Goal: Transaction & Acquisition: Purchase product/service

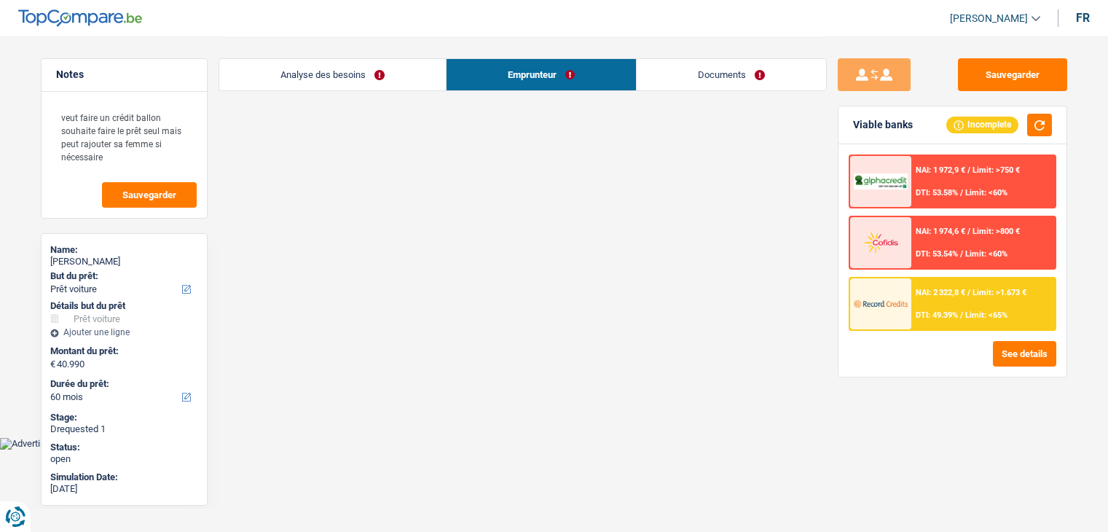
select select "car"
select select "60"
select select "32"
select select "married"
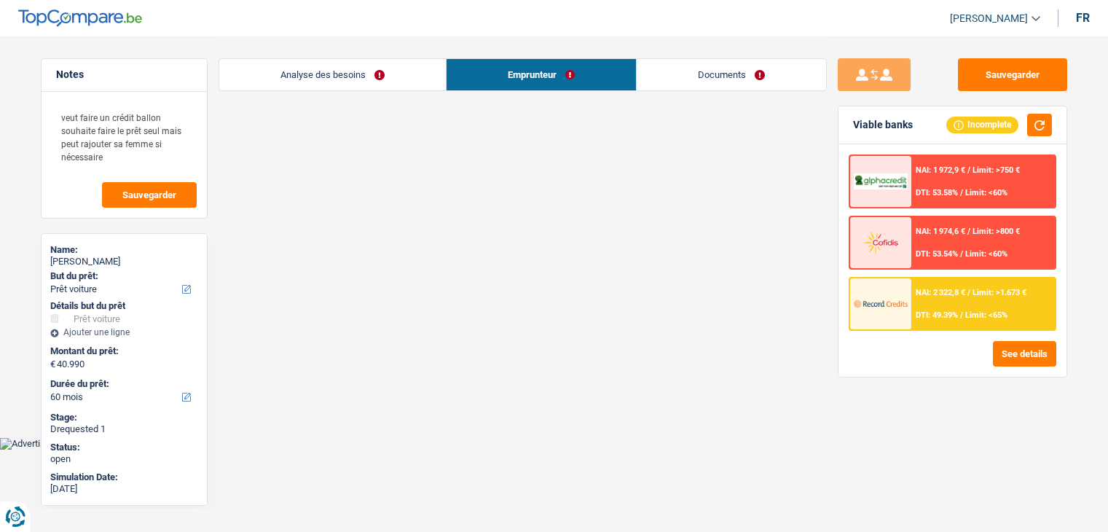
select select "privateEmployee"
select select "netSalary"
select select "familyAllowances"
select select "mealVouchers"
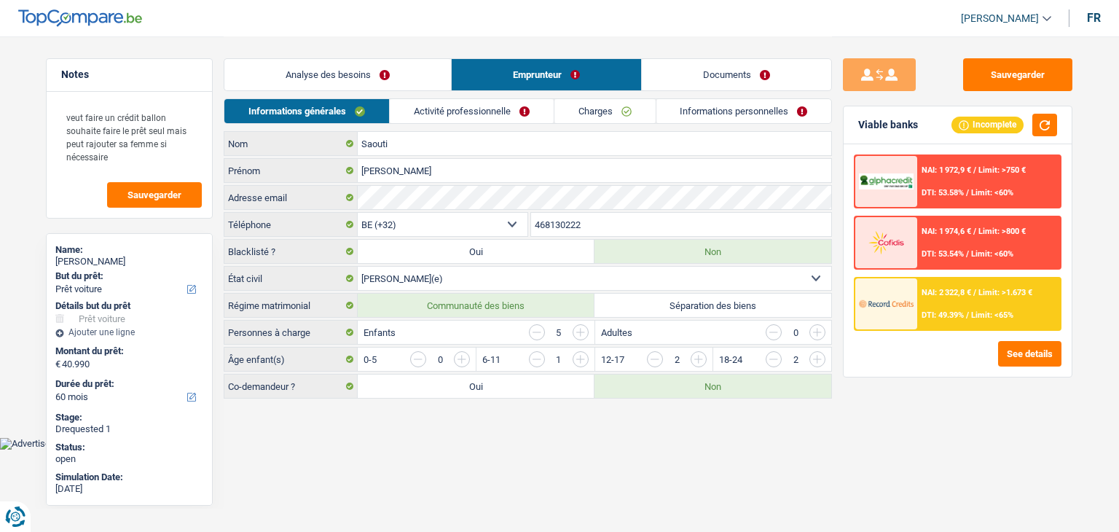
click at [509, 105] on link "Activité professionnelle" at bounding box center [472, 111] width 164 height 24
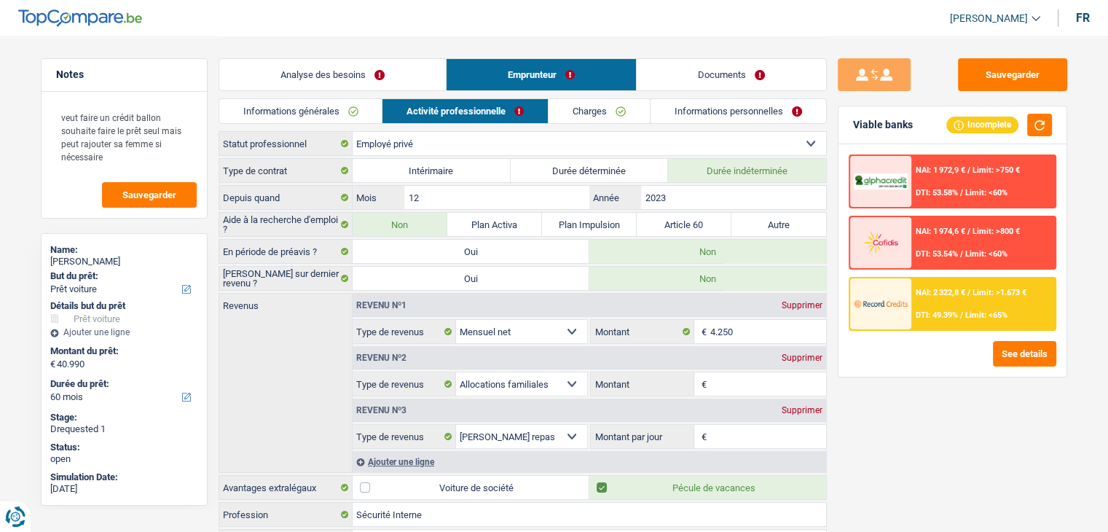
click at [587, 109] on link "Charges" at bounding box center [598, 111] width 101 height 24
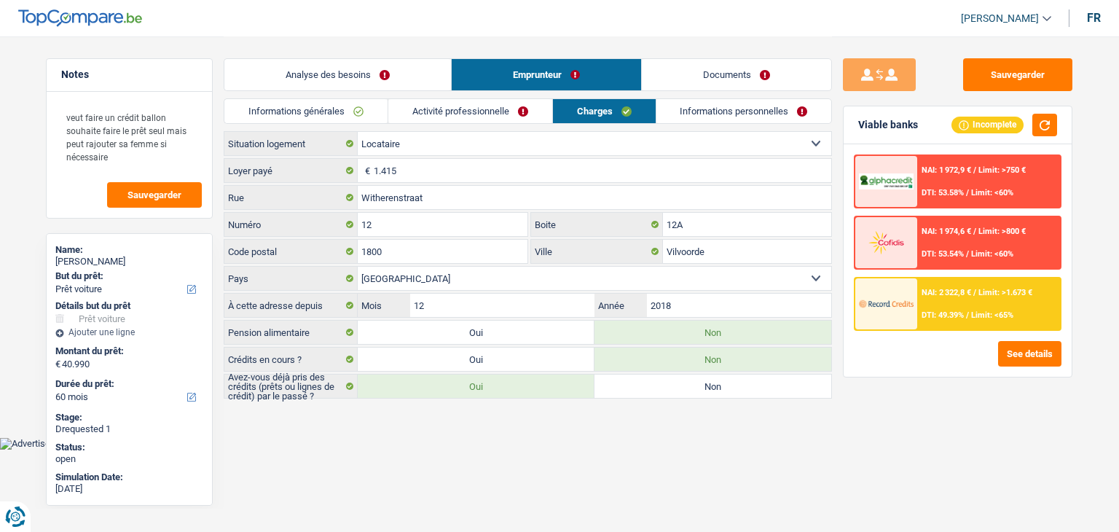
click at [251, 111] on link "Informations générales" at bounding box center [305, 111] width 163 height 24
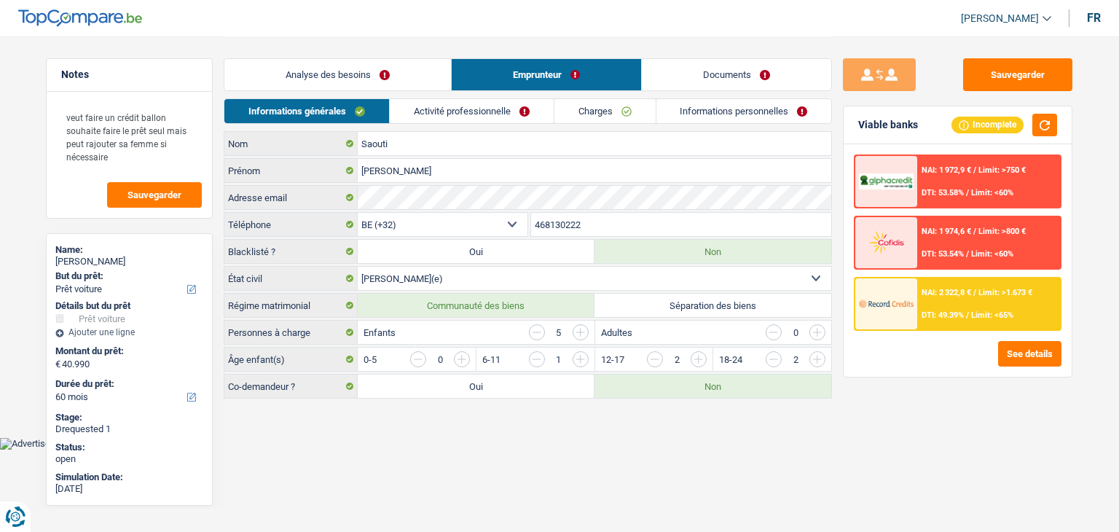
click at [310, 63] on link "Analyse des besoins" at bounding box center [337, 74] width 227 height 31
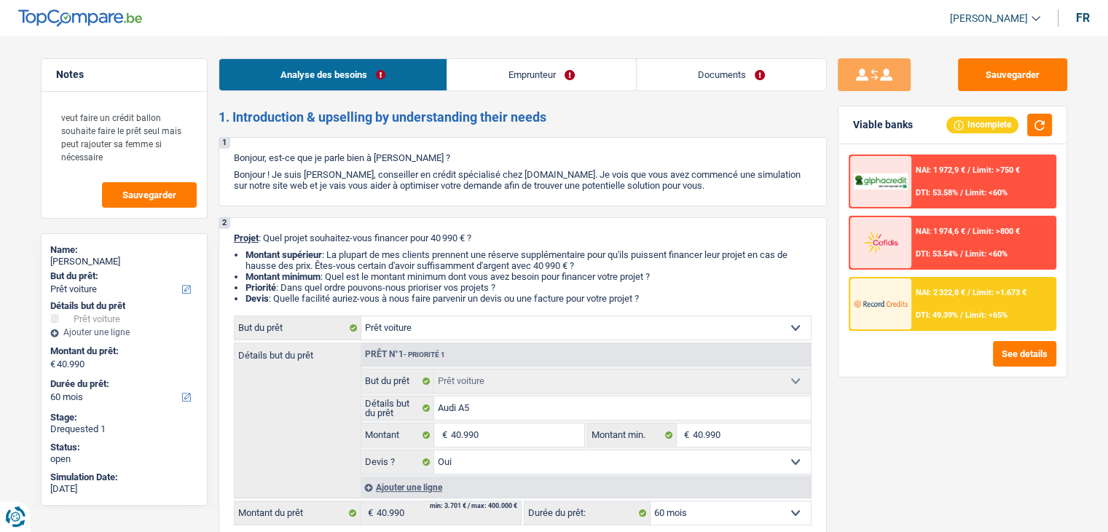
click at [544, 62] on link "Emprunteur" at bounding box center [541, 74] width 189 height 31
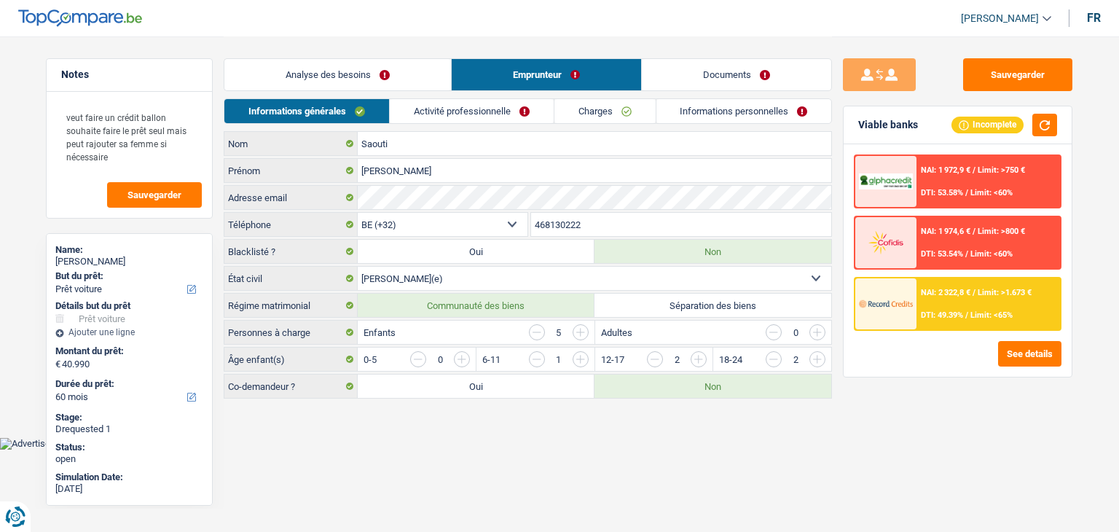
click at [382, 74] on link "Analyse des besoins" at bounding box center [337, 74] width 227 height 31
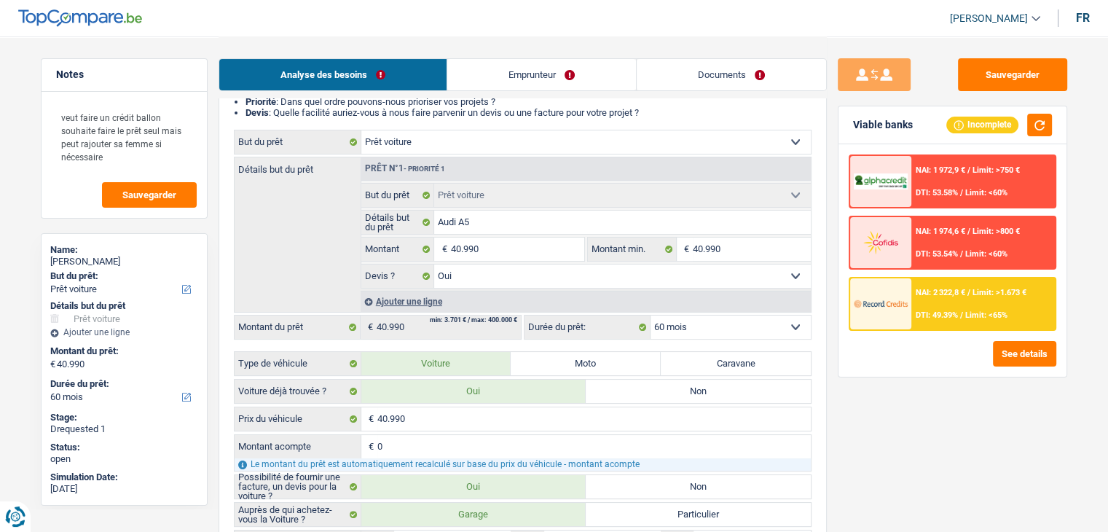
scroll to position [197, 0]
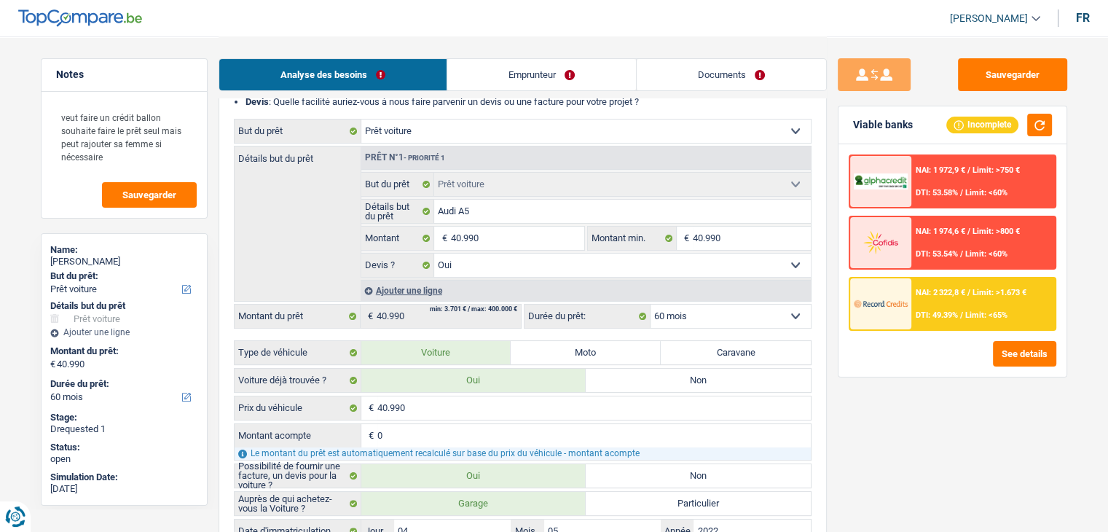
click at [553, 82] on link "Emprunteur" at bounding box center [541, 74] width 189 height 31
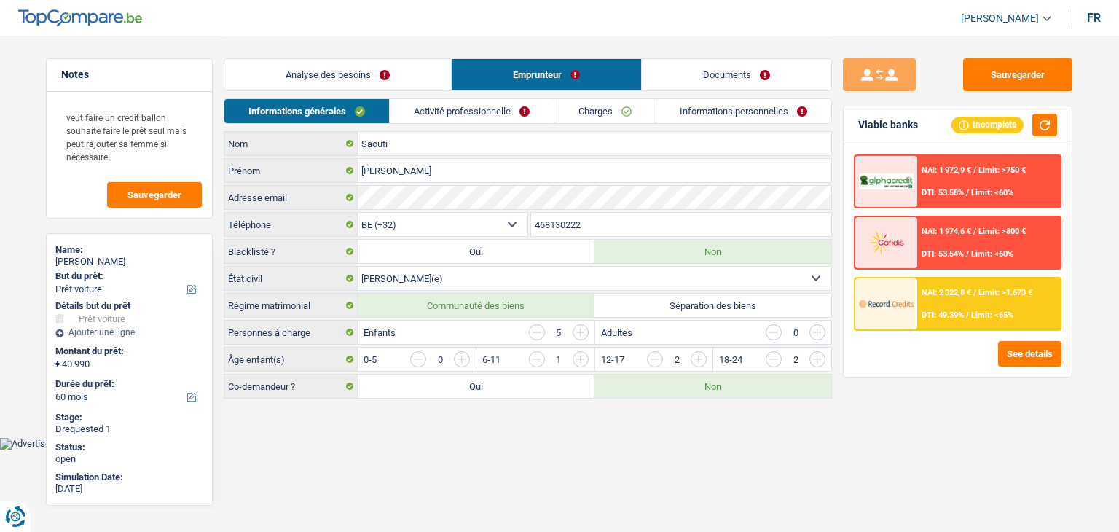
click at [450, 109] on link "Activité professionnelle" at bounding box center [472, 111] width 164 height 24
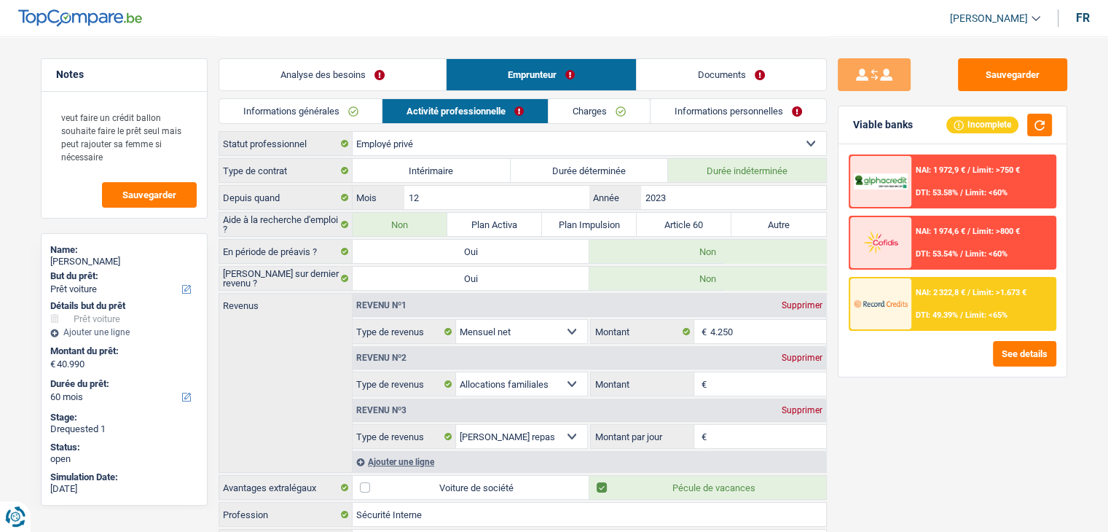
click at [318, 125] on div "Informations générales Activité professionnelle Charges Informations personnell…" at bounding box center [522, 114] width 608 height 33
click at [312, 116] on link "Informations générales" at bounding box center [300, 111] width 163 height 24
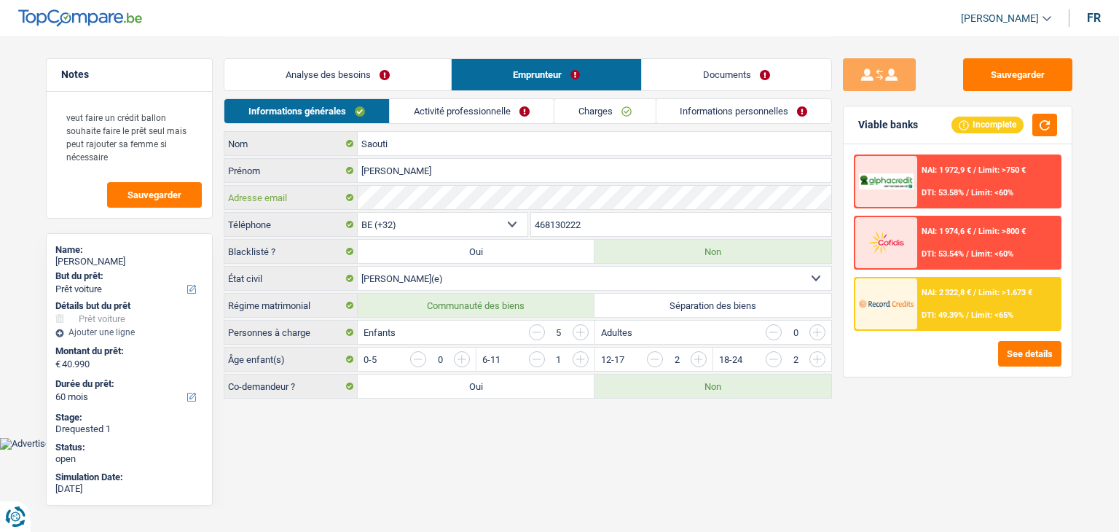
click at [326, 195] on div "Adresse email" at bounding box center [527, 197] width 607 height 23
click at [484, 176] on input "Hassan" at bounding box center [594, 170] width 473 height 23
click at [508, 106] on link "Activité professionnelle" at bounding box center [472, 111] width 164 height 24
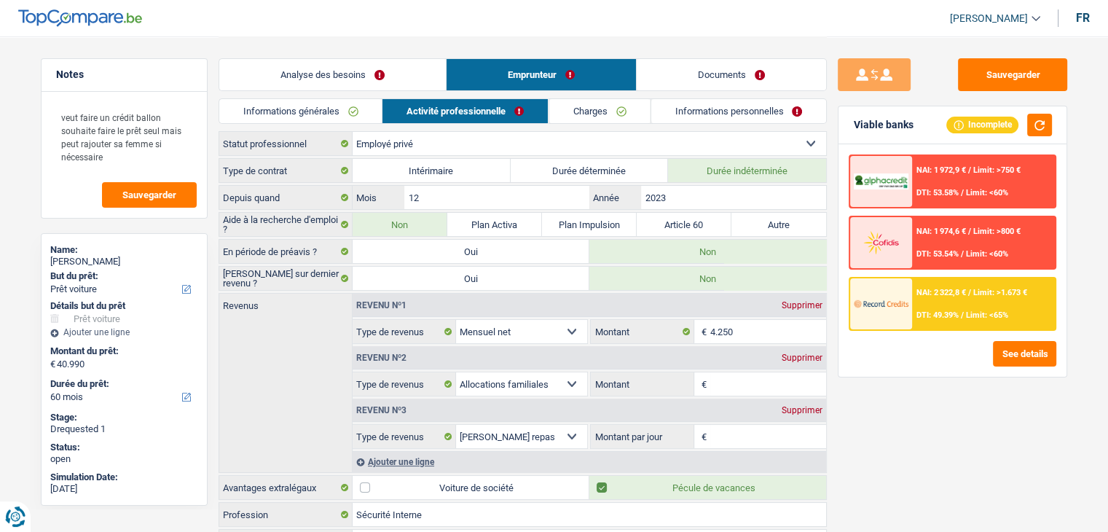
click at [594, 117] on link "Charges" at bounding box center [598, 111] width 101 height 24
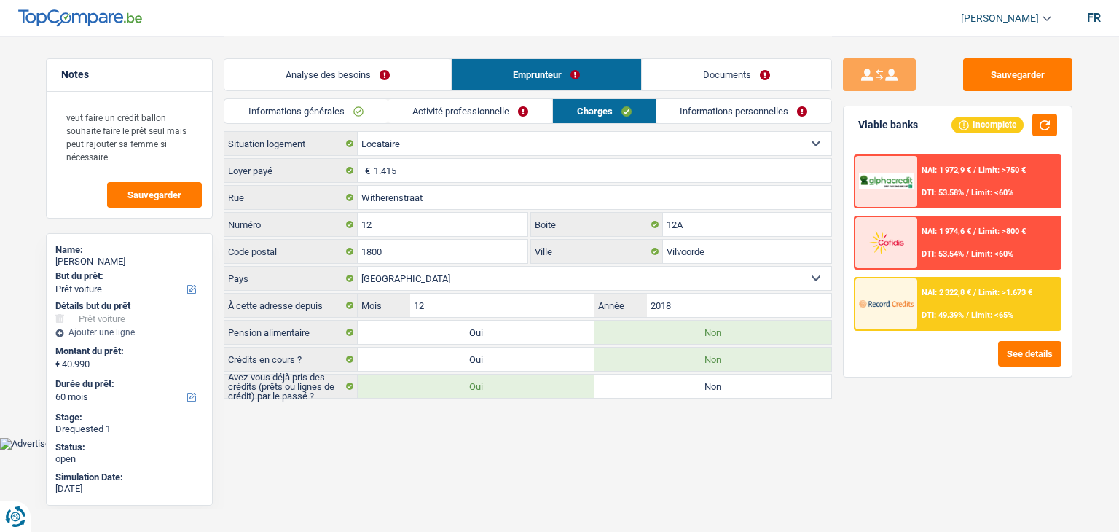
click at [714, 111] on link "Informations personnelles" at bounding box center [744, 111] width 176 height 24
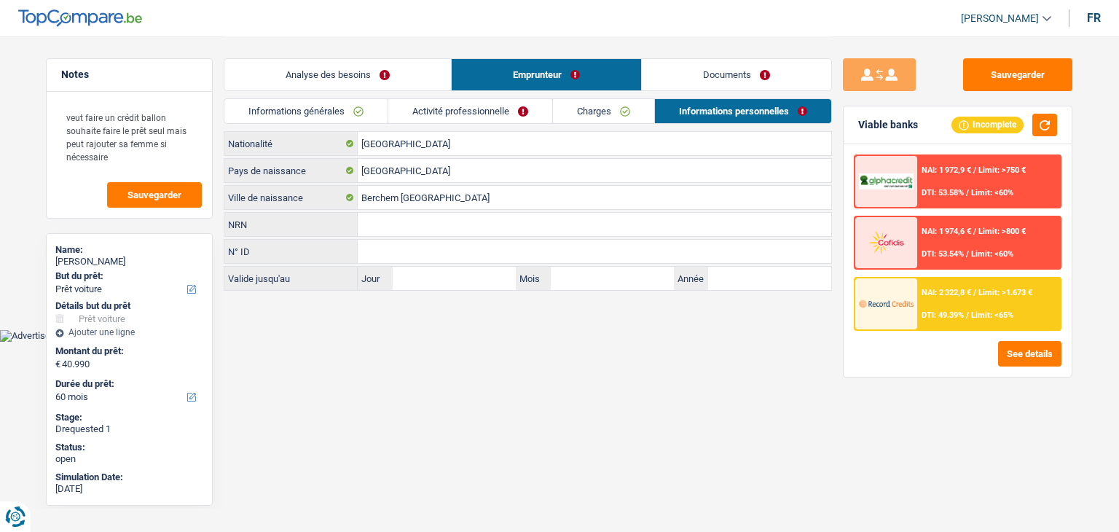
click at [544, 103] on link "Activité professionnelle" at bounding box center [470, 111] width 164 height 24
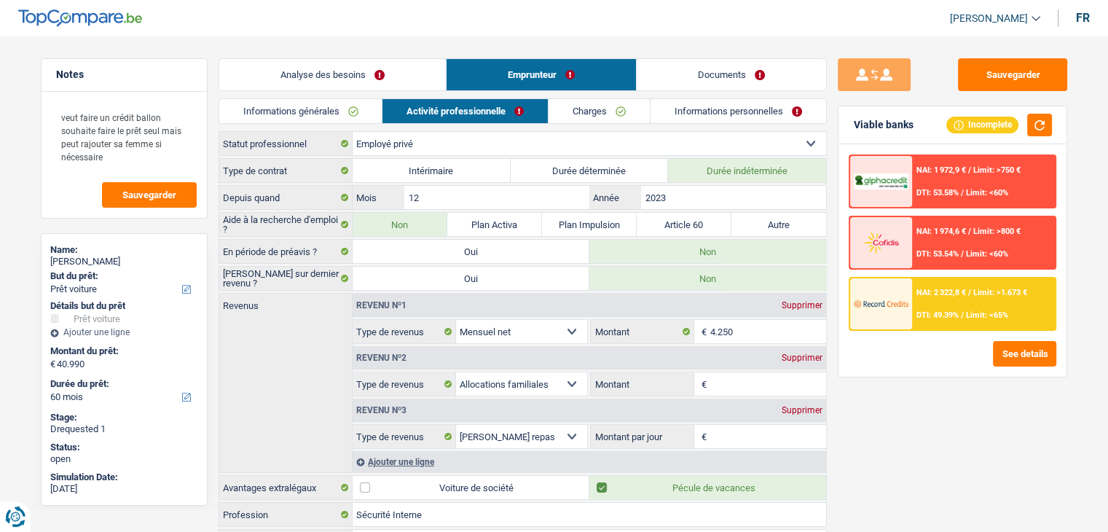
click at [614, 111] on link "Charges" at bounding box center [598, 111] width 101 height 24
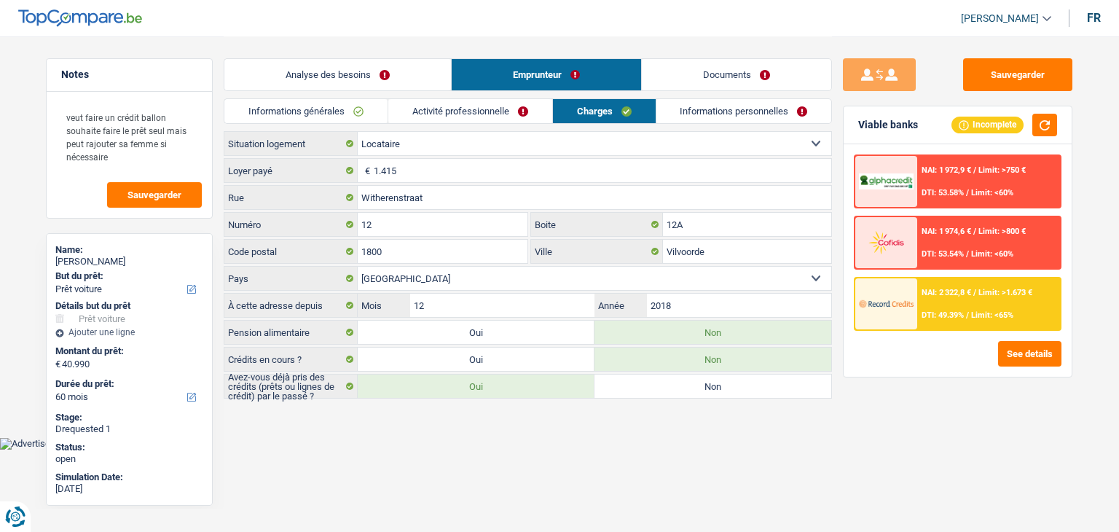
click at [469, 111] on link "Activité professionnelle" at bounding box center [470, 111] width 164 height 24
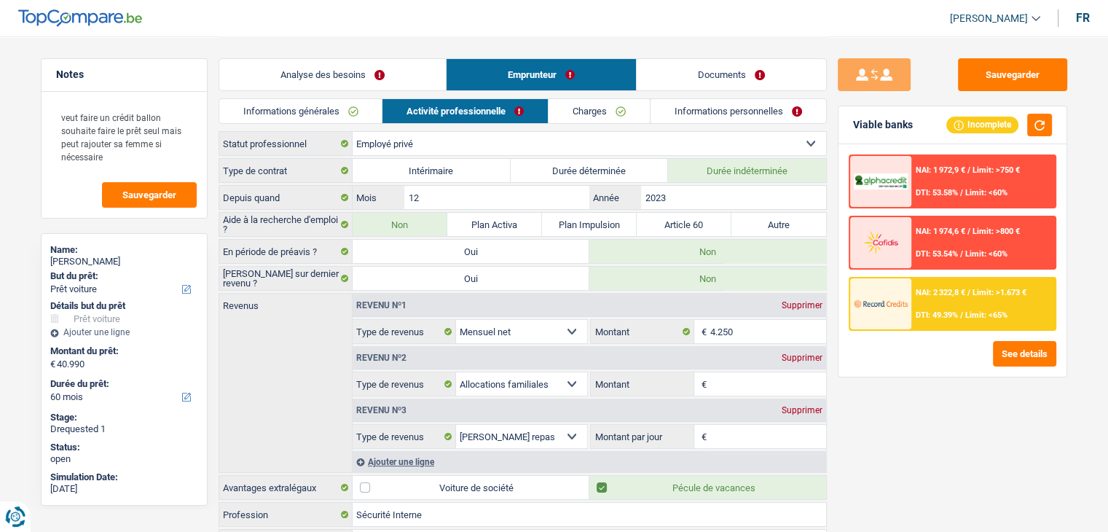
click at [336, 103] on link "Informations générales" at bounding box center [300, 111] width 163 height 24
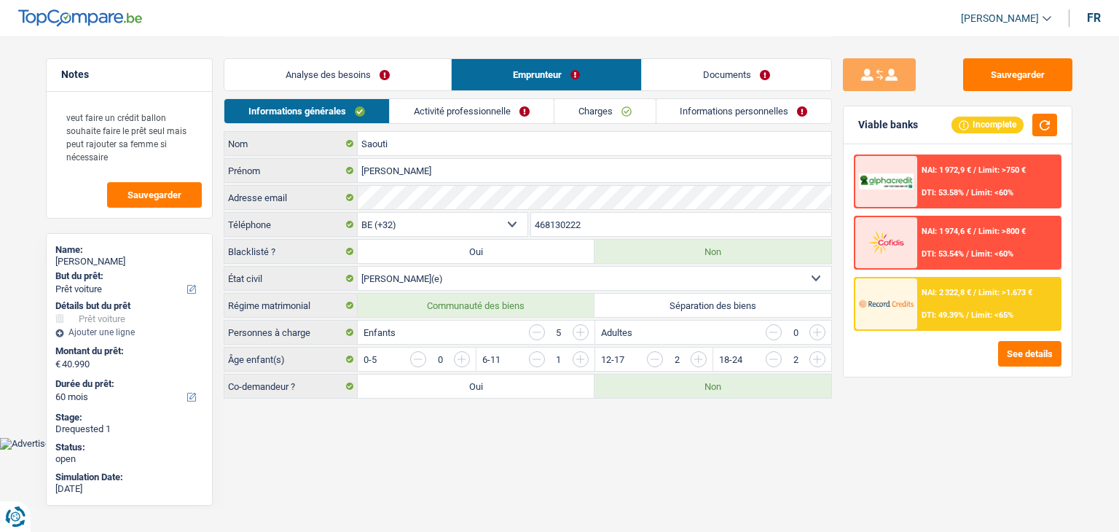
click at [519, 109] on link "Activité professionnelle" at bounding box center [472, 111] width 164 height 24
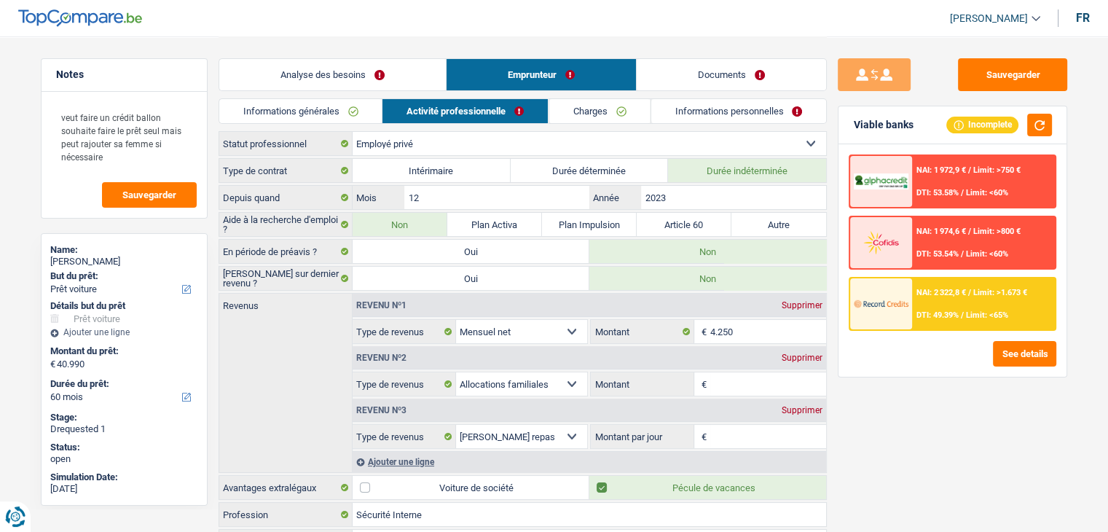
click at [583, 108] on link "Charges" at bounding box center [598, 111] width 101 height 24
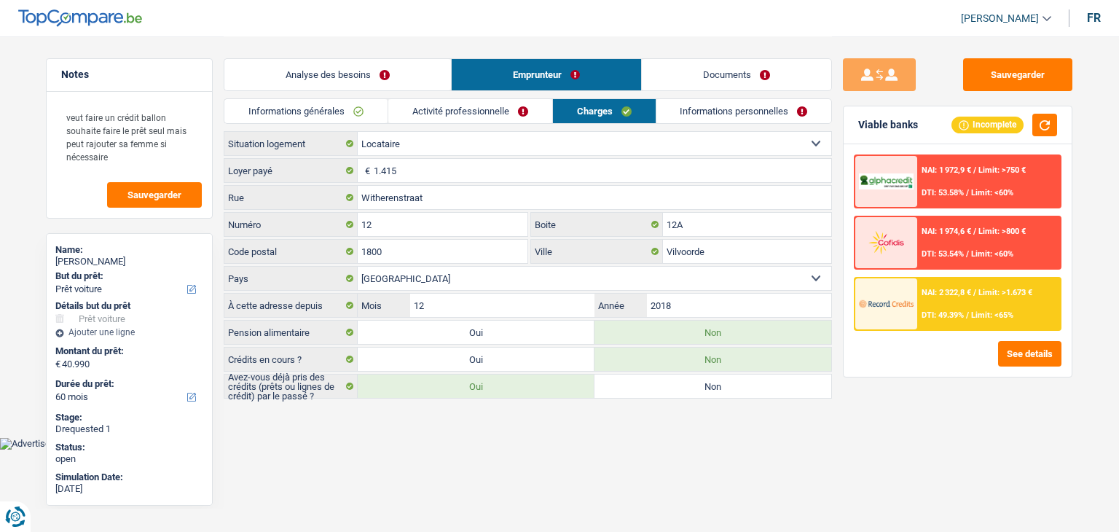
click at [436, 110] on link "Activité professionnelle" at bounding box center [470, 111] width 164 height 24
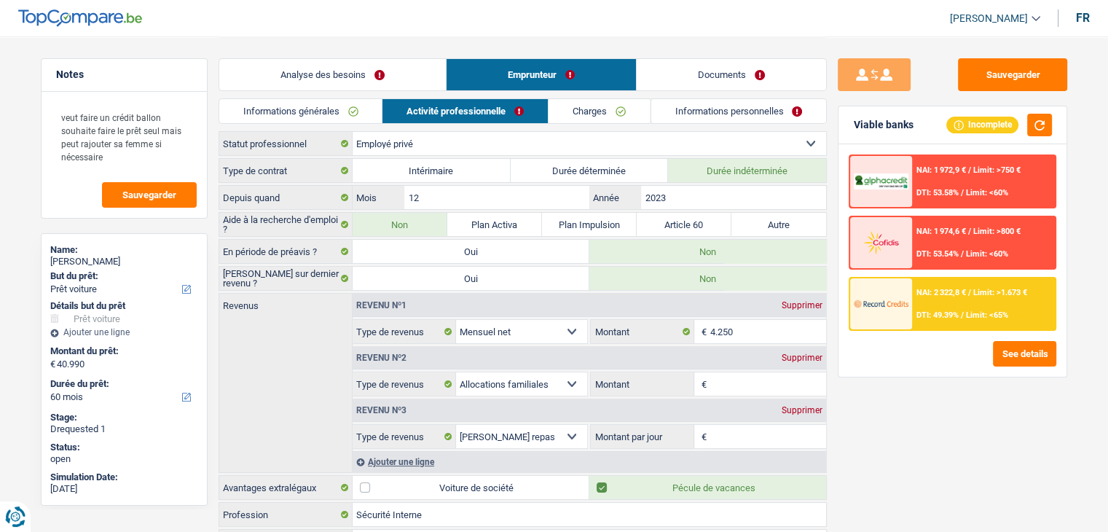
click at [280, 111] on link "Informations générales" at bounding box center [300, 111] width 163 height 24
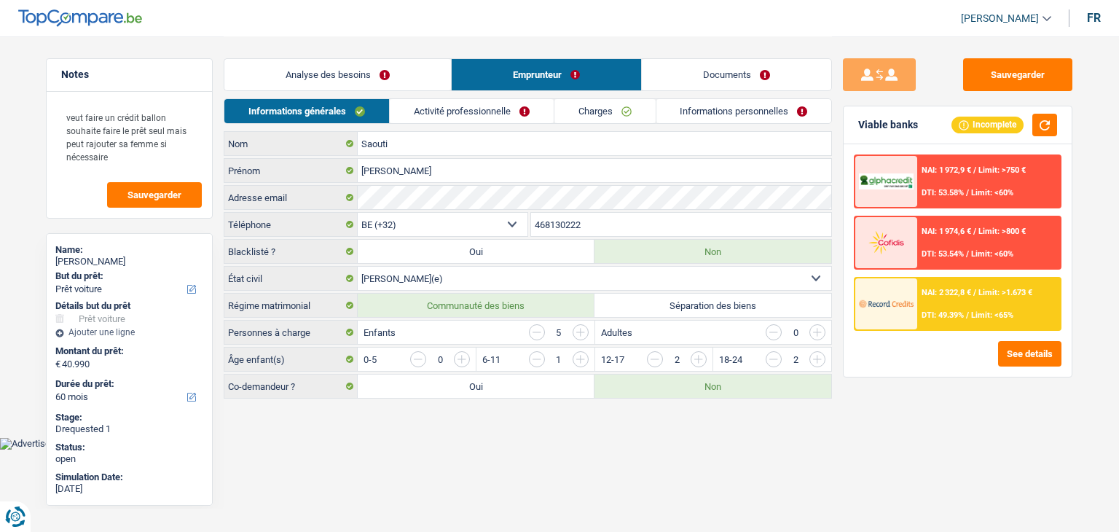
click at [387, 81] on link "Analyse des besoins" at bounding box center [337, 74] width 227 height 31
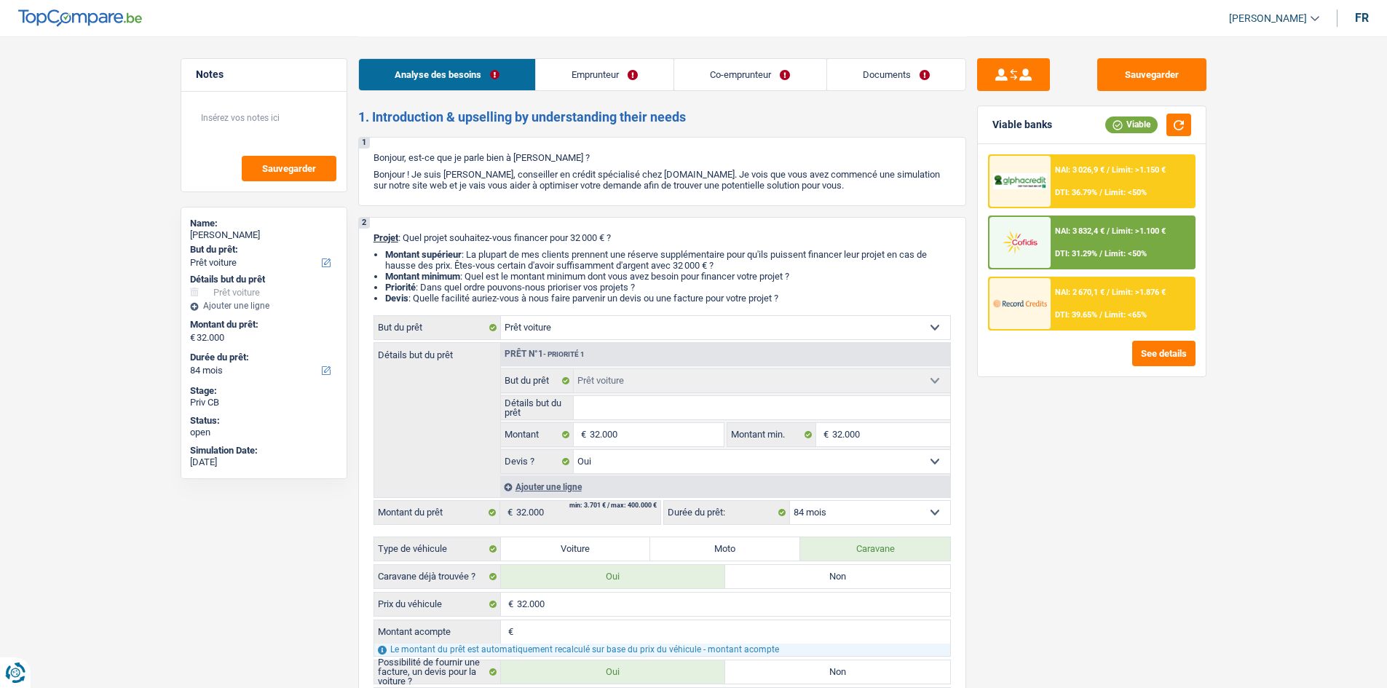
select select "car"
select select "84"
select select "32"
select select "cohabitation"
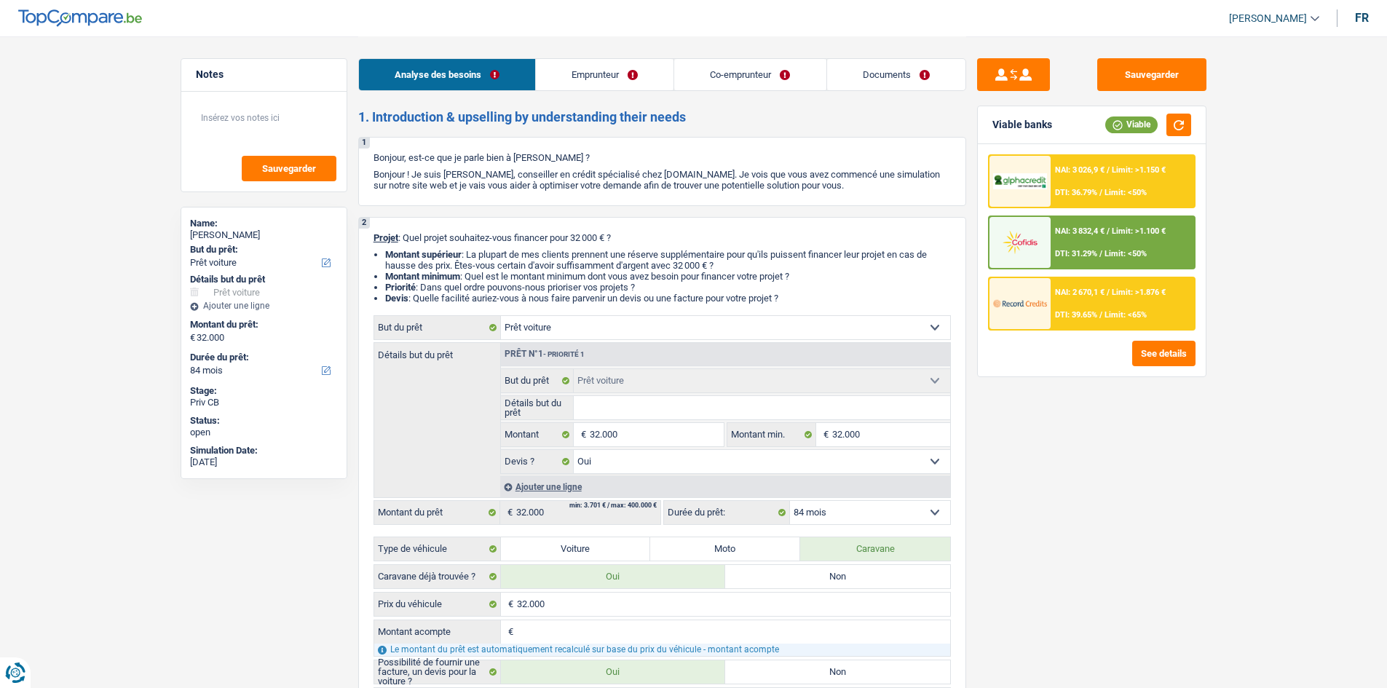
select select "invalid"
select select "familyAllowances"
select select "disabilityPension"
select select "alimony"
select select "solidaris"
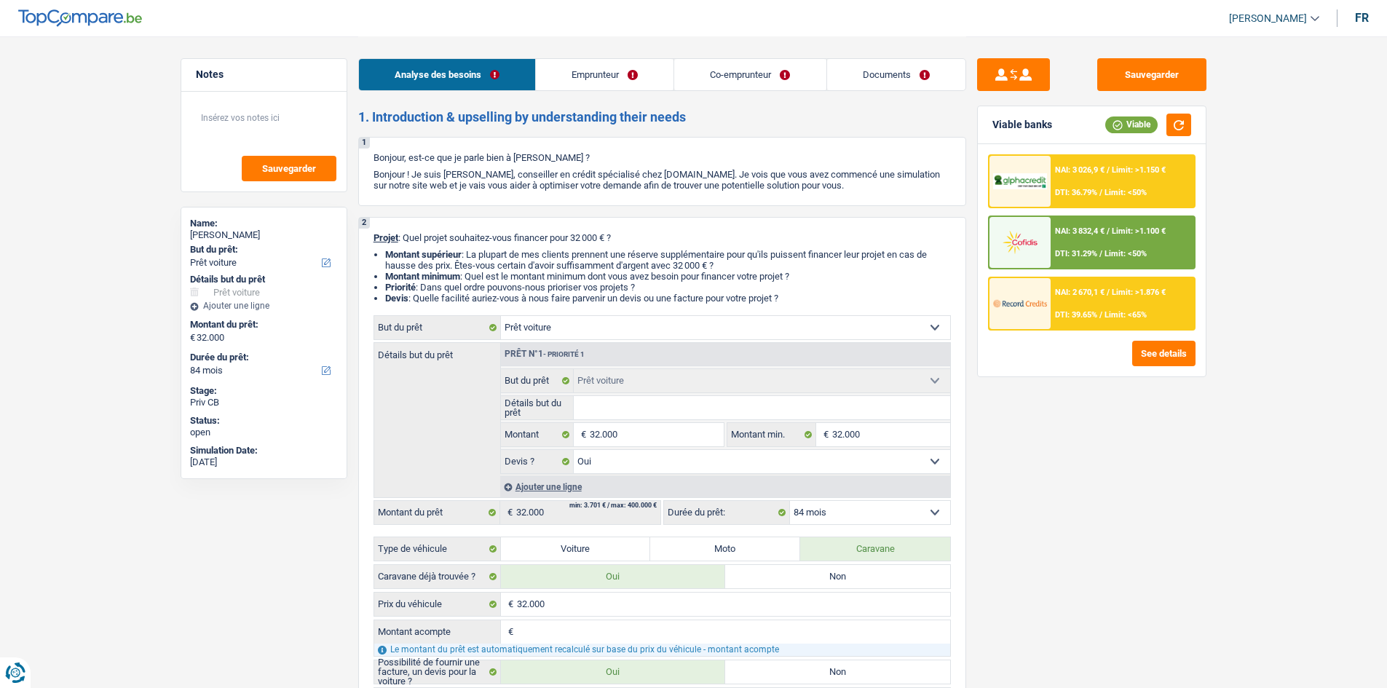
select select "BE"
click at [574, 76] on link "Emprunteur" at bounding box center [605, 74] width 138 height 31
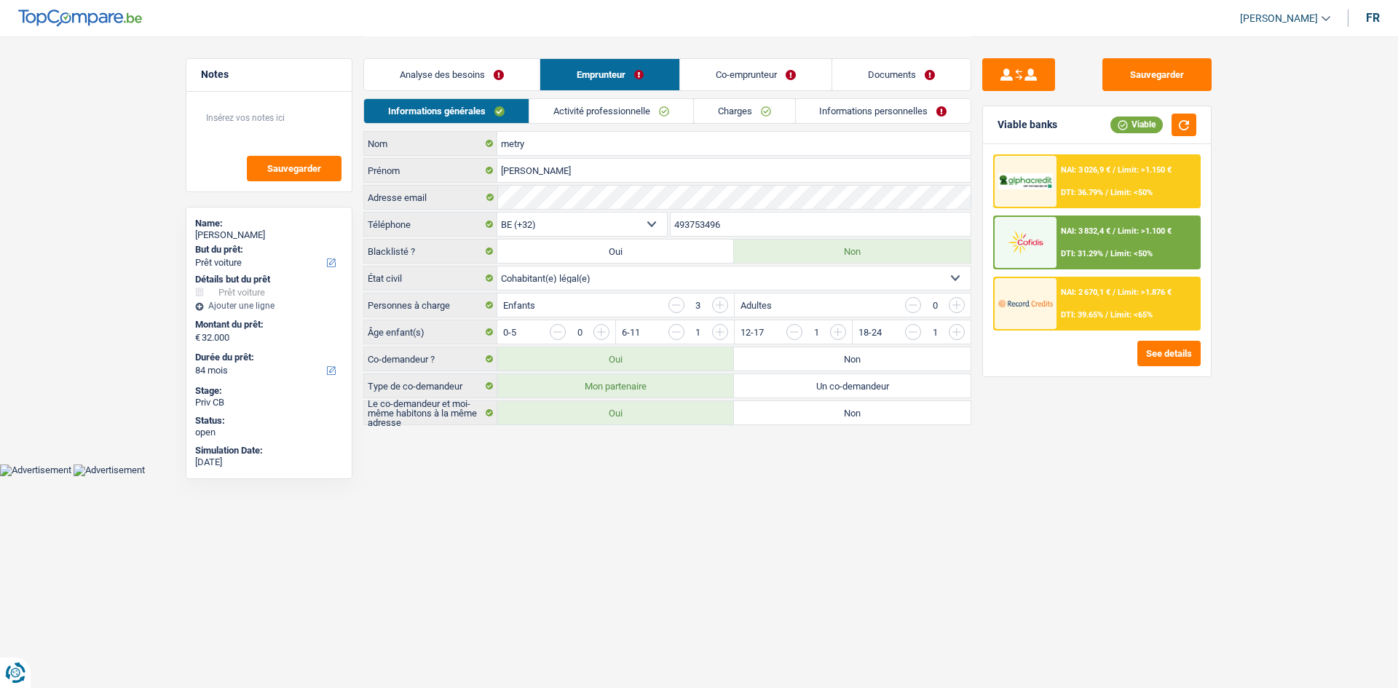
click at [609, 107] on link "Activité professionnelle" at bounding box center [611, 111] width 164 height 24
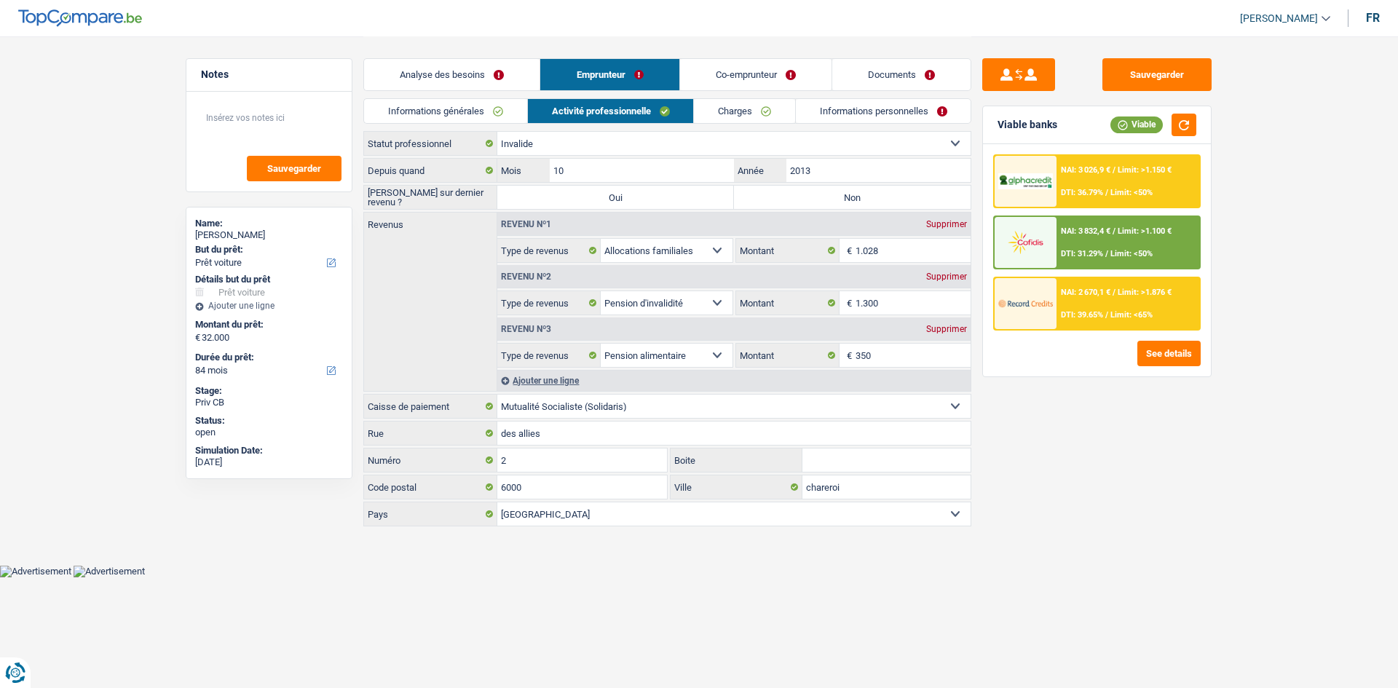
click at [732, 71] on link "Co-emprunteur" at bounding box center [755, 74] width 151 height 31
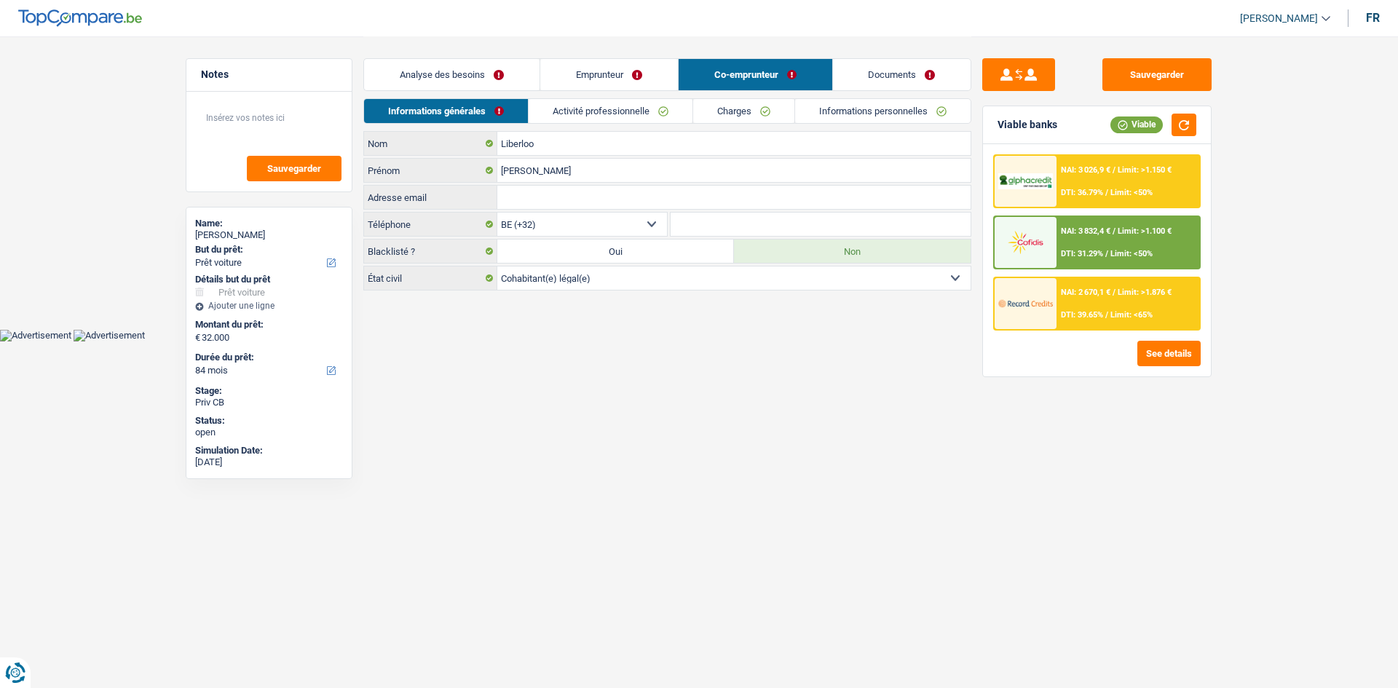
click at [620, 78] on link "Emprunteur" at bounding box center [609, 74] width 138 height 31
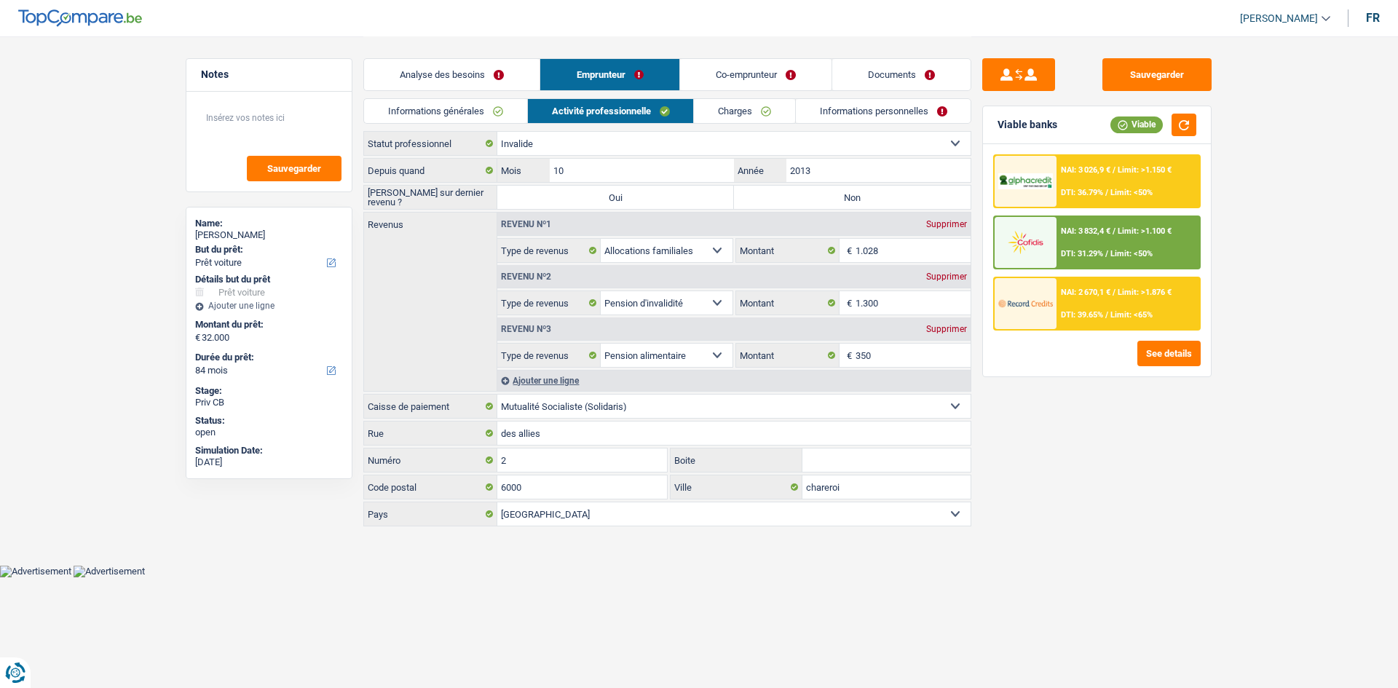
click at [729, 115] on link "Charges" at bounding box center [744, 111] width 101 height 24
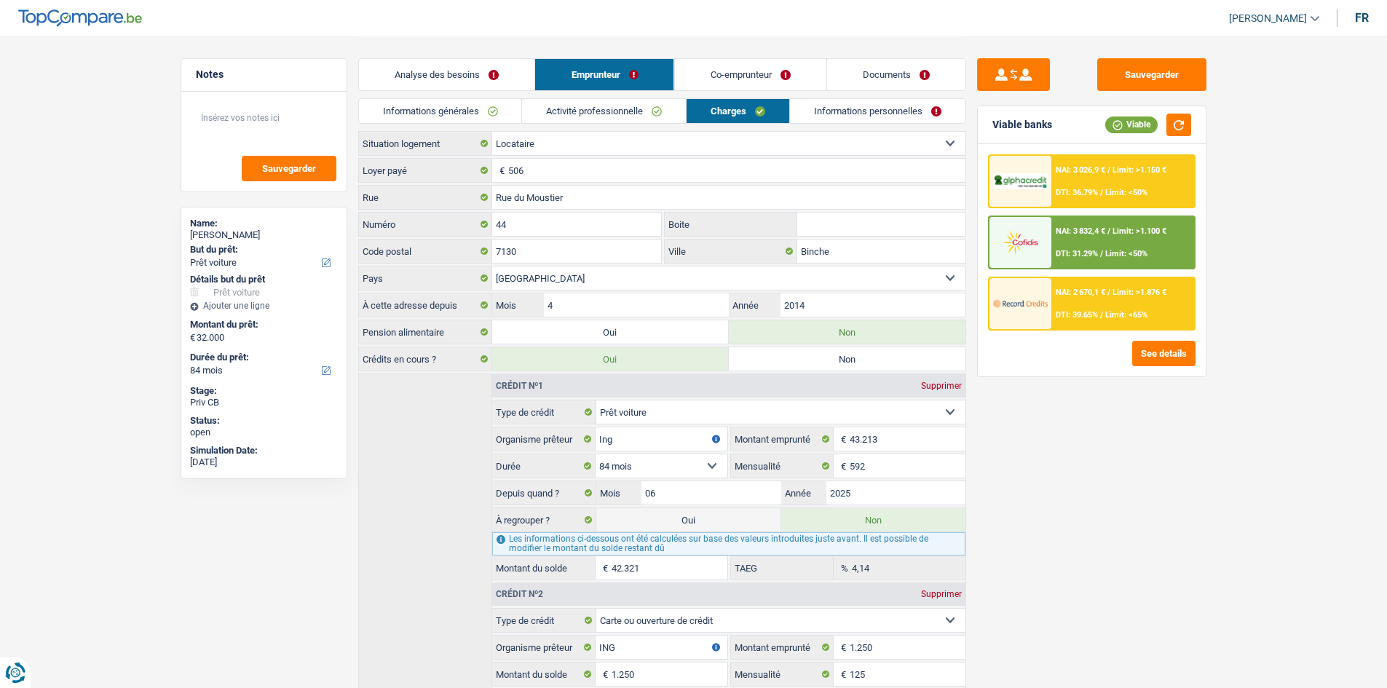
click at [706, 75] on link "Co-emprunteur" at bounding box center [749, 74] width 151 height 31
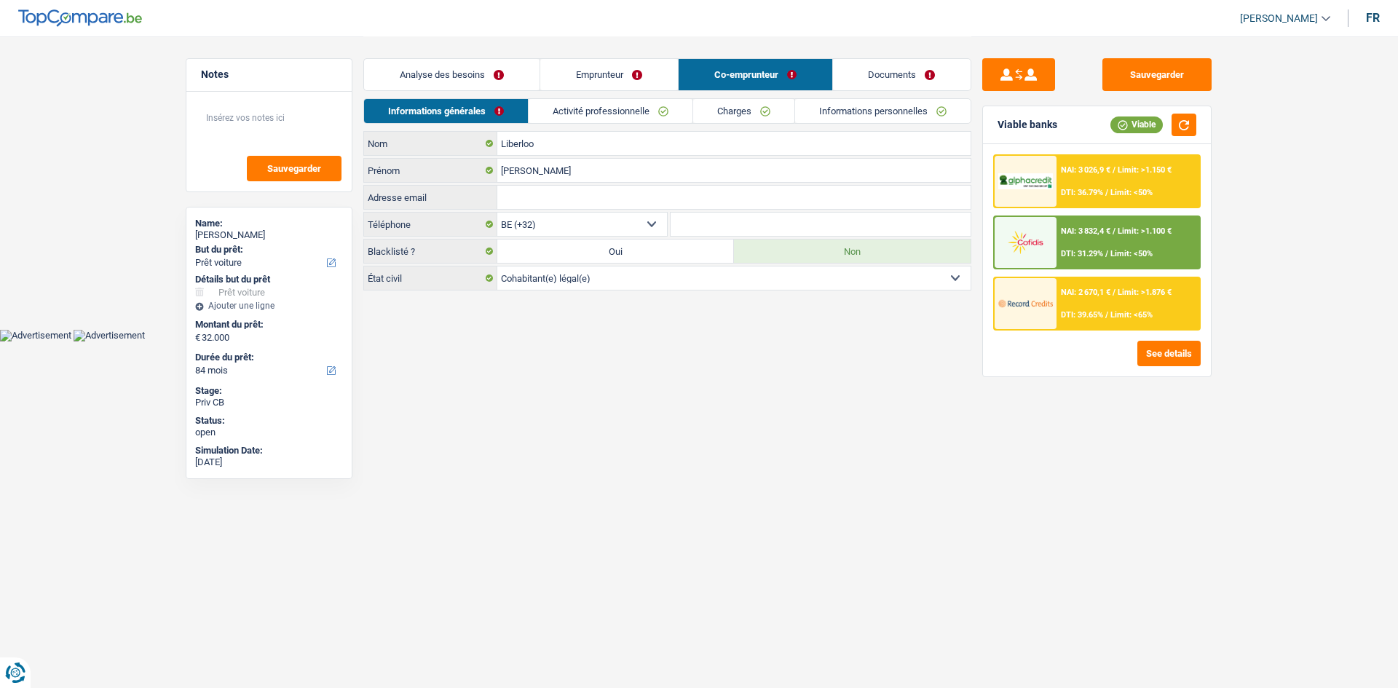
click at [649, 108] on link "Activité professionnelle" at bounding box center [611, 111] width 164 height 24
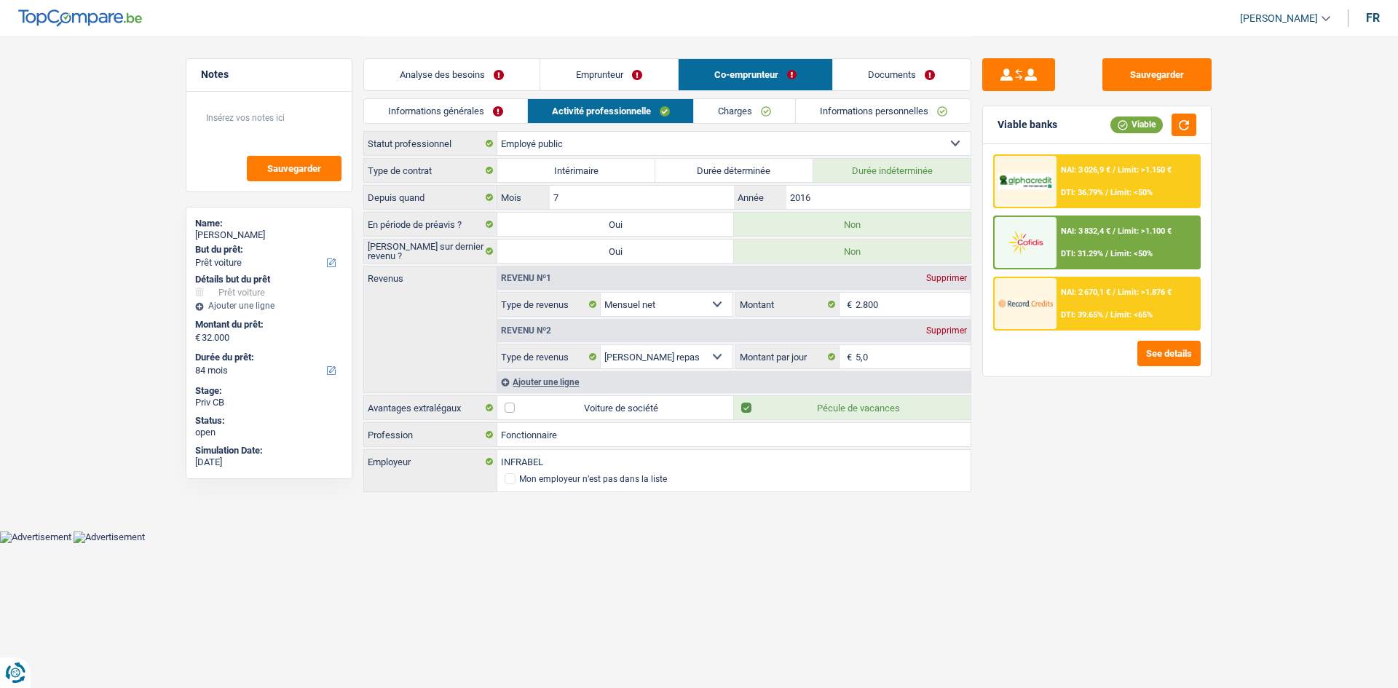
click at [736, 109] on link "Charges" at bounding box center [744, 111] width 101 height 24
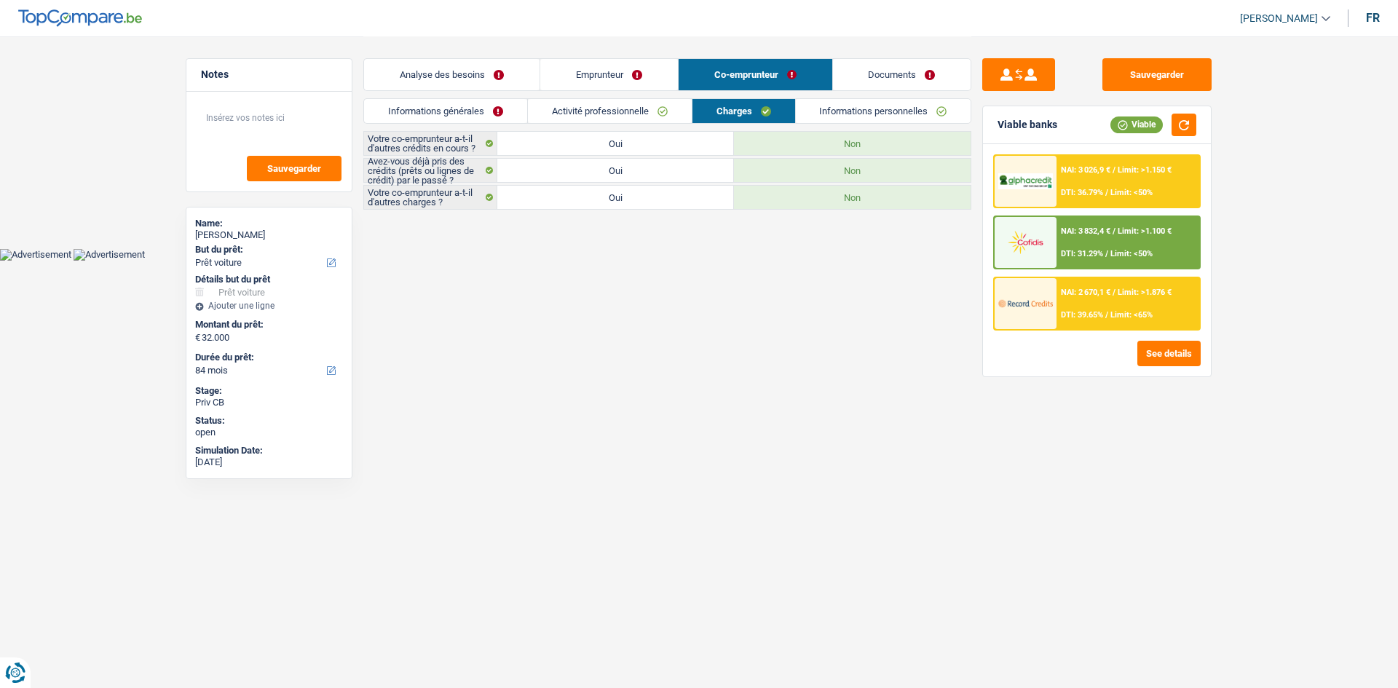
click at [454, 76] on link "Analyse des besoins" at bounding box center [452, 74] width 176 height 31
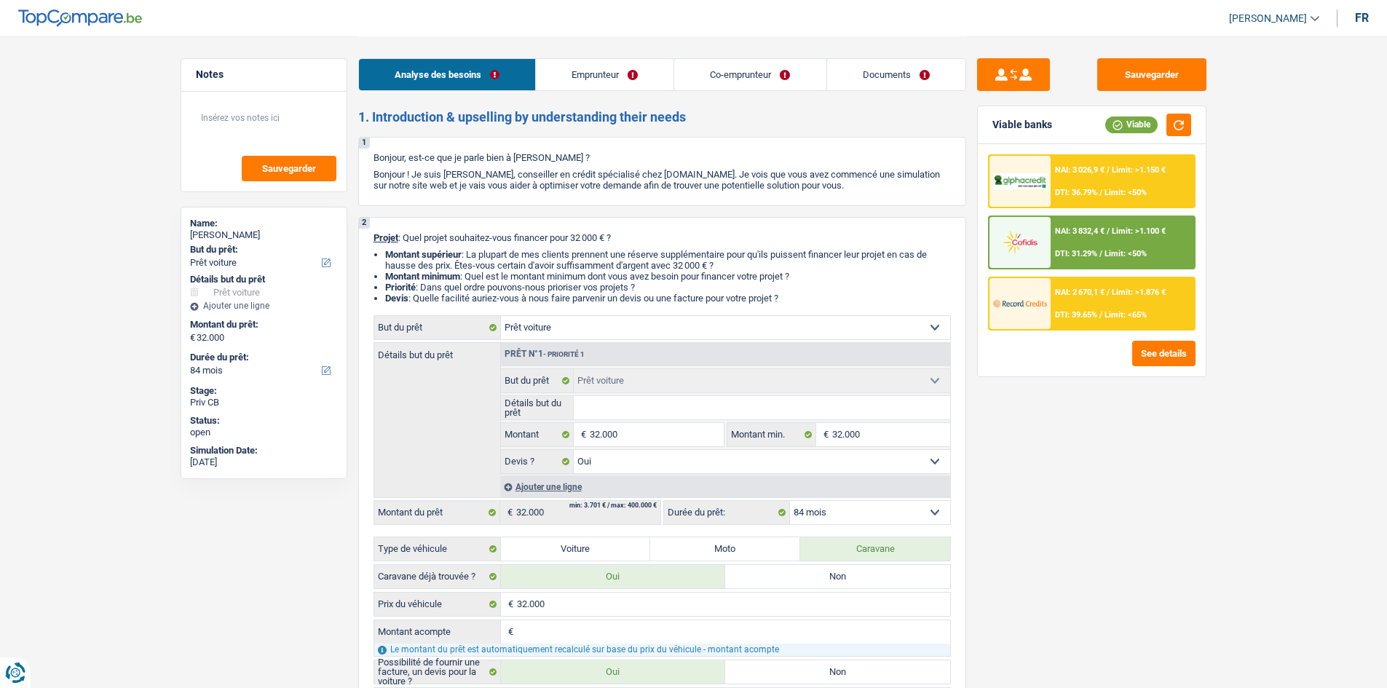
click at [1068, 240] on div "NAI: 3 832,4 € / Limit: >1.100 € DTI: 31.29% / Limit: <50%" at bounding box center [1122, 242] width 143 height 51
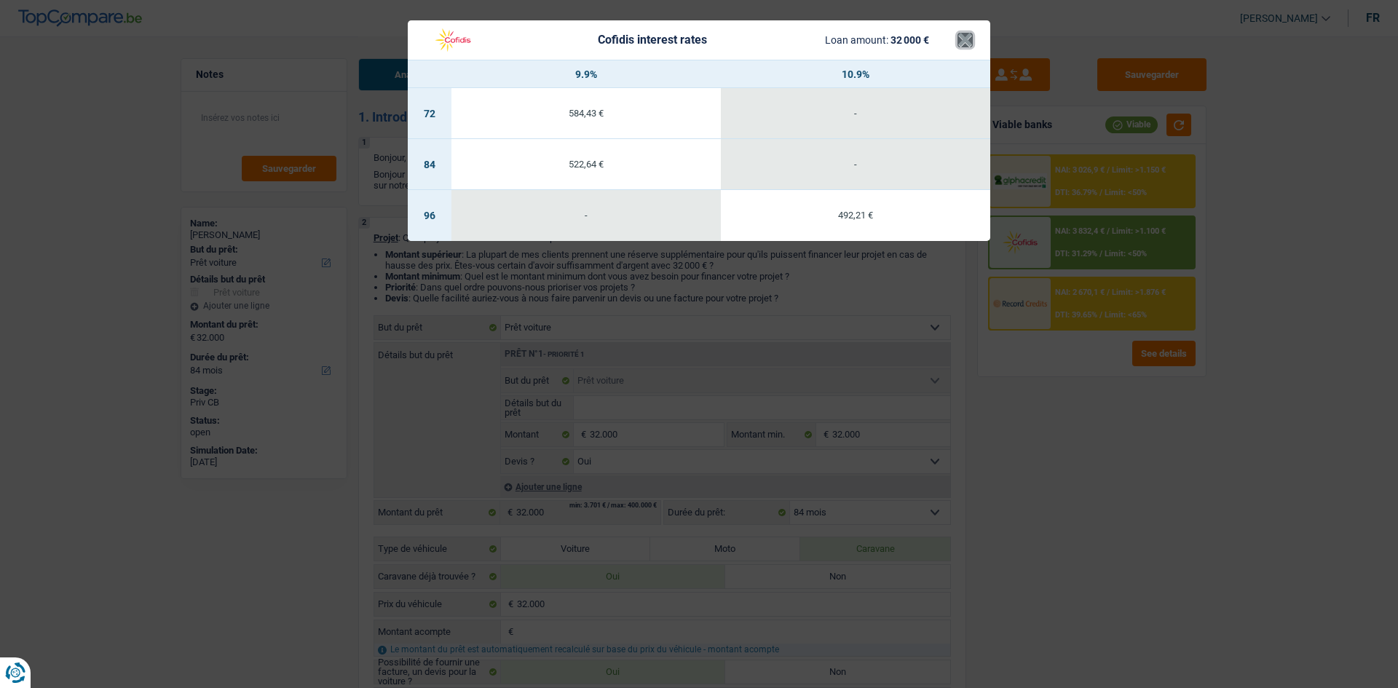
click at [968, 40] on button "×" at bounding box center [965, 40] width 15 height 15
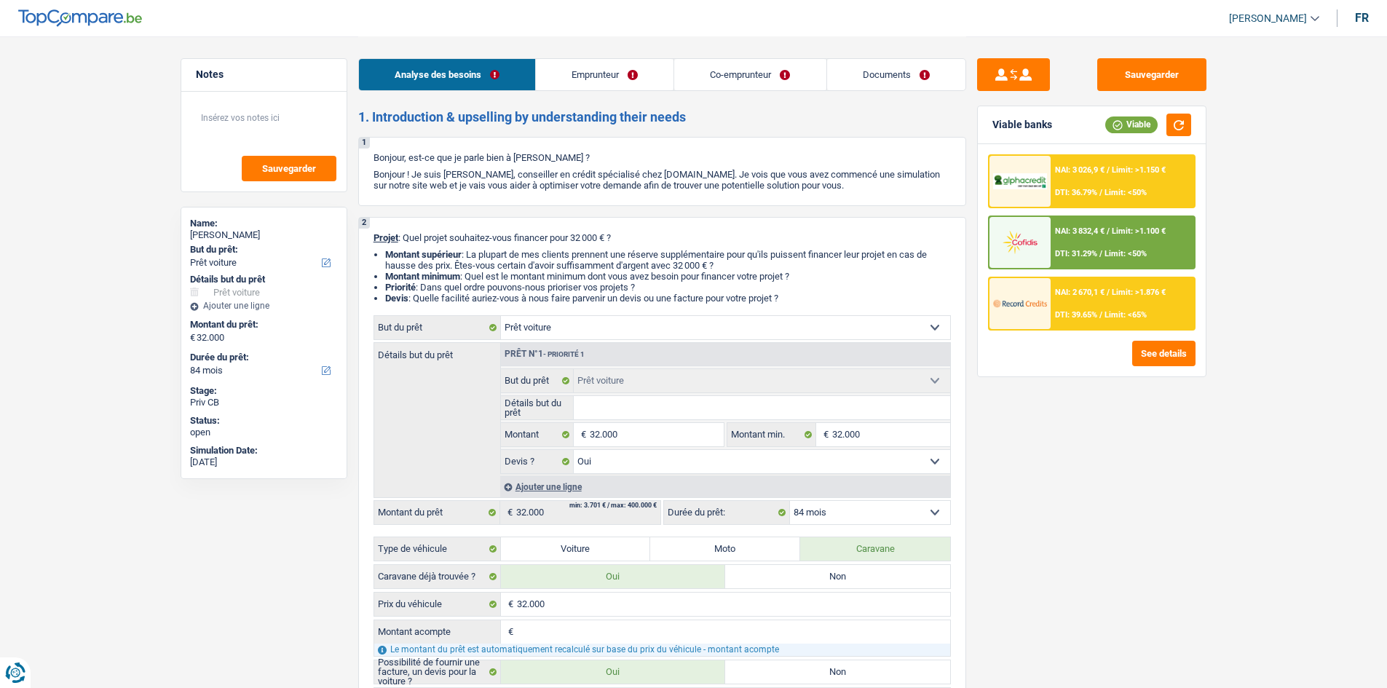
click at [1060, 186] on div "NAI: 3 026,9 € / Limit: >1.150 € DTI: 36.79% / Limit: <50%" at bounding box center [1122, 181] width 143 height 51
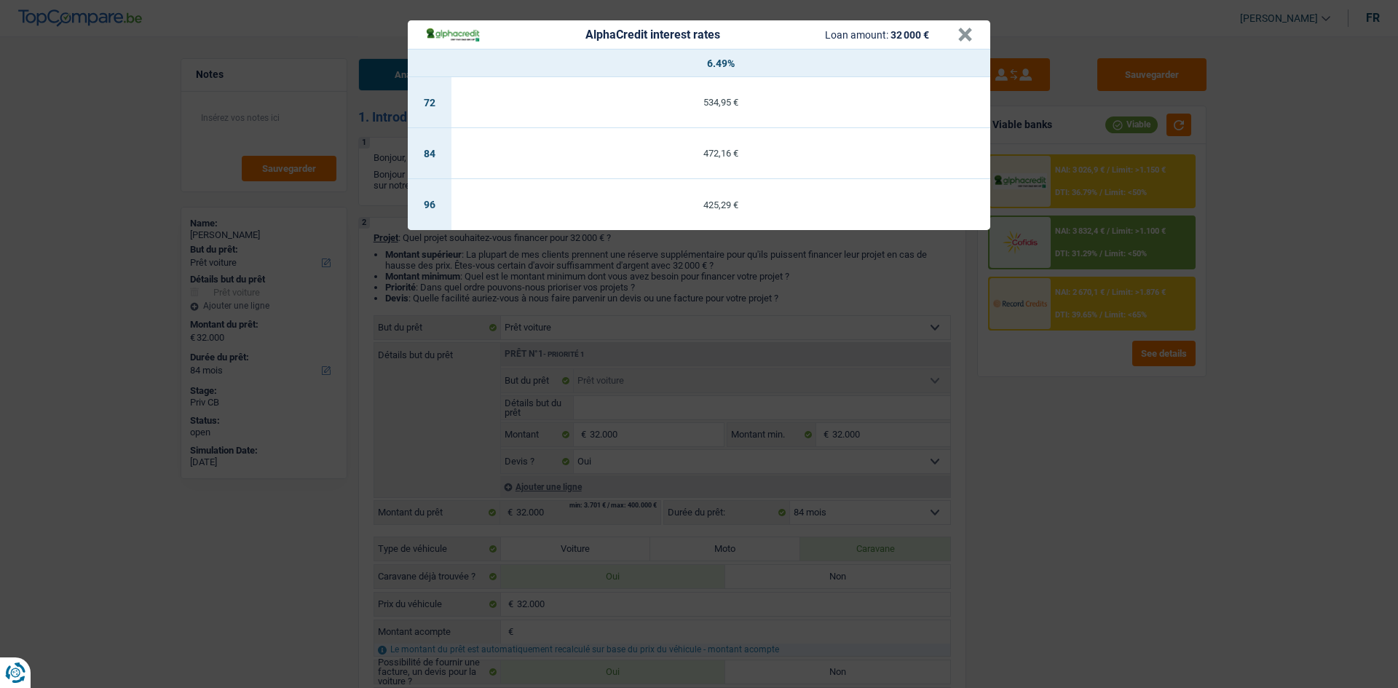
click at [956, 35] on div "AlphaCredit interest rates Loan amount: 32 000 €" at bounding box center [691, 34] width 532 height 17
click at [960, 33] on button "×" at bounding box center [965, 35] width 15 height 15
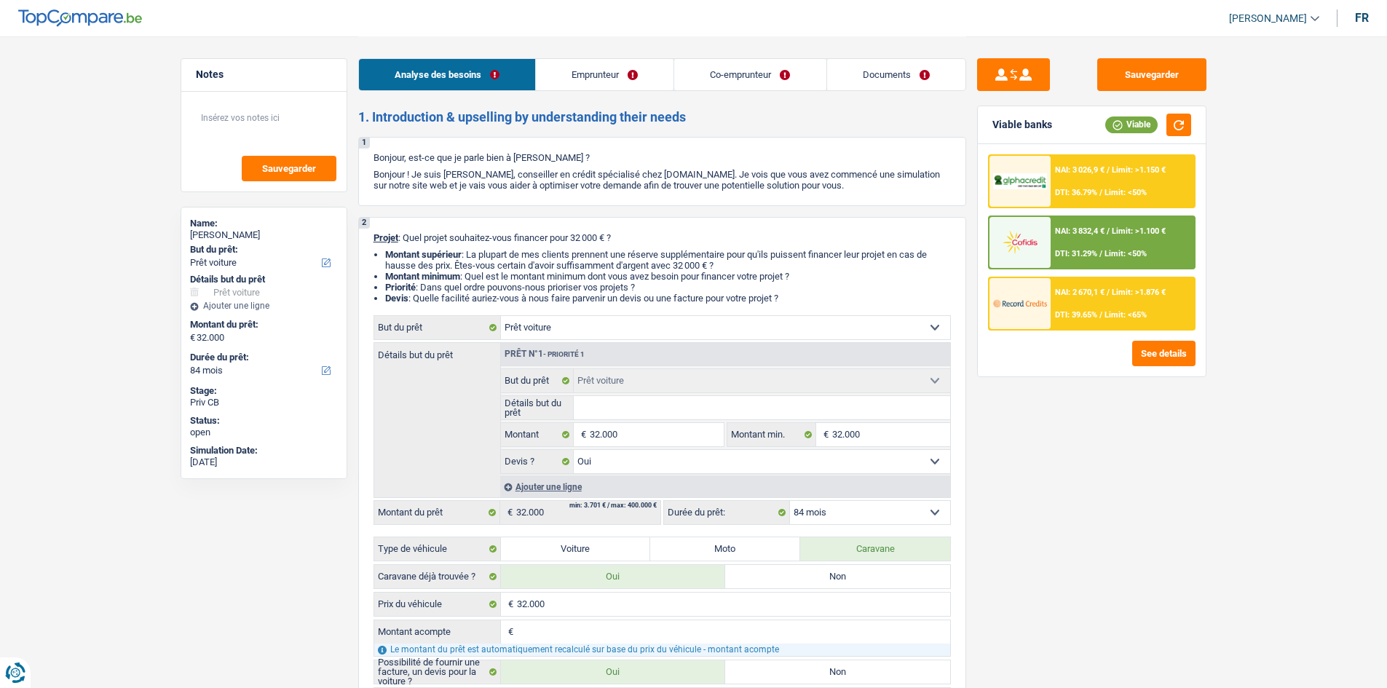
click at [1033, 285] on div at bounding box center [1020, 303] width 61 height 51
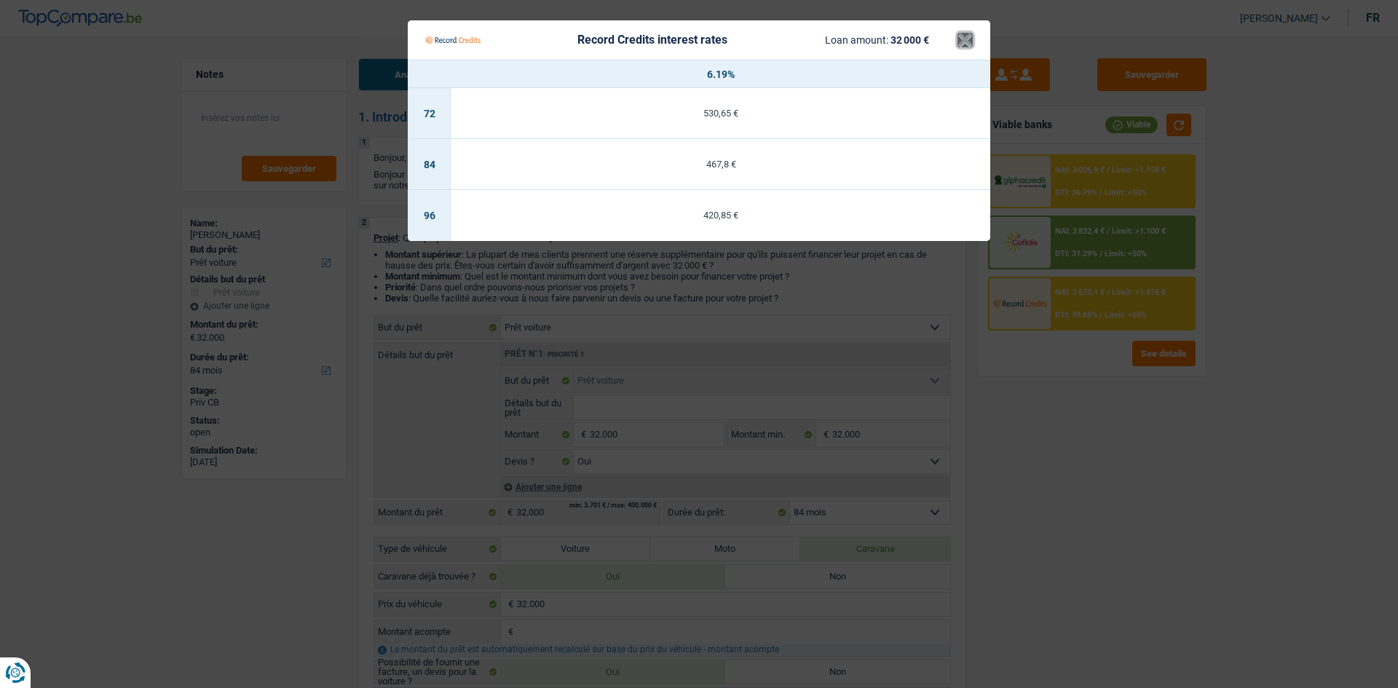
click at [963, 47] on button "×" at bounding box center [965, 40] width 15 height 15
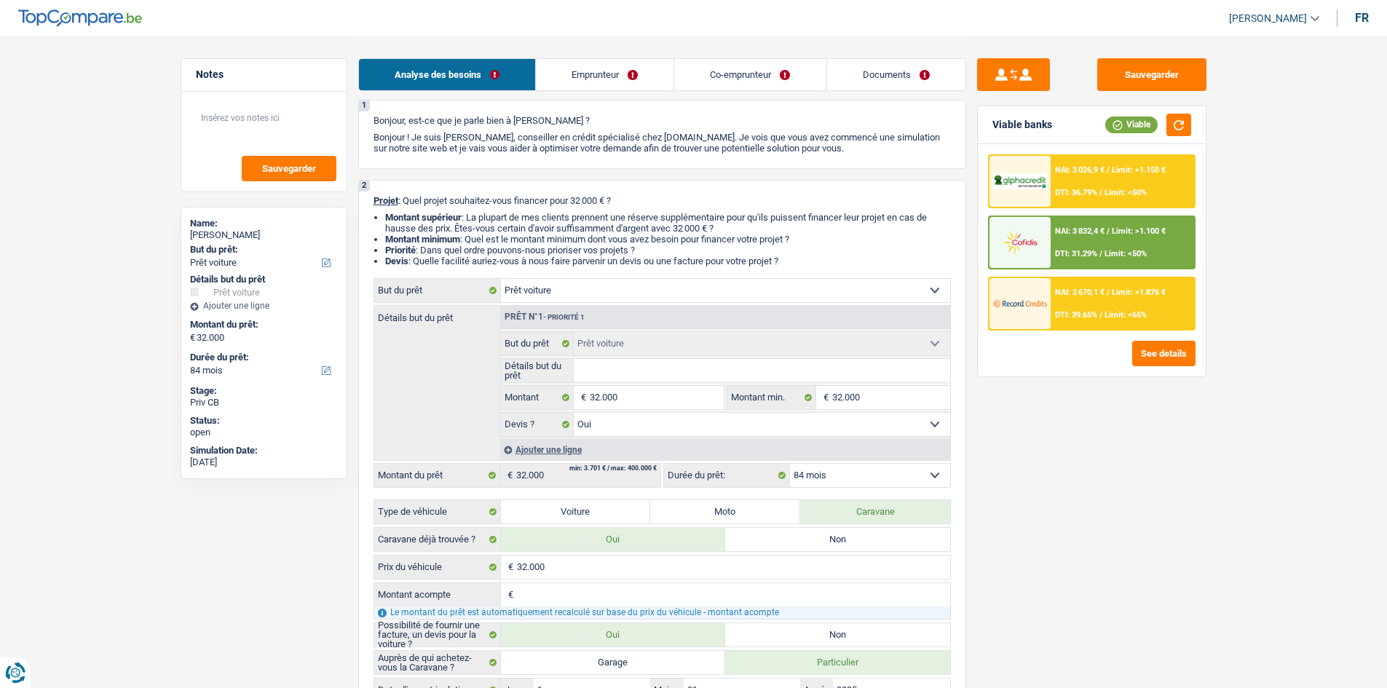
scroll to position [73, 0]
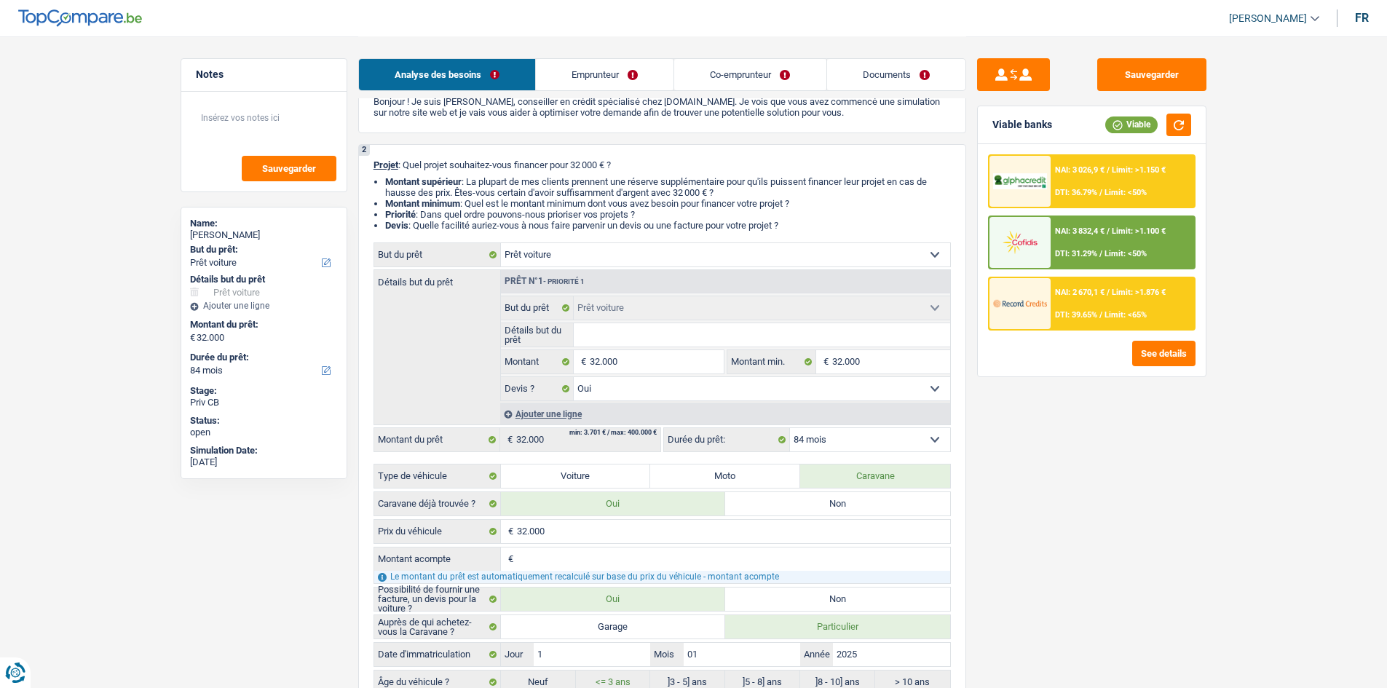
click at [1038, 241] on img at bounding box center [1020, 242] width 54 height 27
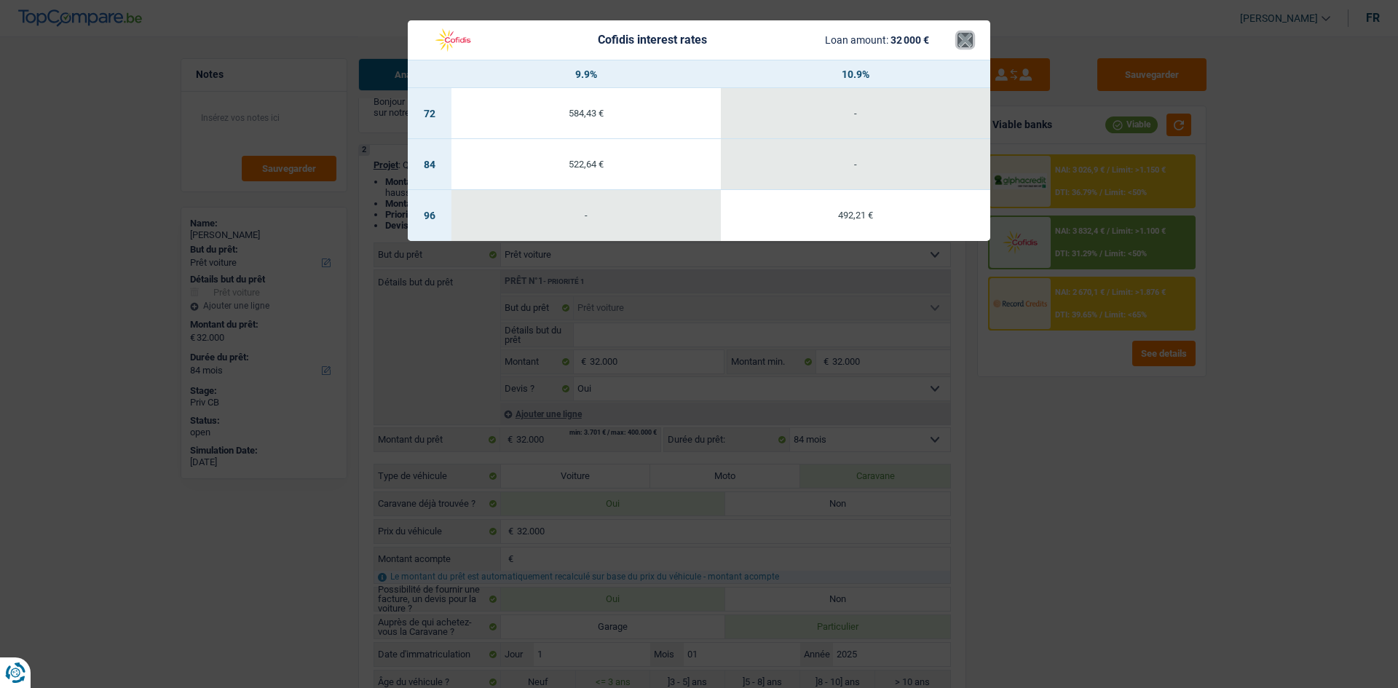
click at [962, 38] on button "×" at bounding box center [965, 40] width 15 height 15
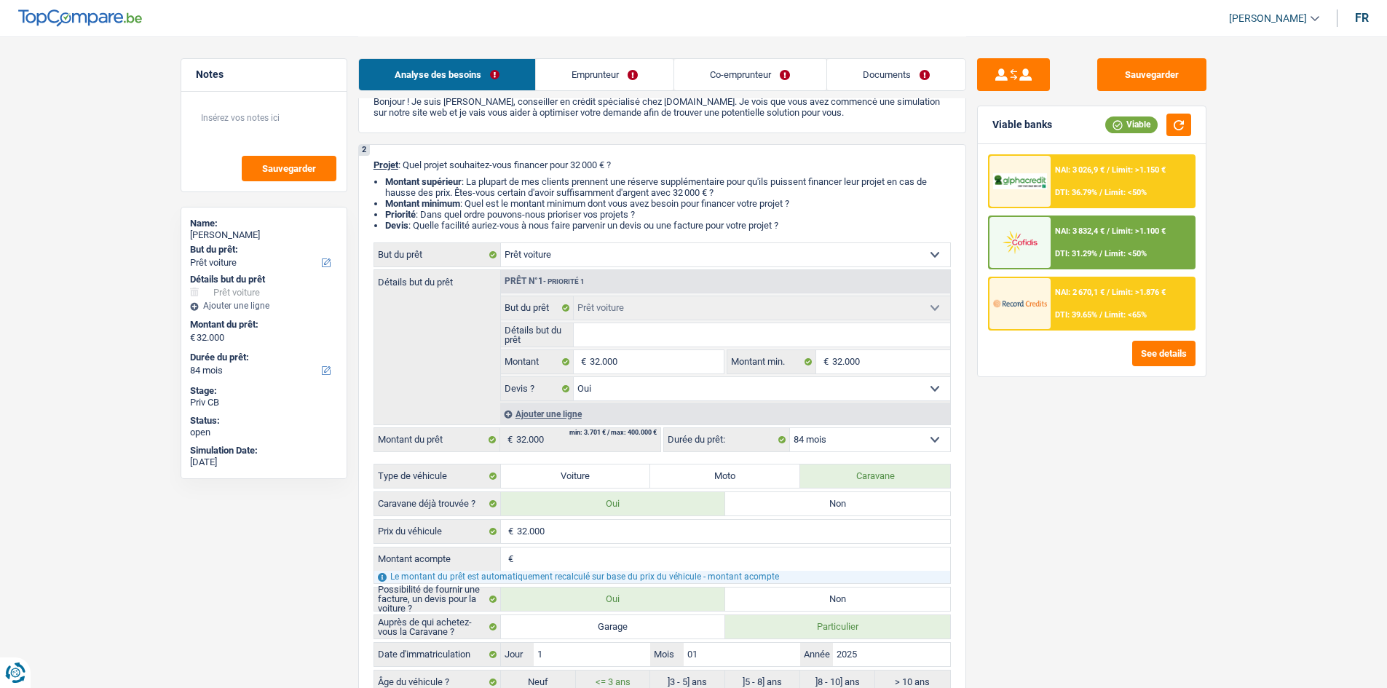
click at [602, 76] on link "Emprunteur" at bounding box center [605, 74] width 138 height 31
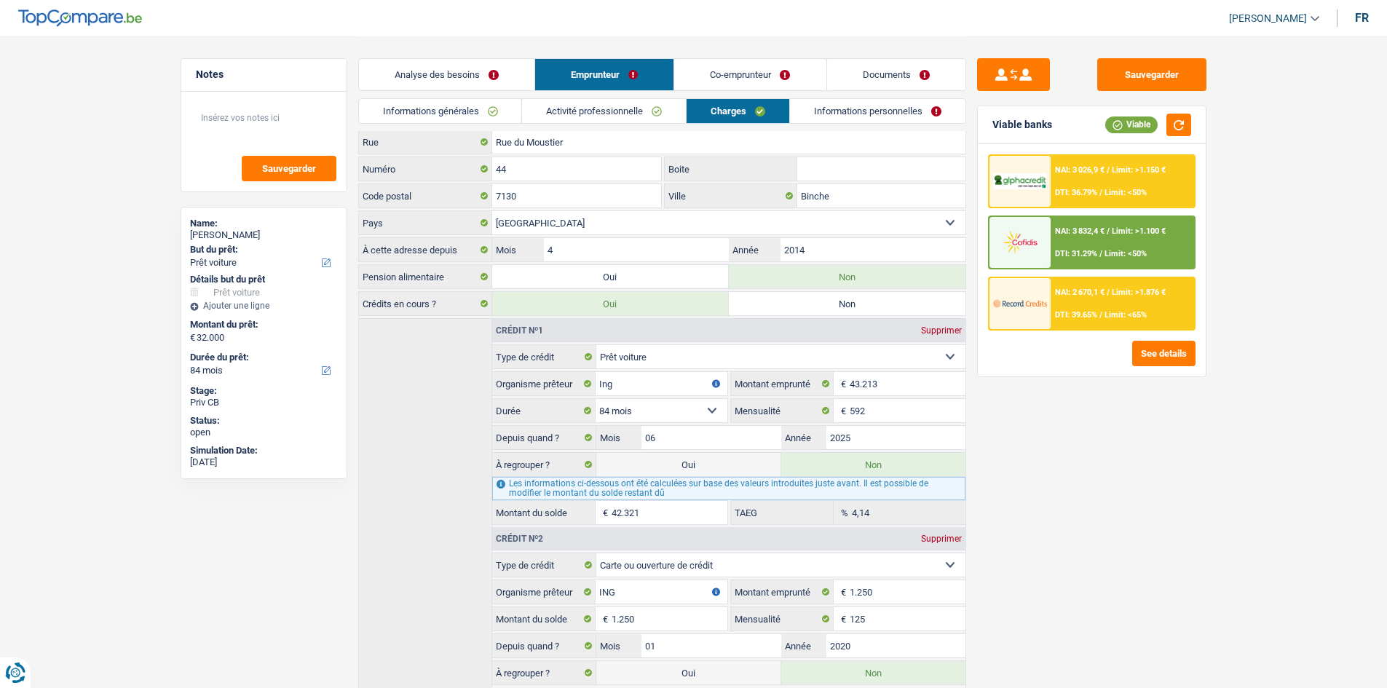
scroll to position [0, 0]
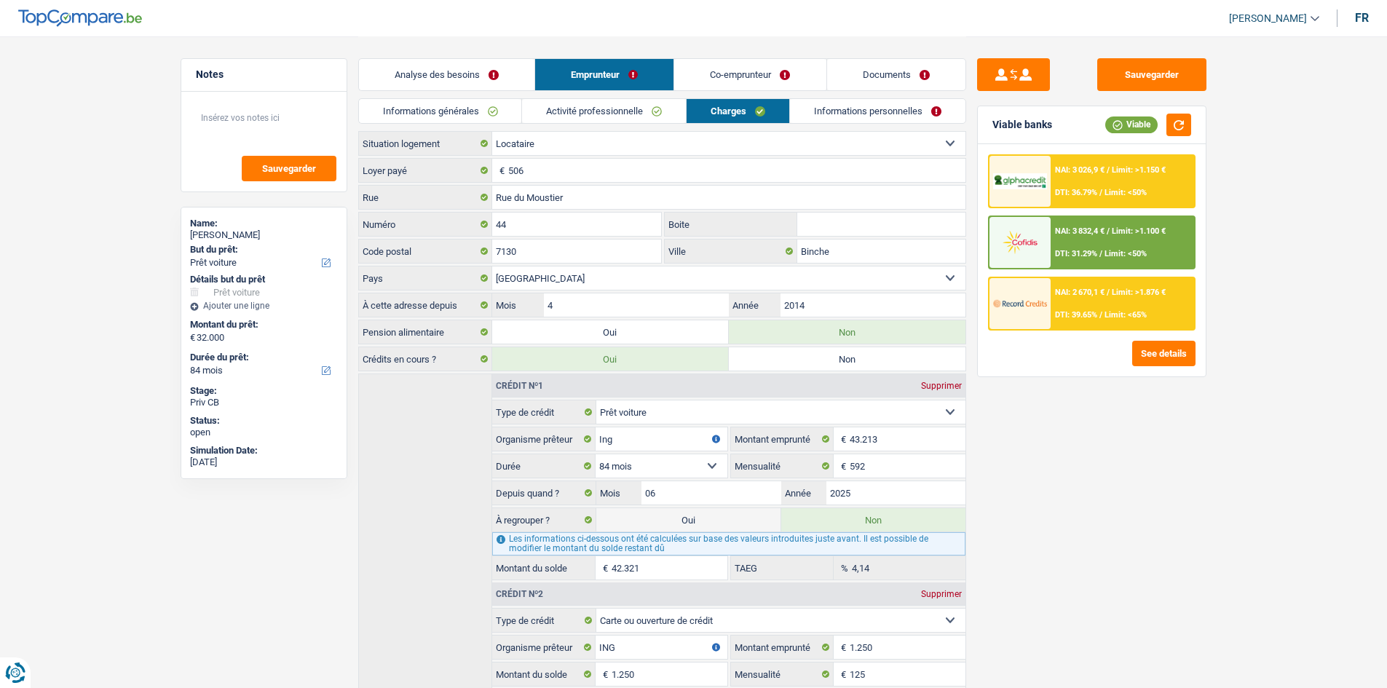
click at [483, 76] on link "Analyse des besoins" at bounding box center [447, 74] width 176 height 31
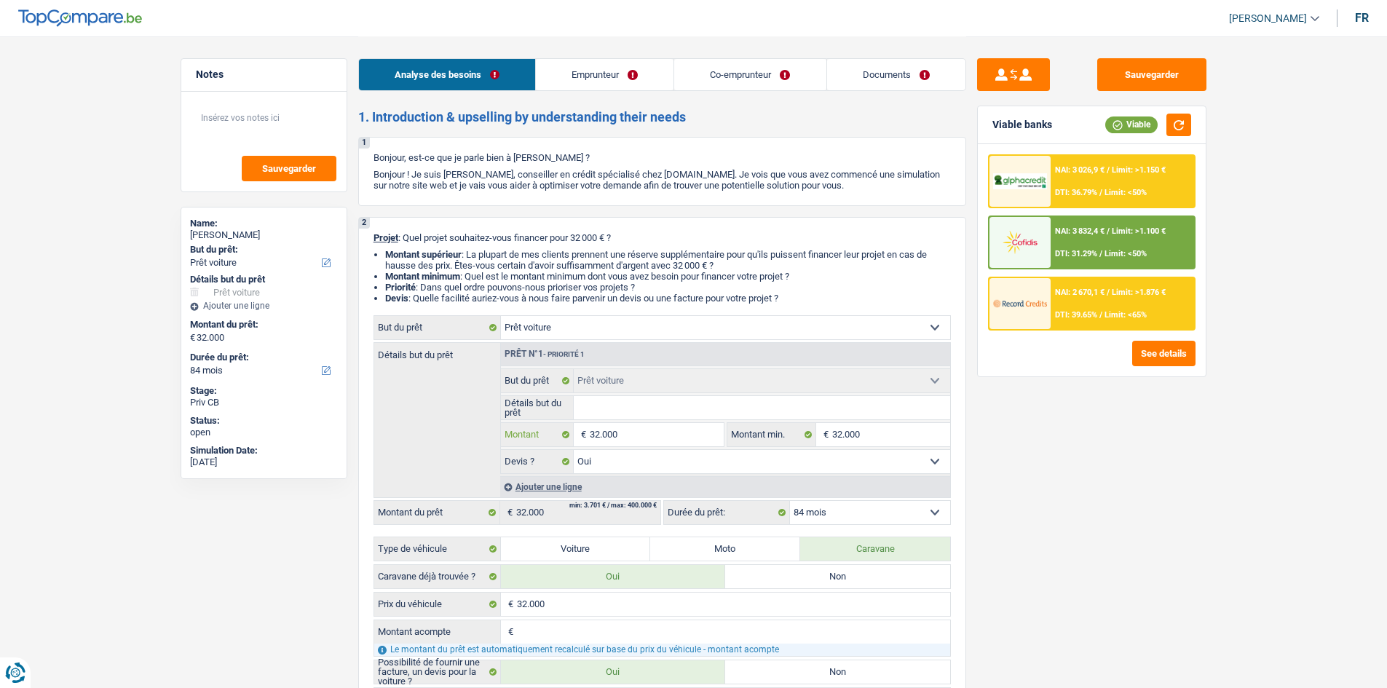
click at [596, 435] on input "32.000" at bounding box center [656, 434] width 133 height 23
type input "3.000"
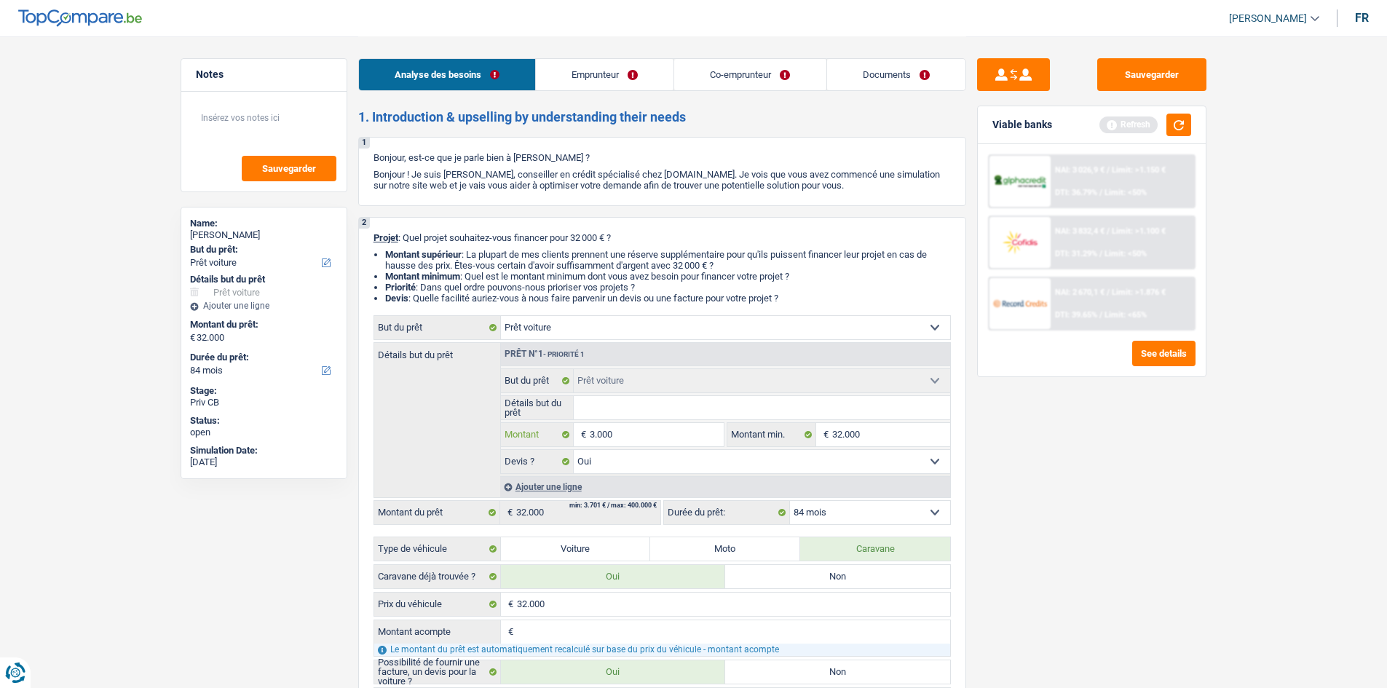
type input "31.000"
select select "120"
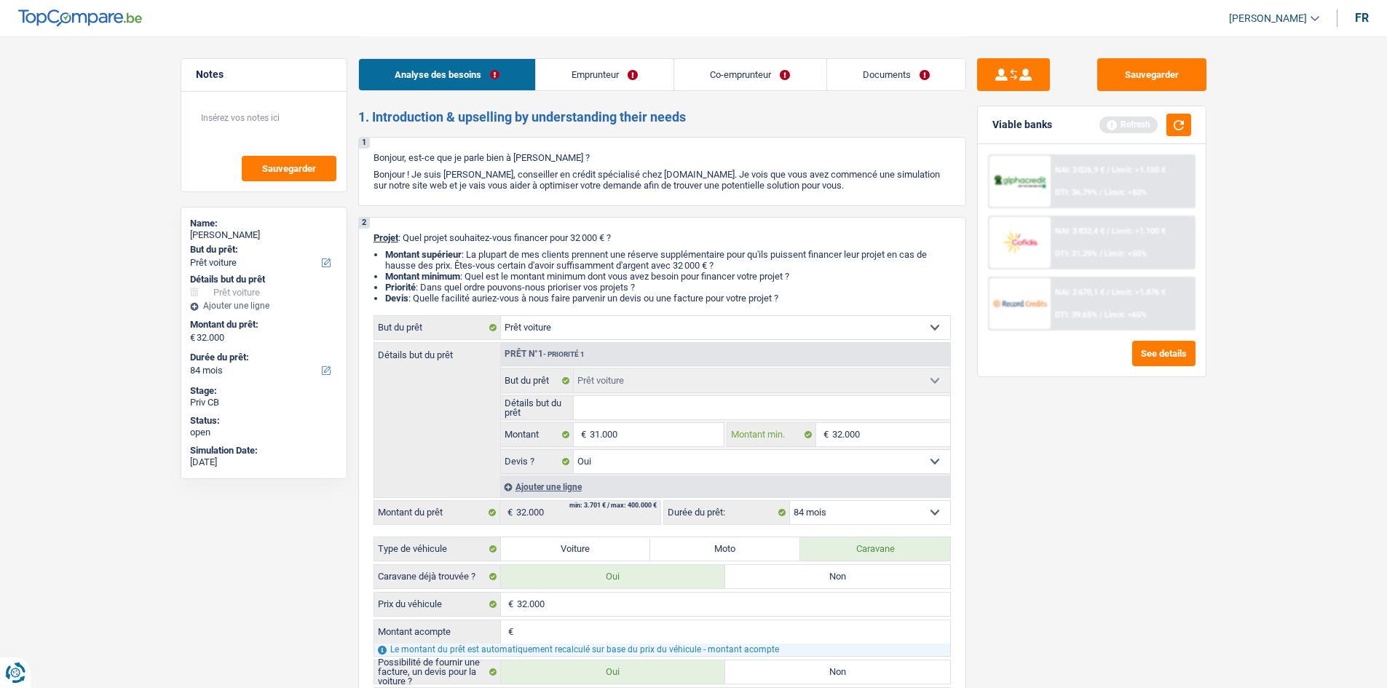
type input "31.000"
select select "120"
type input "31.000"
select select "120"
click at [841, 428] on input "32.000" at bounding box center [891, 434] width 118 height 23
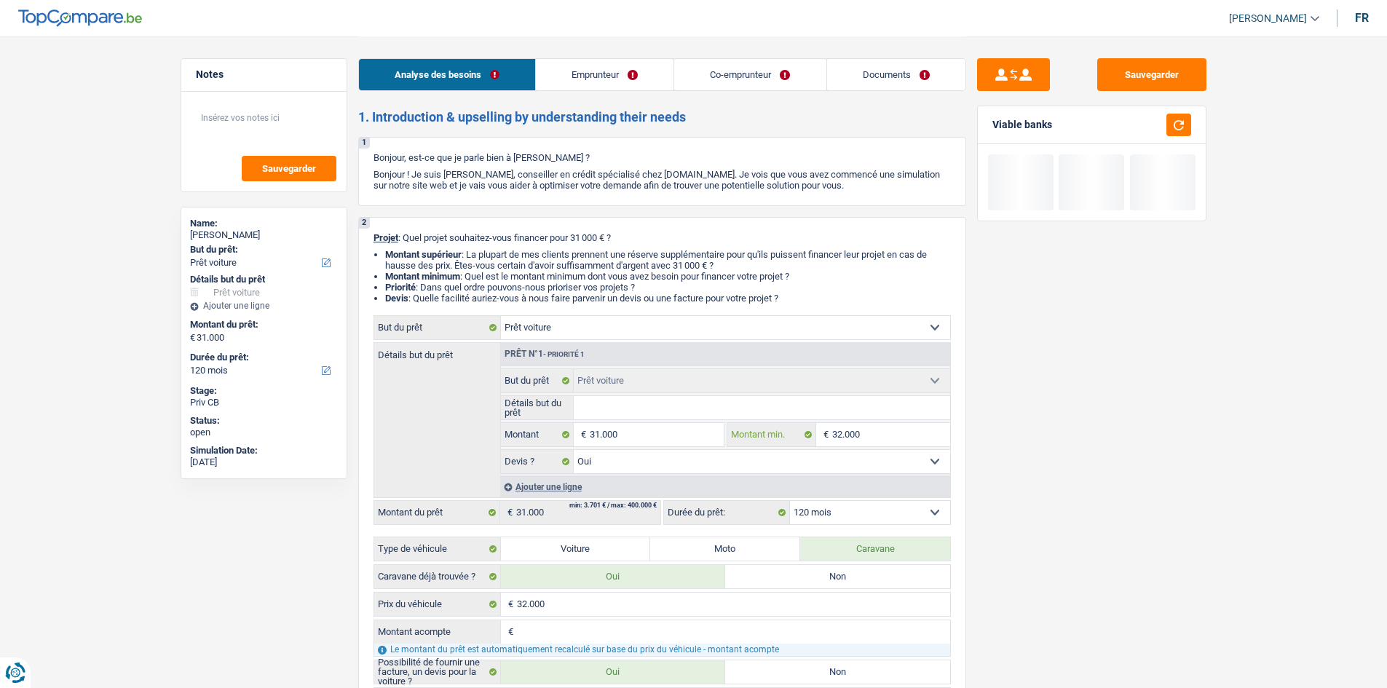
type input "3.000"
type input "31.000"
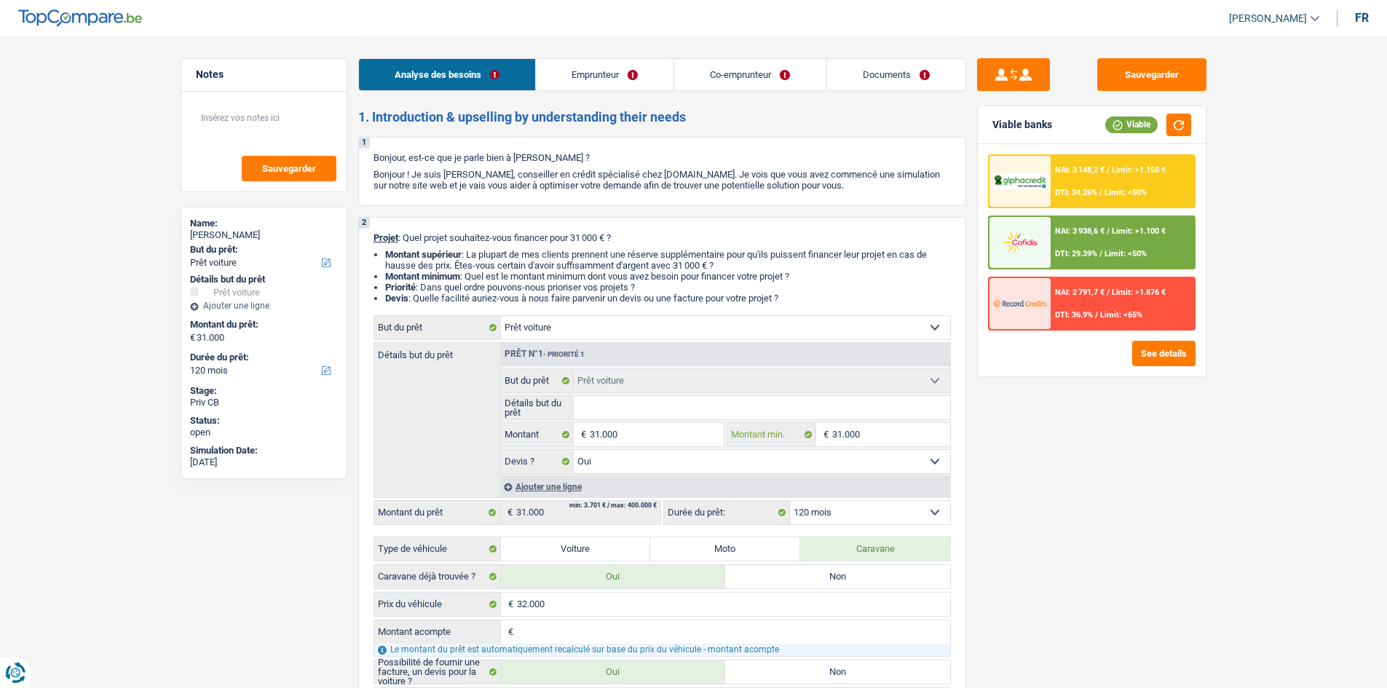
type input "31.000"
click at [1017, 462] on div "Sauvegarder Viable banks Viable NAI: 3 148,2 € / Limit: >1.150 € DTI: 34.26% / …" at bounding box center [1091, 361] width 251 height 607
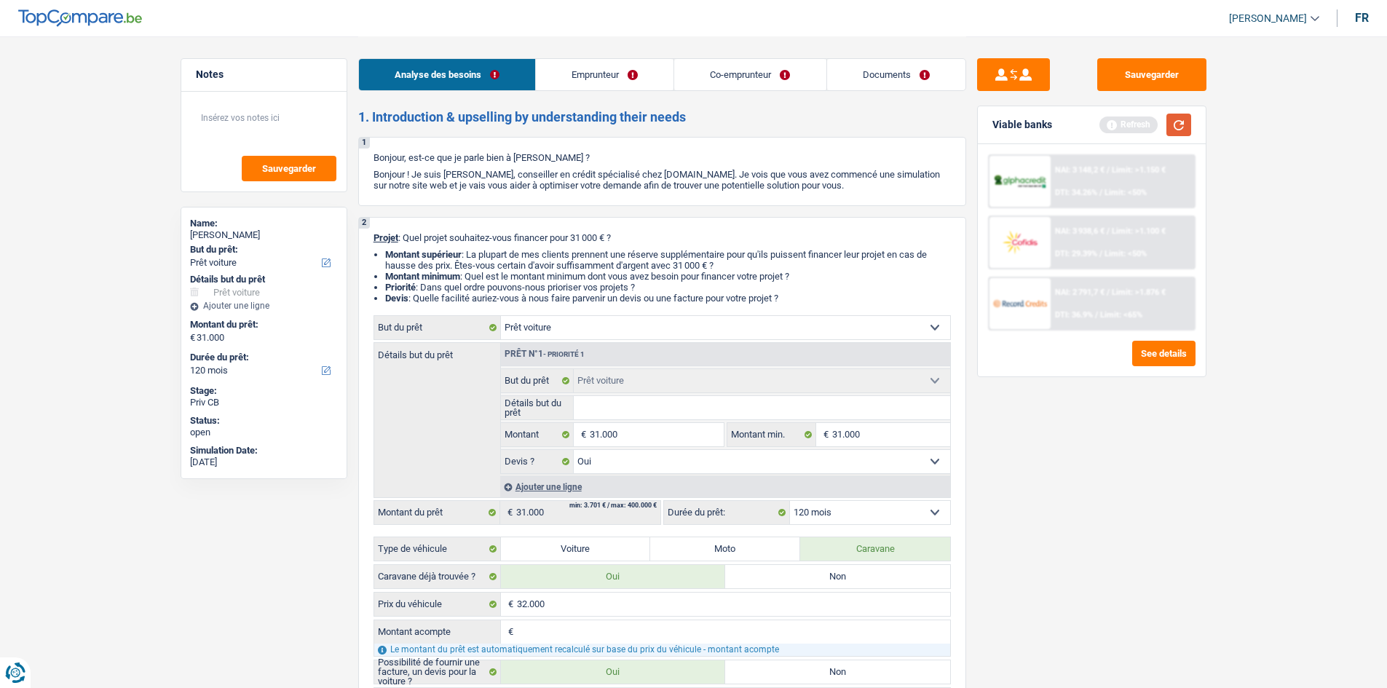
click at [1179, 125] on button "button" at bounding box center [1179, 125] width 25 height 23
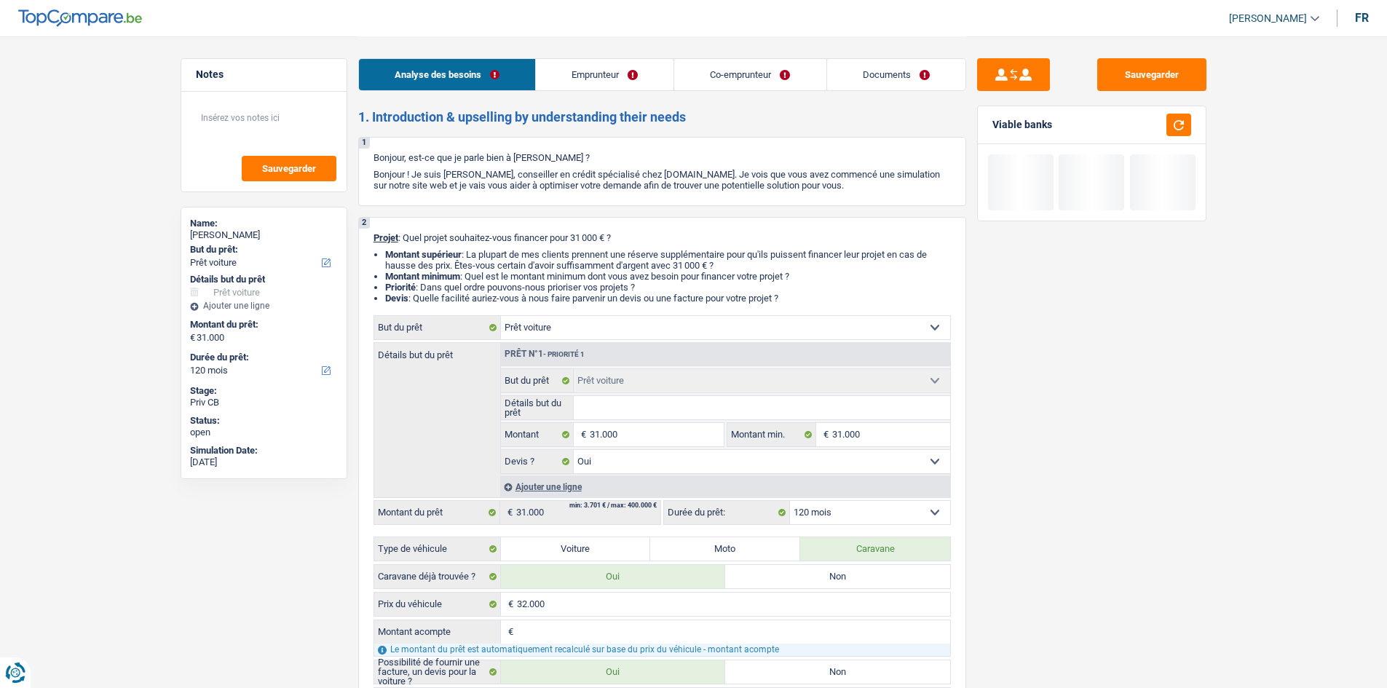
click at [845, 510] on select "12 mois 18 mois 24 mois 30 mois 36 mois 42 mois 48 mois 60 mois 72 mois 84 mois…" at bounding box center [870, 512] width 160 height 23
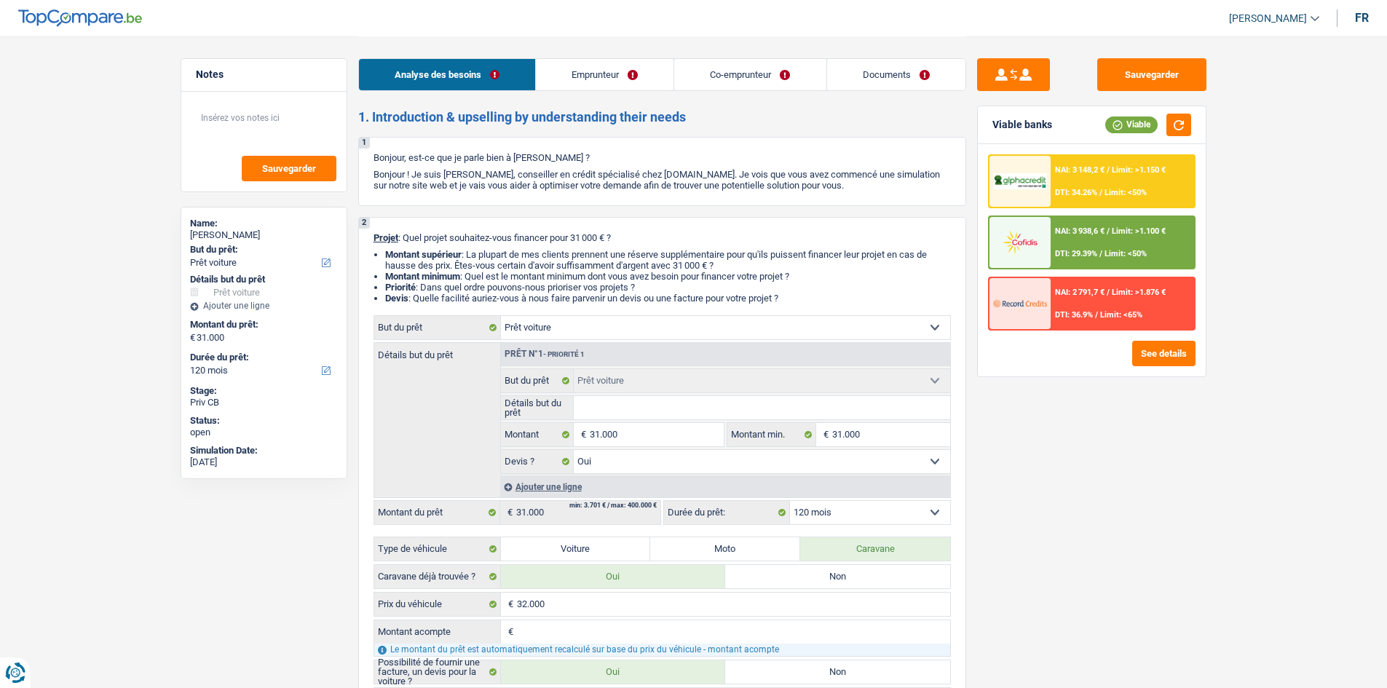
select select "84"
click at [790, 501] on select "12 mois 18 mois 24 mois 30 mois 36 mois 42 mois 48 mois 60 mois 72 mois 84 mois…" at bounding box center [870, 512] width 160 height 23
select select "84"
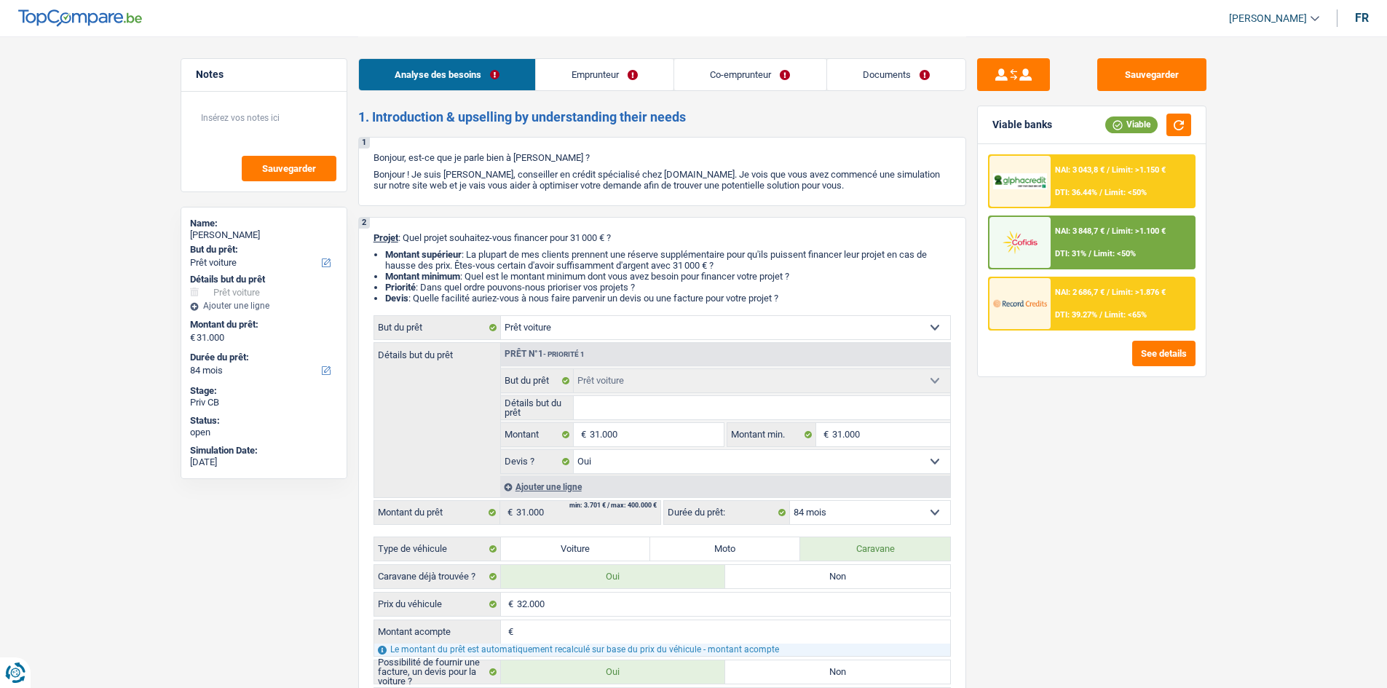
click at [808, 517] on select "12 mois 18 mois 24 mois 30 mois 36 mois 42 mois 48 mois 60 mois 72 mois 84 mois…" at bounding box center [870, 512] width 160 height 23
select select "120"
click at [790, 501] on select "12 mois 18 mois 24 mois 30 mois 36 mois 42 mois 48 mois 60 mois 72 mois 84 mois…" at bounding box center [870, 512] width 160 height 23
select select "120"
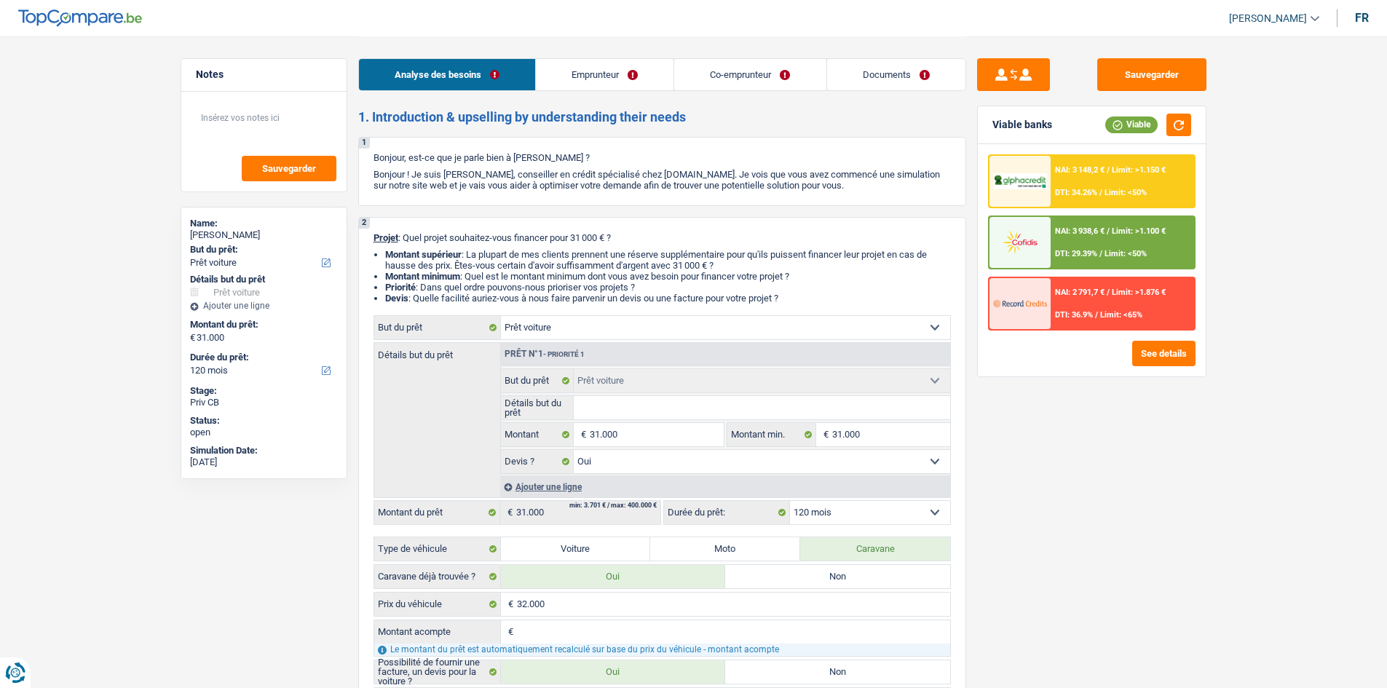
click at [1079, 191] on span "DTI: 34.26%" at bounding box center [1076, 192] width 42 height 9
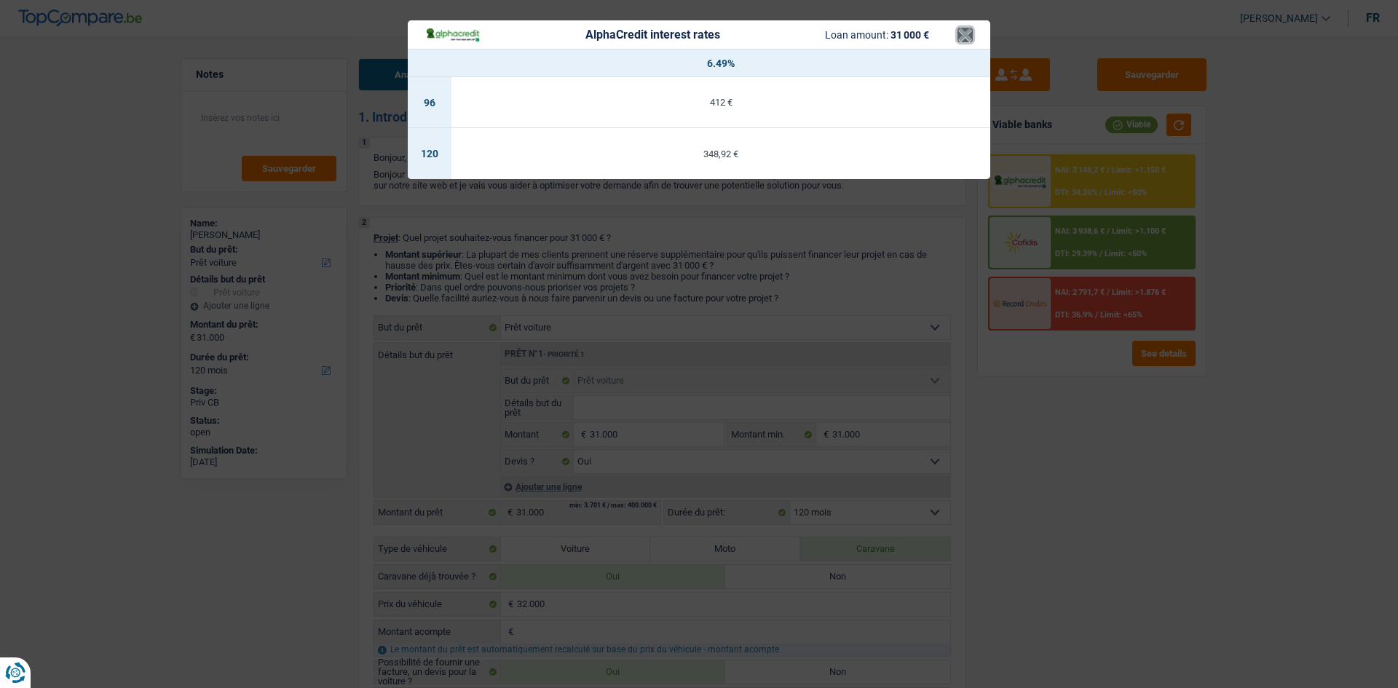
click at [964, 36] on button "×" at bounding box center [965, 35] width 15 height 15
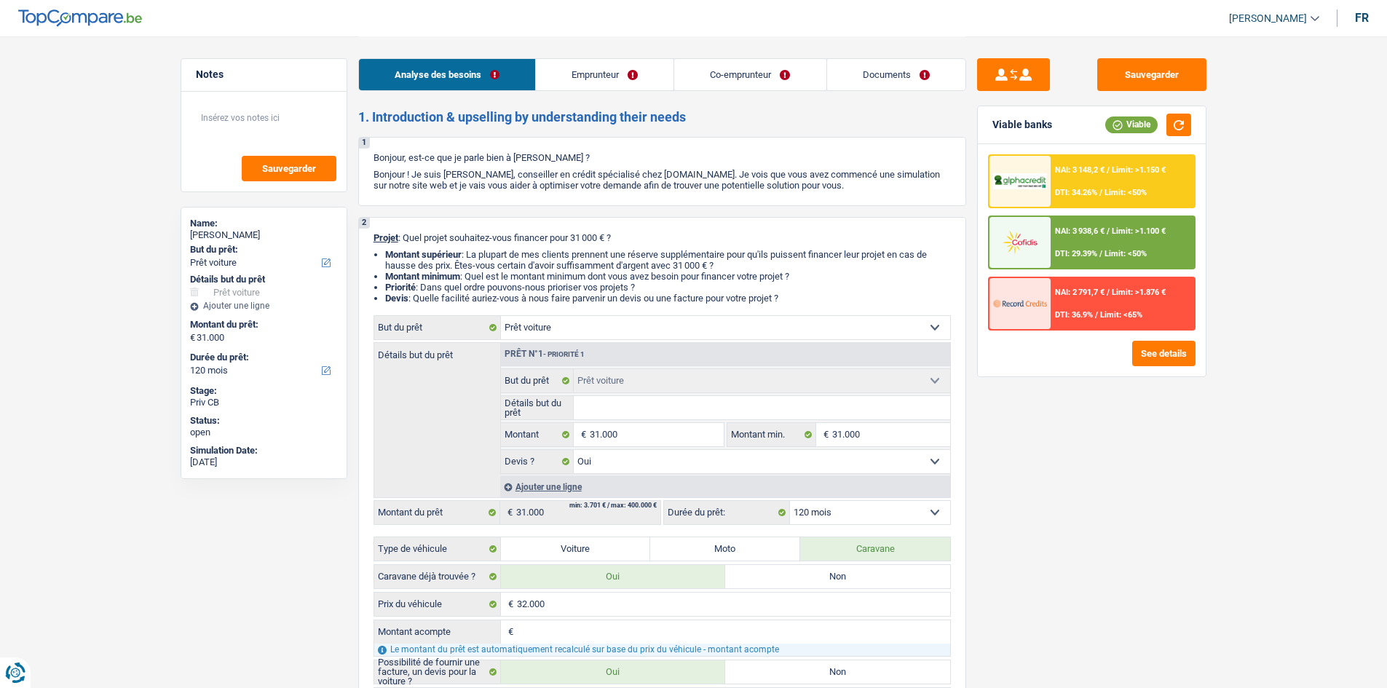
click at [1060, 175] on div "NAI: 3 148,2 € / Limit: >1.150 € DTI: 34.26% / Limit: <50%" at bounding box center [1122, 181] width 143 height 51
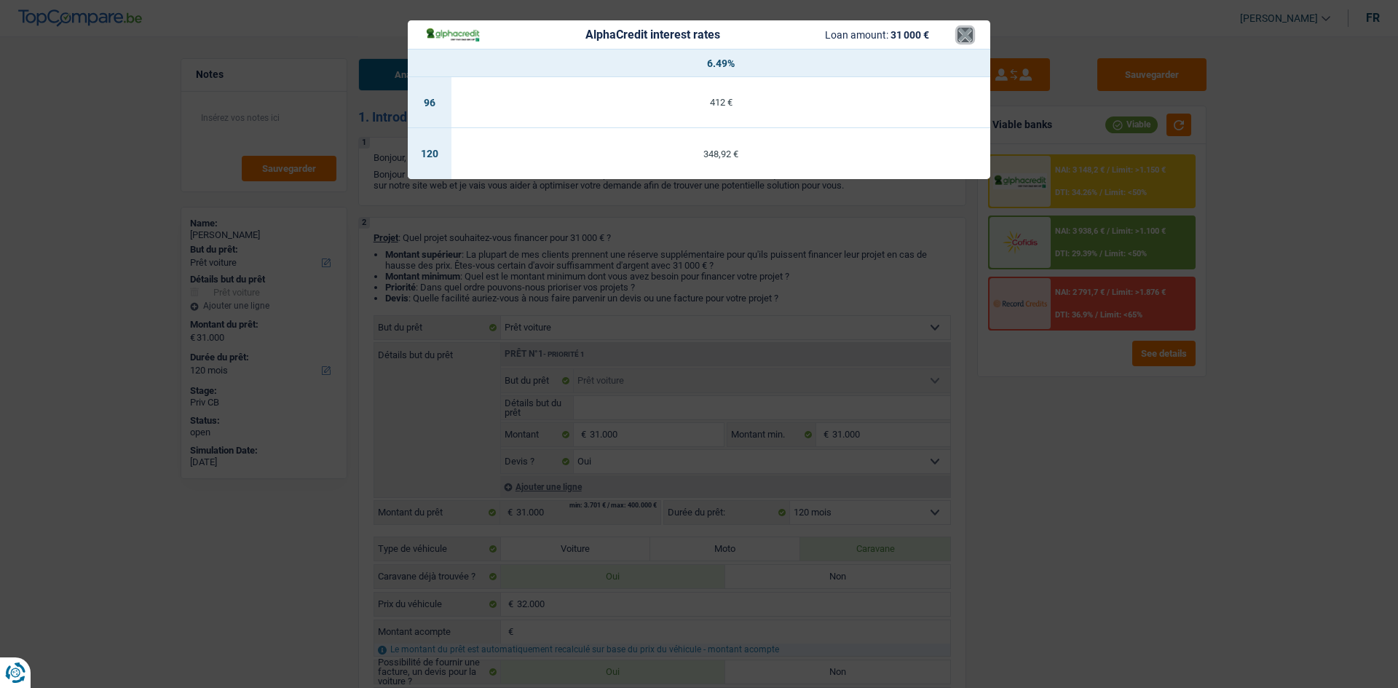
click at [963, 33] on button "×" at bounding box center [965, 35] width 15 height 15
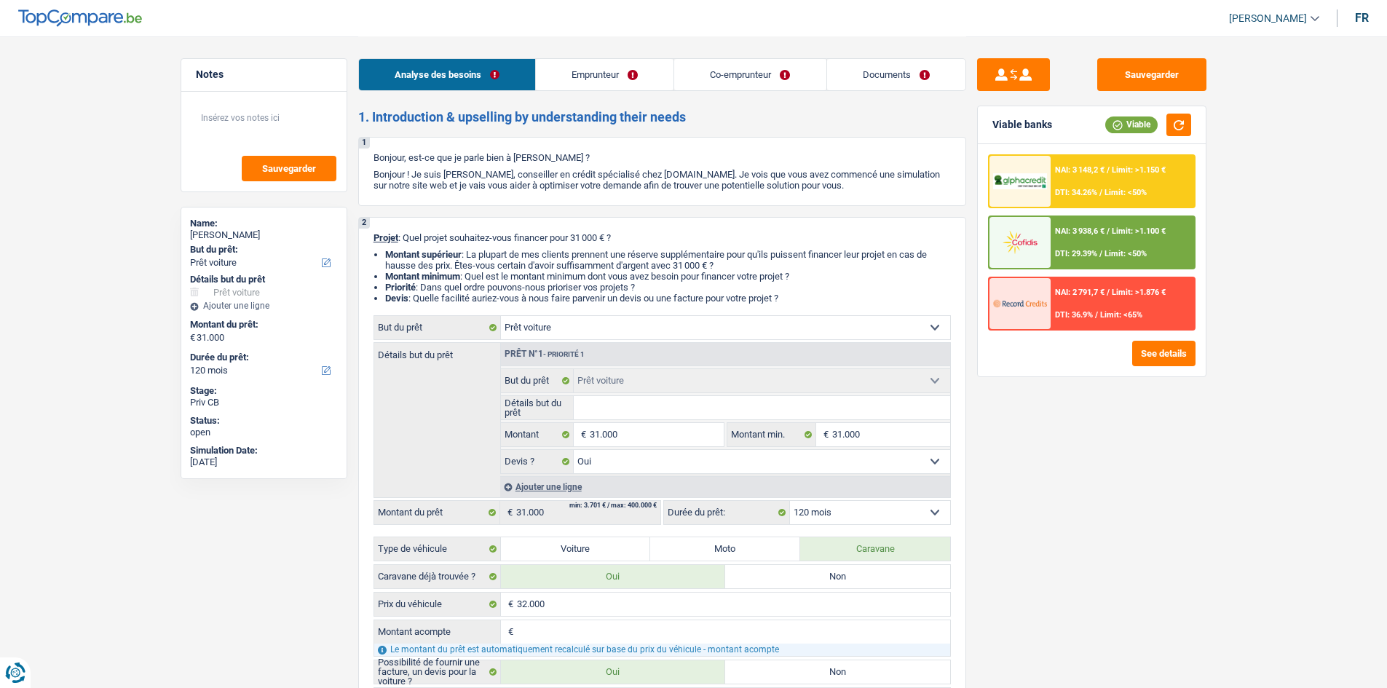
click at [1074, 260] on div "NAI: 3 938,6 € / Limit: >1.100 € DTI: 29.39% / Limit: <50%" at bounding box center [1122, 242] width 143 height 51
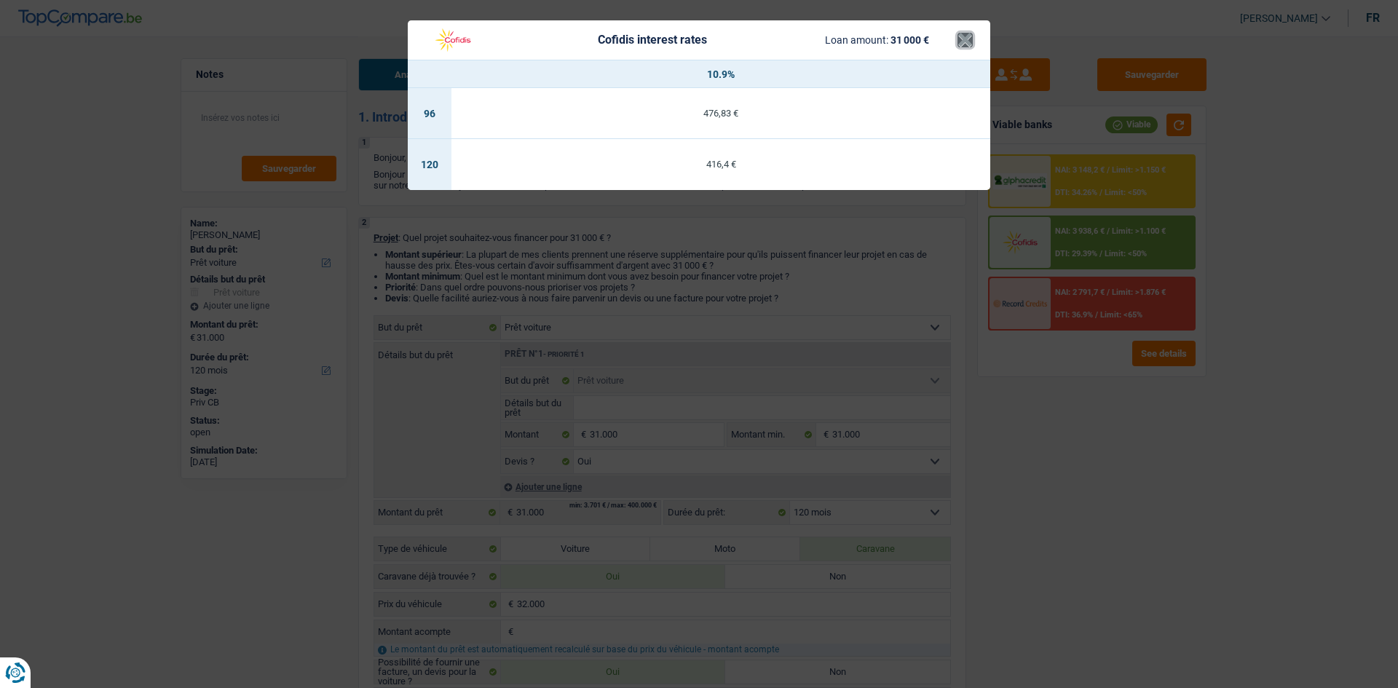
click at [963, 42] on button "×" at bounding box center [965, 40] width 15 height 15
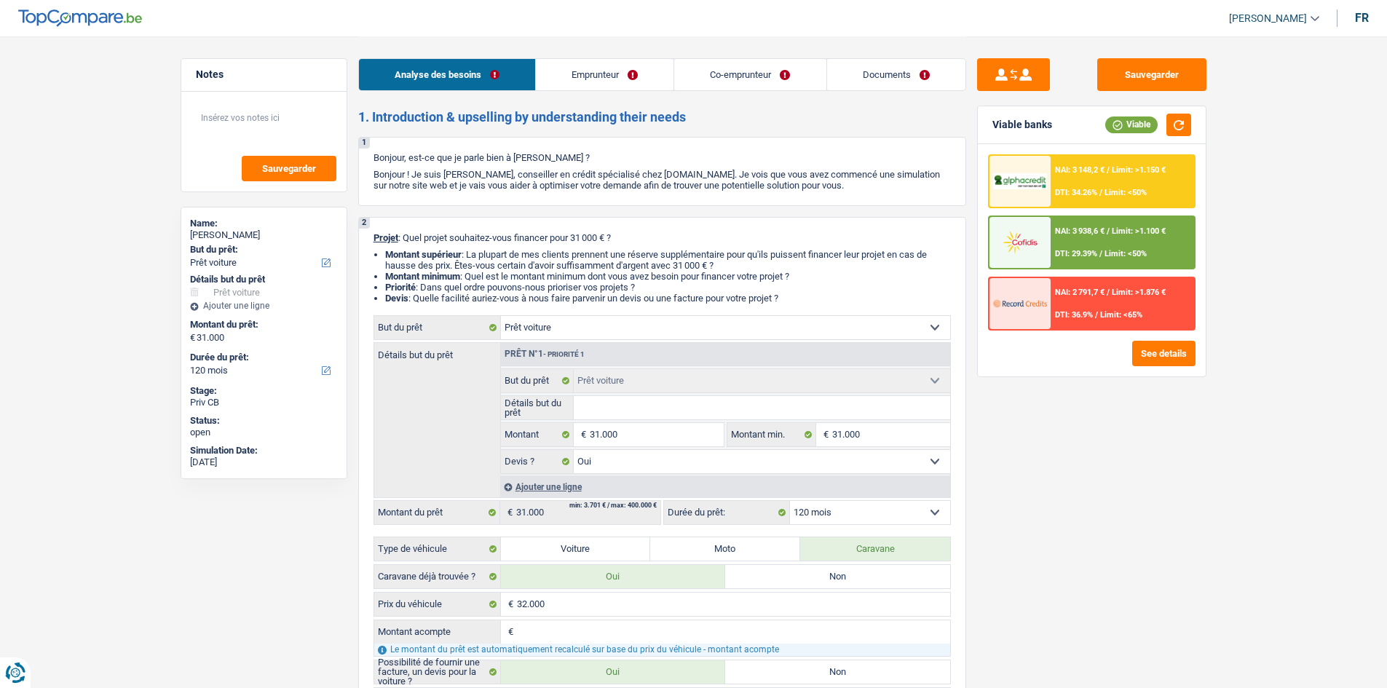
click at [1024, 324] on div at bounding box center [1020, 303] width 61 height 51
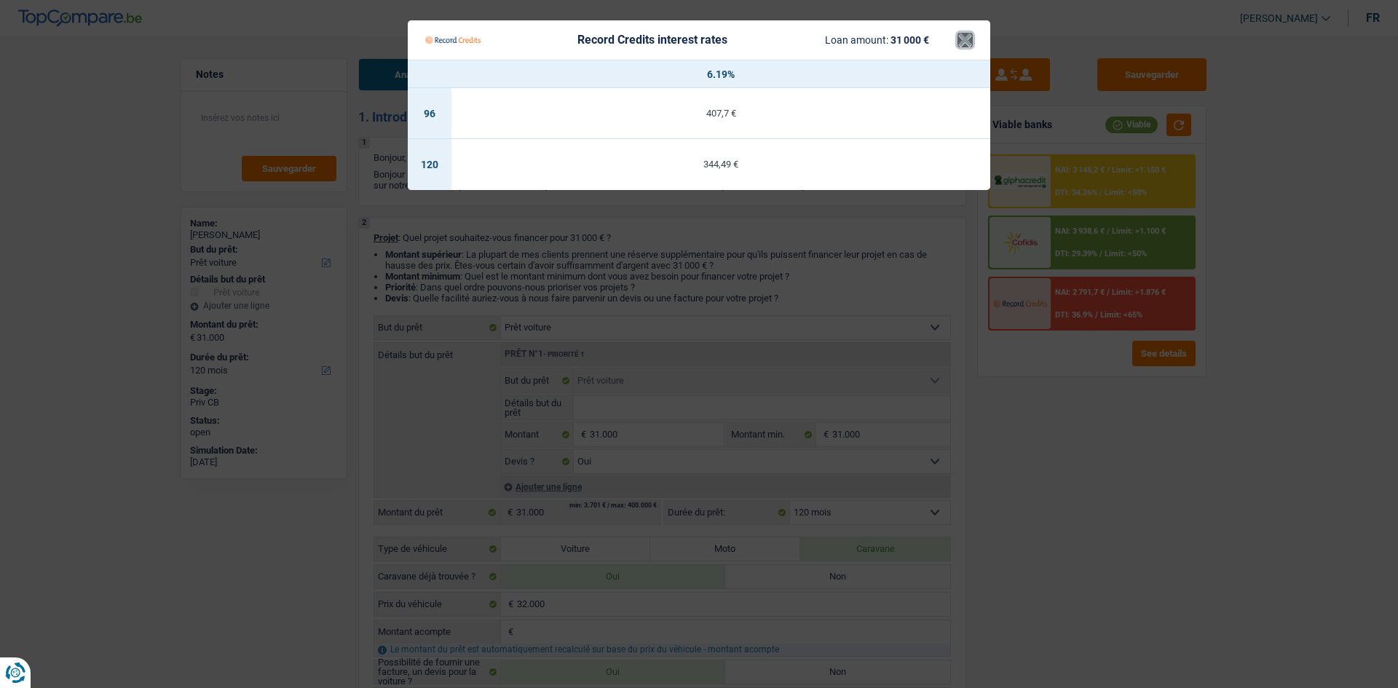
click at [964, 47] on button "×" at bounding box center [965, 40] width 15 height 15
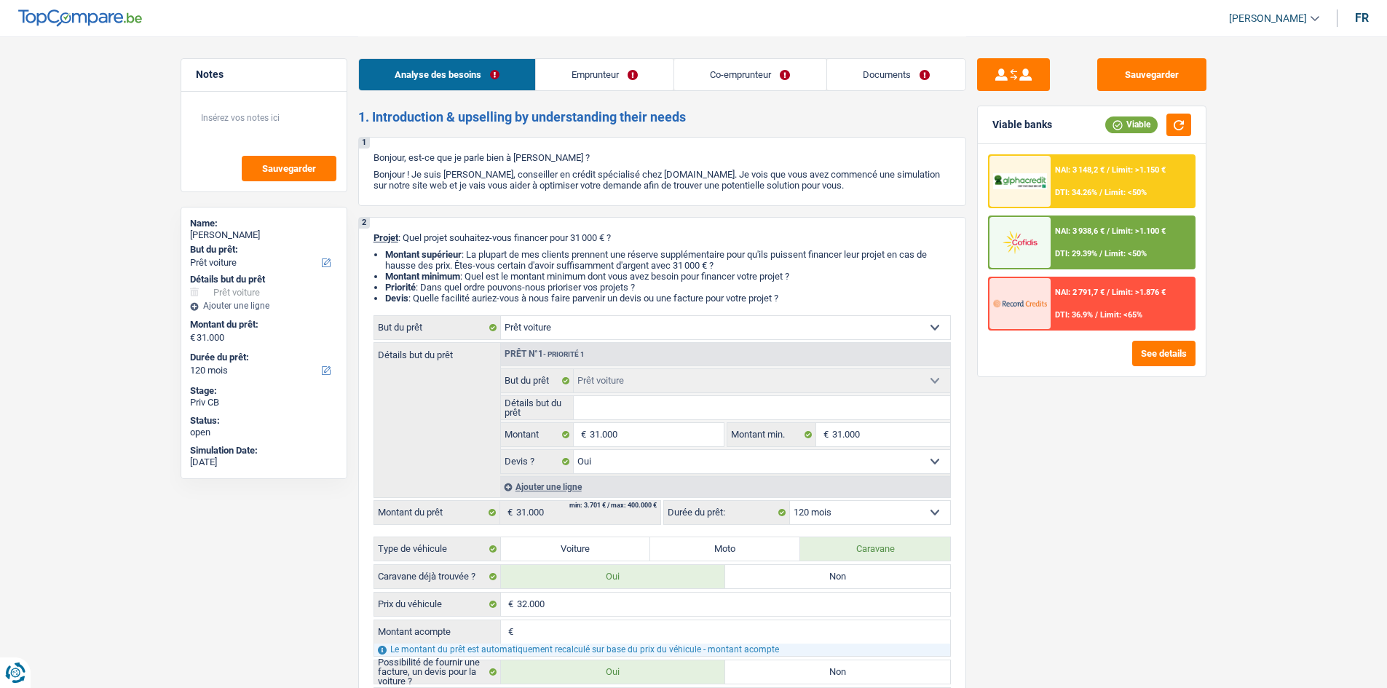
click at [1023, 192] on div at bounding box center [1020, 181] width 61 height 51
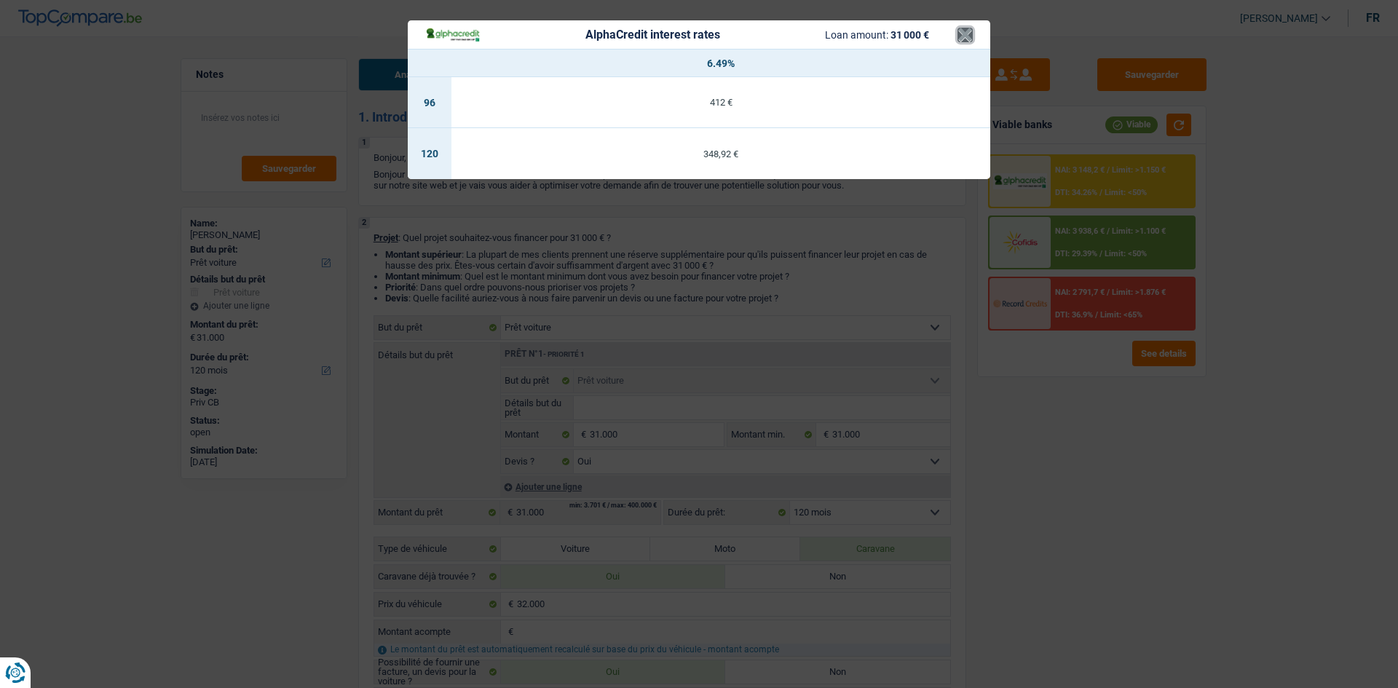
click at [969, 38] on button "×" at bounding box center [965, 35] width 15 height 15
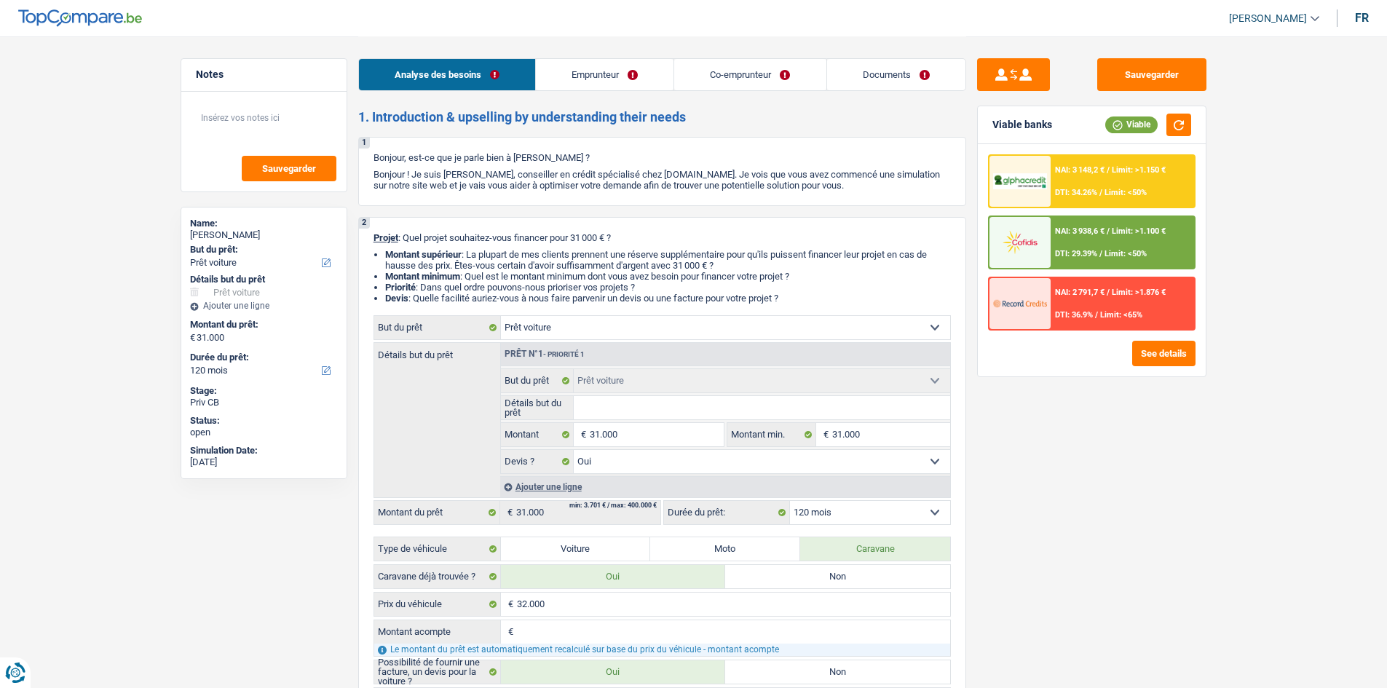
click at [1049, 240] on div at bounding box center [1020, 242] width 61 height 51
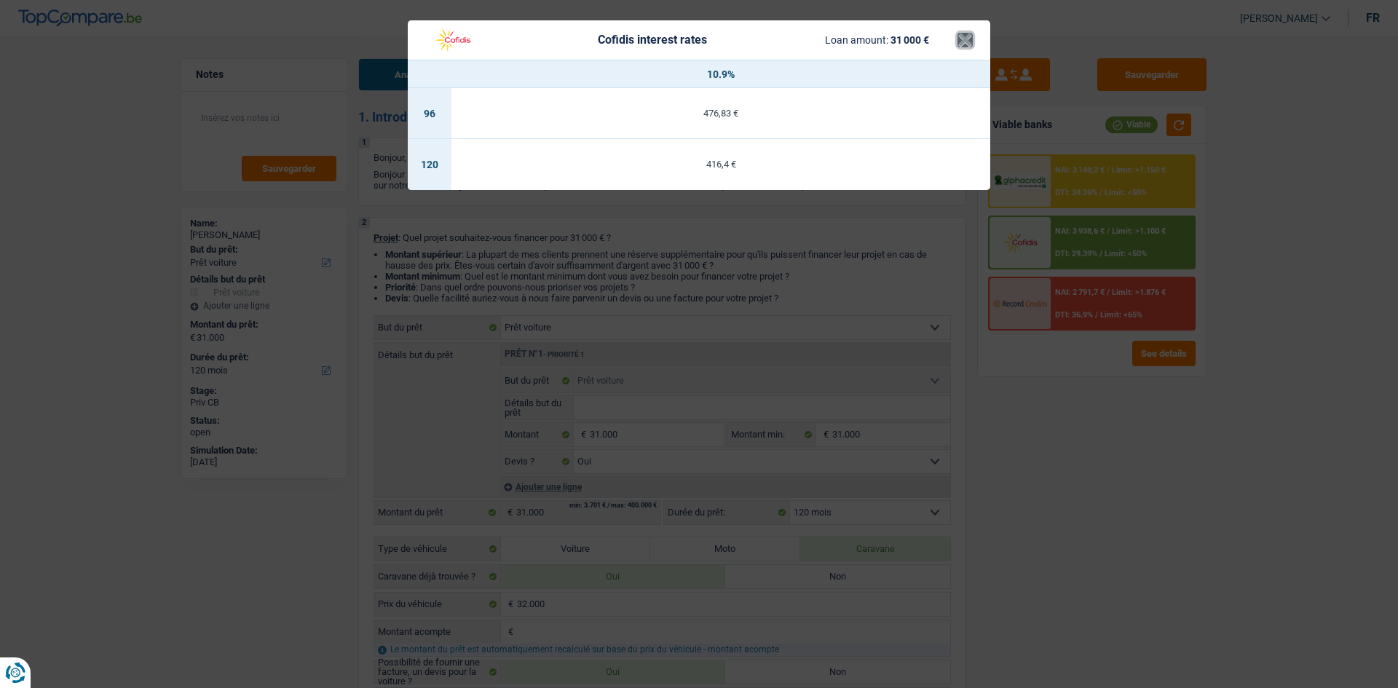
drag, startPoint x: 965, startPoint y: 40, endPoint x: 954, endPoint y: 41, distance: 10.9
click at [960, 39] on button "×" at bounding box center [965, 40] width 15 height 15
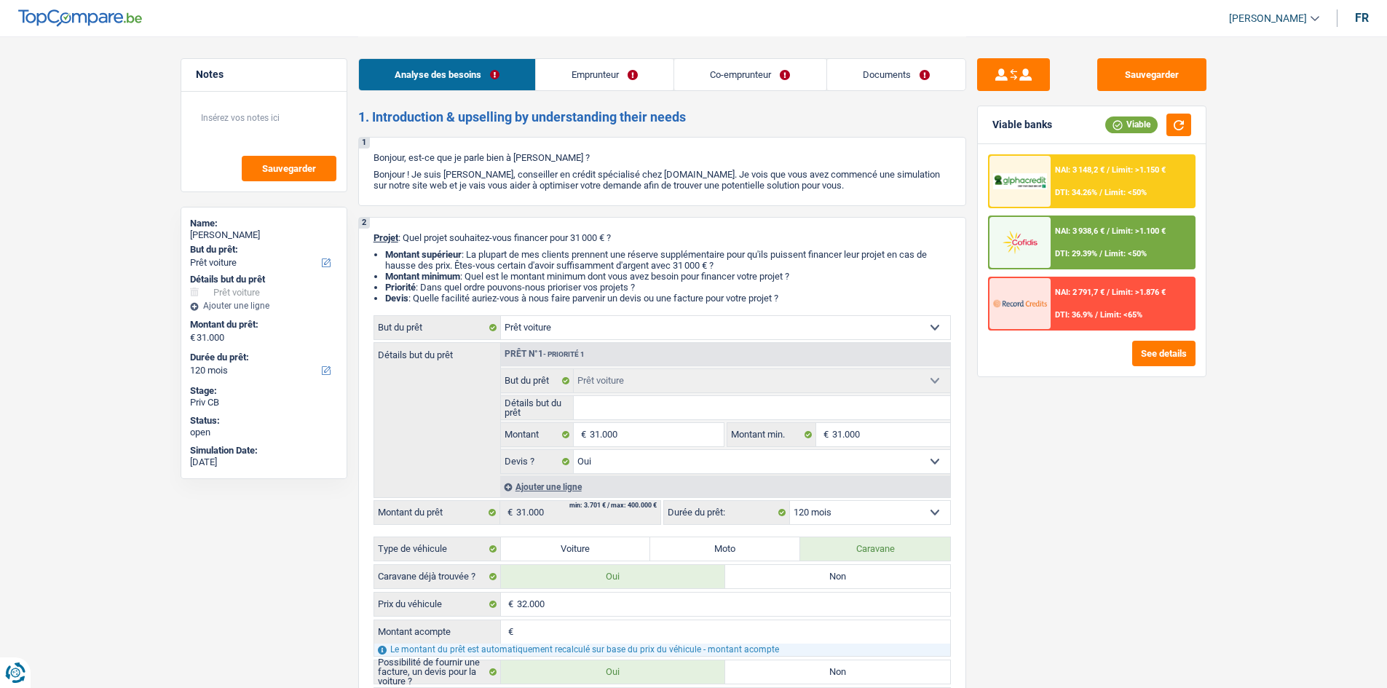
click at [619, 404] on input "Détails but du prêt" at bounding box center [762, 407] width 377 height 23
click at [626, 78] on link "Emprunteur" at bounding box center [605, 74] width 138 height 31
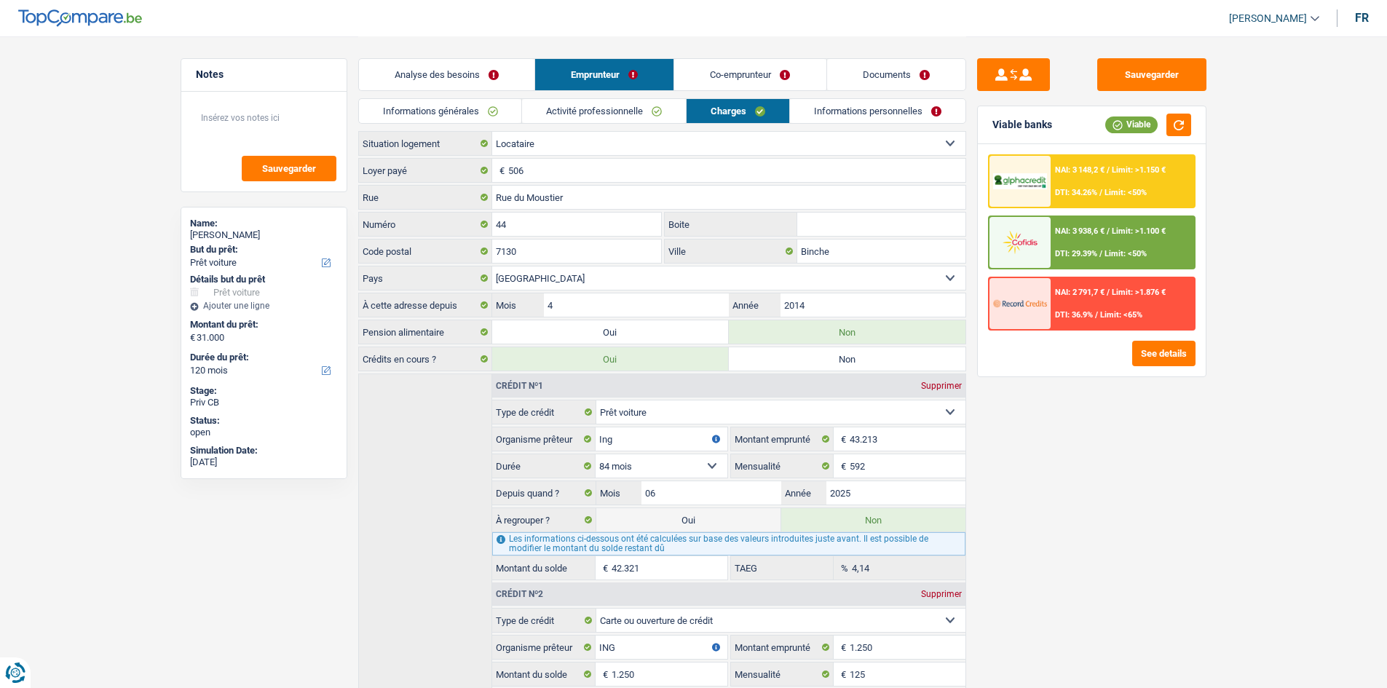
click at [739, 77] on link "Co-emprunteur" at bounding box center [749, 74] width 151 height 31
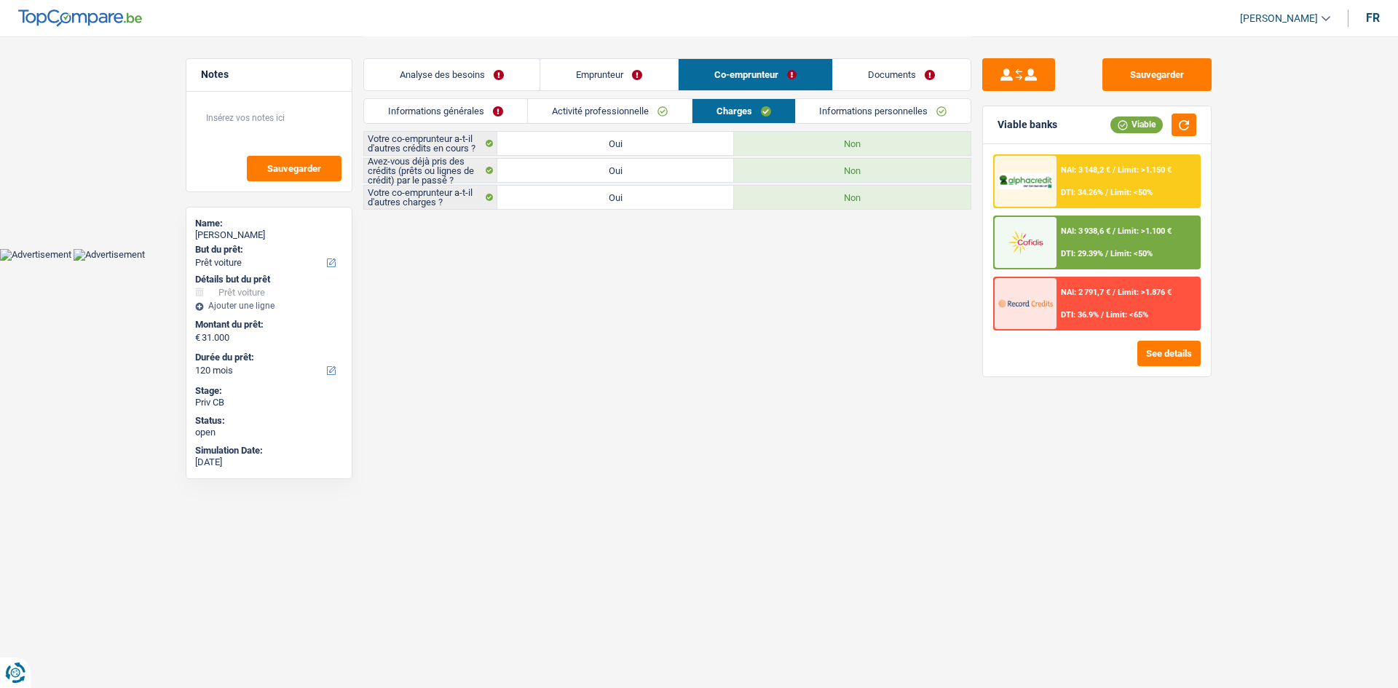
click at [891, 78] on link "Documents" at bounding box center [902, 74] width 138 height 31
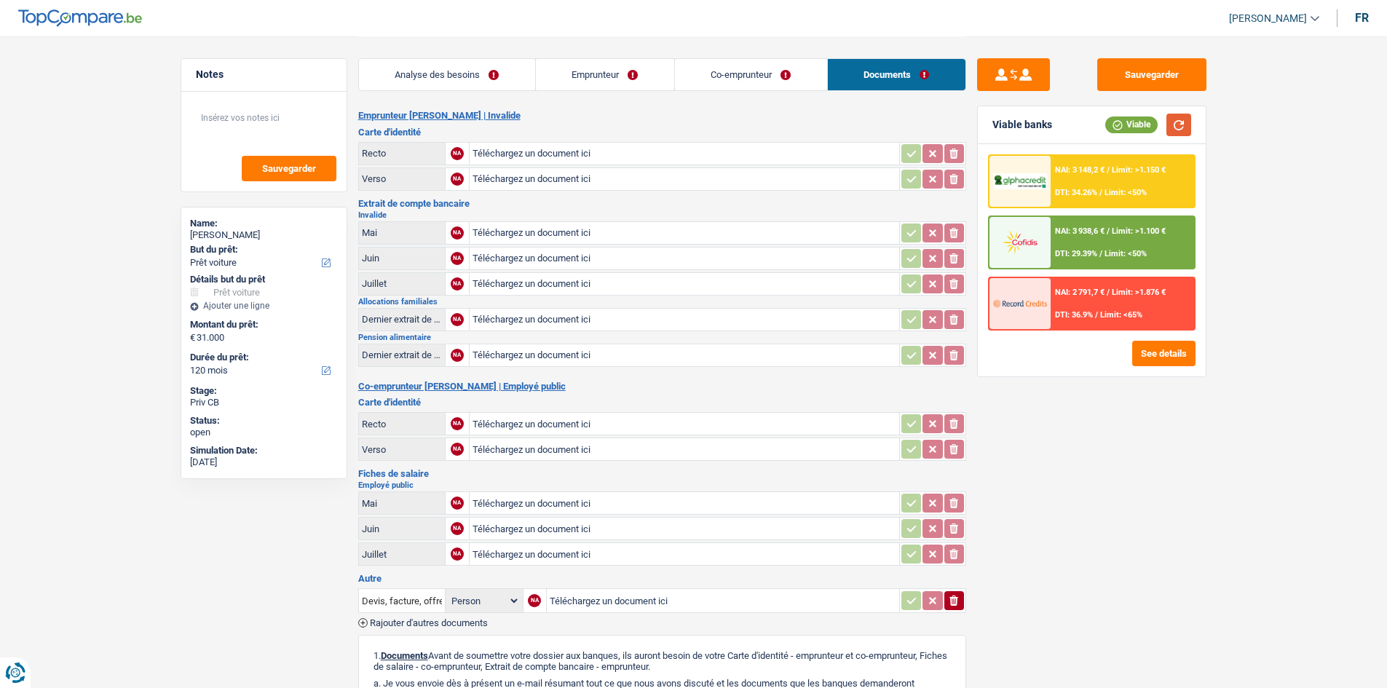
click at [1181, 128] on button "button" at bounding box center [1179, 125] width 25 height 23
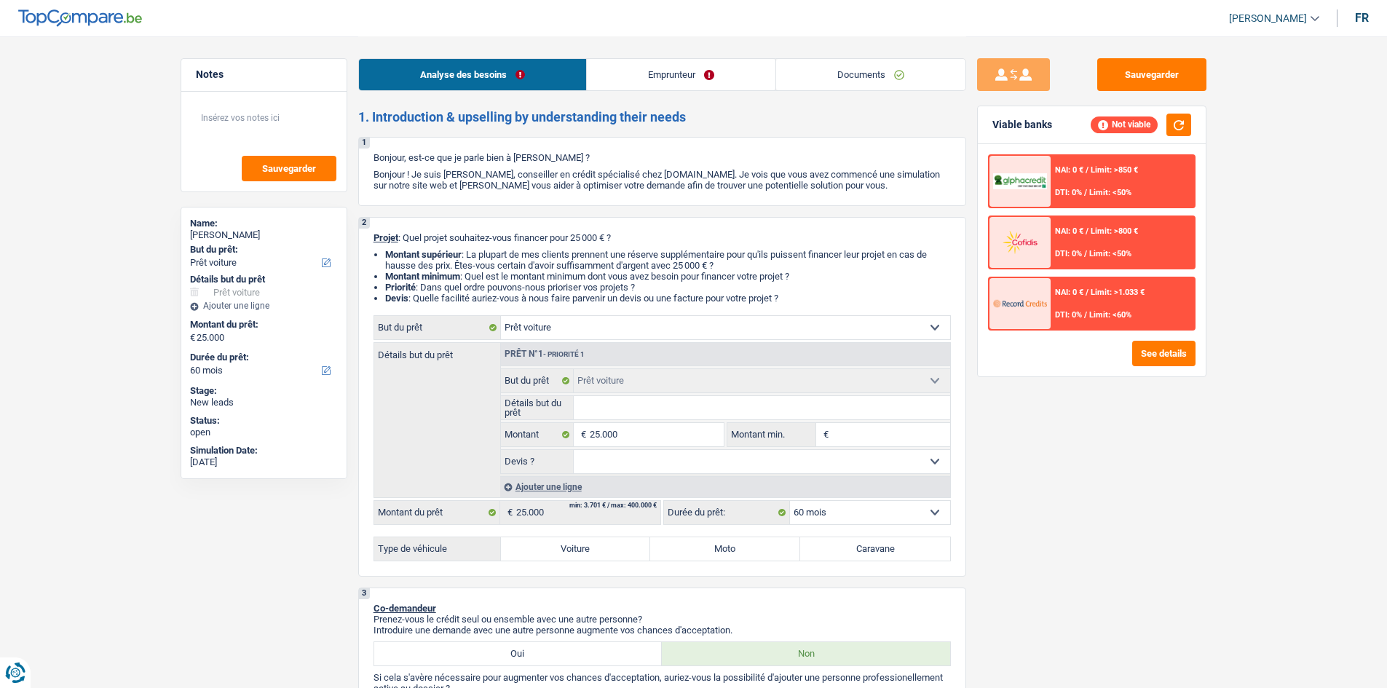
select select "car"
select select "60"
select select "car"
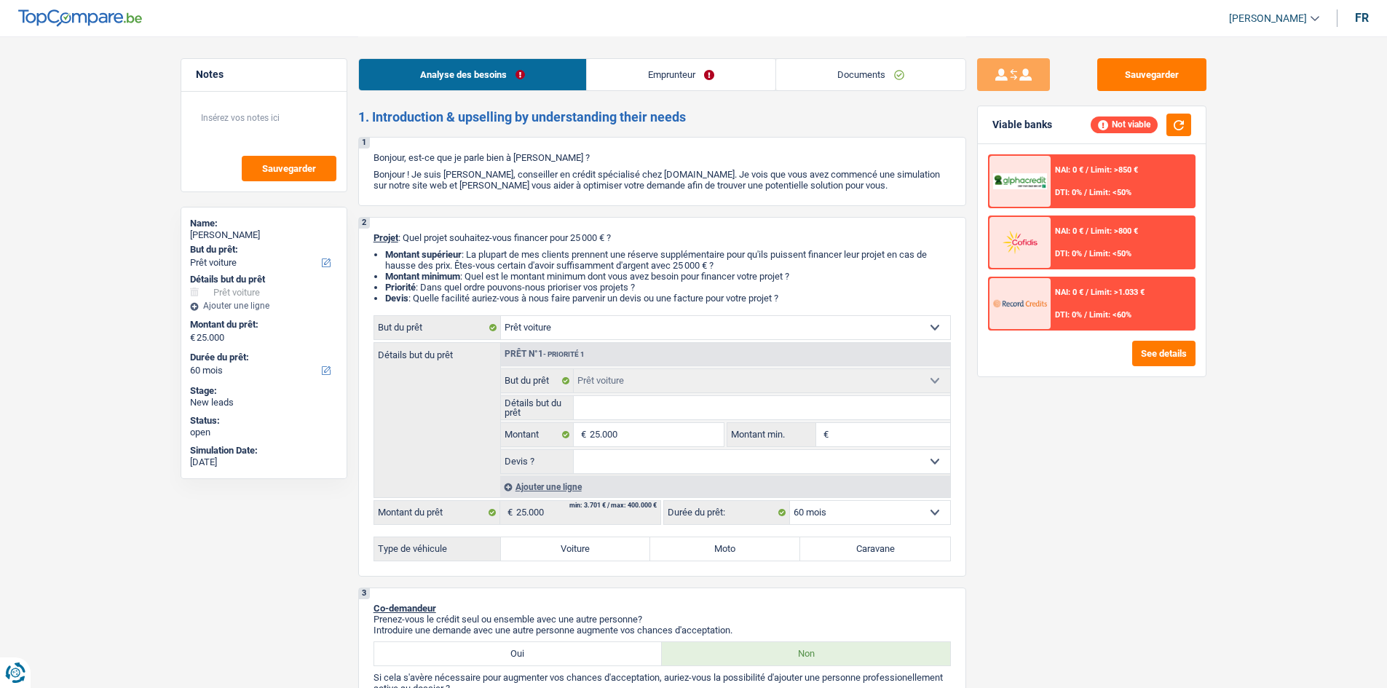
select select "60"
select select "car"
select select "60"
click at [646, 463] on select "Oui Non Non répondu Sélectionner une option" at bounding box center [762, 461] width 377 height 23
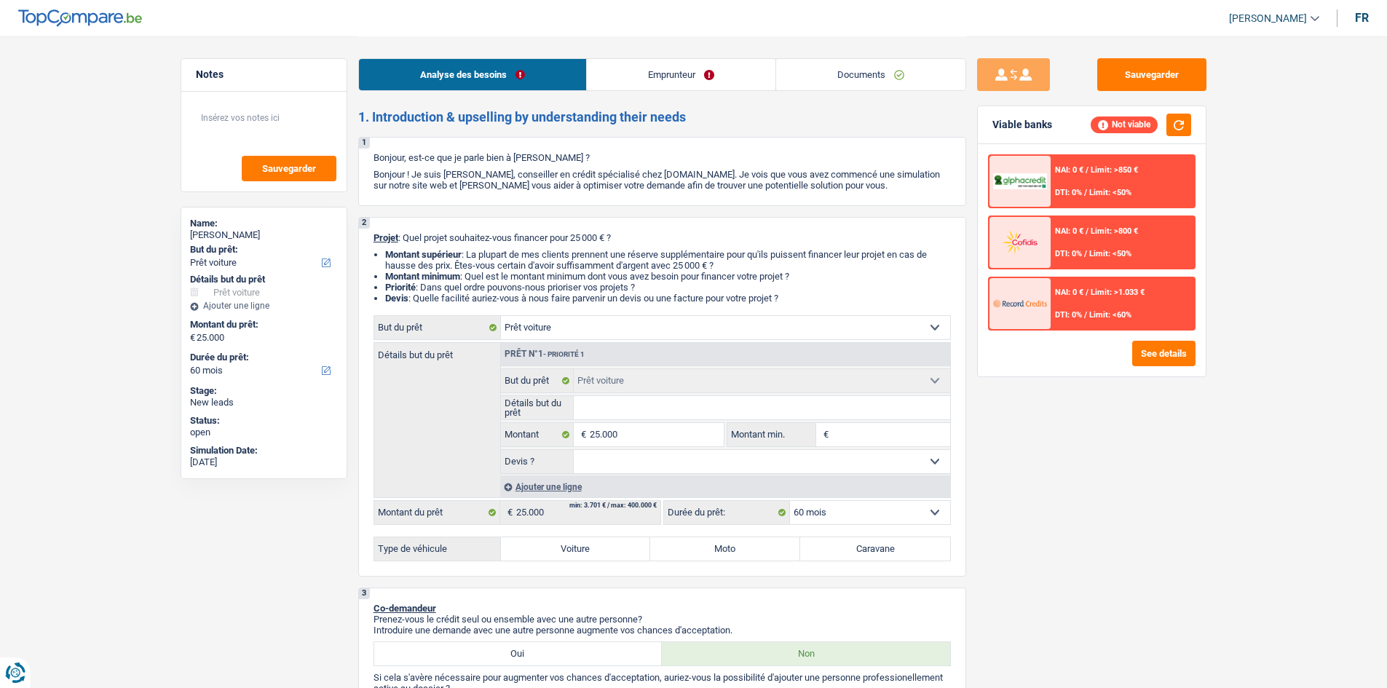
click at [681, 446] on fieldset "25.000 € Montant Tous les champs sont obligatoires. Veuillez fournir une répons…" at bounding box center [613, 434] width 224 height 25
click at [661, 463] on select "Oui Non Non répondu Sélectionner une option" at bounding box center [762, 461] width 377 height 23
select select "false"
click at [574, 450] on select "Oui Non Non répondu Sélectionner une option" at bounding box center [762, 461] width 377 height 23
select select "false"
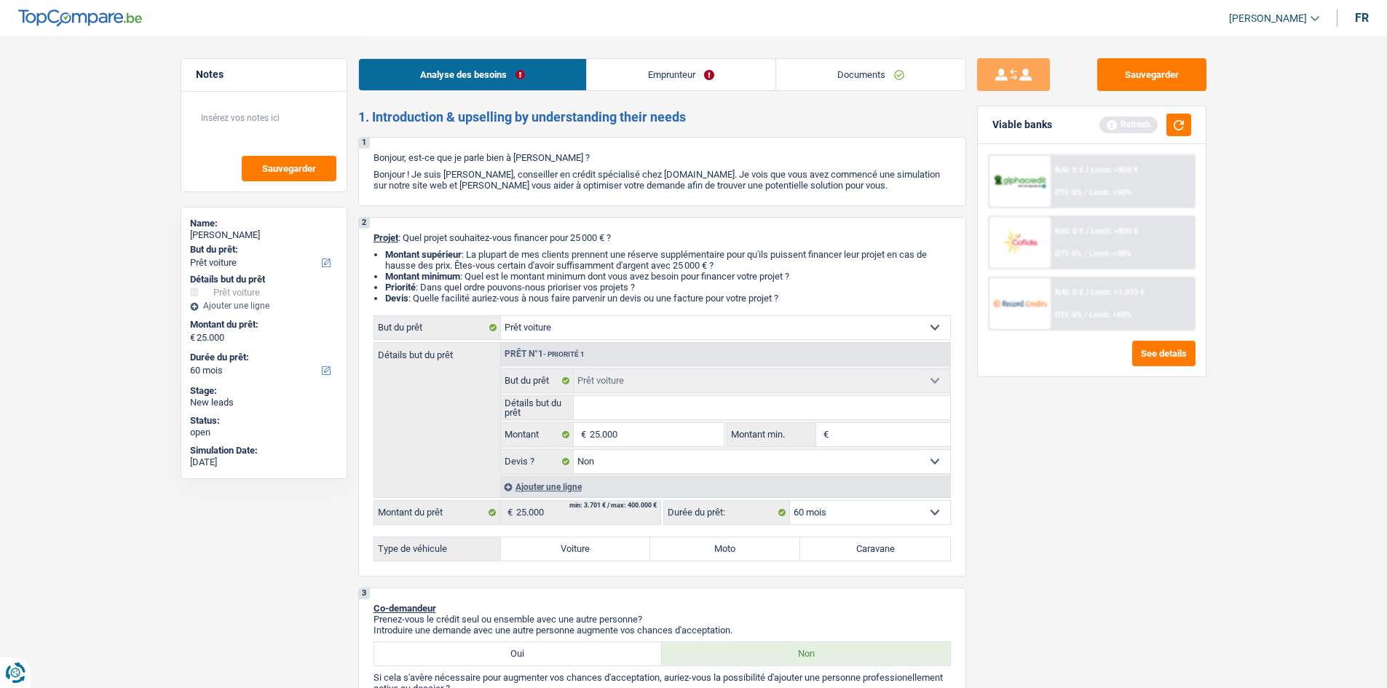
drag, startPoint x: 579, startPoint y: 553, endPoint x: 655, endPoint y: 553, distance: 76.5
click at [578, 553] on label "Voiture" at bounding box center [576, 548] width 150 height 23
click at [578, 553] on input "Voiture" at bounding box center [576, 548] width 150 height 23
radio input "true"
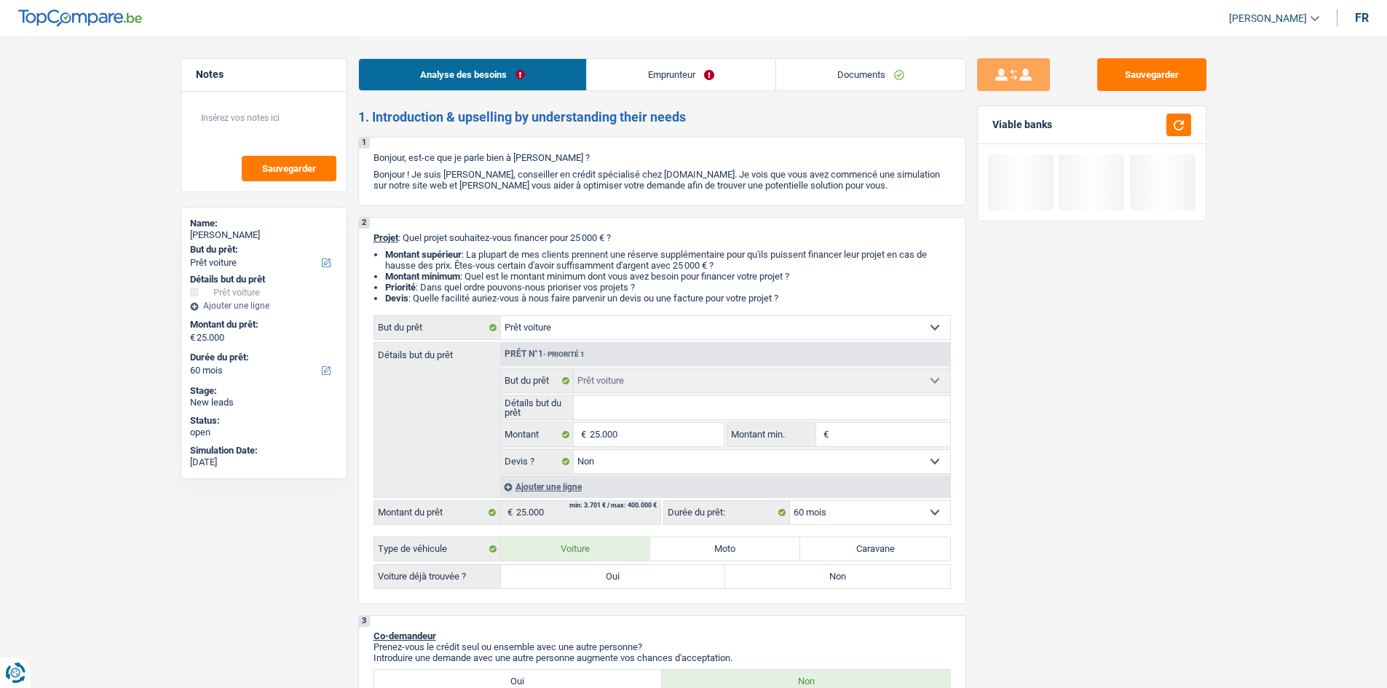
click at [640, 578] on label "Oui" at bounding box center [613, 576] width 225 height 23
click at [640, 578] on input "Oui" at bounding box center [613, 576] width 225 height 23
radio input "true"
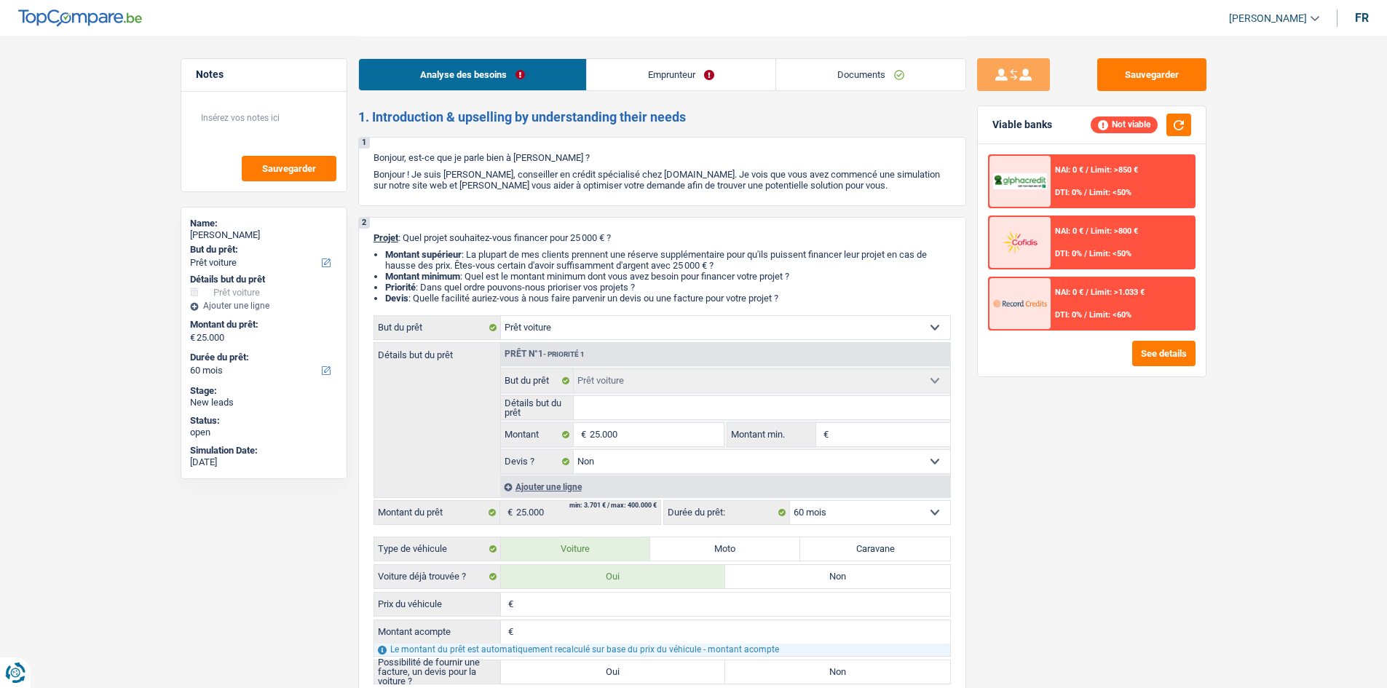
scroll to position [73, 0]
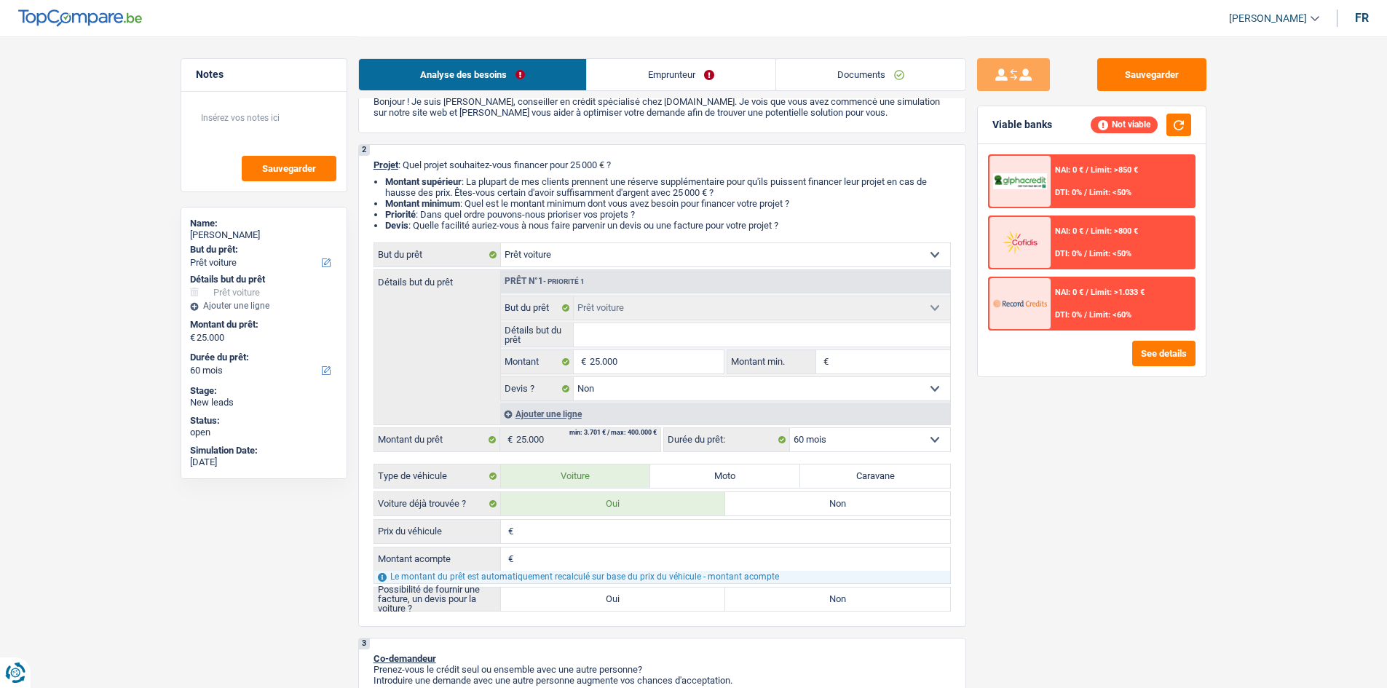
click at [652, 531] on input "Prix du véhicule" at bounding box center [733, 531] width 433 height 23
type input "2"
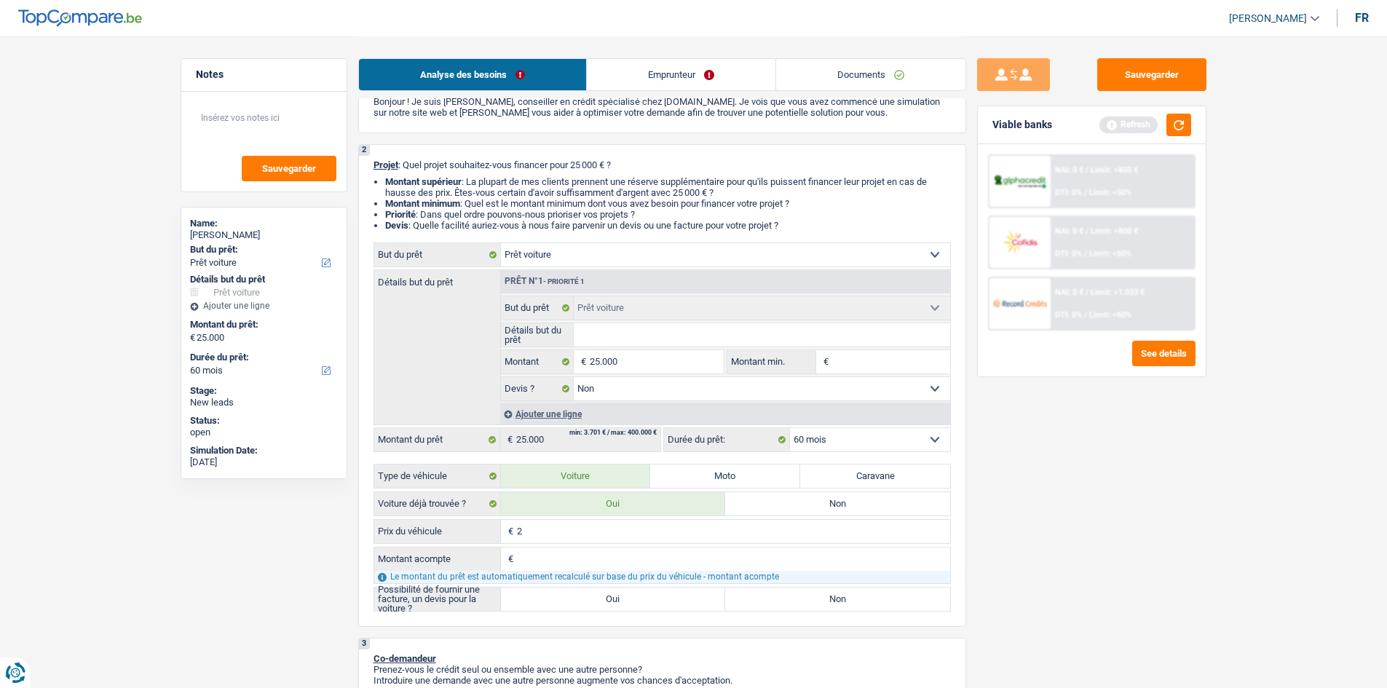
type input "21"
type input "211"
type input "2.111"
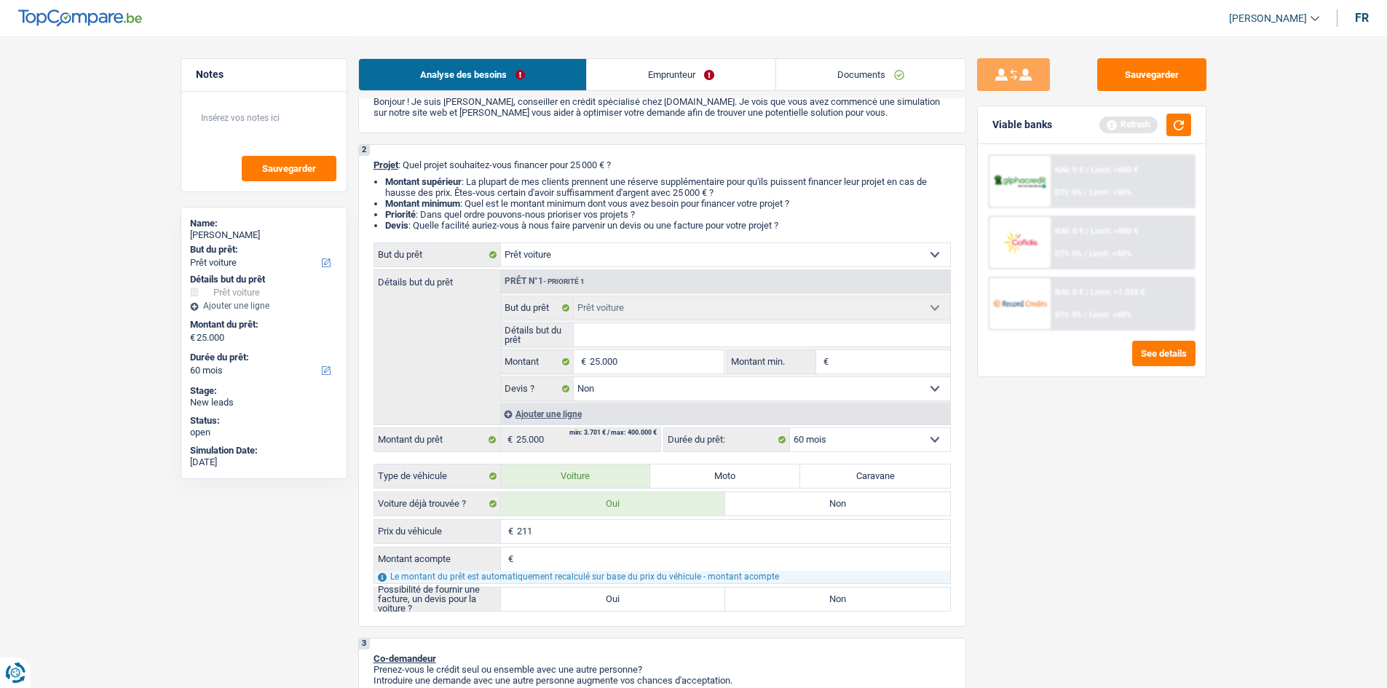
type input "2.111"
type input "211"
type input "21"
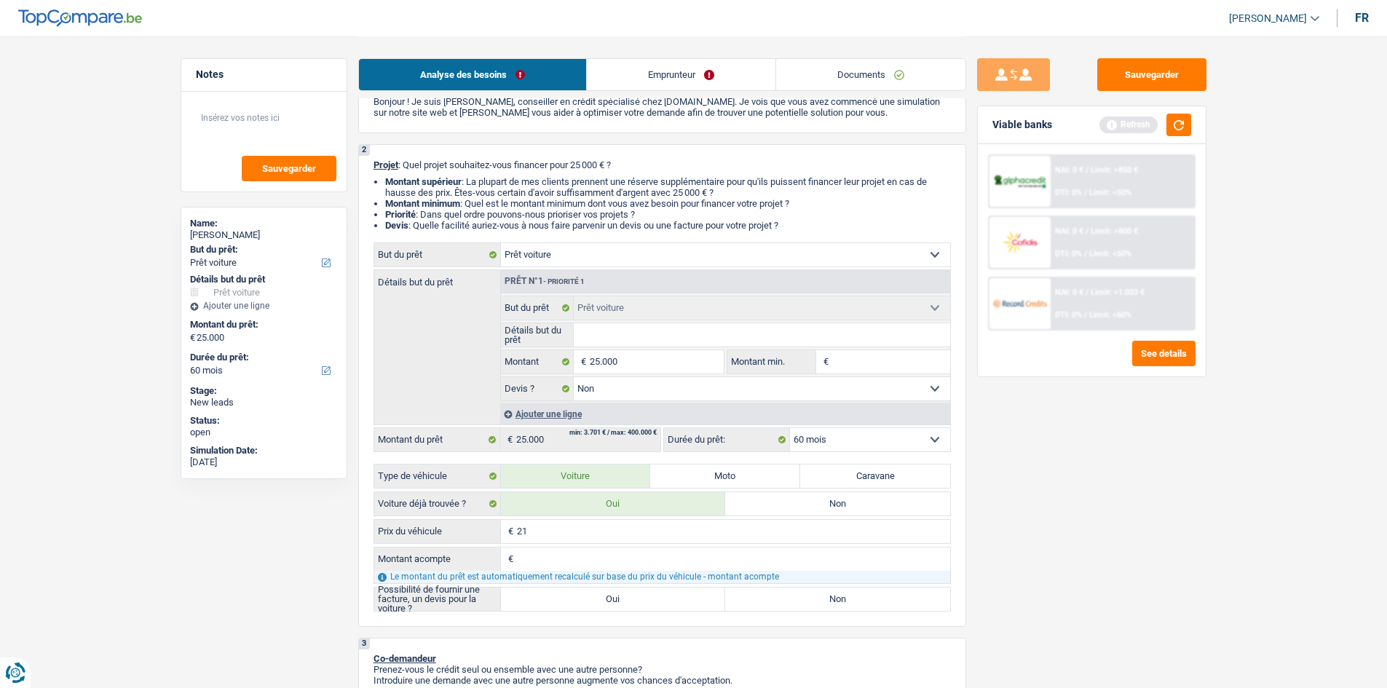
type input "210"
type input "2.100"
type input "21.000"
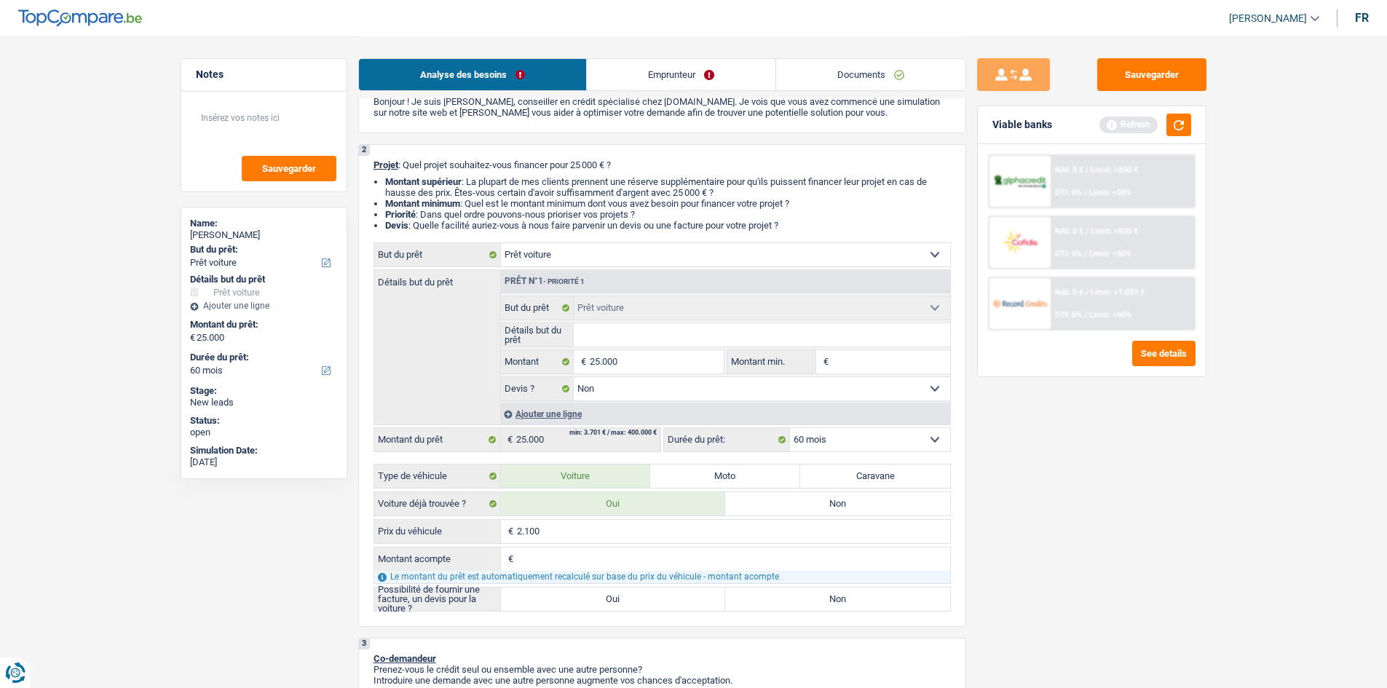
type input "21.000"
click at [776, 603] on label "Non" at bounding box center [837, 599] width 225 height 23
click at [776, 603] on input "Non" at bounding box center [837, 599] width 225 height 23
radio input "true"
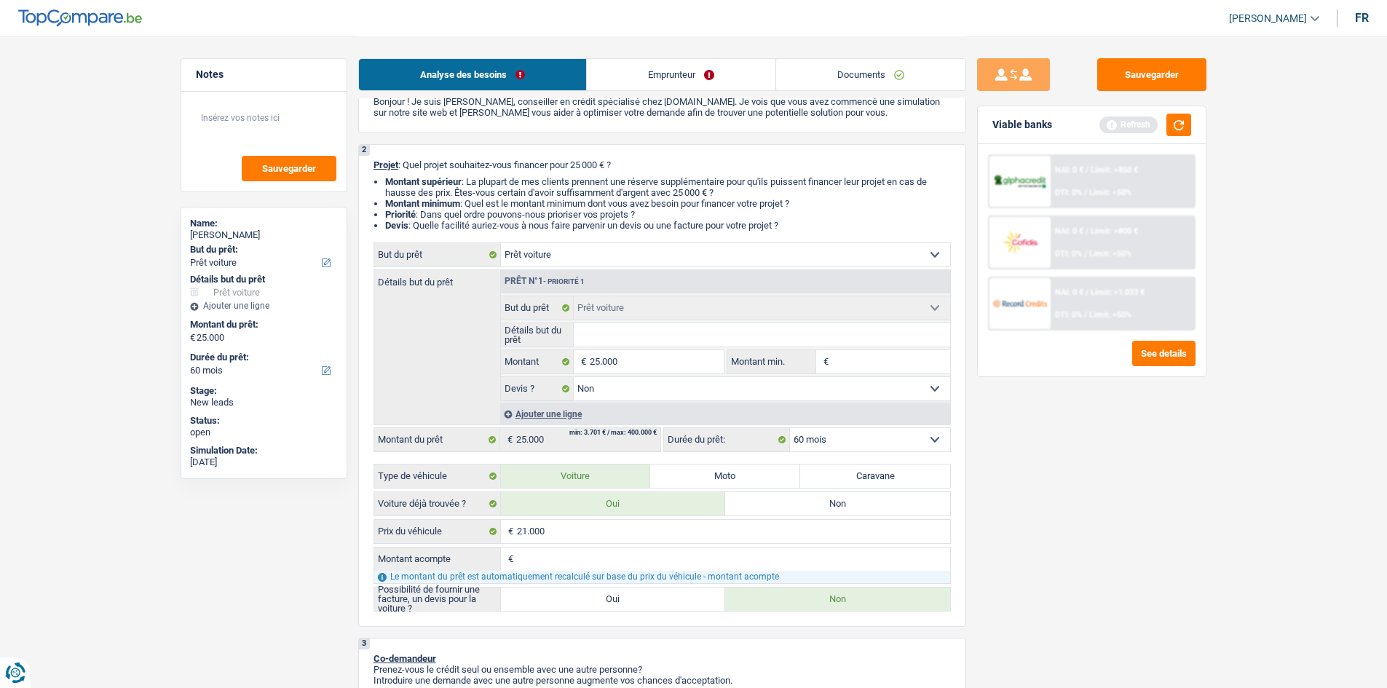
radio input "true"
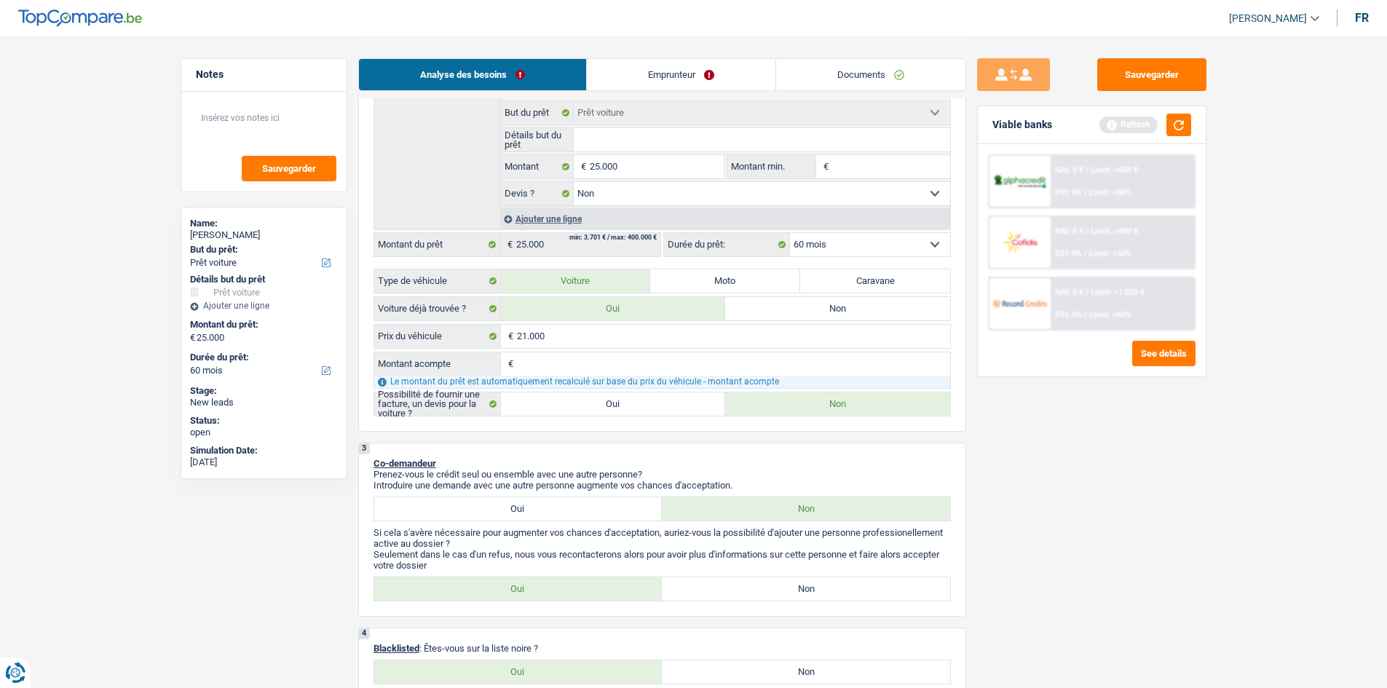
scroll to position [364, 0]
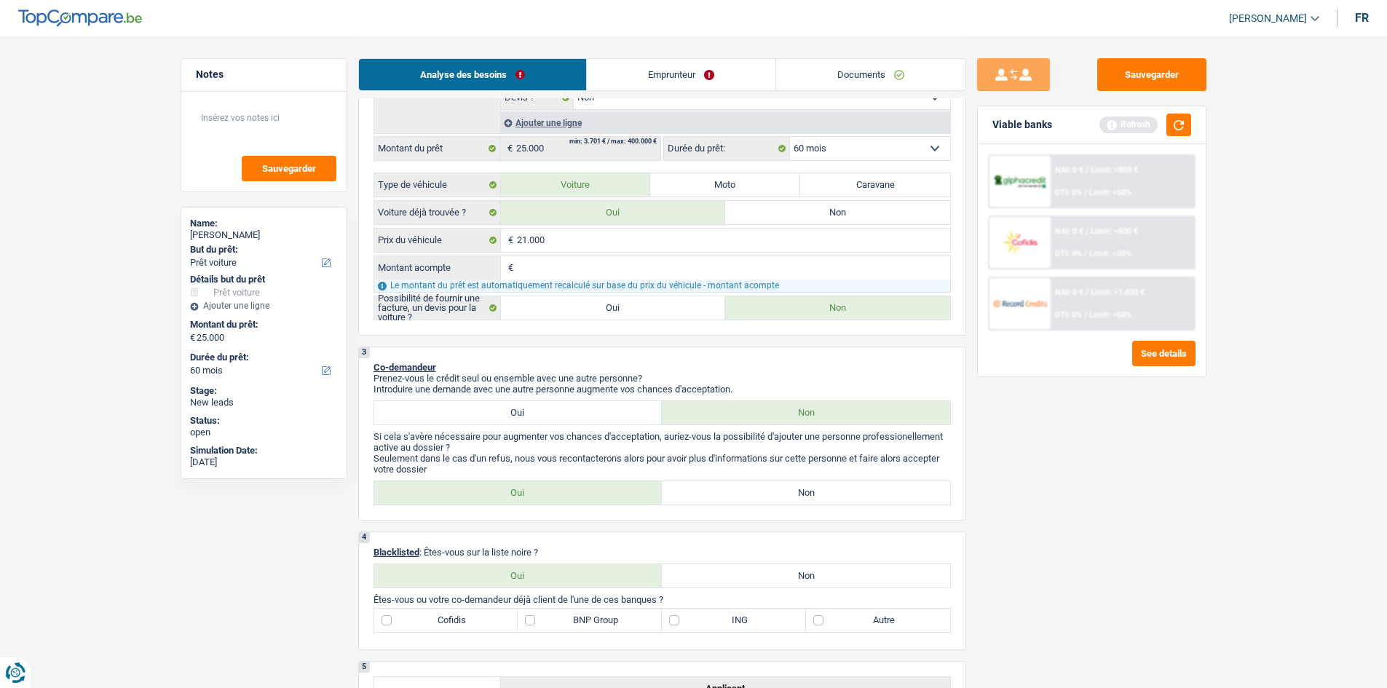
click at [741, 492] on label "Non" at bounding box center [806, 492] width 288 height 23
click at [741, 492] on input "Non" at bounding box center [806, 492] width 288 height 23
radio input "true"
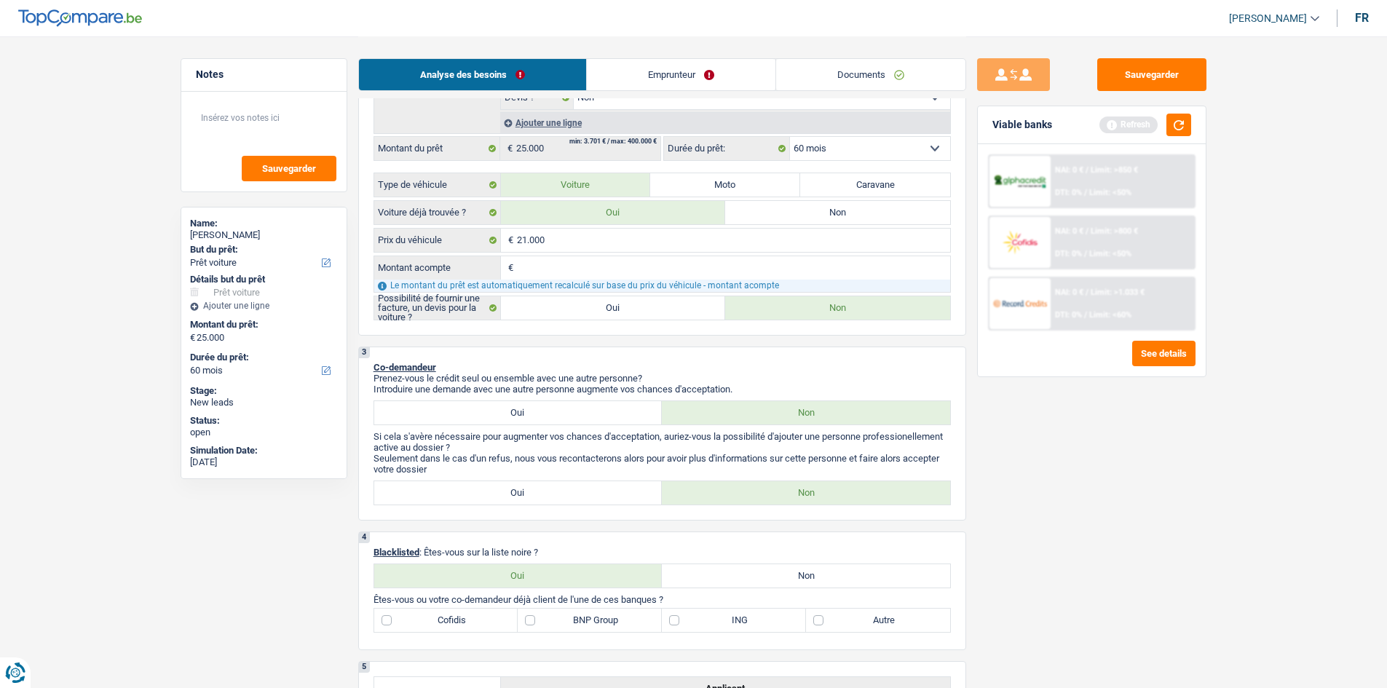
drag, startPoint x: 534, startPoint y: 420, endPoint x: 534, endPoint y: 459, distance: 39.3
click at [532, 420] on label "Oui" at bounding box center [518, 412] width 288 height 23
click at [532, 420] on input "Oui" at bounding box center [518, 412] width 288 height 23
radio input "true"
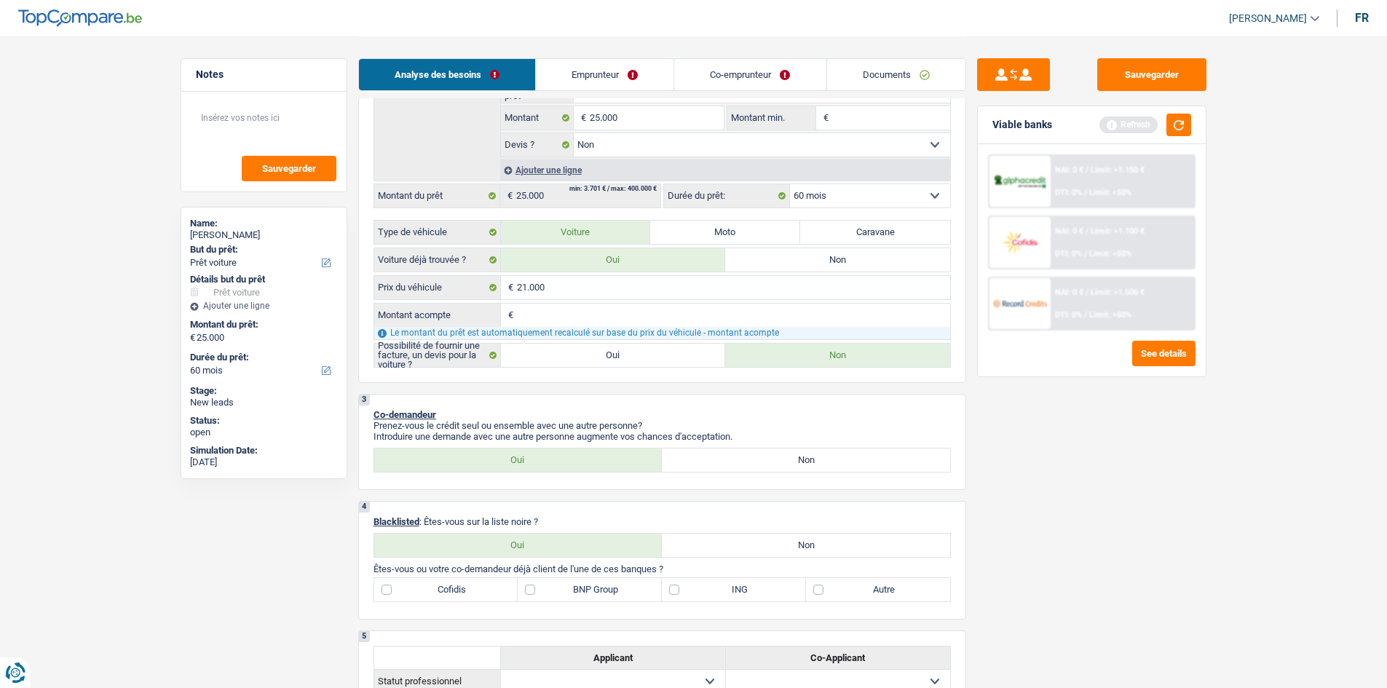
scroll to position [291, 0]
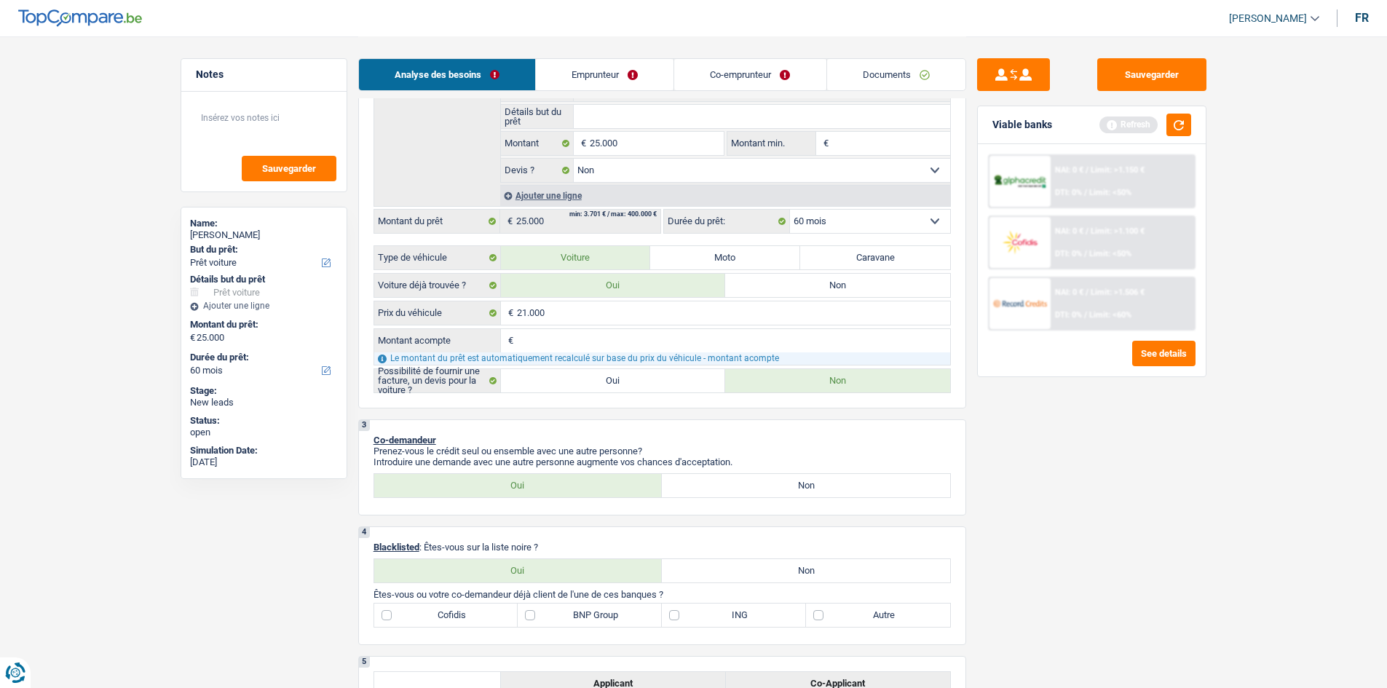
click at [752, 489] on label "Non" at bounding box center [806, 485] width 288 height 23
click at [752, 489] on input "Non" at bounding box center [806, 485] width 288 height 23
radio input "true"
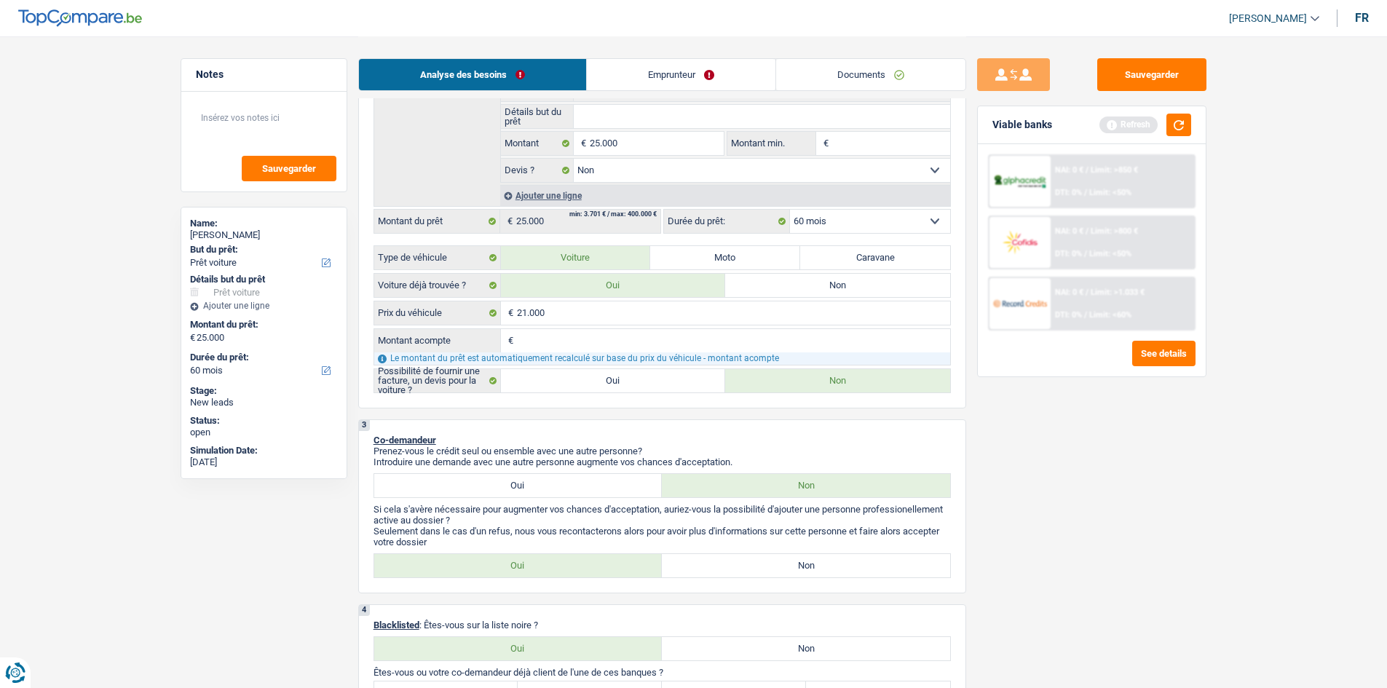
click at [698, 576] on label "Non" at bounding box center [806, 565] width 288 height 23
click at [698, 576] on input "Non" at bounding box center [806, 565] width 288 height 23
radio input "true"
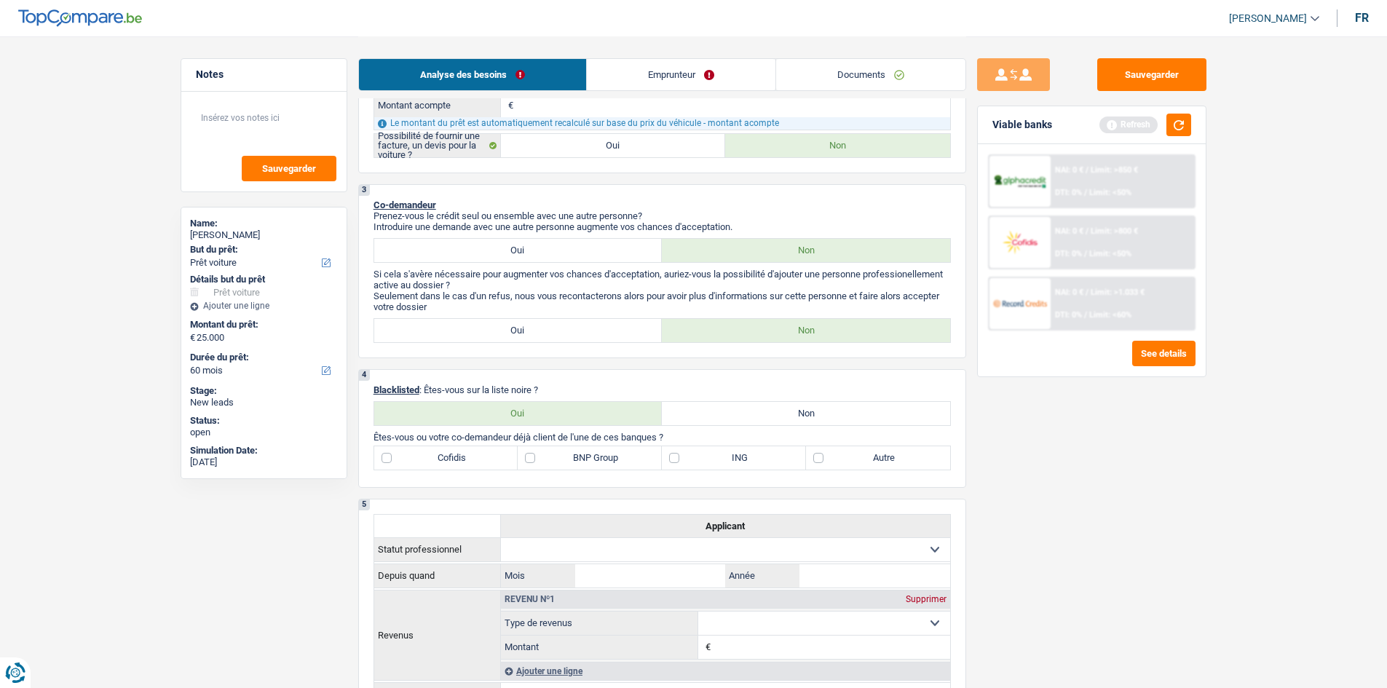
scroll to position [510, 0]
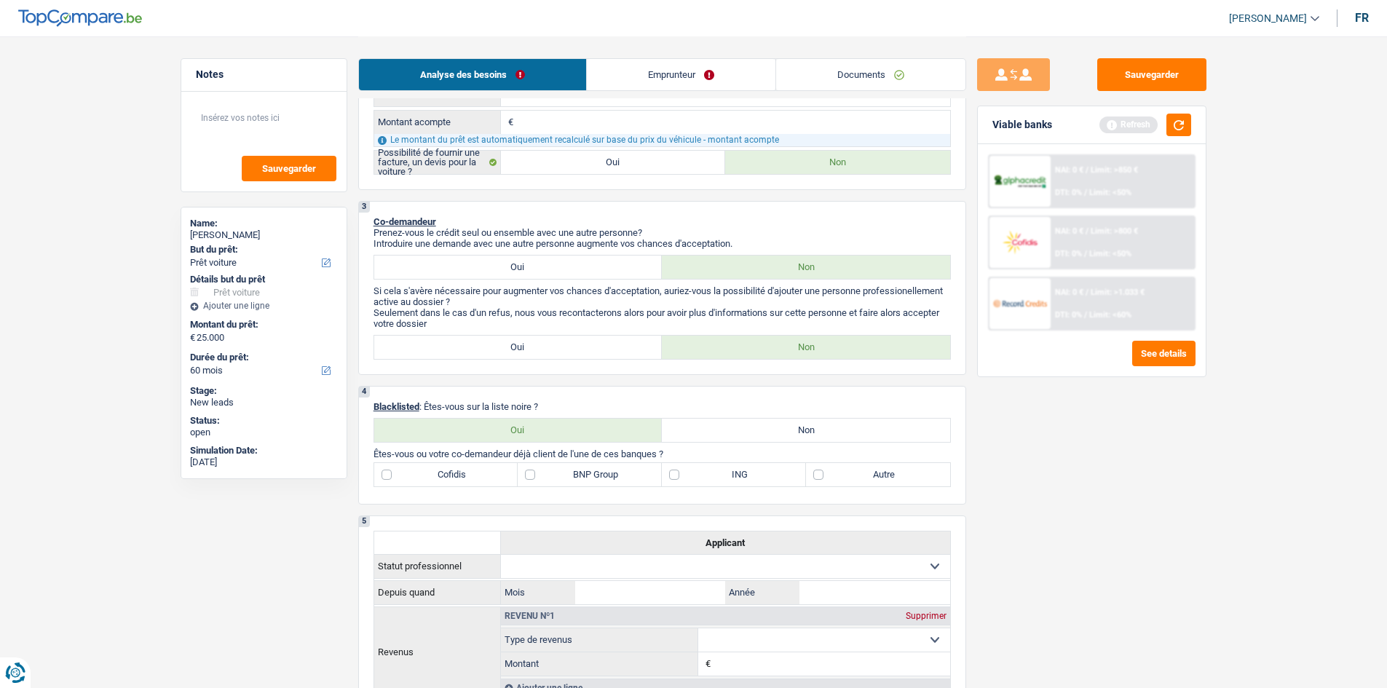
click at [485, 318] on p "Seulement dans le cas d'un refus, nous vous recontacterons alors pour avoir plu…" at bounding box center [663, 318] width 578 height 22
click at [486, 342] on label "Oui" at bounding box center [518, 347] width 288 height 23
click at [486, 342] on input "Oui" at bounding box center [518, 347] width 288 height 23
radio input "true"
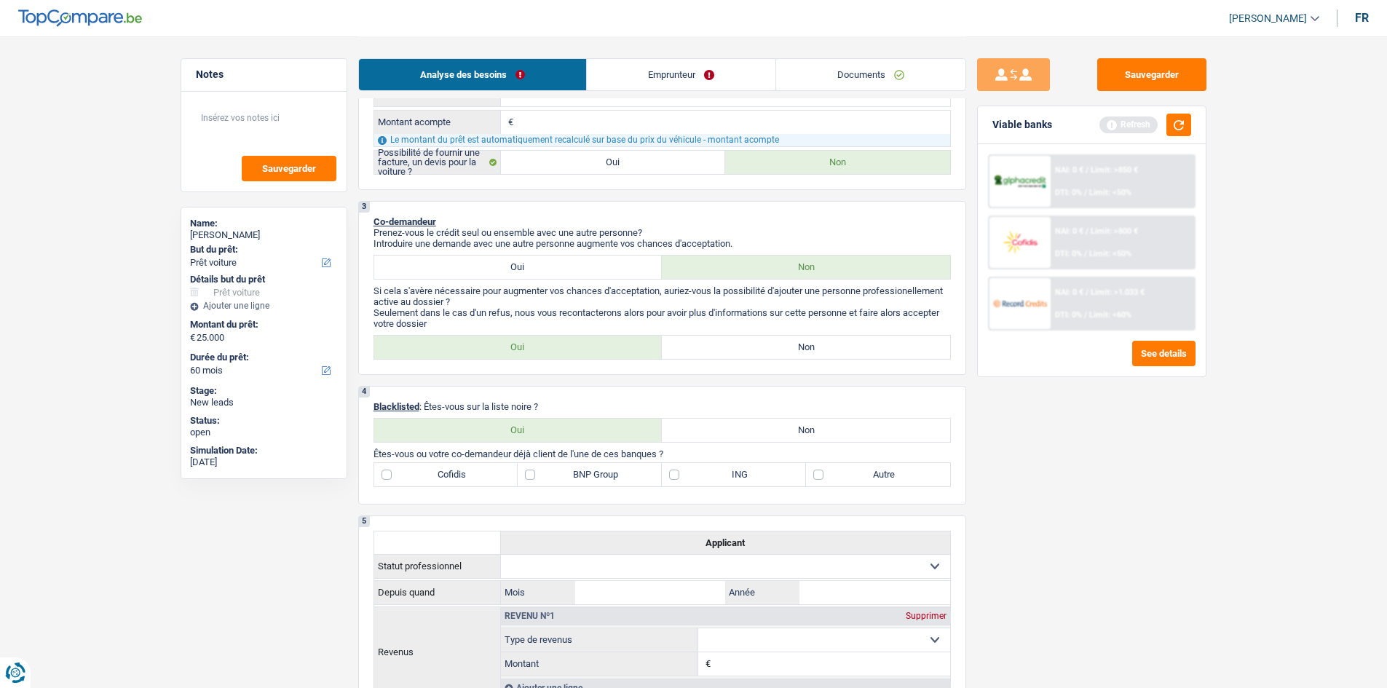
drag, startPoint x: 741, startPoint y: 424, endPoint x: 736, endPoint y: 437, distance: 14.1
click at [739, 423] on label "Non" at bounding box center [806, 430] width 288 height 23
click at [739, 423] on input "Non" at bounding box center [806, 430] width 288 height 23
radio input "true"
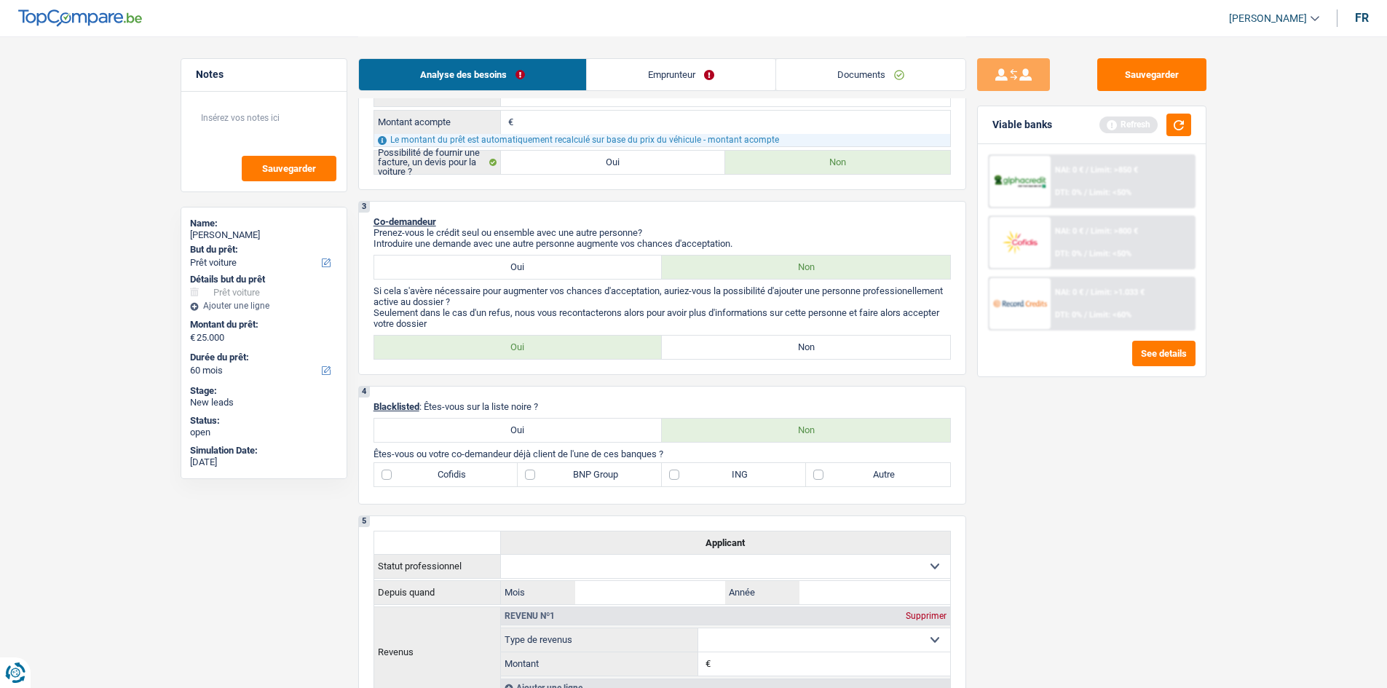
click at [847, 470] on label "Autre" at bounding box center [878, 474] width 144 height 23
click at [847, 470] on input "Autre" at bounding box center [878, 474] width 144 height 23
checkbox input "true"
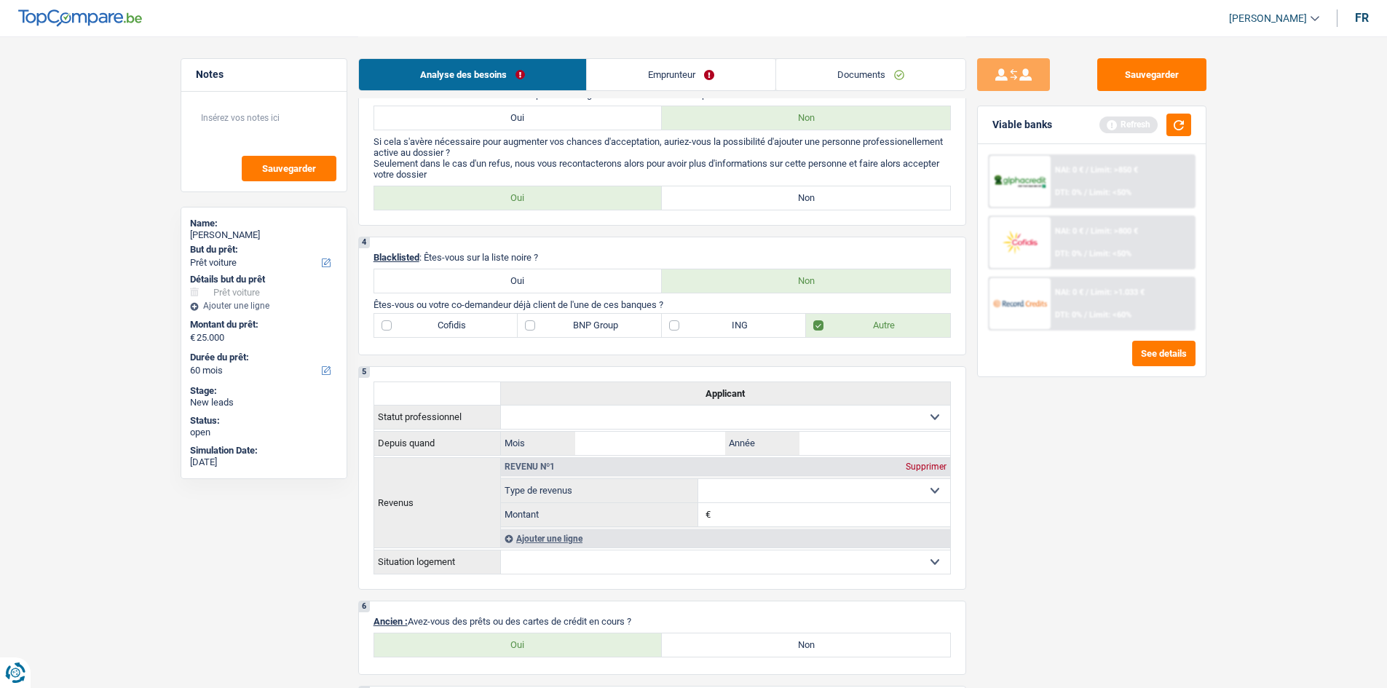
scroll to position [801, 0]
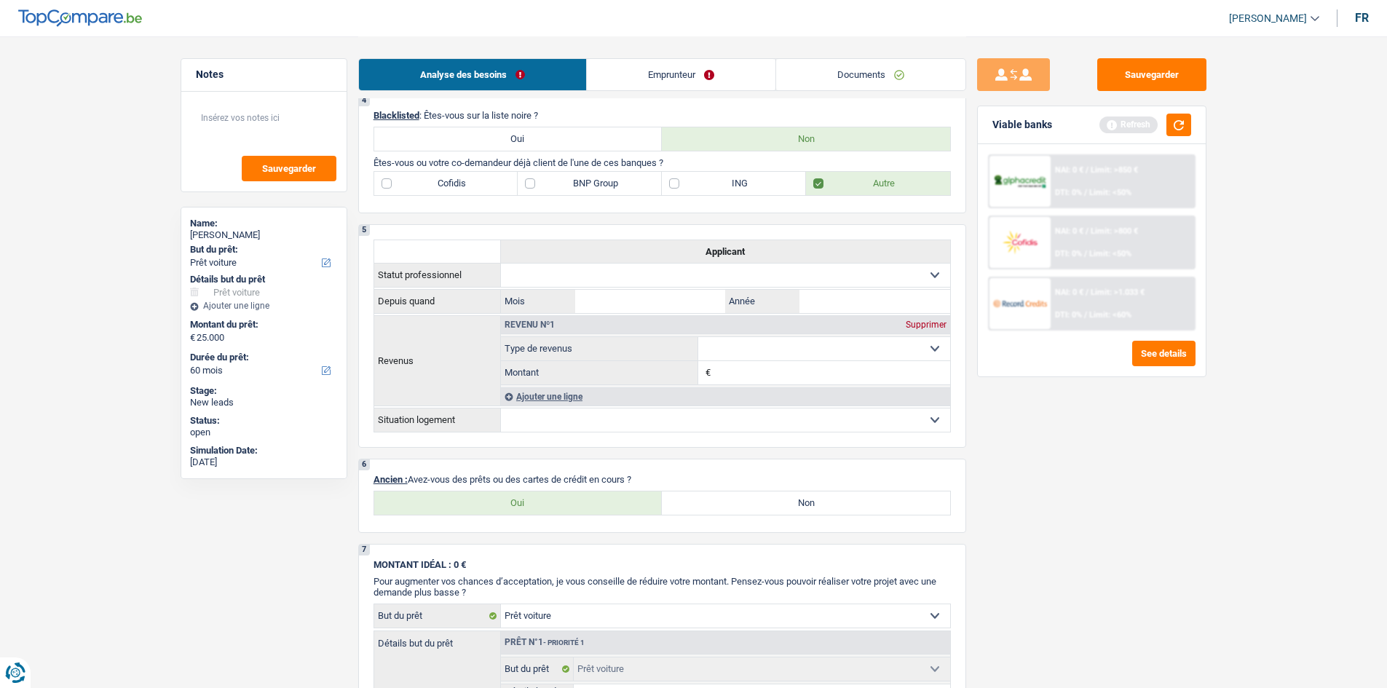
click at [614, 503] on label "Oui" at bounding box center [518, 503] width 288 height 23
click at [614, 503] on input "Oui" at bounding box center [518, 503] width 288 height 23
radio input "true"
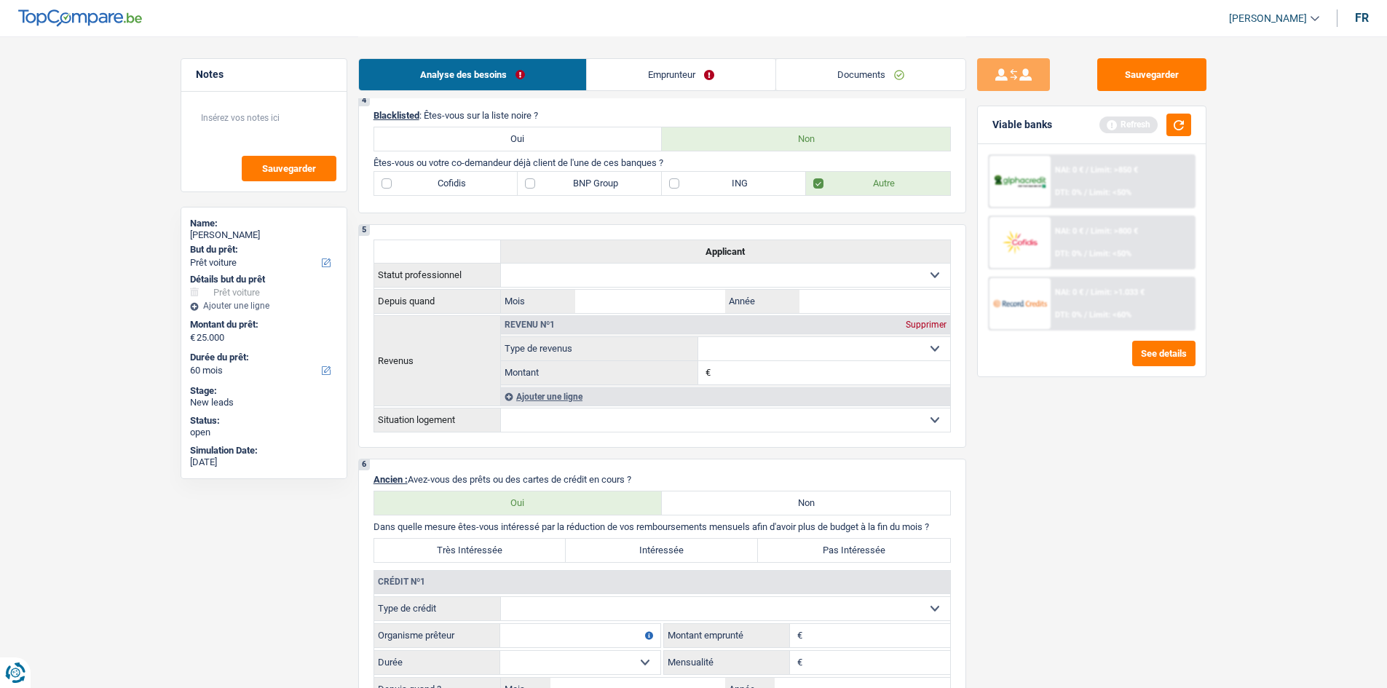
click at [680, 508] on label "Non" at bounding box center [806, 503] width 288 height 23
click at [680, 508] on input "Non" at bounding box center [806, 503] width 288 height 23
radio input "true"
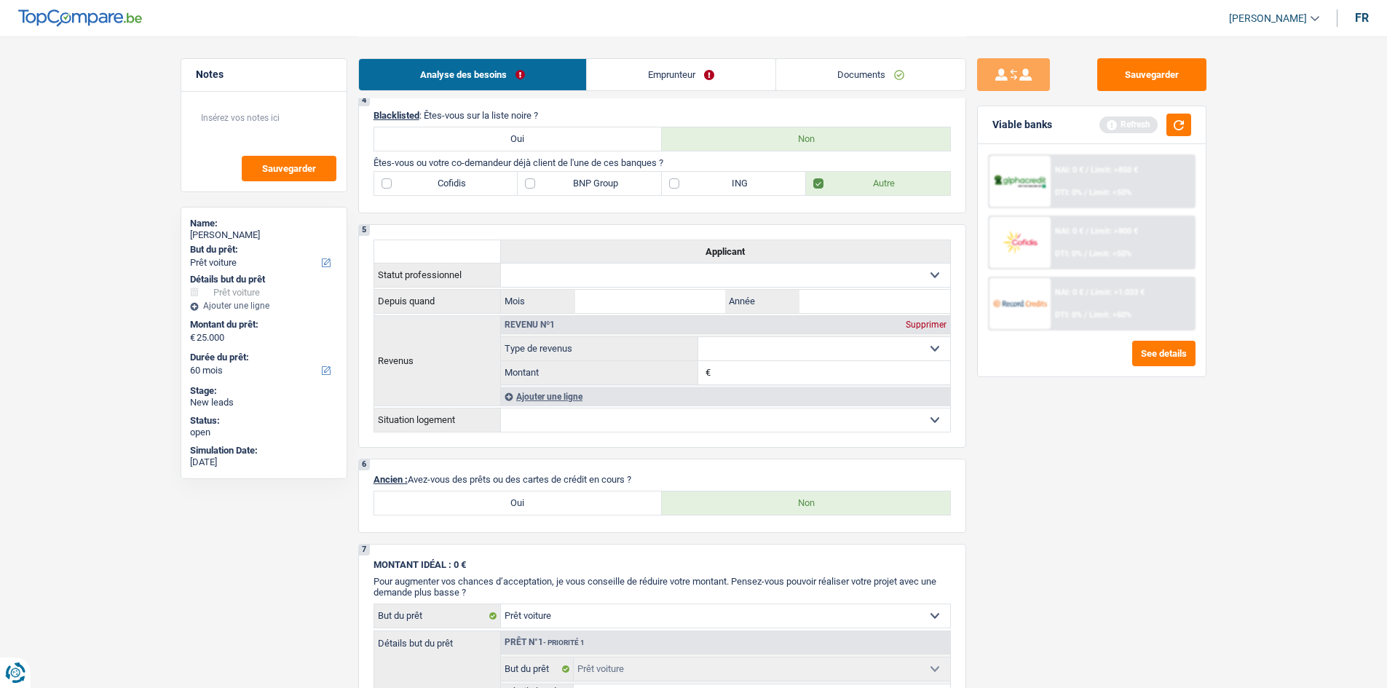
click at [508, 501] on label "Oui" at bounding box center [518, 503] width 288 height 23
click at [508, 501] on input "Oui" at bounding box center [518, 503] width 288 height 23
radio input "true"
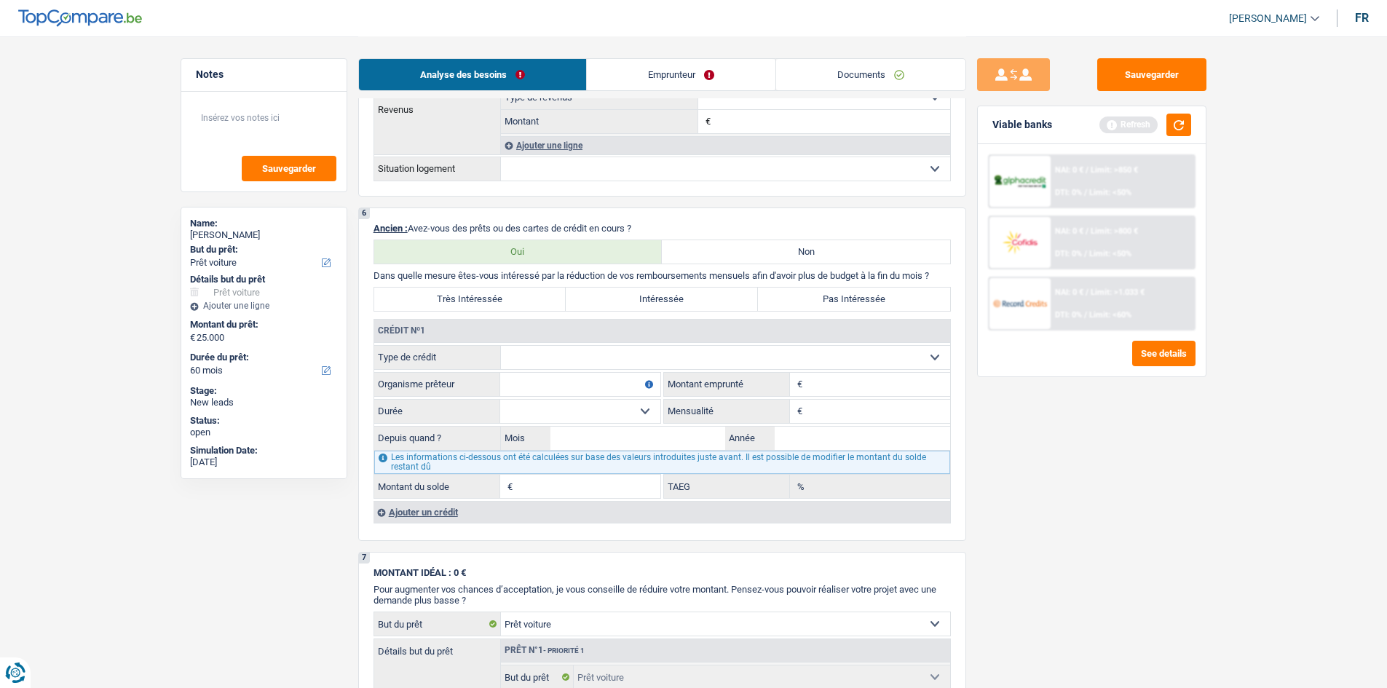
scroll to position [1020, 0]
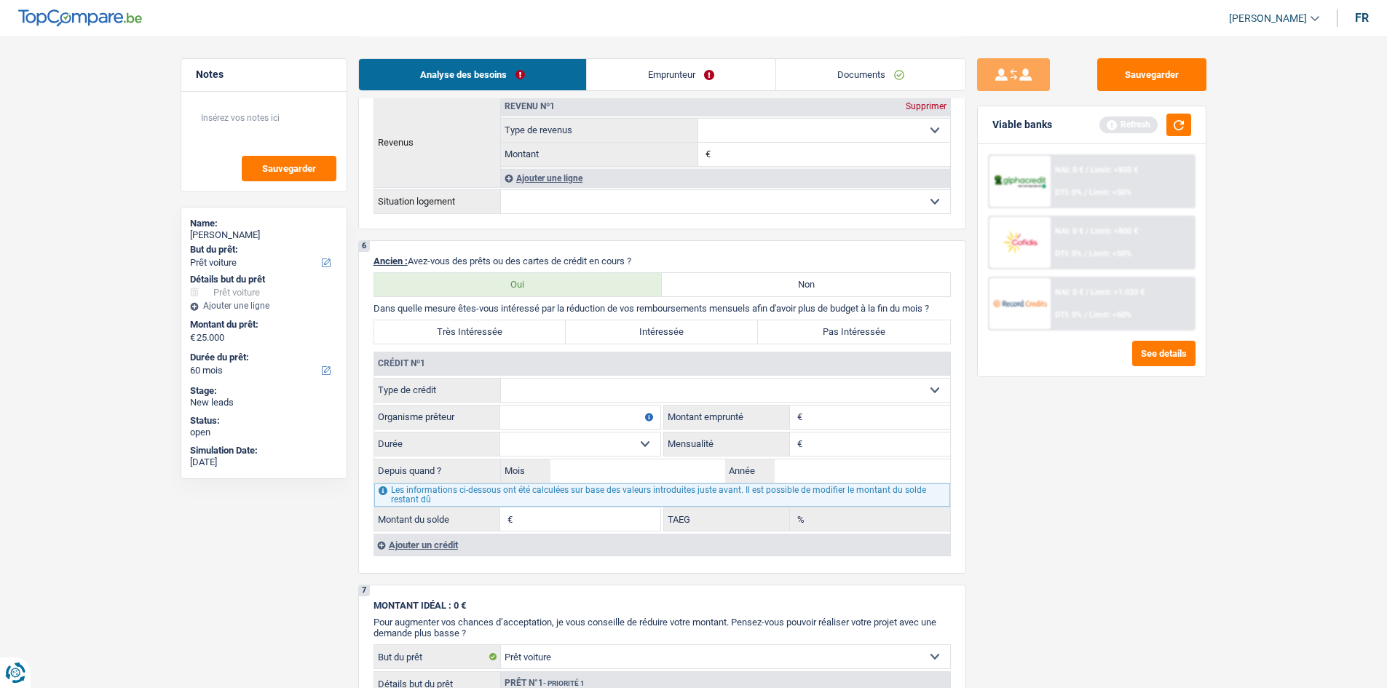
click at [560, 395] on select "Carte ou ouverture de crédit Prêt hypothécaire Vente à tempérament Prêt à tempé…" at bounding box center [725, 390] width 449 height 23
select select "personalSale"
type input "0"
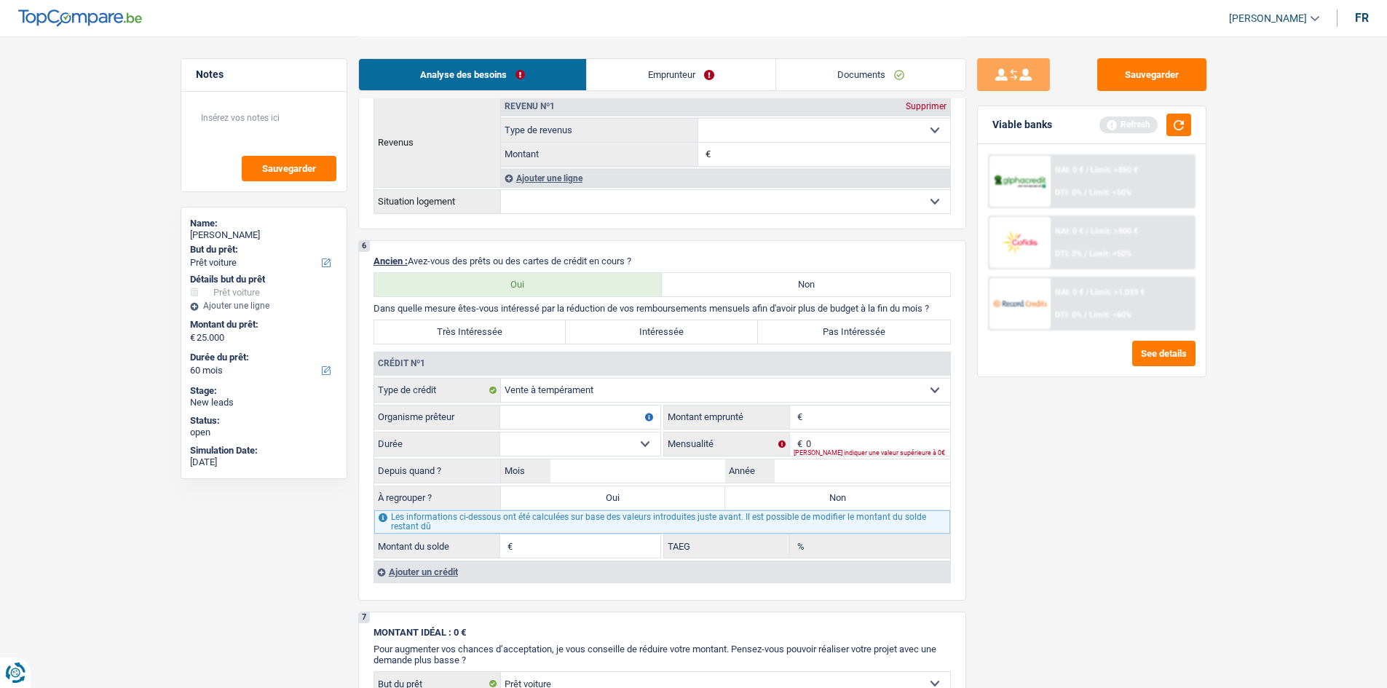
click at [590, 414] on input "Organisme prêteur" at bounding box center [580, 417] width 160 height 23
type input "proxymus"
click at [872, 409] on input "Montant" at bounding box center [878, 417] width 144 height 23
click at [843, 450] on div "[PERSON_NAME] indiquer une valeur supérieure à 0€" at bounding box center [872, 453] width 157 height 6
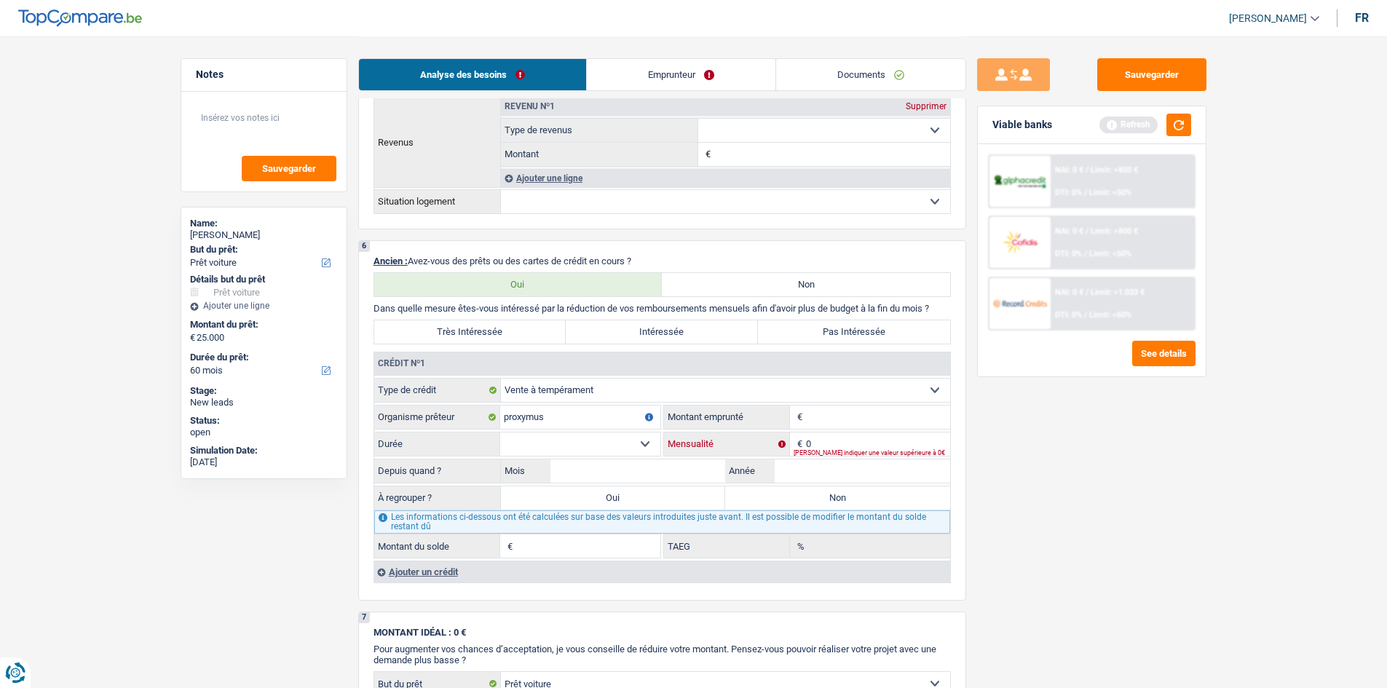
click at [843, 448] on input "0" at bounding box center [878, 444] width 144 height 23
type input "60"
click at [859, 411] on input "Montant" at bounding box center [878, 417] width 144 height 23
click at [614, 441] on select "12 mois 18 mois 24 mois Sélectionner une option" at bounding box center [580, 444] width 160 height 23
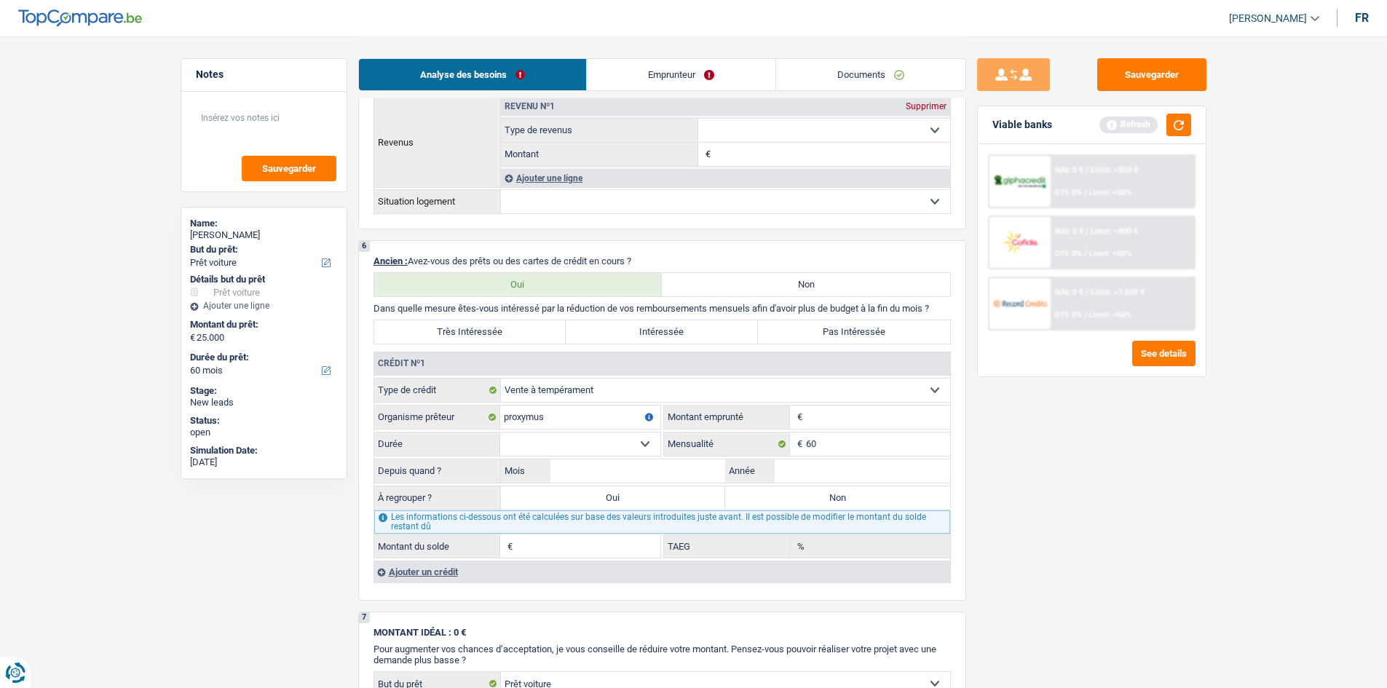
click at [833, 408] on input "Montant" at bounding box center [878, 417] width 144 height 23
type input "730"
click at [653, 433] on select "12 mois 18 mois 24 mois Sélectionner une option" at bounding box center [580, 444] width 160 height 23
select select "24"
click at [500, 433] on select "12 mois 18 mois 24 mois Sélectionner une option" at bounding box center [580, 444] width 160 height 23
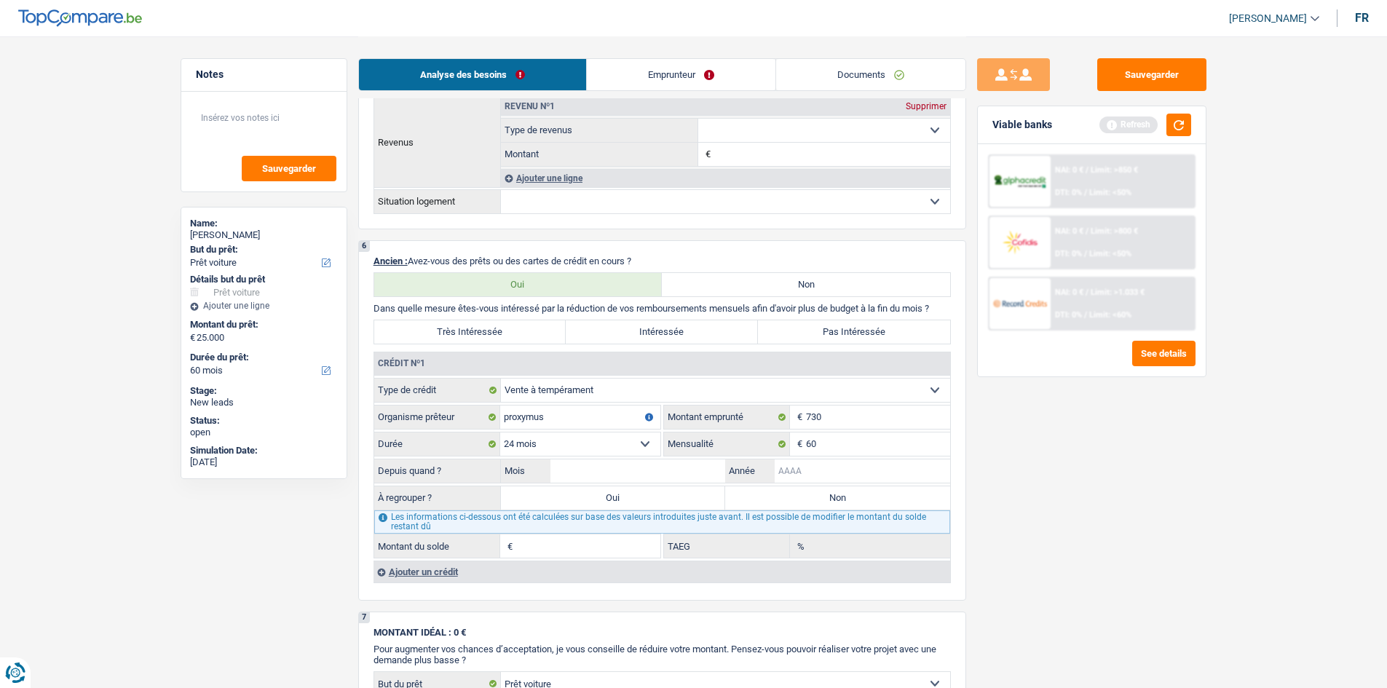
click at [799, 476] on input "Année" at bounding box center [863, 471] width 176 height 23
click at [607, 471] on input "Mois" at bounding box center [639, 471] width 176 height 23
type input "06"
drag, startPoint x: 802, startPoint y: 473, endPoint x: 795, endPoint y: 468, distance: 7.9
click at [797, 471] on input "Année" at bounding box center [863, 471] width 176 height 23
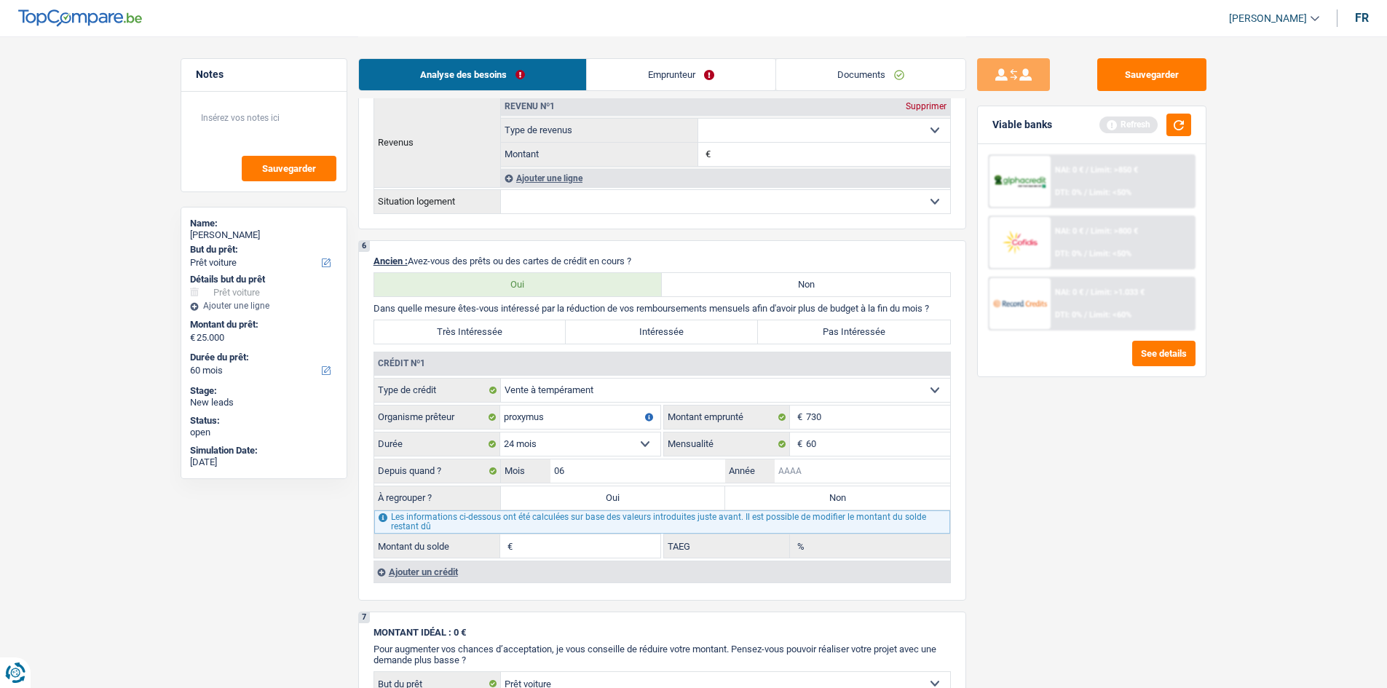
type input "0"
type input "2025"
type input "687"
type input "100,00"
drag, startPoint x: 1037, startPoint y: 519, endPoint x: 956, endPoint y: 496, distance: 84.1
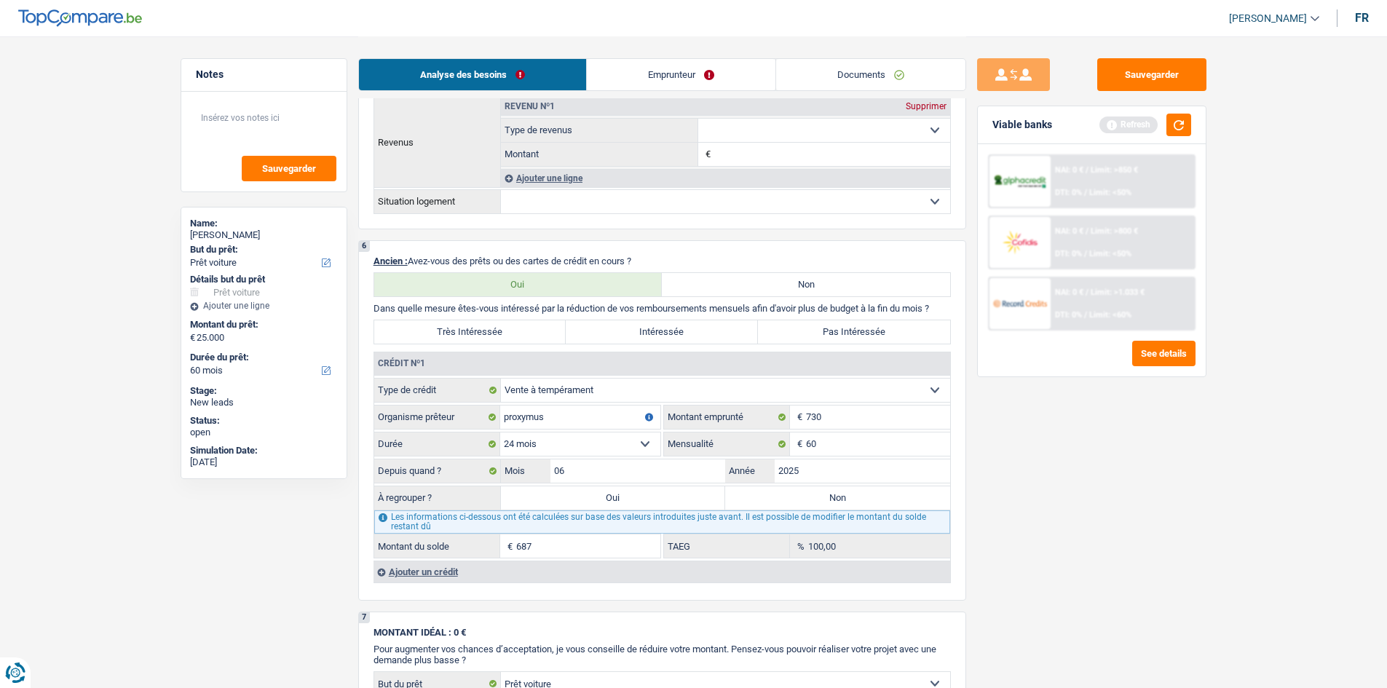
click at [1037, 518] on div "Sauvegarder Viable banks Refresh NAI: 0 € / Limit: >850 € DTI: 0% / Limit: <50%…" at bounding box center [1091, 361] width 251 height 607
click at [800, 495] on label "Non" at bounding box center [837, 498] width 225 height 23
click at [800, 495] on input "Non" at bounding box center [837, 498] width 225 height 23
radio input "true"
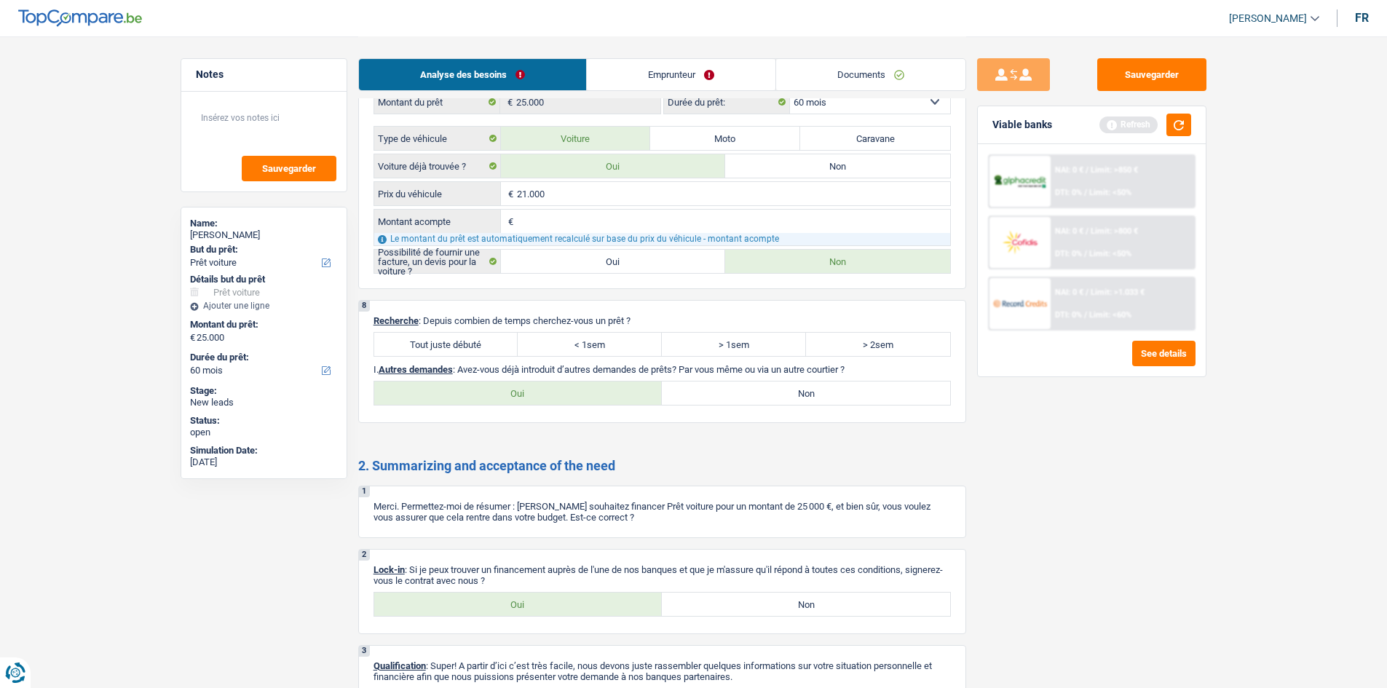
scroll to position [1954, 0]
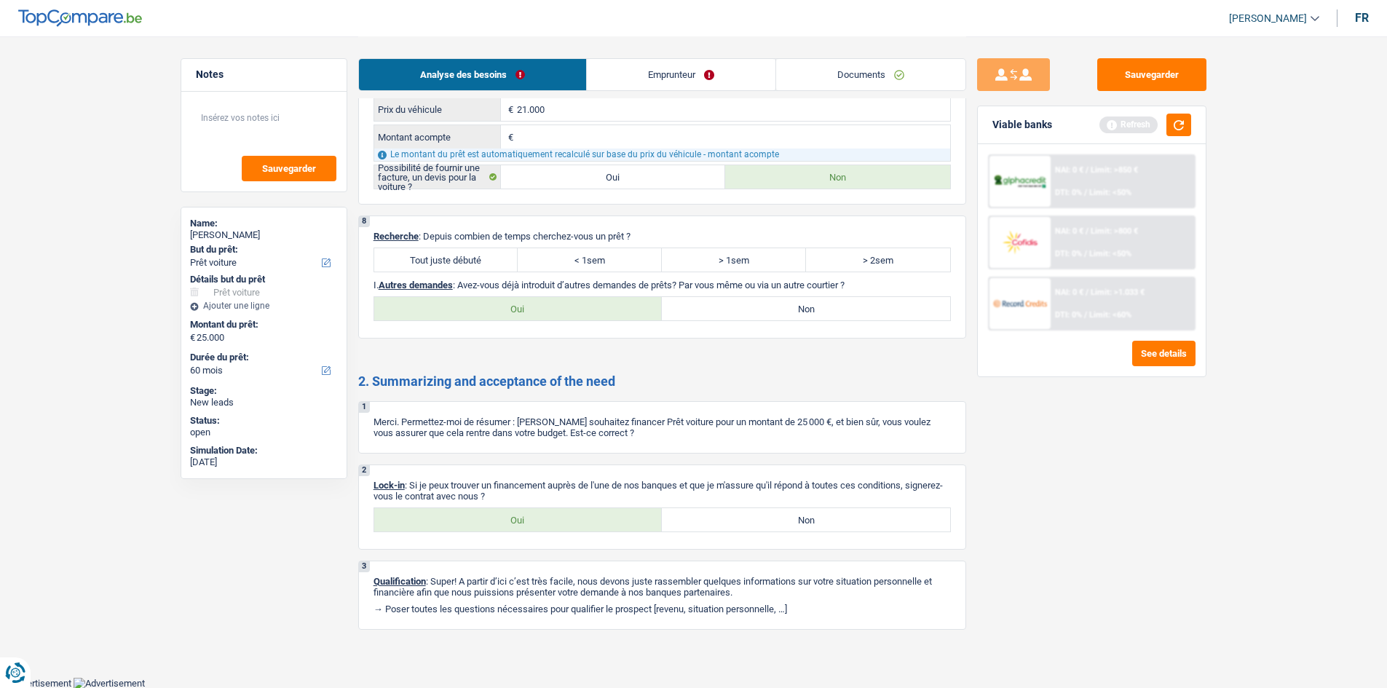
click at [441, 257] on label "Tout juste débuté" at bounding box center [446, 259] width 144 height 23
click at [441, 257] on input "Tout juste débuté" at bounding box center [446, 259] width 144 height 23
radio input "true"
click at [728, 310] on label "Non" at bounding box center [806, 308] width 288 height 23
click at [728, 310] on input "Non" at bounding box center [806, 308] width 288 height 23
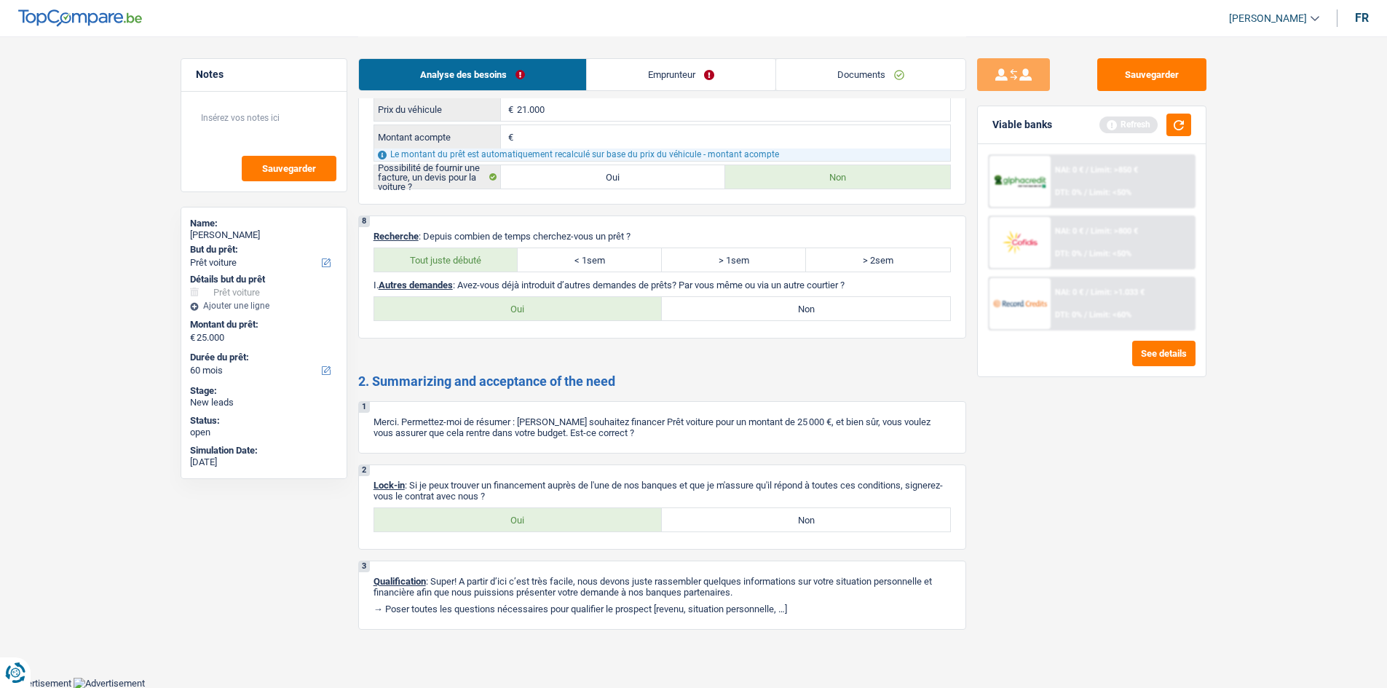
radio input "true"
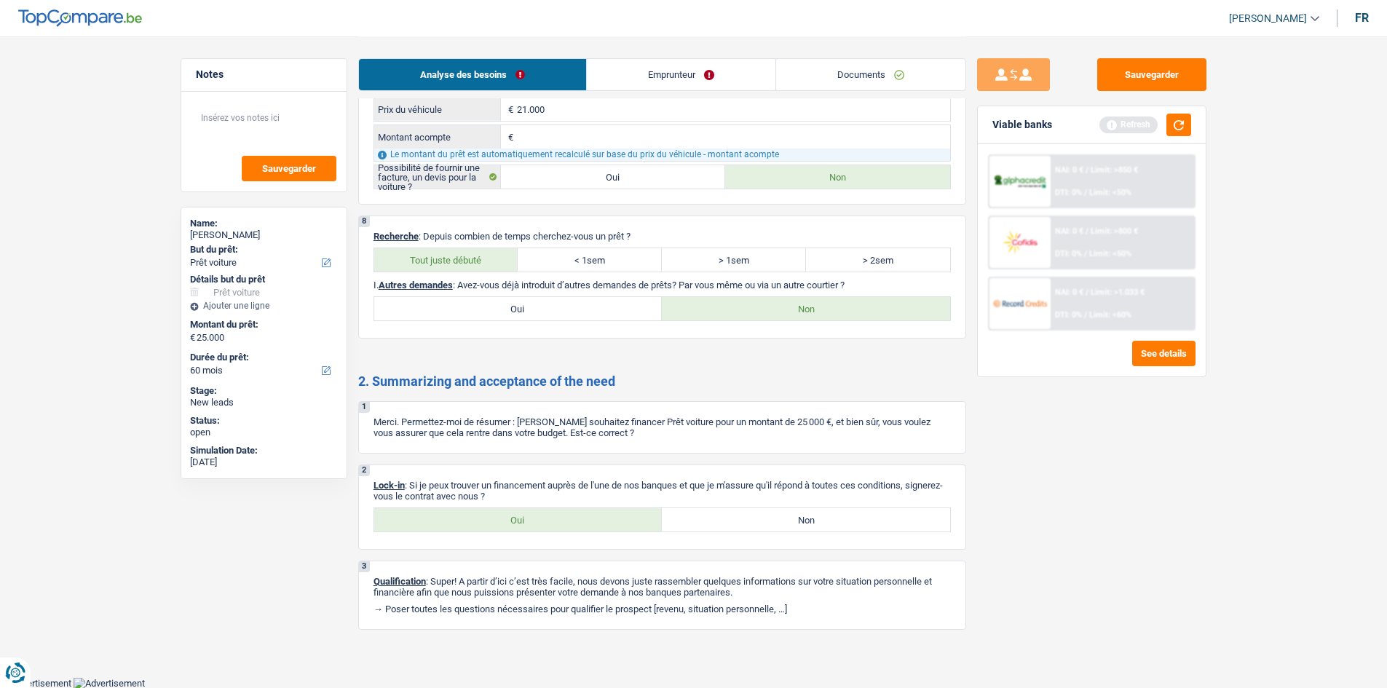
click at [655, 76] on link "Emprunteur" at bounding box center [681, 74] width 189 height 31
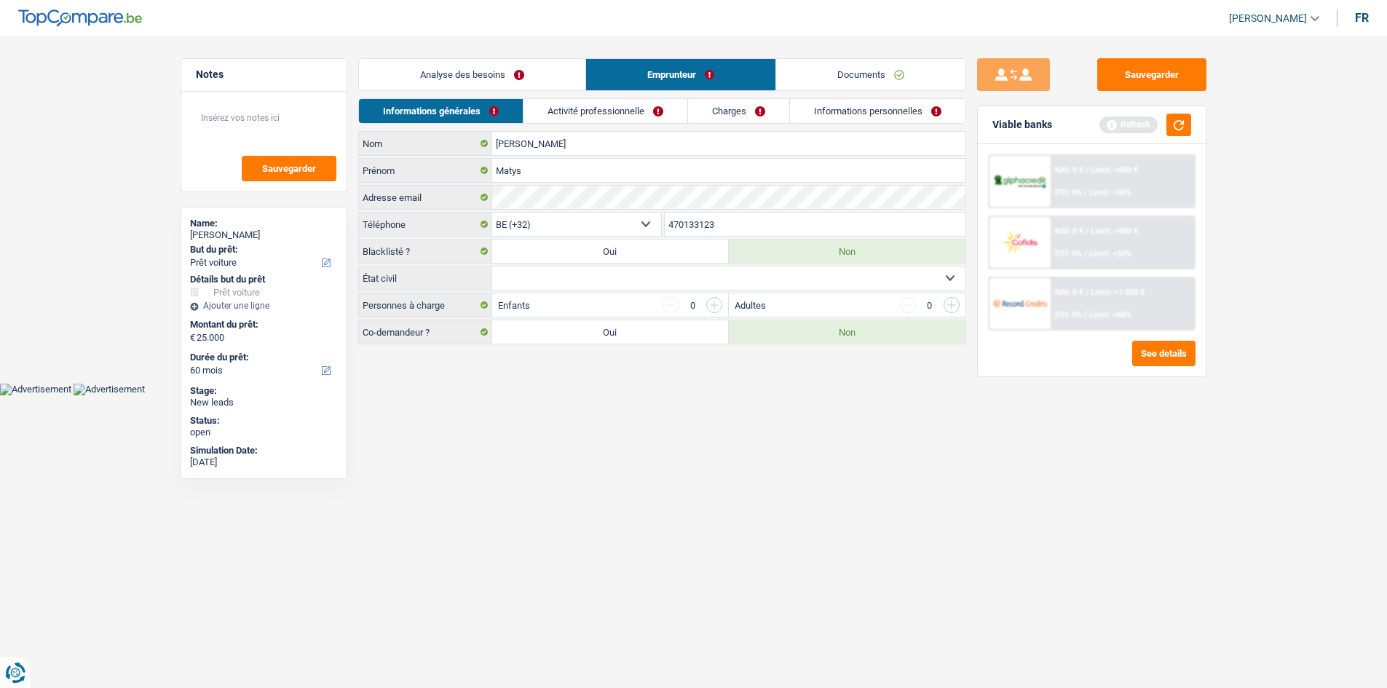
scroll to position [0, 0]
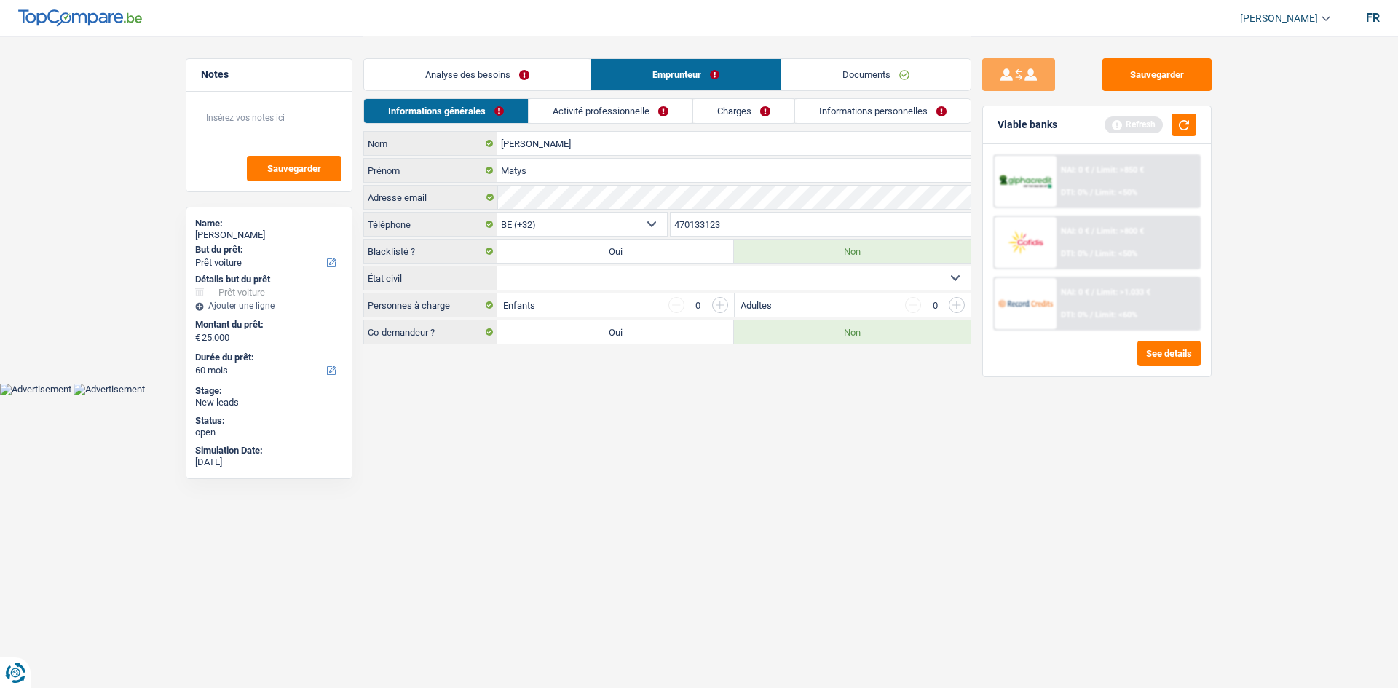
click at [546, 112] on link "Activité professionnelle" at bounding box center [611, 111] width 164 height 24
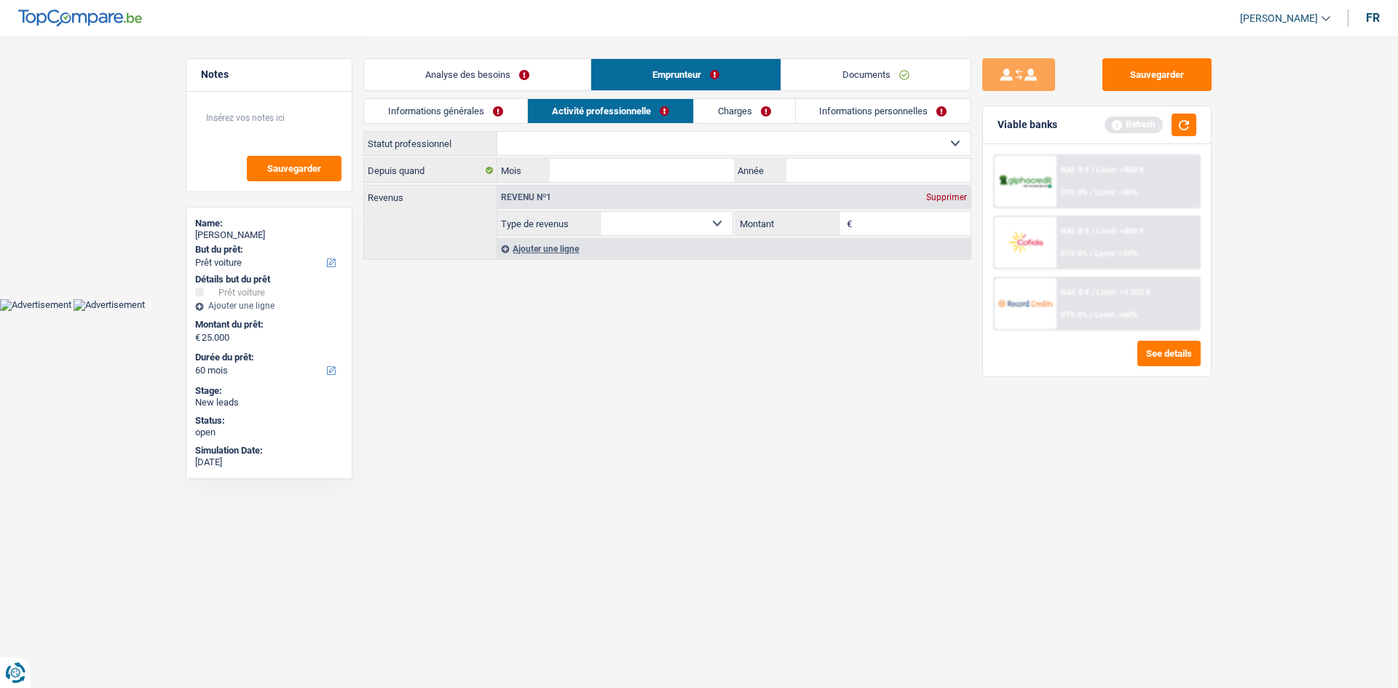
click at [452, 109] on link "Informations générales" at bounding box center [445, 111] width 163 height 24
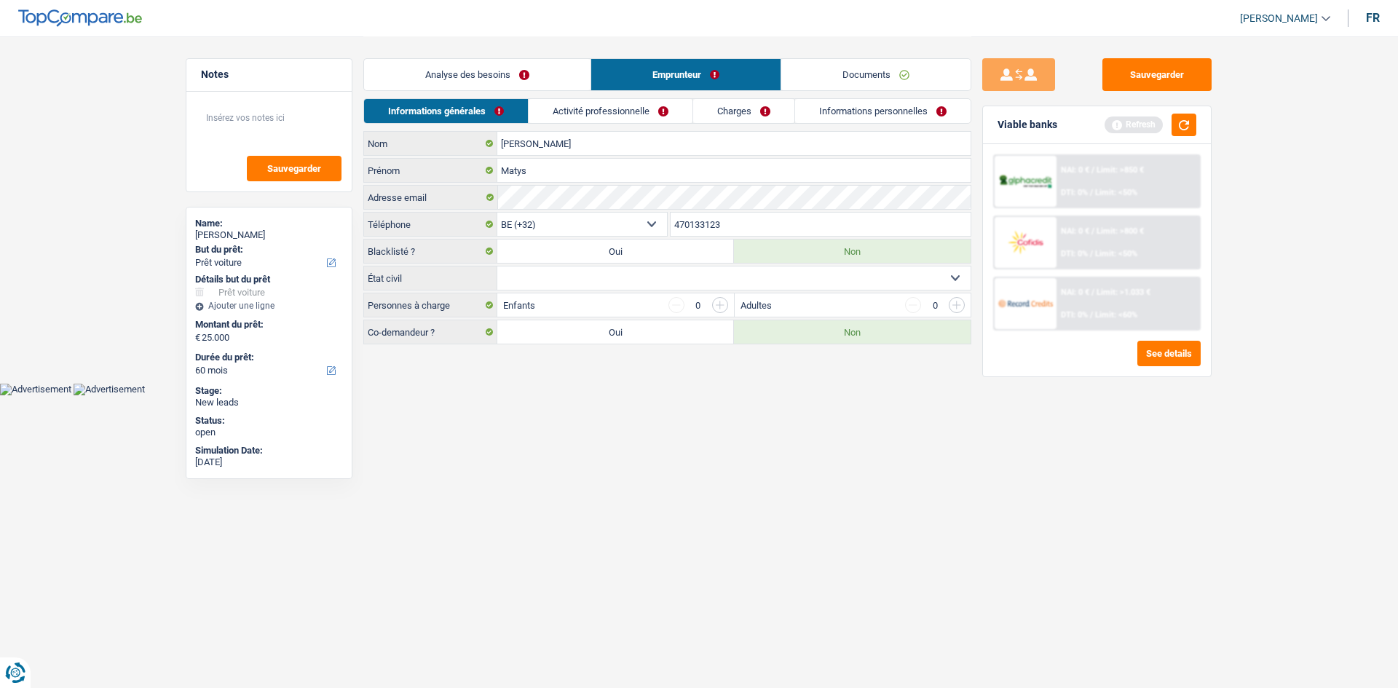
click at [614, 280] on select "Célibataire Marié(e) Cohabitant(e) légal(e) Divorcé(e) Veuf(ve) Séparé (de fait…" at bounding box center [733, 278] width 473 height 23
select select "single"
click at [497, 267] on select "Célibataire Marié(e) Cohabitant(e) légal(e) Divorcé(e) Veuf(ve) Séparé (de fait…" at bounding box center [733, 278] width 473 height 23
drag, startPoint x: 603, startPoint y: 95, endPoint x: 604, endPoint y: 109, distance: 13.1
click at [604, 101] on div "Analyse des besoins Emprunteur Documents 1. Introduction & upselling by underst…" at bounding box center [667, 190] width 608 height 308
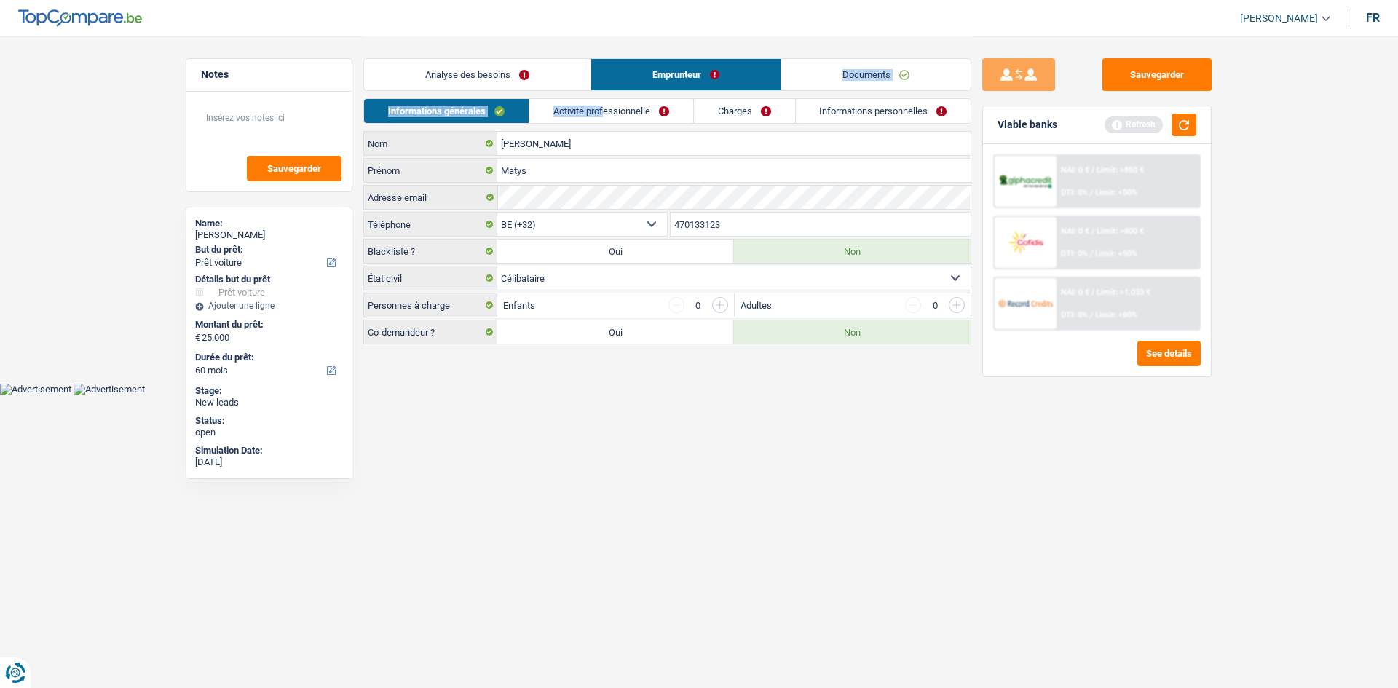
click at [604, 111] on link "Activité professionnelle" at bounding box center [611, 111] width 164 height 24
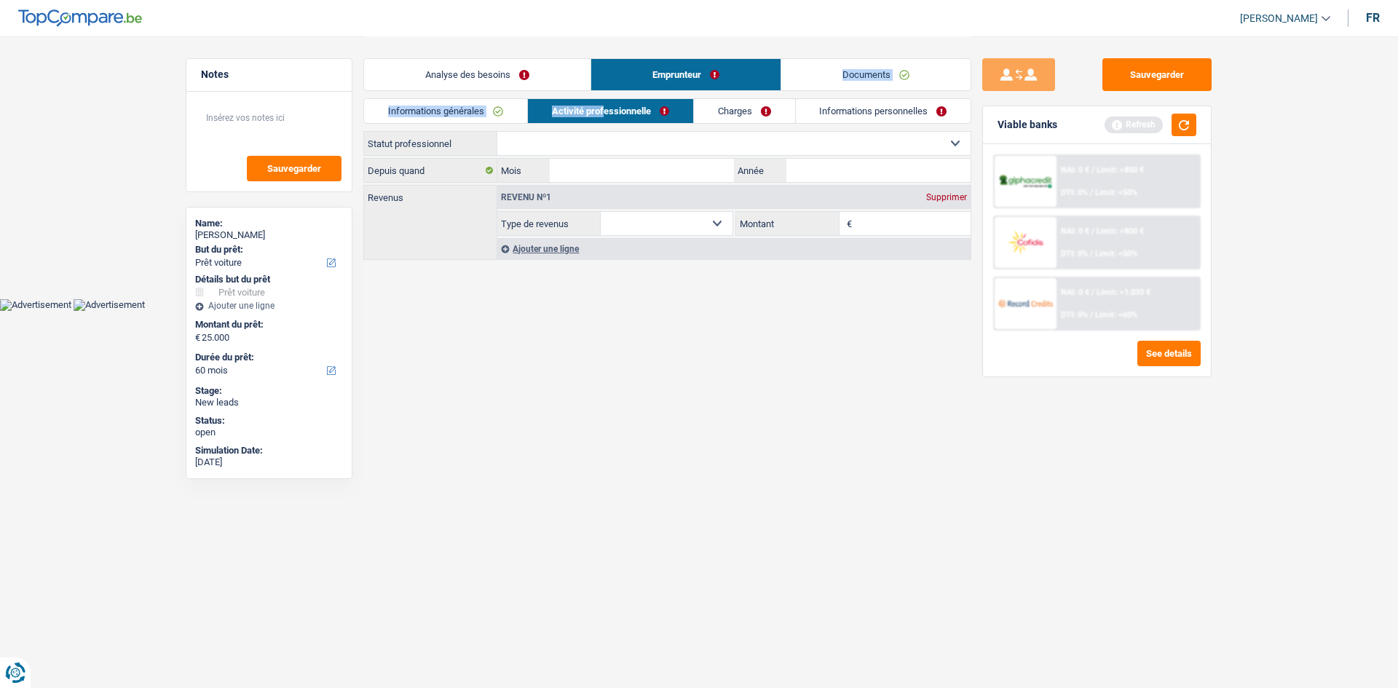
click at [626, 145] on select "Ouvrier Employé privé Employé public Invalide Indépendant Pensionné Chômeur Mut…" at bounding box center [733, 143] width 473 height 23
select select "worker"
click at [497, 132] on select "Ouvrier Employé privé Employé public Invalide Indépendant Pensionné Chômeur Mut…" at bounding box center [733, 143] width 473 height 23
select select "netSalary"
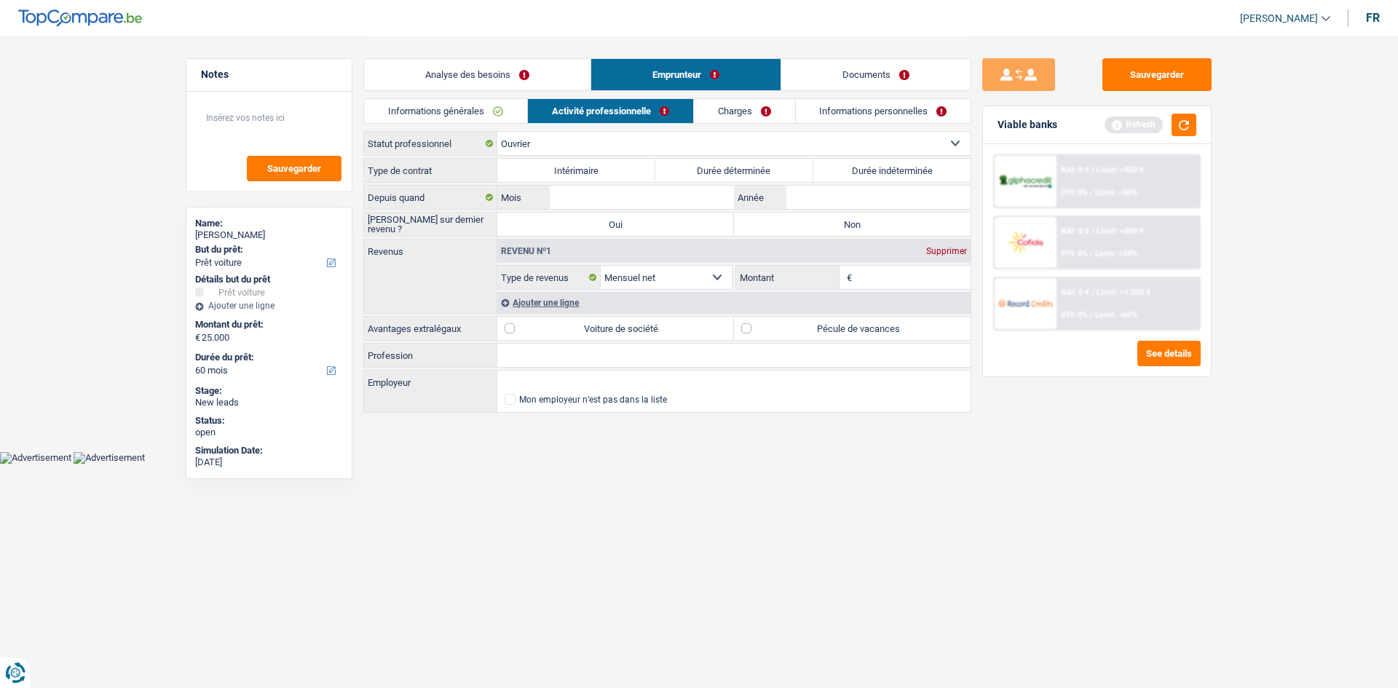
click at [857, 170] on label "Durée indéterminée" at bounding box center [893, 170] width 158 height 23
click at [857, 170] on input "Durée indéterminée" at bounding box center [893, 170] width 158 height 23
radio input "true"
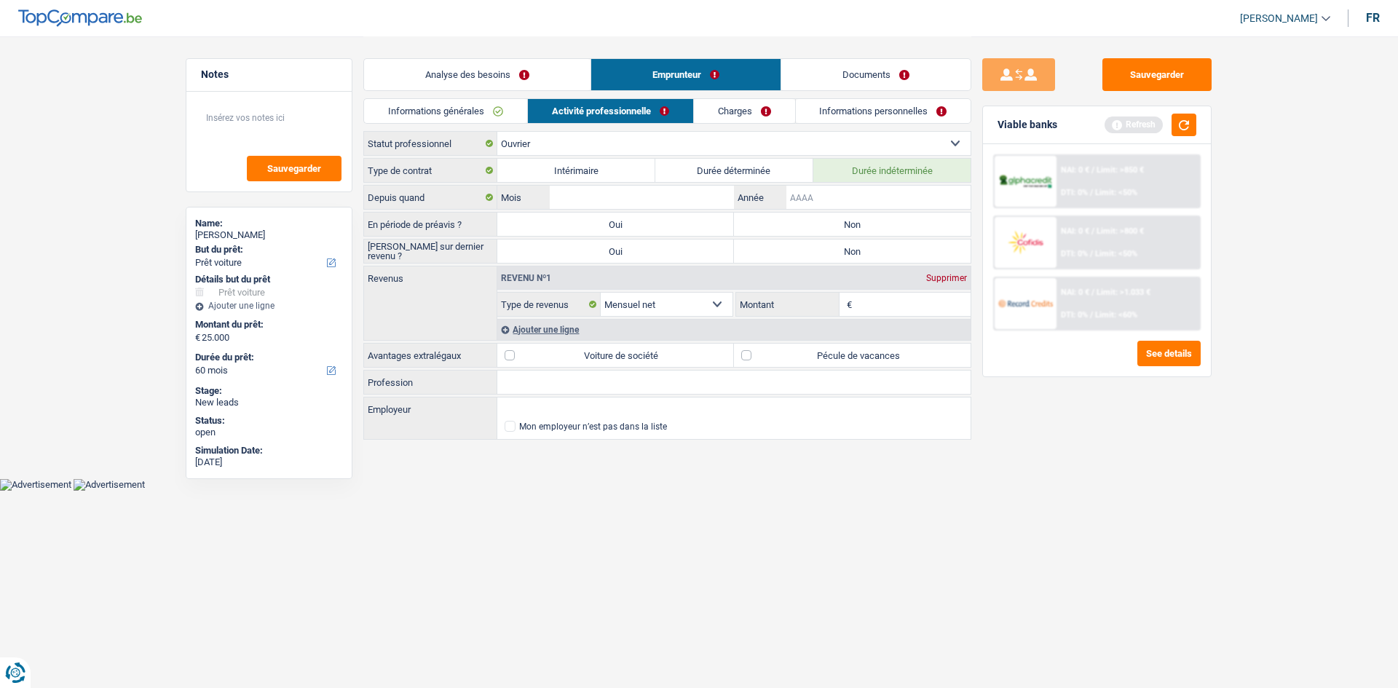
drag, startPoint x: 797, startPoint y: 200, endPoint x: 762, endPoint y: 221, distance: 41.2
click at [797, 200] on input "Année" at bounding box center [879, 197] width 184 height 23
click at [714, 168] on label "Durée déterminée" at bounding box center [734, 170] width 158 height 23
click at [714, 168] on input "Durée déterminée" at bounding box center [734, 170] width 158 height 23
radio input "true"
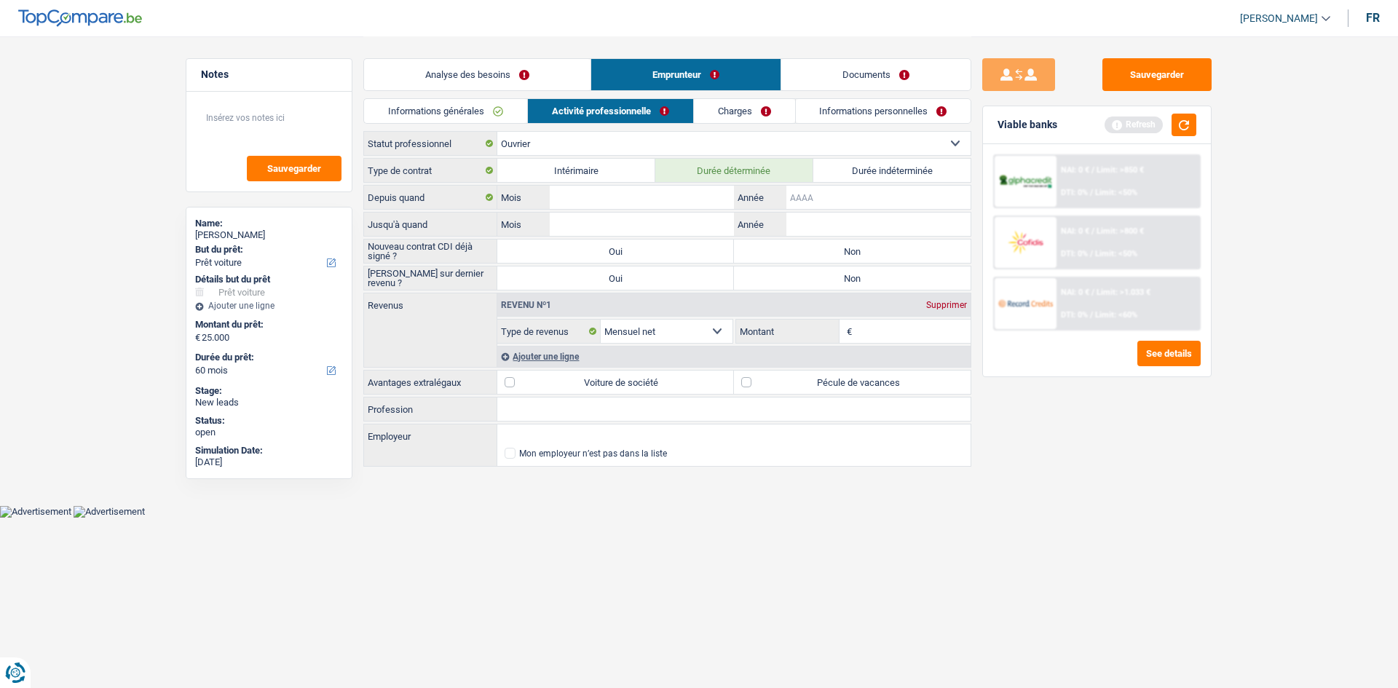
click at [791, 192] on input "Année" at bounding box center [879, 197] width 184 height 23
click at [677, 194] on input "Mois" at bounding box center [642, 197] width 184 height 23
type input "03"
click at [834, 200] on input "Année" at bounding box center [879, 197] width 184 height 23
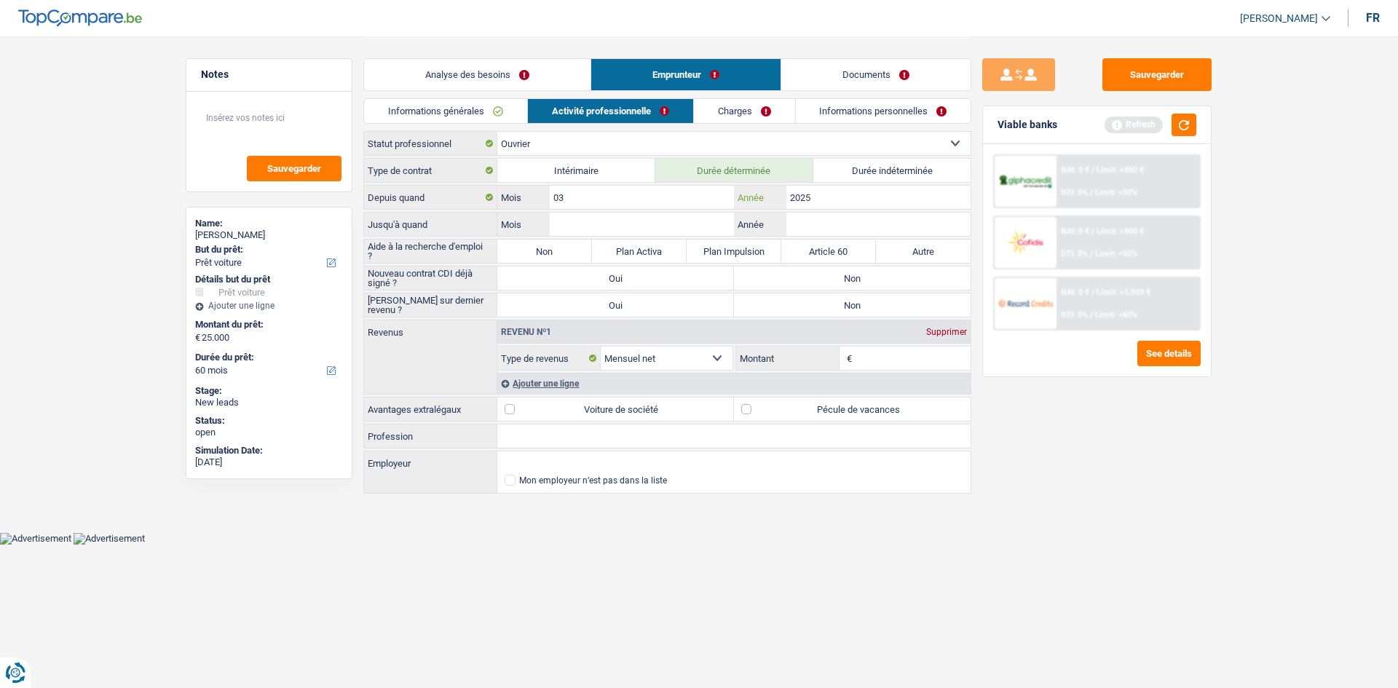
type input "2025"
click at [675, 227] on input "Mois" at bounding box center [642, 224] width 184 height 23
type input "09"
click at [798, 225] on input "Année" at bounding box center [879, 224] width 184 height 23
type input "2025"
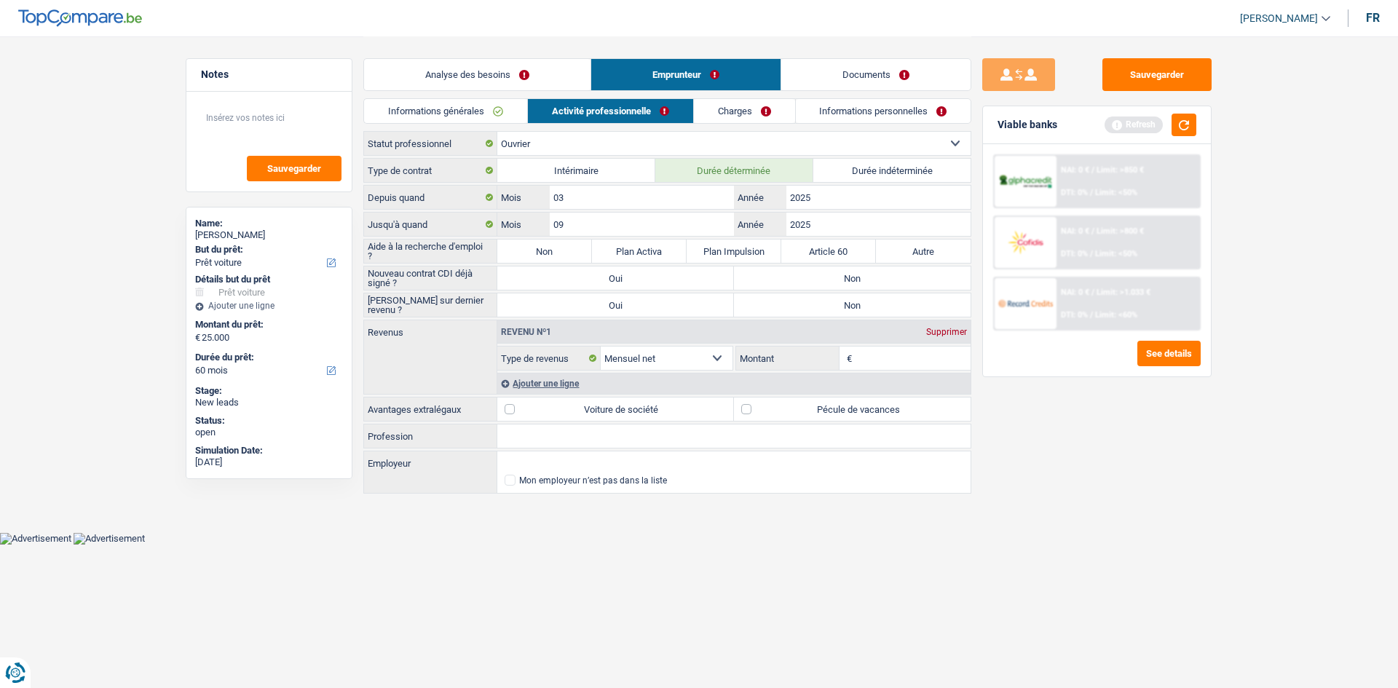
drag, startPoint x: 1047, startPoint y: 524, endPoint x: 1033, endPoint y: 517, distance: 15.3
click at [1046, 524] on div "Sauvegarder Viable banks Refresh NAI: 0 € / Limit: >850 € DTI: 0% / Limit: <50%…" at bounding box center [1097, 361] width 251 height 607
click at [757, 278] on label "Non" at bounding box center [852, 278] width 237 height 23
click at [757, 278] on input "Non" at bounding box center [852, 278] width 237 height 23
radio input "true"
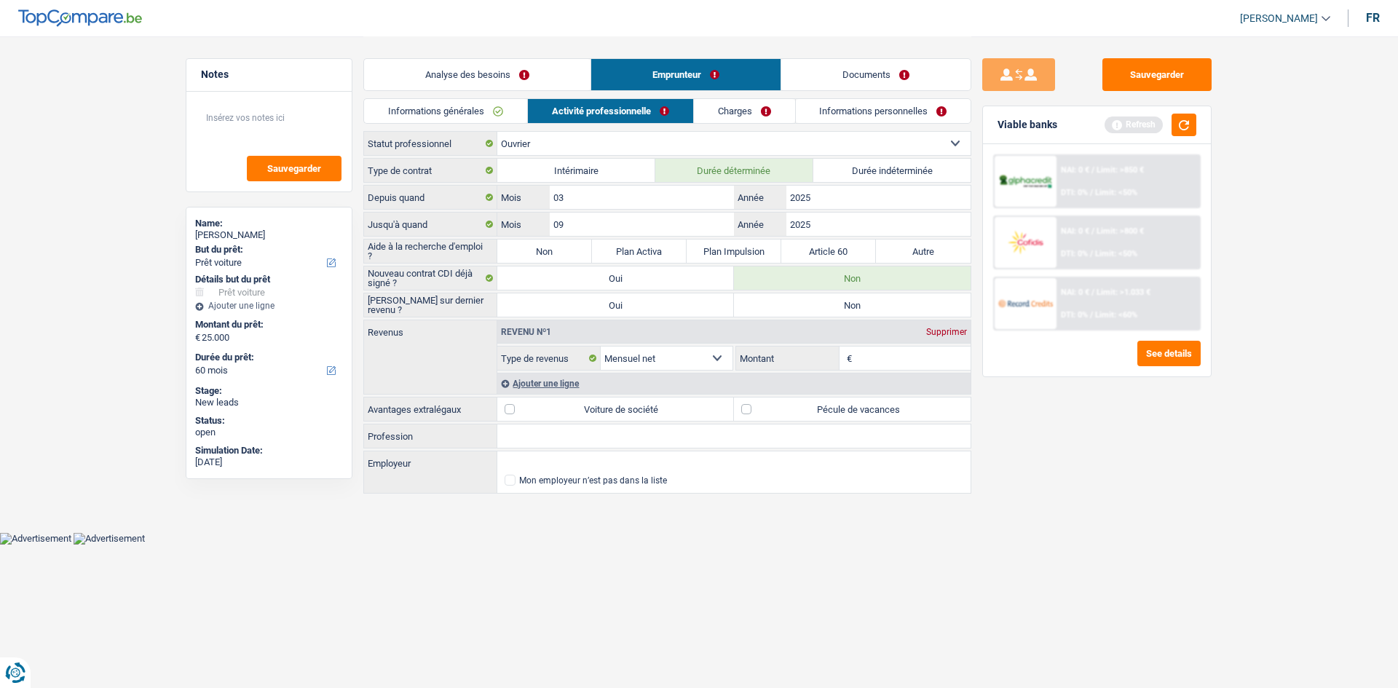
click at [740, 304] on label "Non" at bounding box center [852, 305] width 237 height 23
click at [740, 304] on input "Non" at bounding box center [852, 305] width 237 height 23
radio input "true"
click at [866, 371] on div "Revenu nº1 Supprimer Allocation d'handicap Allocations chômage Allocations fami…" at bounding box center [734, 357] width 474 height 74
click at [861, 355] on input "Montant" at bounding box center [914, 358] width 116 height 23
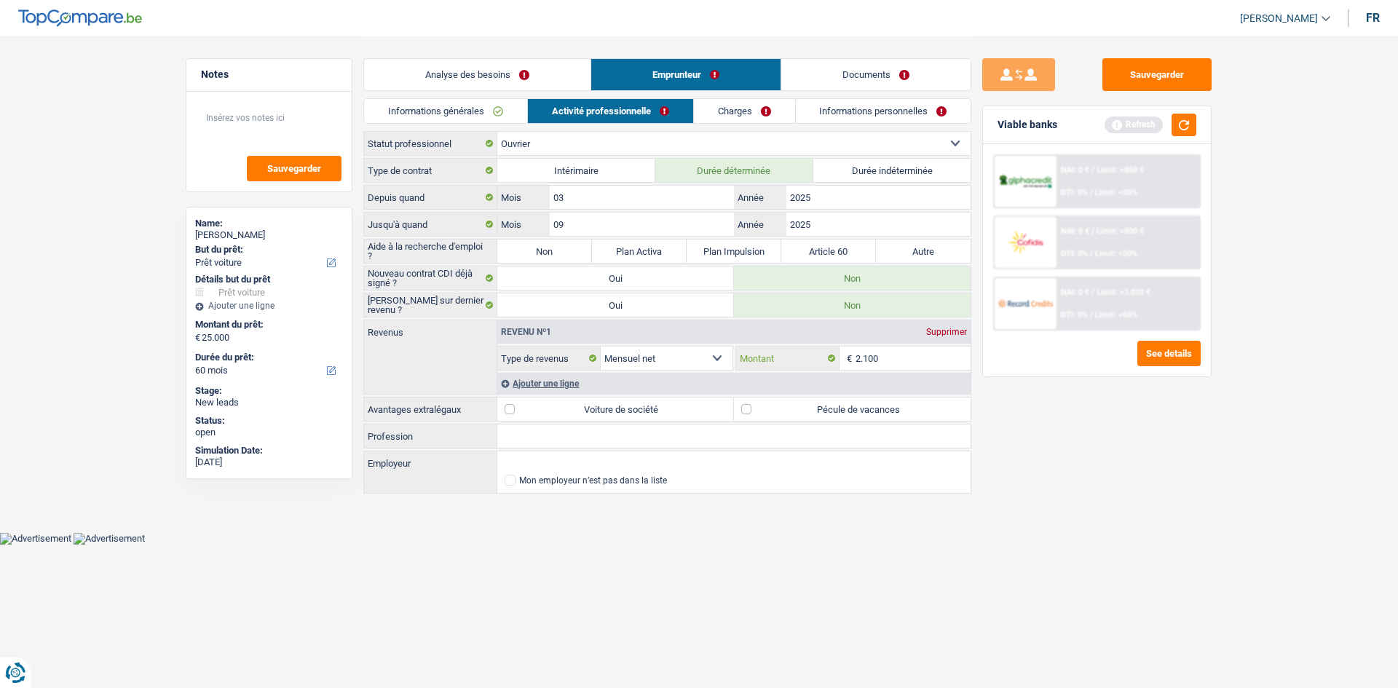
type input "2.100"
drag, startPoint x: 745, startPoint y: 407, endPoint x: 755, endPoint y: 409, distance: 10.3
click at [748, 408] on label "Pécule de vacances" at bounding box center [852, 409] width 237 height 23
click at [748, 408] on input "Pécule de vacances" at bounding box center [852, 409] width 237 height 23
checkbox input "true"
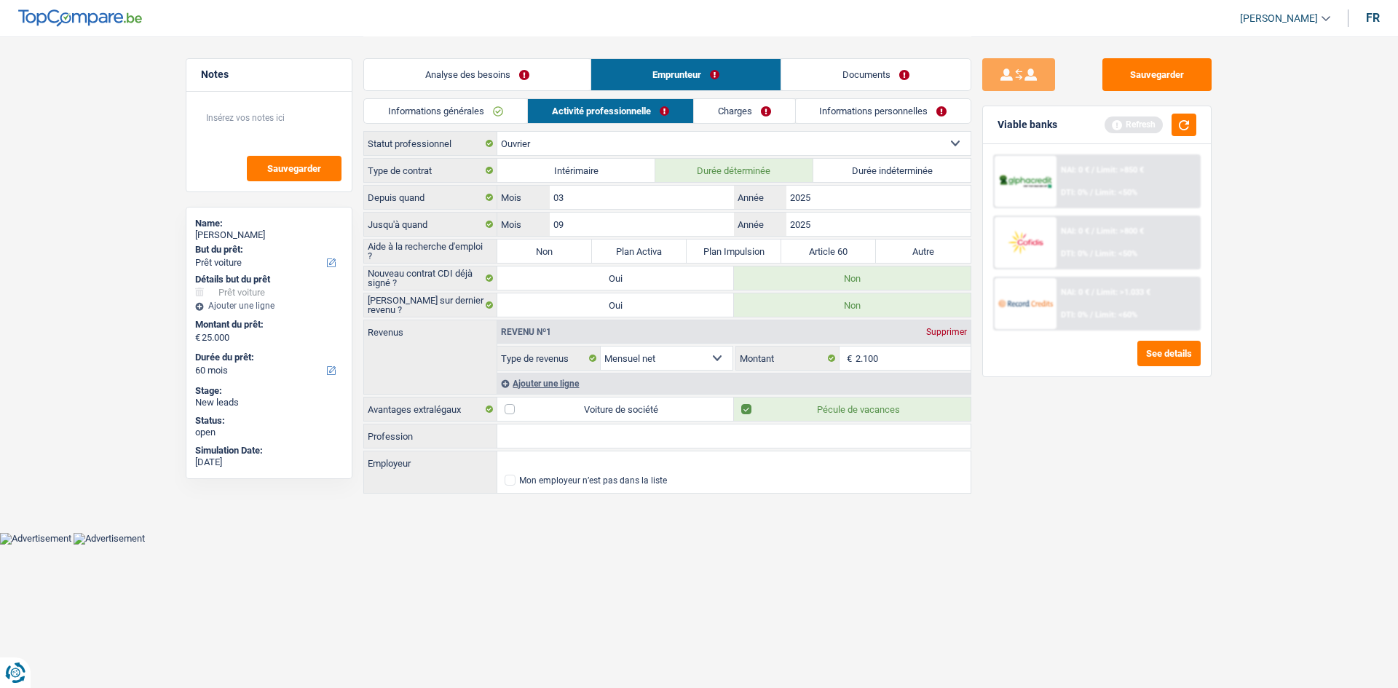
click at [668, 438] on input "Profession" at bounding box center [733, 436] width 473 height 23
click at [571, 430] on input "Profession" at bounding box center [733, 436] width 473 height 23
type input "livreur"
click at [552, 460] on input "Employeur" at bounding box center [733, 463] width 473 height 23
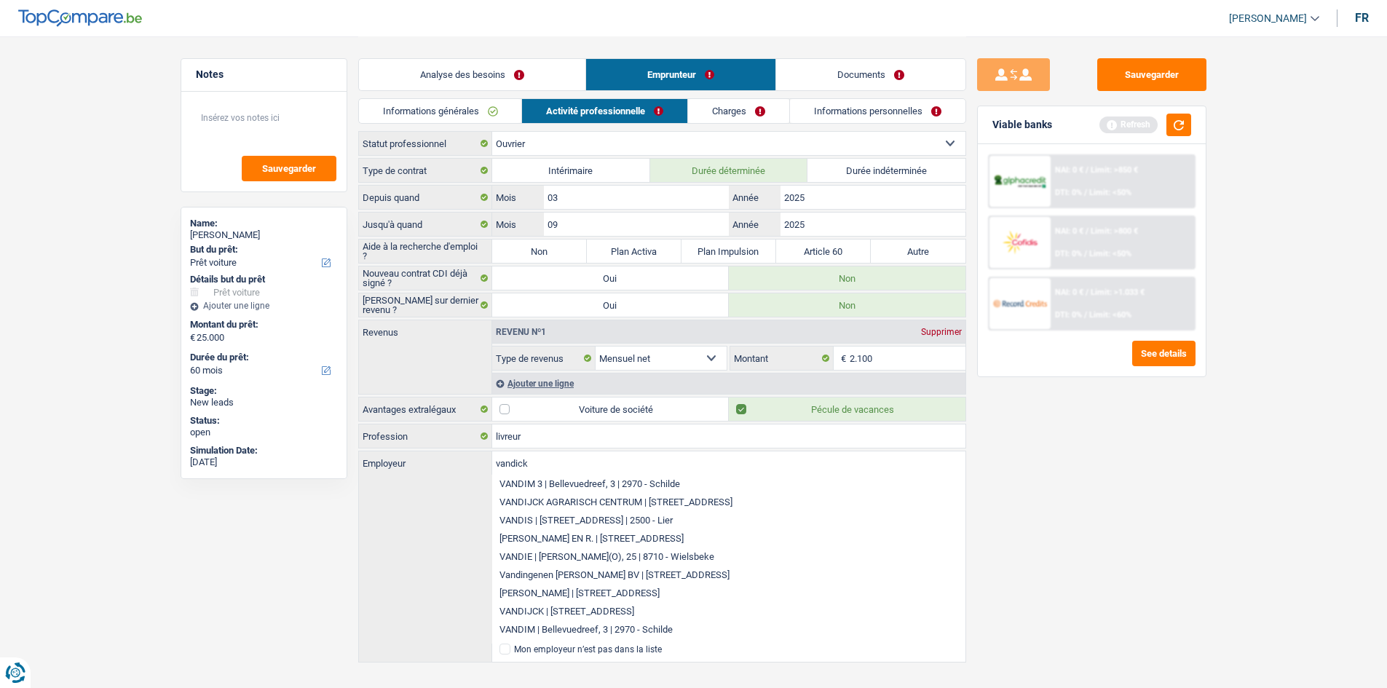
type input "vandick"
click at [1095, 510] on div "Sauvegarder Viable banks Refresh NAI: 0 € / Limit: >850 € DTI: 0% / Limit: <50%…" at bounding box center [1091, 361] width 251 height 607
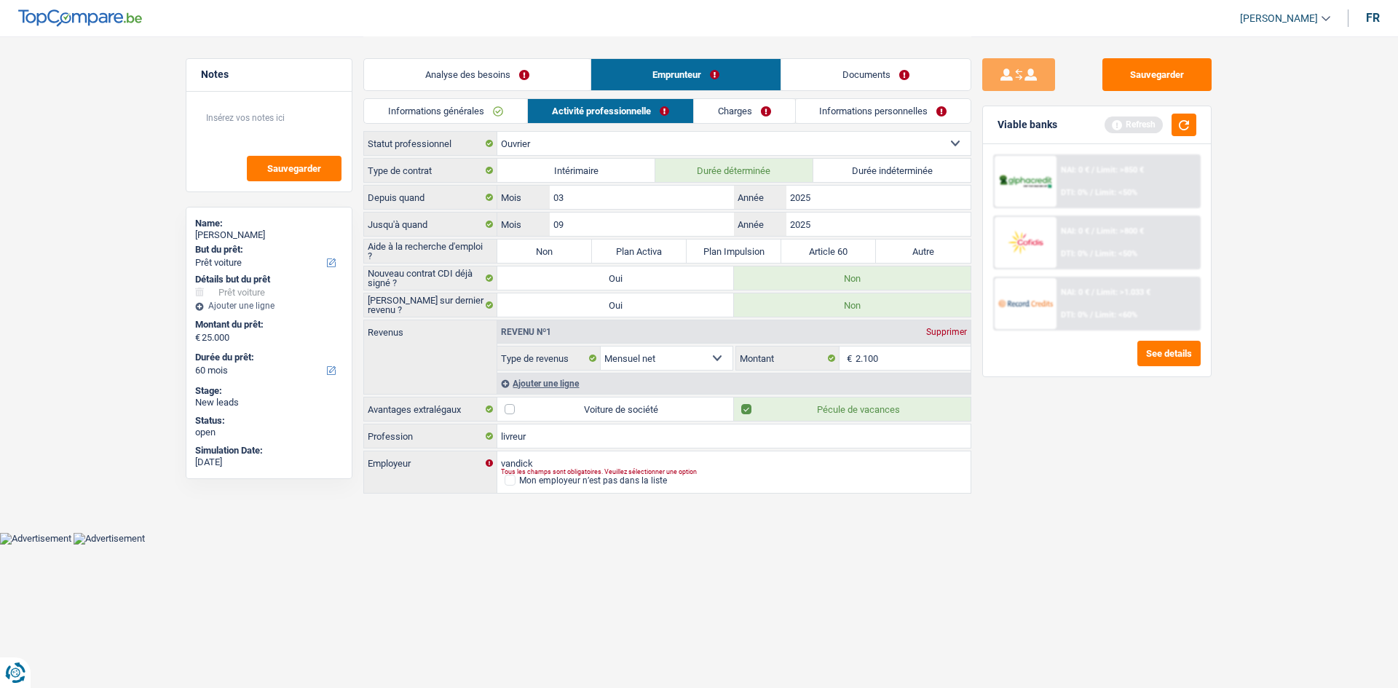
click at [784, 109] on link "Charges" at bounding box center [744, 111] width 101 height 24
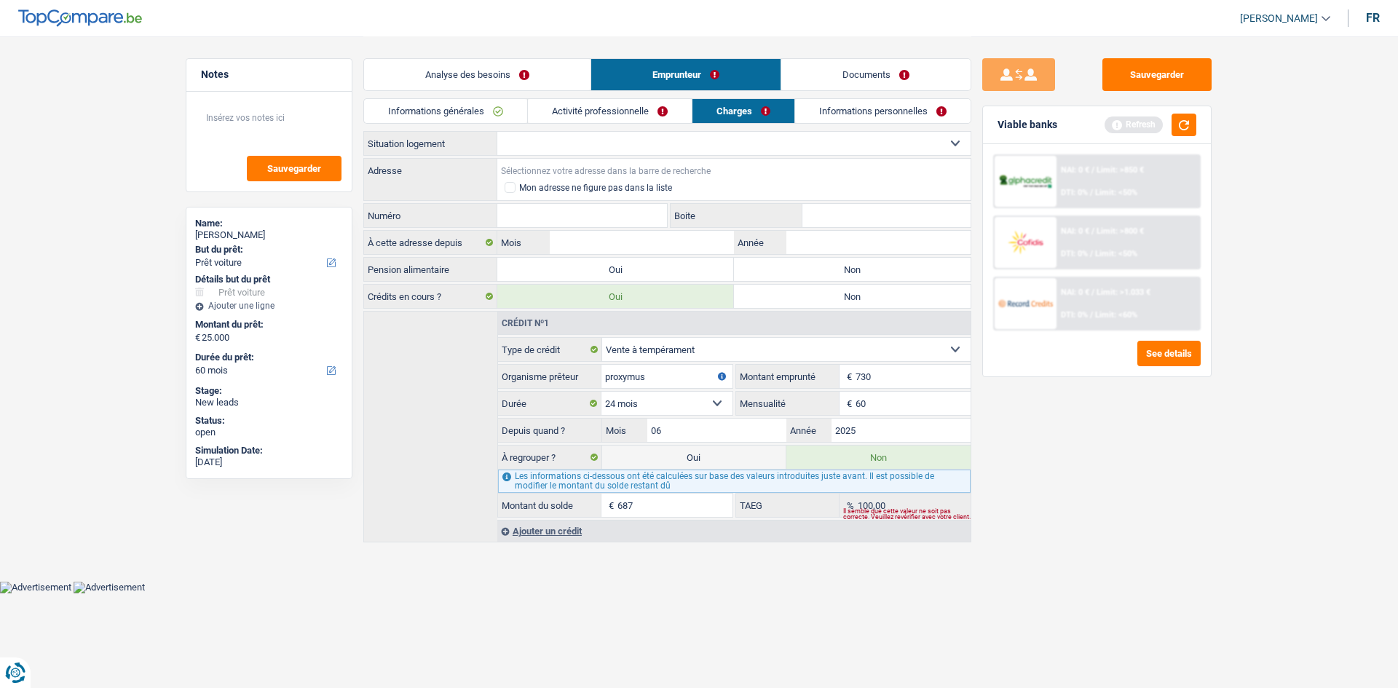
click at [596, 164] on input "Adresse" at bounding box center [733, 170] width 473 height 23
click at [593, 155] on div "Locataire Propriétaire avec prêt hypothécaire Propriétaire sans prêt hypothécai…" at bounding box center [667, 143] width 608 height 25
click at [583, 149] on select "Locataire Propriétaire avec prêt hypothécaire Propriétaire sans prêt hypothécai…" at bounding box center [733, 143] width 473 height 23
select select "liveWithParents"
click at [497, 132] on select "Locataire Propriétaire avec prêt hypothécaire Propriétaire sans prêt hypothécai…" at bounding box center [733, 143] width 473 height 23
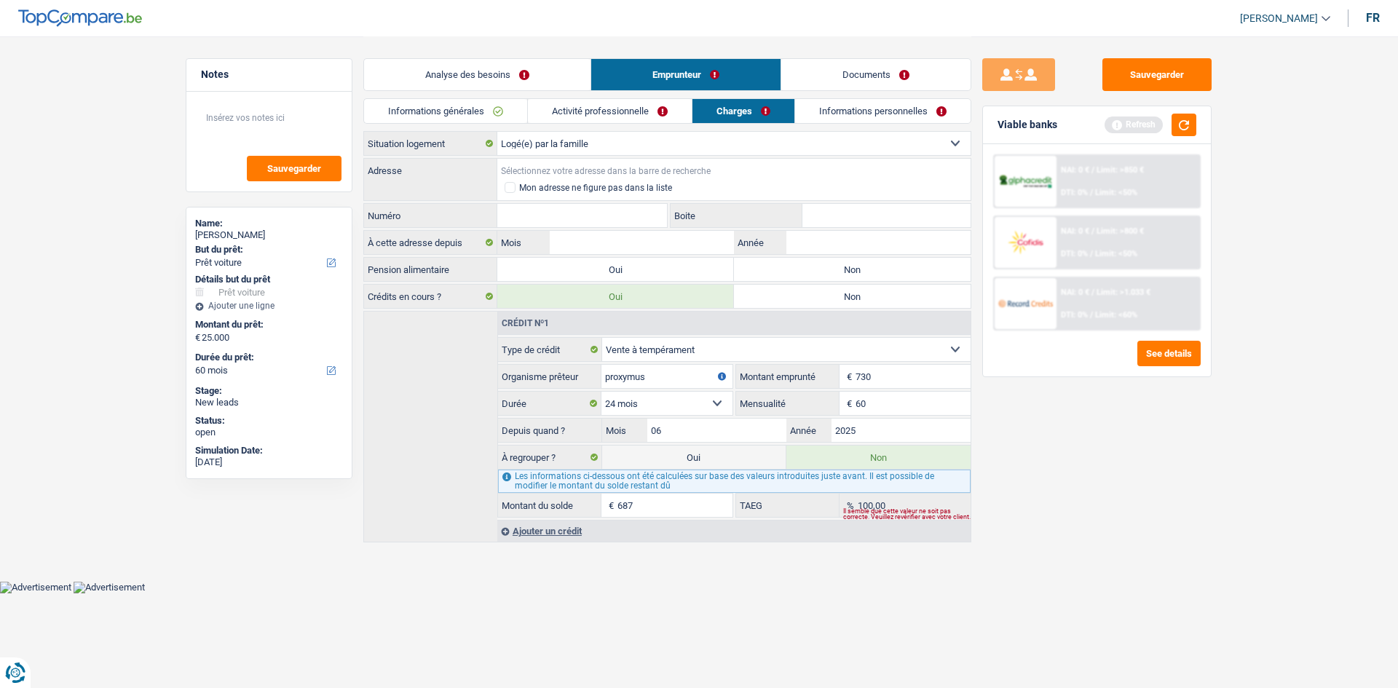
click at [546, 167] on input "Adresse" at bounding box center [733, 170] width 473 height 23
click at [576, 171] on input "rue frere piv" at bounding box center [733, 170] width 473 height 23
type input "Rue Frères Biéva, 5020, Namur, BE"
click at [531, 213] on input "Numéro" at bounding box center [582, 215] width 170 height 23
type input "224"
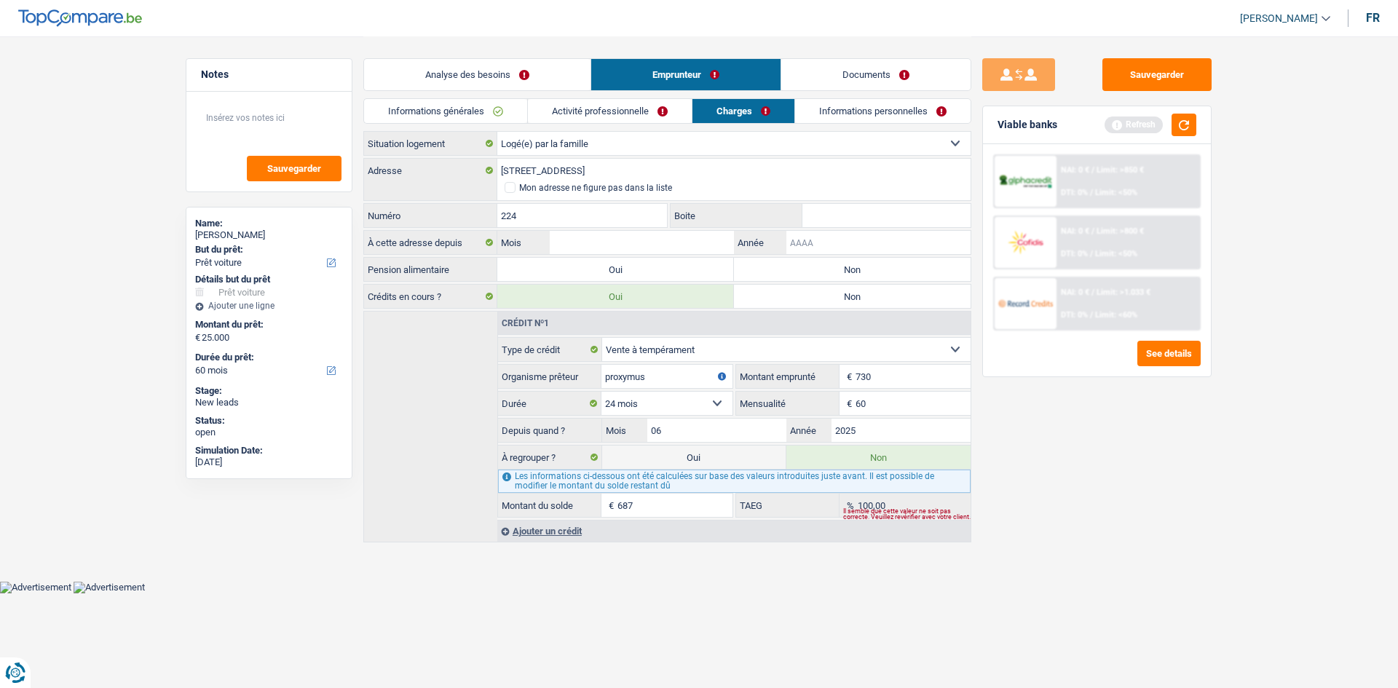
click at [848, 245] on input "Année" at bounding box center [879, 242] width 184 height 23
click at [588, 240] on input "Mois" at bounding box center [642, 242] width 184 height 23
click at [875, 247] on input "Année" at bounding box center [879, 242] width 184 height 23
type input "2021"
click at [659, 240] on input "Mois" at bounding box center [642, 242] width 184 height 23
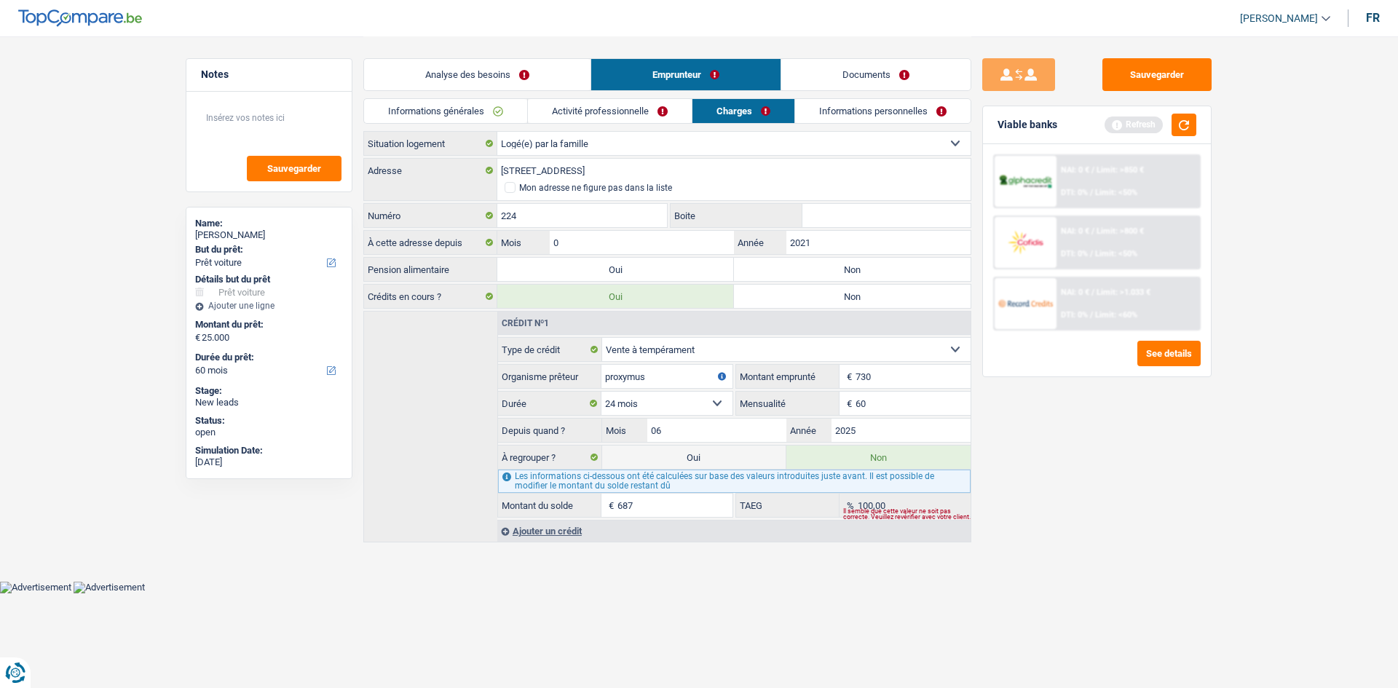
type input "06"
drag, startPoint x: 1059, startPoint y: 511, endPoint x: 997, endPoint y: 446, distance: 89.1
click at [1057, 511] on div "Sauvegarder Viable banks Refresh NAI: 0 € / Limit: >850 € DTI: 0% / Limit: <50%…" at bounding box center [1097, 361] width 251 height 607
click at [814, 109] on link "Informations personnelles" at bounding box center [883, 111] width 176 height 24
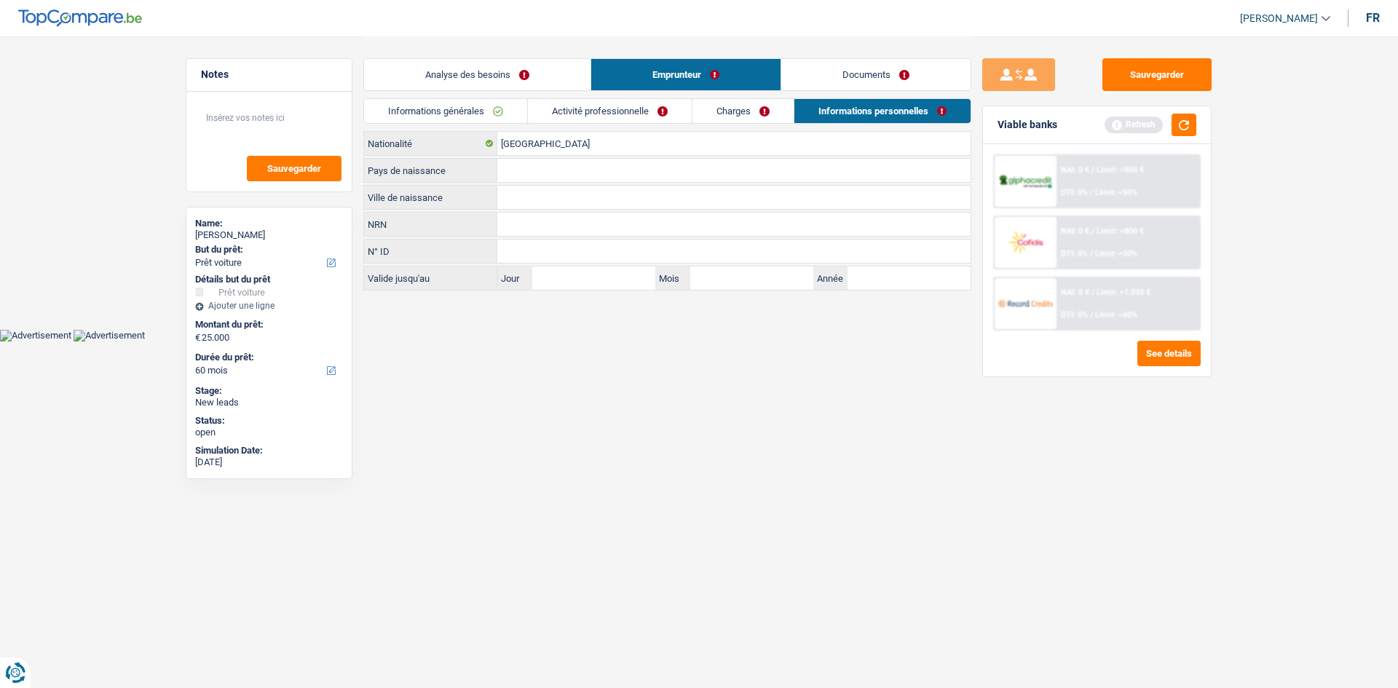
drag, startPoint x: 533, startPoint y: 197, endPoint x: 524, endPoint y: 205, distance: 12.4
click at [524, 203] on input "Ville de naissance" at bounding box center [733, 197] width 473 height 23
type input "Namur"
click at [536, 163] on input "Pays de naissance" at bounding box center [733, 170] width 473 height 23
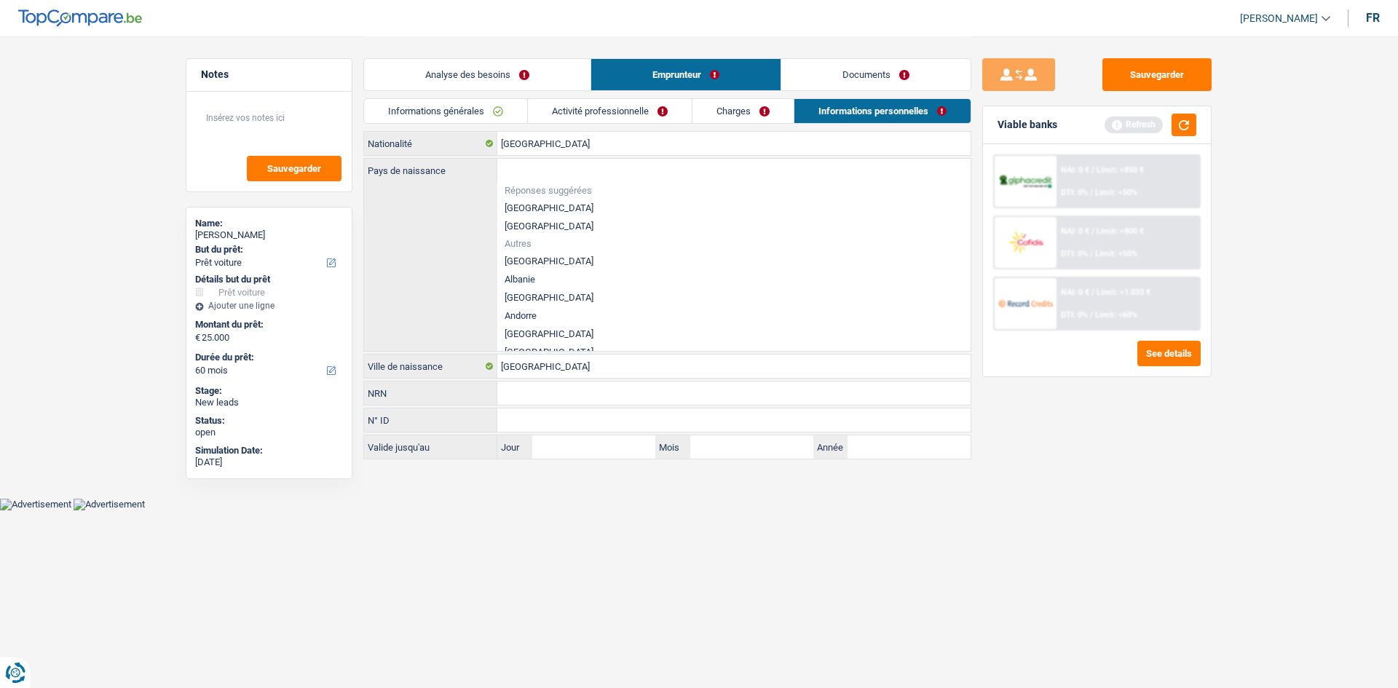
click at [531, 208] on li "[GEOGRAPHIC_DATA]" at bounding box center [733, 208] width 473 height 18
type input "[GEOGRAPHIC_DATA]"
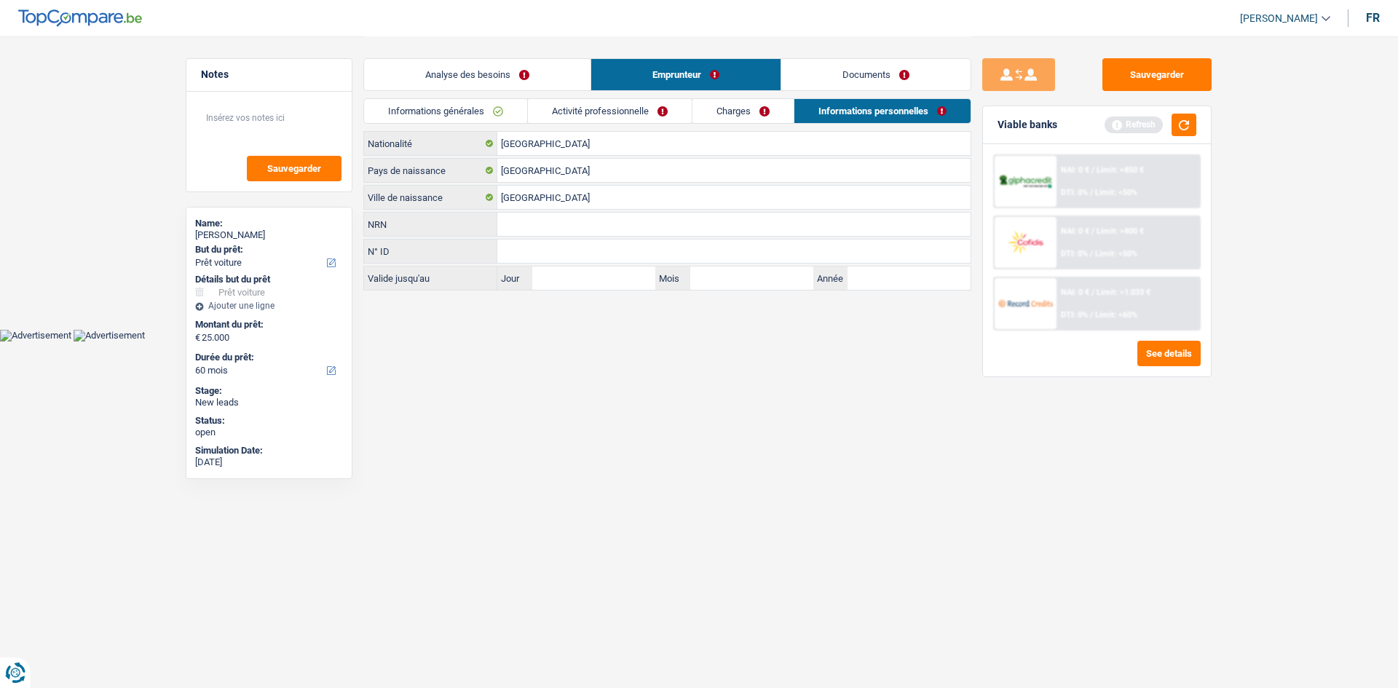
click at [446, 58] on li "Analyse des besoins" at bounding box center [476, 74] width 227 height 33
click at [448, 74] on link "Analyse des besoins" at bounding box center [477, 74] width 227 height 31
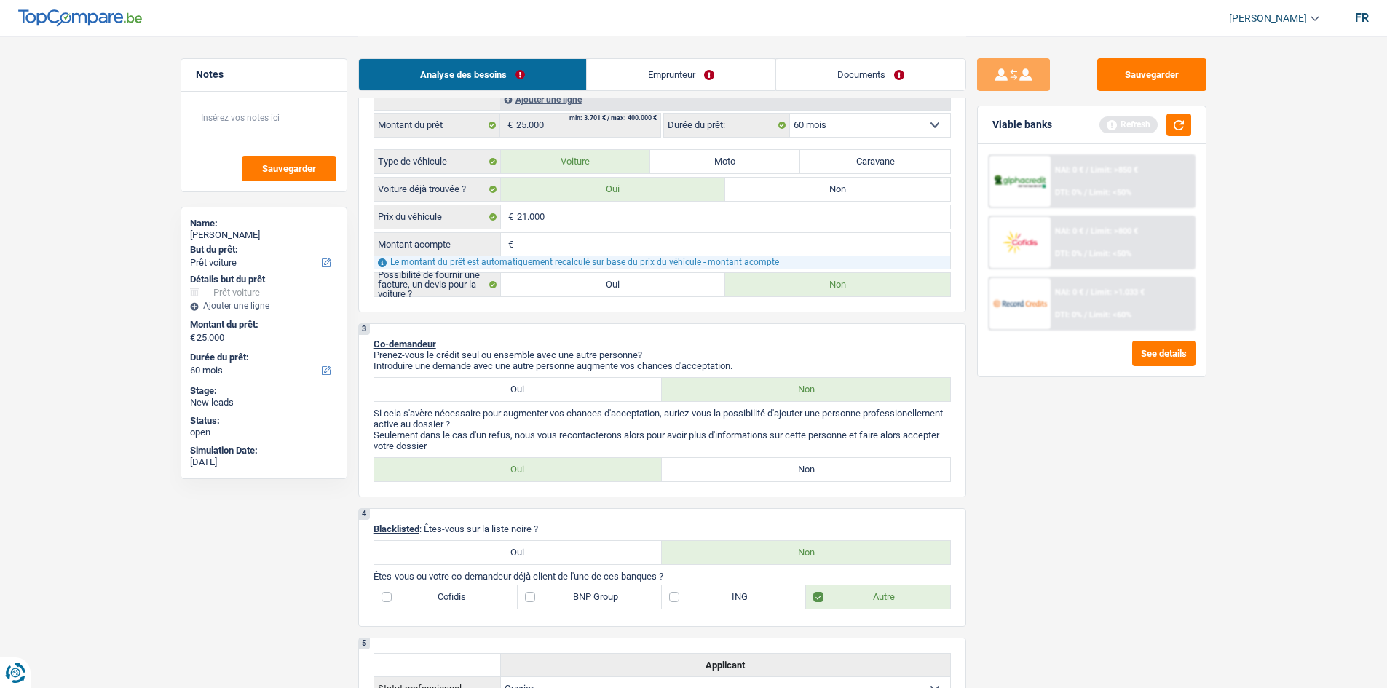
scroll to position [388, 0]
click at [436, 377] on div "Oui Non" at bounding box center [663, 389] width 578 height 25
click at [448, 389] on label "Oui" at bounding box center [518, 388] width 288 height 23
click at [448, 389] on input "Oui" at bounding box center [518, 388] width 288 height 23
radio input "true"
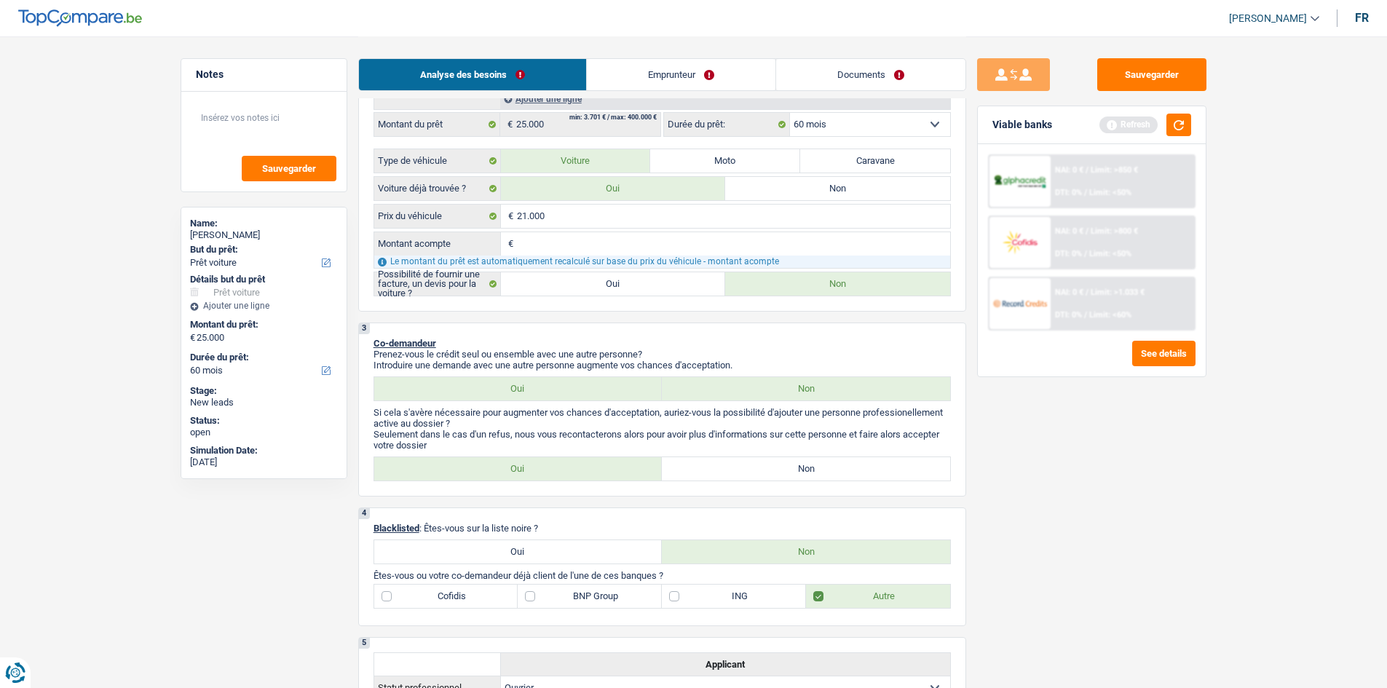
select select "32"
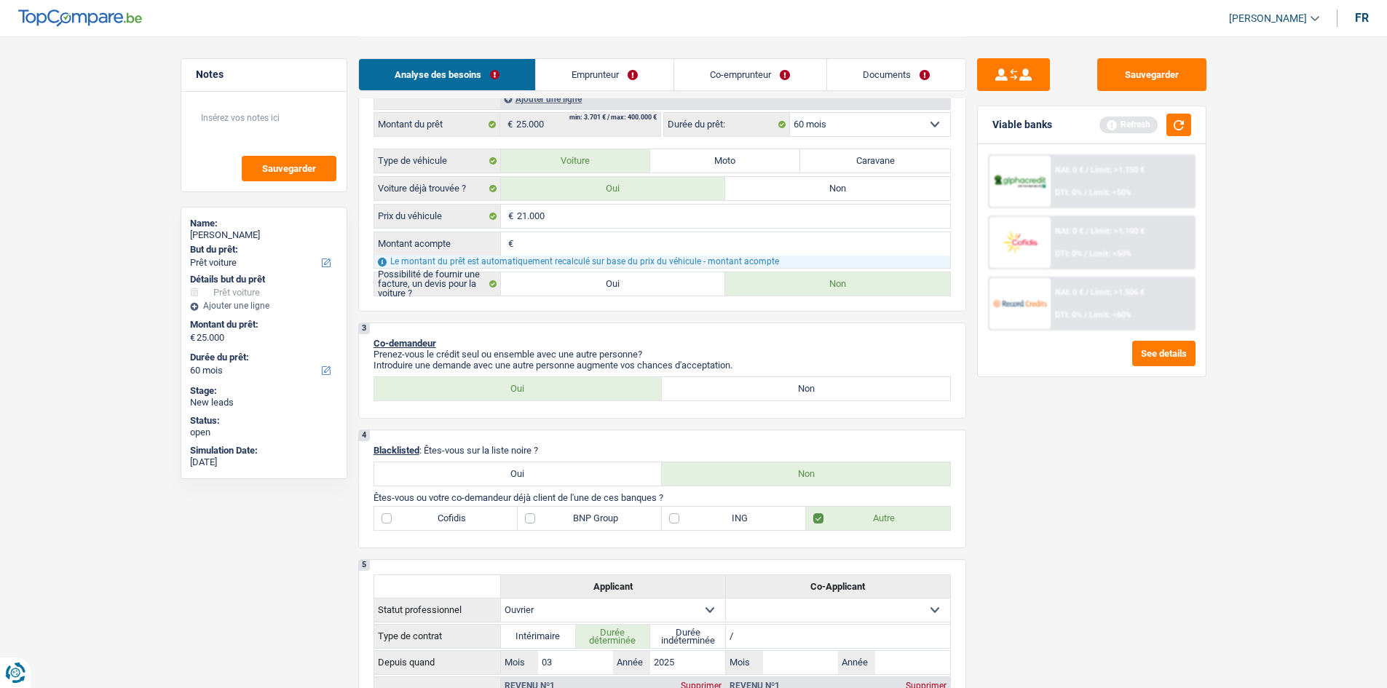
click at [714, 60] on link "Co-emprunteur" at bounding box center [749, 74] width 151 height 31
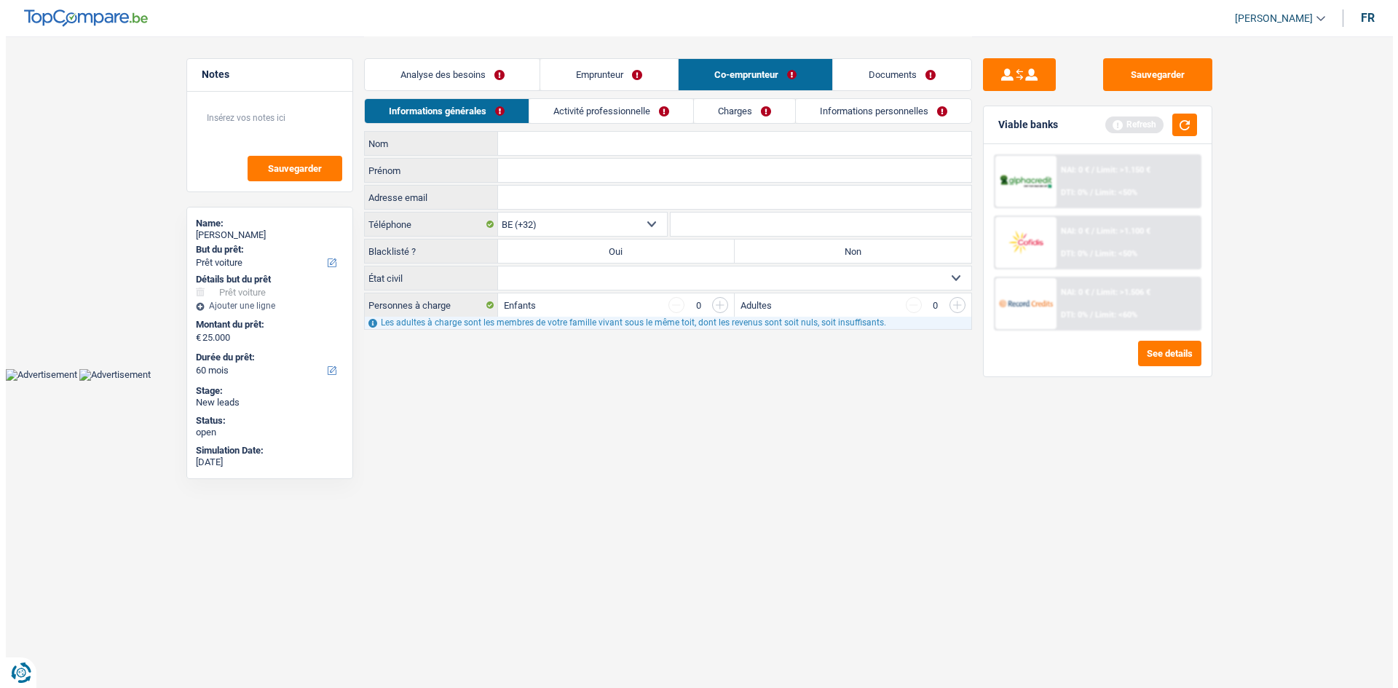
scroll to position [0, 0]
click at [519, 142] on input "Nom" at bounding box center [733, 143] width 473 height 23
click at [448, 77] on link "Analyse des besoins" at bounding box center [452, 74] width 176 height 31
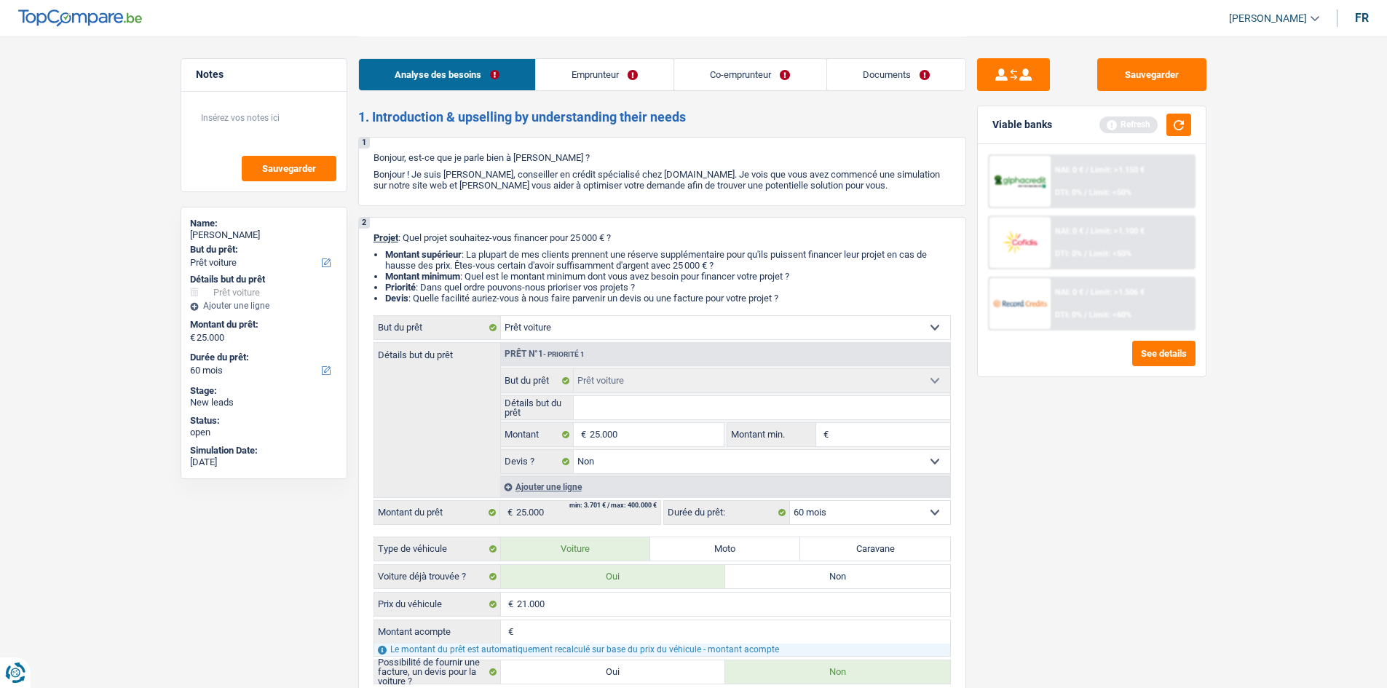
click at [745, 87] on link "Co-emprunteur" at bounding box center [749, 74] width 151 height 31
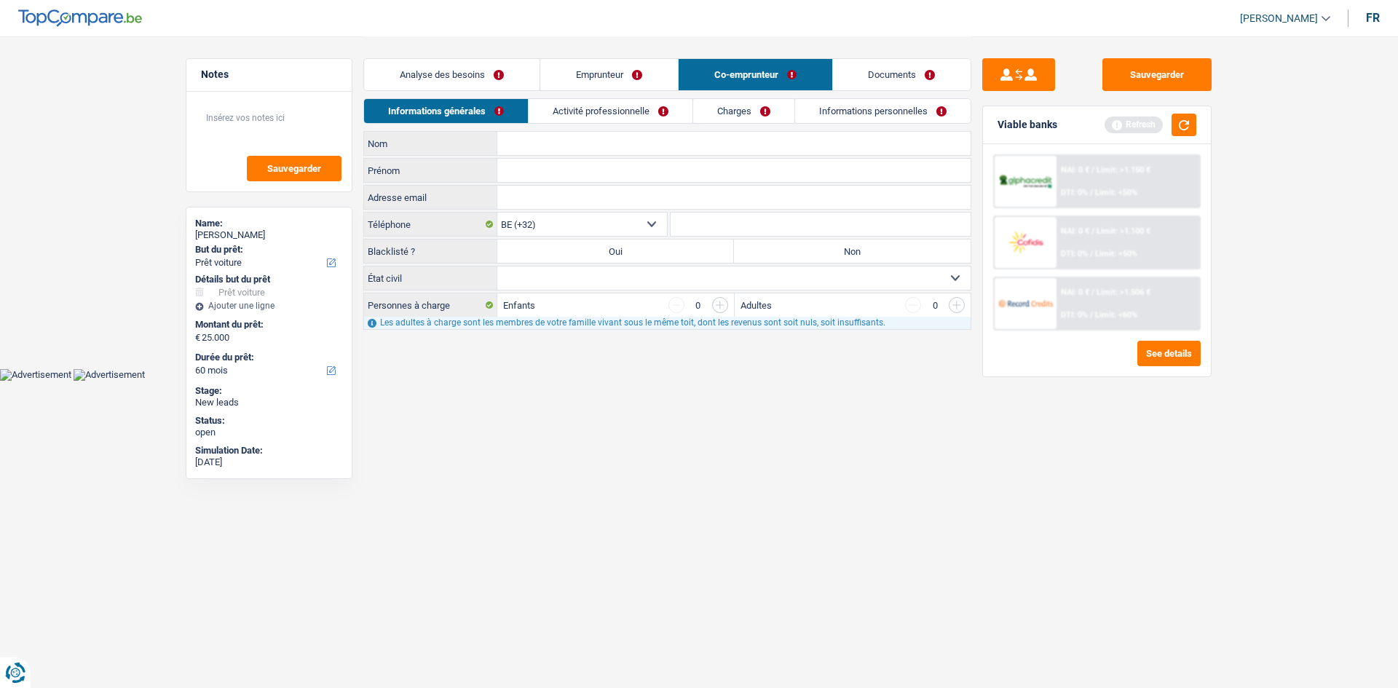
drag, startPoint x: 623, startPoint y: 130, endPoint x: 583, endPoint y: 149, distance: 45.0
click at [583, 149] on input "Nom" at bounding box center [733, 143] width 473 height 23
type input "Matys"
click at [621, 77] on link "Emprunteur" at bounding box center [609, 74] width 138 height 31
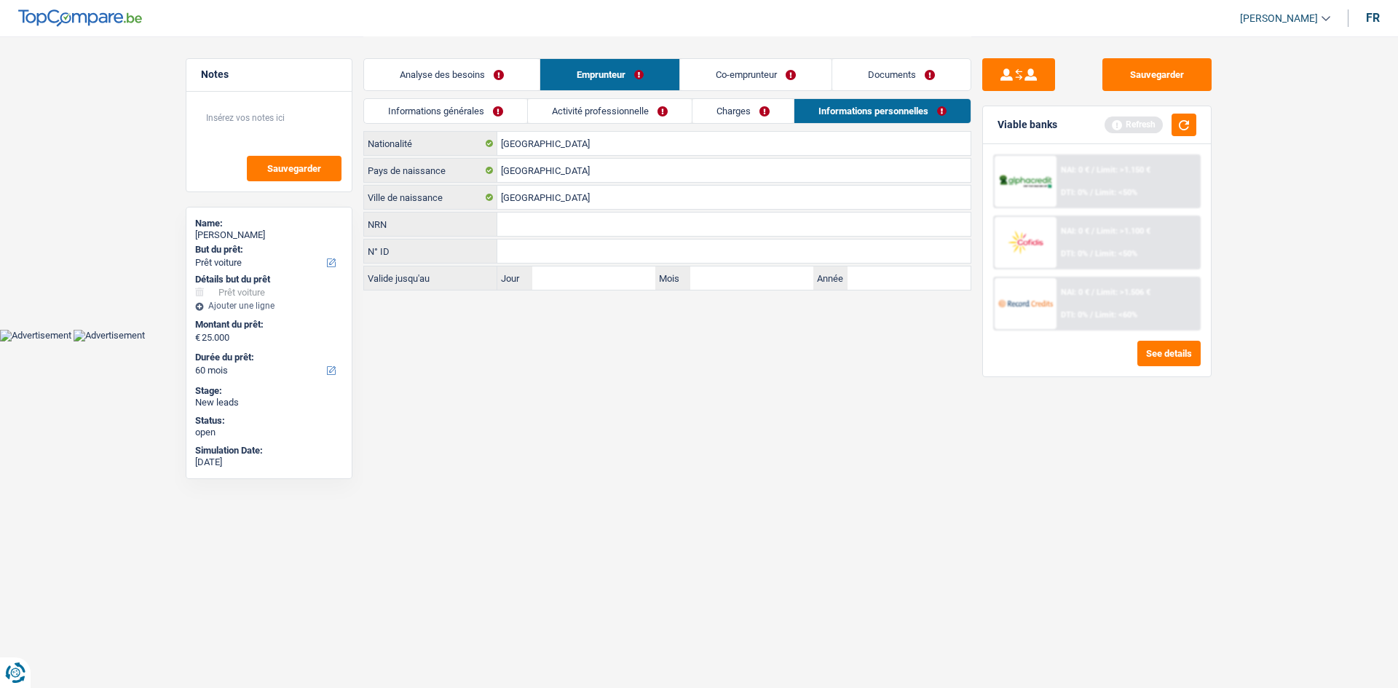
click at [485, 104] on link "Informations générales" at bounding box center [445, 111] width 163 height 24
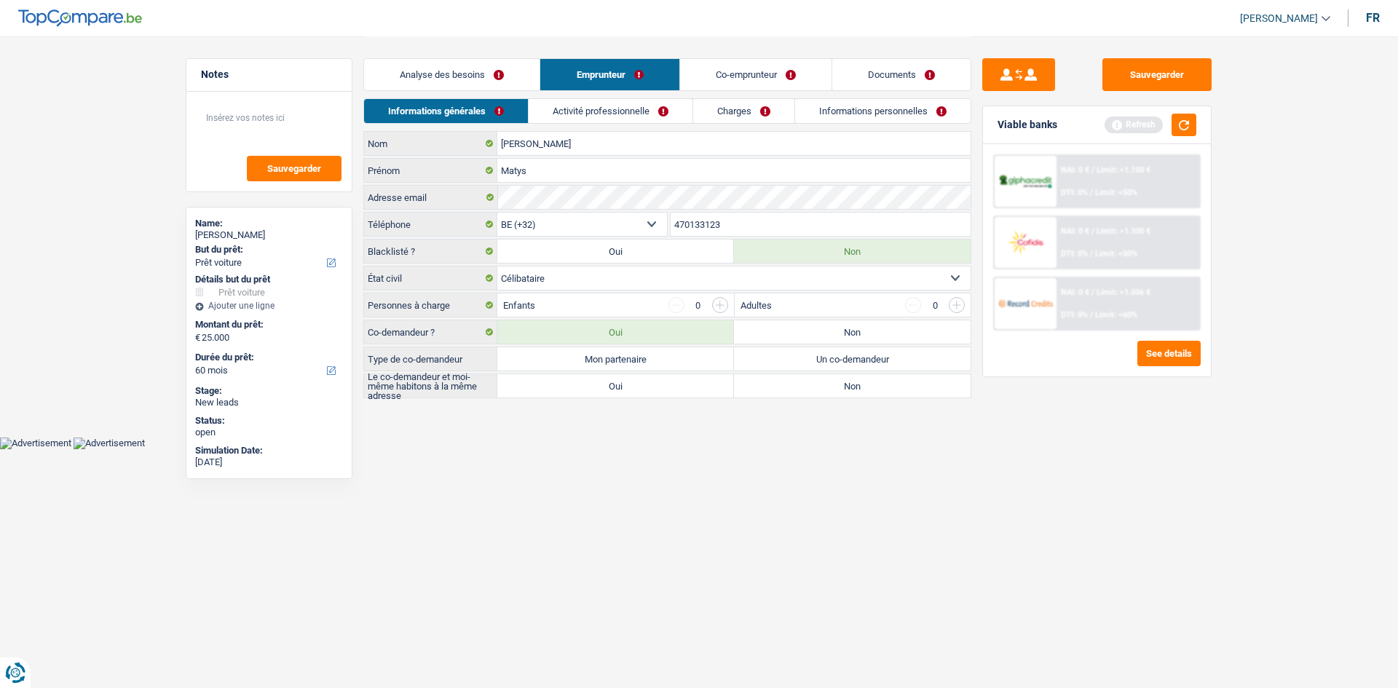
click at [778, 73] on link "Co-emprunteur" at bounding box center [755, 74] width 151 height 31
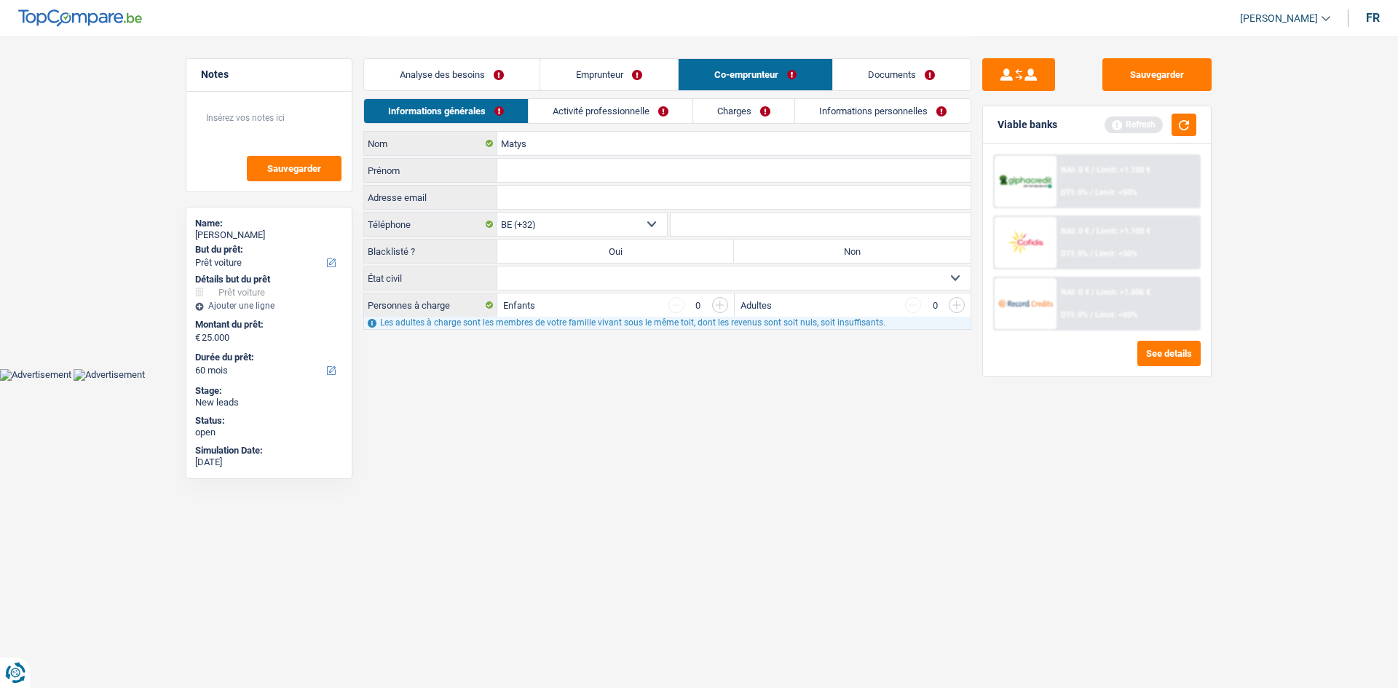
click at [520, 177] on input "Prénom" at bounding box center [733, 170] width 473 height 23
type input "Joan"
click at [629, 270] on select "Célibataire Marié(e) Cohabitant(e) légal(e) Divorcé(e) Veuf(ve) Séparé (de fait…" at bounding box center [733, 278] width 473 height 23
select select "cohabitation"
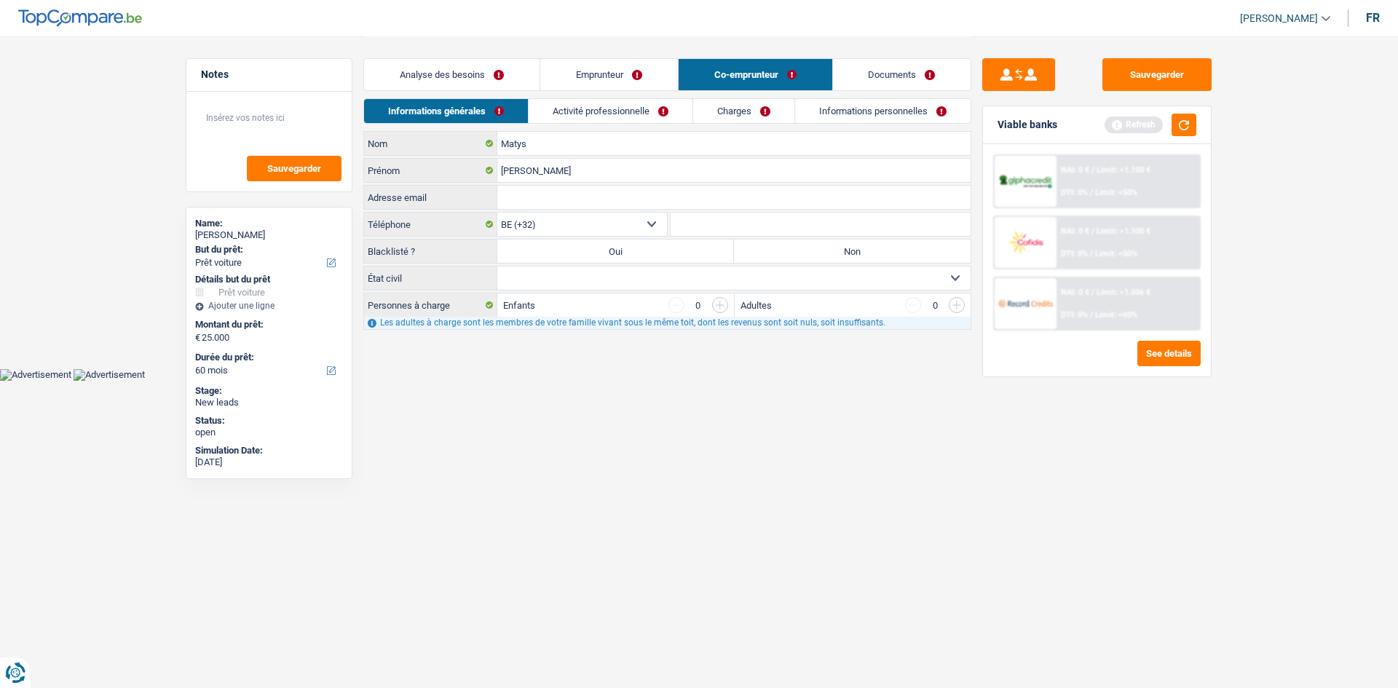
click at [497, 267] on select "Célibataire Marié(e) Cohabitant(e) légal(e) Divorcé(e) Veuf(ve) Séparé (de fait…" at bounding box center [733, 278] width 473 height 23
click at [755, 283] on select "Célibataire Marié(e) Cohabitant(e) légal(e) Divorcé(e) Veuf(ve) Séparé (de fait…" at bounding box center [733, 278] width 473 height 23
click at [497, 267] on select "Célibataire Marié(e) Cohabitant(e) légal(e) Divorcé(e) Veuf(ve) Séparé (de fait…" at bounding box center [733, 278] width 473 height 23
drag, startPoint x: 715, startPoint y: 294, endPoint x: 702, endPoint y: 288, distance: 14.3
click at [707, 291] on div "Matys Nom Joan Prénom Adresse email Tous les champs sont obligatoires. Veuillez…" at bounding box center [667, 230] width 608 height 199
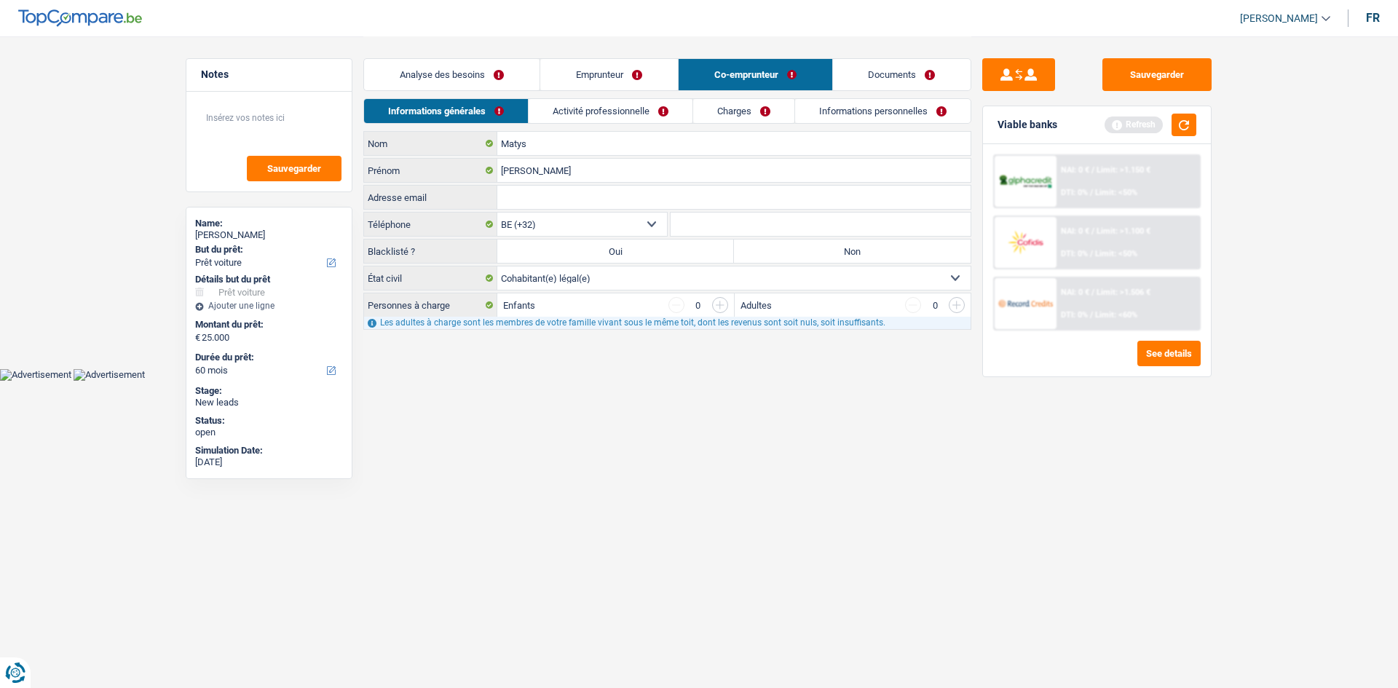
click at [687, 280] on select "Célibataire Marié(e) Cohabitant(e) légal(e) Divorcé(e) Veuf(ve) Séparé (de fait…" at bounding box center [733, 278] width 473 height 23
click at [627, 381] on html "Vous avez le contrôle de vos données Nous utilisons des cookies, tout comme nos…" at bounding box center [699, 190] width 1398 height 381
click at [680, 275] on select "Célibataire Marié(e) Cohabitant(e) légal(e) Divorcé(e) Veuf(ve) Séparé (de fait…" at bounding box center [733, 278] width 473 height 23
click at [678, 278] on select "Célibataire Marié(e) Cohabitant(e) légal(e) Divorcé(e) Veuf(ve) Séparé (de fait…" at bounding box center [733, 278] width 473 height 23
drag, startPoint x: 597, startPoint y: 103, endPoint x: 619, endPoint y: 111, distance: 23.0
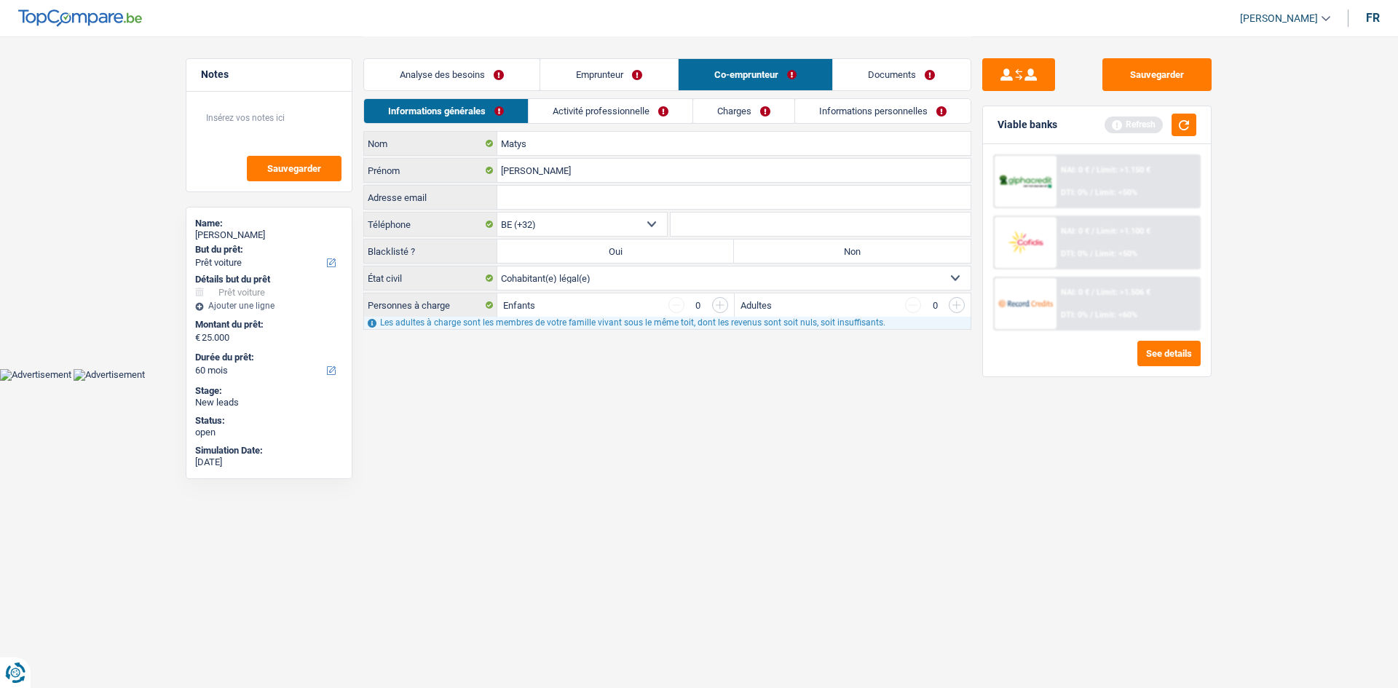
click at [596, 104] on link "Activité professionnelle" at bounding box center [611, 111] width 164 height 24
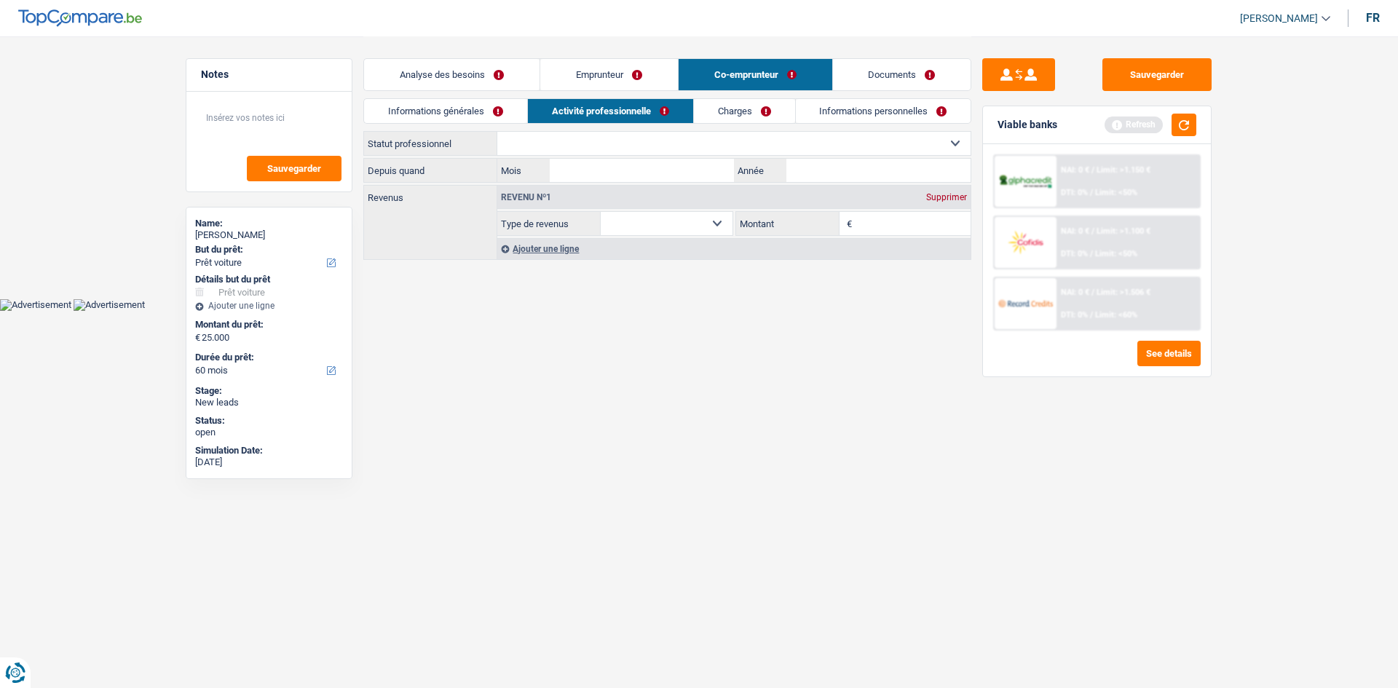
click at [596, 142] on select "Ouvrier Employé privé Employé public Invalide Indépendant Pensionné Chômeur Mut…" at bounding box center [733, 143] width 473 height 23
click at [736, 311] on html "Vous avez le contrôle de vos données Nous utilisons des cookies, tout comme nos…" at bounding box center [699, 155] width 1398 height 311
click at [1133, 71] on button "Sauvegarder" at bounding box center [1157, 74] width 109 height 33
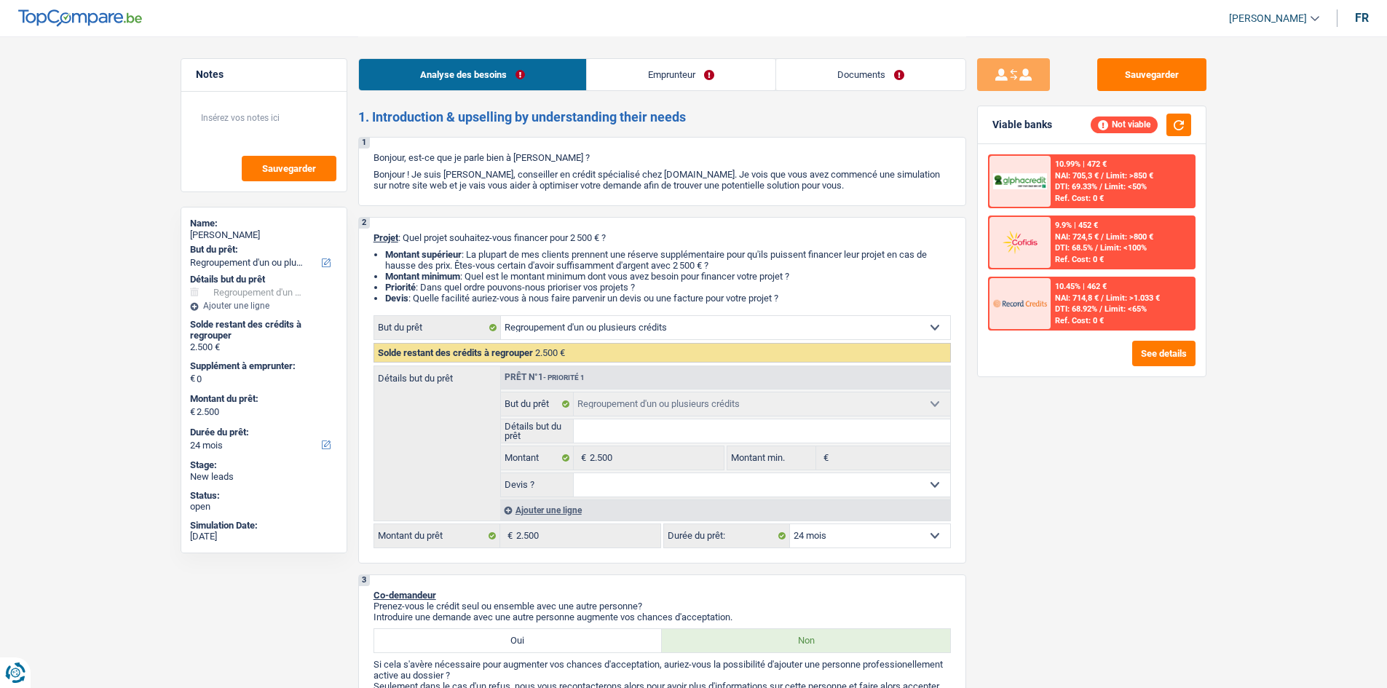
select select "refinancing"
select select "24"
select select "refinancing"
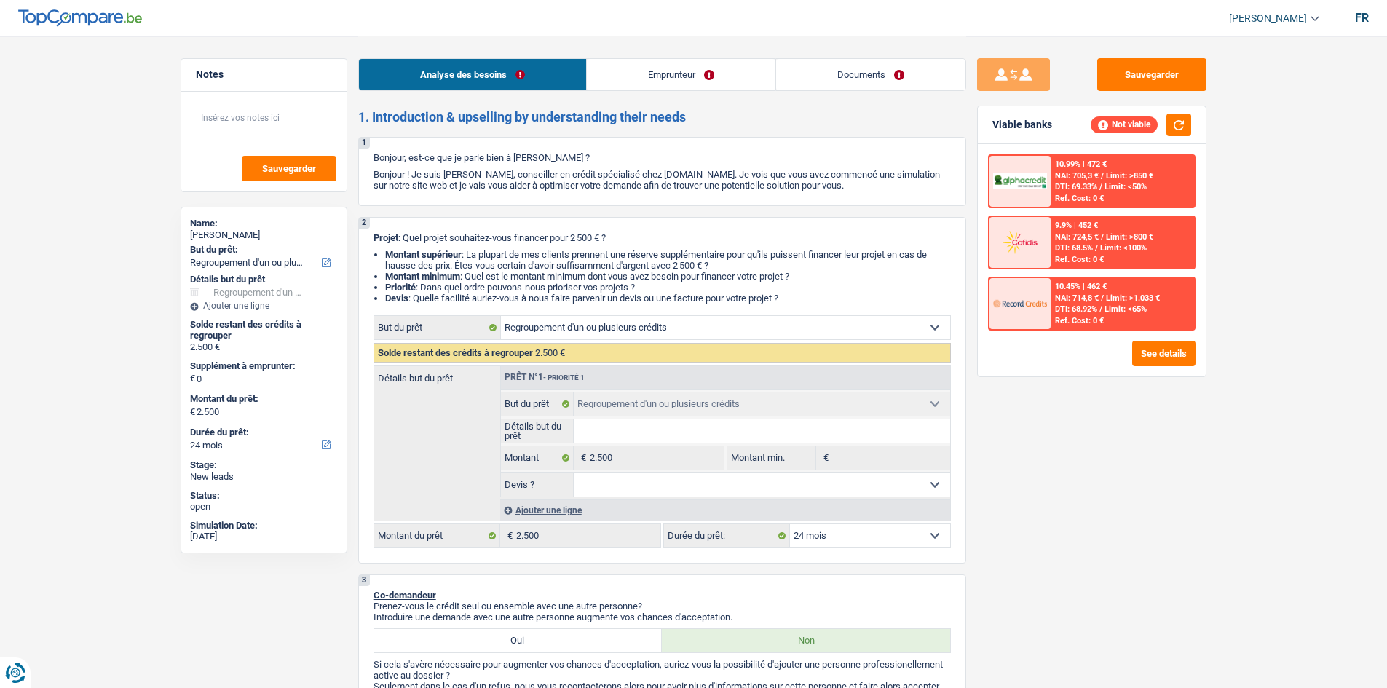
select select "24"
select select "privateEmployee"
select select "netSalary"
select select "mealVouchers"
select select "rents"
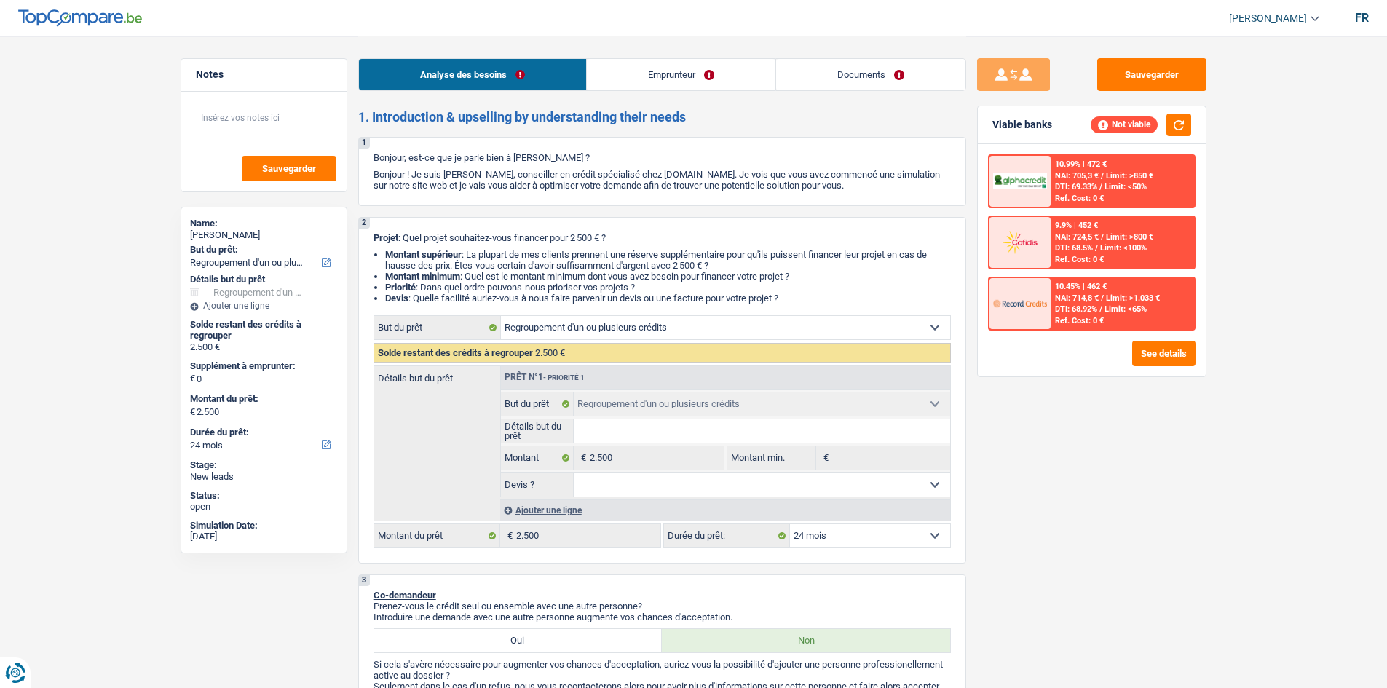
select select "personalLoan"
select select "familyEvent"
select select "30"
select select "cardOrCredit"
select select "carLoan"
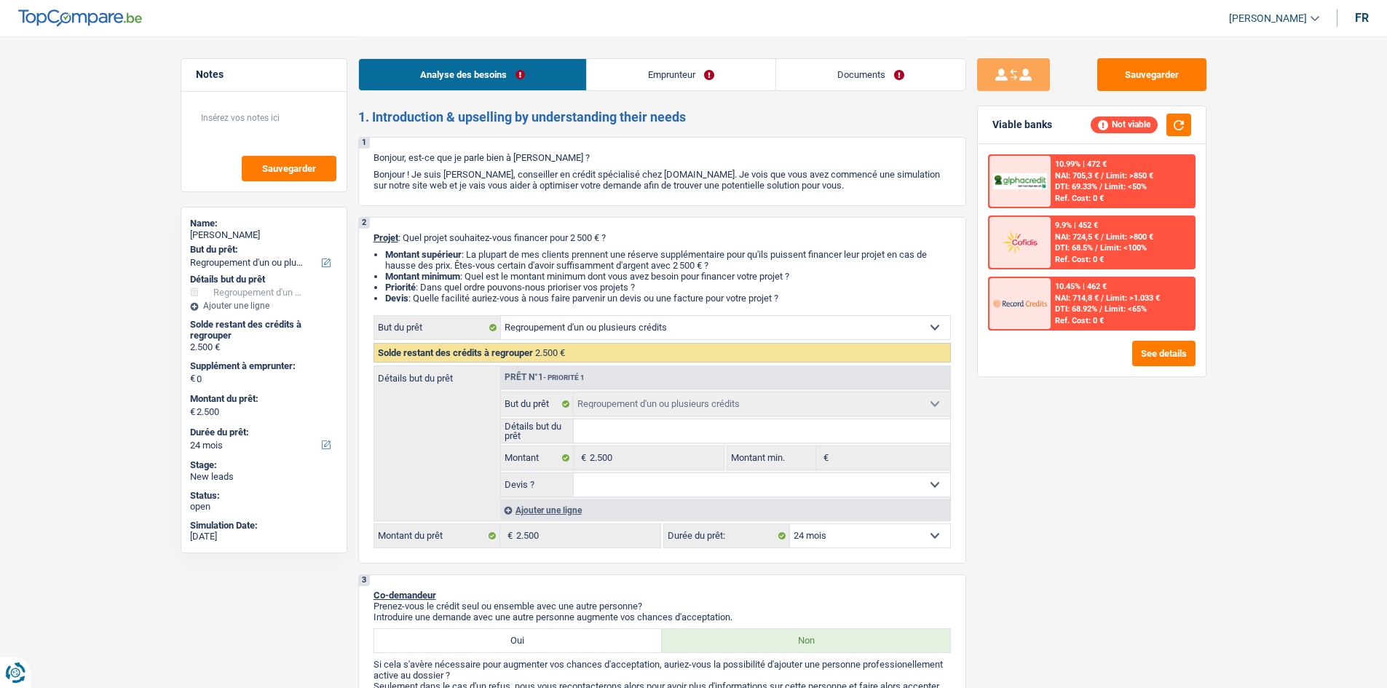
select select "60"
select select "refinancing"
select select "24"
click at [669, 76] on link "Emprunteur" at bounding box center [681, 74] width 189 height 31
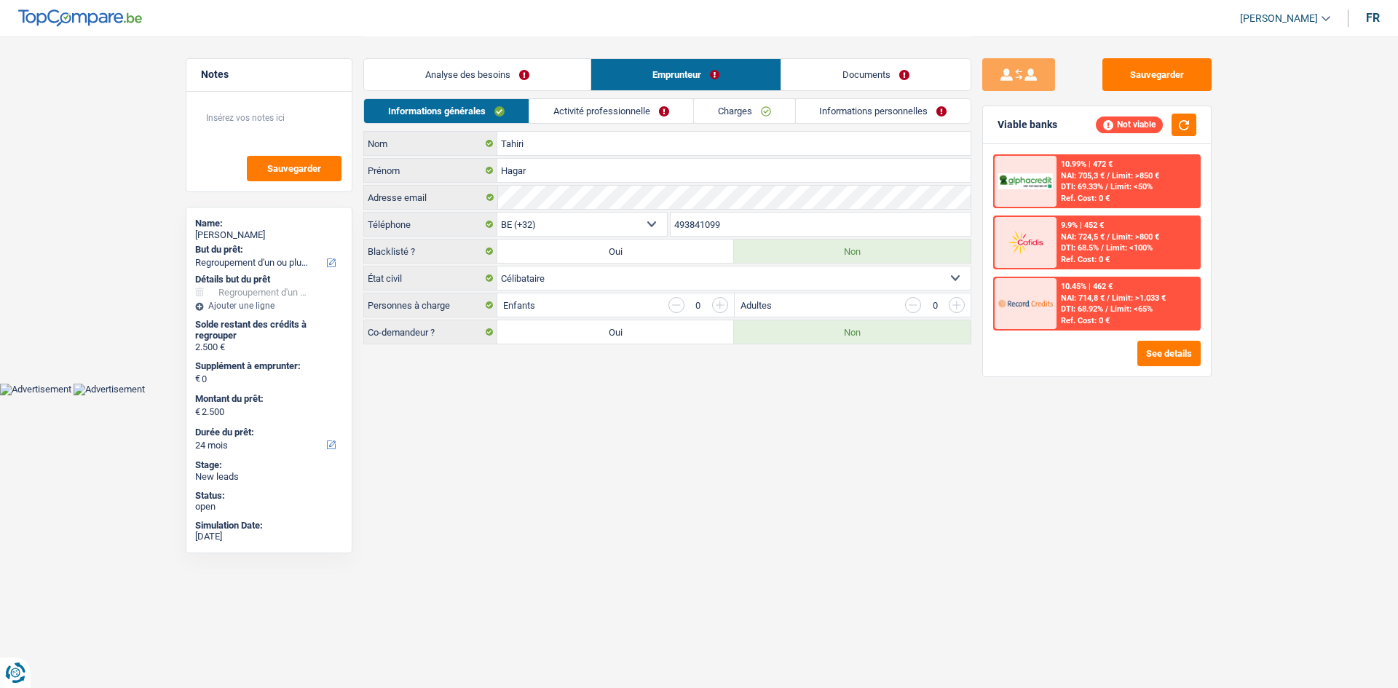
click at [499, 65] on link "Analyse des besoins" at bounding box center [477, 74] width 227 height 31
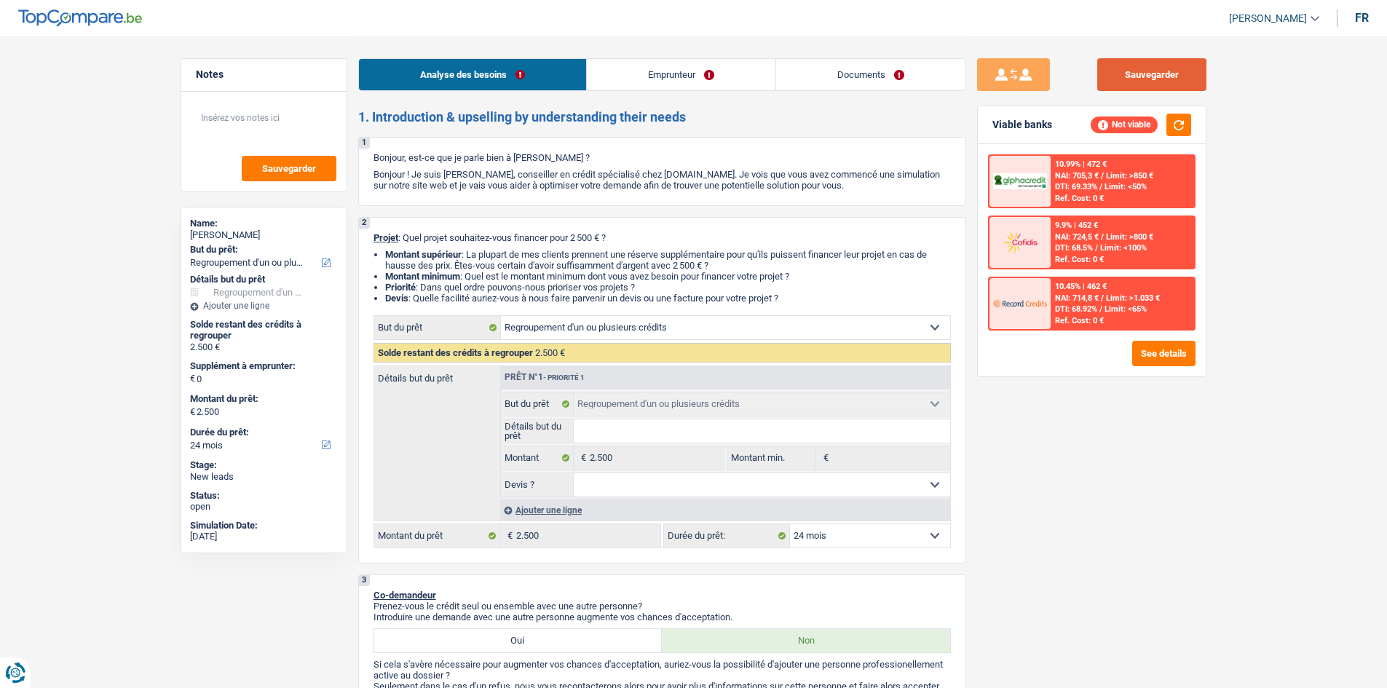
drag, startPoint x: 1182, startPoint y: 84, endPoint x: 1125, endPoint y: 75, distance: 58.3
click at [1181, 84] on button "Sauvegarder" at bounding box center [1152, 74] width 109 height 33
select select "refinancing"
select select "24"
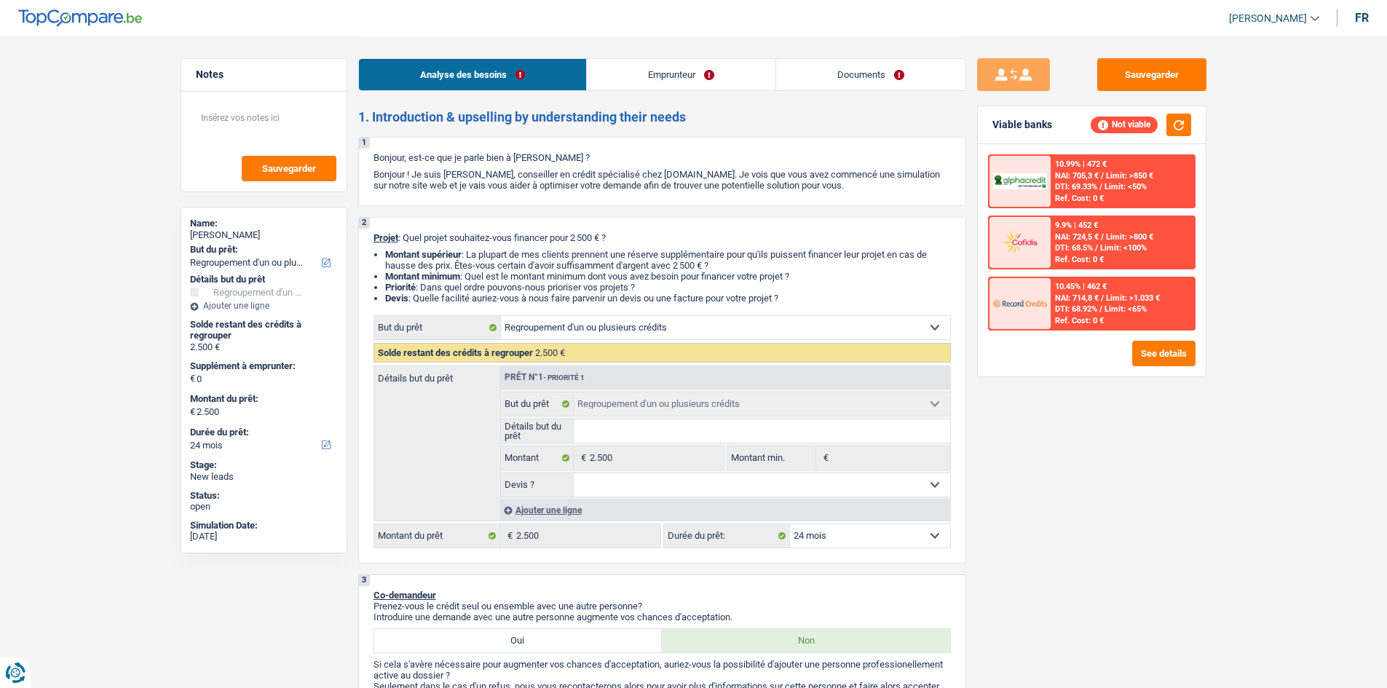
select select "refinancing"
select select "24"
select select "privateEmployee"
select select "netSalary"
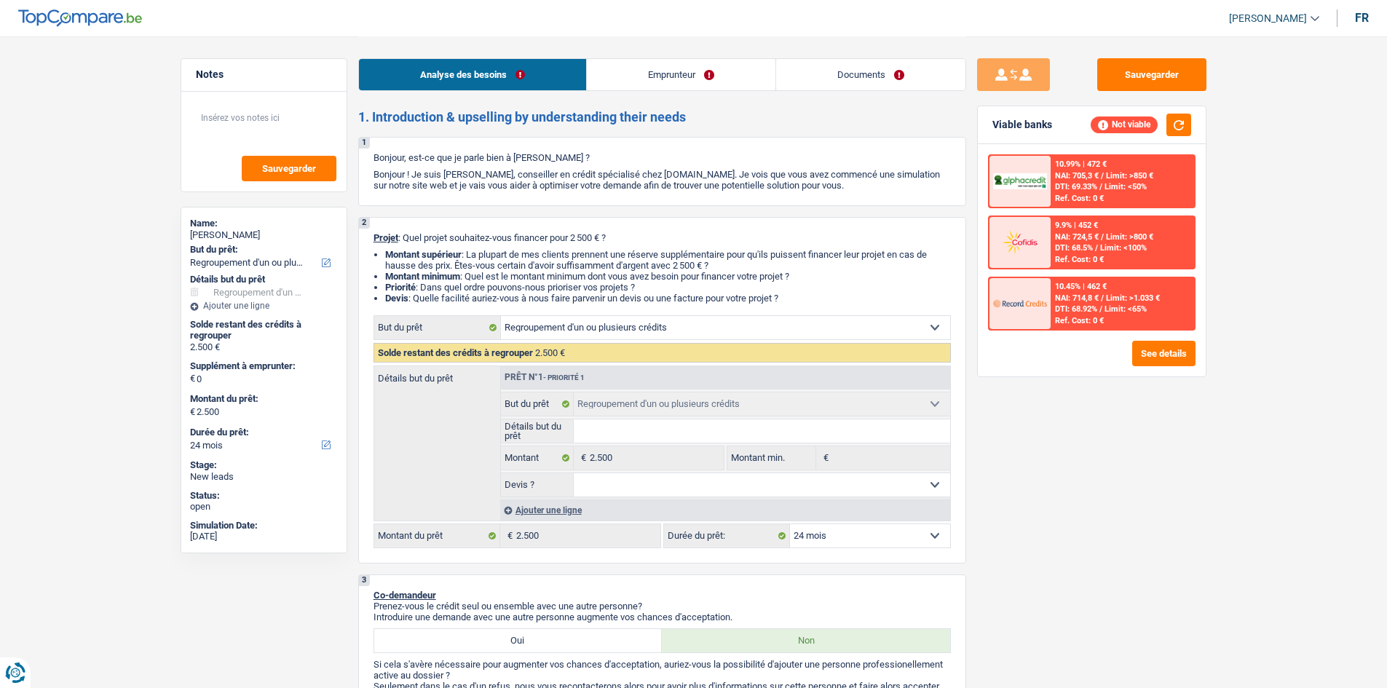
select select "mealVouchers"
select select "rents"
select select "personalLoan"
select select "familyEvent"
select select "30"
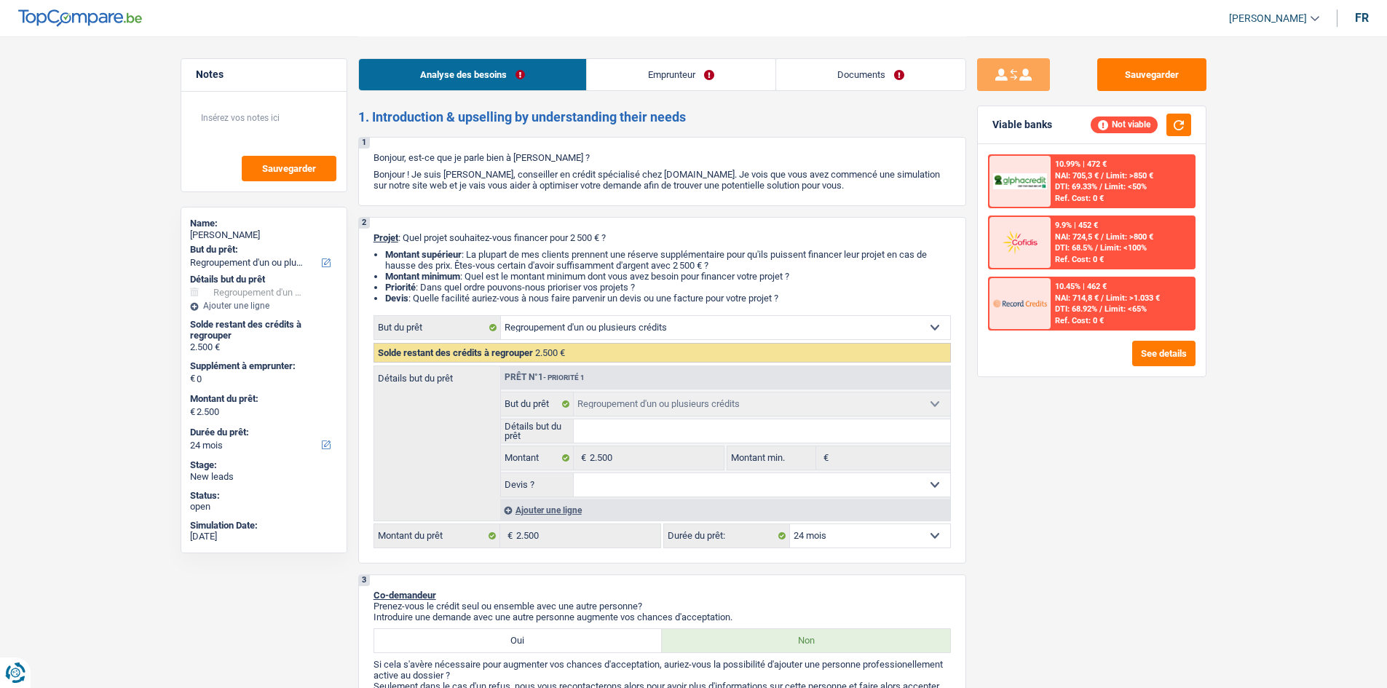
select select "cardOrCredit"
select select "carLoan"
select select "60"
select select "refinancing"
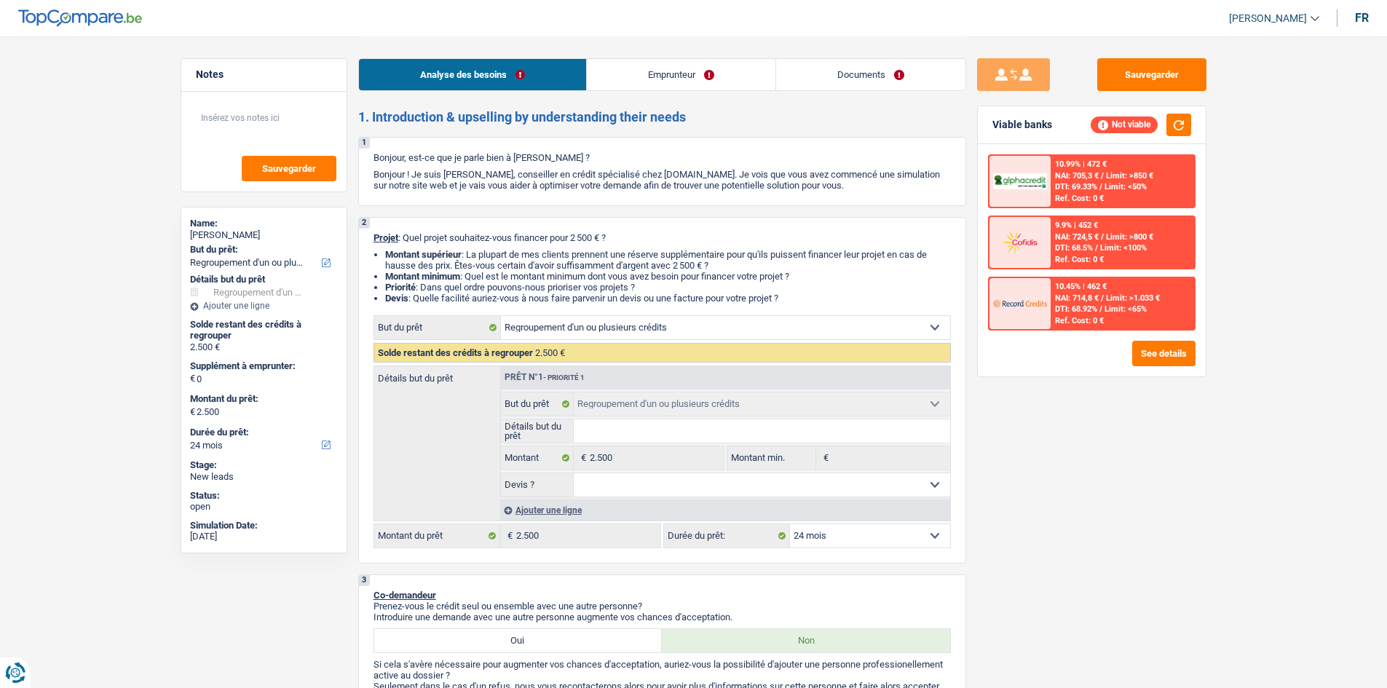
select select "24"
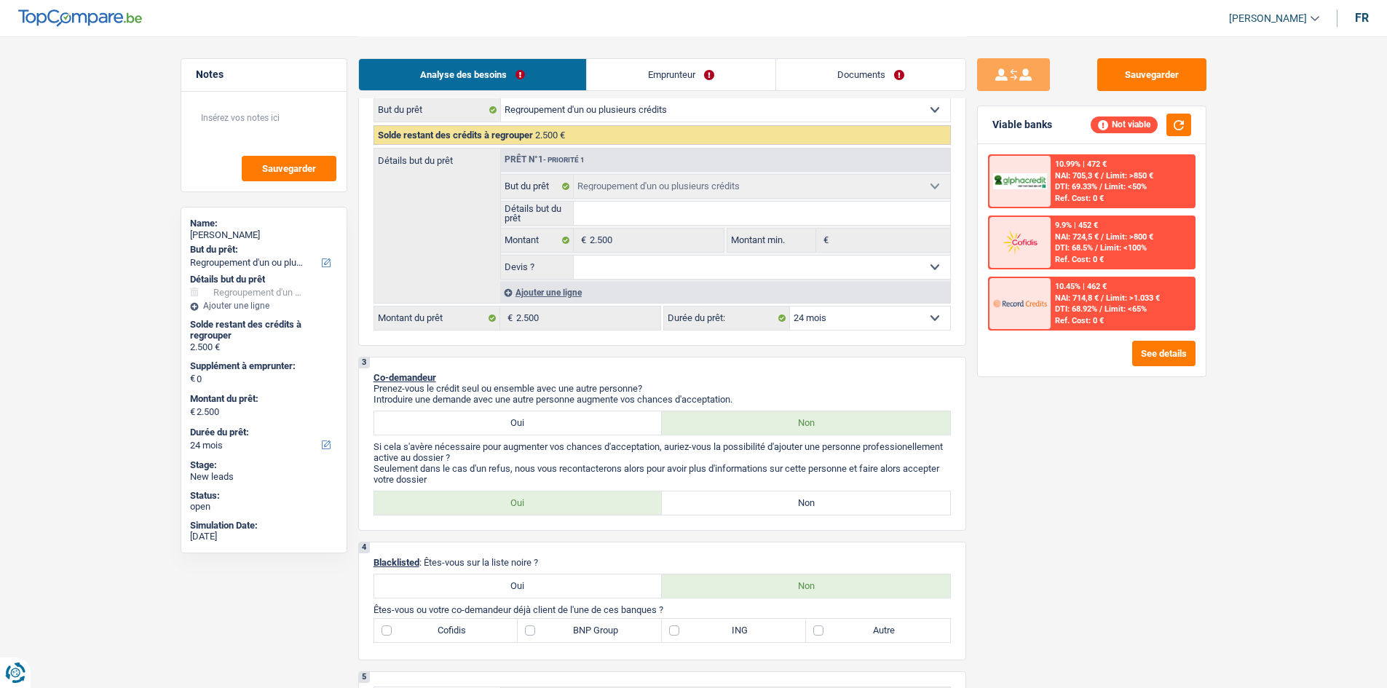
scroll to position [218, 0]
click at [652, 84] on link "Emprunteur" at bounding box center [681, 74] width 189 height 31
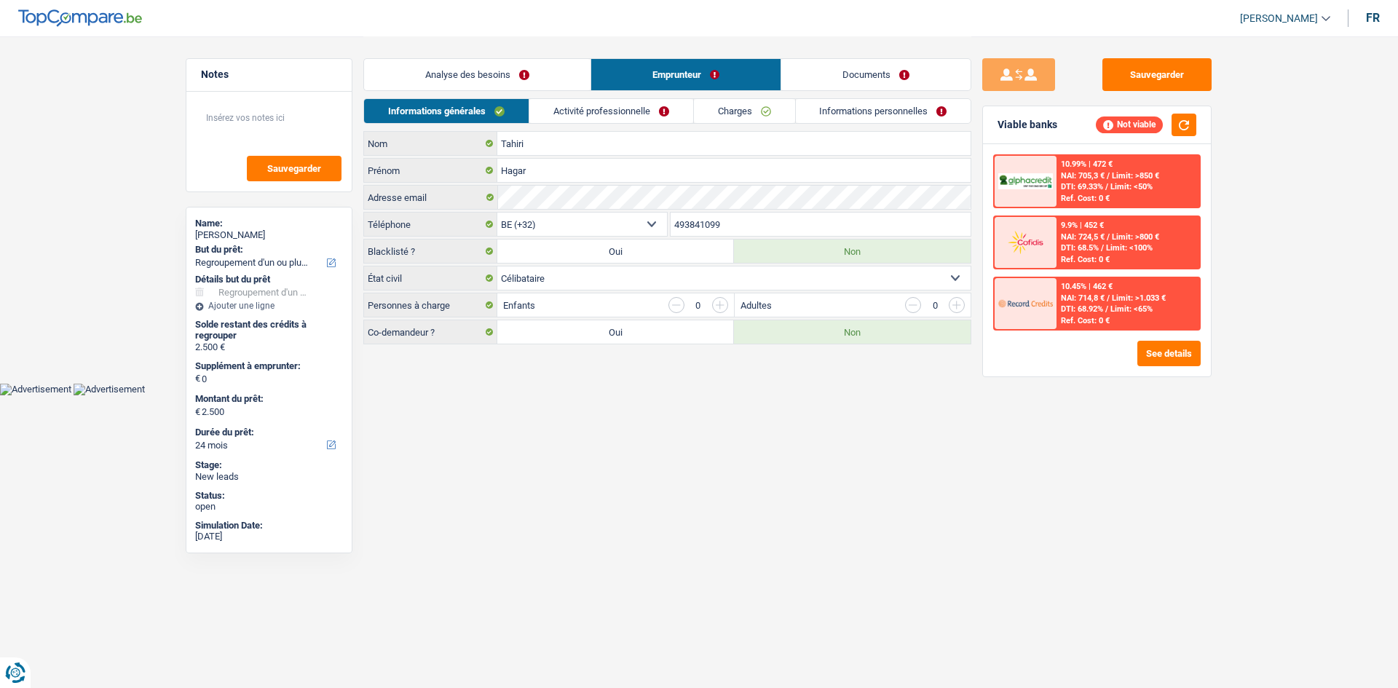
click at [554, 71] on link "Analyse des besoins" at bounding box center [477, 74] width 227 height 31
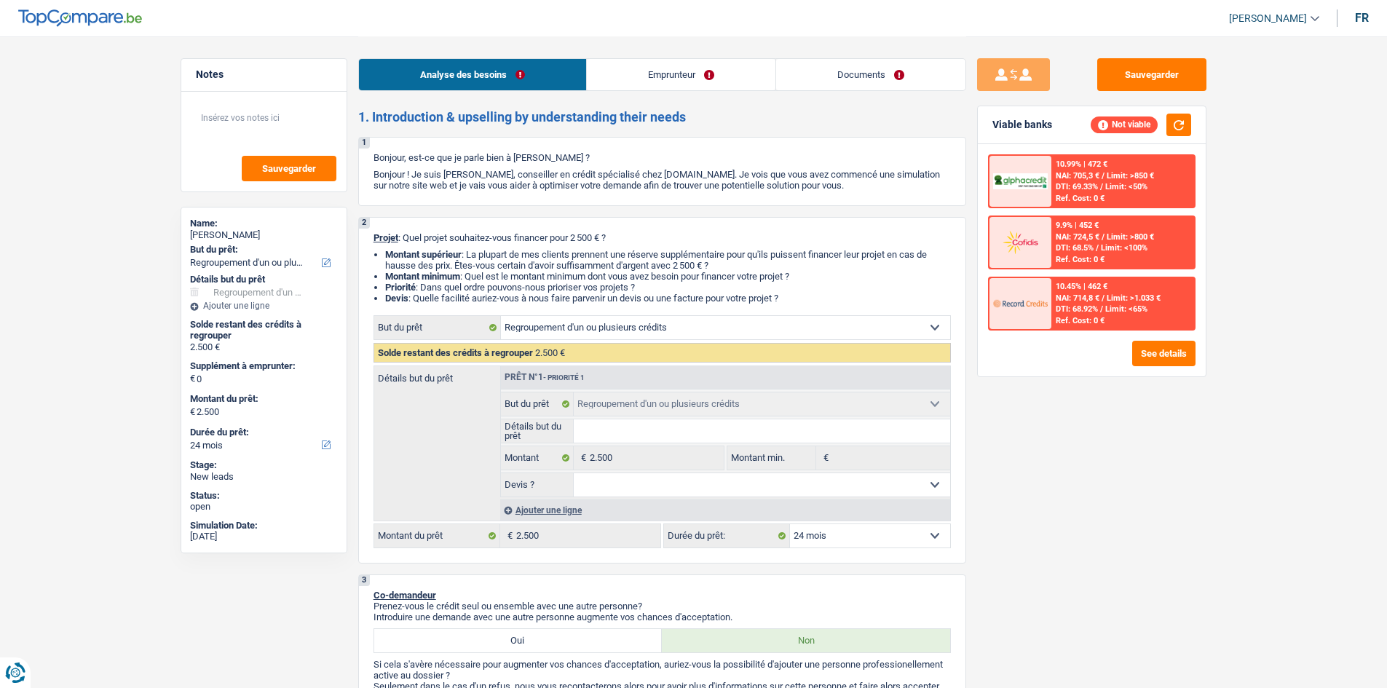
click at [637, 71] on link "Emprunteur" at bounding box center [681, 74] width 189 height 31
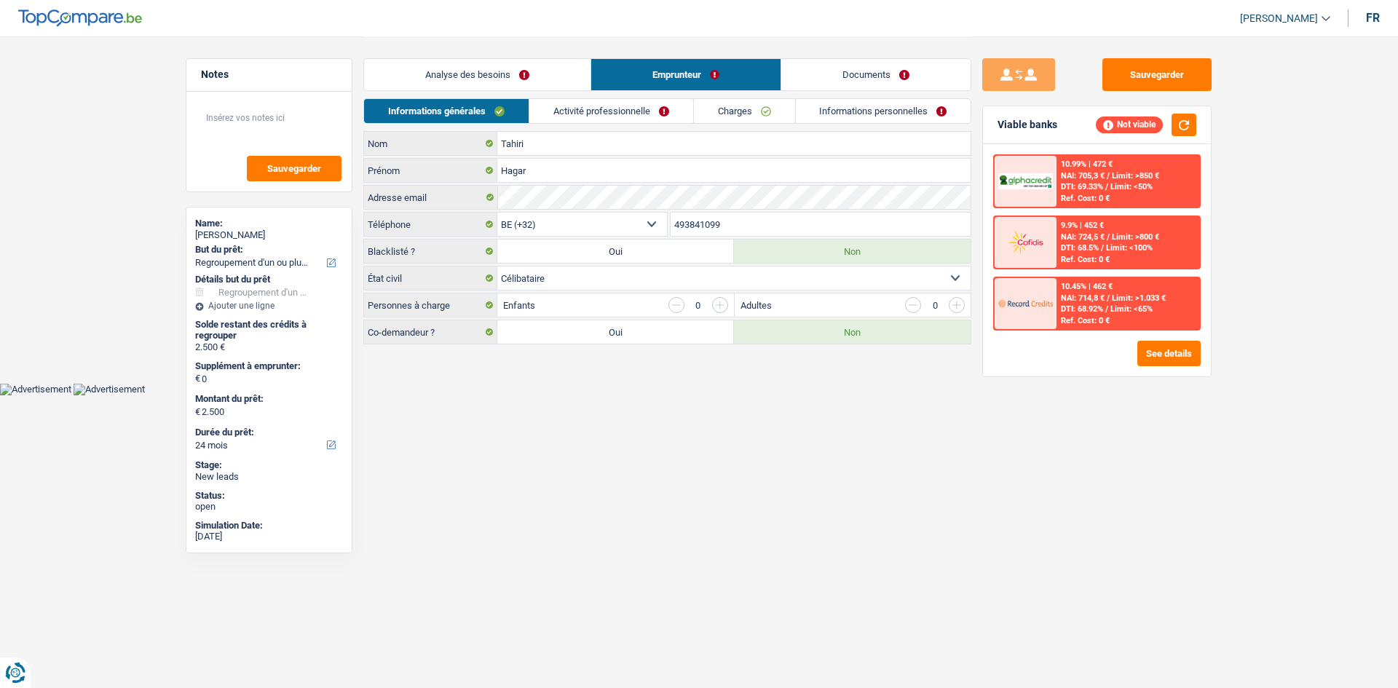
click at [531, 66] on link "Analyse des besoins" at bounding box center [477, 74] width 227 height 31
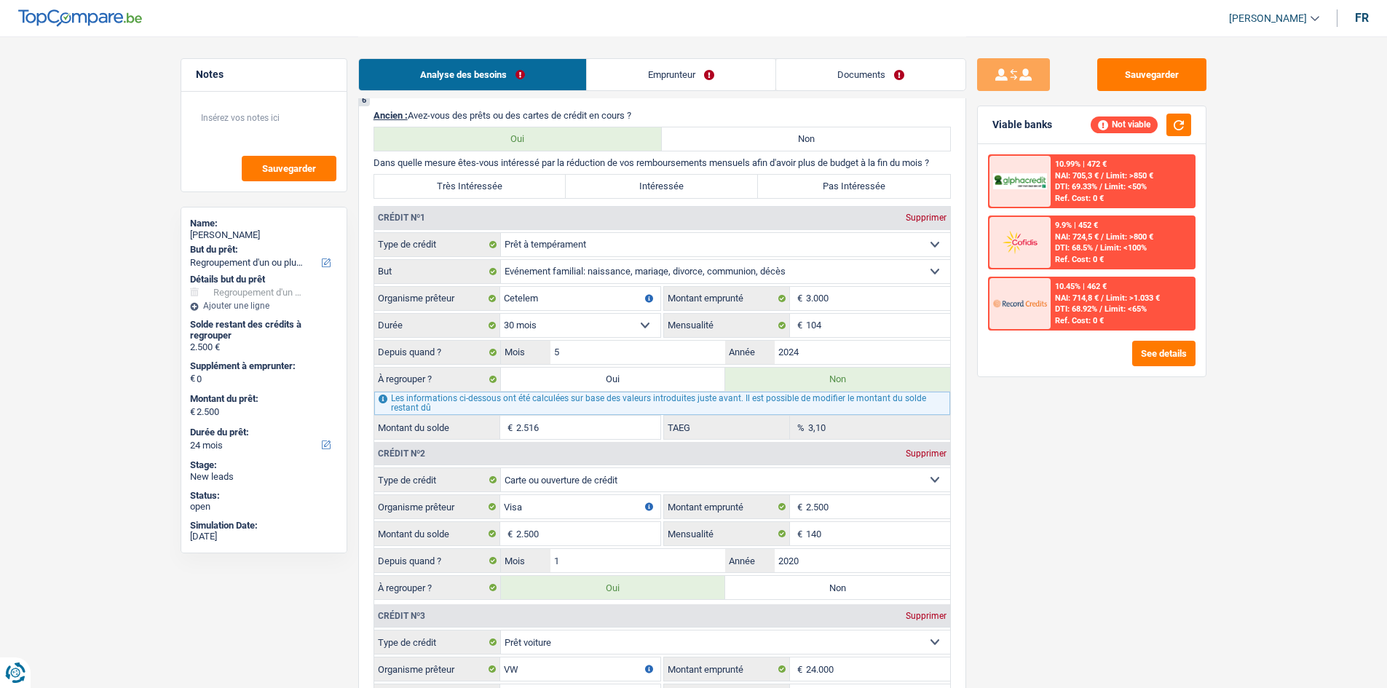
scroll to position [1020, 0]
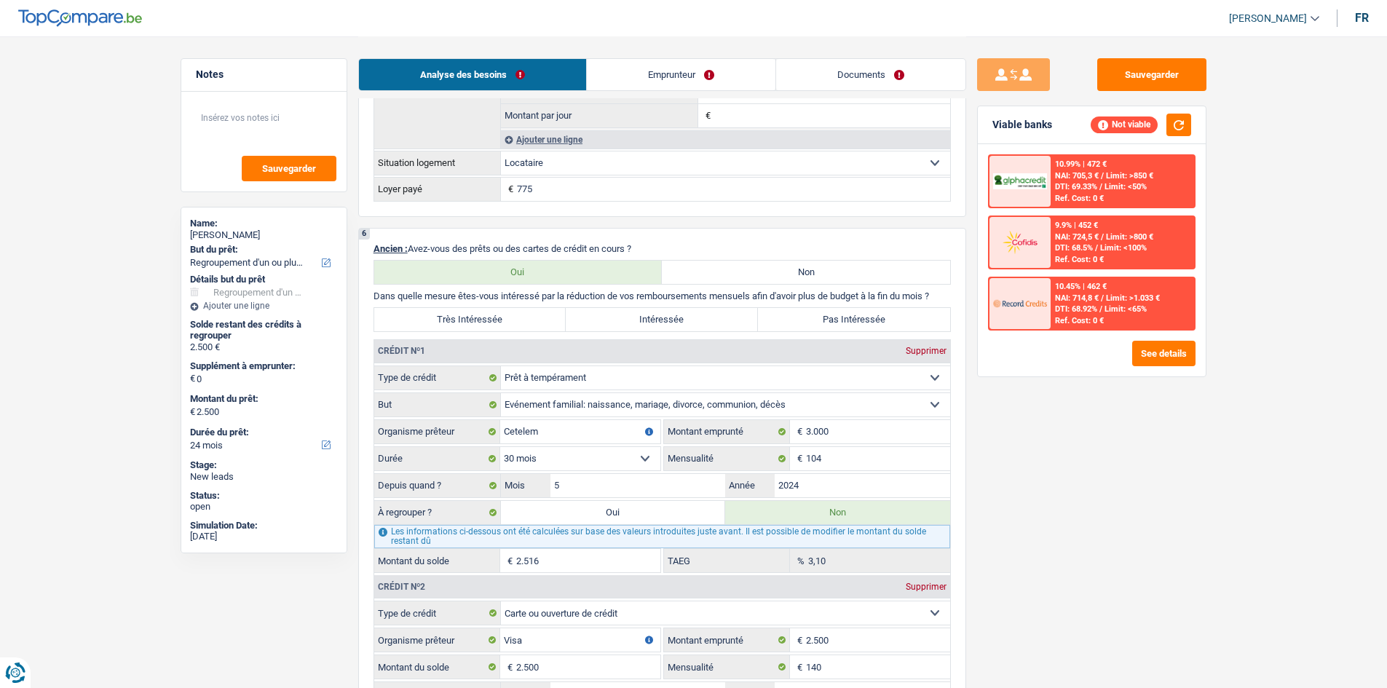
click at [494, 315] on label "Très Intéressée" at bounding box center [470, 319] width 192 height 23
click at [494, 315] on input "Très Intéressée" at bounding box center [470, 319] width 192 height 23
radio input "true"
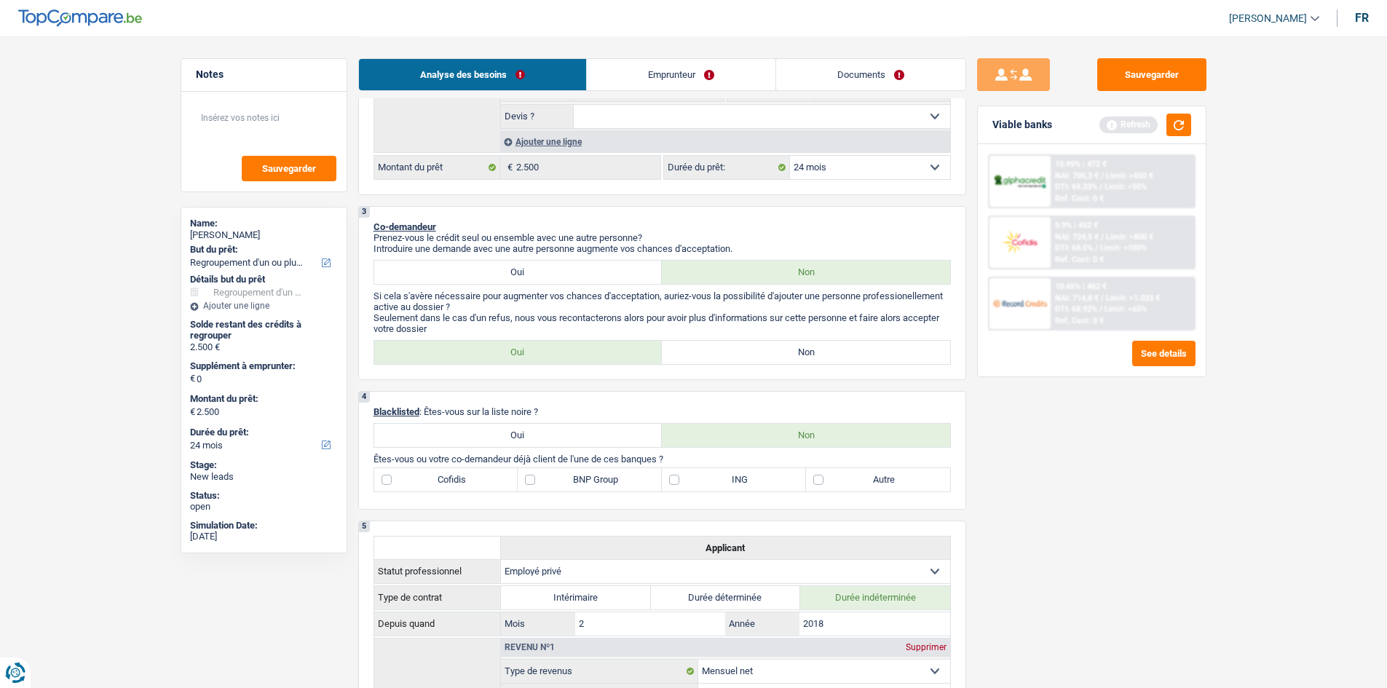
scroll to position [364, 0]
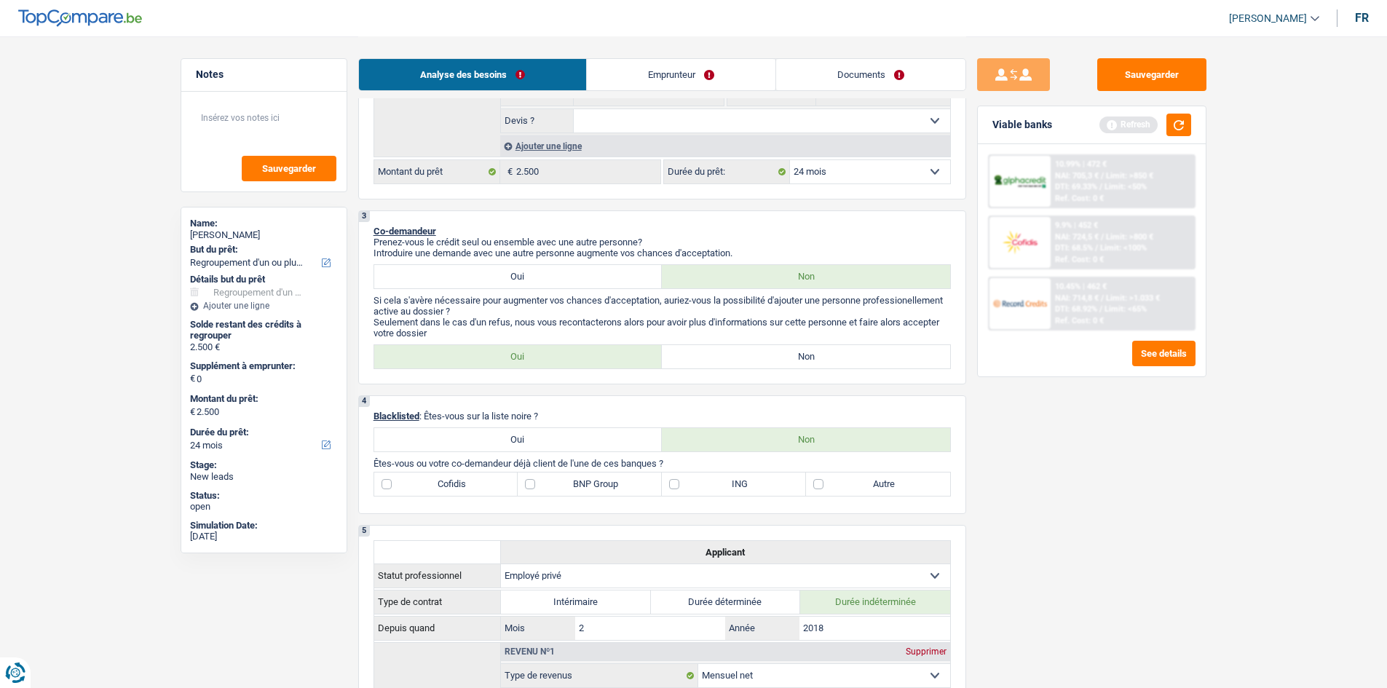
click at [701, 364] on label "Non" at bounding box center [806, 356] width 288 height 23
click at [701, 364] on input "Non" at bounding box center [806, 356] width 288 height 23
radio input "true"
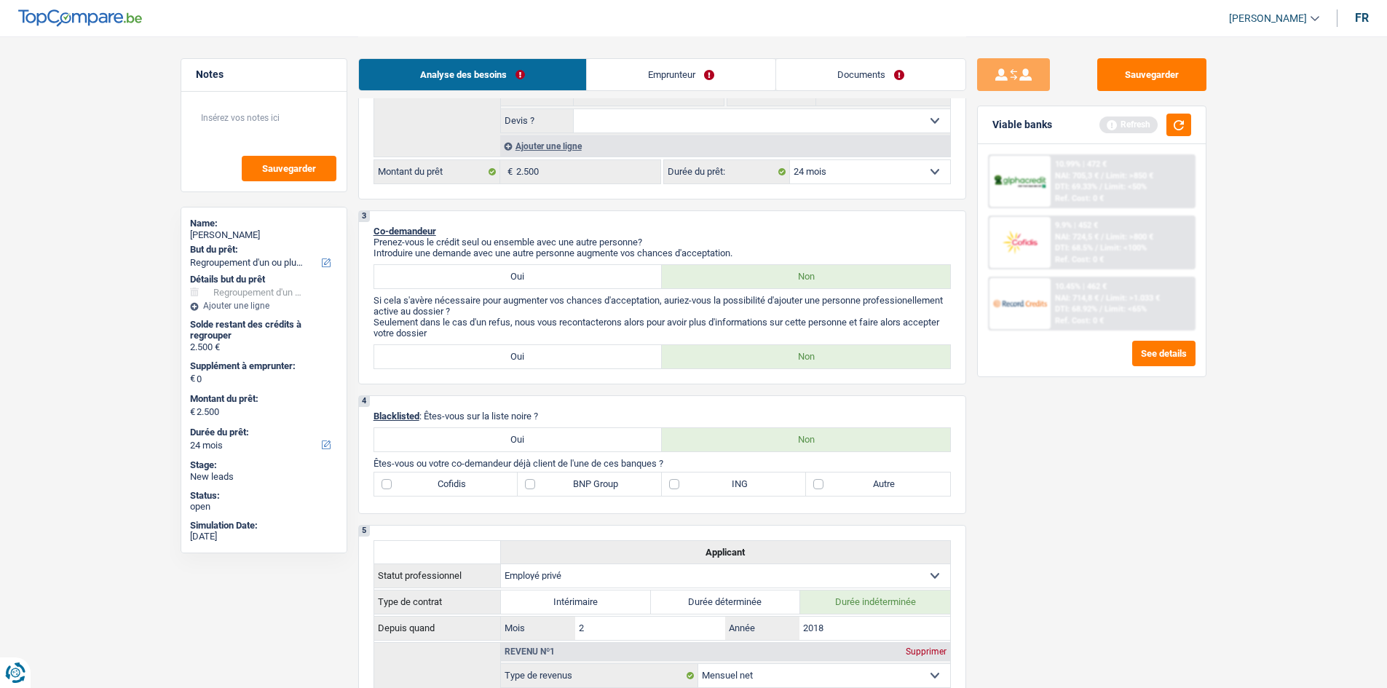
click at [572, 478] on label "BNP Group" at bounding box center [590, 484] width 144 height 23
click at [572, 478] on input "BNP Group" at bounding box center [590, 484] width 144 height 23
checkbox input "true"
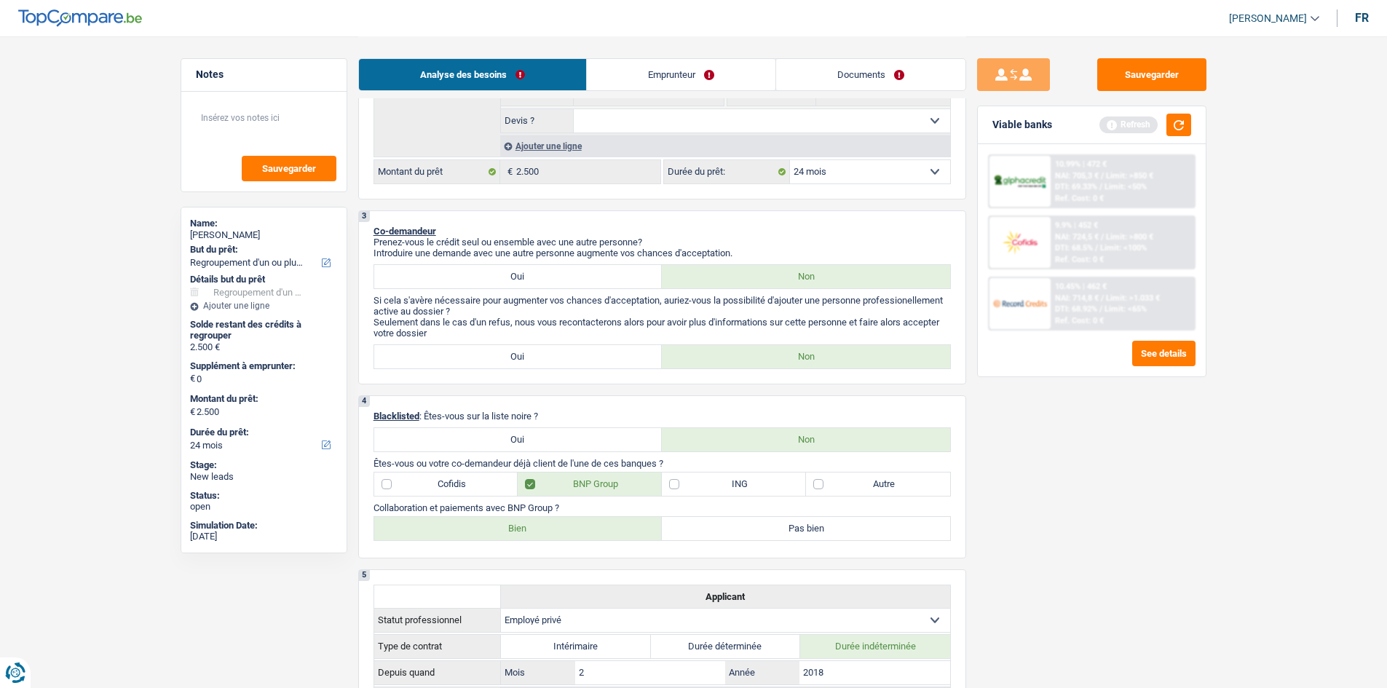
drag, startPoint x: 723, startPoint y: 491, endPoint x: 714, endPoint y: 489, distance: 8.9
click at [722, 491] on label "ING" at bounding box center [734, 484] width 144 height 23
click at [722, 491] on input "ING" at bounding box center [734, 484] width 144 height 23
checkbox input "true"
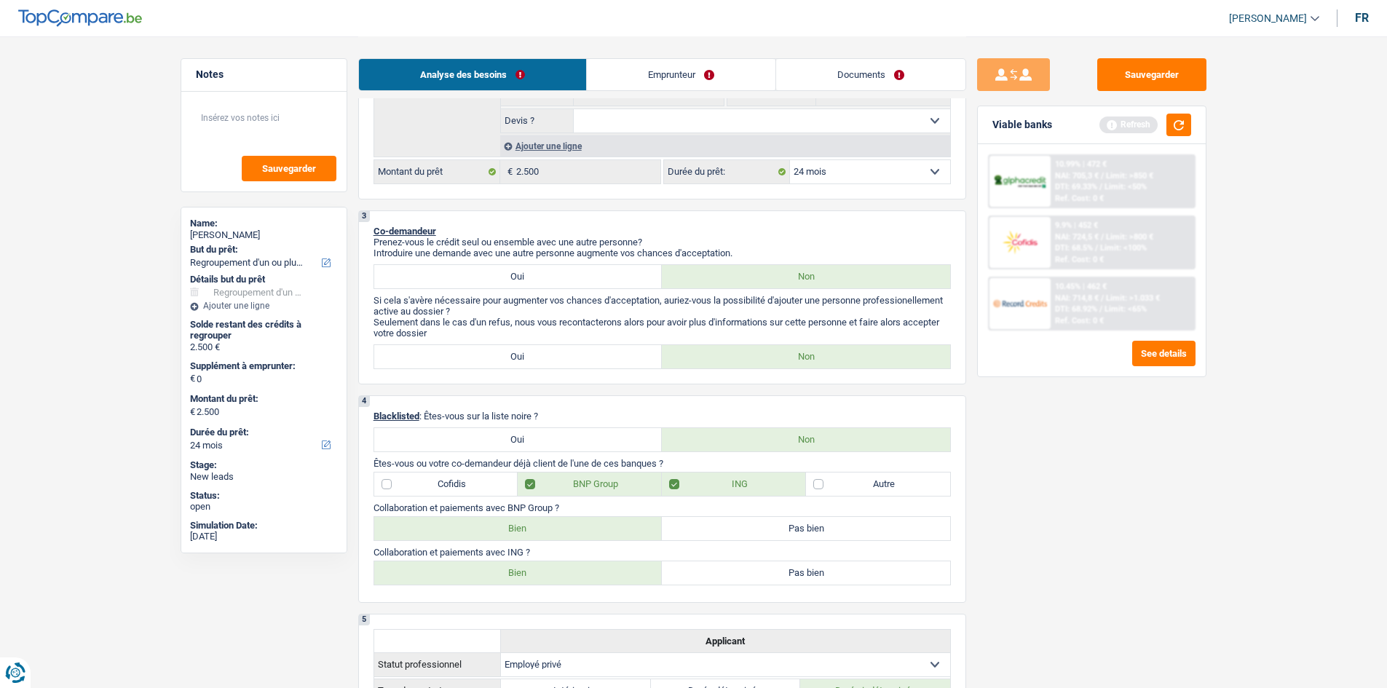
click at [479, 528] on label "Bien" at bounding box center [518, 528] width 288 height 23
click at [479, 528] on input "Bien" at bounding box center [518, 528] width 288 height 23
radio input "true"
click at [482, 576] on label "Bien" at bounding box center [518, 573] width 288 height 23
click at [482, 576] on input "Bien" at bounding box center [518, 573] width 288 height 23
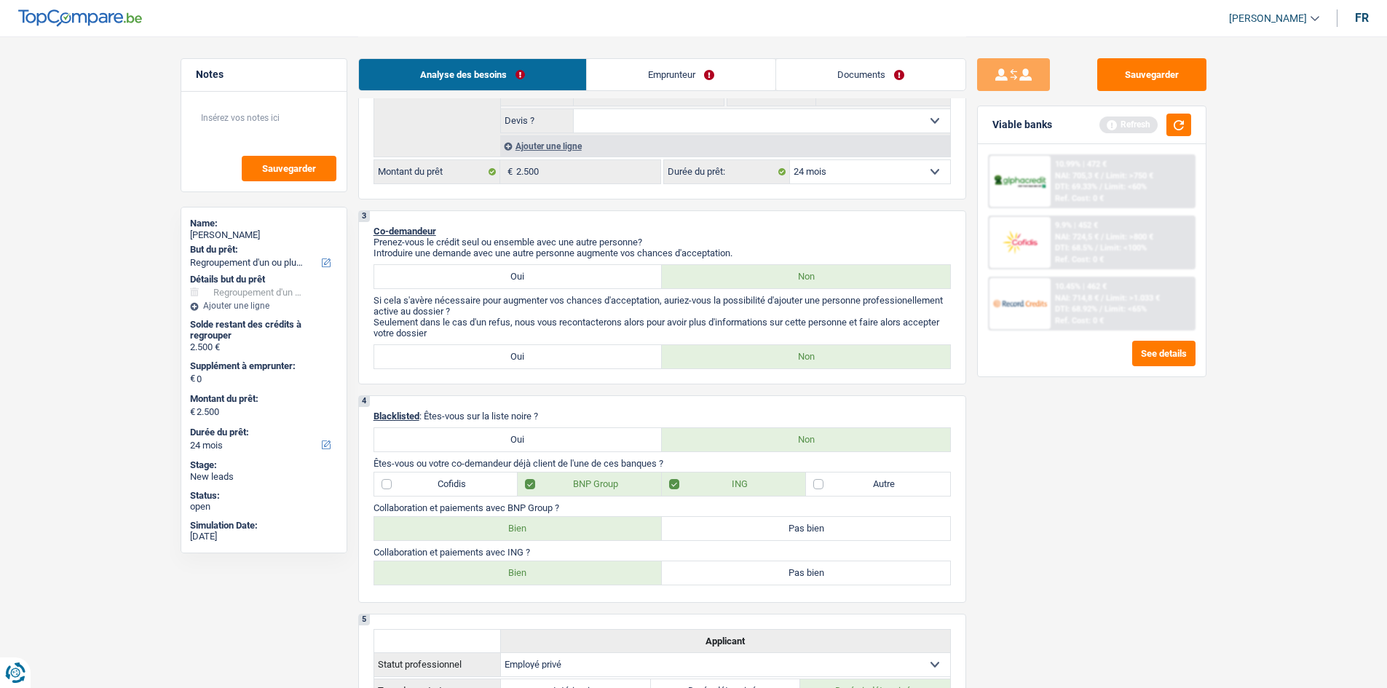
radio input "true"
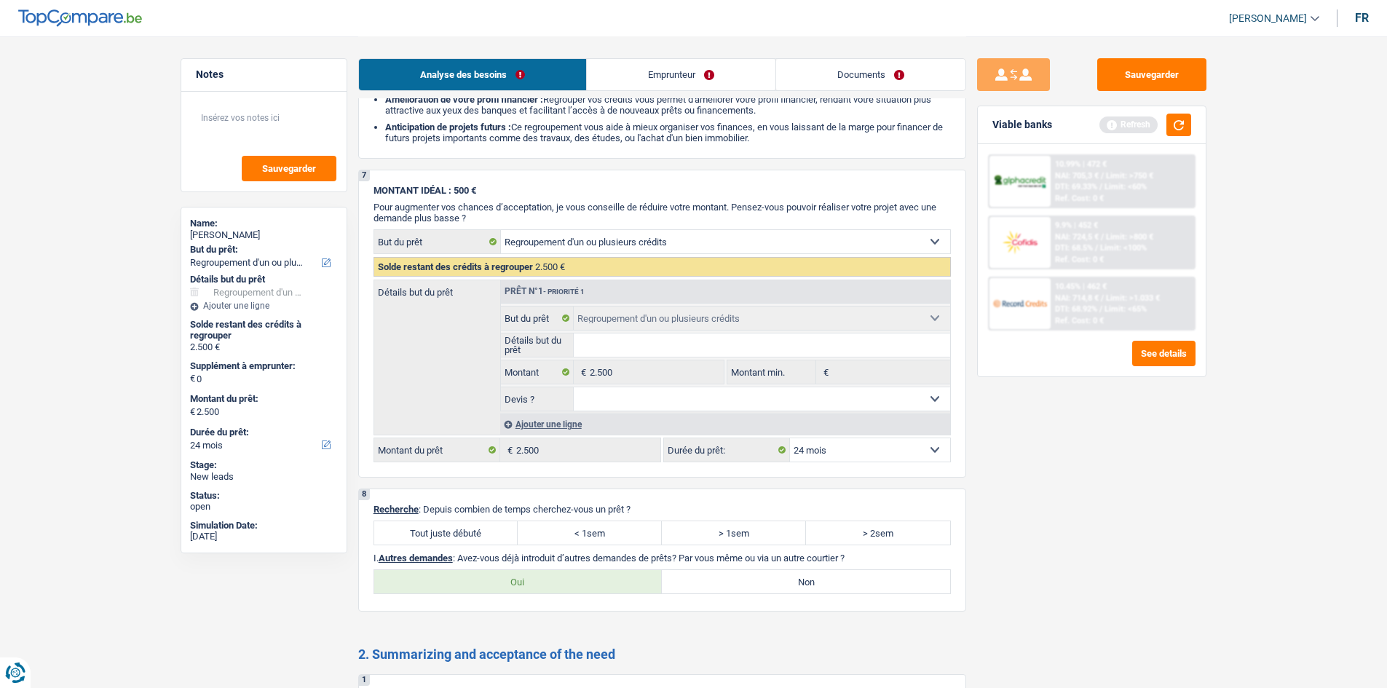
scroll to position [2331, 0]
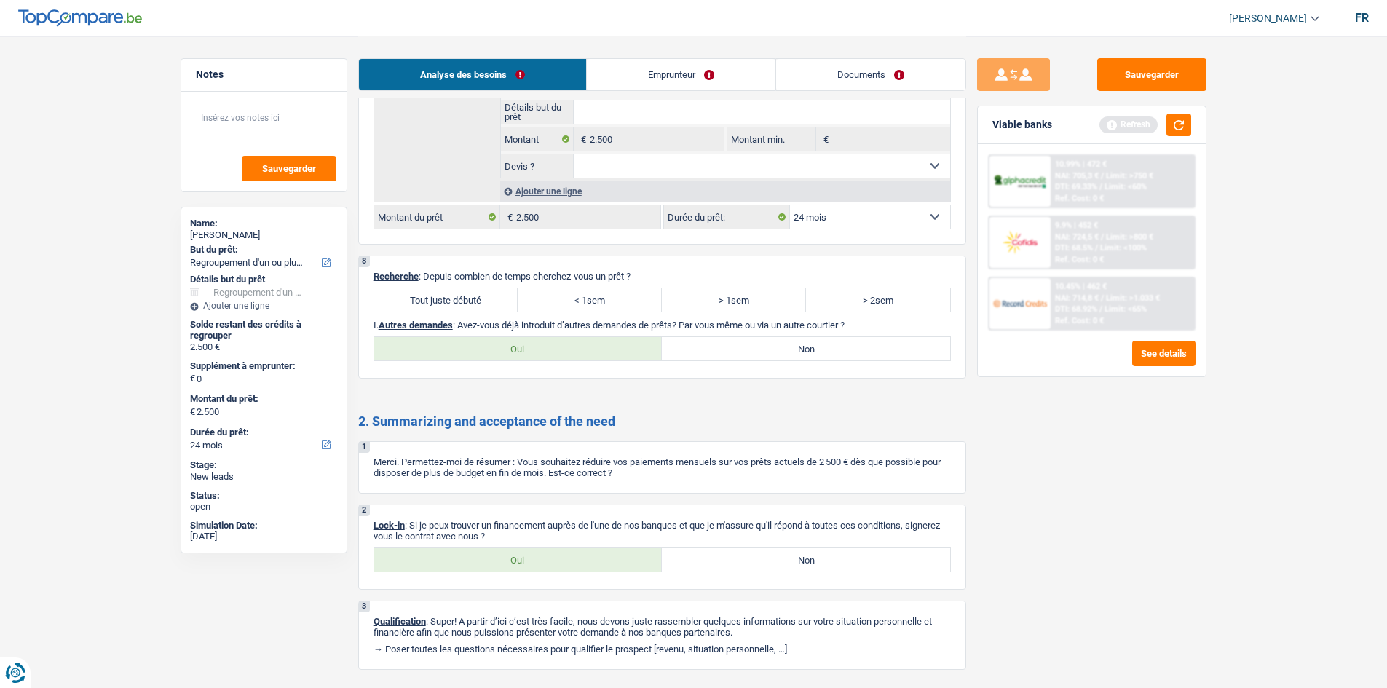
click at [444, 295] on label "Tout juste débuté" at bounding box center [446, 299] width 144 height 23
click at [444, 295] on input "Tout juste débuté" at bounding box center [446, 299] width 144 height 23
radio input "true"
drag, startPoint x: 606, startPoint y: 559, endPoint x: 606, endPoint y: 550, distance: 8.7
click at [602, 558] on label "Oui" at bounding box center [518, 559] width 288 height 23
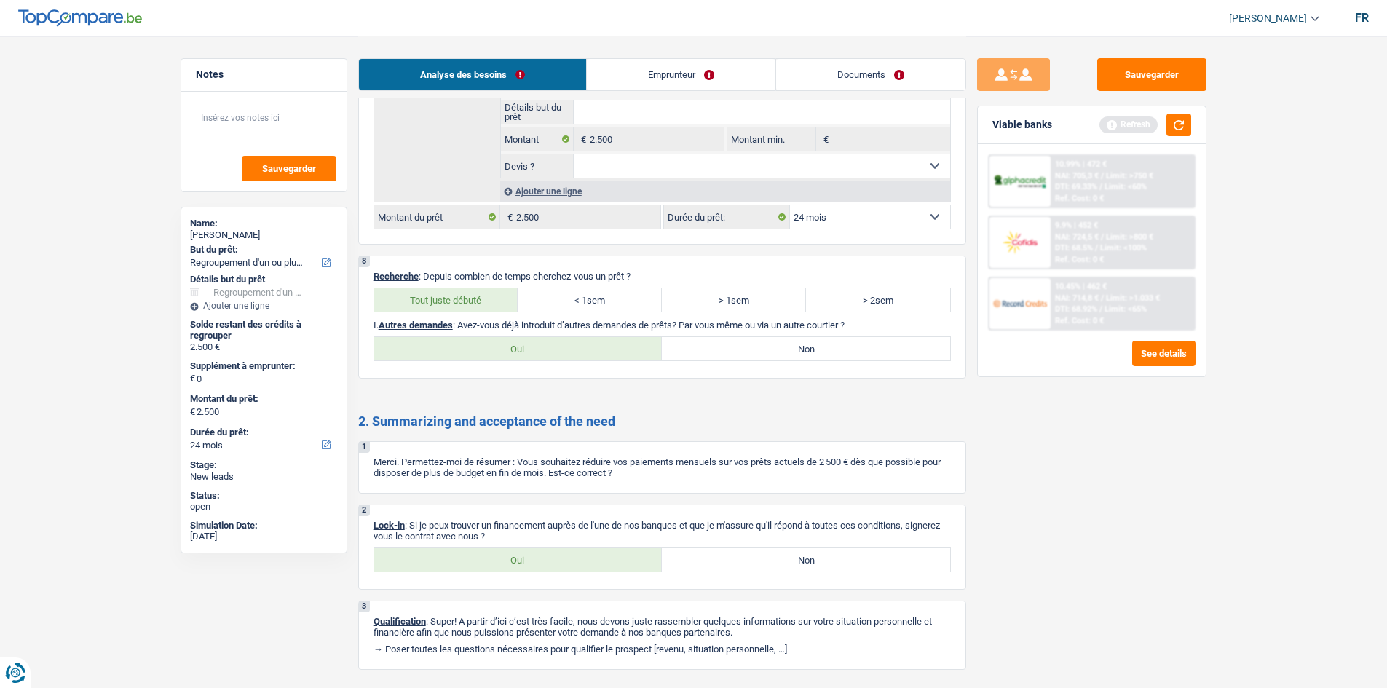
click at [602, 558] on input "Oui" at bounding box center [518, 559] width 288 height 23
radio input "true"
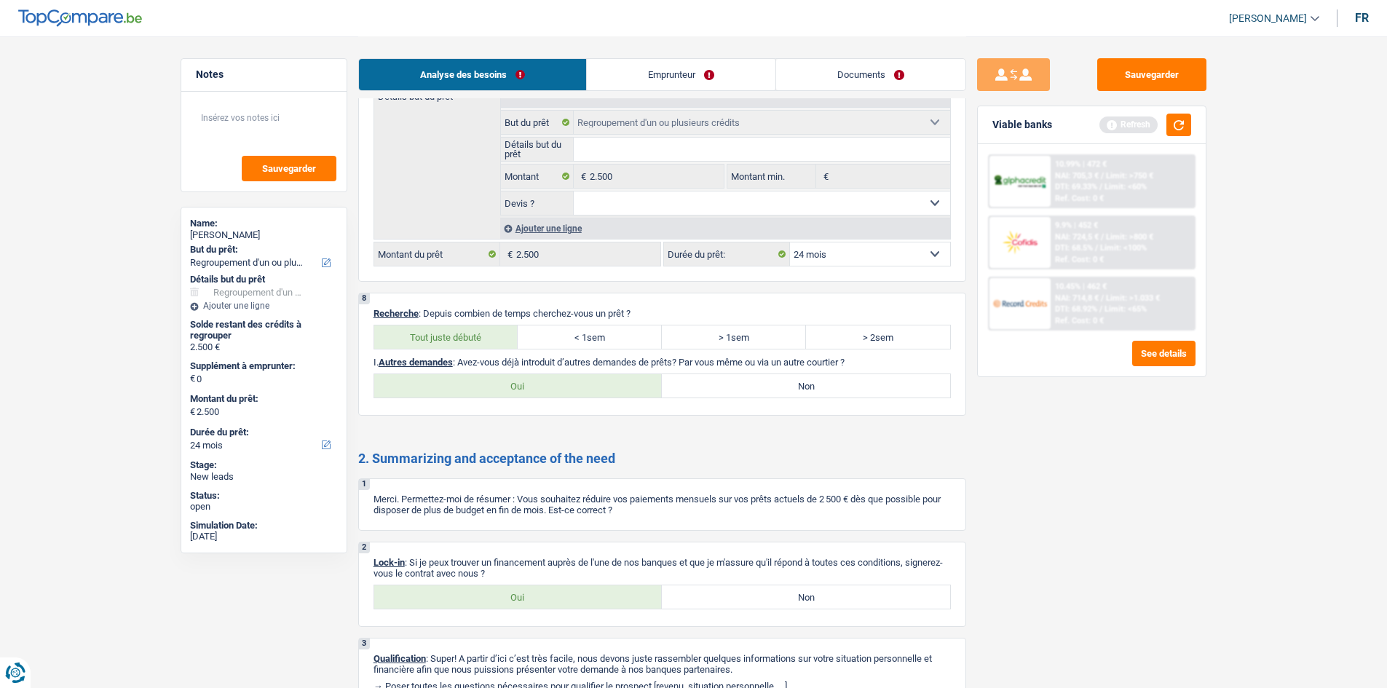
scroll to position [2258, 0]
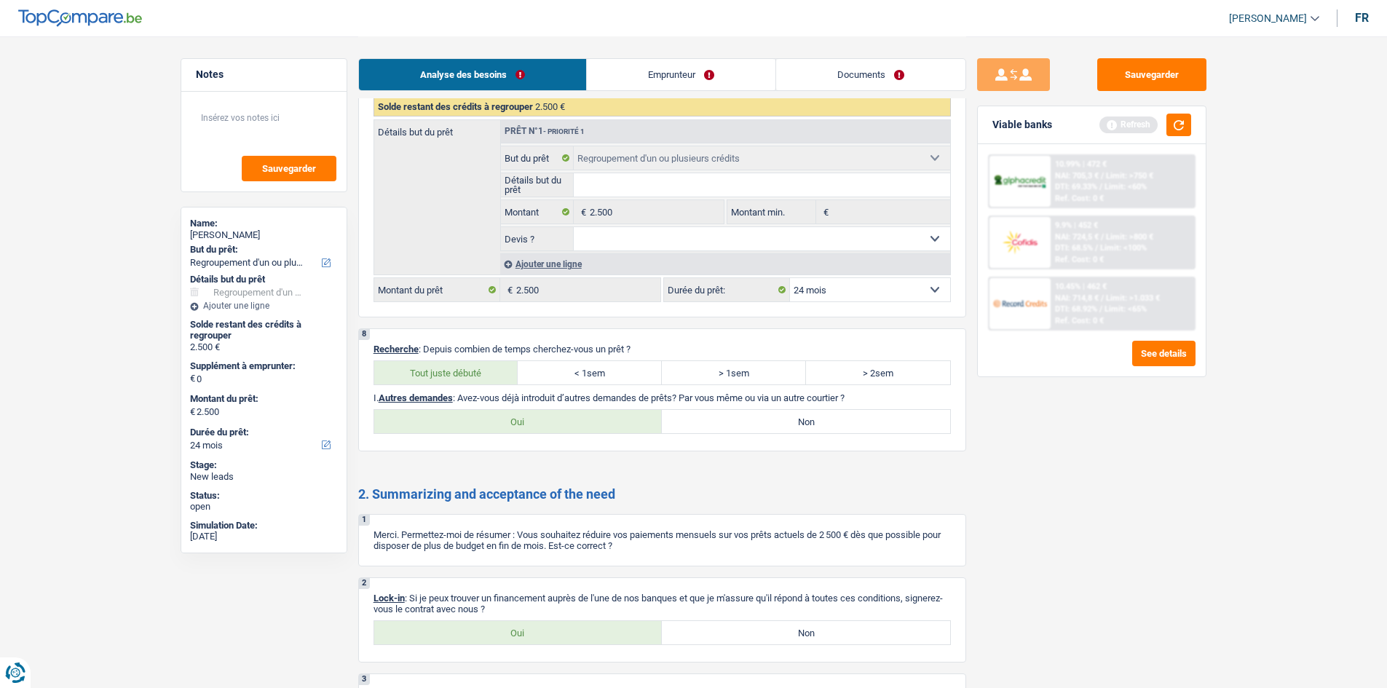
click at [671, 419] on label "Non" at bounding box center [806, 421] width 288 height 23
click at [671, 419] on input "Non" at bounding box center [806, 421] width 288 height 23
radio input "true"
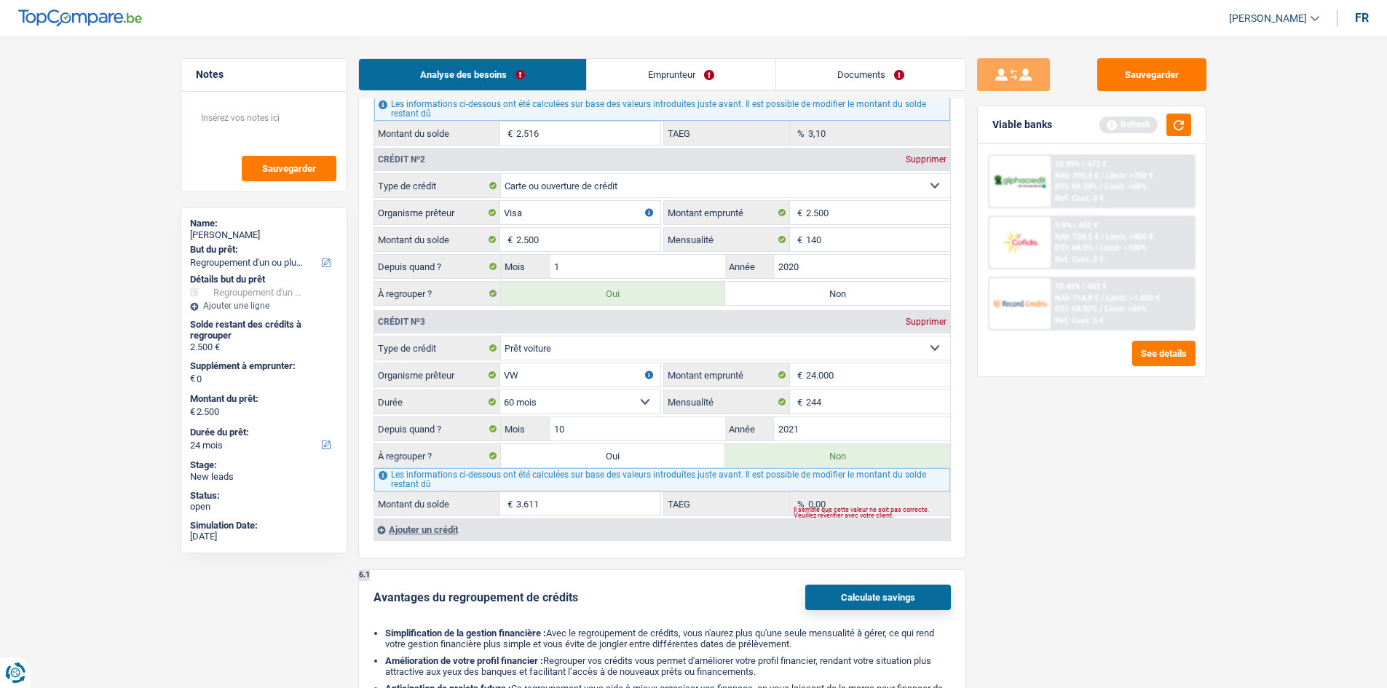
scroll to position [1529, 0]
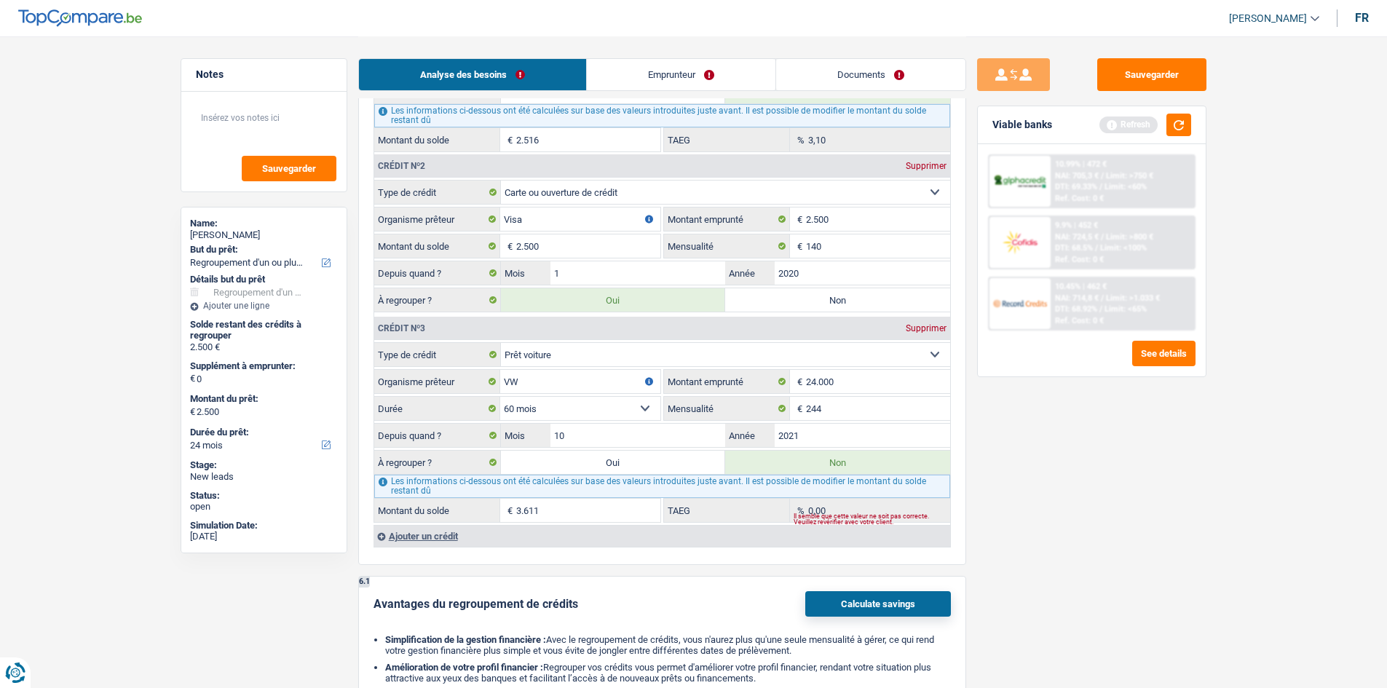
click at [927, 329] on div "Supprimer" at bounding box center [926, 328] width 48 height 9
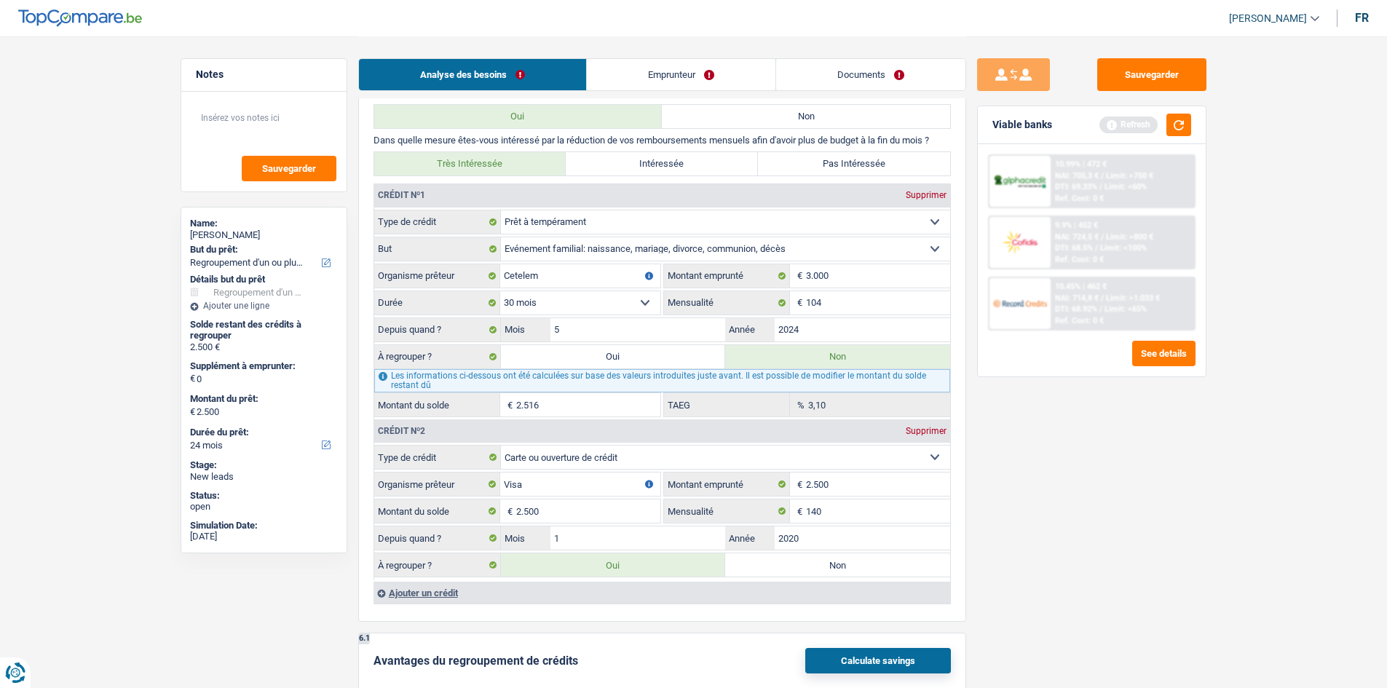
scroll to position [1238, 0]
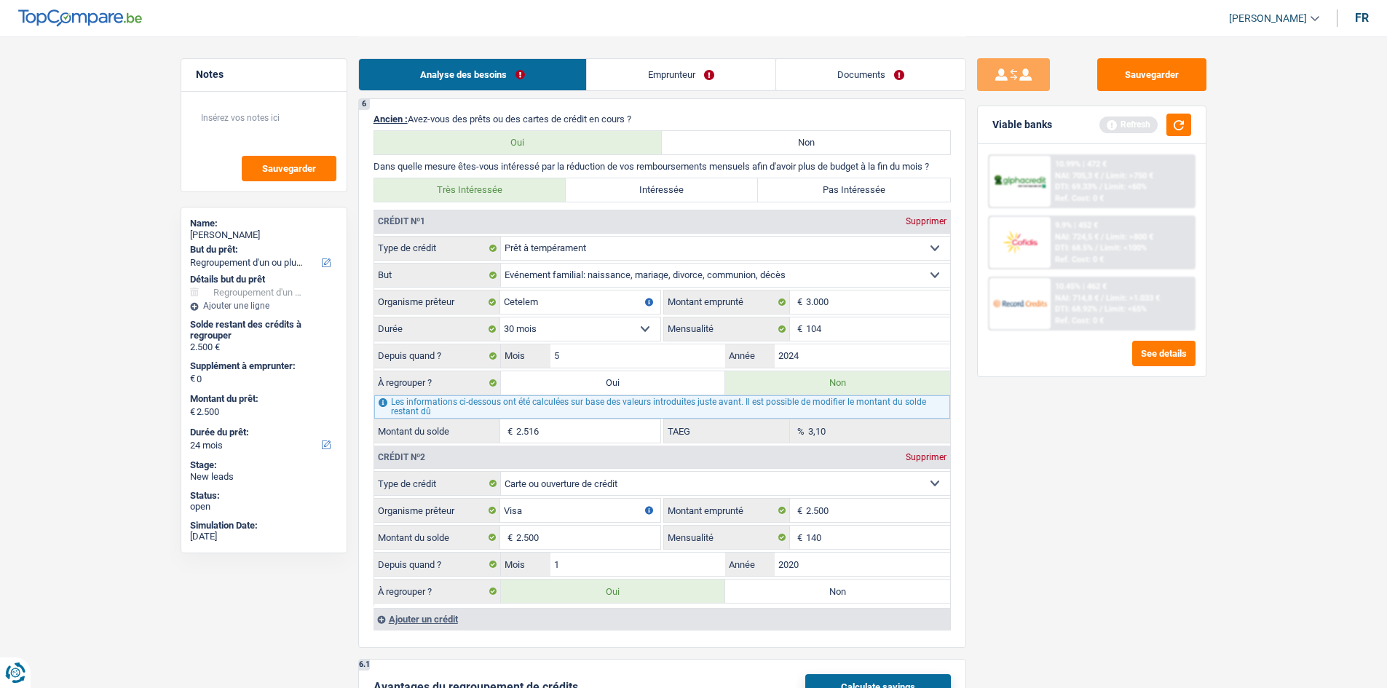
click at [580, 381] on label "Oui" at bounding box center [613, 382] width 225 height 23
click at [580, 381] on input "Oui" at bounding box center [613, 382] width 225 height 23
radio input "true"
type input "5.016"
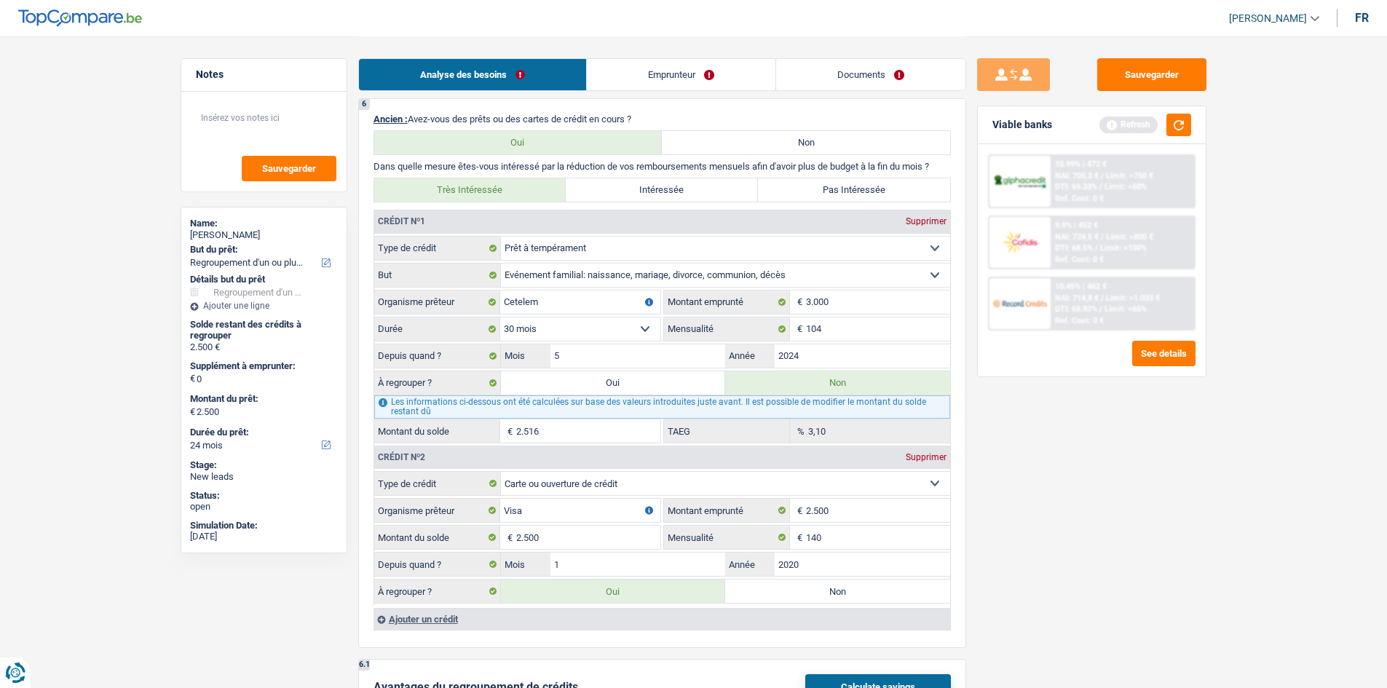
type input "5.016"
radio input "false"
type input "5.016"
select select "36"
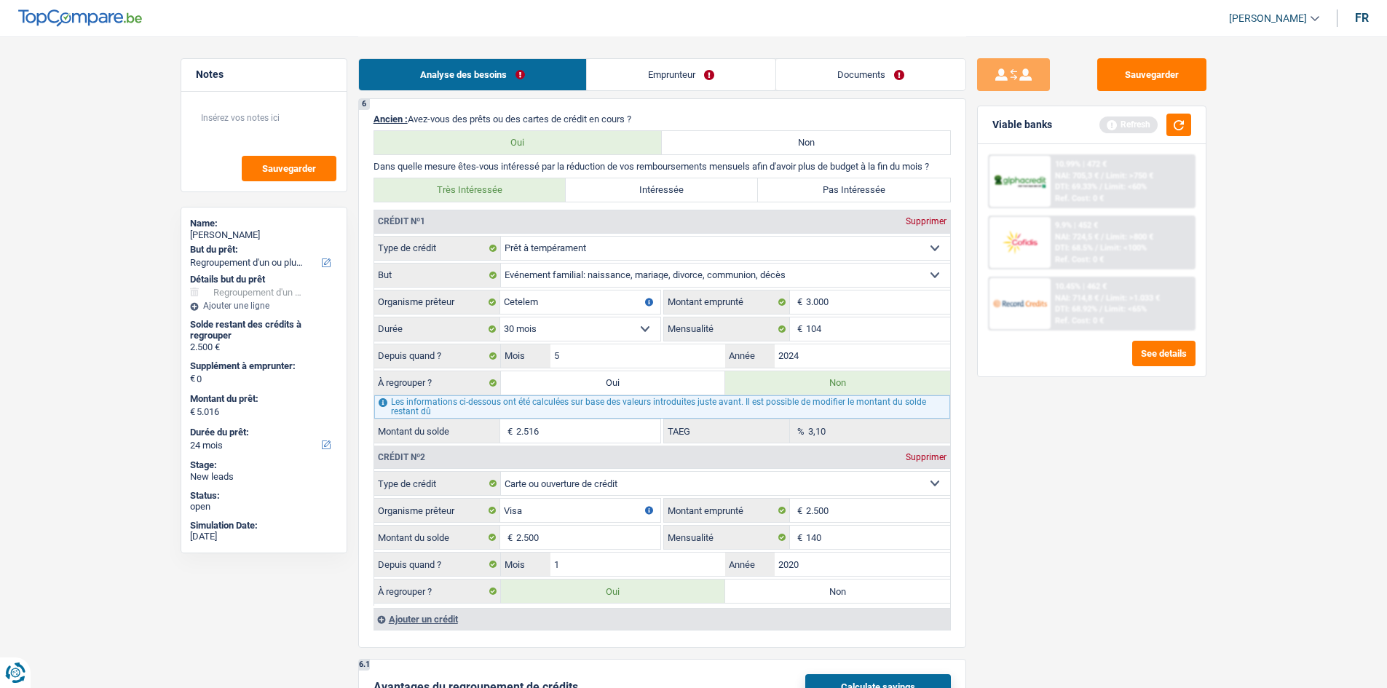
select select "36"
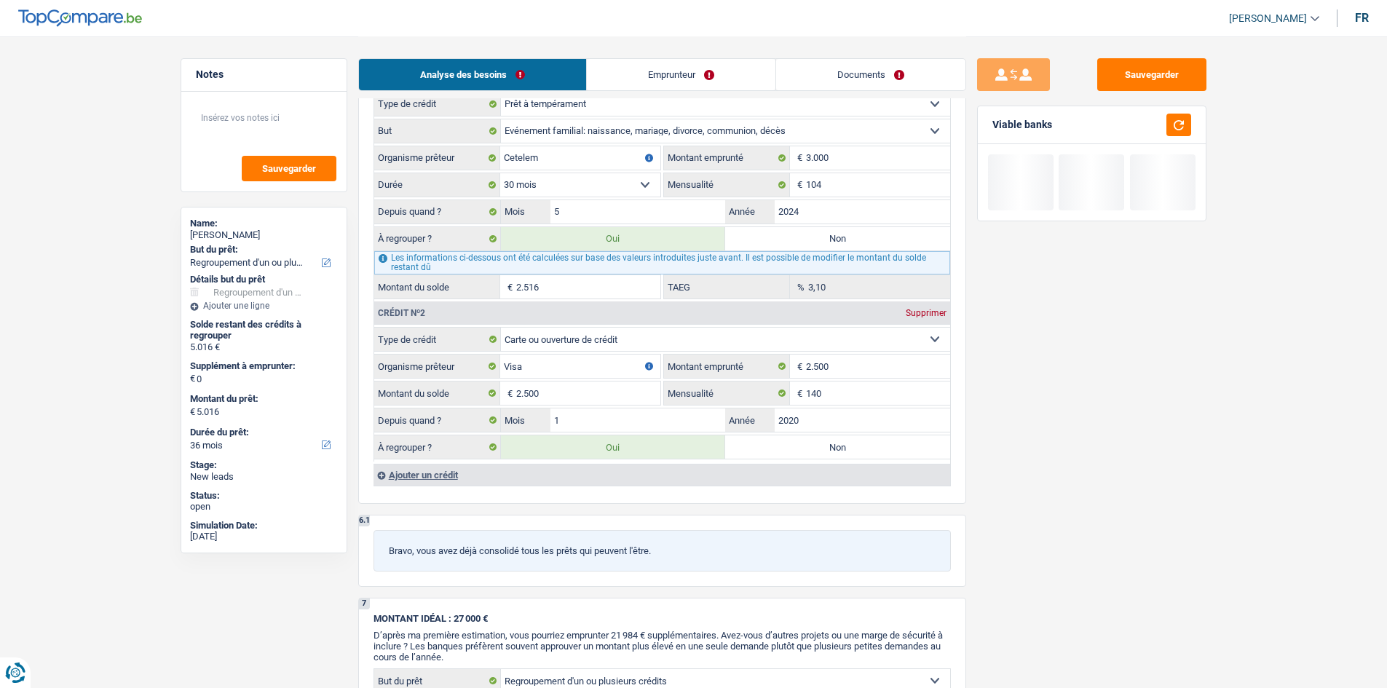
scroll to position [1384, 0]
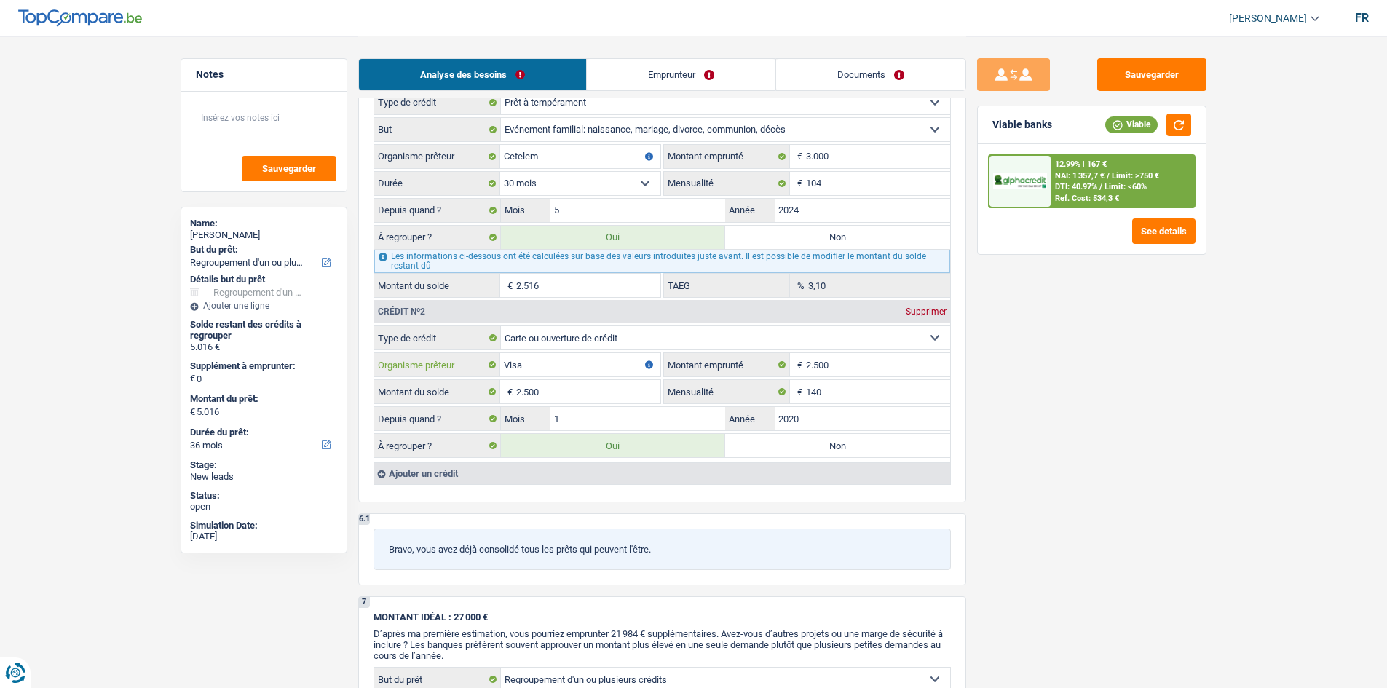
click at [554, 359] on input "Visa" at bounding box center [580, 364] width 160 height 23
click at [618, 383] on input "2.500" at bounding box center [588, 391] width 144 height 23
click at [583, 349] on select "Carte ou ouverture de crédit Prêt hypothécaire Vente à tempérament Prêt à tempé…" at bounding box center [725, 337] width 449 height 23
click at [441, 358] on label "Organisme prêteur" at bounding box center [437, 364] width 126 height 23
click at [500, 358] on input "Visa" at bounding box center [580, 364] width 160 height 23
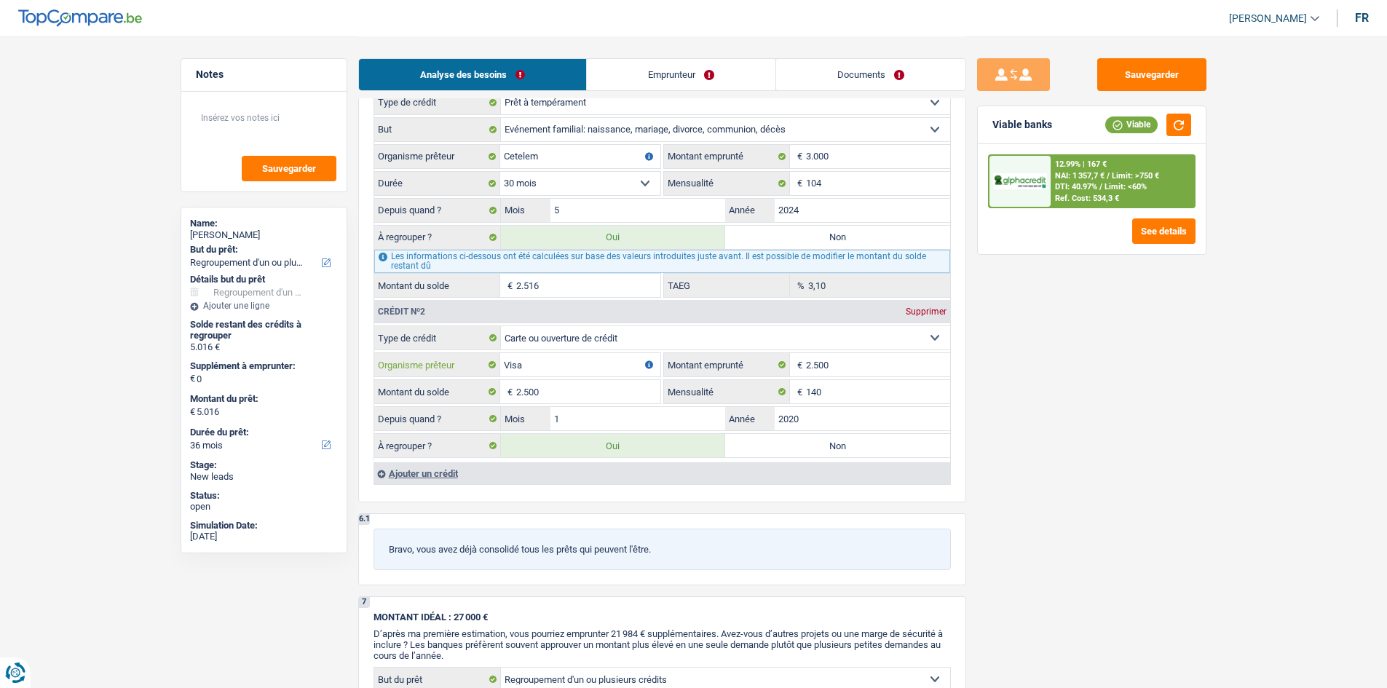
click at [536, 361] on input "Visa" at bounding box center [580, 364] width 160 height 23
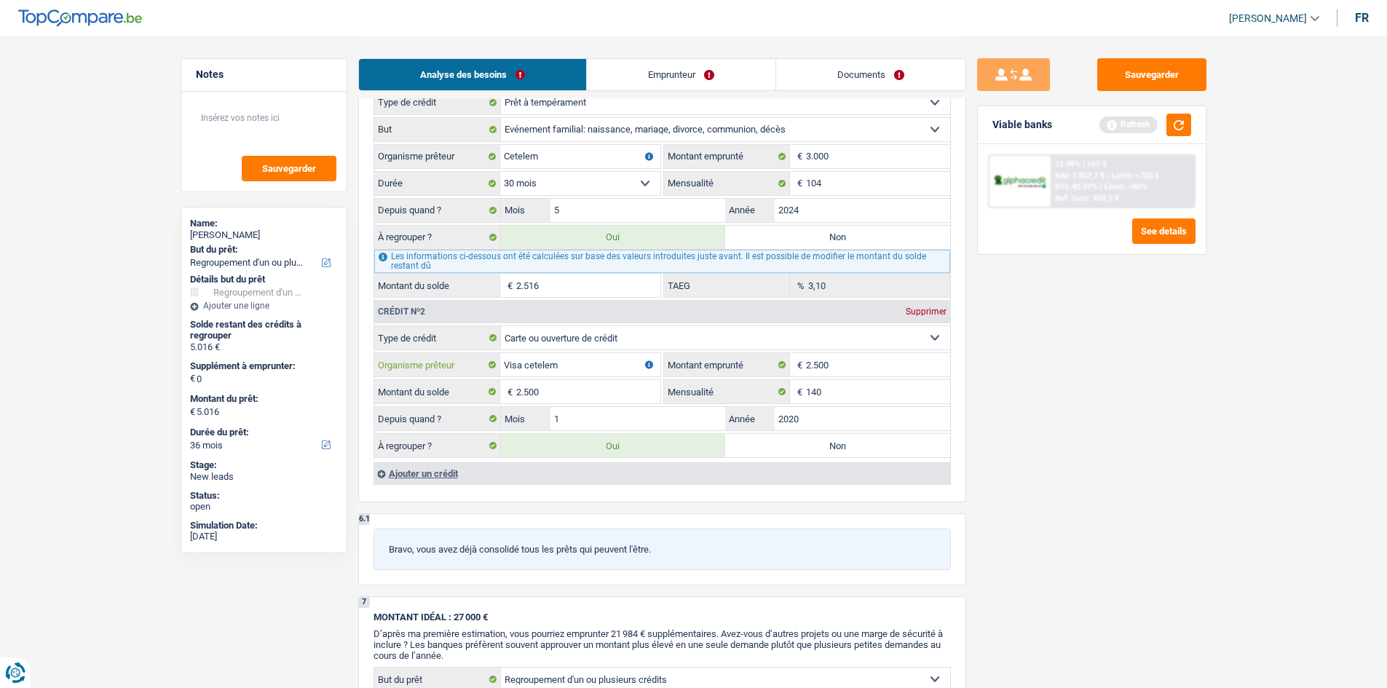
type input "Visa cetelem"
click at [1056, 511] on div "Sauvegarder Viable banks Refresh 12.99% | 167 € NAI: 1 357,7 € / Limit: >750 € …" at bounding box center [1091, 361] width 251 height 607
click at [851, 153] on input "3.000" at bounding box center [878, 156] width 144 height 23
click at [854, 157] on input "3.000" at bounding box center [878, 156] width 144 height 23
type input "300"
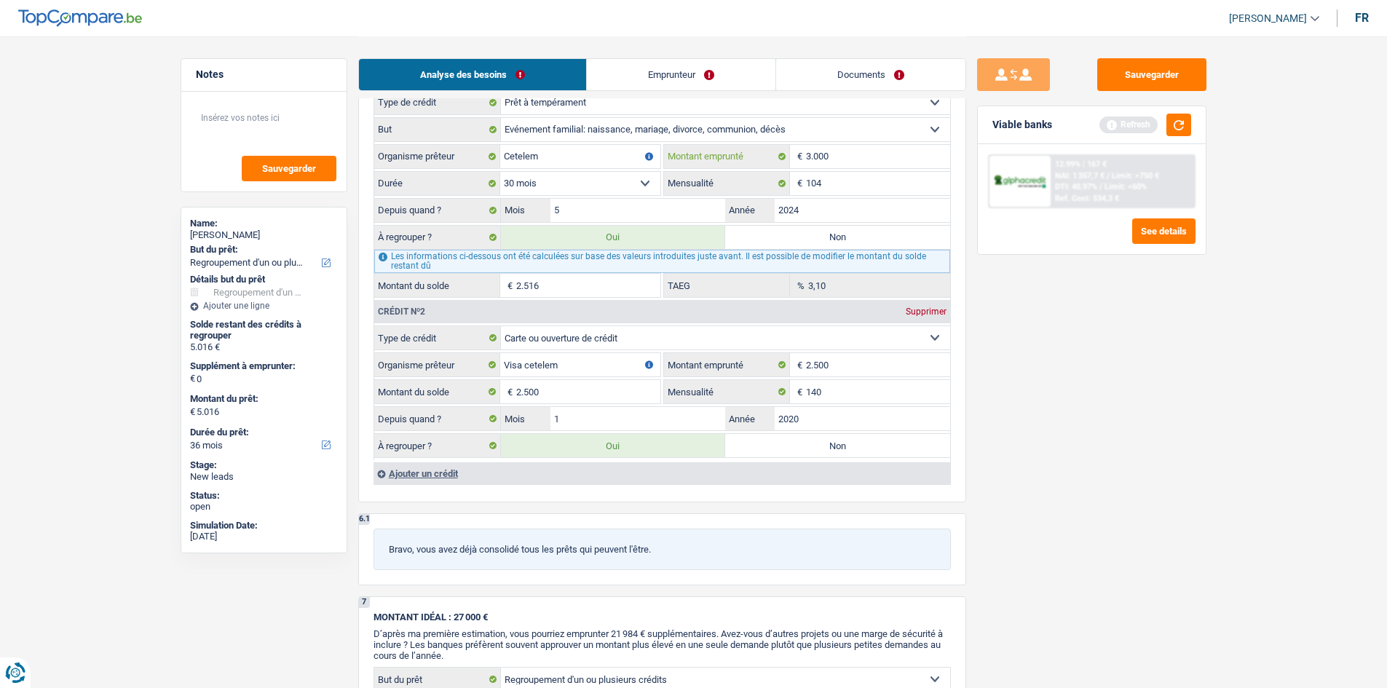
select select
type input "3"
type input "2.665"
click at [1126, 417] on div "Sauvegarder Viable banks Refresh 12.99% | 167 € NAI: 1 357,7 € / Limit: >750 € …" at bounding box center [1091, 361] width 251 height 607
click at [561, 179] on select "12 mois 18 mois 24 mois 30 mois Sélectionner une option" at bounding box center [580, 183] width 160 height 23
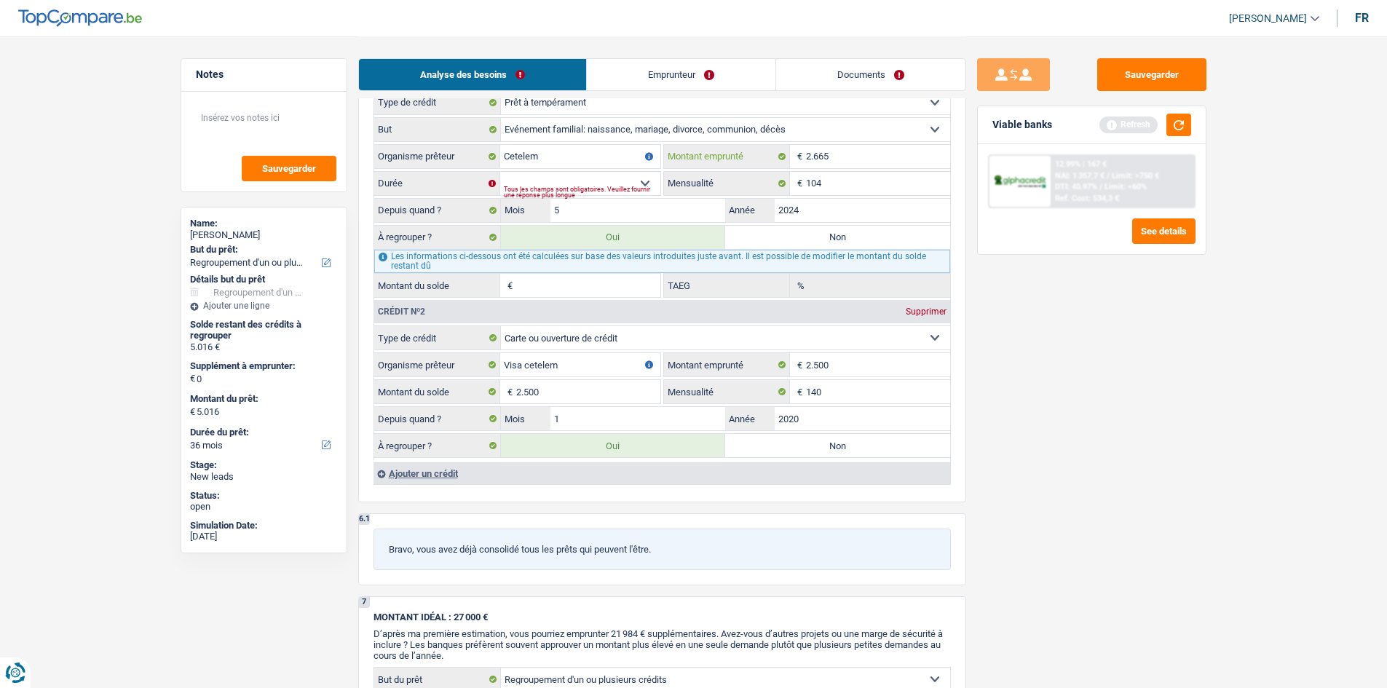
click at [856, 157] on input "2.665" at bounding box center [878, 156] width 144 height 23
type input "2.655"
click at [626, 177] on select "12 mois 18 mois 24 mois 30 mois Sélectionner une option" at bounding box center [580, 183] width 160 height 23
select select "30"
click at [500, 172] on select "12 mois 18 mois 24 mois 30 mois Sélectionner une option" at bounding box center [580, 183] width 160 height 23
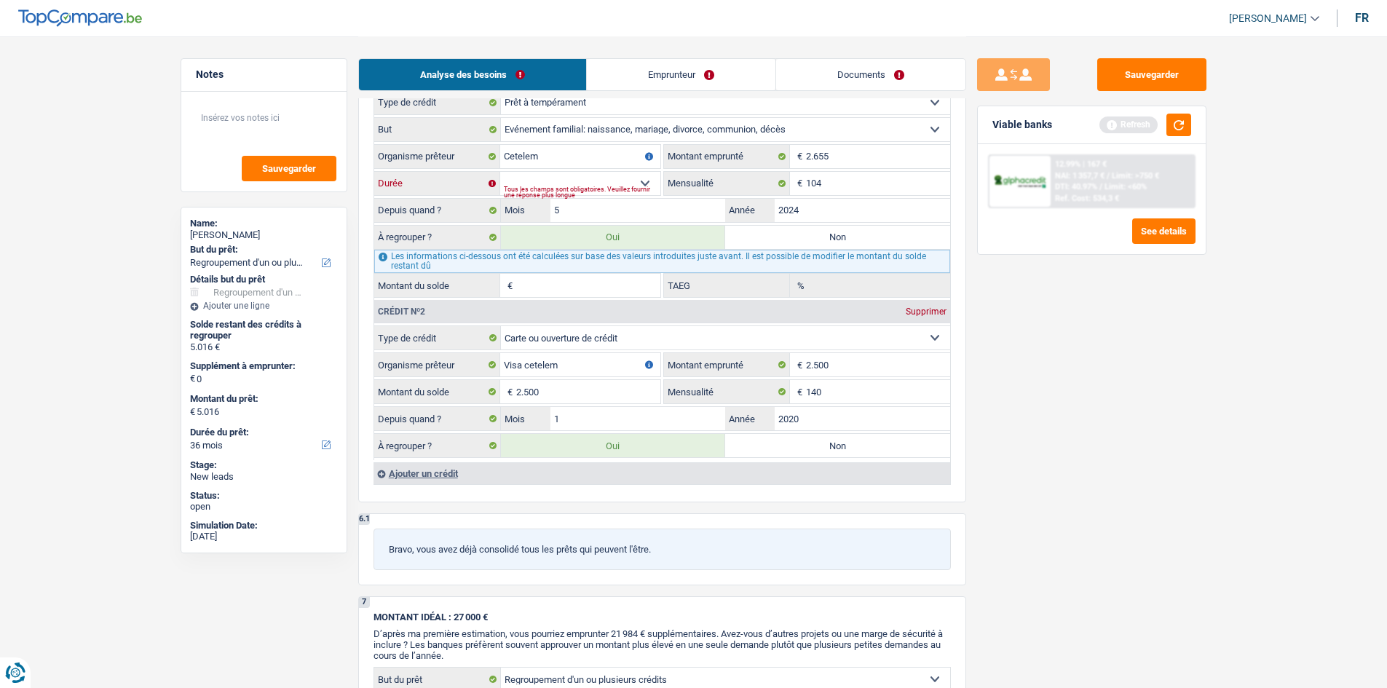
type input "3.846"
select select "36"
type input "3.846"
select select "36"
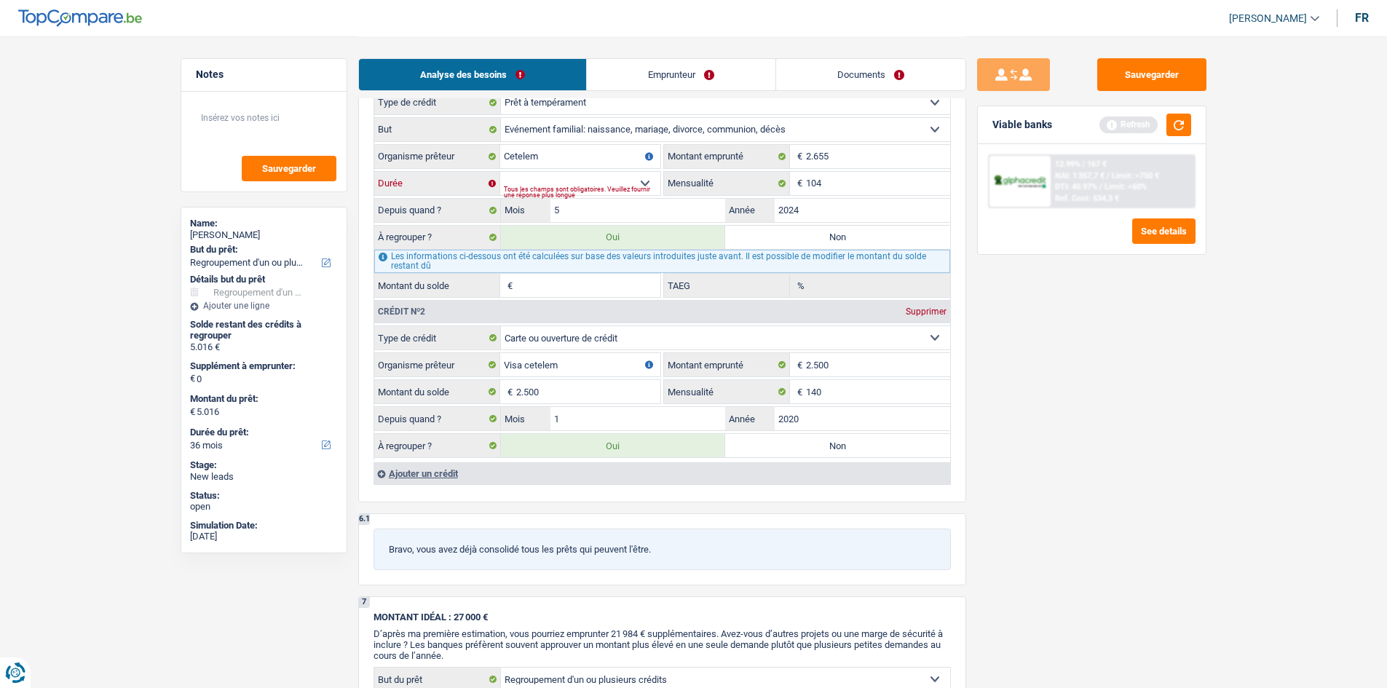
type input "1.346"
type input "13,68"
type input "3.846"
select select "36"
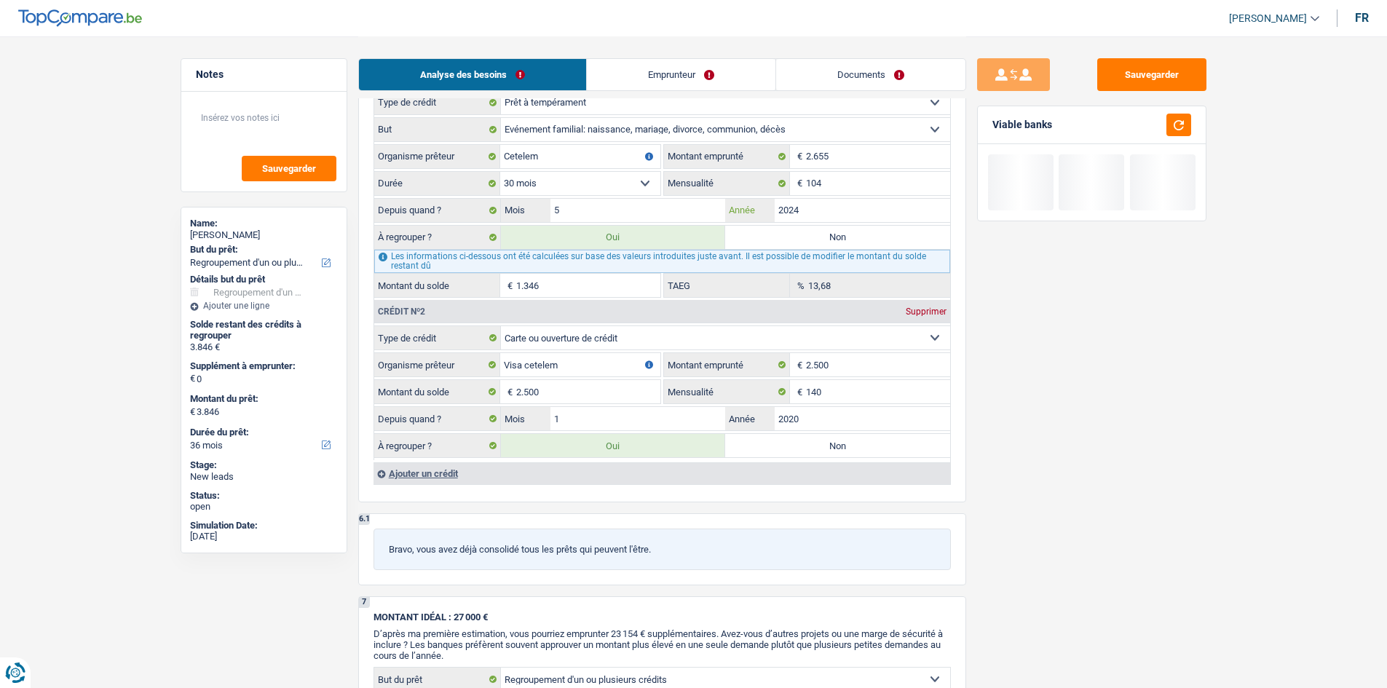
click at [846, 208] on input "2024" at bounding box center [863, 210] width 176 height 23
click at [1178, 127] on button "button" at bounding box center [1179, 125] width 25 height 23
drag, startPoint x: 584, startPoint y: 210, endPoint x: 585, endPoint y: 199, distance: 10.9
click at [584, 208] on input "5" at bounding box center [639, 210] width 176 height 23
type input "8"
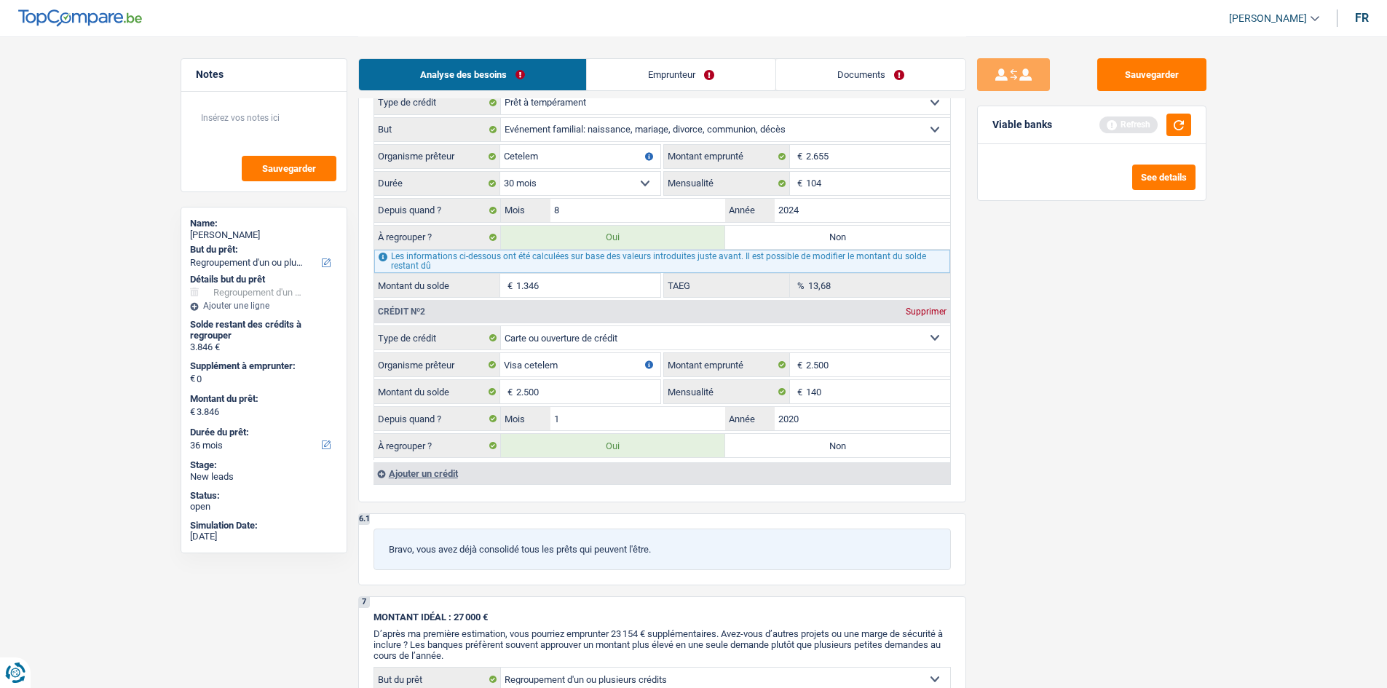
type input "4.109"
type input "1.609"
type input "4.109"
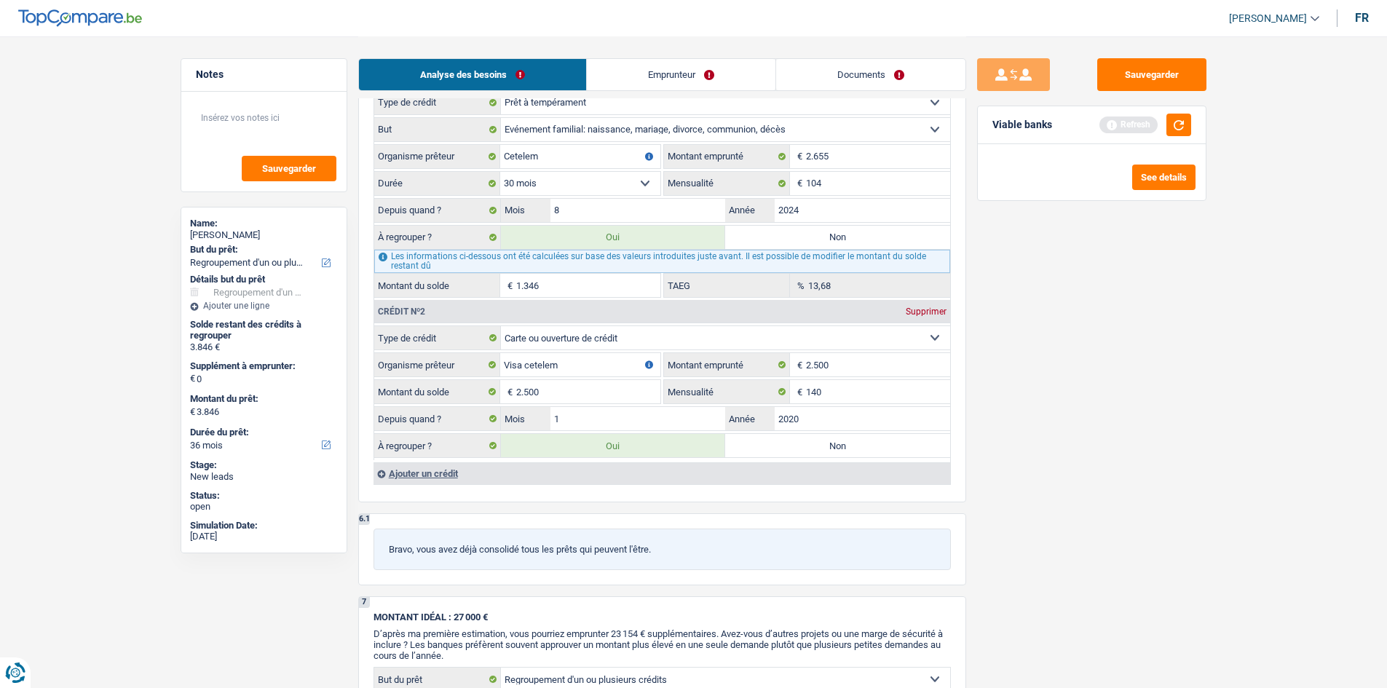
type input "4.109"
click at [1183, 341] on div "Sauvegarder Viable banks Refresh See details" at bounding box center [1091, 361] width 251 height 607
click at [1166, 130] on div "Refresh" at bounding box center [1146, 125] width 92 height 23
click at [1173, 127] on button "button" at bounding box center [1179, 125] width 25 height 23
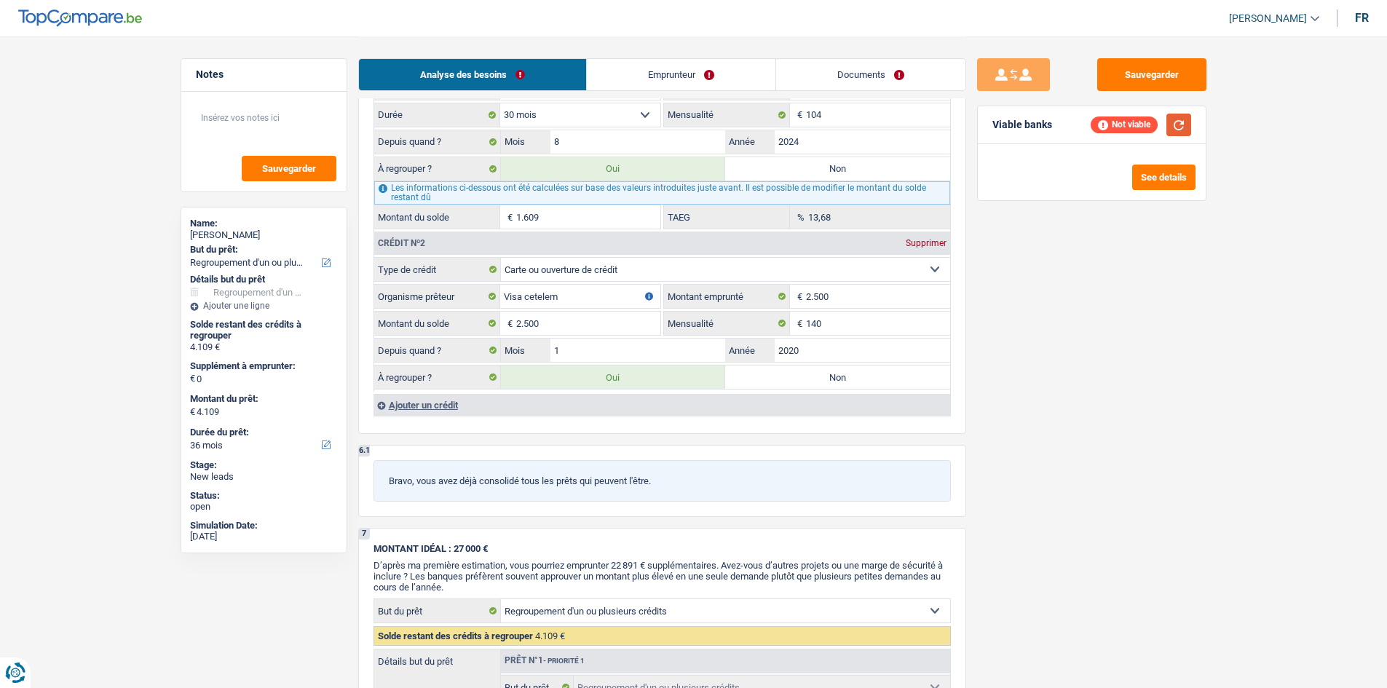
scroll to position [1311, 0]
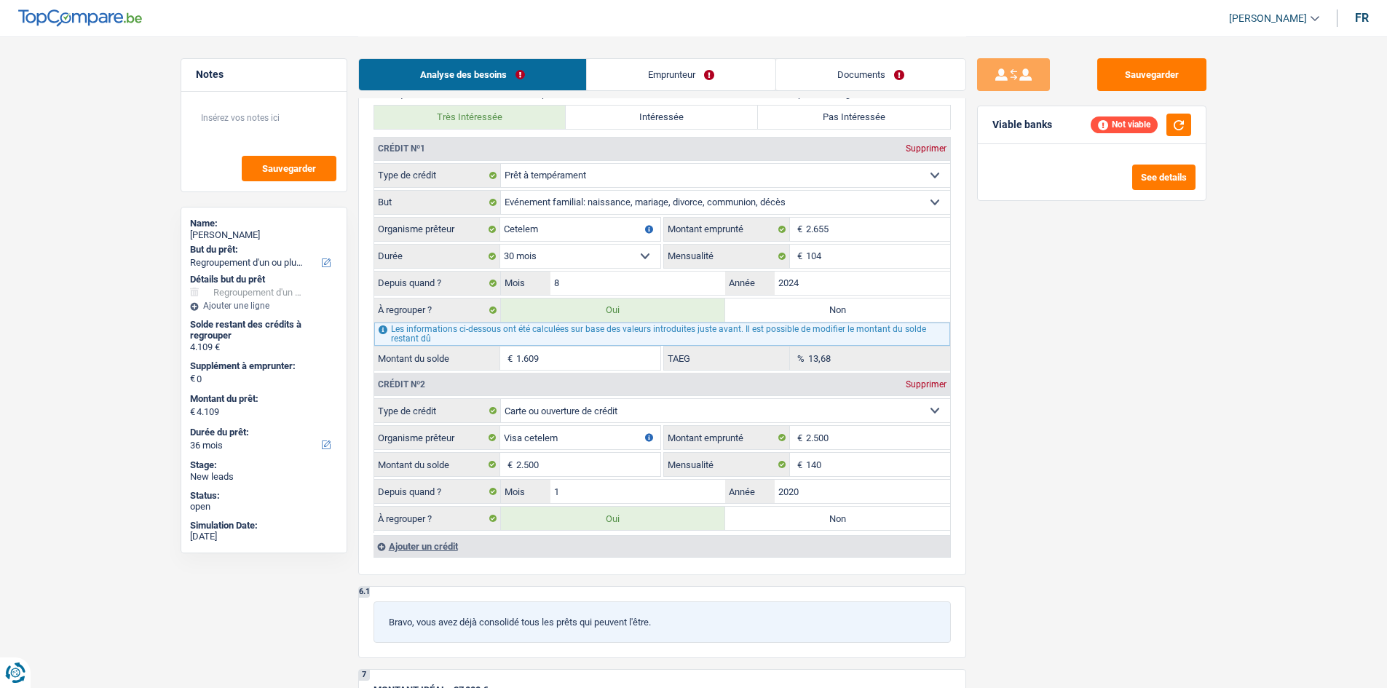
drag, startPoint x: 567, startPoint y: 361, endPoint x: 588, endPoint y: 361, distance: 20.4
click at [568, 360] on input "1.609" at bounding box center [588, 358] width 144 height 23
type input "2.660"
select select "30"
type input "2.660"
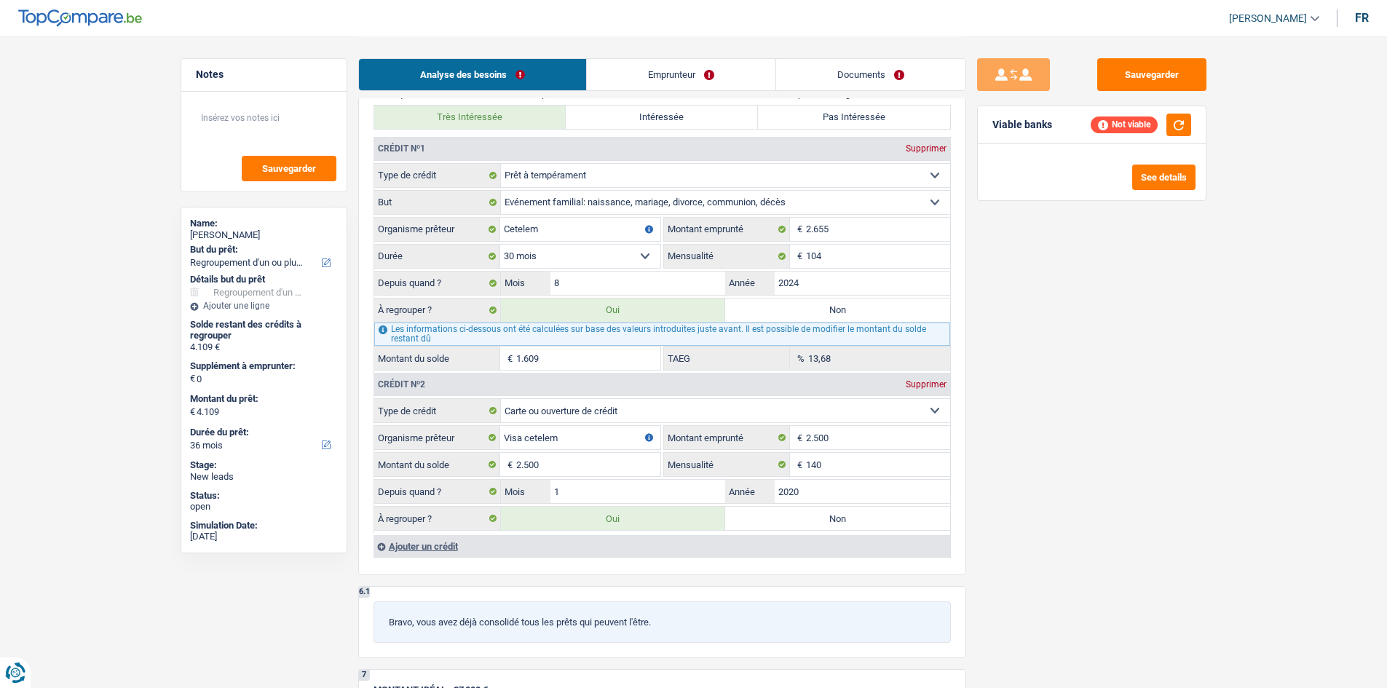
type input "2.660"
select select "30"
type input "160"
type input "2.660"
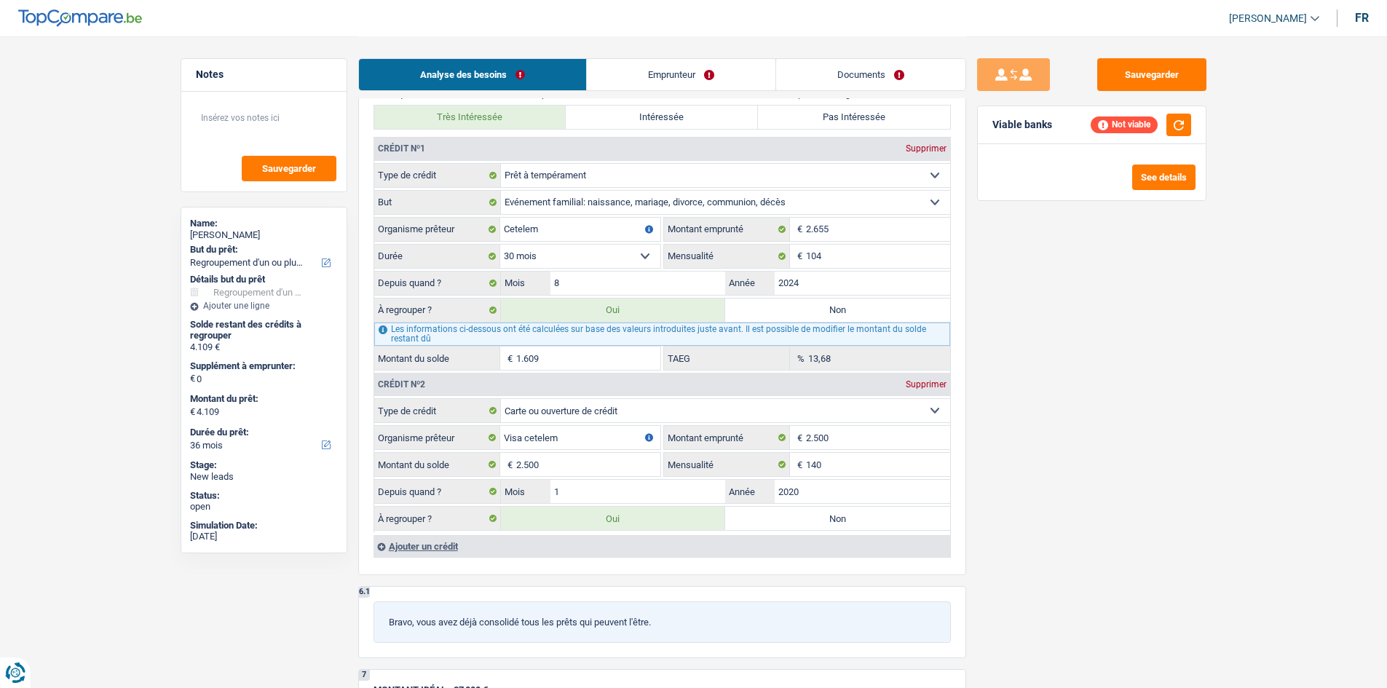
select select "30"
type input "2.516"
type input "16"
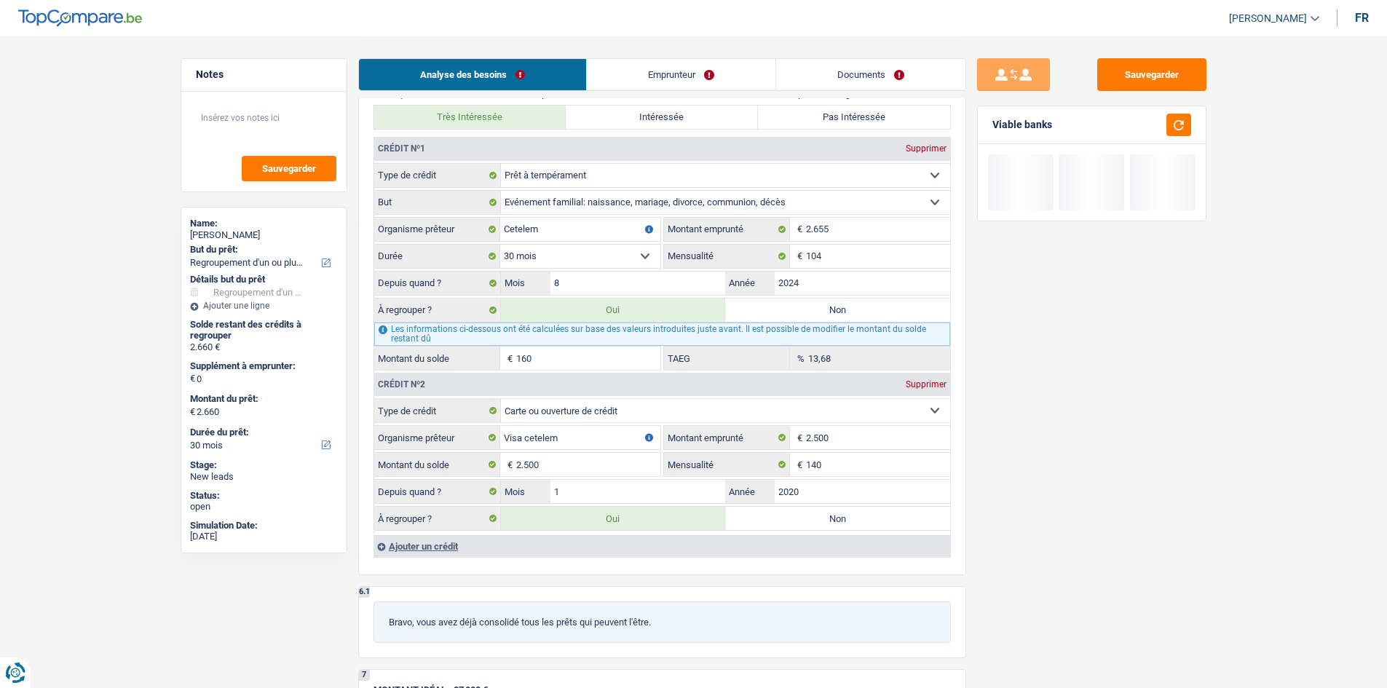
type input "2.516"
type input "2.501"
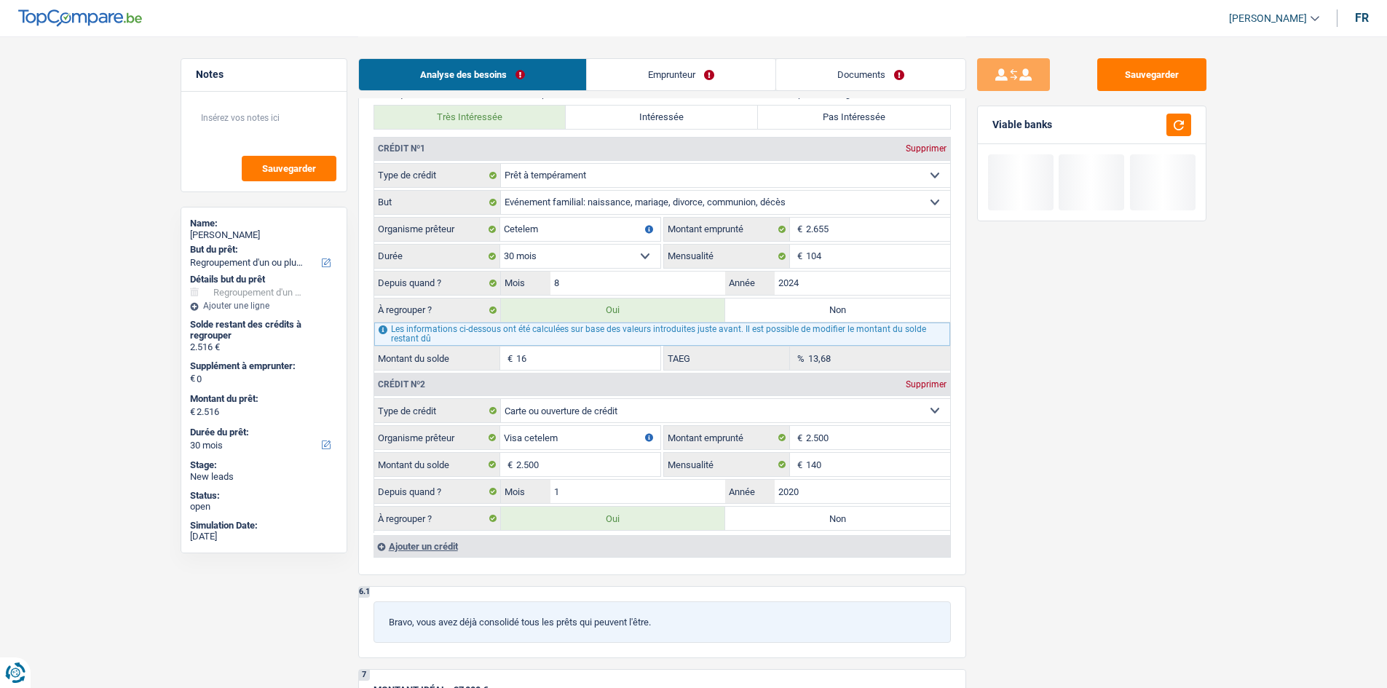
type input "1"
type input "2.501"
type input "17"
type input "2.517"
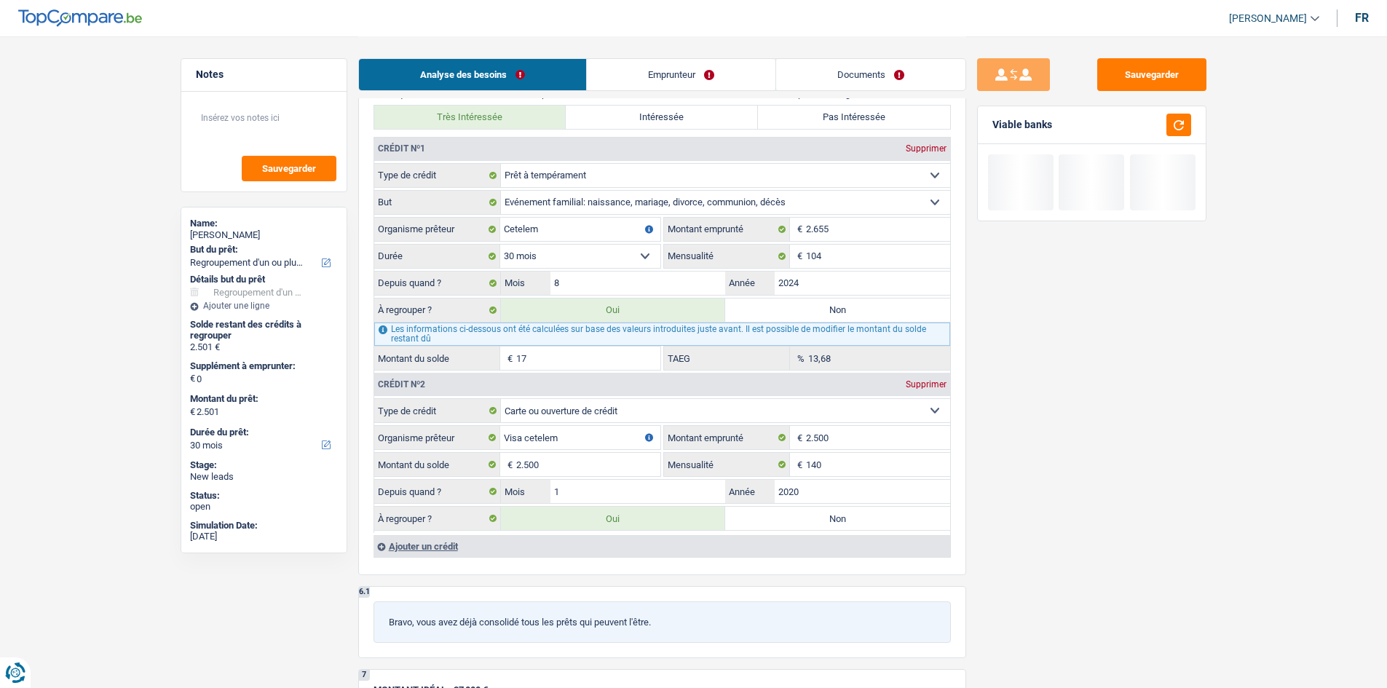
type input "2.517"
type input "2.677"
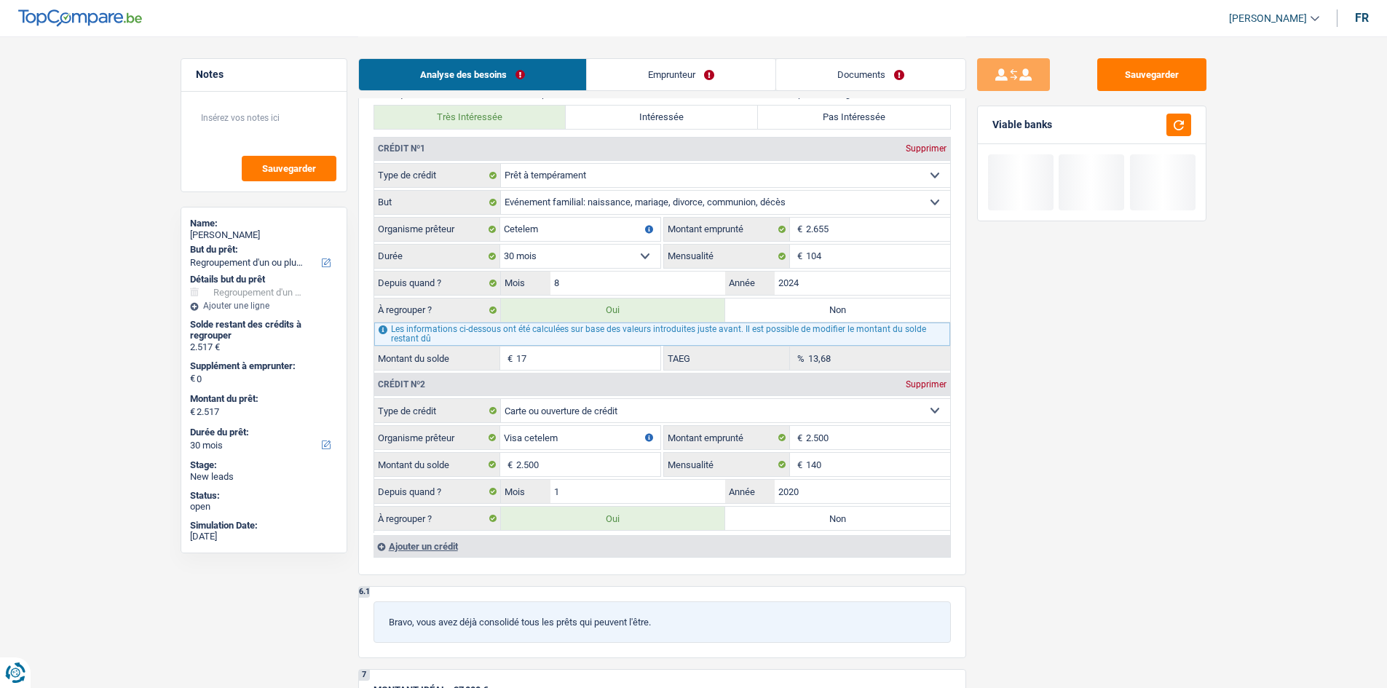
type input "2.677"
type input "177"
type input "2.677"
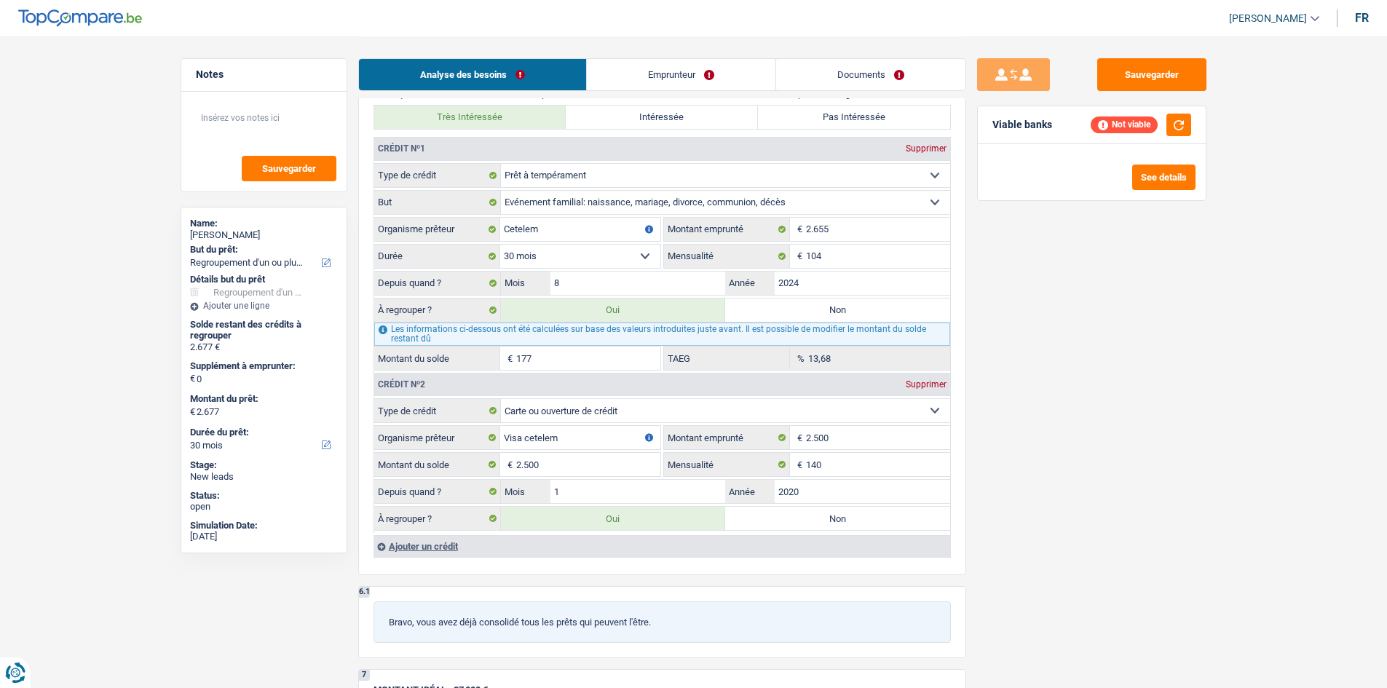
type input "1.773"
type input "4.273"
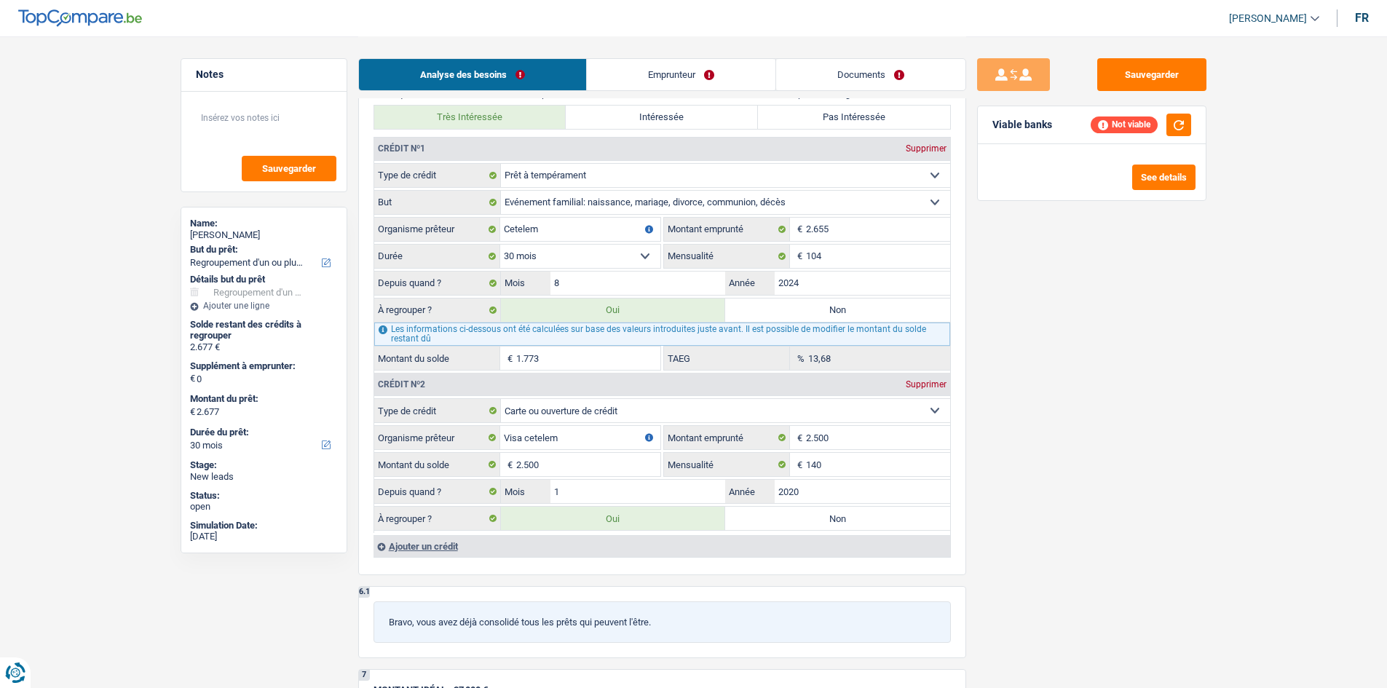
type input "4.273"
select select "36"
type input "1.773"
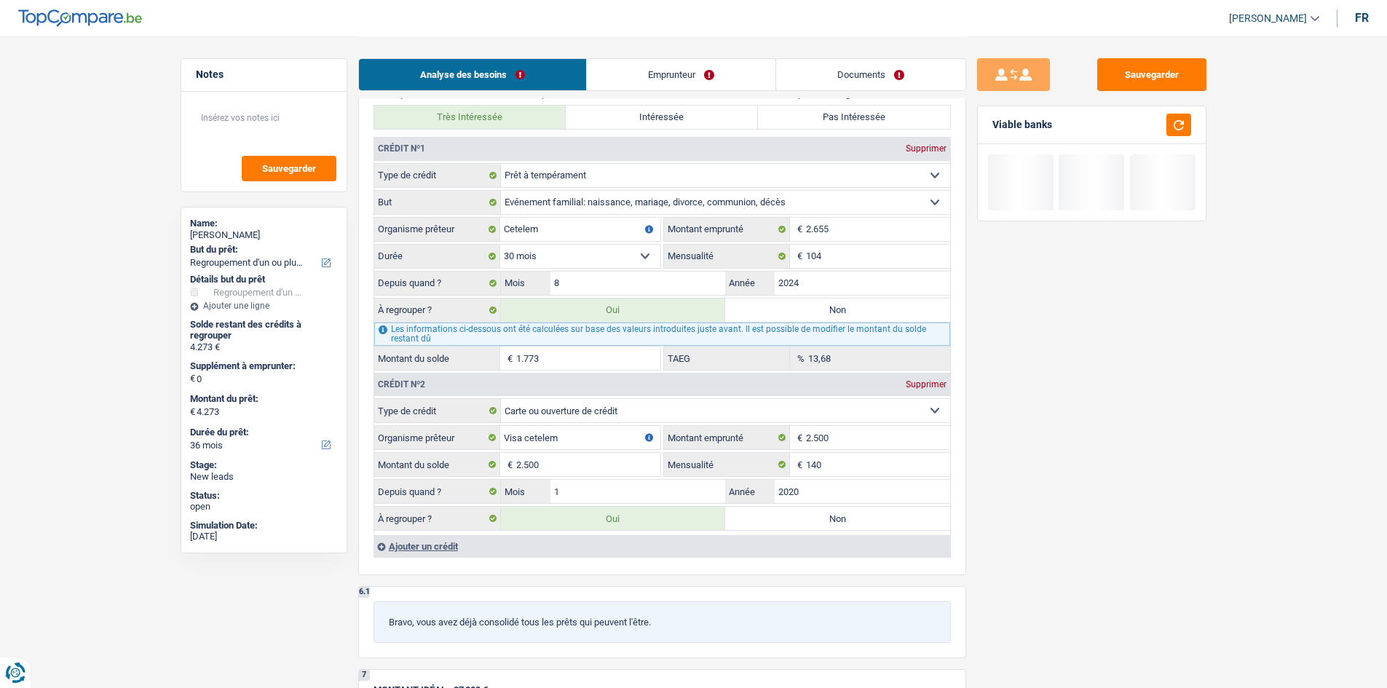
click at [1119, 517] on div "Sauvegarder Viable banks" at bounding box center [1091, 361] width 251 height 607
click at [400, 548] on div "Ajouter un crédit" at bounding box center [662, 546] width 577 height 22
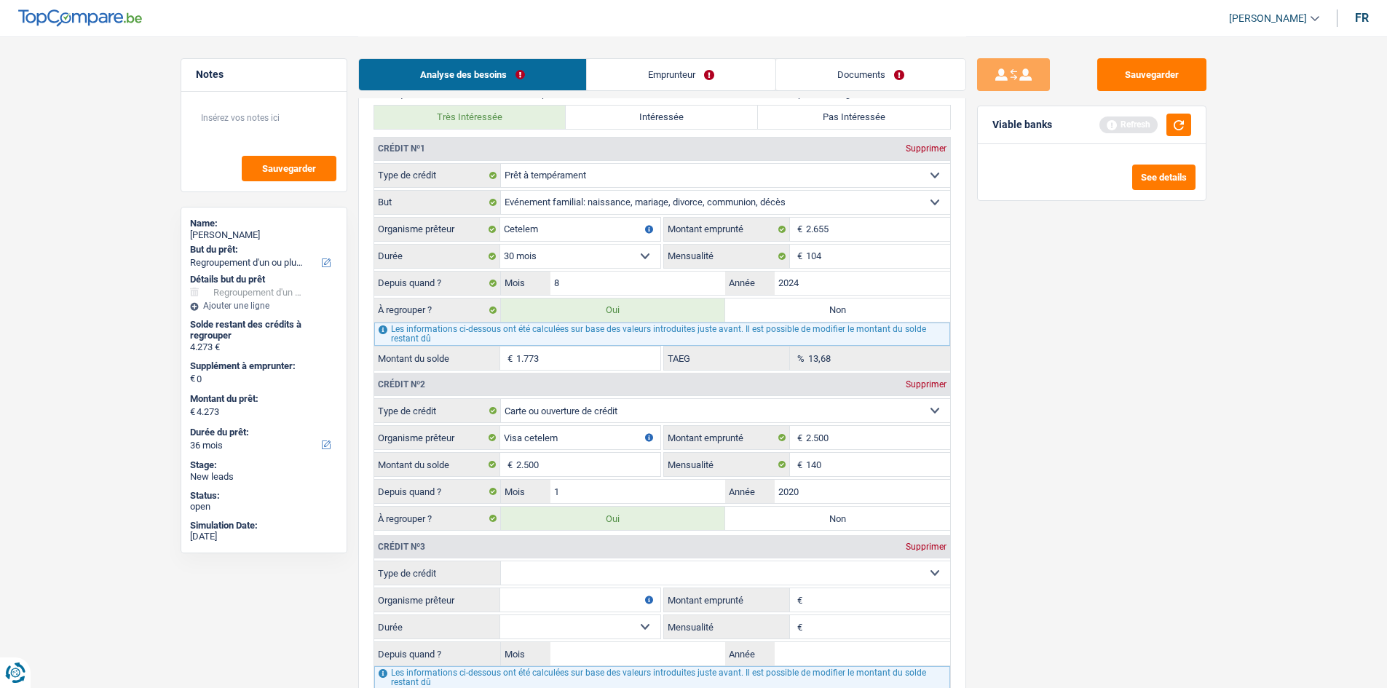
click at [543, 577] on select "Carte ou ouverture de crédit Prêt hypothécaire Vente à tempérament Prêt à tempé…" at bounding box center [725, 573] width 449 height 23
select select "personalLoan"
type input "0"
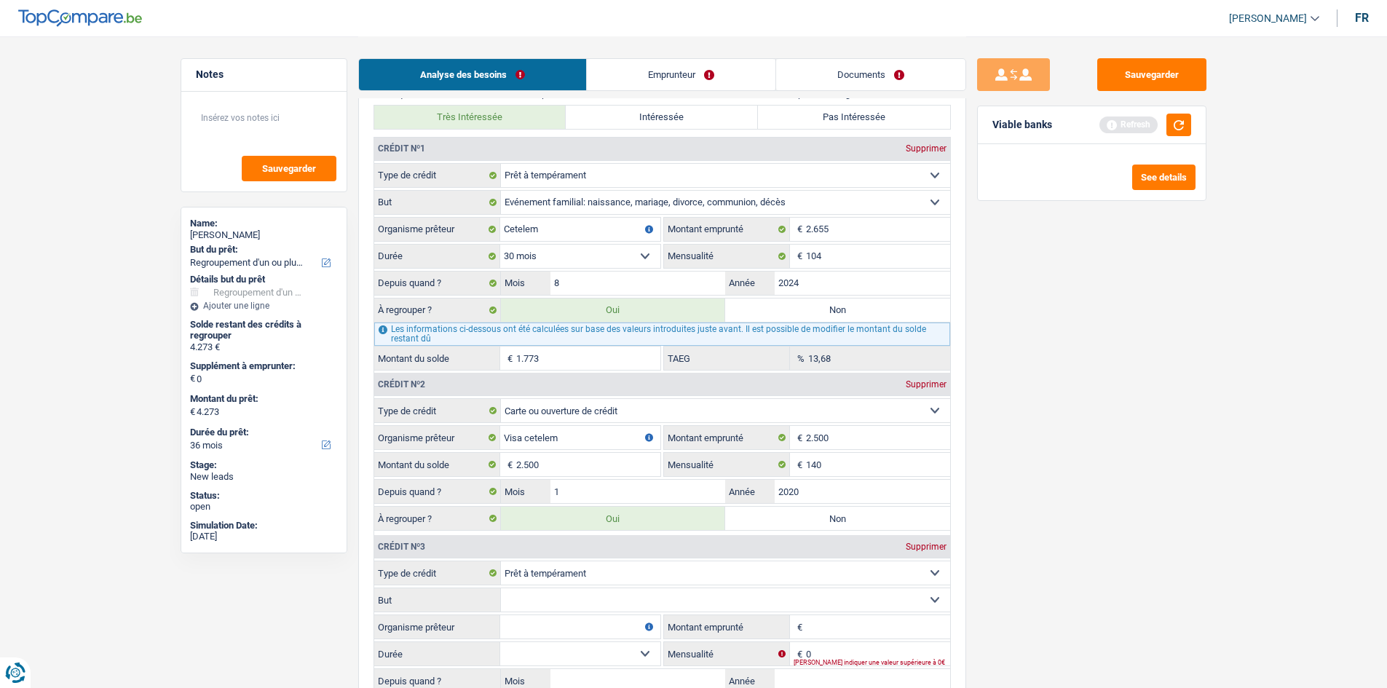
click at [532, 629] on input "Organisme prêteur" at bounding box center [580, 626] width 160 height 23
type input "cetelem"
click at [532, 602] on select "Confort maison: meubles, textile, peinture, électroménager, outillage non-profe…" at bounding box center [725, 599] width 449 height 23
select select "homeFurnishingOrRelocation"
click at [501, 588] on select "Confort maison: meubles, textile, peinture, électroménager, outillage non-profe…" at bounding box center [725, 599] width 449 height 23
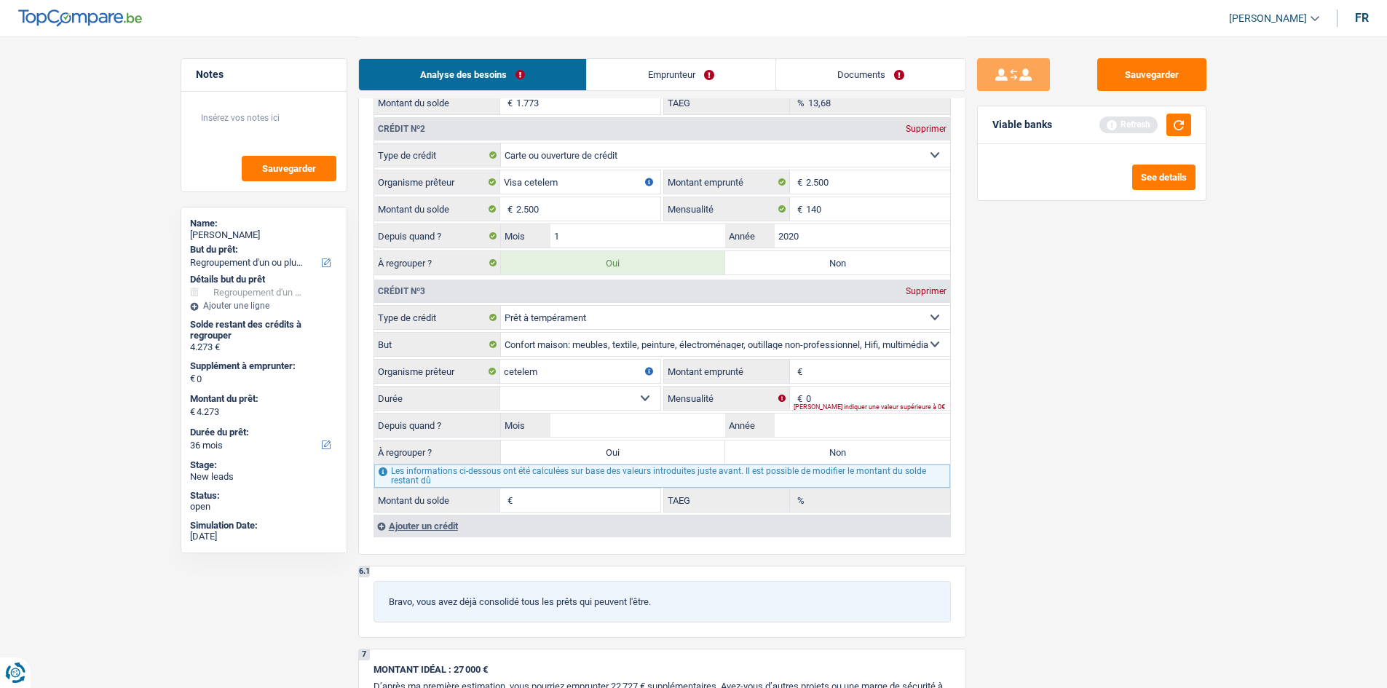
scroll to position [1575, 0]
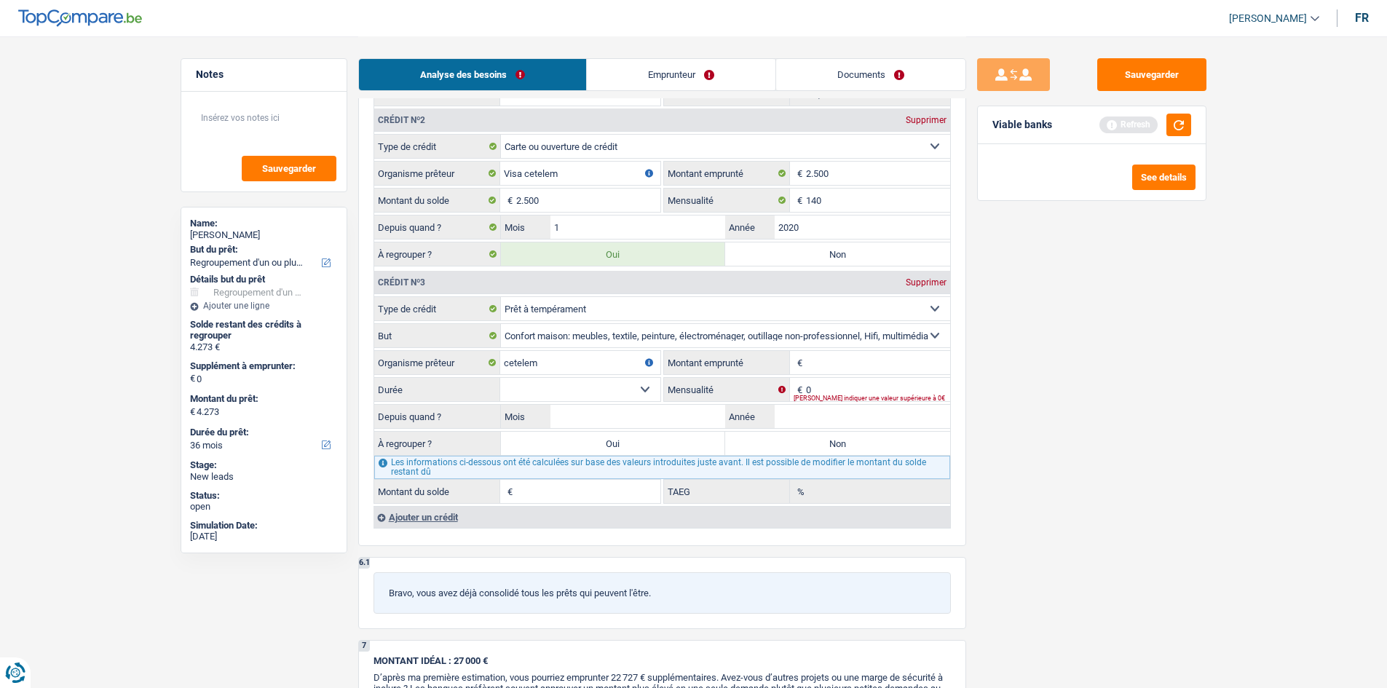
click at [829, 366] on input "Montant emprunté" at bounding box center [878, 362] width 144 height 23
click at [826, 362] on input "Montant emprunté" at bounding box center [878, 362] width 144 height 23
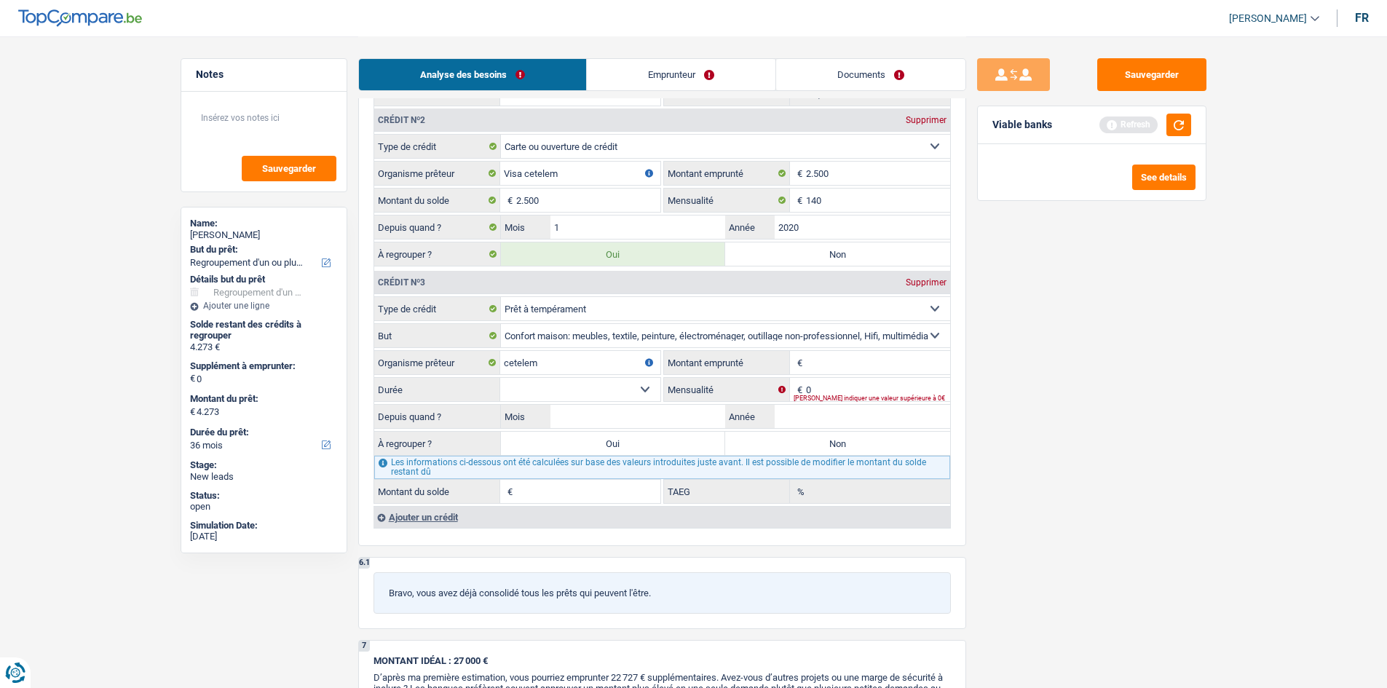
click at [826, 362] on input "Montant emprunté" at bounding box center [878, 362] width 144 height 23
click at [827, 362] on input "Montant emprunté" at bounding box center [878, 362] width 144 height 23
click at [816, 364] on input "Montant emprunté" at bounding box center [878, 362] width 144 height 23
click at [844, 398] on div "Veuillez indiquer une valeur supérieure à 0€" at bounding box center [872, 398] width 157 height 6
click at [838, 390] on input "0" at bounding box center [878, 389] width 144 height 23
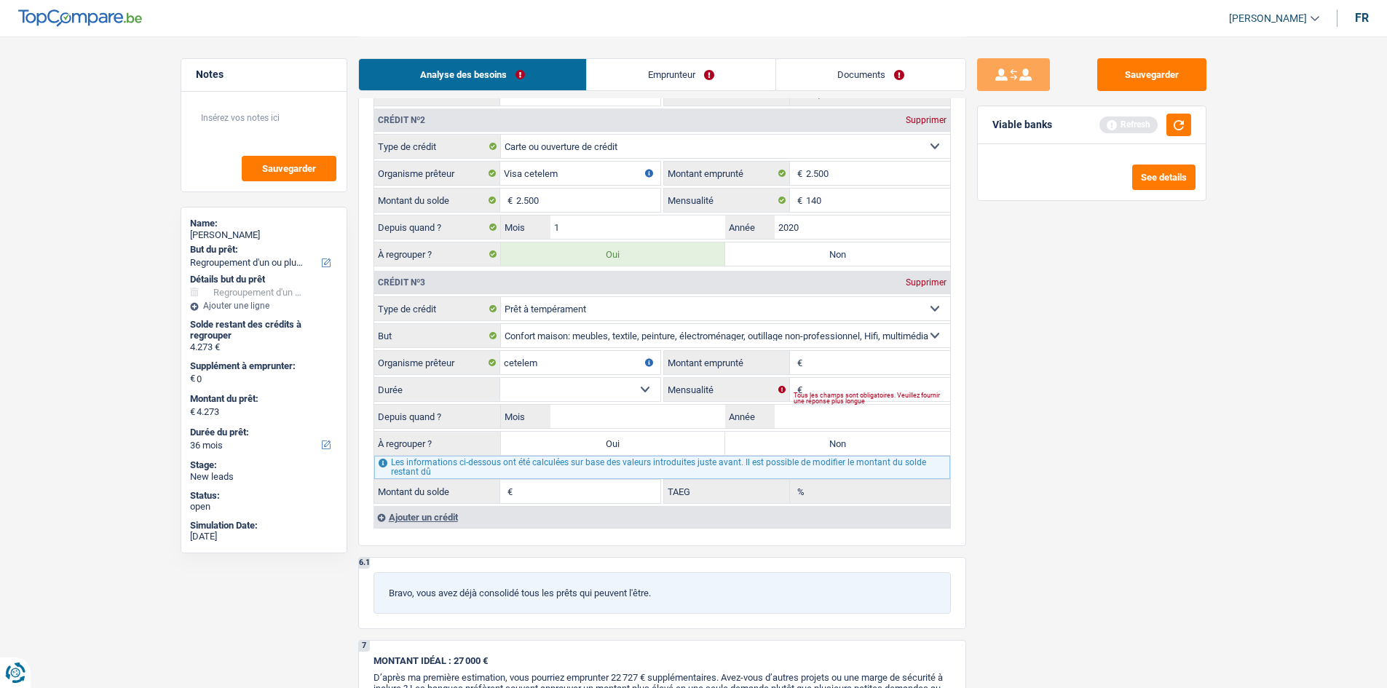
click at [848, 366] on input "Montant emprunté" at bounding box center [878, 362] width 144 height 23
type input "10.000"
click at [835, 390] on input "Mensualité" at bounding box center [878, 389] width 144 height 23
type input "1"
type input "223"
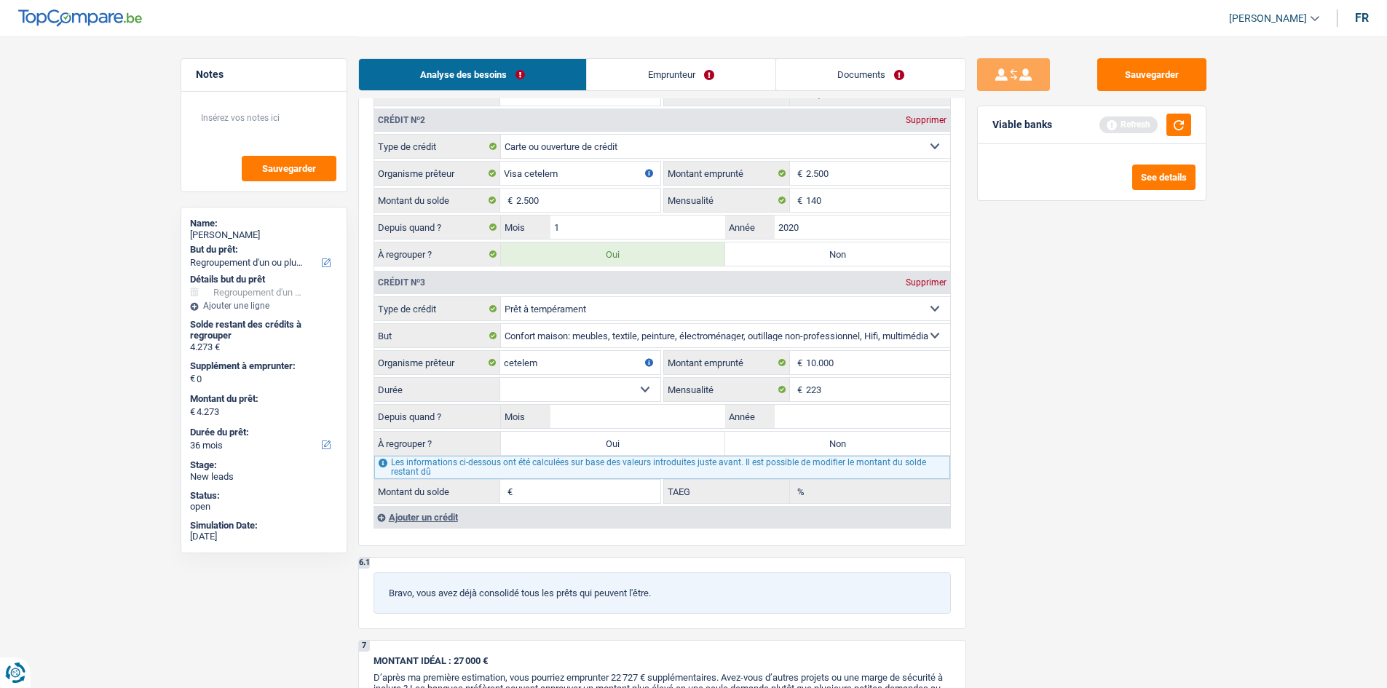
click at [523, 388] on select "12 mois 18 mois 24 mois 30 mois 36 mois 42 mois 48 mois Sélectionner une option" at bounding box center [580, 389] width 160 height 23
click at [740, 543] on div "6 Ancien : Avez-vous des prêts ou des cartes de crédit en cours ? Oui Non Dans …" at bounding box center [662, 154] width 608 height 786
click at [639, 440] on label "Oui" at bounding box center [613, 443] width 225 height 23
click at [639, 440] on input "Oui" at bounding box center [613, 443] width 225 height 23
radio input "true"
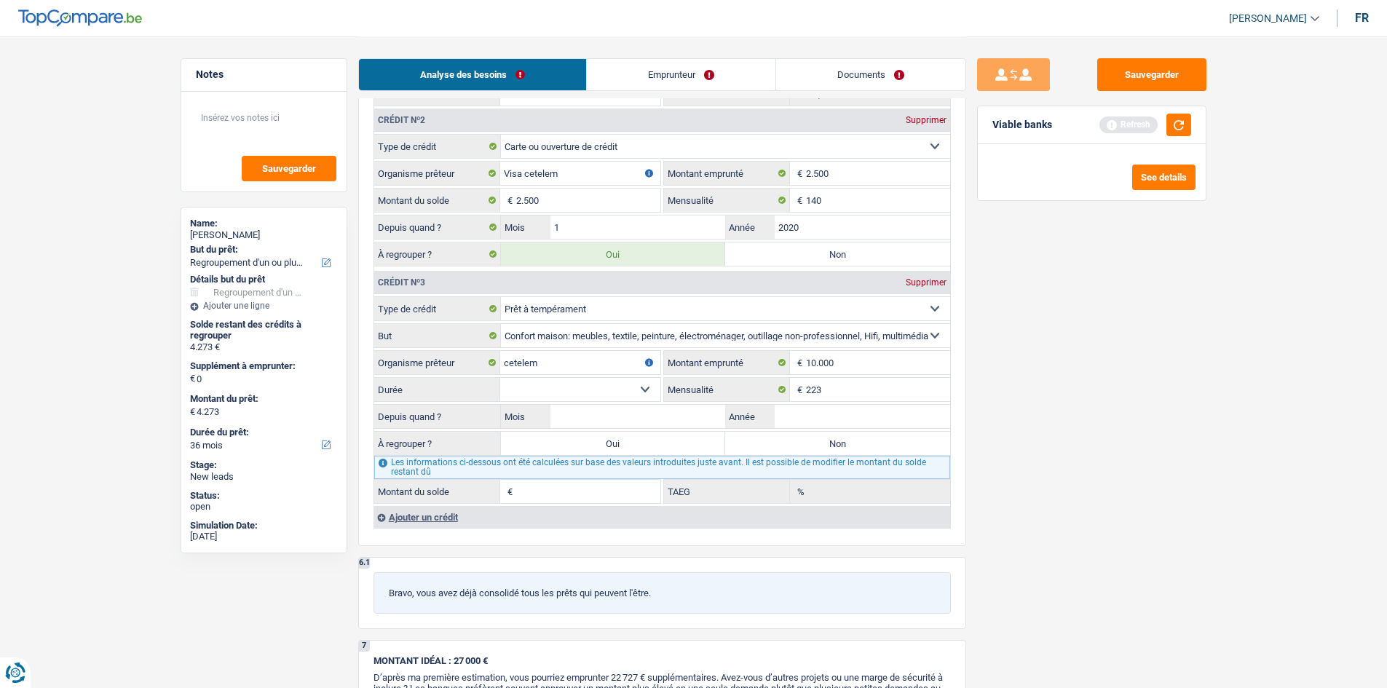
type input "35.000"
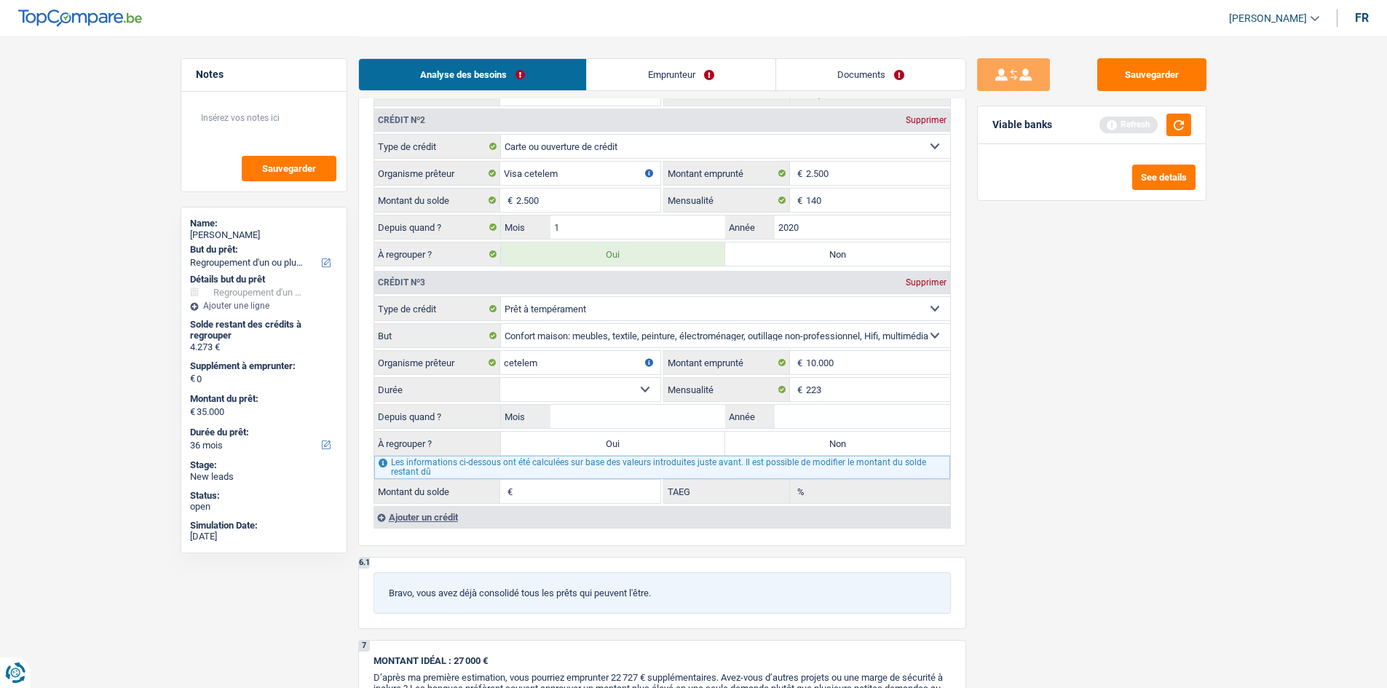
select select "120"
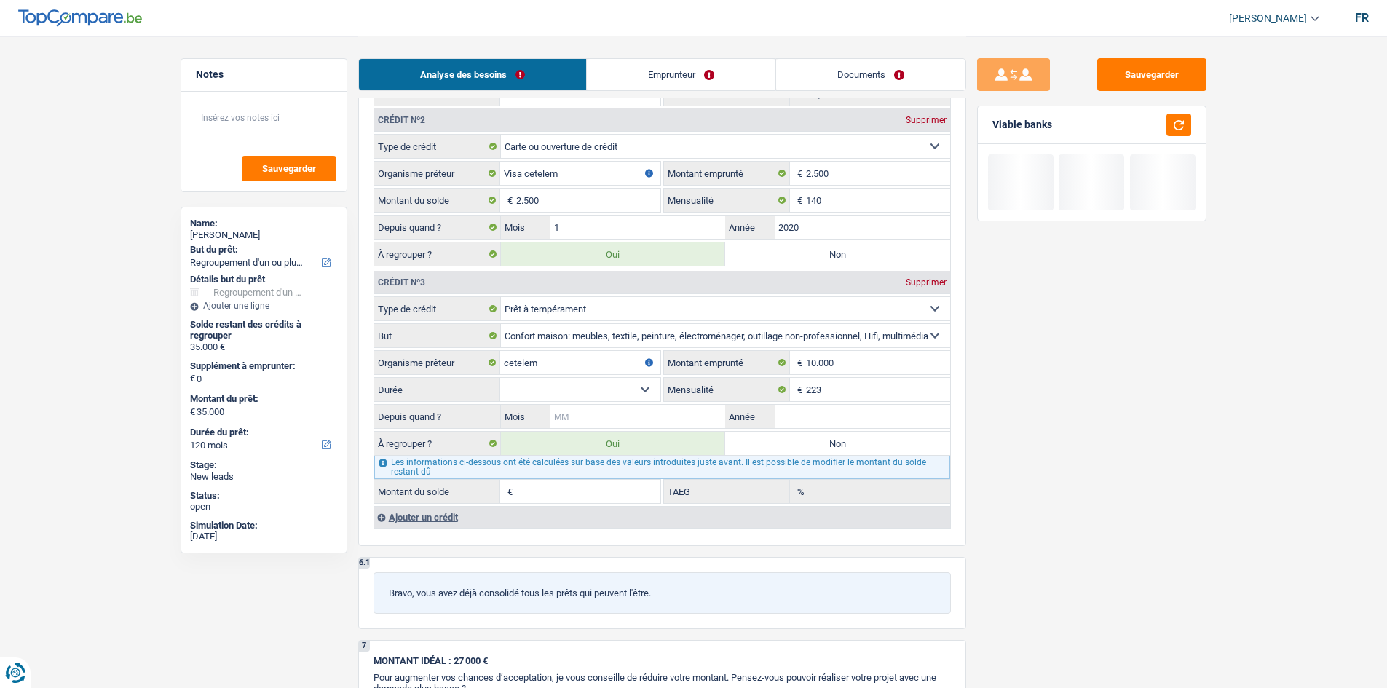
click at [646, 413] on input "Mois" at bounding box center [639, 416] width 176 height 23
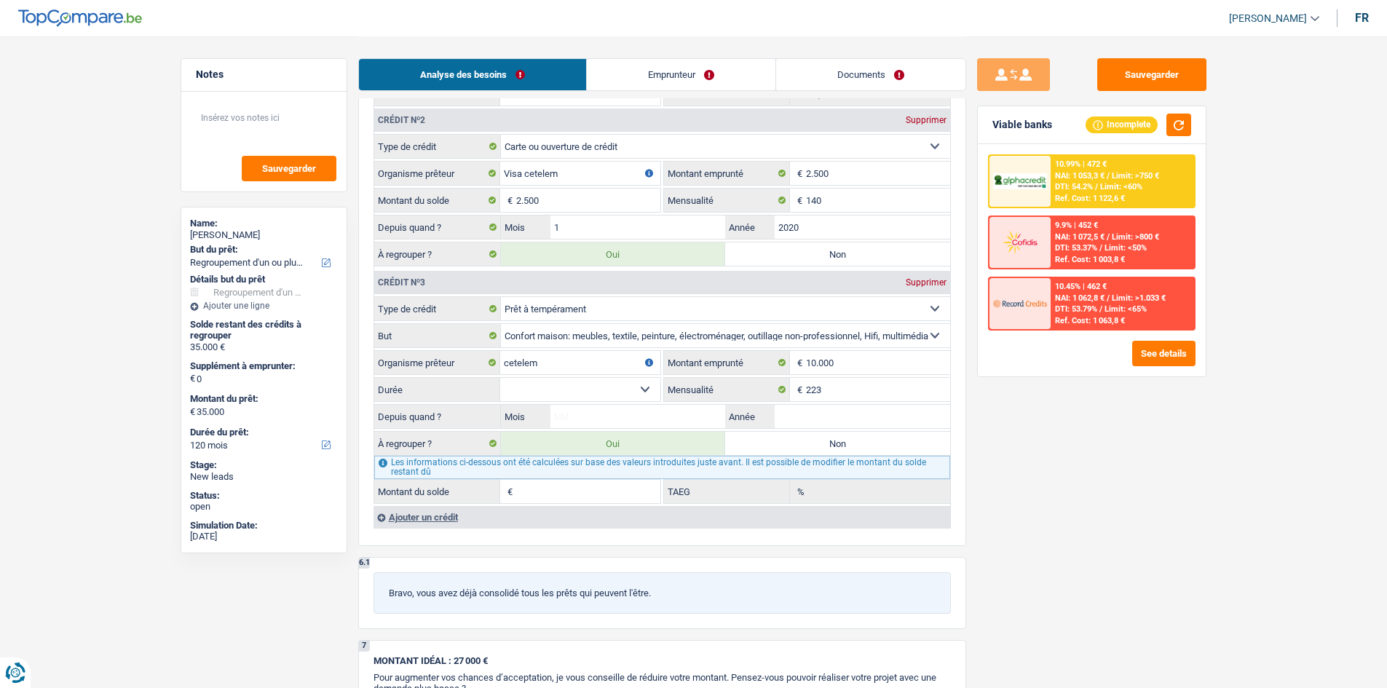
click at [797, 438] on label "Non" at bounding box center [837, 443] width 225 height 23
click at [797, 438] on input "Non" at bounding box center [837, 443] width 225 height 23
radio input "true"
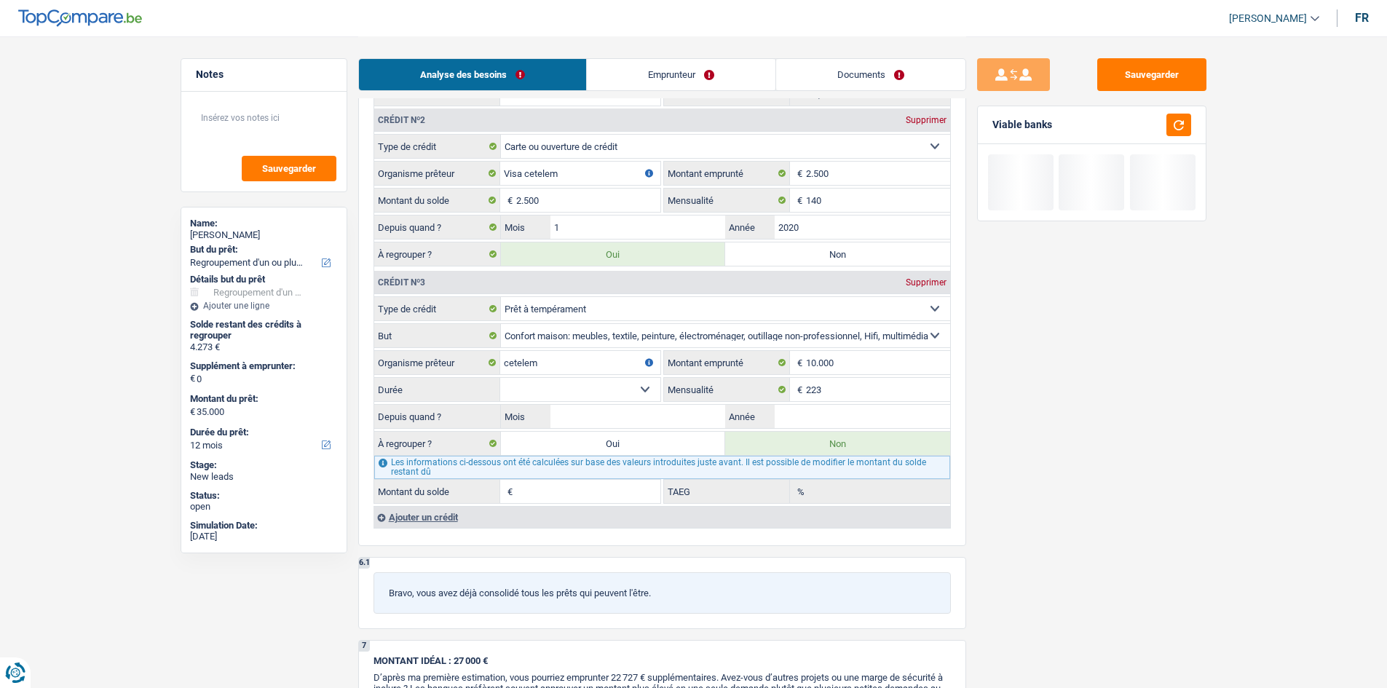
type input "4.273"
select select "36"
type input "4.273"
select select "36"
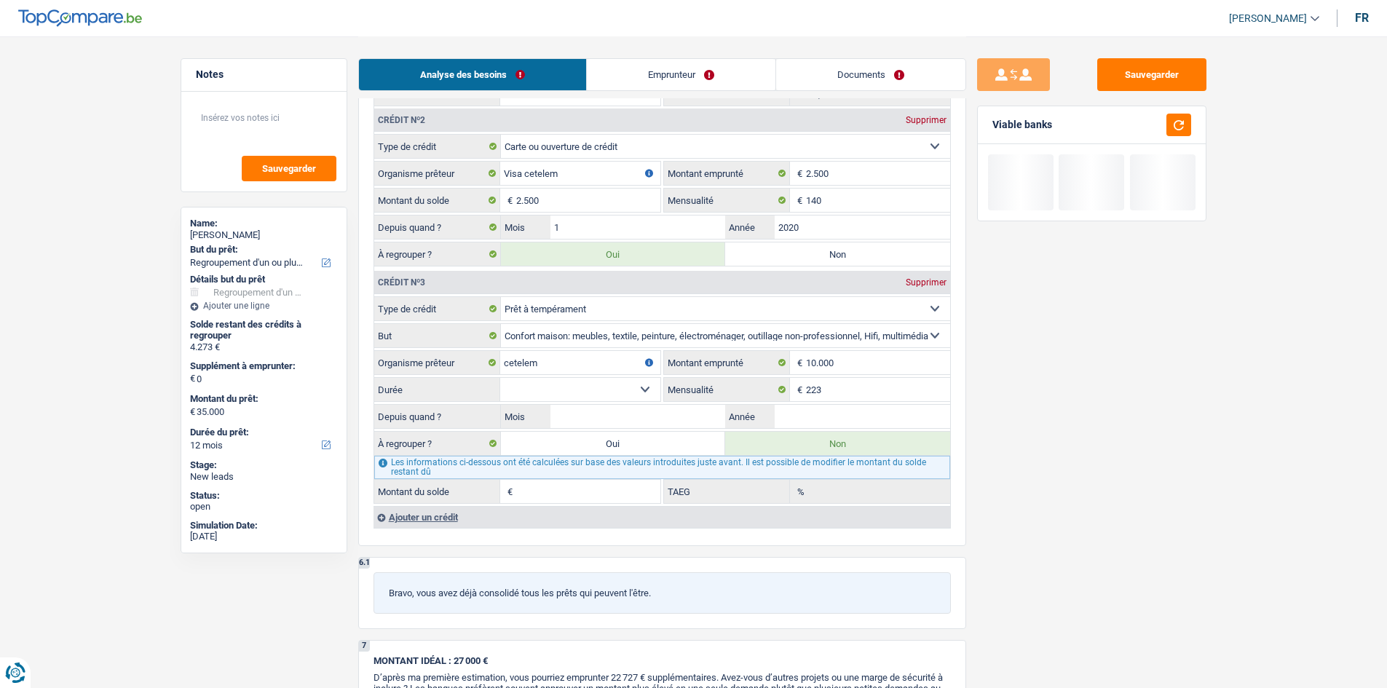
type input "4.273"
select select "36"
radio input "false"
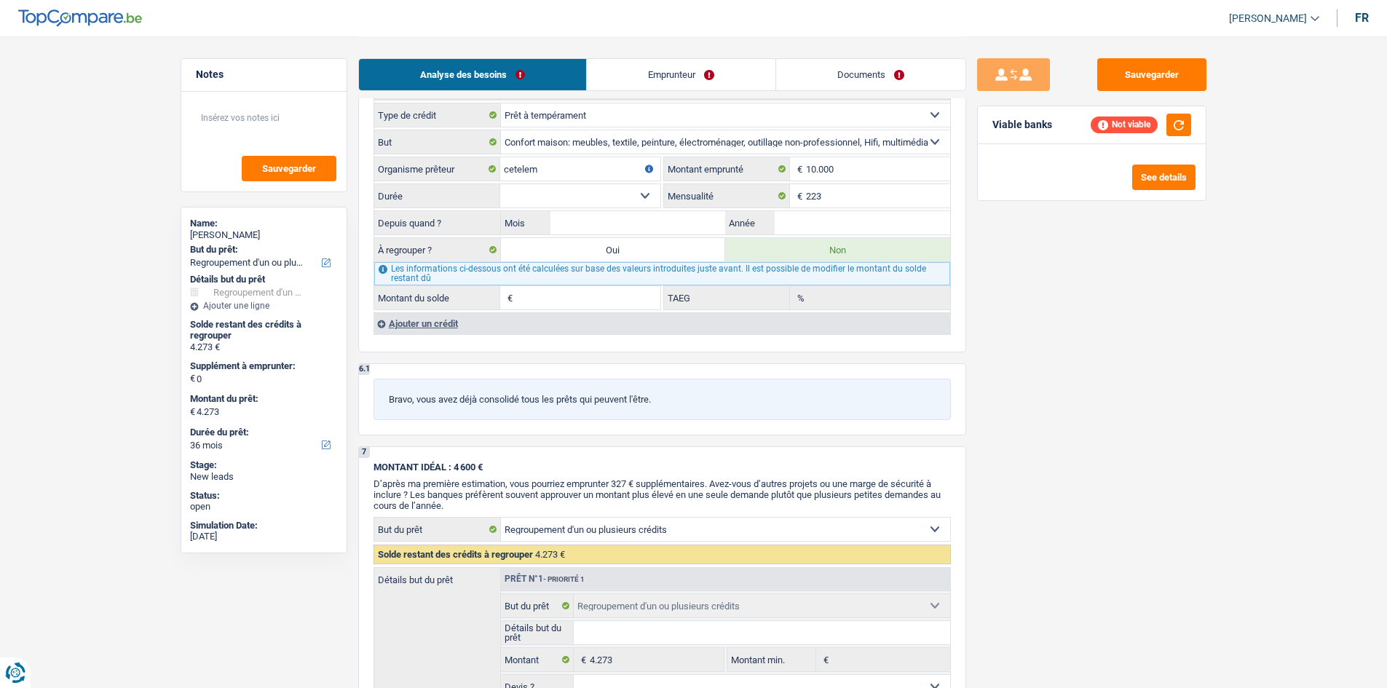
scroll to position [1719, 0]
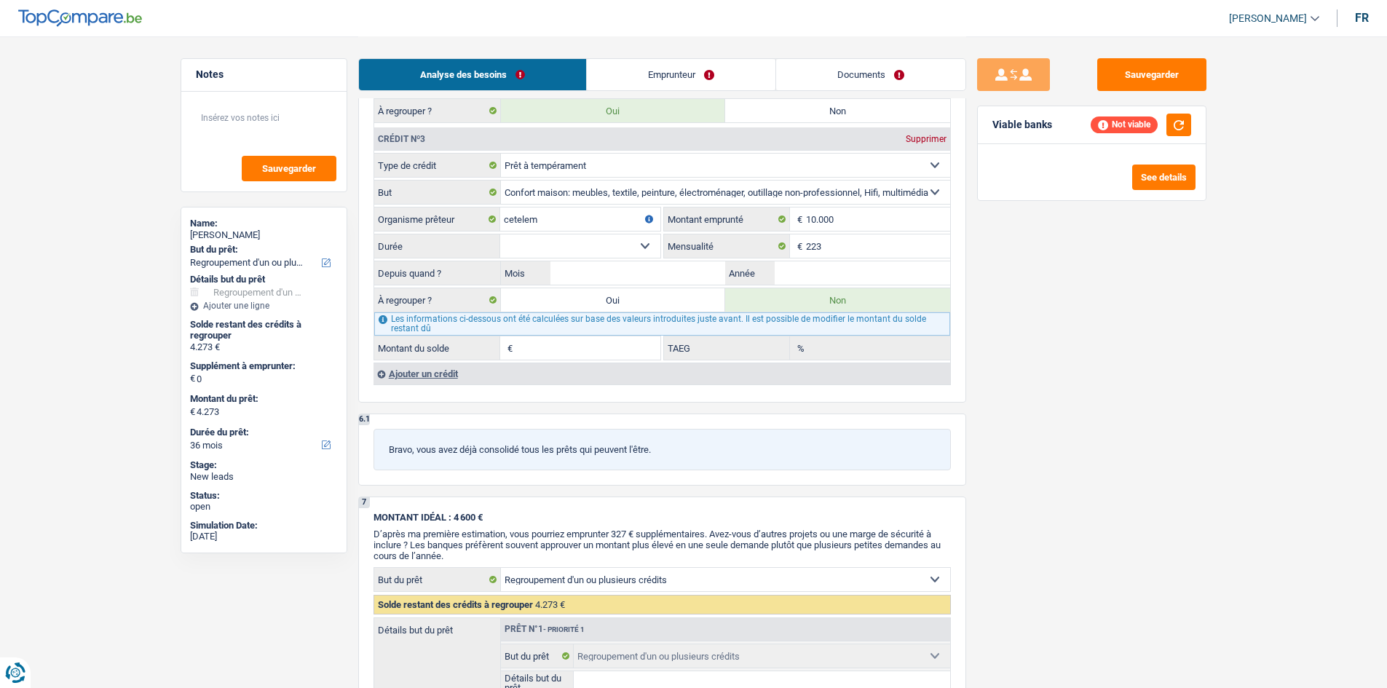
click at [588, 241] on select "12 mois 18 mois 24 mois 30 mois 36 mois 42 mois 48 mois Sélectionner une option" at bounding box center [580, 246] width 160 height 23
click at [844, 216] on input "10.000" at bounding box center [878, 219] width 144 height 23
type input "10.001"
click at [637, 245] on select "12 mois 18 mois 24 mois 30 mois 36 mois 42 mois 48 mois 60 mois Sélectionner un…" at bounding box center [580, 246] width 160 height 23
select select "60"
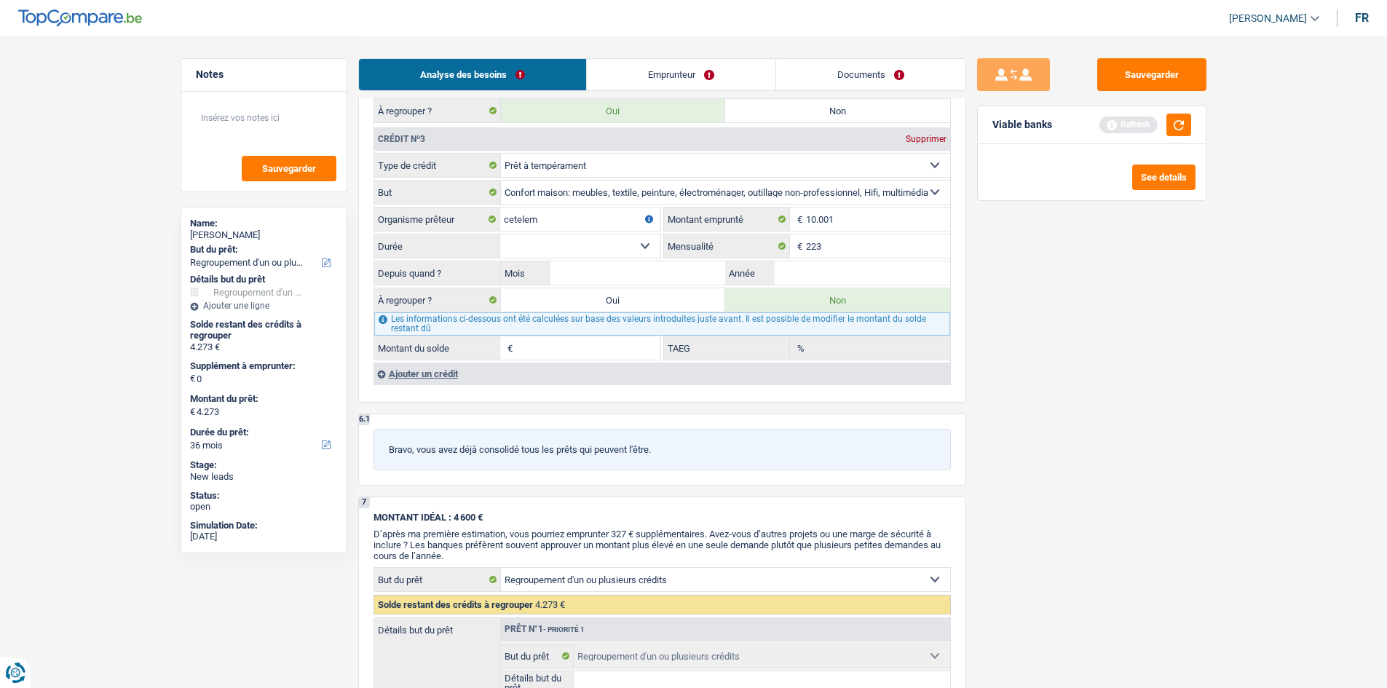
click at [500, 235] on select "12 mois 18 mois 24 mois 30 mois 36 mois 42 mois 48 mois 60 mois Sélectionner un…" at bounding box center [580, 246] width 160 height 23
click at [651, 270] on input "Mois" at bounding box center [639, 272] width 176 height 23
type input "11"
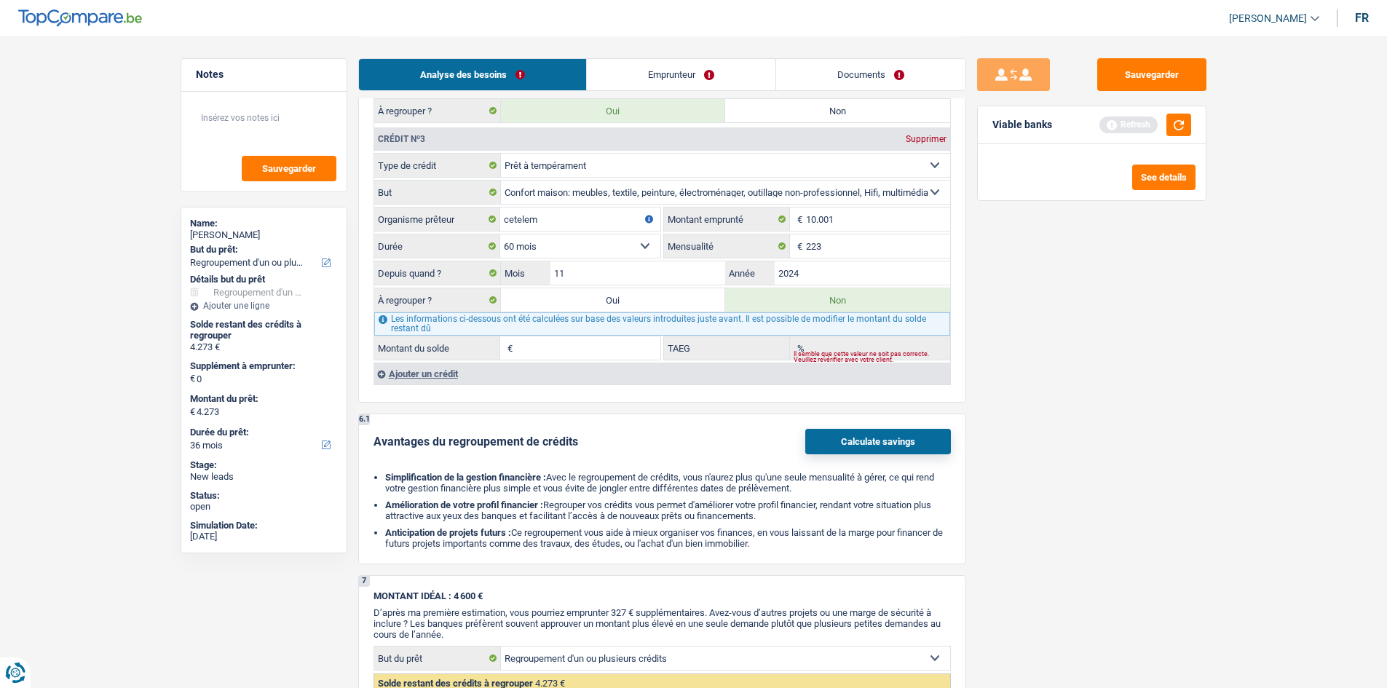
type input "2024"
click at [1175, 449] on div "Sauvegarder Viable banks Refresh See details" at bounding box center [1091, 361] width 251 height 607
type input "8.723"
type input "12,80"
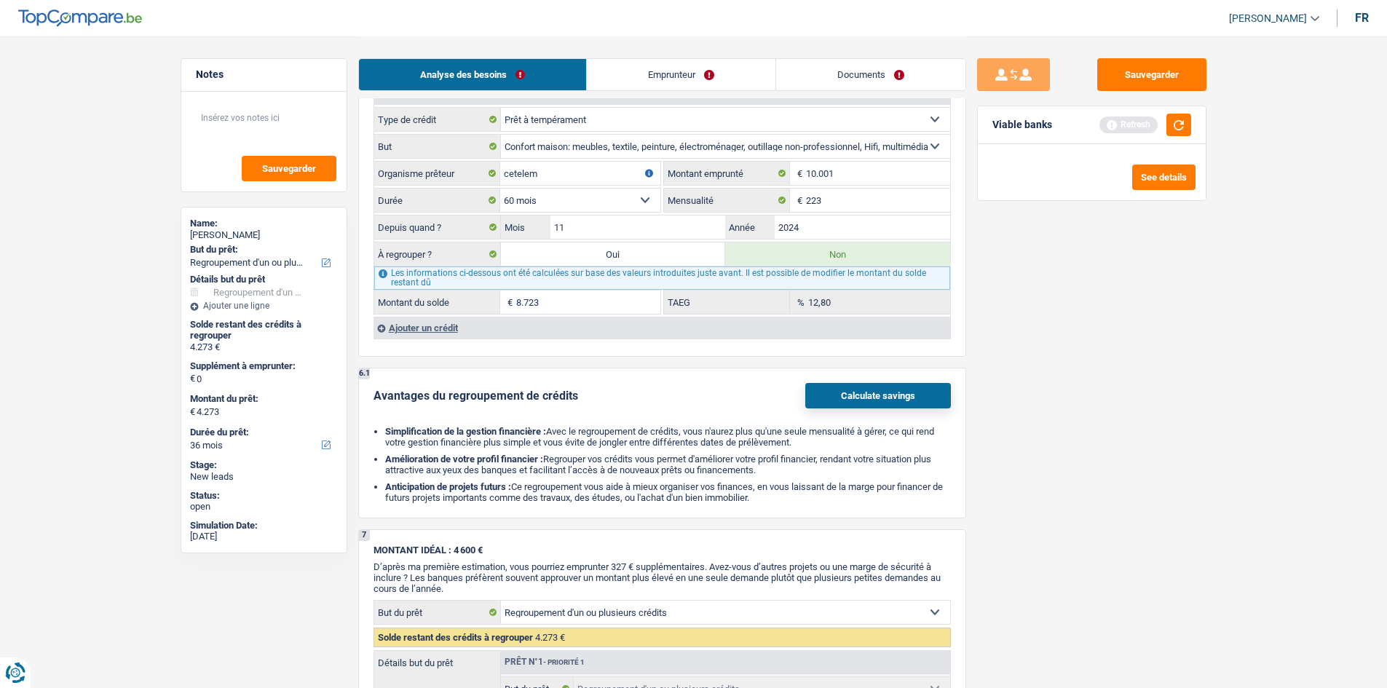
click at [590, 251] on label "Oui" at bounding box center [613, 254] width 225 height 23
click at [590, 251] on input "Oui" at bounding box center [613, 254] width 225 height 23
radio input "true"
type input "12.996"
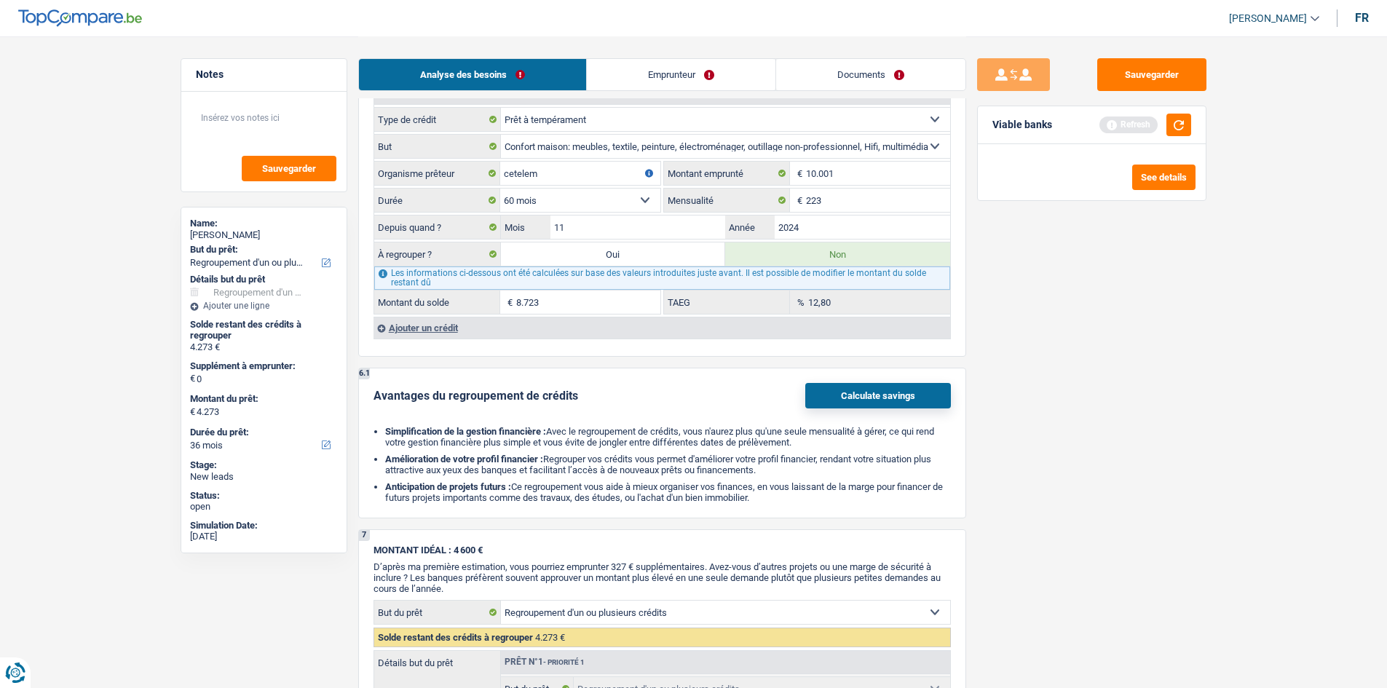
type input "12.996"
radio input "false"
select select "60"
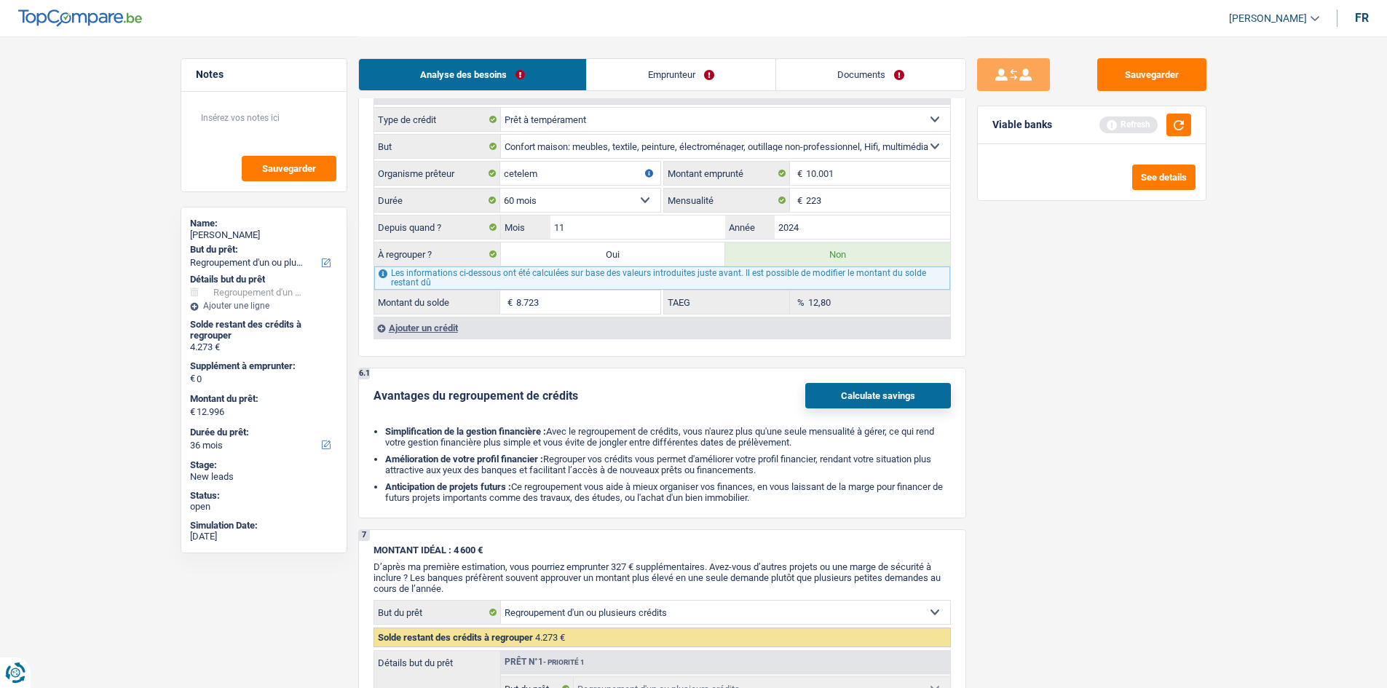
select select "60"
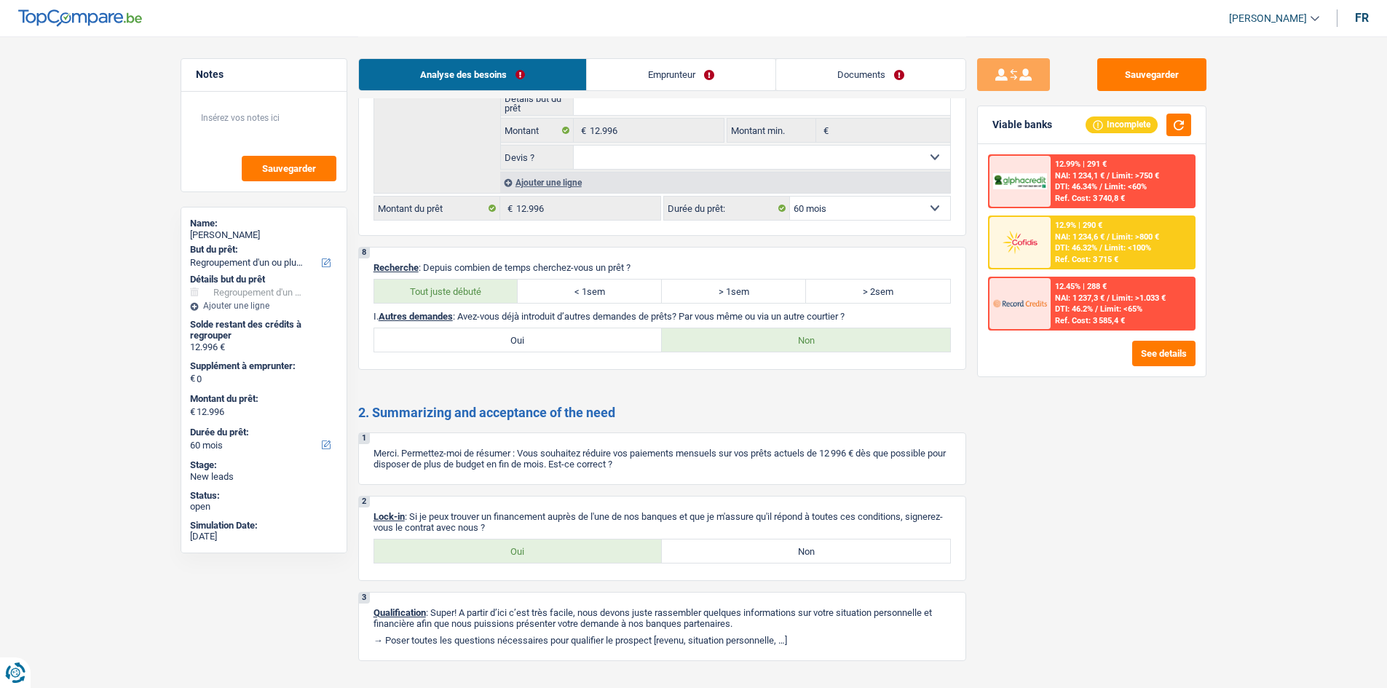
scroll to position [2330, 0]
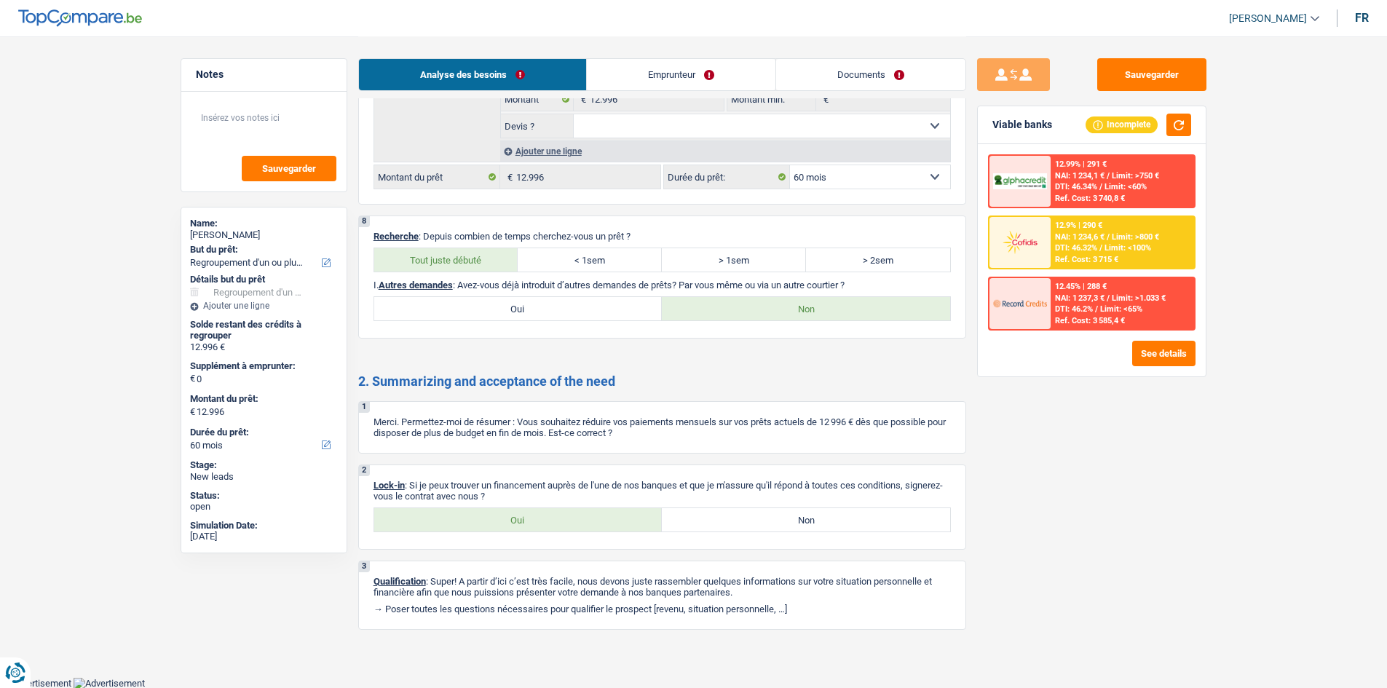
click at [657, 67] on link "Emprunteur" at bounding box center [681, 74] width 189 height 31
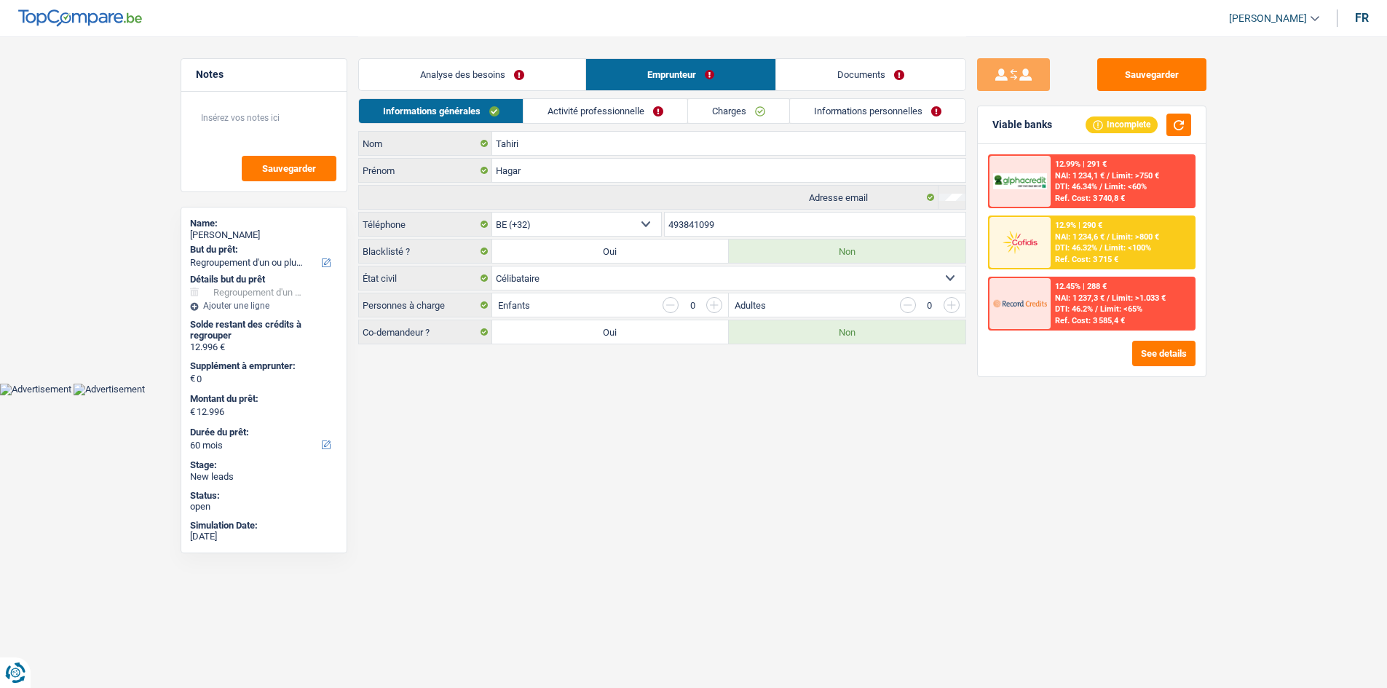
scroll to position [0, 0]
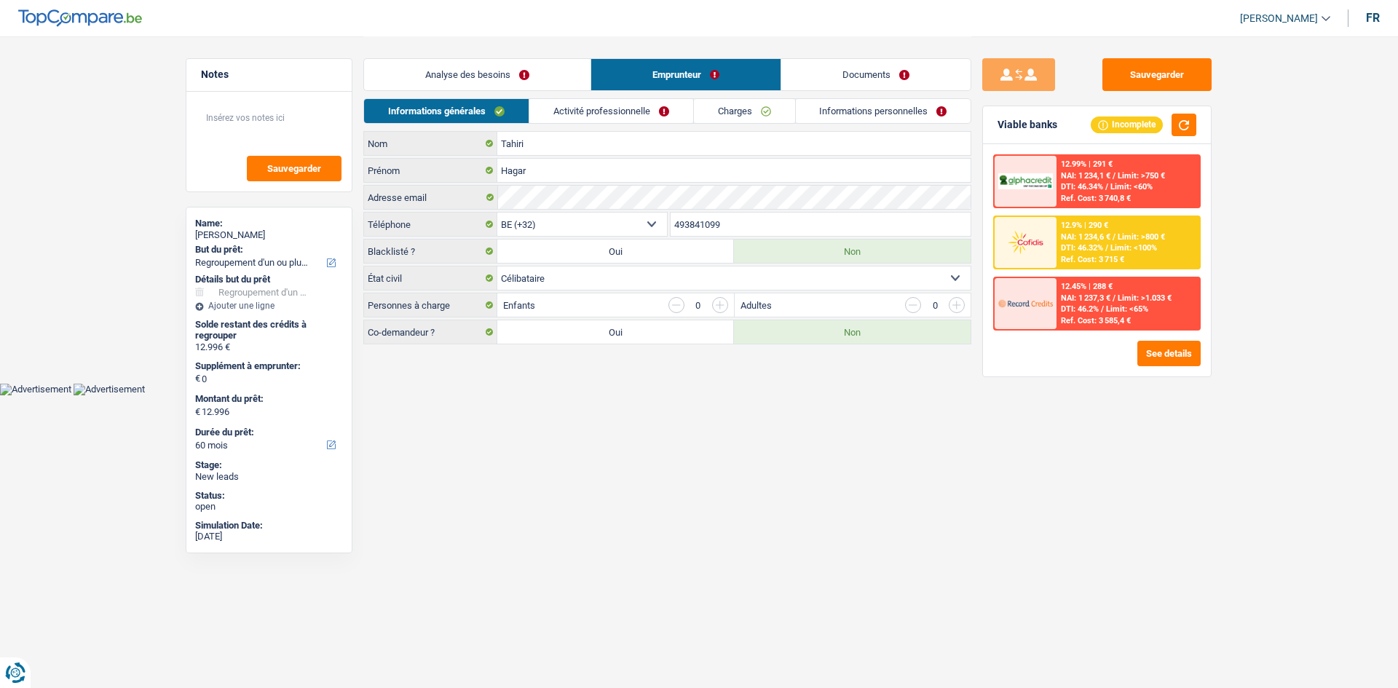
click at [617, 111] on link "Activité professionnelle" at bounding box center [611, 111] width 164 height 24
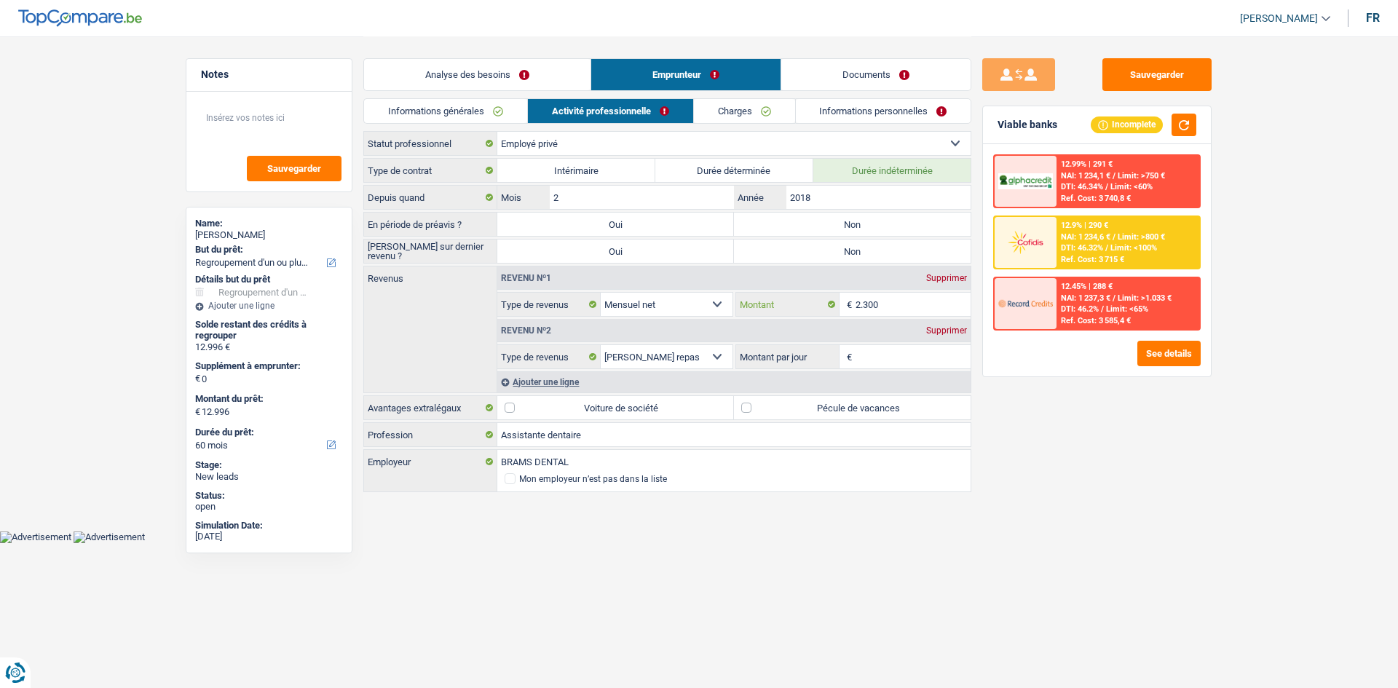
click at [905, 307] on input "2.300" at bounding box center [914, 304] width 116 height 23
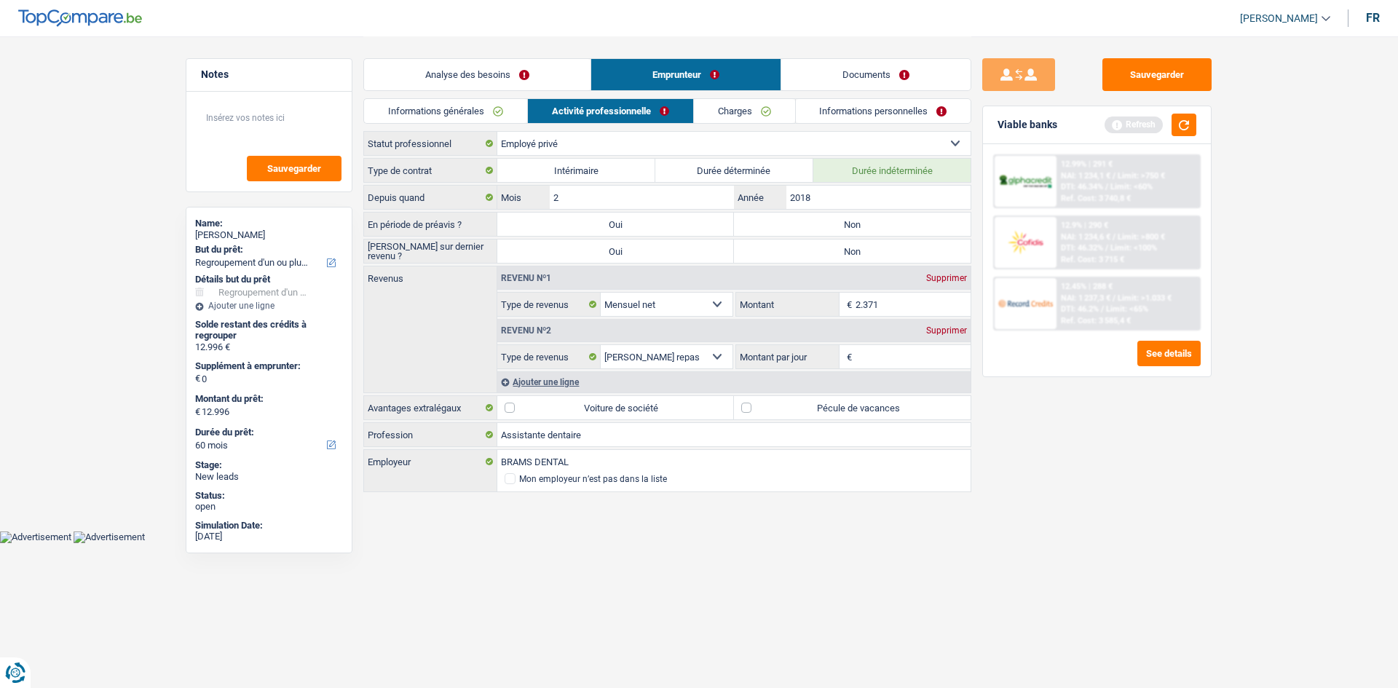
type input "2.371"
click at [1051, 545] on div "Sauvegarder Viable banks Refresh 12.99% | 291 € NAI: 1 234,1 € / Limit: >750 € …" at bounding box center [1097, 361] width 251 height 607
click at [860, 350] on input "Montant par jour" at bounding box center [914, 356] width 116 height 23
click at [948, 328] on div "Supprimer" at bounding box center [947, 330] width 48 height 9
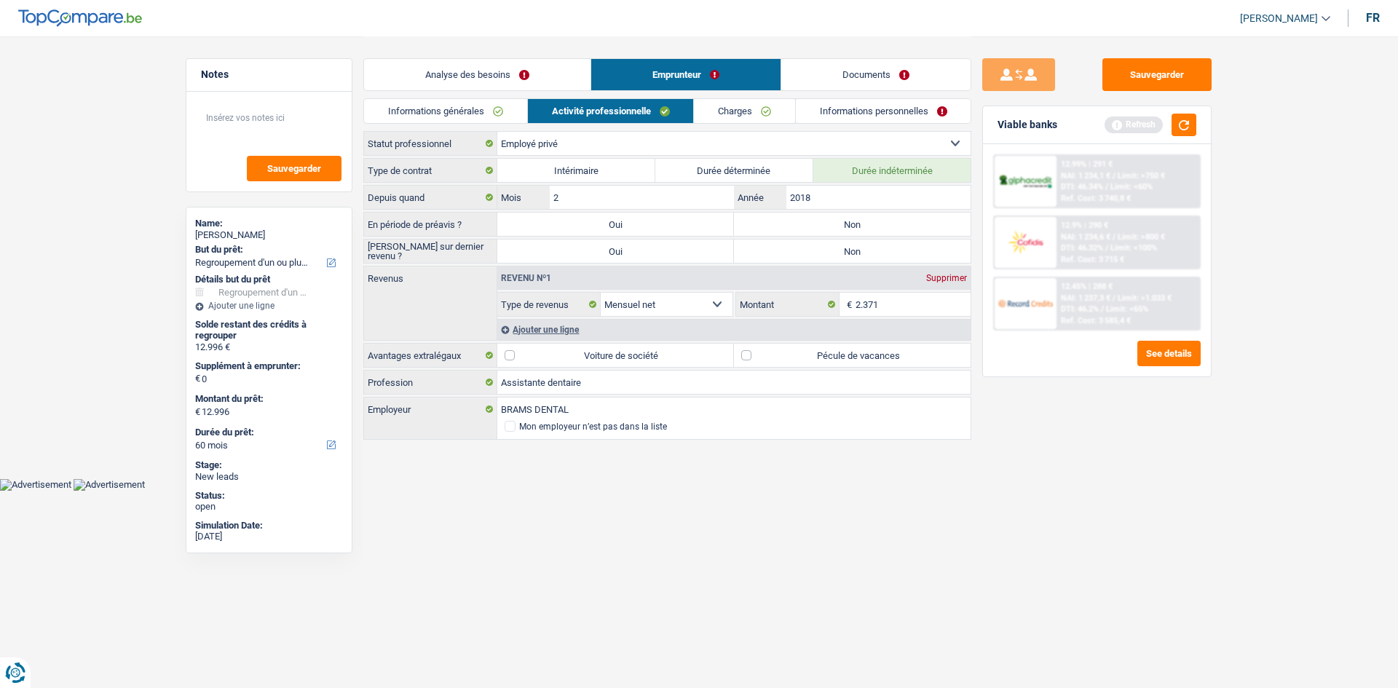
click at [790, 350] on label "Pécule de vacances" at bounding box center [852, 355] width 237 height 23
click at [790, 350] on input "Pécule de vacances" at bounding box center [852, 355] width 237 height 23
checkbox input "true"
click at [794, 229] on label "Non" at bounding box center [852, 224] width 237 height 23
click at [794, 229] on input "Non" at bounding box center [852, 224] width 237 height 23
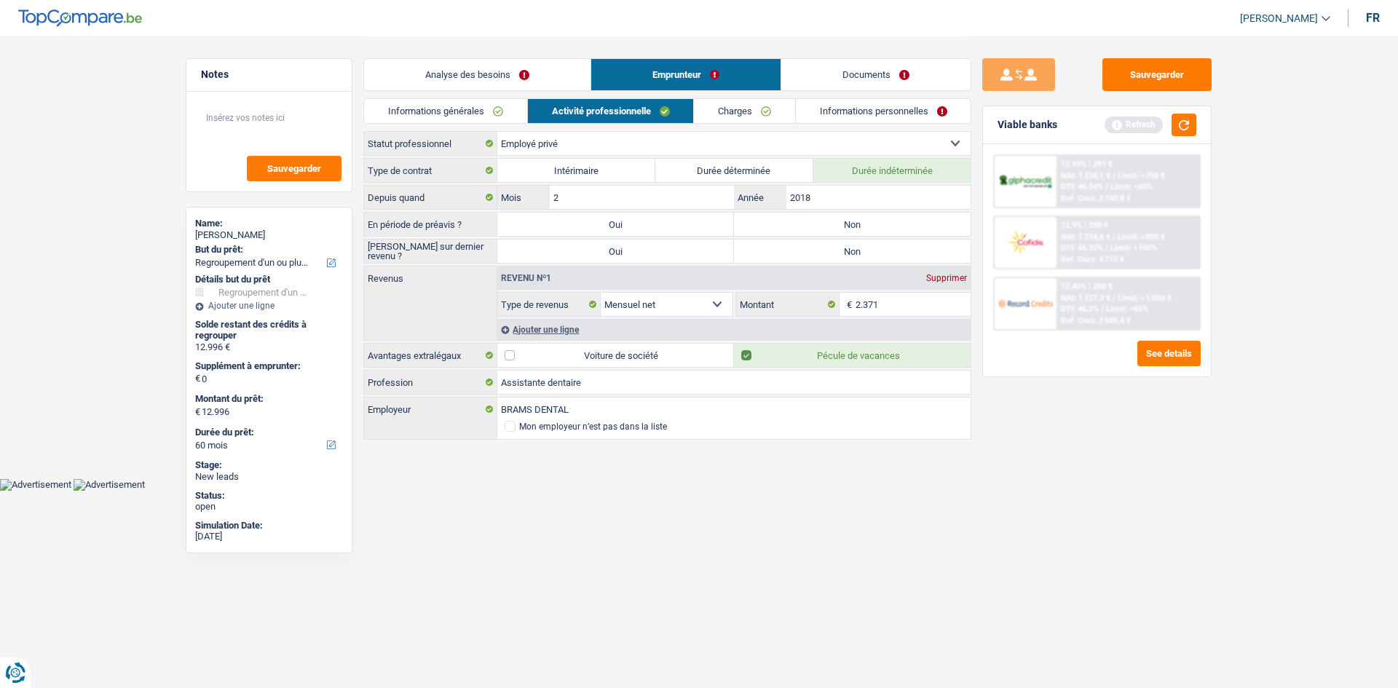
radio input "true"
drag, startPoint x: 786, startPoint y: 249, endPoint x: 802, endPoint y: 218, distance: 34.5
click at [786, 248] on label "Non" at bounding box center [852, 251] width 237 height 23
click at [786, 248] on input "Non" at bounding box center [852, 251] width 237 height 23
radio input "true"
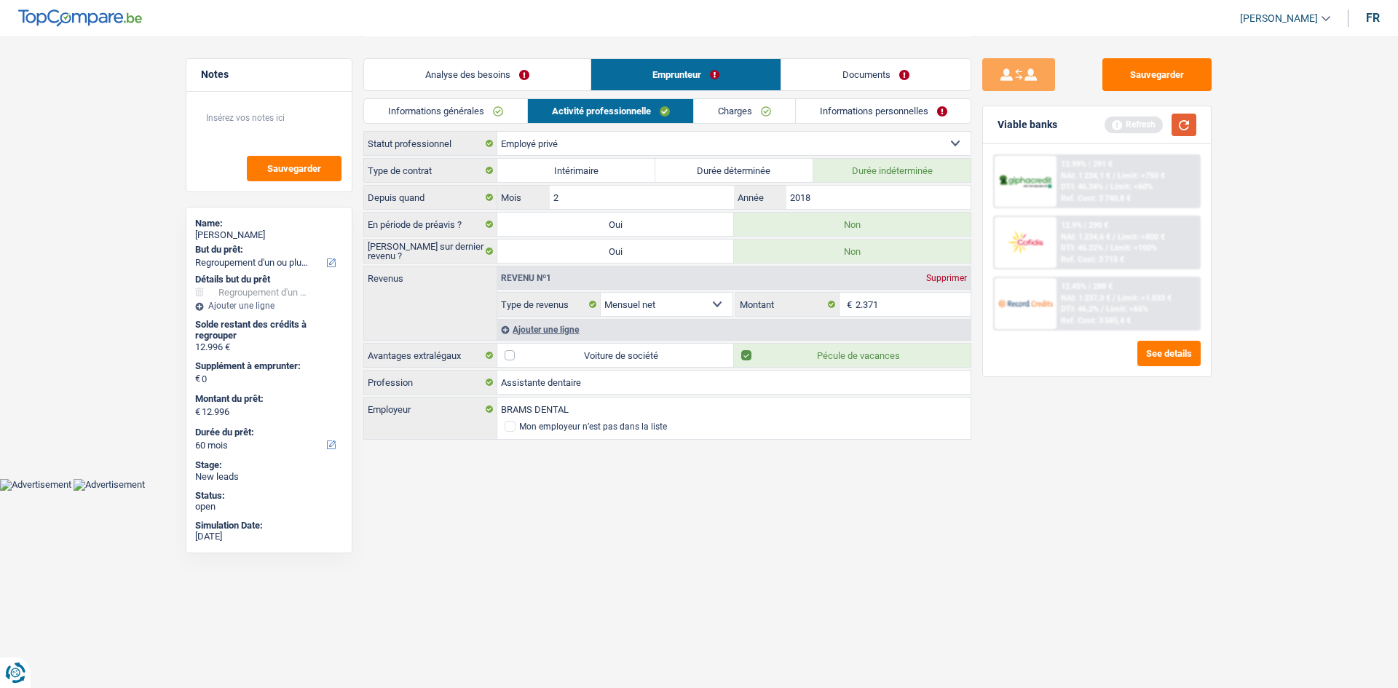
click at [1178, 122] on button "button" at bounding box center [1184, 125] width 25 height 23
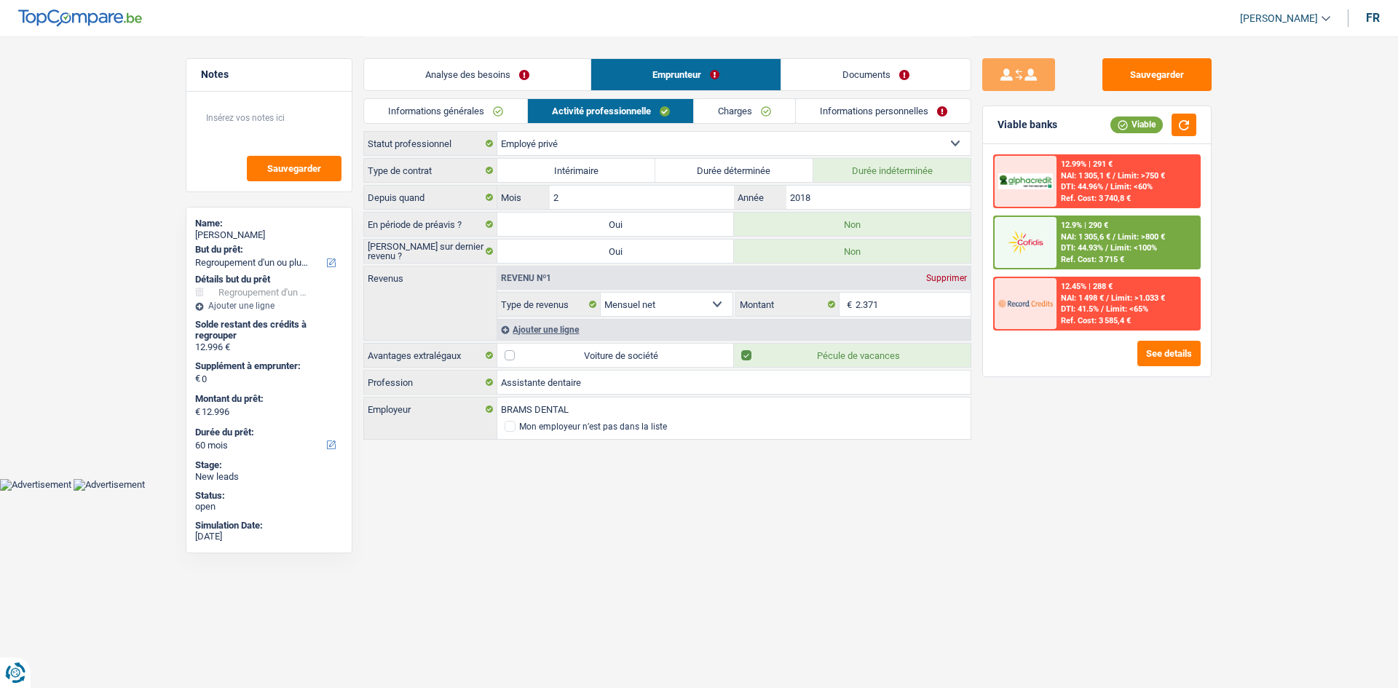
click at [729, 111] on link "Charges" at bounding box center [744, 111] width 101 height 24
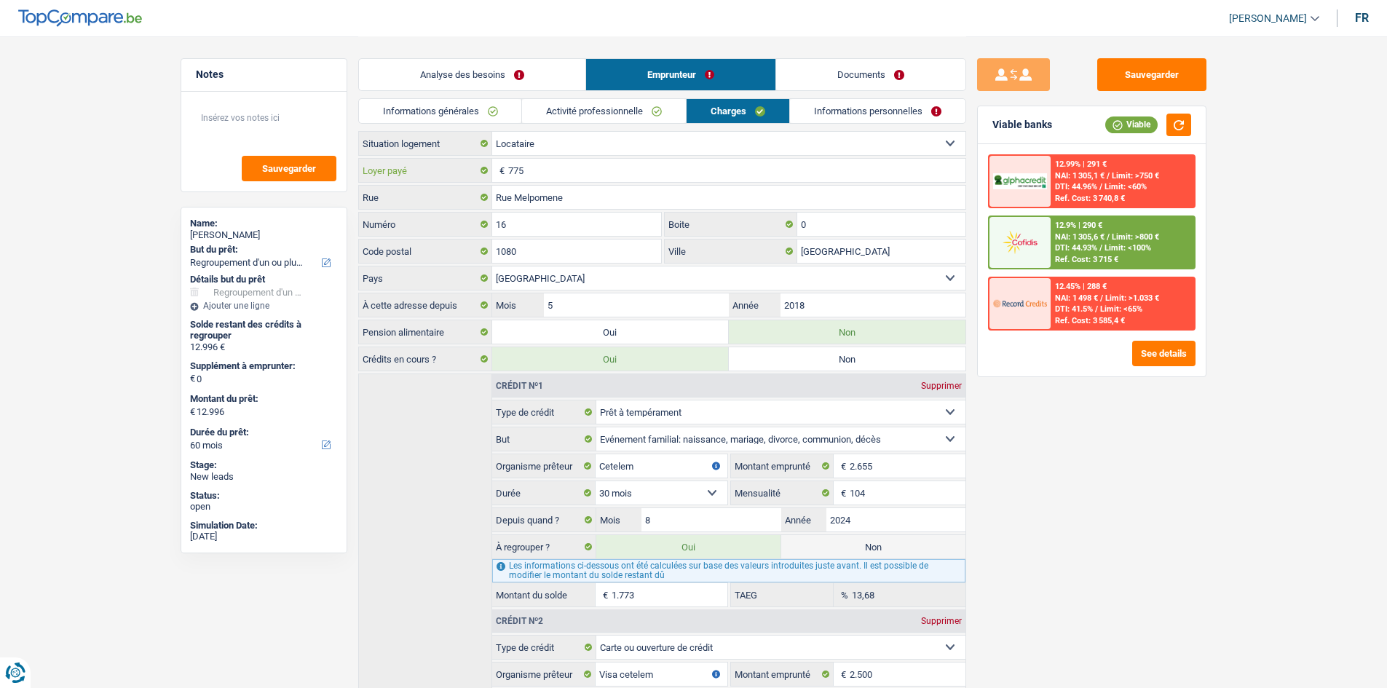
click at [596, 165] on input "775" at bounding box center [736, 170] width 457 height 23
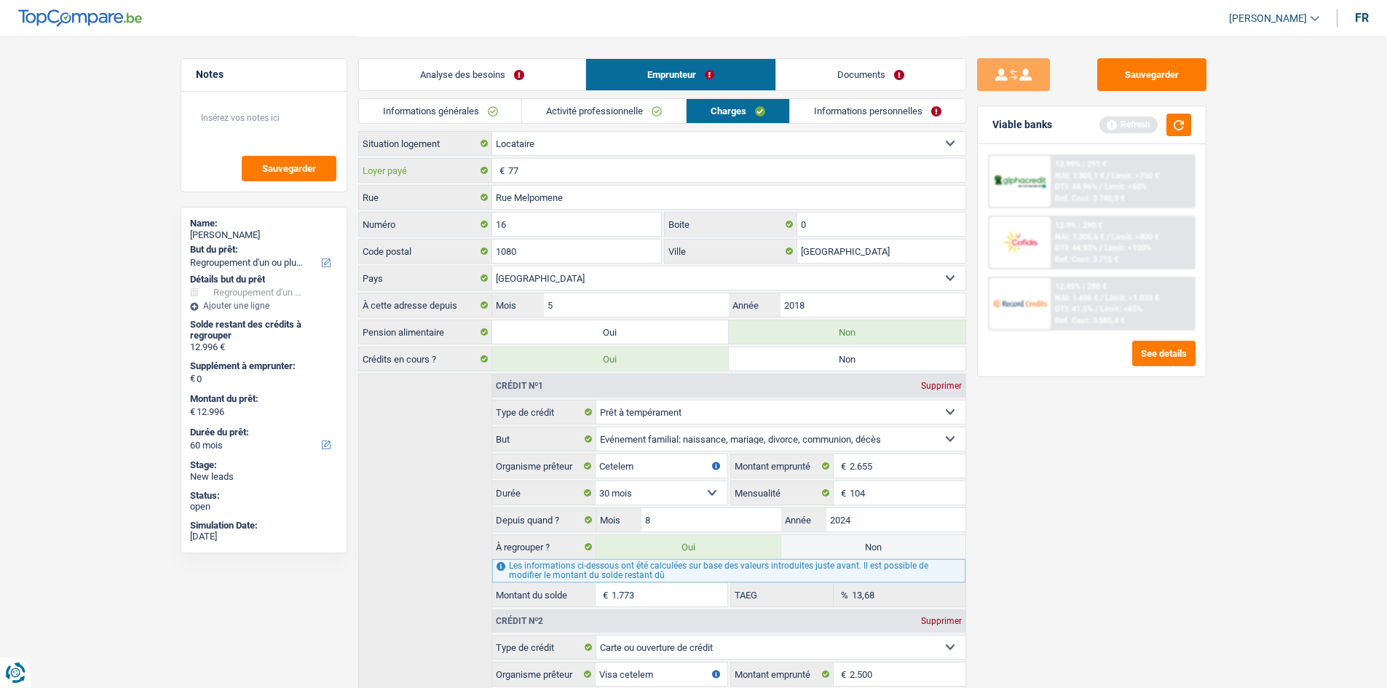
type input "7"
type input "865"
click at [1009, 465] on div "Sauvegarder Viable banks Refresh 12.99% | 291 € NAI: 1 305,1 € / Limit: >750 € …" at bounding box center [1091, 361] width 251 height 607
click at [929, 103] on link "Informations personnelles" at bounding box center [878, 111] width 176 height 24
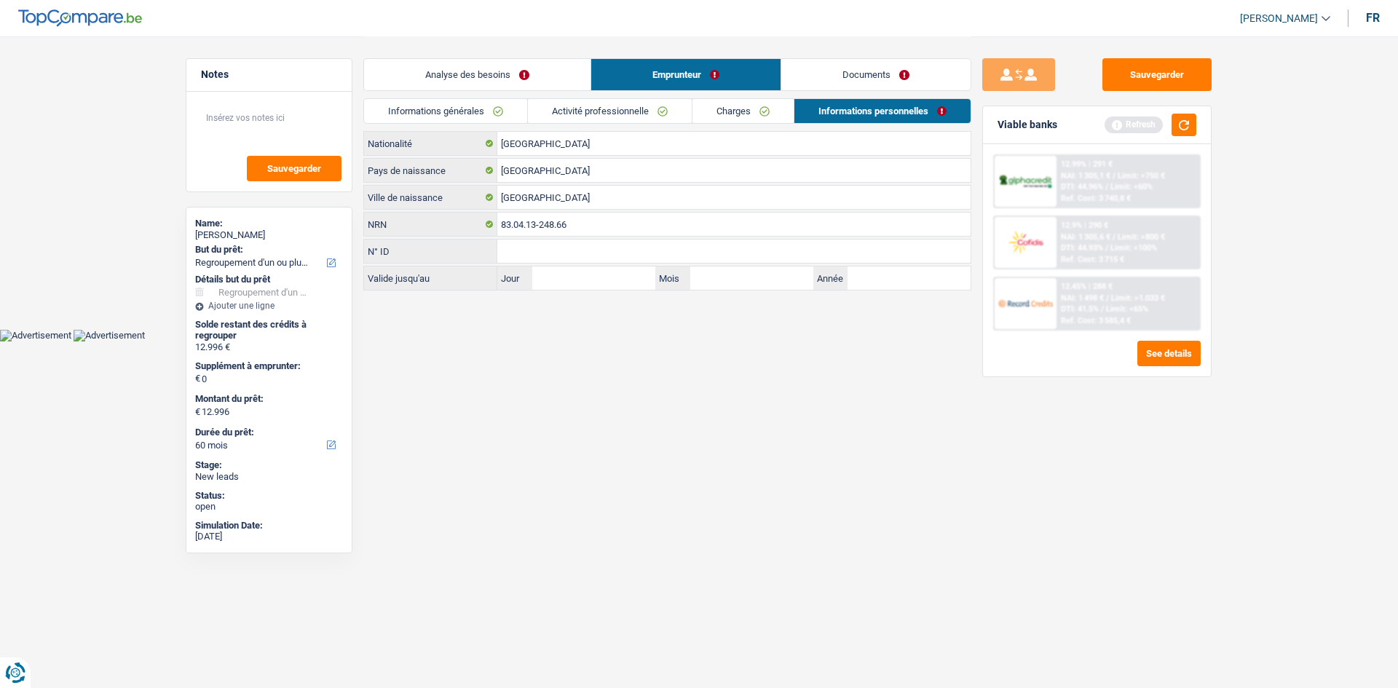
click at [492, 65] on link "Analyse des besoins" at bounding box center [477, 74] width 227 height 31
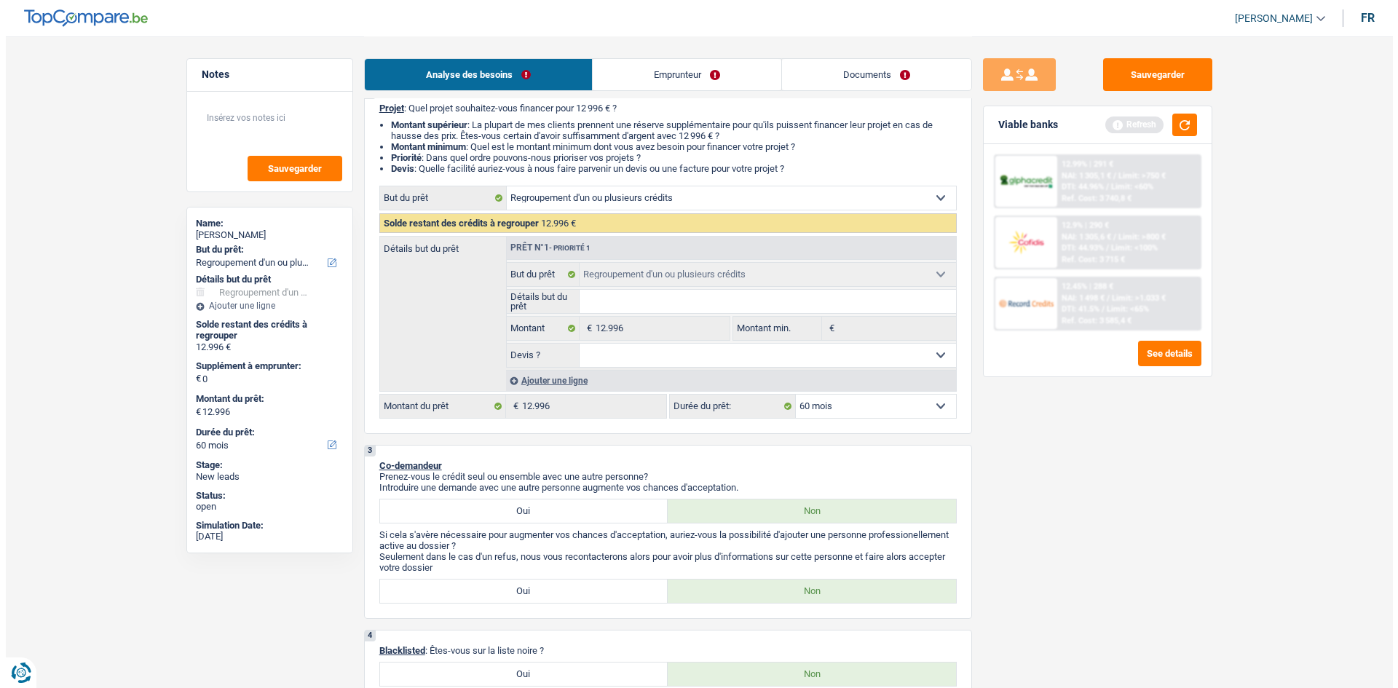
scroll to position [146, 0]
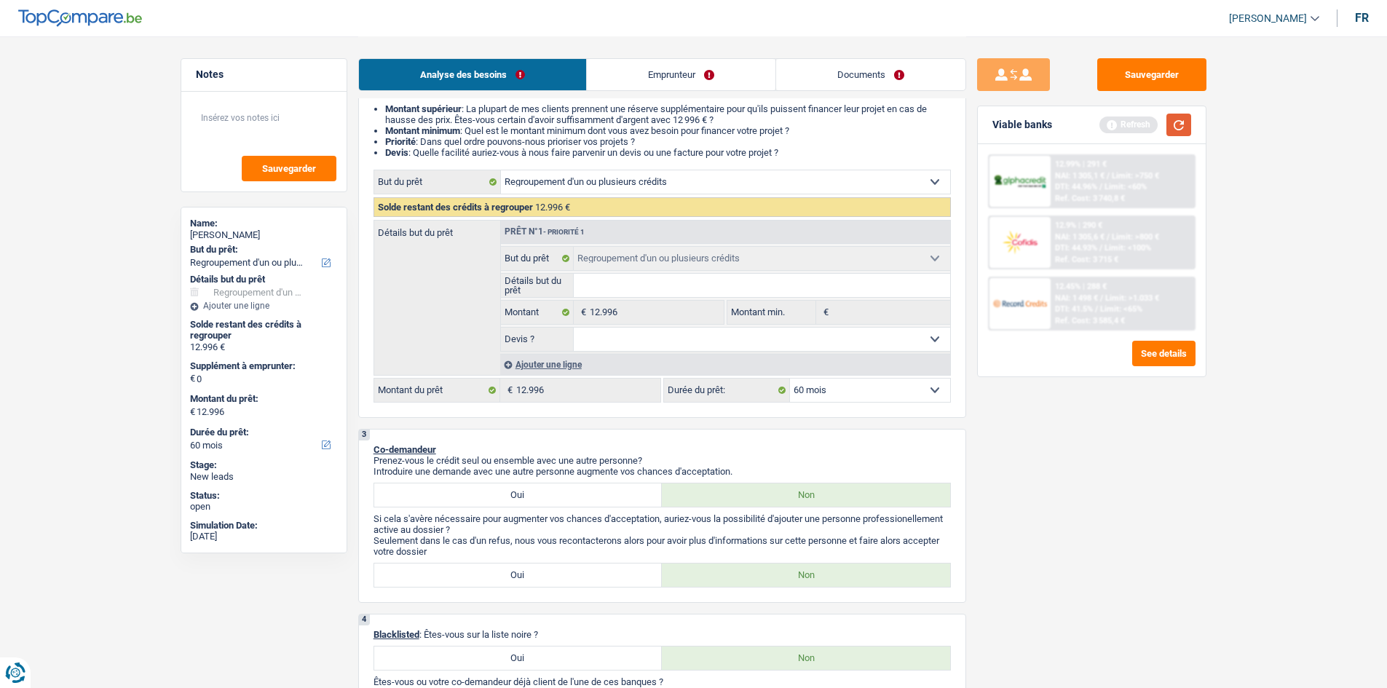
click at [1179, 128] on button "button" at bounding box center [1179, 125] width 25 height 23
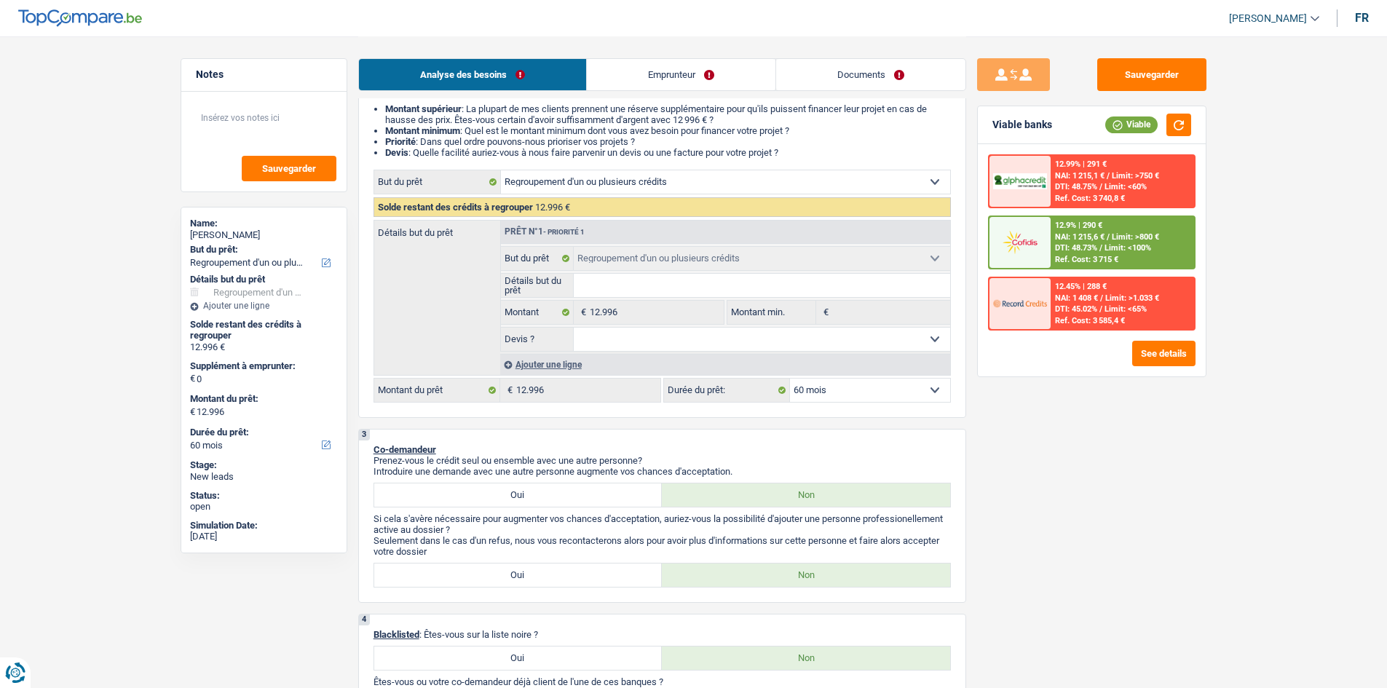
click at [655, 340] on select "Oui Non Non répondu Sélectionner une option" at bounding box center [762, 339] width 377 height 23
click at [444, 337] on div "Détails but du prêt Prêt n°1 - Priorité 1 Confort maison: meubles, textile, pei…" at bounding box center [663, 298] width 578 height 156
click at [535, 366] on div "Ajouter une ligne" at bounding box center [725, 364] width 450 height 21
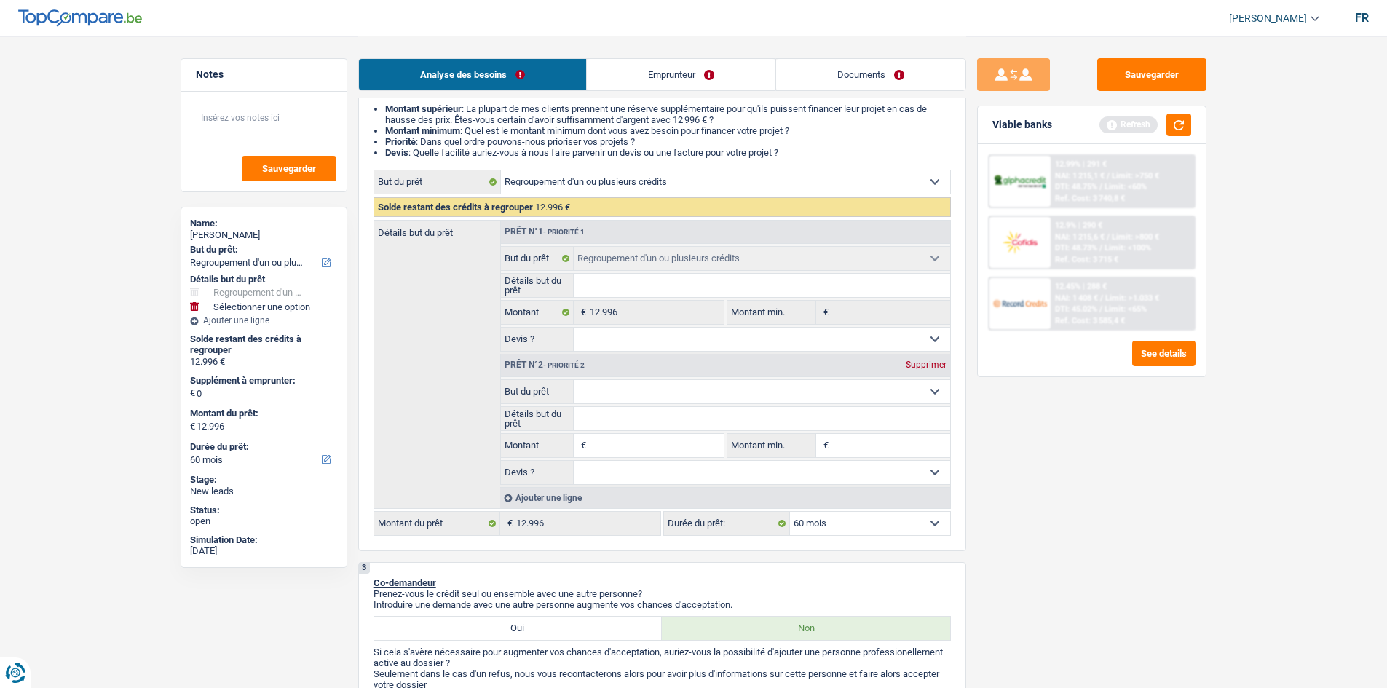
click at [599, 390] on select "Confort maison: meubles, textile, peinture, électroménager, outillage non-profe…" at bounding box center [762, 391] width 377 height 23
select select "car"
click at [574, 380] on select "Confort maison: meubles, textile, peinture, électroménager, outillage non-profe…" at bounding box center [762, 391] width 377 height 23
select select "car"
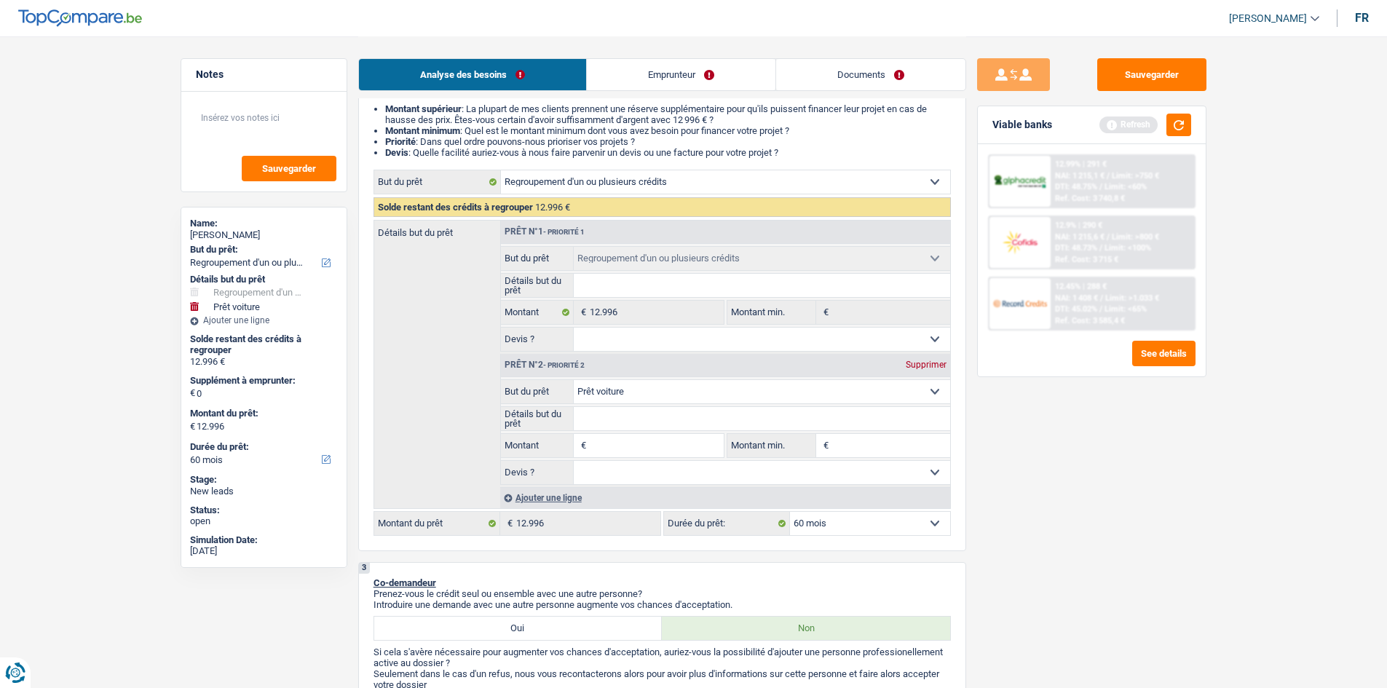
click at [633, 444] on input "Montant" at bounding box center [656, 445] width 133 height 23
type input "1"
type input "15"
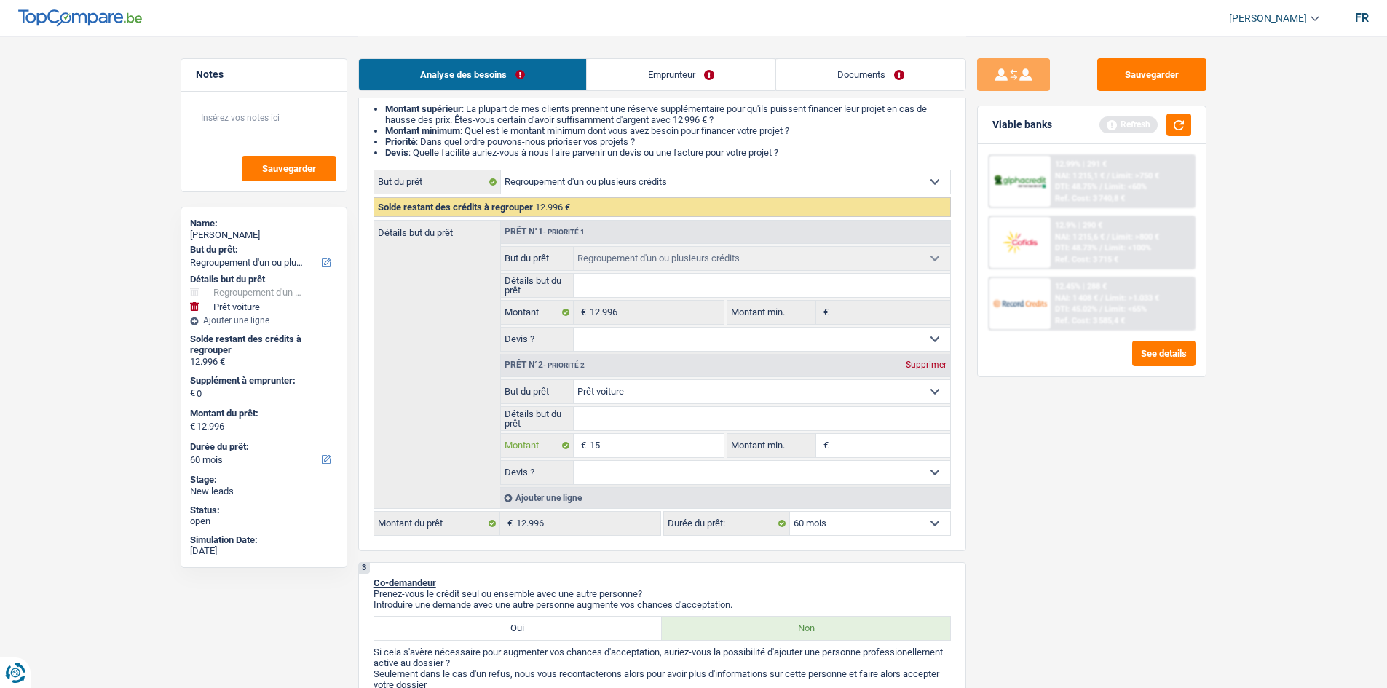
type input "150"
type input "1.500"
type input "15.000"
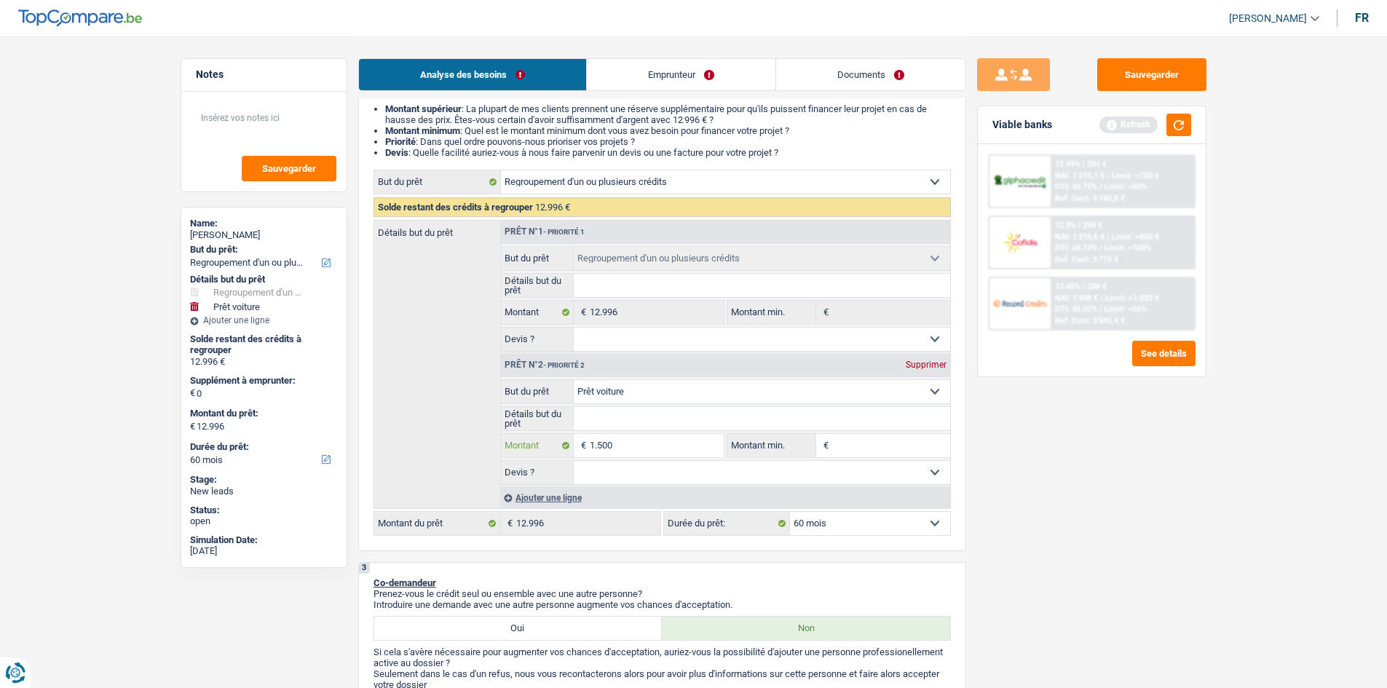
type input "15.000"
click at [788, 468] on select "Oui Non Non répondu Sélectionner une option" at bounding box center [762, 472] width 377 height 23
type input "15.000"
type input "27.996"
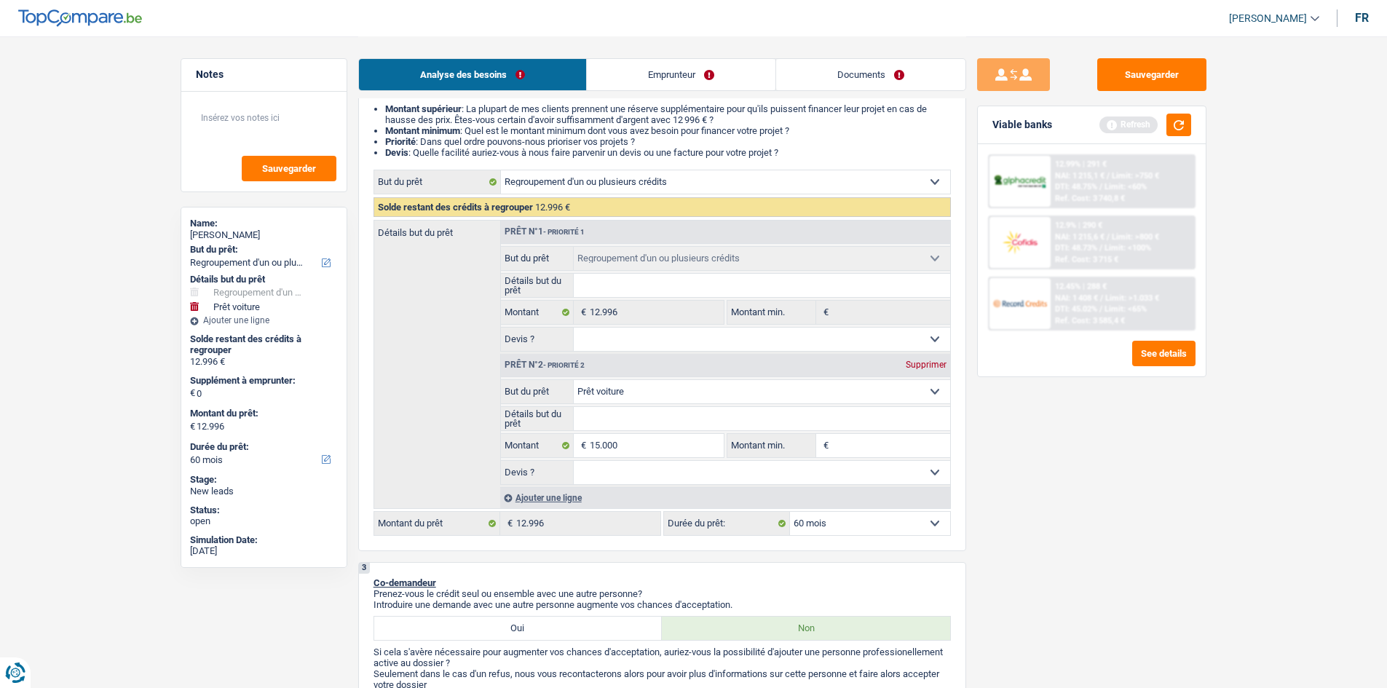
type input "27.996"
select select "120"
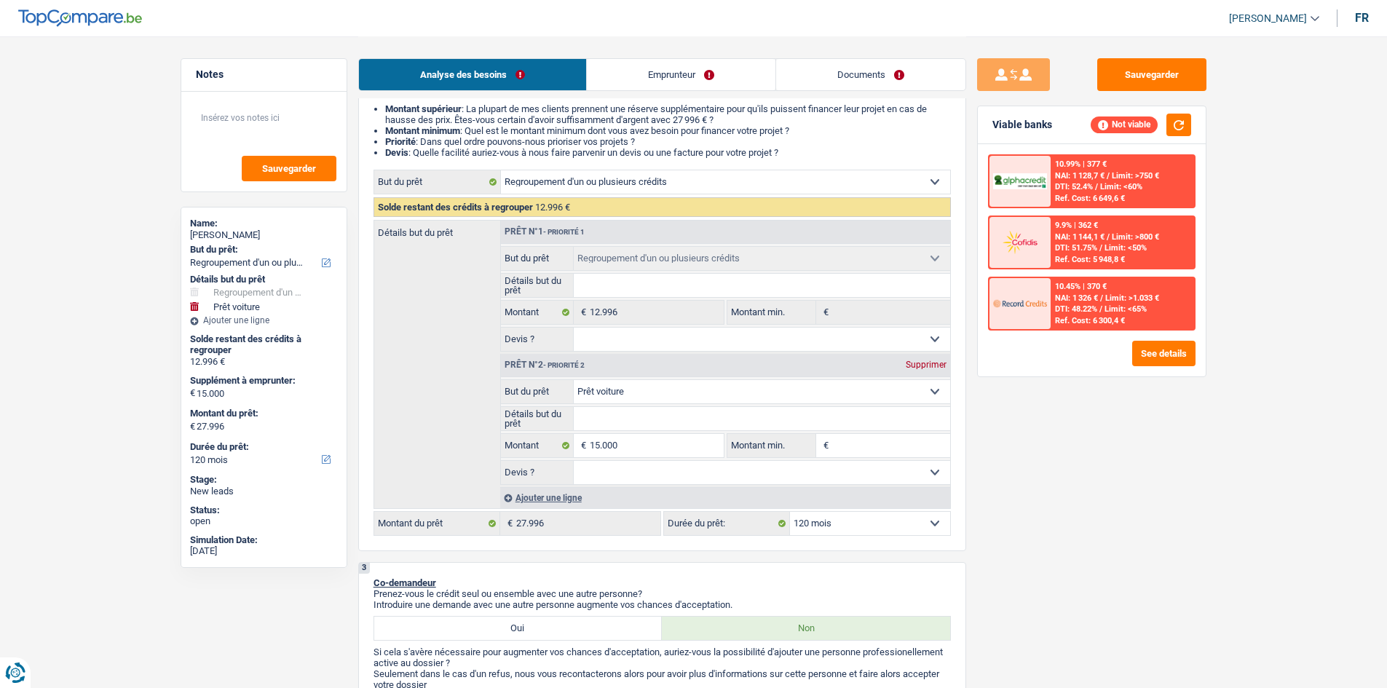
select select "yes"
click at [574, 461] on select "Oui Non Non répondu Sélectionner une option" at bounding box center [762, 472] width 377 height 23
select select "yes"
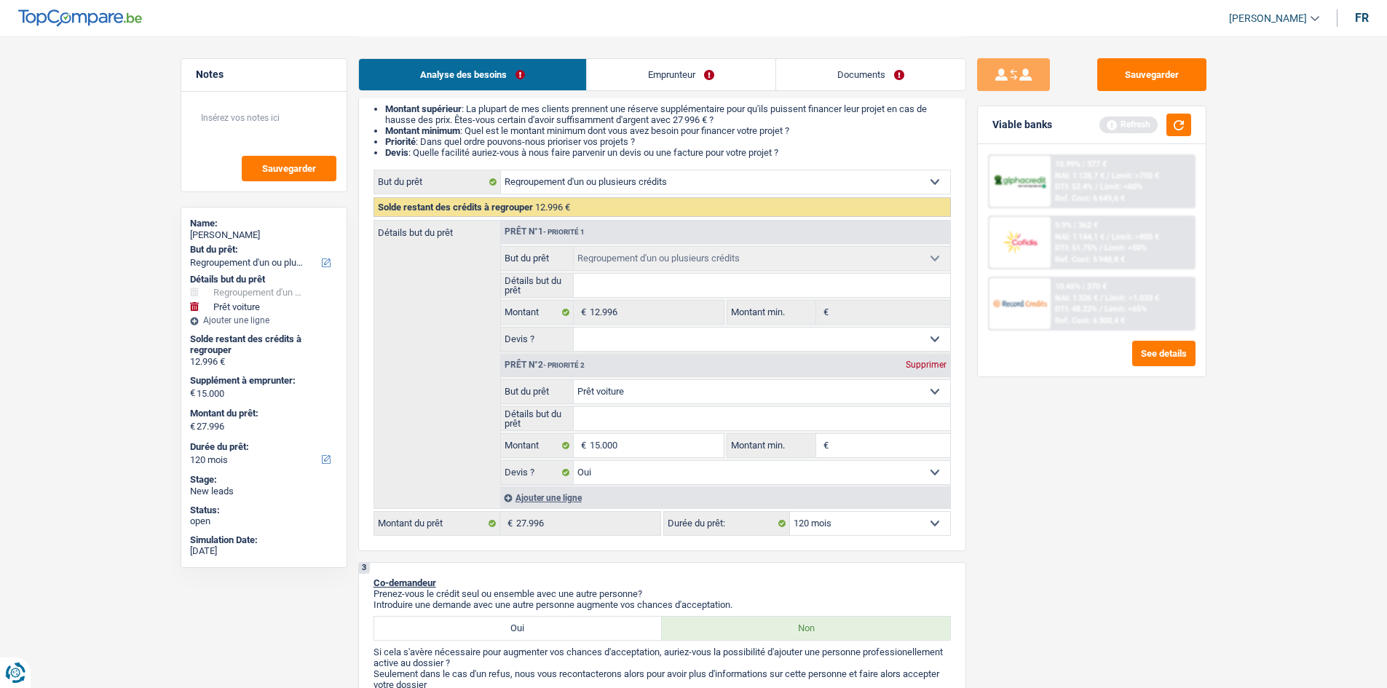
click at [654, 428] on input "Détails but du prêt" at bounding box center [762, 418] width 377 height 23
click at [848, 512] on select "12 mois 18 mois 24 mois 30 mois 36 mois 42 mois 48 mois 60 mois 72 mois 84 mois…" at bounding box center [870, 523] width 160 height 23
click at [1093, 538] on div "Sauvegarder Viable banks Refresh 10.99% | 377 € NAI: 1 128,7 € / Limit: >750 € …" at bounding box center [1091, 361] width 251 height 607
click at [1177, 127] on button "button" at bounding box center [1179, 125] width 25 height 23
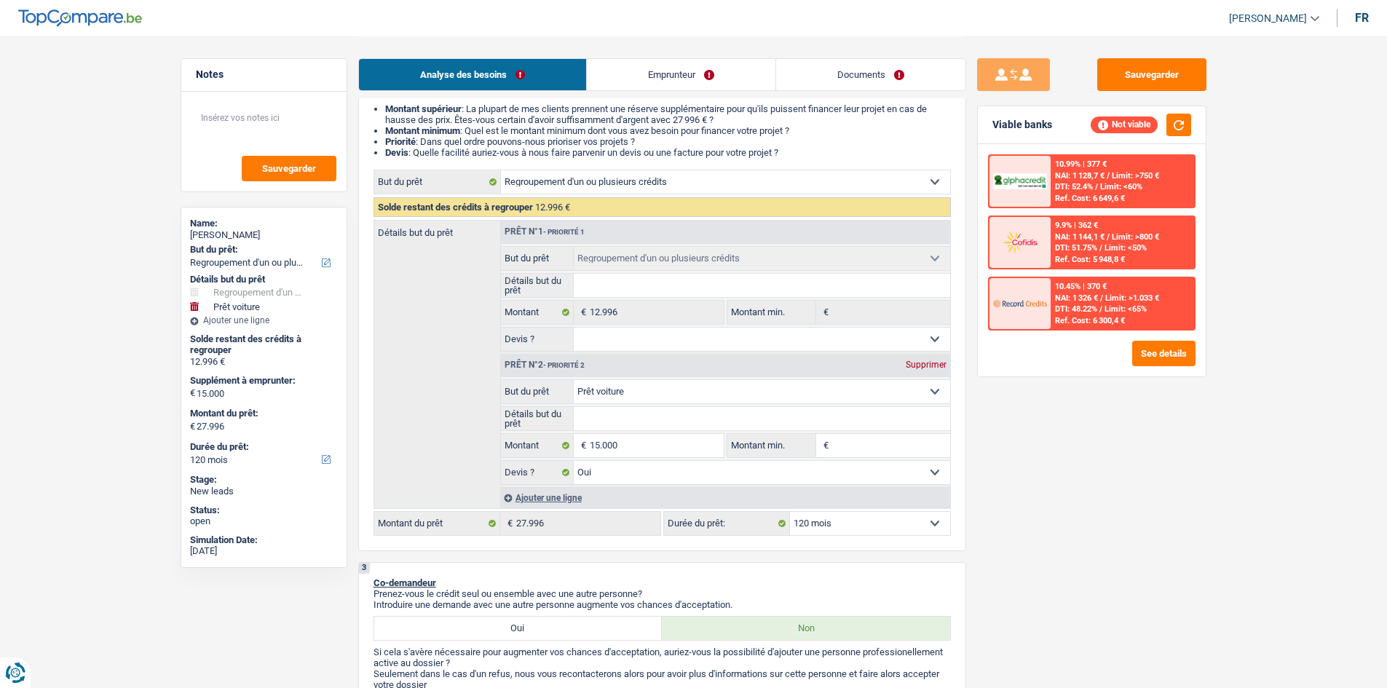
click at [906, 528] on select "12 mois 18 mois 24 mois 30 mois 36 mois 42 mois 48 mois 60 mois 72 mois 84 mois…" at bounding box center [870, 523] width 160 height 23
click at [1050, 468] on div "Sauvegarder Viable banks Not viable 10.99% | 377 € NAI: 1 128,7 € / Limit: >750…" at bounding box center [1091, 361] width 251 height 607
click at [889, 529] on select "12 mois 18 mois 24 mois 30 mois 36 mois 42 mois 48 mois 60 mois 72 mois 84 mois…" at bounding box center [870, 523] width 160 height 23
click at [1071, 300] on span "NAI: 1 326 €" at bounding box center [1076, 298] width 43 height 9
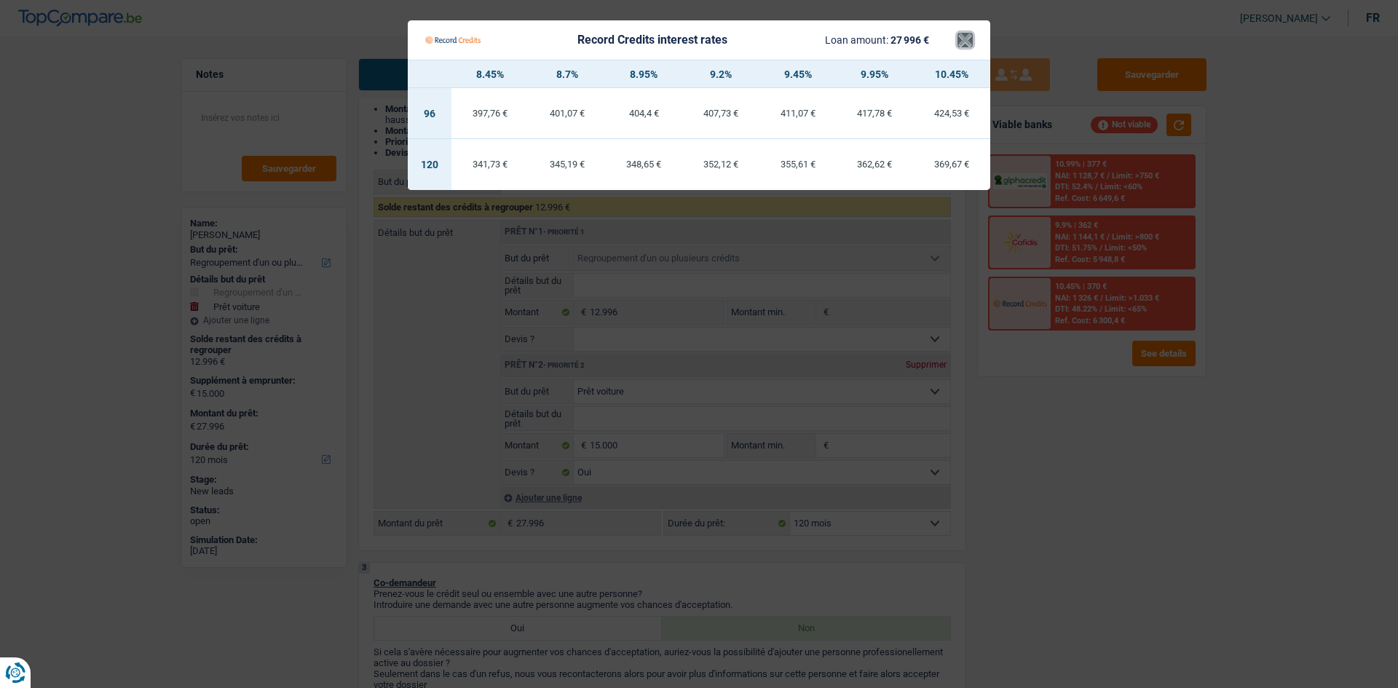
click at [961, 47] on button "×" at bounding box center [965, 40] width 15 height 15
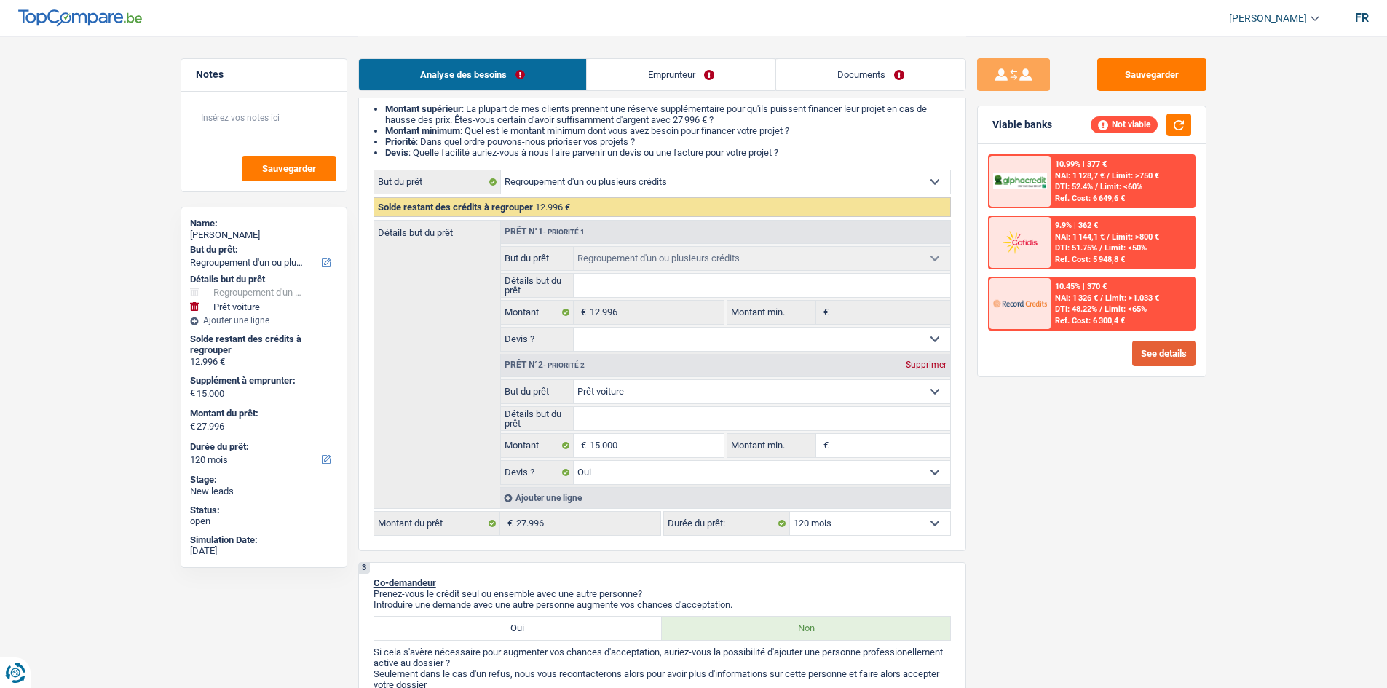
click at [1167, 353] on button "See details" at bounding box center [1164, 353] width 63 height 25
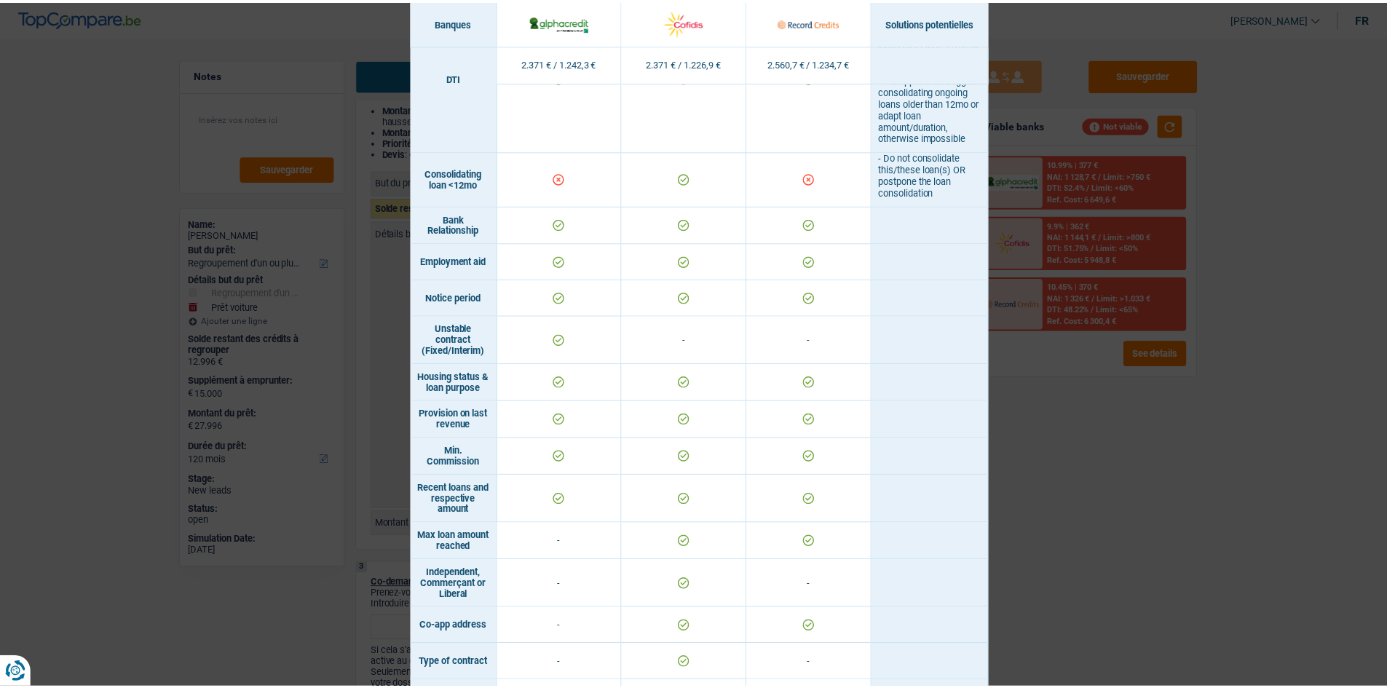
scroll to position [859, 0]
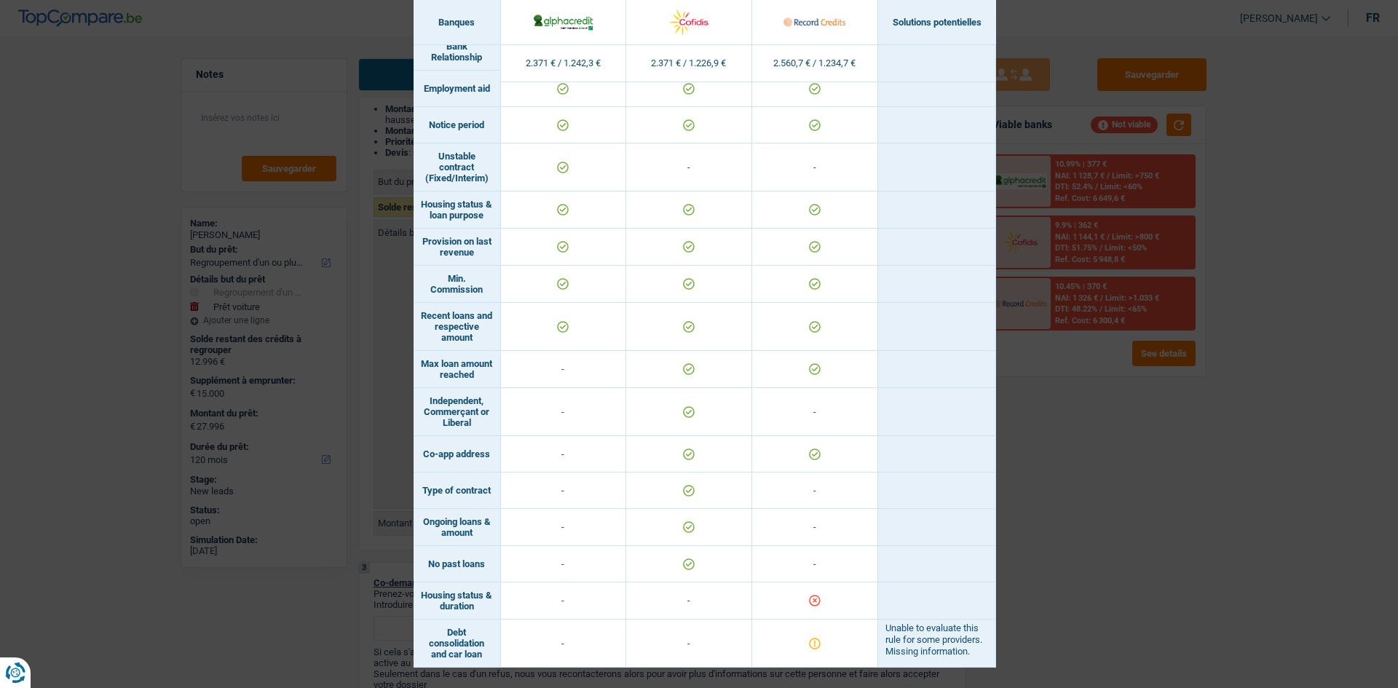
click at [1066, 468] on div "Banks conditions × Banques Solutions potentielles Revenus / Charges 2.371 € / 1…" at bounding box center [699, 344] width 1398 height 688
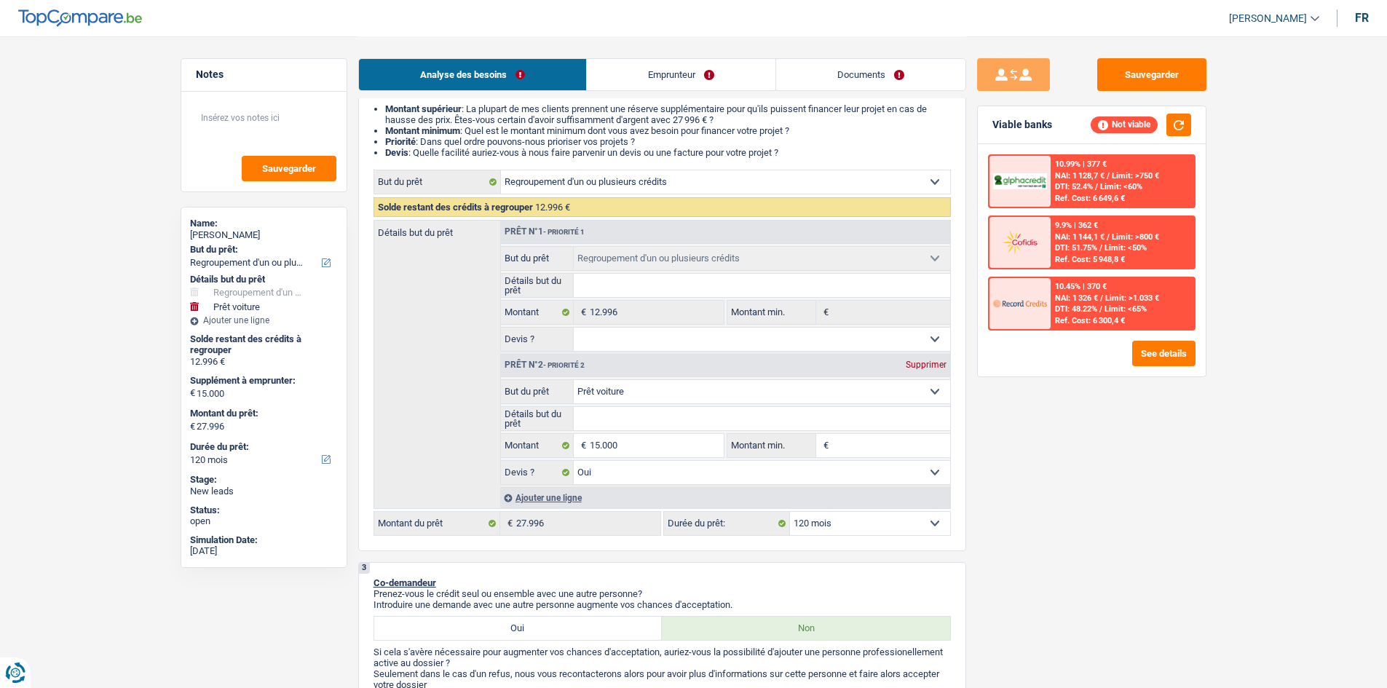
click at [681, 74] on link "Emprunteur" at bounding box center [681, 74] width 189 height 31
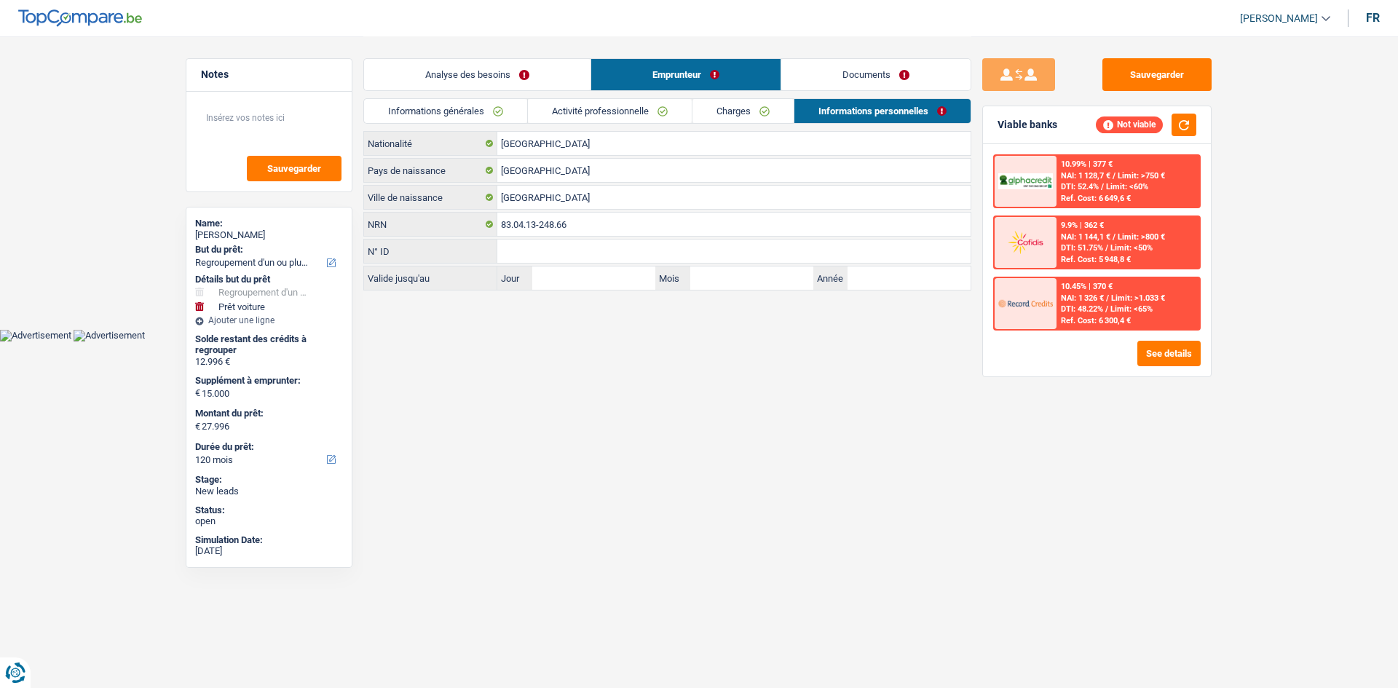
click at [660, 114] on link "Activité professionnelle" at bounding box center [610, 111] width 164 height 24
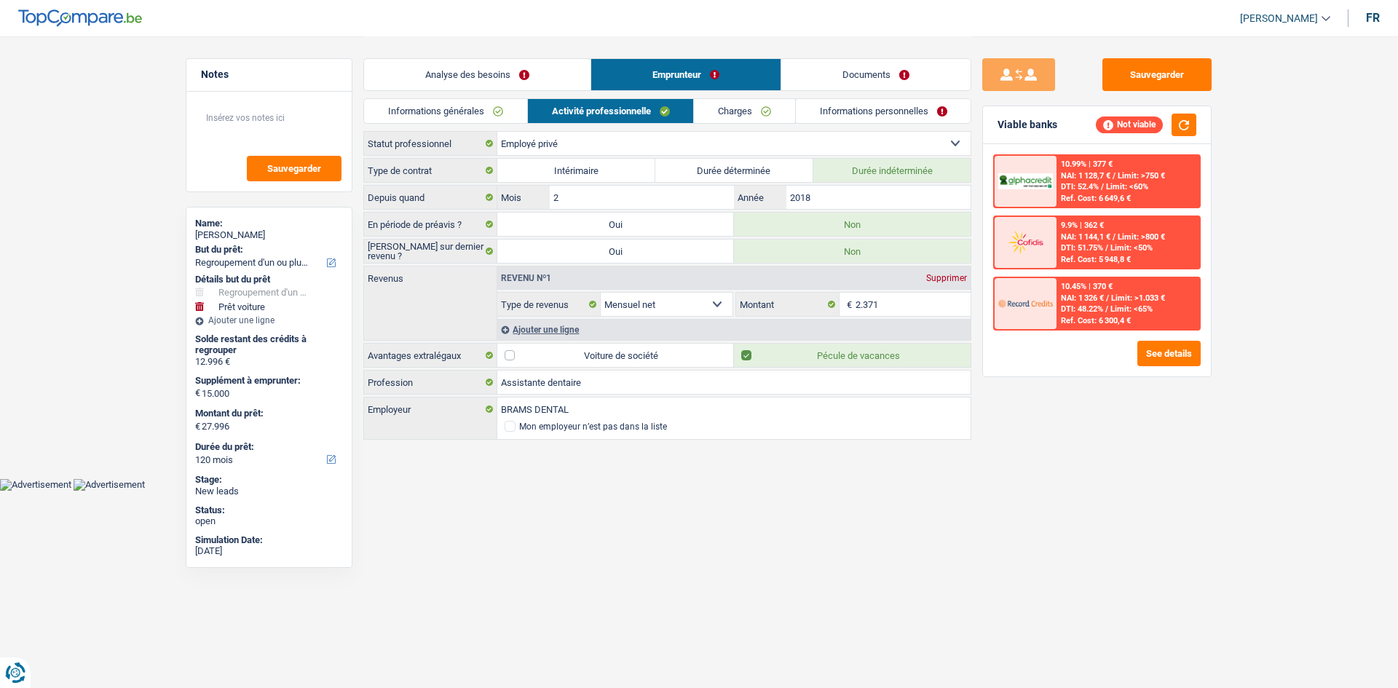
click at [740, 120] on link "Charges" at bounding box center [744, 111] width 101 height 24
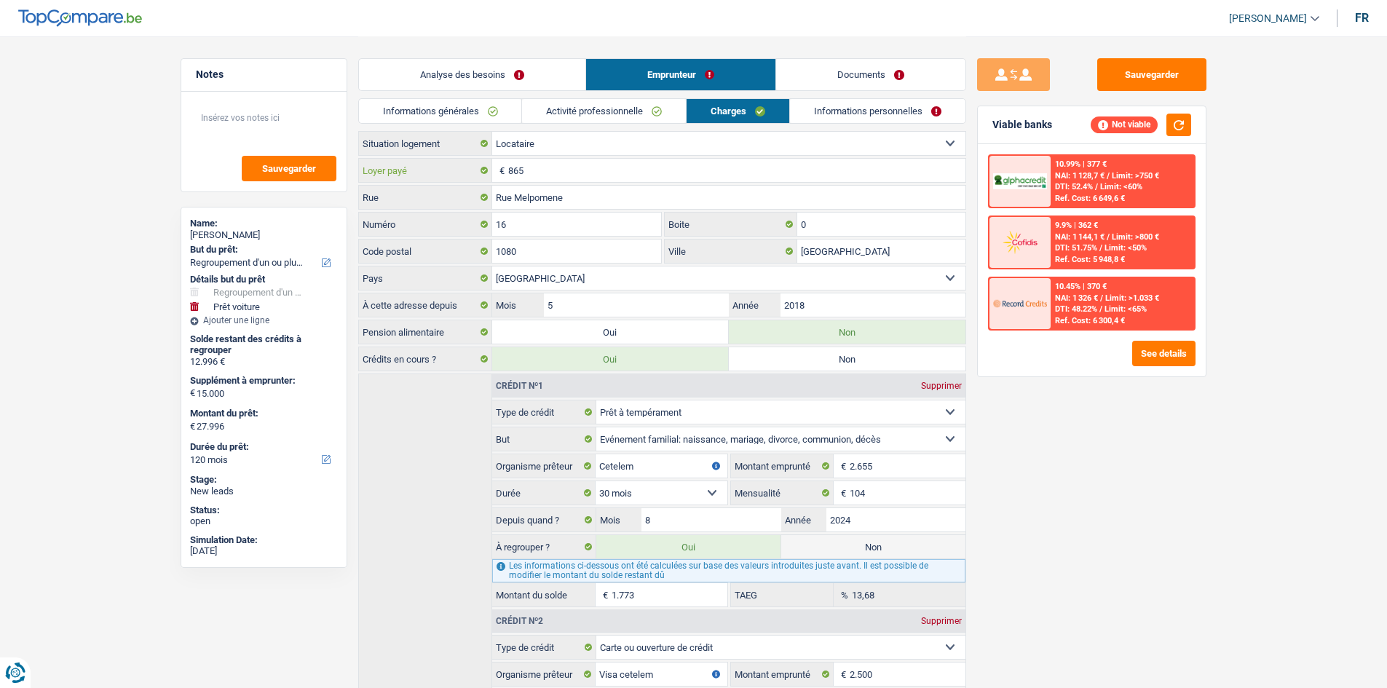
click at [516, 170] on input "865" at bounding box center [736, 170] width 457 height 23
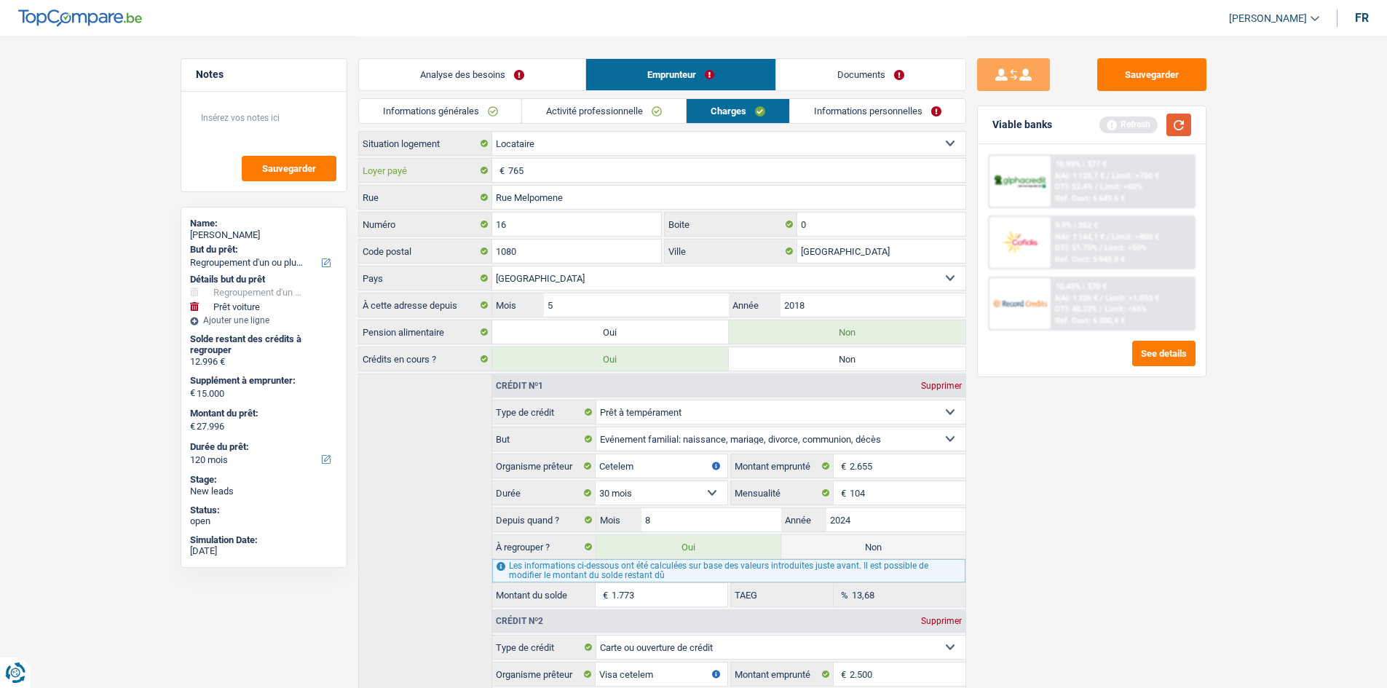
type input "765"
click at [1178, 130] on button "button" at bounding box center [1179, 125] width 25 height 23
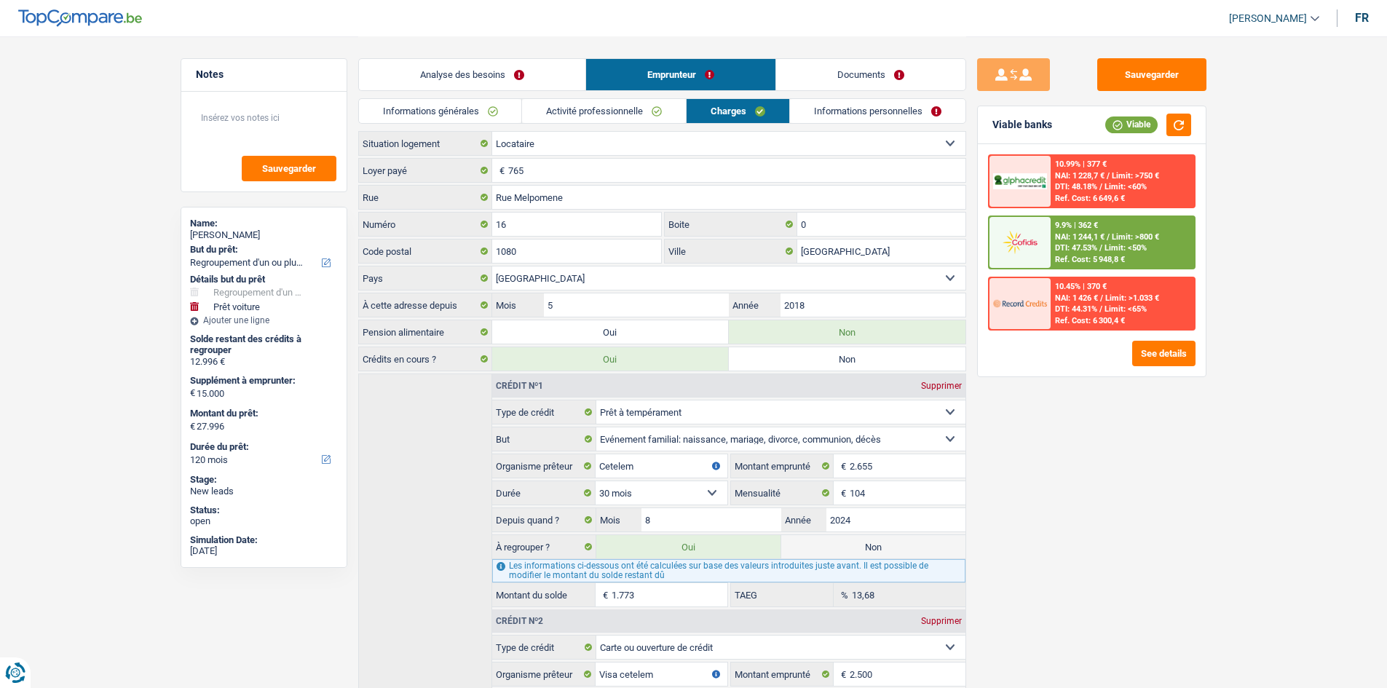
click at [1082, 245] on span "DTI: 47.53%" at bounding box center [1076, 247] width 42 height 9
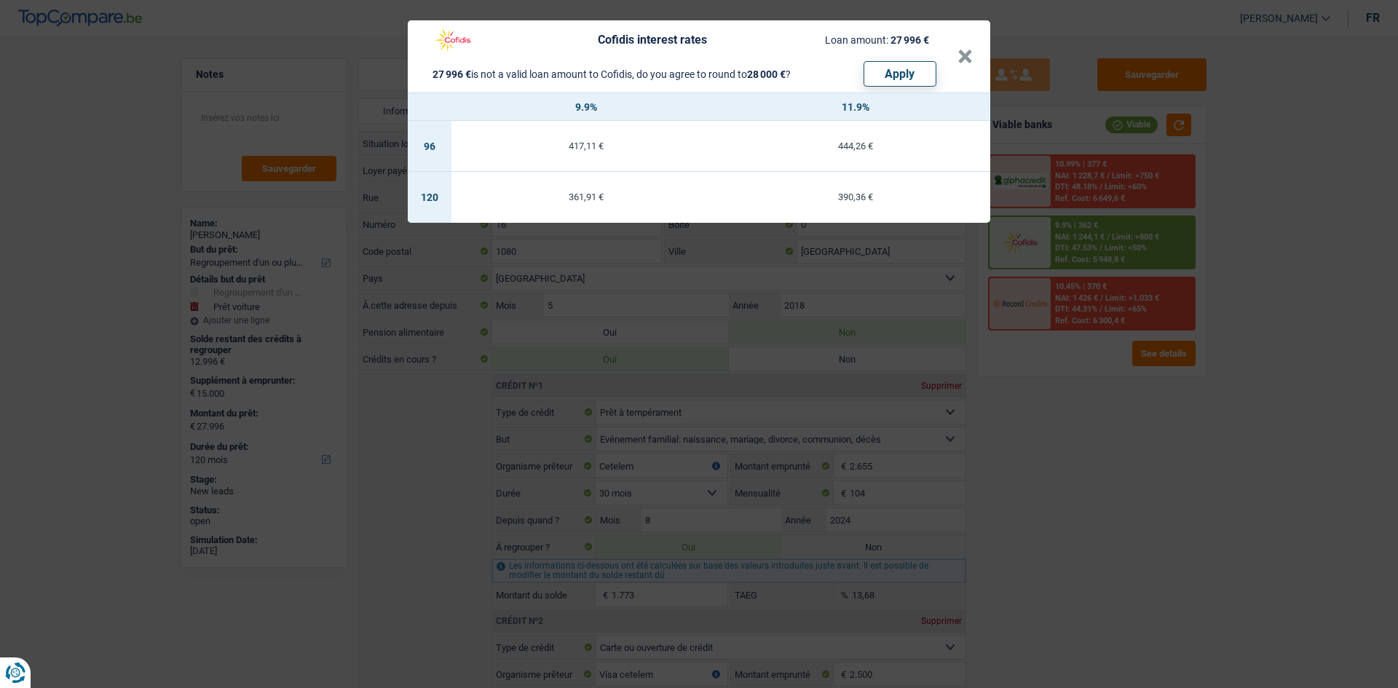
click at [956, 56] on div "Cofidis interest rates Loan amount: 27 996 € 27 996 € is not a valid loan amoun…" at bounding box center [691, 56] width 532 height 60
click at [961, 58] on button "×" at bounding box center [965, 57] width 15 height 15
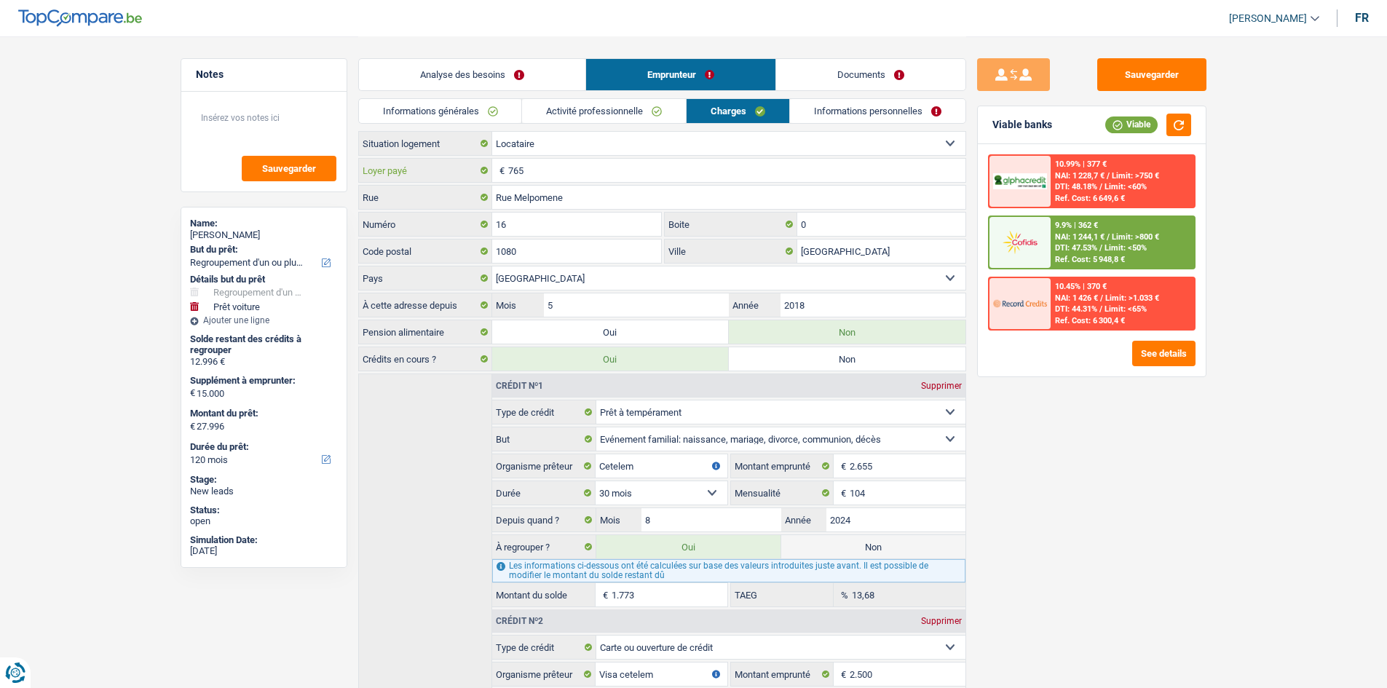
click at [516, 168] on input "765" at bounding box center [736, 170] width 457 height 23
type input "65"
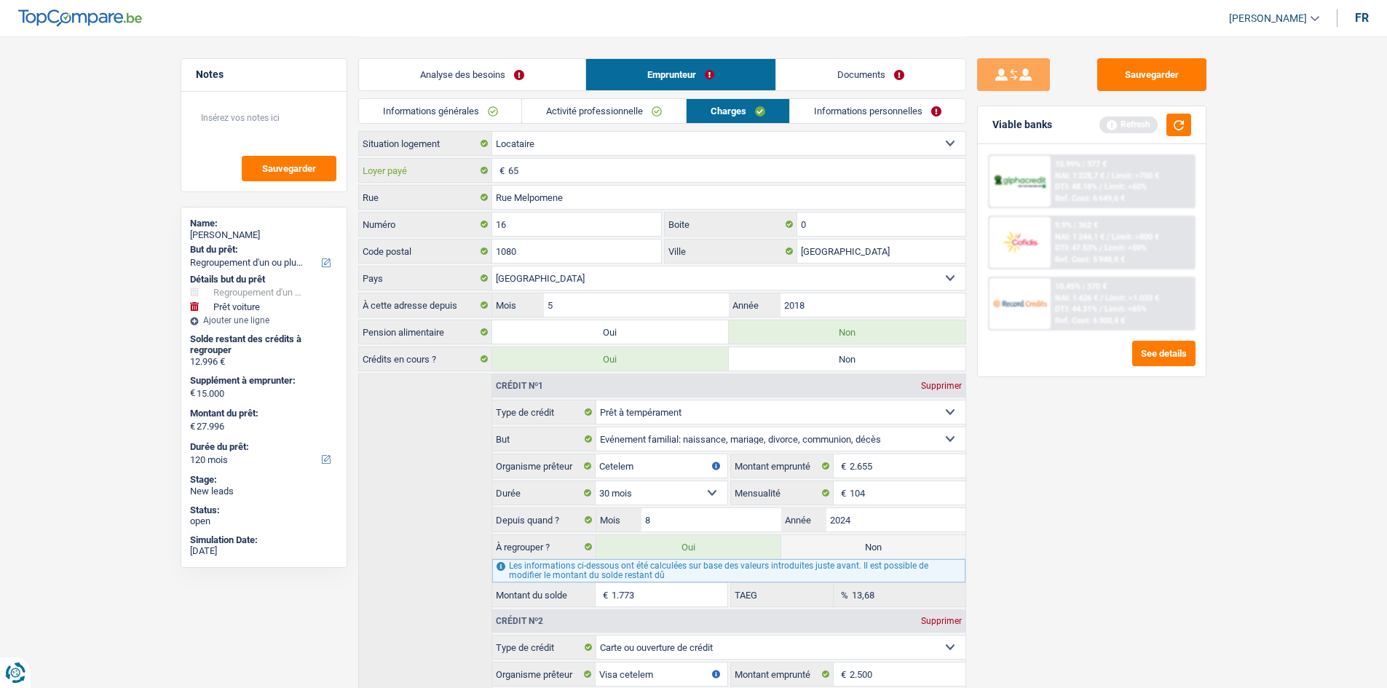
type input "865"
click at [489, 79] on link "Analyse des besoins" at bounding box center [472, 74] width 227 height 31
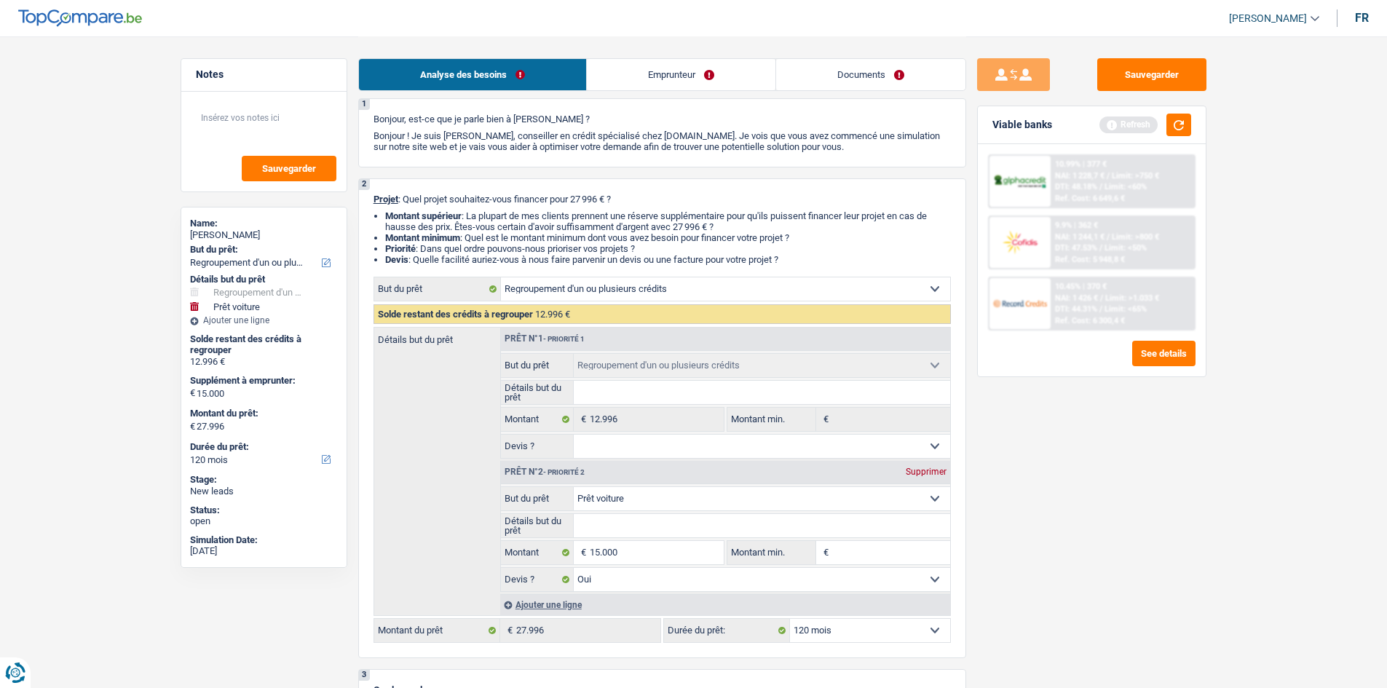
scroll to position [73, 0]
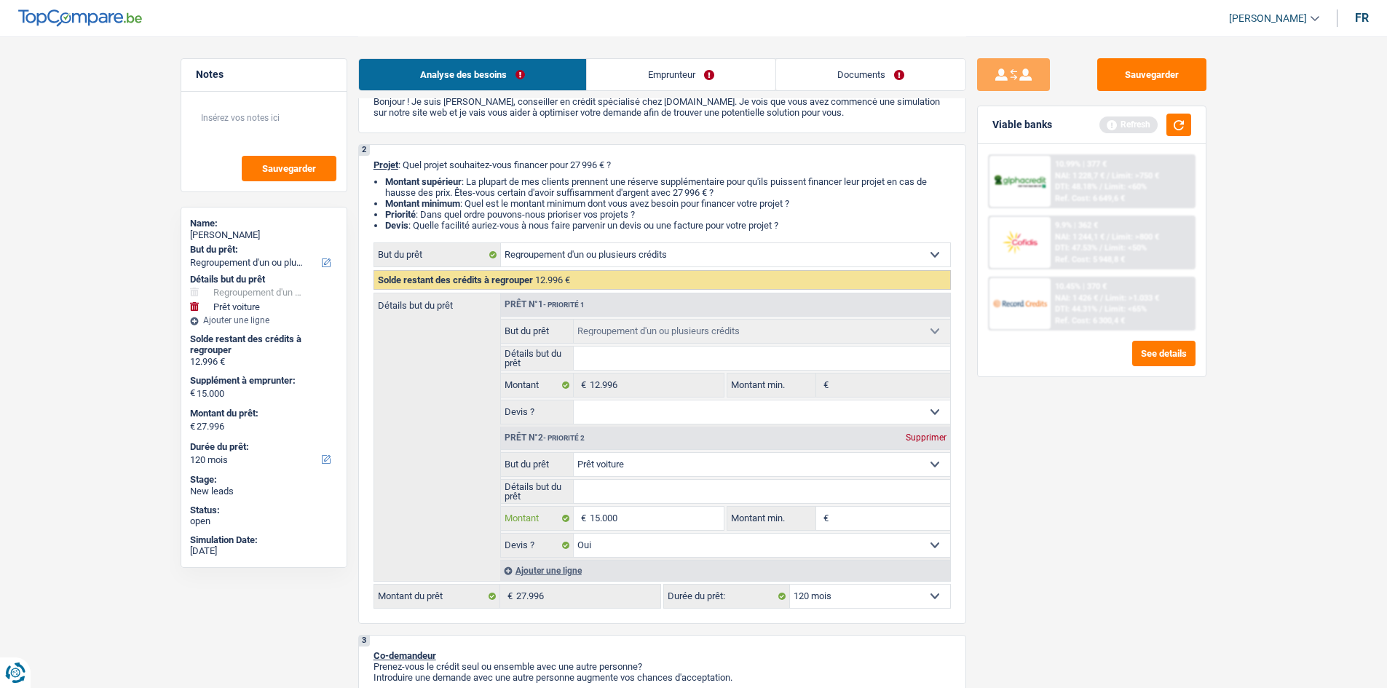
click at [658, 513] on input "15.000" at bounding box center [656, 518] width 133 height 23
type input "1.500"
type input "150"
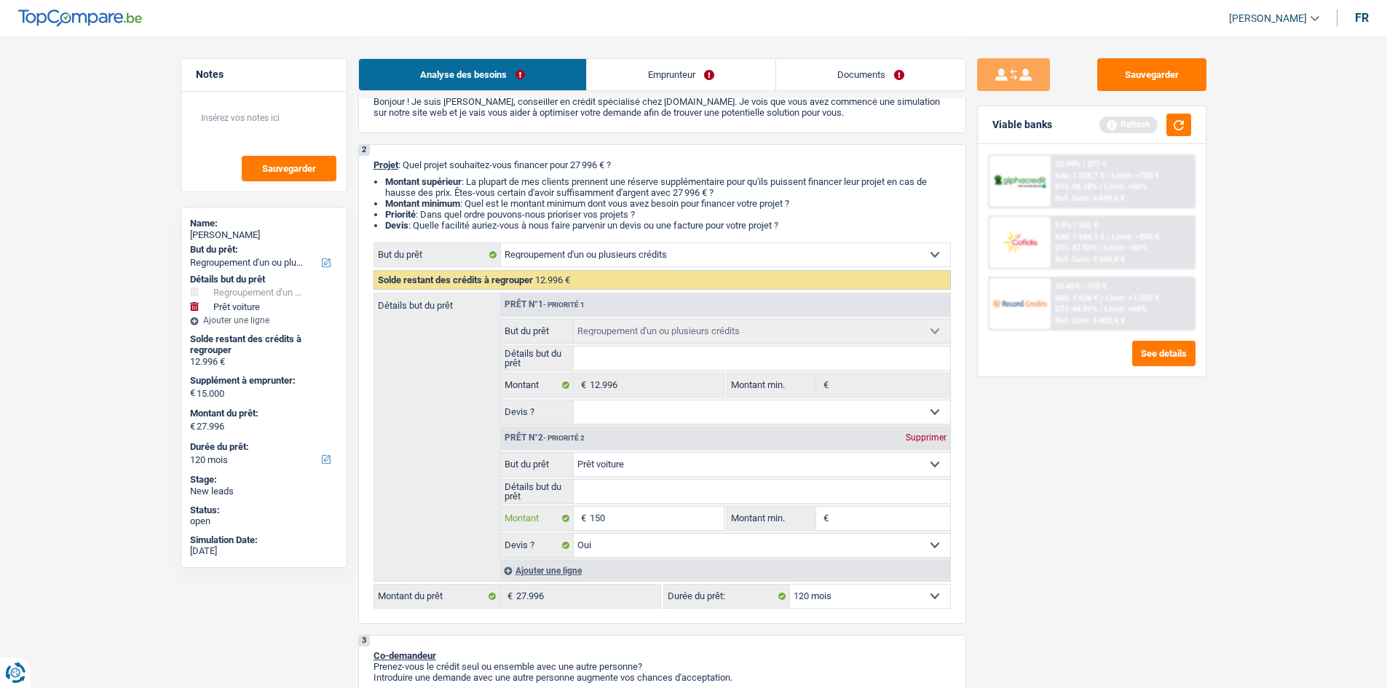
type input "15"
type input "1"
type input "14"
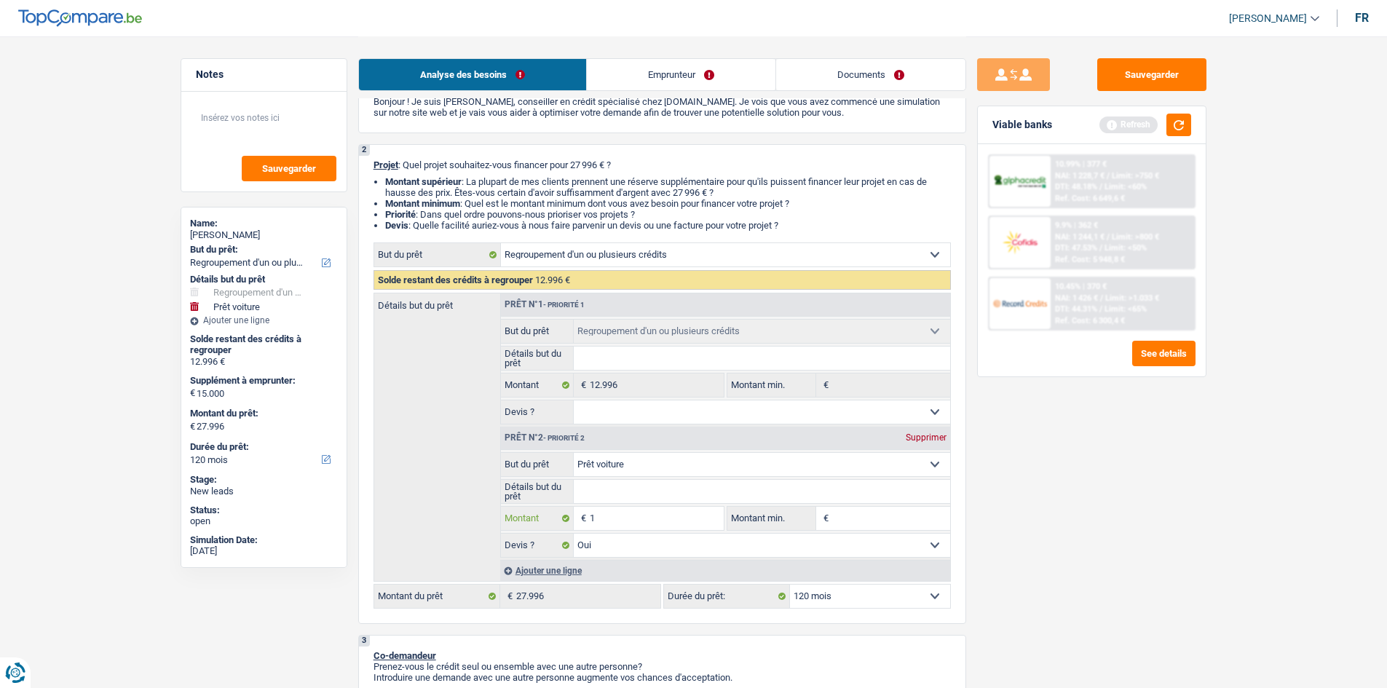
type input "14"
type input "140"
type input "1.400"
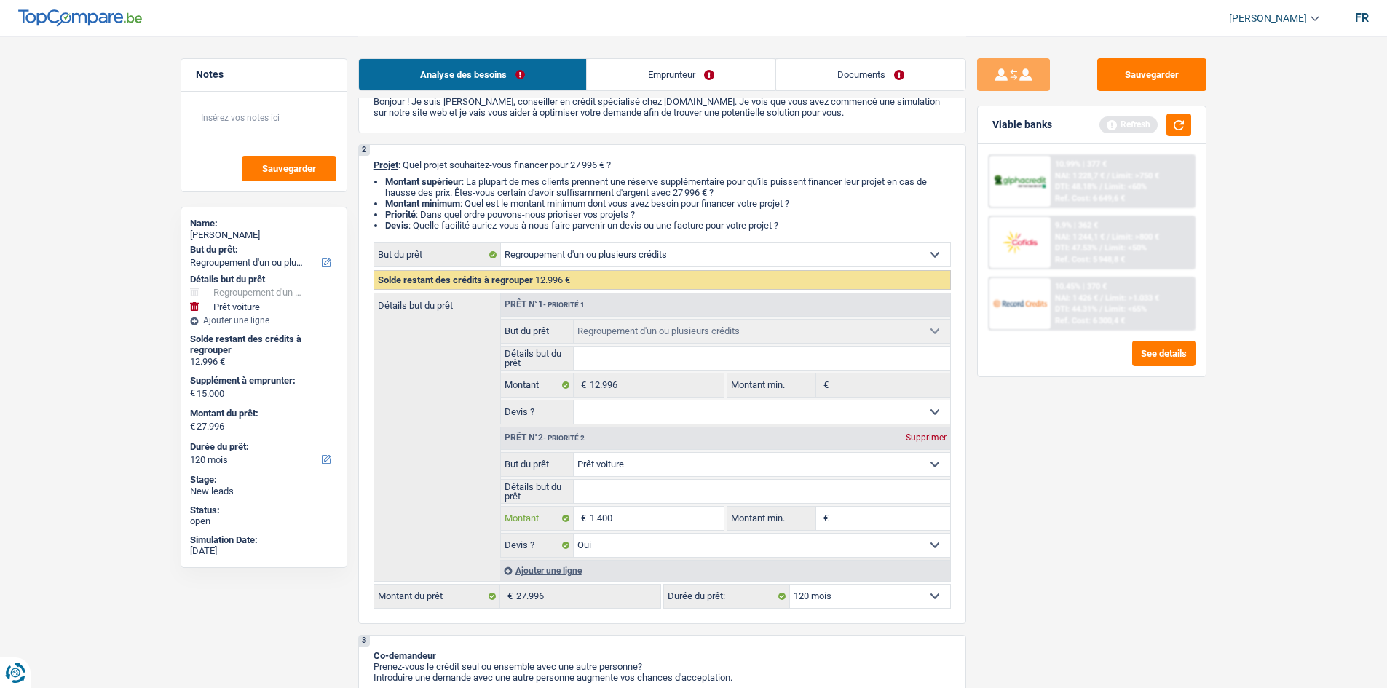
type input "14.000"
drag, startPoint x: 1109, startPoint y: 560, endPoint x: 1109, endPoint y: 481, distance: 79.4
click at [1111, 560] on div "Sauvegarder Viable banks Refresh 10.99% | 377 € NAI: 1 228,7 € / Limit: >750 € …" at bounding box center [1091, 361] width 251 height 607
click at [1183, 127] on button "button" at bounding box center [1179, 125] width 25 height 23
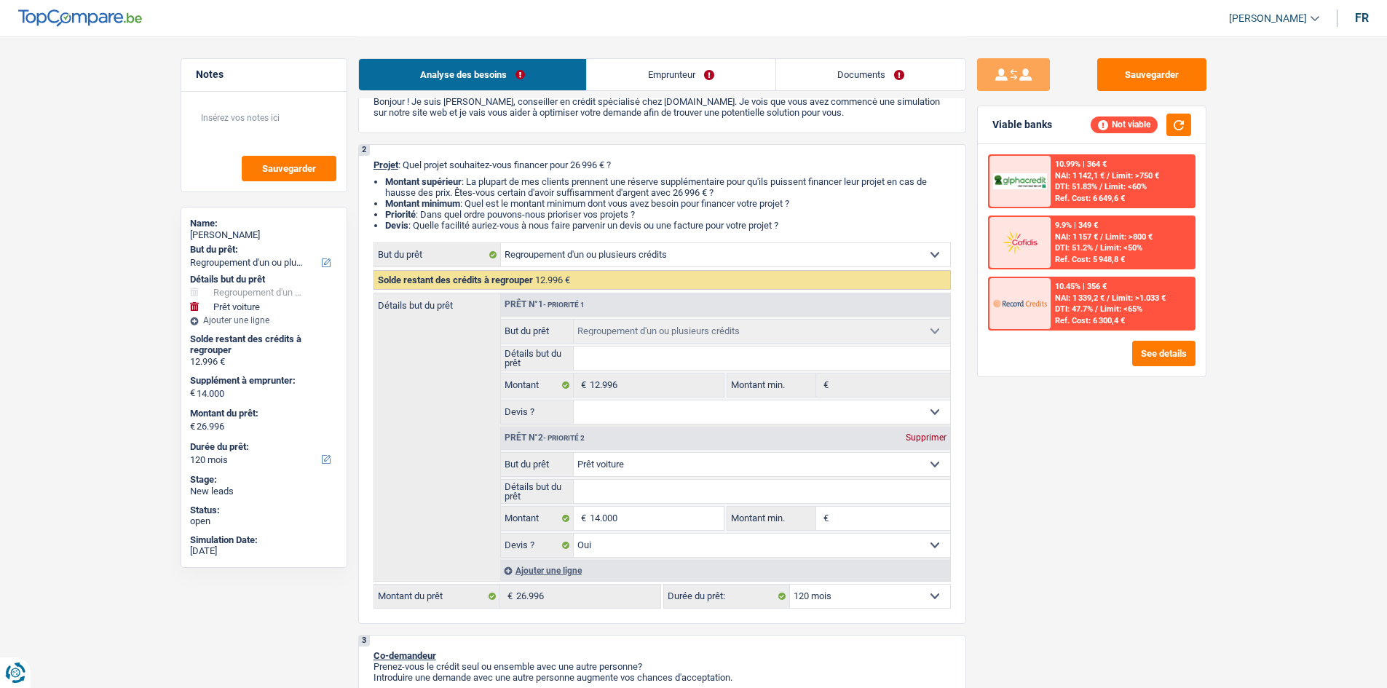
click at [1046, 232] on img at bounding box center [1020, 242] width 54 height 27
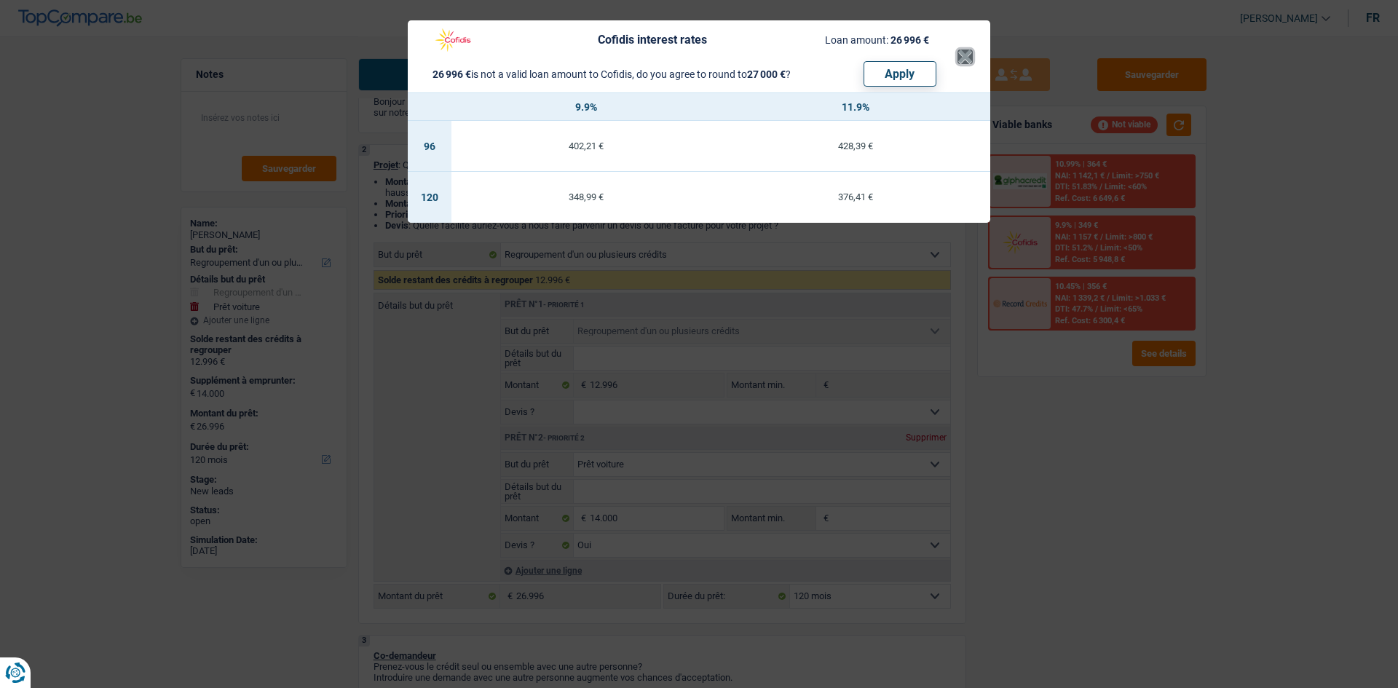
click at [969, 56] on button "×" at bounding box center [965, 57] width 15 height 15
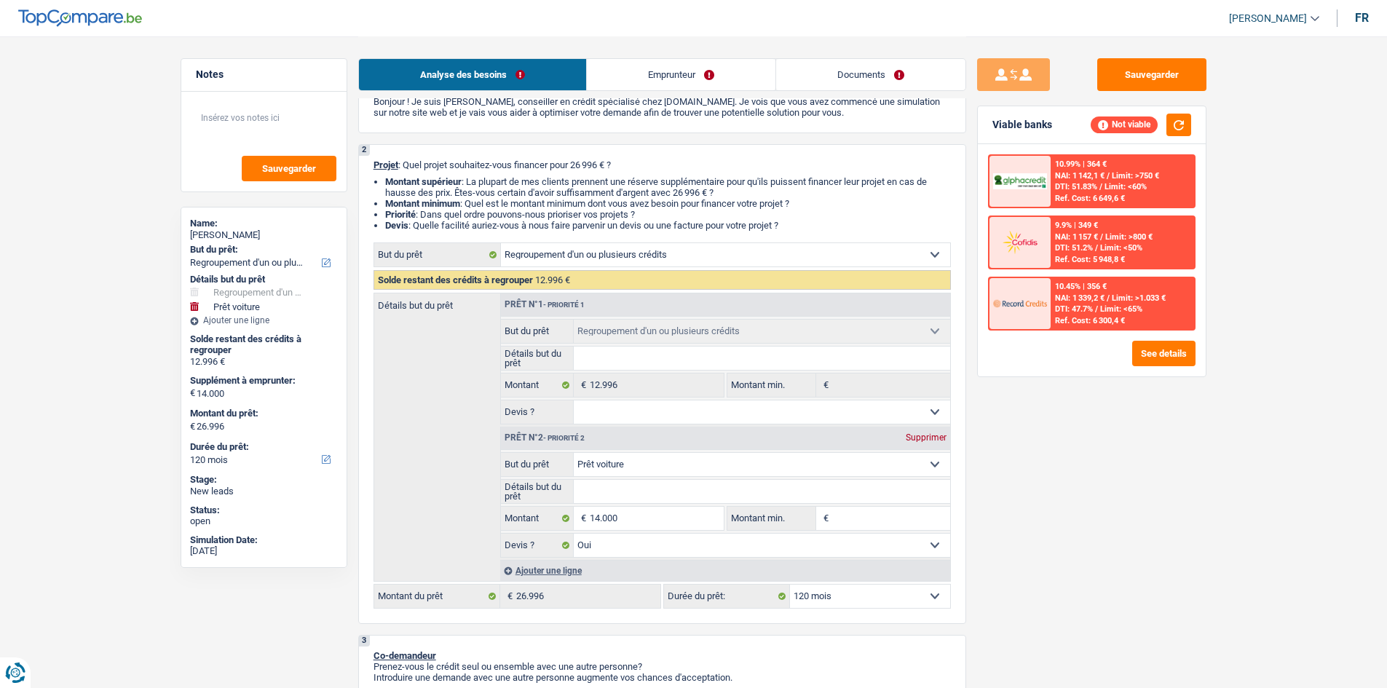
click at [674, 70] on link "Emprunteur" at bounding box center [681, 74] width 189 height 31
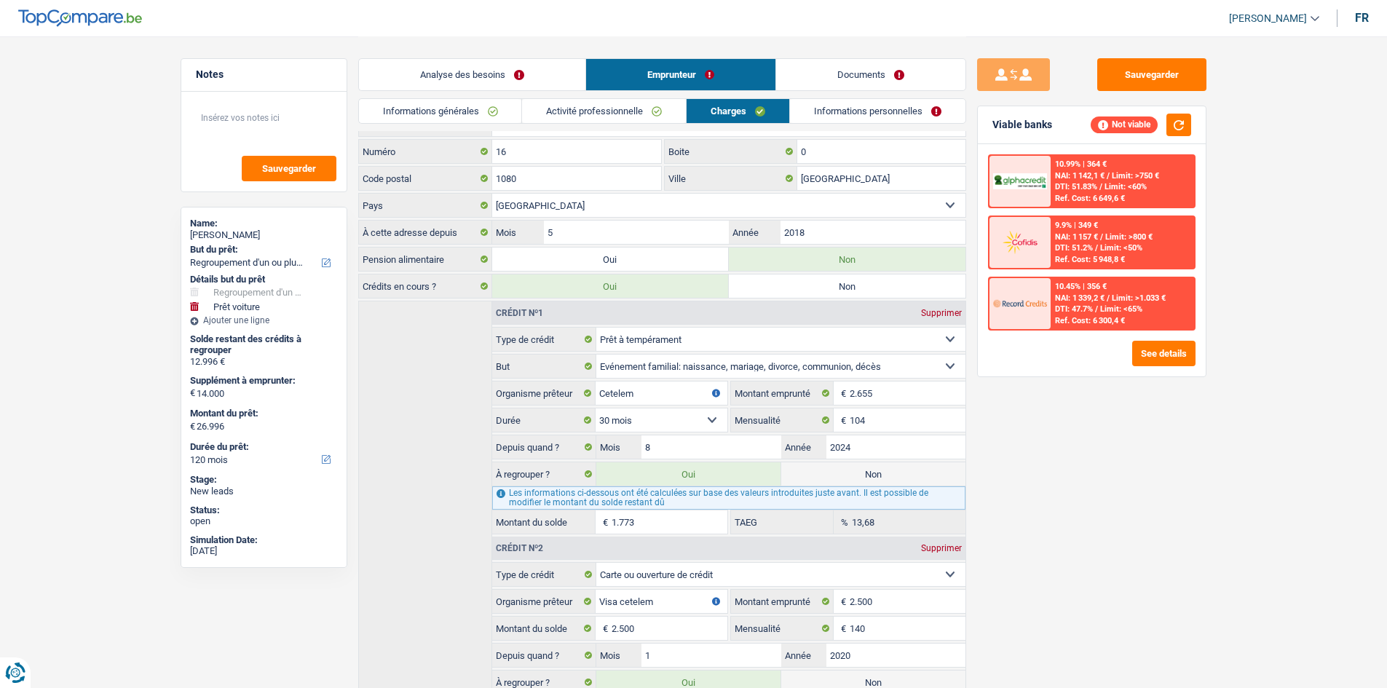
click at [841, 74] on link "Documents" at bounding box center [870, 74] width 189 height 31
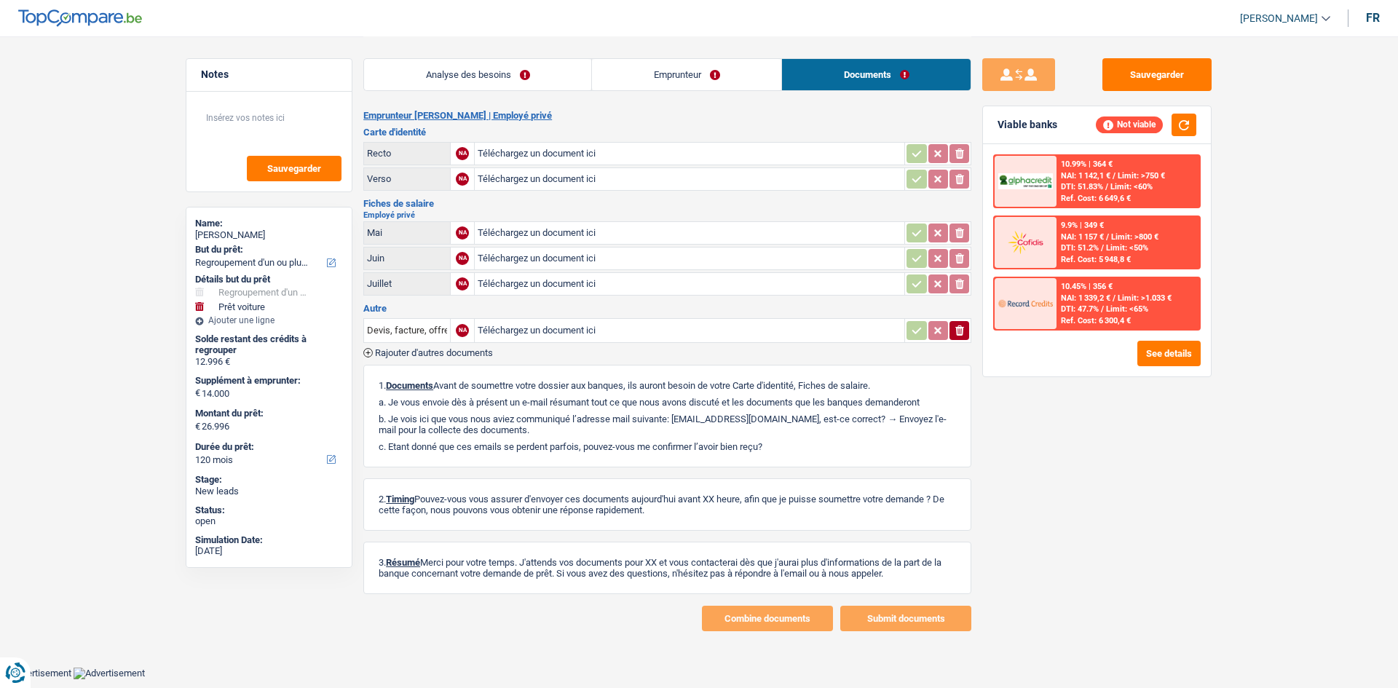
drag, startPoint x: 583, startPoint y: 71, endPoint x: 543, endPoint y: 76, distance: 40.3
click at [580, 72] on link "Analyse des besoins" at bounding box center [477, 74] width 227 height 31
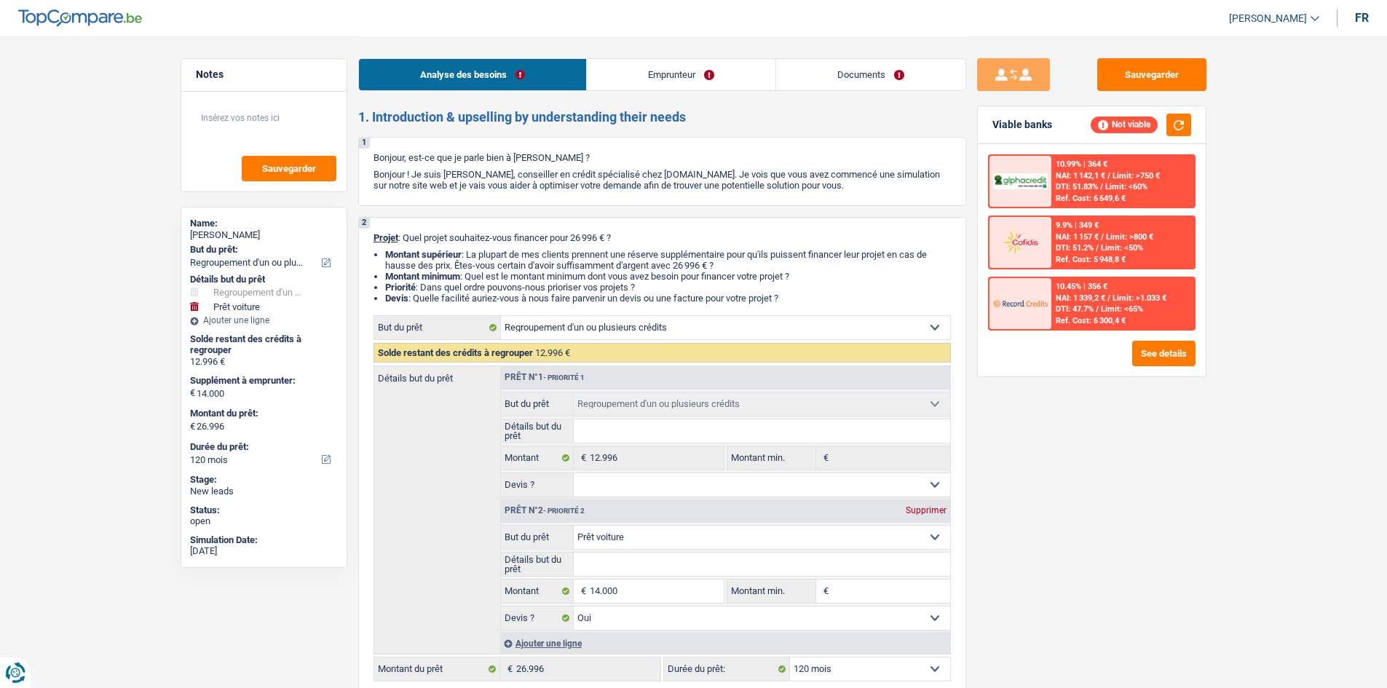
drag, startPoint x: 629, startPoint y: 75, endPoint x: 791, endPoint y: 90, distance: 163.1
click at [631, 75] on link "Emprunteur" at bounding box center [681, 74] width 189 height 31
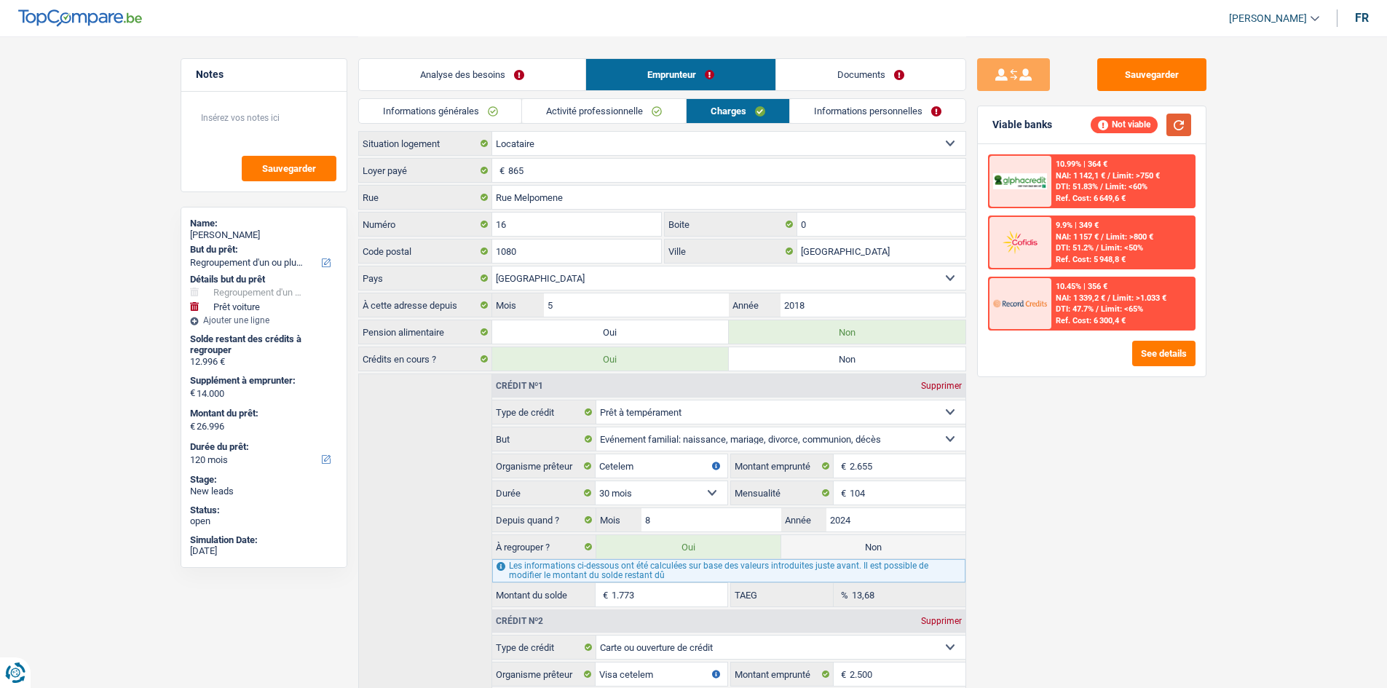
click at [1173, 127] on button "button" at bounding box center [1179, 125] width 25 height 23
click at [494, 113] on link "Informations générales" at bounding box center [440, 111] width 163 height 24
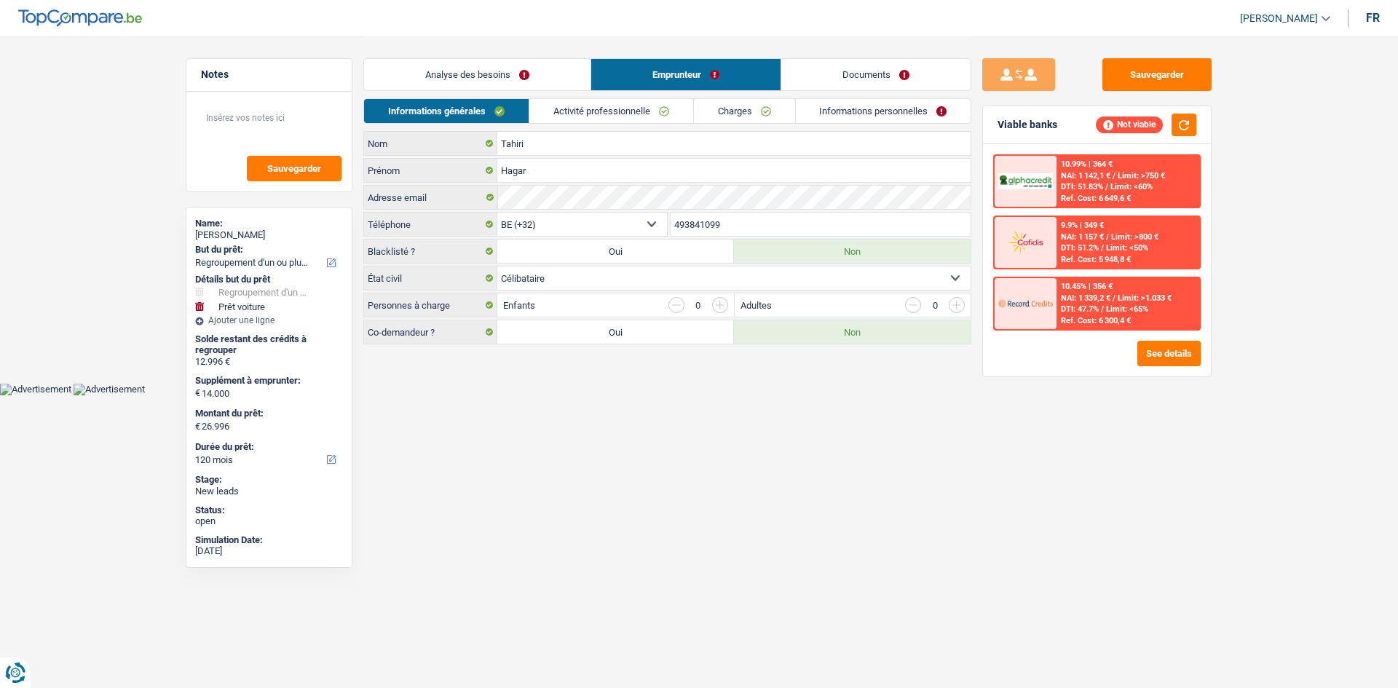
click at [513, 61] on link "Analyse des besoins" at bounding box center [477, 74] width 227 height 31
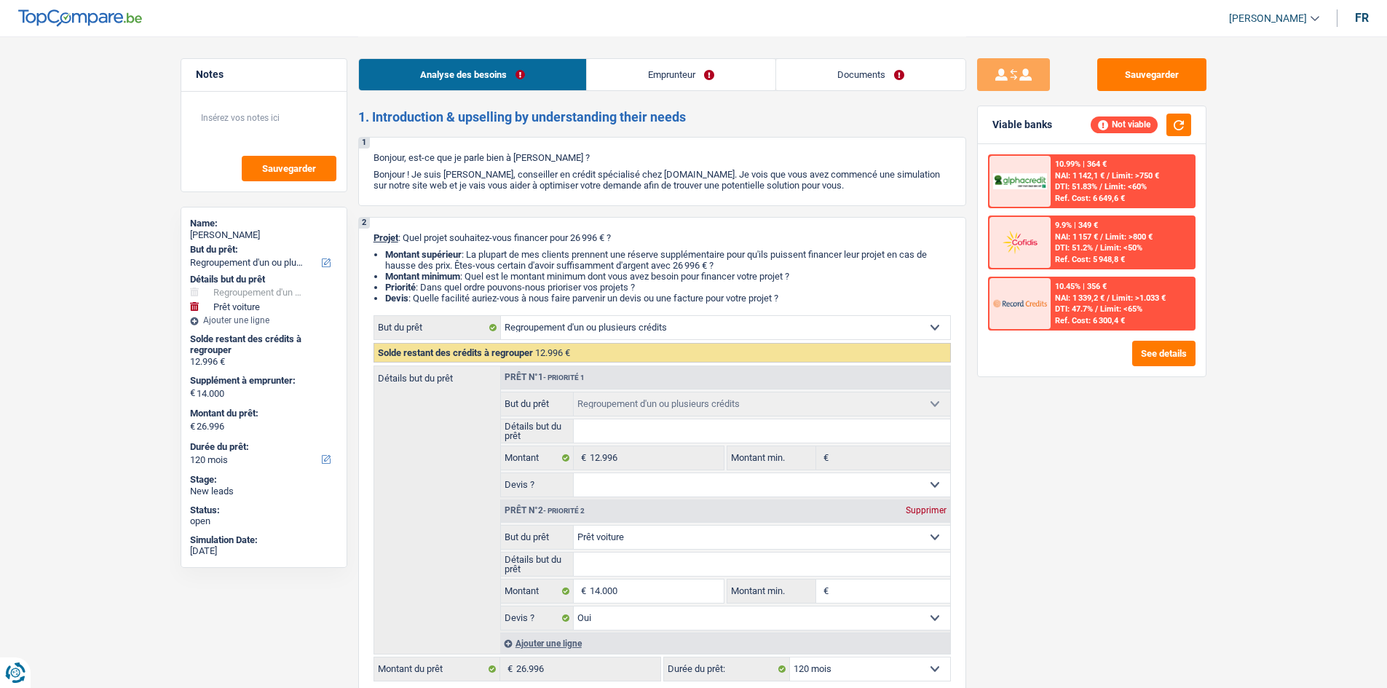
click at [666, 74] on link "Emprunteur" at bounding box center [681, 74] width 189 height 31
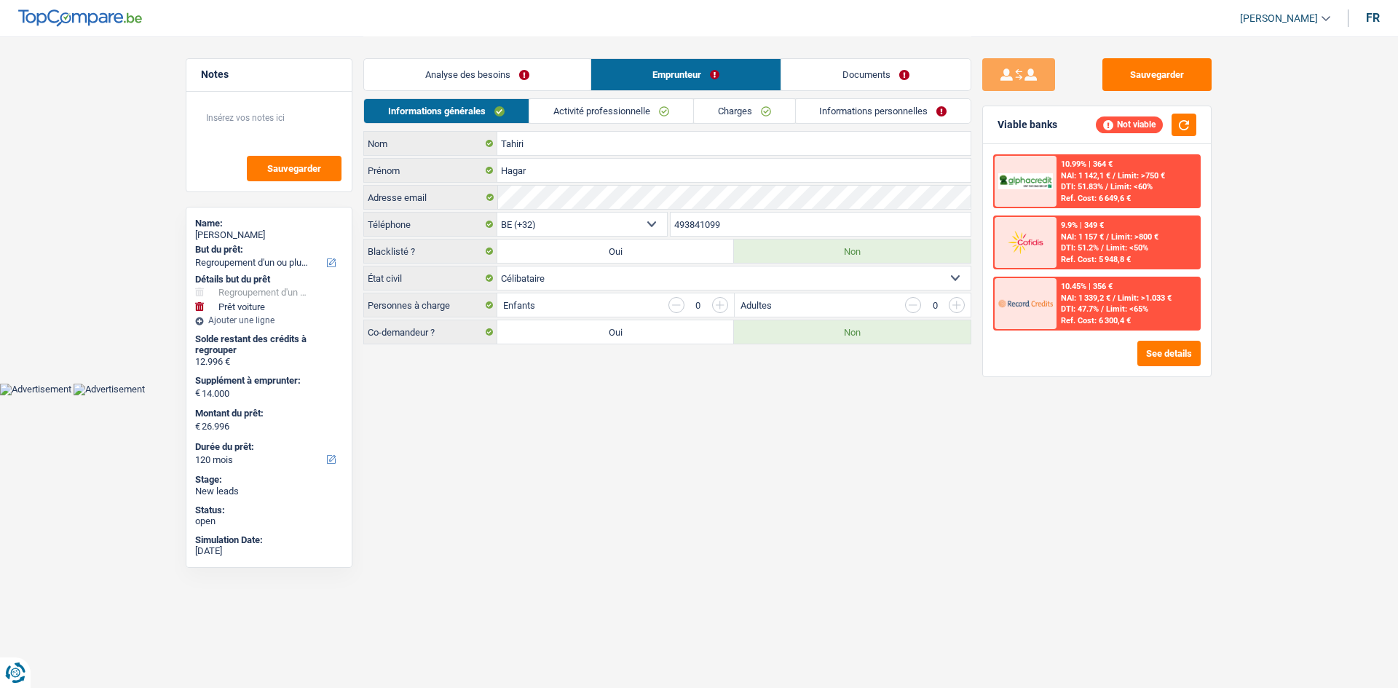
click at [831, 71] on link "Documents" at bounding box center [875, 74] width 189 height 31
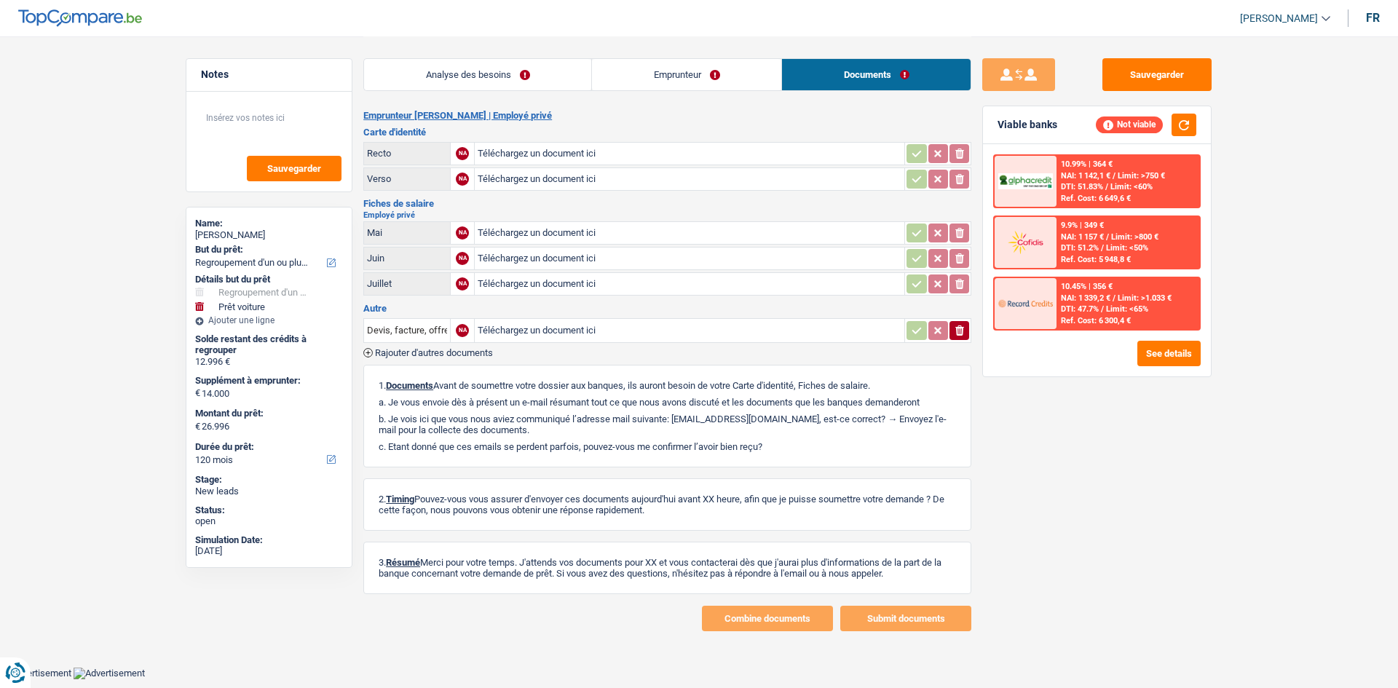
click at [716, 68] on link "Emprunteur" at bounding box center [686, 74] width 189 height 31
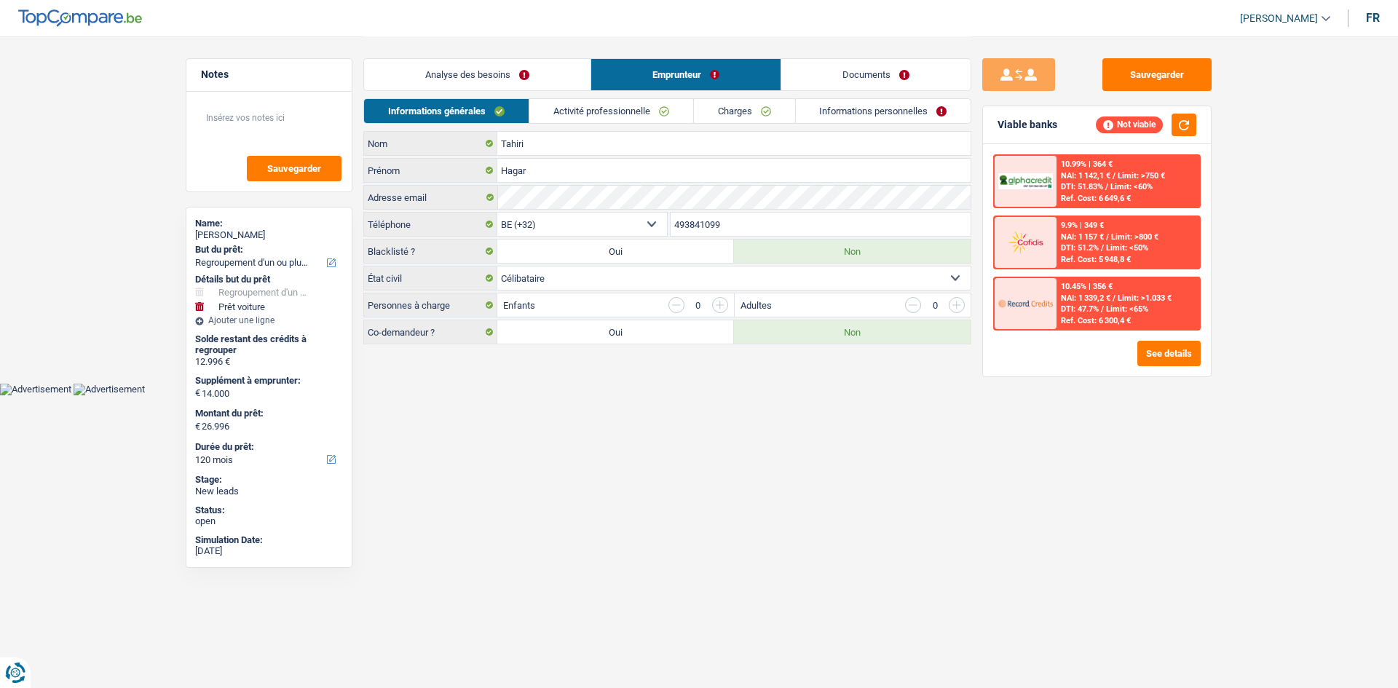
click at [572, 91] on div "Analyse des besoins Emprunteur Documents" at bounding box center [667, 67] width 608 height 62
click at [570, 80] on link "Analyse des besoins" at bounding box center [477, 74] width 227 height 31
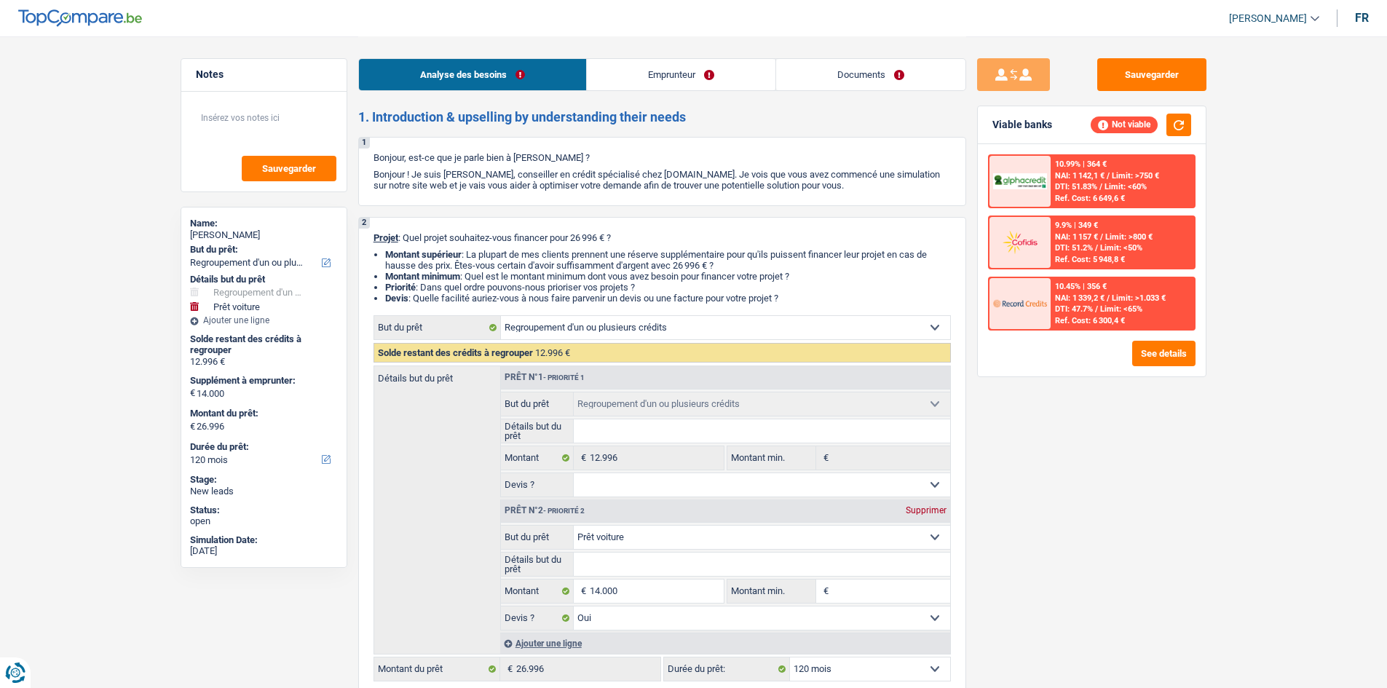
click at [714, 66] on link "Emprunteur" at bounding box center [681, 74] width 189 height 31
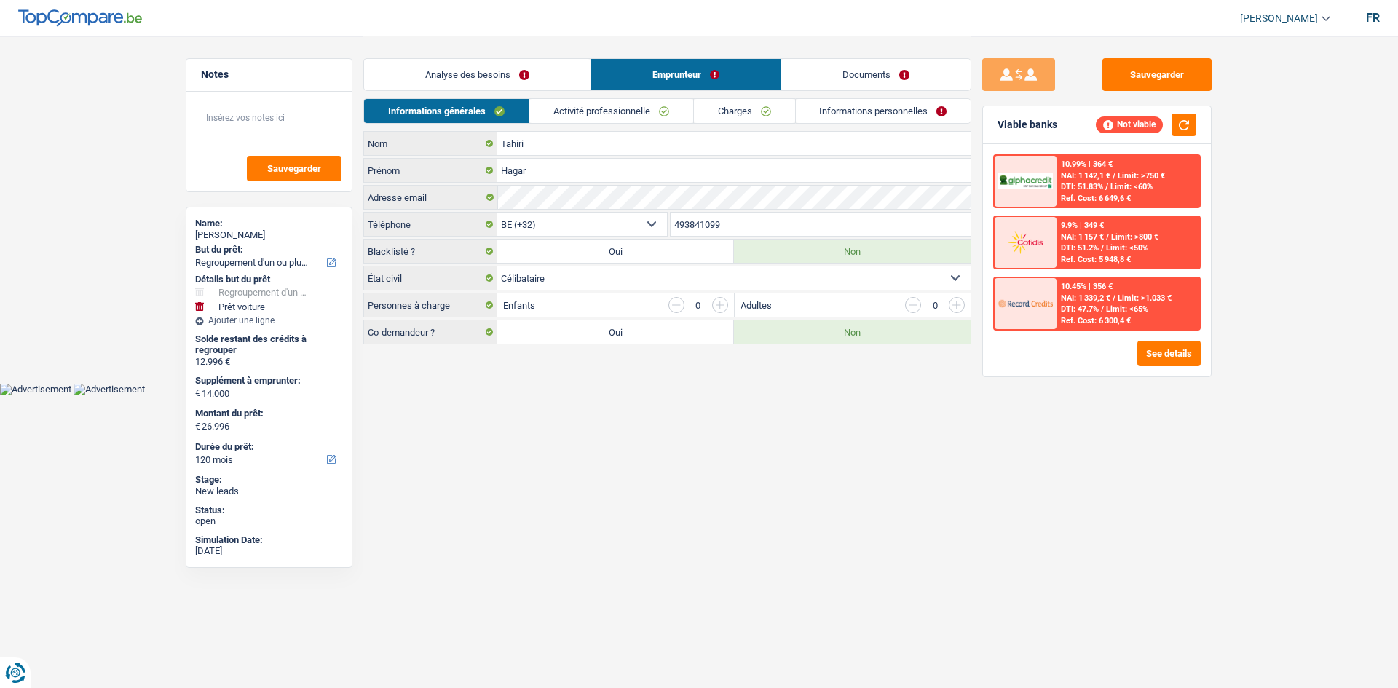
click at [824, 77] on link "Documents" at bounding box center [875, 74] width 189 height 31
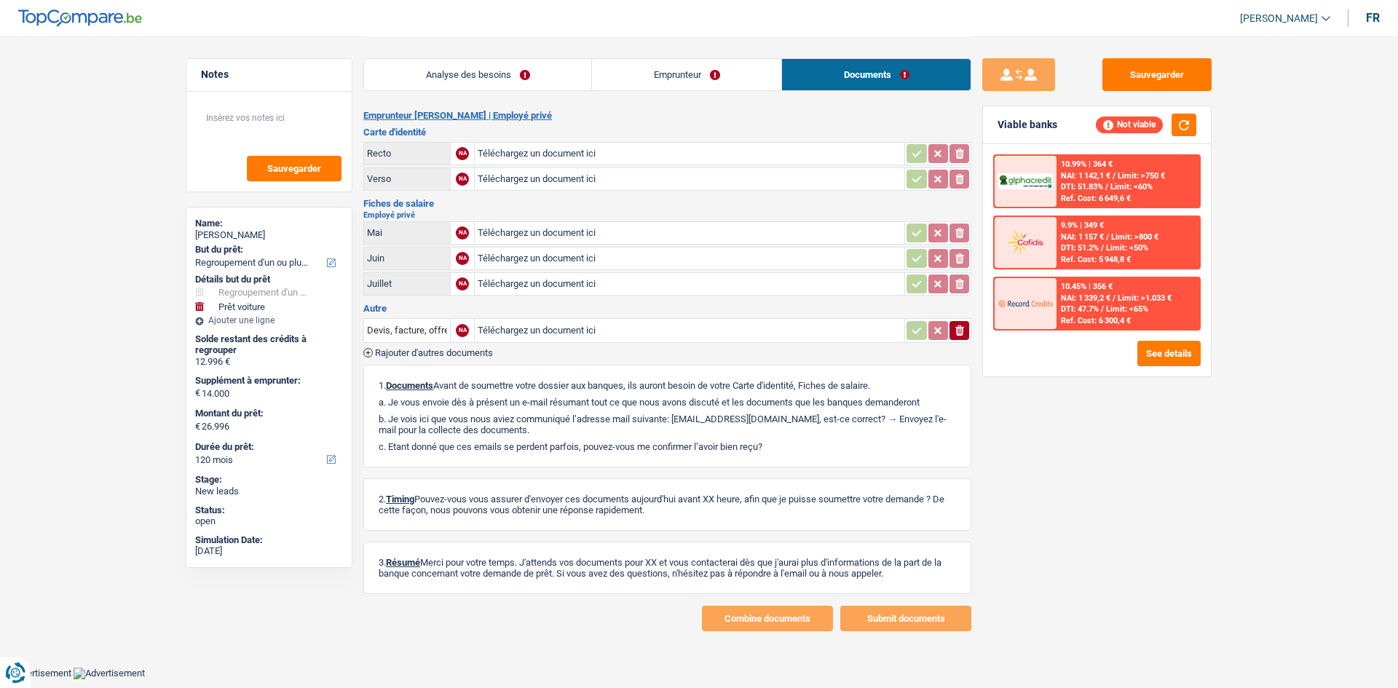
drag, startPoint x: 704, startPoint y: 74, endPoint x: 692, endPoint y: 76, distance: 12.6
click at [704, 74] on link "Emprunteur" at bounding box center [686, 74] width 189 height 31
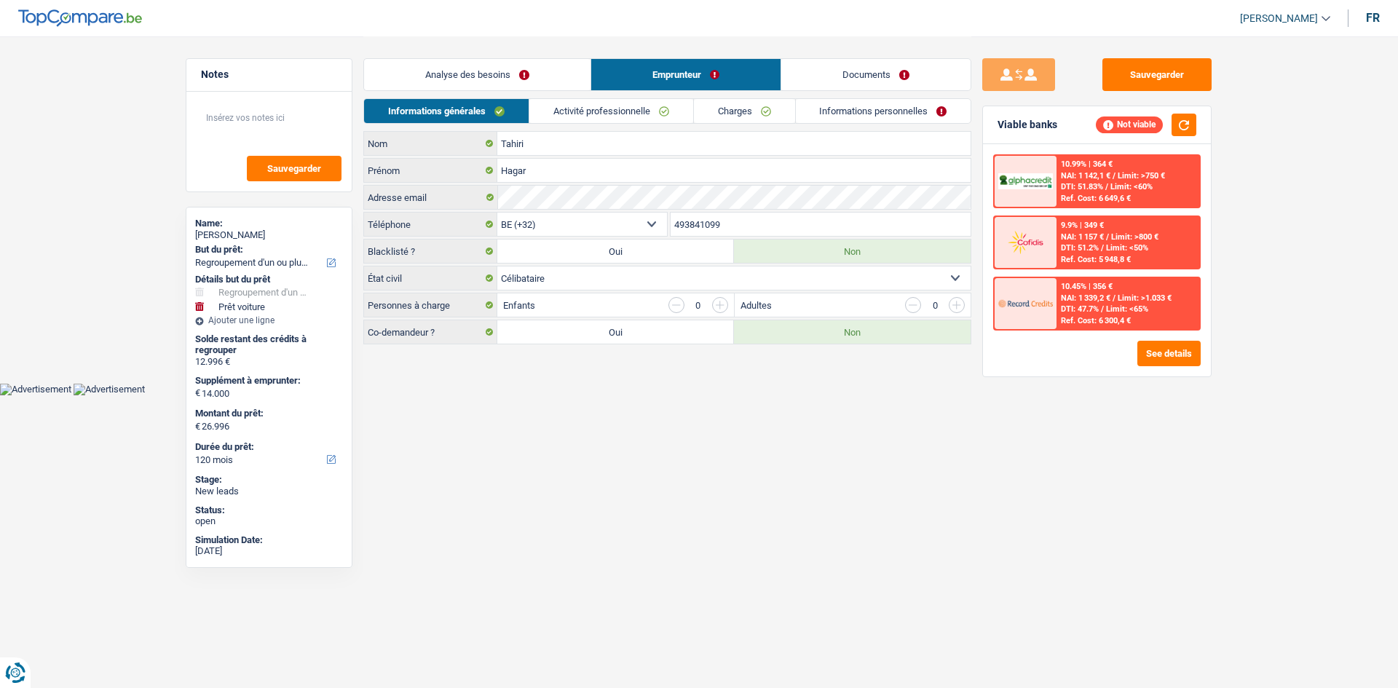
click at [617, 106] on link "Activité professionnelle" at bounding box center [611, 111] width 164 height 24
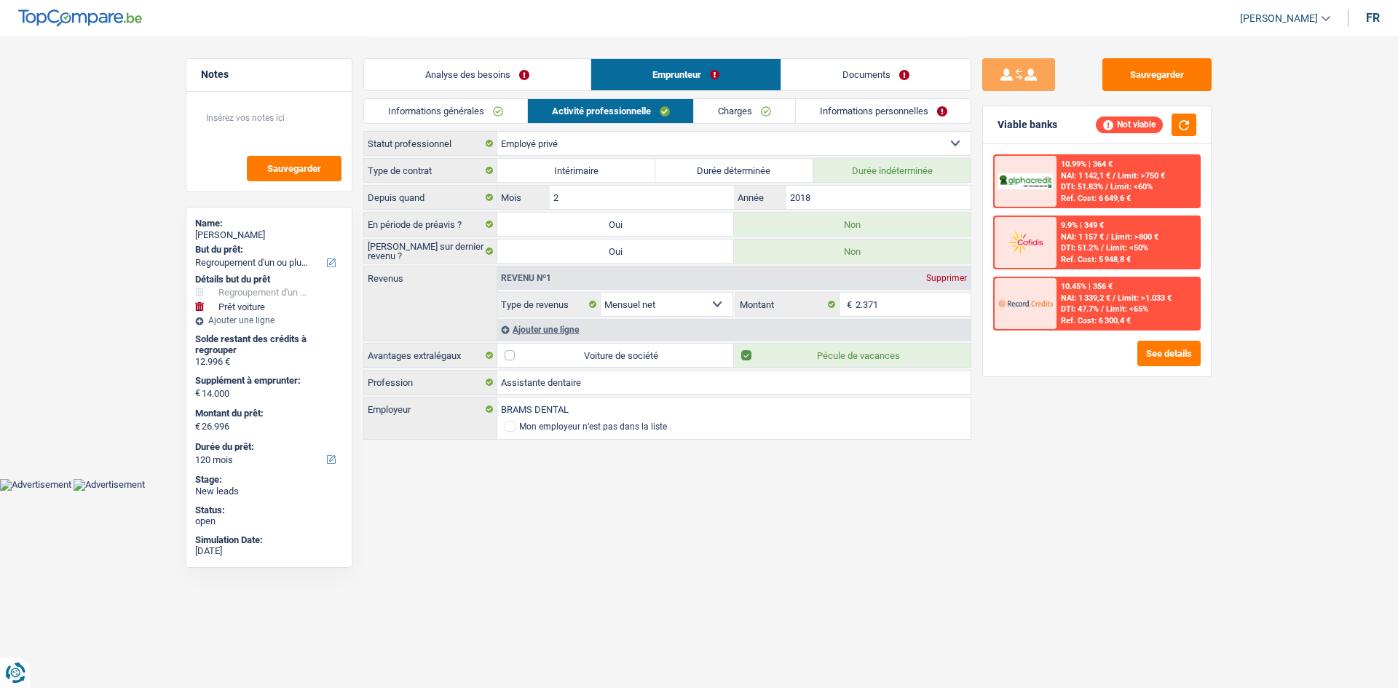
click at [730, 114] on link "Charges" at bounding box center [744, 111] width 101 height 24
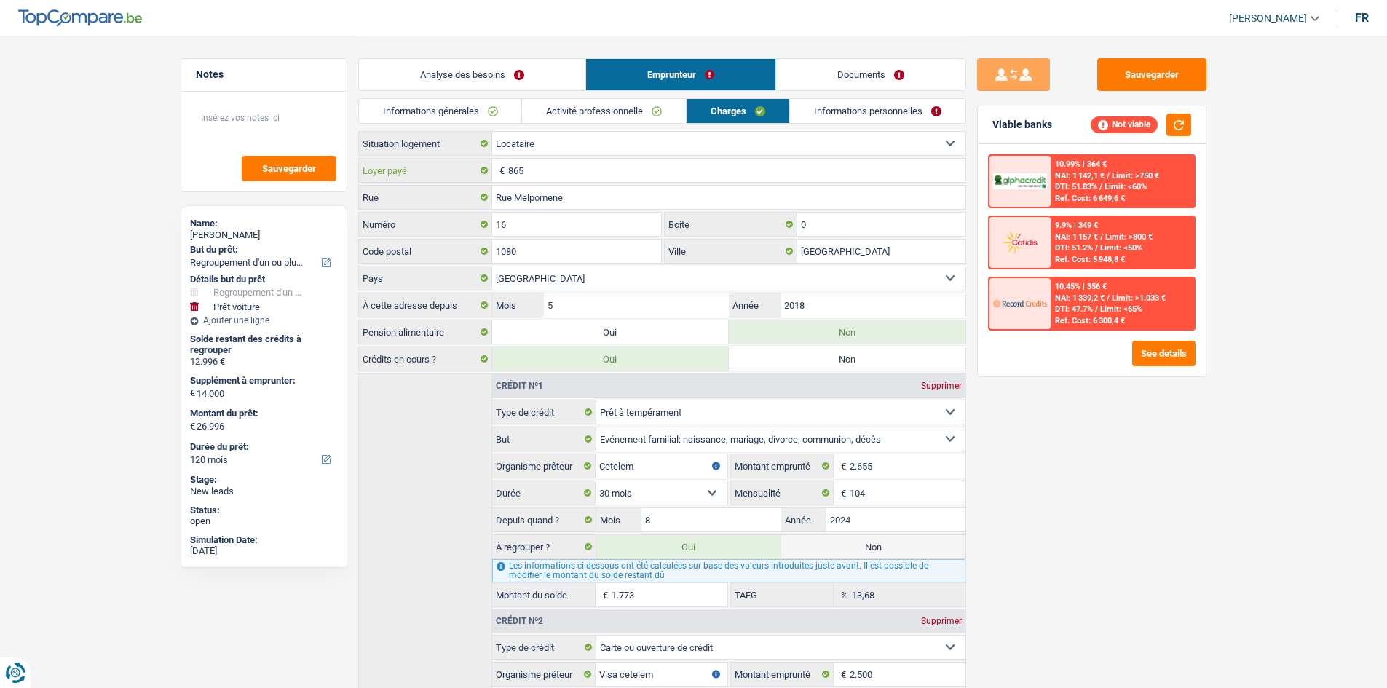
click at [559, 162] on input "865" at bounding box center [736, 170] width 457 height 23
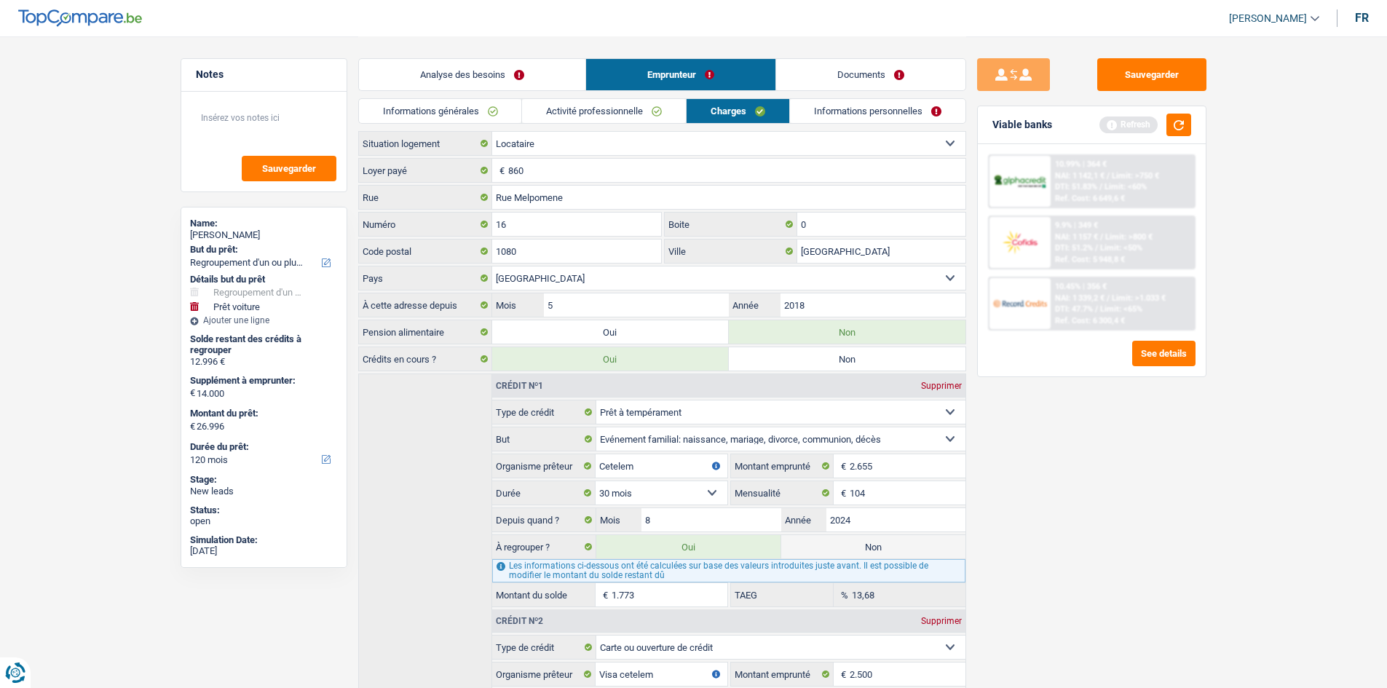
drag, startPoint x: 1028, startPoint y: 560, endPoint x: 1026, endPoint y: 543, distance: 17.5
click at [1027, 554] on div "Sauvegarder Viable banks Refresh 10.99% | 364 € NAI: 1 142,1 € / Limit: >750 € …" at bounding box center [1091, 361] width 251 height 607
click at [769, 175] on input "860" at bounding box center [736, 170] width 457 height 23
click at [1079, 433] on div "Sauvegarder Viable banks Refresh 10.99% | 364 € NAI: 1 142,1 € / Limit: >750 € …" at bounding box center [1091, 361] width 251 height 607
click at [1175, 122] on button "button" at bounding box center [1179, 125] width 25 height 23
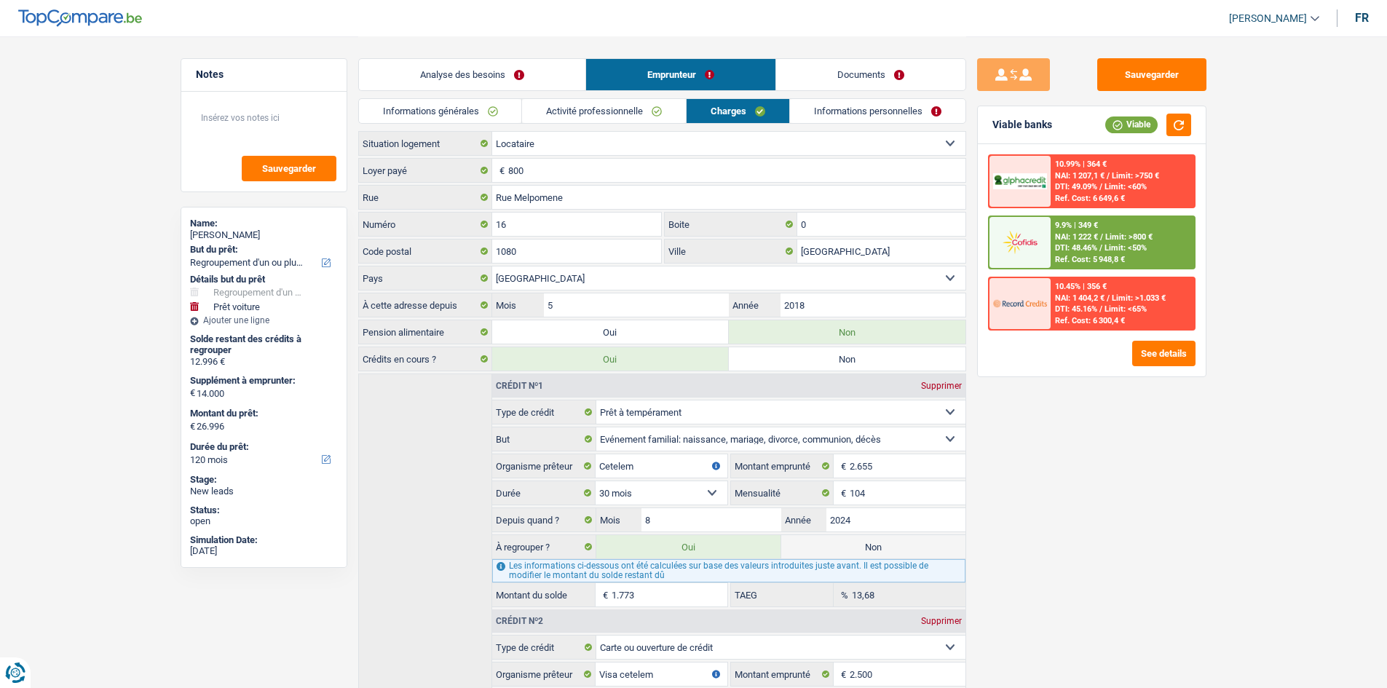
click at [1125, 244] on span "Limit: <50%" at bounding box center [1126, 247] width 42 height 9
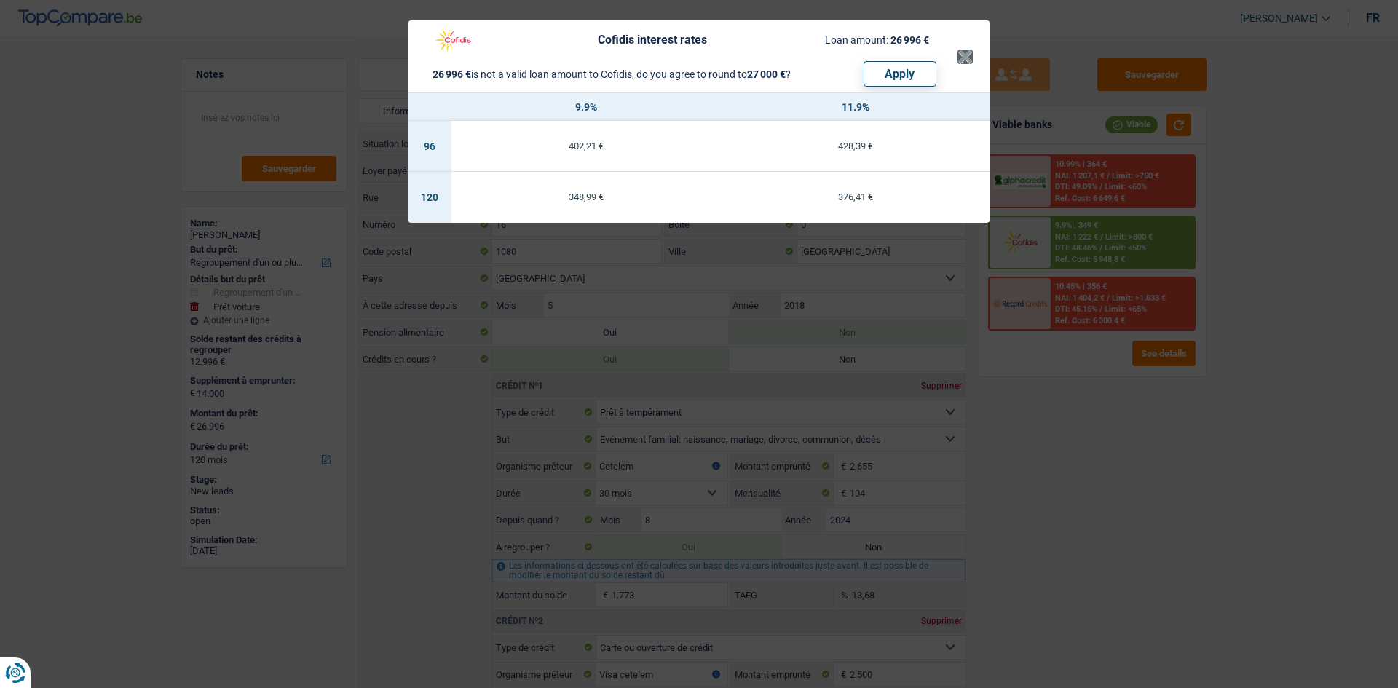
click at [956, 62] on div "Cofidis interest rates Loan amount: 26 996 € 26 996 € is not a valid loan amoun…" at bounding box center [691, 56] width 532 height 60
click at [958, 60] on button "×" at bounding box center [965, 57] width 15 height 15
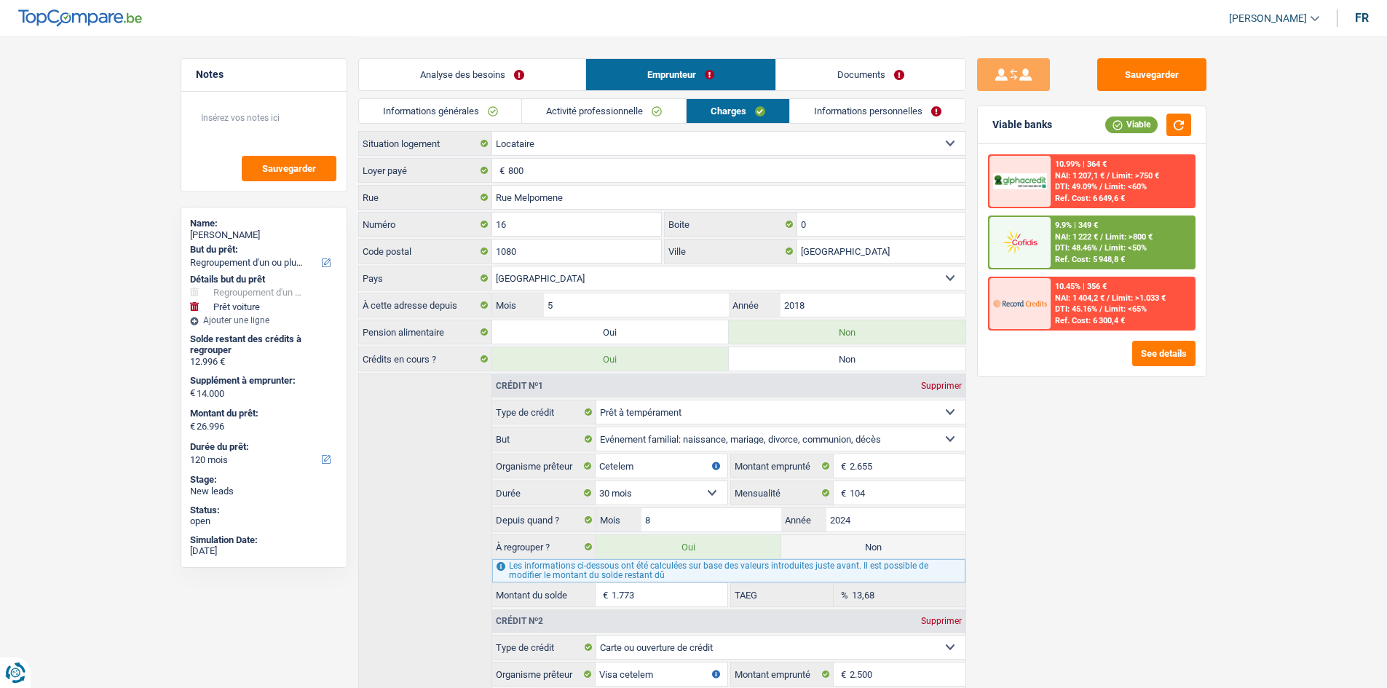
click at [436, 104] on link "Informations générales" at bounding box center [440, 111] width 163 height 24
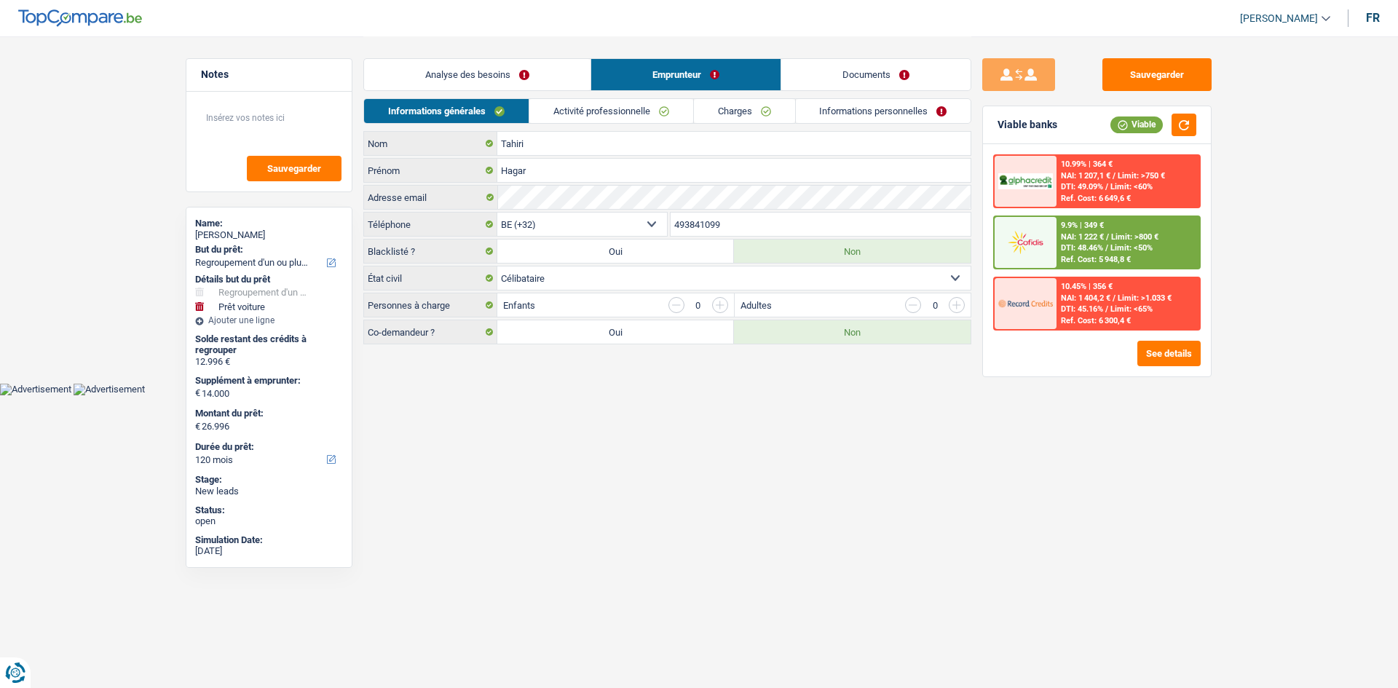
click at [514, 74] on link "Analyse des besoins" at bounding box center [477, 74] width 227 height 31
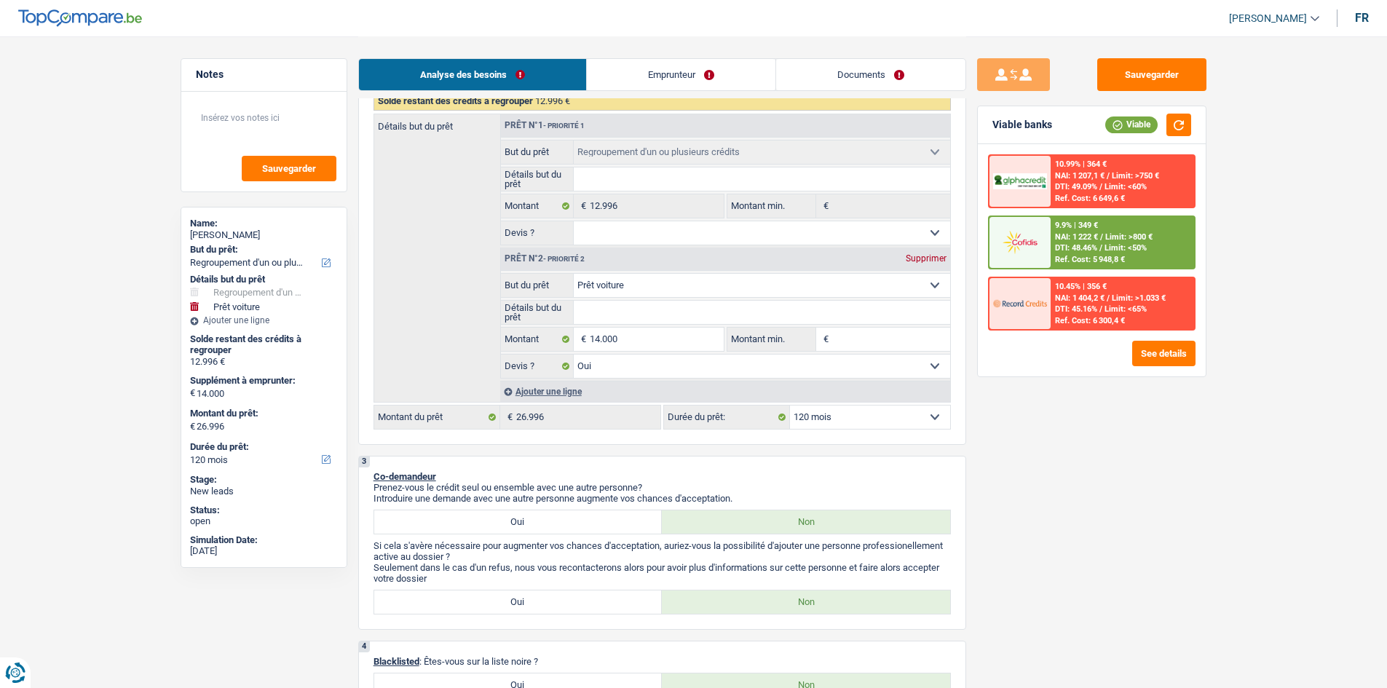
scroll to position [437, 0]
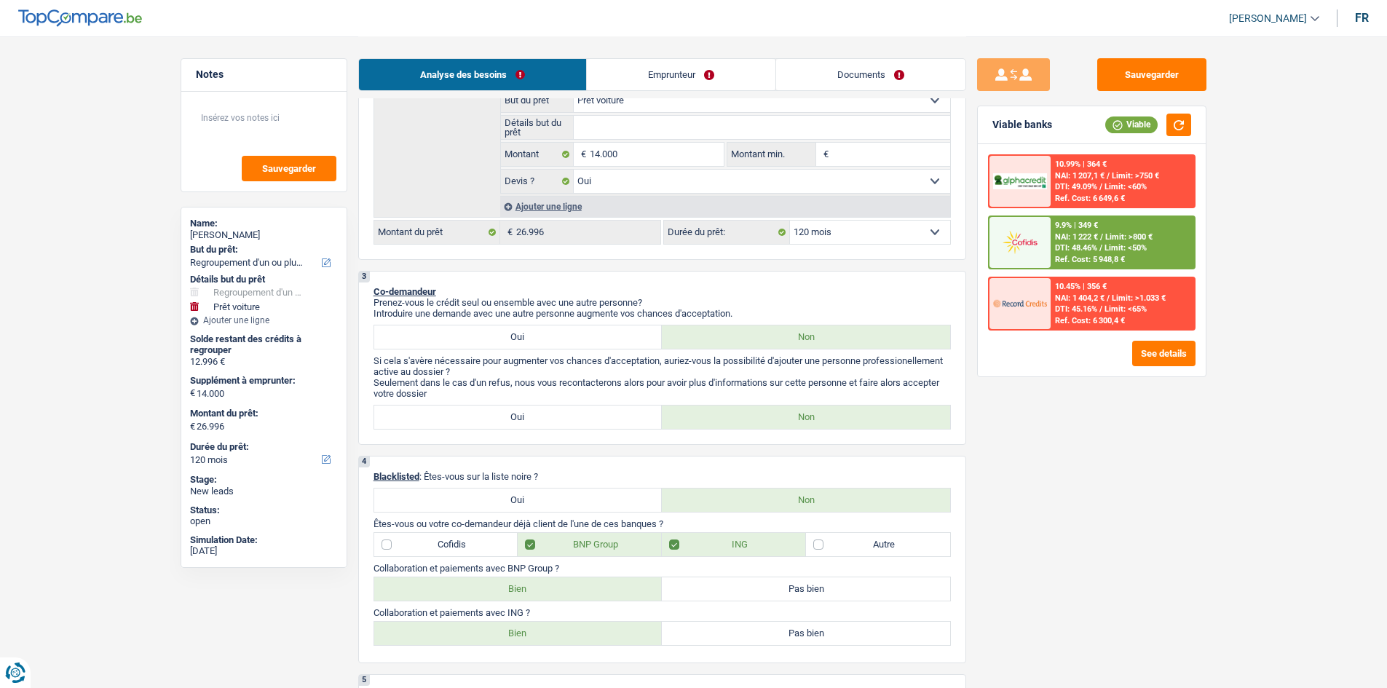
click at [841, 235] on select "12 mois 18 mois 24 mois 30 mois 36 mois 42 mois 48 mois 60 mois 72 mois 84 mois…" at bounding box center [870, 232] width 160 height 23
click at [790, 221] on select "12 mois 18 mois 24 mois 30 mois 36 mois 42 mois 48 mois 60 mois 72 mois 84 mois…" at bounding box center [870, 232] width 160 height 23
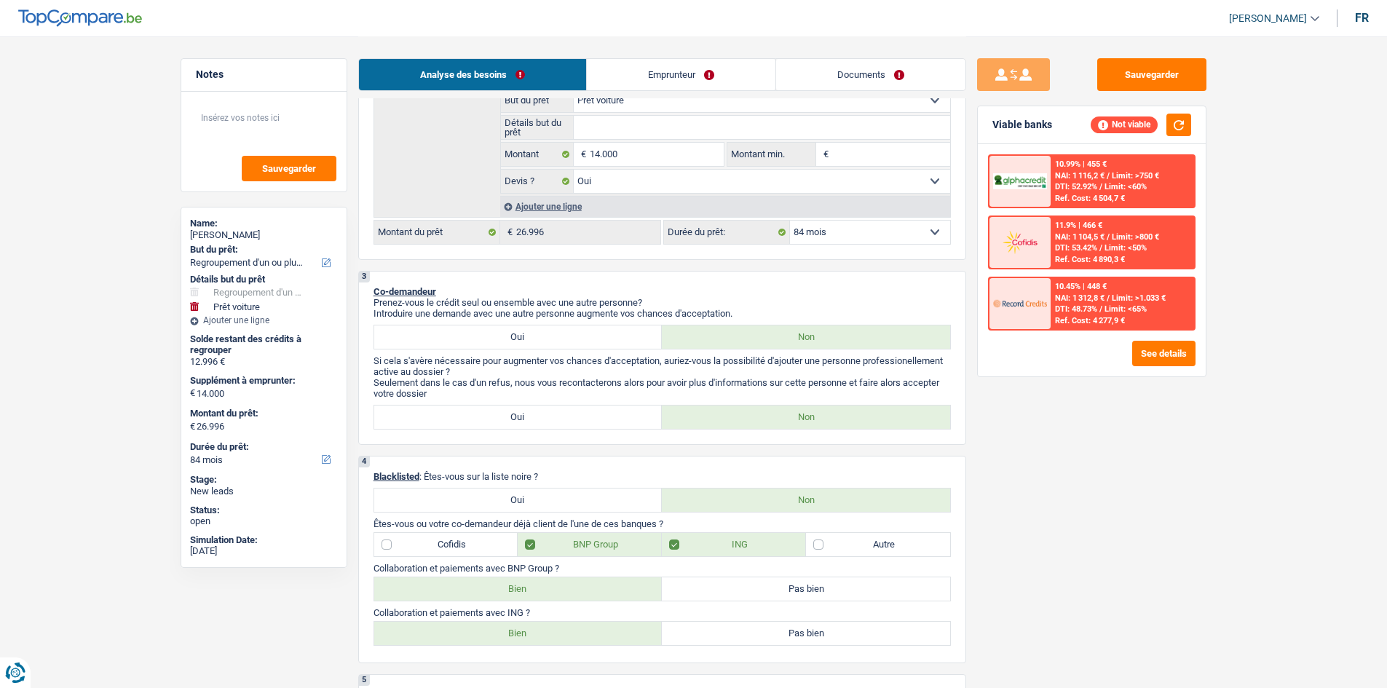
click at [1031, 255] on img at bounding box center [1020, 242] width 54 height 27
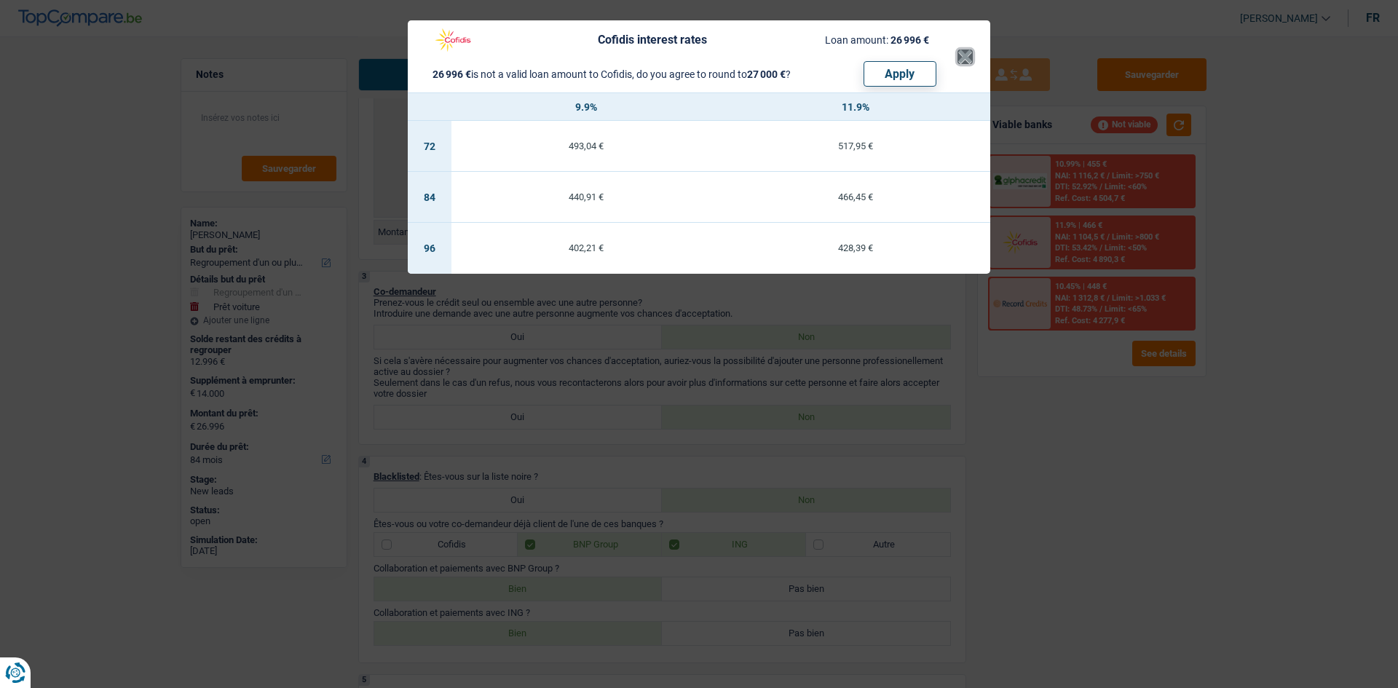
click at [968, 62] on button "×" at bounding box center [965, 57] width 15 height 15
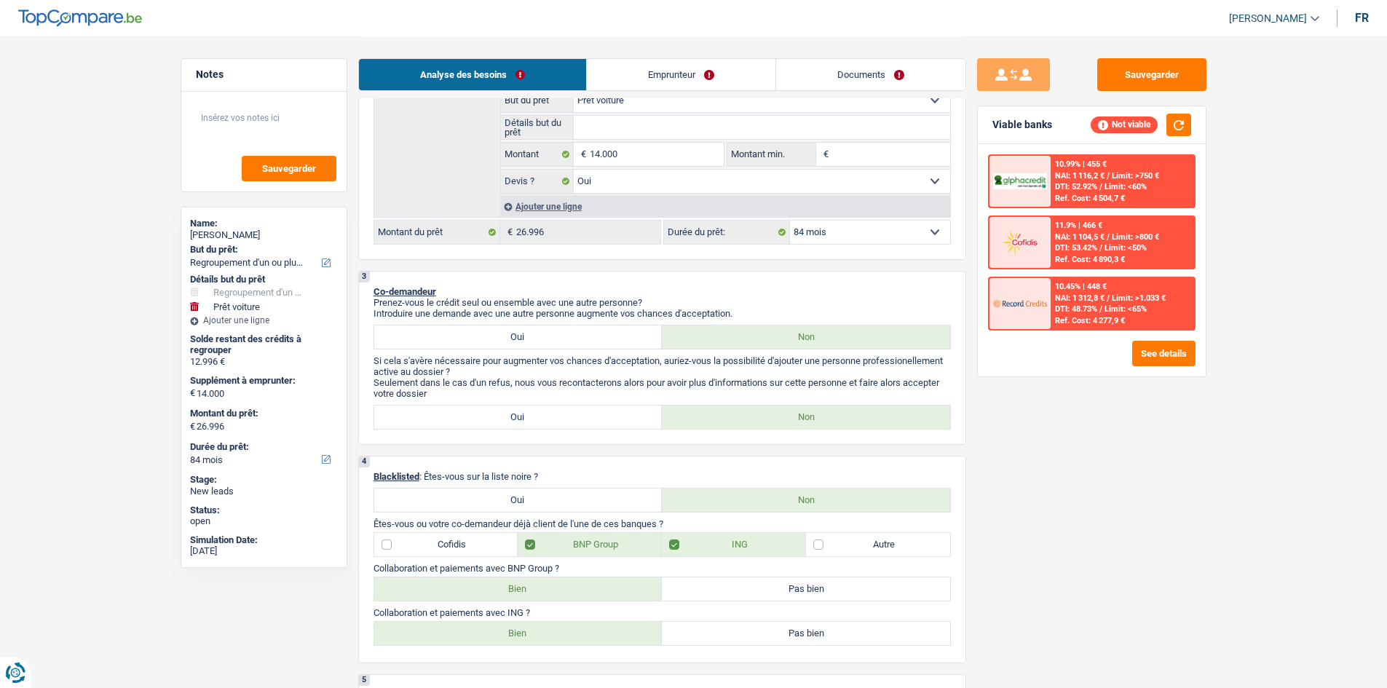
click at [854, 231] on select "12 mois 18 mois 24 mois 30 mois 36 mois 42 mois 48 mois 60 mois 72 mois 84 mois…" at bounding box center [870, 232] width 160 height 23
click at [790, 221] on select "12 mois 18 mois 24 mois 30 mois 36 mois 42 mois 48 mois 60 mois 72 mois 84 mois…" at bounding box center [870, 232] width 160 height 23
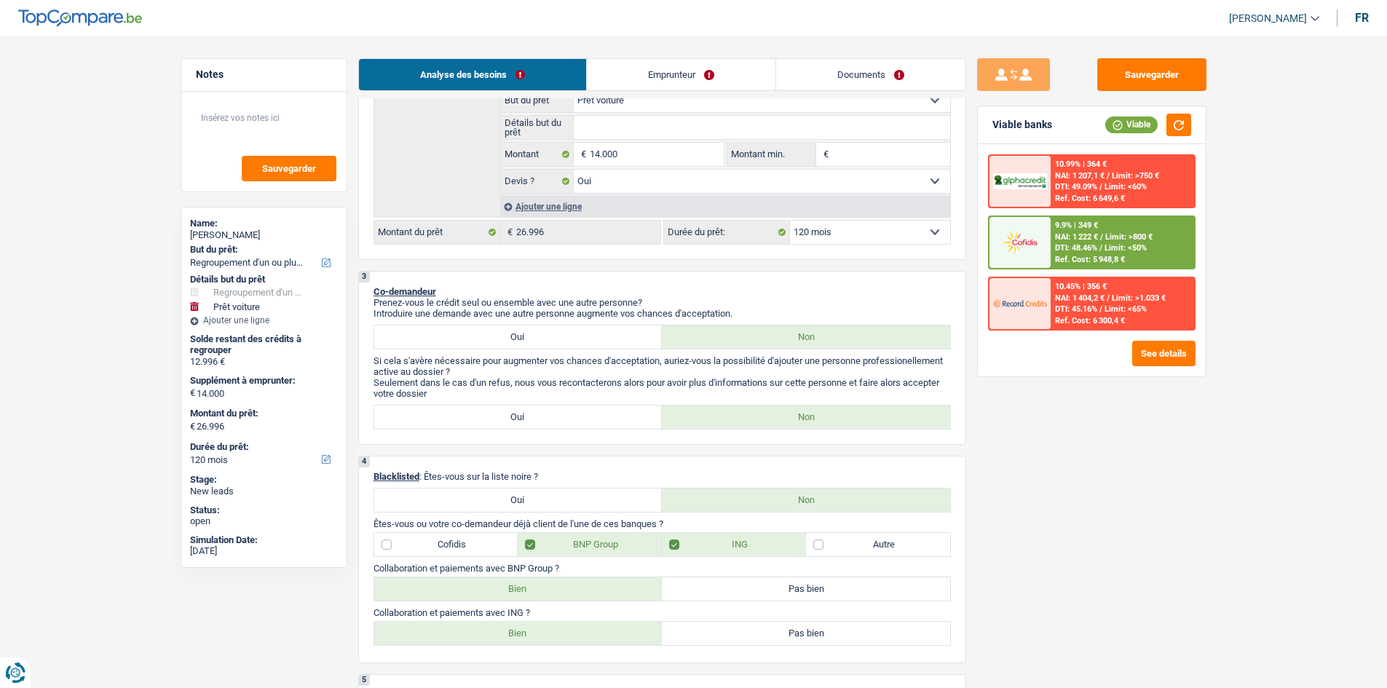
click at [1075, 253] on div "9.9% | 349 € NAI: 1 222 € / Limit: >800 € DTI: 48.46% / Limit: <50% Ref. Cost: …" at bounding box center [1122, 242] width 143 height 51
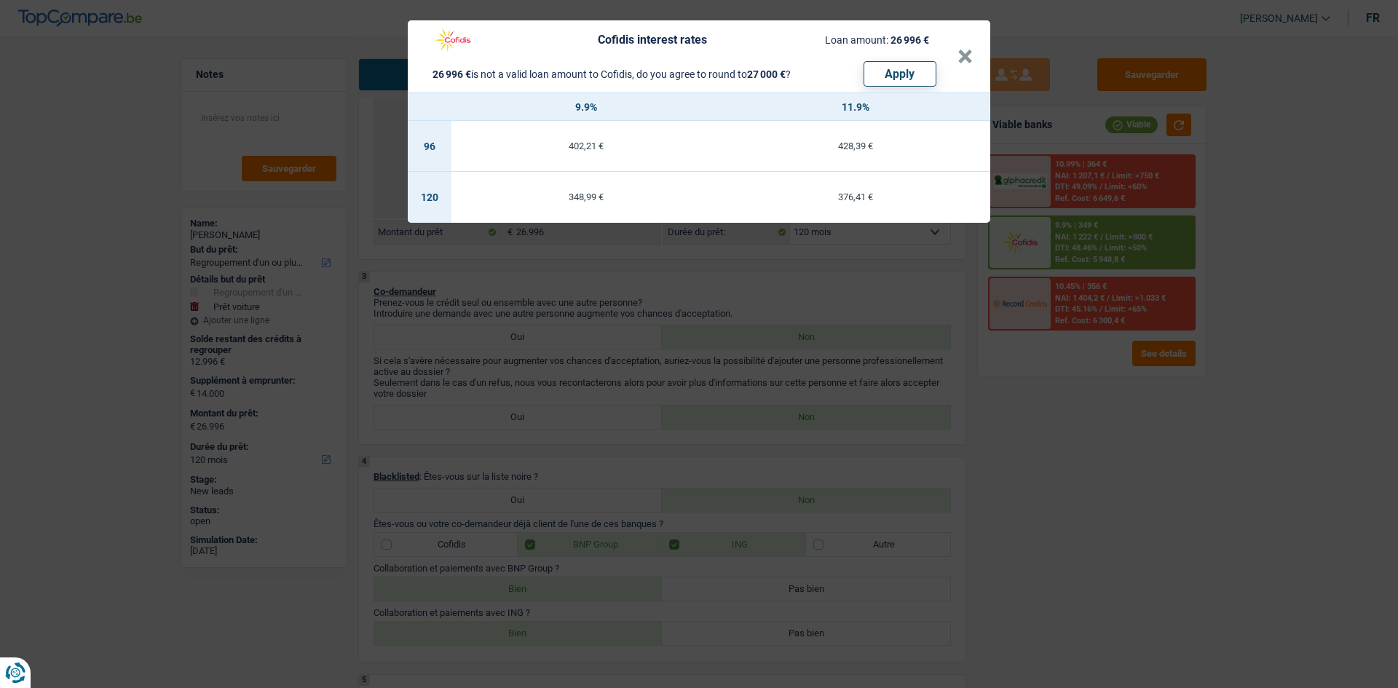
drag, startPoint x: 669, startPoint y: 41, endPoint x: 877, endPoint y: 71, distance: 209.8
click at [816, 123] on div "Cofidis interest rates Loan amount: 26 996 € 26 996 € is not a valid loan amoun…" at bounding box center [699, 121] width 583 height 202
click at [962, 58] on button "×" at bounding box center [965, 57] width 15 height 15
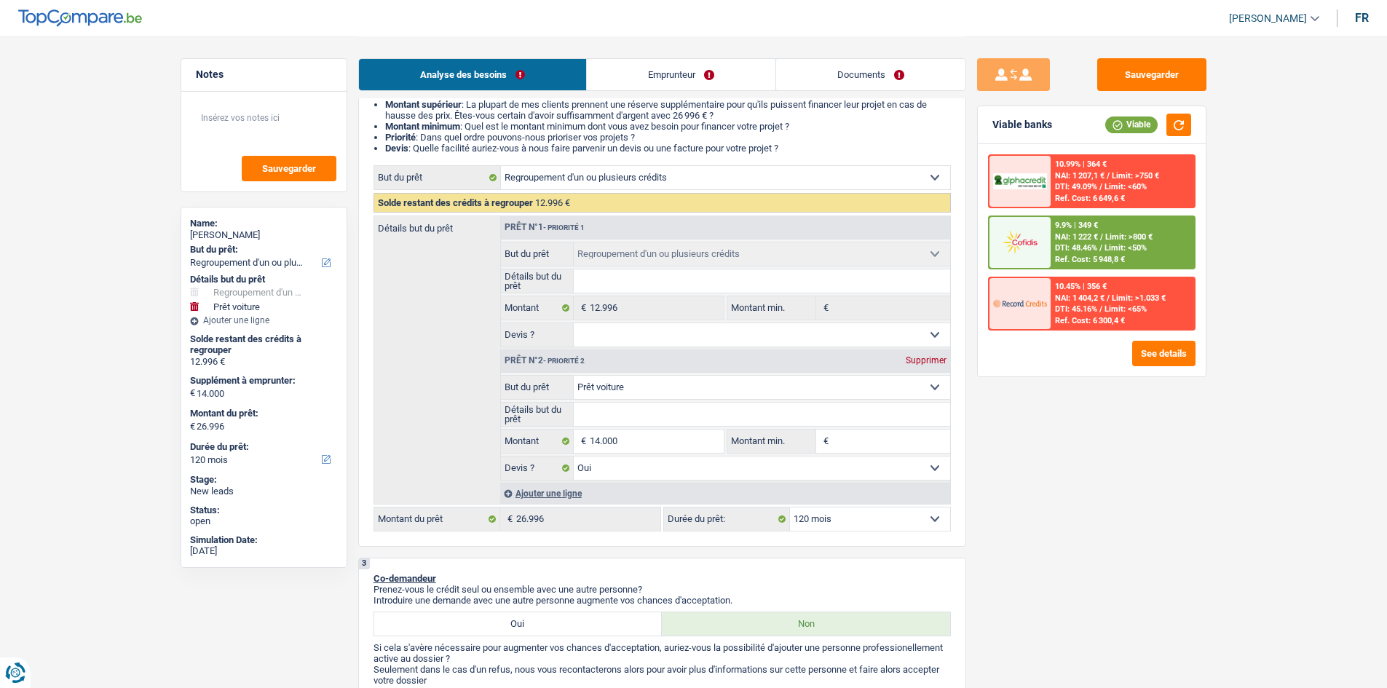
scroll to position [146, 0]
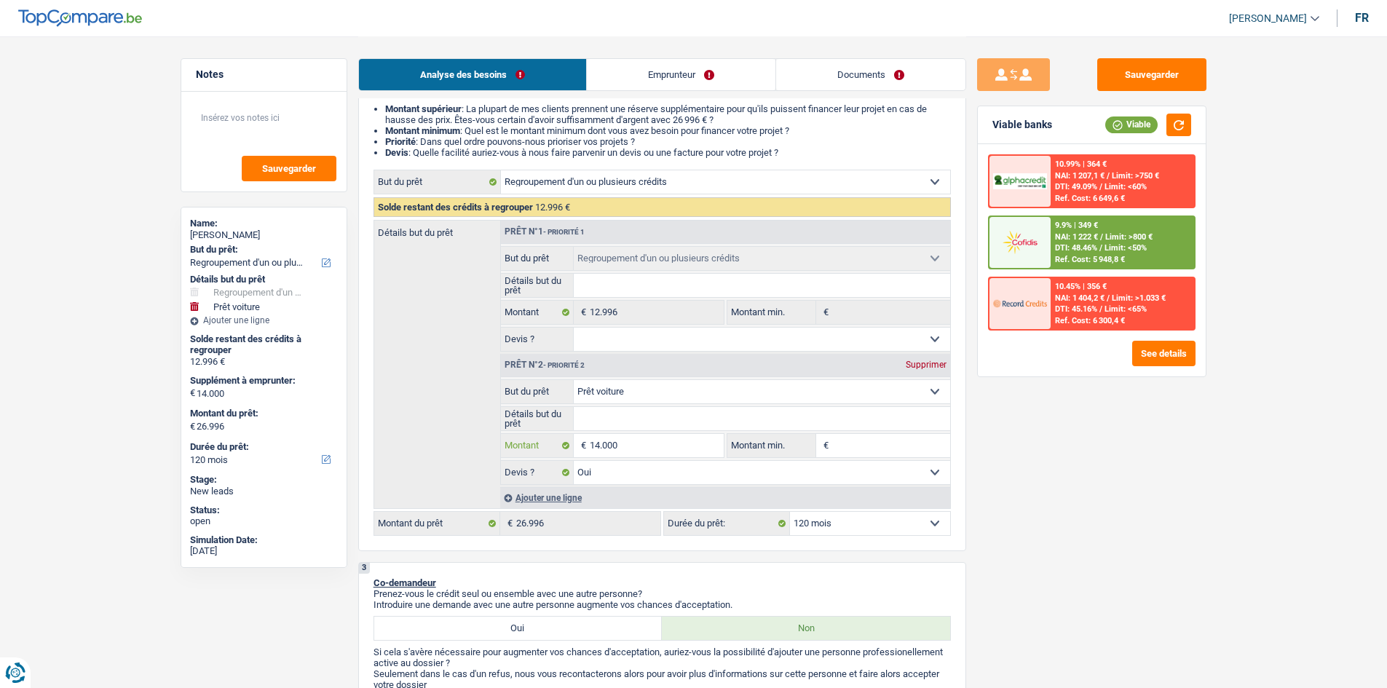
click at [604, 444] on input "14.000" at bounding box center [656, 445] width 133 height 23
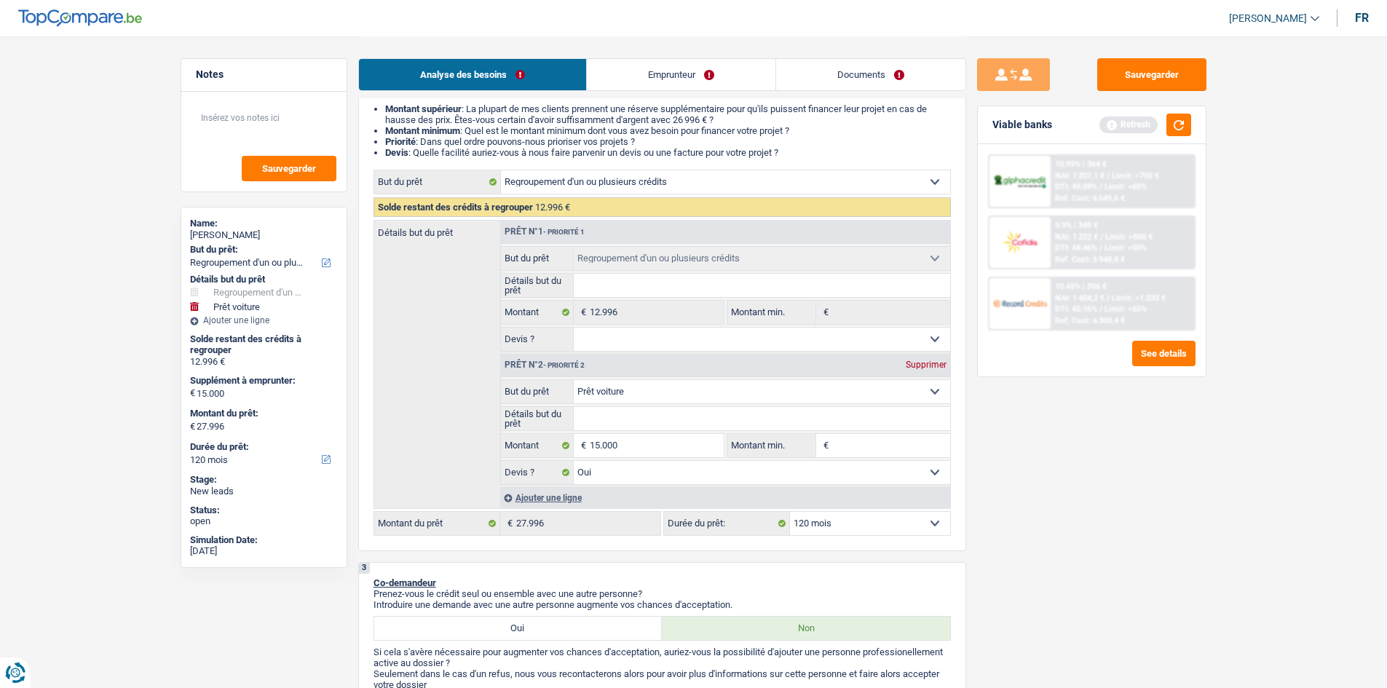
click at [458, 339] on div "Détails but du prêt Prêt n°1 - Priorité 1 Confort maison: meubles, textile, pei…" at bounding box center [663, 364] width 578 height 289
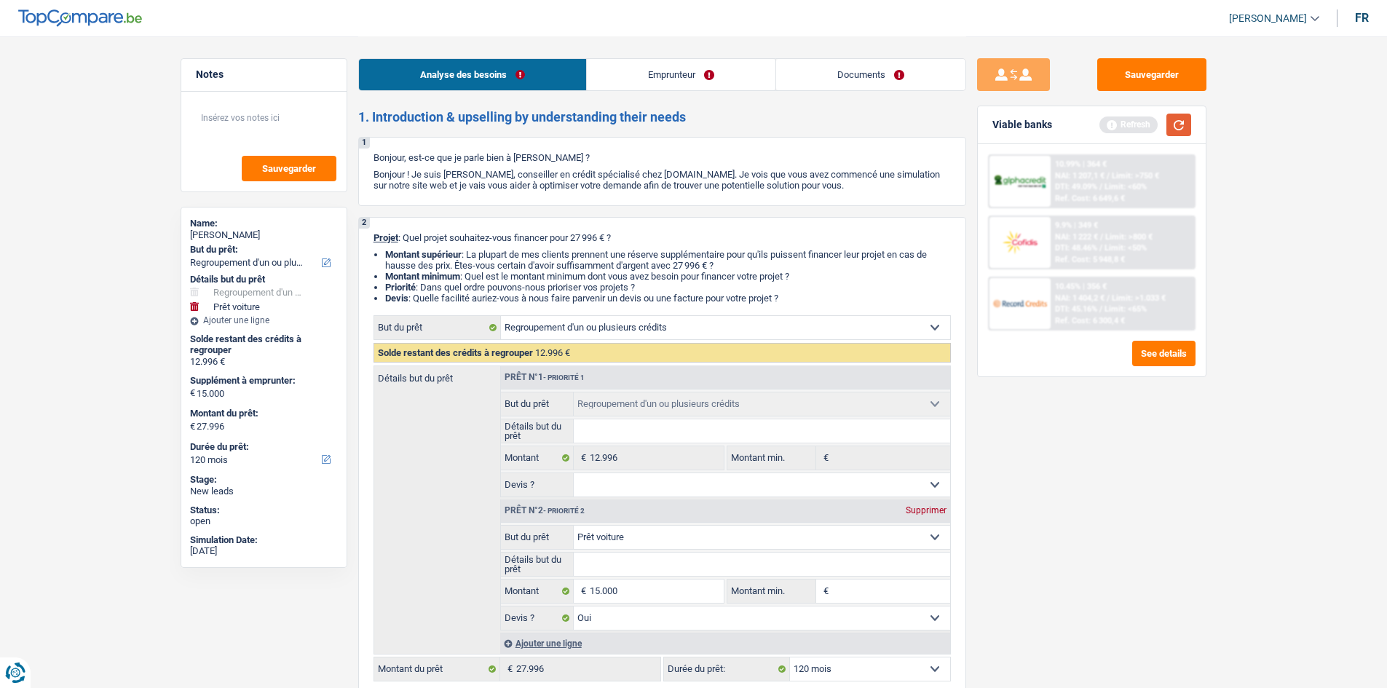
drag, startPoint x: 1170, startPoint y: 125, endPoint x: 1189, endPoint y: 127, distance: 18.3
click at [1170, 125] on button "button" at bounding box center [1179, 125] width 25 height 23
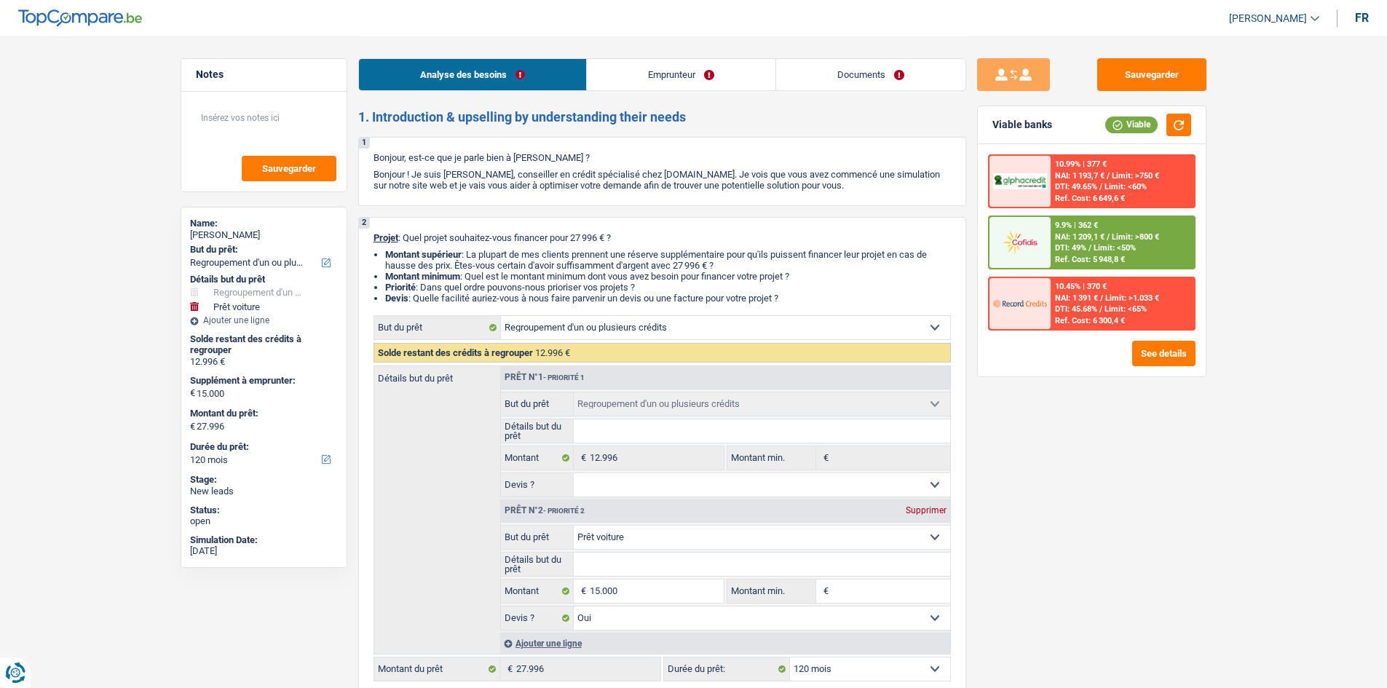
click at [1039, 238] on img at bounding box center [1020, 242] width 54 height 27
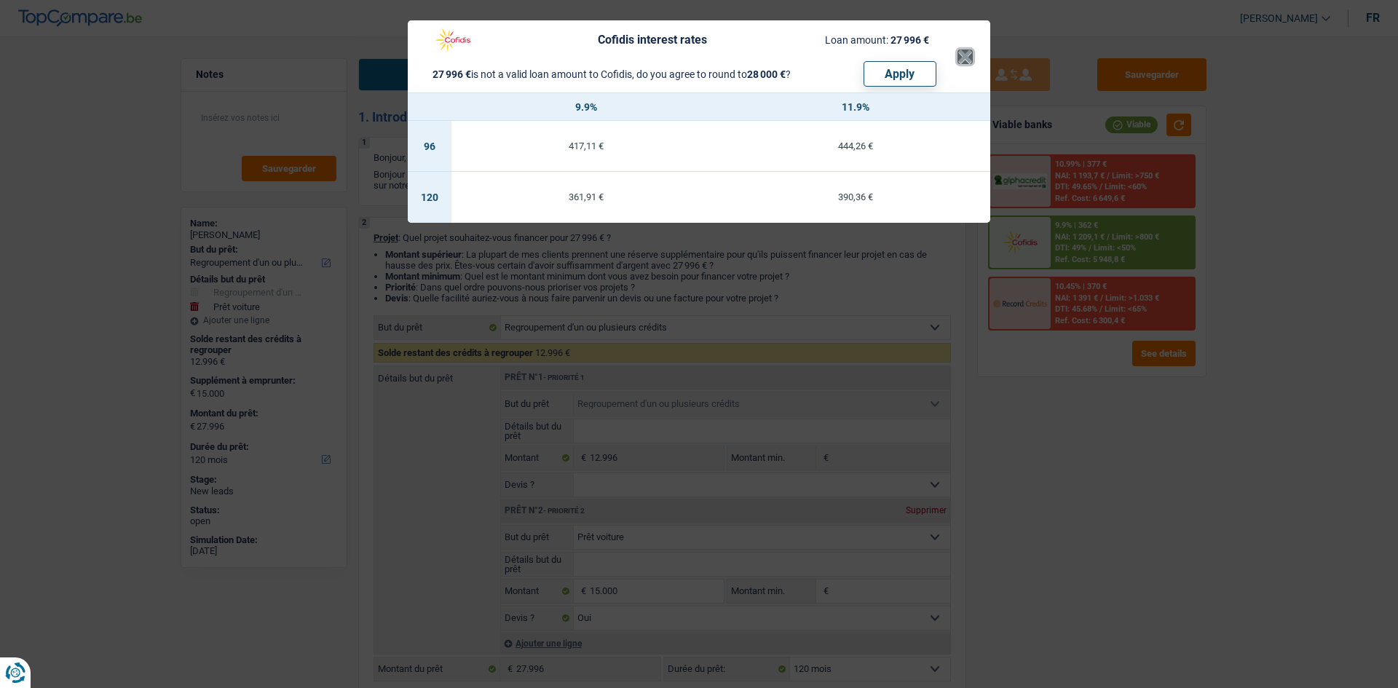
click at [969, 50] on button "×" at bounding box center [965, 57] width 15 height 15
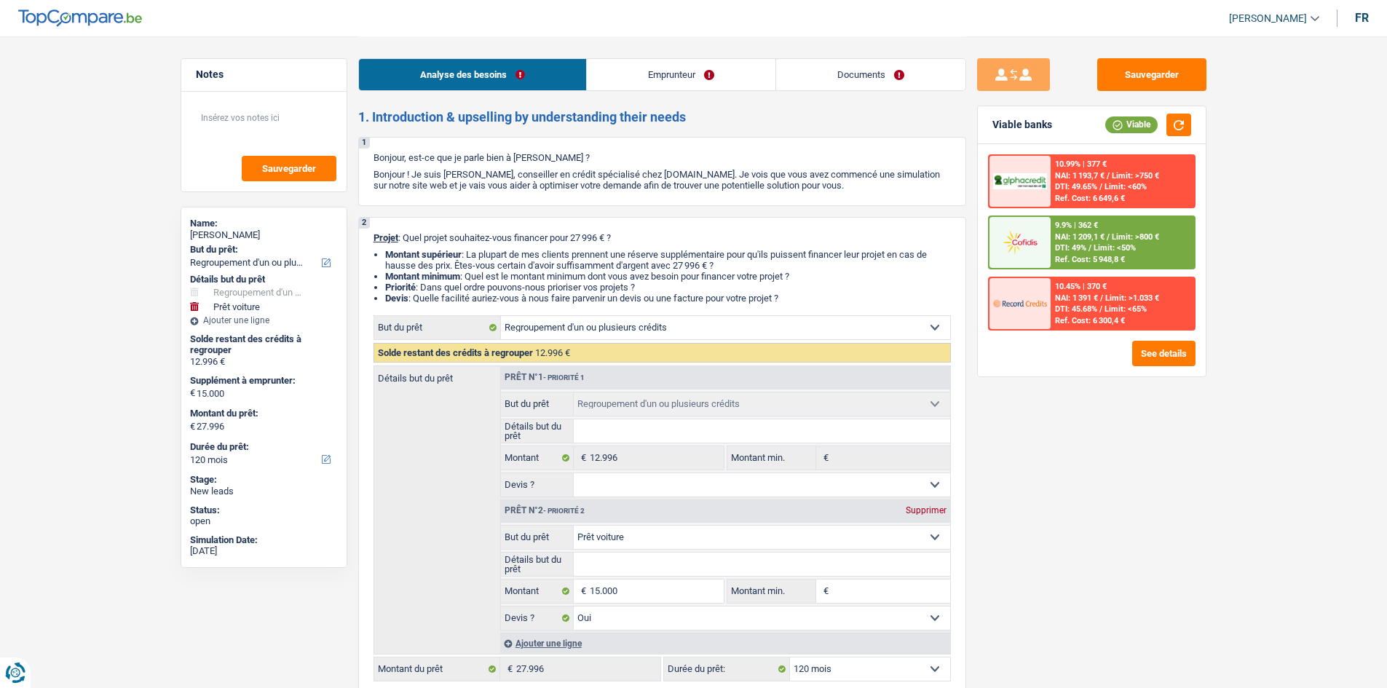
click at [1066, 250] on span "DTI: 49%" at bounding box center [1070, 247] width 31 height 9
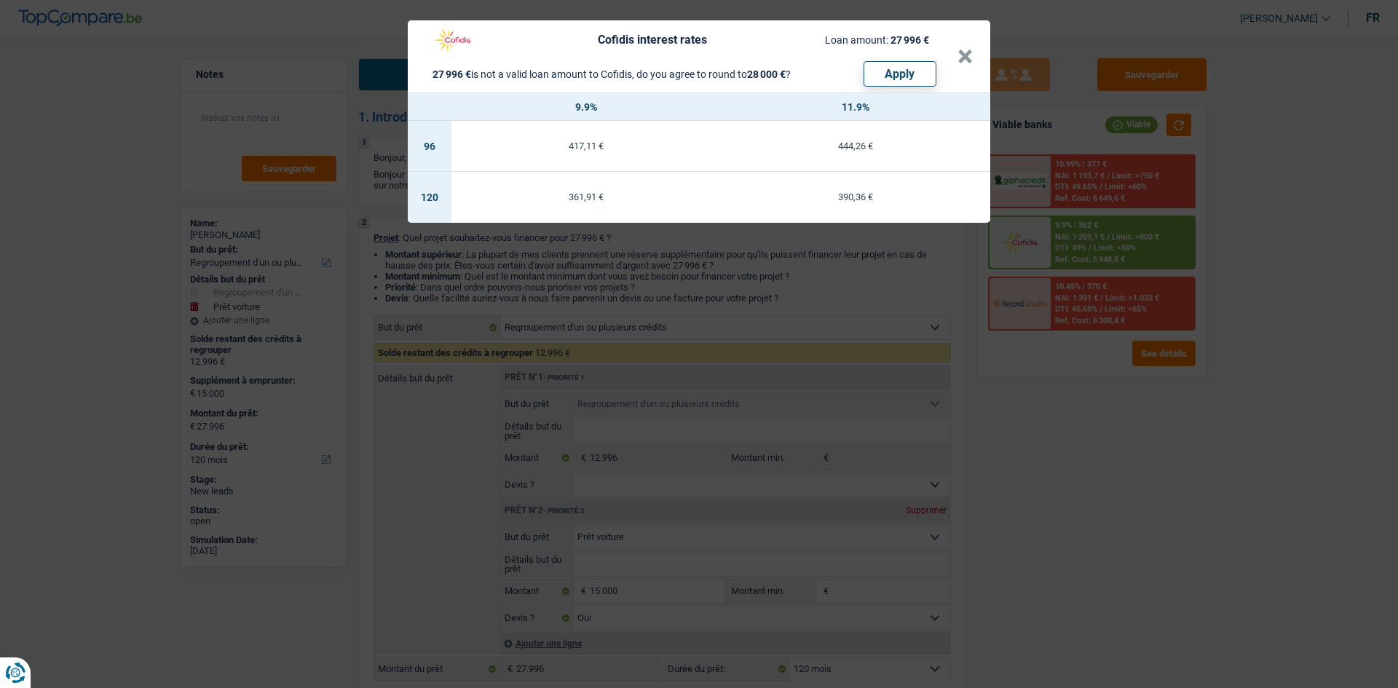
click at [953, 52] on div "Cofidis interest rates Loan amount: 27 996 € 27 996 € is not a valid loan amoun…" at bounding box center [691, 56] width 532 height 60
click at [962, 59] on button "×" at bounding box center [965, 57] width 15 height 15
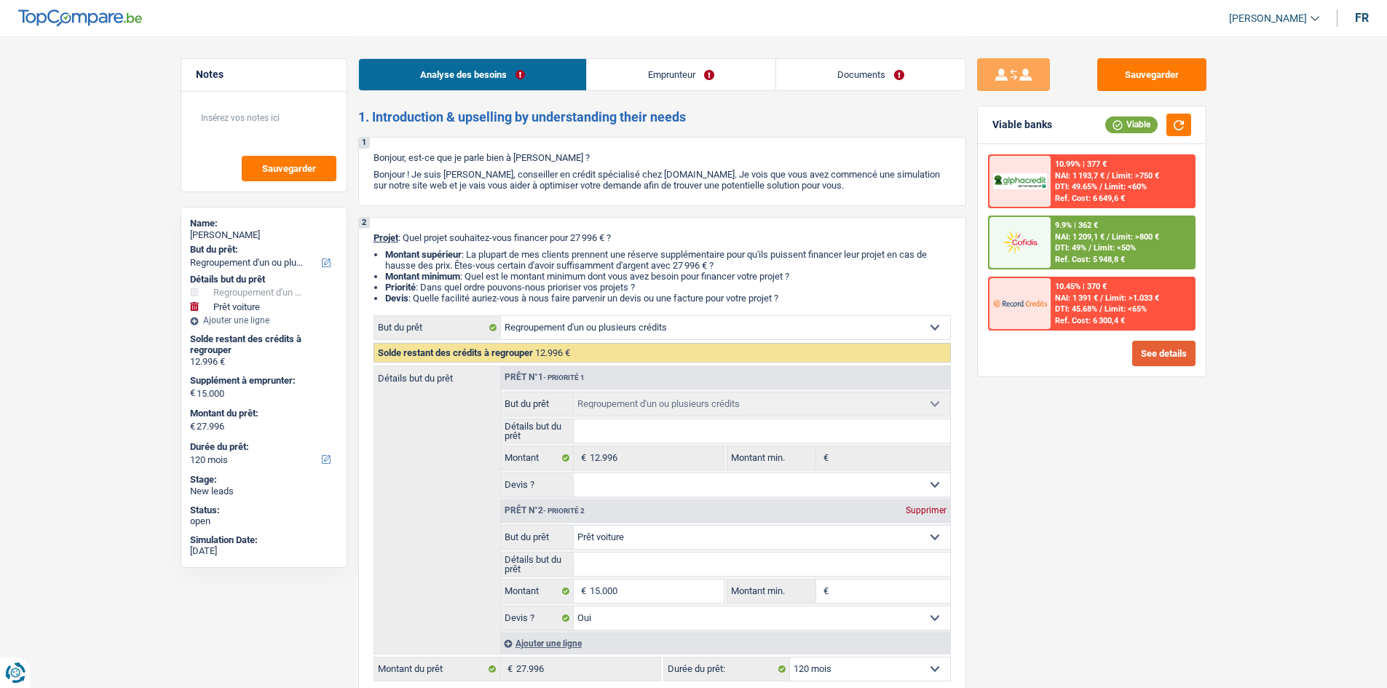
click at [1165, 354] on button "See details" at bounding box center [1164, 353] width 63 height 25
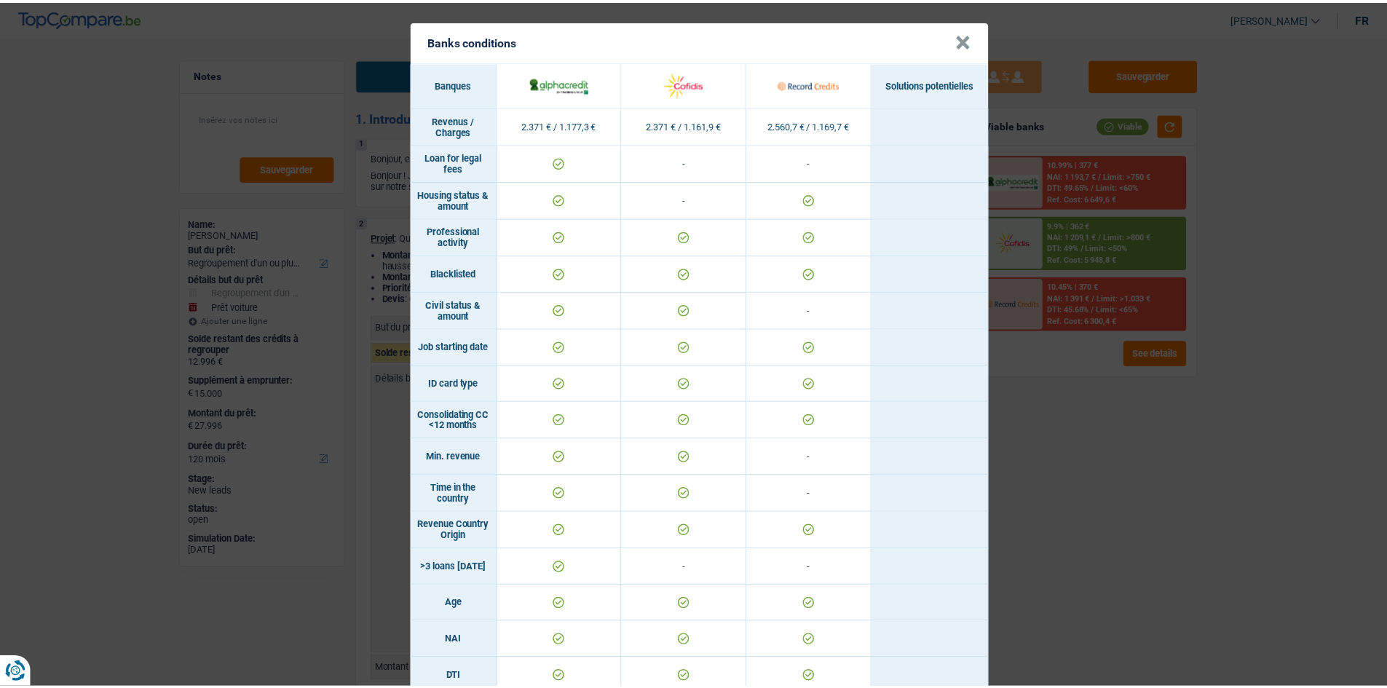
scroll to position [437, 0]
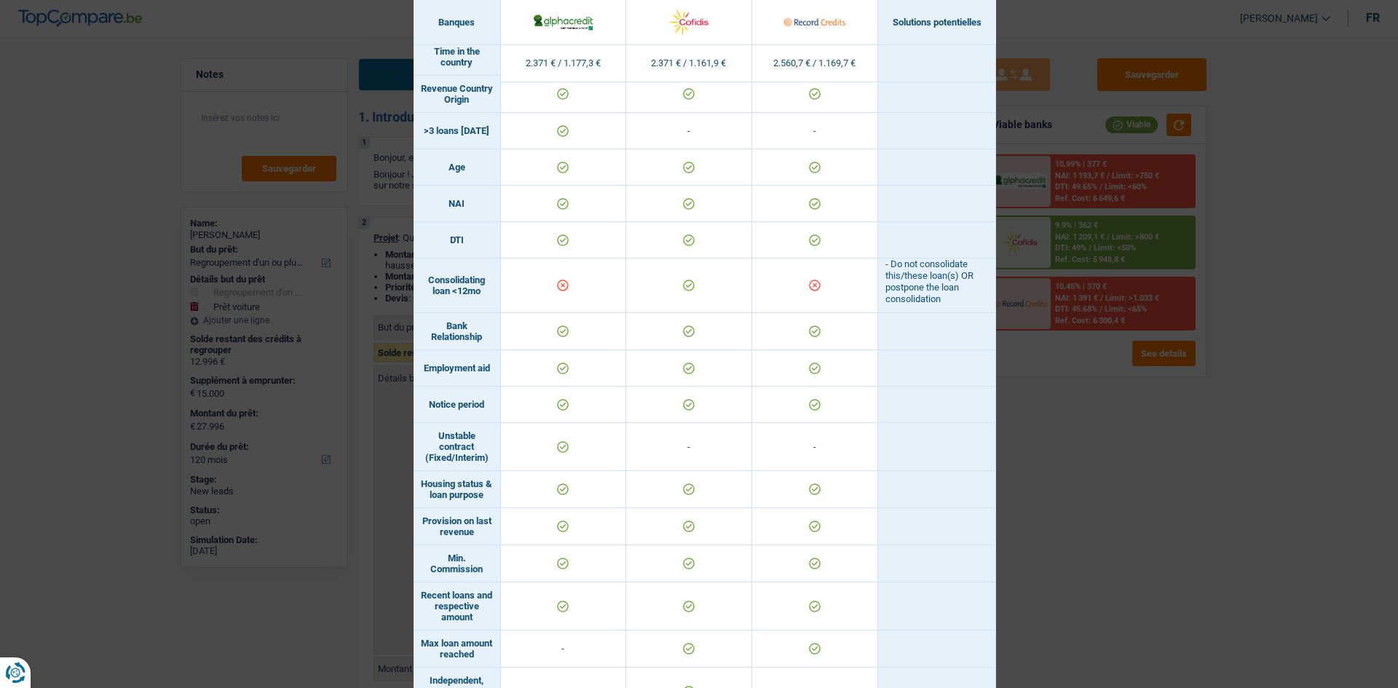
click at [1240, 486] on div "Banks conditions × Banques Solutions potentielles Revenus / Charges 2.371 € / 1…" at bounding box center [699, 344] width 1398 height 688
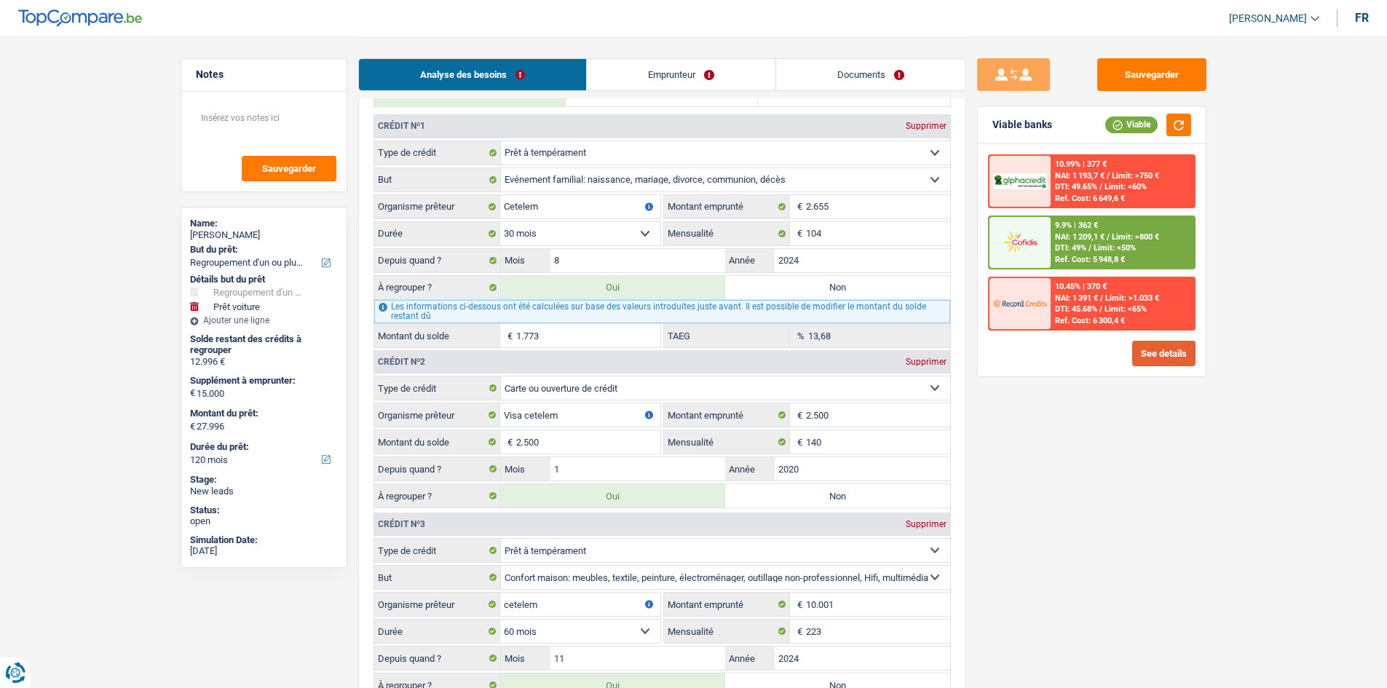
scroll to position [1311, 0]
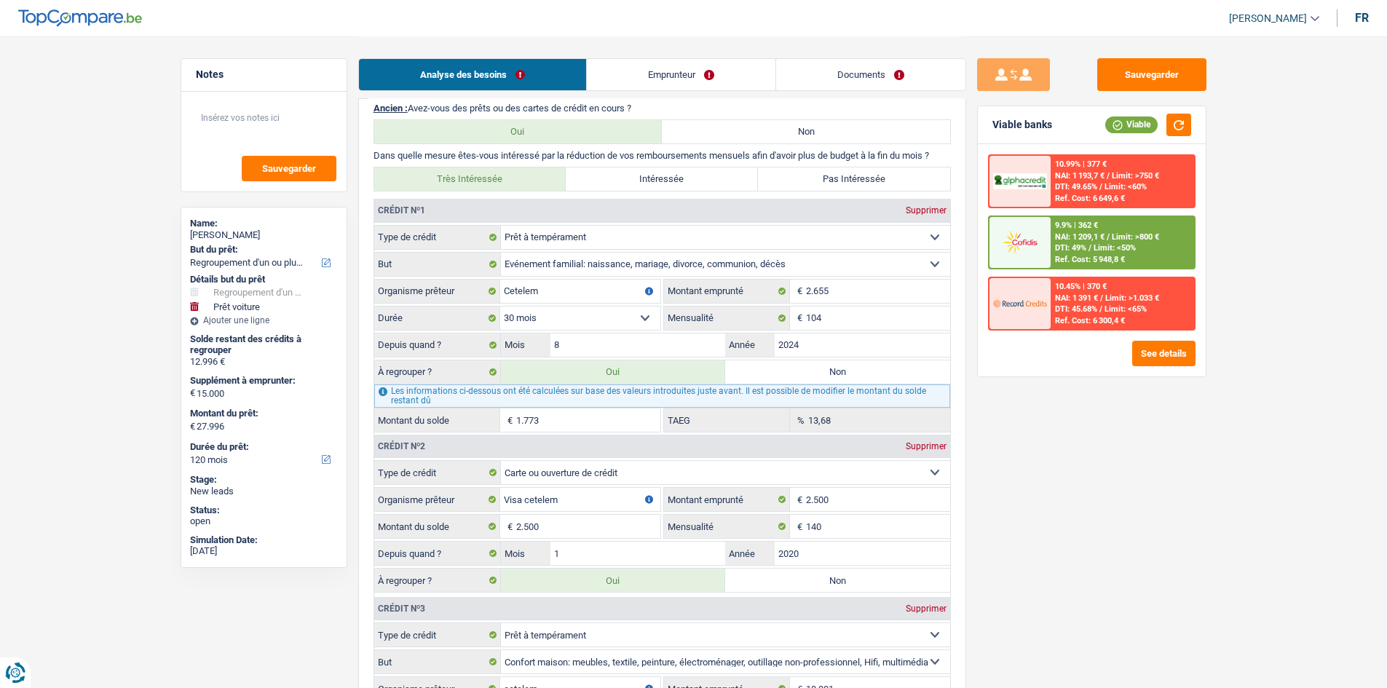
click at [1106, 312] on span "Limit: <65%" at bounding box center [1126, 308] width 42 height 9
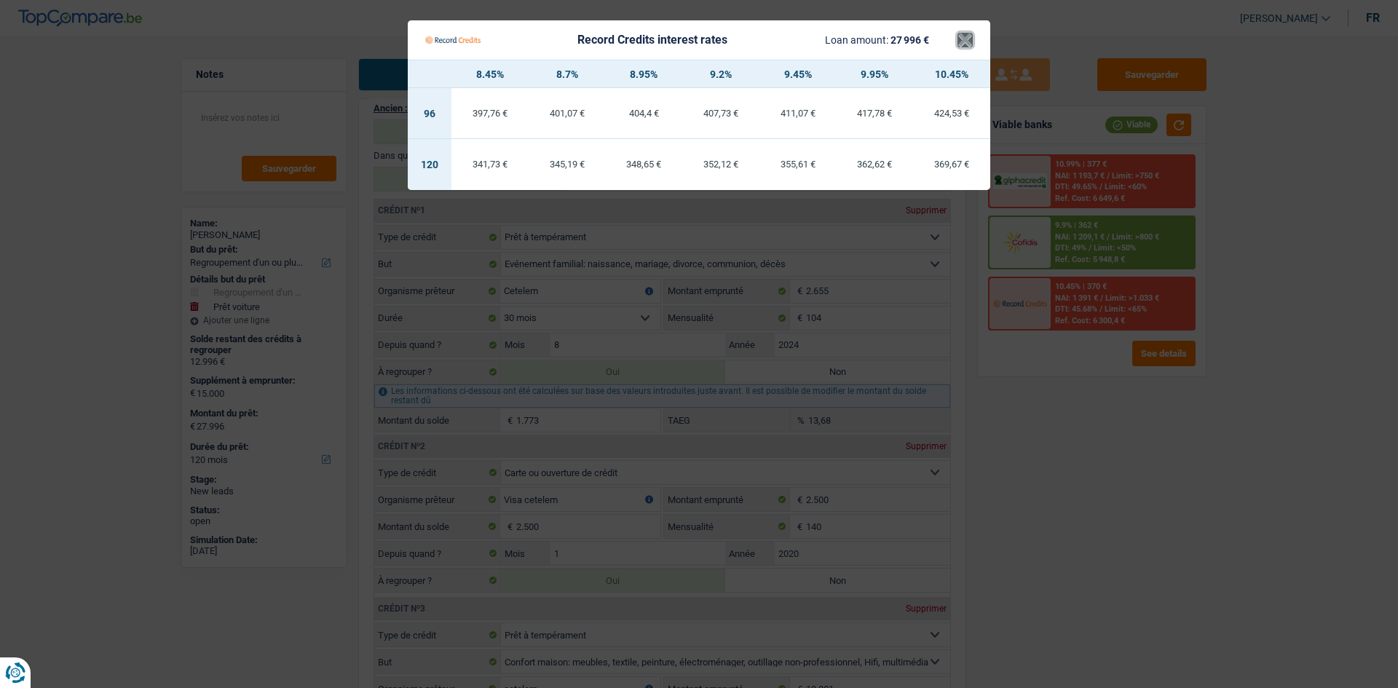
click at [965, 36] on button "×" at bounding box center [965, 40] width 15 height 15
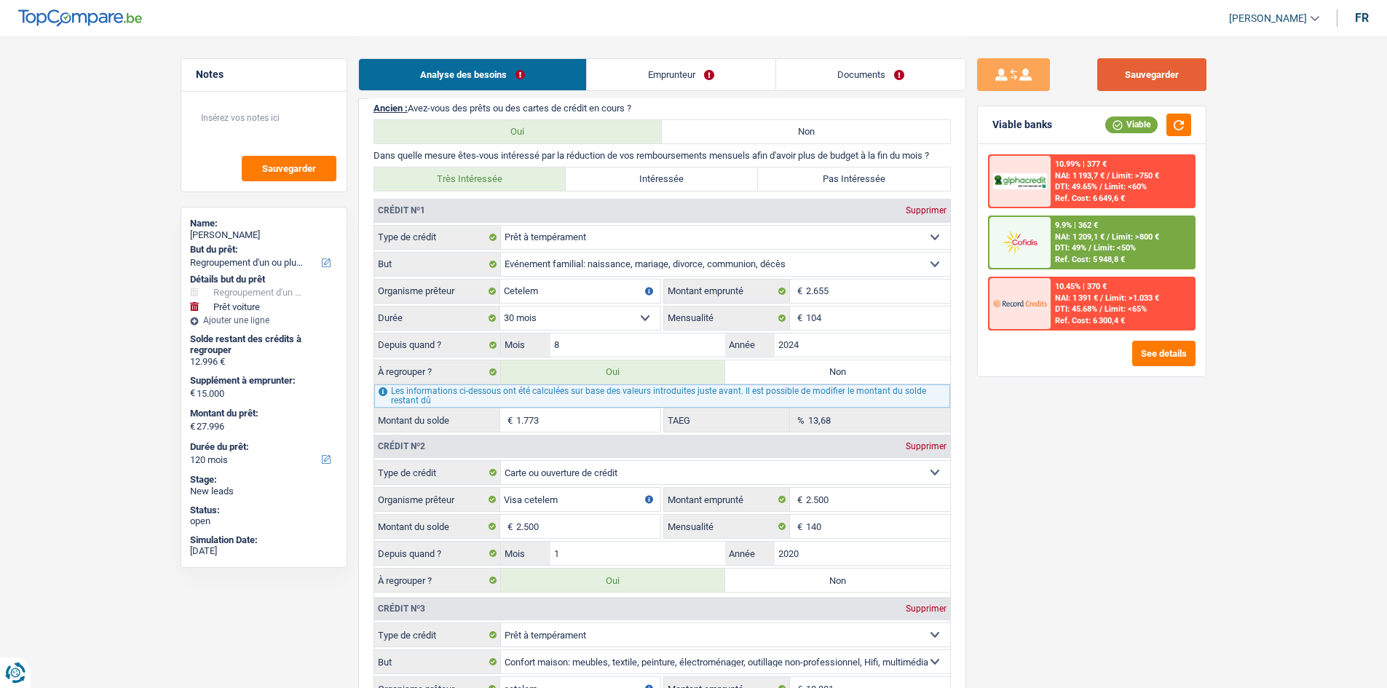
click at [1151, 71] on button "Sauvegarder" at bounding box center [1152, 74] width 109 height 33
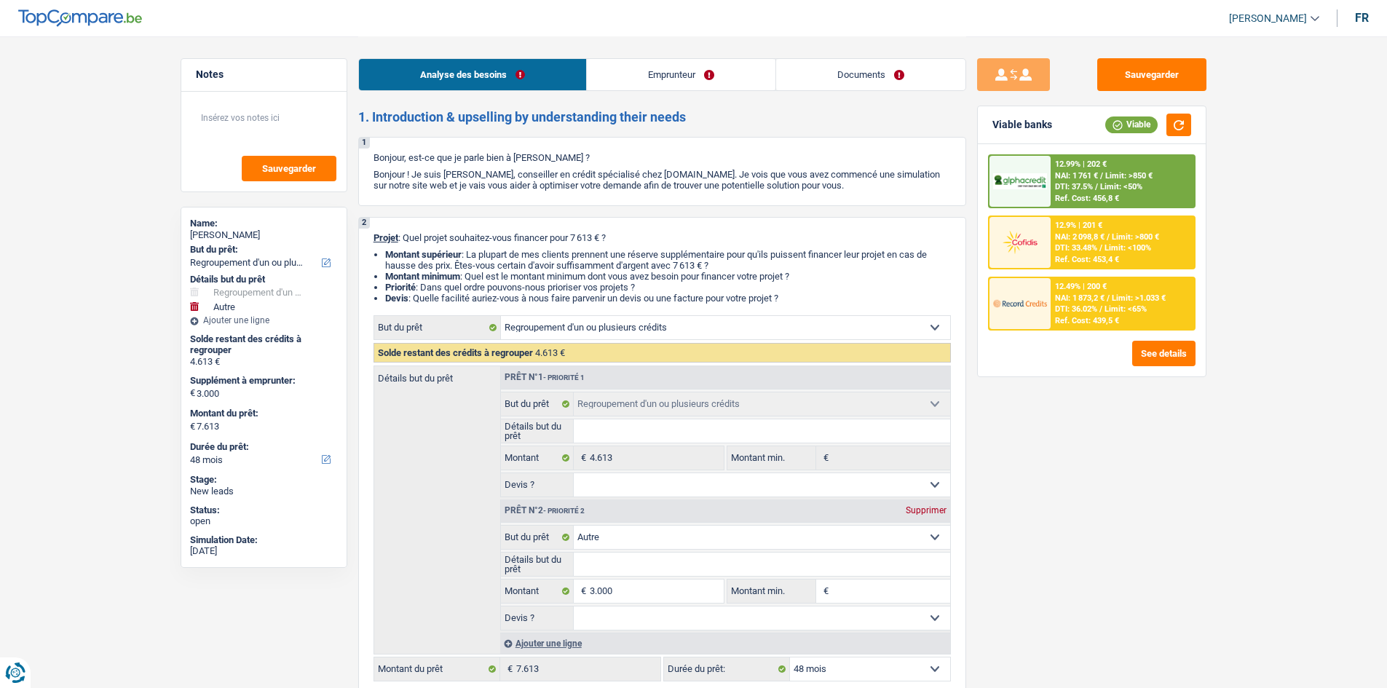
select select "refinancing"
select select "other"
select select "48"
select select "refinancing"
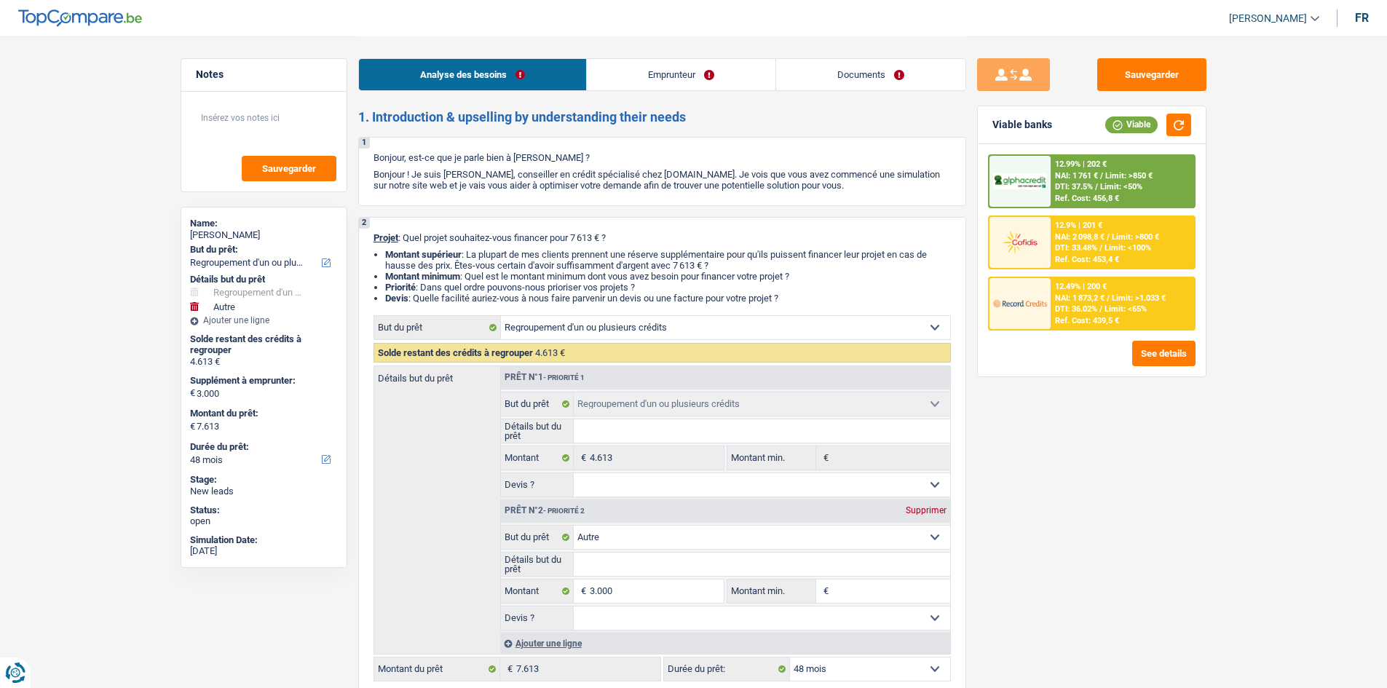
select select "refinancing"
select select "other"
select select "48"
select select "publicEmployee"
select select "familyAllowances"
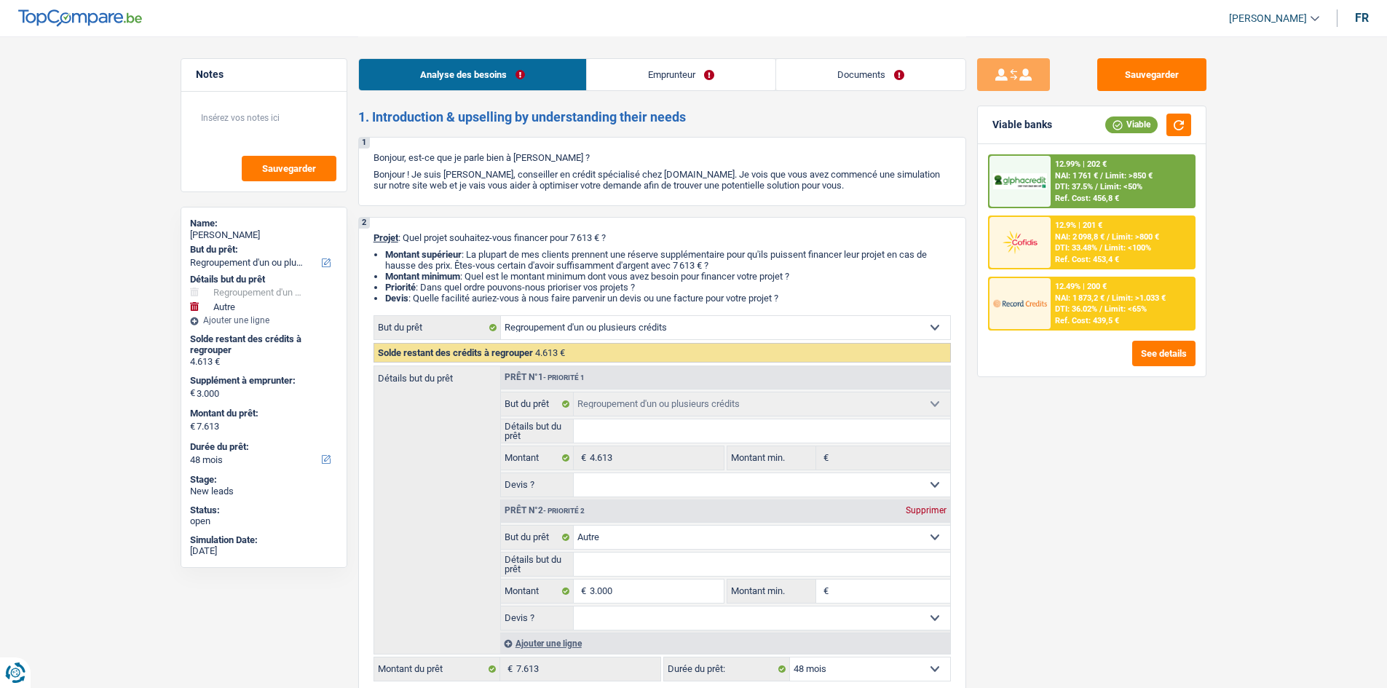
select select "netSalary"
select select "mealVouchers"
select select "rents"
select select "personalLoan"
select select "familyEvent"
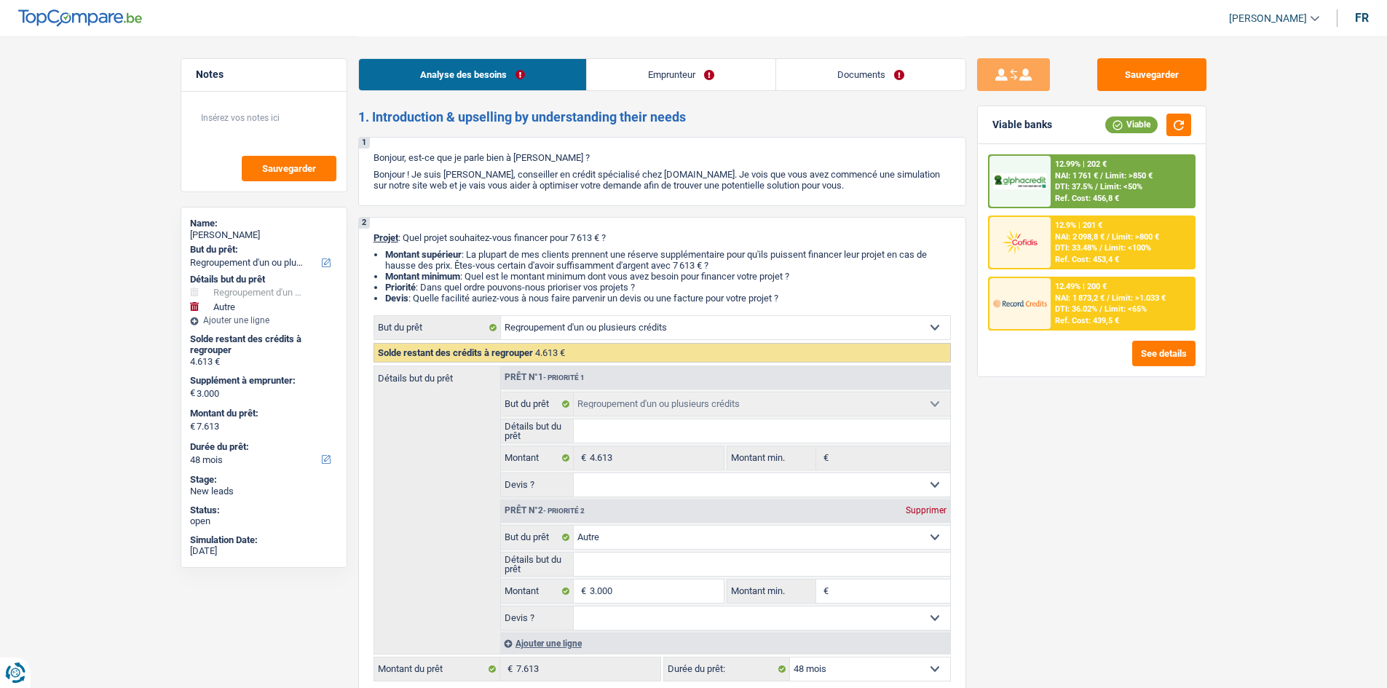
select select "24"
select select "personalLoan"
select select "familyEvent"
select select "24"
select select "cardOrCredit"
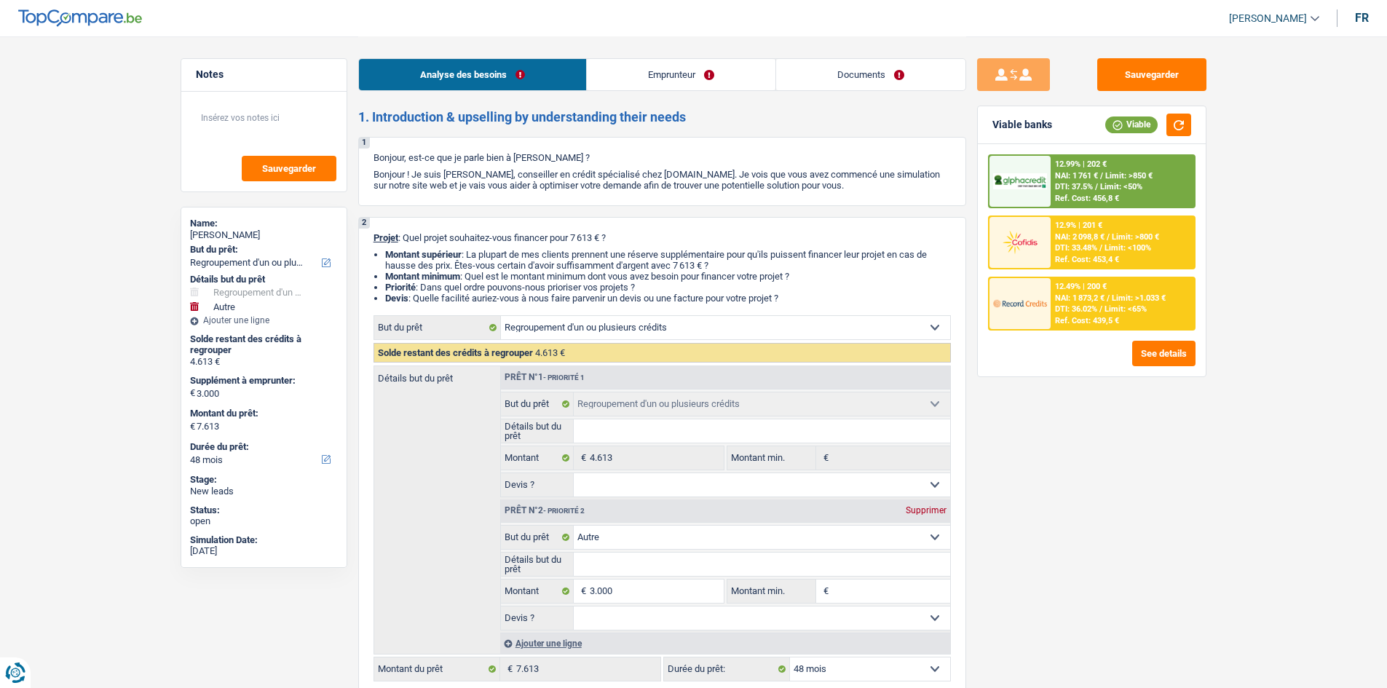
select select "refinancing"
select select "other"
select select "48"
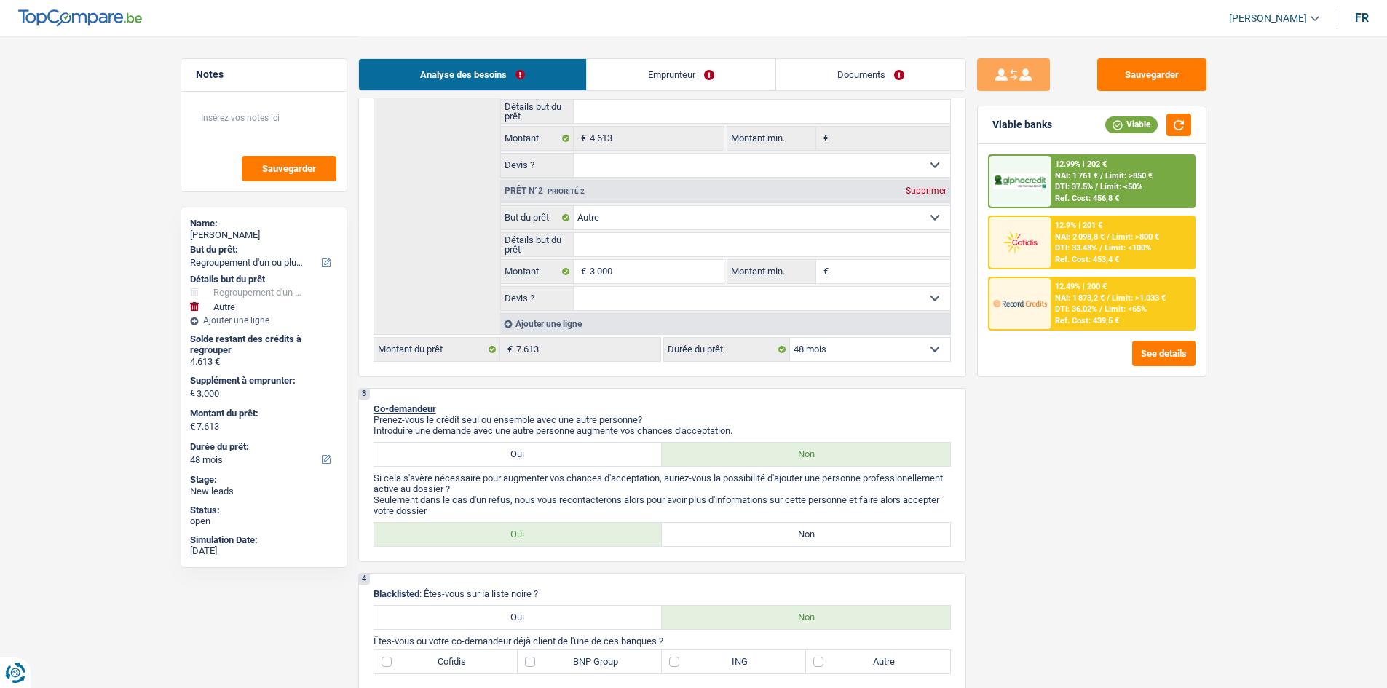
scroll to position [437, 0]
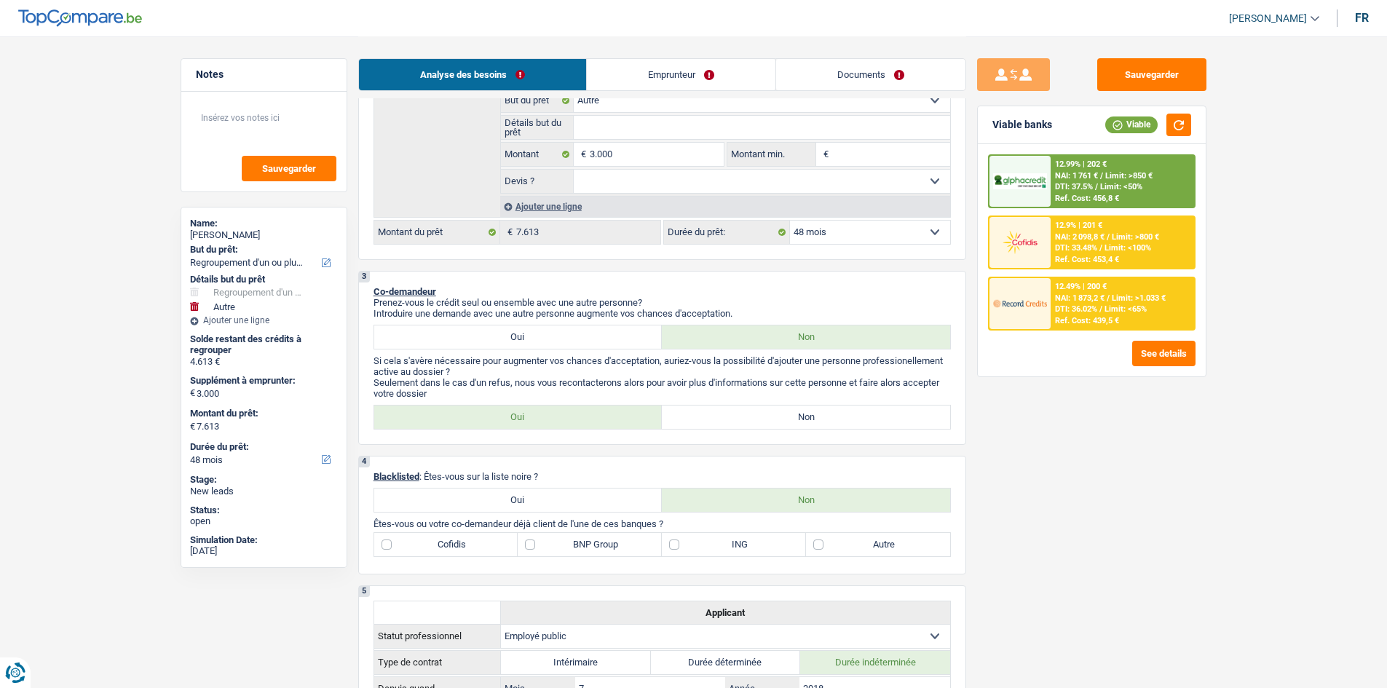
click at [605, 413] on label "Oui" at bounding box center [518, 417] width 288 height 23
click at [605, 413] on input "Oui" at bounding box center [518, 417] width 288 height 23
radio input "true"
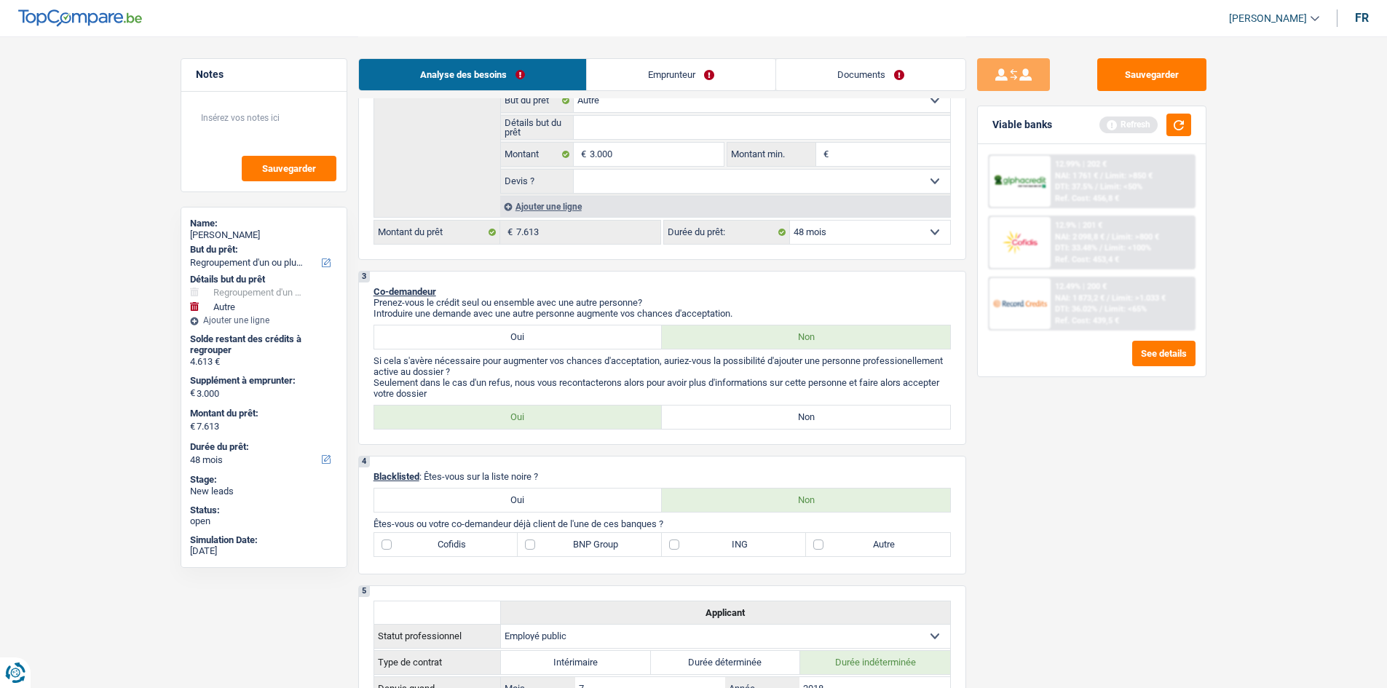
click at [842, 427] on label "Non" at bounding box center [806, 417] width 288 height 23
click at [842, 427] on input "Non" at bounding box center [806, 417] width 288 height 23
radio input "true"
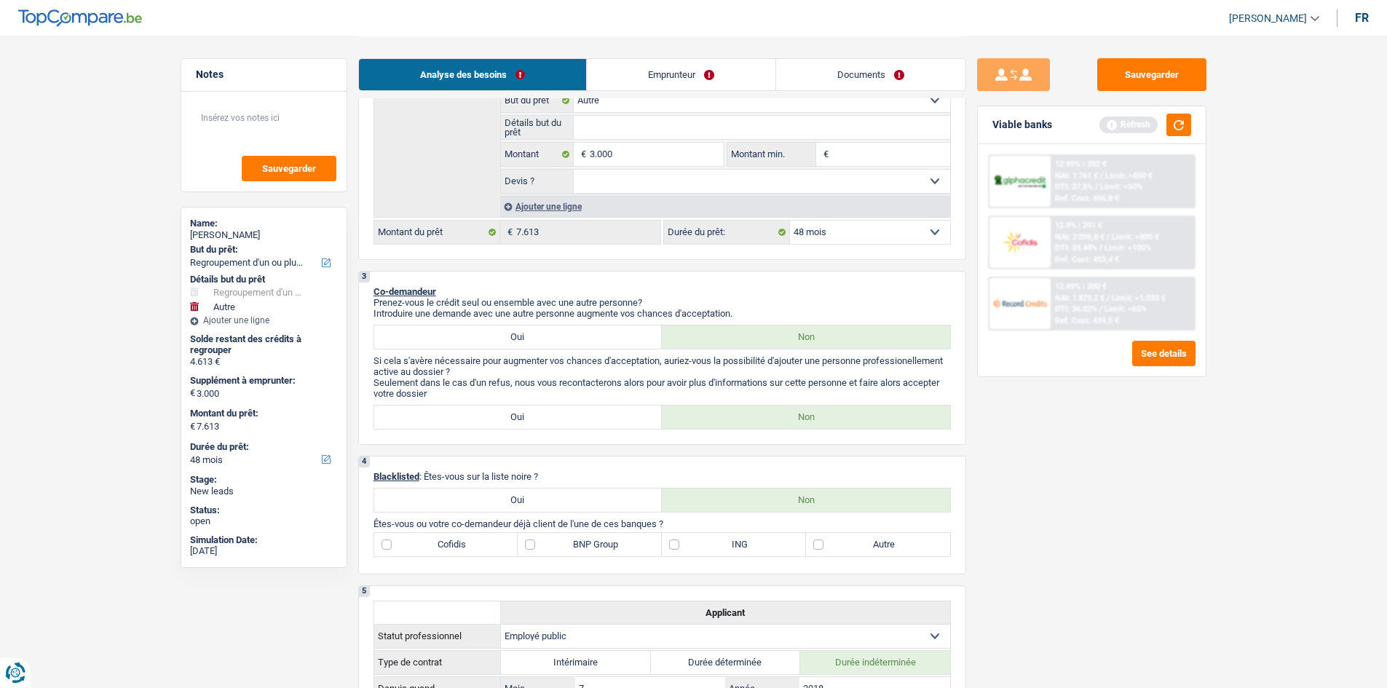
click at [840, 424] on label "Non" at bounding box center [806, 417] width 288 height 23
click at [840, 424] on input "Non" at bounding box center [806, 417] width 288 height 23
click at [1048, 522] on div "Sauvegarder Viable banks Refresh 12.99% | 202 € NAI: 1 761 € / Limit: >850 € DT…" at bounding box center [1091, 361] width 251 height 607
click at [697, 551] on label "ING" at bounding box center [734, 544] width 144 height 23
click at [697, 551] on input "ING" at bounding box center [734, 544] width 144 height 23
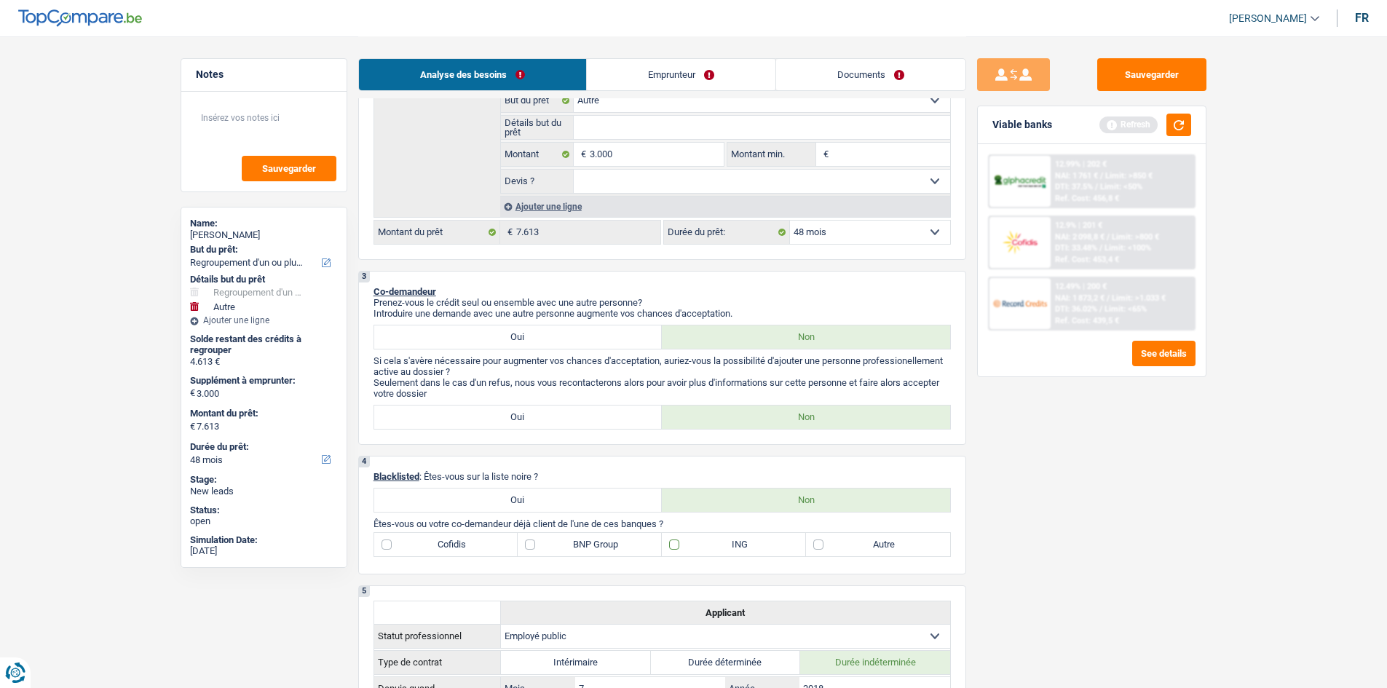
checkbox input "true"
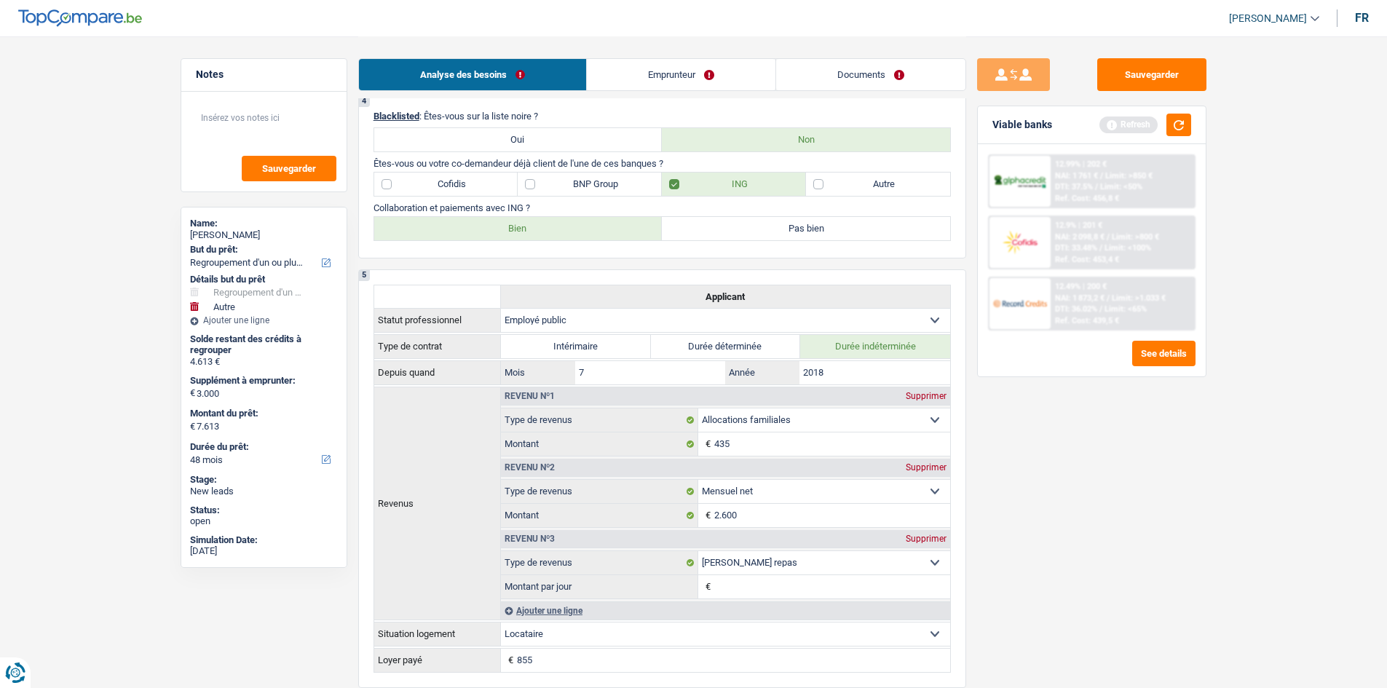
scroll to position [583, 0]
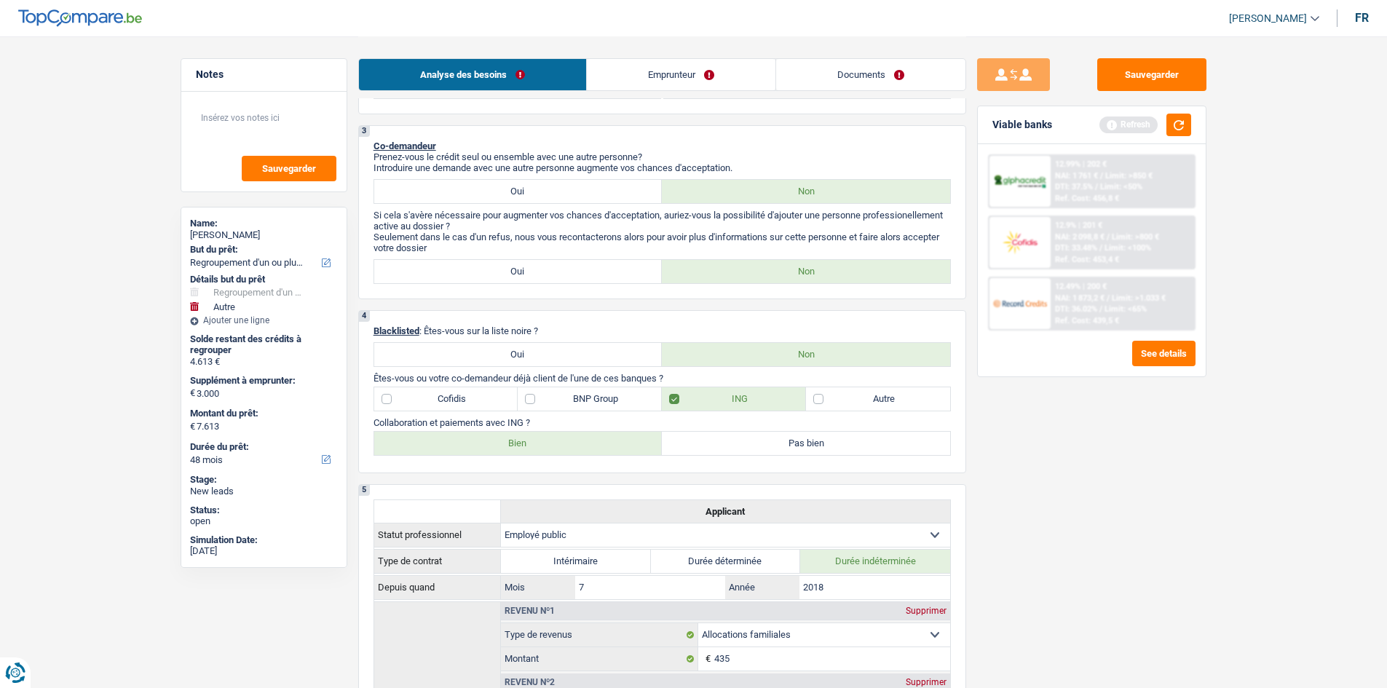
click at [562, 393] on label "BNP Group" at bounding box center [590, 398] width 144 height 23
click at [562, 393] on input "BNP Group" at bounding box center [590, 398] width 144 height 23
checkbox input "true"
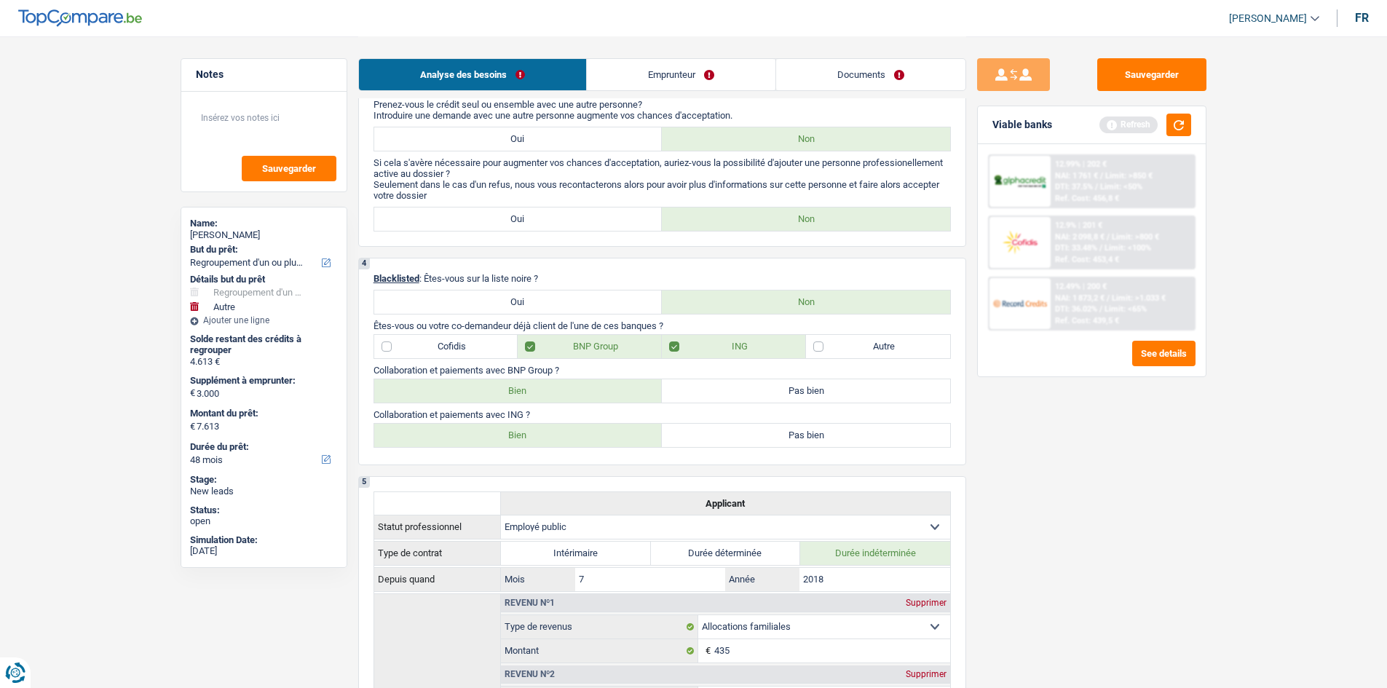
scroll to position [728, 0]
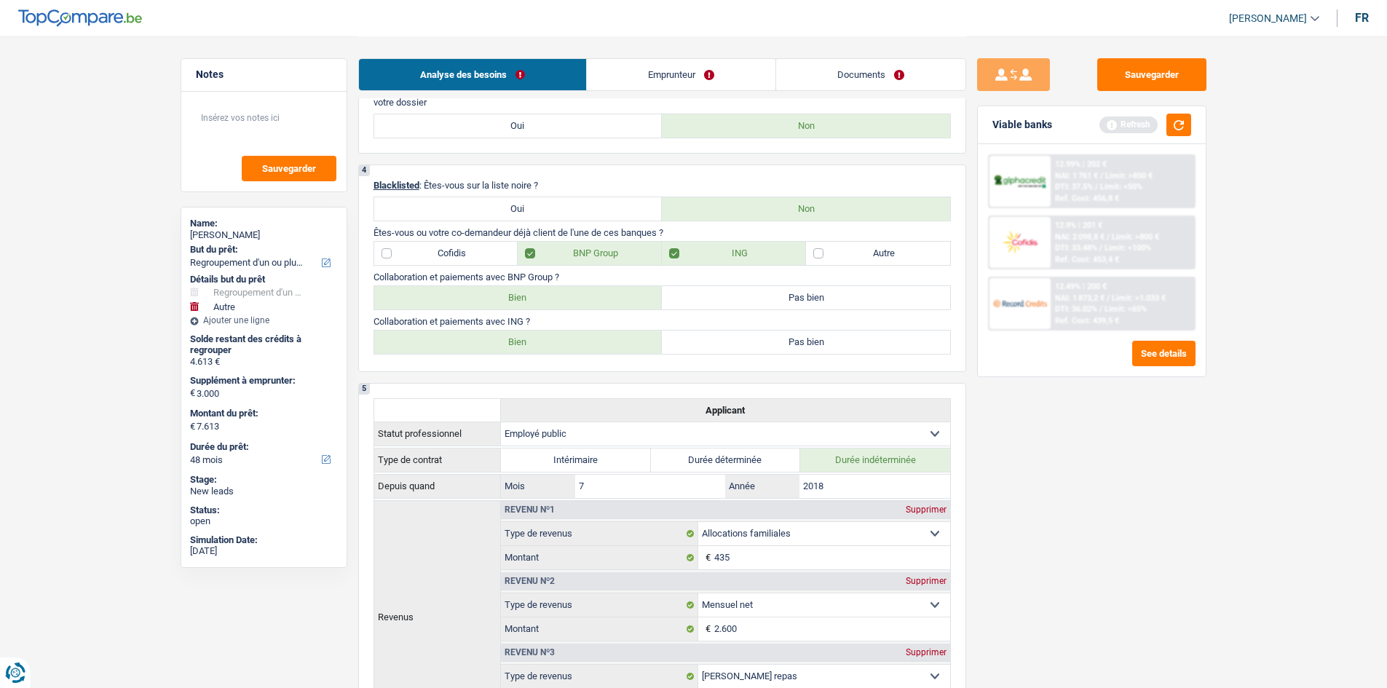
click at [500, 294] on label "Bien" at bounding box center [518, 297] width 288 height 23
click at [500, 294] on input "Bien" at bounding box center [518, 297] width 288 height 23
radio input "true"
click at [476, 343] on label "Bien" at bounding box center [518, 342] width 288 height 23
click at [476, 343] on input "Bien" at bounding box center [518, 342] width 288 height 23
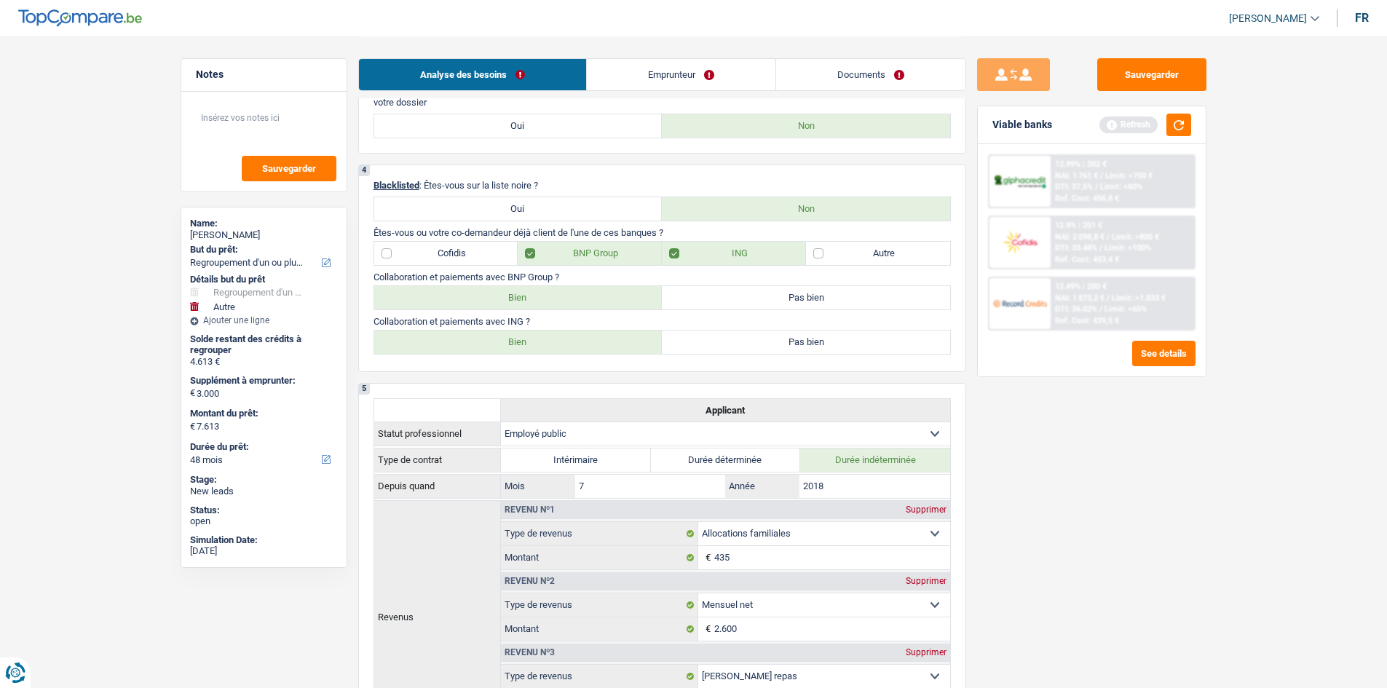
radio input "true"
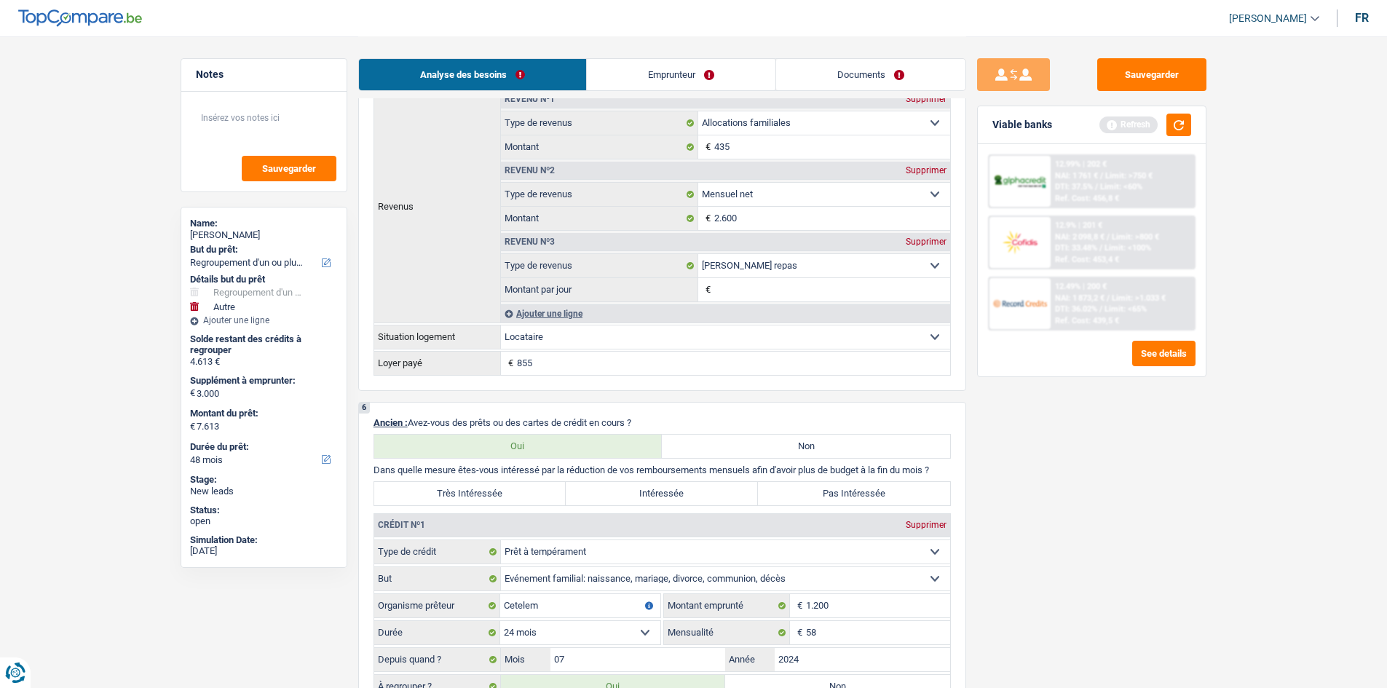
scroll to position [1165, 0]
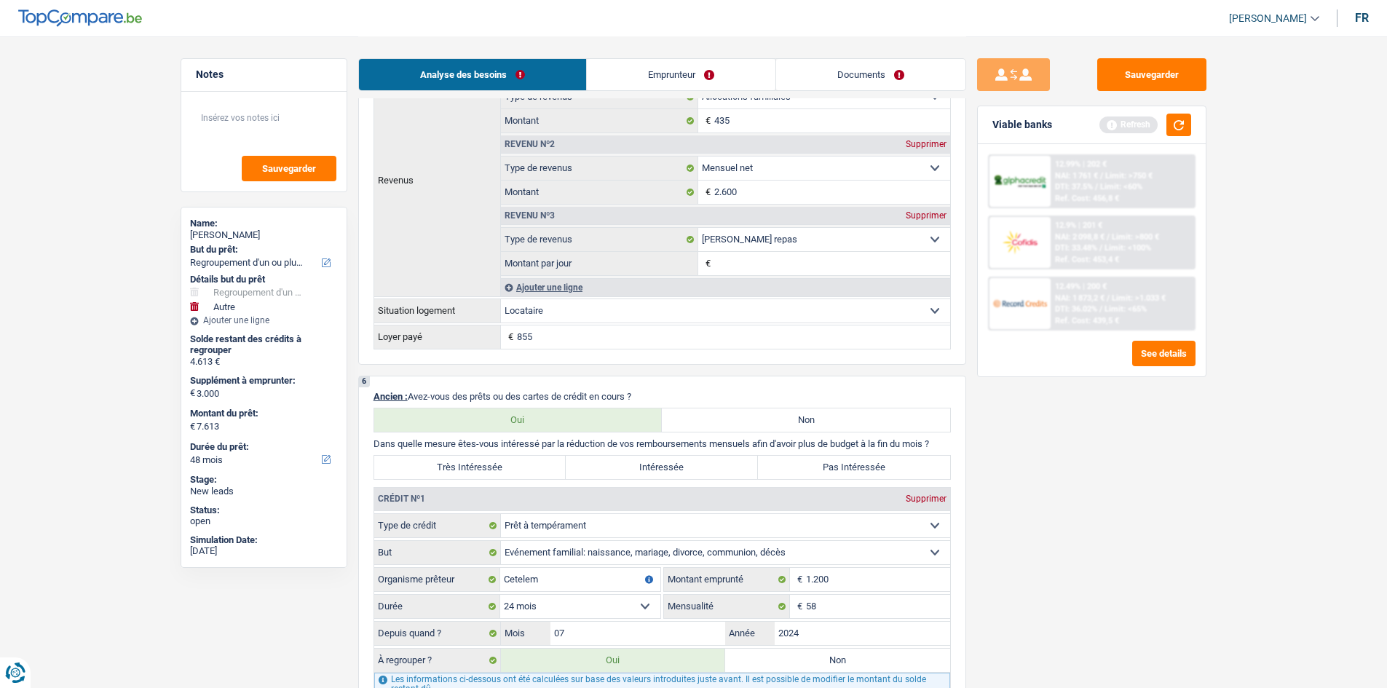
click at [498, 457] on label "Très Intéressée" at bounding box center [470, 467] width 192 height 23
click at [498, 457] on input "Très Intéressée" at bounding box center [470, 467] width 192 height 23
radio input "true"
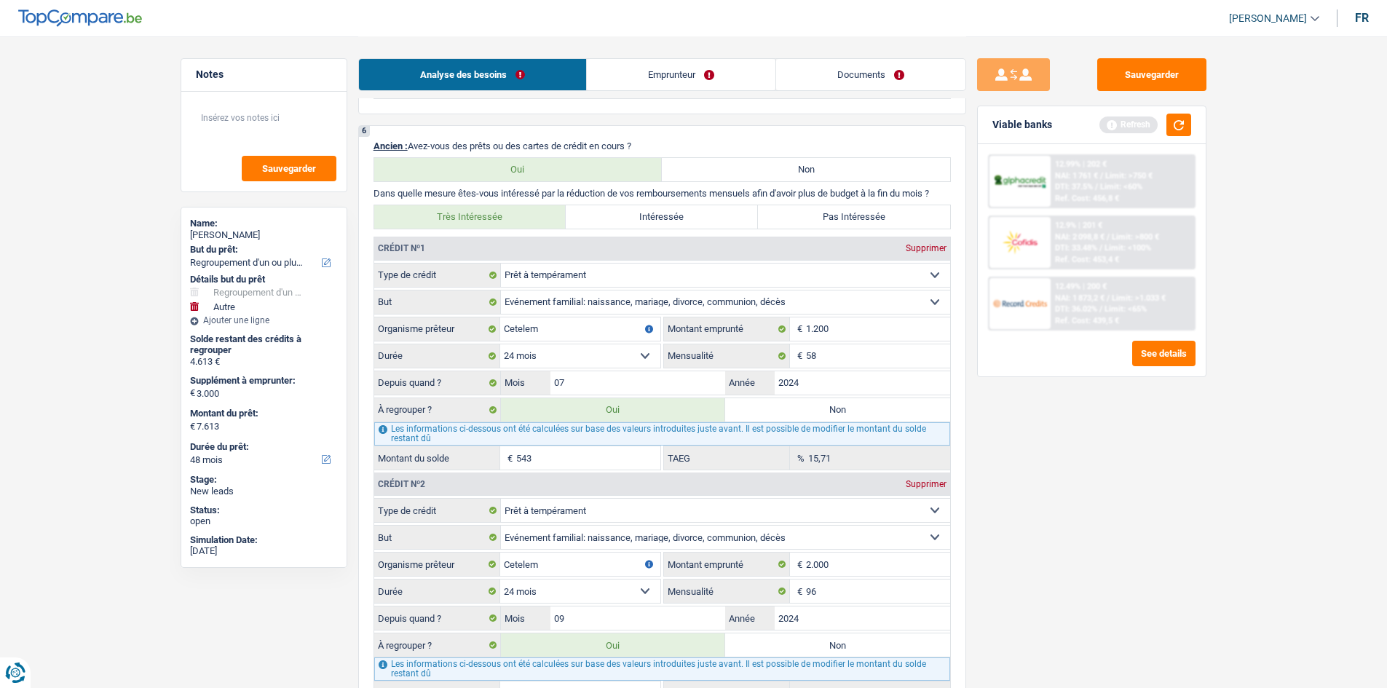
scroll to position [1675, 0]
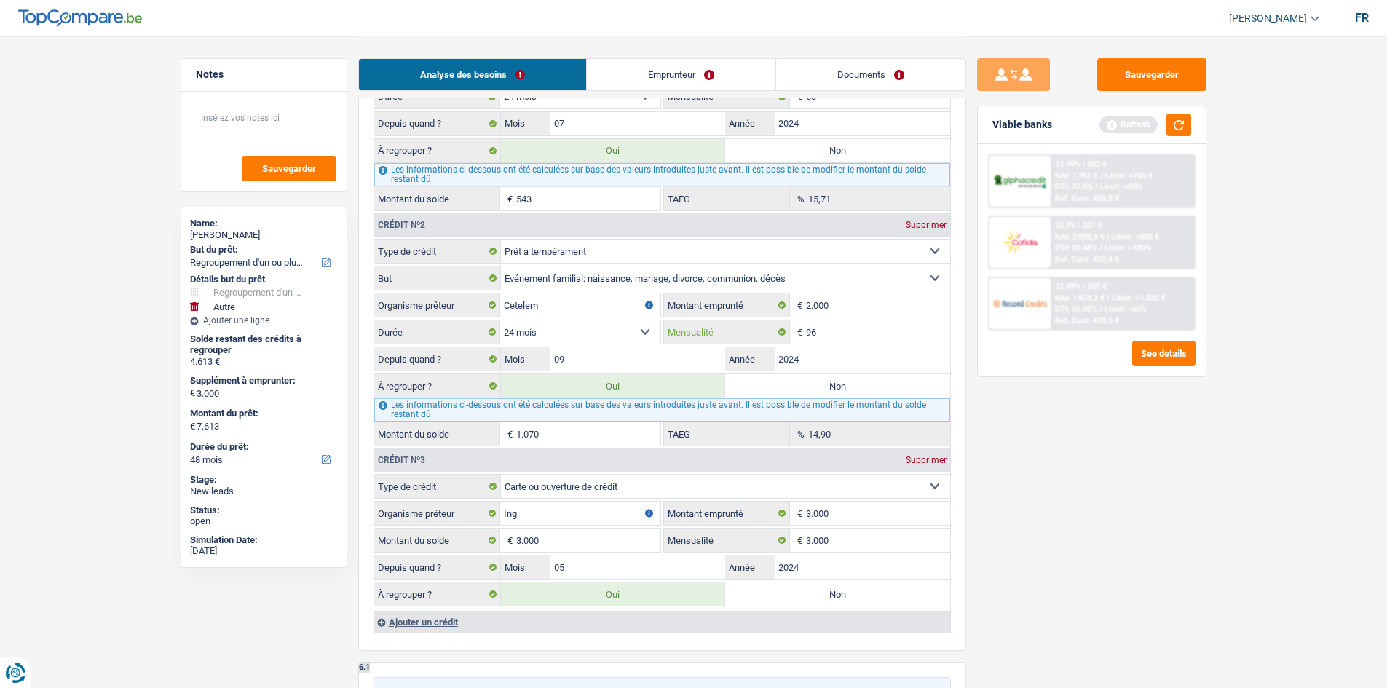
click at [854, 331] on input "96" at bounding box center [878, 331] width 144 height 23
type input "97"
click at [654, 369] on input "09" at bounding box center [639, 358] width 176 height 23
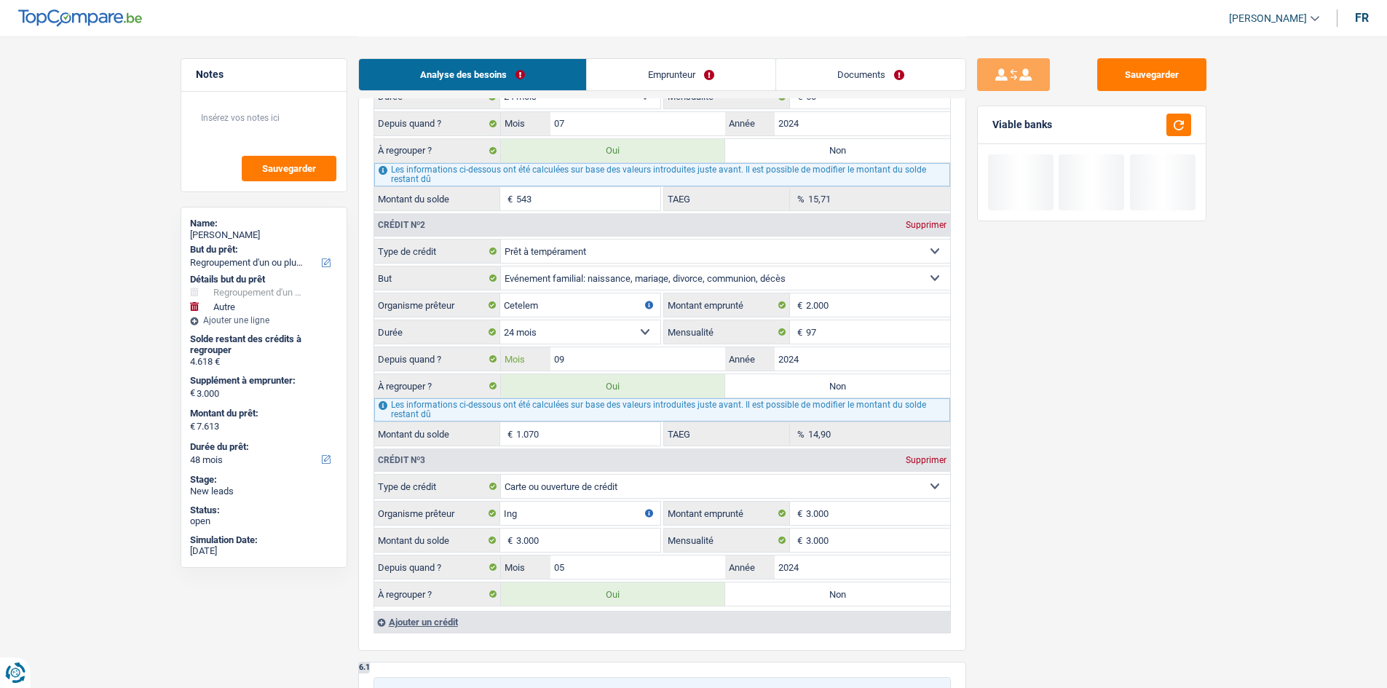
type input "7.618"
type input "4.618"
type input "7.618"
type input "1.075"
type input "16,11"
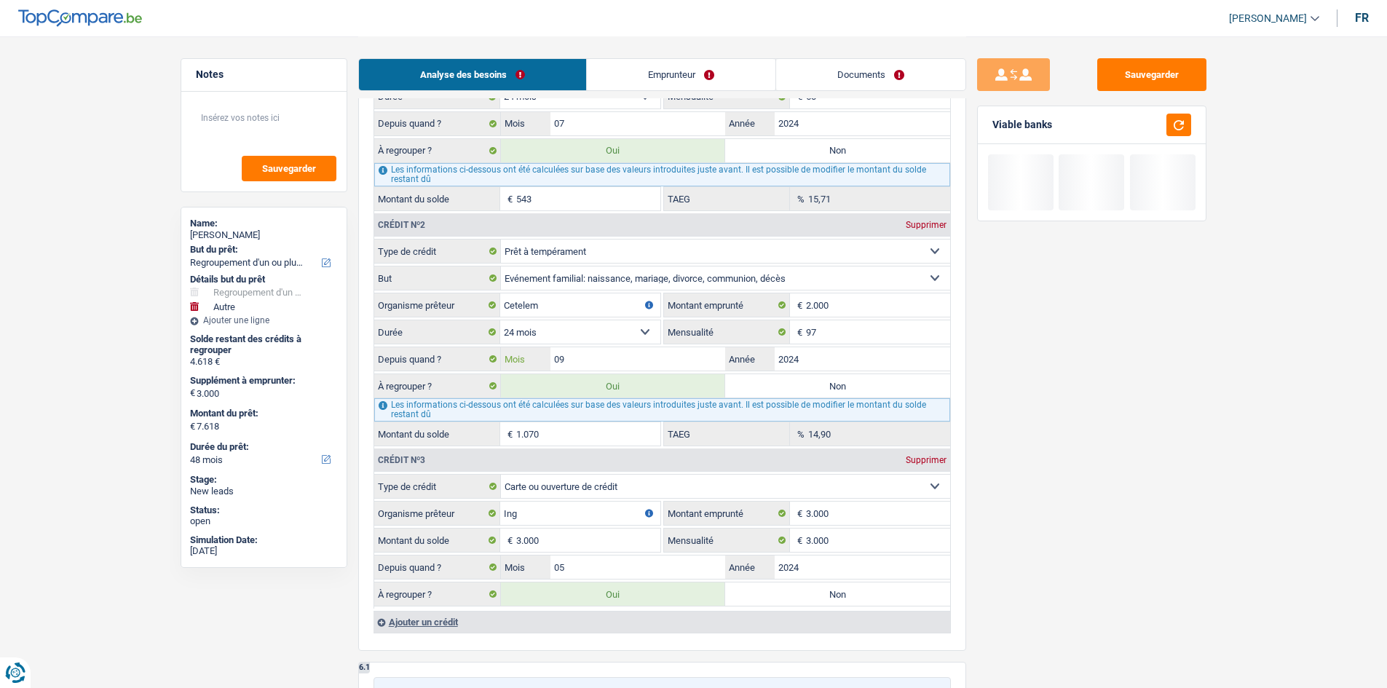
type input "4.618"
type input "7.618"
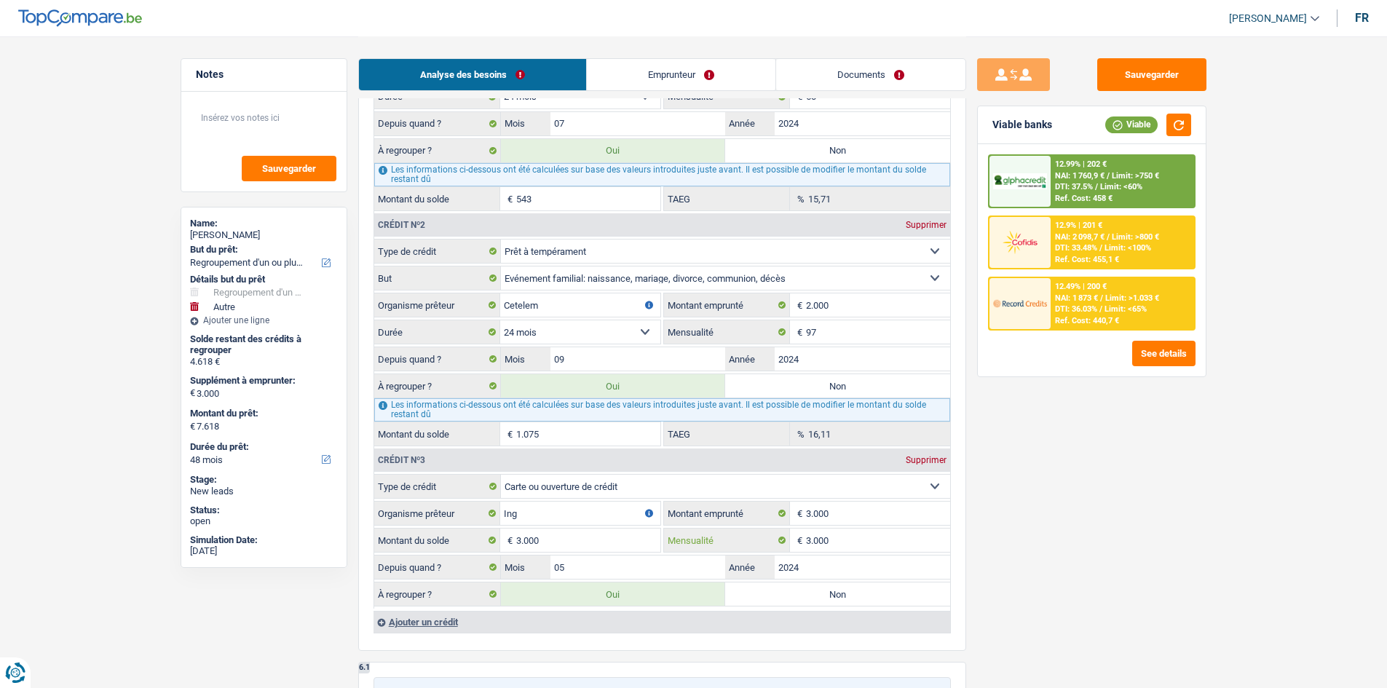
click at [856, 539] on input "3.000" at bounding box center [878, 540] width 144 height 23
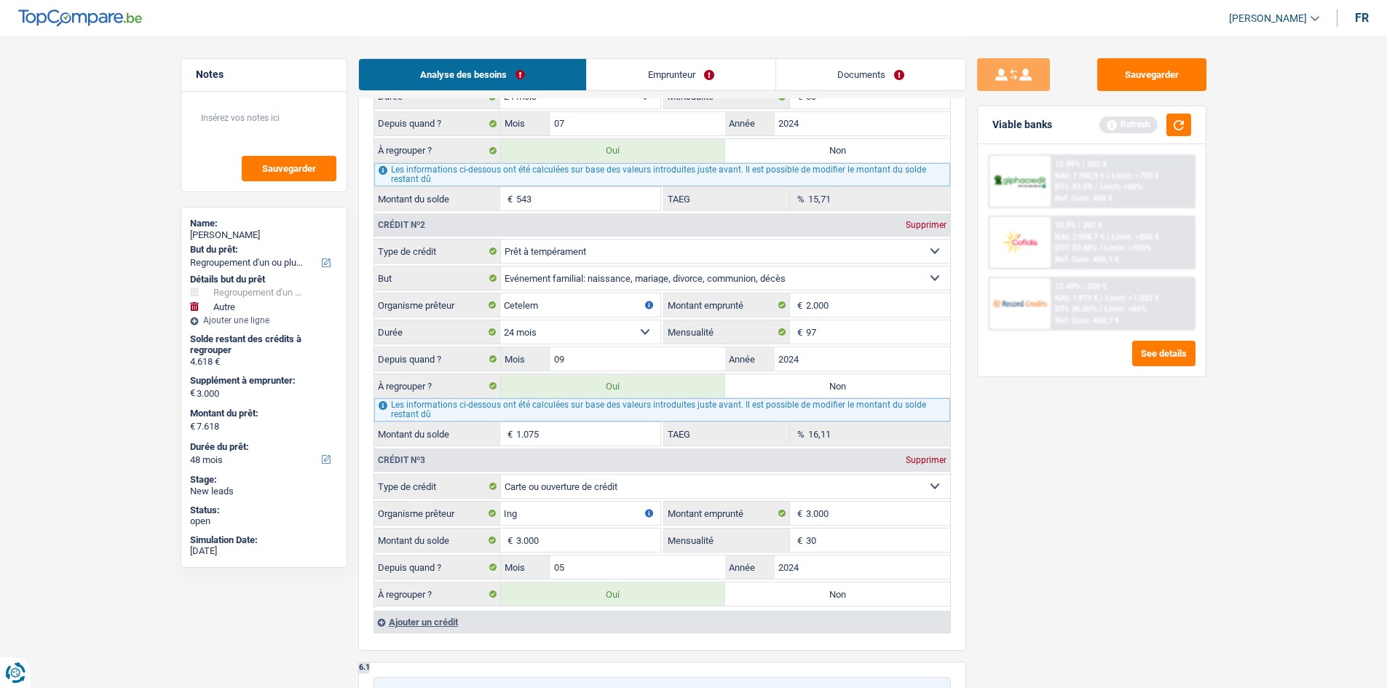
type input "3"
type input "100"
drag, startPoint x: 1055, startPoint y: 575, endPoint x: 1046, endPoint y: 575, distance: 8.8
click at [1052, 575] on div "Sauvegarder Viable banks Refresh 12.99% | 202 € NAI: 1 760,9 € / Limit: >750 € …" at bounding box center [1091, 361] width 251 height 607
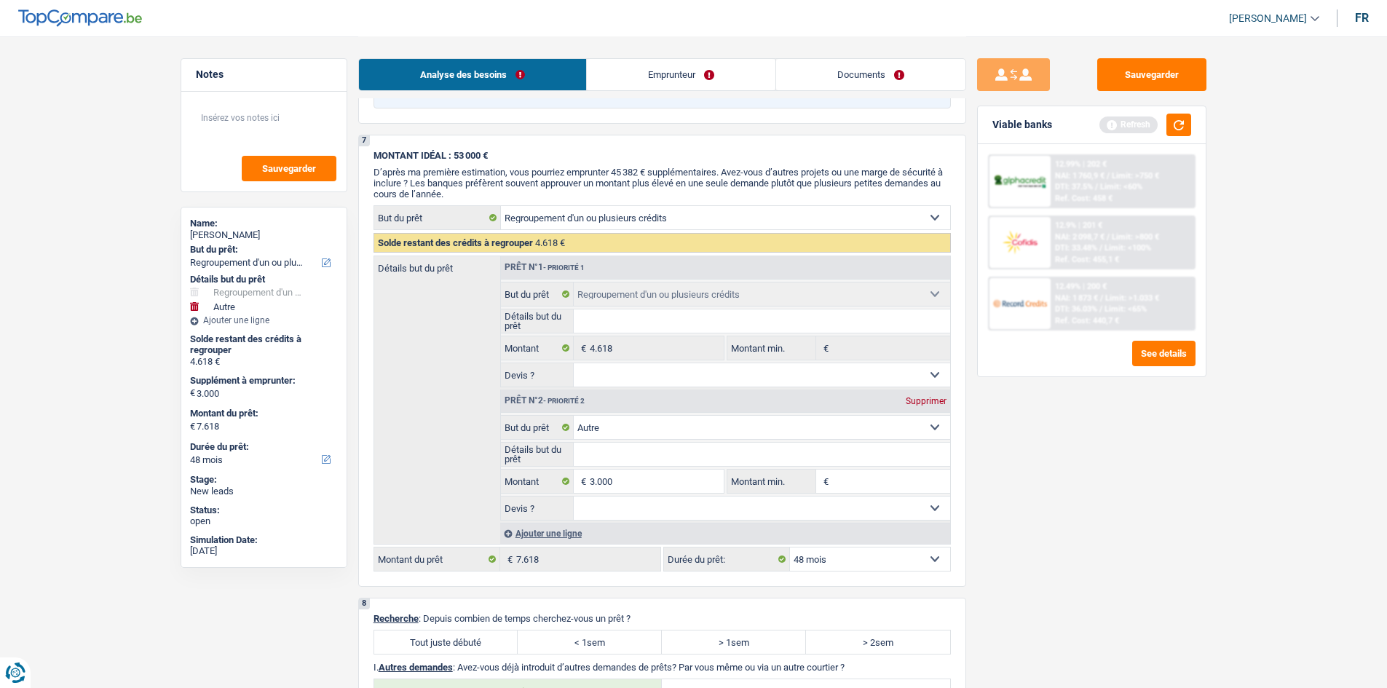
scroll to position [2403, 0]
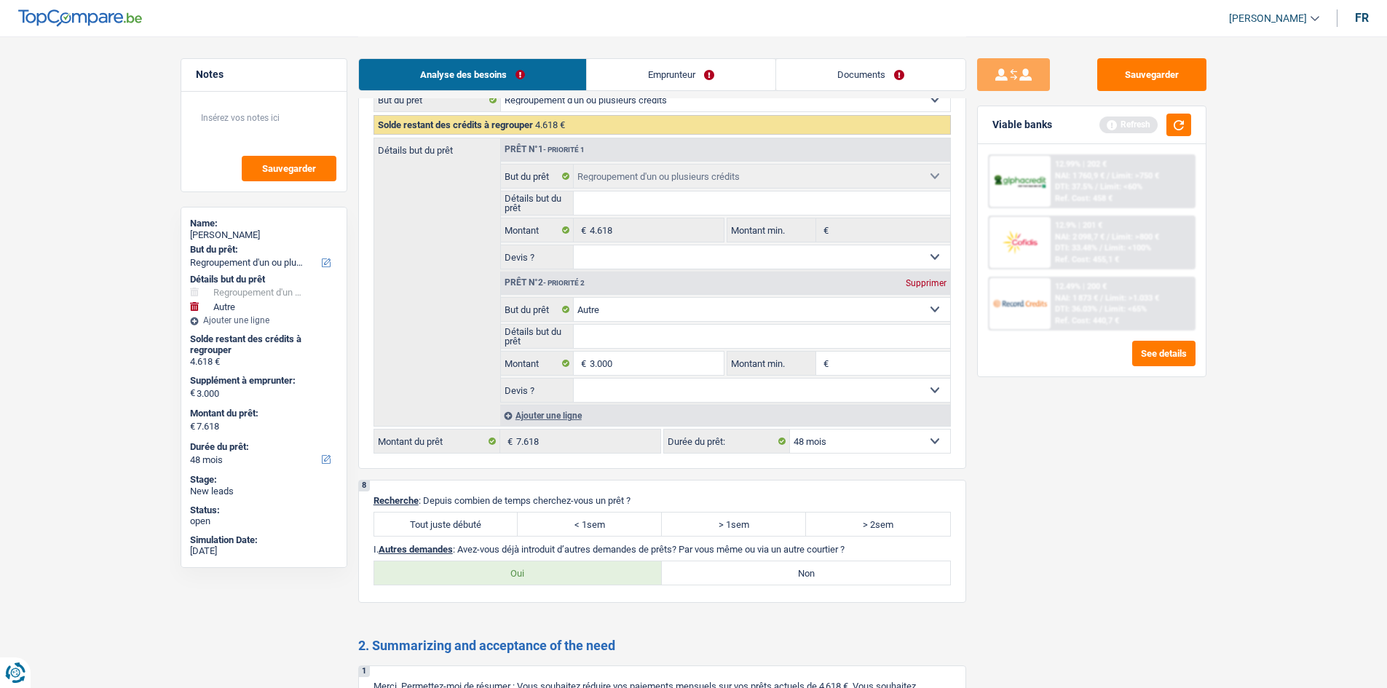
click at [442, 520] on label "Tout juste débuté" at bounding box center [446, 524] width 144 height 23
click at [442, 520] on input "Tout juste débuté" at bounding box center [446, 524] width 144 height 23
radio input "true"
click at [578, 575] on label "Oui" at bounding box center [518, 573] width 288 height 23
click at [578, 575] on input "Oui" at bounding box center [518, 573] width 288 height 23
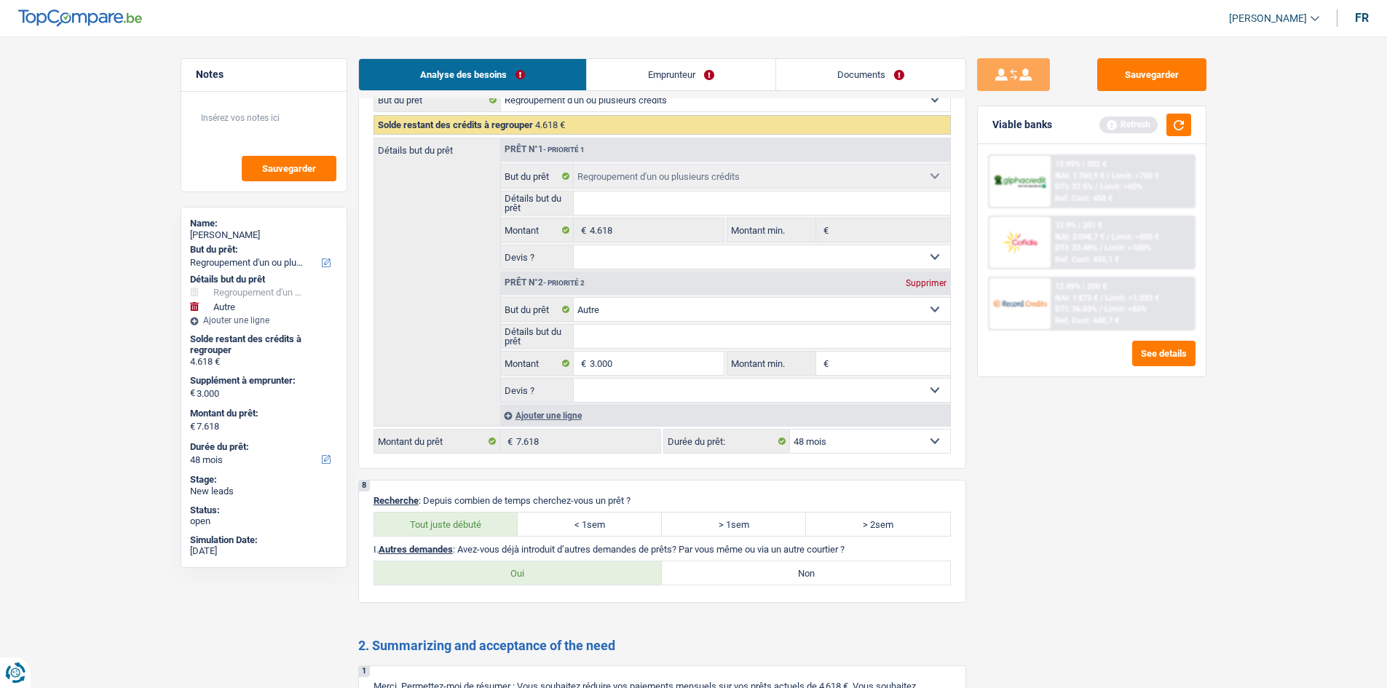
radio input "true"
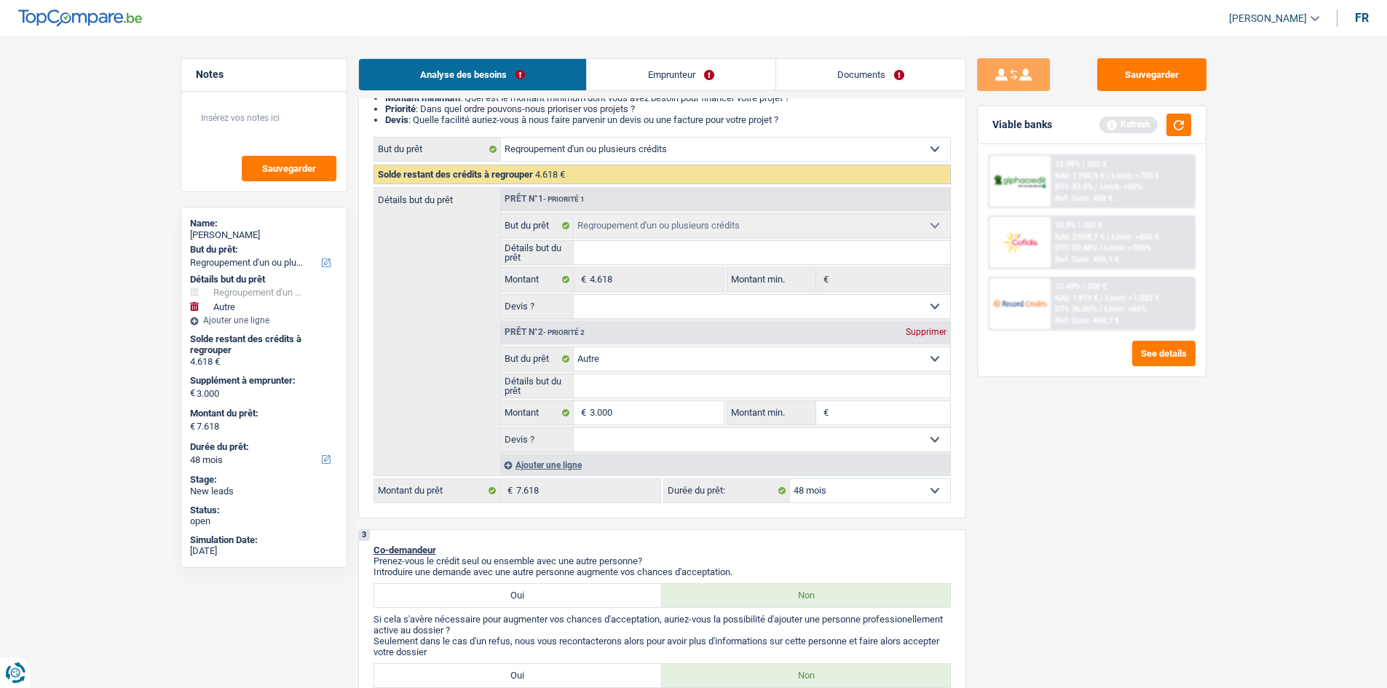
scroll to position [73, 0]
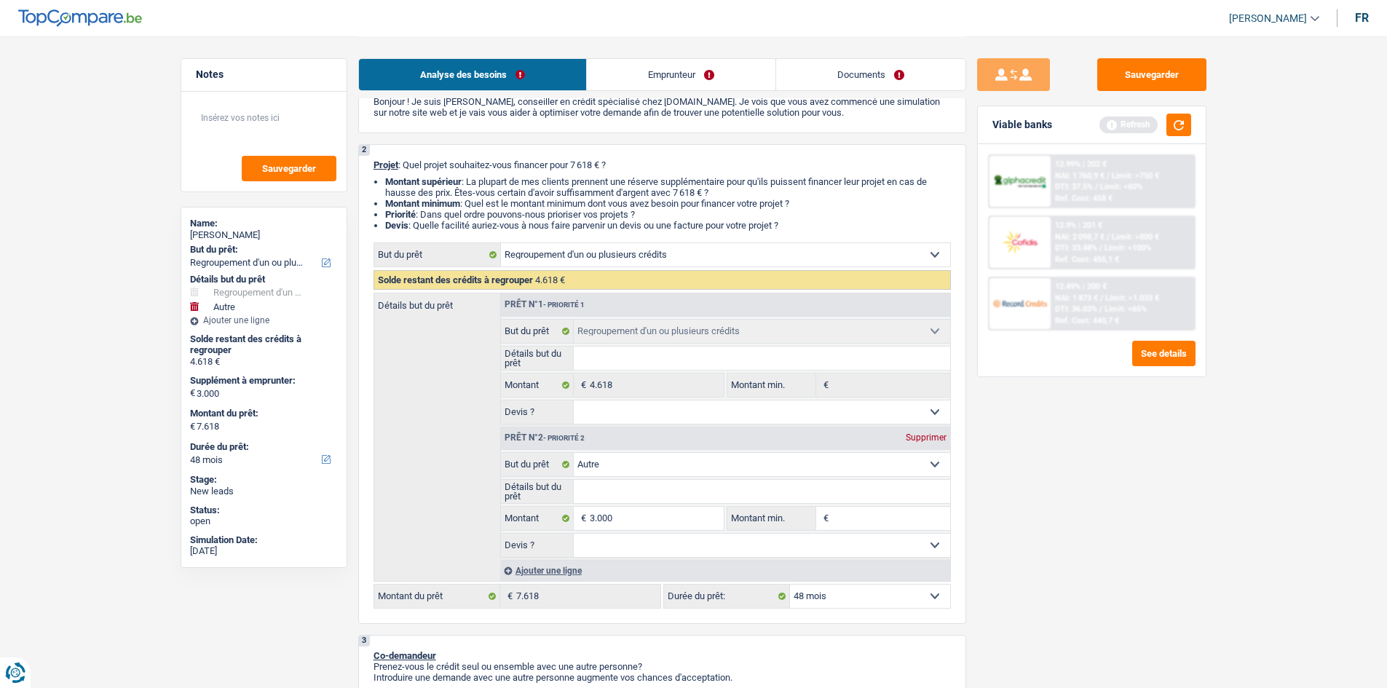
click at [682, 80] on link "Emprunteur" at bounding box center [681, 74] width 189 height 31
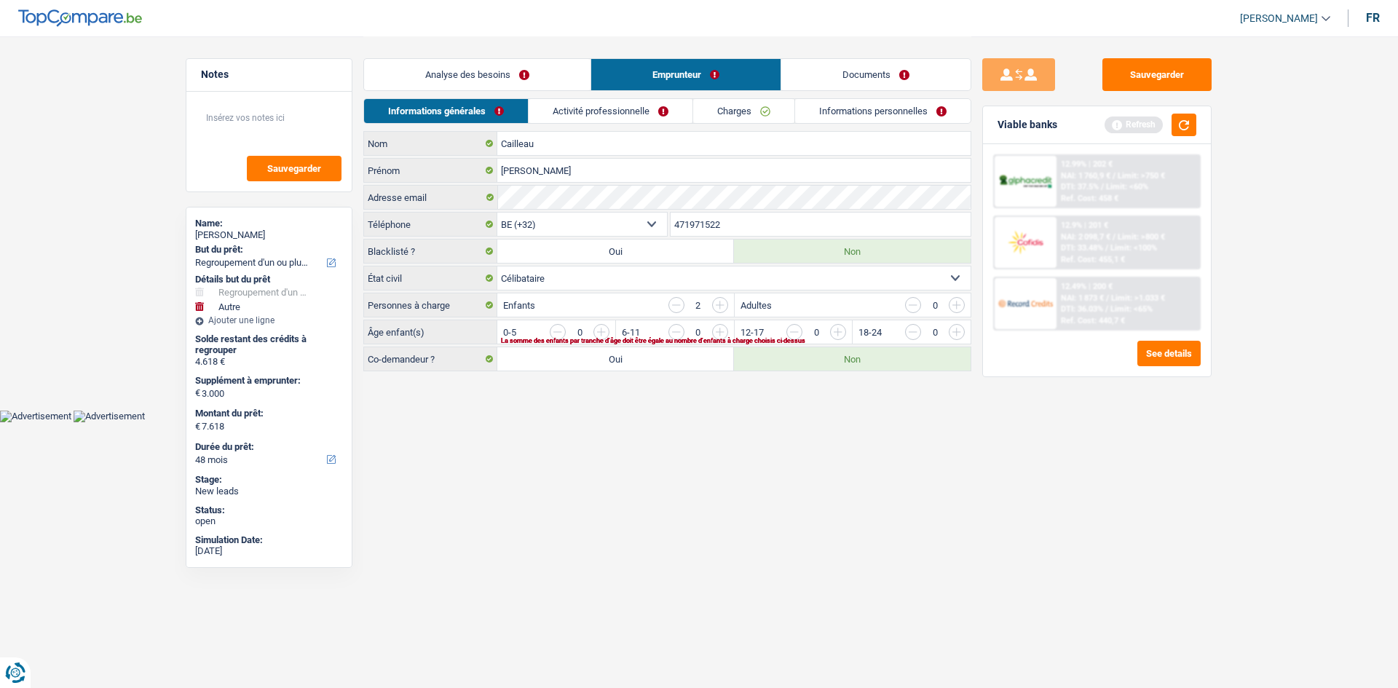
click at [839, 328] on input "button" at bounding box center [1133, 335] width 607 height 23
click at [837, 334] on input "button" at bounding box center [1133, 335] width 607 height 23
drag, startPoint x: 812, startPoint y: 501, endPoint x: 800, endPoint y: 488, distance: 18.0
click at [811, 422] on html "Vous avez le contrôle de vos données Nous utilisons des cookies, tout comme nos…" at bounding box center [699, 211] width 1398 height 422
click at [556, 101] on link "Activité professionnelle" at bounding box center [611, 111] width 164 height 24
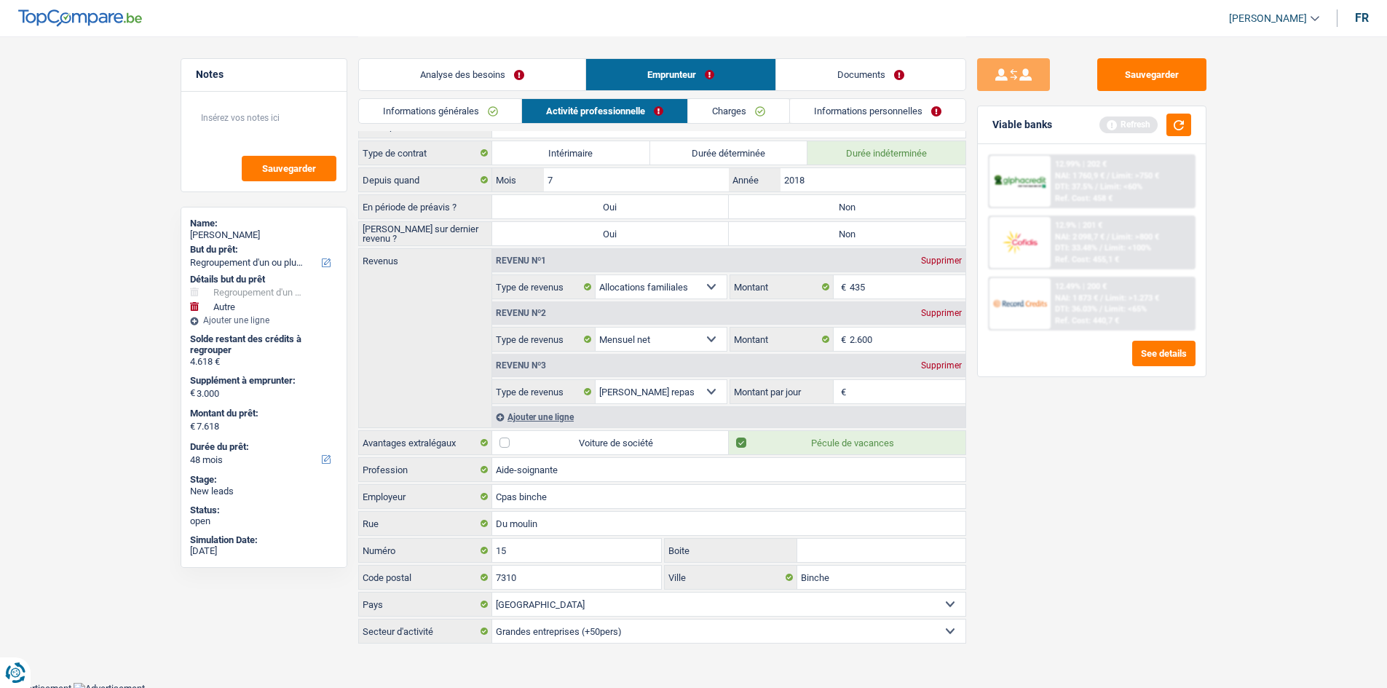
scroll to position [23, 0]
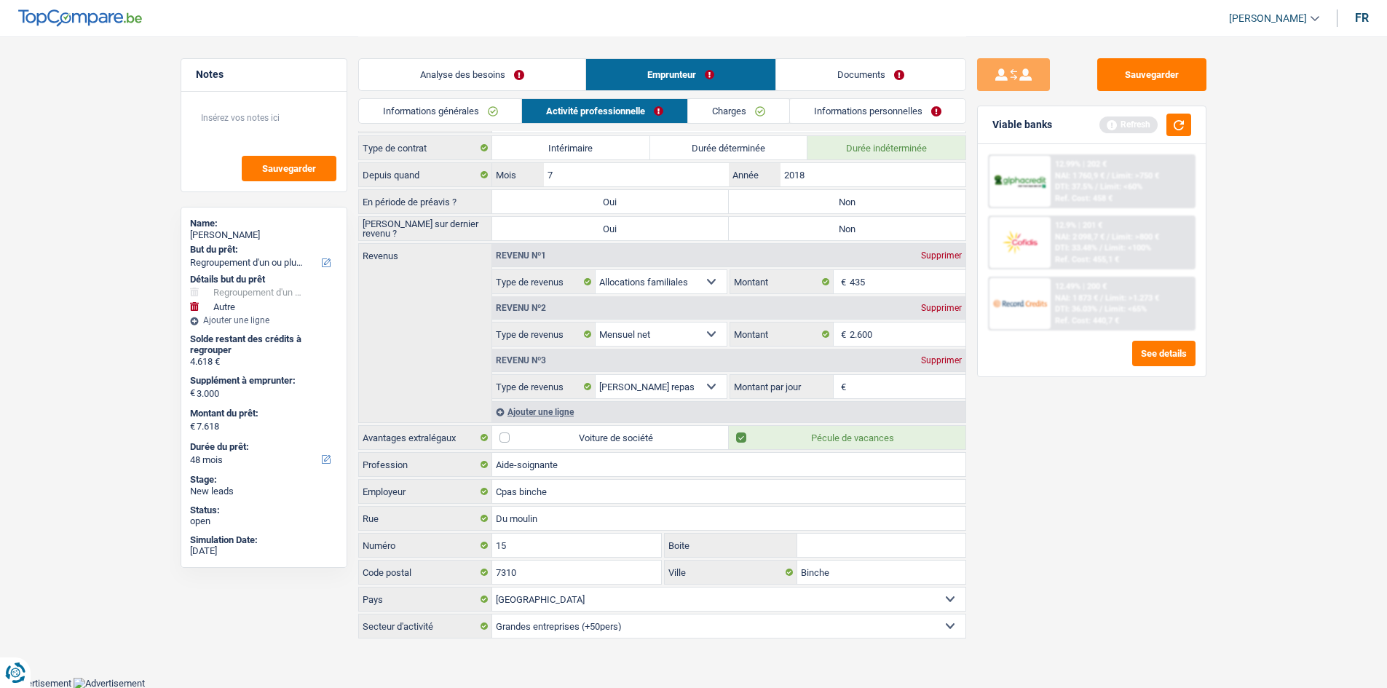
click at [864, 387] on input "Montant par jour" at bounding box center [908, 386] width 116 height 23
type input "6,0"
click at [1044, 516] on div "Sauvegarder Viable banks Refresh 12.99% | 202 € NAI: 1 760,9 € / Limit: >750 € …" at bounding box center [1091, 361] width 251 height 607
click at [759, 203] on label "Non" at bounding box center [847, 201] width 237 height 23
click at [759, 203] on input "Non" at bounding box center [847, 201] width 237 height 23
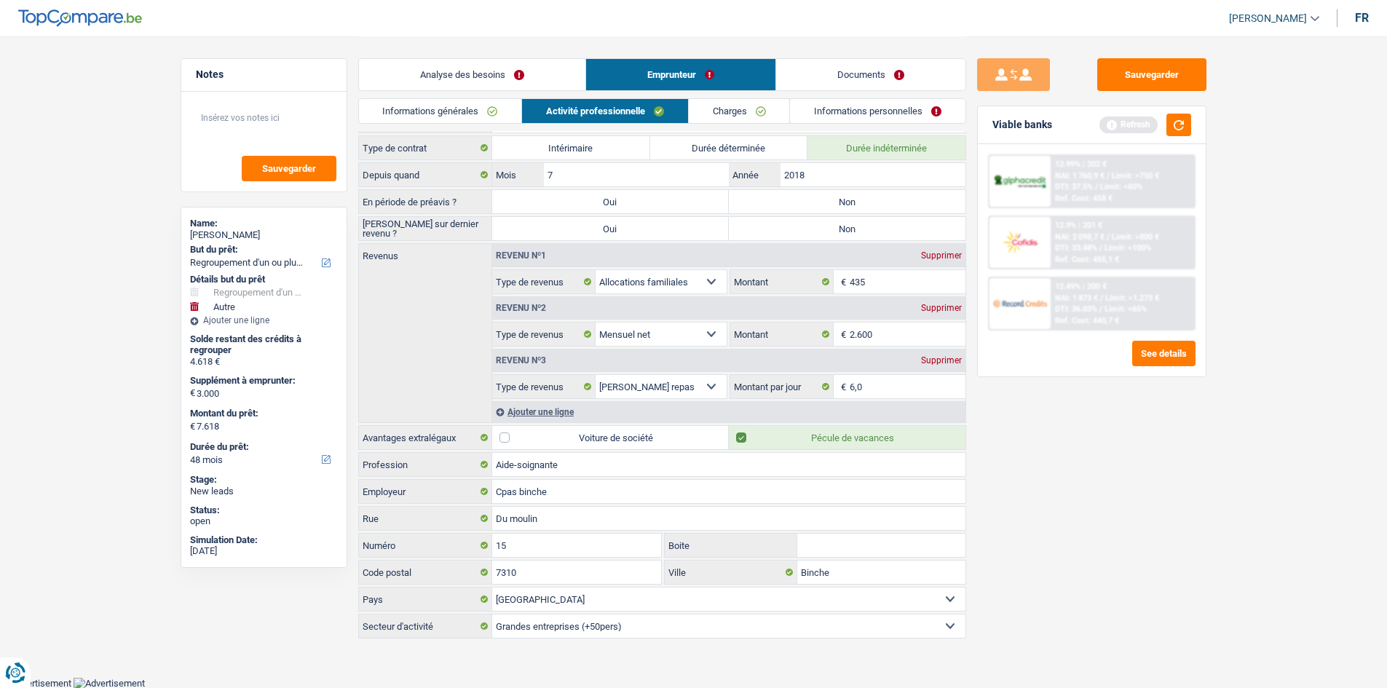
radio input "true"
click at [759, 222] on label "Non" at bounding box center [847, 228] width 237 height 23
click at [759, 222] on input "Non" at bounding box center [847, 228] width 237 height 23
radio input "true"
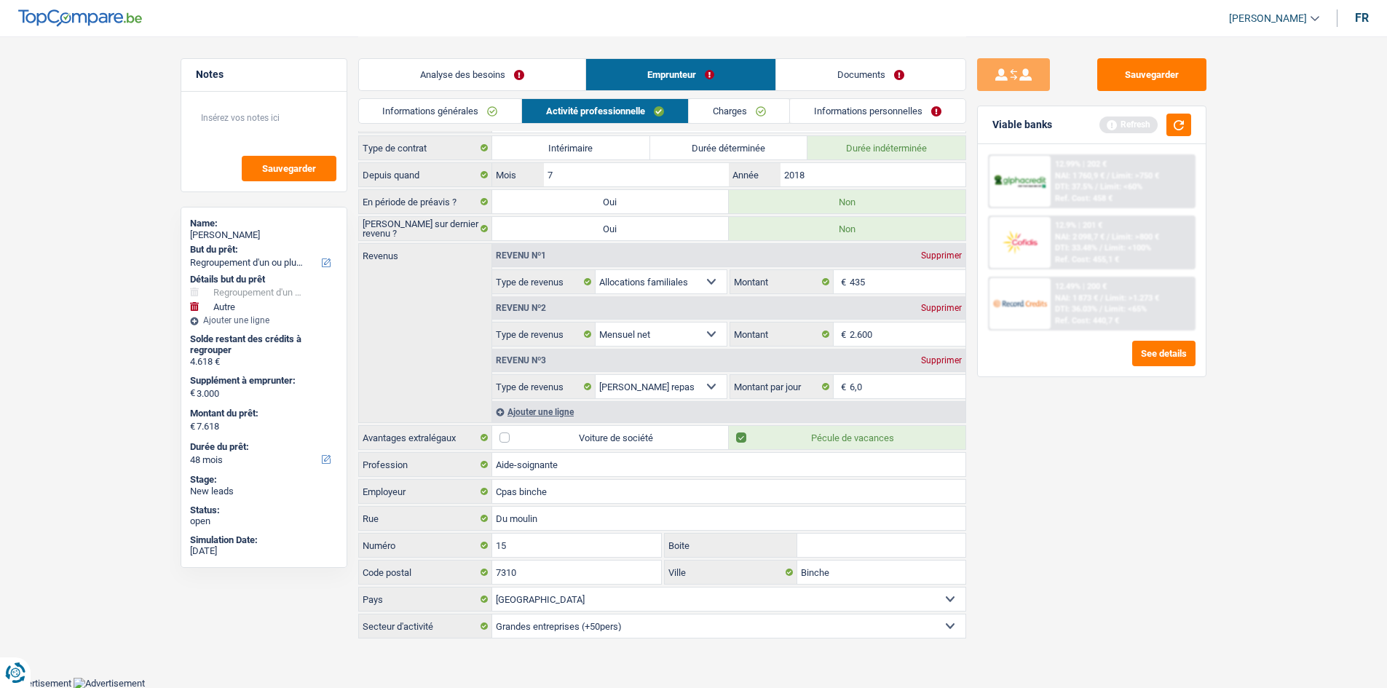
click at [750, 111] on link "Charges" at bounding box center [739, 111] width 101 height 24
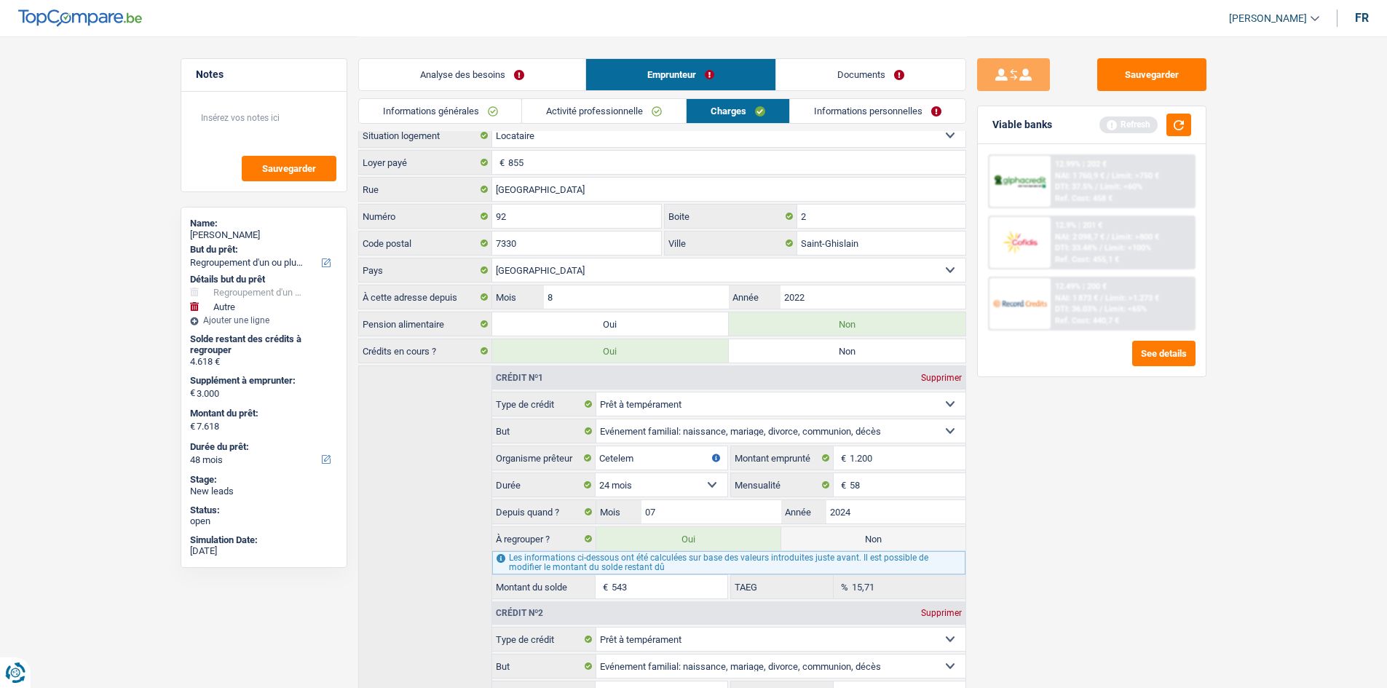
scroll to position [0, 0]
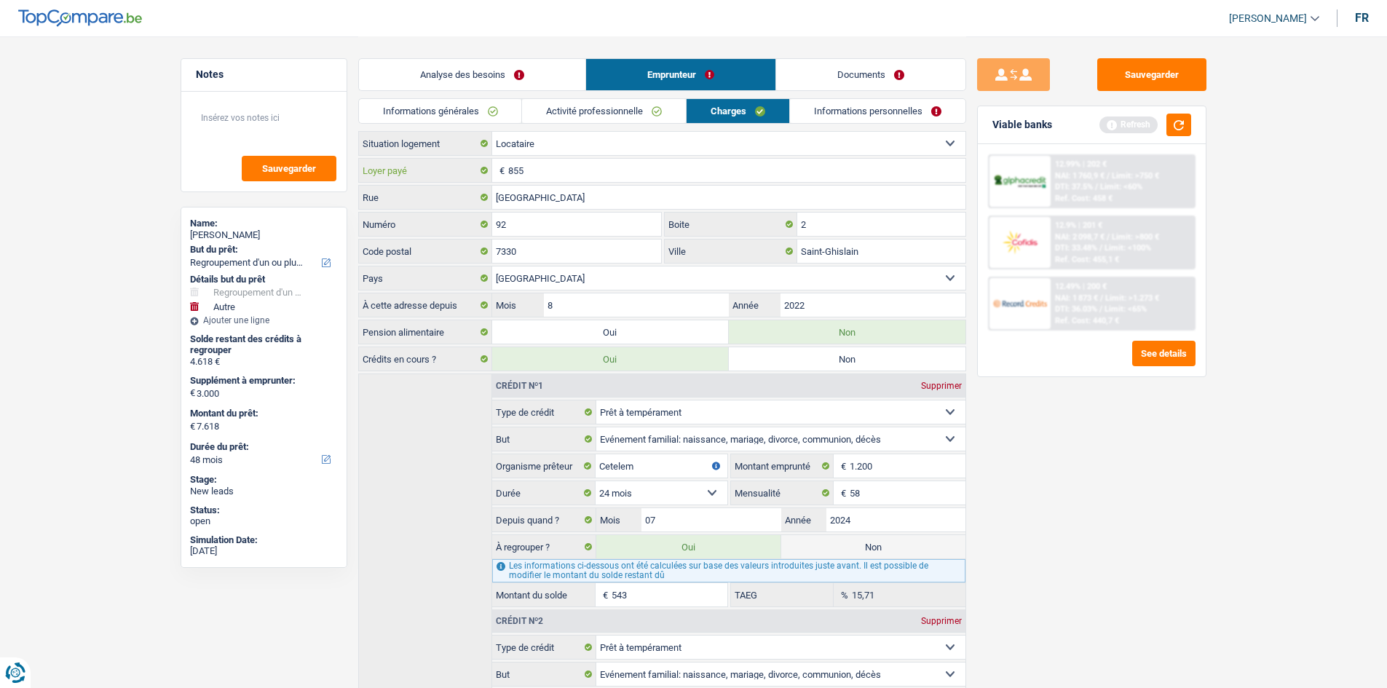
click at [530, 168] on input "855" at bounding box center [736, 170] width 457 height 23
type input "805"
click at [1042, 478] on div "Sauvegarder Viable banks Refresh 12.99% | 202 € NAI: 1 760,9 € / Limit: >750 € …" at bounding box center [1091, 361] width 251 height 607
click at [1080, 569] on div "Sauvegarder Viable banks Refresh 12.99% | 202 € NAI: 1 760,9 € / Limit: >750 € …" at bounding box center [1091, 361] width 251 height 607
click at [866, 113] on link "Informations personnelles" at bounding box center [878, 111] width 176 height 24
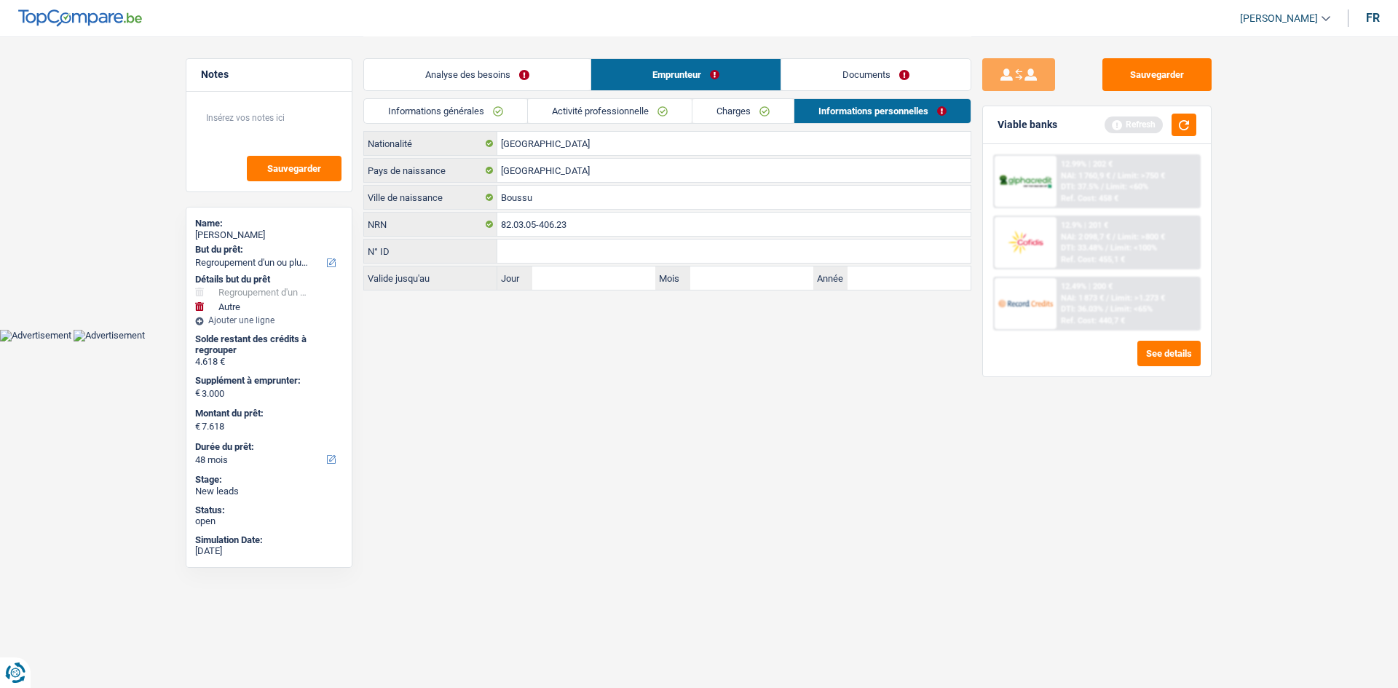
click at [855, 71] on link "Documents" at bounding box center [875, 74] width 189 height 31
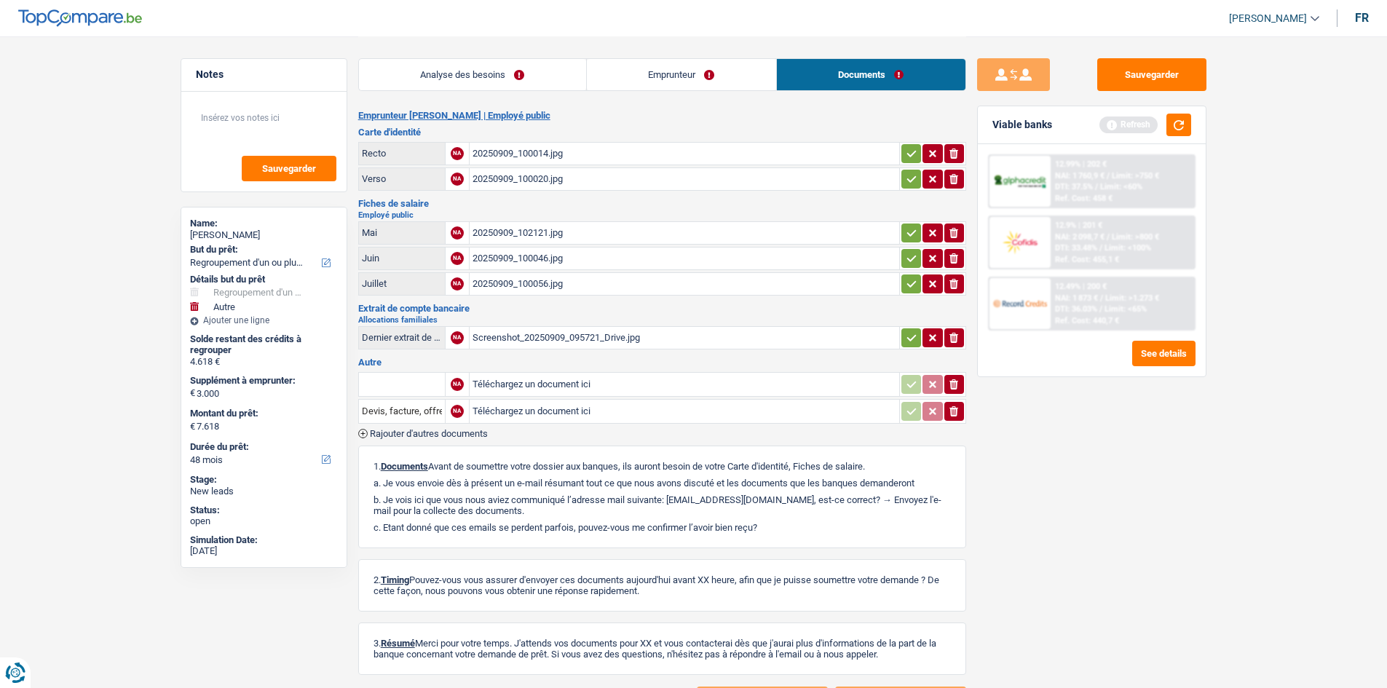
click at [704, 77] on link "Emprunteur" at bounding box center [681, 74] width 189 height 31
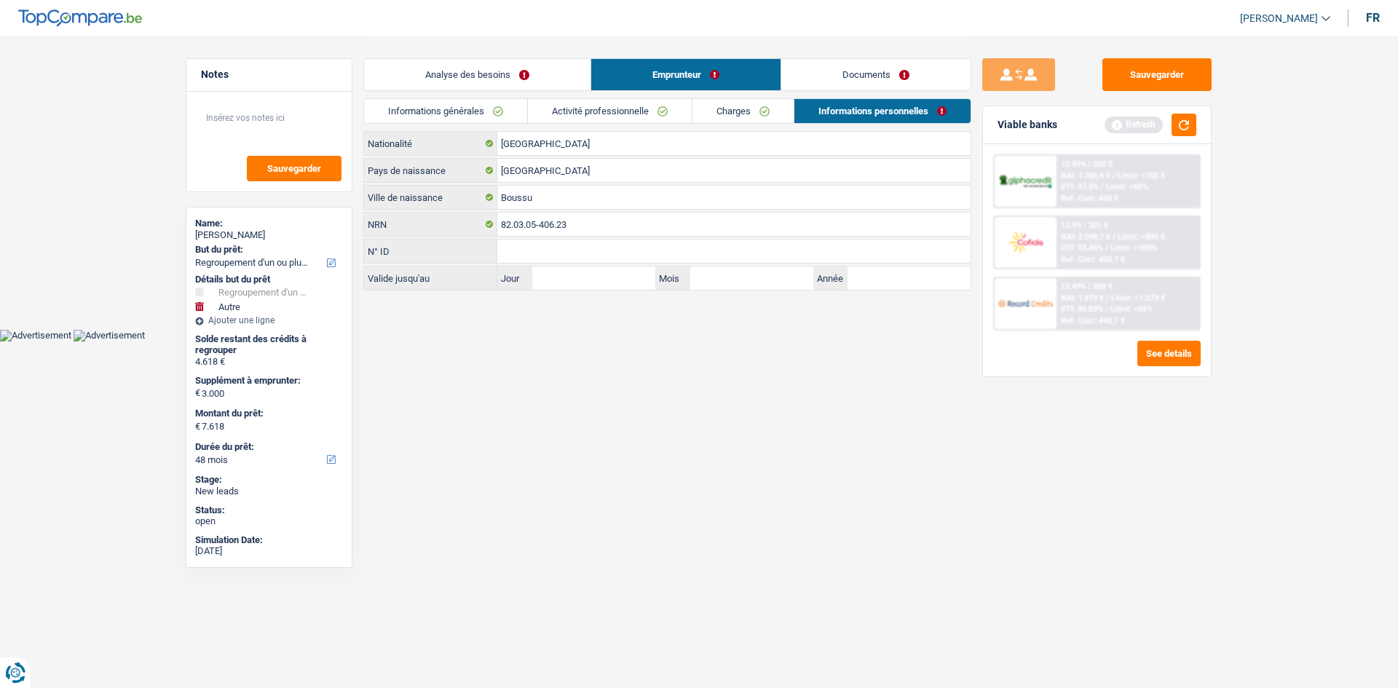
click at [465, 76] on link "Analyse des besoins" at bounding box center [477, 74] width 227 height 31
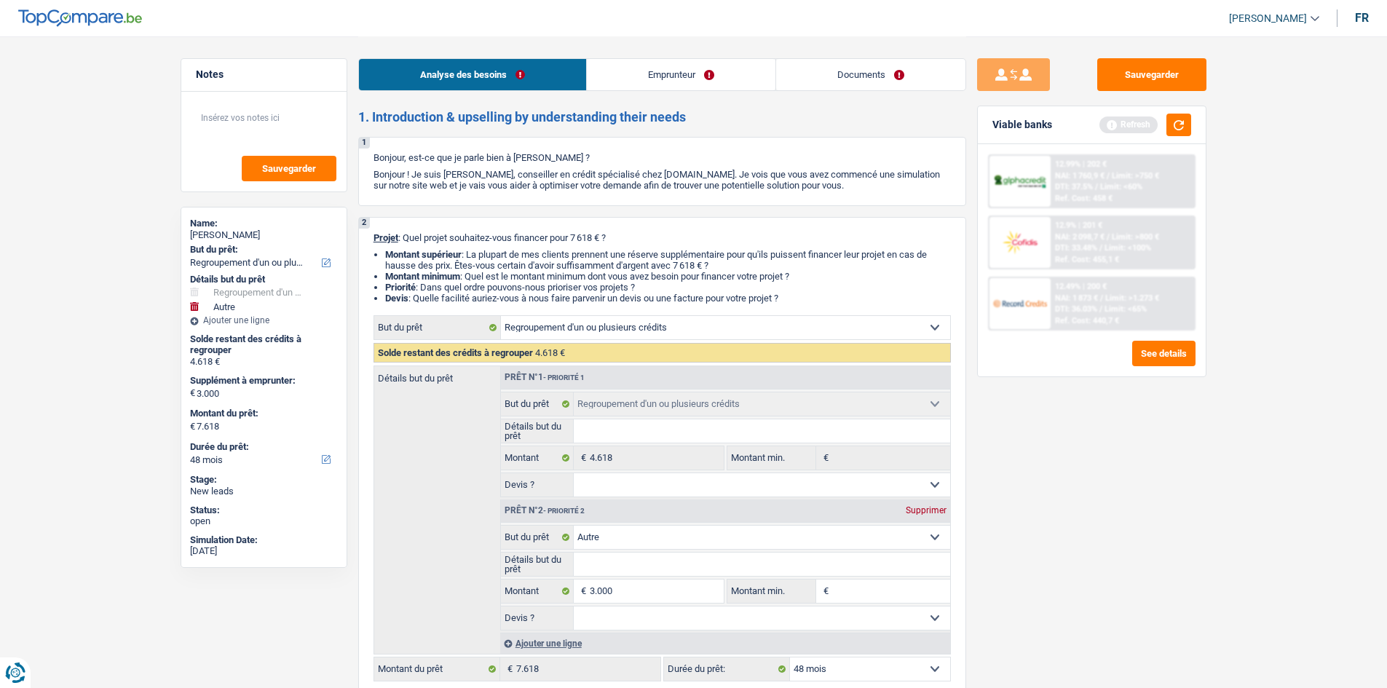
click at [1192, 124] on div "Viable banks Refresh" at bounding box center [1092, 125] width 228 height 38
click at [1177, 122] on button "button" at bounding box center [1179, 125] width 25 height 23
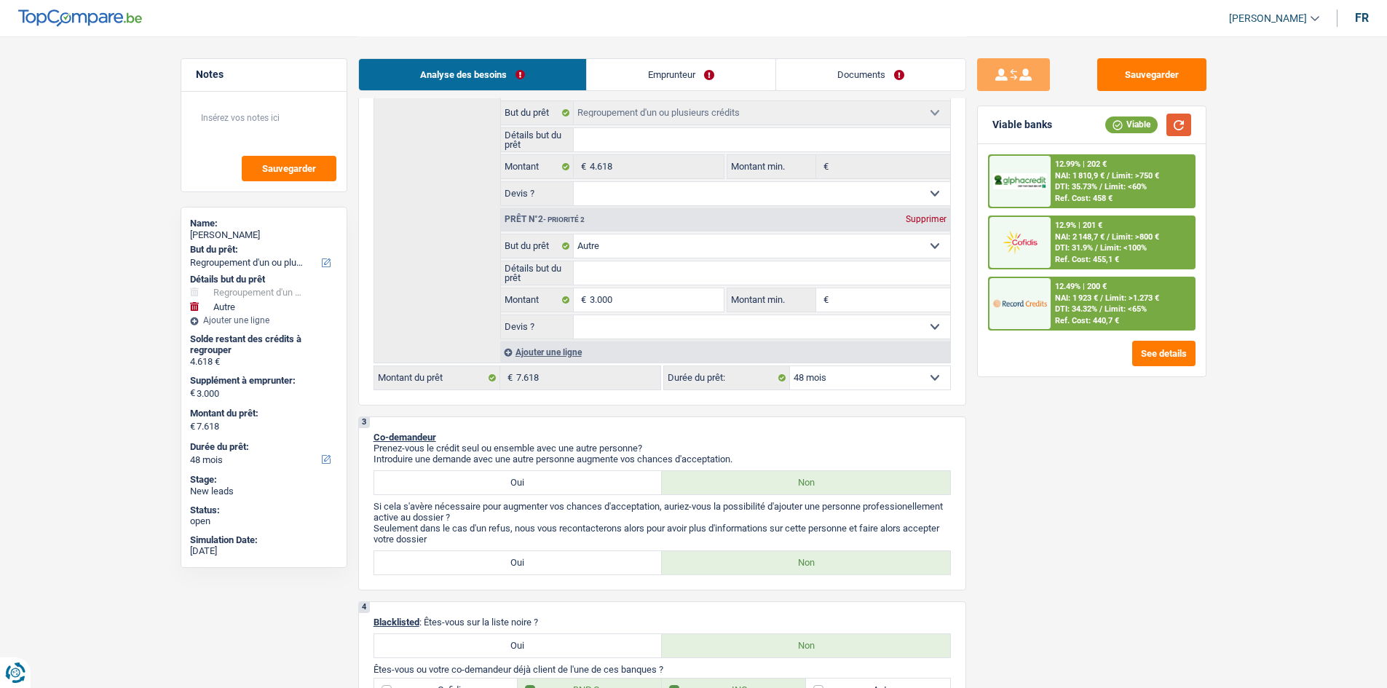
scroll to position [218, 0]
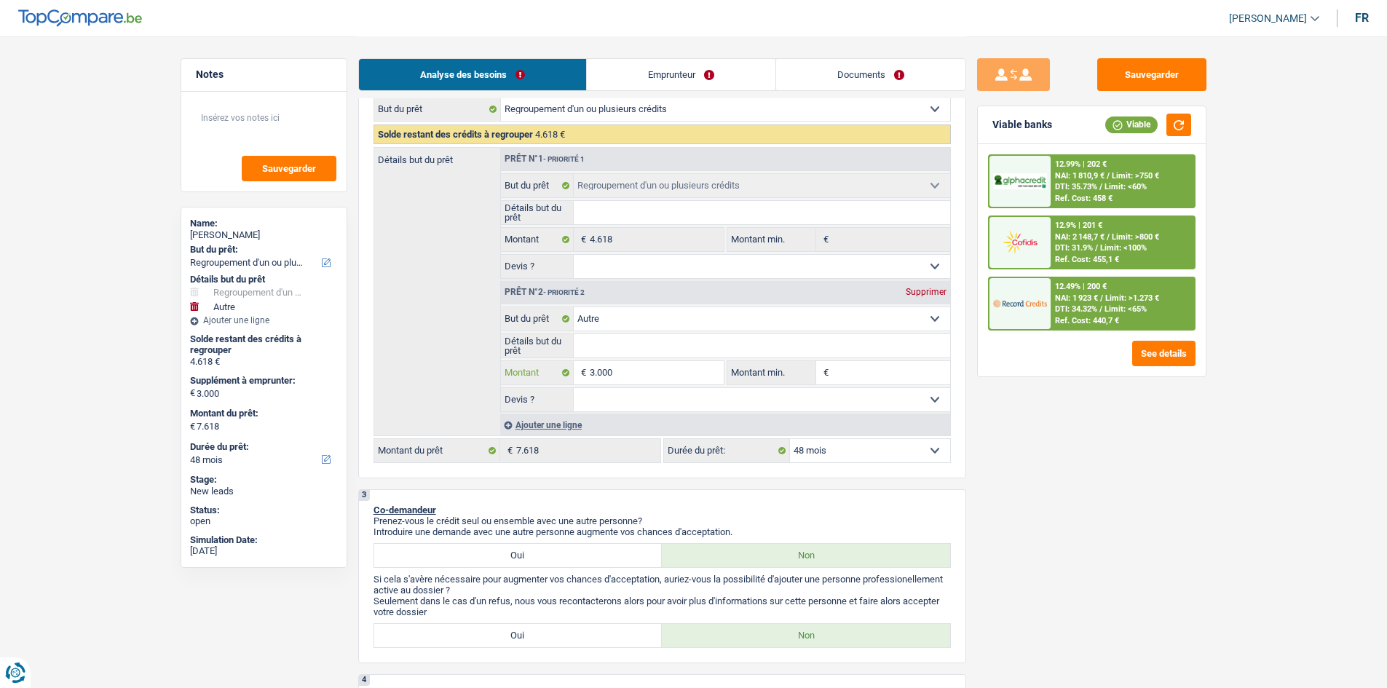
click at [637, 378] on input "3.000" at bounding box center [656, 372] width 133 height 23
type input "300"
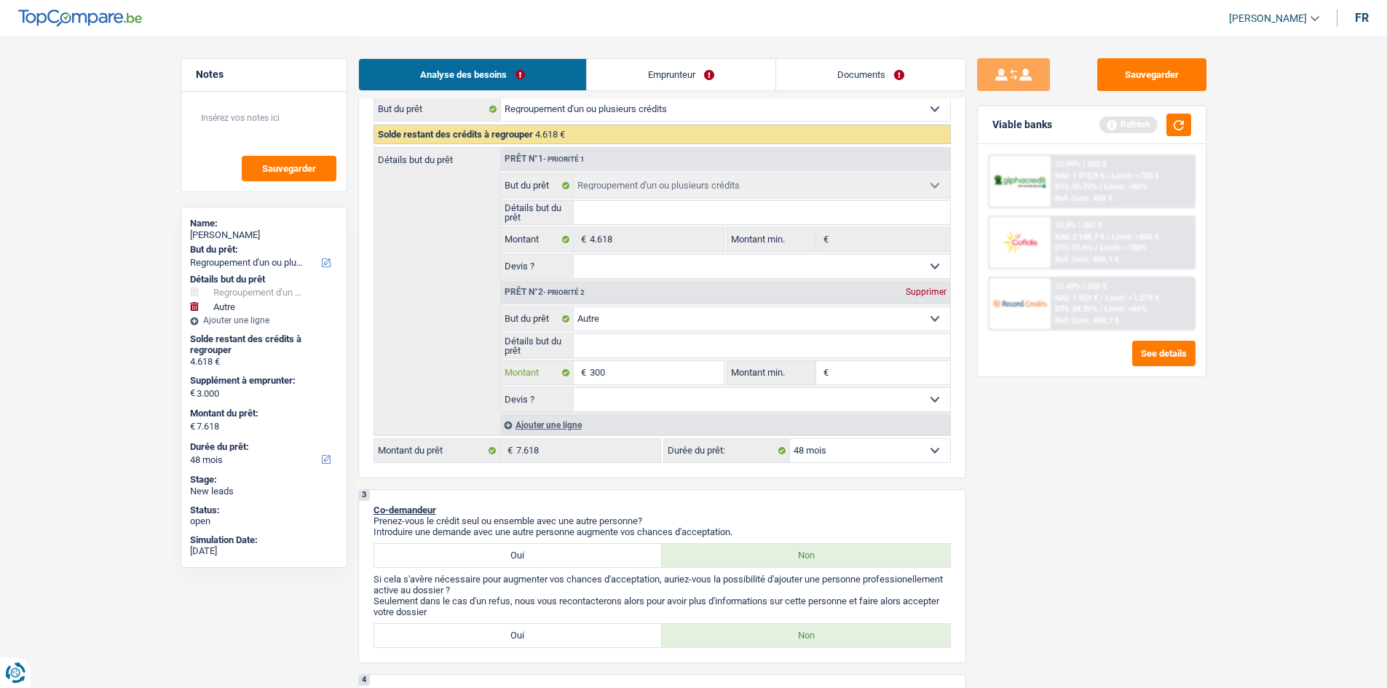
type input "30"
type input "3"
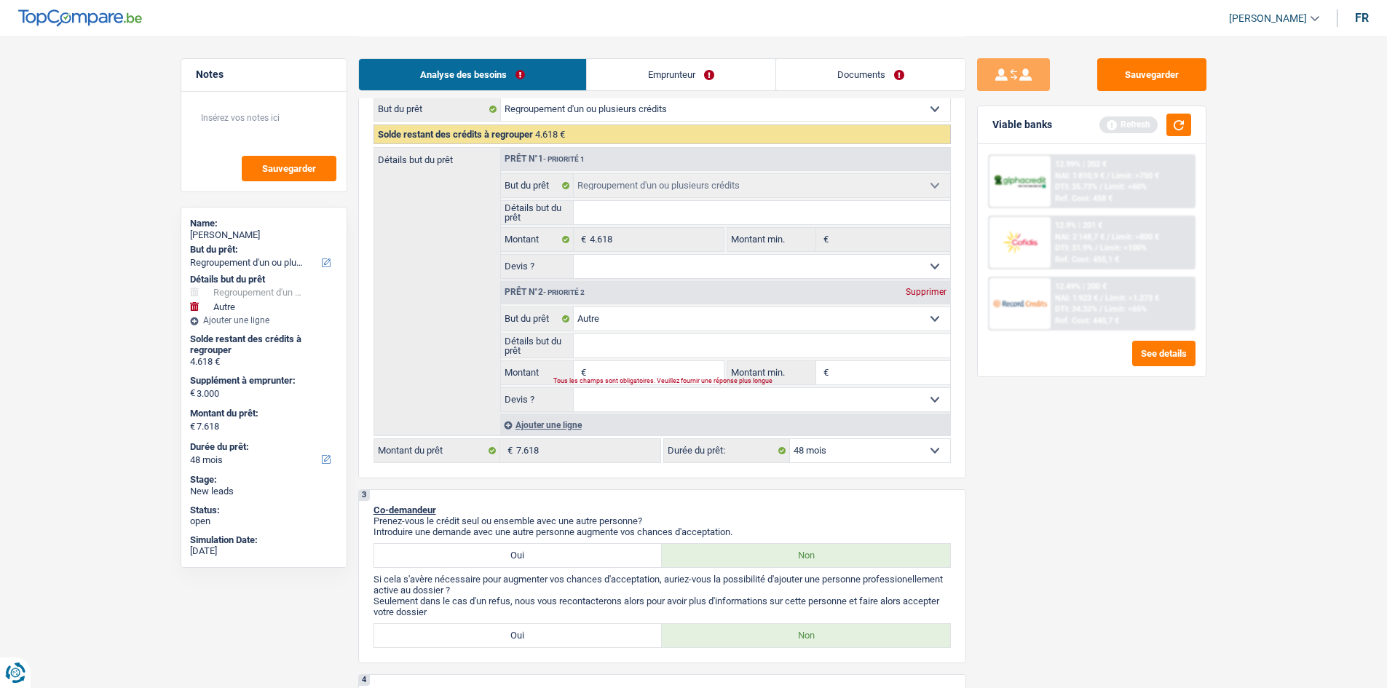
type input "3"
type input "30"
type input "300"
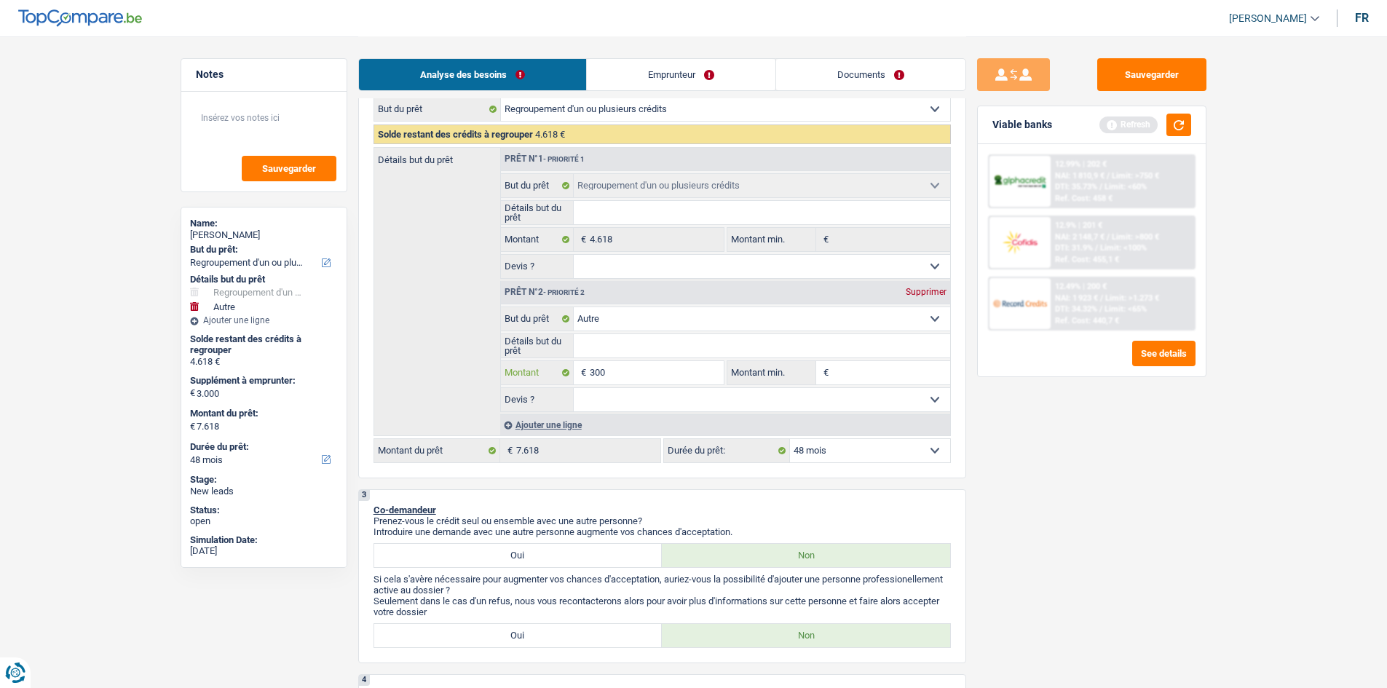
type input "3.000"
drag, startPoint x: 1222, startPoint y: 552, endPoint x: 1157, endPoint y: 525, distance: 70.9
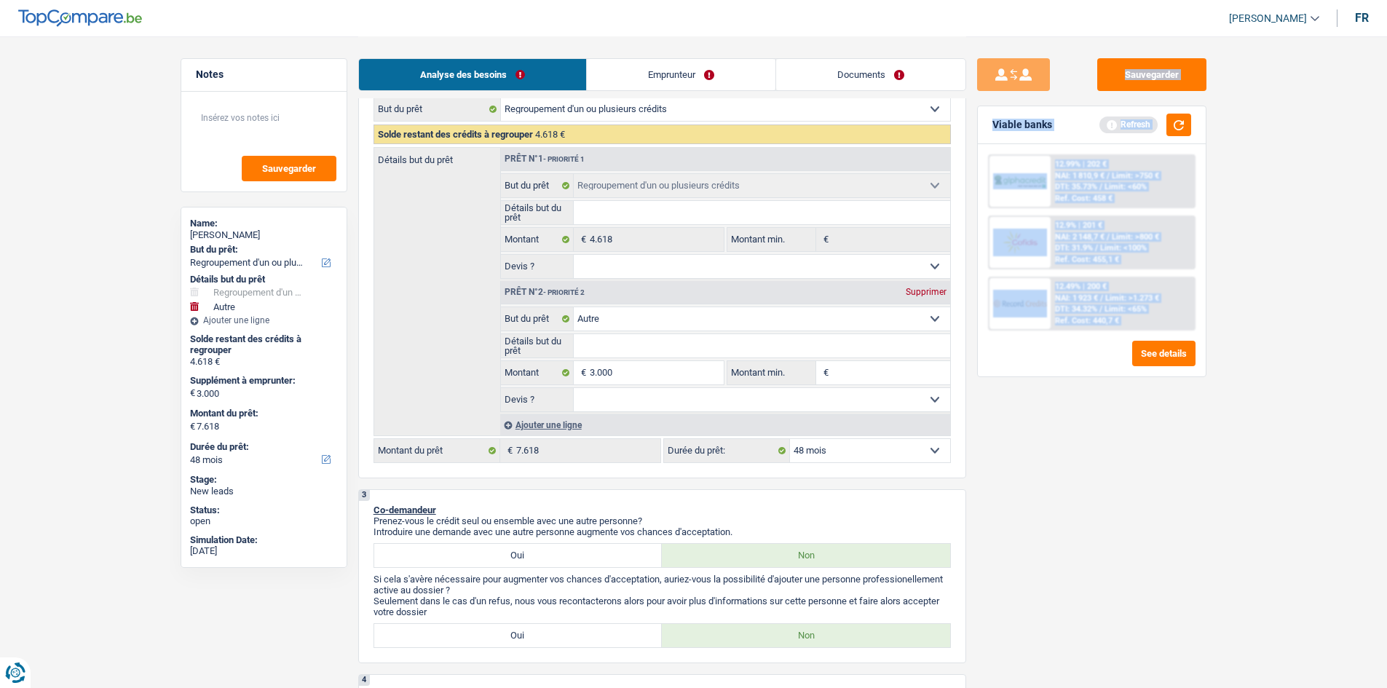
click at [1082, 497] on div "Sauvegarder Viable banks Refresh 12.99% | 202 € NAI: 1 810,9 € / Limit: >750 € …" at bounding box center [1091, 361] width 251 height 607
click at [1010, 485] on div "Sauvegarder Viable banks Refresh 12.99% | 202 € NAI: 1 810,9 € / Limit: >750 € …" at bounding box center [1091, 361] width 251 height 607
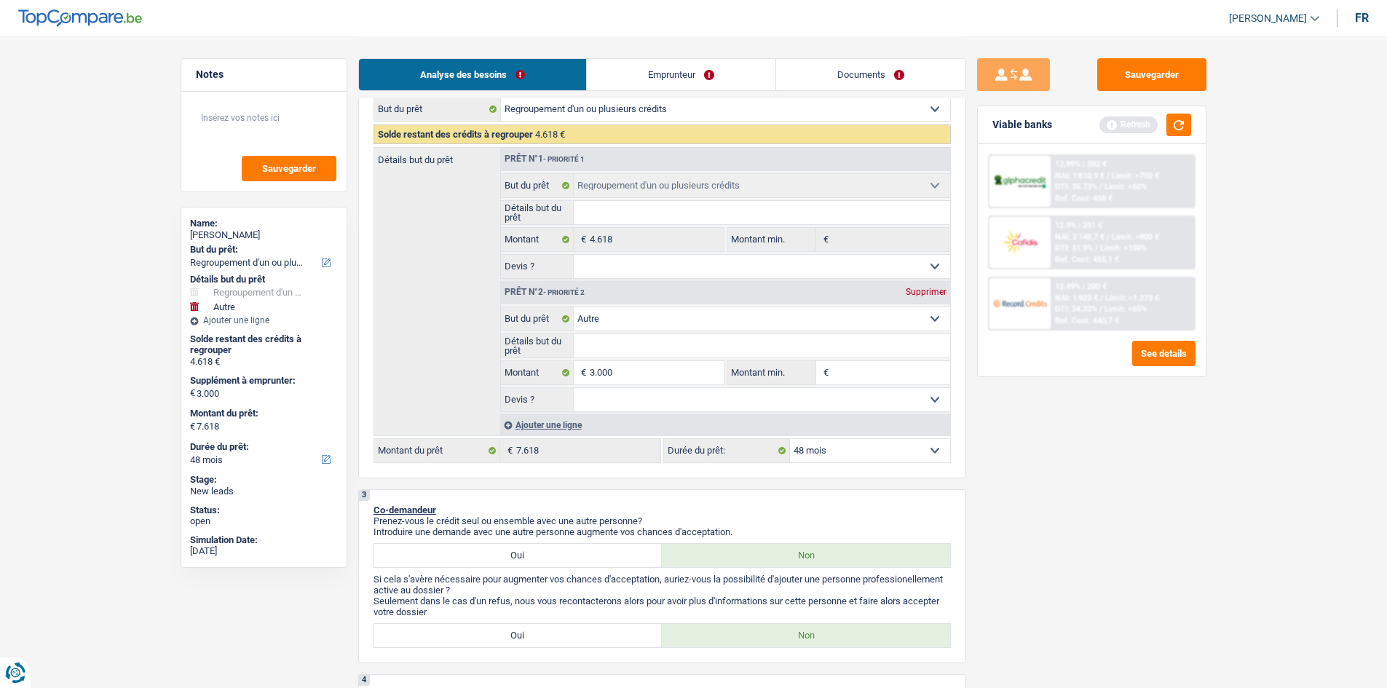
click at [1176, 138] on div "Viable banks Refresh" at bounding box center [1092, 125] width 228 height 38
drag, startPoint x: 1172, startPoint y: 114, endPoint x: 1182, endPoint y: 118, distance: 11.1
click at [1179, 117] on button "button" at bounding box center [1179, 125] width 25 height 23
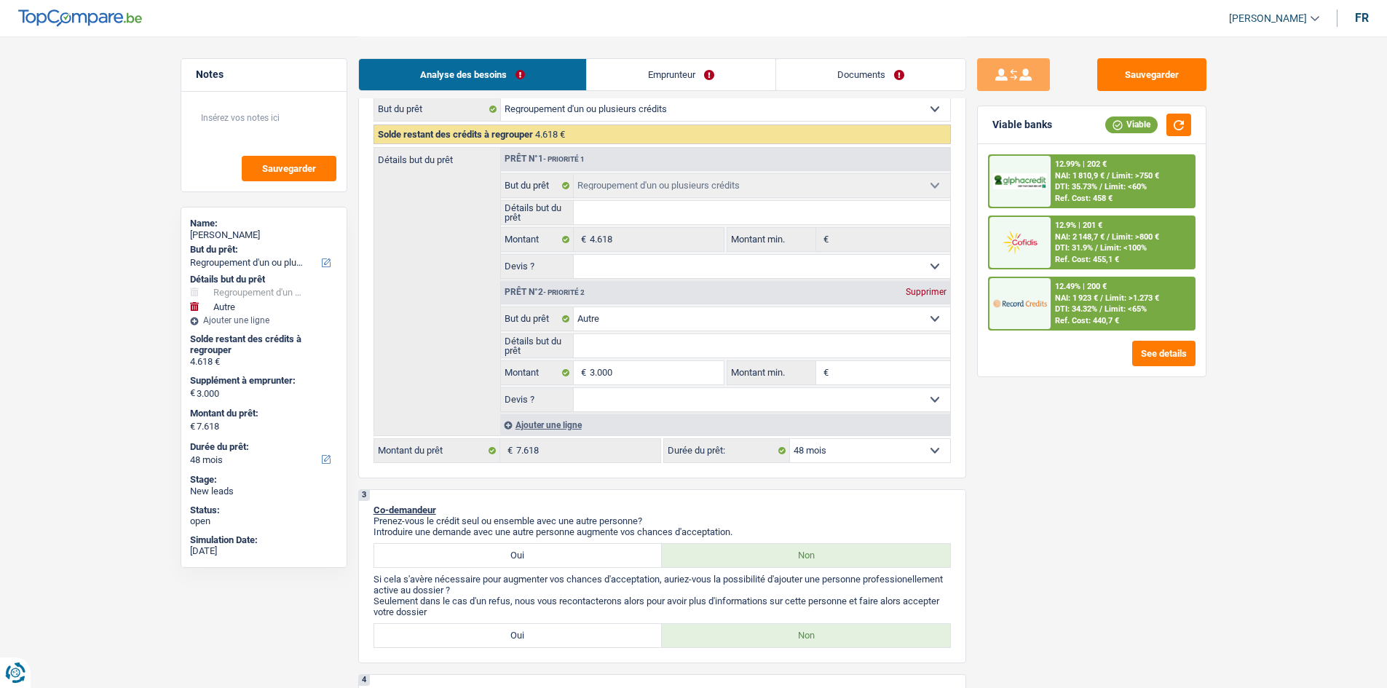
click at [1031, 306] on img at bounding box center [1020, 303] width 54 height 27
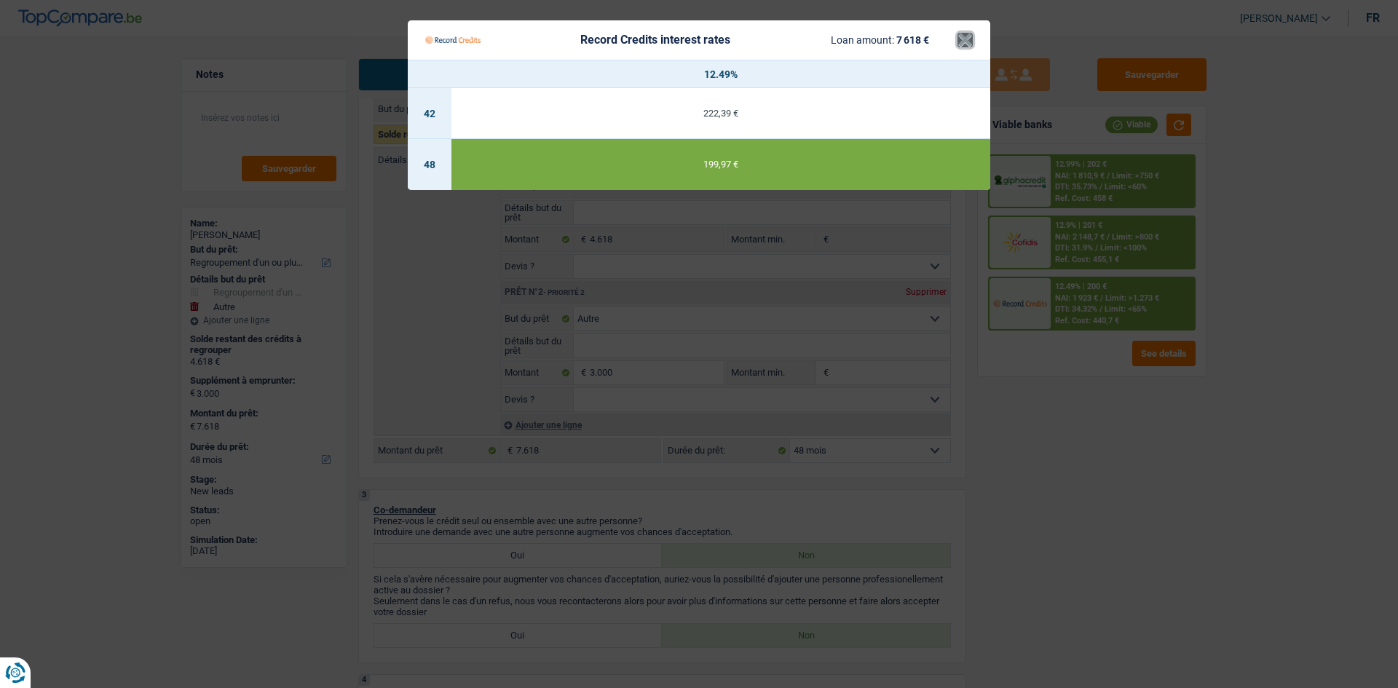
click at [970, 37] on button "×" at bounding box center [965, 40] width 15 height 15
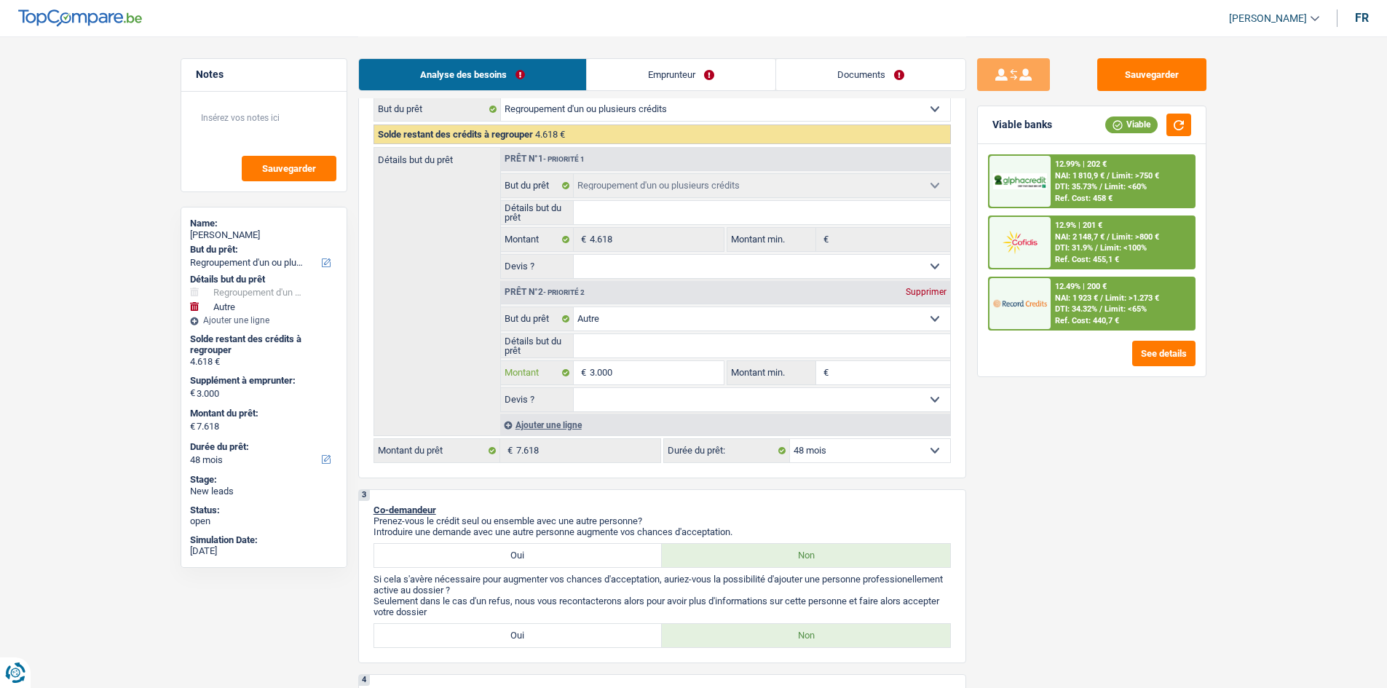
click at [630, 374] on input "3.000" at bounding box center [656, 372] width 133 height 23
type input "300"
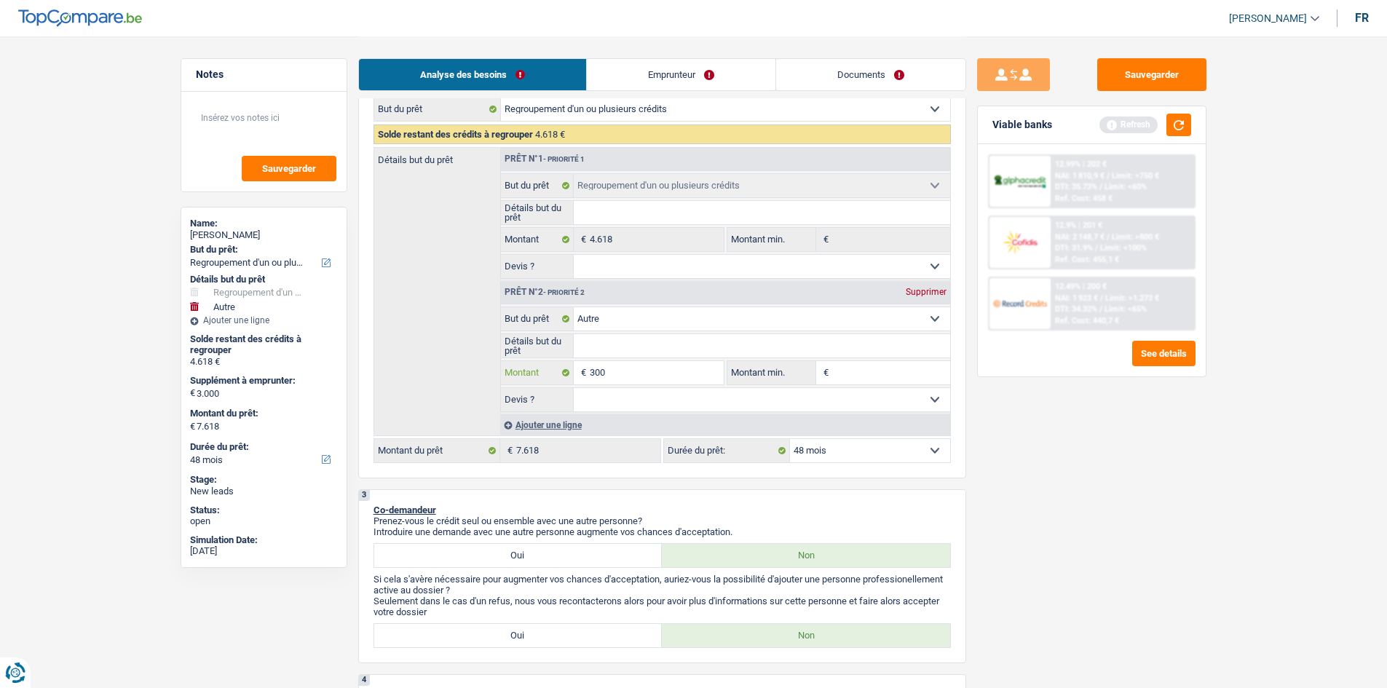
type input "30"
type input "3"
type input "5"
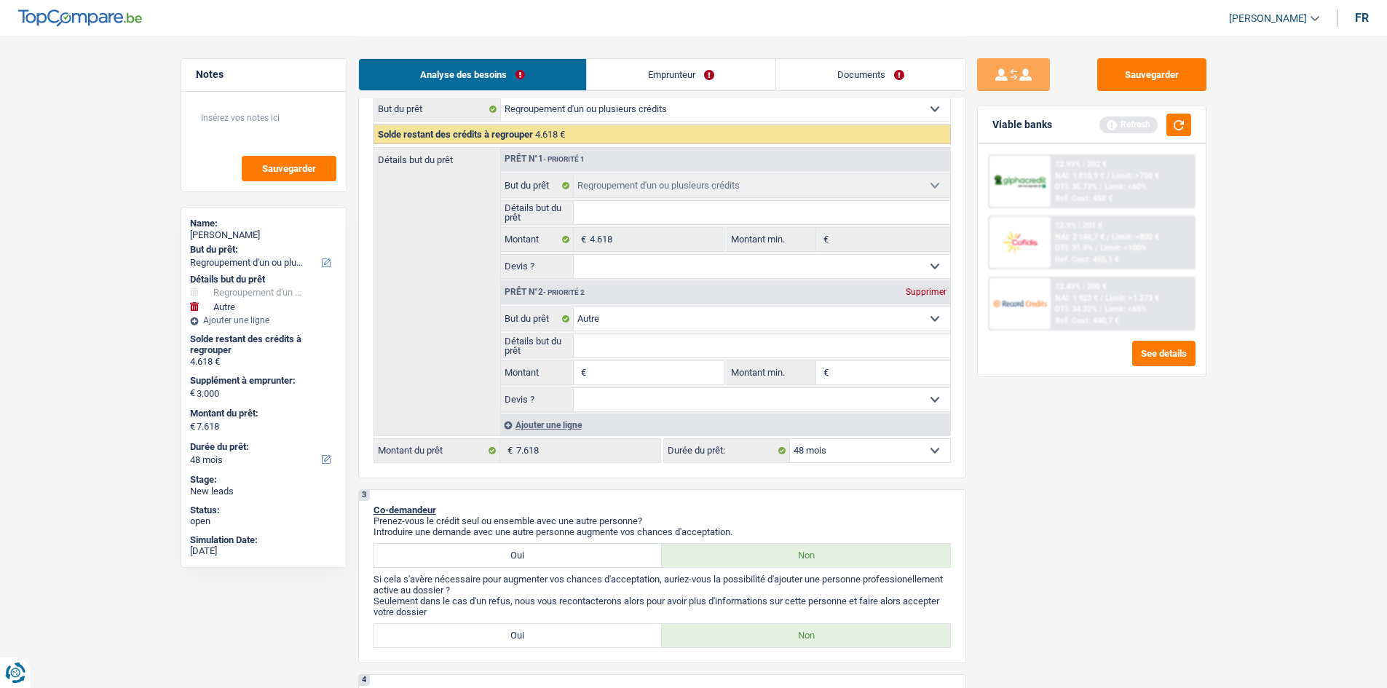
type input "5"
type input "53"
type input "538"
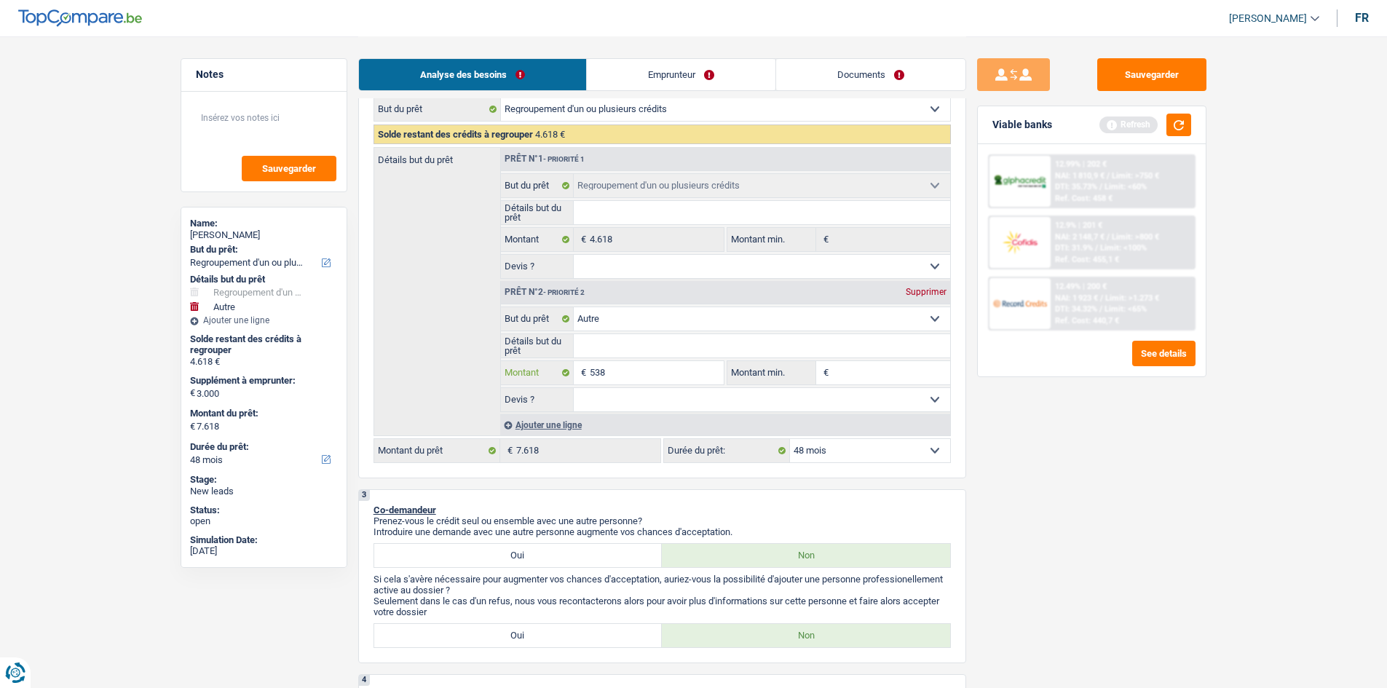
type input "5.383"
type input "10.001"
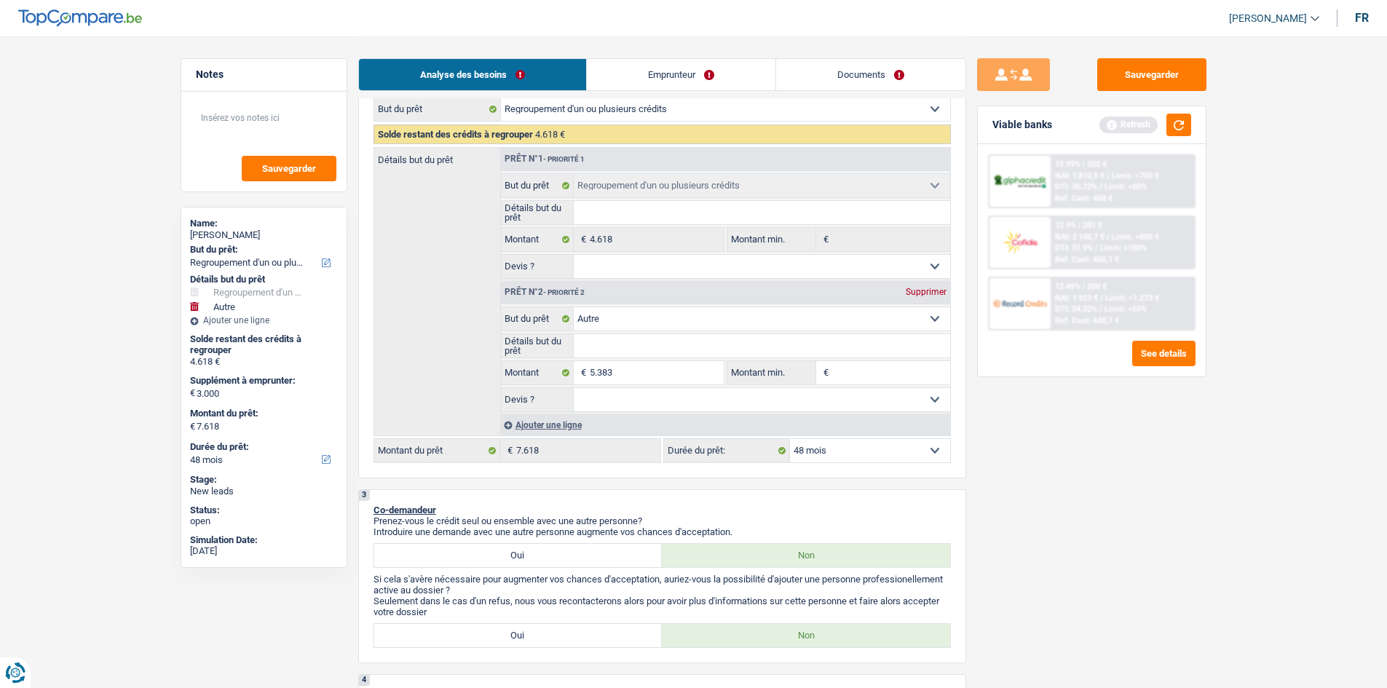
type input "10.001"
select select "60"
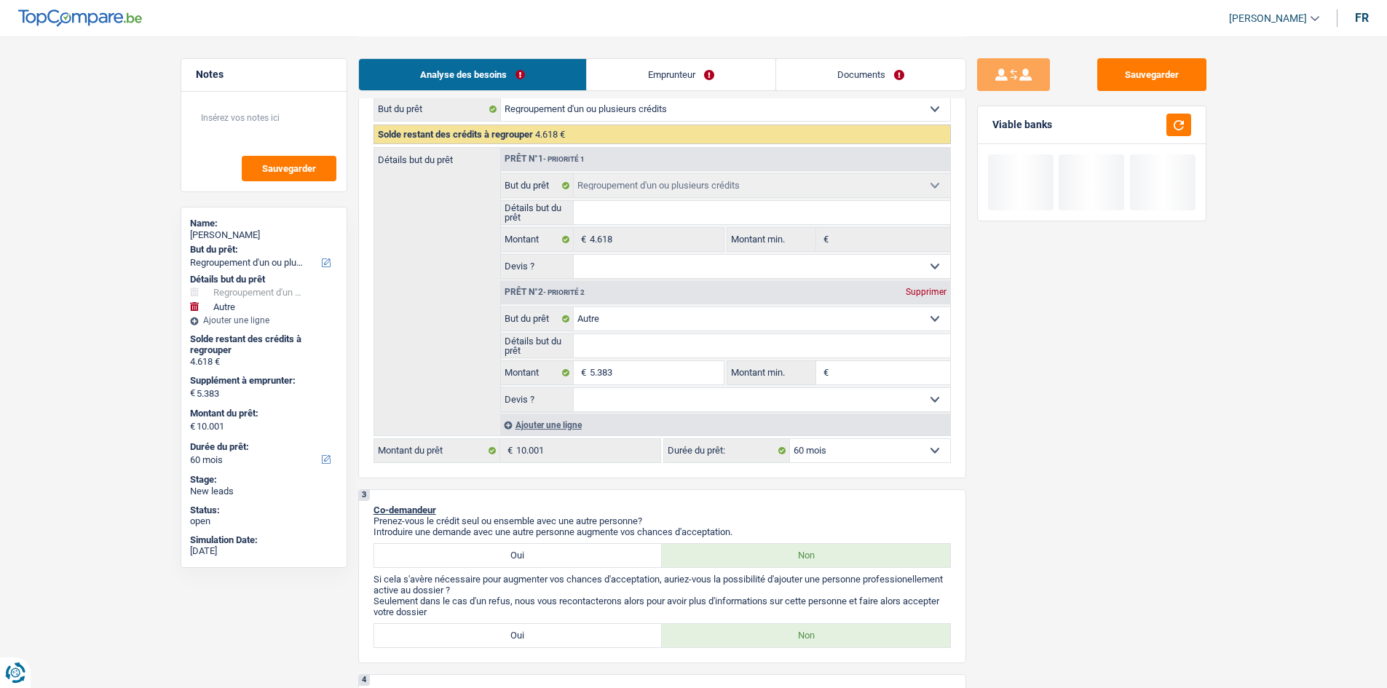
click at [937, 465] on div "2 Projet : Quel projet souhaitez-vous financer pour 10 001 € ? Montant supérieu…" at bounding box center [662, 239] width 608 height 480
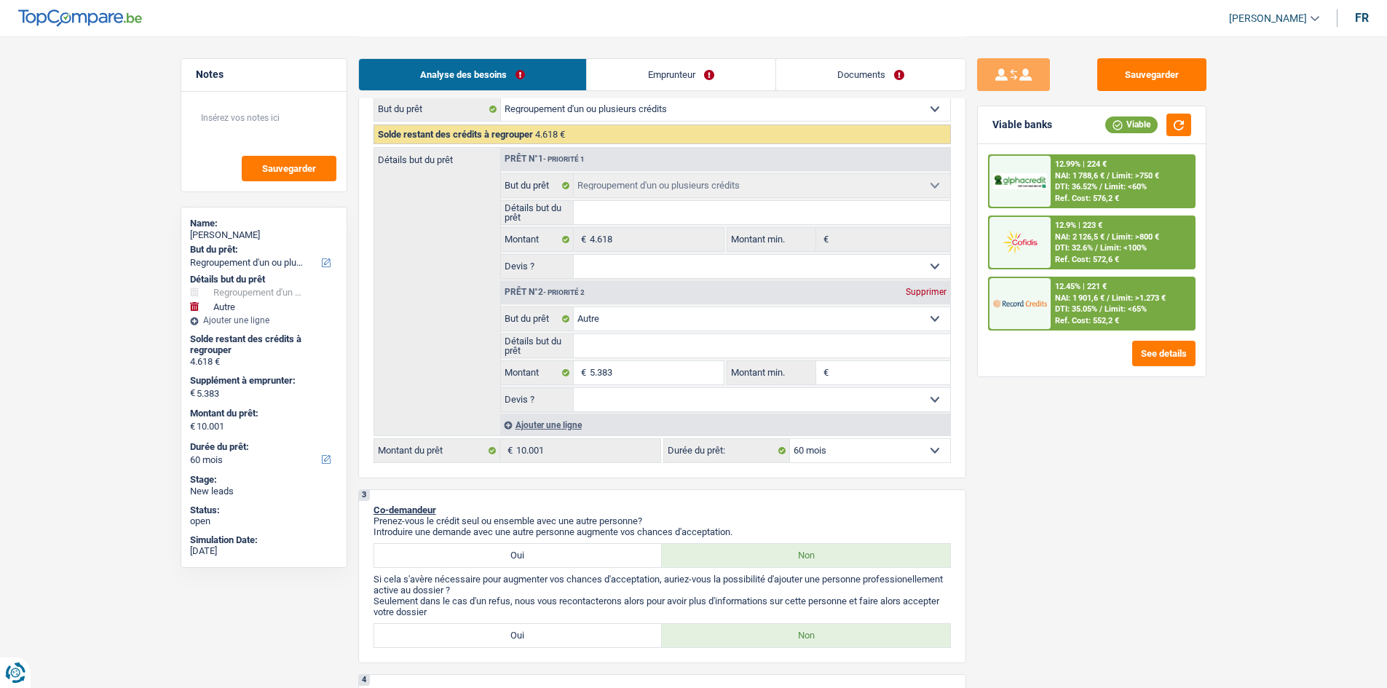
click at [883, 455] on select "12 mois 18 mois 24 mois 30 mois 36 mois 42 mois 48 mois 60 mois Sélectionner un…" at bounding box center [870, 450] width 160 height 23
select select "48"
click at [790, 439] on select "12 mois 18 mois 24 mois 30 mois 36 mois 42 mois 48 mois 60 mois Sélectionner un…" at bounding box center [870, 450] width 160 height 23
select select "48"
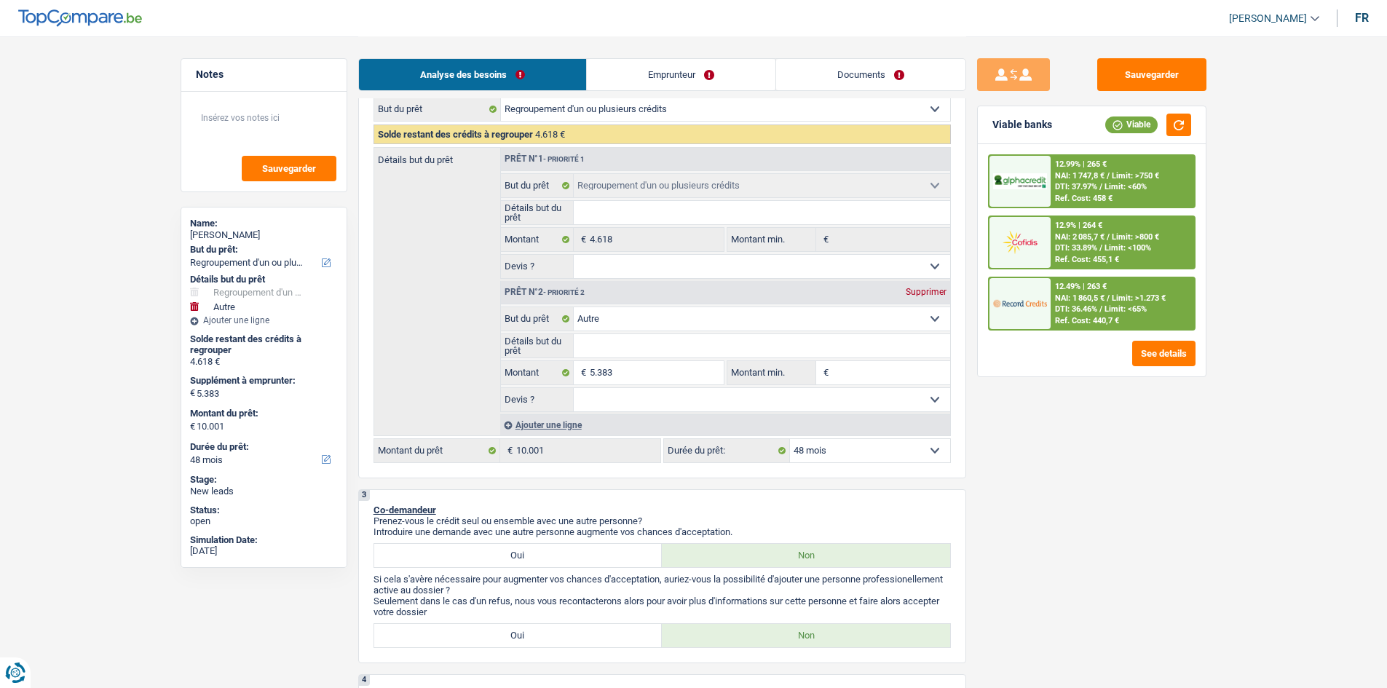
click at [1074, 310] on span "DTI: 36.46%" at bounding box center [1076, 308] width 42 height 9
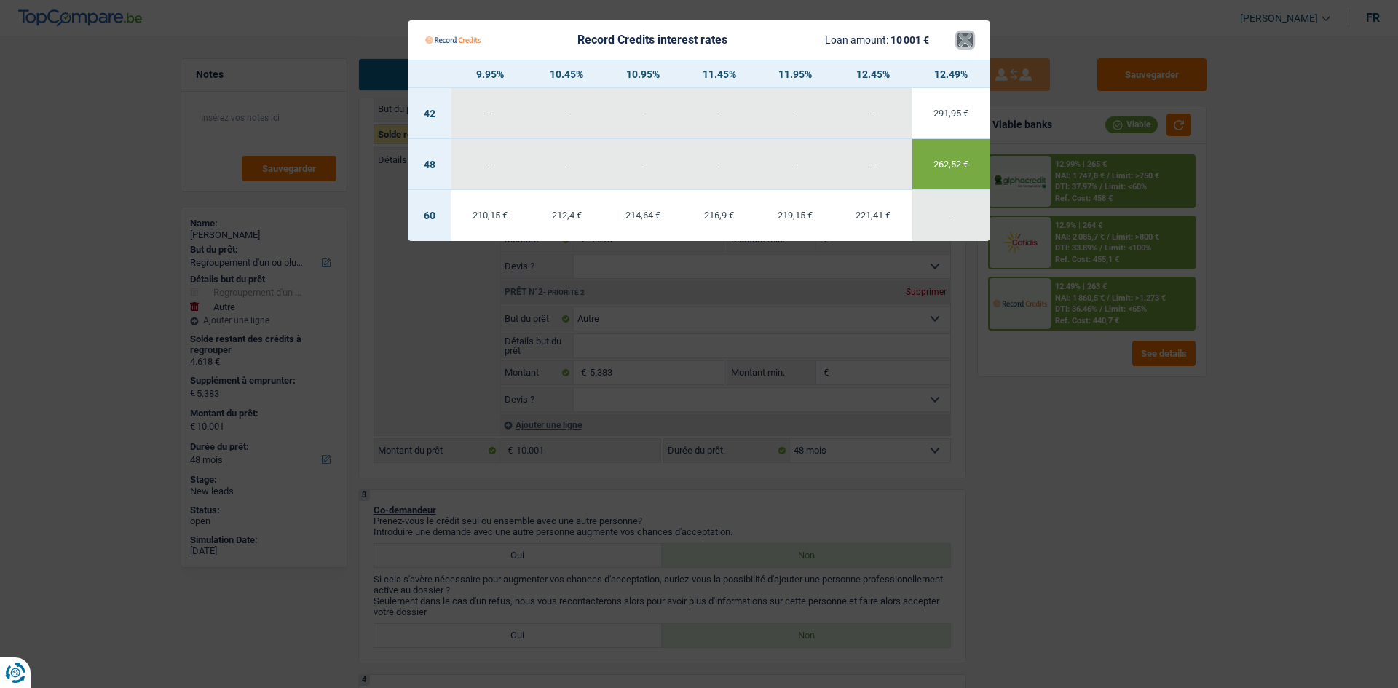
click at [966, 47] on button "×" at bounding box center [965, 40] width 15 height 15
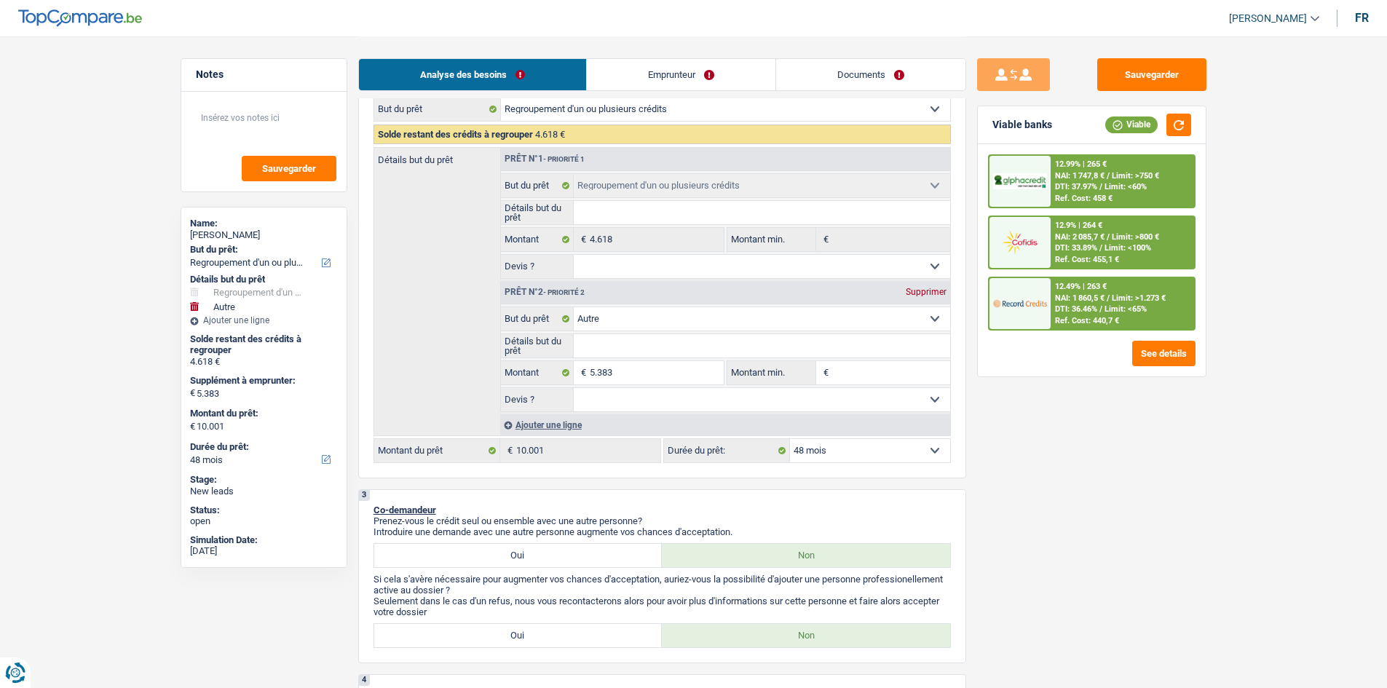
click at [1063, 251] on span "DTI: 33.89%" at bounding box center [1076, 247] width 42 height 9
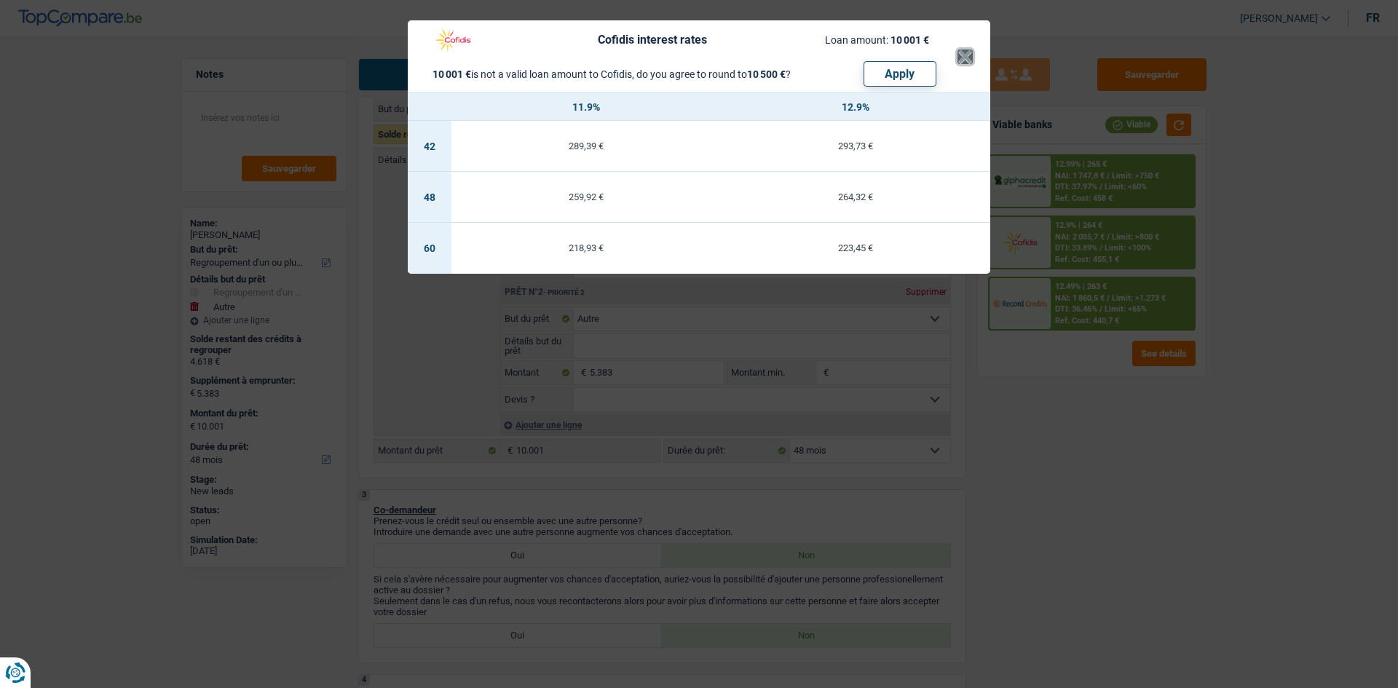
click at [967, 64] on button "×" at bounding box center [965, 57] width 15 height 15
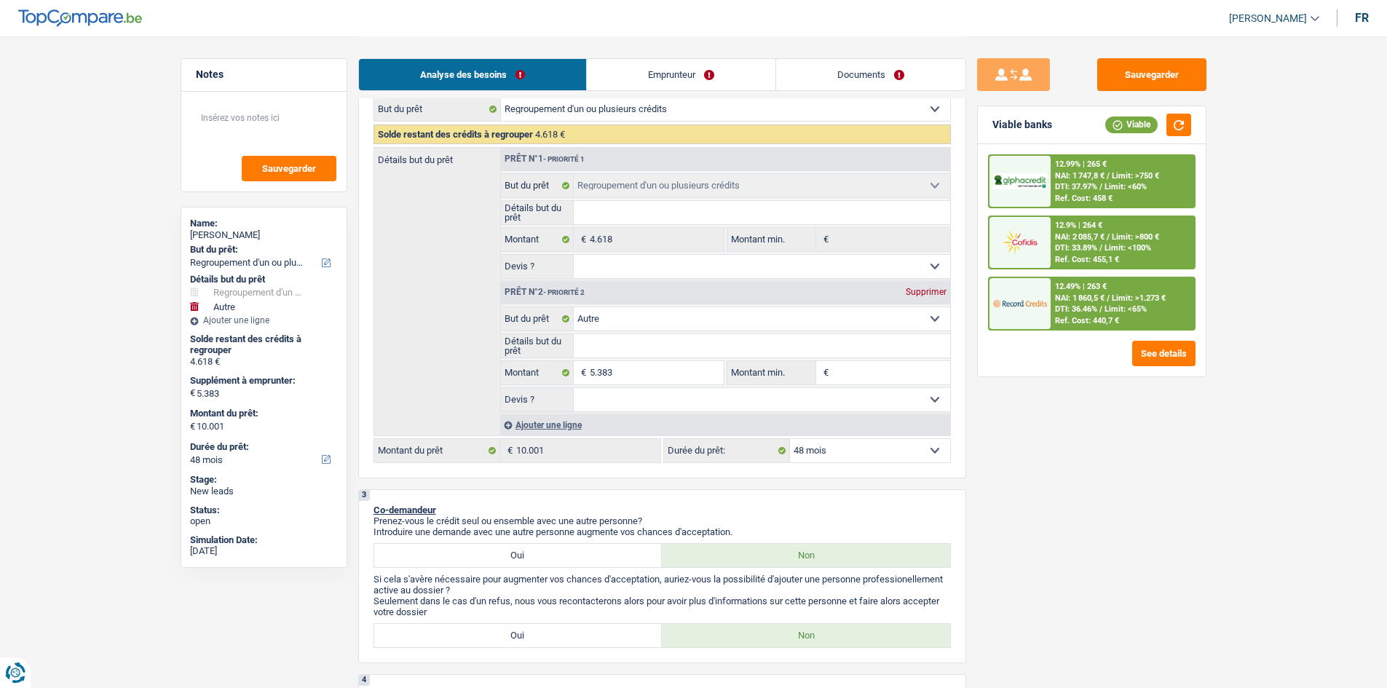
click at [1045, 239] on img at bounding box center [1020, 242] width 54 height 27
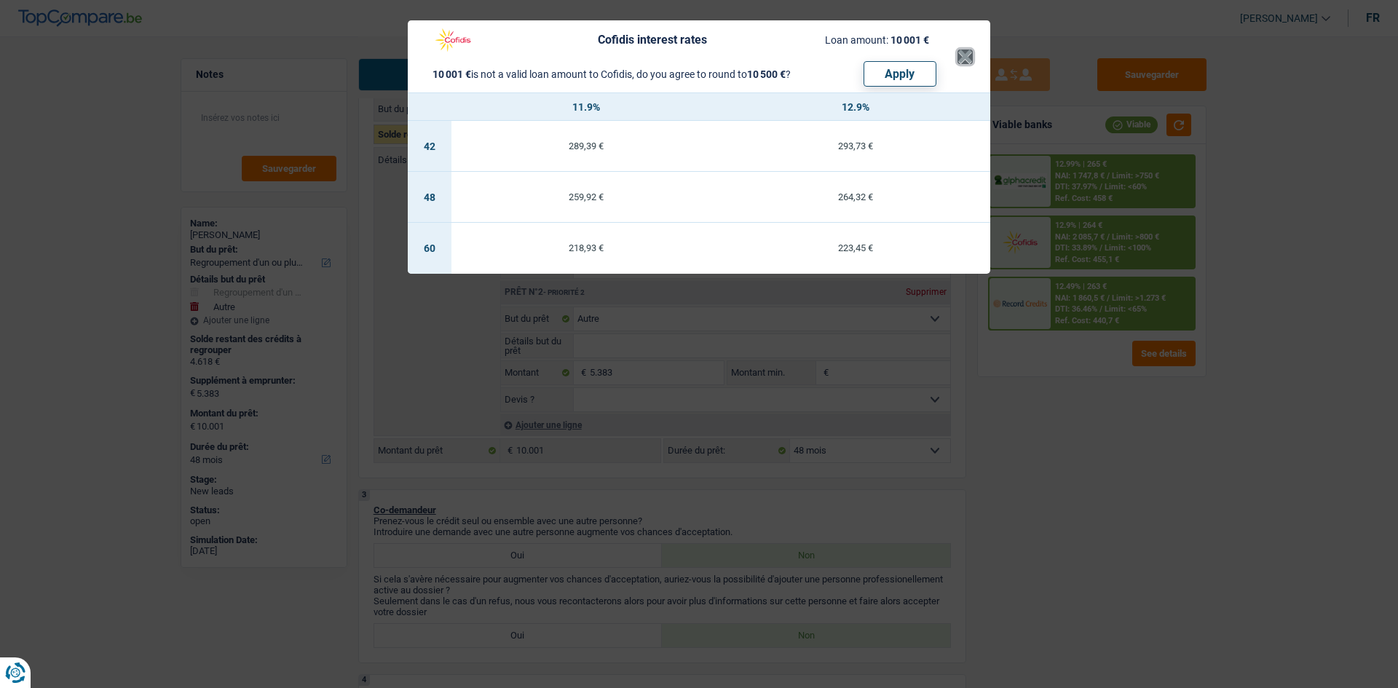
click at [964, 55] on button "×" at bounding box center [965, 57] width 15 height 15
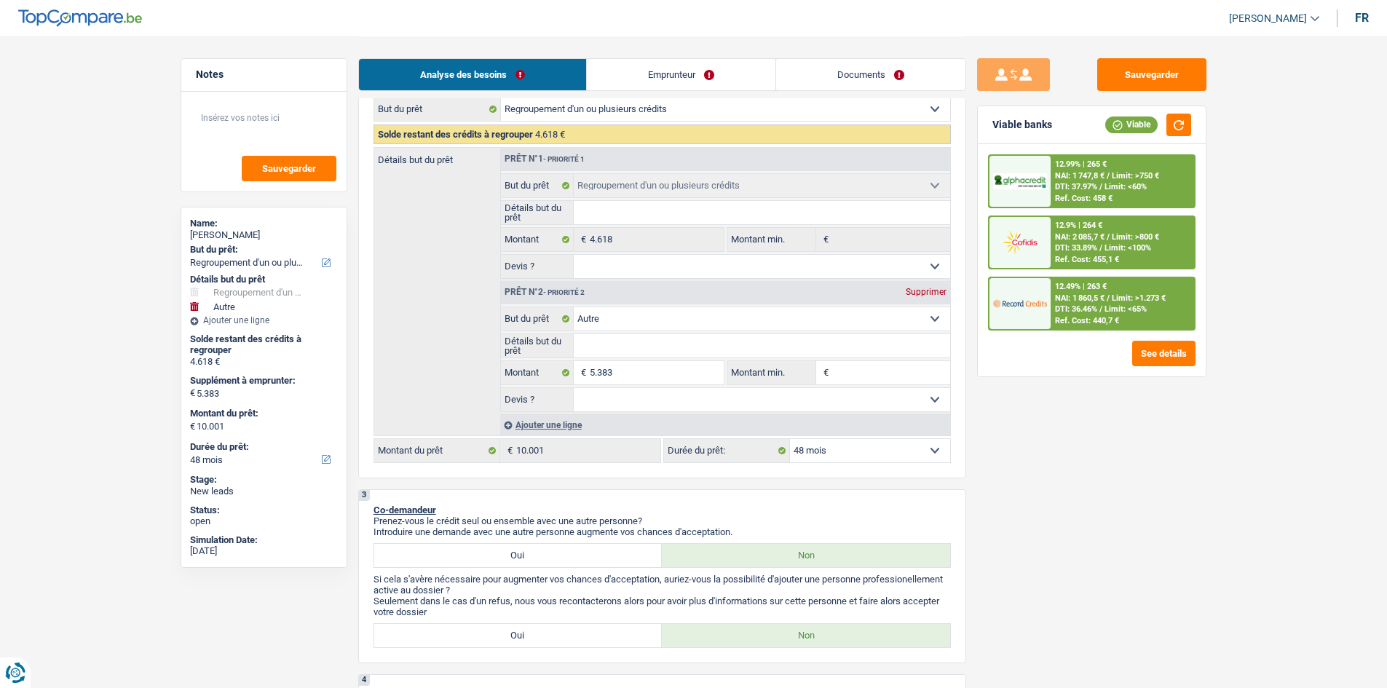
click at [1044, 306] on img at bounding box center [1020, 303] width 54 height 27
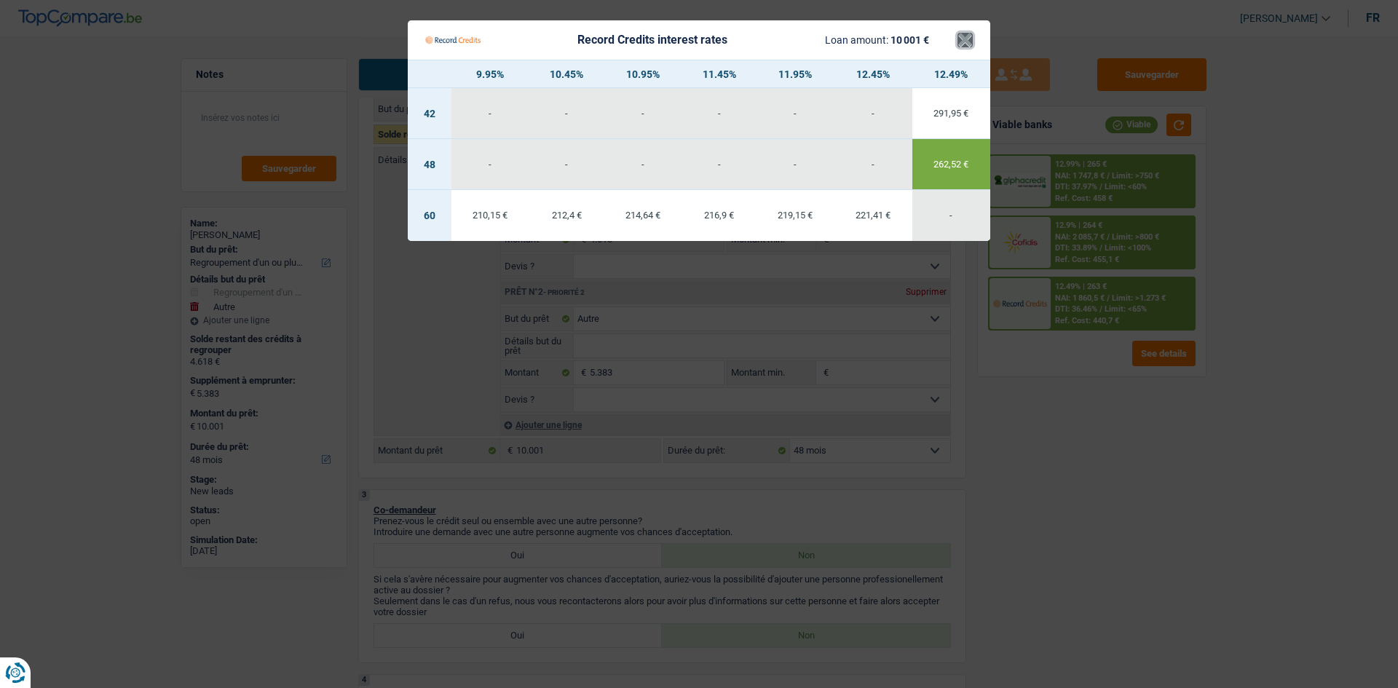
click at [969, 38] on button "×" at bounding box center [965, 40] width 15 height 15
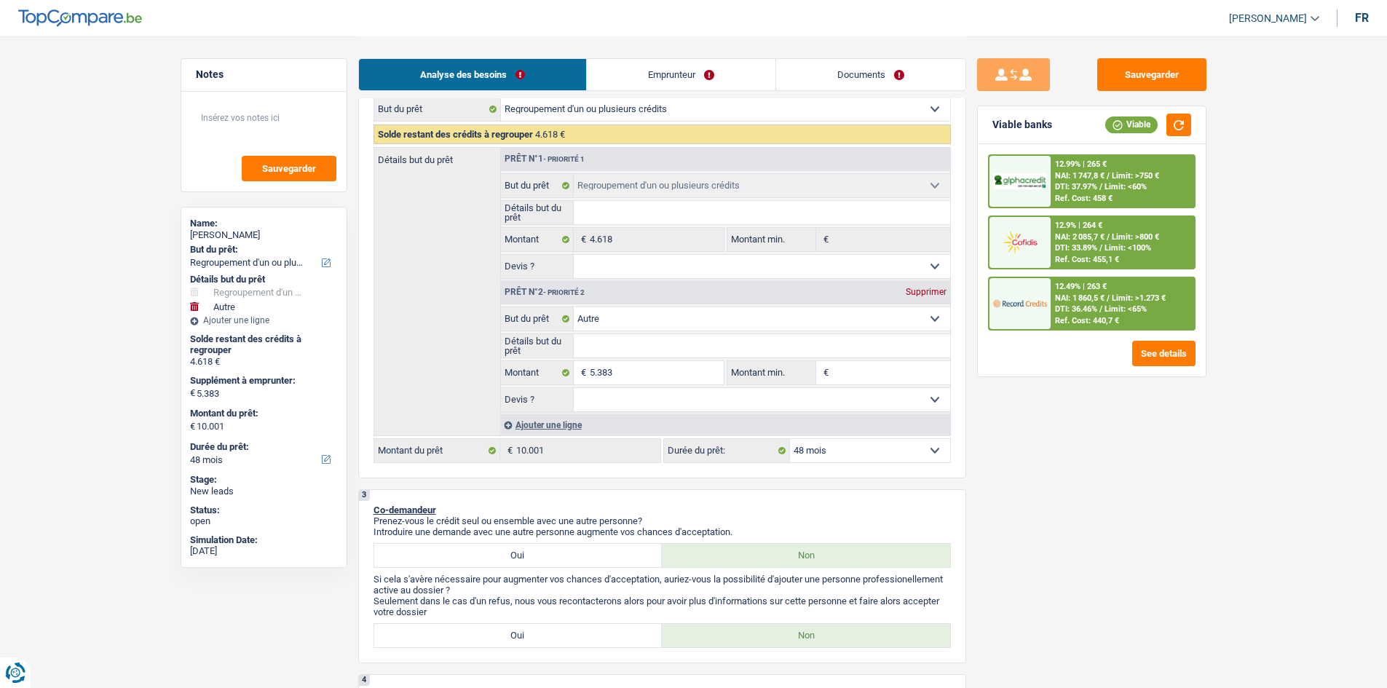
drag, startPoint x: 827, startPoint y: 54, endPoint x: 833, endPoint y: 63, distance: 11.5
click at [829, 56] on div "Analyse des besoins Emprunteur Documents" at bounding box center [662, 67] width 608 height 62
click at [834, 69] on link "Documents" at bounding box center [870, 74] width 189 height 31
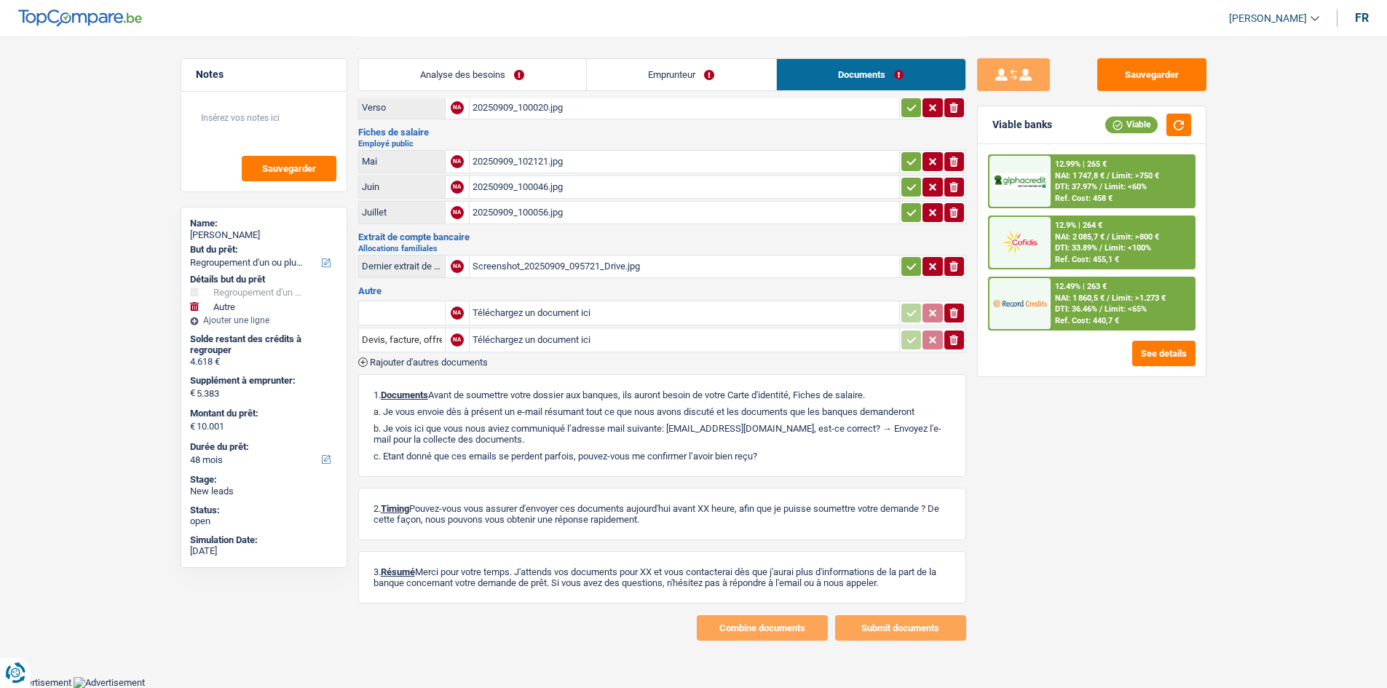
scroll to position [0, 0]
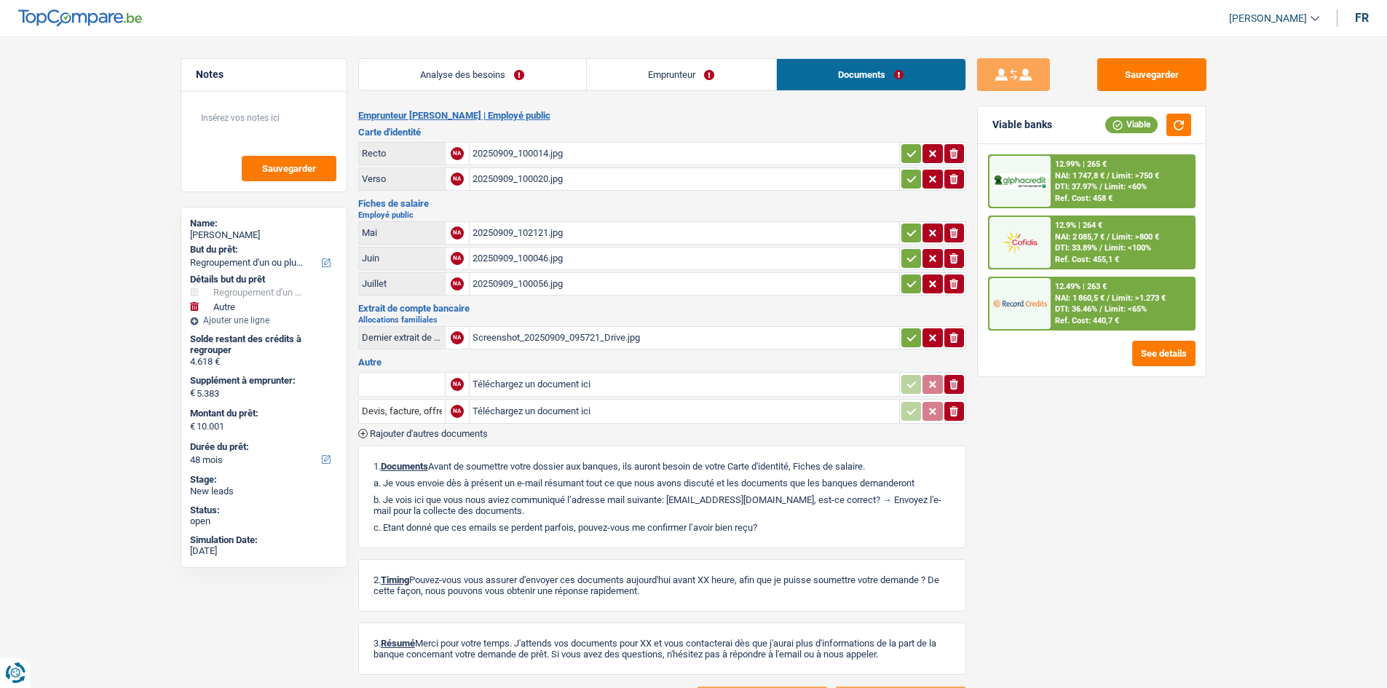
click at [511, 147] on div "20250909_100014.jpg" at bounding box center [685, 154] width 424 height 22
click at [519, 178] on div "20250909_100020.jpg" at bounding box center [685, 179] width 424 height 22
click at [515, 288] on div "20250909_100056.jpg" at bounding box center [685, 284] width 424 height 22
click at [503, 256] on div "20250909_100046.jpg" at bounding box center [685, 259] width 424 height 22
click at [515, 288] on div "20250909_100056.jpg" at bounding box center [685, 284] width 424 height 22
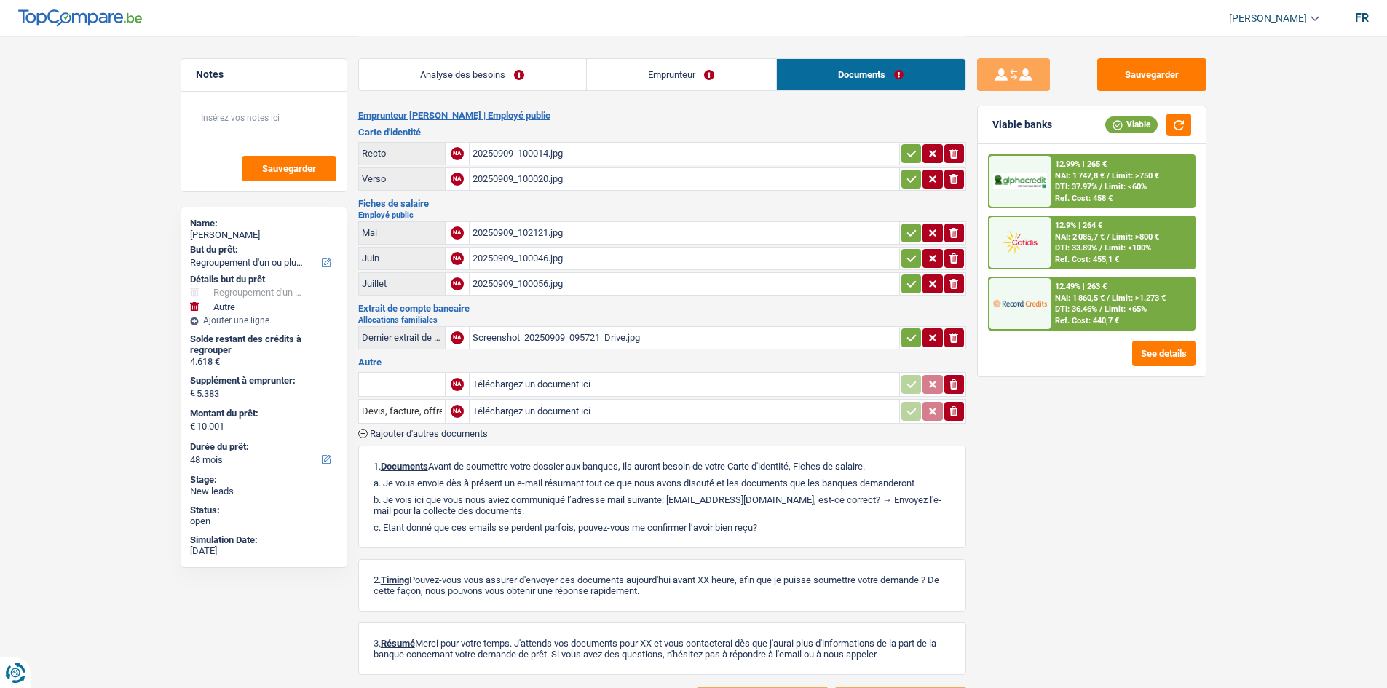
click at [529, 331] on div "Screenshot_20250909_095721_Drive.jpg" at bounding box center [685, 338] width 424 height 22
click at [1124, 76] on button "Sauvegarder" at bounding box center [1152, 74] width 109 height 33
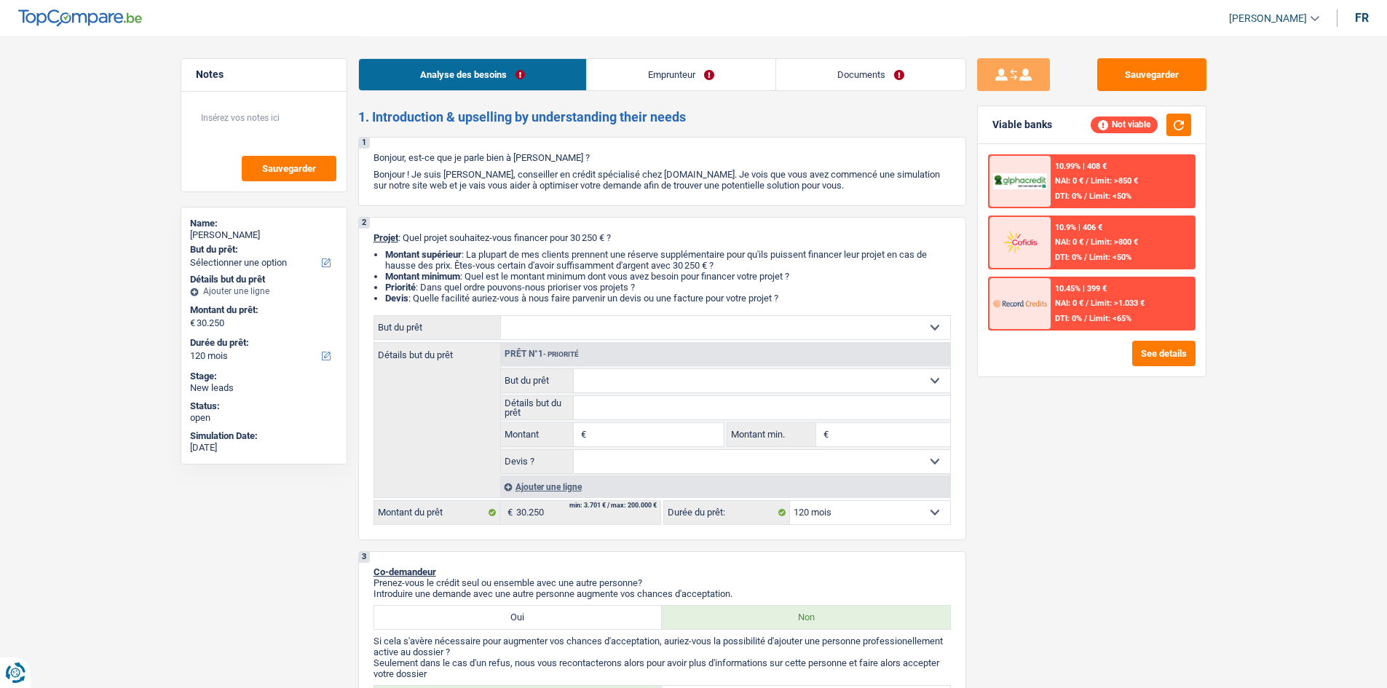
select select "120"
select select "worker"
select select "netSalary"
select select "120"
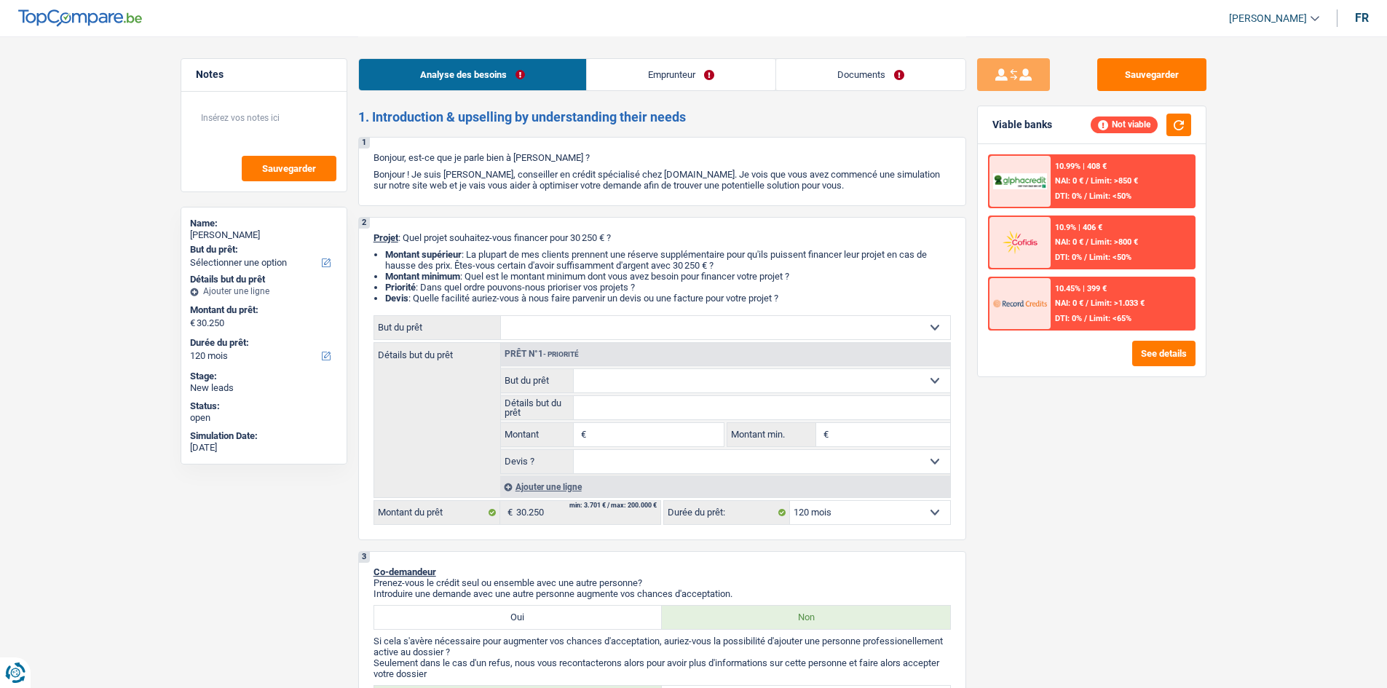
click at [623, 325] on select "Confort maison: meubles, textile, peinture, électroménager, outillage non-profe…" at bounding box center [725, 327] width 449 height 23
click at [660, 76] on link "Emprunteur" at bounding box center [681, 74] width 189 height 31
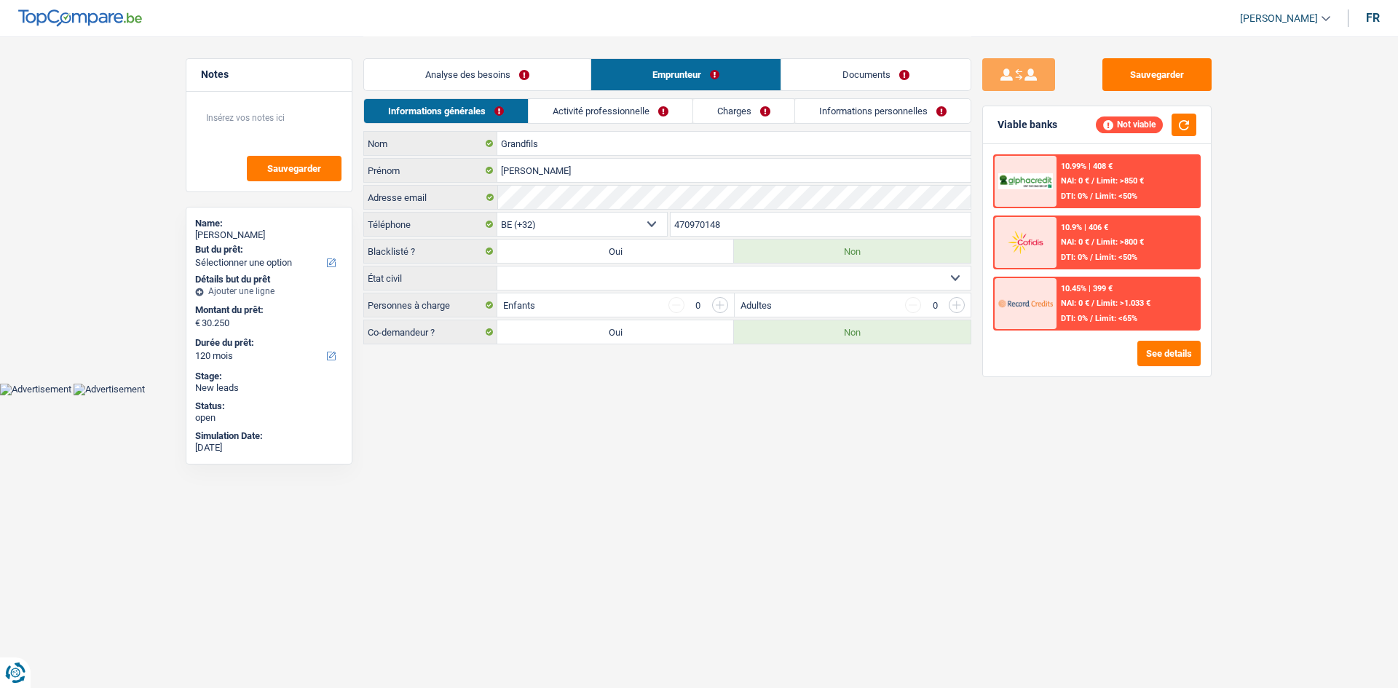
click at [583, 116] on link "Activité professionnelle" at bounding box center [611, 111] width 164 height 24
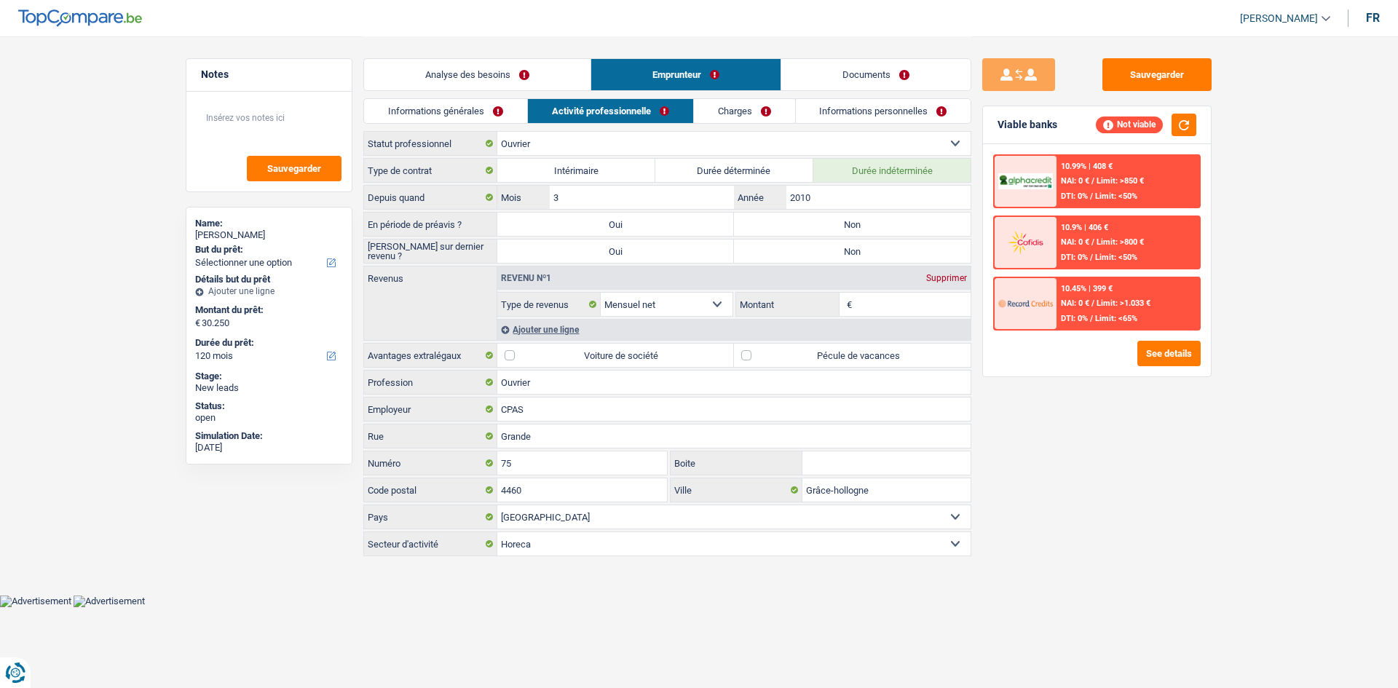
click at [709, 111] on link "Charges" at bounding box center [744, 111] width 101 height 24
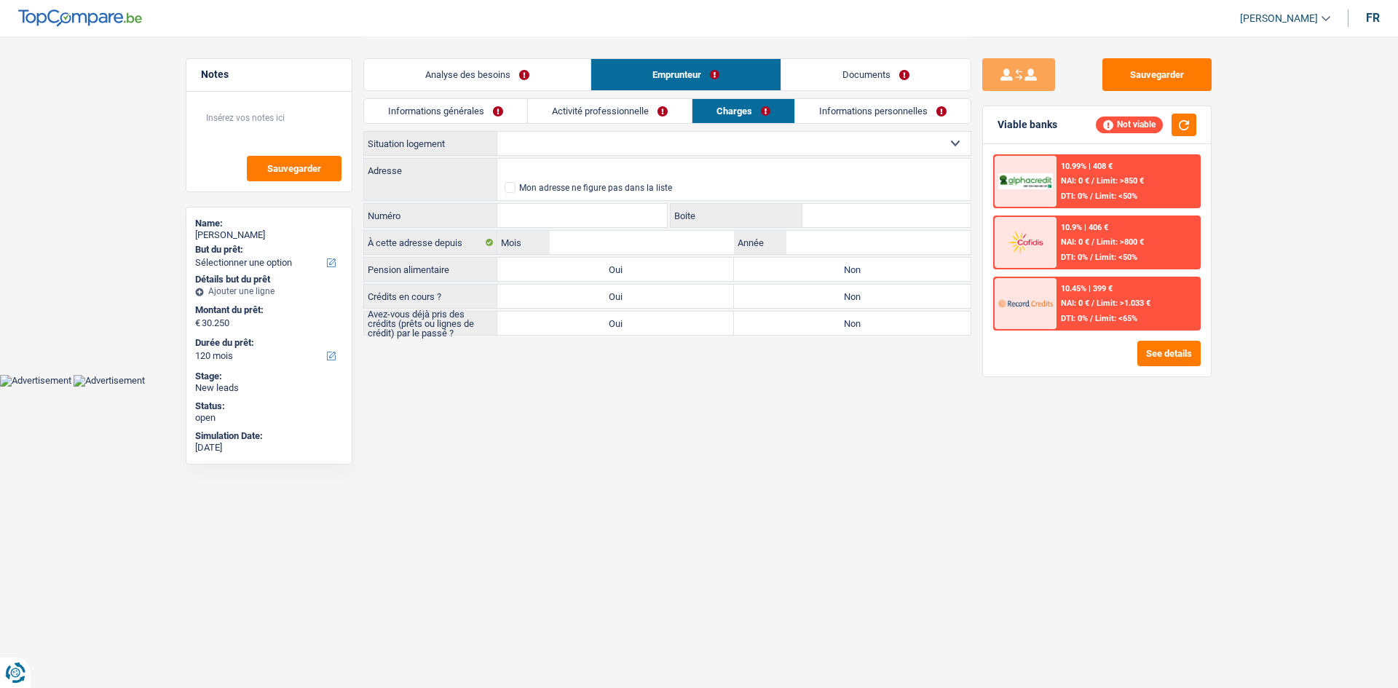
click at [615, 105] on link "Activité professionnelle" at bounding box center [610, 111] width 164 height 24
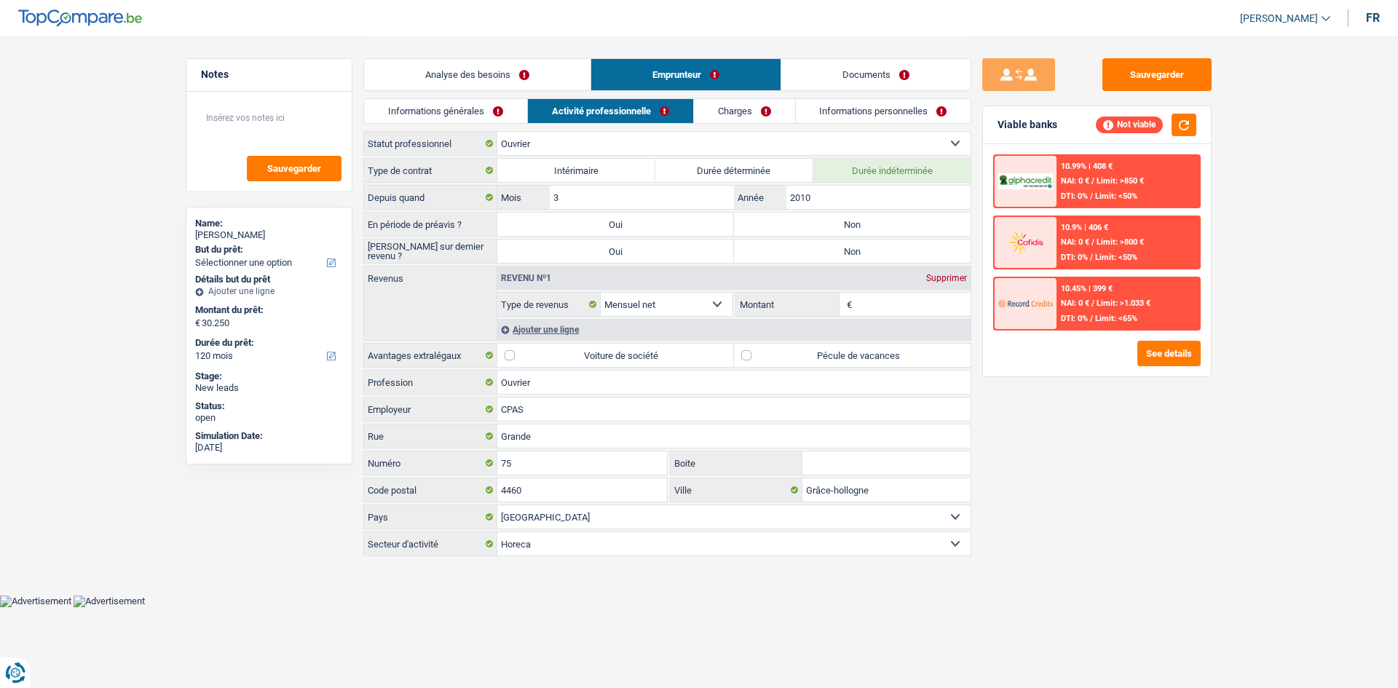
click at [521, 68] on link "Analyse des besoins" at bounding box center [477, 74] width 227 height 31
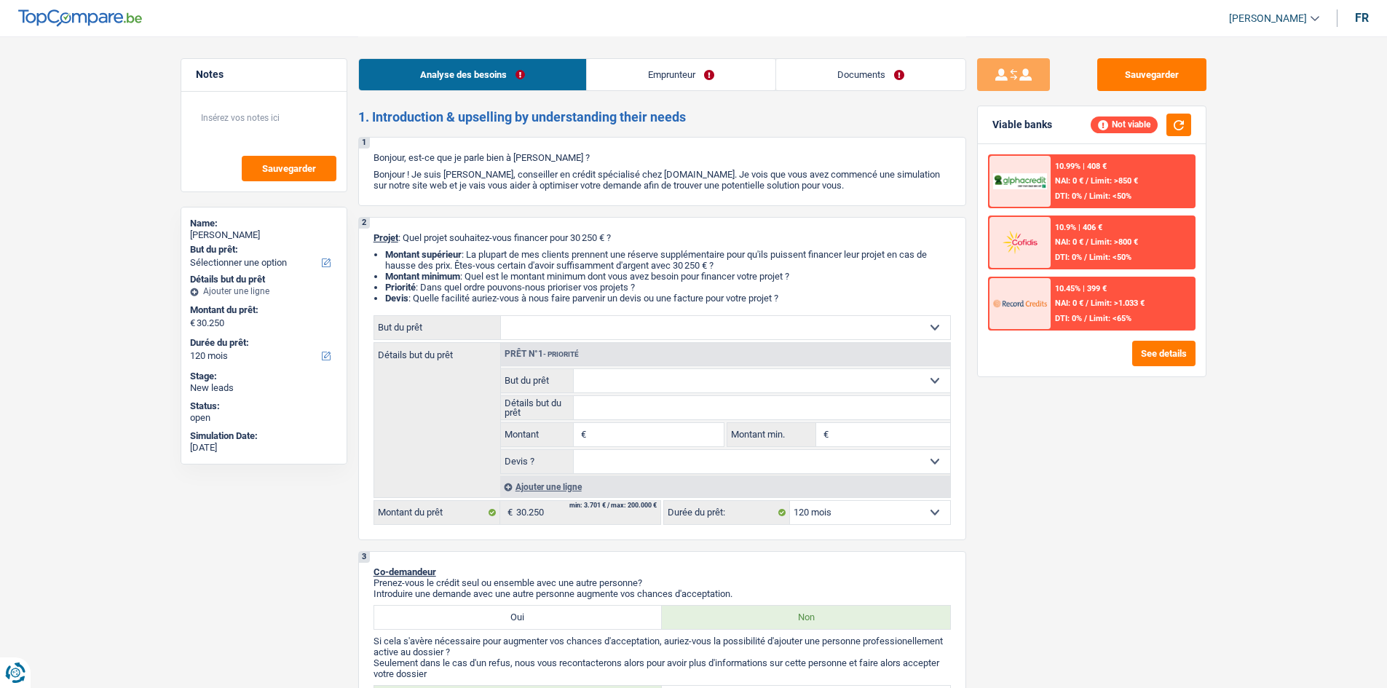
click at [564, 336] on select "Confort maison: meubles, textile, peinture, électroménager, outillage non-profe…" at bounding box center [725, 327] width 449 height 23
click at [662, 70] on link "Emprunteur" at bounding box center [681, 74] width 189 height 31
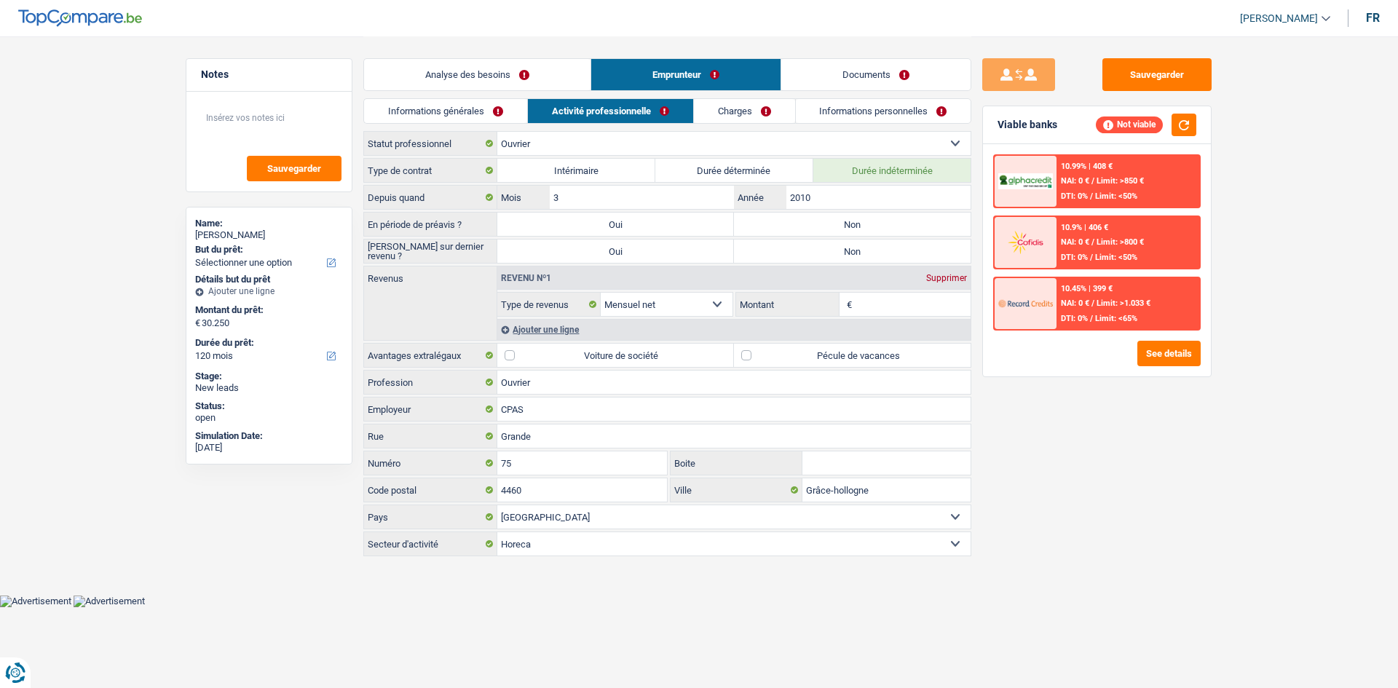
click at [730, 109] on link "Charges" at bounding box center [744, 111] width 101 height 24
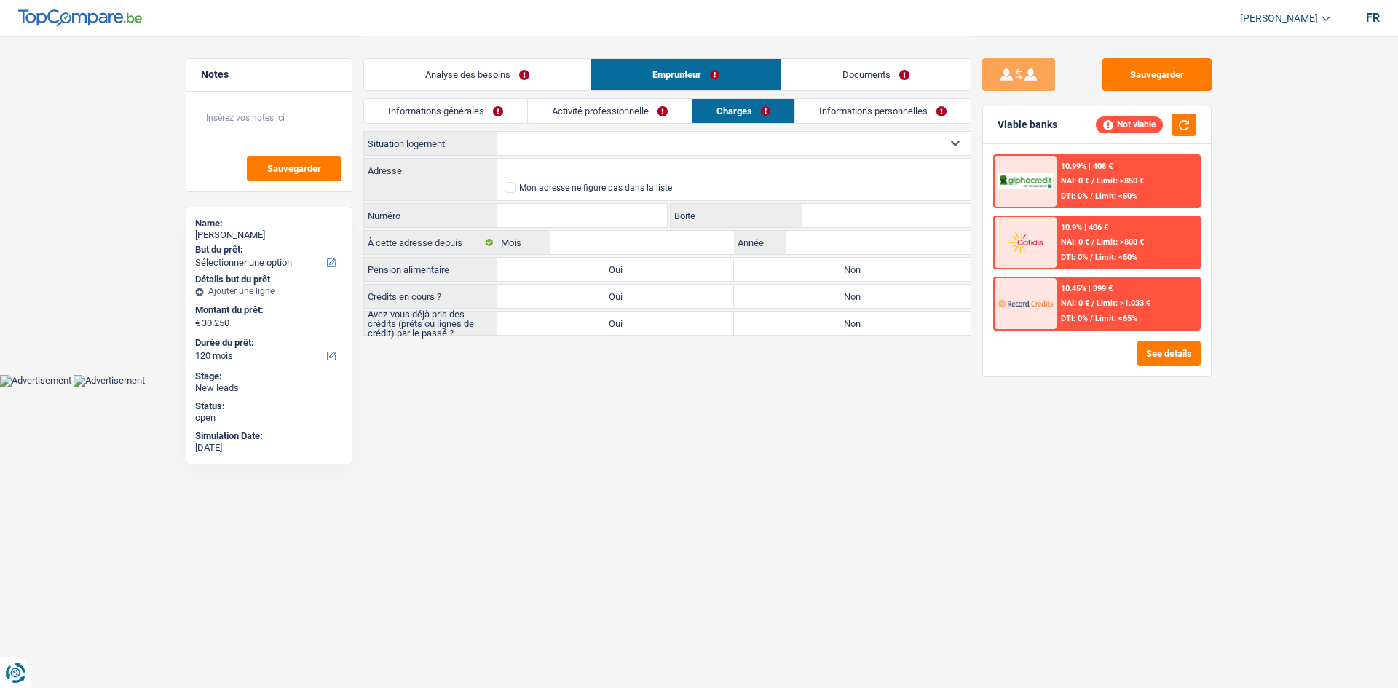
click at [578, 144] on select "Locataire Propriétaire avec prêt hypothécaire Propriétaire sans prêt hypothécai…" at bounding box center [733, 143] width 473 height 23
select select "ownerWithMortgage"
click at [497, 132] on select "Locataire Propriétaire avec prêt hypothécaire Propriétaire sans prêt hypothécai…" at bounding box center [733, 143] width 473 height 23
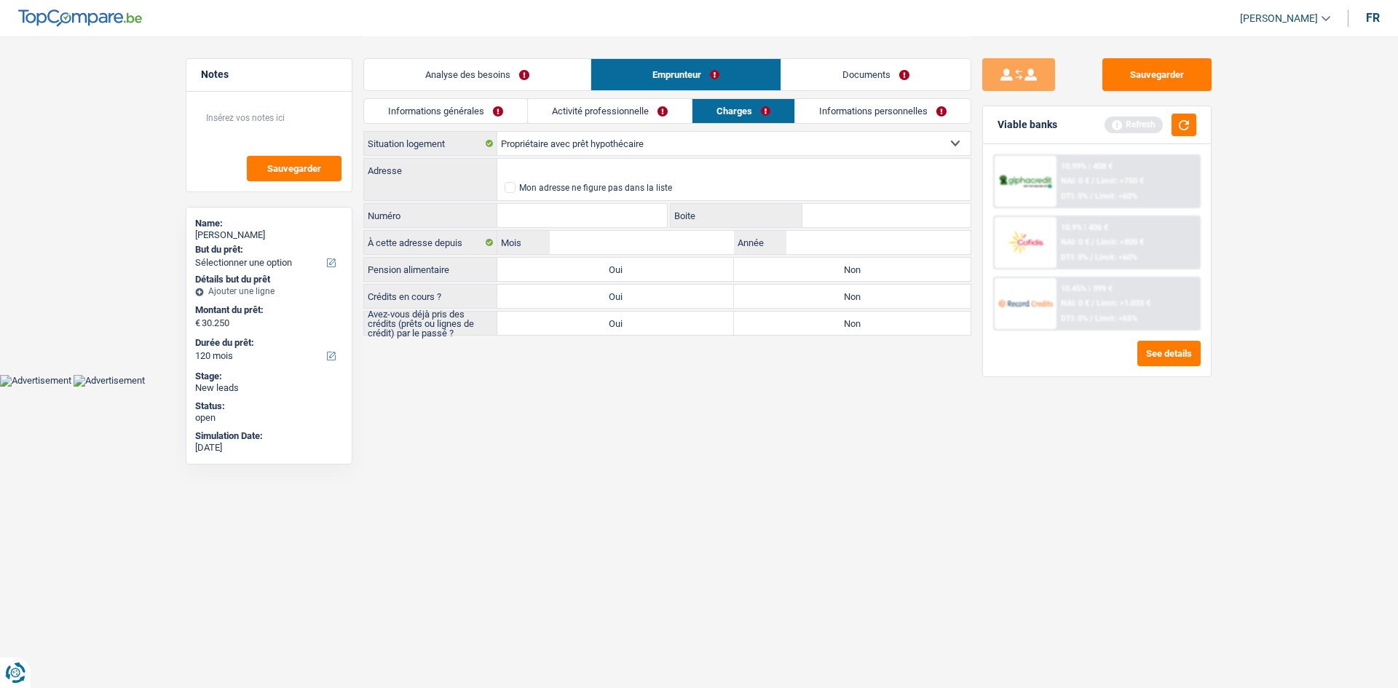
click at [485, 107] on link "Informations générales" at bounding box center [445, 111] width 163 height 24
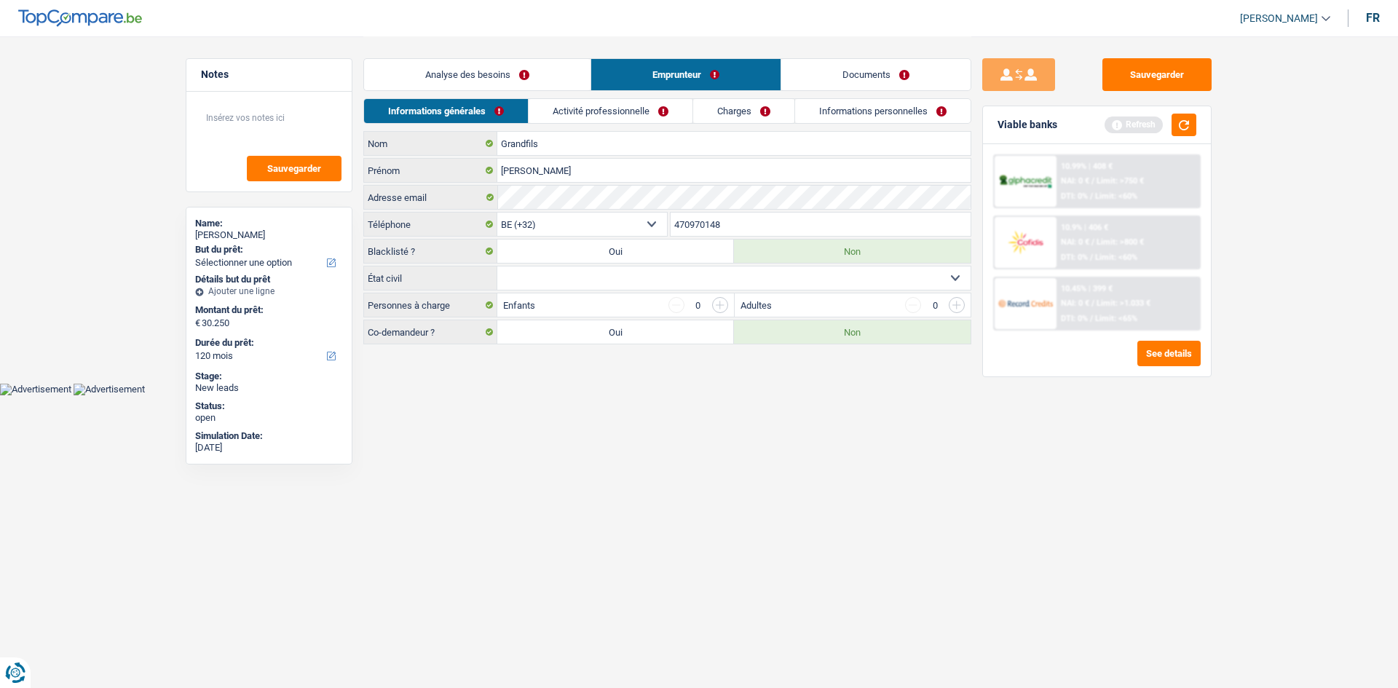
click at [524, 67] on link "Analyse des besoins" at bounding box center [477, 74] width 227 height 31
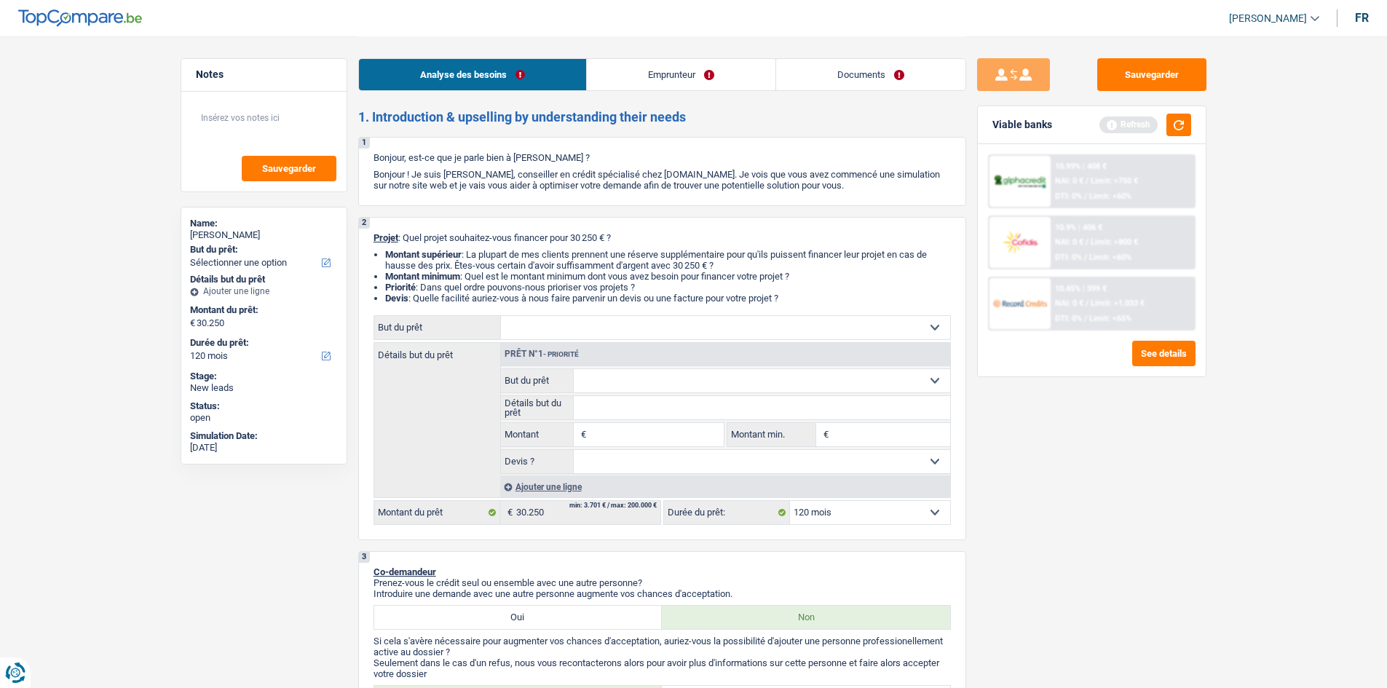
click at [570, 332] on select "Confort maison: meubles, textile, peinture, électroménager, outillage non-profe…" at bounding box center [725, 327] width 449 height 23
select select "renovation"
click at [501, 316] on select "Confort maison: meubles, textile, peinture, électroménager, outillage non-profe…" at bounding box center [725, 327] width 449 height 23
select select "renovation"
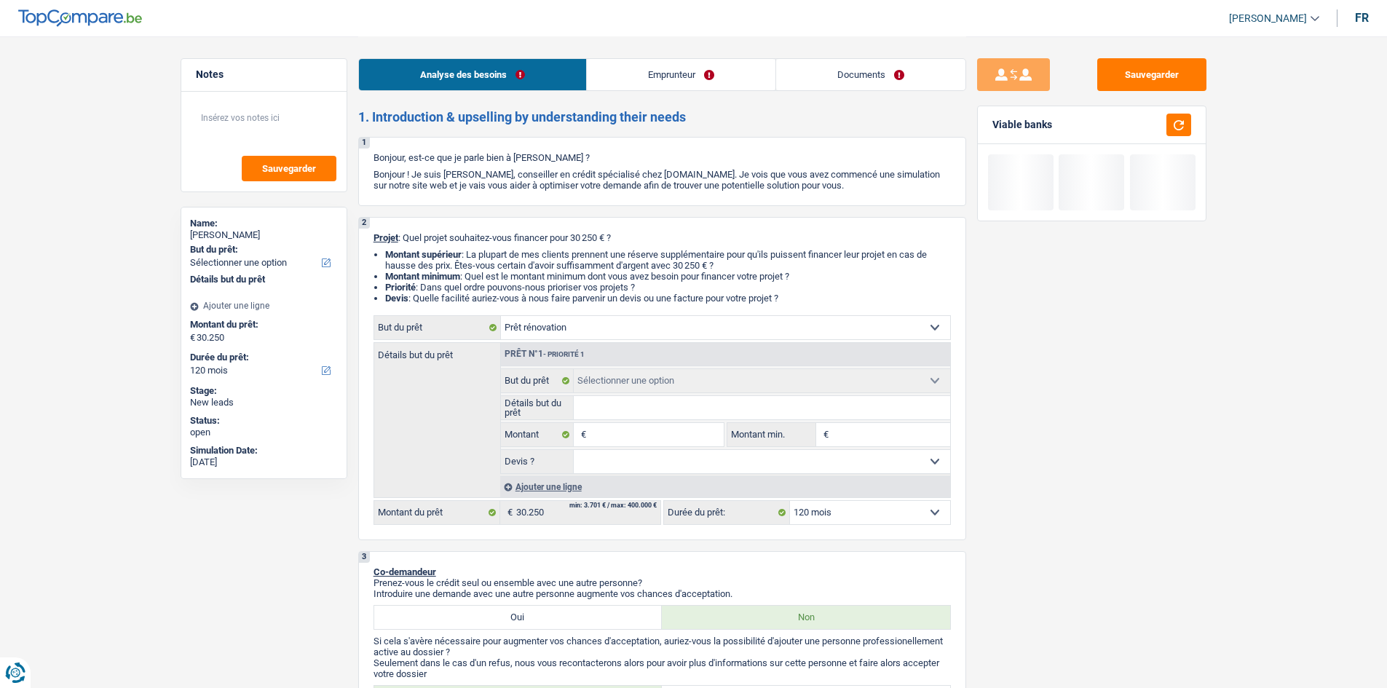
select select "renovation"
type input "30.250"
select select "renovation"
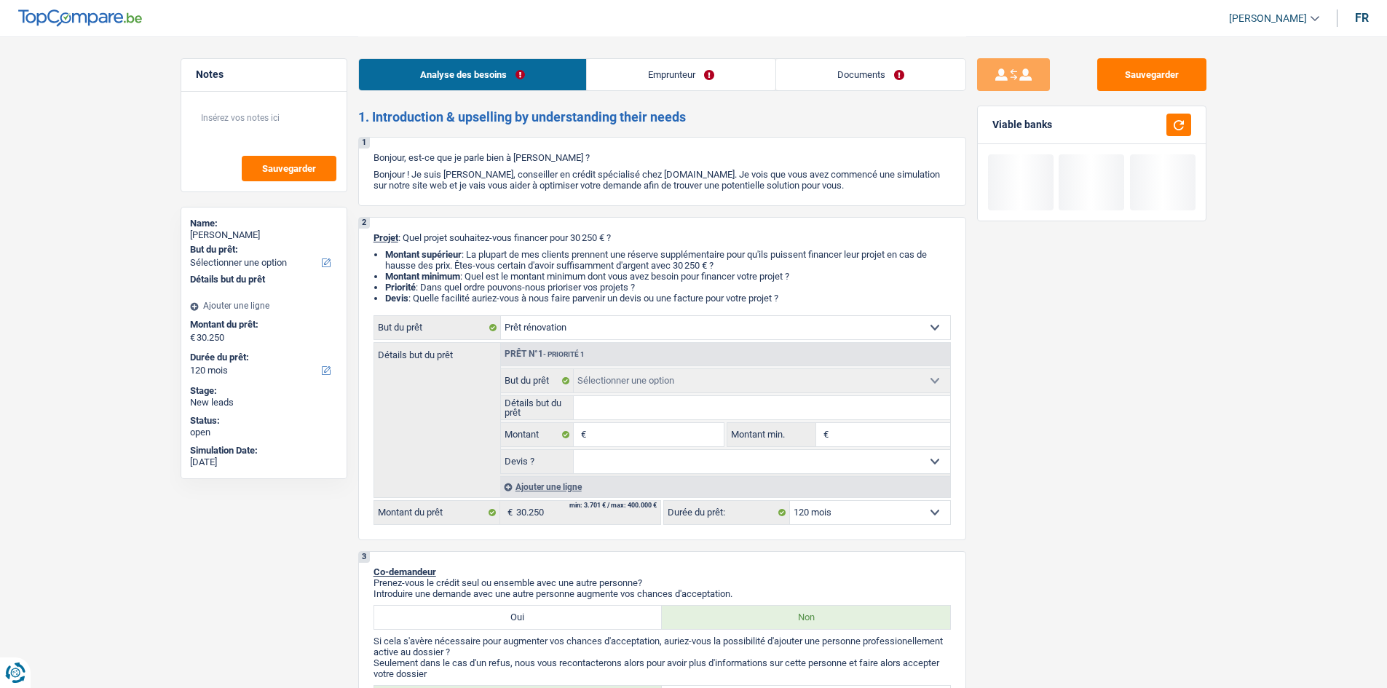
type input "30.250"
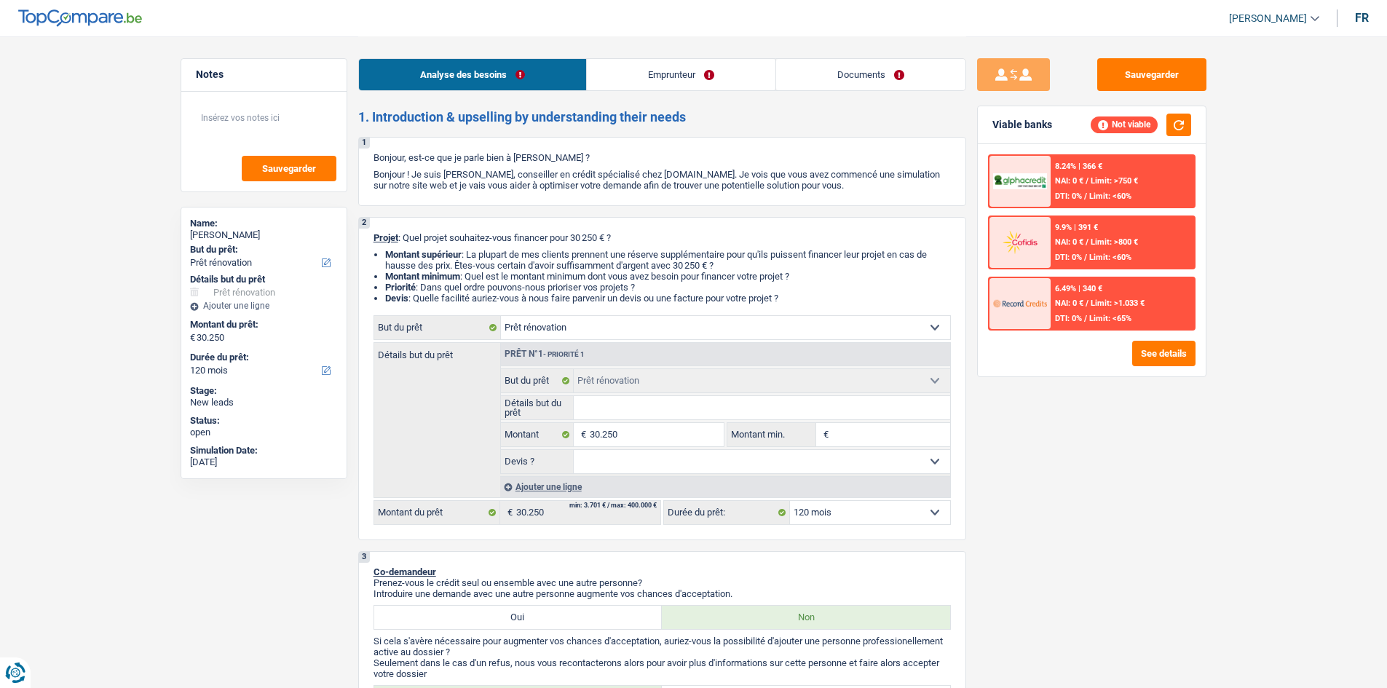
click at [706, 463] on select "Oui Non Non répondu Sélectionner une option" at bounding box center [762, 461] width 377 height 23
select select "yes"
click at [574, 450] on select "Oui Non Non répondu Sélectionner une option" at bounding box center [762, 461] width 377 height 23
select select "yes"
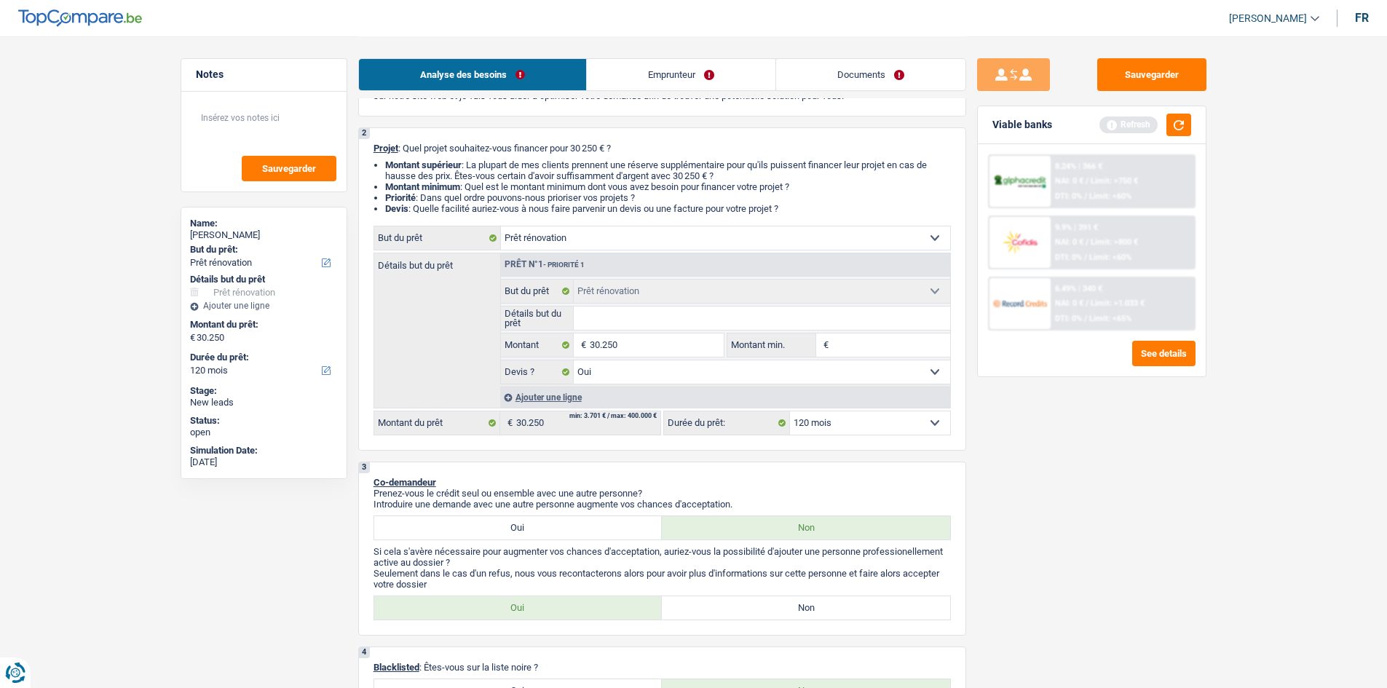
scroll to position [218, 0]
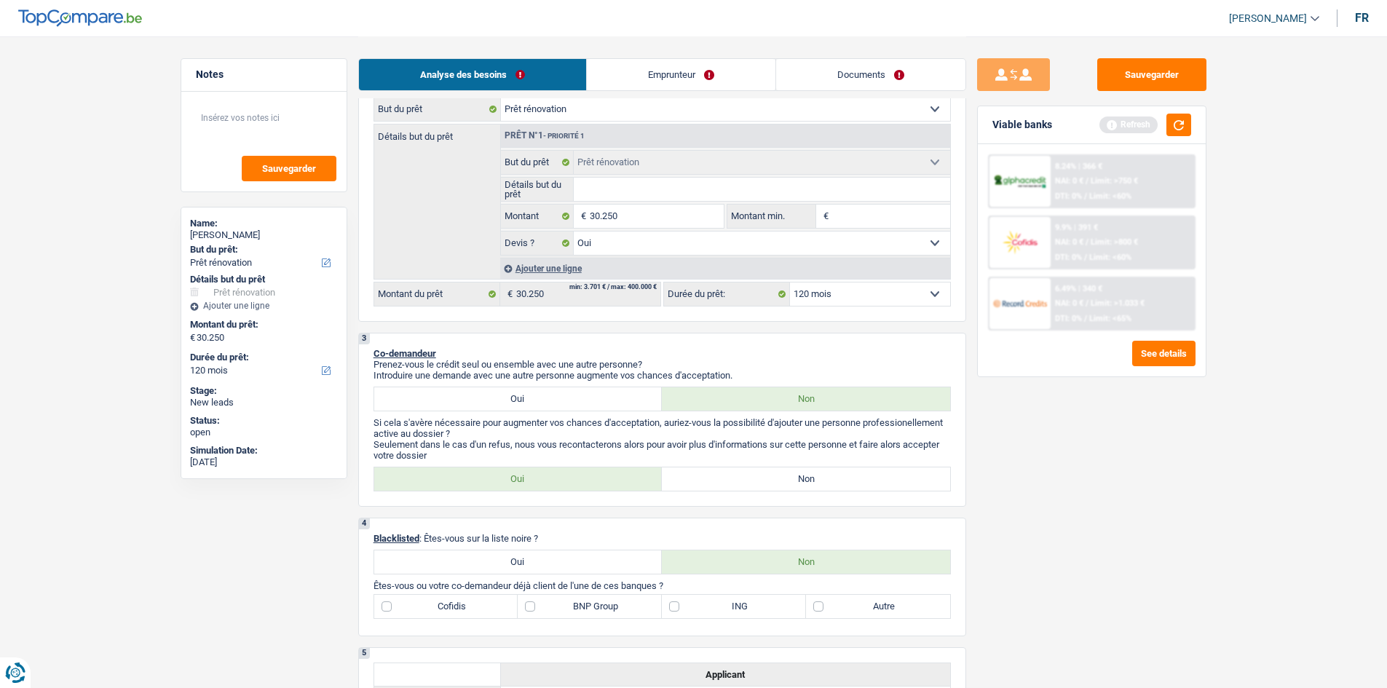
click at [671, 74] on link "Emprunteur" at bounding box center [681, 74] width 189 height 31
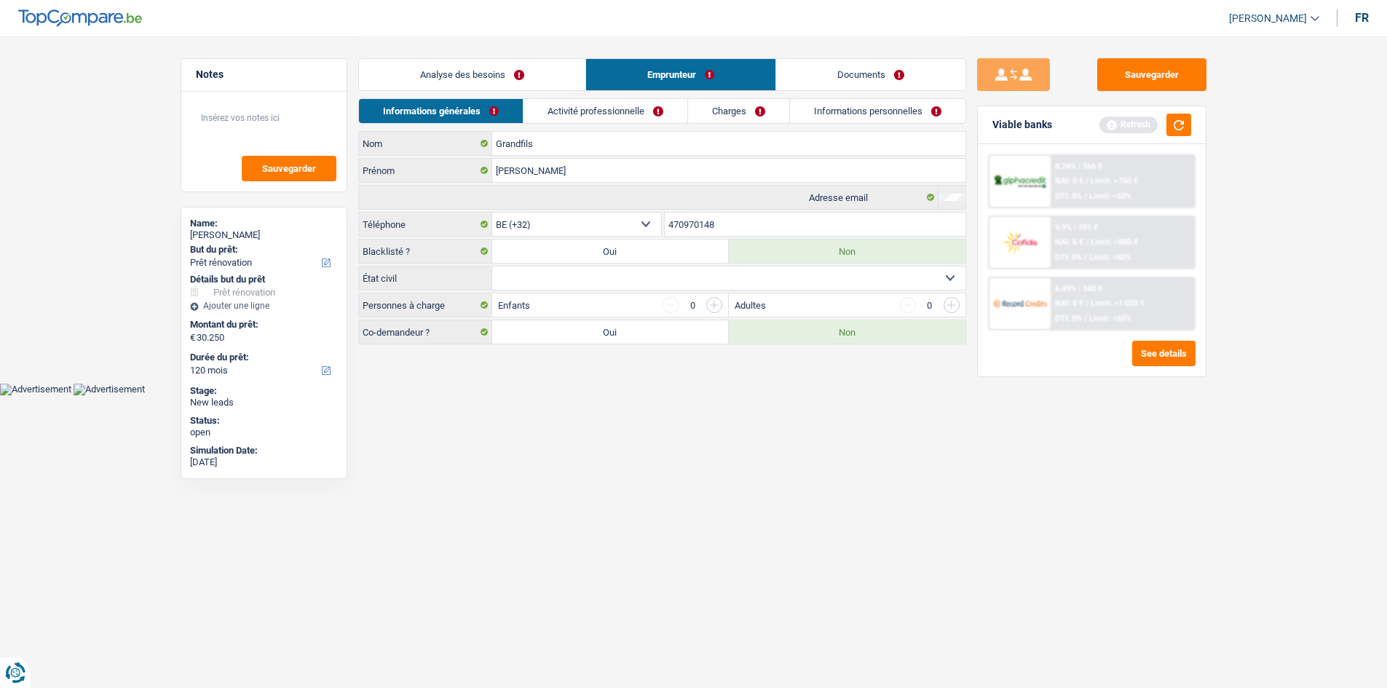
scroll to position [0, 0]
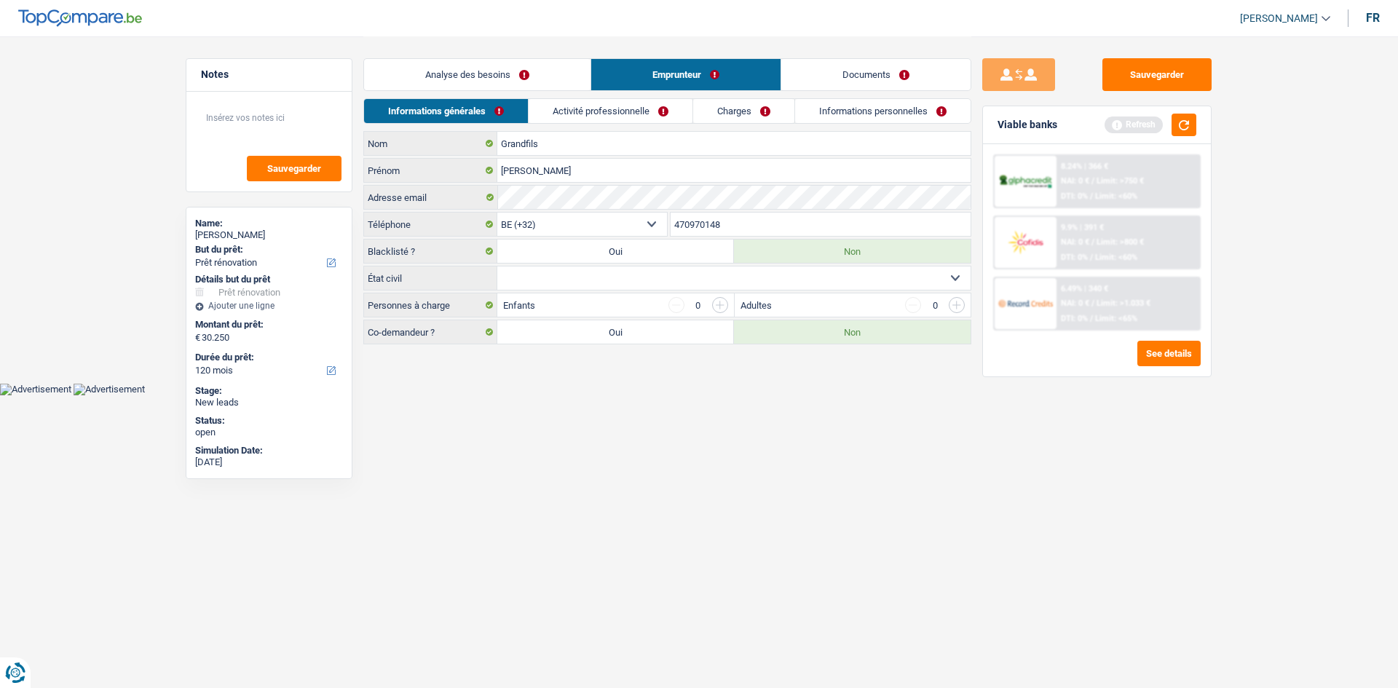
click at [492, 68] on link "Analyse des besoins" at bounding box center [477, 74] width 227 height 31
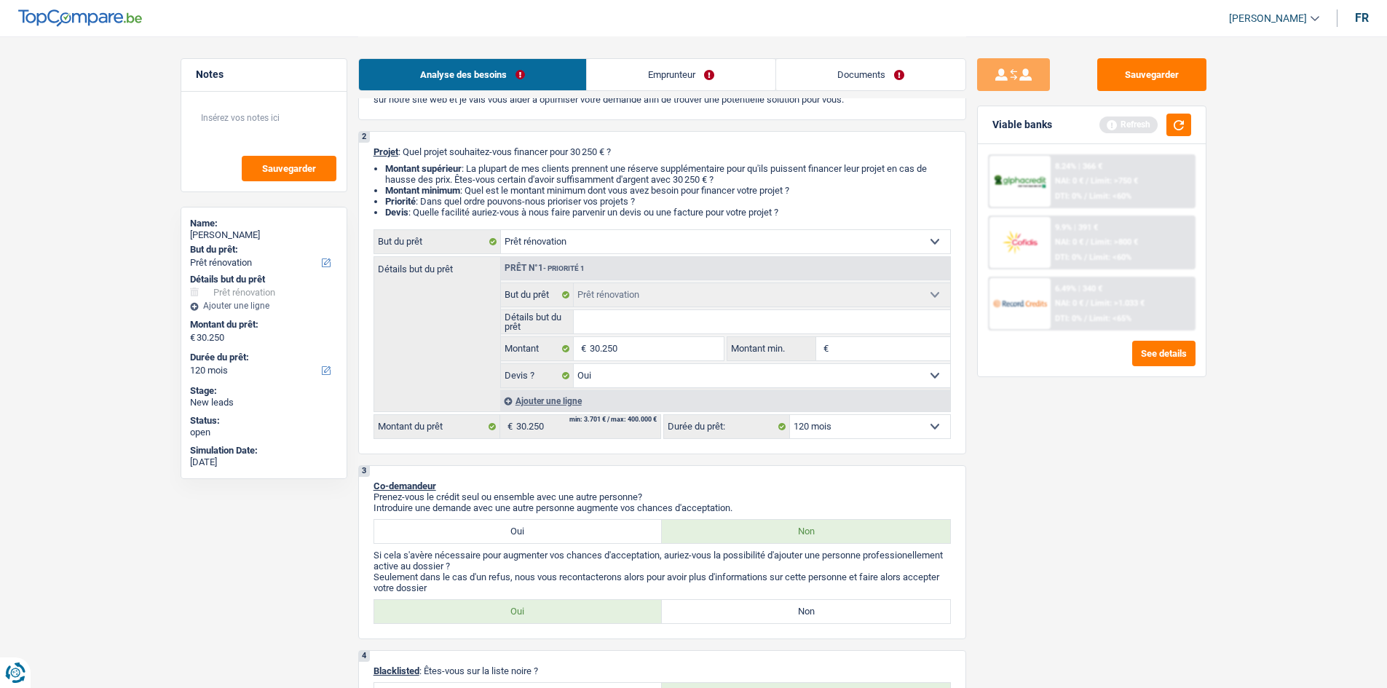
scroll to position [218, 0]
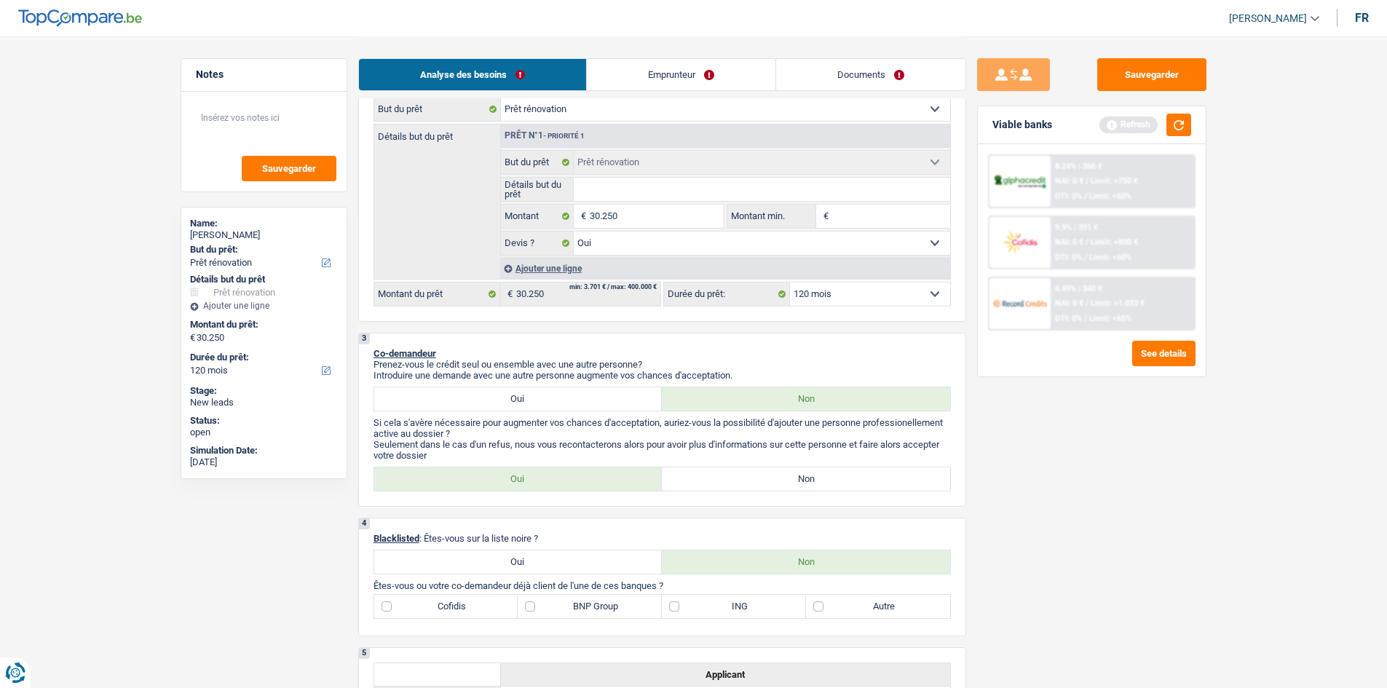
click at [746, 480] on label "Non" at bounding box center [806, 479] width 288 height 23
click at [746, 480] on input "Non" at bounding box center [806, 479] width 288 height 23
radio input "true"
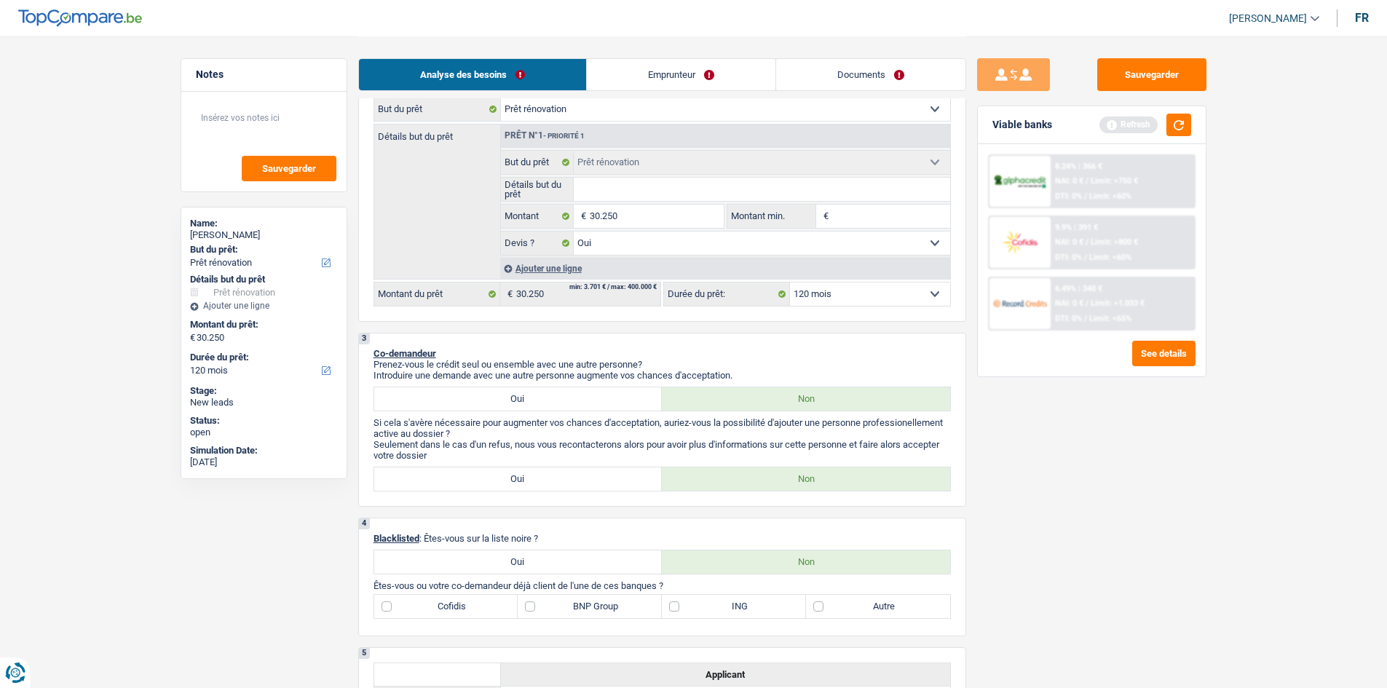
click at [602, 481] on label "Oui" at bounding box center [518, 479] width 288 height 23
click at [602, 481] on input "Oui" at bounding box center [518, 479] width 288 height 23
radio input "true"
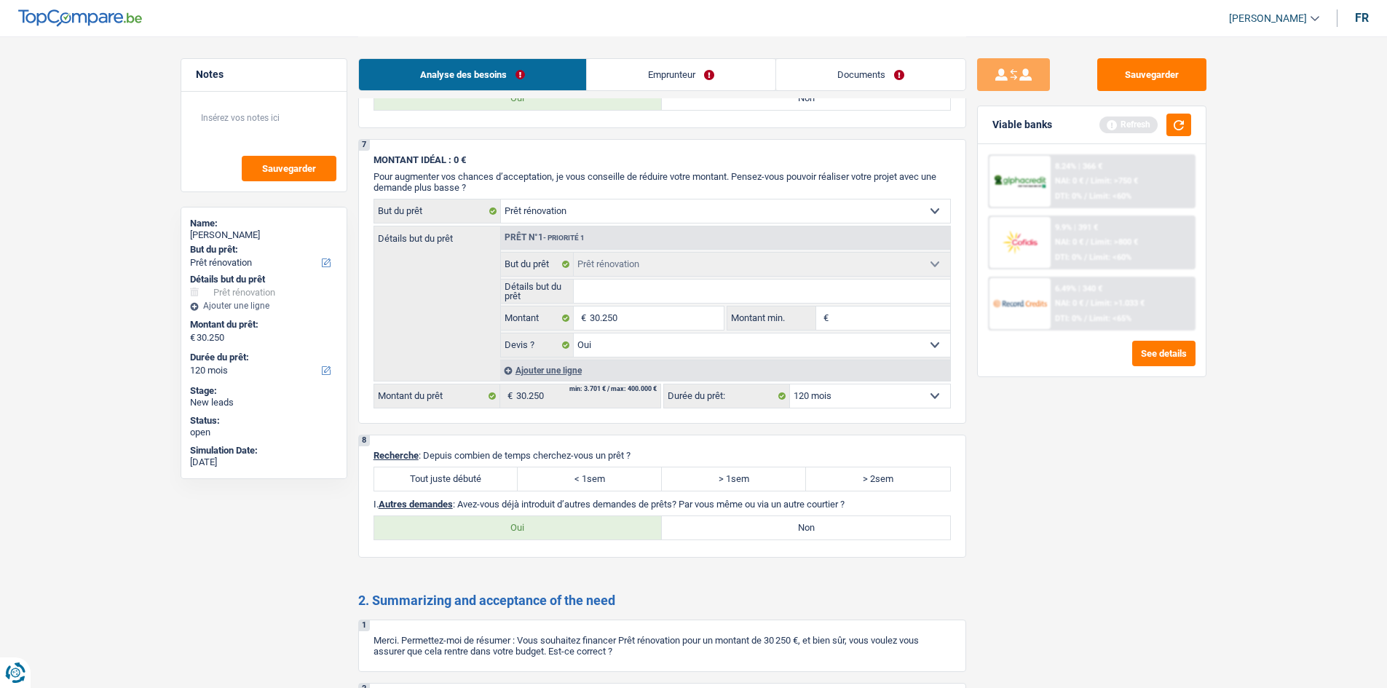
scroll to position [636, 0]
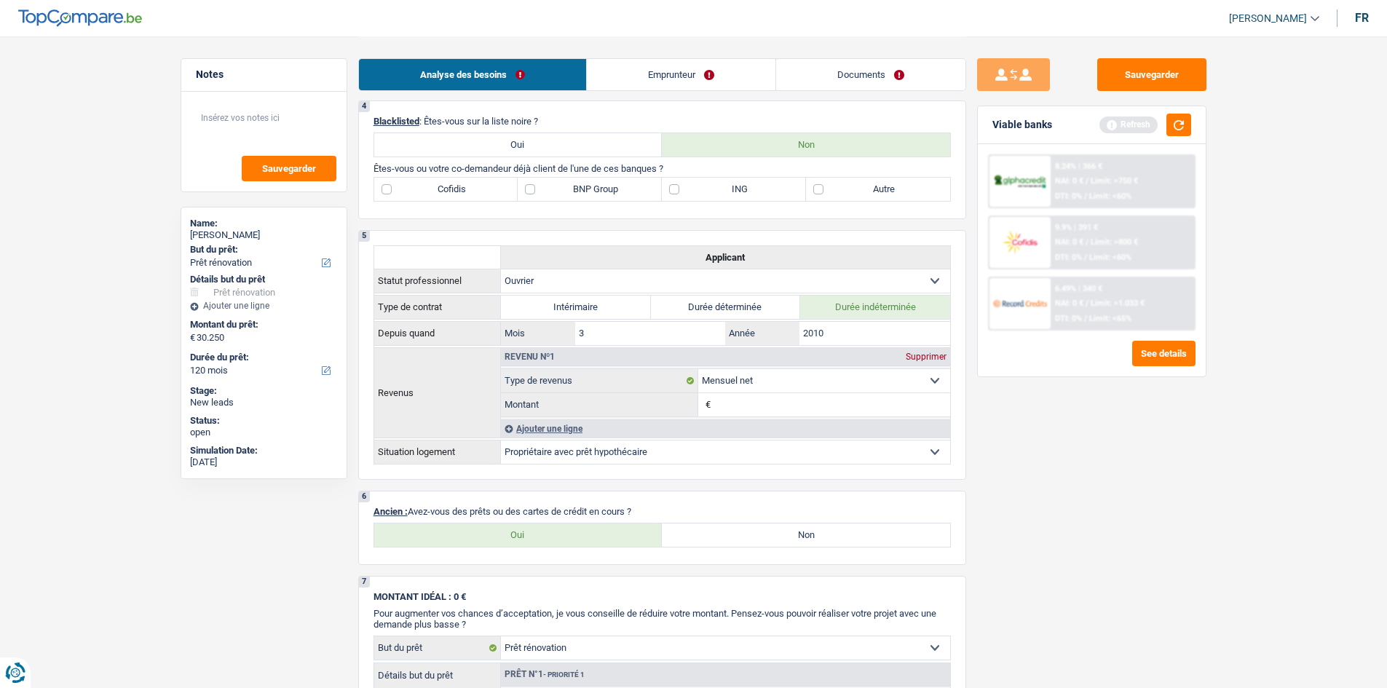
click at [830, 194] on label "Autre" at bounding box center [878, 189] width 144 height 23
click at [830, 194] on input "Autre" at bounding box center [878, 189] width 144 height 23
checkbox input "true"
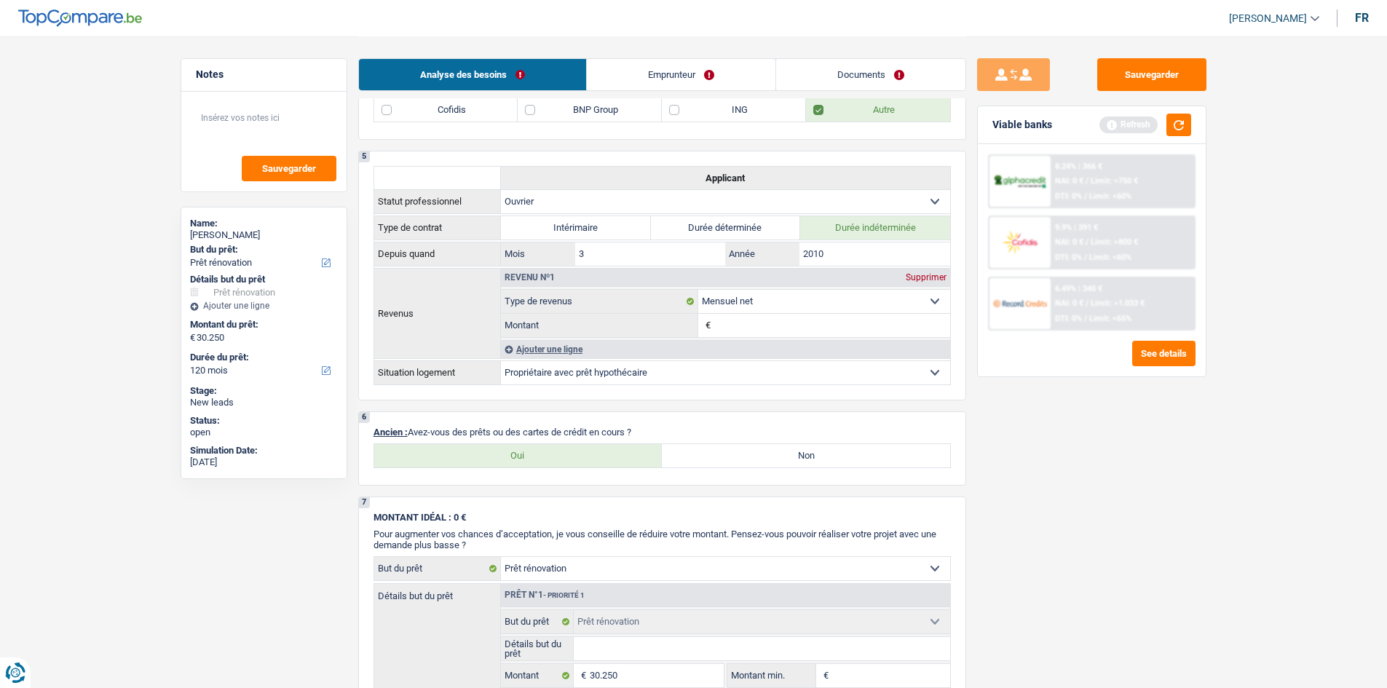
scroll to position [854, 0]
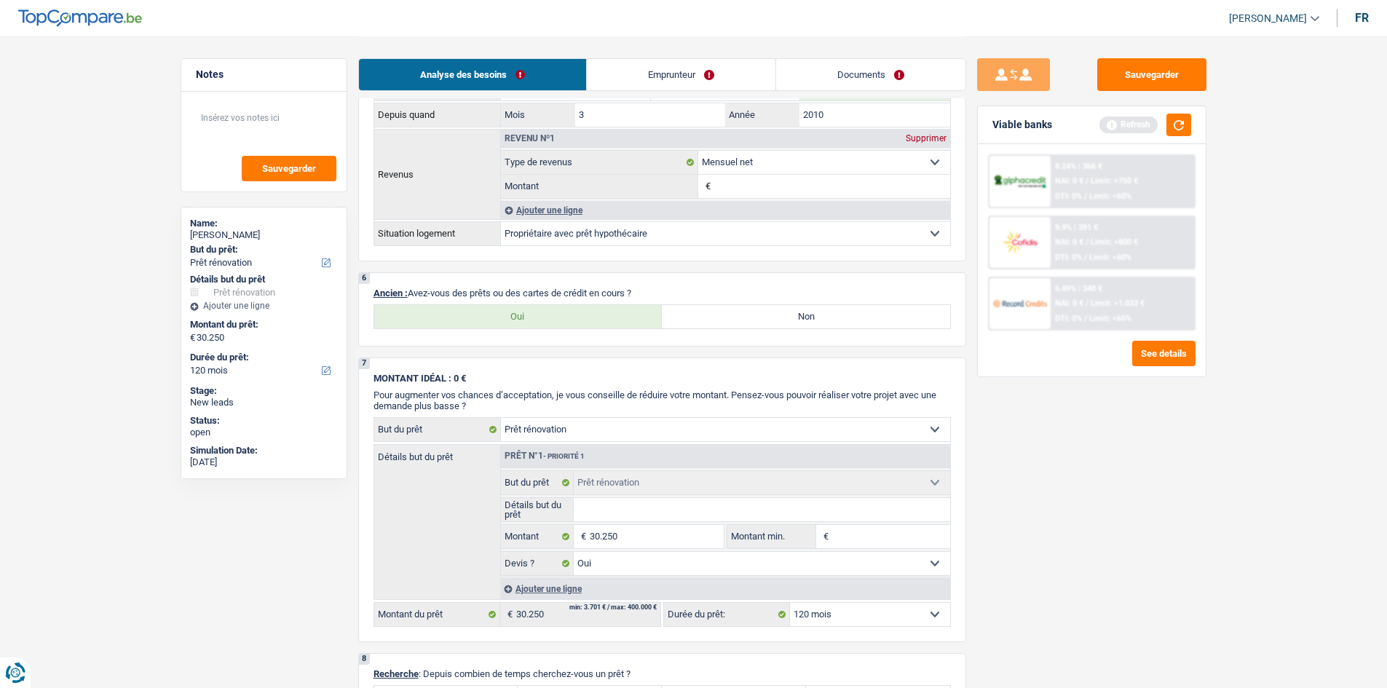
click at [479, 308] on label "Oui" at bounding box center [518, 316] width 288 height 23
click at [479, 308] on input "Oui" at bounding box center [518, 316] width 288 height 23
radio input "true"
select select "mortgage"
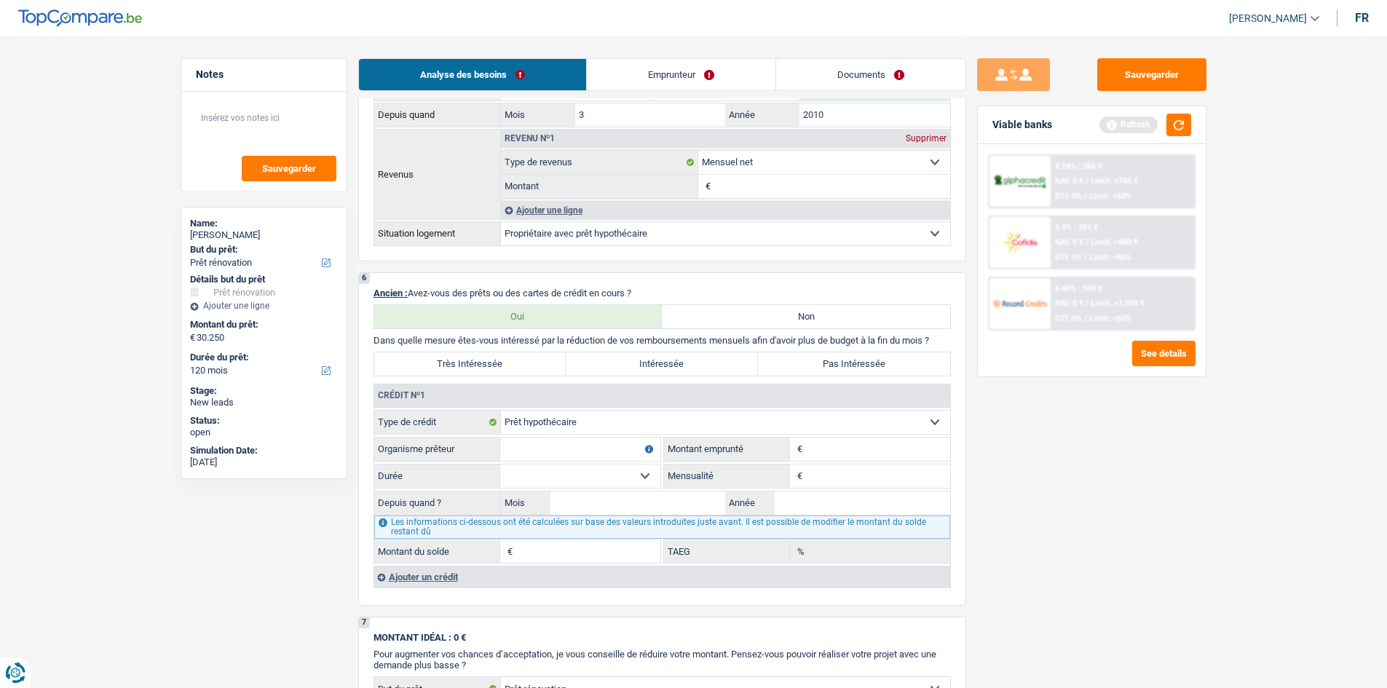
click at [597, 449] on input "Organisme prêteur" at bounding box center [580, 449] width 160 height 23
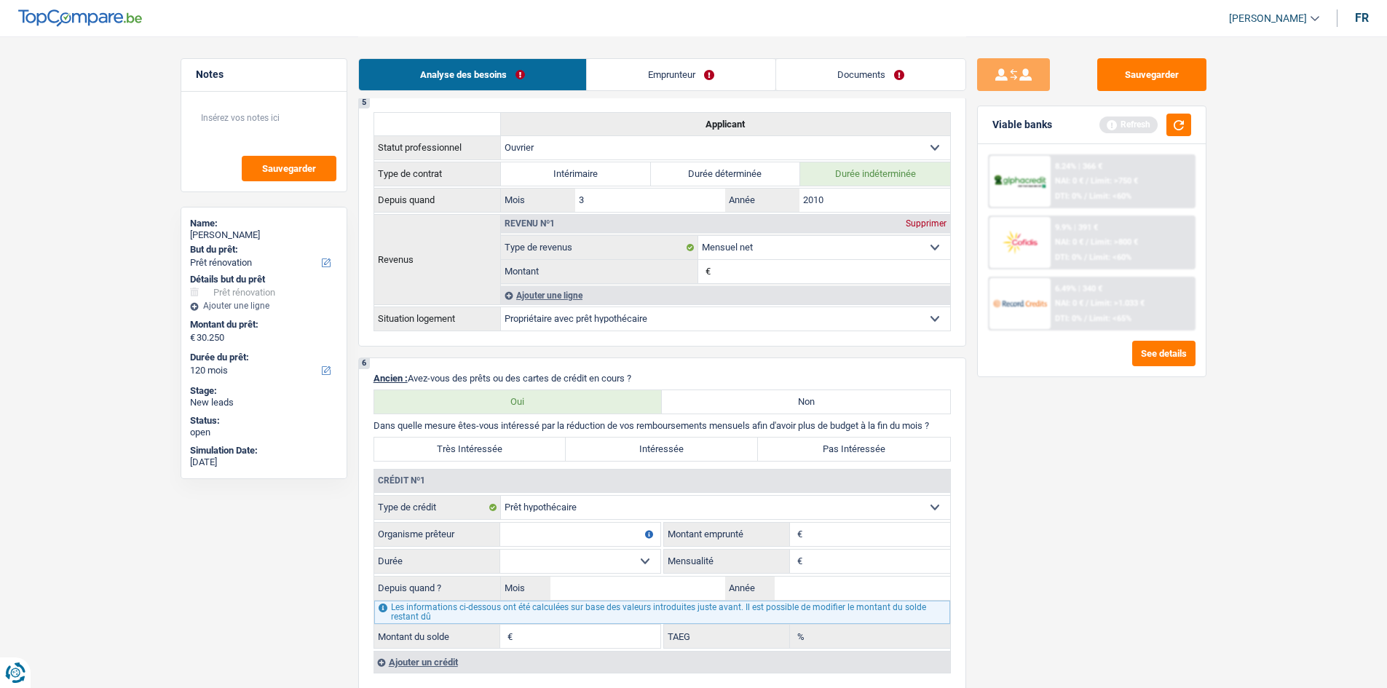
scroll to position [563, 0]
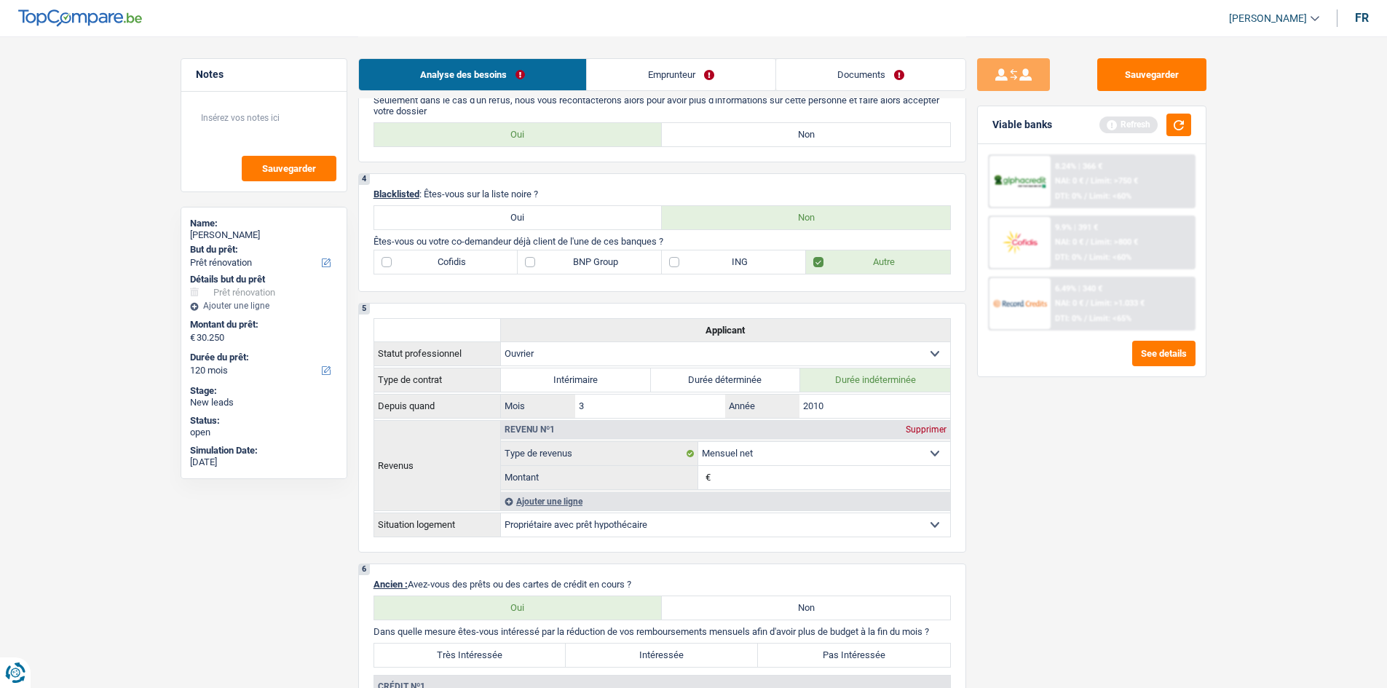
click at [602, 262] on label "BNP Group" at bounding box center [590, 262] width 144 height 23
click at [602, 262] on input "BNP Group" at bounding box center [590, 262] width 144 height 23
checkbox input "true"
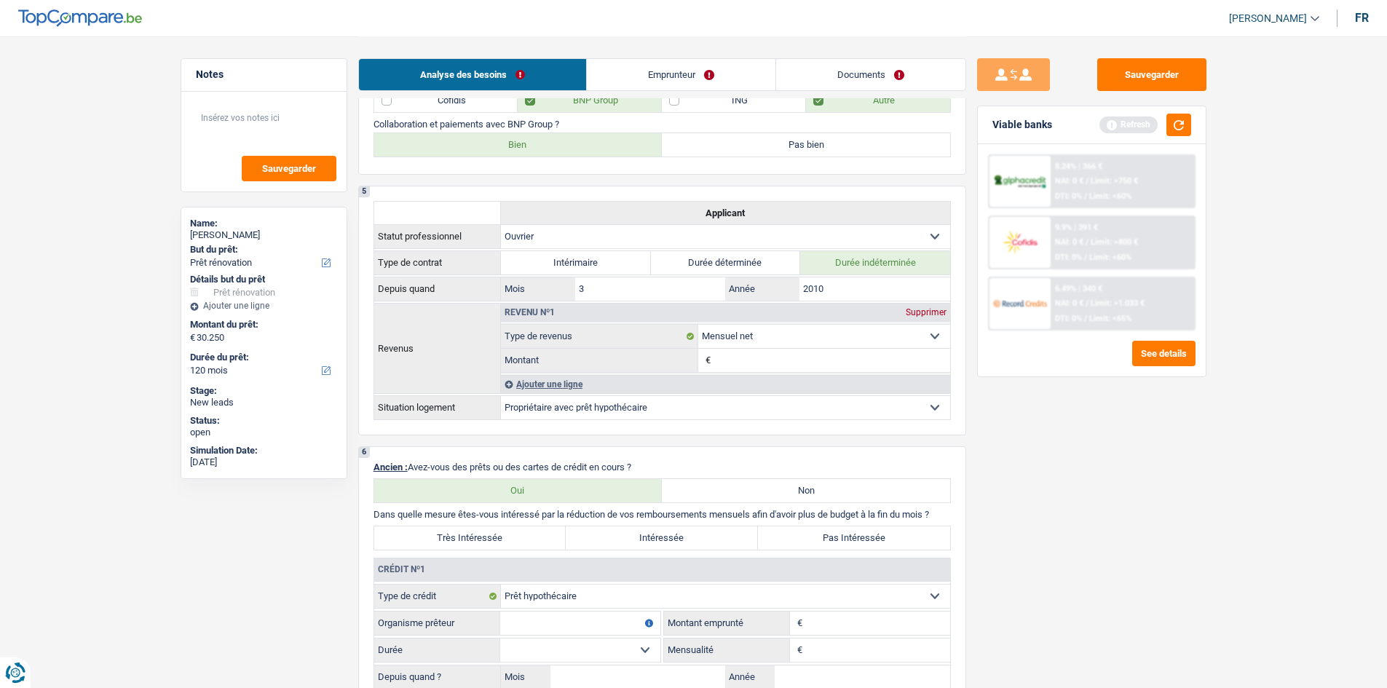
scroll to position [709, 0]
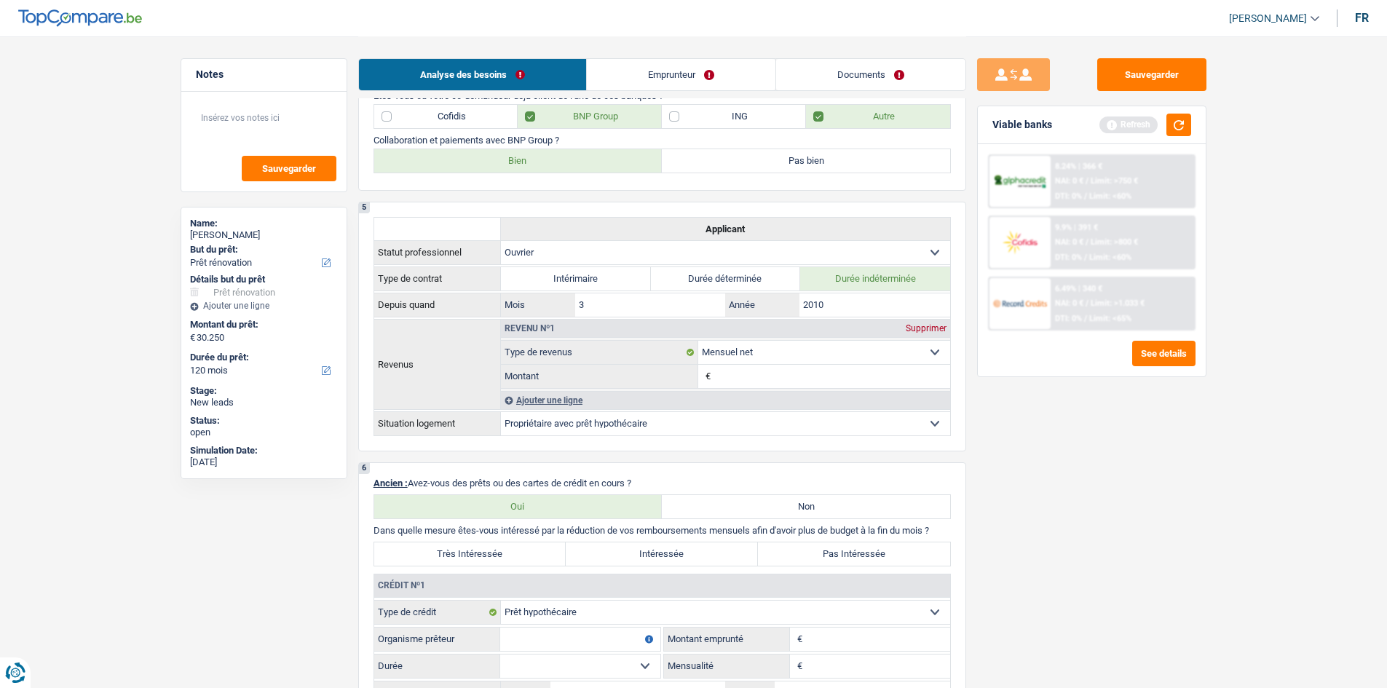
click at [512, 162] on label "Bien" at bounding box center [518, 160] width 288 height 23
click at [512, 162] on input "Bien" at bounding box center [518, 160] width 288 height 23
radio input "true"
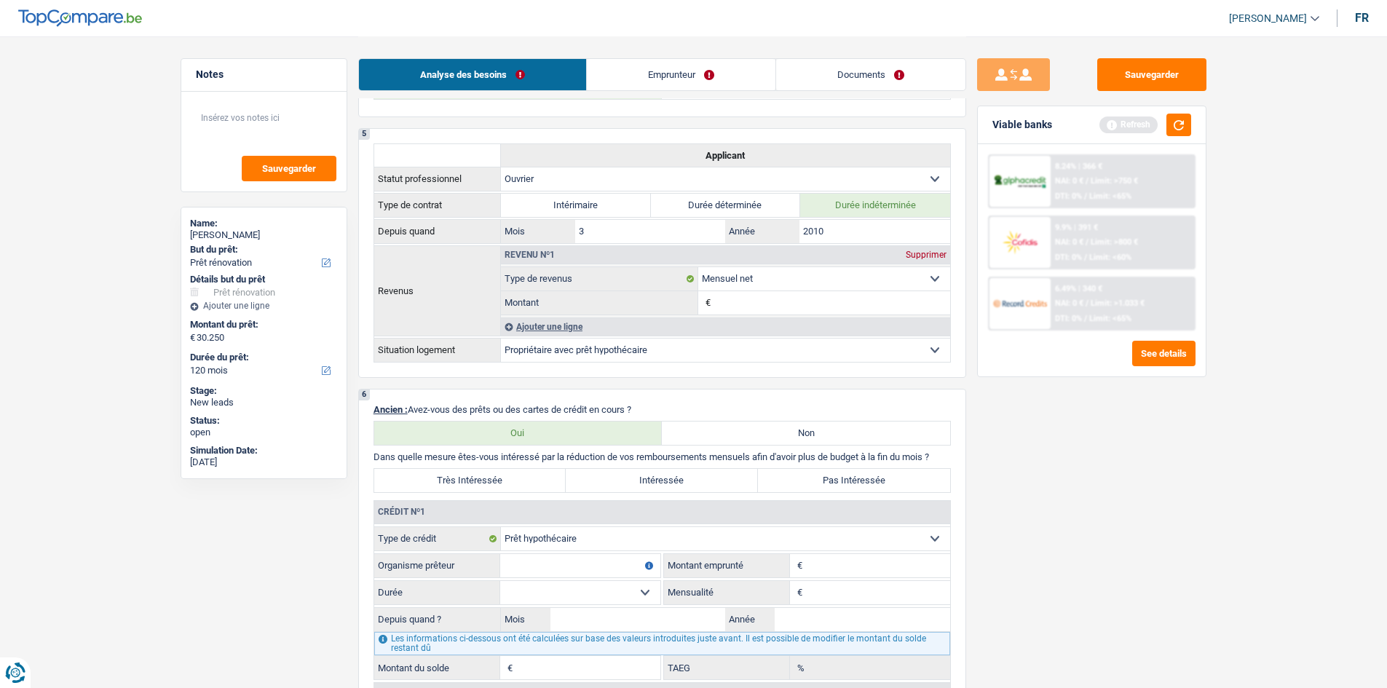
scroll to position [927, 0]
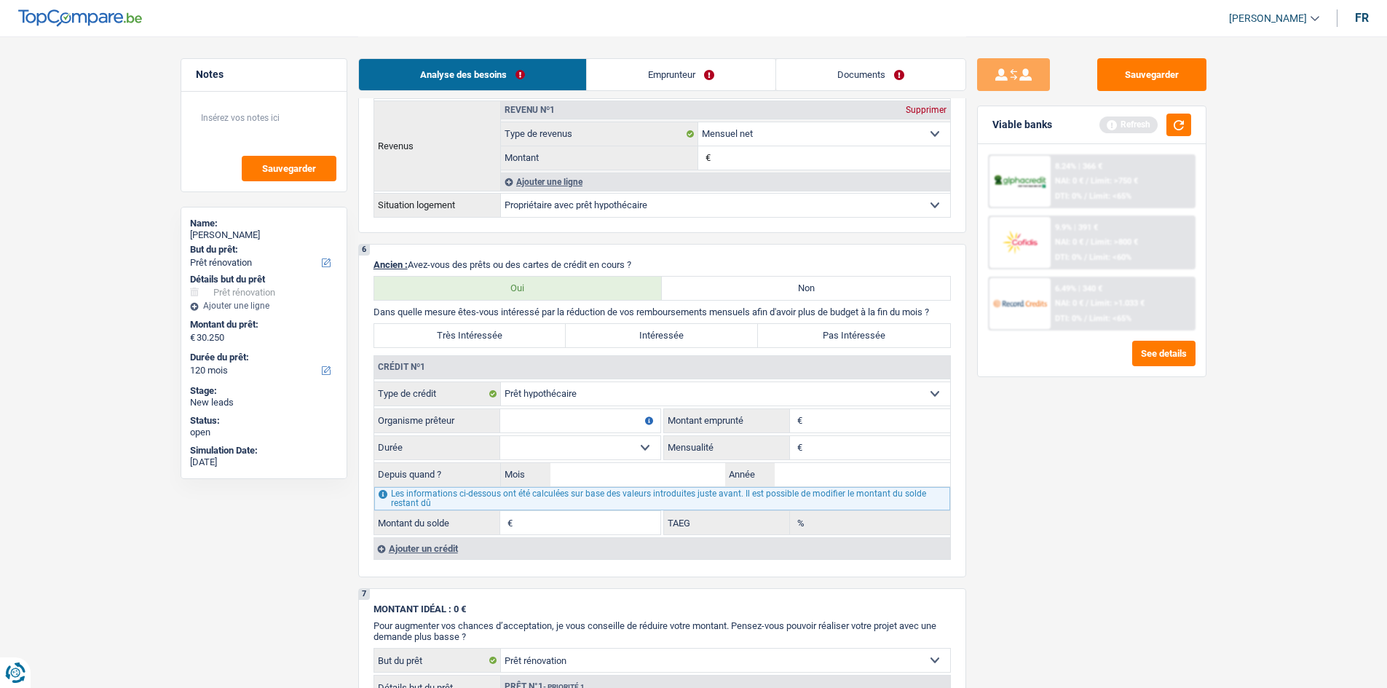
click at [557, 421] on input "Organisme prêteur" at bounding box center [580, 420] width 160 height 23
type input "BNP"
click at [845, 415] on input "Montant" at bounding box center [878, 420] width 144 height 23
type input "116.000"
click at [827, 443] on input "Mensualité" at bounding box center [878, 447] width 144 height 23
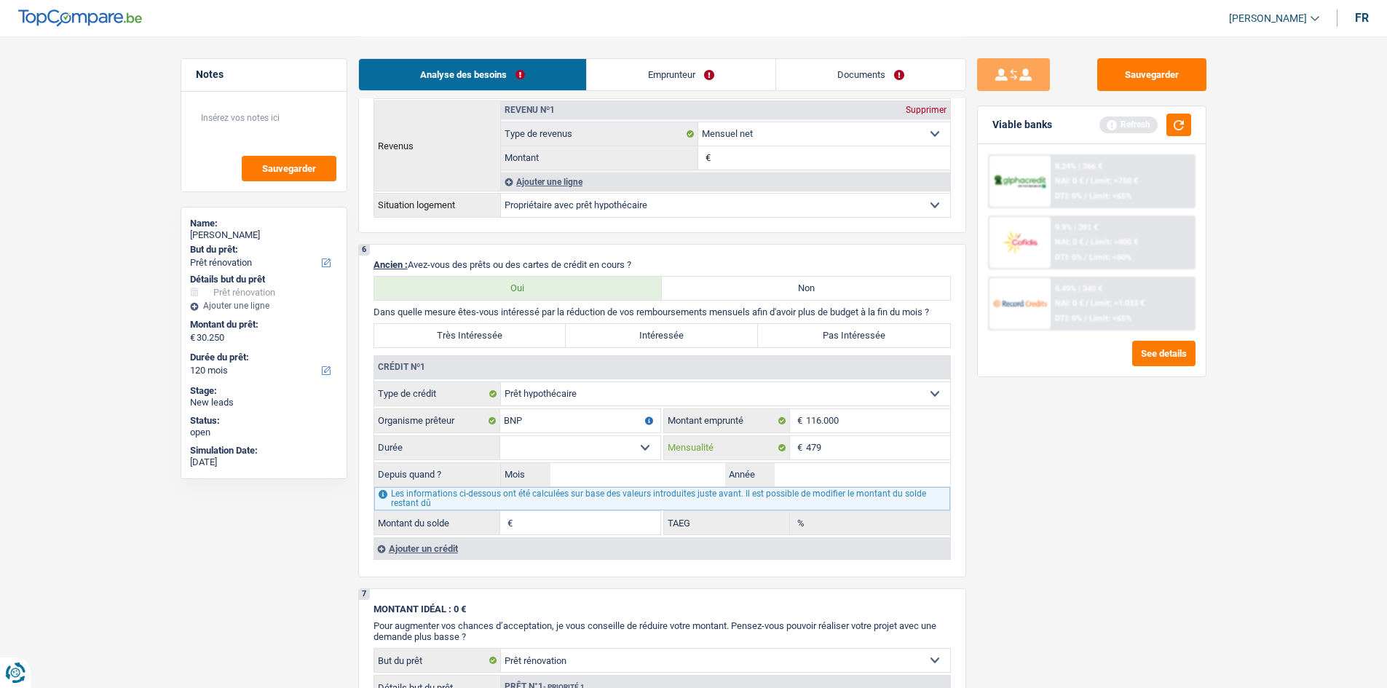
click at [854, 451] on input "479" at bounding box center [878, 447] width 144 height 23
type input "480"
click at [1041, 447] on div "Sauvegarder Viable banks Refresh 8.24% | 366 € NAI: 0 € / Limit: >750 € DTI: 0%…" at bounding box center [1091, 361] width 251 height 607
click at [570, 431] on input "BNP" at bounding box center [580, 420] width 160 height 23
click at [575, 444] on select "120 mois 132 mois 144 mois 180 mois 240 mois 300 mois 360 mois 420 mois Sélecti…" at bounding box center [580, 447] width 160 height 23
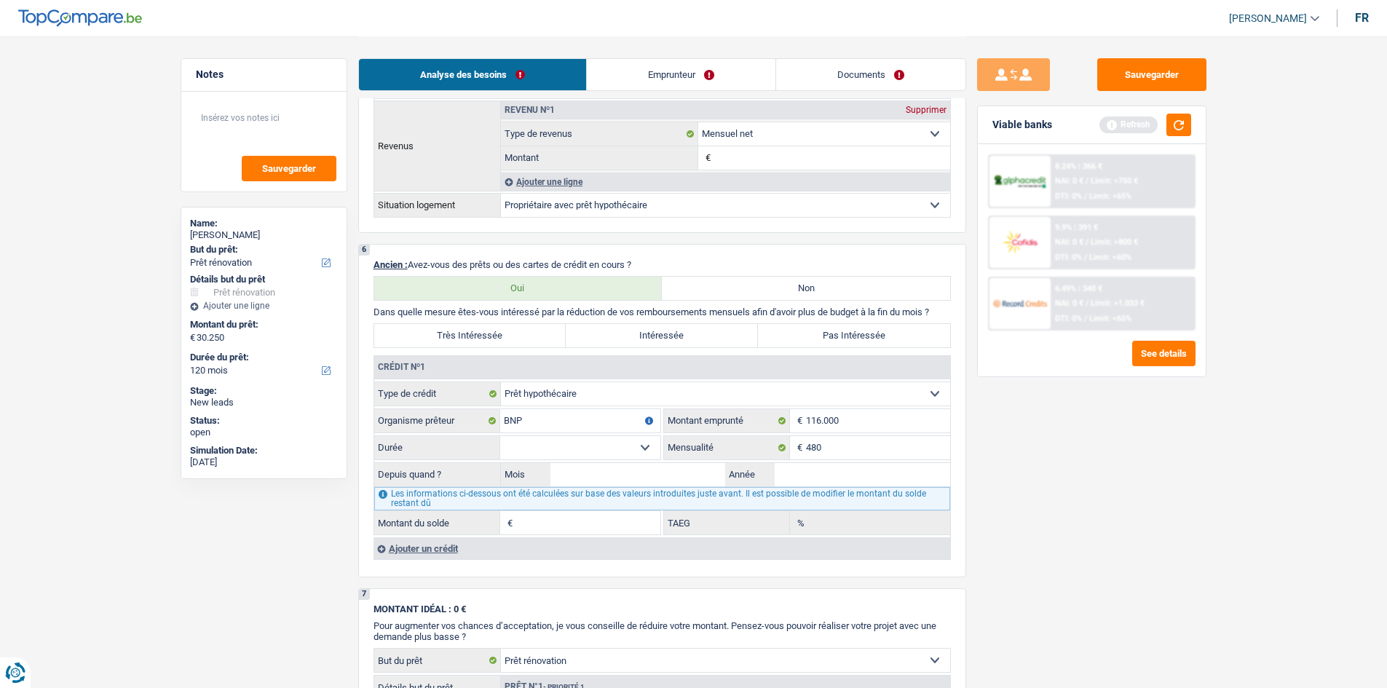
click at [500, 436] on select "120 mois 132 mois 144 mois 180 mois 240 mois 300 mois 360 mois 420 mois Sélecti…" at bounding box center [580, 447] width 160 height 23
click at [802, 470] on input "Année" at bounding box center [863, 474] width 176 height 23
click at [587, 444] on select "120 mois 132 mois 144 mois 180 mois 240 mois 300 mois 360 mois 420 mois Sélecti…" at bounding box center [580, 447] width 160 height 23
select select "360"
click at [500, 436] on select "120 mois 132 mois 144 mois 180 mois 240 mois 300 mois 360 mois 420 mois Sélecti…" at bounding box center [580, 447] width 160 height 23
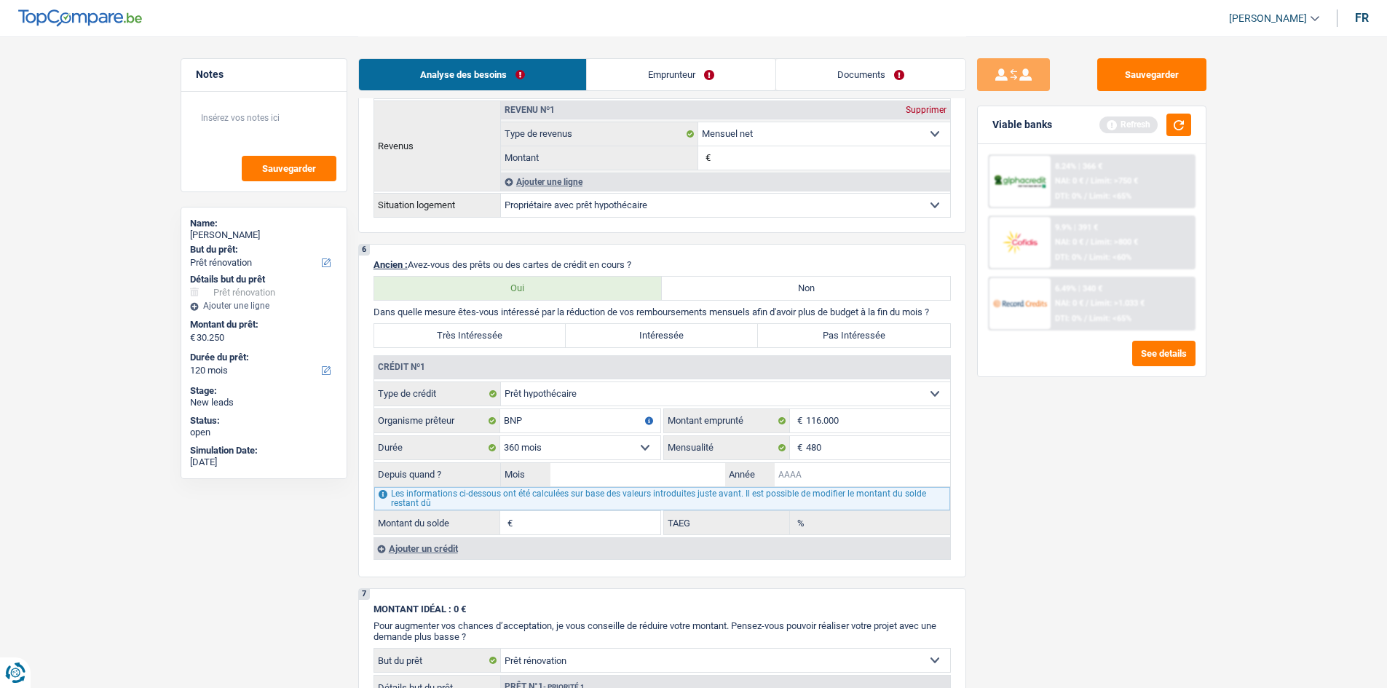
click at [841, 468] on input "Année" at bounding box center [863, 474] width 176 height 23
type input "2017"
click at [1154, 505] on div "Sauvegarder Viable banks Refresh 8.24% | 366 € NAI: 0 € / Limit: >750 € DTI: 0%…" at bounding box center [1091, 361] width 251 height 607
click at [624, 468] on input "Mois" at bounding box center [639, 474] width 176 height 23
type input "02"
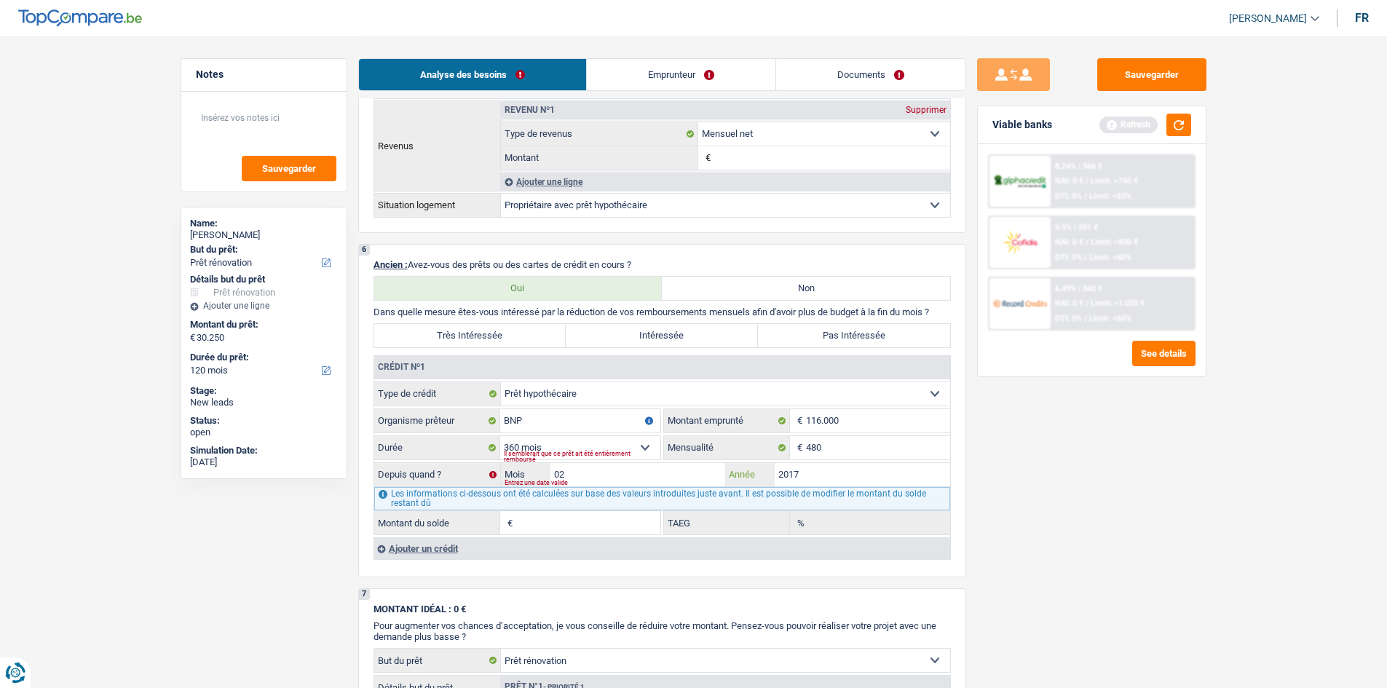
type input "92.214"
type input "2,89"
click at [1156, 551] on div "Sauvegarder Viable banks Refresh 8.24% | 366 € NAI: 0 € / Limit: >750 € DTI: 0%…" at bounding box center [1091, 361] width 251 height 607
click at [1030, 449] on div "Sauvegarder Viable banks Refresh 8.24% | 366 € NAI: 0 € / Limit: >750 € DTI: 0%…" at bounding box center [1091, 361] width 251 height 607
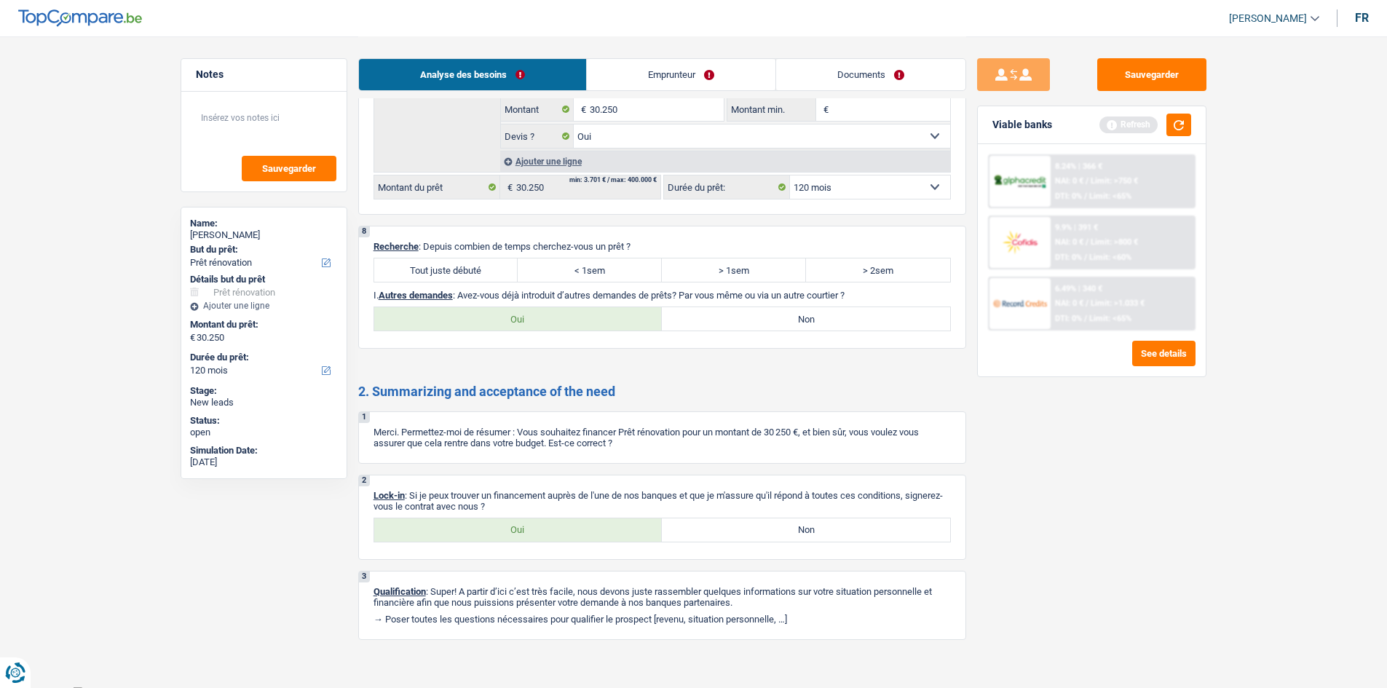
scroll to position [1586, 0]
click at [469, 264] on label "Tout juste débuté" at bounding box center [446, 269] width 144 height 23
click at [469, 264] on input "Tout juste débuté" at bounding box center [446, 269] width 144 height 23
radio input "true"
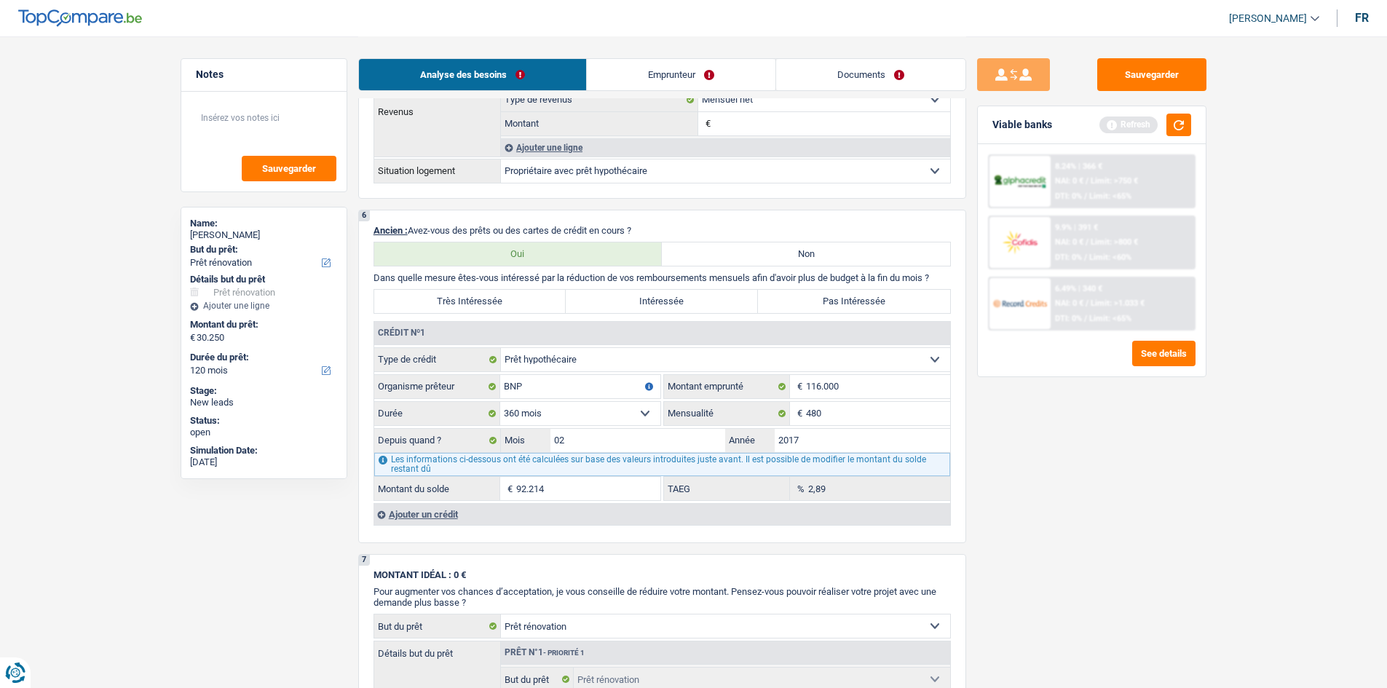
scroll to position [1596, 0]
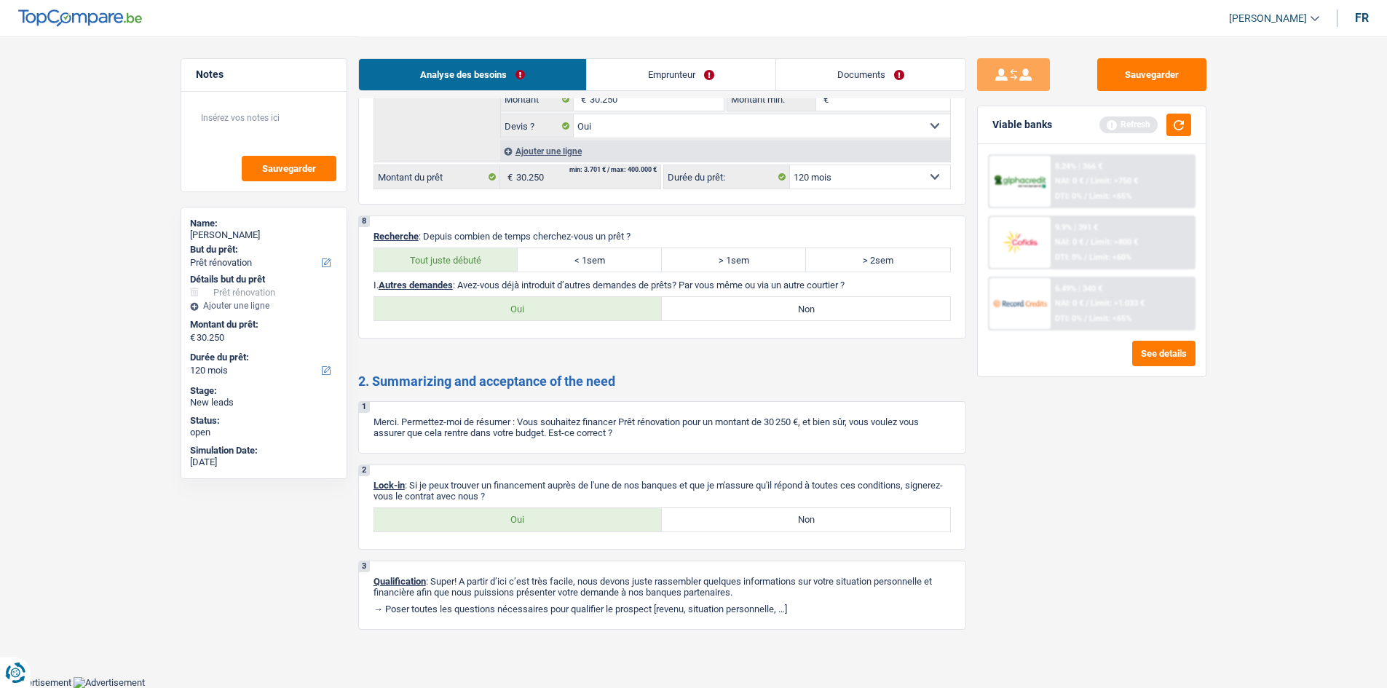
click at [744, 303] on label "Non" at bounding box center [806, 308] width 288 height 23
click at [744, 303] on input "Non" at bounding box center [806, 308] width 288 height 23
radio input "true"
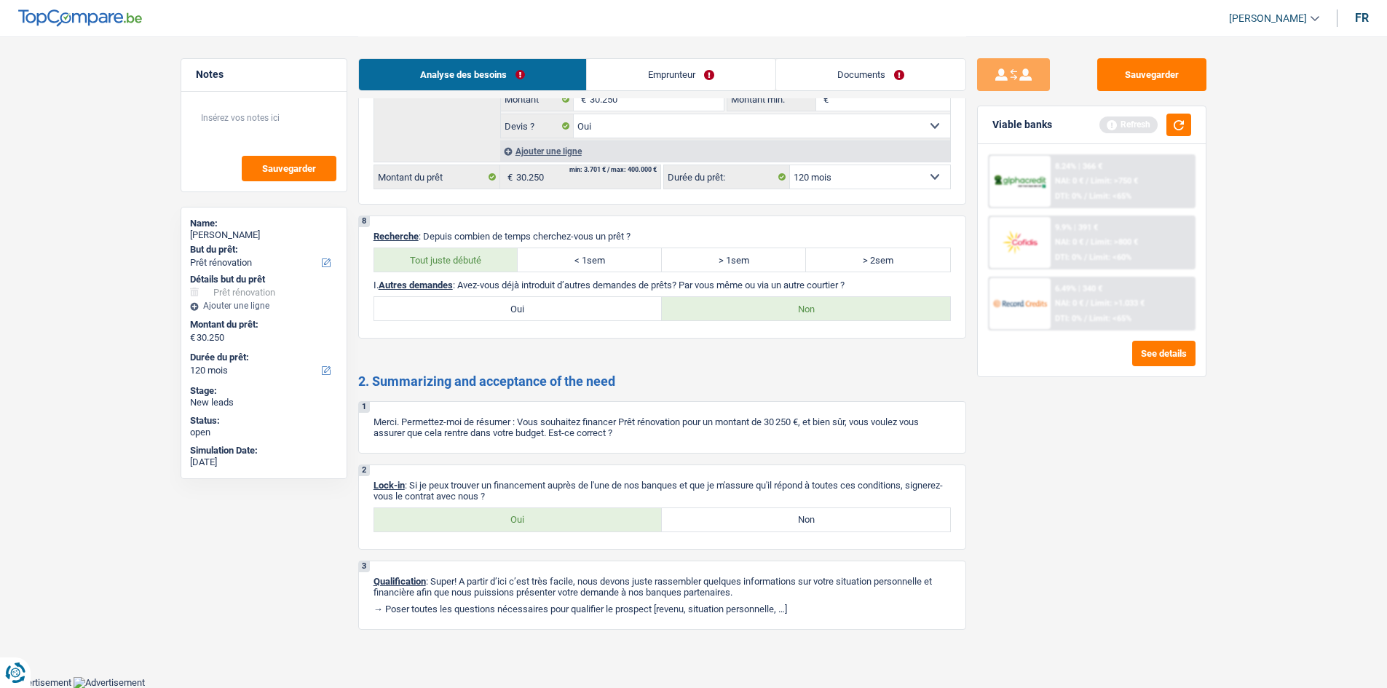
click at [596, 524] on label "Oui" at bounding box center [518, 519] width 288 height 23
click at [596, 524] on input "Oui" at bounding box center [518, 519] width 288 height 23
radio input "true"
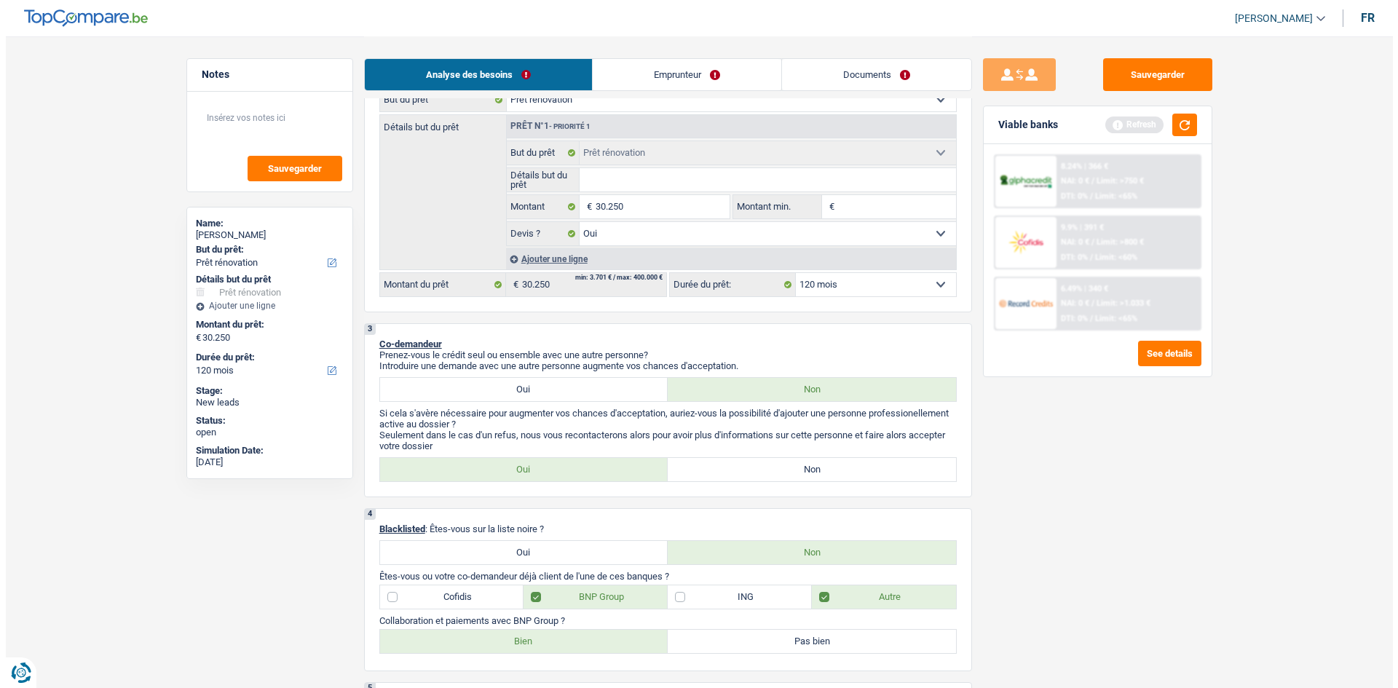
scroll to position [0, 0]
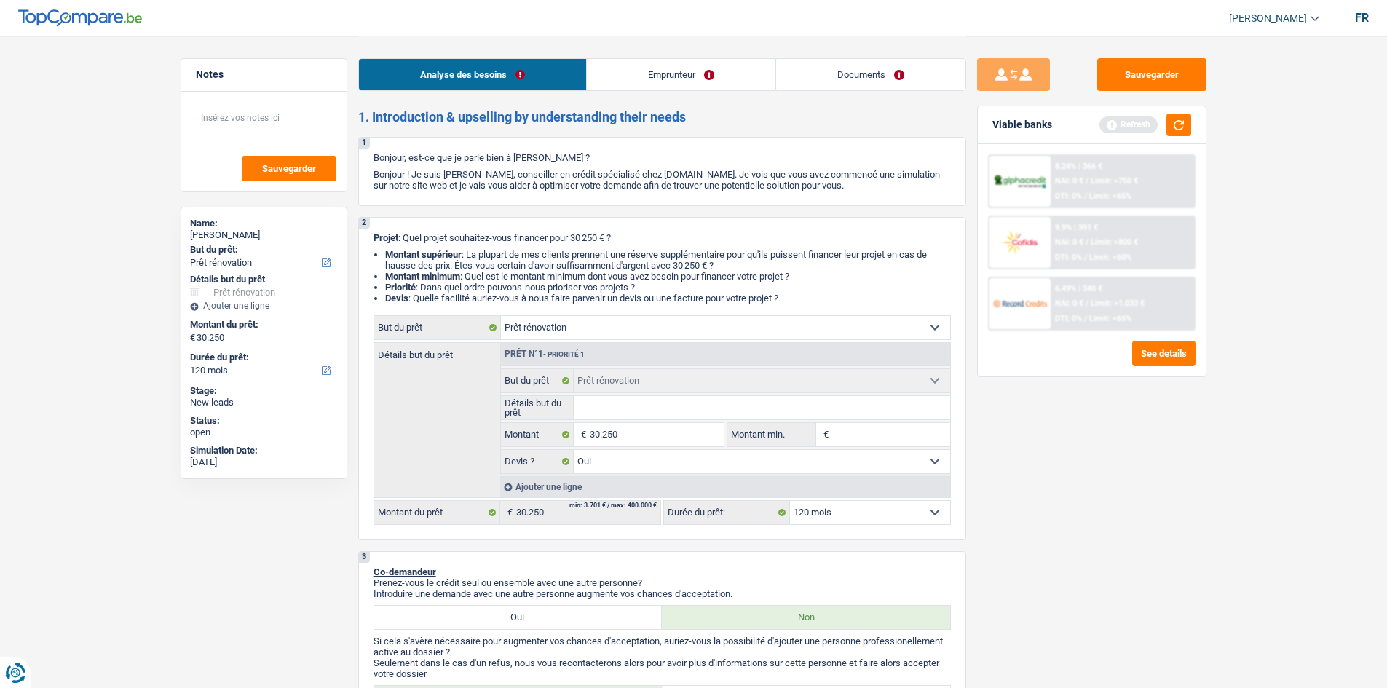
click at [696, 87] on link "Emprunteur" at bounding box center [681, 74] width 189 height 31
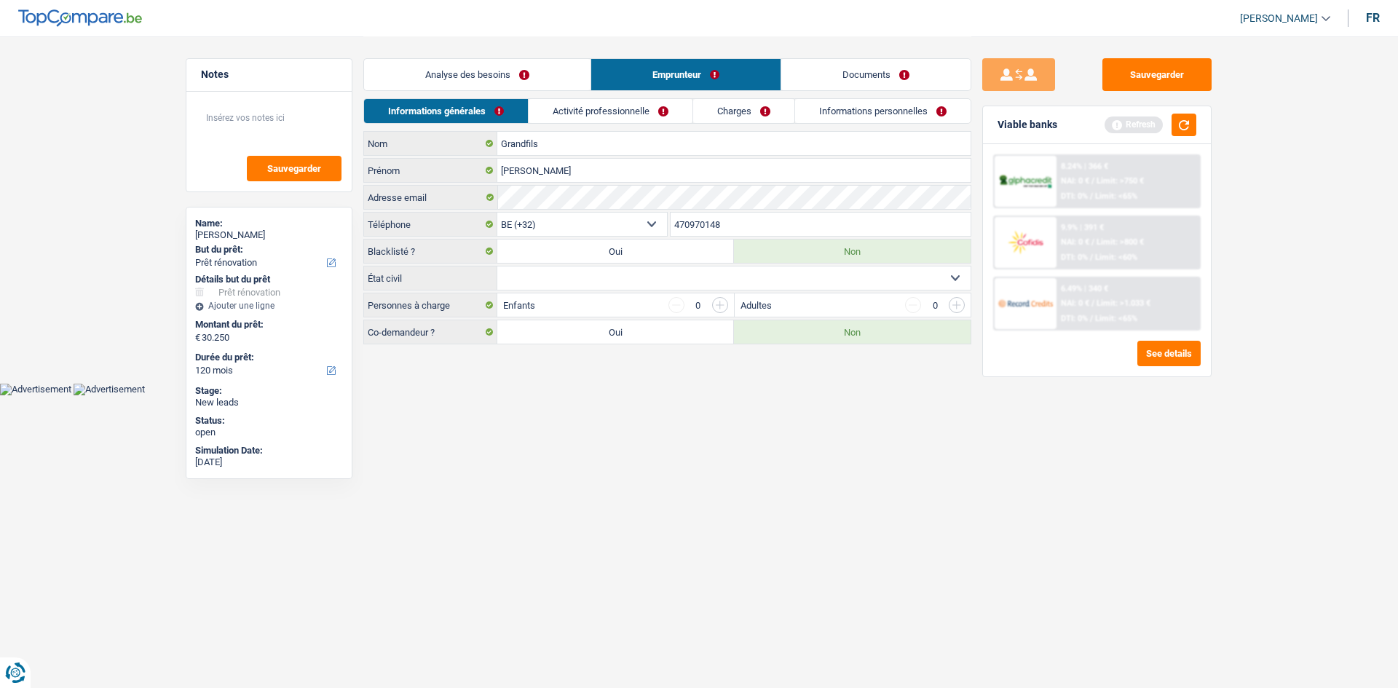
click at [714, 281] on select "Célibataire Marié(e) Cohabitant(e) légal(e) Divorcé(e) Veuf(ve) Séparé (de fait…" at bounding box center [733, 278] width 473 height 23
click at [558, 395] on html "Vous avez le contrôle de vos données Nous utilisons des cookies, tout comme nos…" at bounding box center [699, 197] width 1398 height 395
click at [590, 293] on div "Personnes à charge Enfants 0 Adultes 0" at bounding box center [667, 305] width 608 height 25
click at [588, 269] on select "Célibataire Marié(e) Cohabitant(e) légal(e) Divorcé(e) Veuf(ve) Séparé (de fait…" at bounding box center [733, 278] width 473 height 23
select select "single"
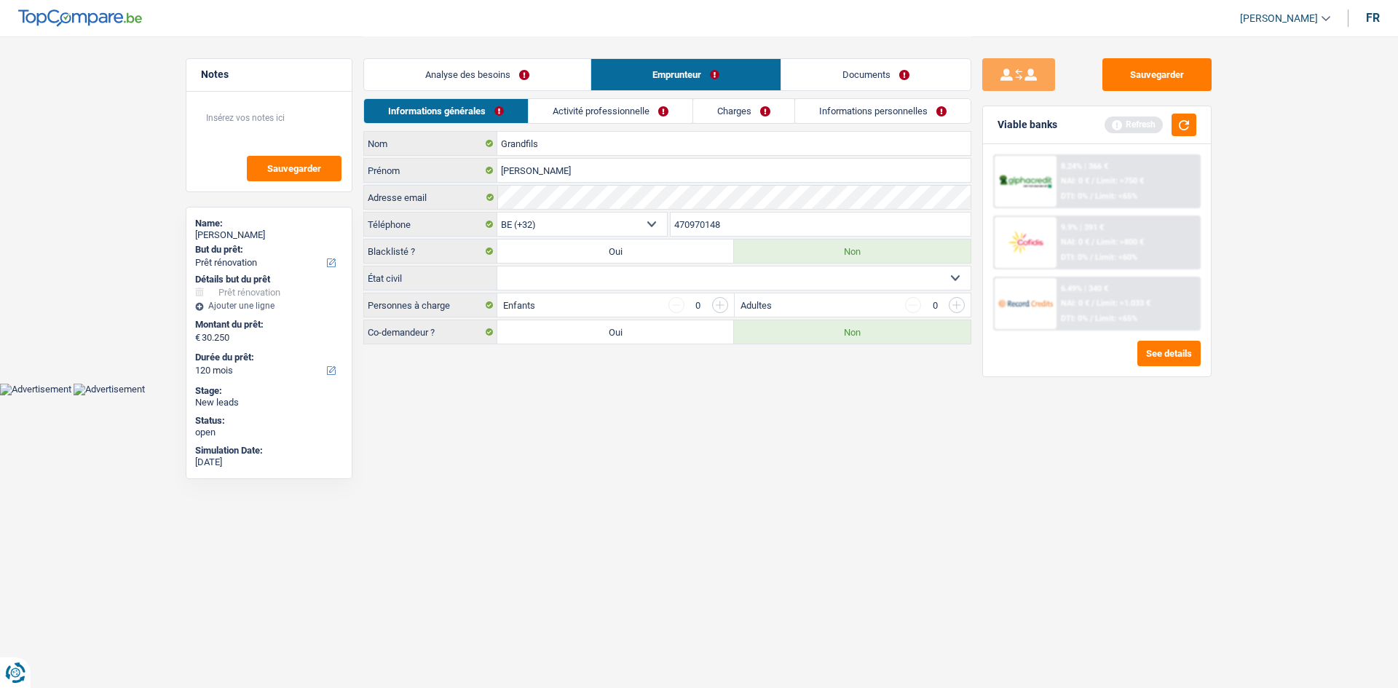
click at [497, 267] on select "Célibataire Marié(e) Cohabitant(e) légal(e) Divorcé(e) Veuf(ve) Séparé (de fait…" at bounding box center [733, 278] width 473 height 23
click at [719, 291] on div "Grandfils Nom [PERSON_NAME] Adresse email BE (+32) LU (+352) Sélectionner une o…" at bounding box center [667, 237] width 608 height 213
click at [631, 112] on link "Activité professionnelle" at bounding box center [611, 111] width 164 height 24
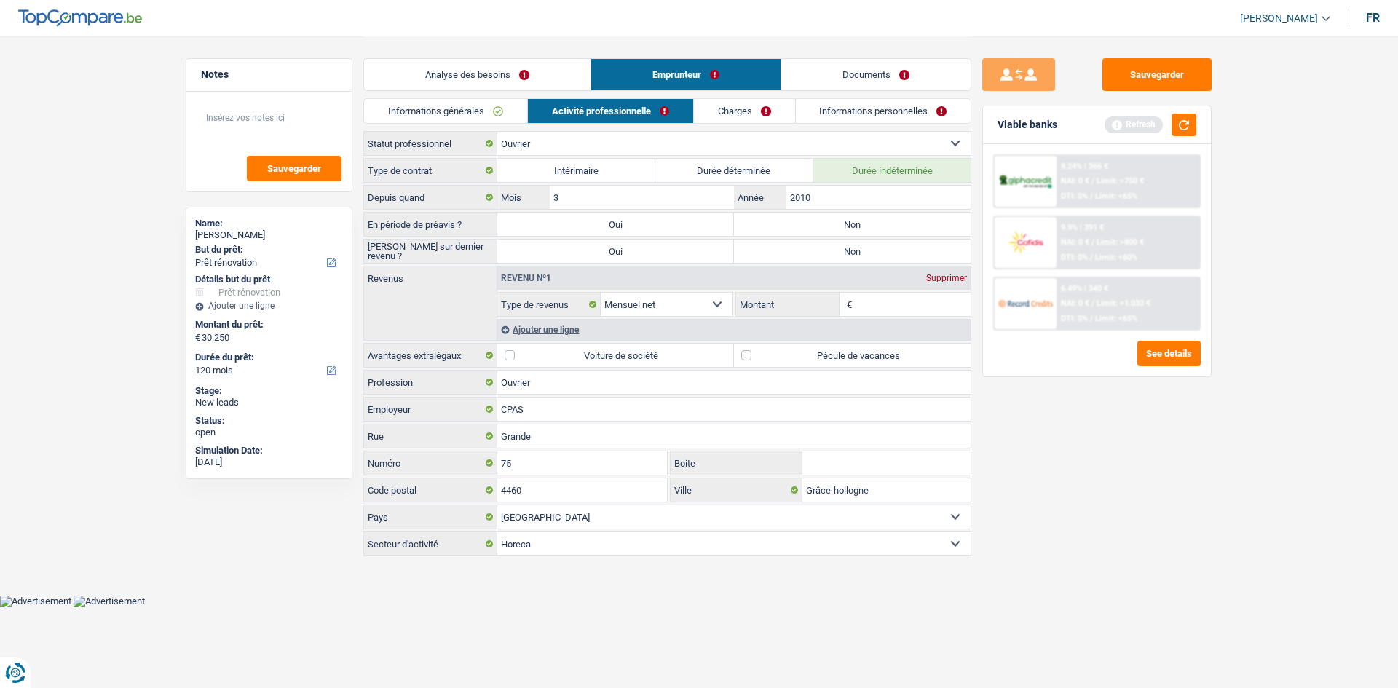
click at [471, 103] on link "Informations générales" at bounding box center [445, 111] width 163 height 24
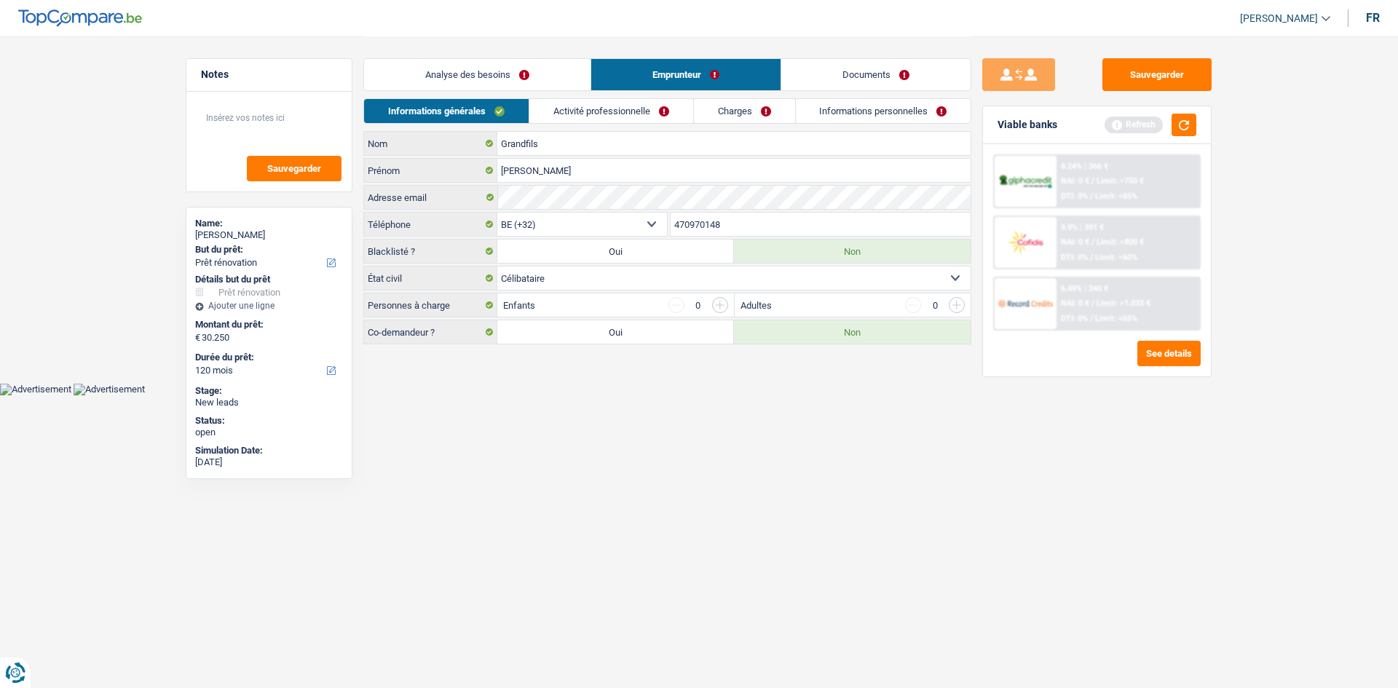
click at [714, 308] on input "button" at bounding box center [720, 305] width 16 height 16
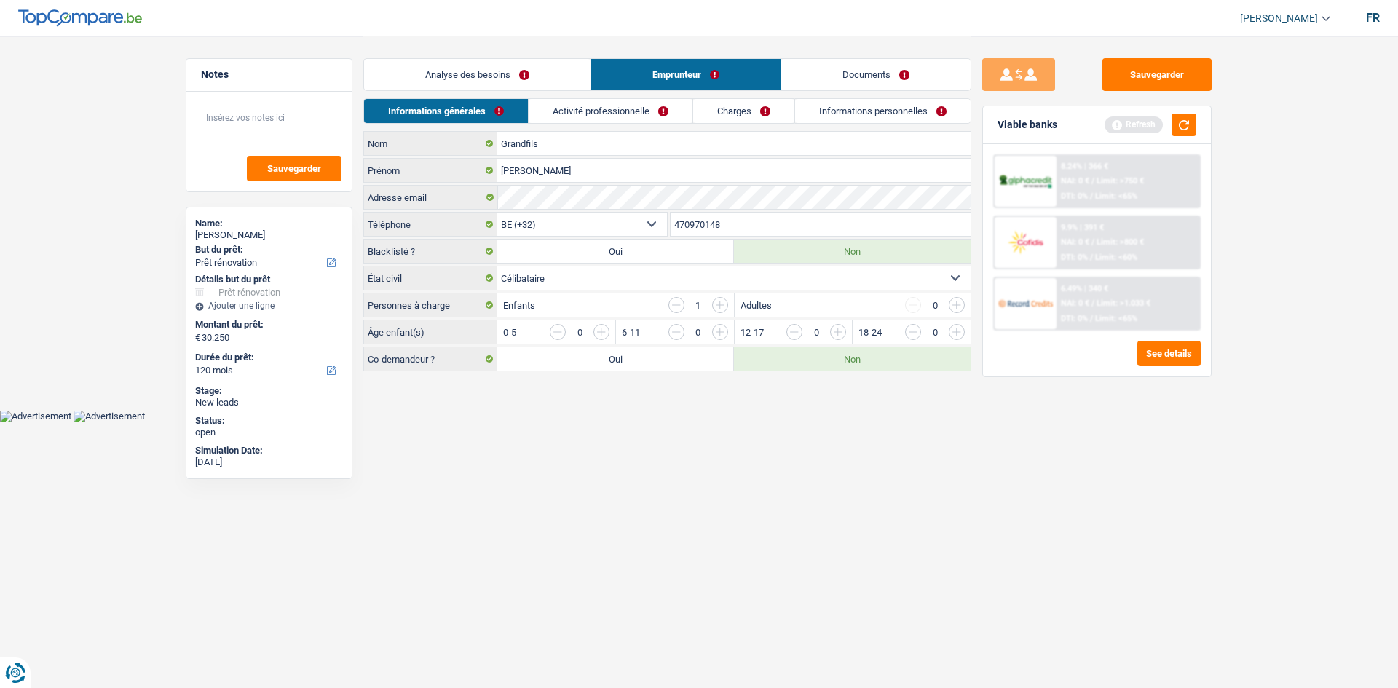
click at [721, 304] on input "button" at bounding box center [720, 305] width 16 height 16
click at [769, 422] on html "Vous avez le contrôle de vos données Nous utilisons des cookies, tout comme nos…" at bounding box center [699, 211] width 1398 height 422
click at [675, 301] on input "button" at bounding box center [677, 305] width 16 height 16
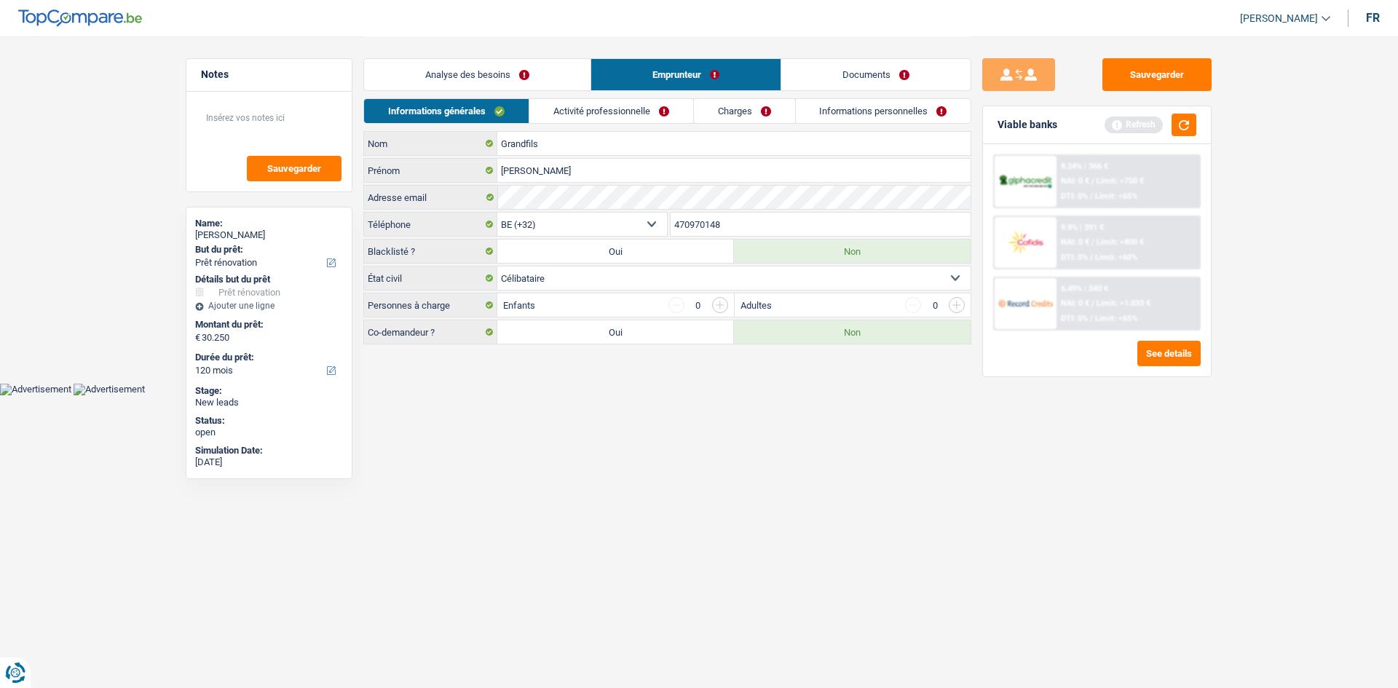
click at [816, 395] on html "Vous avez le contrôle de vos données Nous utilisons des cookies, tout comme nos…" at bounding box center [699, 197] width 1398 height 395
click at [566, 108] on link "Activité professionnelle" at bounding box center [611, 111] width 164 height 24
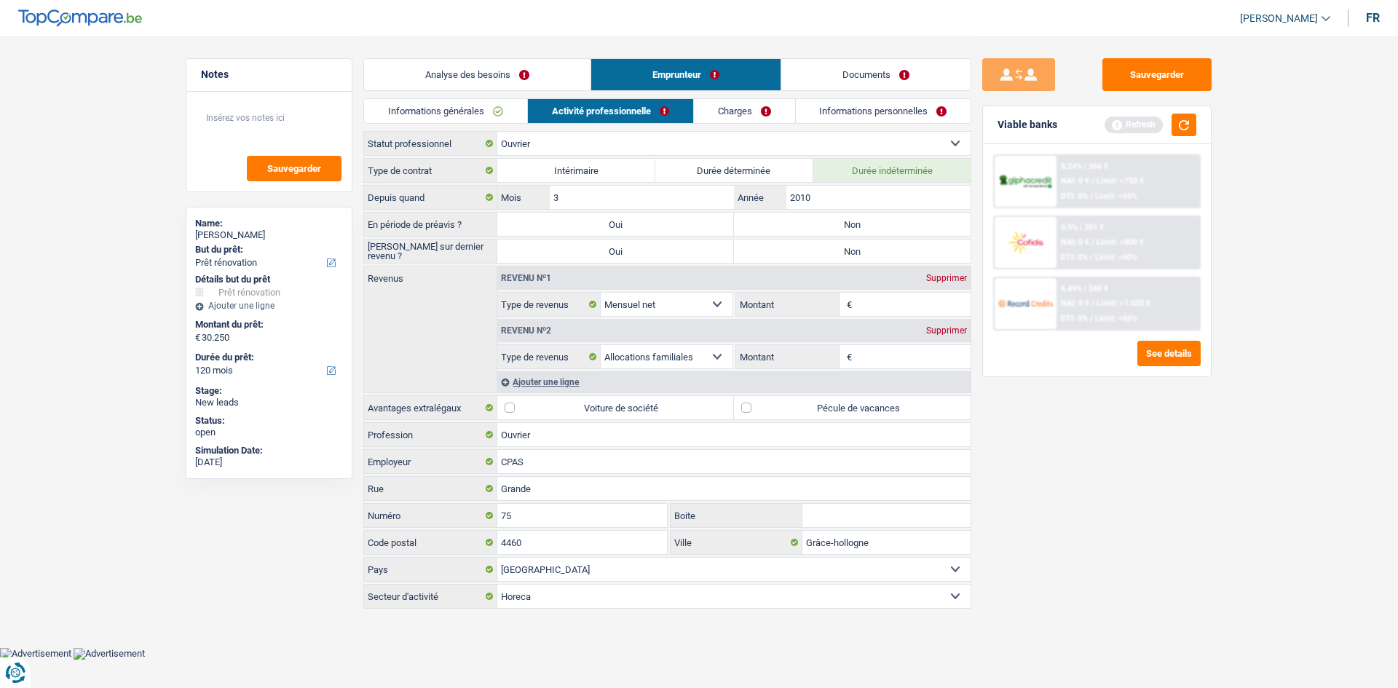
click at [897, 302] on input "Montant" at bounding box center [914, 304] width 116 height 23
type input "2.389"
click at [879, 345] on input "Montant" at bounding box center [914, 356] width 116 height 23
click at [962, 329] on div "Supprimer" at bounding box center [947, 330] width 48 height 9
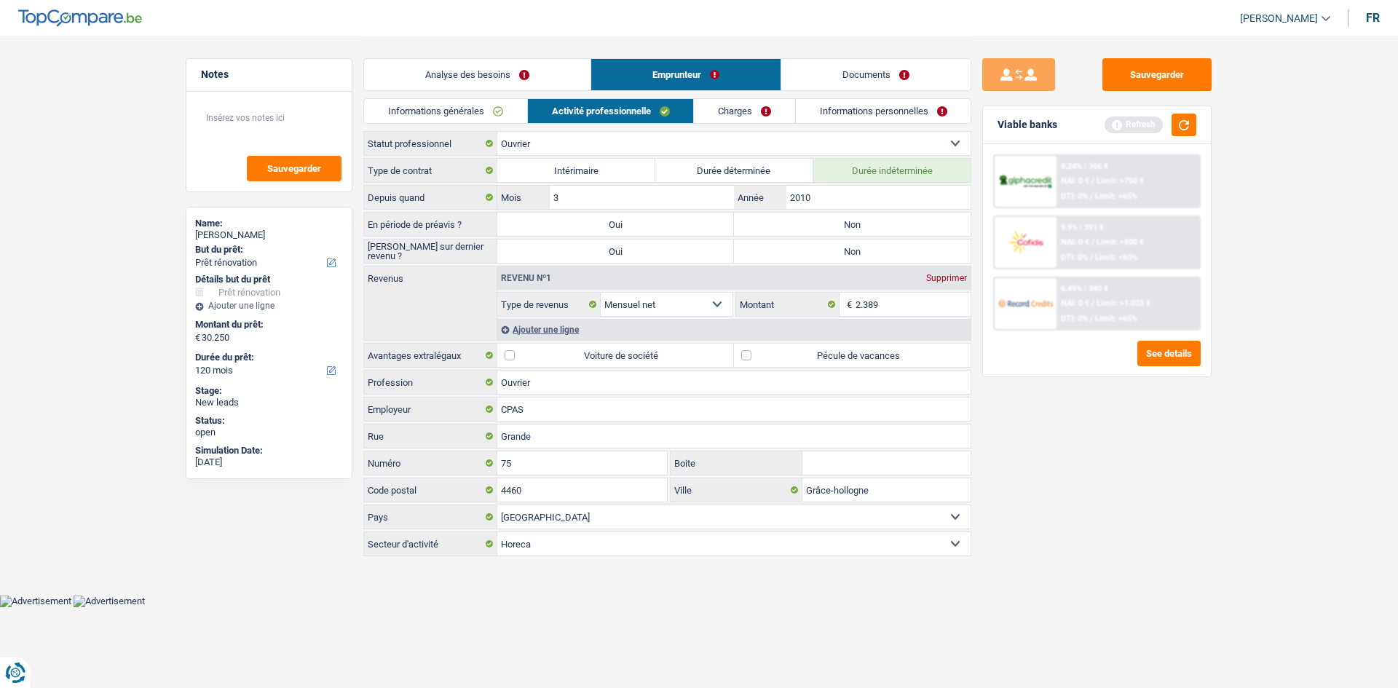
click at [543, 328] on div "Ajouter une ligne" at bounding box center [733, 329] width 473 height 21
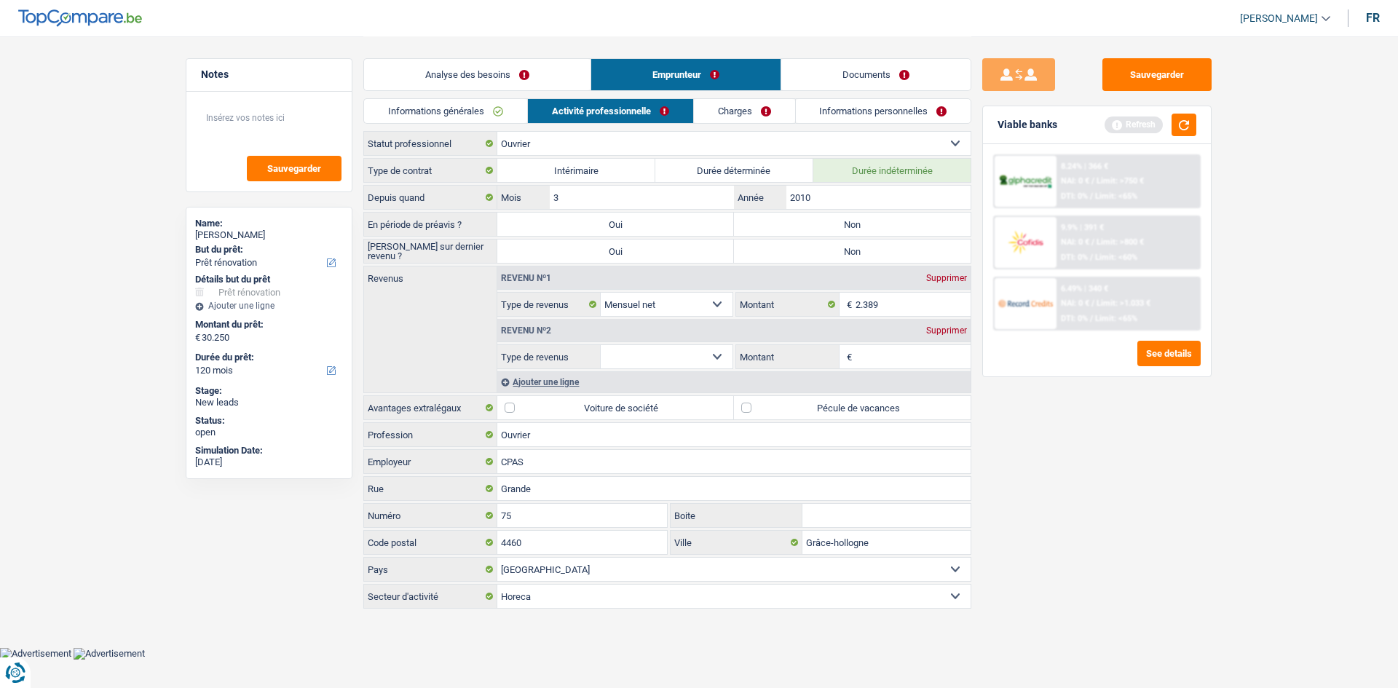
click at [878, 352] on input "Montant" at bounding box center [914, 356] width 116 height 23
click at [667, 350] on select "Allocation d'handicap Allocations chômage Allocations familiales Chèques repas …" at bounding box center [667, 356] width 132 height 23
select select "mealVouchers"
click at [601, 345] on select "Allocation d'handicap Allocations chômage Allocations familiales Chèques repas …" at bounding box center [667, 356] width 132 height 23
click at [904, 349] on input "Montant par jour" at bounding box center [914, 356] width 116 height 23
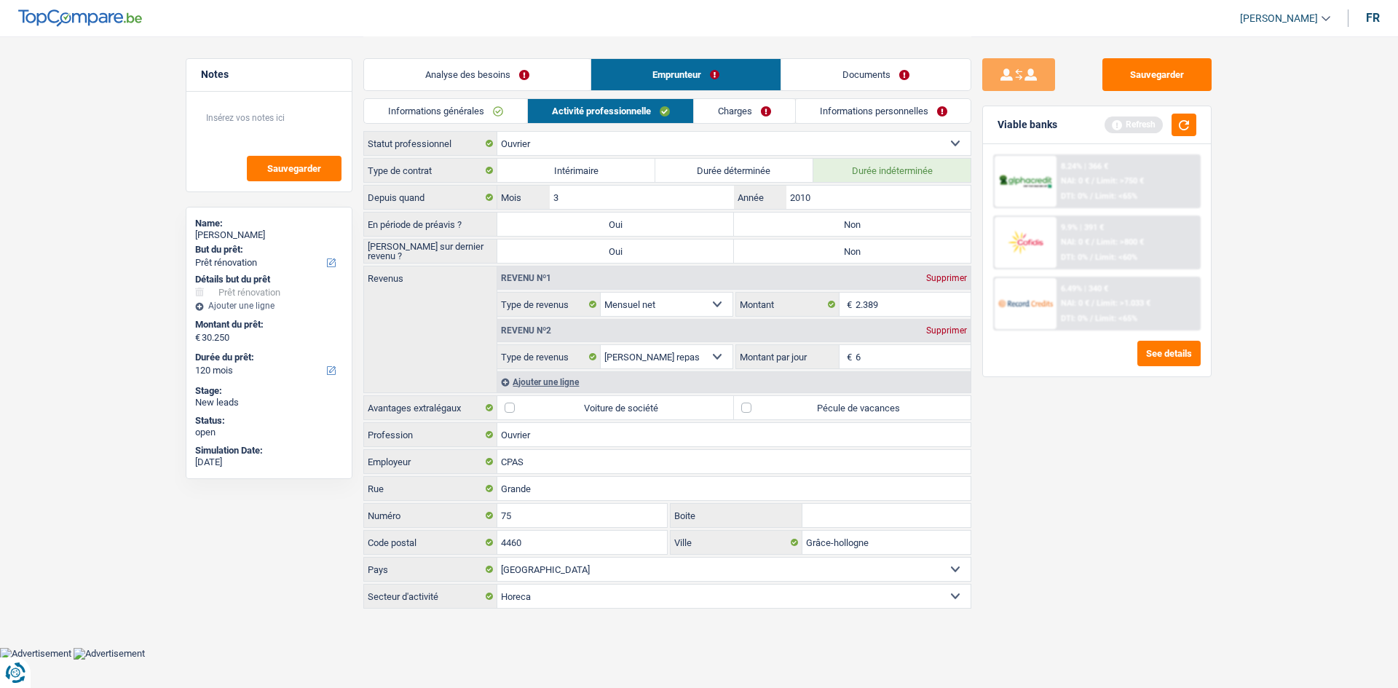
type input "6,0"
click at [1205, 519] on div "Sauvegarder Viable banks Refresh 8.24% | 366 € NAI: 0 € / Limit: >750 € DTI: 0%…" at bounding box center [1097, 361] width 251 height 607
click at [760, 406] on label "Pécule de vacances" at bounding box center [852, 407] width 237 height 23
click at [760, 406] on input "Pécule de vacances" at bounding box center [852, 407] width 237 height 23
checkbox input "true"
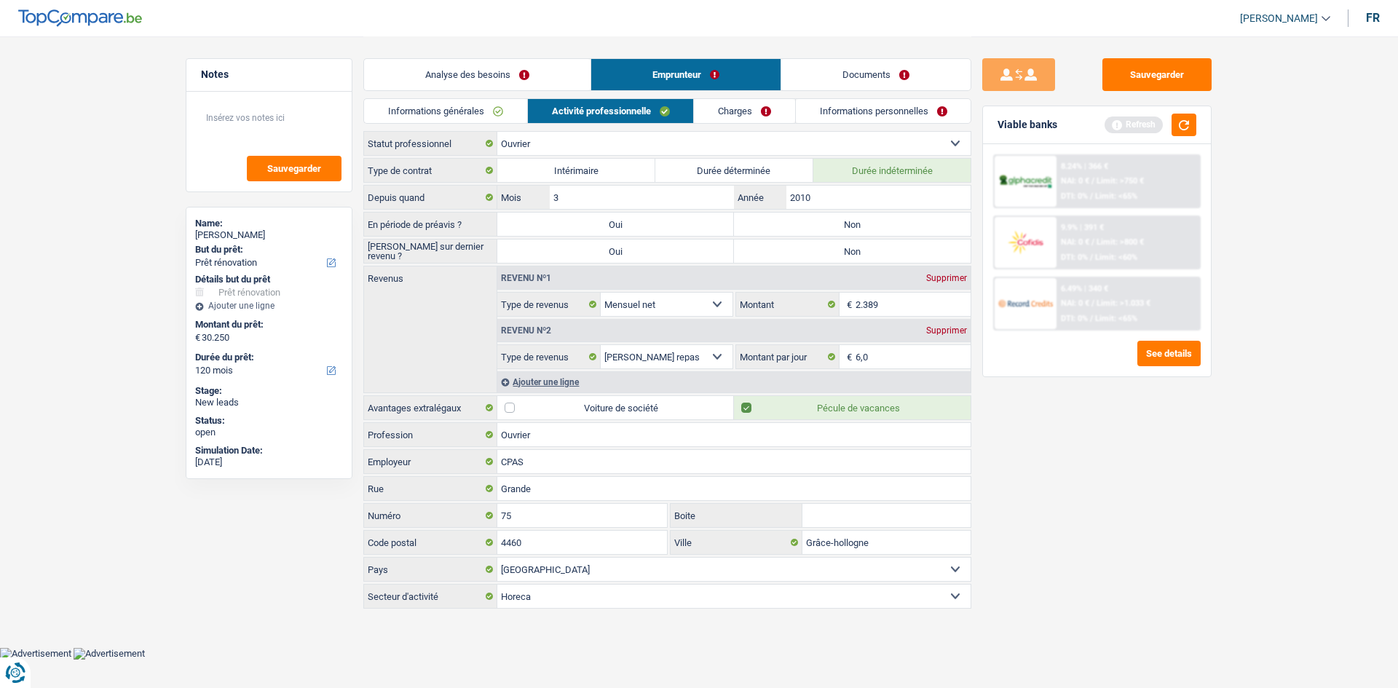
click at [763, 211] on div "Type de contrat Intérimaire Durée déterminée Durée indéterminée Depuis quand 3 …" at bounding box center [667, 383] width 608 height 451
click at [762, 217] on label "Non" at bounding box center [852, 224] width 237 height 23
click at [762, 217] on input "Non" at bounding box center [852, 224] width 237 height 23
radio input "true"
click at [756, 248] on label "Non" at bounding box center [852, 251] width 237 height 23
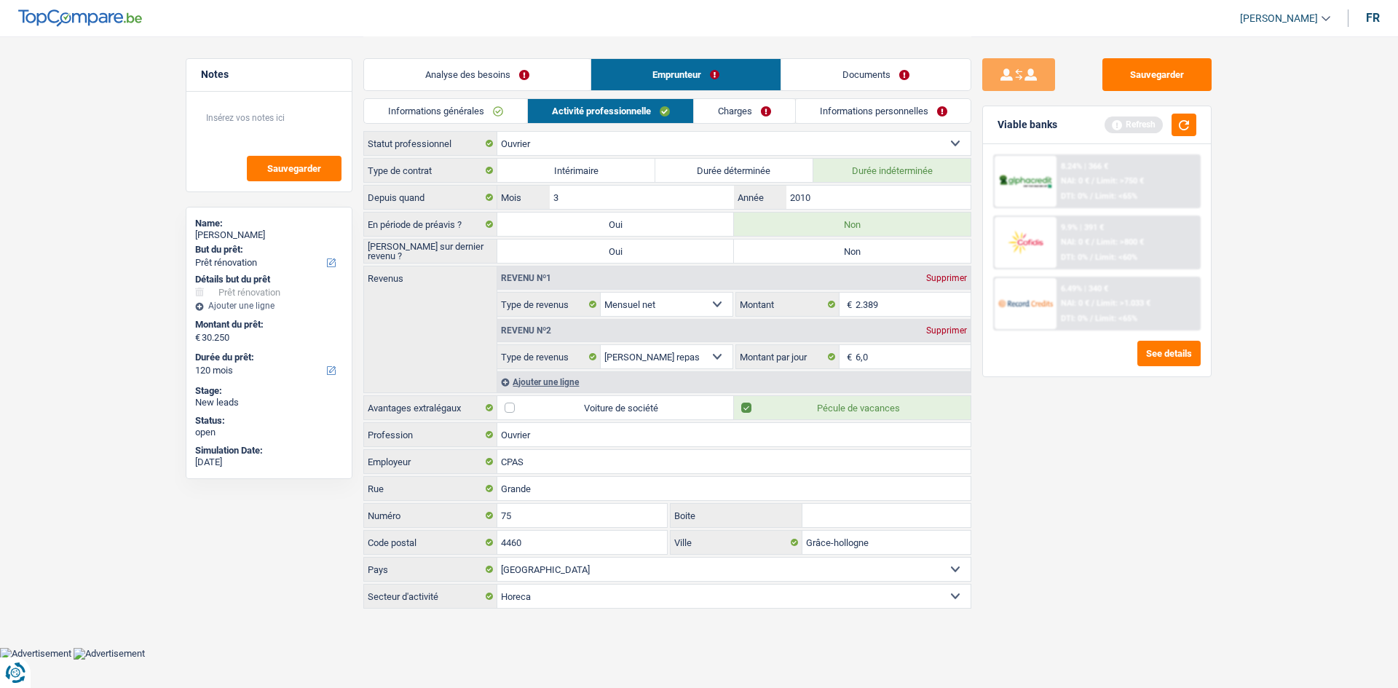
click at [756, 248] on input "Non" at bounding box center [852, 251] width 237 height 23
radio input "true"
click at [712, 105] on link "Charges" at bounding box center [744, 111] width 101 height 24
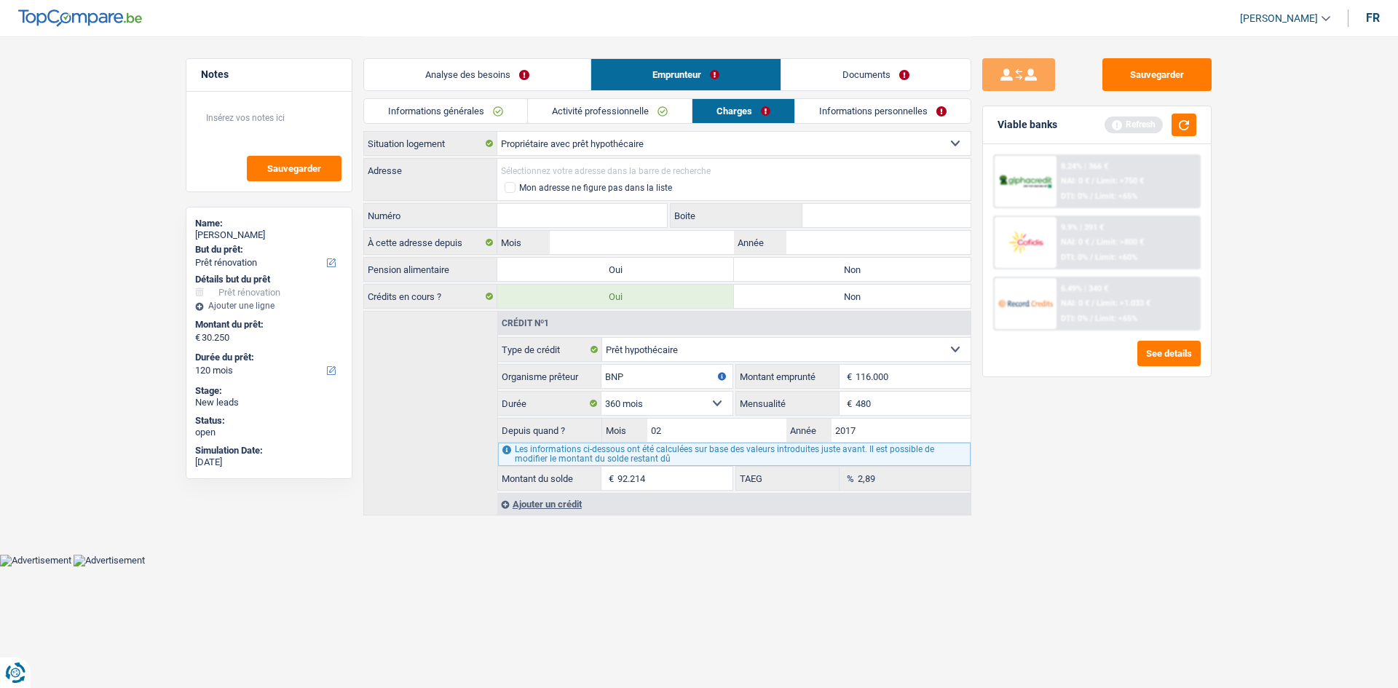
click at [509, 171] on input "Adresse" at bounding box center [733, 170] width 473 height 23
type input "[GEOGRAPHIC_DATA], 4460, [GEOGRAPHIC_DATA], [GEOGRAPHIC_DATA]"
click at [535, 216] on input "Numéro" at bounding box center [582, 215] width 170 height 23
type input "18"
click at [1108, 407] on div "Sauvegarder Viable banks Refresh 8.24% | 366 € NAI: 0 € / Limit: >750 € DTI: 0%…" at bounding box center [1097, 361] width 251 height 607
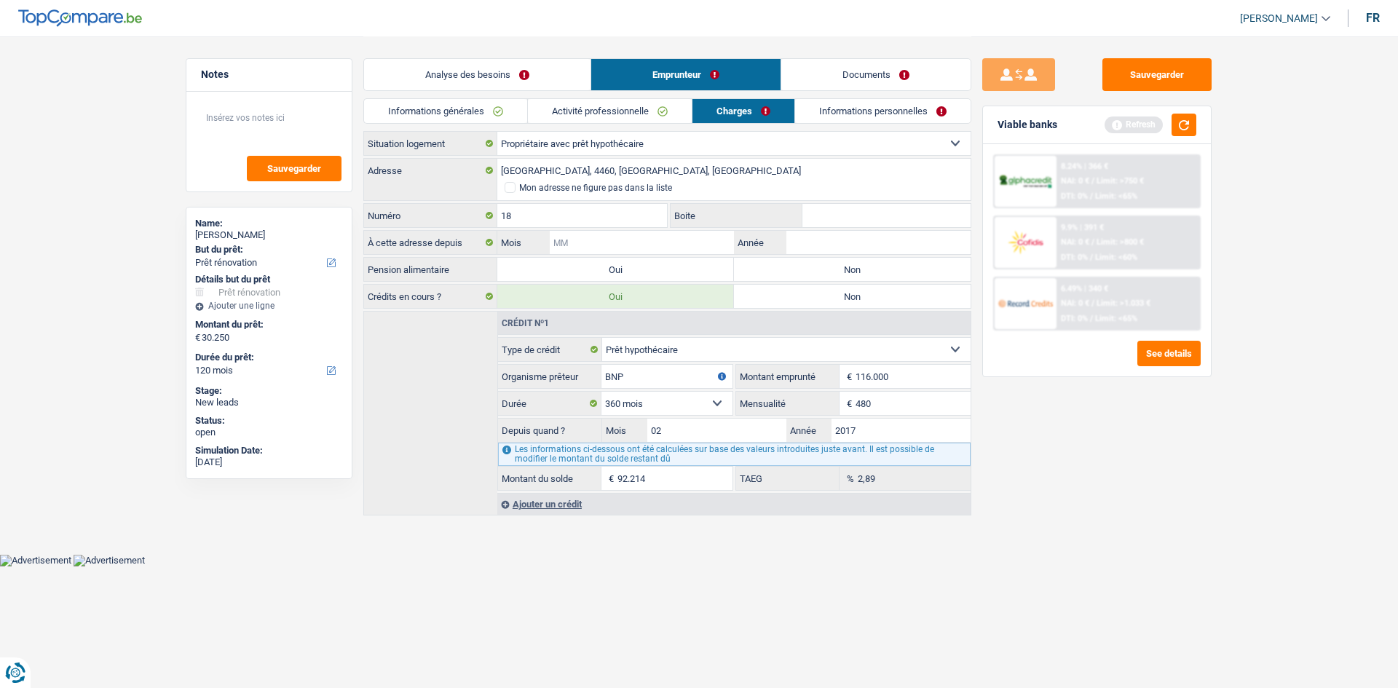
click at [572, 246] on input "Mois" at bounding box center [642, 242] width 184 height 23
click at [832, 235] on input "Année" at bounding box center [879, 242] width 184 height 23
type input "2014"
click at [599, 245] on input "Mois" at bounding box center [642, 242] width 184 height 23
type input "08"
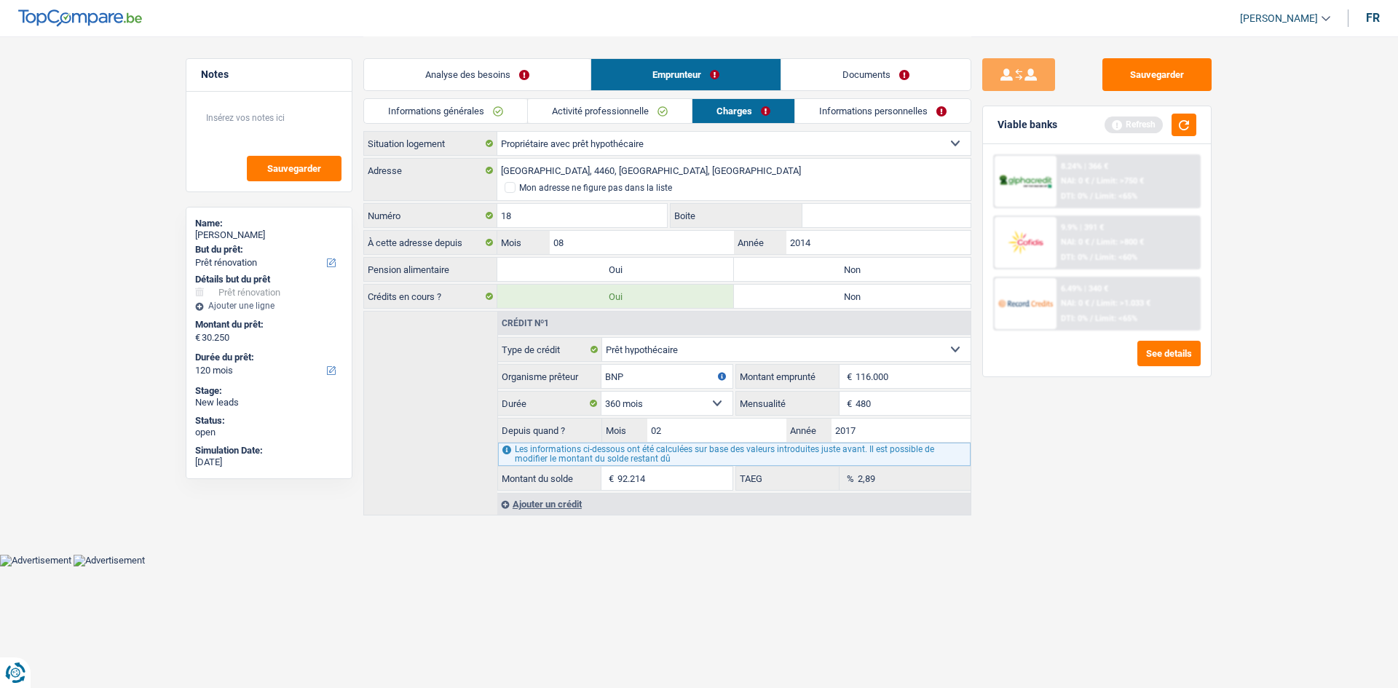
click at [832, 118] on link "Informations personnelles" at bounding box center [883, 111] width 176 height 24
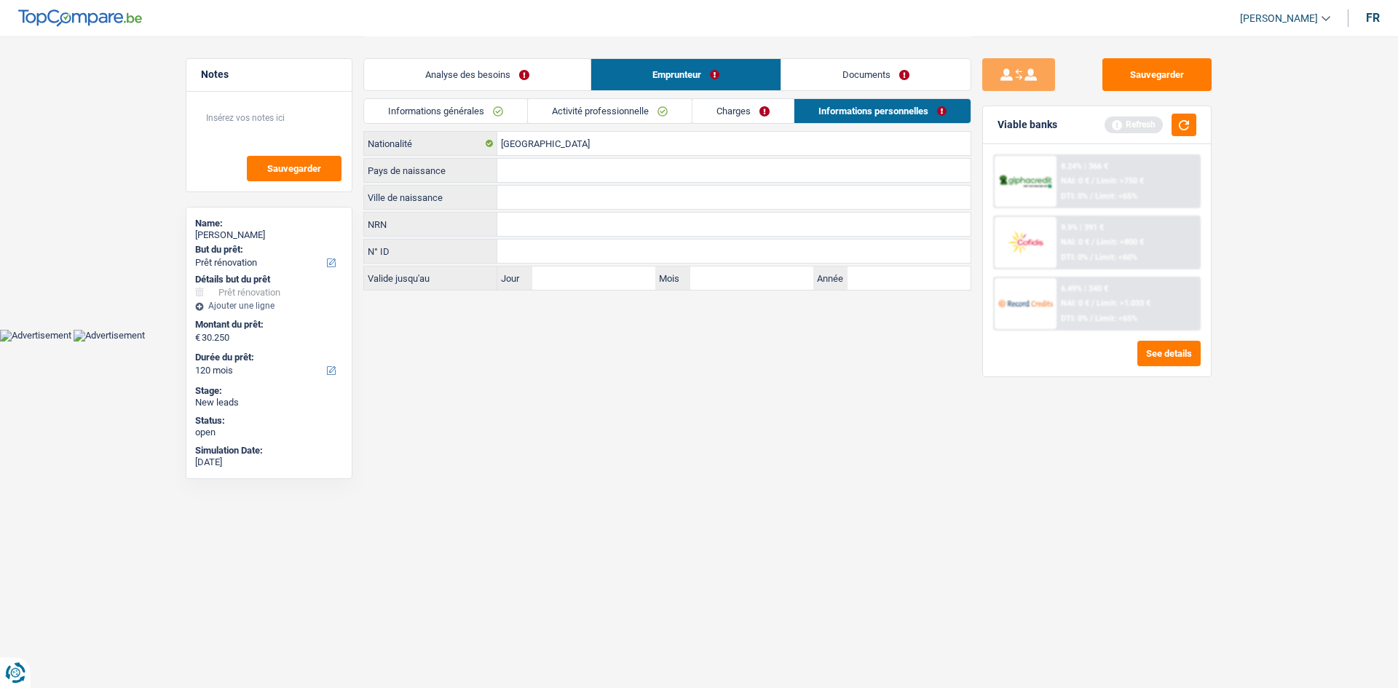
click at [526, 189] on input "Ville de naissance" at bounding box center [733, 197] width 473 height 23
type input "[PERSON_NAME]"
click at [541, 173] on input "Pays de naissance" at bounding box center [733, 170] width 473 height 23
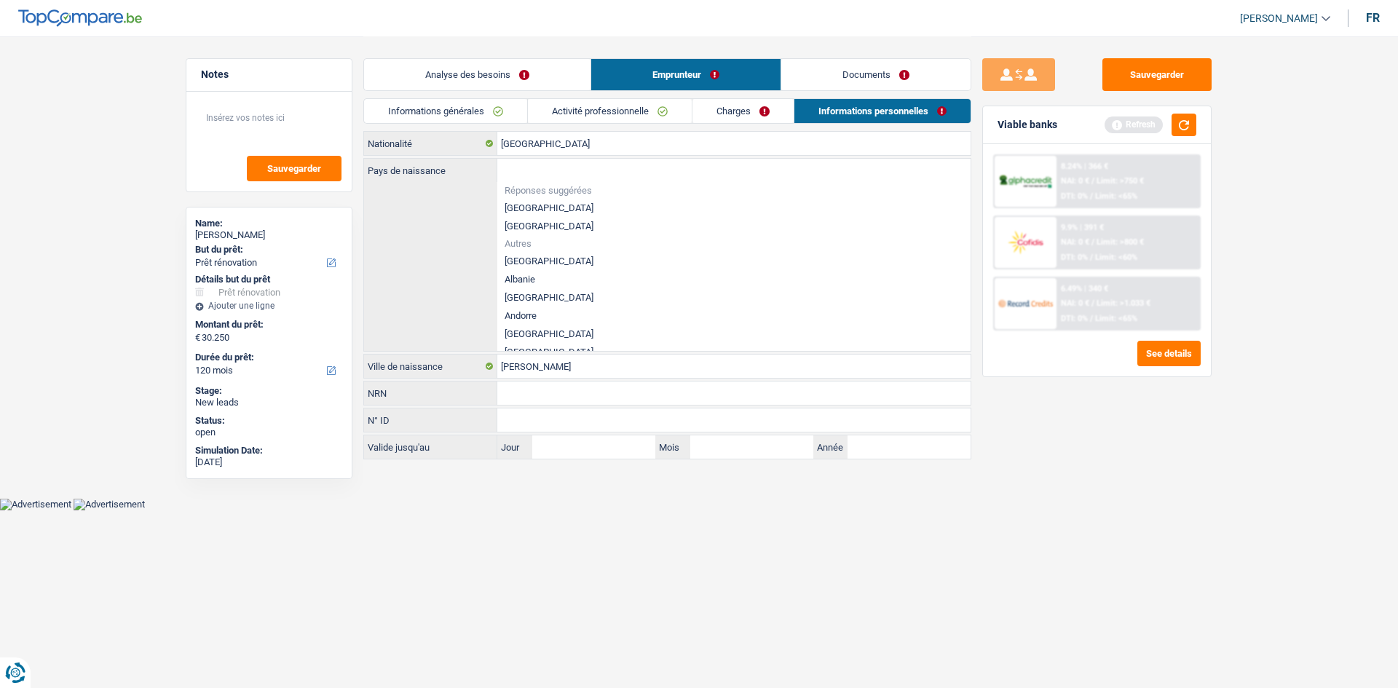
click at [527, 208] on li "[GEOGRAPHIC_DATA]" at bounding box center [733, 208] width 473 height 18
type input "[GEOGRAPHIC_DATA]"
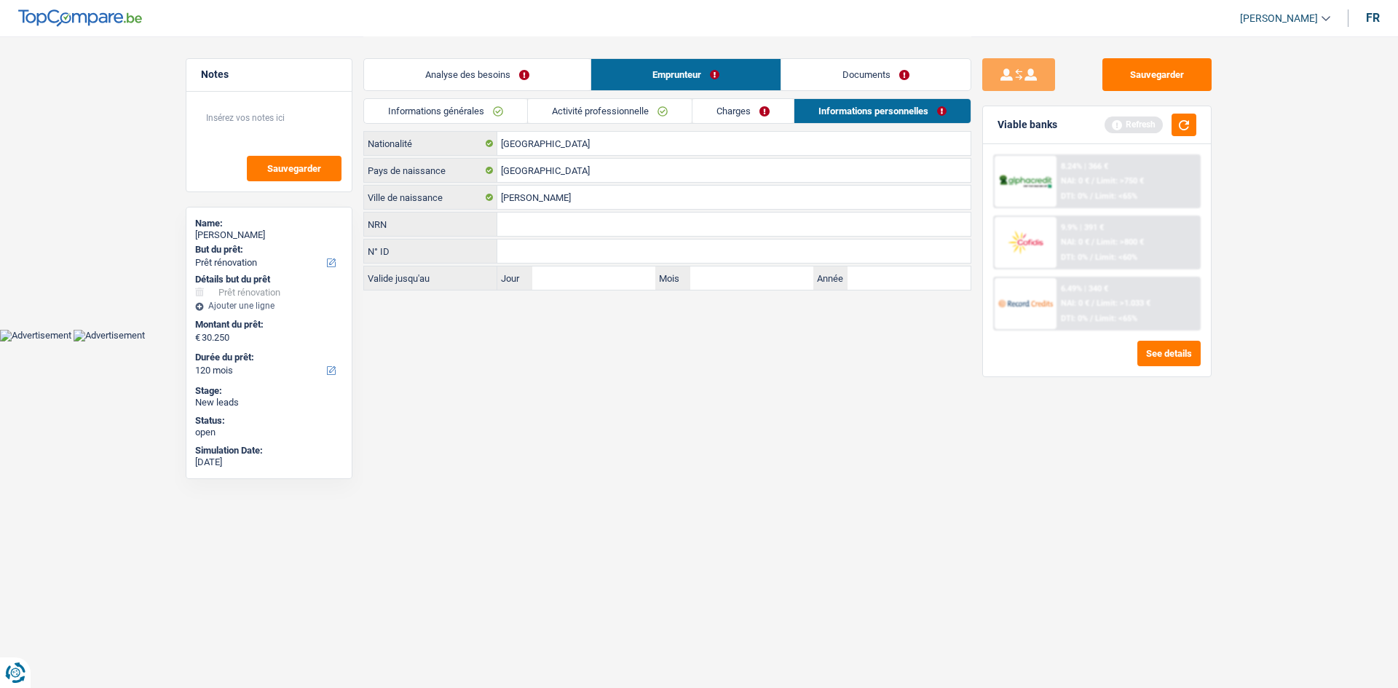
click at [488, 80] on link "Analyse des besoins" at bounding box center [477, 74] width 227 height 31
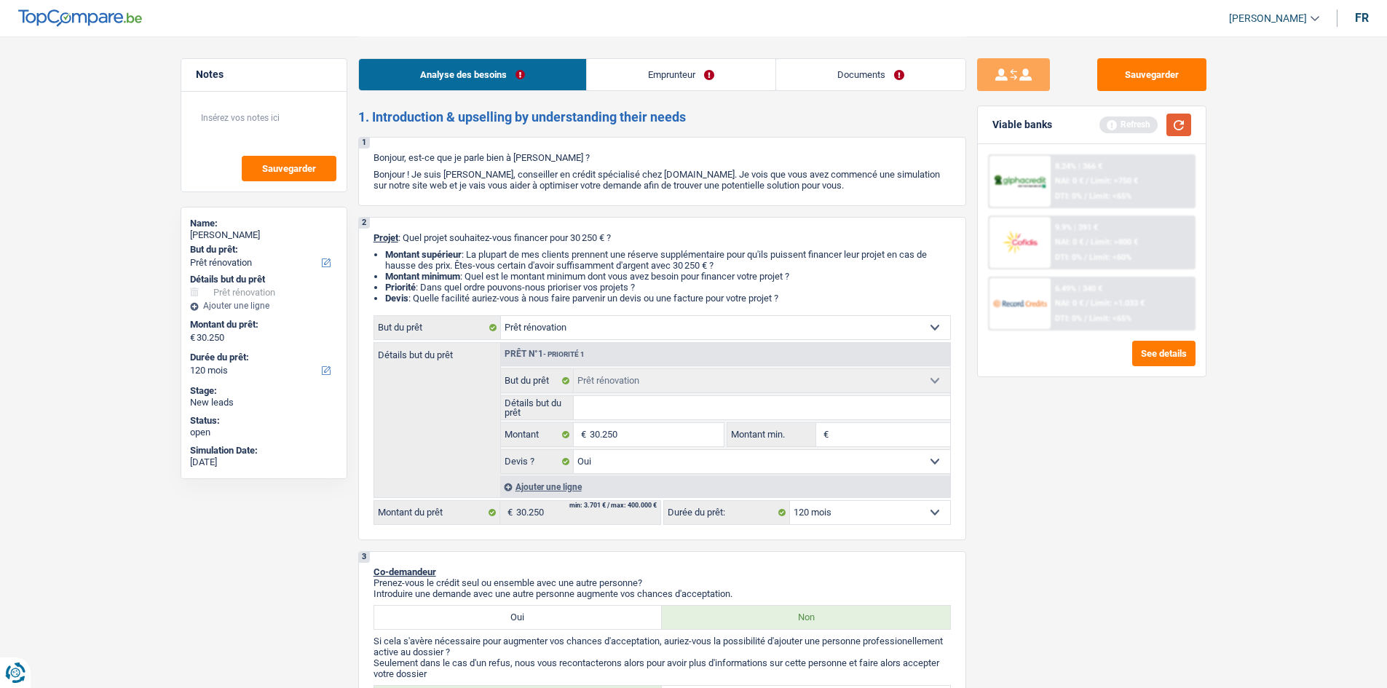
click at [1174, 121] on button "button" at bounding box center [1179, 125] width 25 height 23
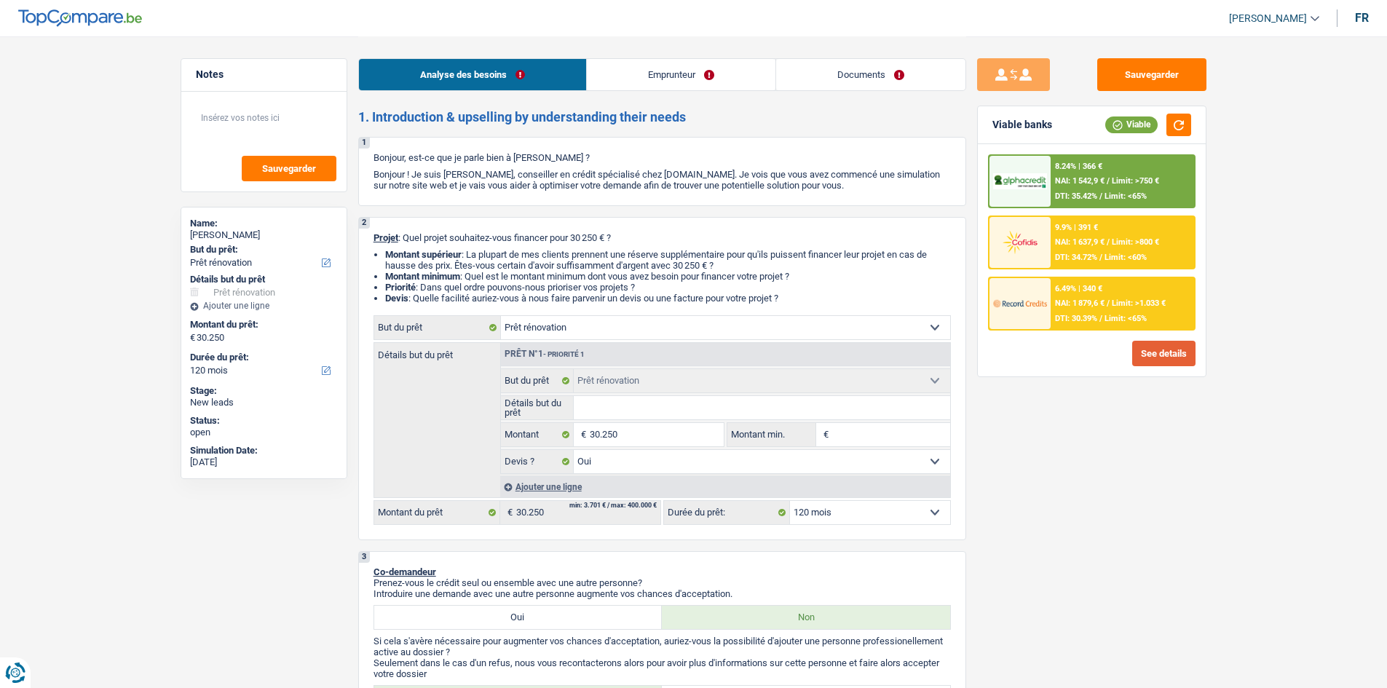
click at [1160, 344] on button "See details" at bounding box center [1164, 353] width 63 height 25
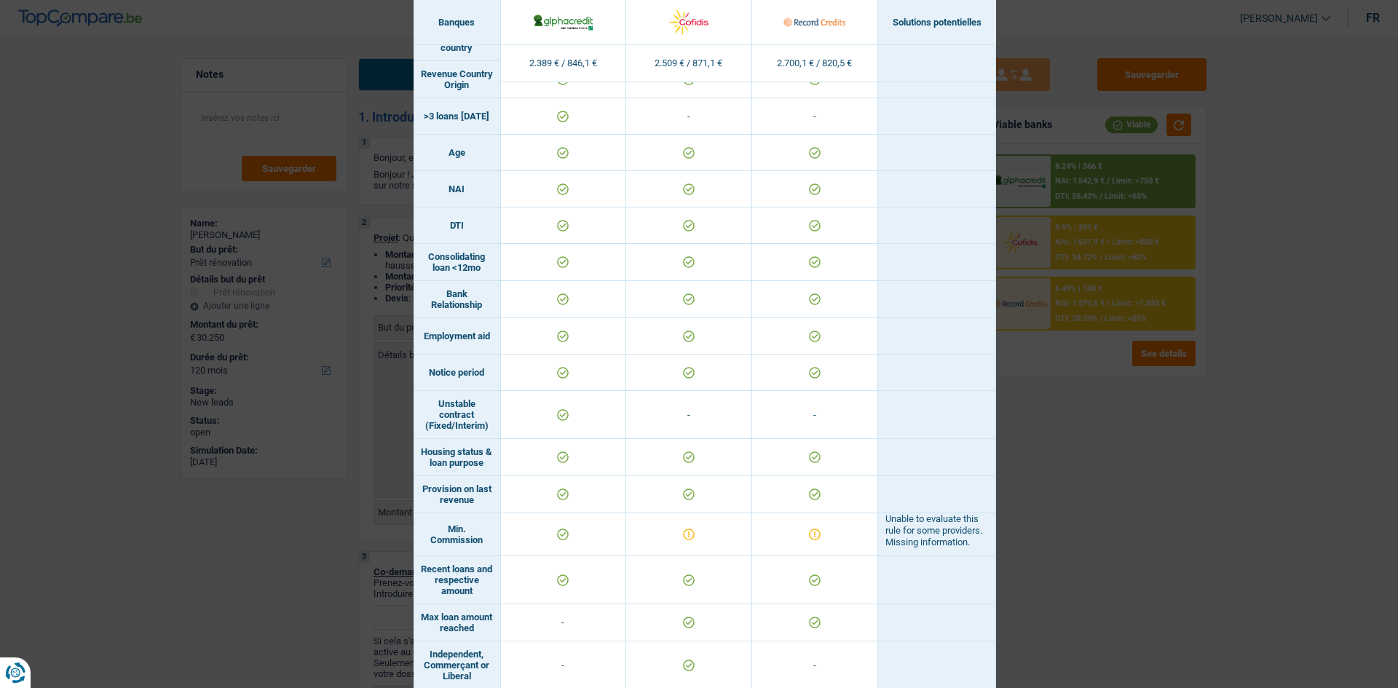
scroll to position [306, 0]
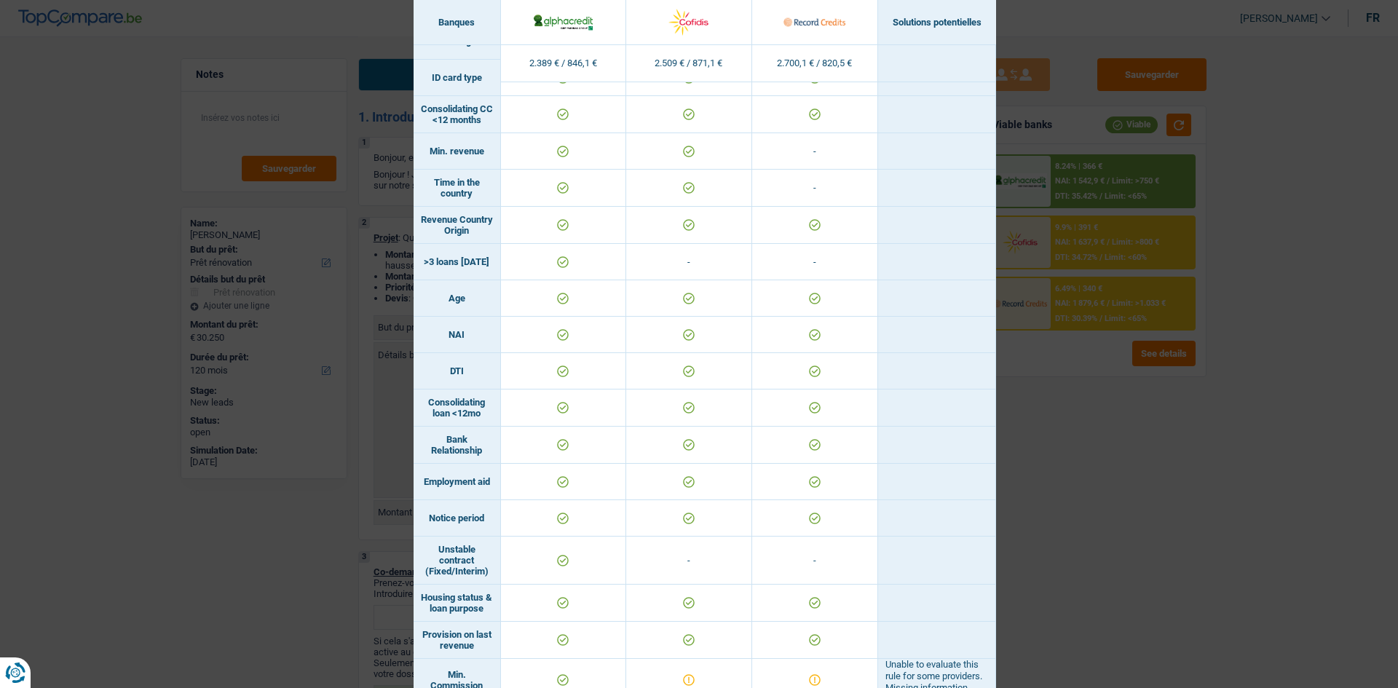
drag, startPoint x: 1153, startPoint y: 430, endPoint x: 1152, endPoint y: 414, distance: 16.8
click at [1153, 428] on div "Banks conditions × Banques Solutions potentielles Revenus / Charges 2.389 € / 8…" at bounding box center [699, 344] width 1398 height 688
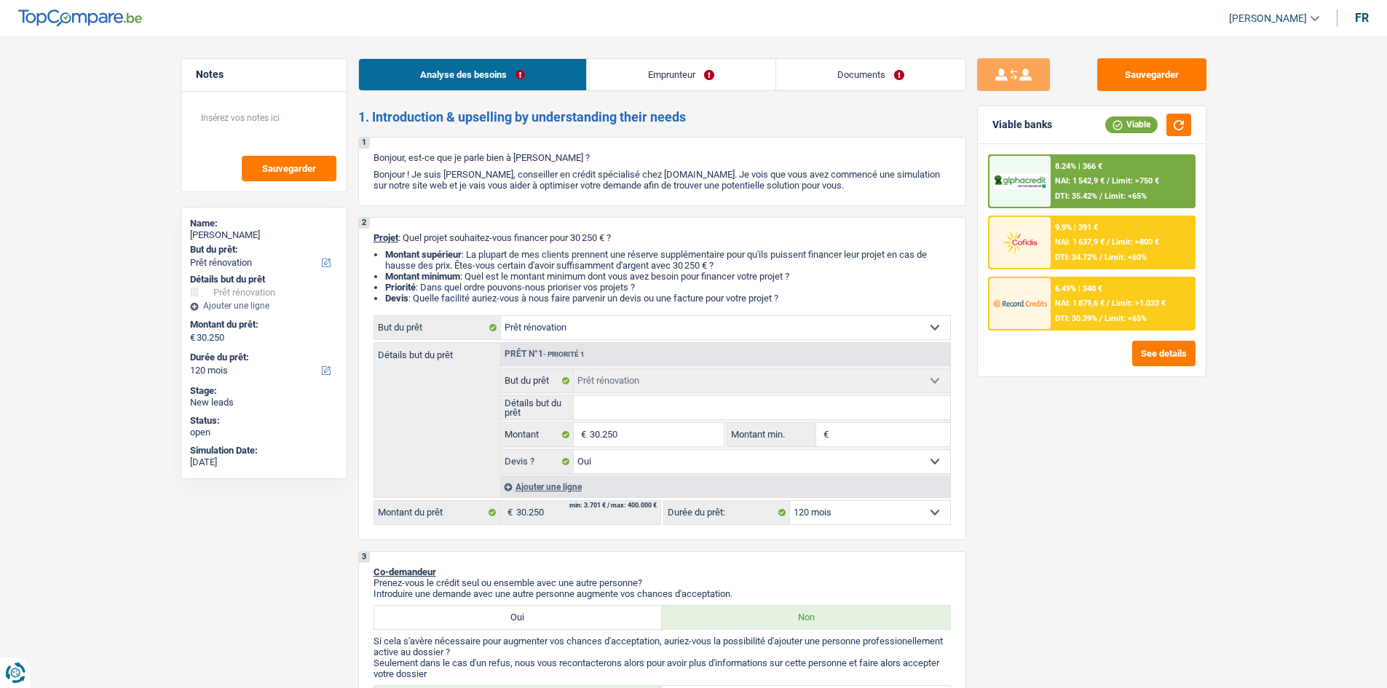
click at [1112, 233] on div "9.9% | 391 € NAI: 1 637,9 € / Limit: >800 € DTI: 34.72% / Limit: <60%" at bounding box center [1122, 242] width 143 height 51
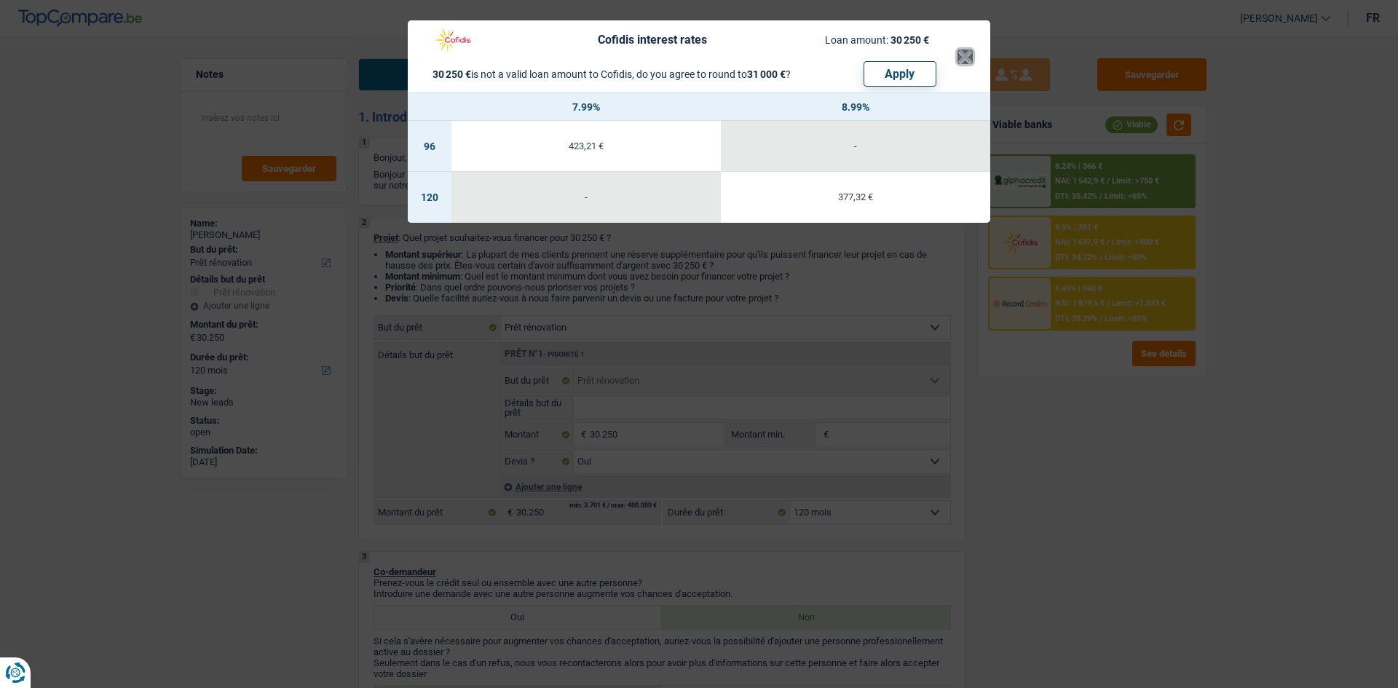
click at [966, 56] on button "×" at bounding box center [965, 57] width 15 height 15
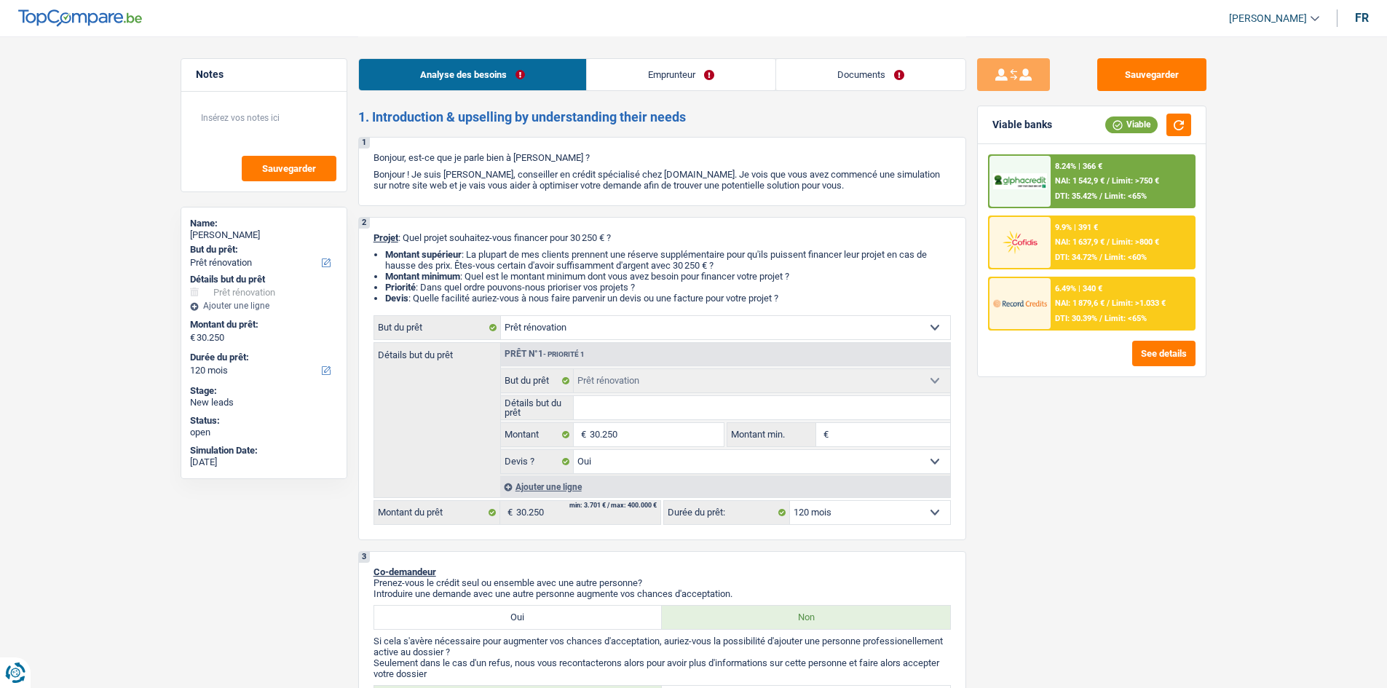
drag, startPoint x: 1094, startPoint y: 305, endPoint x: 1086, endPoint y: 300, distance: 9.5
click at [1086, 300] on span "NAI: 1 879,6 €" at bounding box center [1080, 303] width 50 height 9
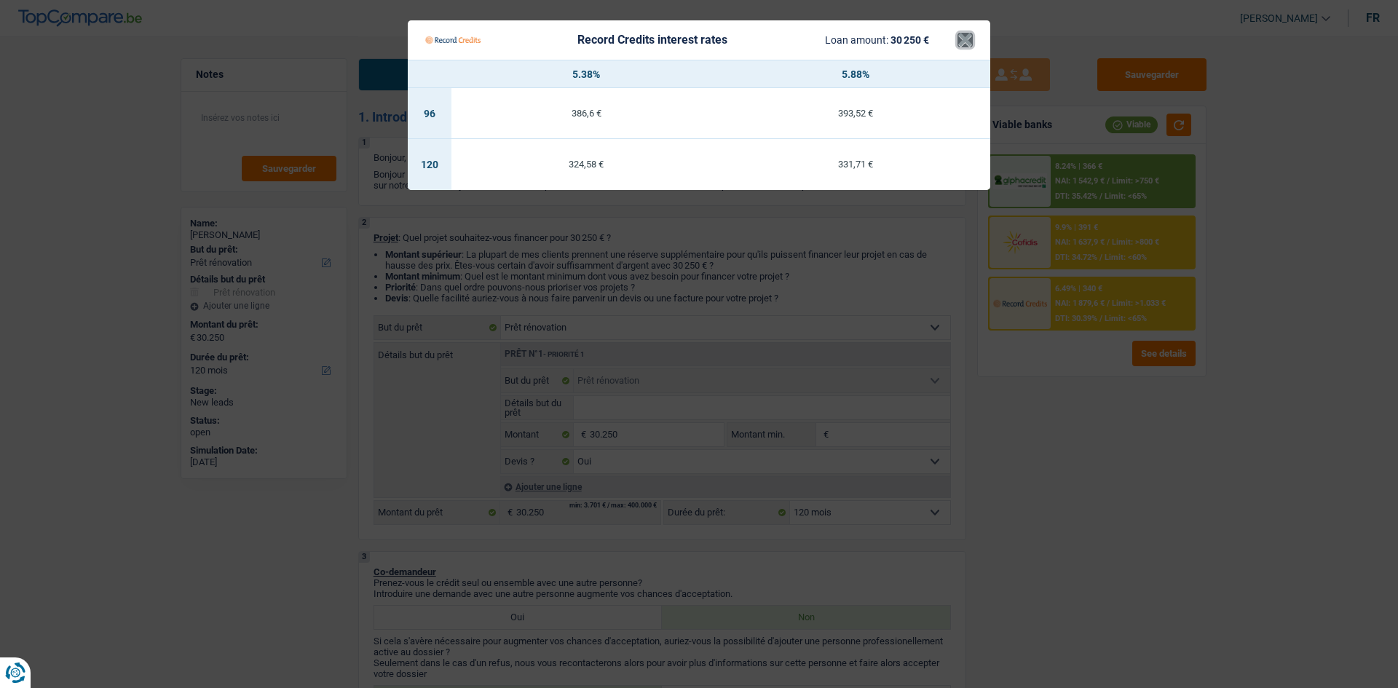
click at [962, 38] on button "×" at bounding box center [965, 40] width 15 height 15
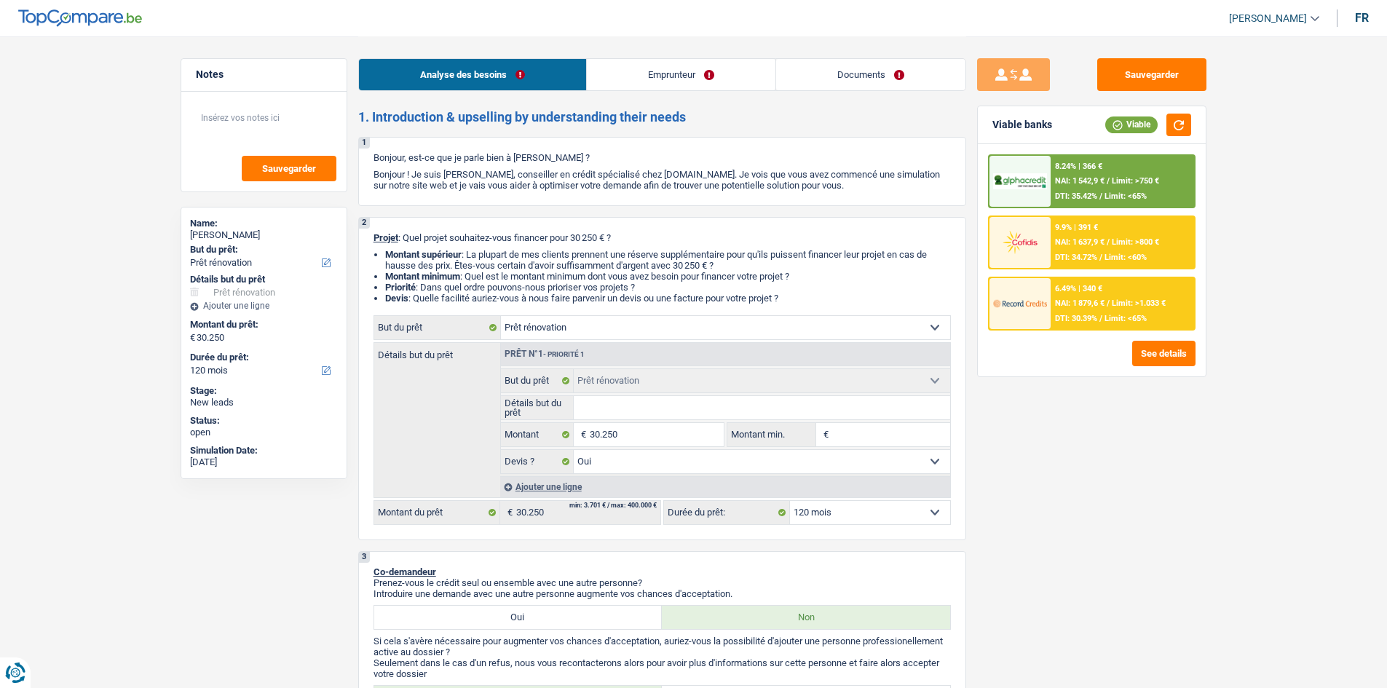
click at [823, 524] on div "2 Projet : Quel projet souhaitez-vous financer pour 30 250 € ? Montant supérieu…" at bounding box center [662, 378] width 608 height 323
click at [826, 513] on select "12 mois 18 mois 24 mois 30 mois 36 mois 42 mois 48 mois 60 mois 72 mois 84 mois…" at bounding box center [870, 512] width 160 height 23
click at [790, 501] on select "12 mois 18 mois 24 mois 30 mois 36 mois 42 mois 48 mois 60 mois 72 mois 84 mois…" at bounding box center [870, 512] width 160 height 23
click at [1081, 299] on span "NAI: 1 879,6 €" at bounding box center [1080, 303] width 50 height 9
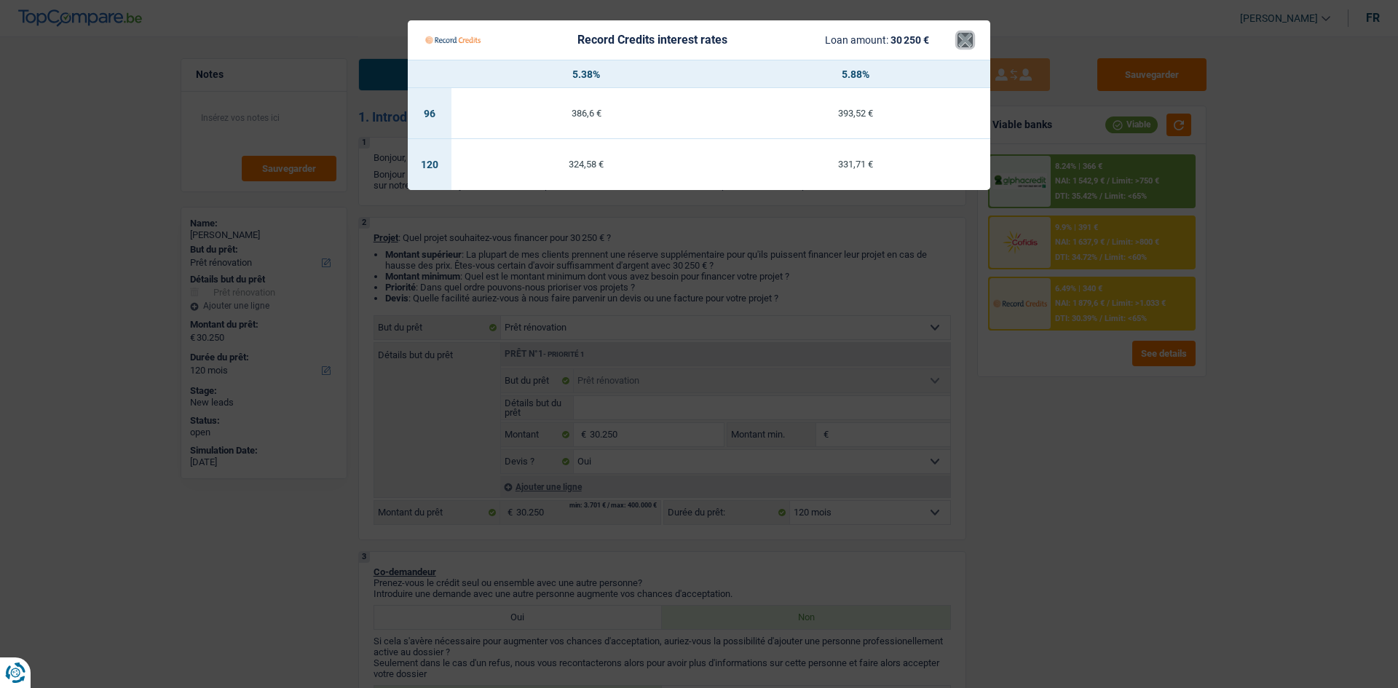
click at [961, 41] on button "×" at bounding box center [965, 40] width 15 height 15
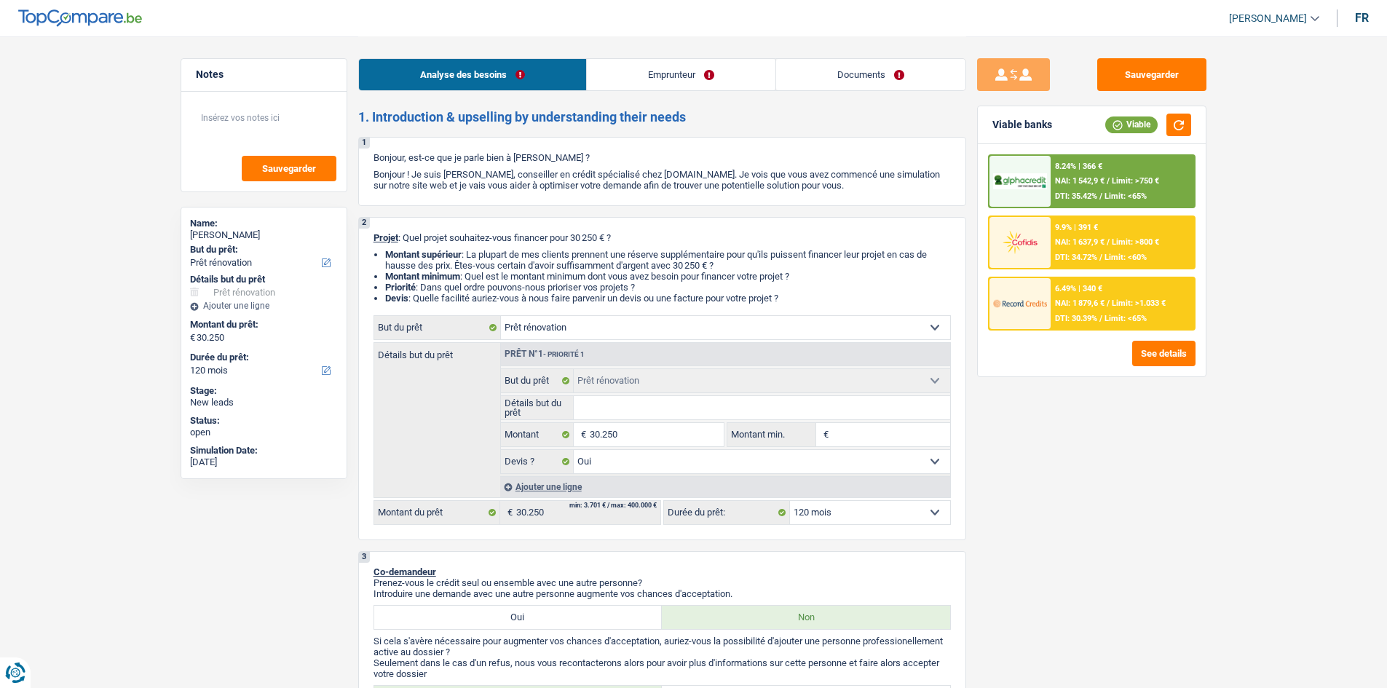
click at [744, 73] on link "Emprunteur" at bounding box center [681, 74] width 189 height 31
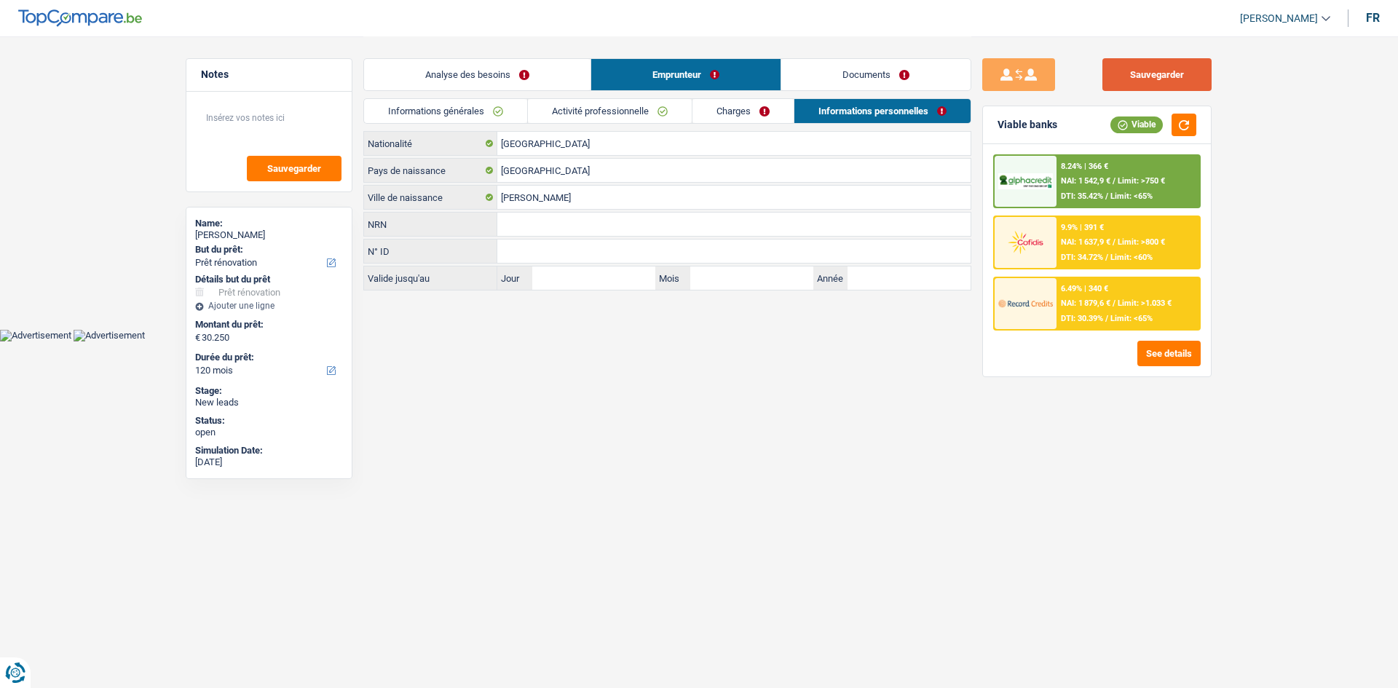
click at [1126, 71] on button "Sauvegarder" at bounding box center [1157, 74] width 109 height 33
click at [851, 68] on link "Documents" at bounding box center [875, 74] width 189 height 31
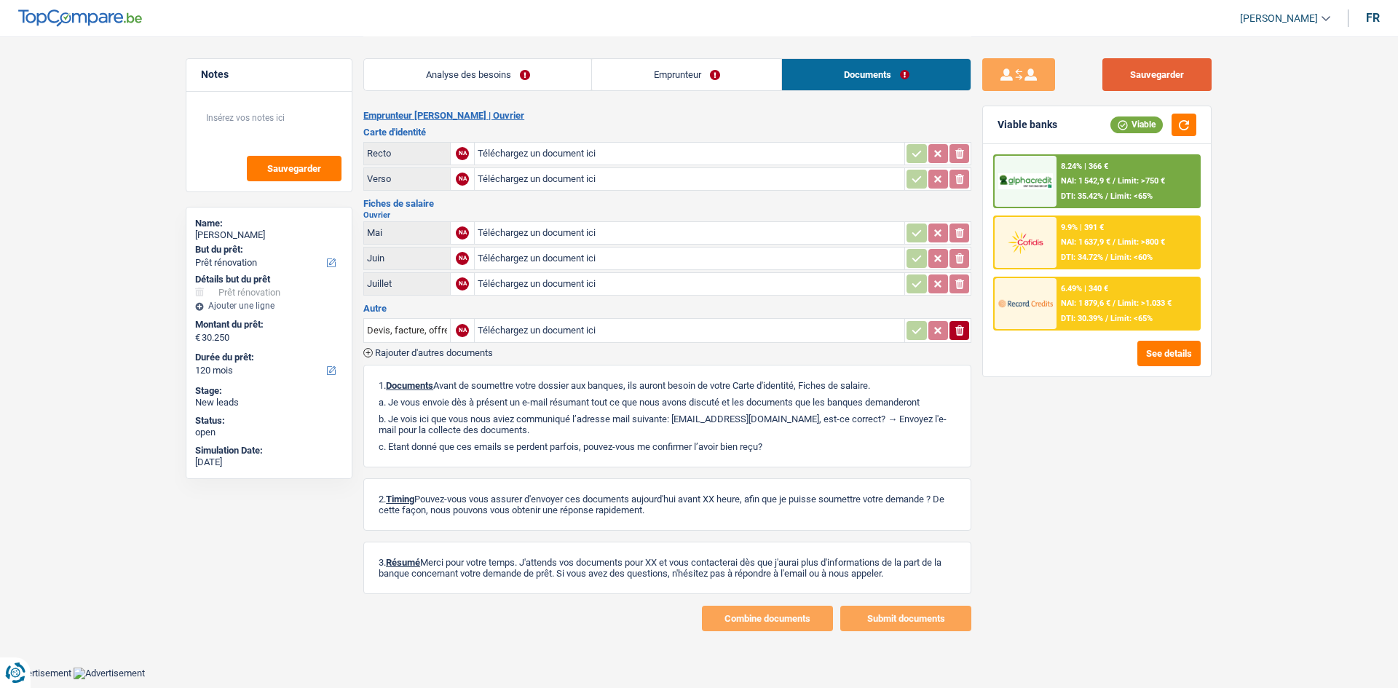
click at [1127, 71] on button "Sauvegarder" at bounding box center [1157, 74] width 109 height 33
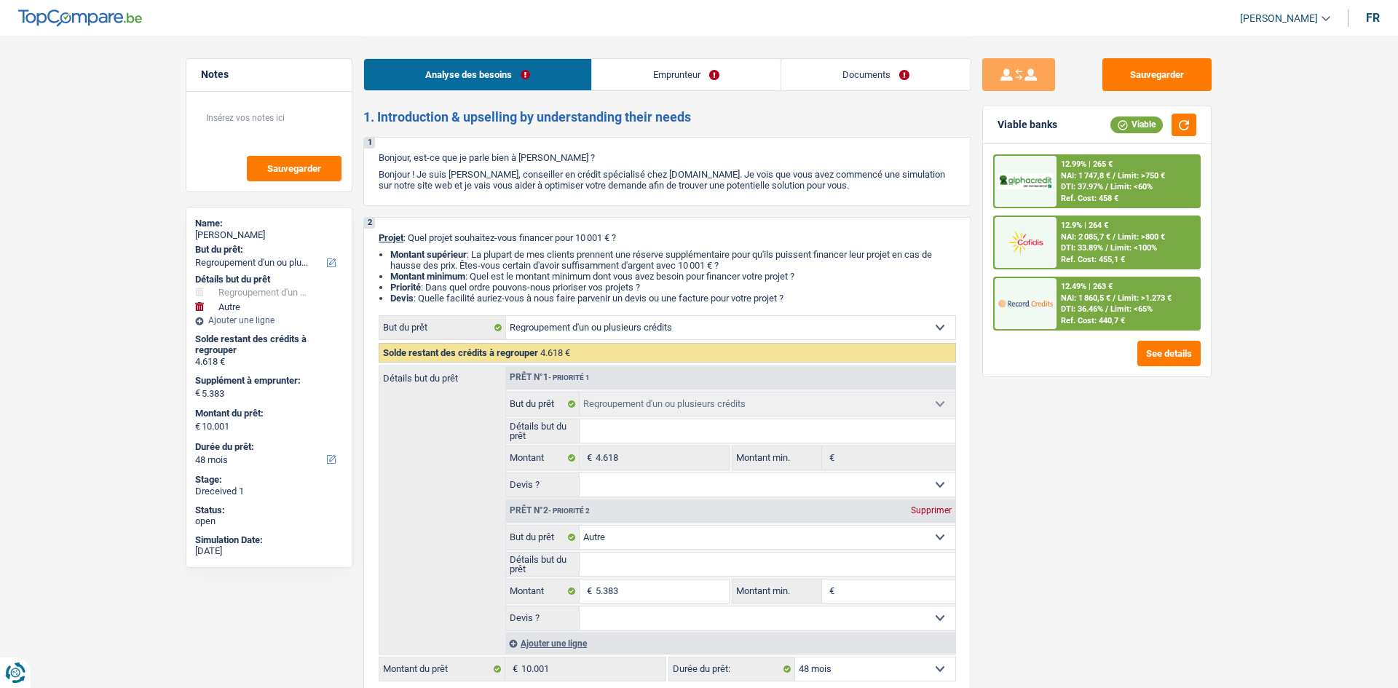
select select "refinancing"
select select "other"
select select "48"
select select "refinancing"
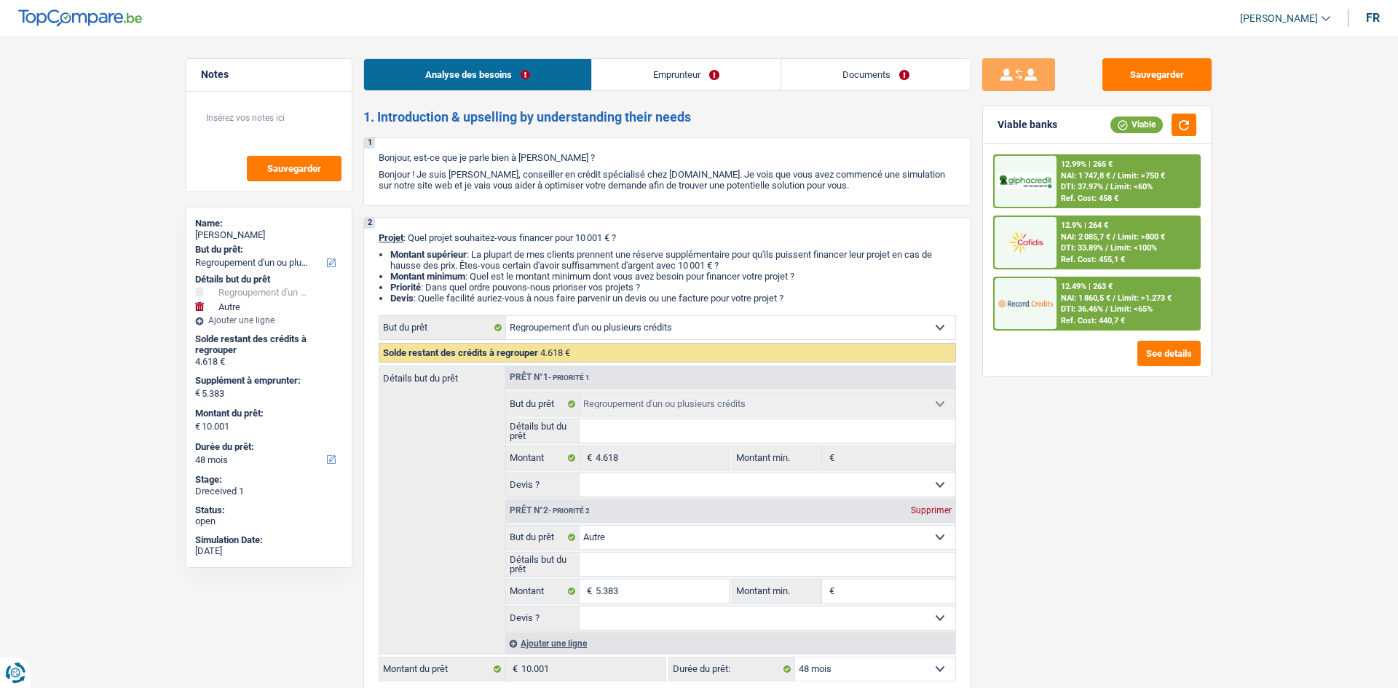
select select "refinancing"
select select "other"
select select "48"
select select "publicEmployee"
select select "familyAllowances"
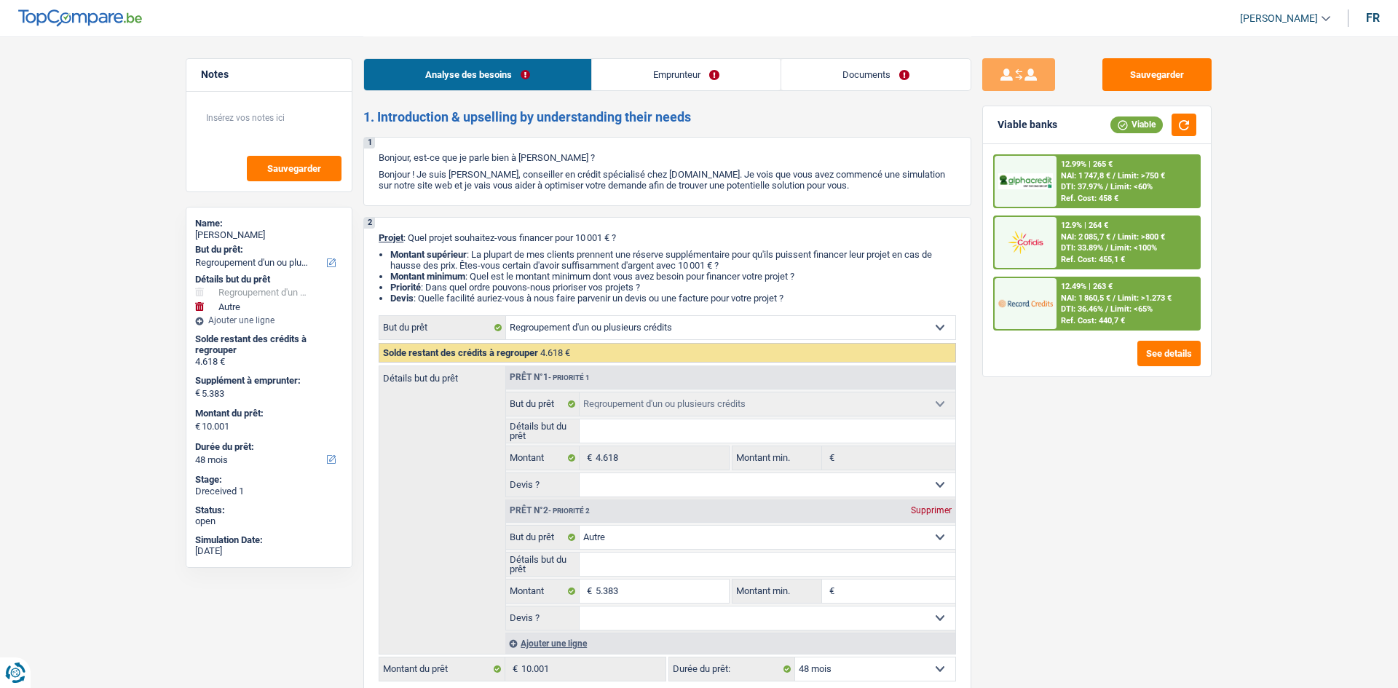
select select "netSalary"
select select "mealVouchers"
select select "rents"
select select "personalLoan"
select select "familyEvent"
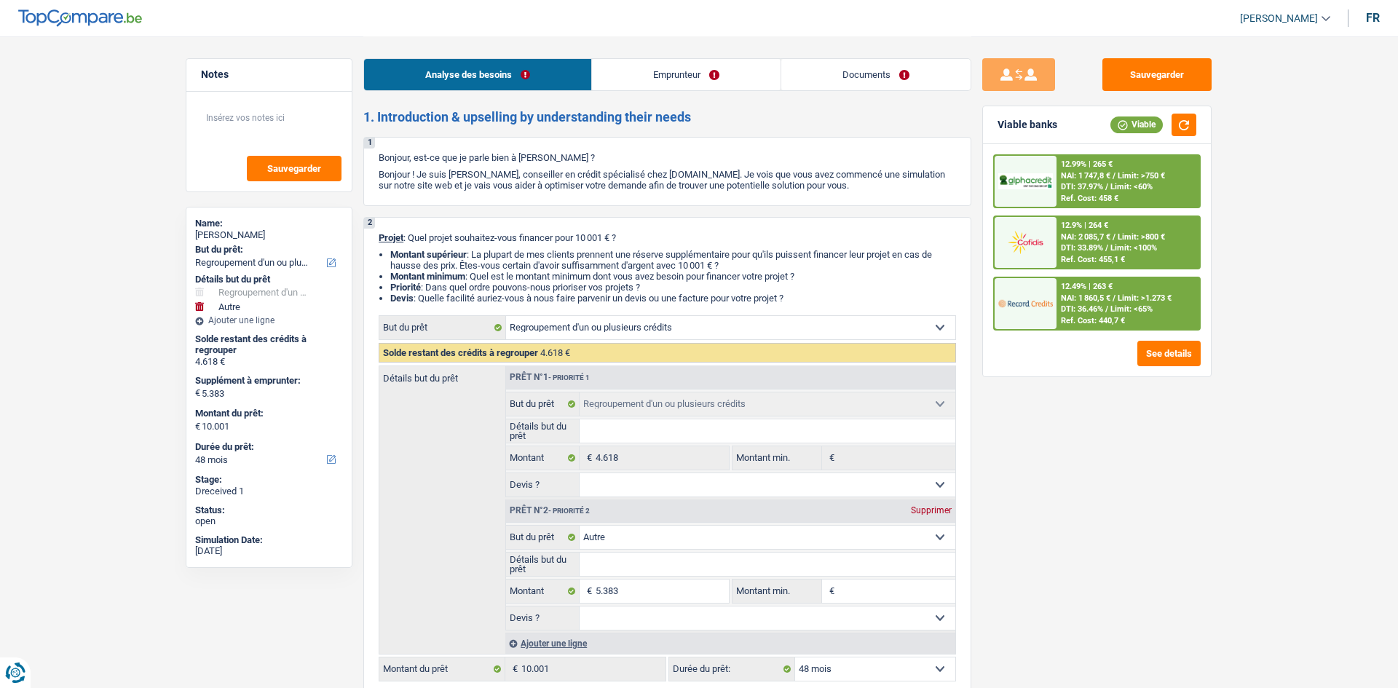
select select "24"
select select "personalLoan"
select select "familyEvent"
select select "24"
select select "cardOrCredit"
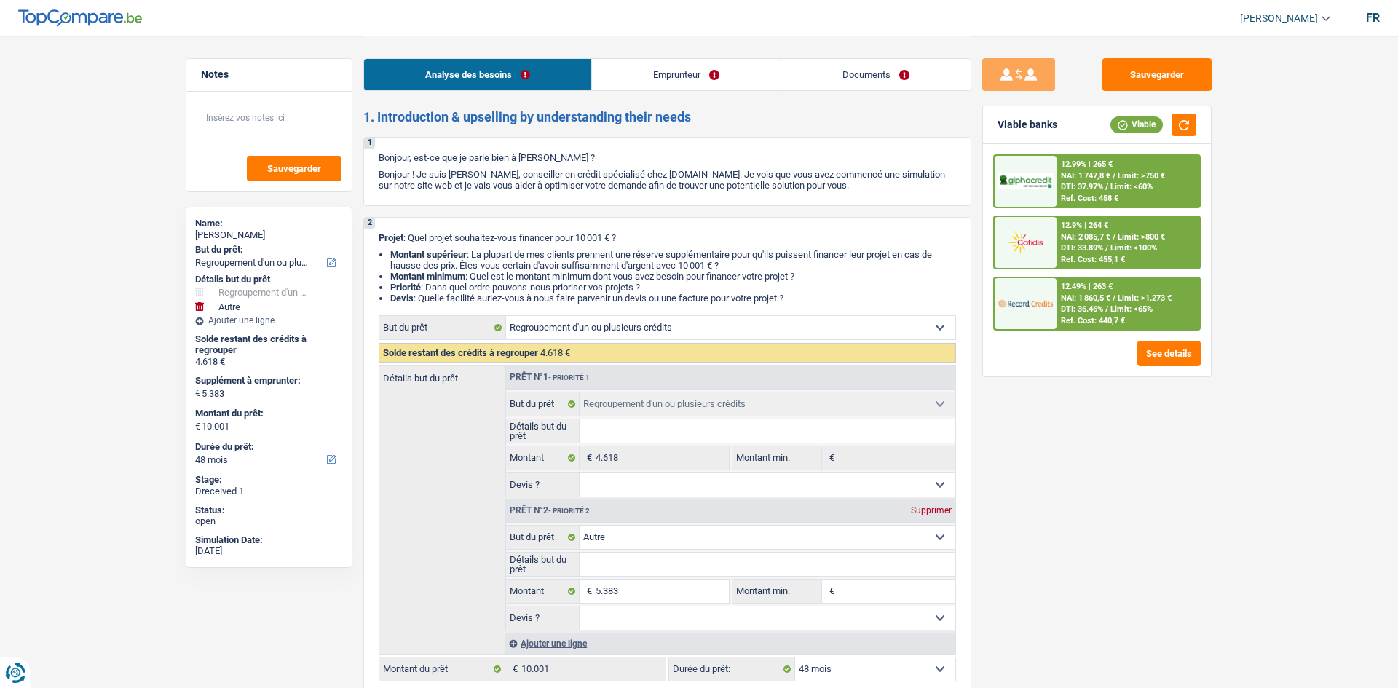
select select "refinancing"
select select "other"
select select "48"
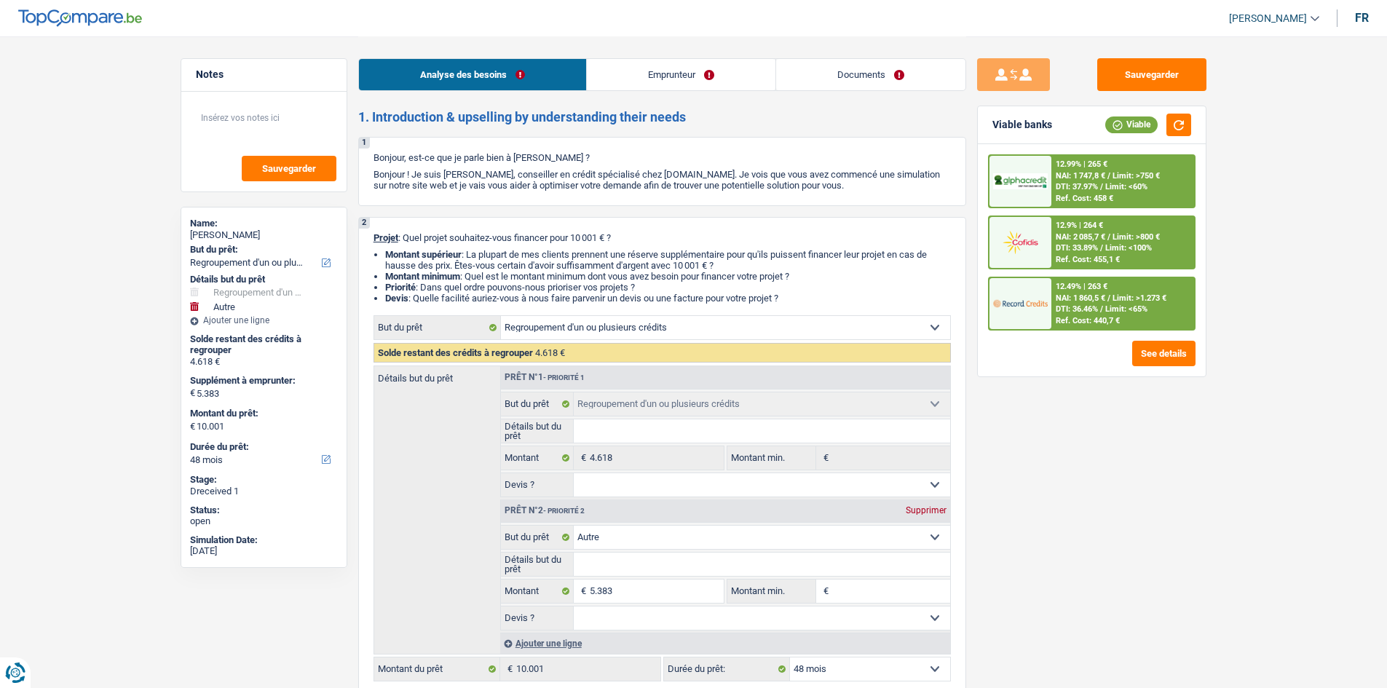
click at [847, 71] on link "Documents" at bounding box center [870, 74] width 189 height 31
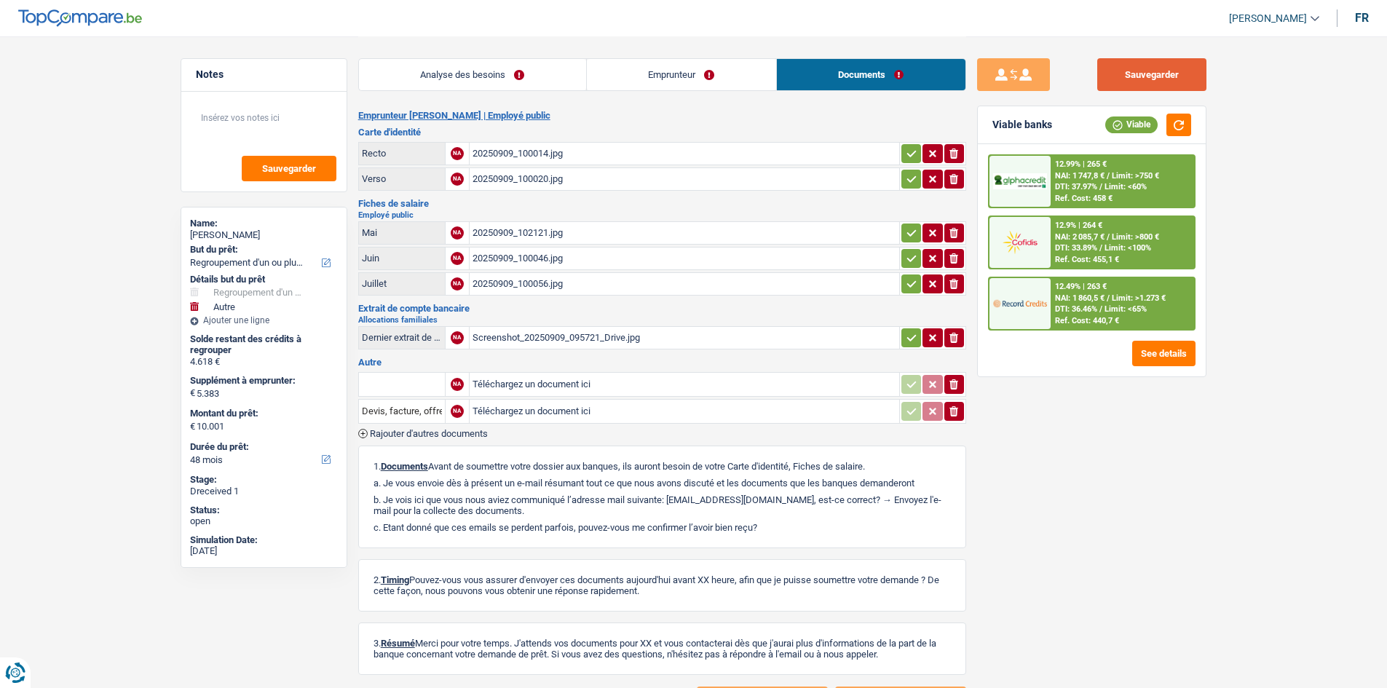
drag, startPoint x: 1170, startPoint y: 76, endPoint x: 994, endPoint y: 31, distance: 181.9
click at [1162, 74] on button "Sauvegarder" at bounding box center [1152, 74] width 109 height 33
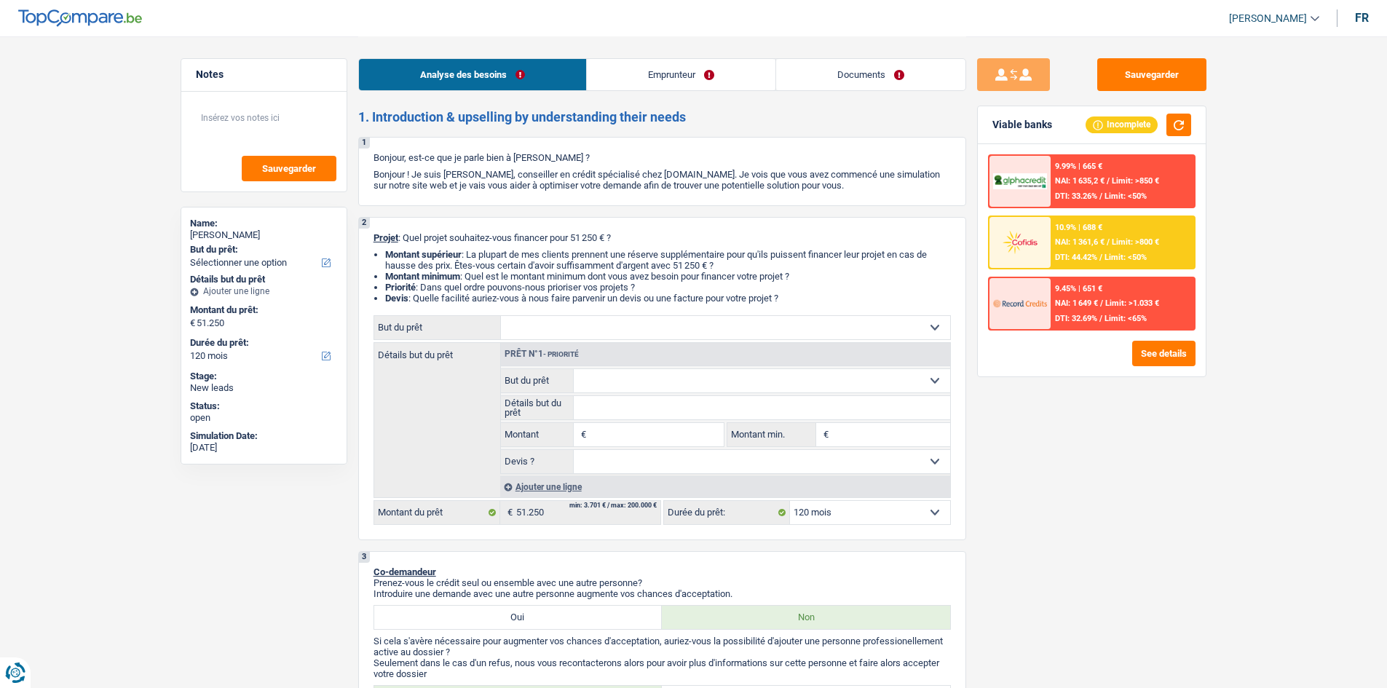
select select "120"
select select "worker"
select select "netSalary"
select select "liveWithParents"
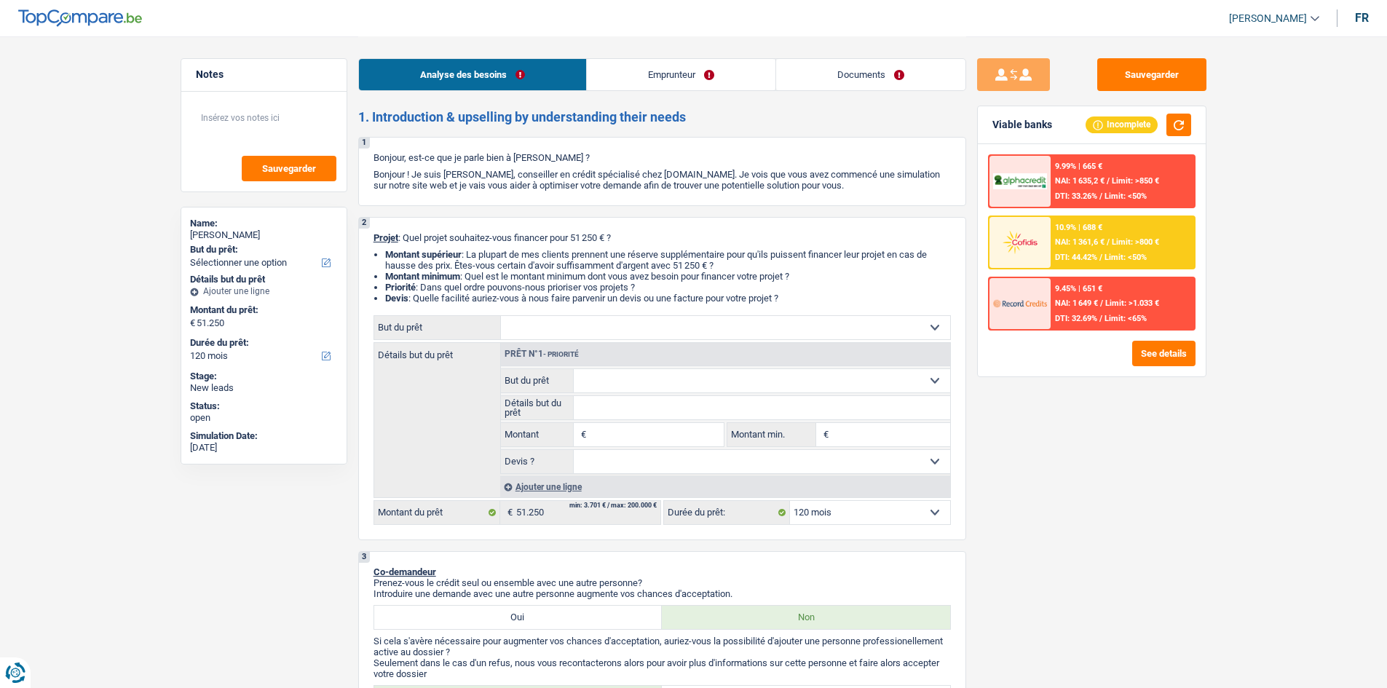
select select "cardOrCredit"
select select "120"
click at [720, 68] on link "Emprunteur" at bounding box center [681, 74] width 189 height 31
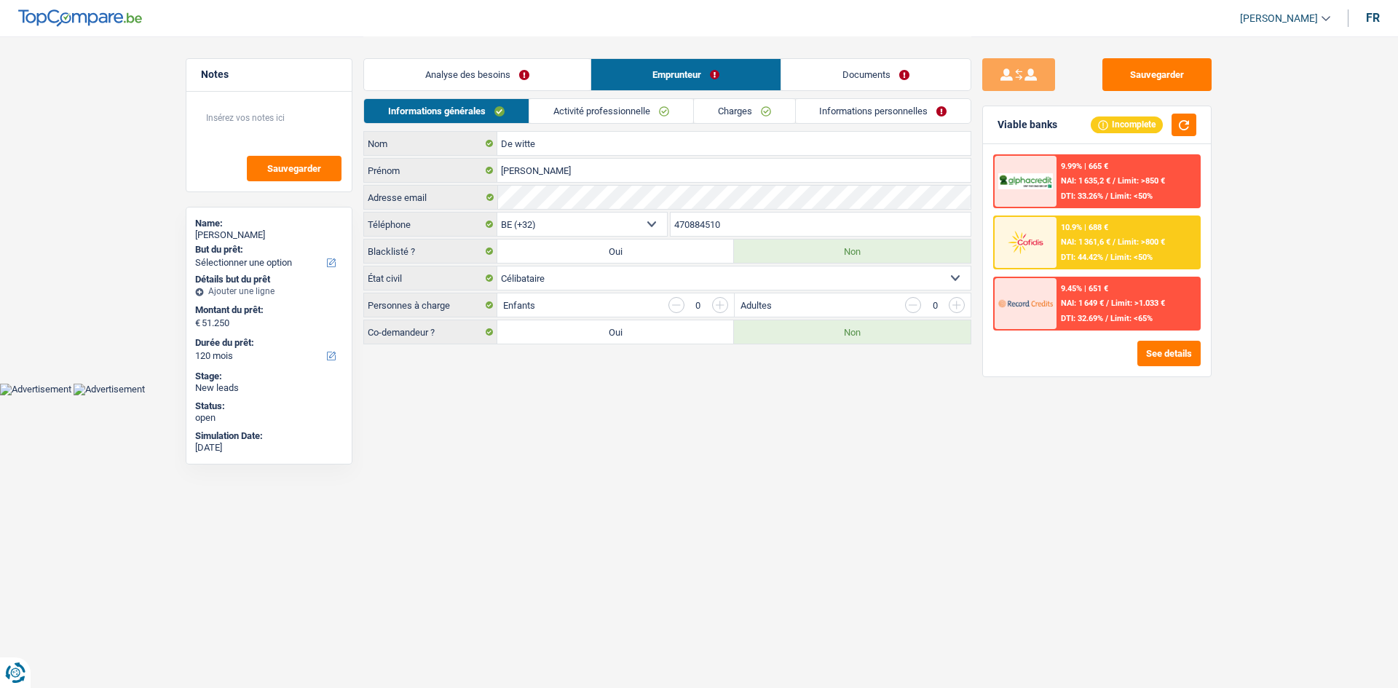
click at [609, 106] on link "Activité professionnelle" at bounding box center [611, 111] width 164 height 24
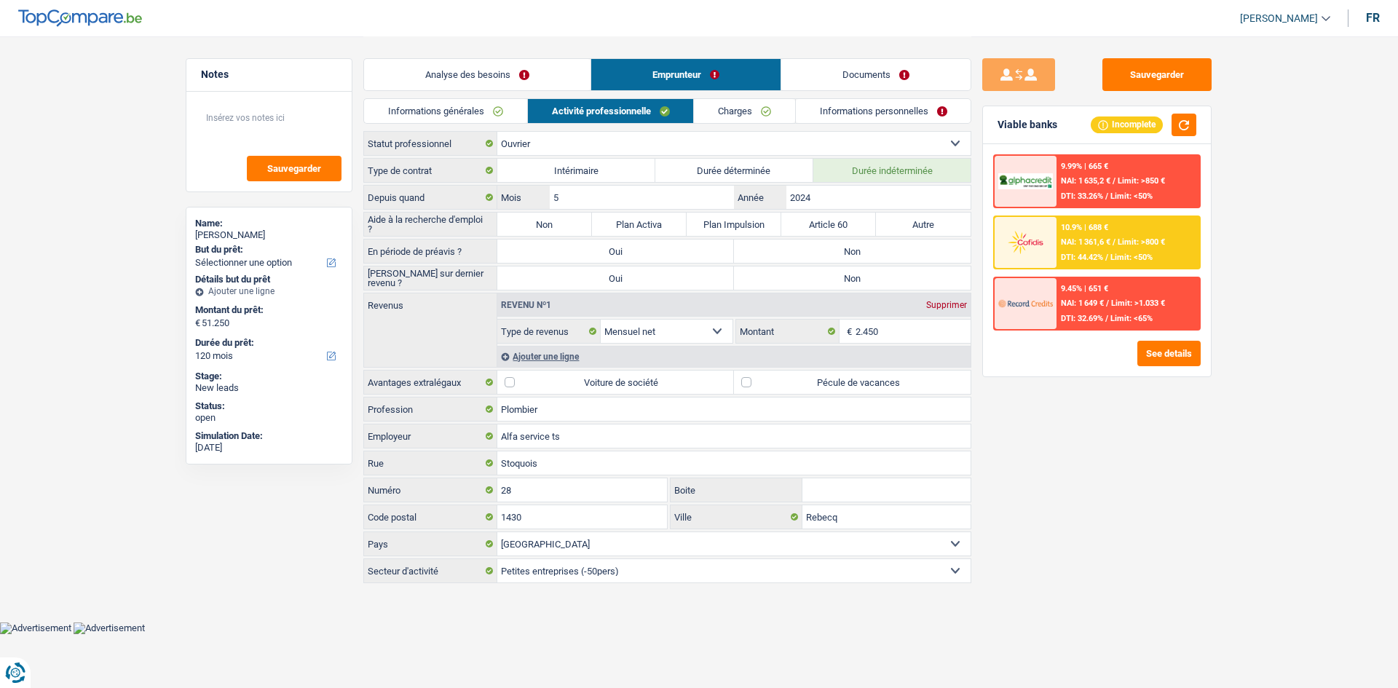
click at [738, 110] on link "Charges" at bounding box center [744, 111] width 101 height 24
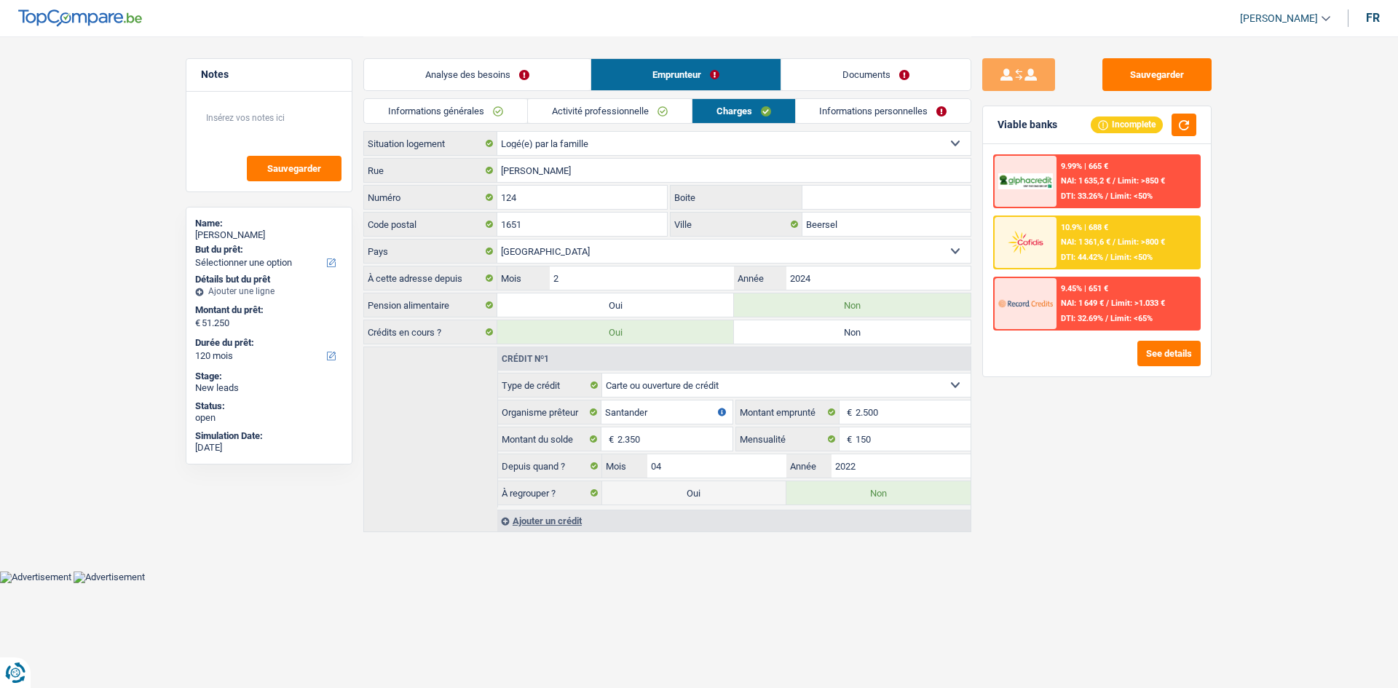
click at [822, 114] on link "Informations personnelles" at bounding box center [884, 111] width 176 height 24
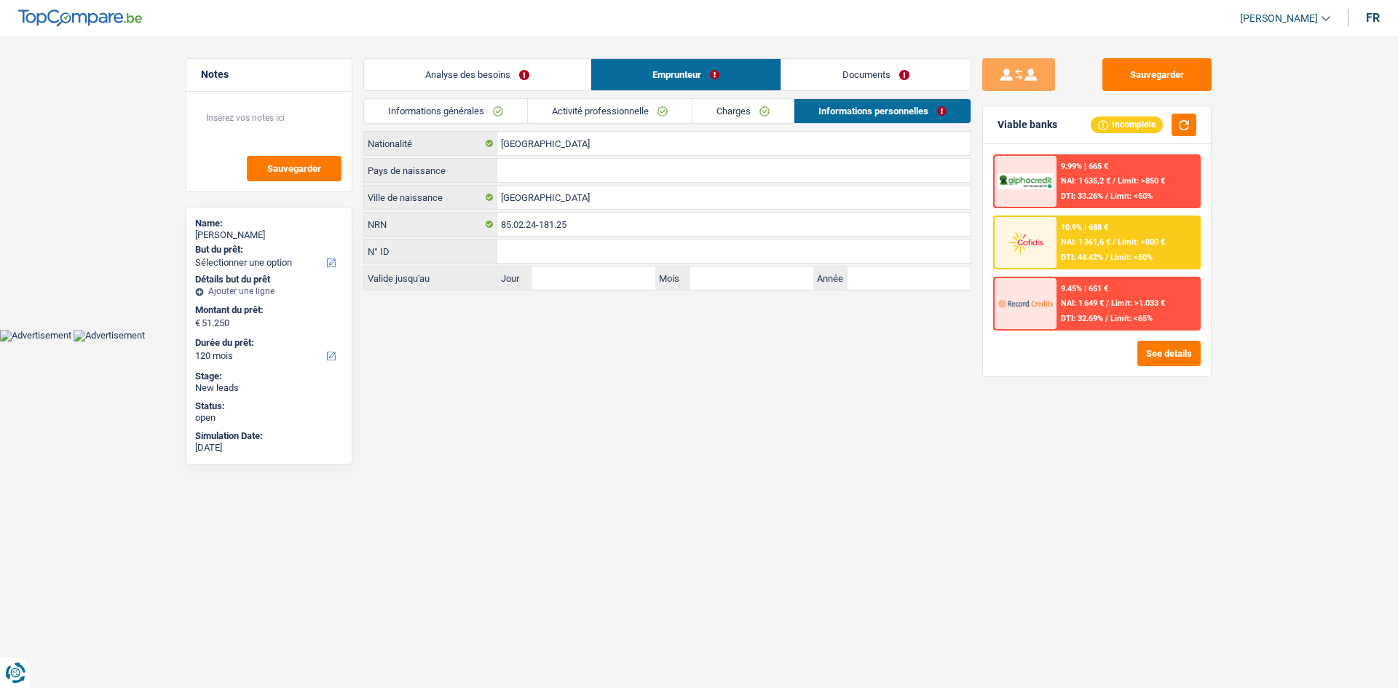
click at [638, 108] on link "Activité professionnelle" at bounding box center [610, 111] width 164 height 24
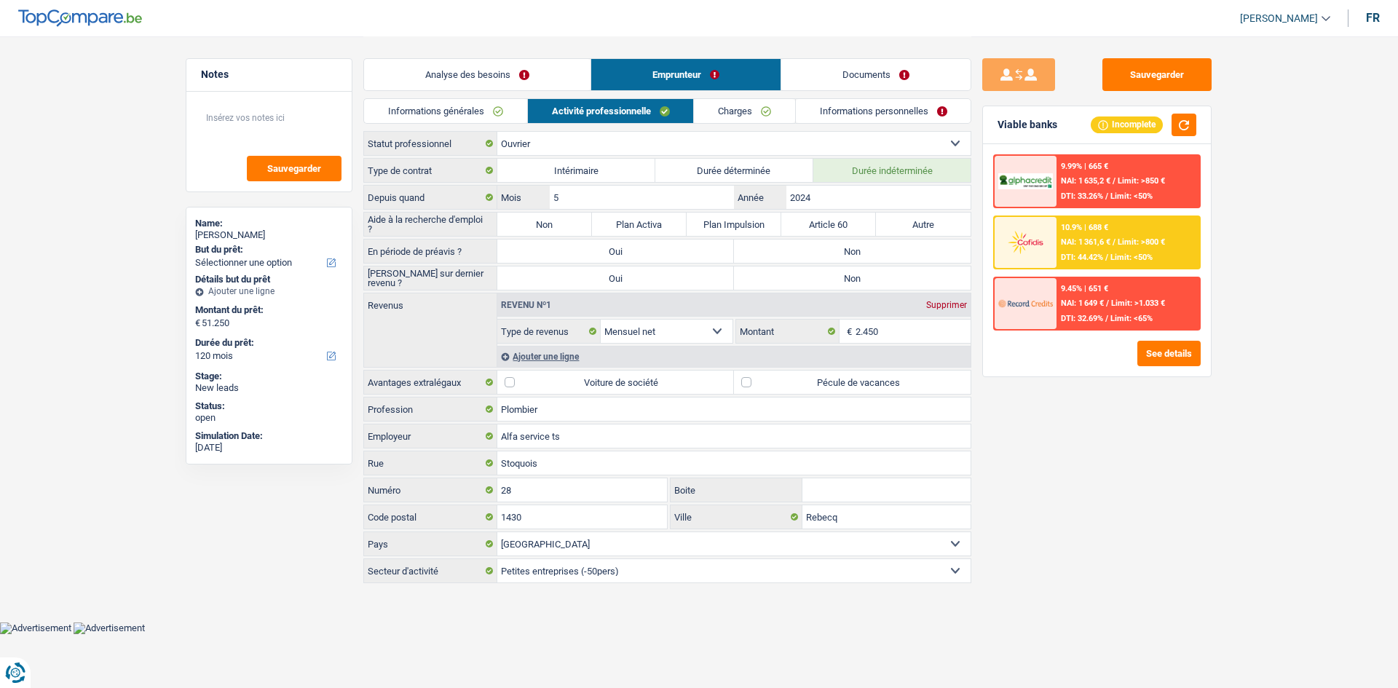
click at [751, 118] on link "Charges" at bounding box center [744, 111] width 101 height 24
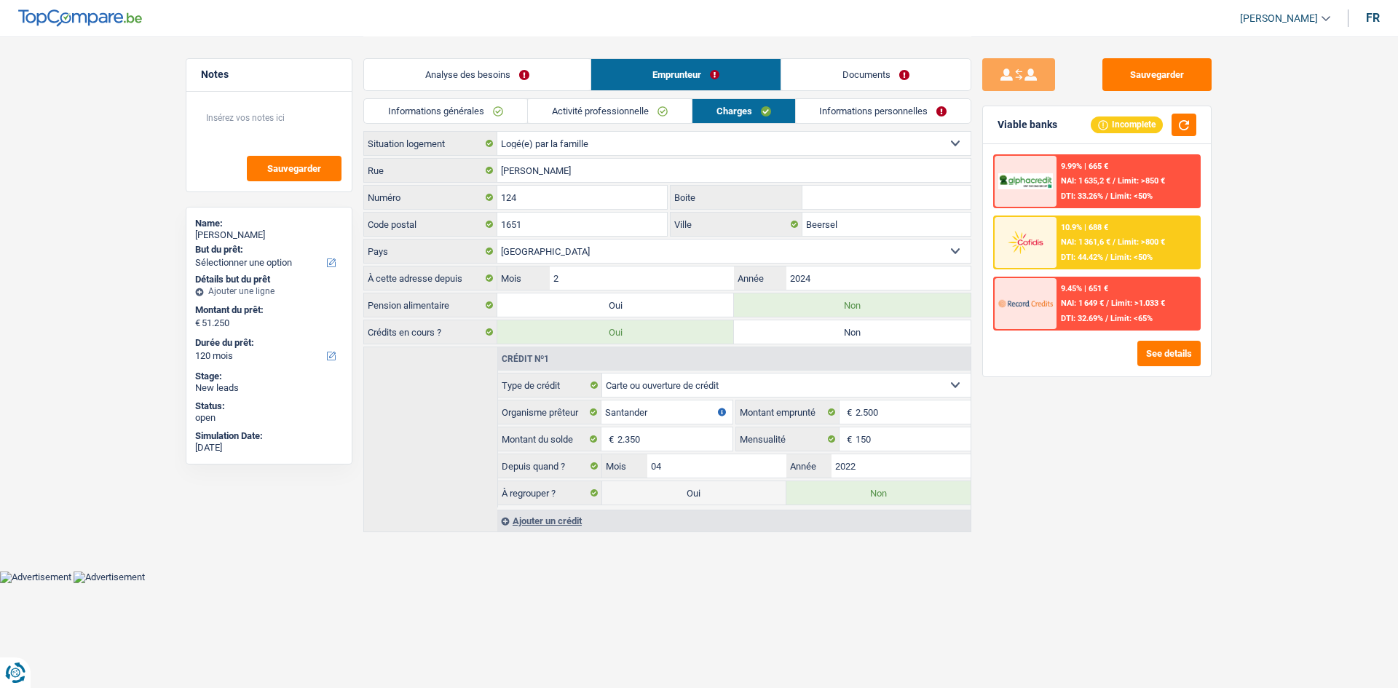
click at [830, 63] on link "Documents" at bounding box center [875, 74] width 189 height 31
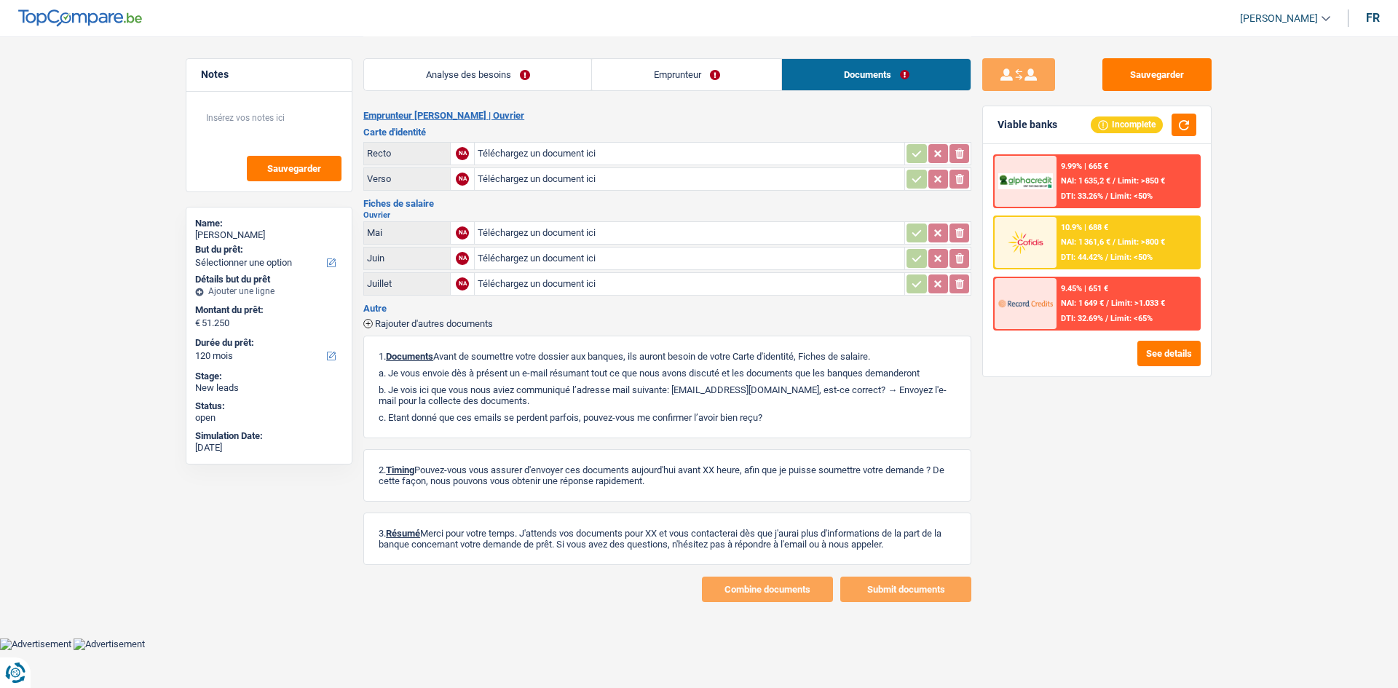
drag, startPoint x: 690, startPoint y: 95, endPoint x: 680, endPoint y: 95, distance: 10.9
click at [686, 95] on div "Analyse des besoins Emprunteur Documents" at bounding box center [667, 67] width 608 height 62
drag, startPoint x: 627, startPoint y: 78, endPoint x: 617, endPoint y: 74, distance: 11.1
click at [627, 77] on link "Emprunteur" at bounding box center [686, 74] width 189 height 31
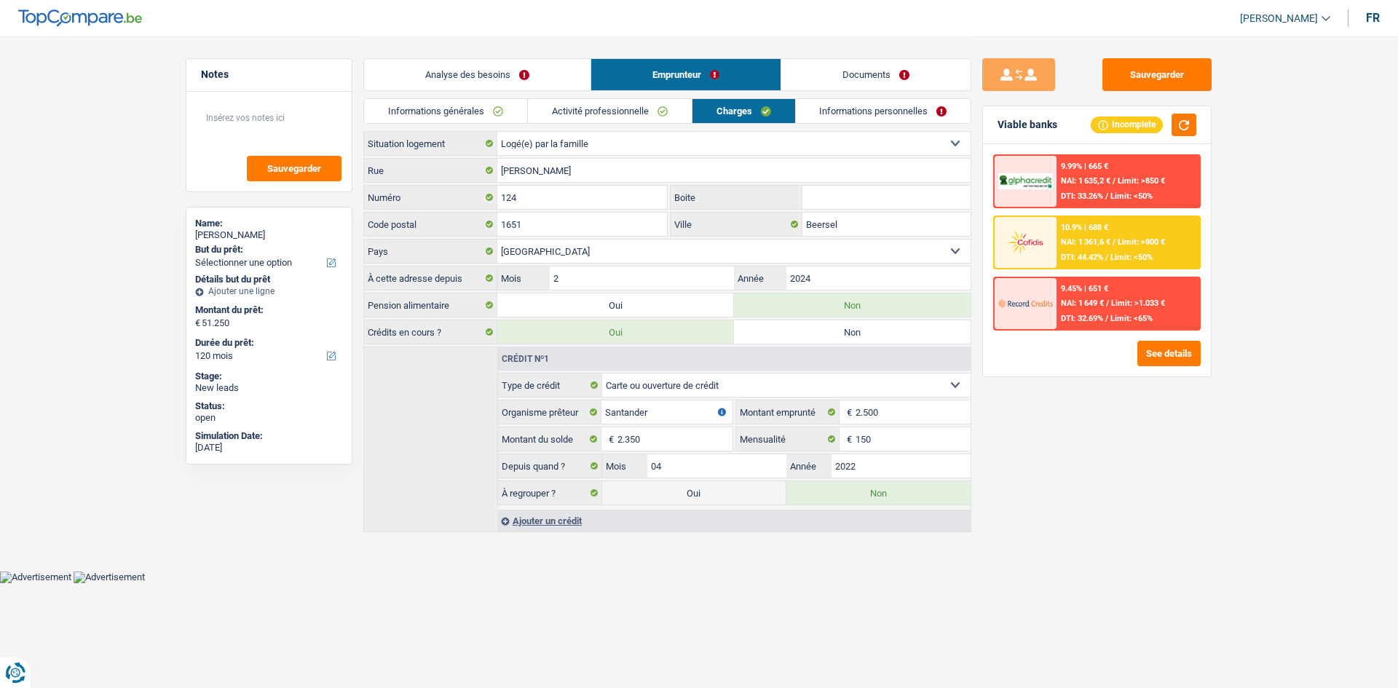
click at [528, 63] on link "Analyse des besoins" at bounding box center [477, 74] width 227 height 31
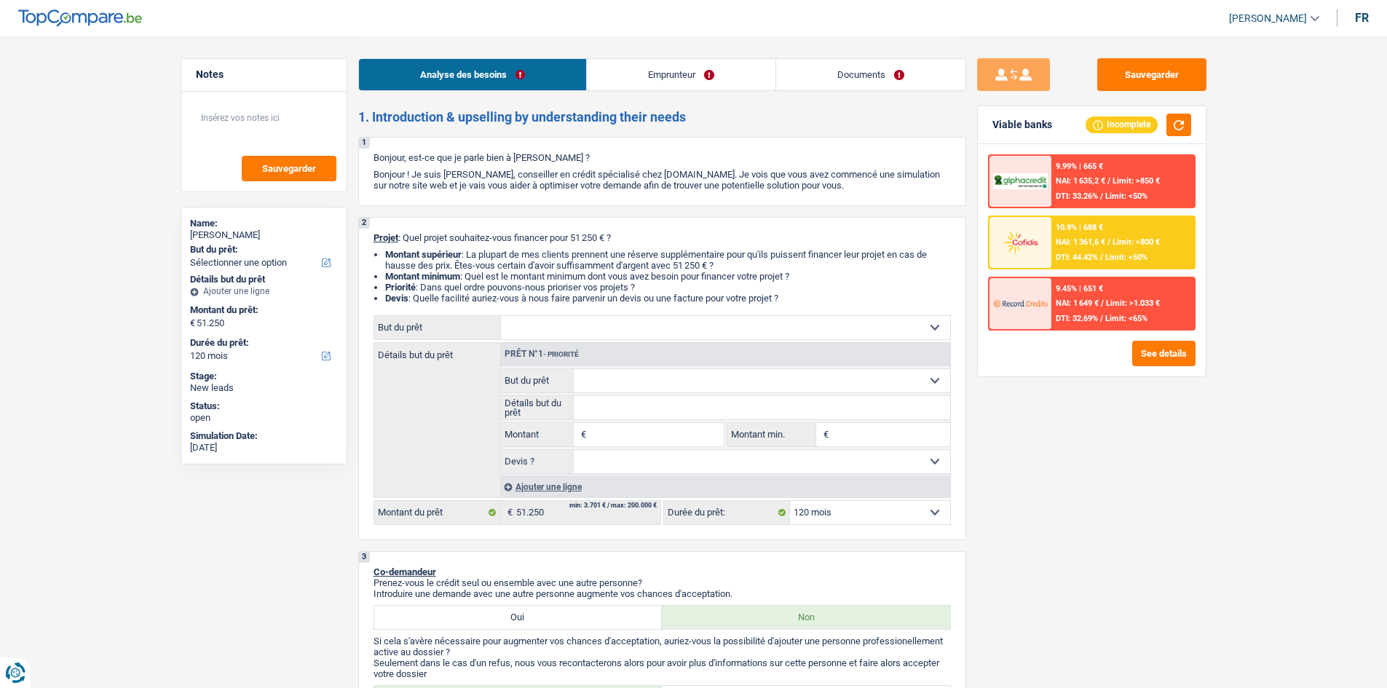
click at [639, 69] on link "Emprunteur" at bounding box center [681, 74] width 189 height 31
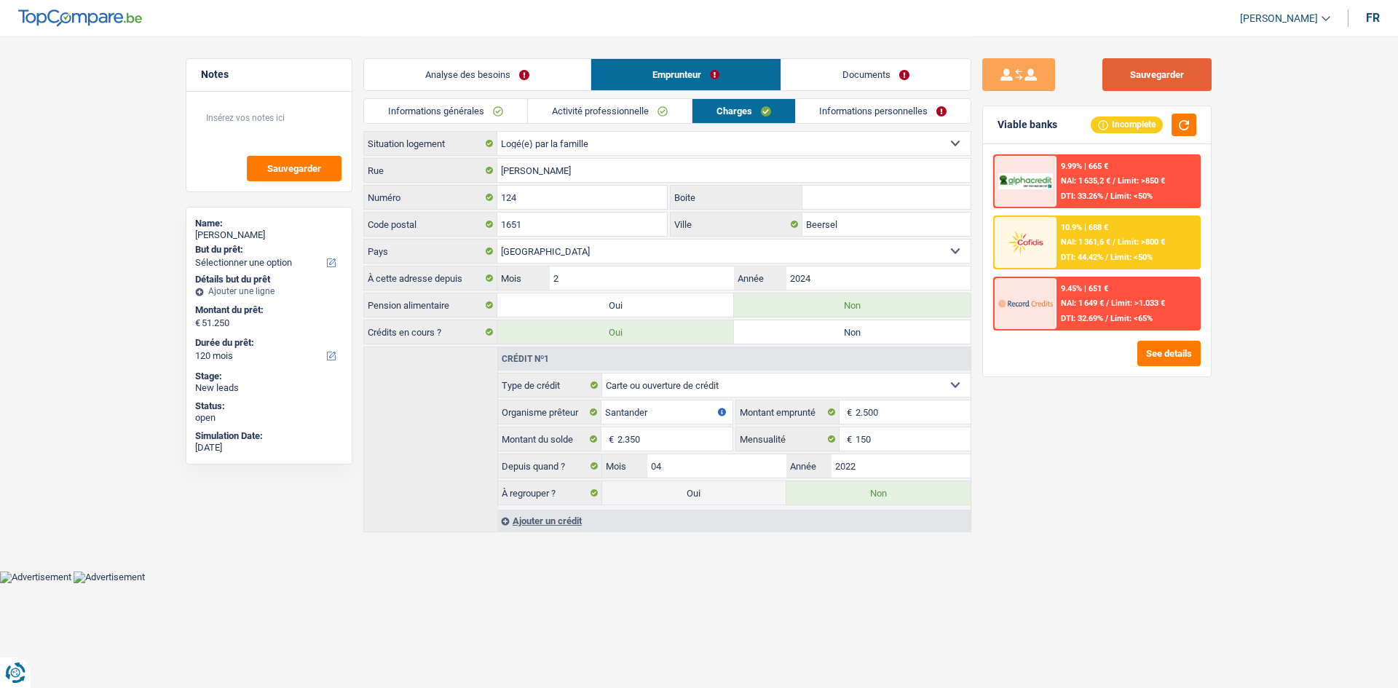
drag, startPoint x: 1126, startPoint y: 79, endPoint x: 1108, endPoint y: 71, distance: 19.9
click at [1126, 78] on button "Sauvegarder" at bounding box center [1157, 74] width 109 height 33
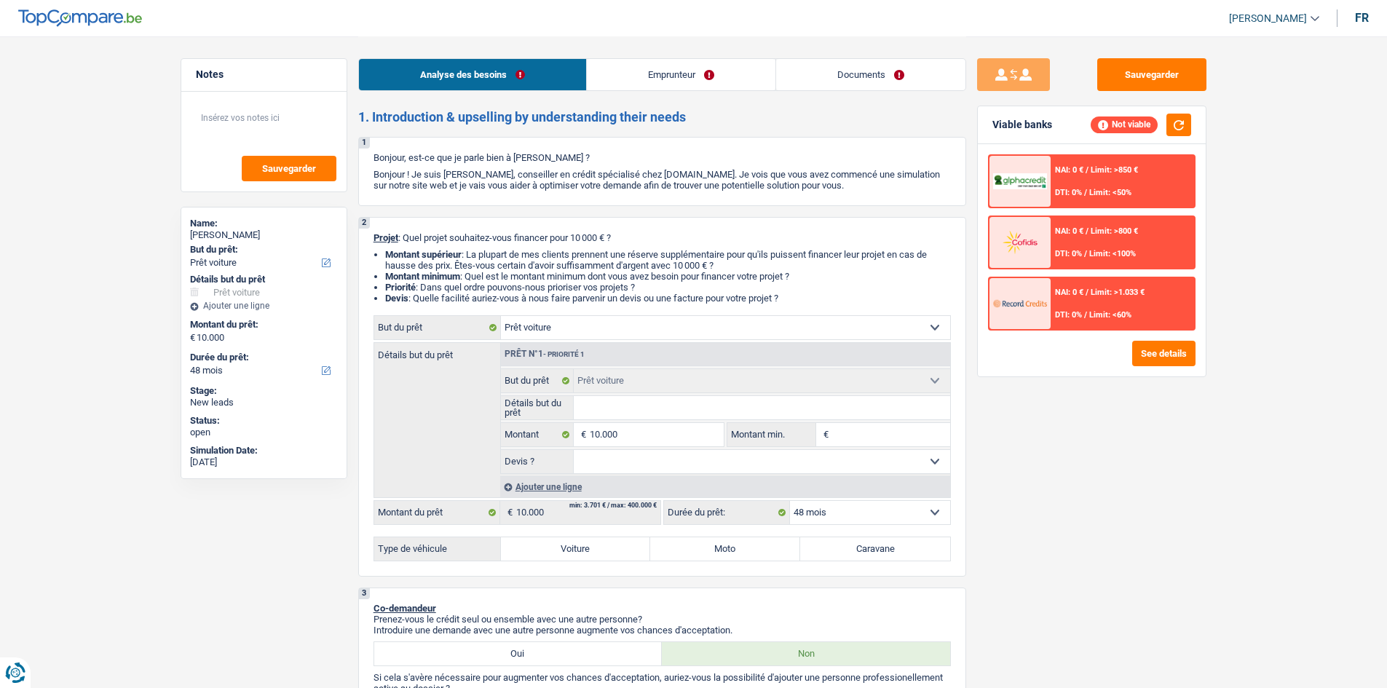
select select "car"
select select "48"
select select "car"
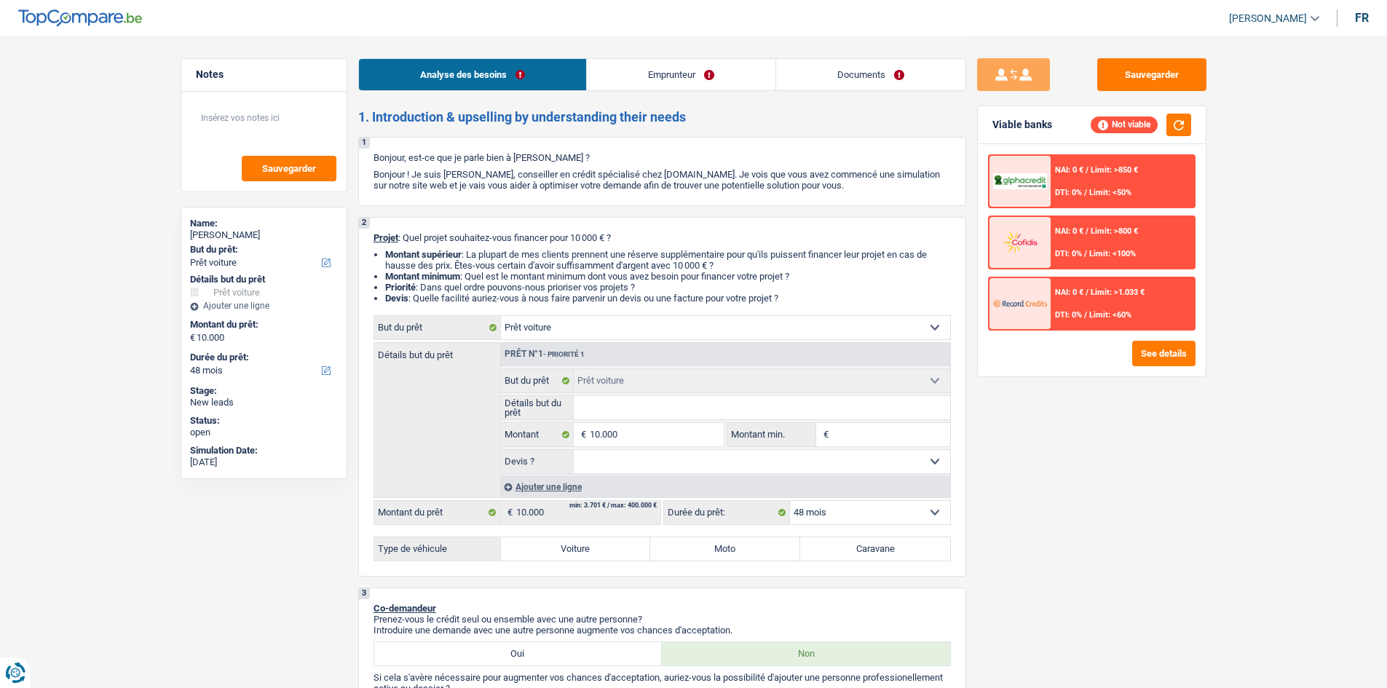
select select "48"
select select "mutuality"
select select "mutualityIndemnity"
select select "car"
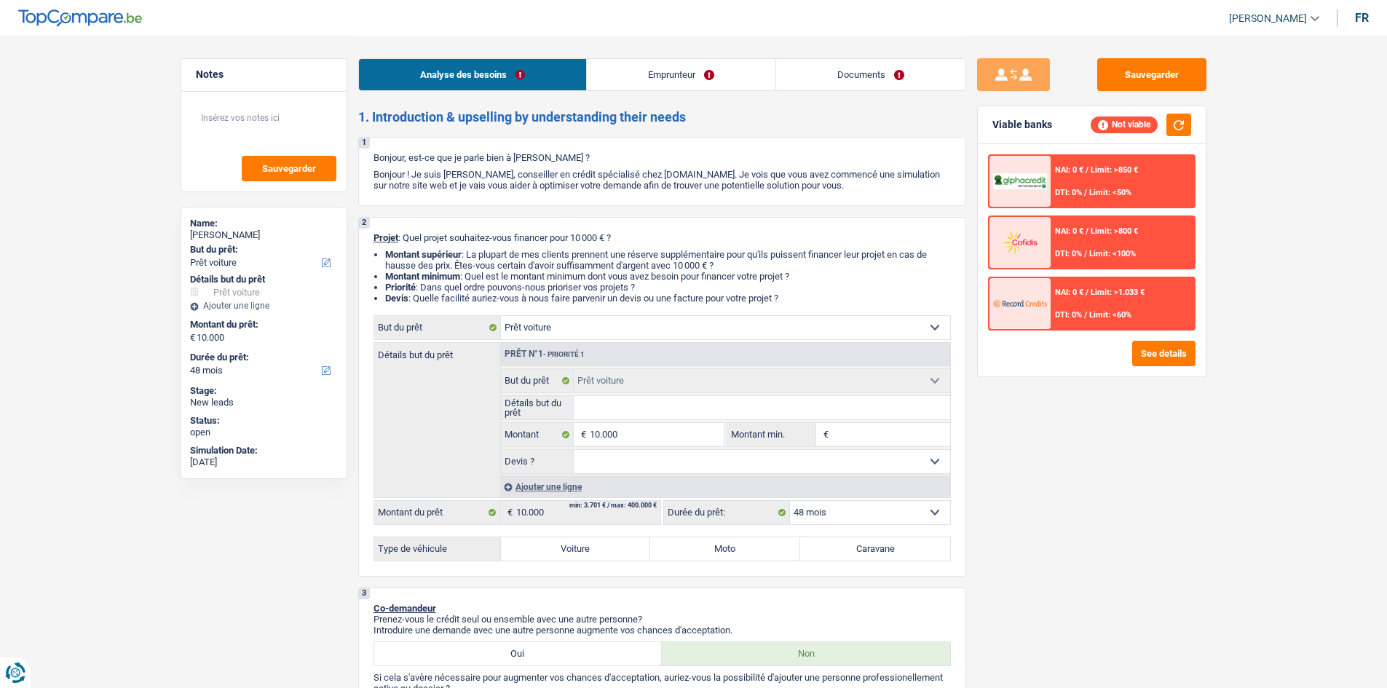
select select "48"
click at [1114, 83] on button "Sauvegarder" at bounding box center [1152, 74] width 109 height 33
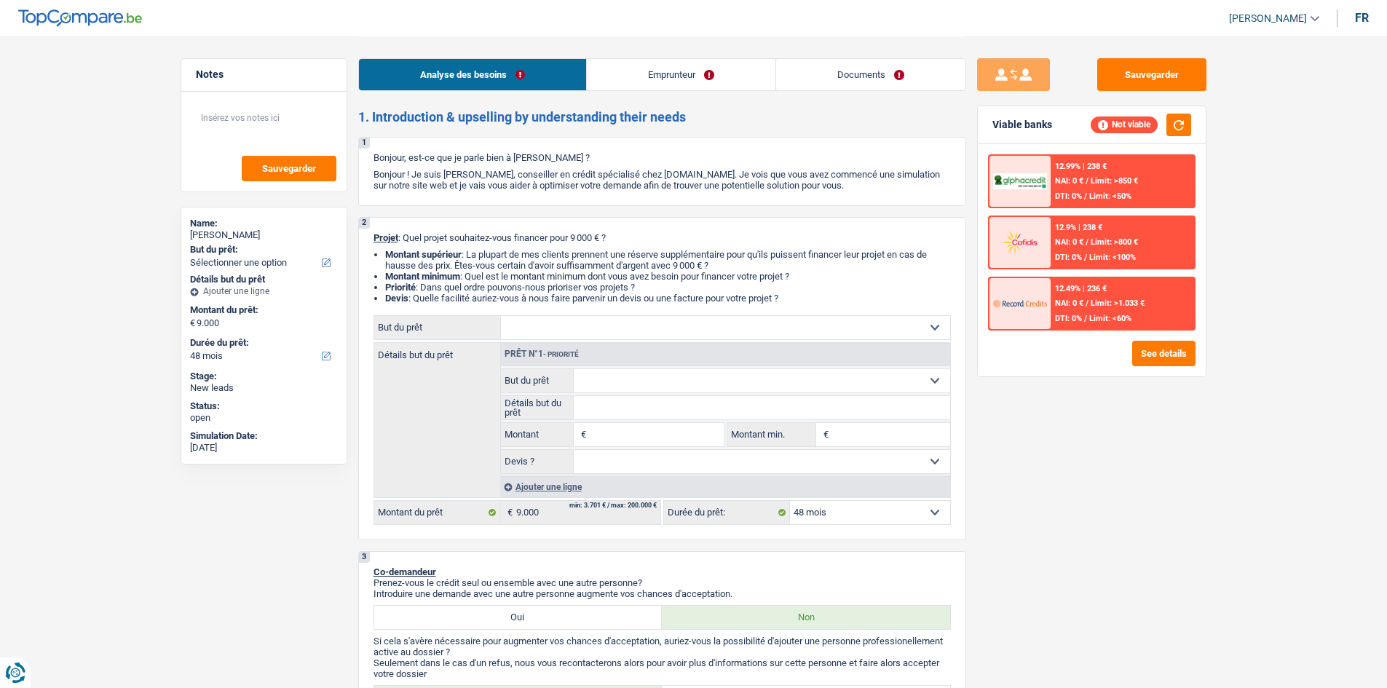
select select "48"
select select "retired"
select select "pension"
select select "48"
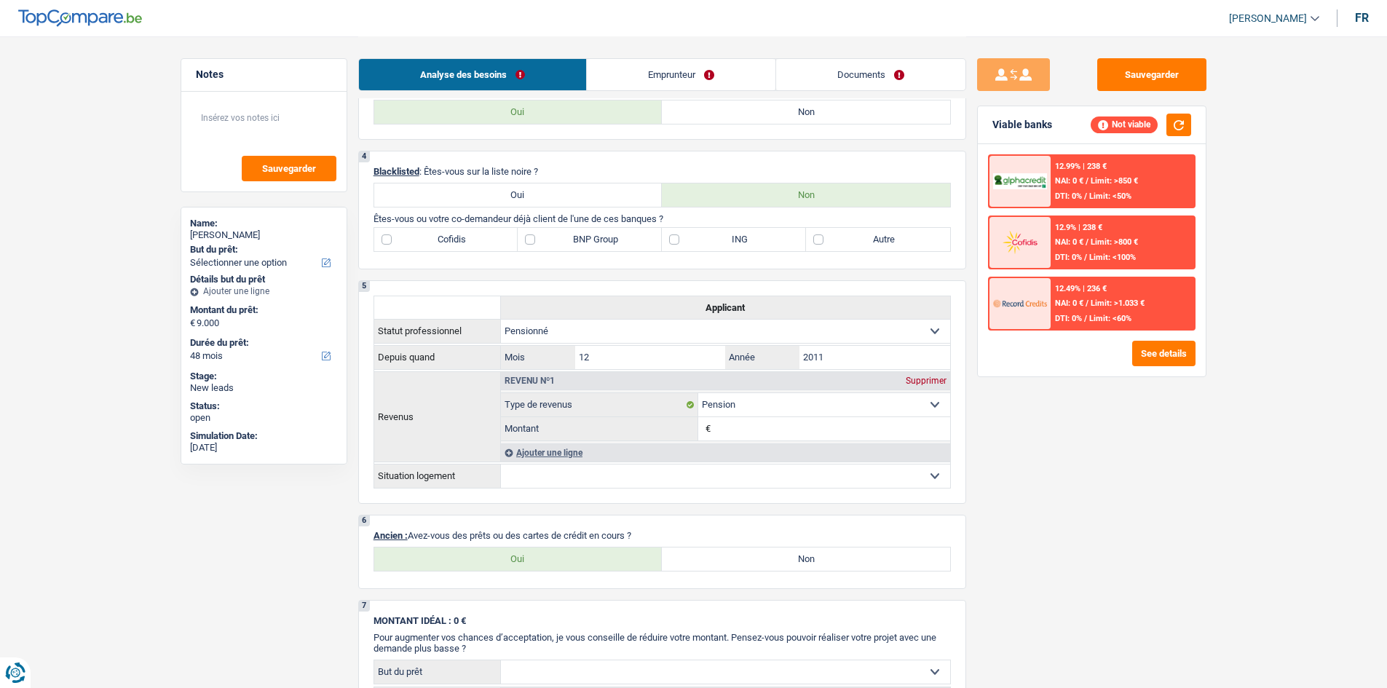
scroll to position [583, 0]
click at [677, 78] on link "Emprunteur" at bounding box center [681, 74] width 189 height 31
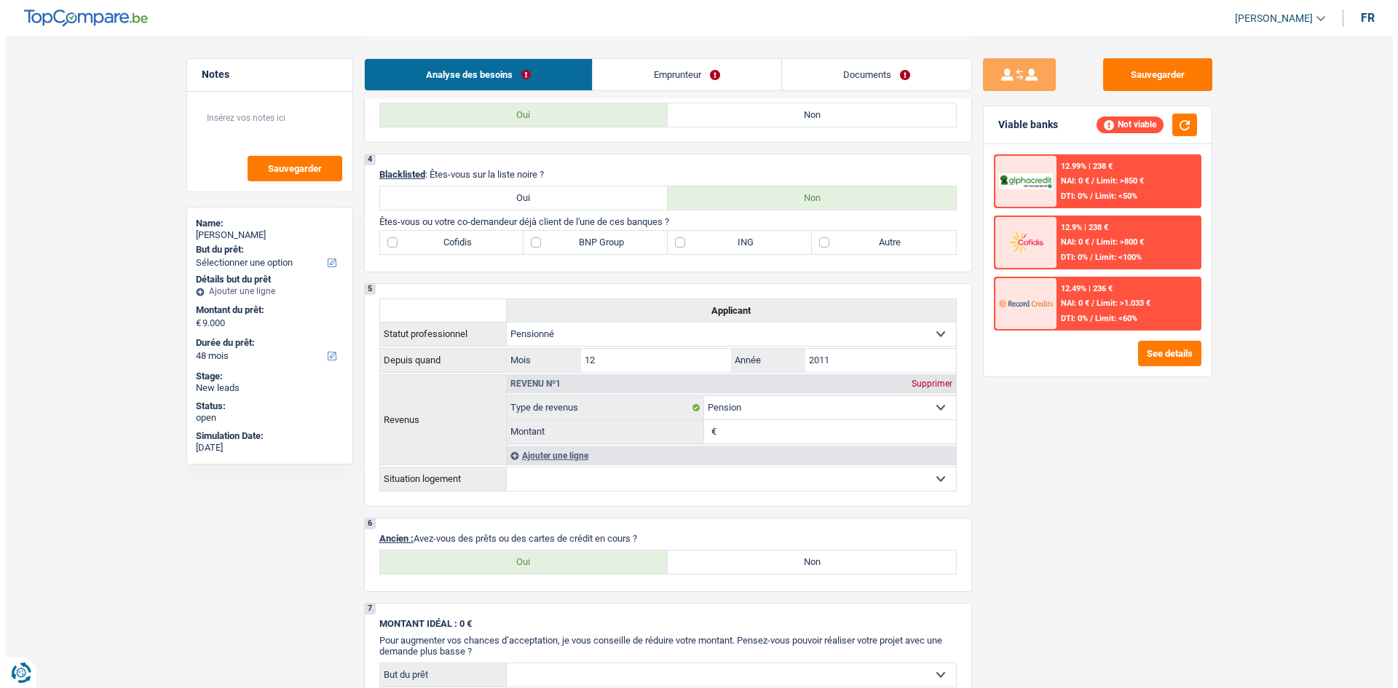
scroll to position [0, 0]
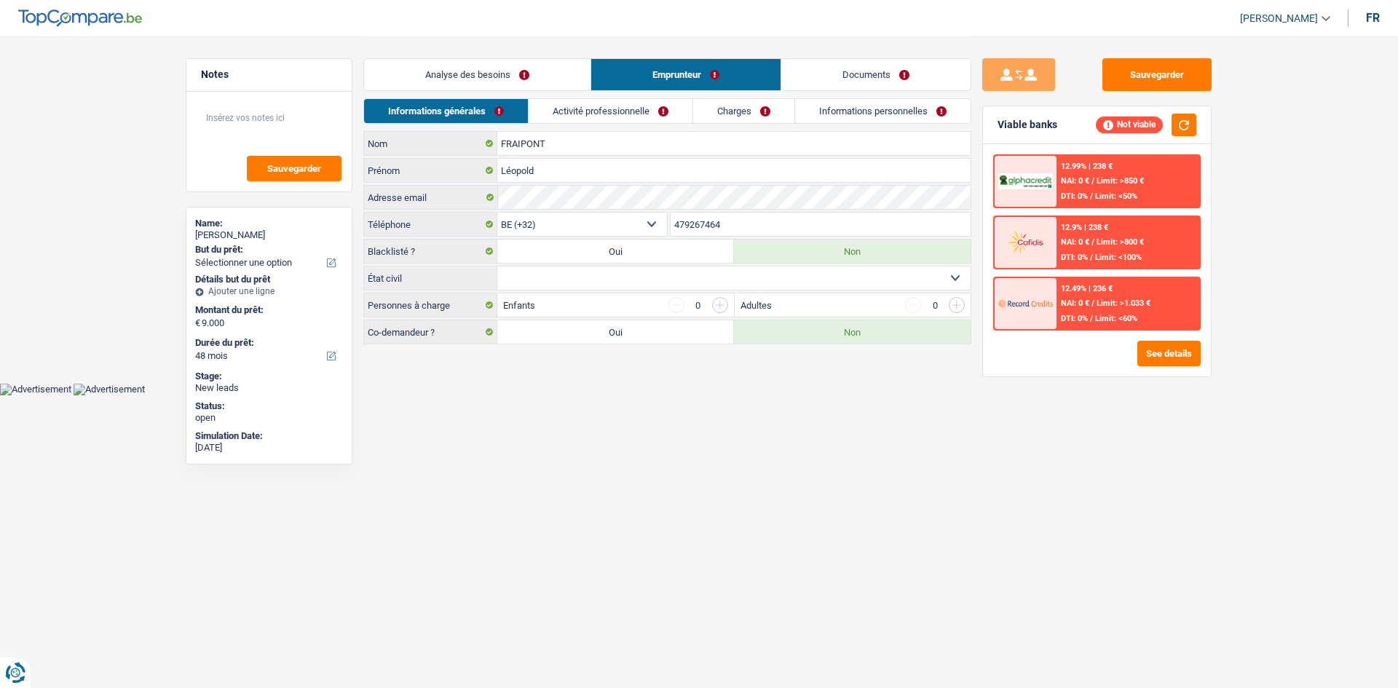
click at [567, 112] on link "Activité professionnelle" at bounding box center [611, 111] width 164 height 24
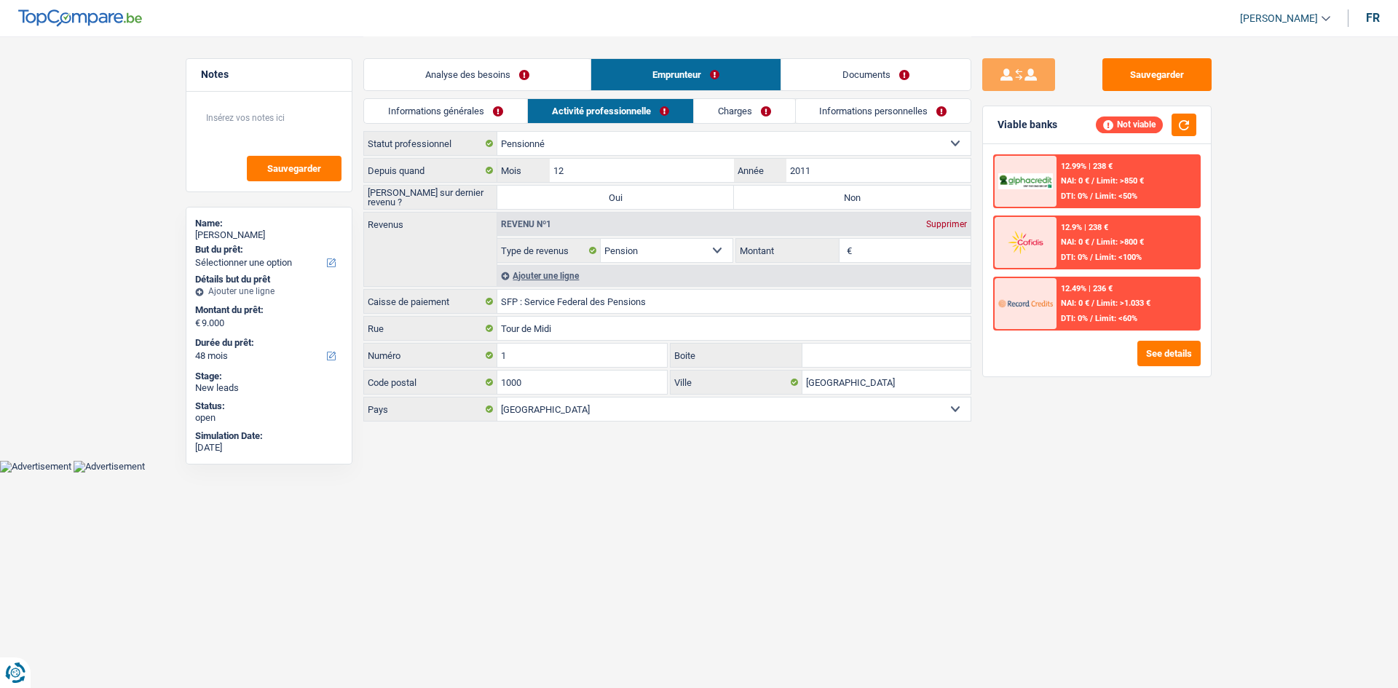
click at [727, 111] on link "Charges" at bounding box center [744, 111] width 101 height 24
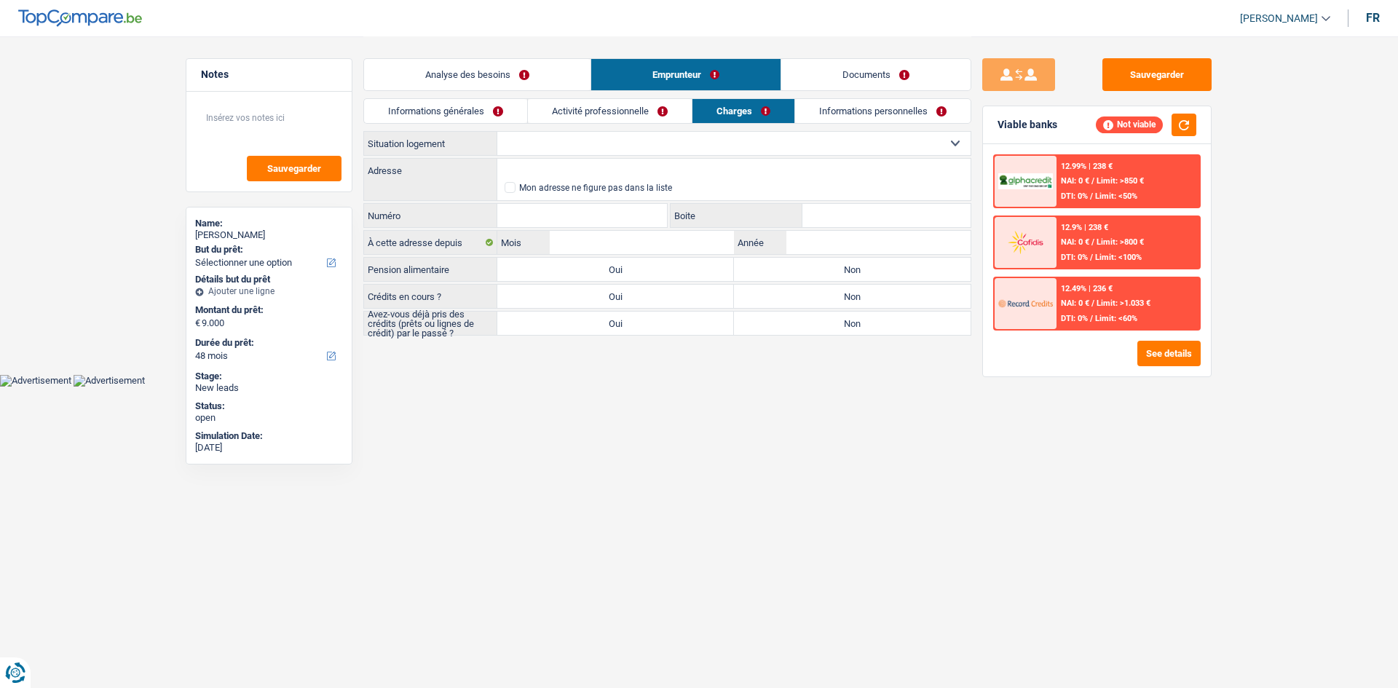
click at [851, 113] on link "Informations personnelles" at bounding box center [883, 111] width 176 height 24
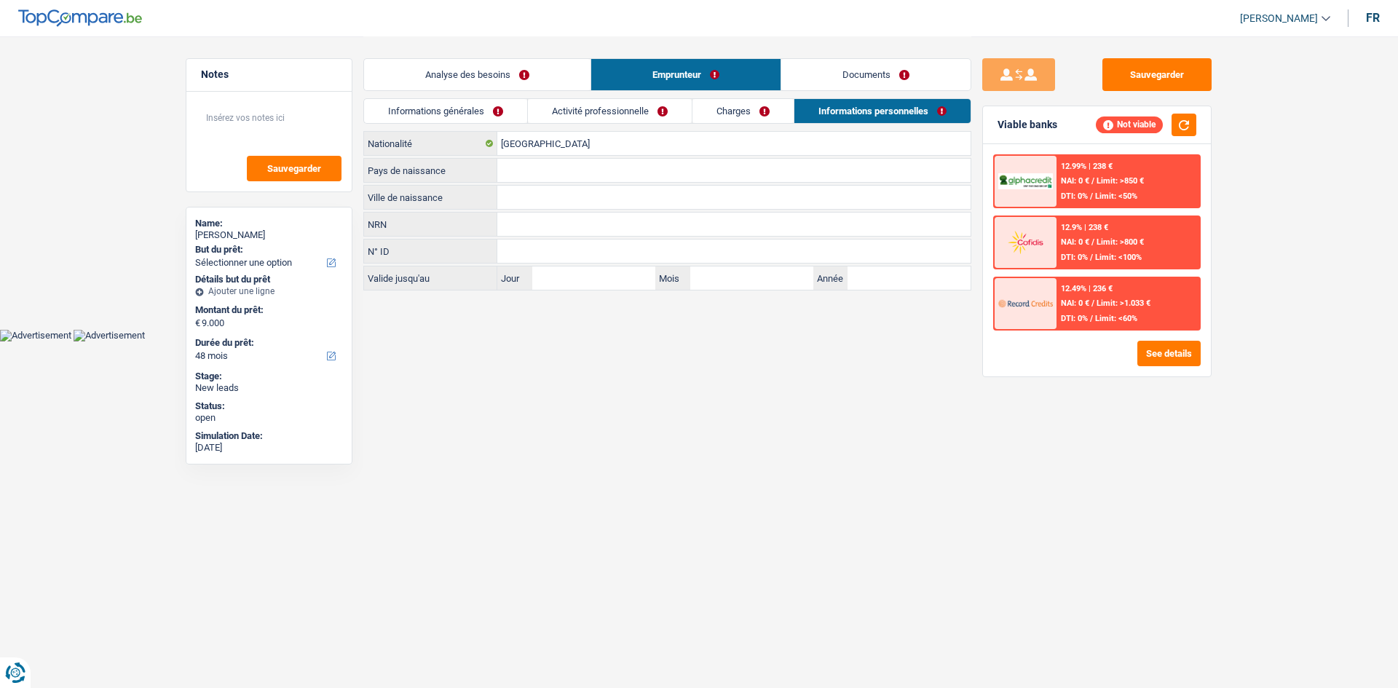
click at [839, 82] on link "Documents" at bounding box center [875, 74] width 189 height 31
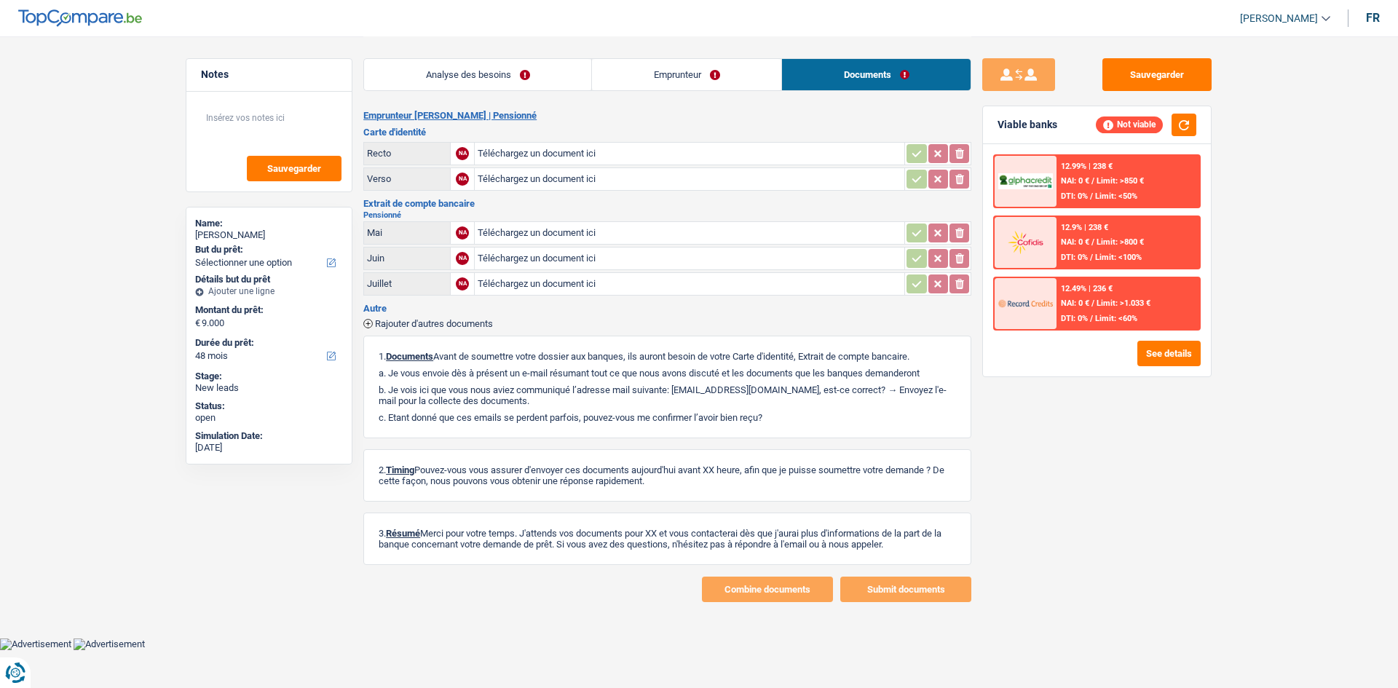
click at [524, 68] on link "Analyse des besoins" at bounding box center [477, 74] width 227 height 31
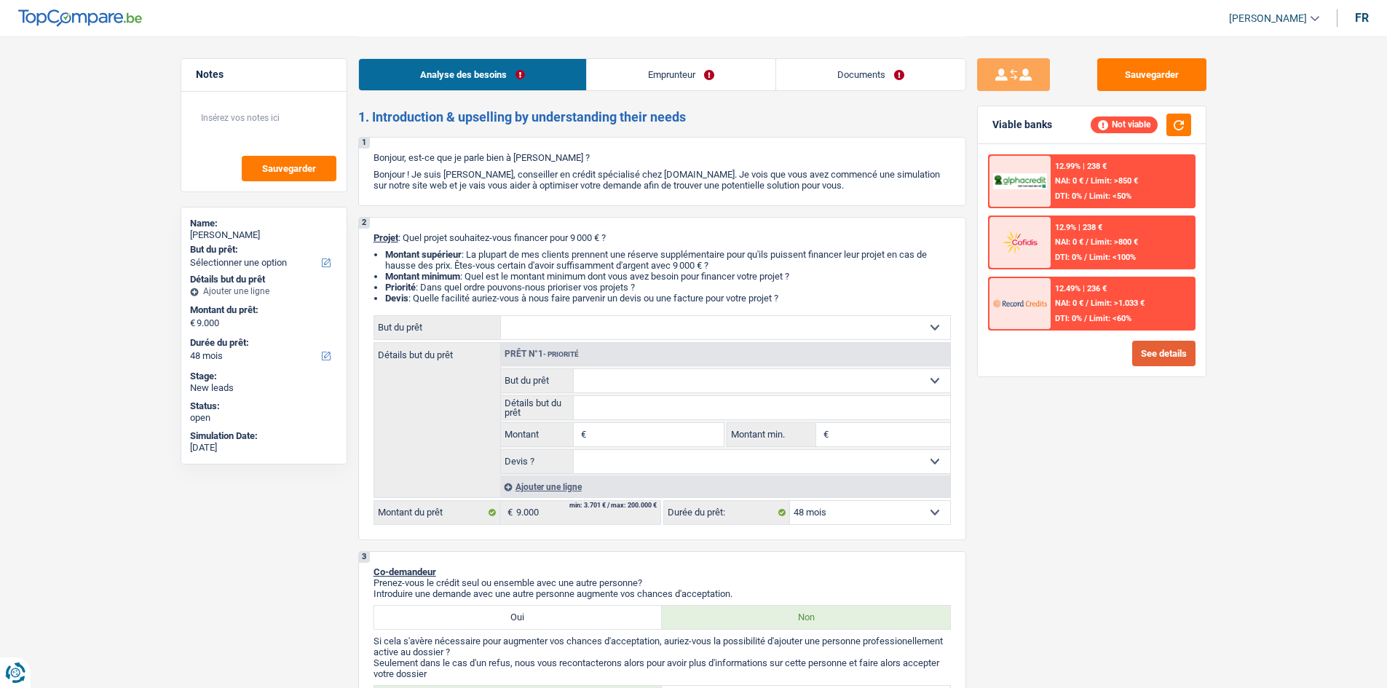
click at [1154, 361] on button "See details" at bounding box center [1164, 353] width 63 height 25
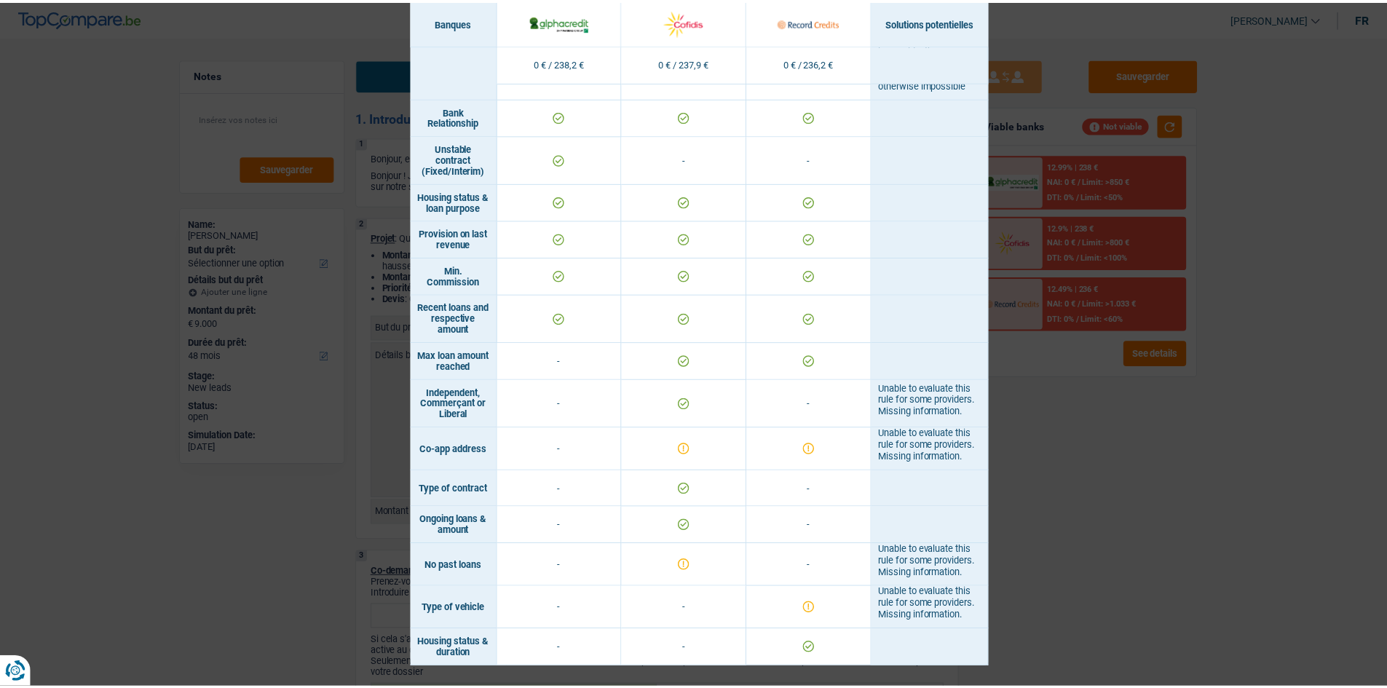
scroll to position [1092, 0]
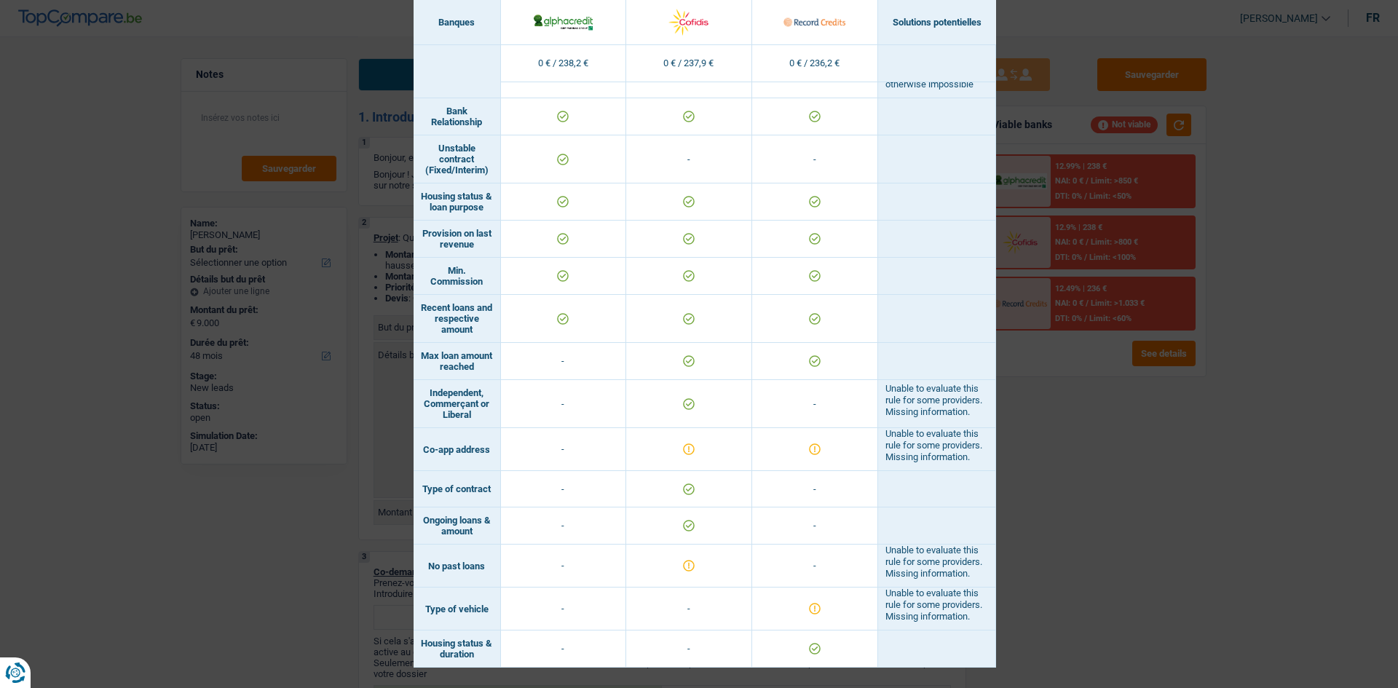
click at [1056, 428] on div "Banks conditions × Banques Solutions potentielles Revenus / Charges 0 € / 238,2…" at bounding box center [699, 344] width 1398 height 688
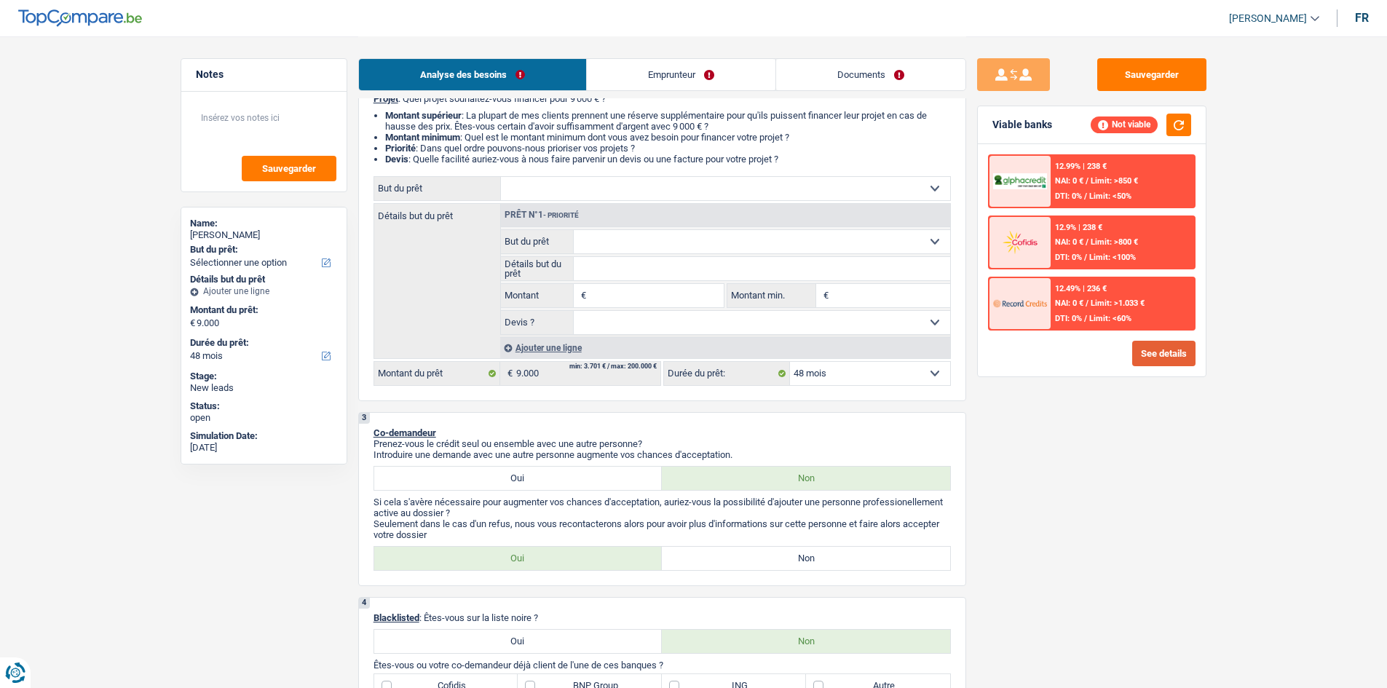
scroll to position [364, 0]
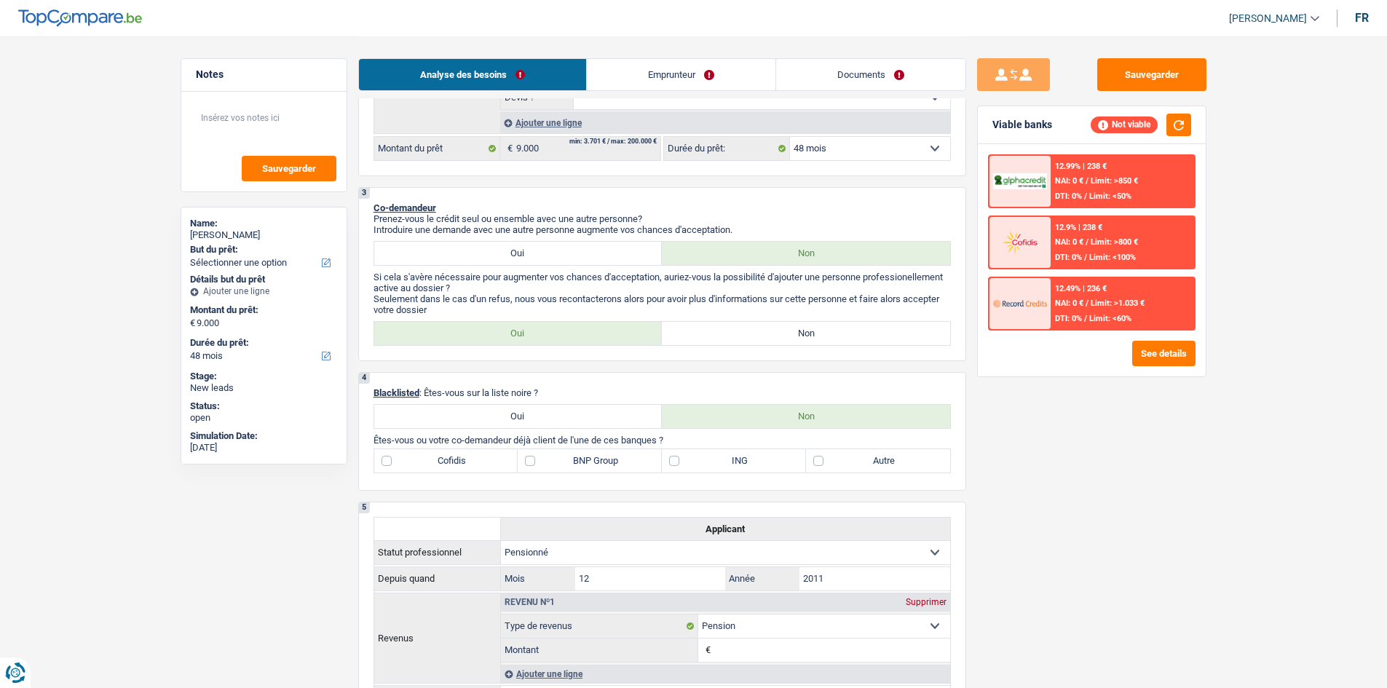
click at [871, 460] on label "Autre" at bounding box center [878, 460] width 144 height 23
click at [871, 460] on input "Autre" at bounding box center [878, 460] width 144 height 23
checkbox input "true"
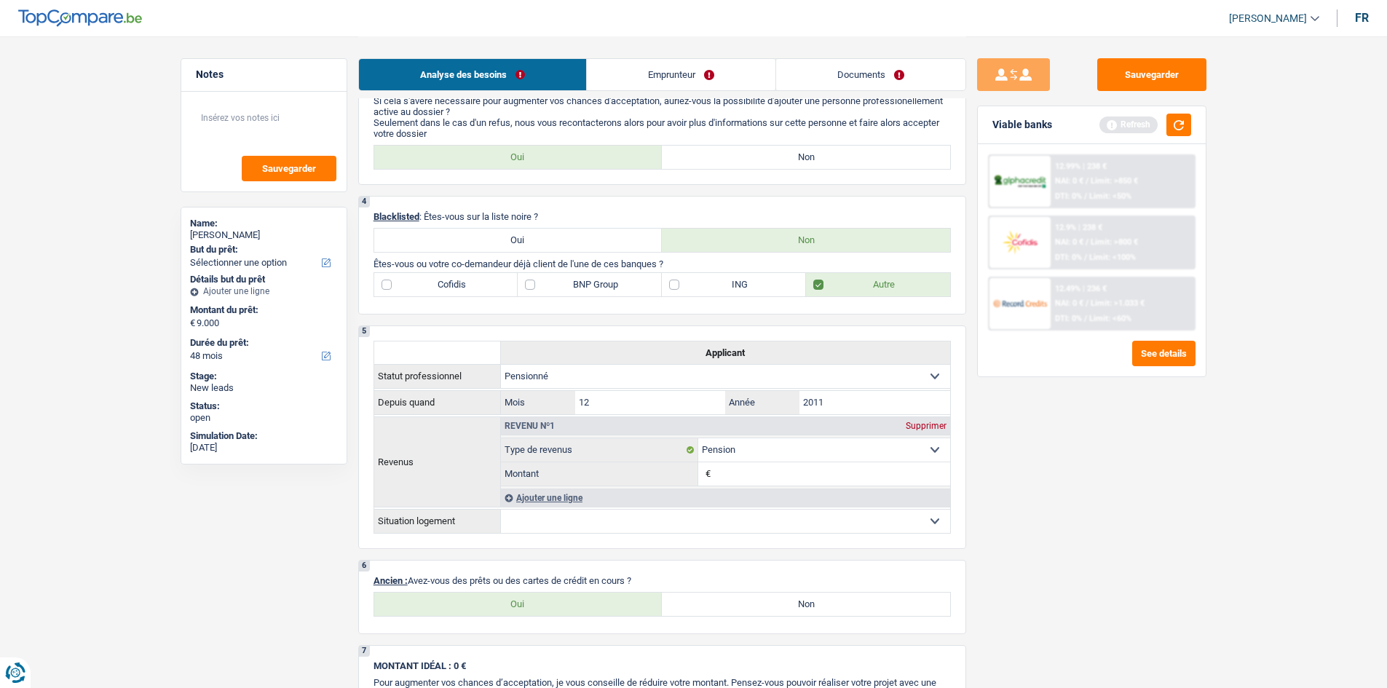
scroll to position [583, 0]
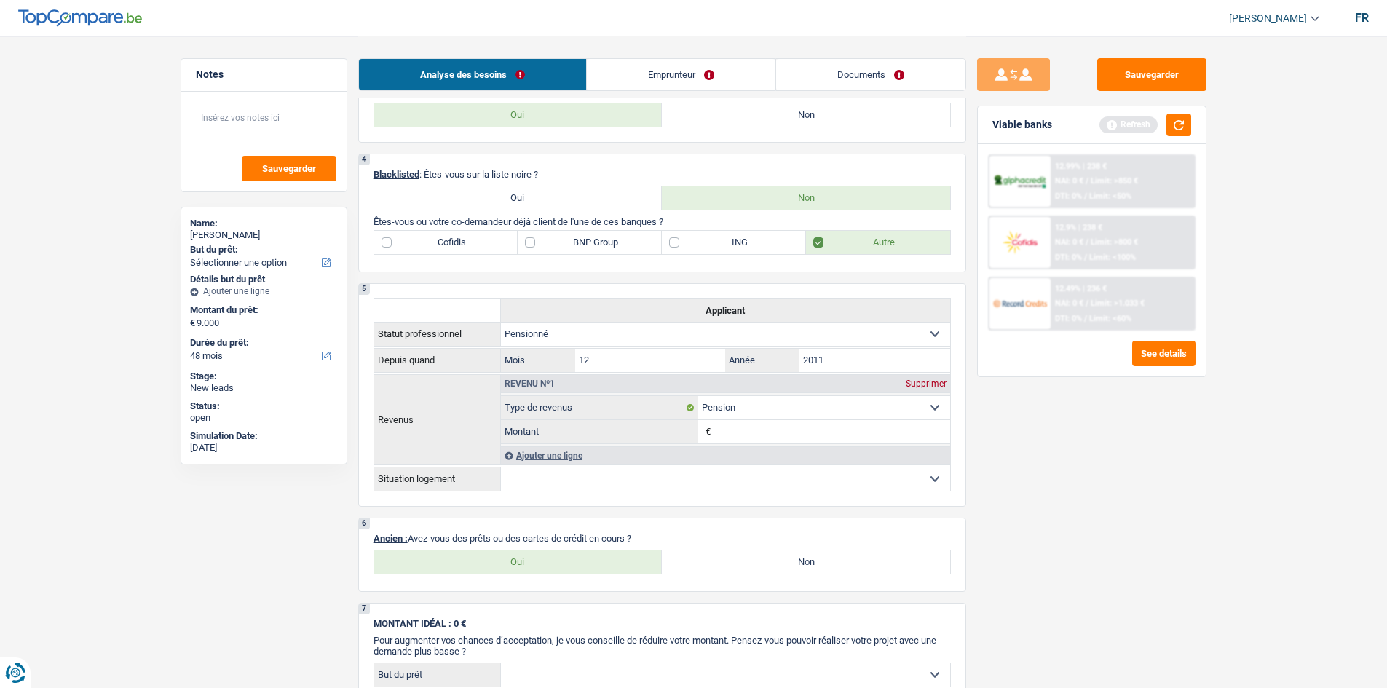
click at [570, 474] on select "Locataire Propriétaire avec prêt hypothécaire Propriétaire sans prêt hypothécai…" at bounding box center [725, 479] width 449 height 23
click at [965, 540] on div "6 Ancien : Avez-vous des prêts ou des cartes de crédit en cours ? Oui Non Tous …" at bounding box center [662, 555] width 608 height 74
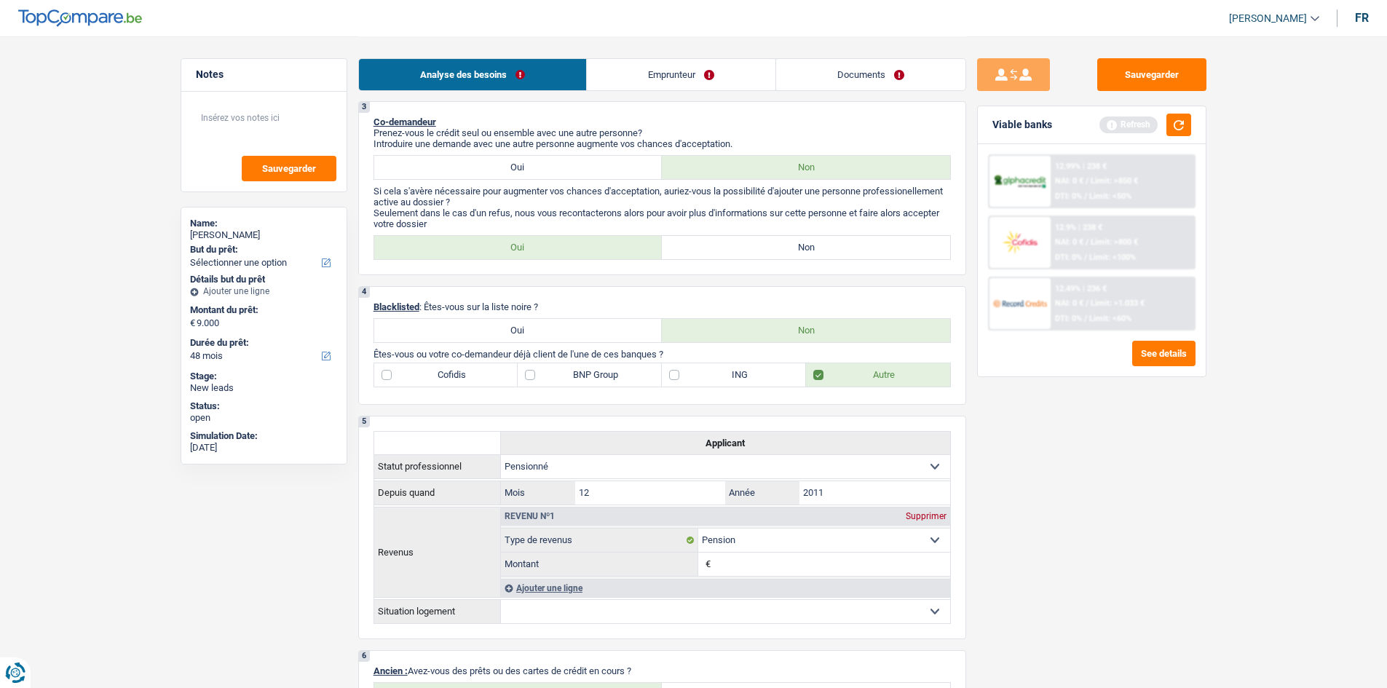
scroll to position [0, 0]
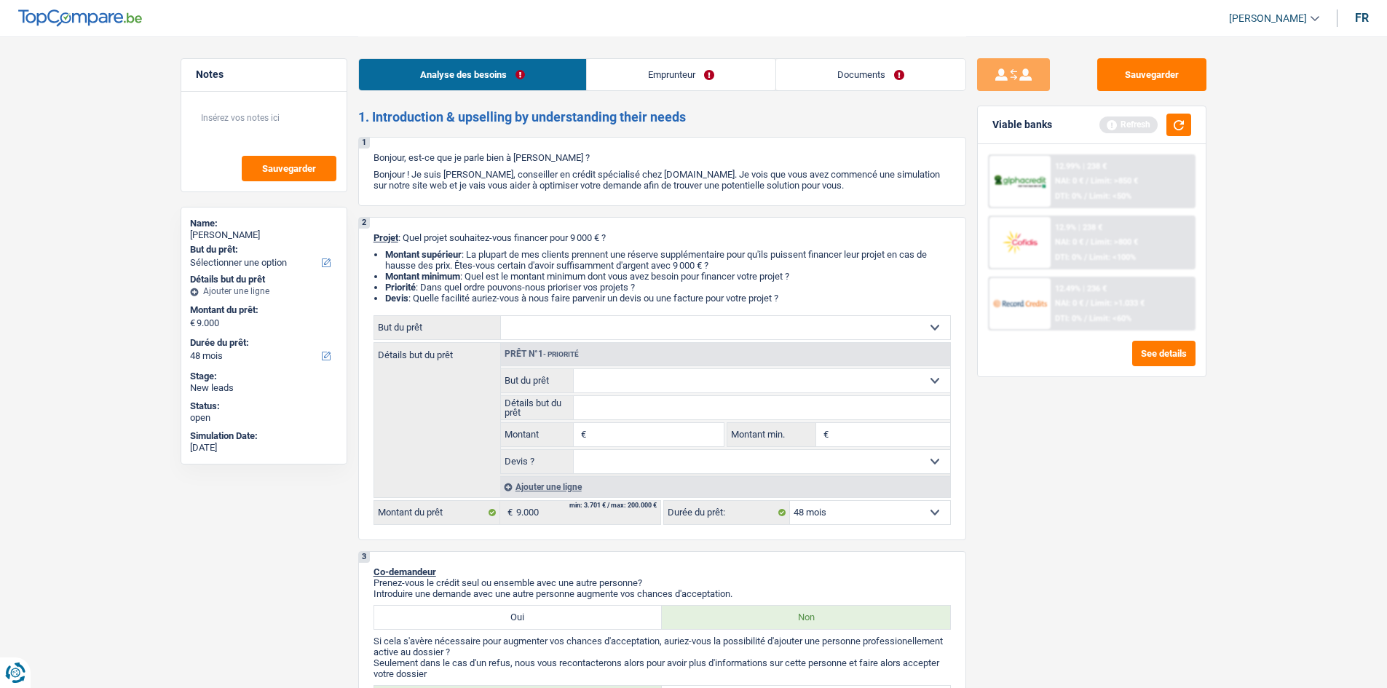
click at [848, 511] on select "12 mois 18 mois 24 mois 30 mois 36 mois 42 mois 48 mois Sélectionner une option" at bounding box center [870, 512] width 160 height 23
click at [996, 527] on div "Sauvegarder Viable banks Refresh 12.99% | 238 € NAI: 0 € / Limit: >850 € DTI: 0…" at bounding box center [1091, 361] width 251 height 607
click at [623, 64] on link "Emprunteur" at bounding box center [681, 74] width 189 height 31
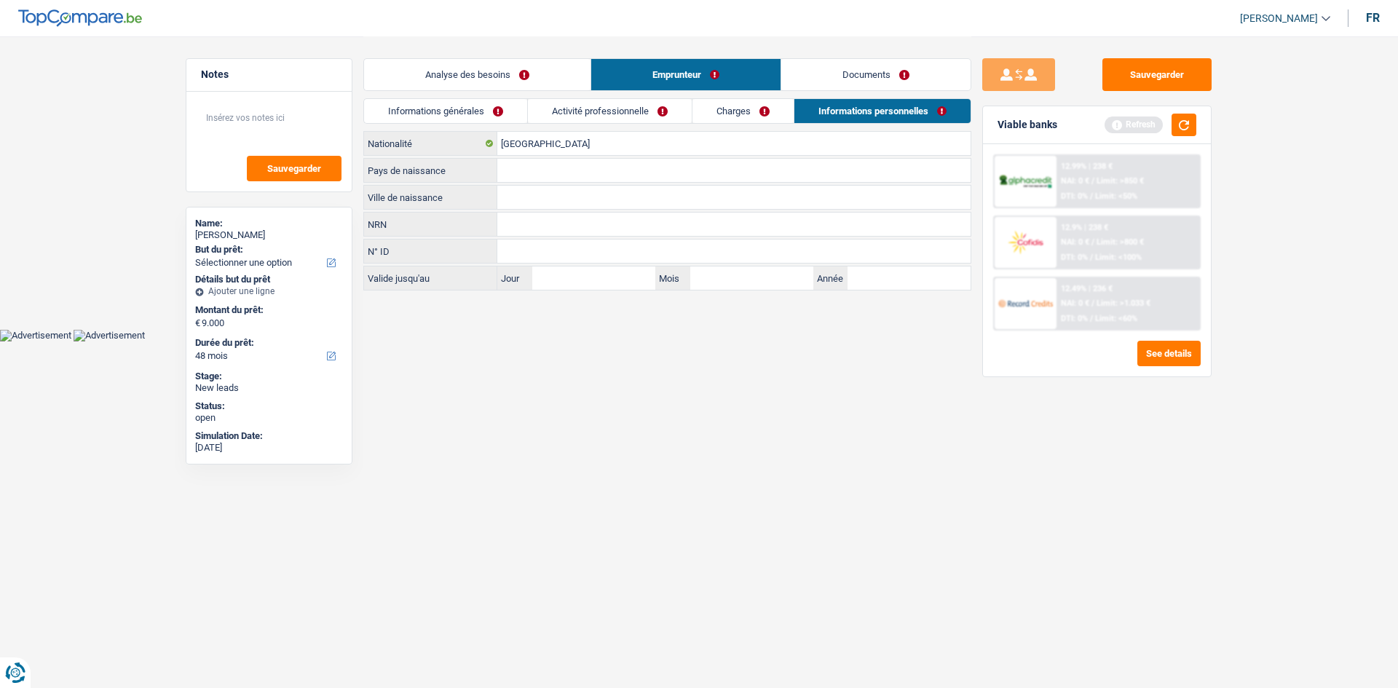
click at [829, 81] on link "Documents" at bounding box center [875, 74] width 189 height 31
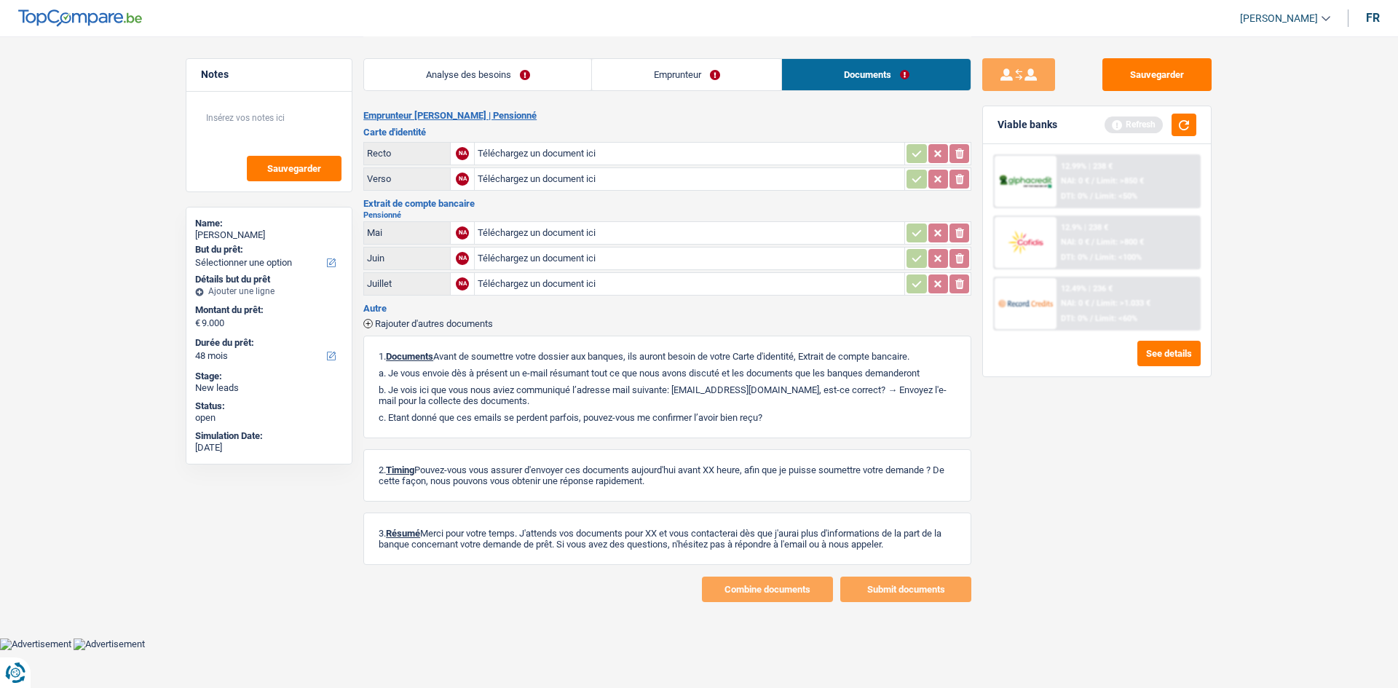
click at [526, 68] on link "Analyse des besoins" at bounding box center [477, 74] width 227 height 31
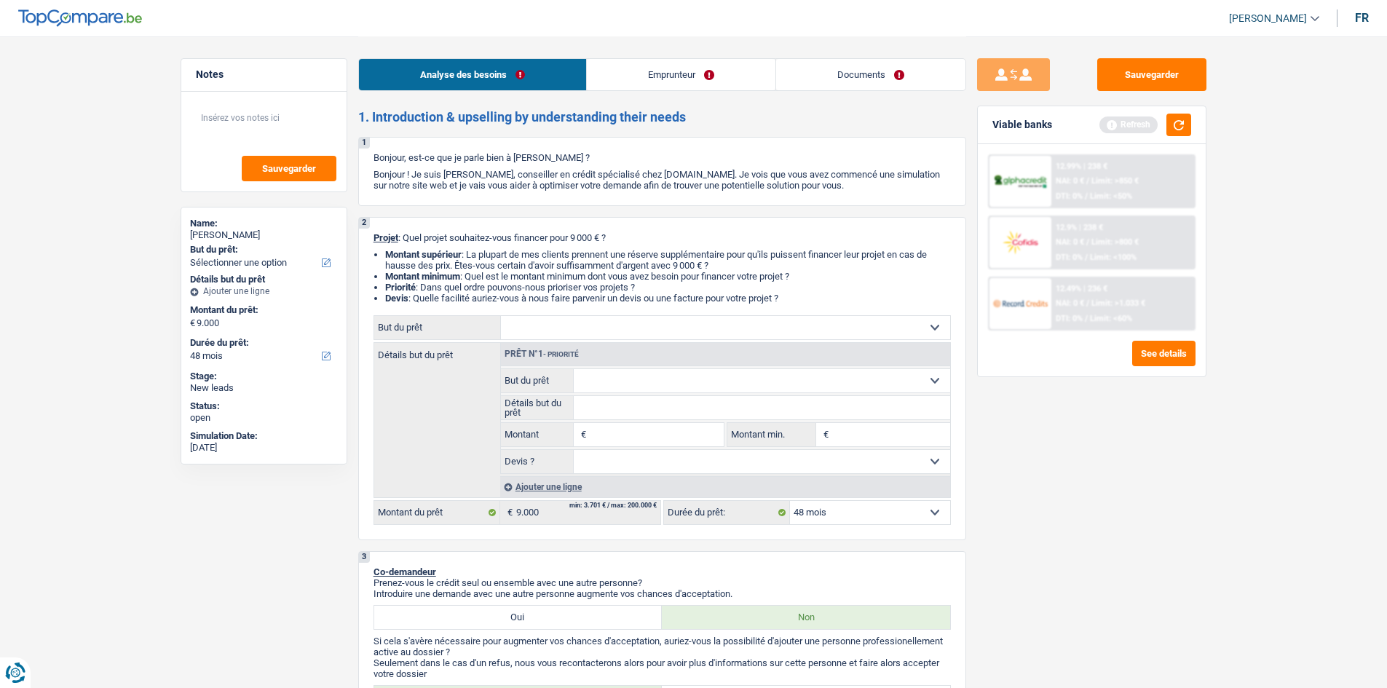
click at [828, 79] on link "Documents" at bounding box center [870, 74] width 189 height 31
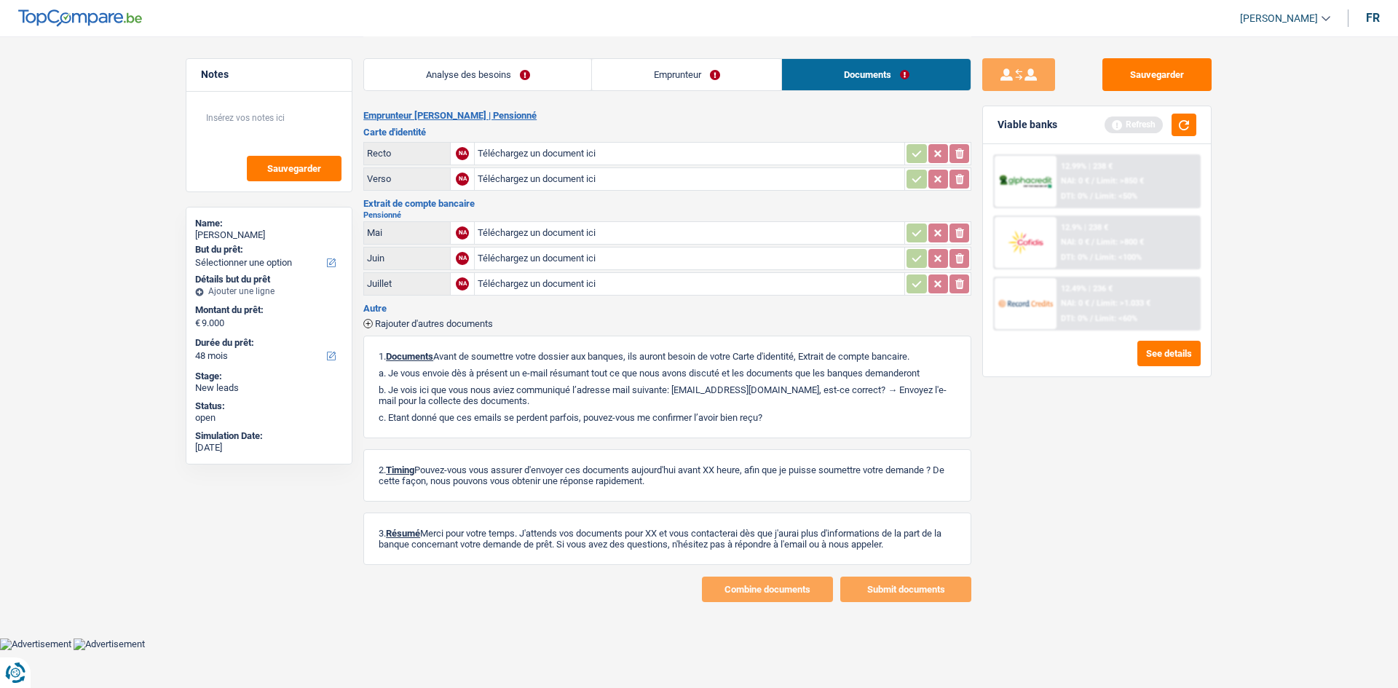
click at [680, 79] on link "Emprunteur" at bounding box center [686, 74] width 189 height 31
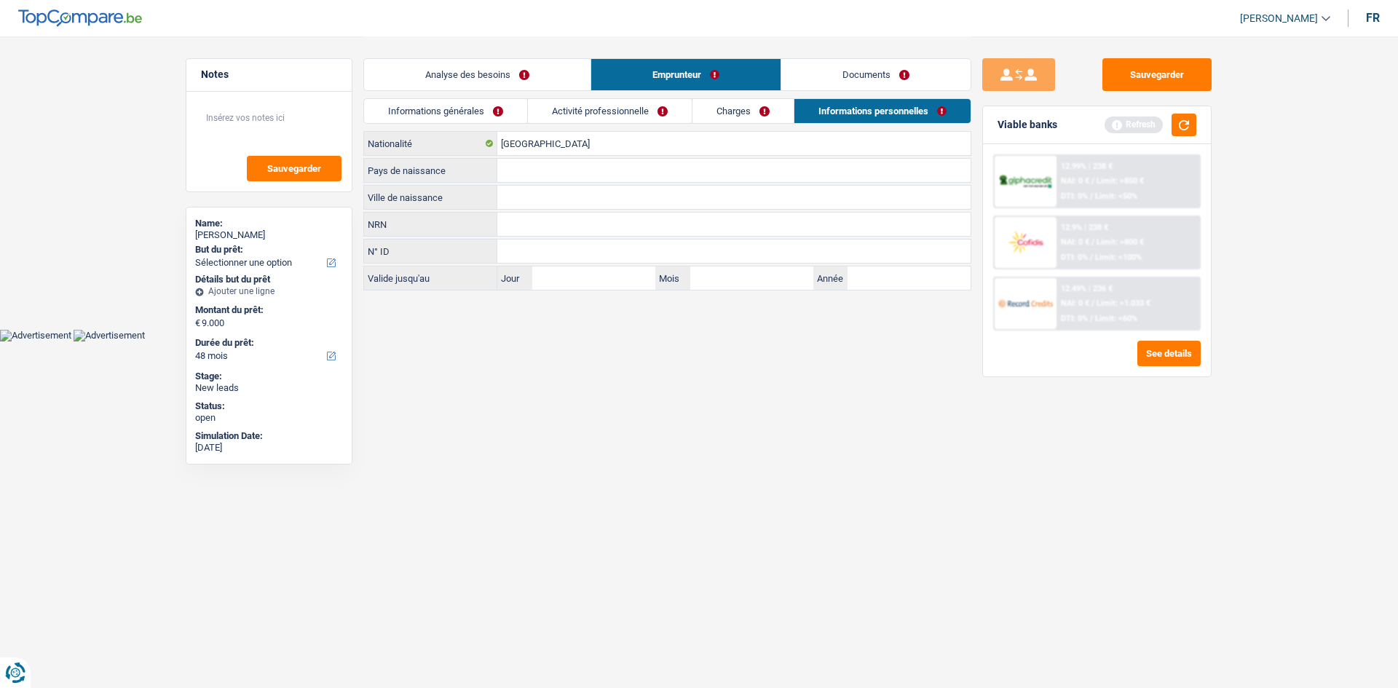
click at [513, 74] on link "Analyse des besoins" at bounding box center [477, 74] width 227 height 31
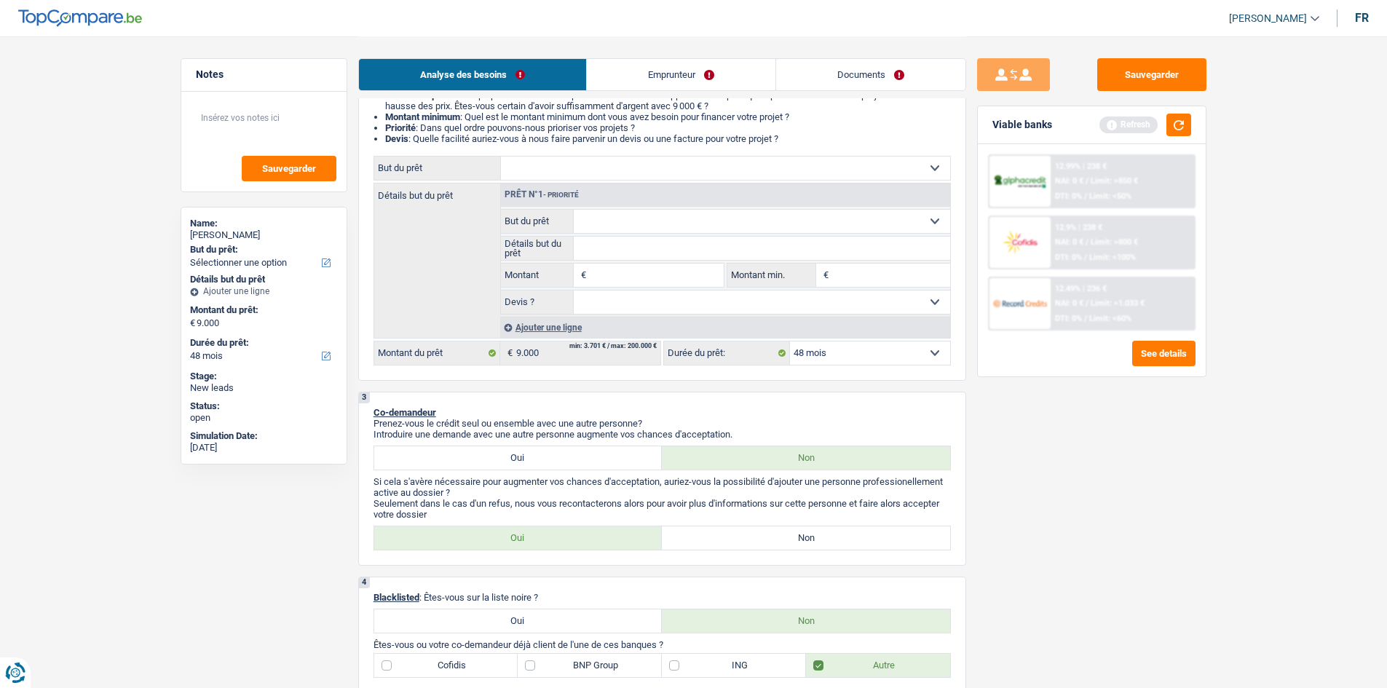
scroll to position [146, 0]
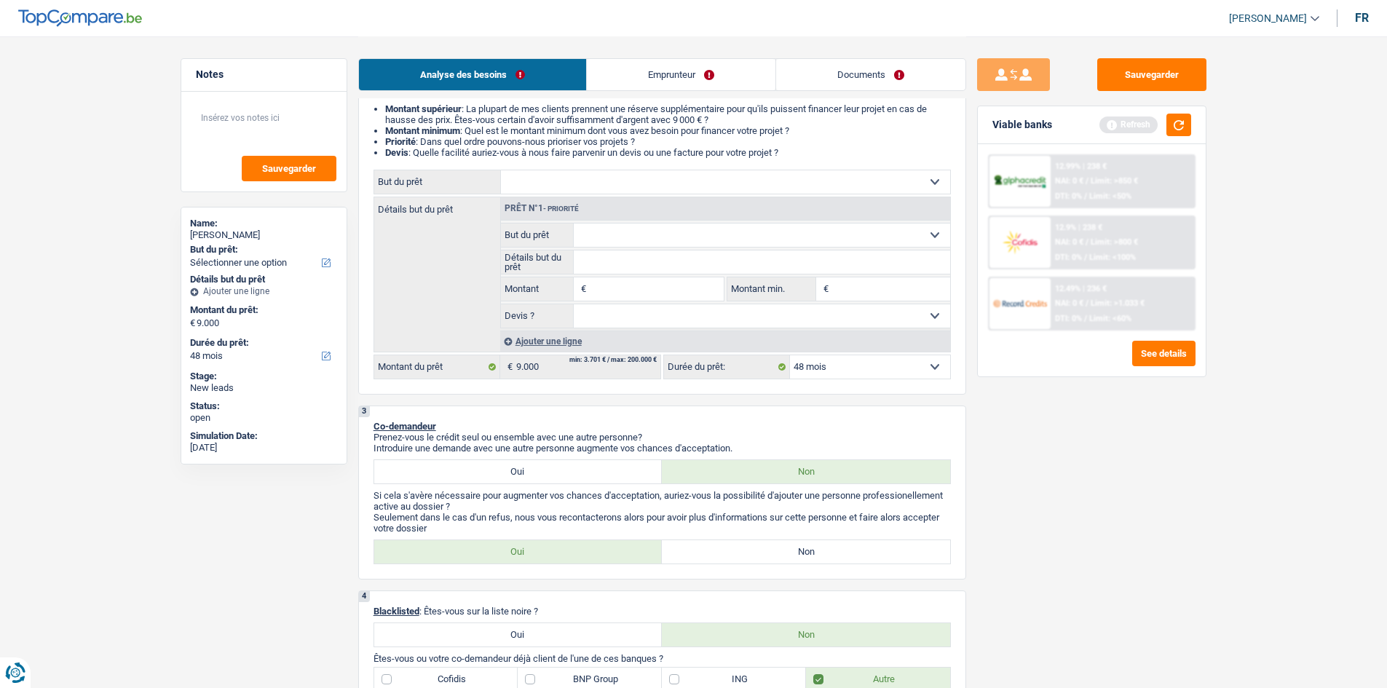
click at [618, 220] on div "Prêt n°1 - Priorité" at bounding box center [725, 208] width 449 height 23
click at [584, 181] on select "Confort maison: meubles, textile, peinture, électroménager, outillage non-profe…" at bounding box center [725, 181] width 449 height 23
select select "carRepair"
click at [501, 170] on select "Confort maison: meubles, textile, peinture, électroménager, outillage non-profe…" at bounding box center [725, 181] width 449 height 23
select select "carRepair"
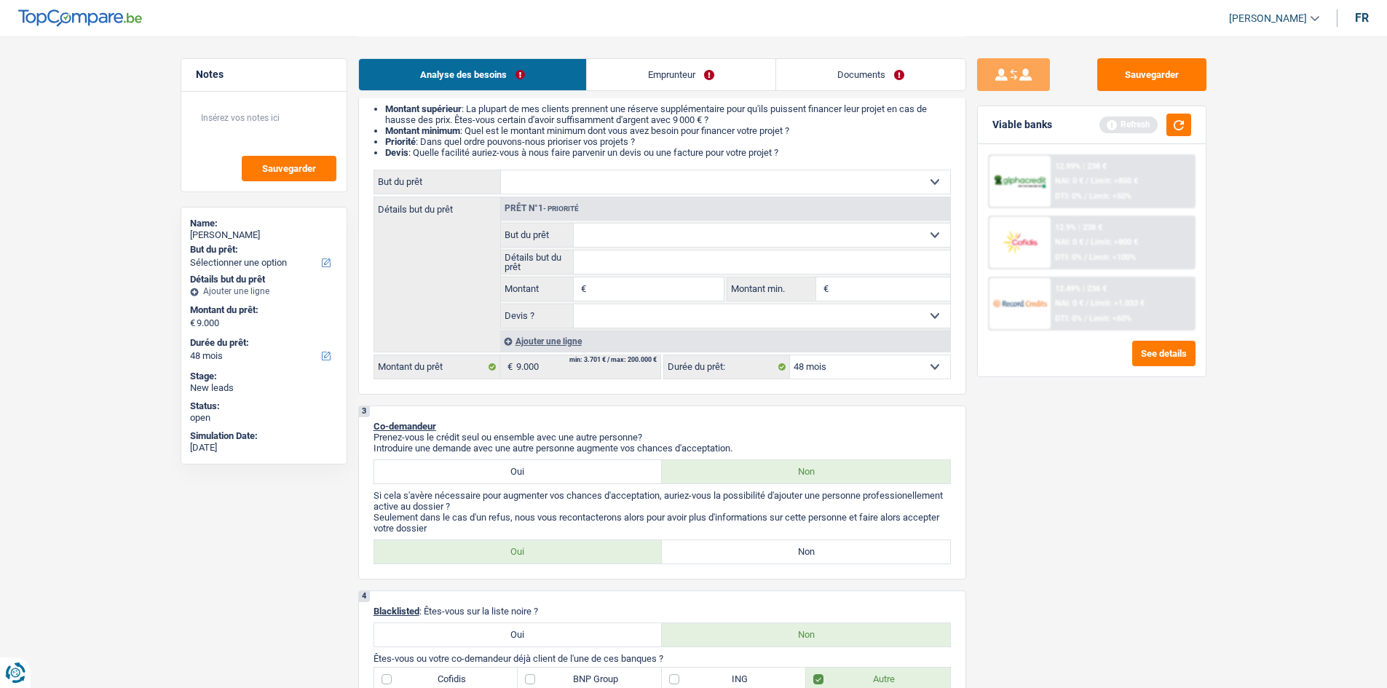
select select "carRepair"
type input "9.000"
select select "carRepair"
type input "9.000"
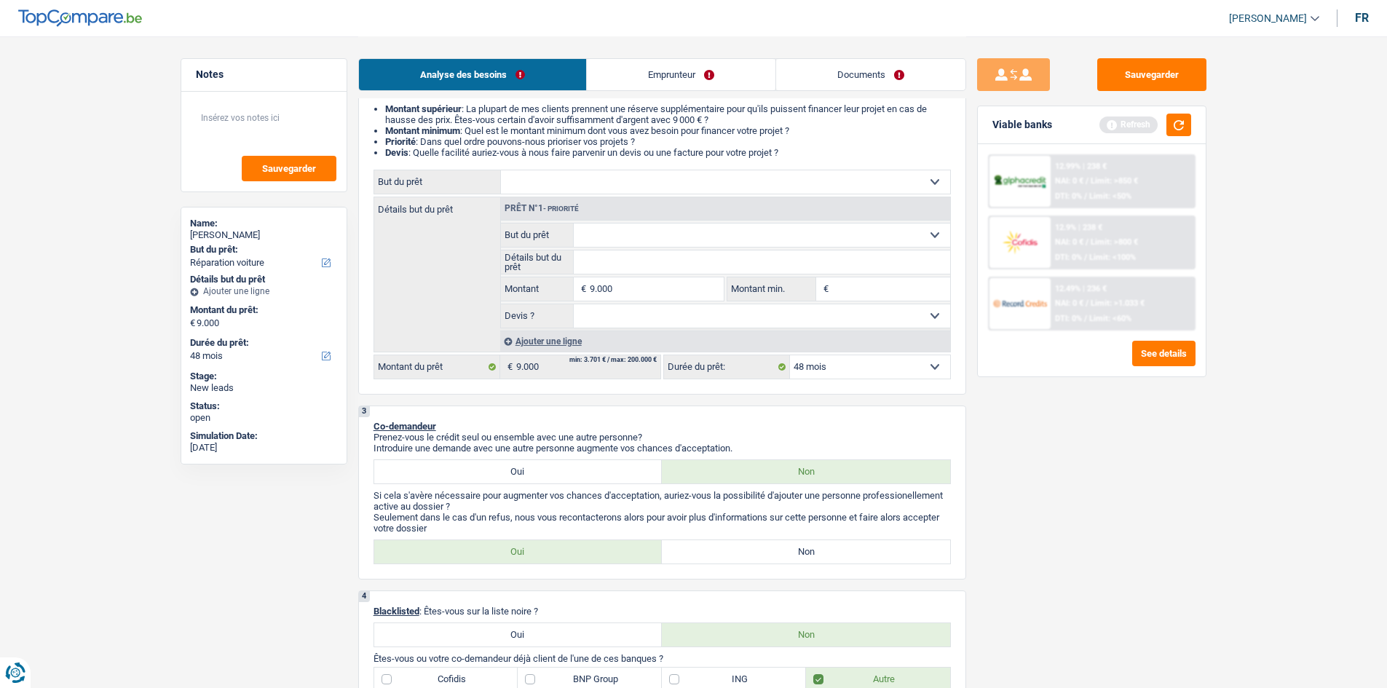
select select "carRepair"
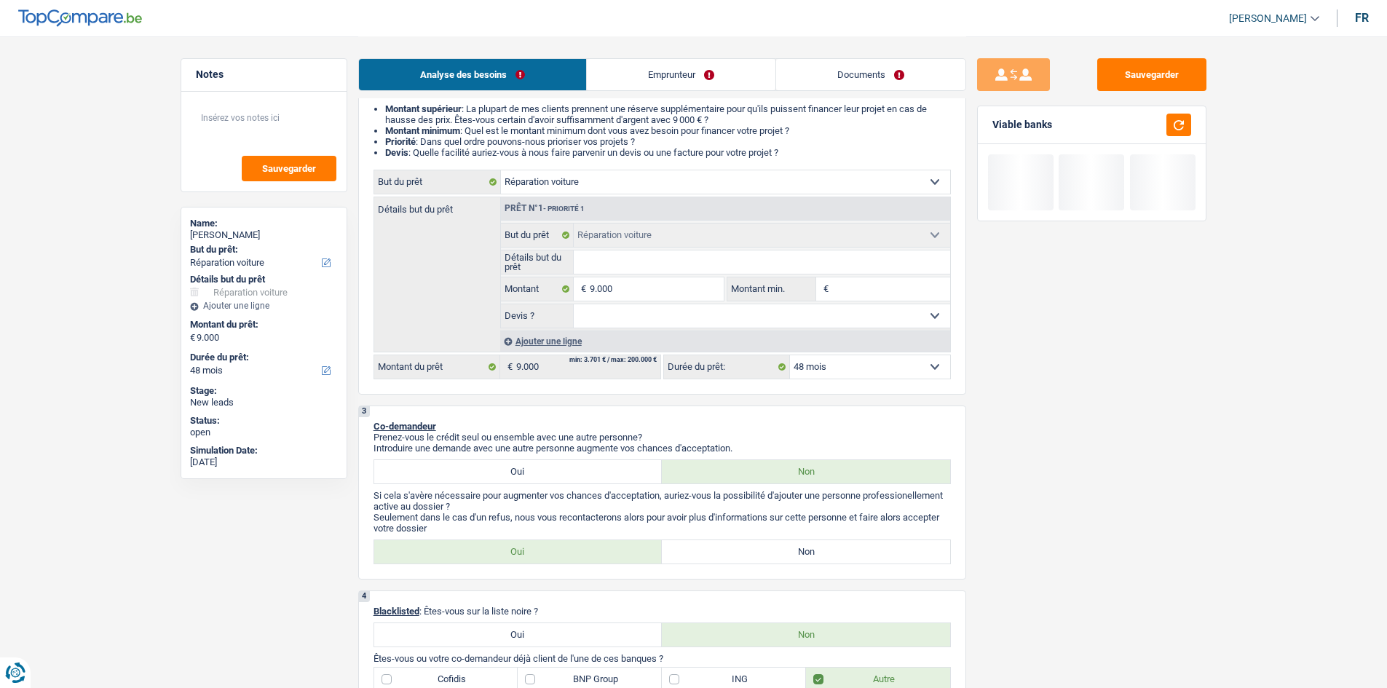
click at [633, 267] on input "Détails but du prêt" at bounding box center [762, 262] width 377 height 23
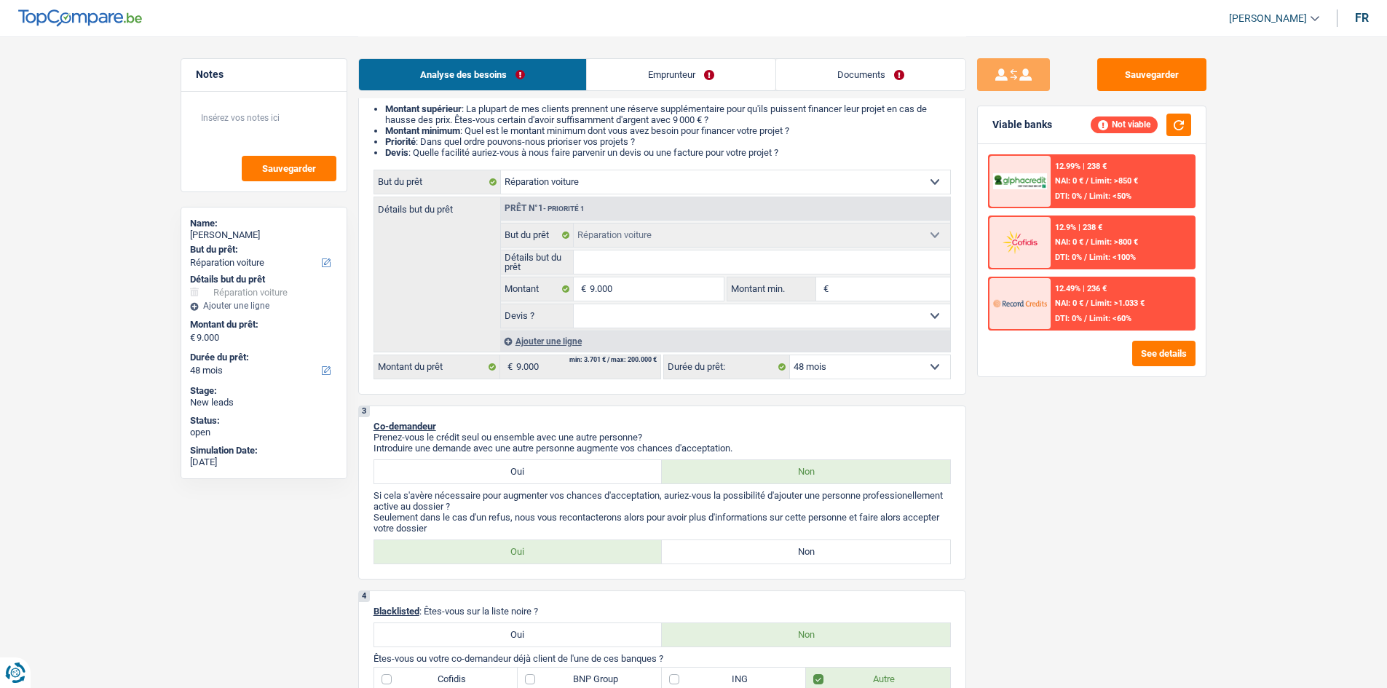
click at [1004, 407] on div "Sauvegarder Viable banks Not viable 12.99% | 238 € NAI: 0 € / Limit: >850 € DTI…" at bounding box center [1091, 361] width 251 height 607
click at [823, 369] on select "12 mois 18 mois 24 mois 30 mois 36 mois 42 mois 48 mois Sélectionner une option" at bounding box center [870, 366] width 160 height 23
drag, startPoint x: 966, startPoint y: 481, endPoint x: 957, endPoint y: 480, distance: 8.9
click at [966, 481] on div "Sauvegarder Viable banks Not viable 12.99% | 238 € NAI: 0 € / Limit: >850 € DTI…" at bounding box center [1091, 361] width 251 height 607
click at [701, 549] on label "Non" at bounding box center [806, 551] width 288 height 23
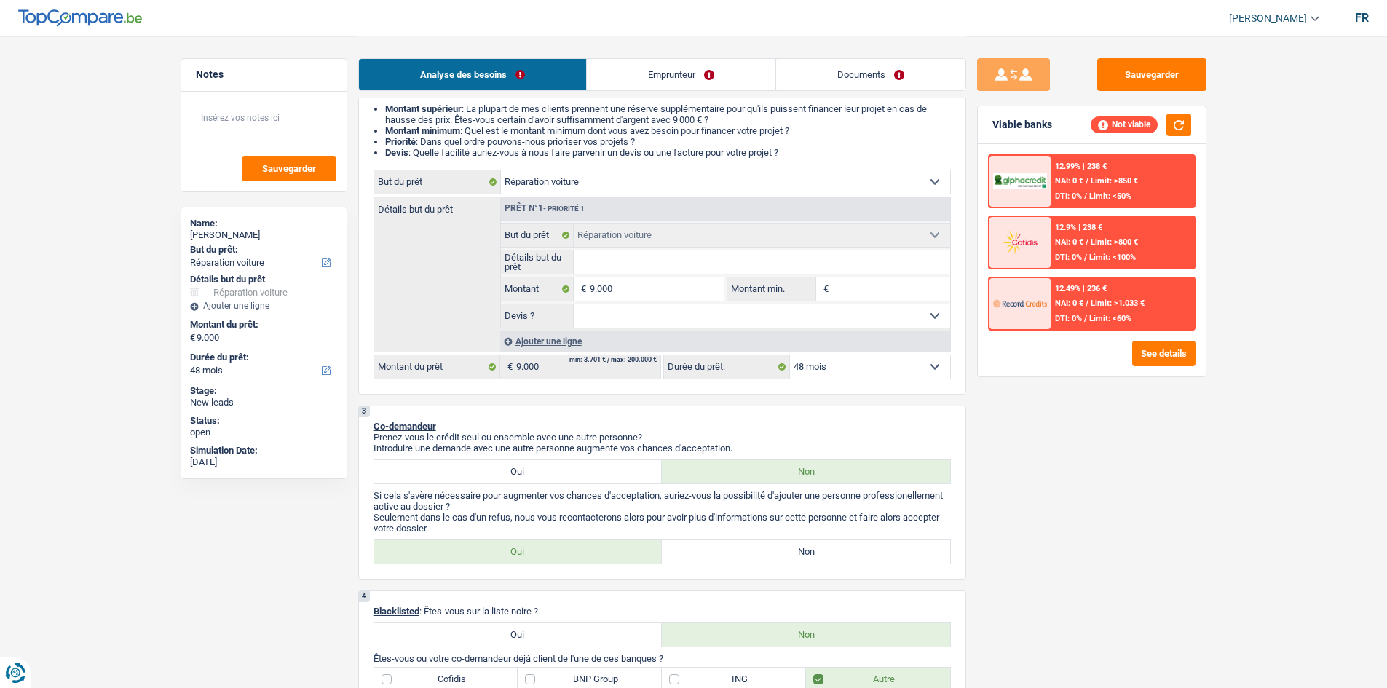
click at [701, 549] on input "Non" at bounding box center [806, 551] width 288 height 23
radio input "true"
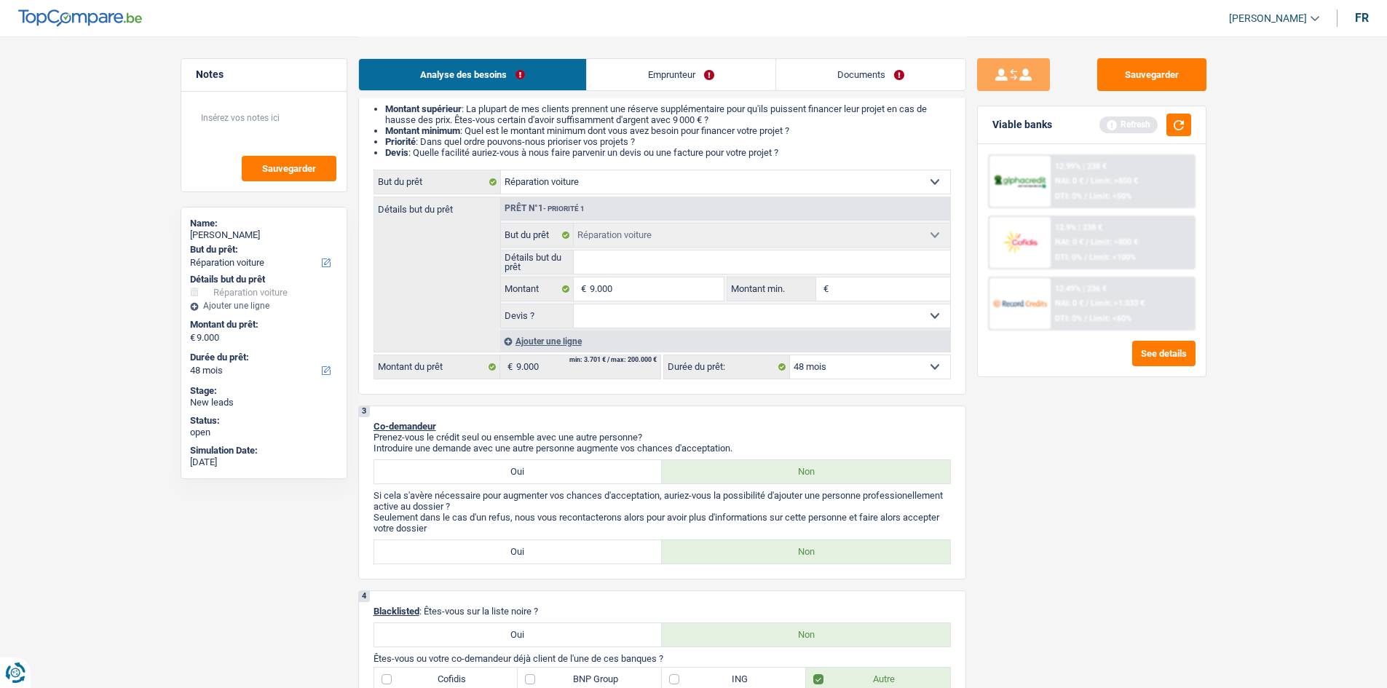
click at [663, 316] on select "Oui Non Non répondu Sélectionner une option" at bounding box center [762, 315] width 377 height 23
select select "false"
click at [574, 304] on select "Oui Non Non répondu Sélectionner une option" at bounding box center [762, 315] width 377 height 23
select select "false"
drag, startPoint x: 991, startPoint y: 491, endPoint x: 997, endPoint y: 457, distance: 34.7
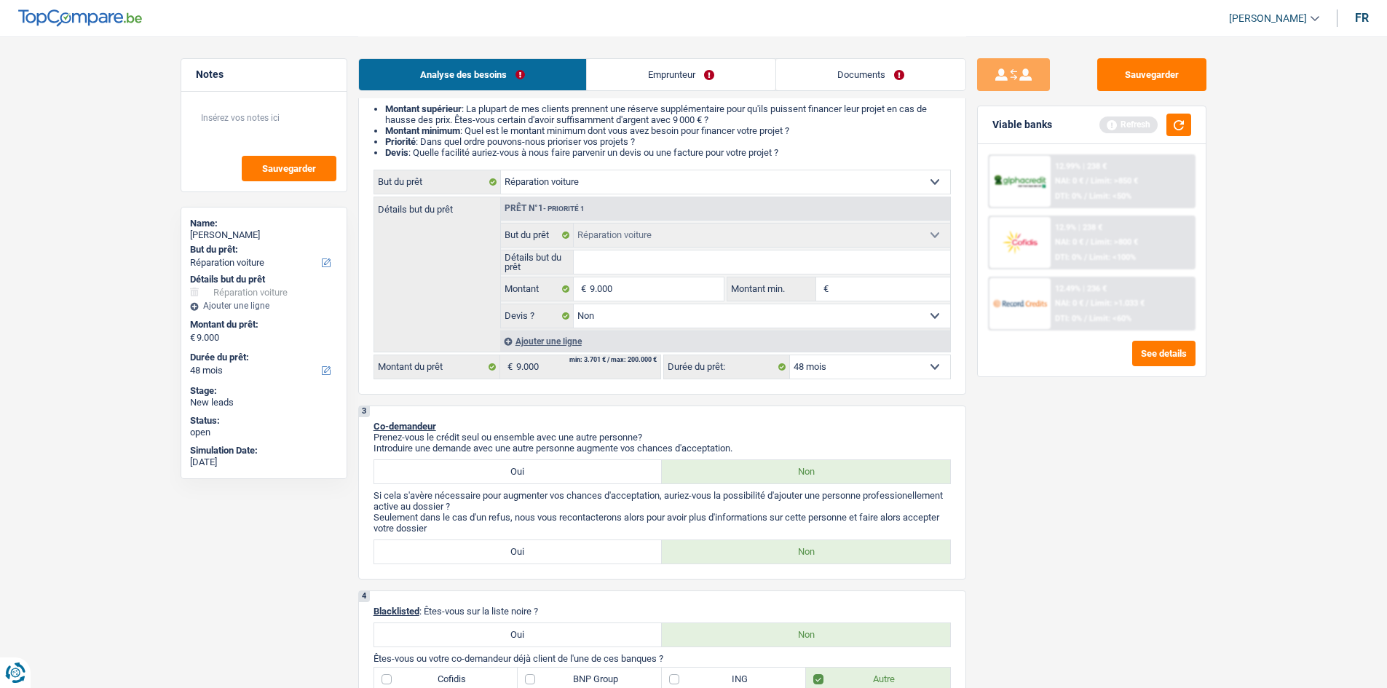
click at [993, 492] on div "Sauvegarder Viable banks Refresh 12.99% | 238 € NAI: 0 € / Limit: >850 € DTI: 0…" at bounding box center [1091, 361] width 251 height 607
click at [1172, 123] on button "button" at bounding box center [1179, 125] width 25 height 23
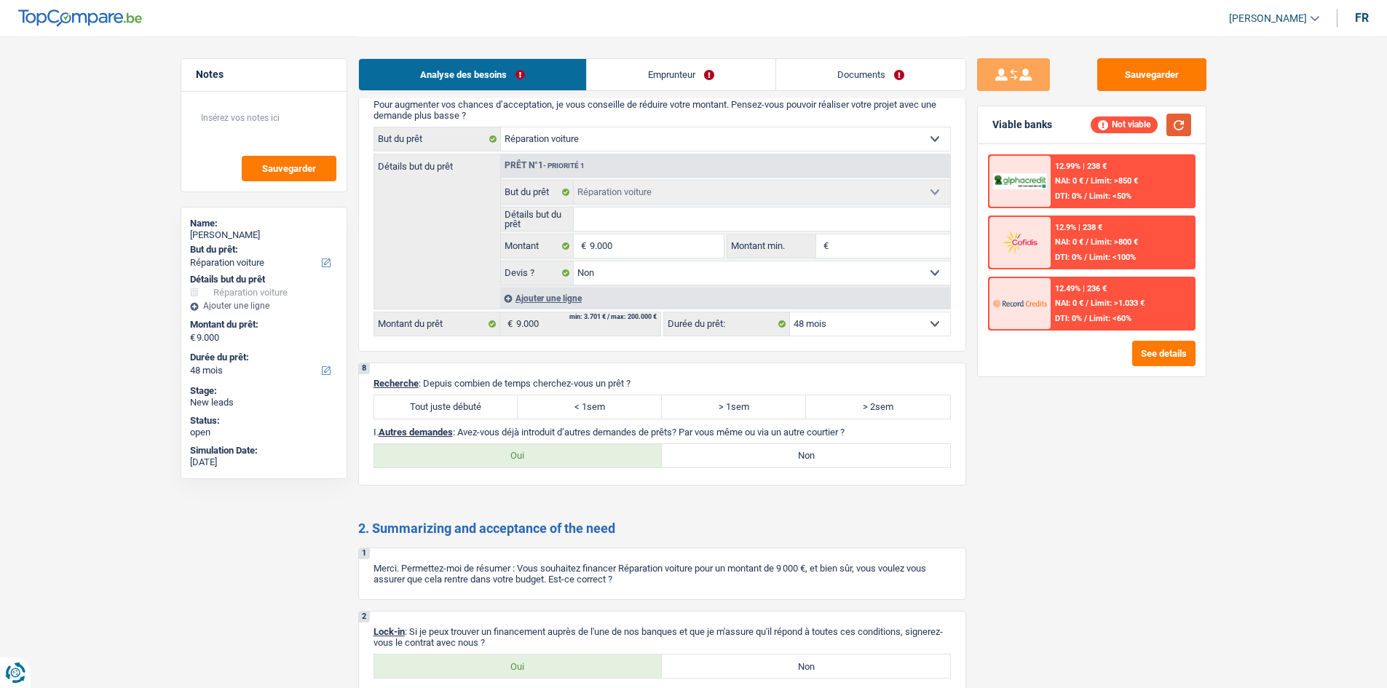
scroll to position [1092, 0]
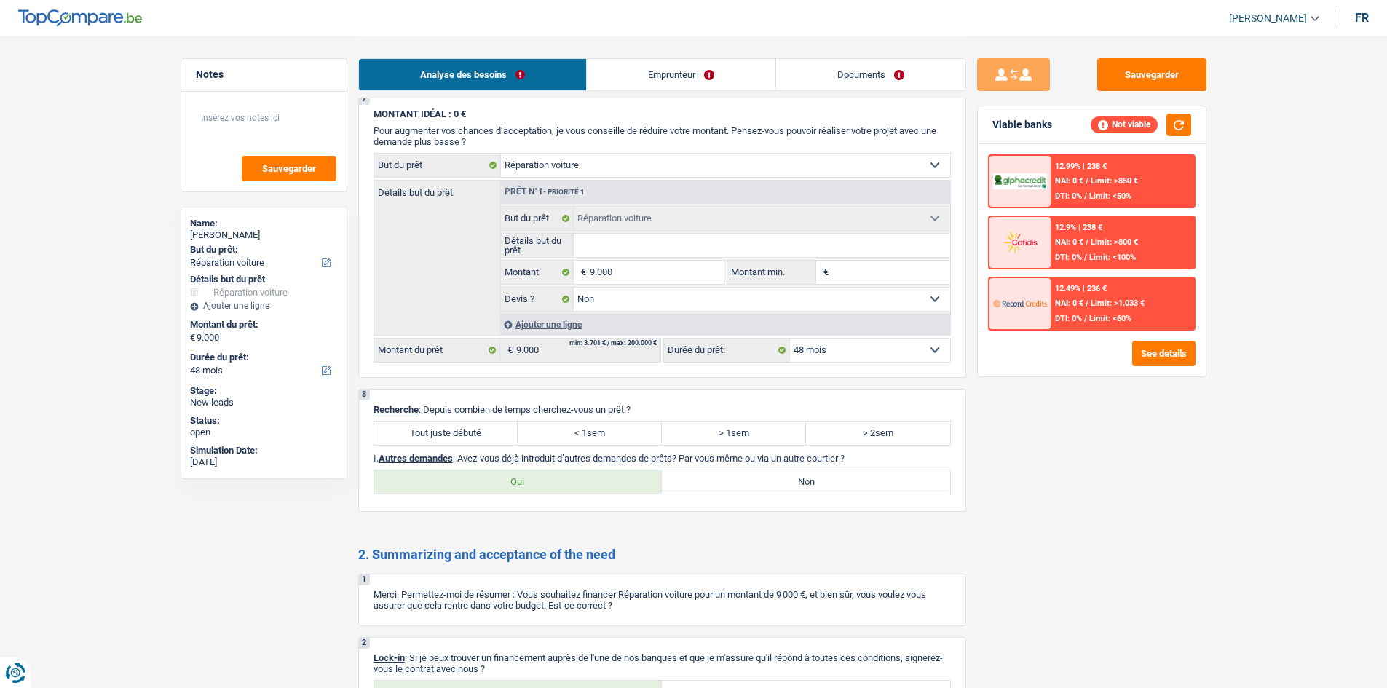
drag, startPoint x: 403, startPoint y: 426, endPoint x: 411, endPoint y: 426, distance: 8.0
click at [405, 426] on label "Tout juste débuté" at bounding box center [446, 433] width 144 height 23
click at [405, 426] on input "Tout juste débuté" at bounding box center [446, 433] width 144 height 23
radio input "true"
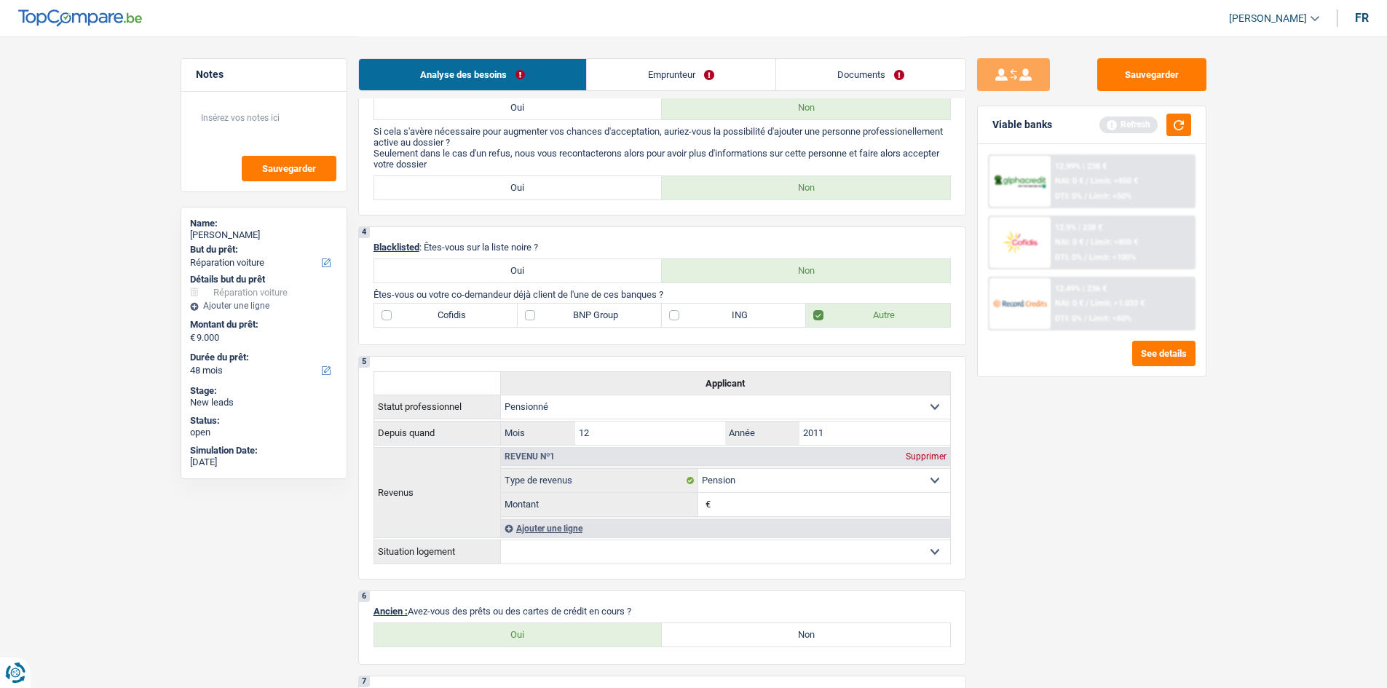
scroll to position [728, 0]
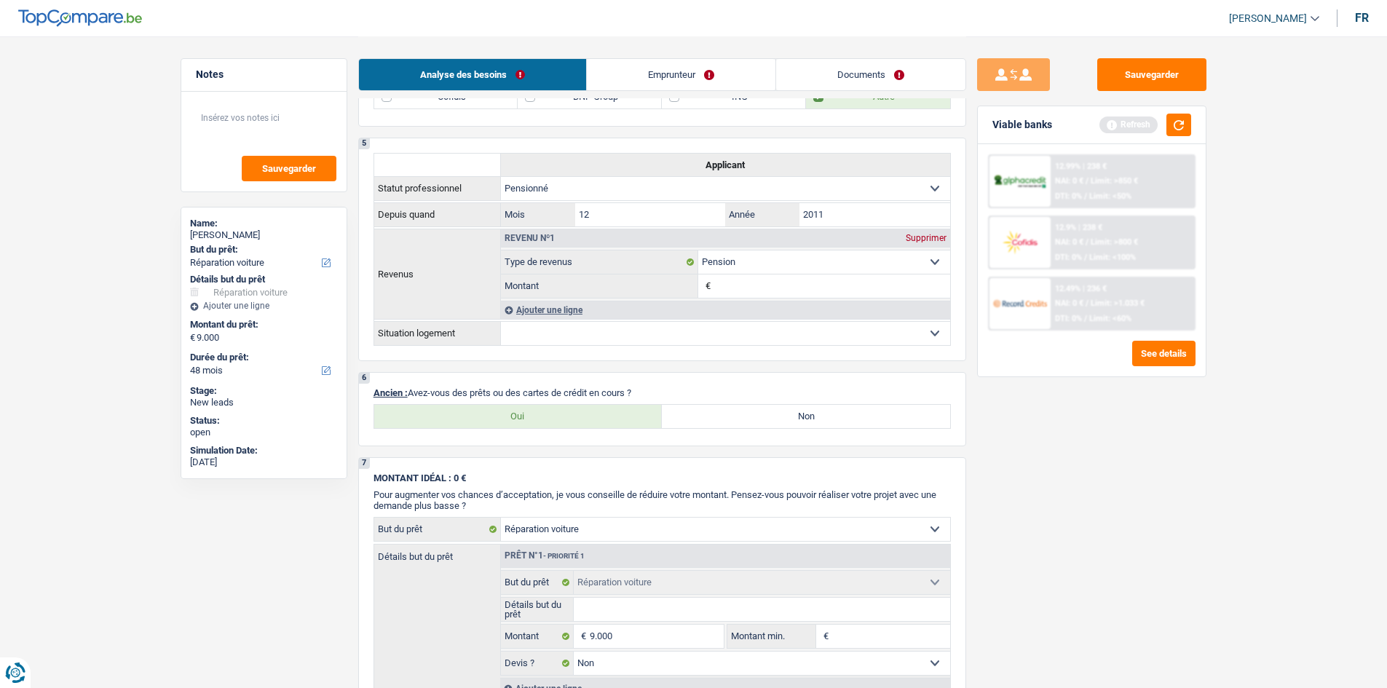
click at [704, 413] on label "Non" at bounding box center [806, 416] width 288 height 23
click at [704, 413] on input "Non" at bounding box center [806, 416] width 288 height 23
radio input "true"
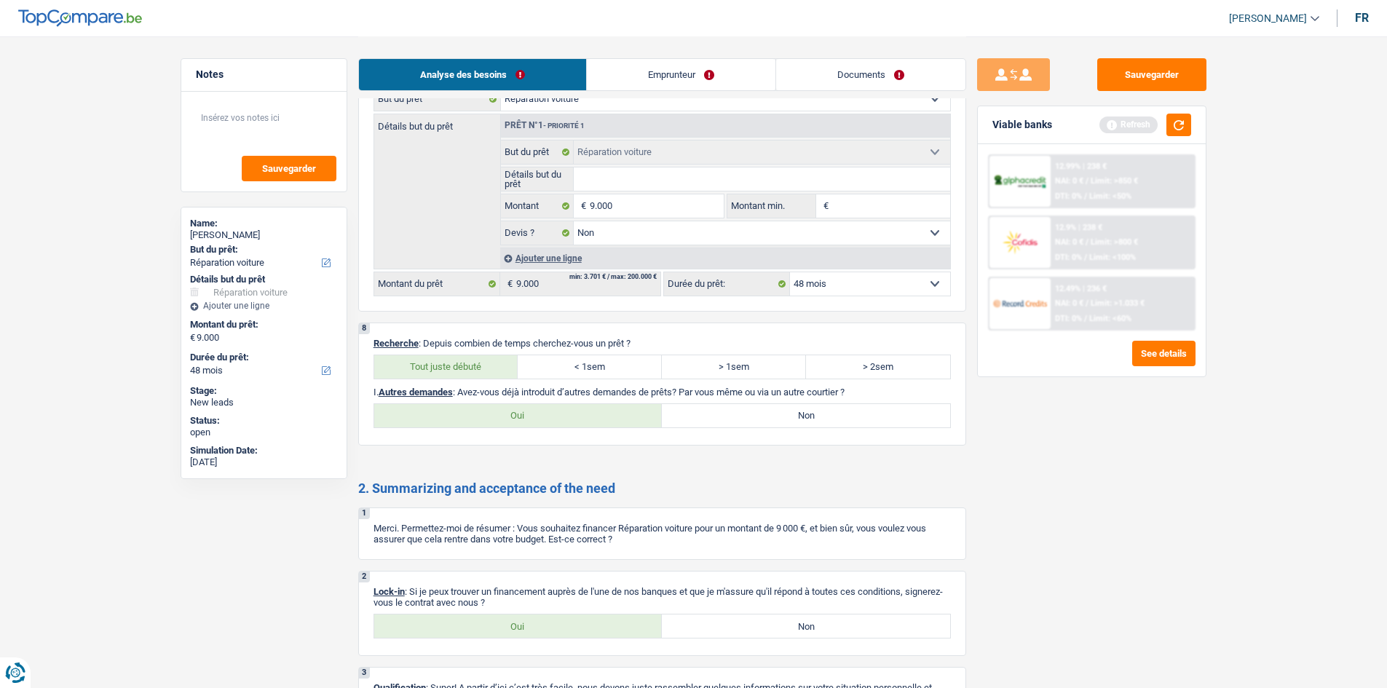
scroll to position [1265, 0]
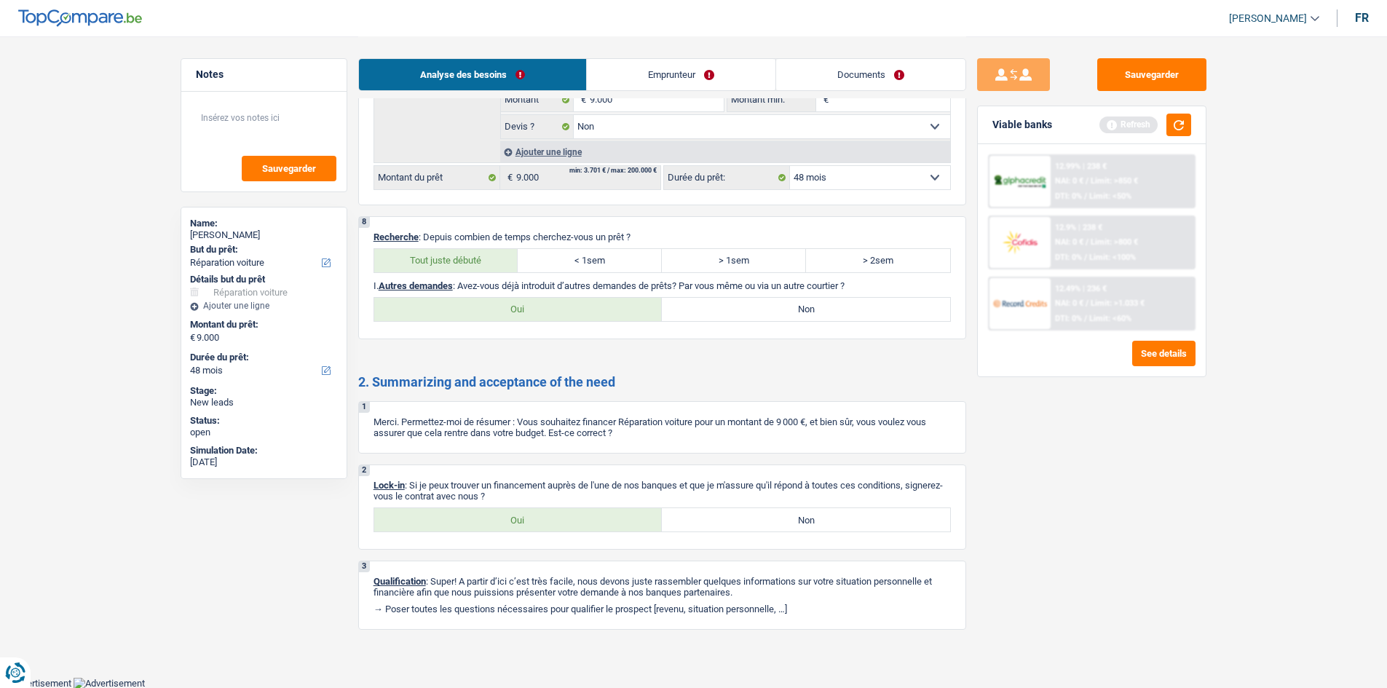
click at [452, 539] on div "2 Lock-in : Si je peux trouver un financement auprès de l'une de nos banques et…" at bounding box center [662, 507] width 608 height 85
drag, startPoint x: 470, startPoint y: 518, endPoint x: 495, endPoint y: 515, distance: 24.9
click at [470, 518] on label "Oui" at bounding box center [518, 519] width 288 height 23
click at [470, 518] on input "Oui" at bounding box center [518, 519] width 288 height 23
radio input "true"
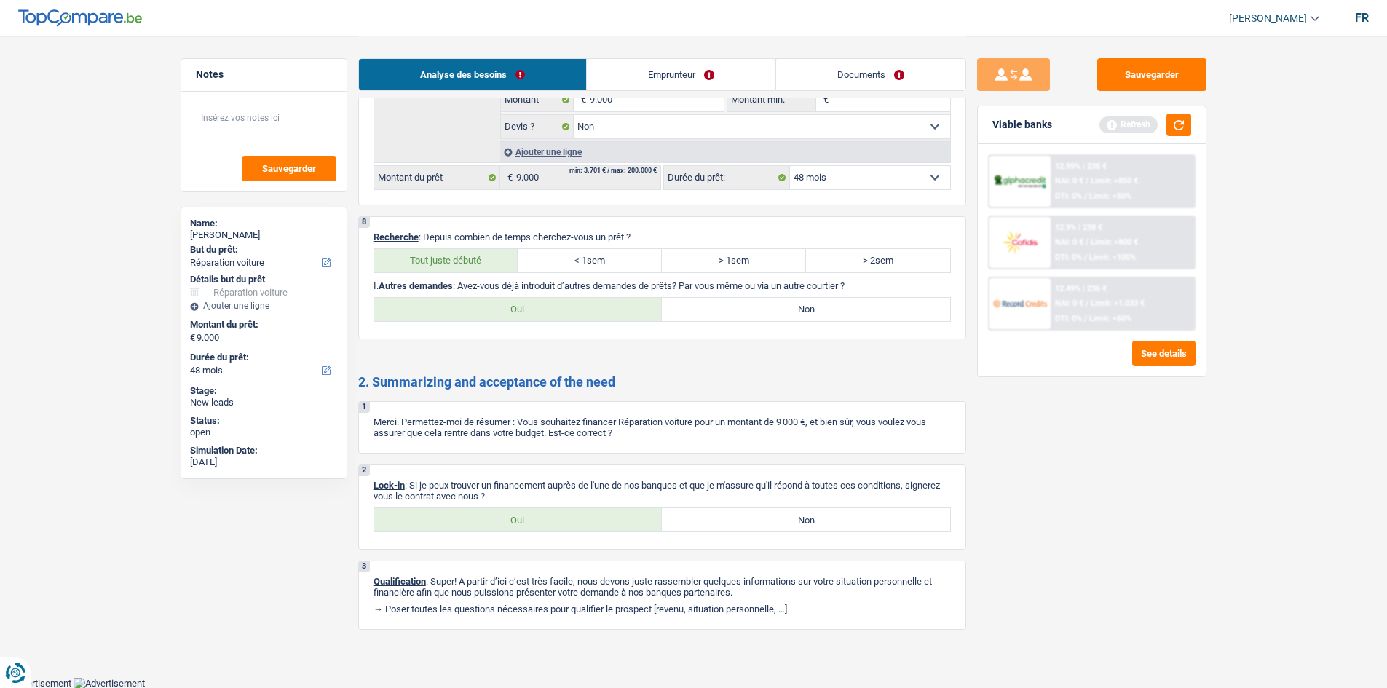
drag, startPoint x: 631, startPoint y: 312, endPoint x: 646, endPoint y: 315, distance: 14.9
click at [639, 318] on label "Oui" at bounding box center [518, 309] width 288 height 23
click at [639, 318] on input "Oui" at bounding box center [518, 309] width 288 height 23
radio input "true"
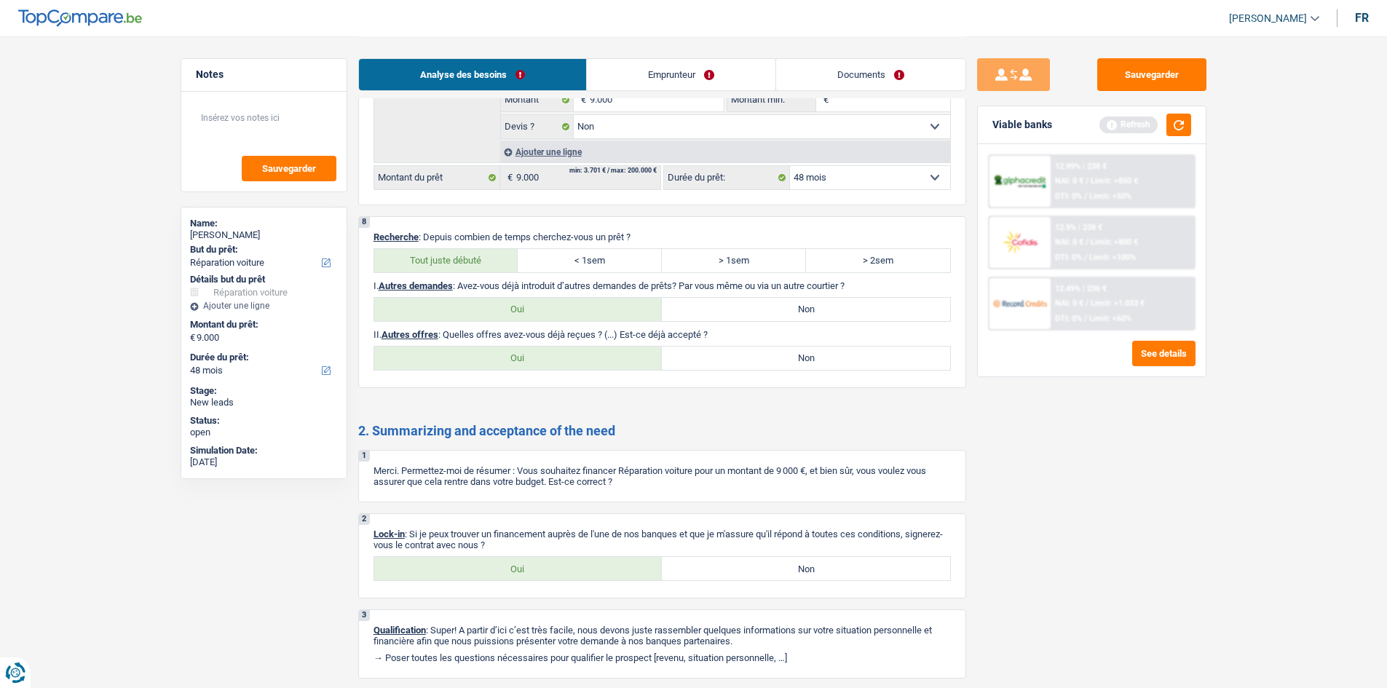
click at [649, 312] on label "Oui" at bounding box center [518, 309] width 288 height 23
click at [649, 312] on input "Oui" at bounding box center [518, 309] width 288 height 23
click at [713, 353] on label "Non" at bounding box center [806, 358] width 288 height 23
click at [713, 353] on input "Non" at bounding box center [806, 358] width 288 height 23
radio input "true"
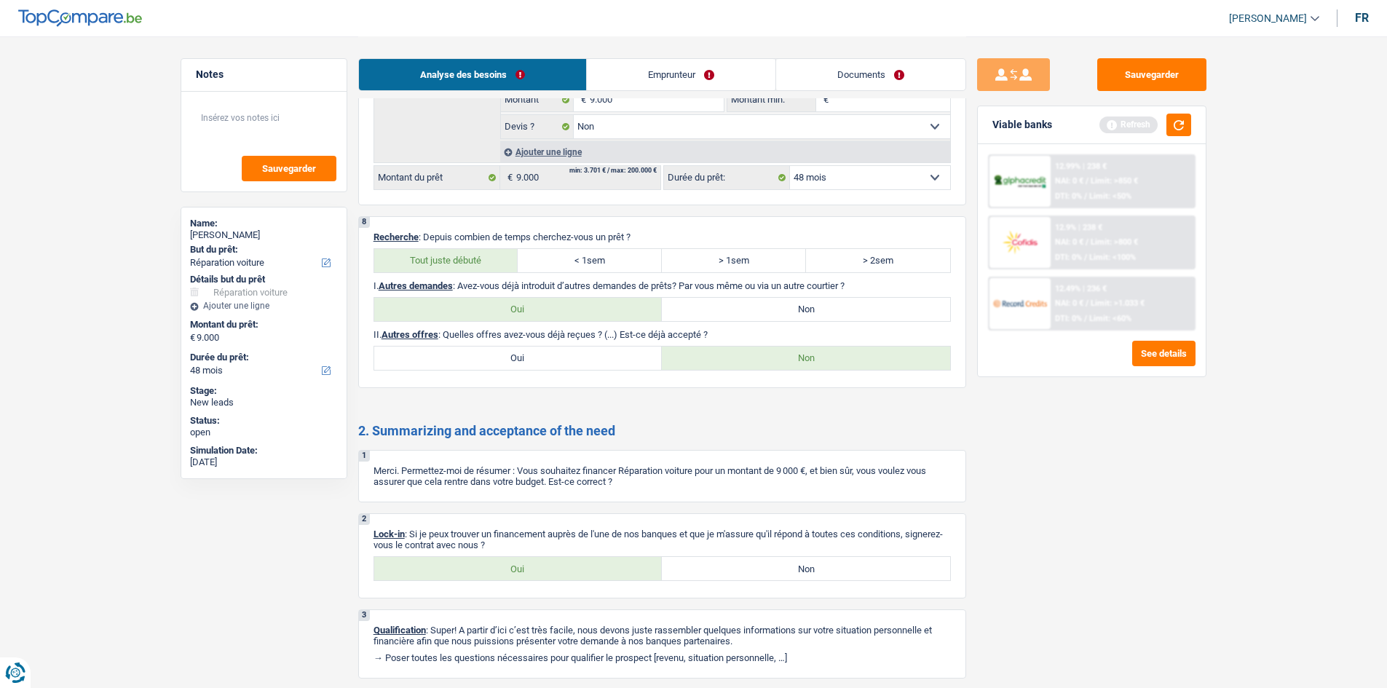
click at [714, 63] on li "Emprunteur" at bounding box center [680, 74] width 189 height 33
click at [657, 71] on link "Emprunteur" at bounding box center [681, 74] width 189 height 31
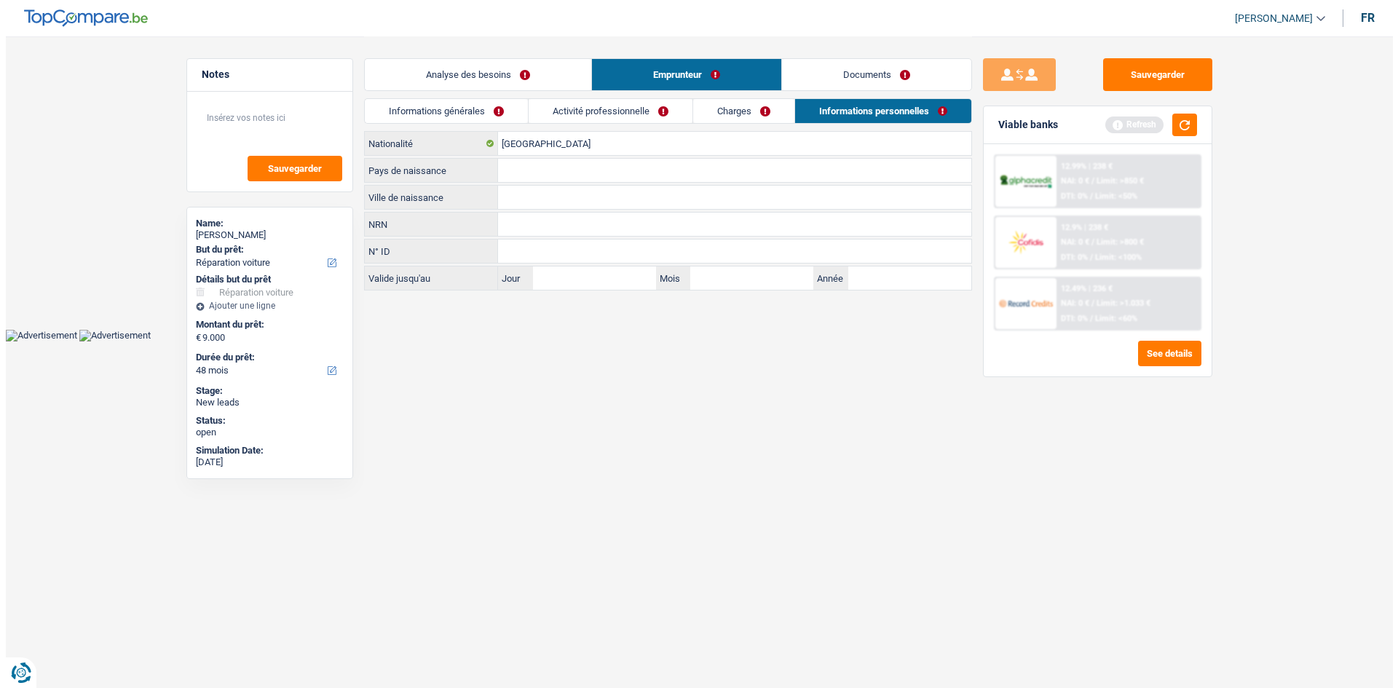
scroll to position [0, 0]
click at [444, 113] on link "Informations générales" at bounding box center [445, 111] width 163 height 24
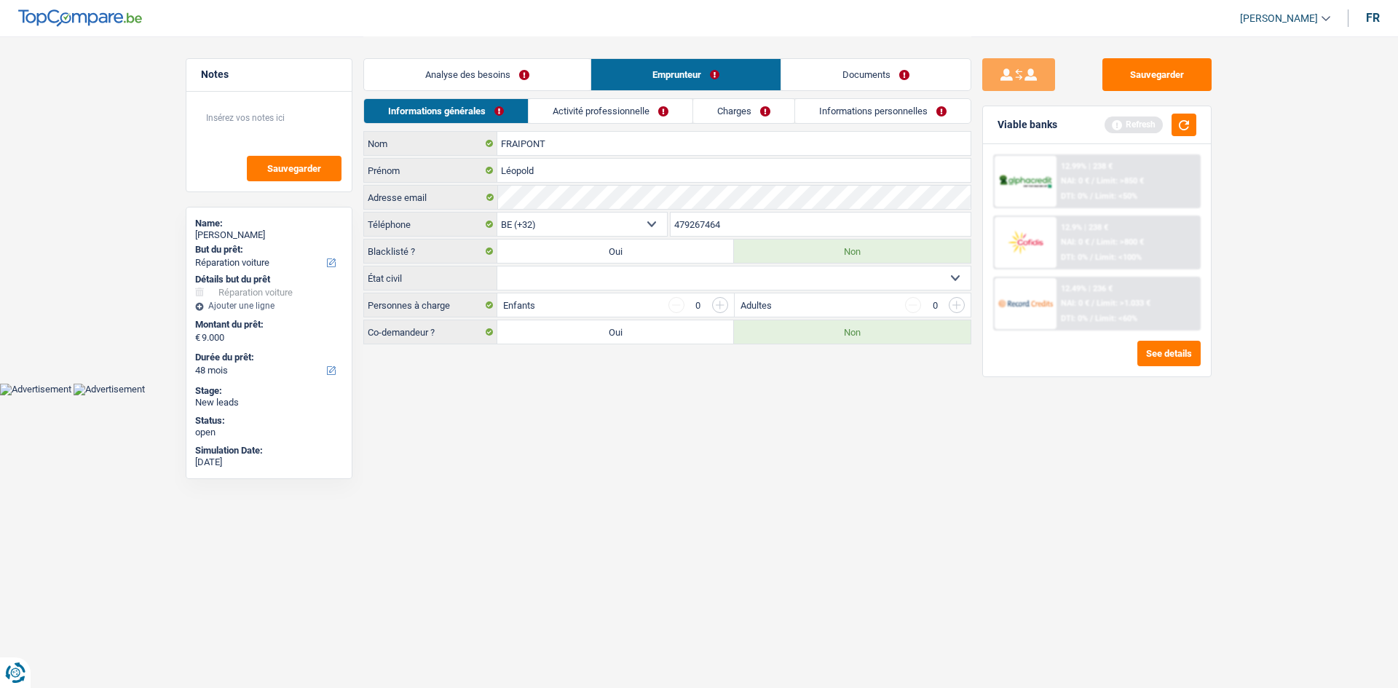
click at [582, 276] on select "Célibataire Marié(e) Cohabitant(e) légal(e) Divorcé(e) Veuf(ve) Séparé (de fait…" at bounding box center [733, 278] width 473 height 23
select select "divorced"
click at [497, 267] on select "Célibataire Marié(e) Cohabitant(e) légal(e) Divorcé(e) Veuf(ve) Séparé (de fait…" at bounding box center [733, 278] width 473 height 23
drag, startPoint x: 694, startPoint y: 369, endPoint x: 661, endPoint y: 365, distance: 33.0
click at [658, 356] on main "Notes Sauvegarder Name: Léopold FRAIPONT But du prêt: Confort maison: meubles, …" at bounding box center [699, 191] width 1398 height 383
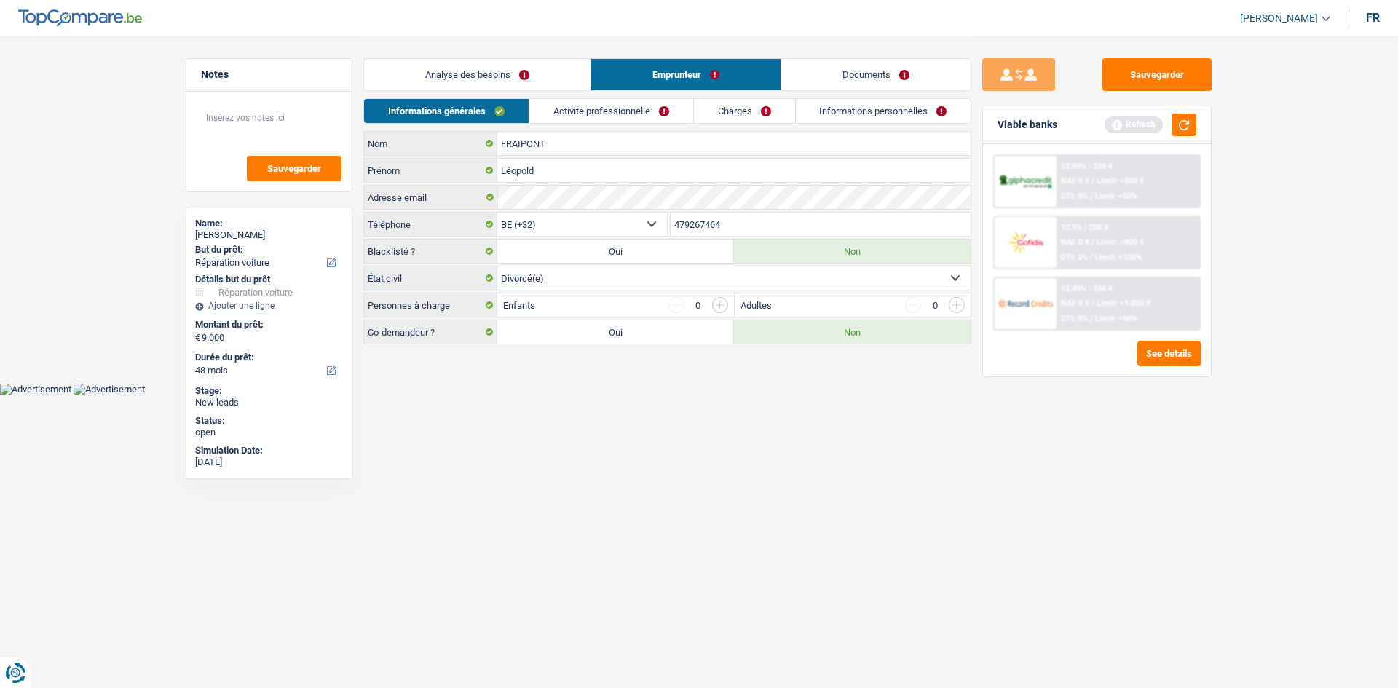
click at [651, 111] on link "Activité professionnelle" at bounding box center [611, 111] width 164 height 24
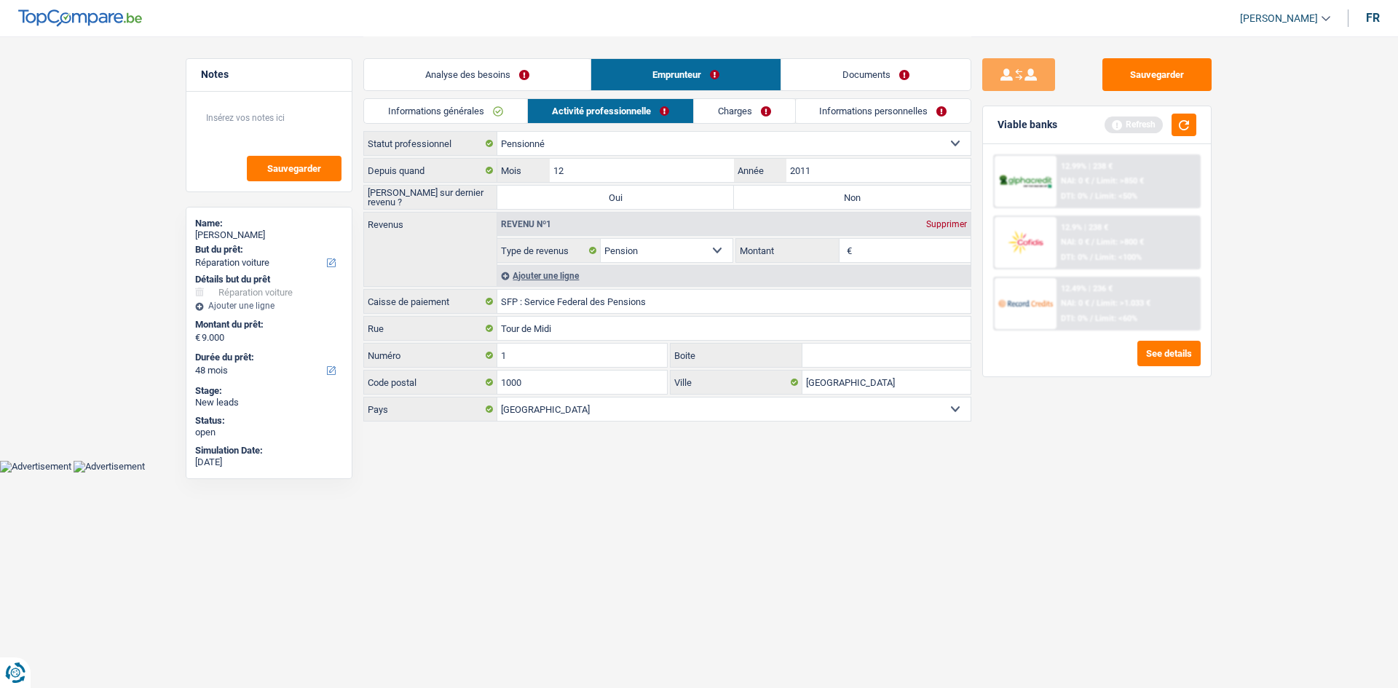
drag, startPoint x: 886, startPoint y: 250, endPoint x: 912, endPoint y: 248, distance: 26.3
click at [886, 250] on input "Montant" at bounding box center [914, 250] width 116 height 23
type input "2.650"
click at [955, 473] on html "Vous avez le contrôle de vos données Nous utilisons des cookies, tout comme nos…" at bounding box center [699, 236] width 1398 height 473
click at [853, 198] on label "Non" at bounding box center [852, 197] width 237 height 23
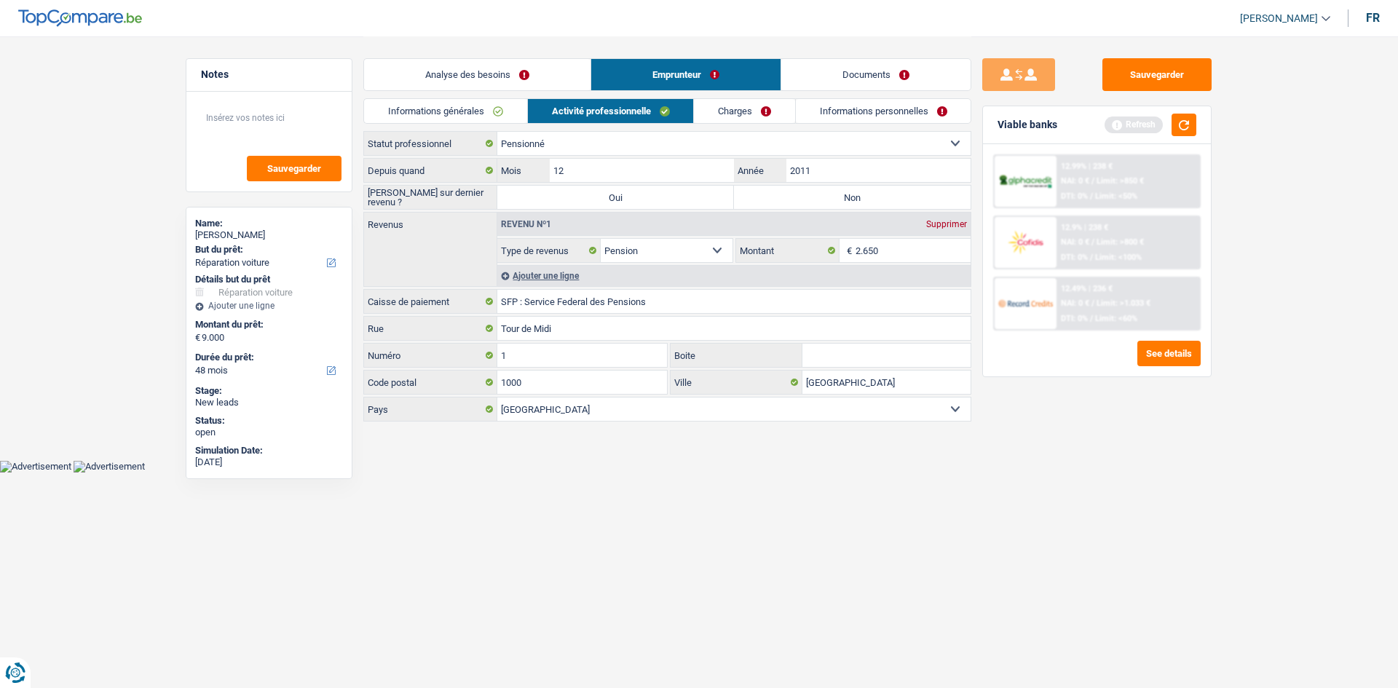
drag, startPoint x: 788, startPoint y: 197, endPoint x: 780, endPoint y: 189, distance: 11.3
click at [788, 197] on label "Non" at bounding box center [852, 197] width 237 height 23
click at [788, 197] on input "Non" at bounding box center [852, 197] width 237 height 23
radio input "true"
click at [722, 113] on link "Charges" at bounding box center [744, 111] width 101 height 24
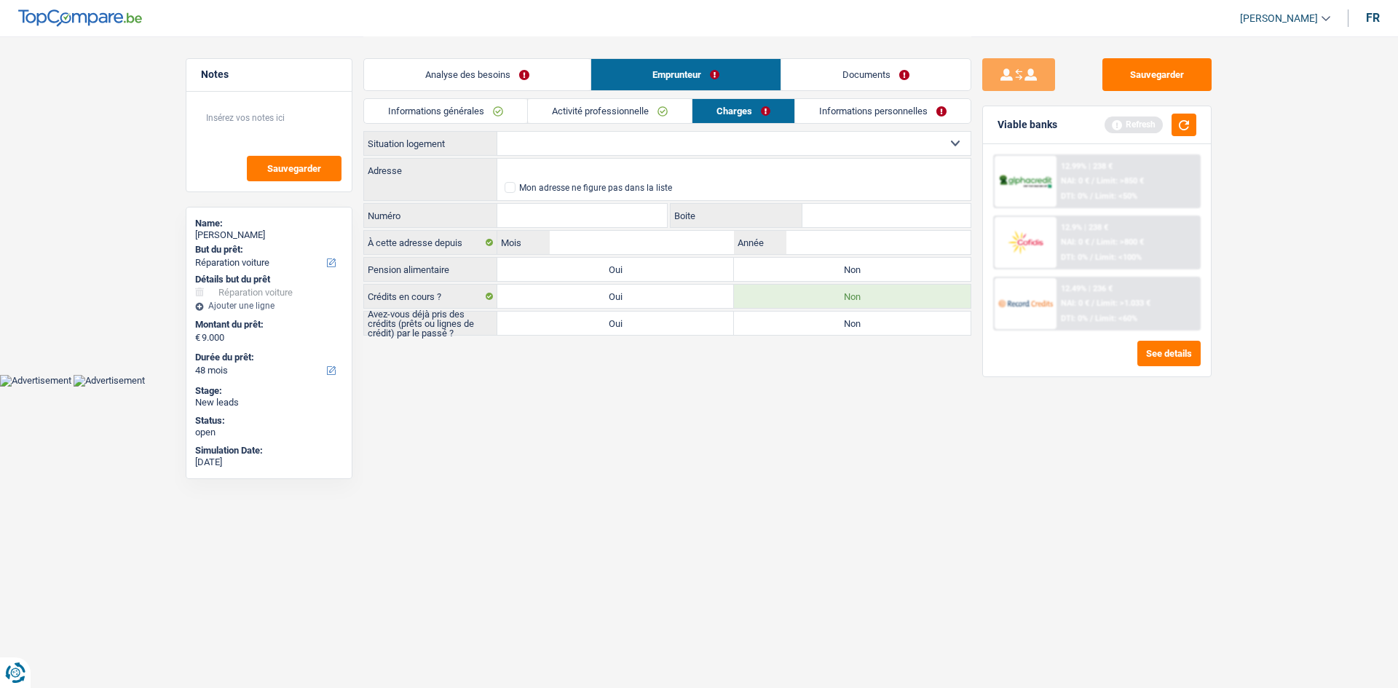
click at [585, 148] on select "Locataire Propriétaire avec prêt hypothécaire Propriétaire sans prêt hypothécai…" at bounding box center [733, 143] width 473 height 23
select select "ownerWithoutMortgage"
click at [497, 132] on select "Locataire Propriétaire avec prêt hypothécaire Propriétaire sans prêt hypothécai…" at bounding box center [733, 143] width 473 height 23
click at [616, 178] on input "Adresse" at bounding box center [733, 170] width 473 height 23
click at [542, 168] on input "rue hinnis daels" at bounding box center [733, 170] width 473 height 23
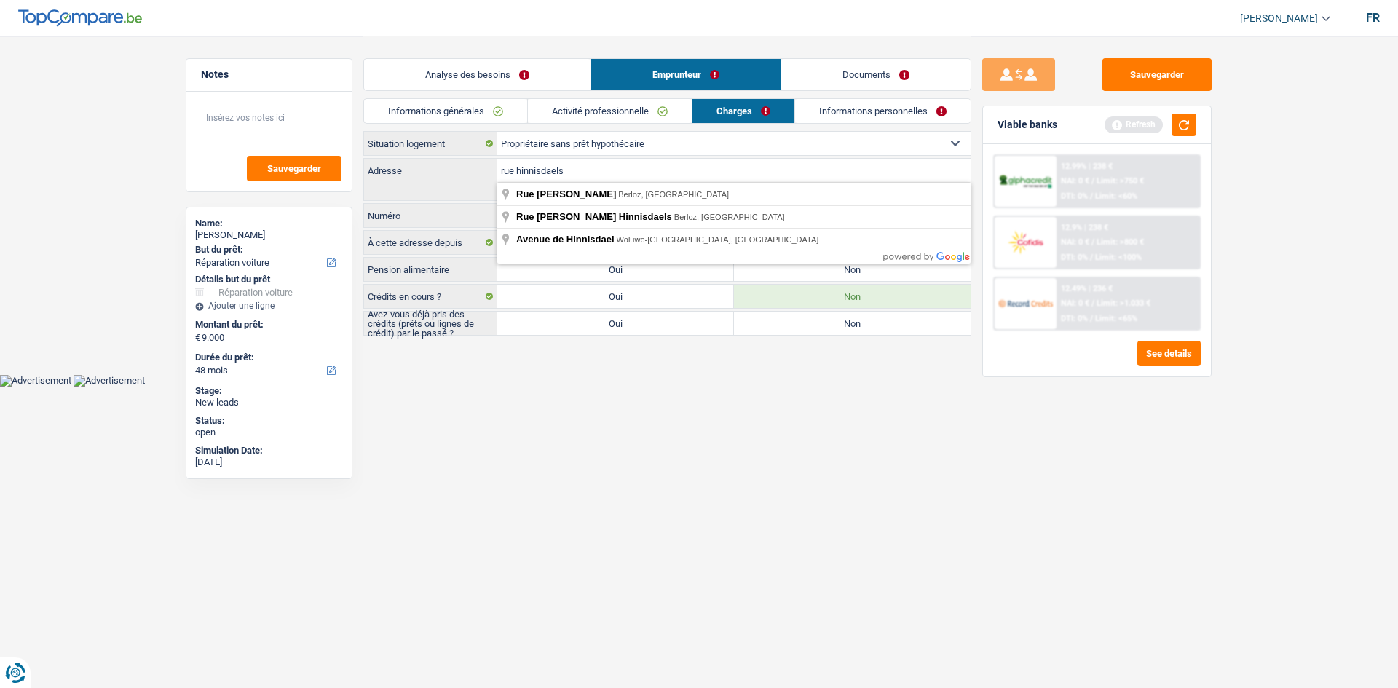
type input "rue hinnisdaels"
click at [609, 387] on html "Vous avez le contrôle de vos données Nous utilisons des cookies, tout comme nos…" at bounding box center [699, 193] width 1398 height 387
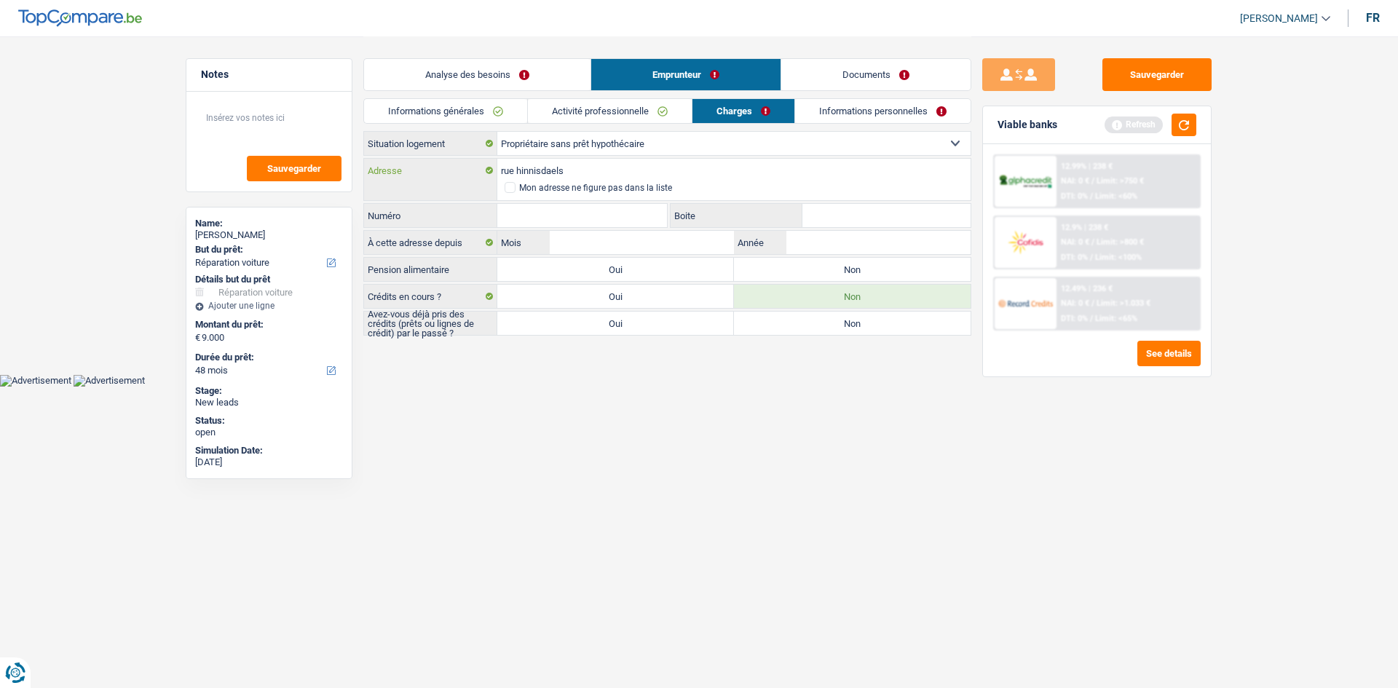
drag, startPoint x: 568, startPoint y: 172, endPoint x: 444, endPoint y: 162, distance: 124.9
click at [444, 162] on div "rue hinnisdaels Adresse" at bounding box center [667, 170] width 607 height 23
click at [509, 186] on span at bounding box center [510, 187] width 11 height 11
click at [505, 188] on input "Mon adresse ne figure pas dans la liste" at bounding box center [505, 188] width 0 height 0
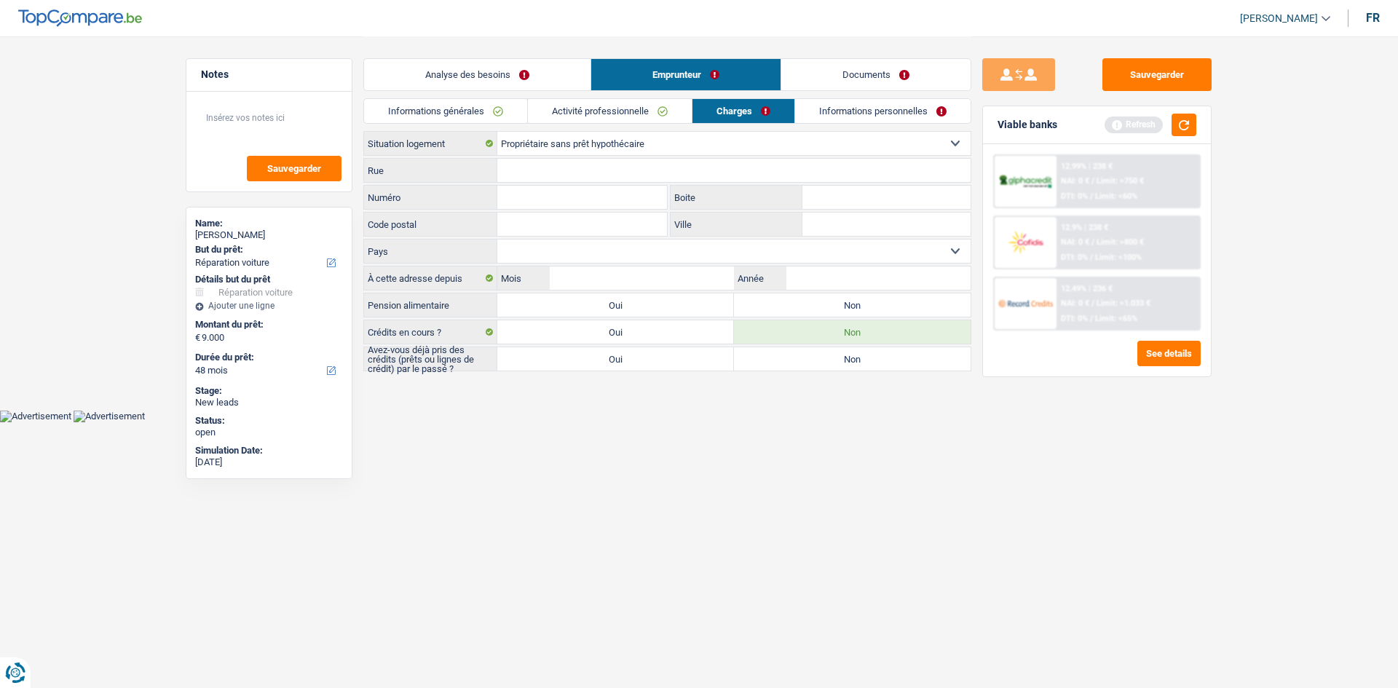
click at [518, 168] on input "Rue" at bounding box center [733, 170] width 473 height 23
paste input "rue hinnisdaels"
type input "rue hinnisdaels"
click at [534, 189] on input "Numéro" at bounding box center [582, 197] width 170 height 23
click at [503, 226] on input "Code postal" at bounding box center [582, 224] width 170 height 23
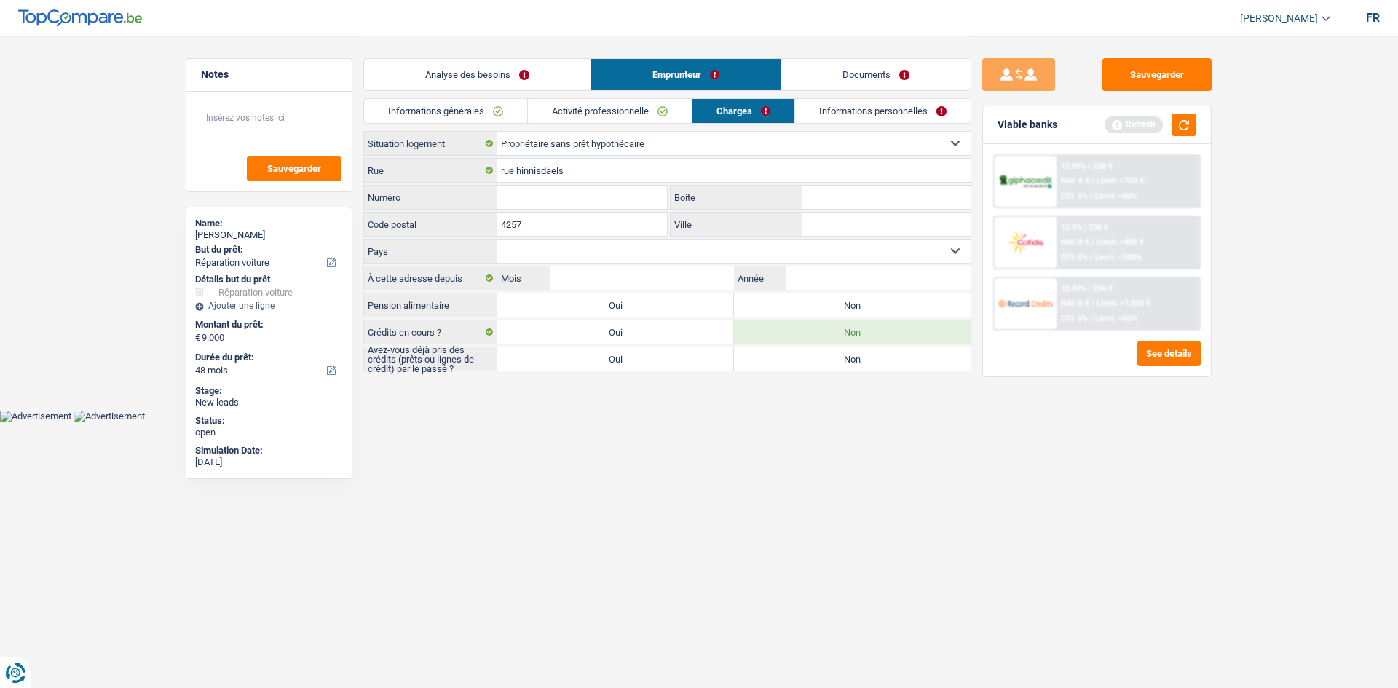
type input "4257"
click at [825, 212] on div "Ville Tous les champs sont obligatoires. Veuillez fournir une réponse plus long…" at bounding box center [821, 224] width 302 height 25
click at [845, 222] on input "Ville" at bounding box center [887, 224] width 168 height 23
type input "b"
type input "B"
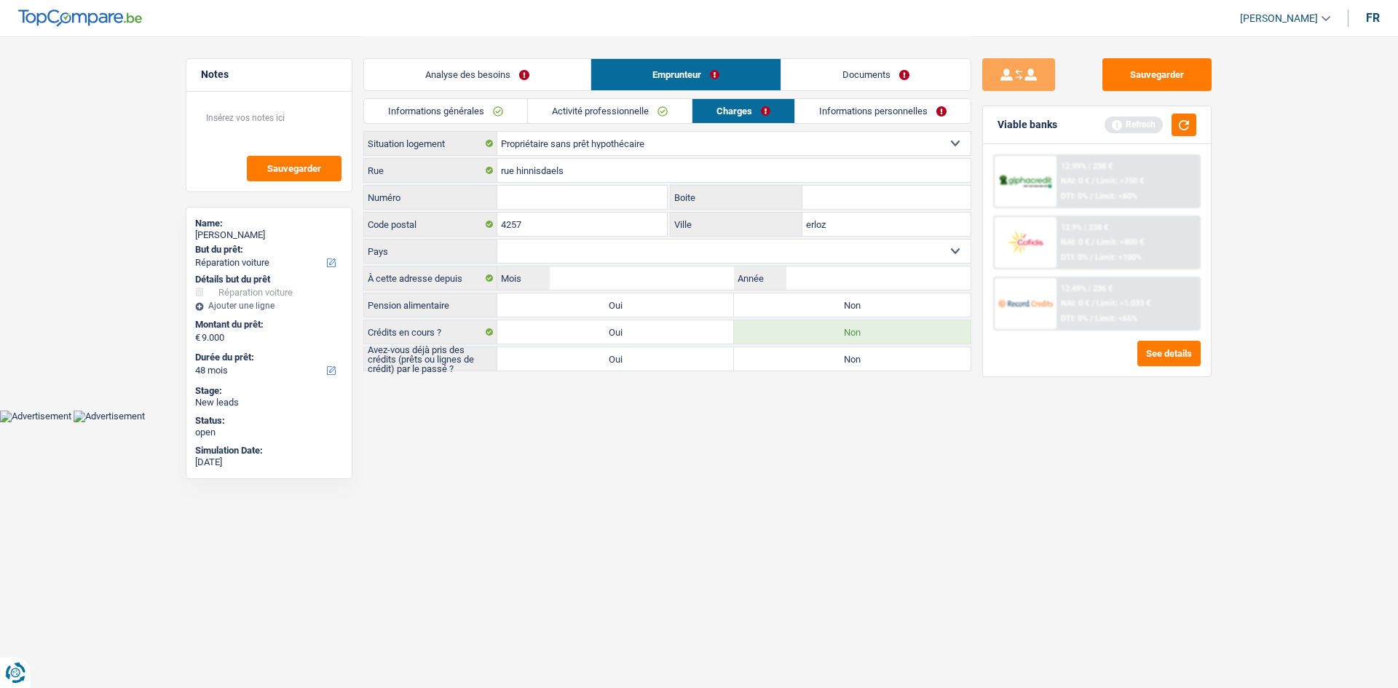
click at [805, 227] on input "erloz" at bounding box center [887, 224] width 168 height 23
type input "Berloz"
click at [603, 201] on input "Numéro" at bounding box center [582, 197] width 170 height 23
type input "23"
click at [668, 422] on html "Vous avez le contrôle de vos données Nous utilisons des cookies, tout comme nos…" at bounding box center [699, 211] width 1398 height 422
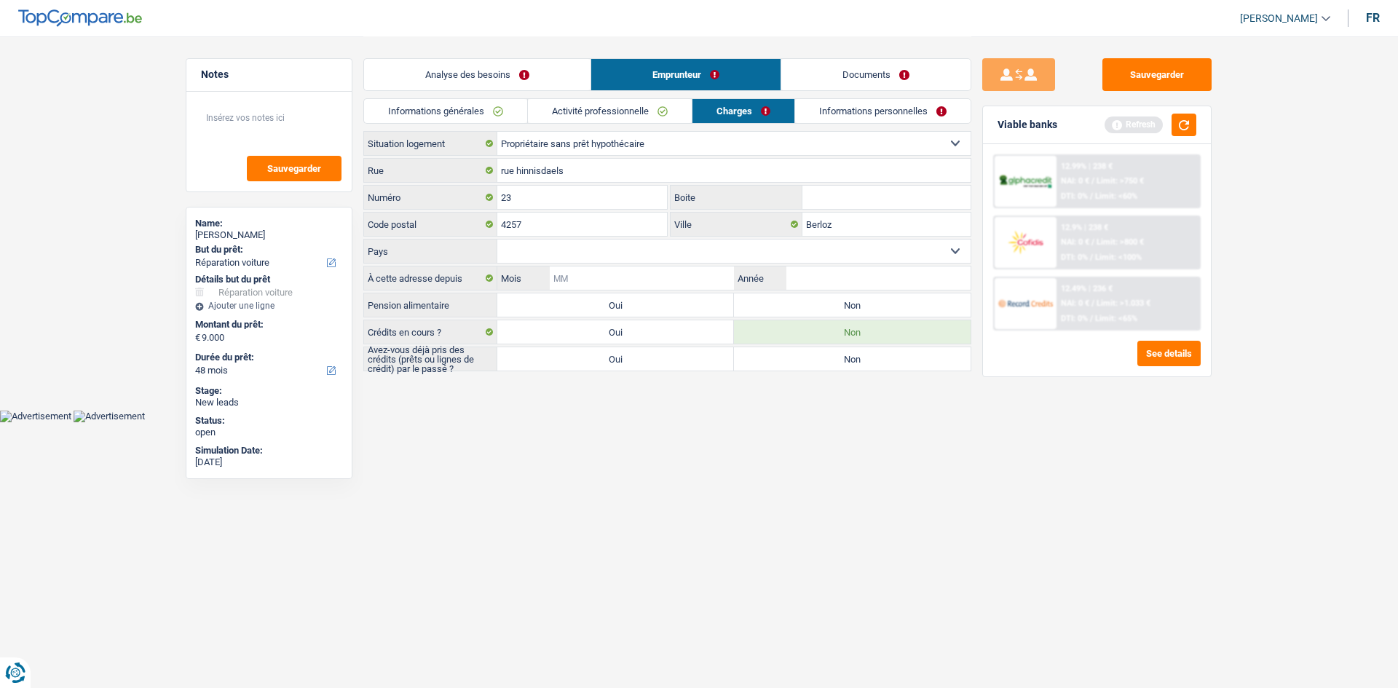
click at [571, 270] on input "Mois" at bounding box center [642, 278] width 184 height 23
click at [565, 256] on select "Belgique Luxembourg Sélectionner une option" at bounding box center [733, 251] width 473 height 23
select select "BE"
click at [497, 240] on select "Belgique Luxembourg Sélectionner une option" at bounding box center [733, 251] width 473 height 23
click at [797, 270] on input "Année" at bounding box center [879, 278] width 184 height 23
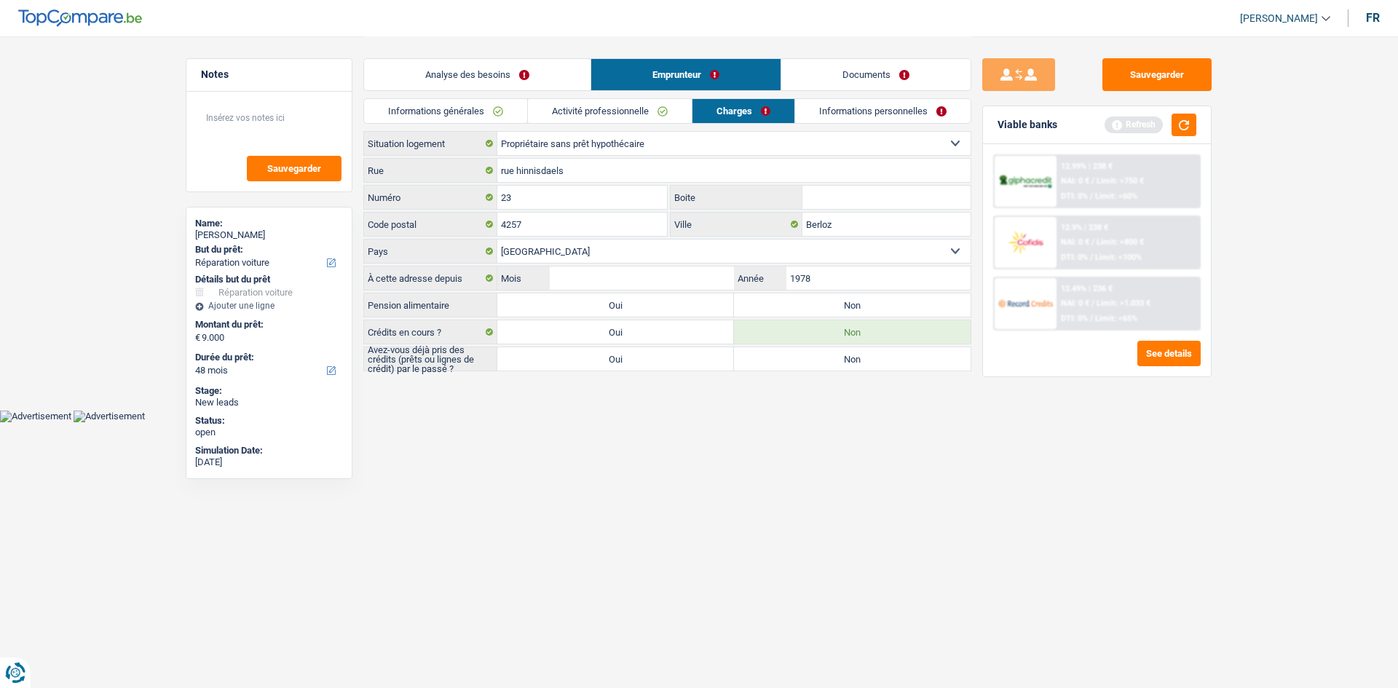
type input "1978"
click at [640, 281] on input "Mois" at bounding box center [642, 278] width 184 height 23
type input "05"
drag, startPoint x: 824, startPoint y: 567, endPoint x: 793, endPoint y: 520, distance: 55.8
click at [816, 422] on html "Vous avez le contrôle de vos données Nous utilisons des cookies, tout comme nos…" at bounding box center [699, 211] width 1398 height 422
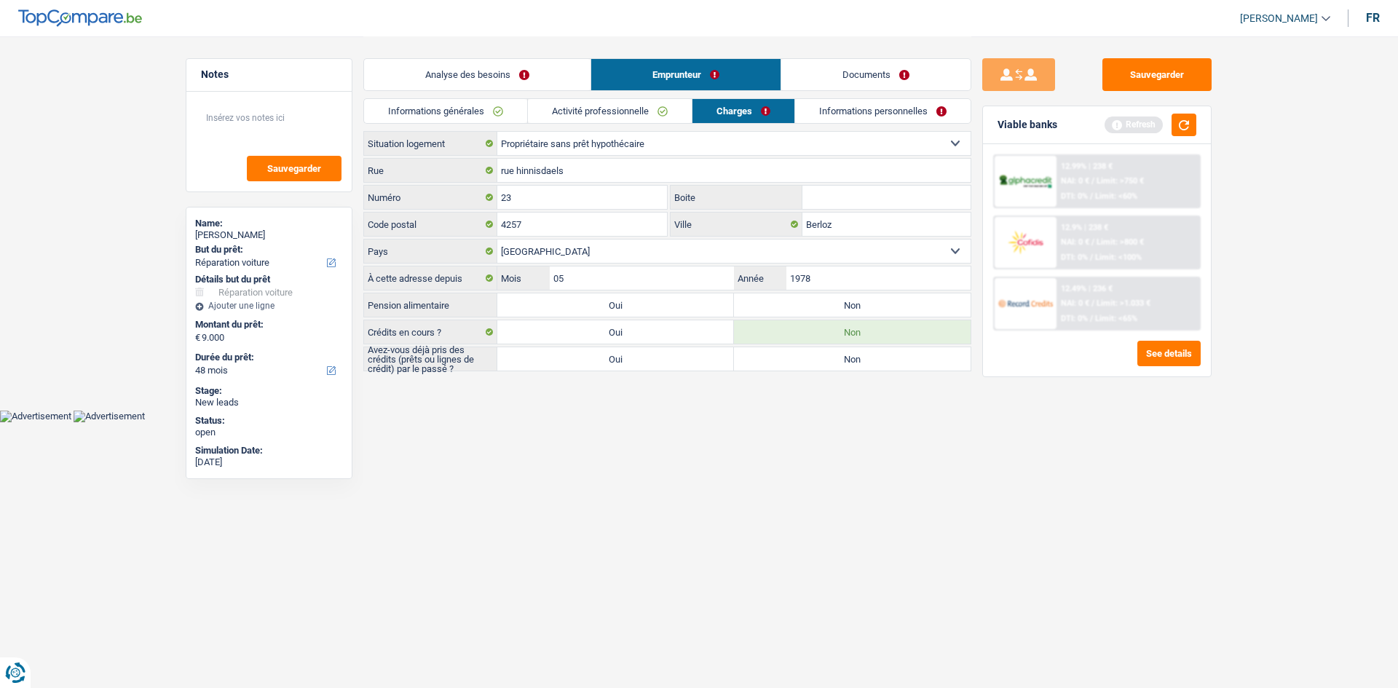
click at [811, 311] on label "Non" at bounding box center [852, 305] width 237 height 23
click at [811, 311] on input "Non" at bounding box center [852, 305] width 237 height 23
radio input "true"
click at [669, 361] on label "Oui" at bounding box center [615, 358] width 237 height 23
click at [669, 361] on input "Oui" at bounding box center [615, 358] width 237 height 23
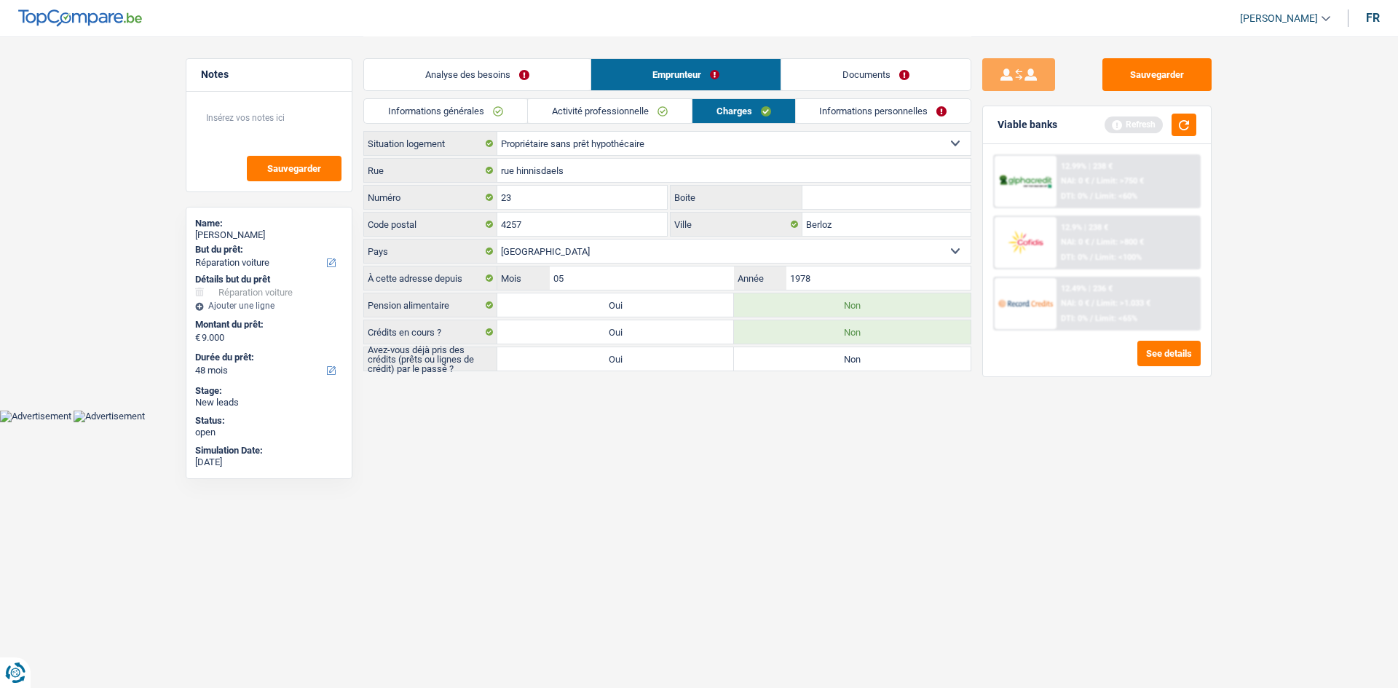
radio input "true"
drag, startPoint x: 865, startPoint y: 131, endPoint x: 851, endPoint y: 119, distance: 19.1
click at [859, 125] on div "Informations générales Activité professionnelle Charges Informations personnell…" at bounding box center [667, 234] width 608 height 273
click at [841, 107] on link "Informations personnelles" at bounding box center [884, 111] width 176 height 24
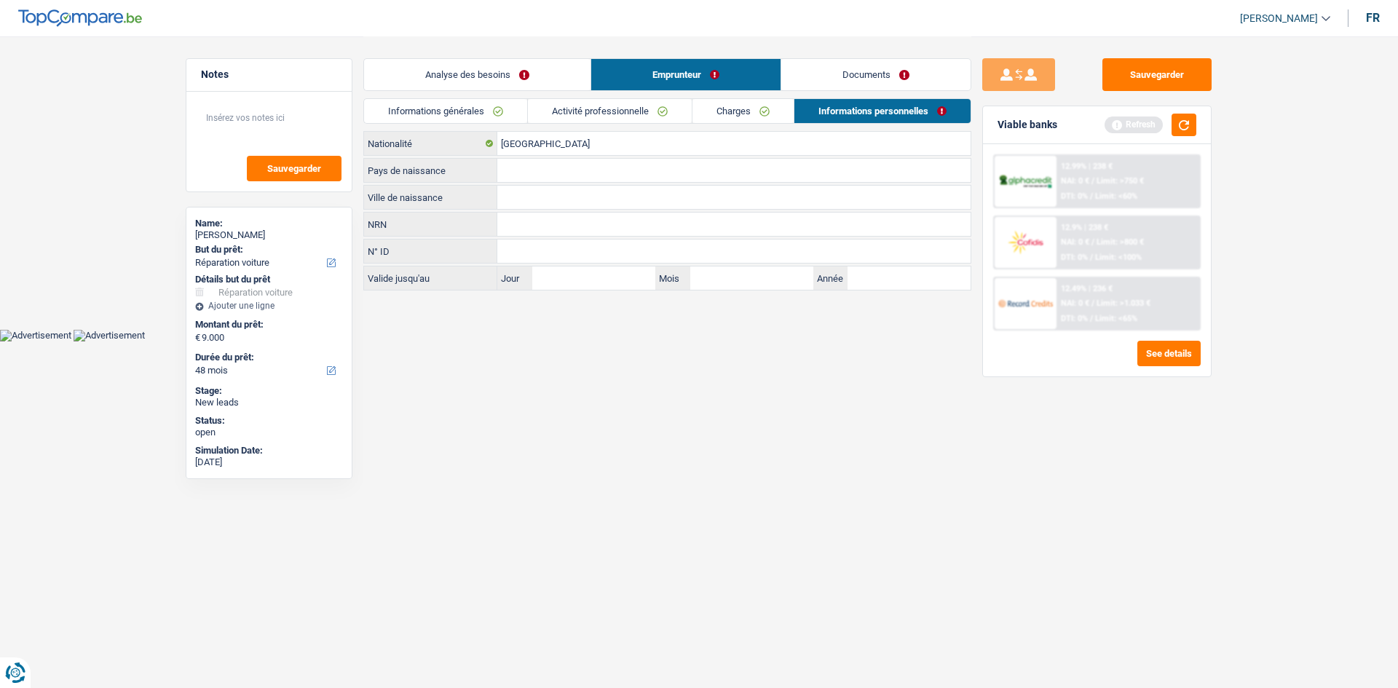
click at [523, 197] on input "Ville de naissance" at bounding box center [733, 197] width 473 height 23
click at [639, 107] on link "Activité professionnelle" at bounding box center [610, 111] width 164 height 24
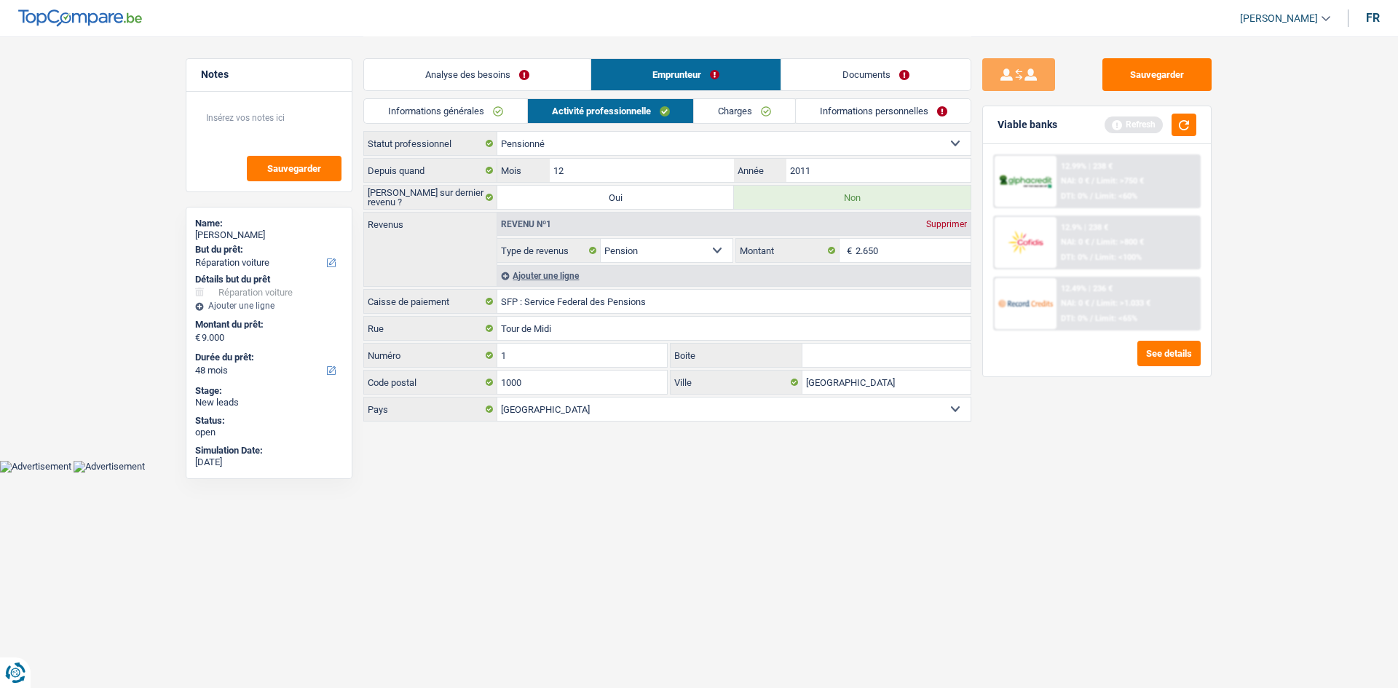
click at [724, 109] on link "Charges" at bounding box center [744, 111] width 101 height 24
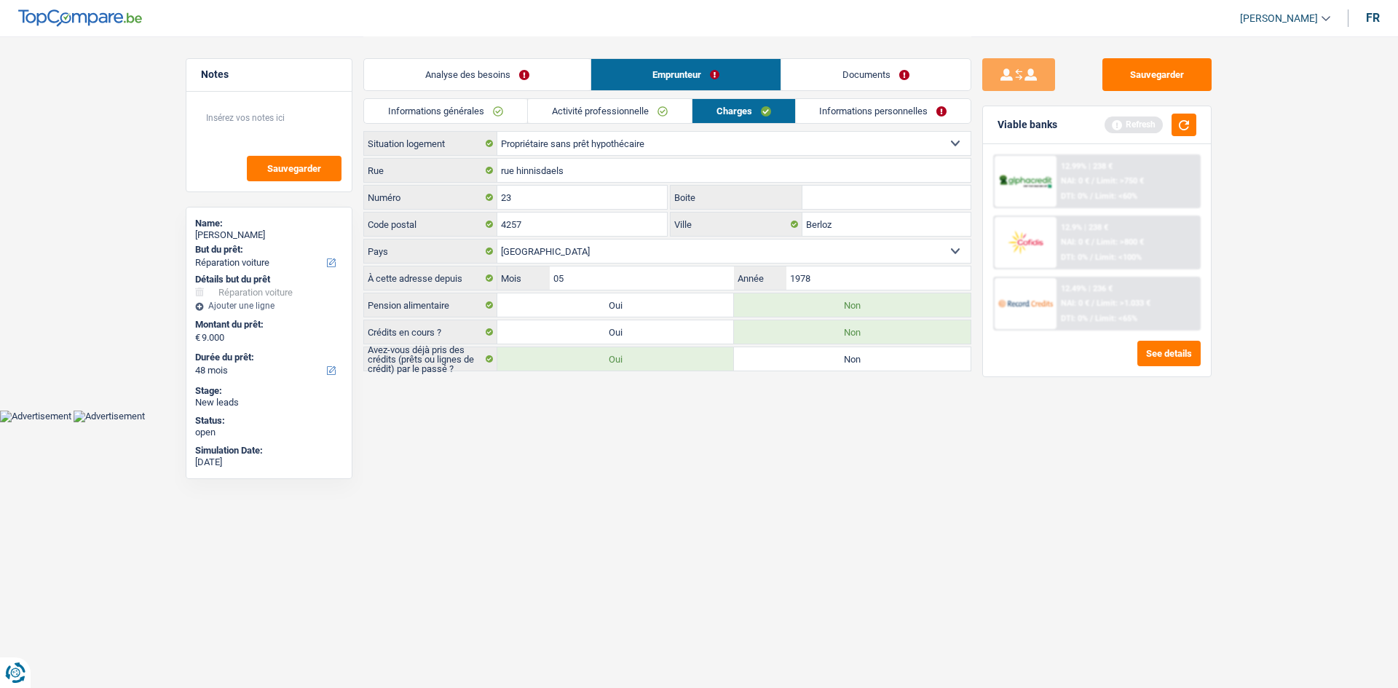
click at [846, 73] on link "Documents" at bounding box center [875, 74] width 189 height 31
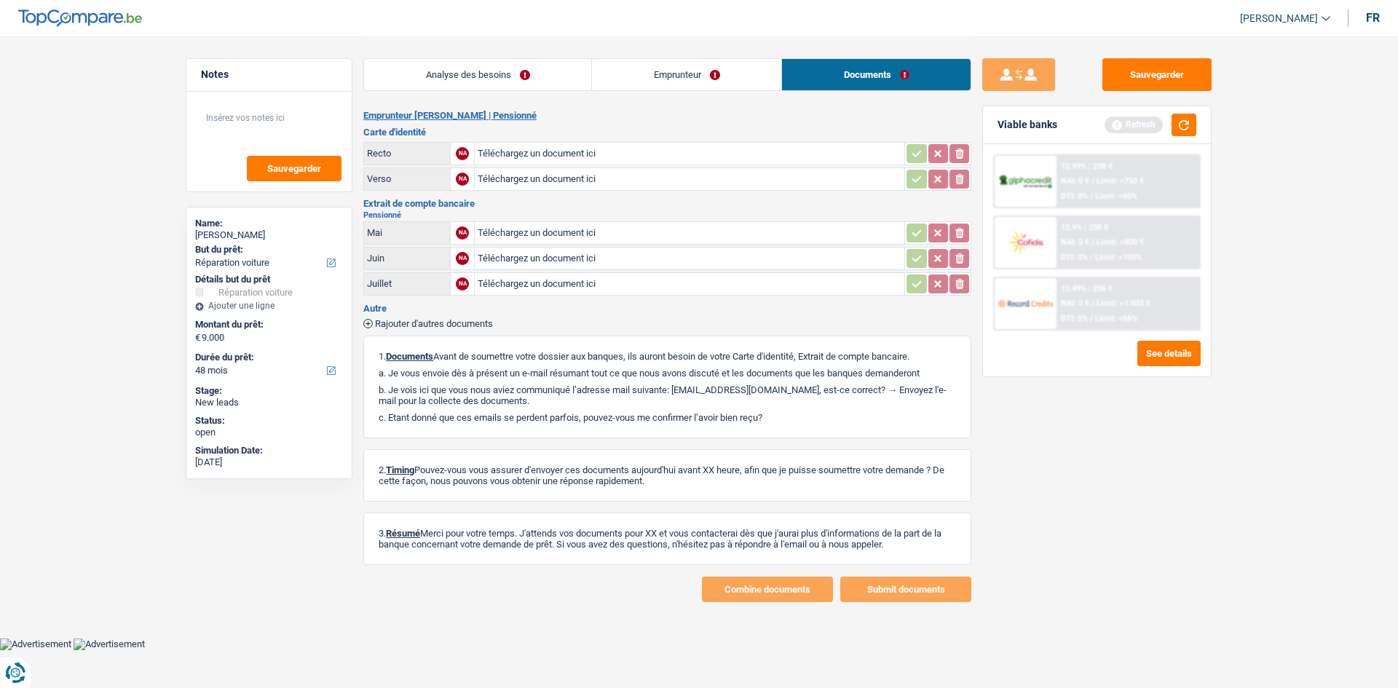
click at [641, 81] on link "Emprunteur" at bounding box center [686, 74] width 189 height 31
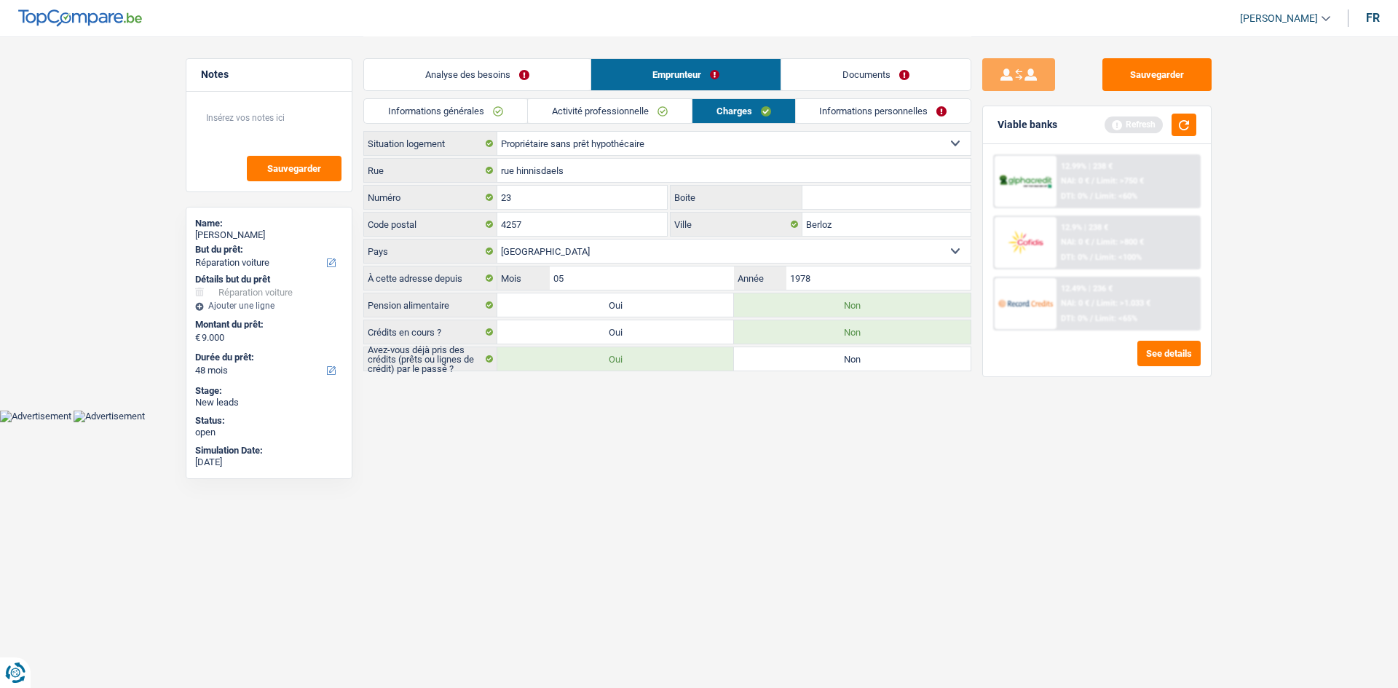
click at [822, 111] on link "Informations personnelles" at bounding box center [884, 111] width 176 height 24
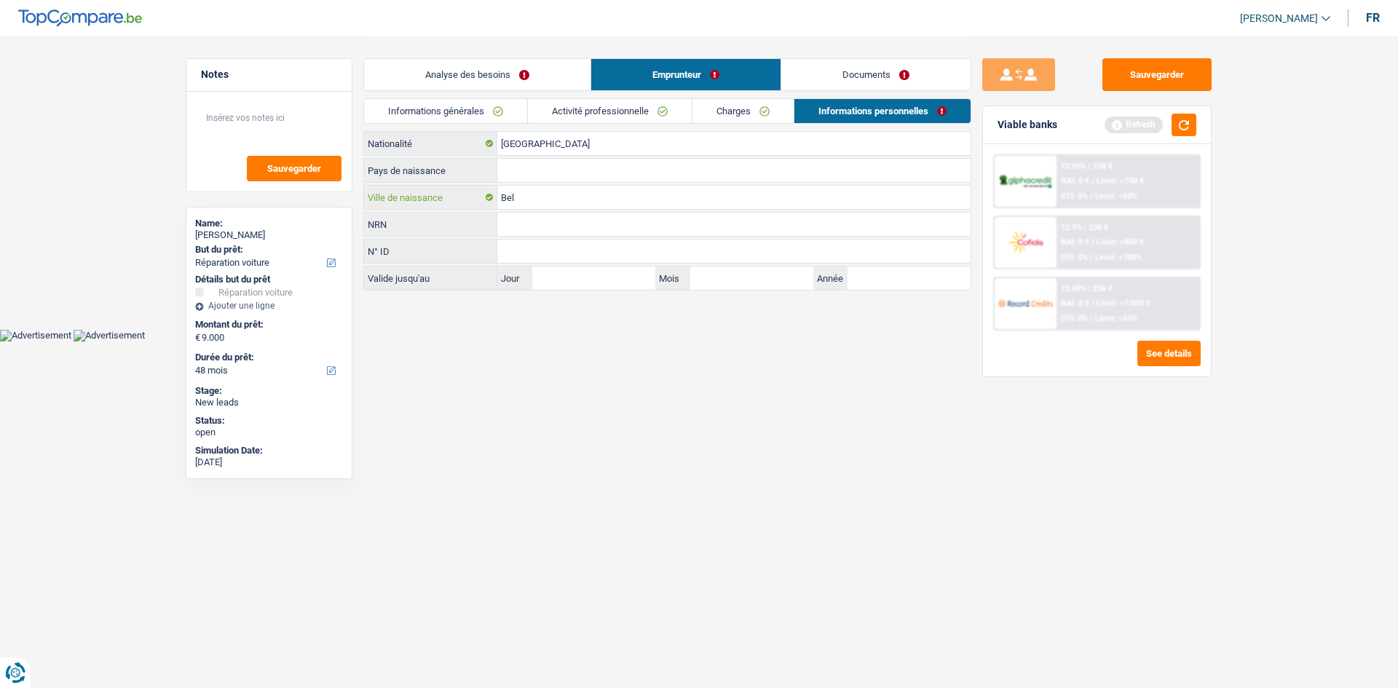
click at [704, 198] on input "Bel" at bounding box center [733, 197] width 473 height 23
type input "Berloz"
click at [525, 172] on input "Pays de naissance" at bounding box center [733, 170] width 473 height 23
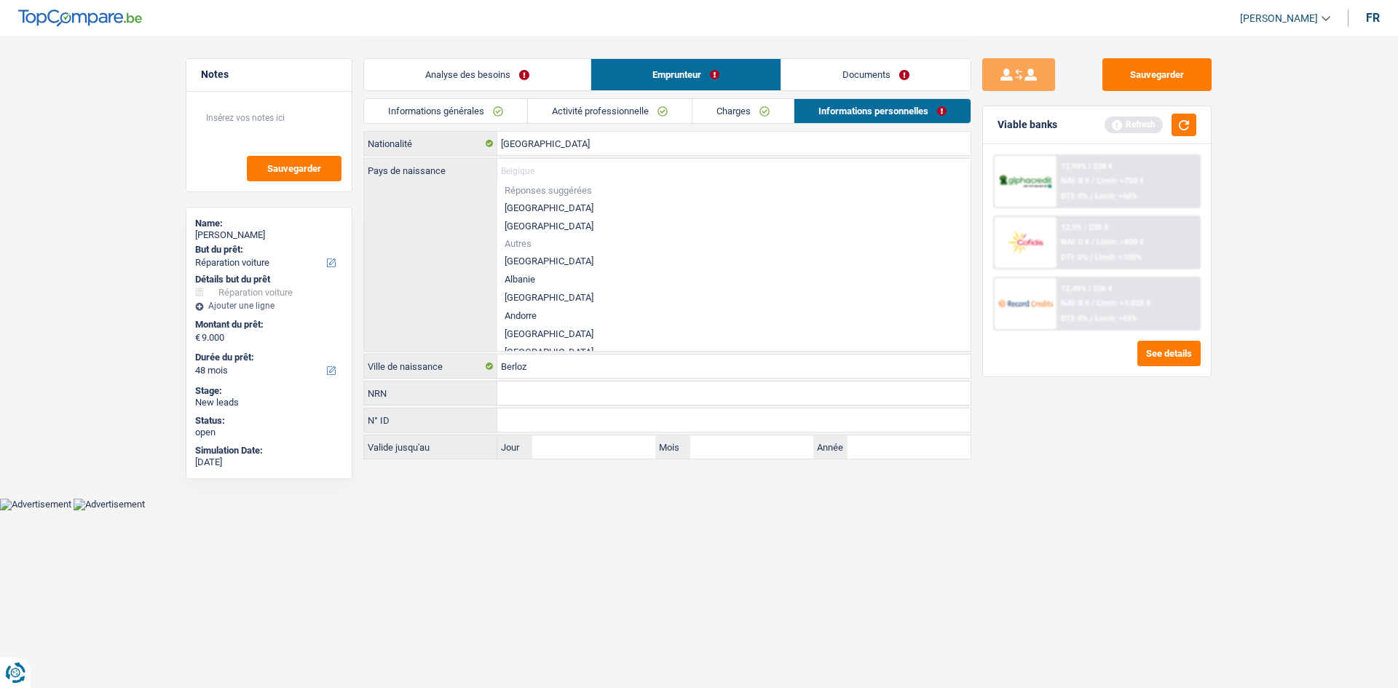
click at [523, 203] on li "[GEOGRAPHIC_DATA]" at bounding box center [733, 208] width 473 height 18
type input "[GEOGRAPHIC_DATA]"
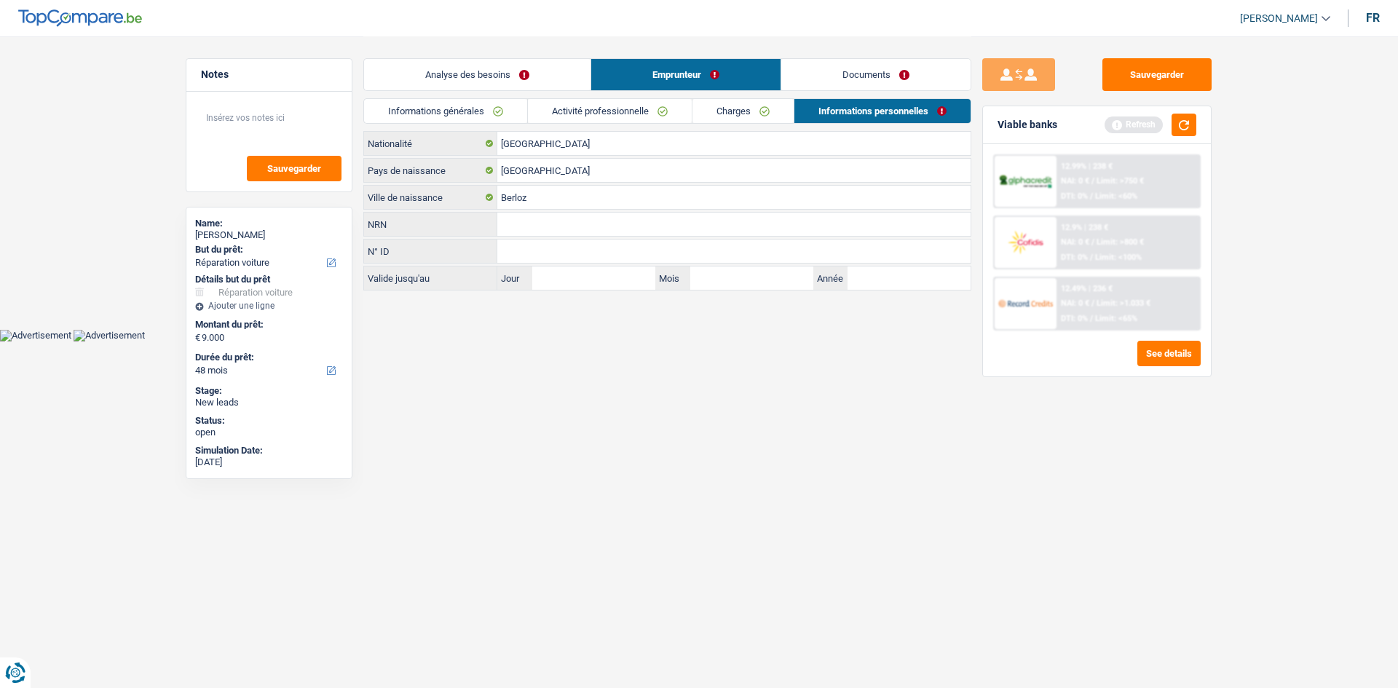
click at [457, 68] on link "Analyse des besoins" at bounding box center [477, 74] width 227 height 31
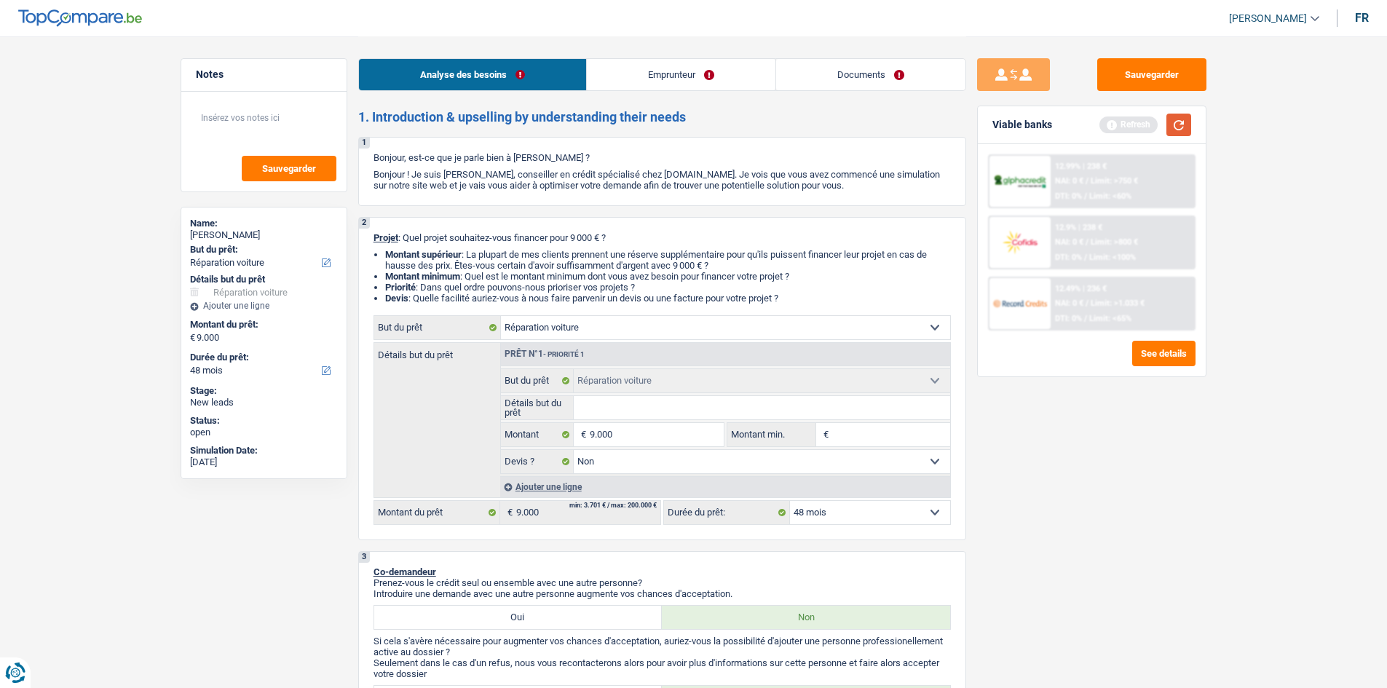
click at [1185, 119] on button "button" at bounding box center [1179, 125] width 25 height 23
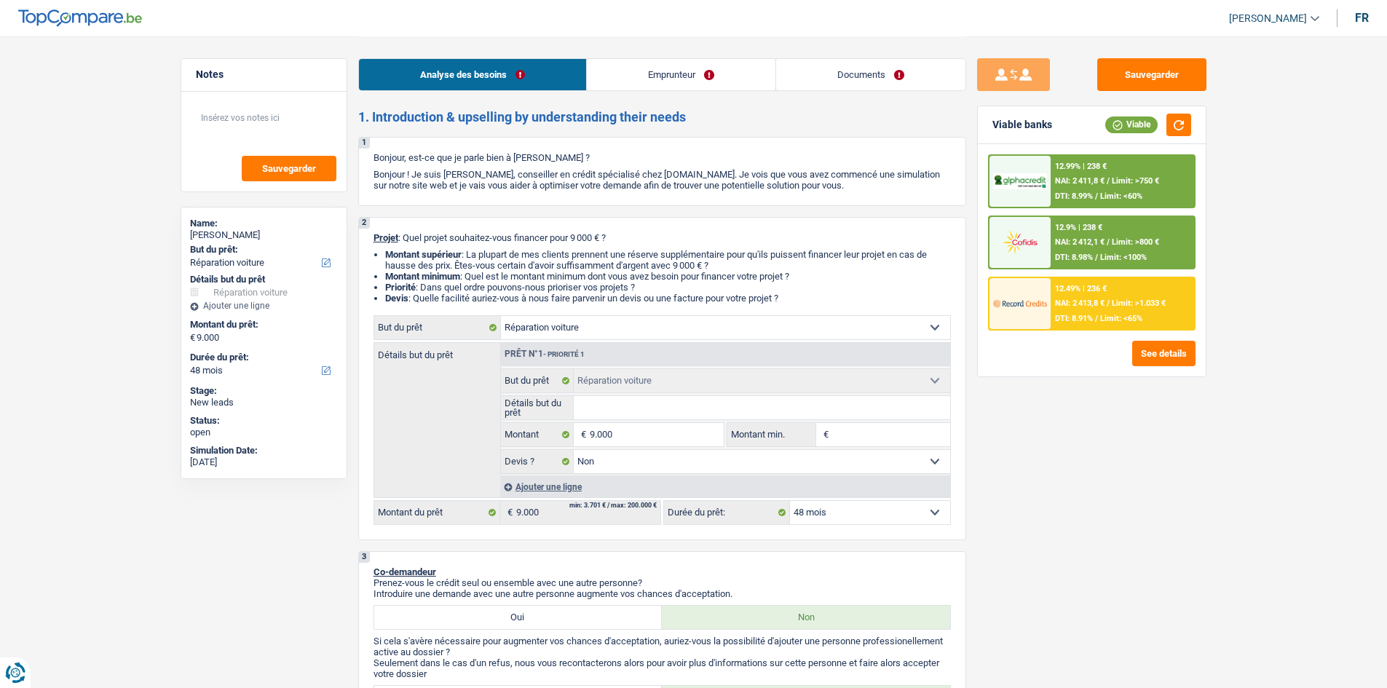
drag, startPoint x: 875, startPoint y: 439, endPoint x: 830, endPoint y: 403, distance: 58.0
click at [875, 439] on input "Montant min." at bounding box center [891, 434] width 118 height 23
type input "9"
type input "90"
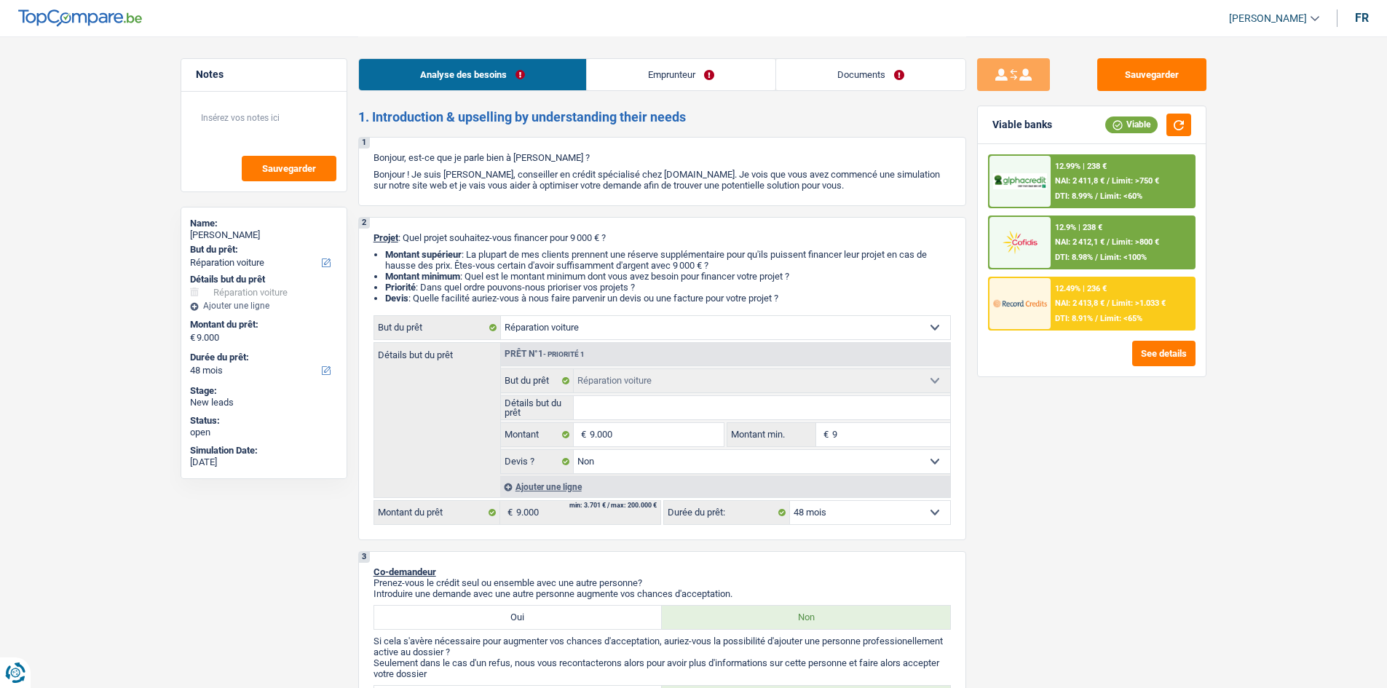
type input "90"
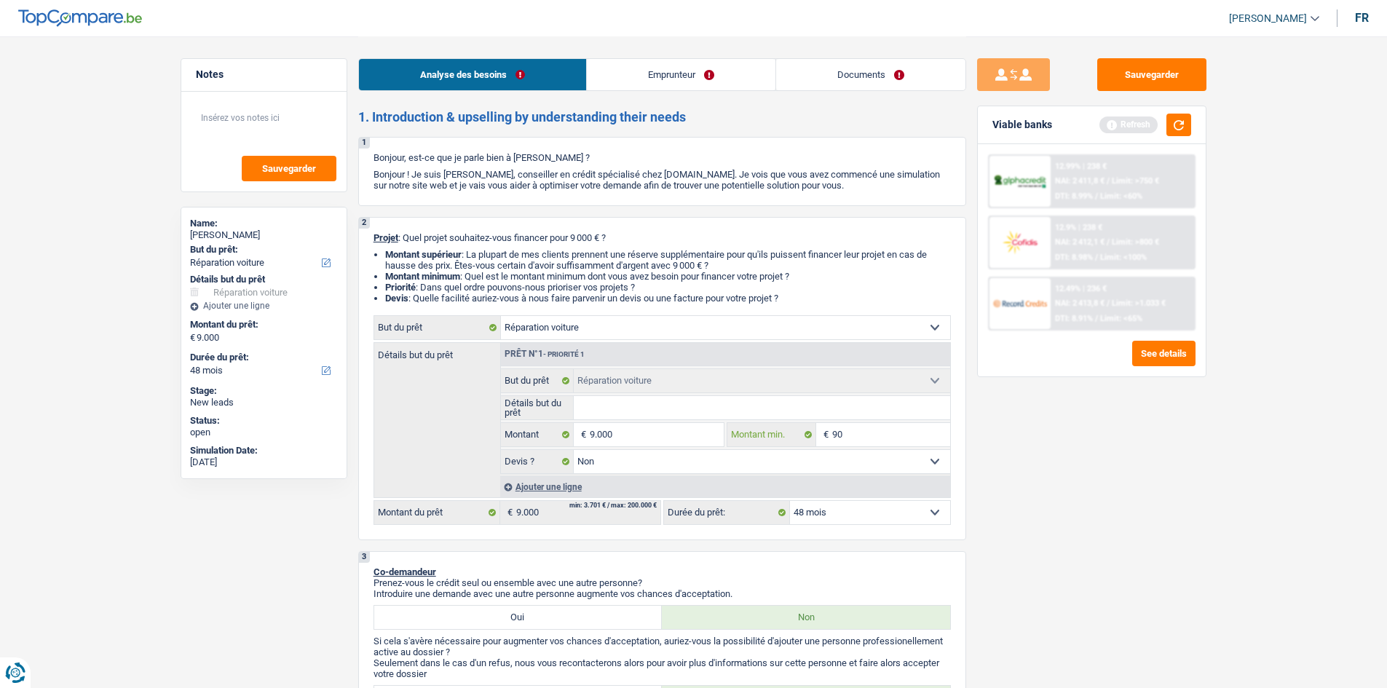
type input "900"
type input "9.000"
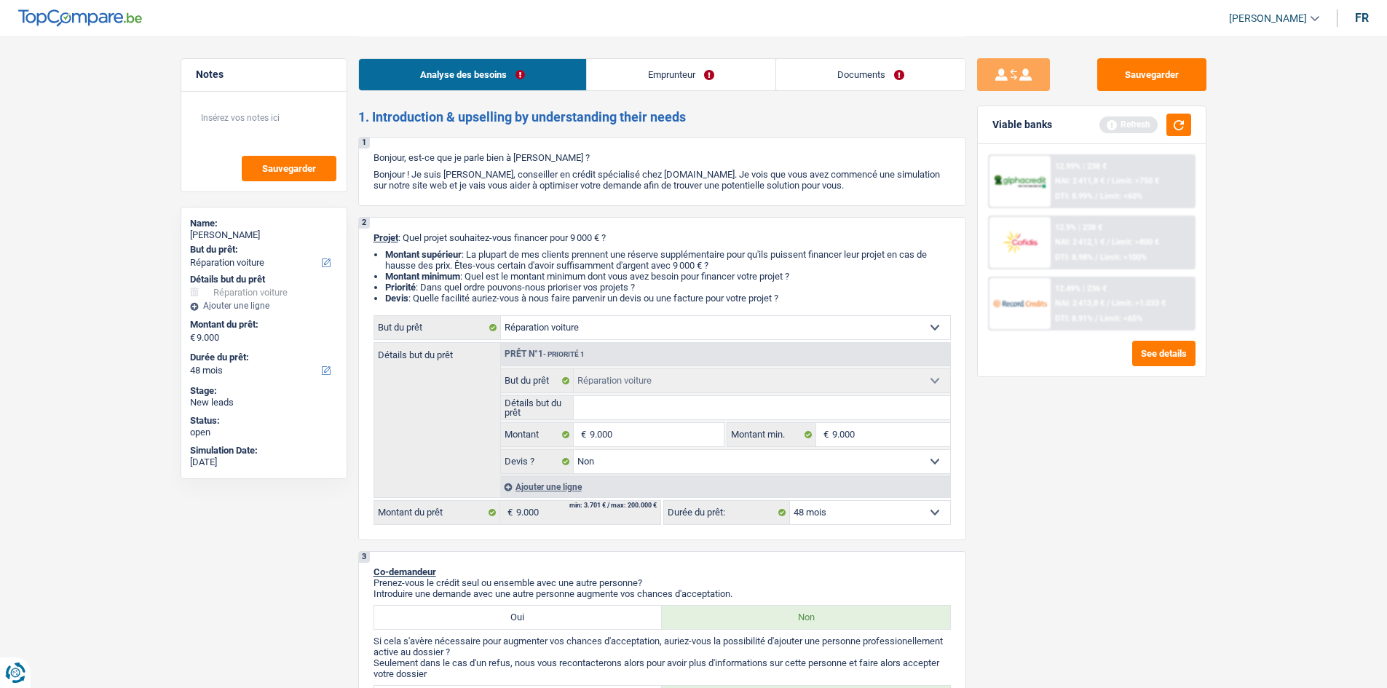
click at [1038, 528] on div "Sauvegarder Viable banks Refresh 12.99% | 238 € NAI: 2 411,8 € / Limit: >750 € …" at bounding box center [1091, 361] width 251 height 607
click at [1174, 128] on button "button" at bounding box center [1179, 125] width 25 height 23
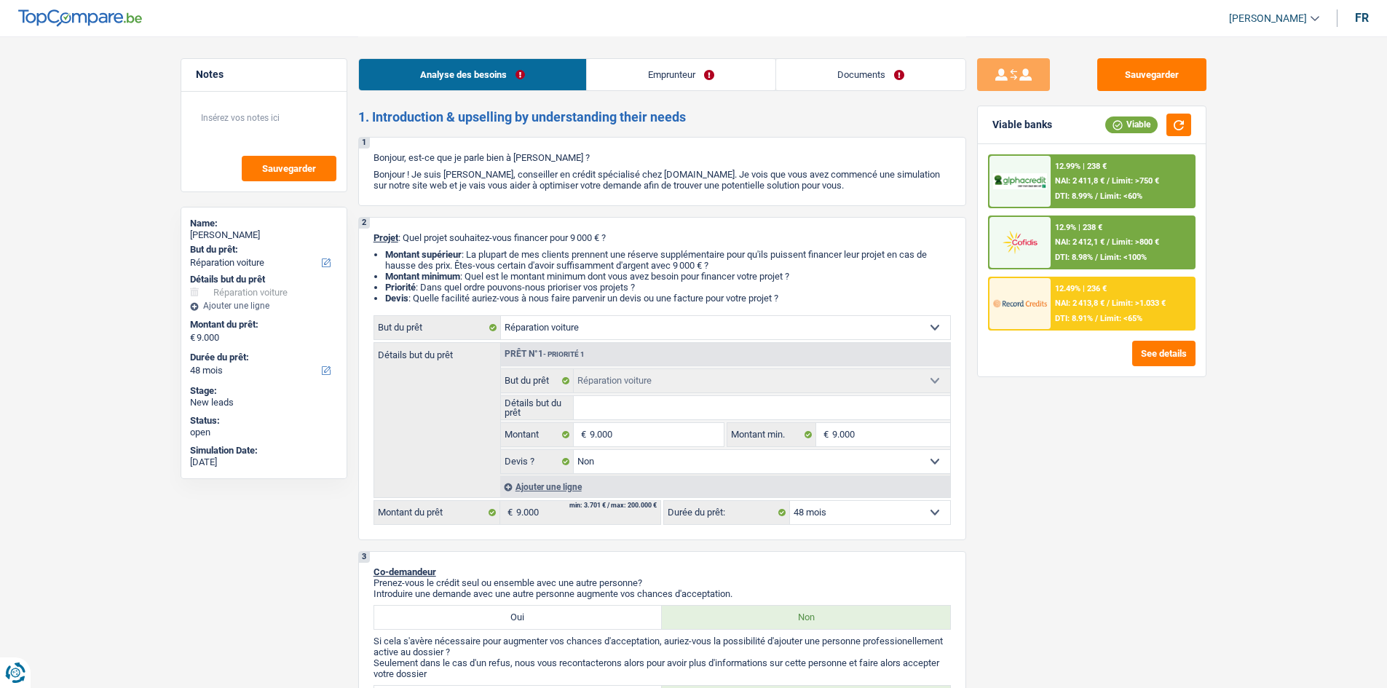
click at [1103, 237] on div "12.9% | 238 € NAI: 2 412,1 € / Limit: >800 € DTI: 8.98% / Limit: <100%" at bounding box center [1122, 242] width 143 height 51
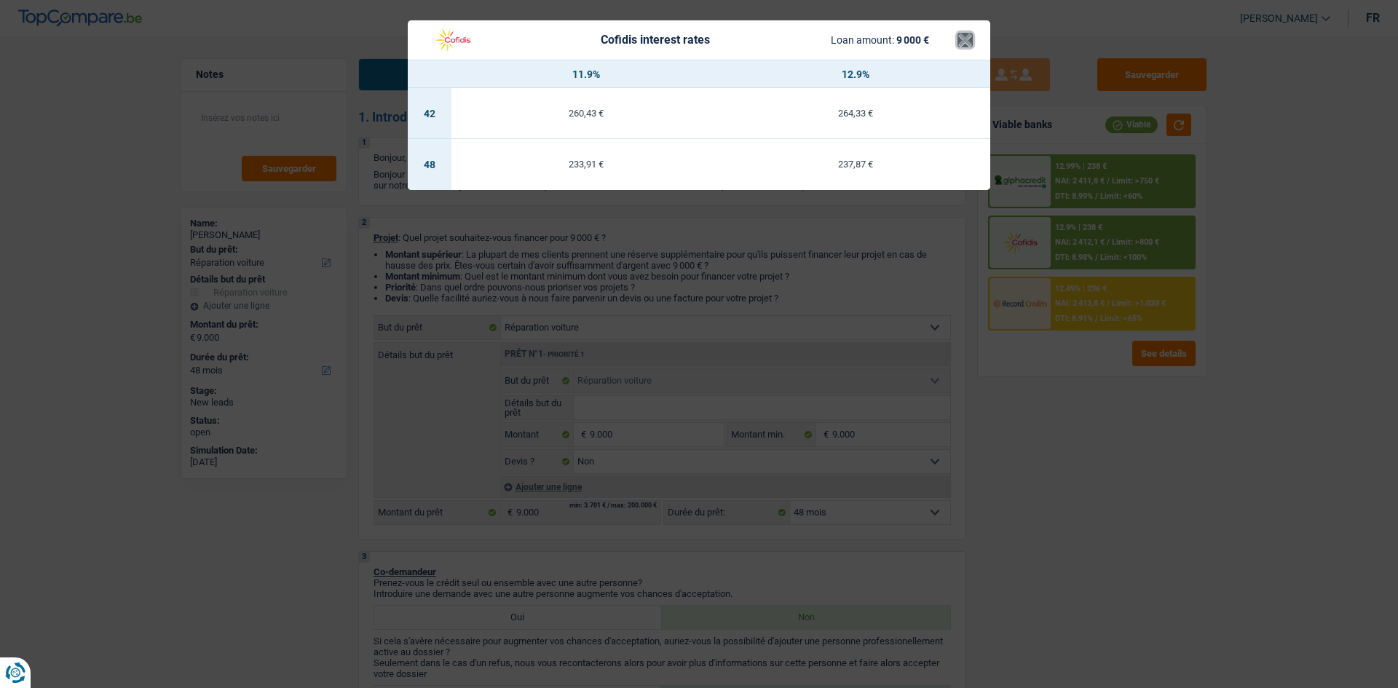
click at [972, 43] on button "×" at bounding box center [965, 40] width 15 height 15
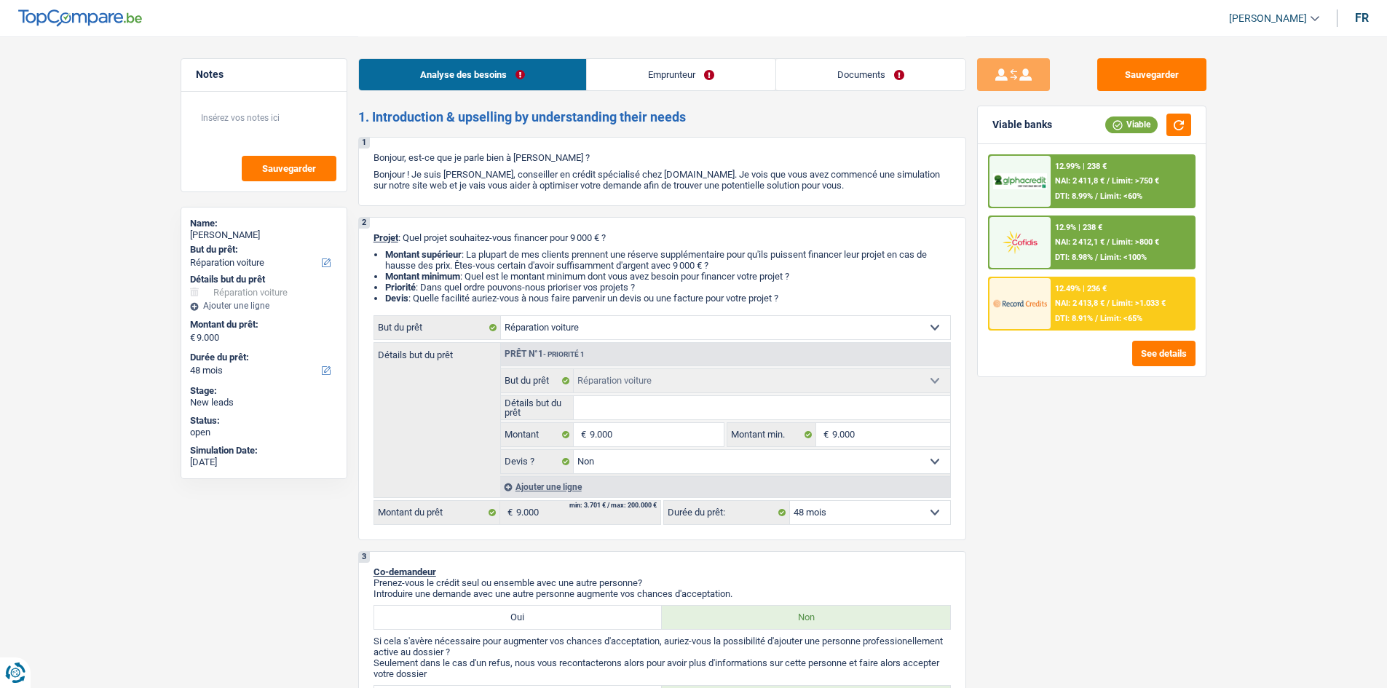
click at [836, 509] on select "12 mois 18 mois 24 mois 30 mois 36 mois 42 mois 48 mois Sélectionner une option" at bounding box center [870, 512] width 160 height 23
select select "36"
click at [790, 501] on select "12 mois 18 mois 24 mois 30 mois 36 mois 42 mois 48 mois Sélectionner une option" at bounding box center [870, 512] width 160 height 23
select select "36"
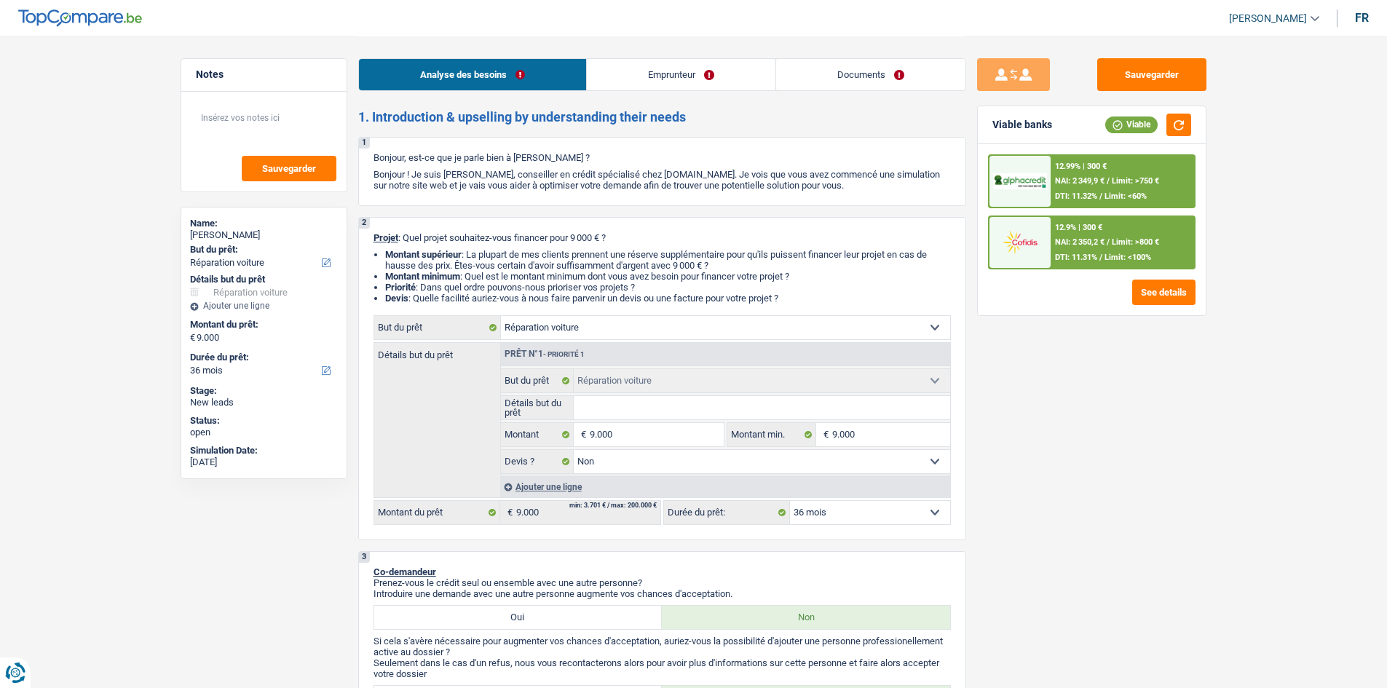
click at [886, 509] on select "12 mois 18 mois 24 mois 30 mois 36 mois 42 mois 48 mois Sélectionner une option" at bounding box center [870, 512] width 160 height 23
select select "42"
click at [790, 501] on select "12 mois 18 mois 24 mois 30 mois 36 mois 42 mois 48 mois Sélectionner une option" at bounding box center [870, 512] width 160 height 23
select select "42"
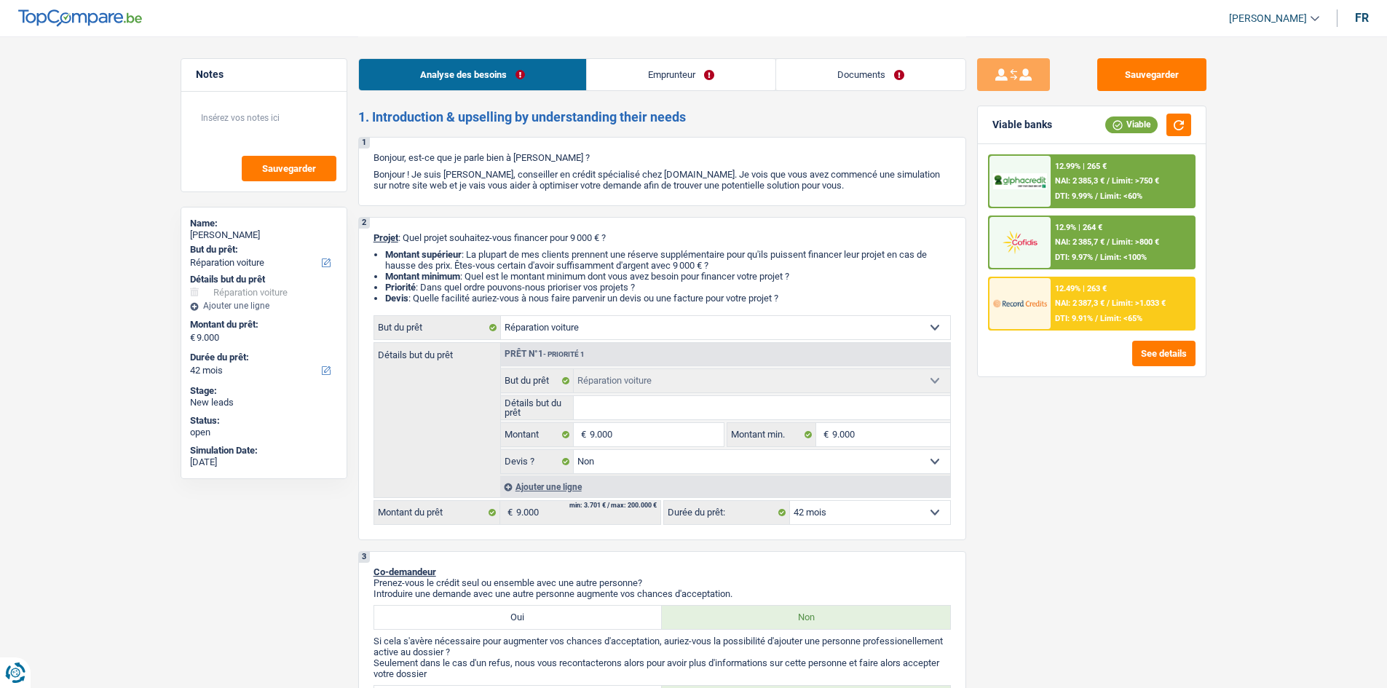
click at [1074, 256] on span "DTI: 9.97%" at bounding box center [1074, 257] width 38 height 9
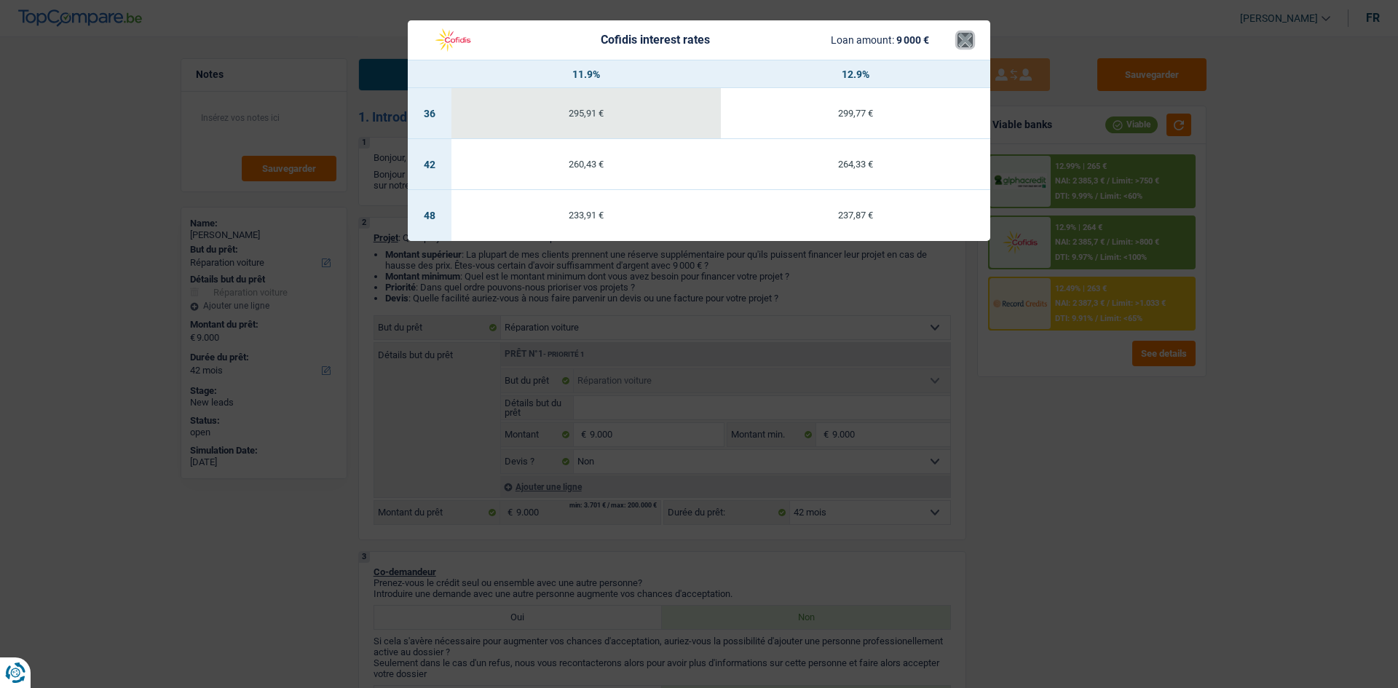
click at [961, 44] on button "×" at bounding box center [965, 40] width 15 height 15
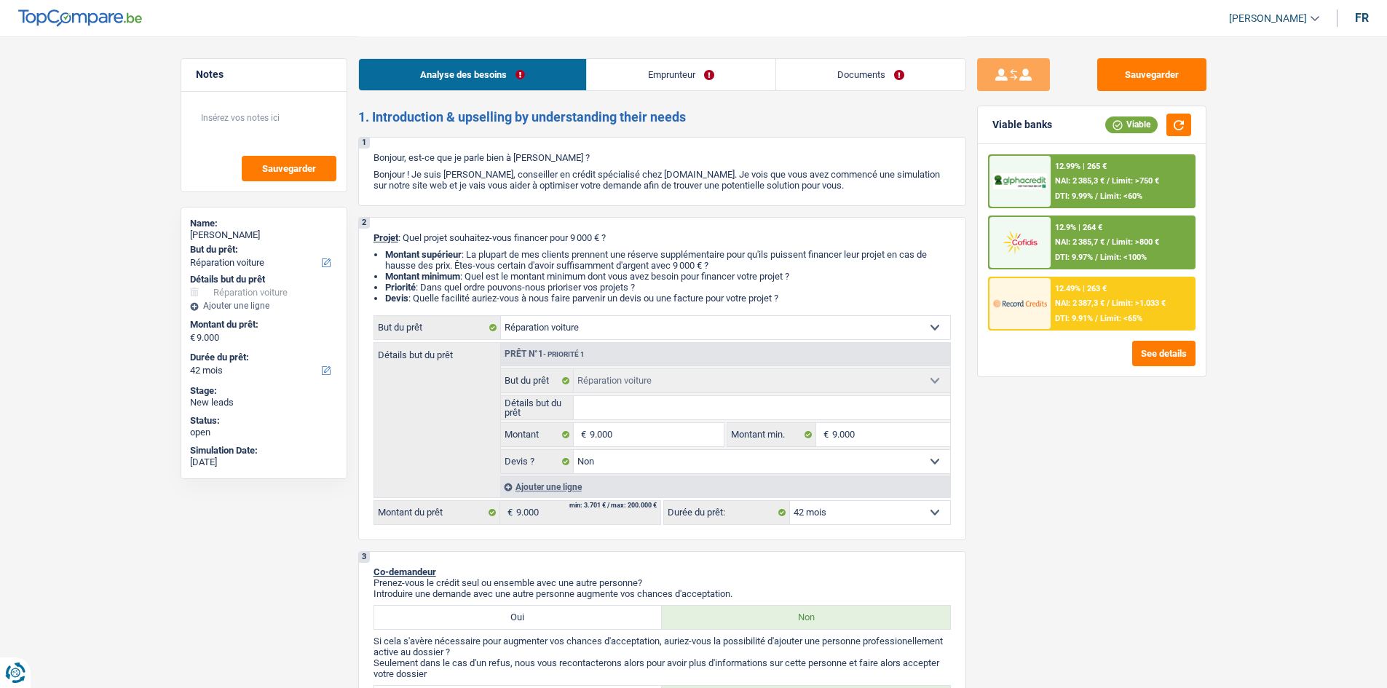
click at [1142, 177] on span "Limit: >750 €" at bounding box center [1135, 180] width 47 height 9
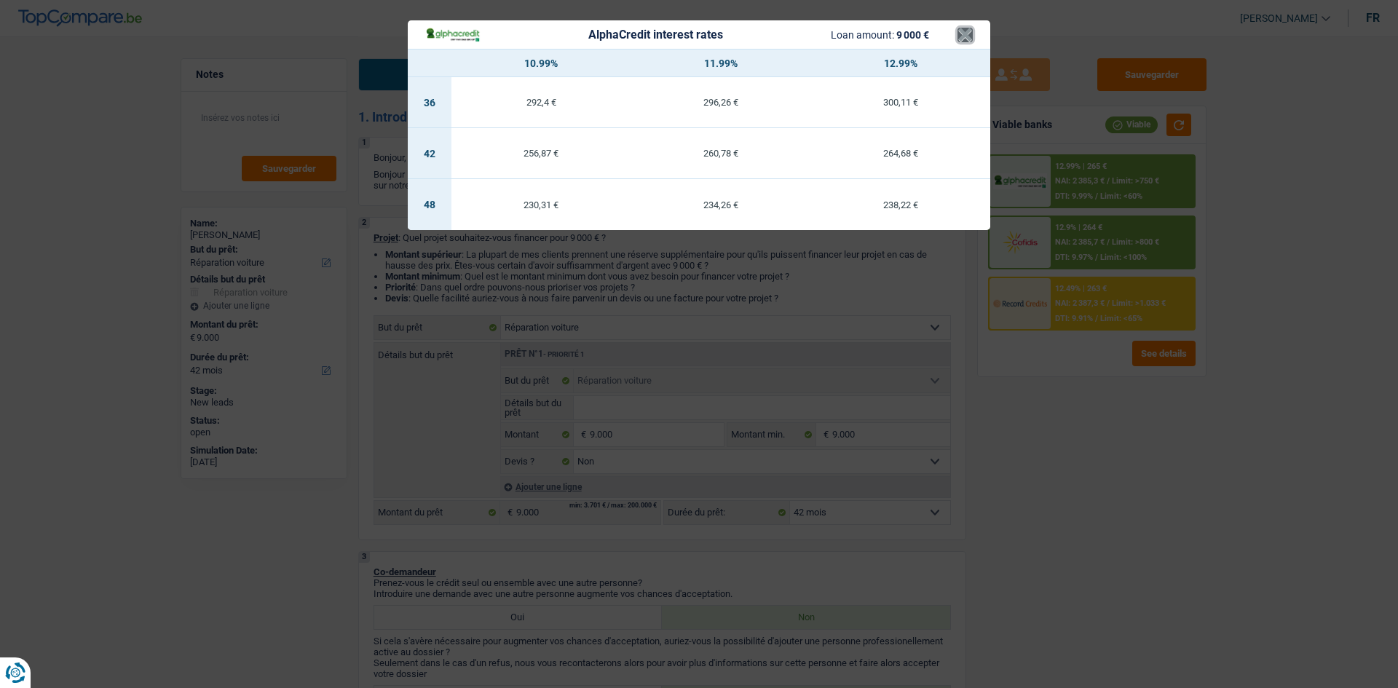
drag, startPoint x: 958, startPoint y: 28, endPoint x: 1057, endPoint y: 130, distance: 141.6
click at [958, 32] on button "×" at bounding box center [965, 35] width 15 height 15
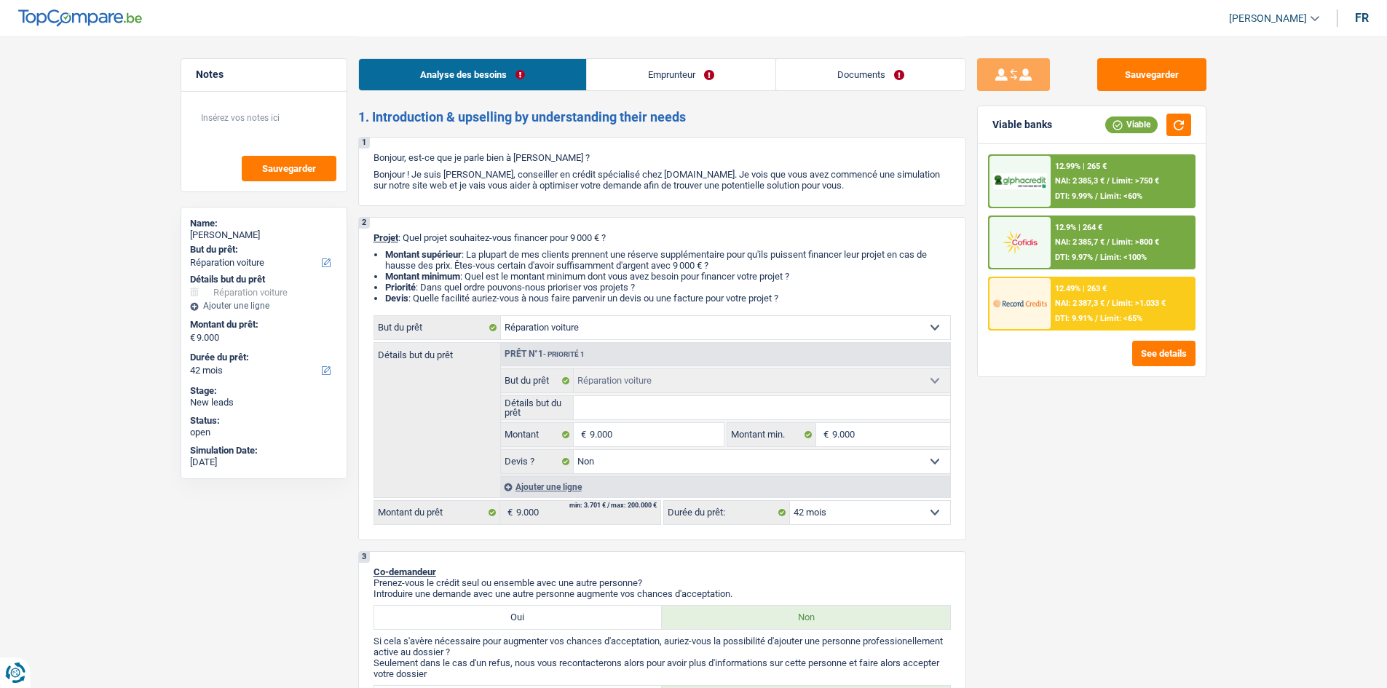
click at [1064, 288] on div "12.99% | 265 € NAI: 2 385,3 € / Limit: >750 € DTI: 9.99% / Limit: <60% 12.9% | …" at bounding box center [1092, 242] width 208 height 176
click at [1067, 294] on div "12.49% | 263 € NAI: 2 387,3 € / Limit: >1.033 € DTI: 9.91% / Limit: <65%" at bounding box center [1122, 303] width 143 height 51
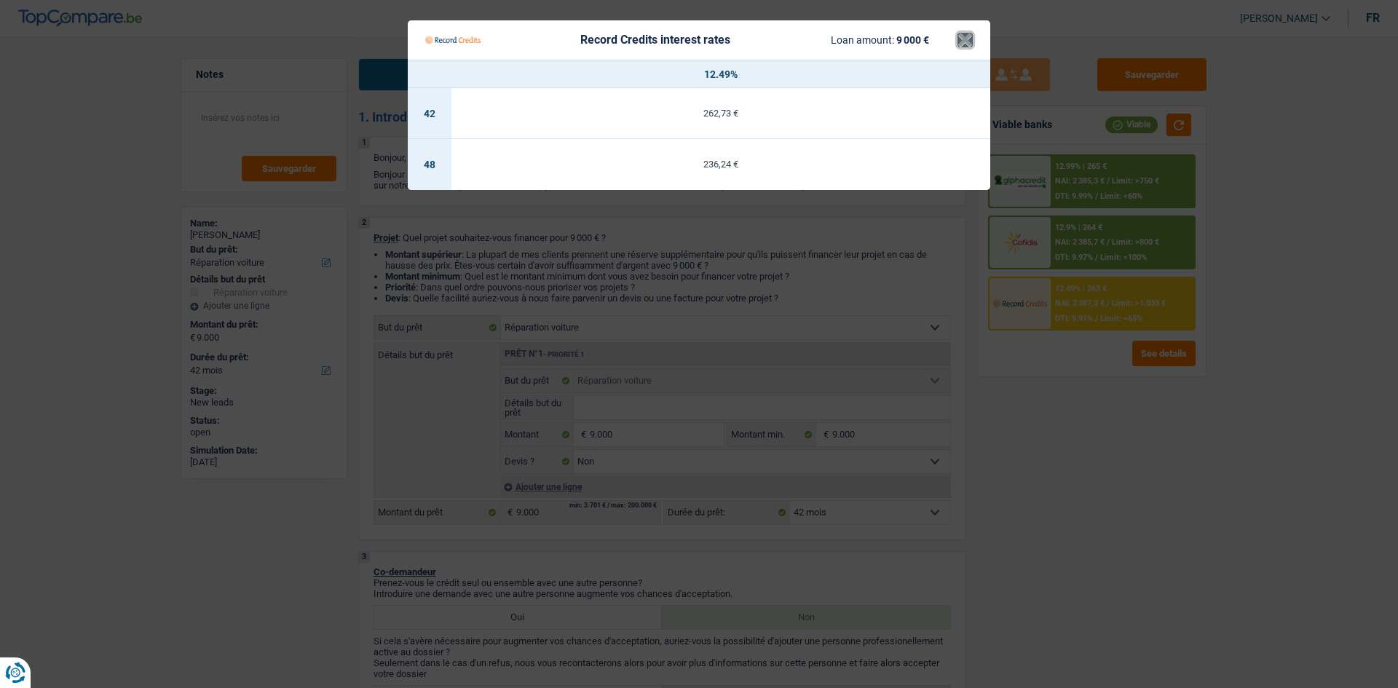
click at [968, 34] on button "×" at bounding box center [965, 40] width 15 height 15
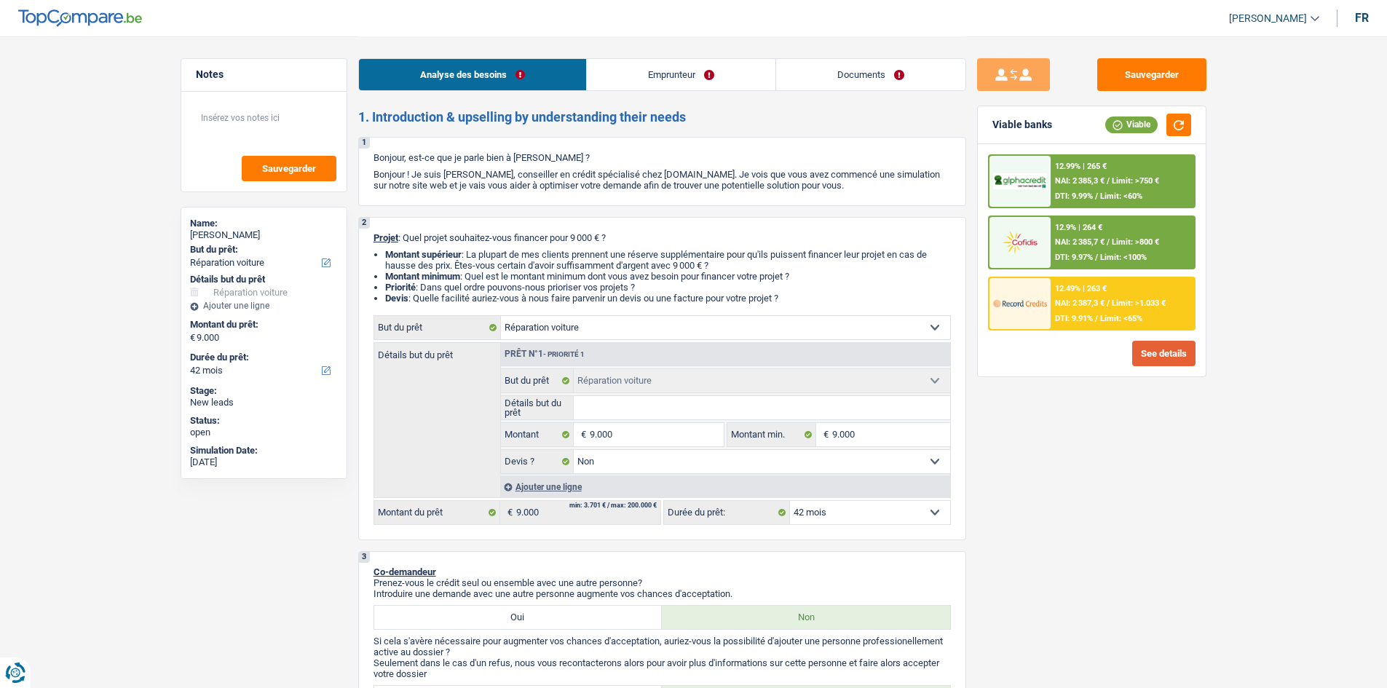
click at [1157, 356] on button "See details" at bounding box center [1164, 353] width 63 height 25
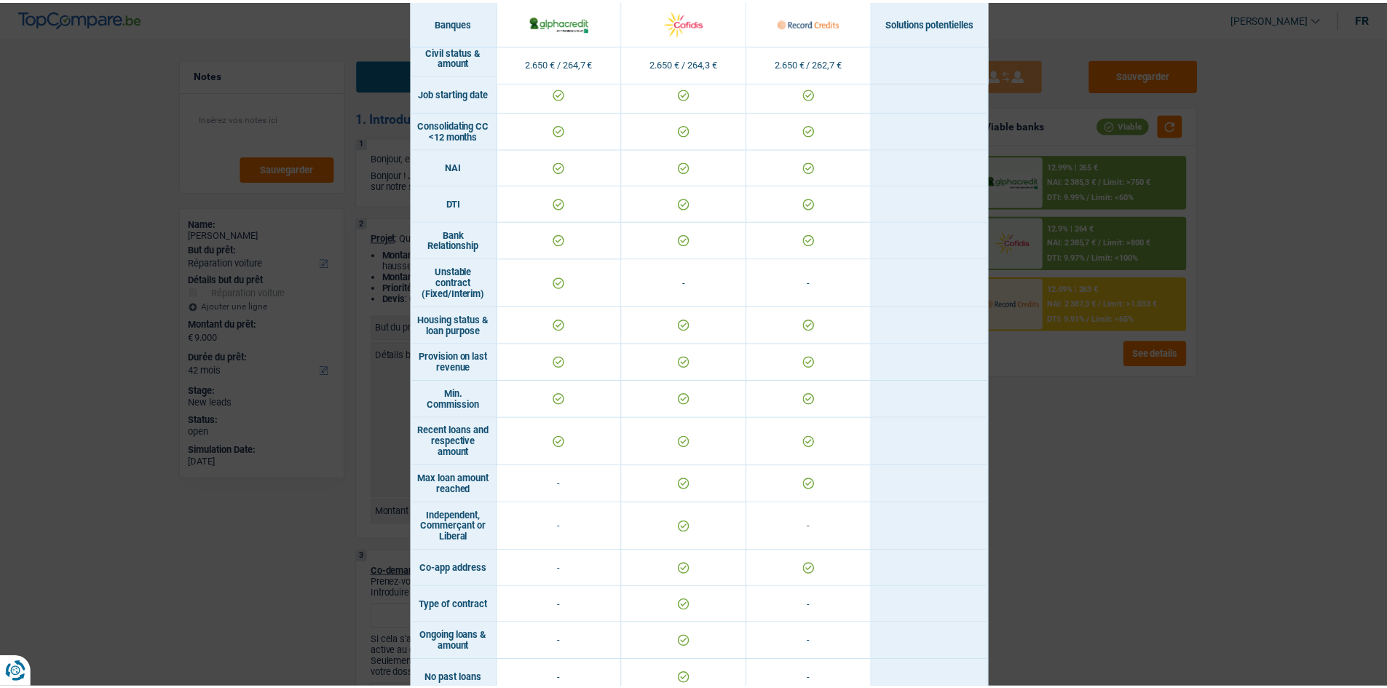
scroll to position [671, 0]
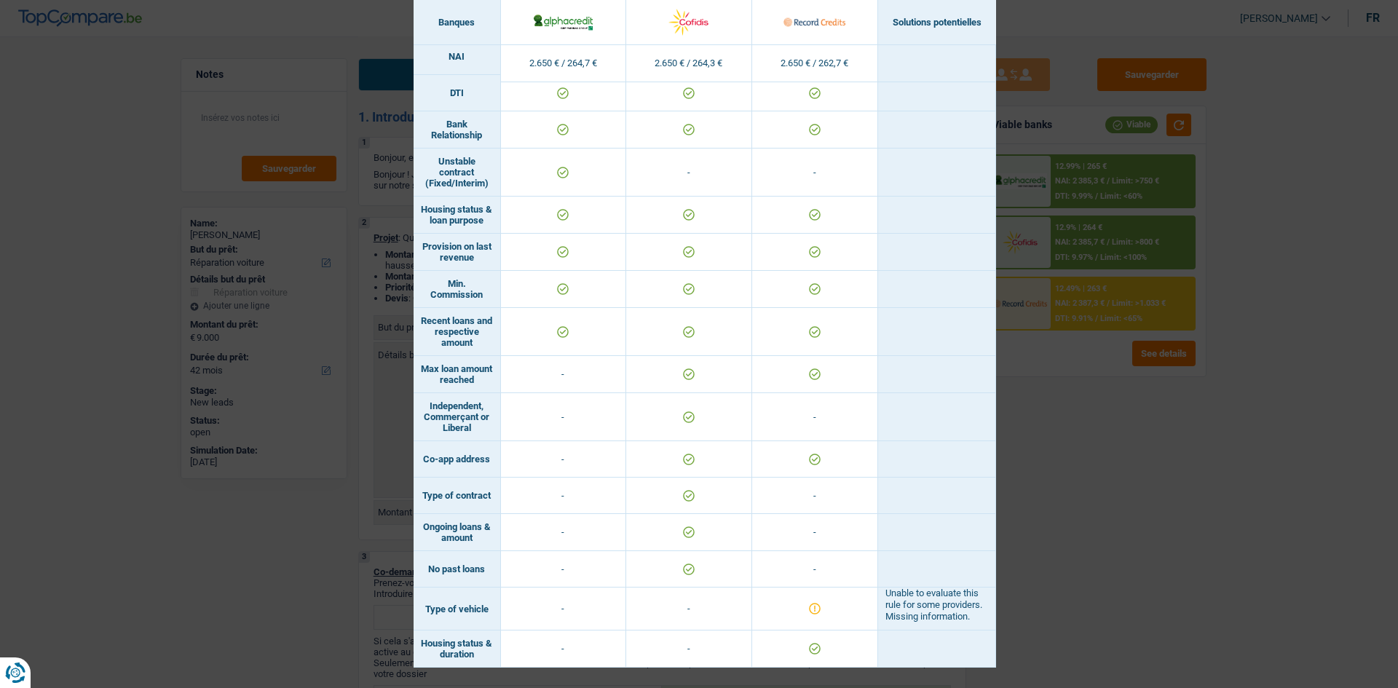
click at [1108, 494] on div "Banks conditions × Banques Solutions potentielles Revenus / Charges 2.650 € / 2…" at bounding box center [699, 344] width 1398 height 688
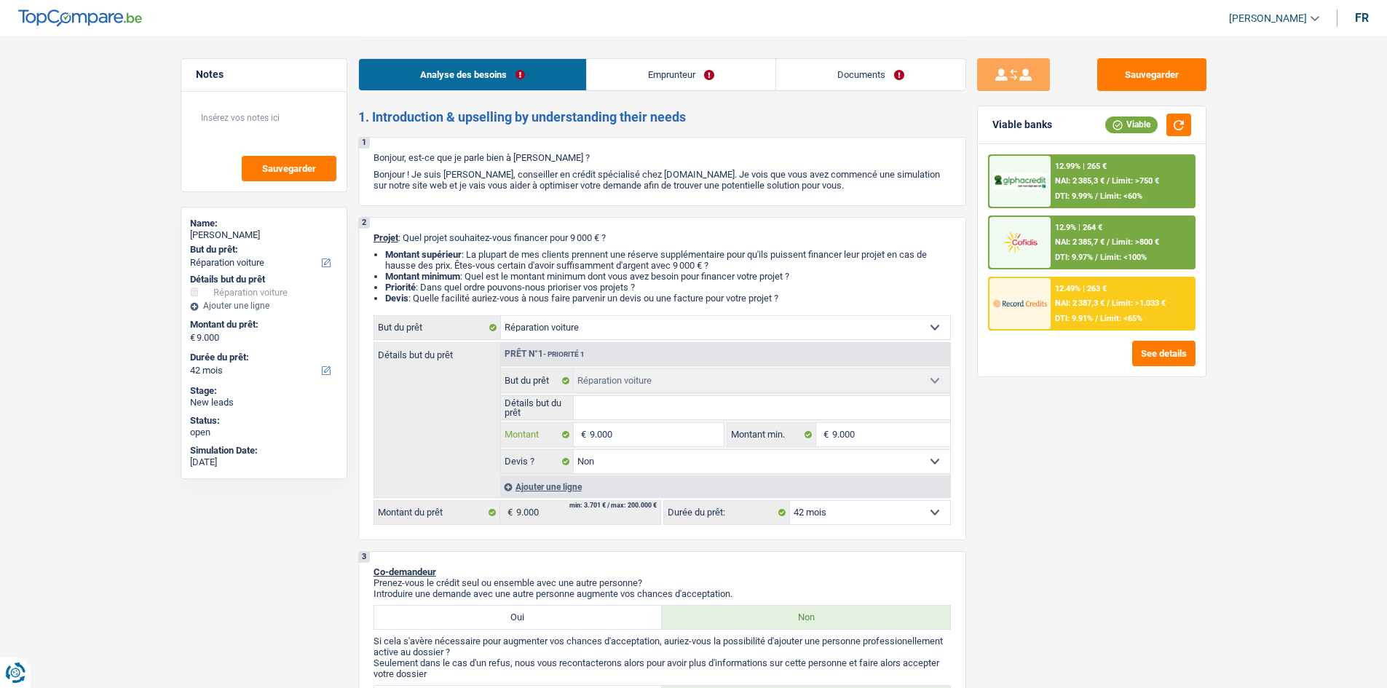
click at [642, 442] on input "9.000" at bounding box center [656, 434] width 133 height 23
type input "900"
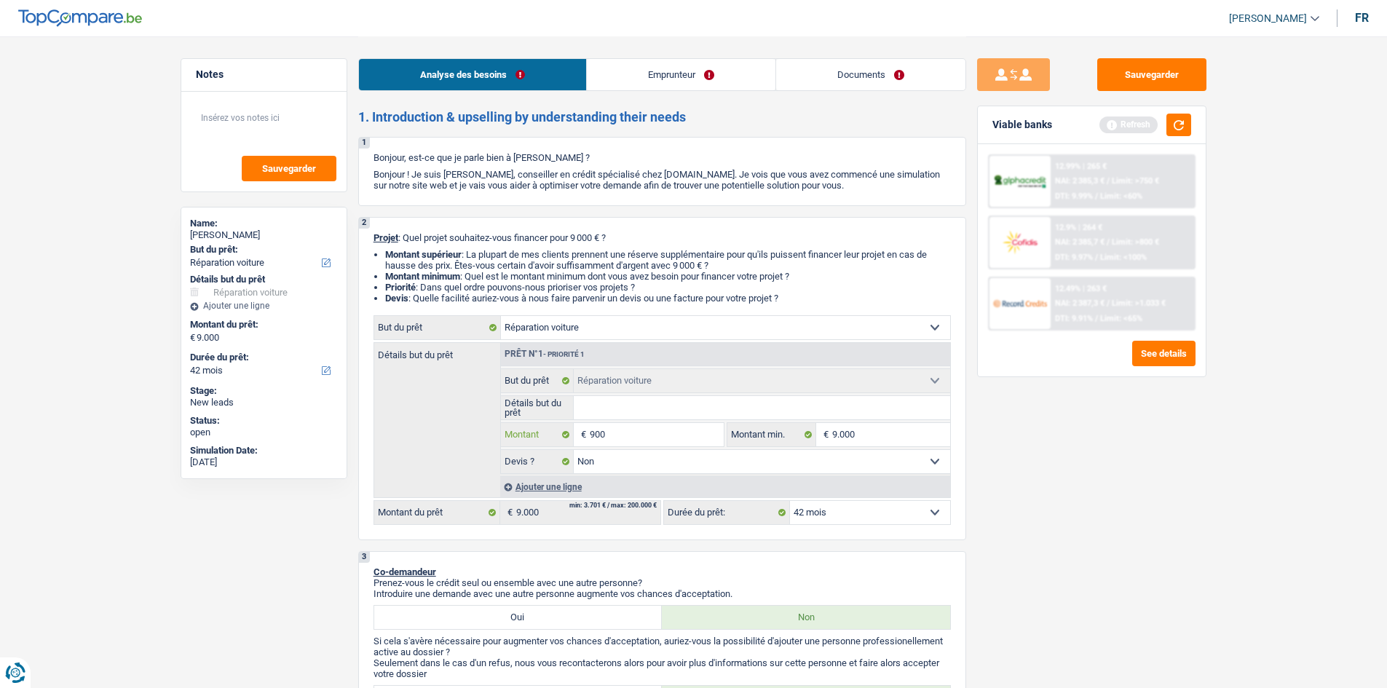
type input "90"
type input "9"
type input "1"
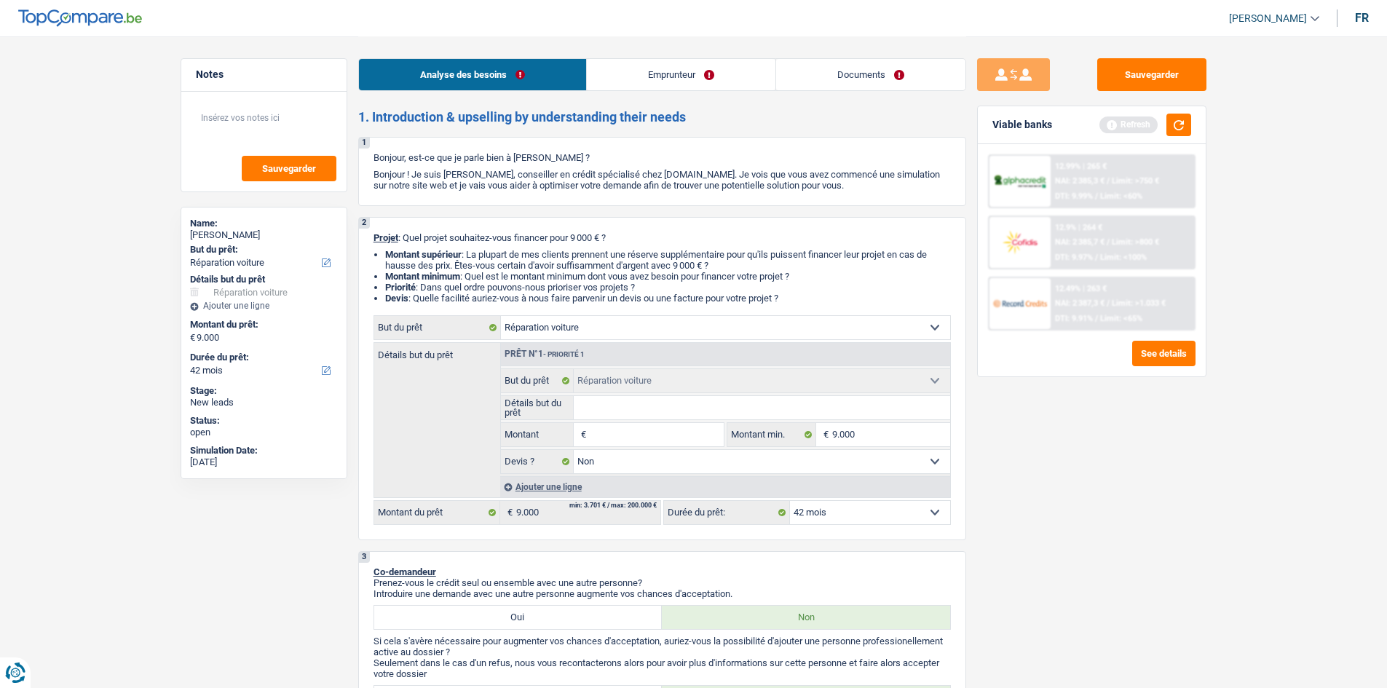
type input "1"
type input "10"
type input "100"
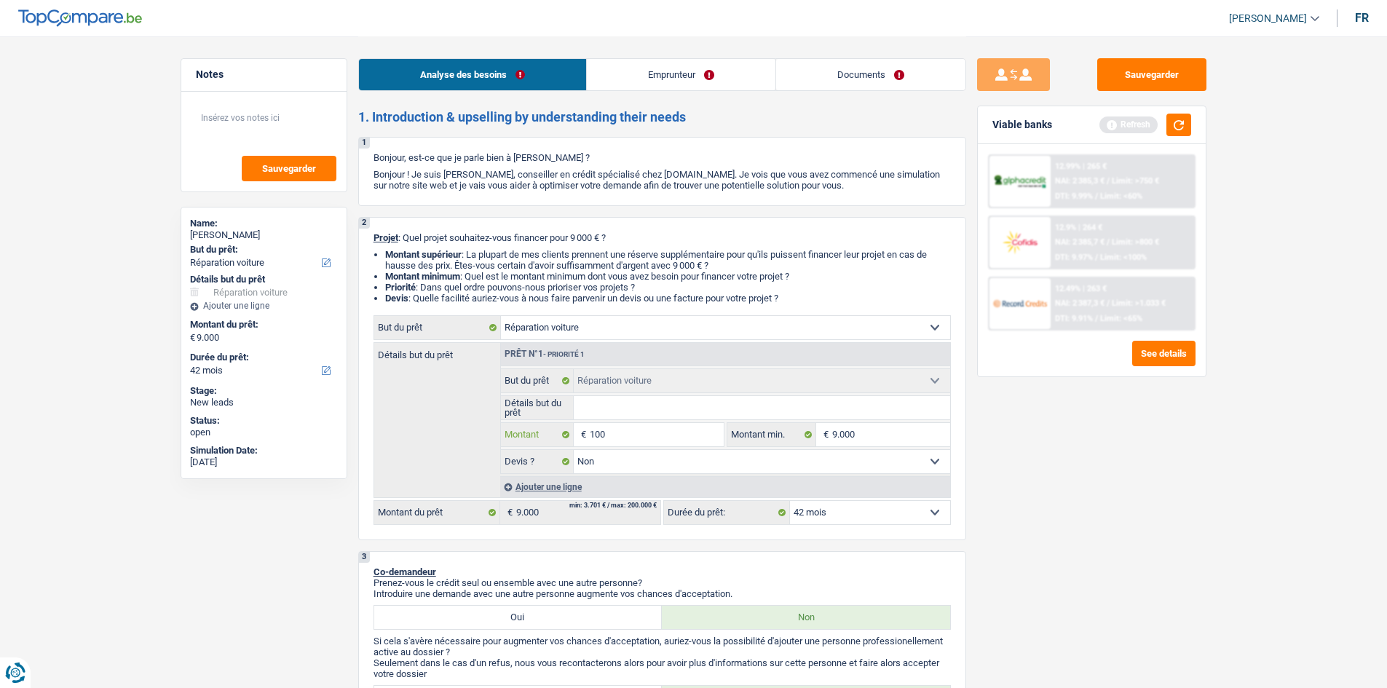
type input "1.001"
type input "100"
type input "1.000"
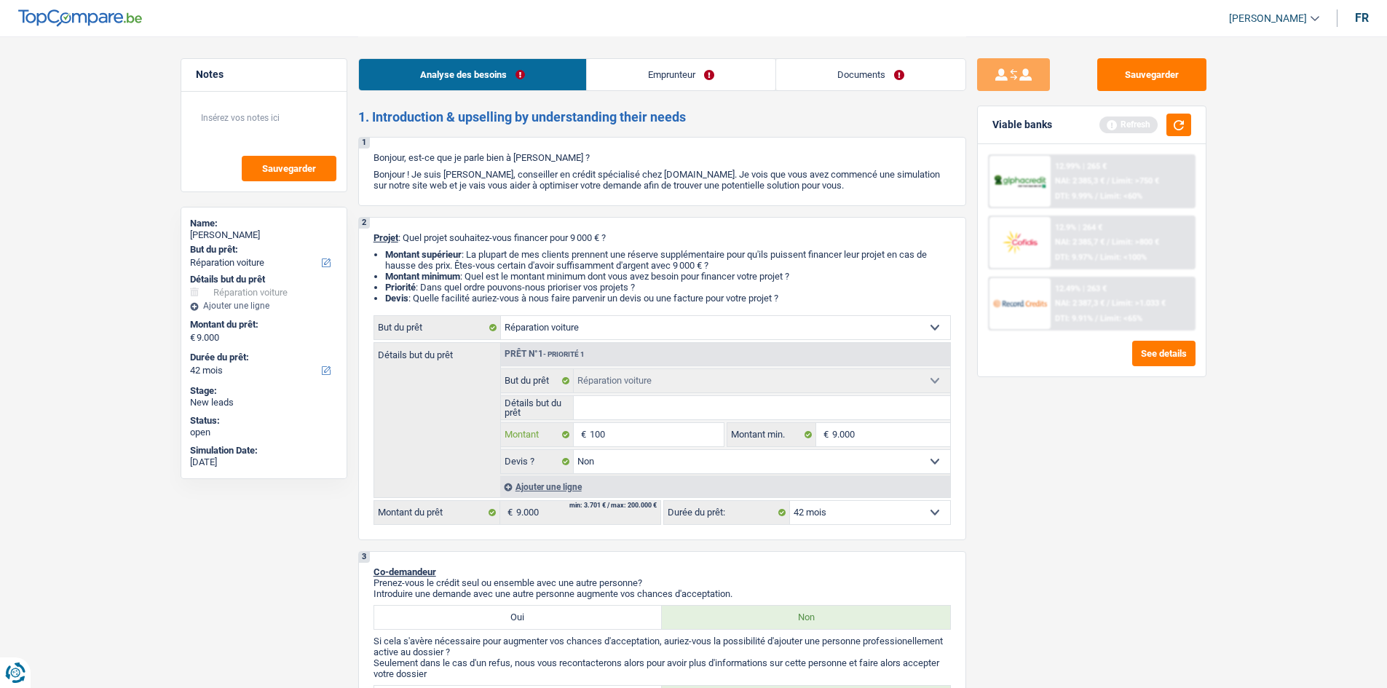
type input "1.000"
type input "10.001"
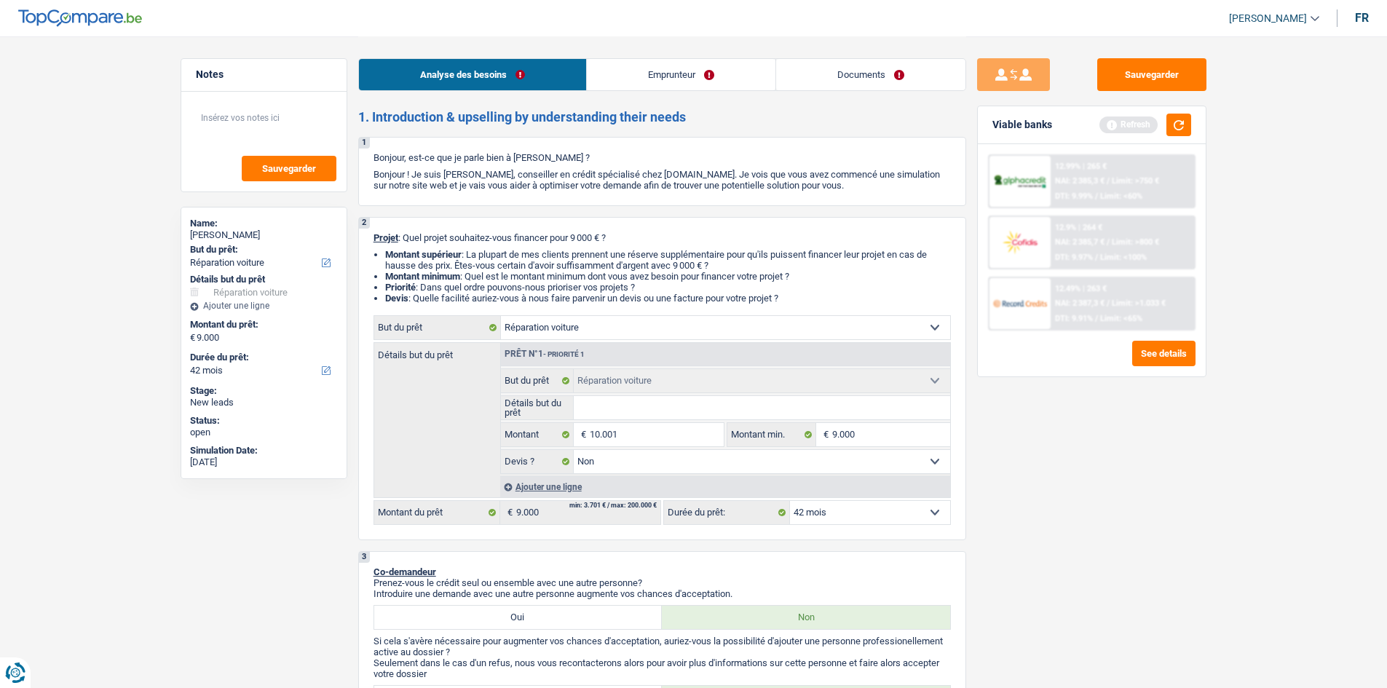
type input "10.001"
click at [999, 495] on div "Sauvegarder Viable banks Refresh 12.99% | 265 € NAI: 2 385,3 € / Limit: >750 € …" at bounding box center [1091, 361] width 251 height 607
select select "60"
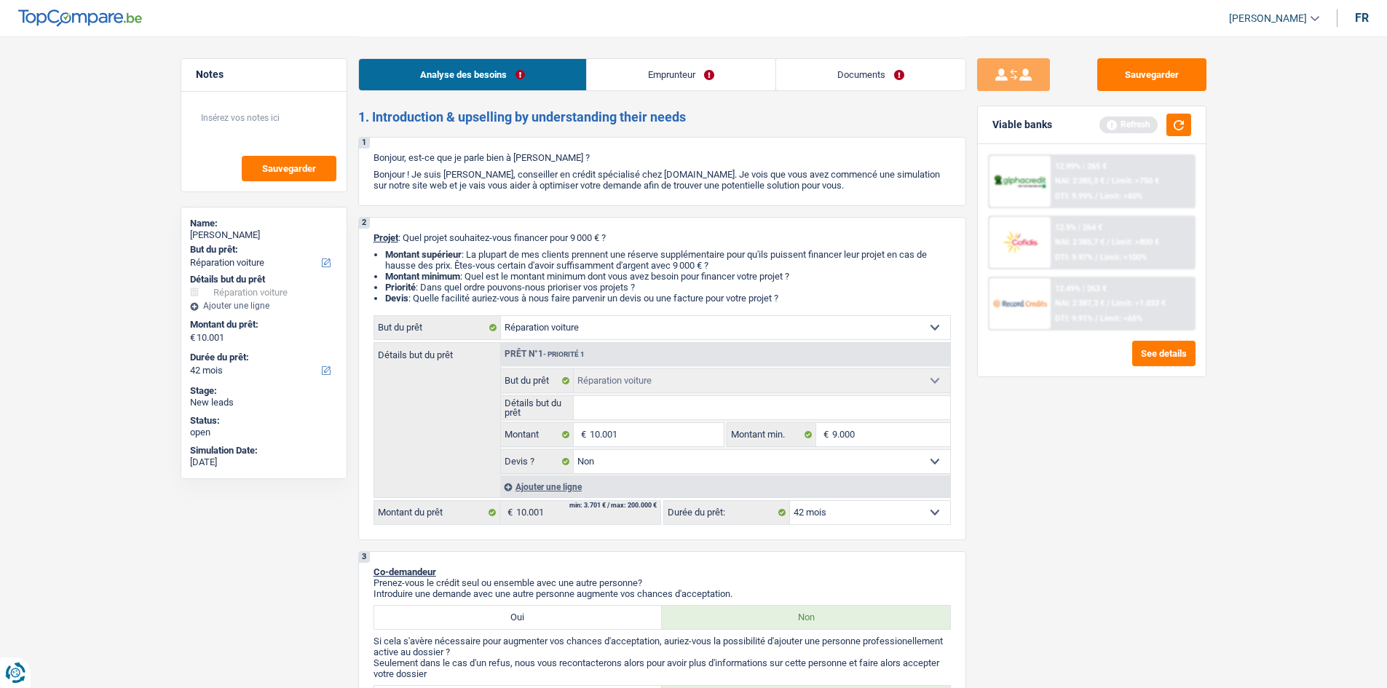
select select "60"
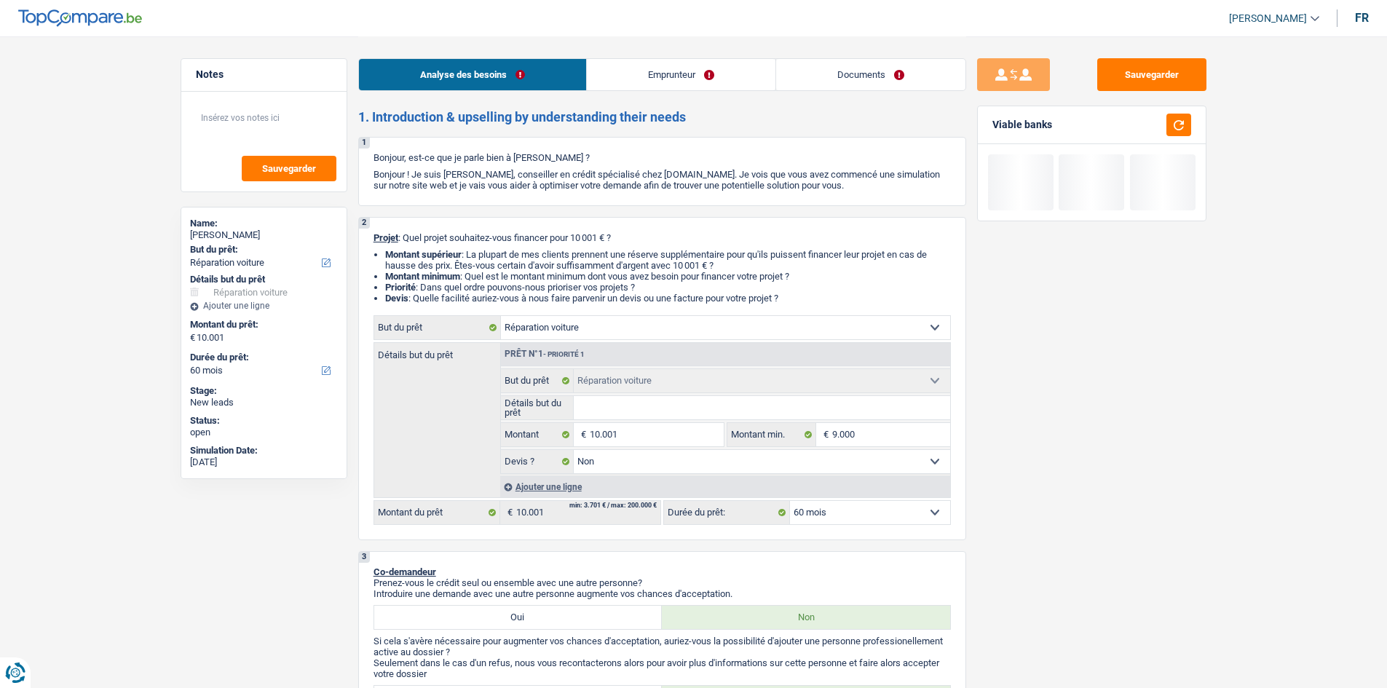
click at [843, 520] on select "12 mois 18 mois 24 mois 30 mois 36 mois 42 mois 48 mois 60 mois Sélectionner un…" at bounding box center [870, 512] width 160 height 23
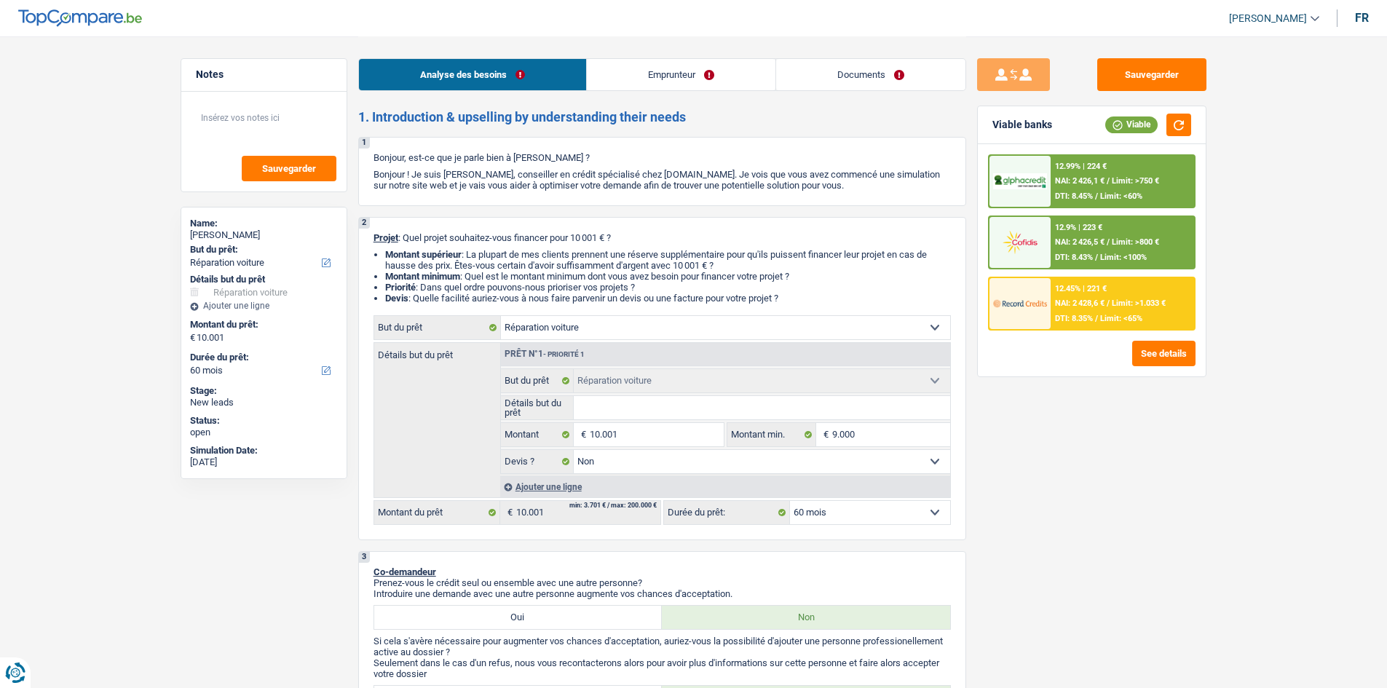
select select "36"
click at [790, 501] on select "12 mois 18 mois 24 mois 30 mois 36 mois 42 mois 48 mois 60 mois Sélectionner un…" at bounding box center [870, 512] width 160 height 23
select select "36"
click at [1108, 233] on div "12.9% | 333 € NAI: 2 316,9 € / Limit: >800 € DTI: 12.57% / Limit: <100%" at bounding box center [1122, 242] width 143 height 51
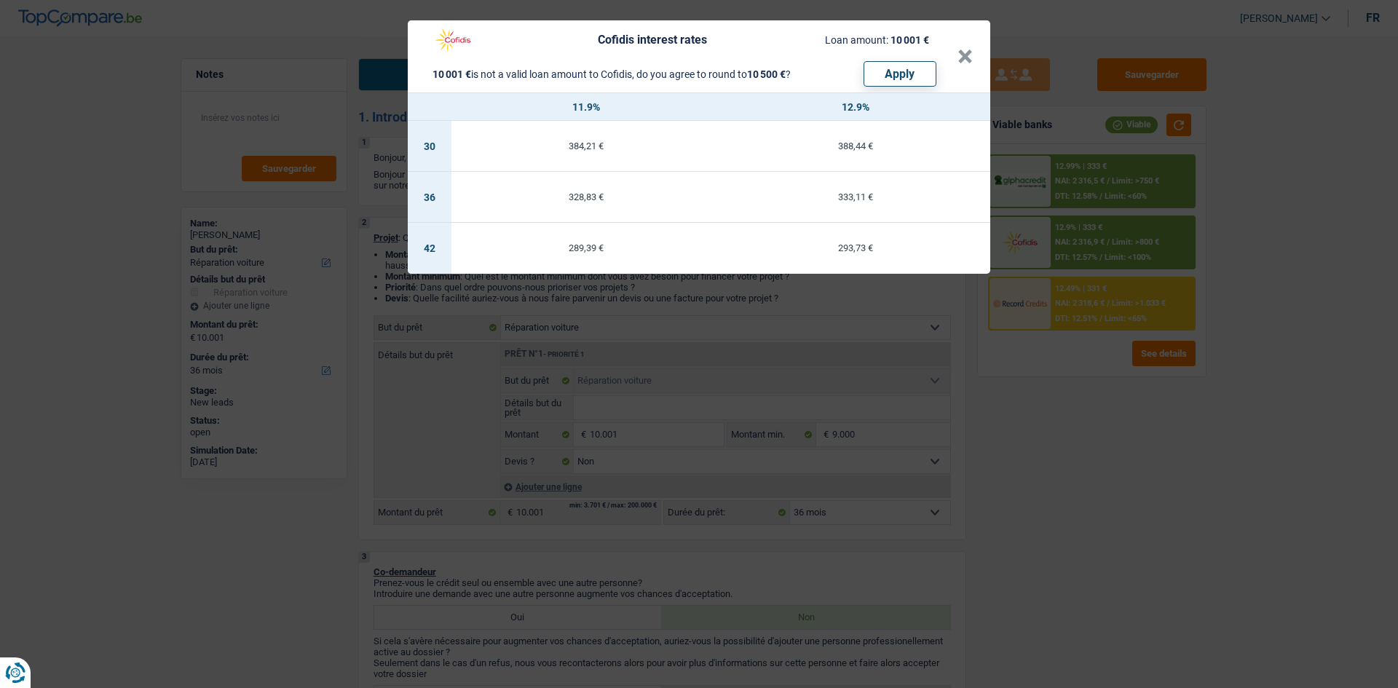
click at [955, 59] on div "Cofidis interest rates Loan amount: 10 001 € 10 001 € is not a valid loan amoun…" at bounding box center [691, 56] width 532 height 60
click at [969, 60] on button "×" at bounding box center [965, 57] width 15 height 15
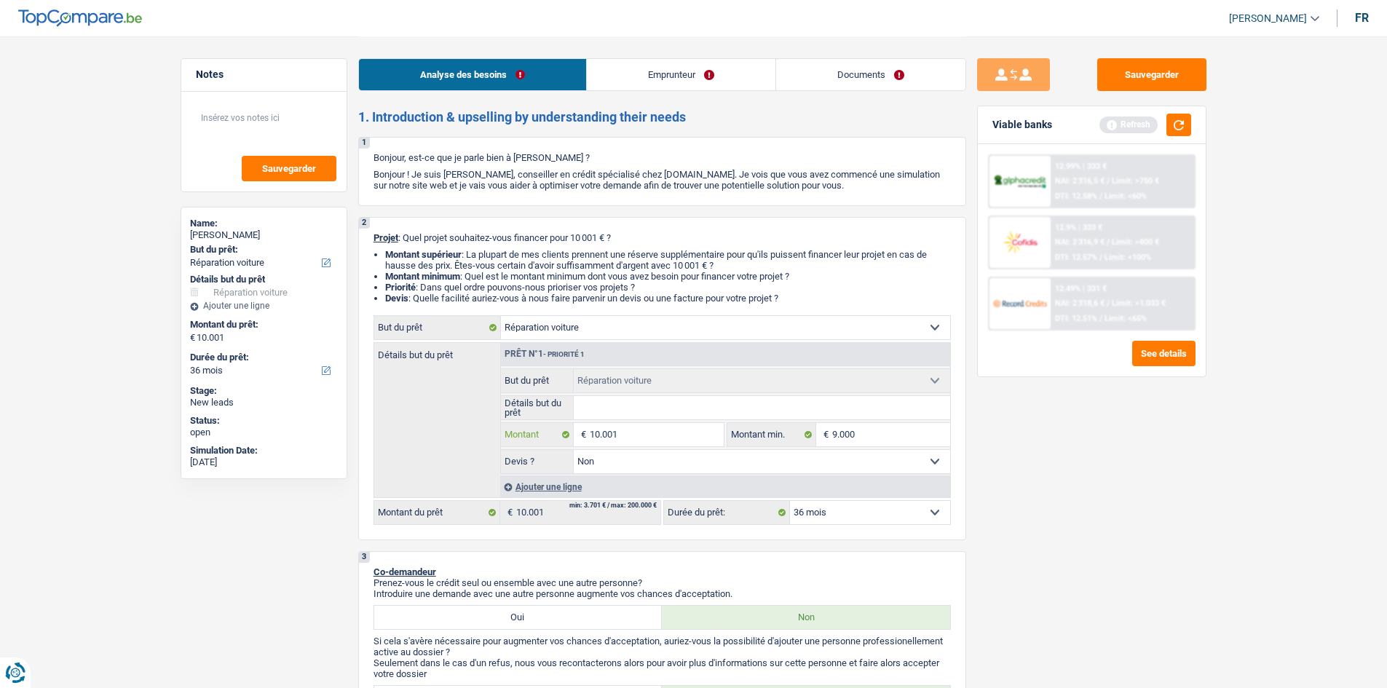
type input "1.000"
type input "100"
type input "10"
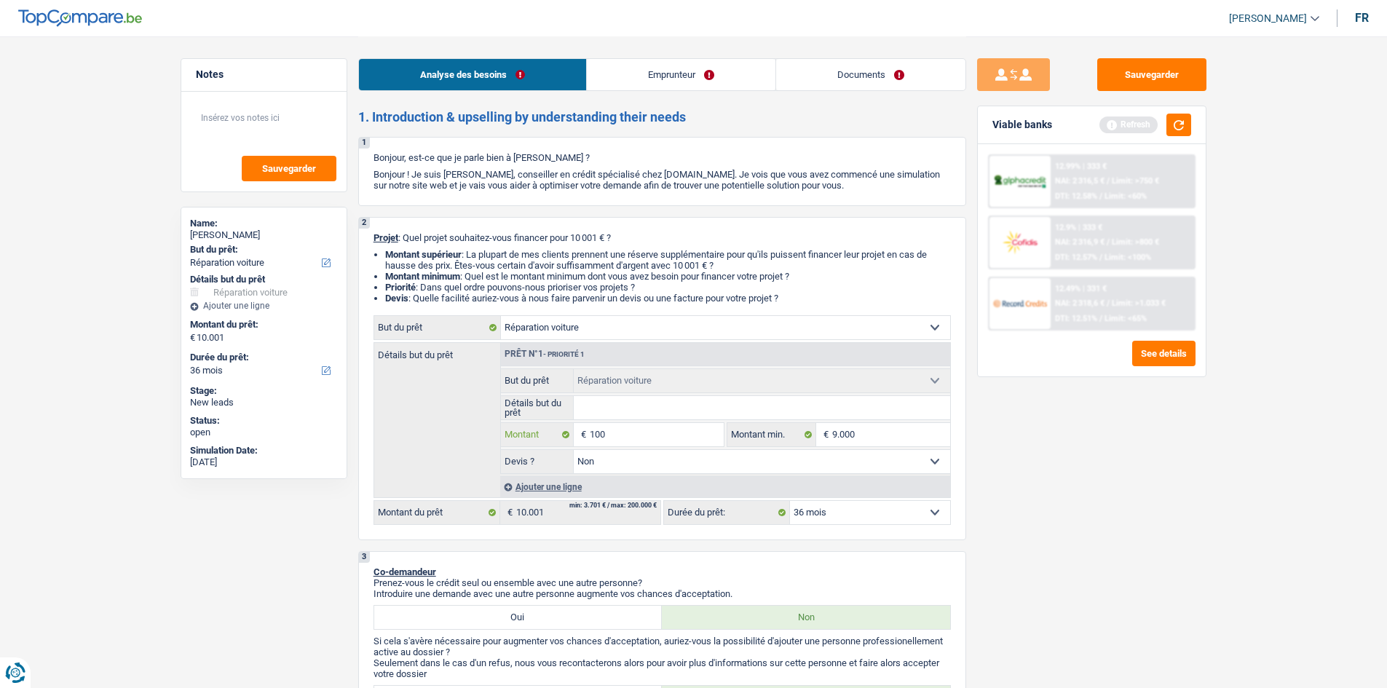
type input "10"
type input "1"
type input "9"
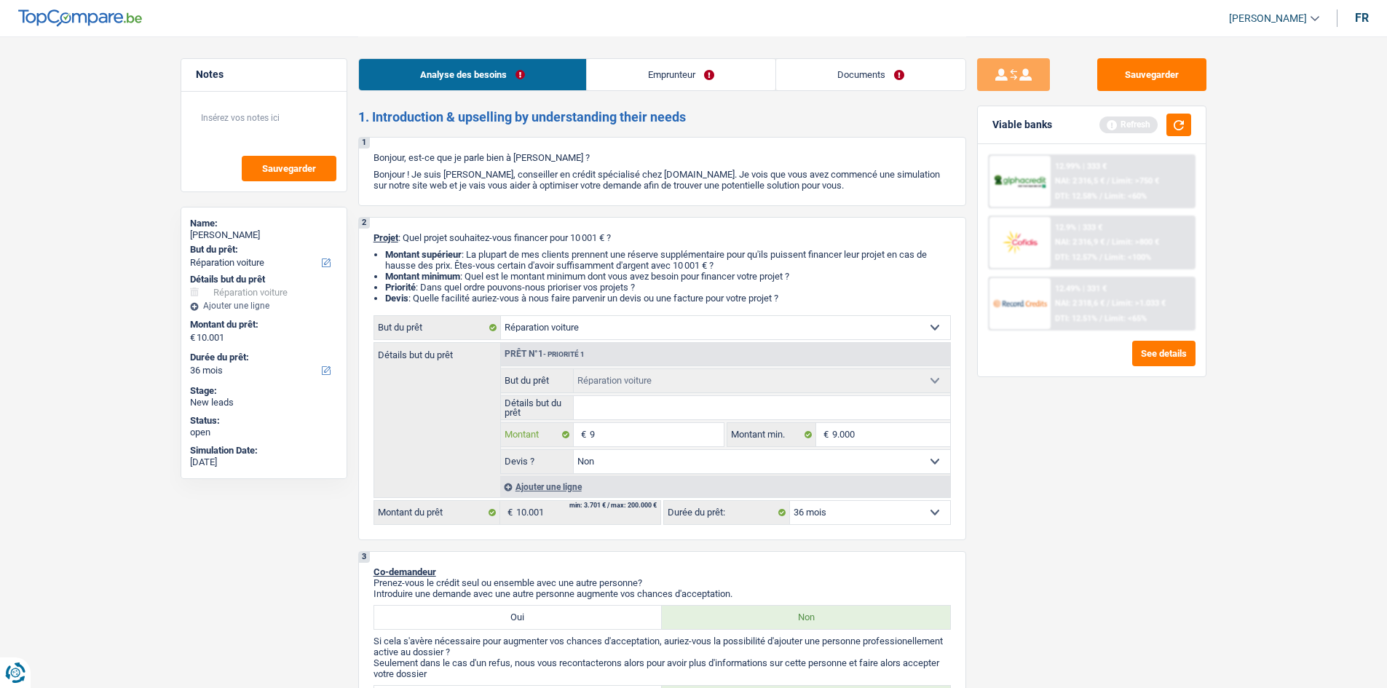
type input "90"
type input "900"
type input "9.000"
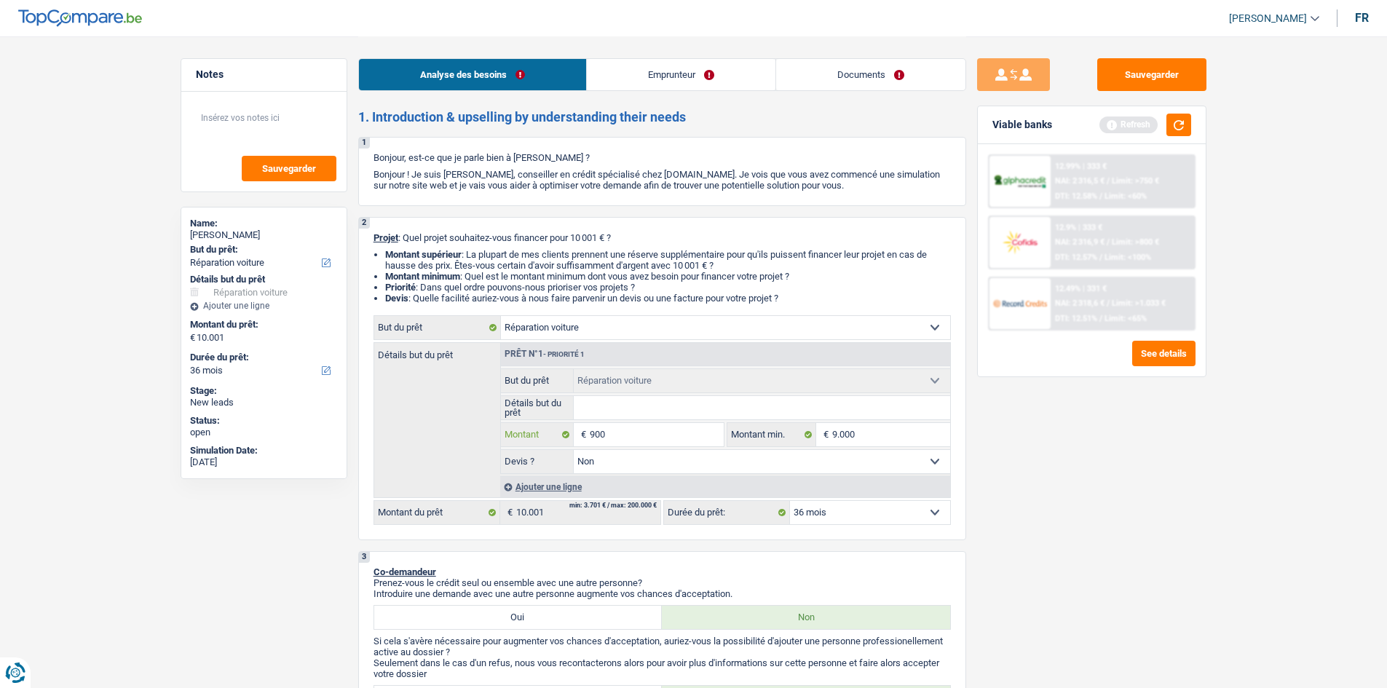
type input "9.000"
select select "48"
type input "9.000"
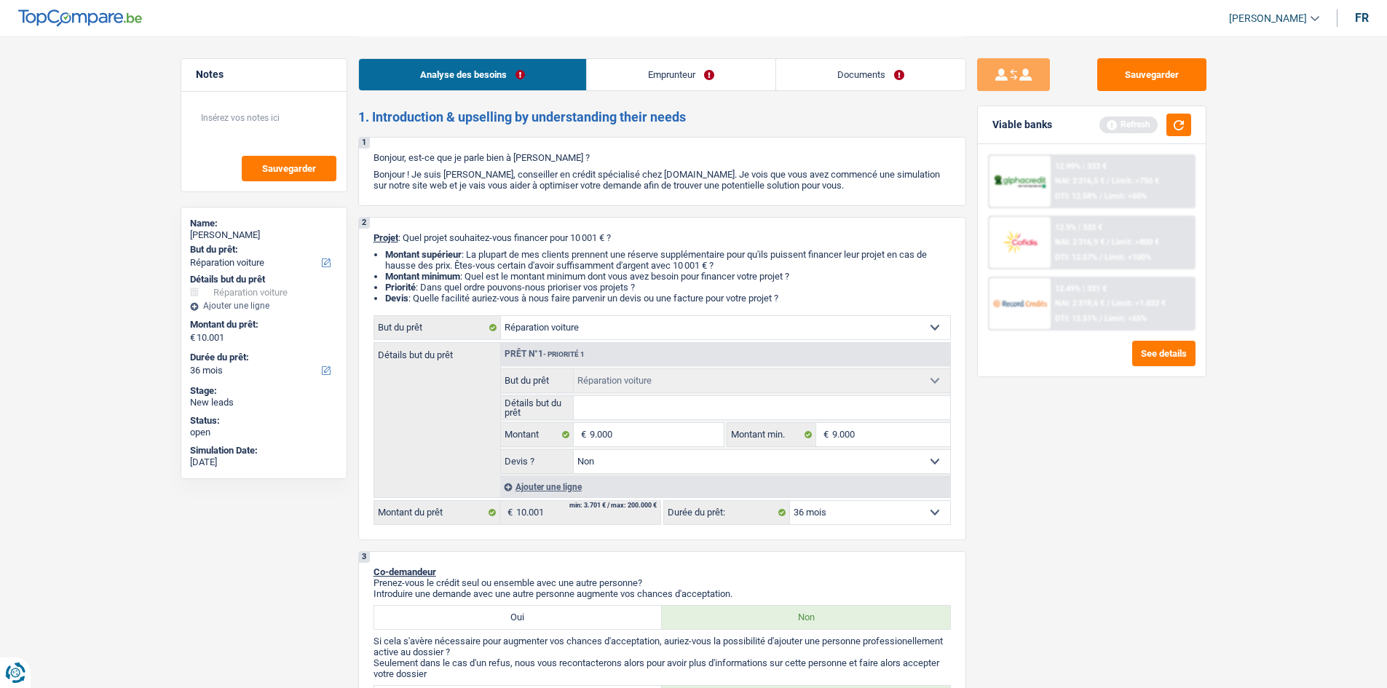
select select "48"
type input "9.000"
select select "48"
drag, startPoint x: 1025, startPoint y: 473, endPoint x: 1039, endPoint y: 448, distance: 29.0
click at [1027, 465] on div "Sauvegarder Viable banks Refresh 12.99% | 333 € NAI: 2 316,5 € / Limit: >750 € …" at bounding box center [1091, 361] width 251 height 607
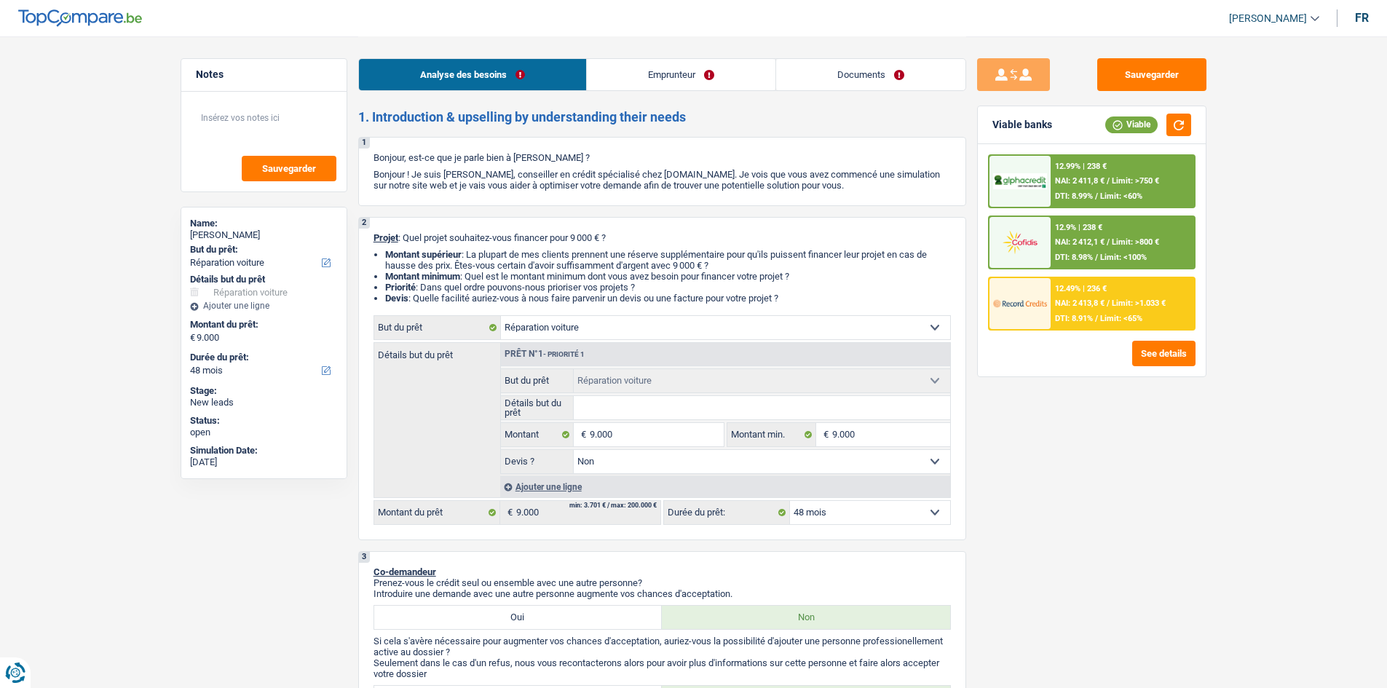
click at [828, 508] on select "12 mois 18 mois 24 mois 30 mois 36 mois 42 mois 48 mois Sélectionner une option" at bounding box center [870, 512] width 160 height 23
select select "42"
click at [790, 501] on select "12 mois 18 mois 24 mois 30 mois 36 mois 42 mois 48 mois Sélectionner une option" at bounding box center [870, 512] width 160 height 23
select select "42"
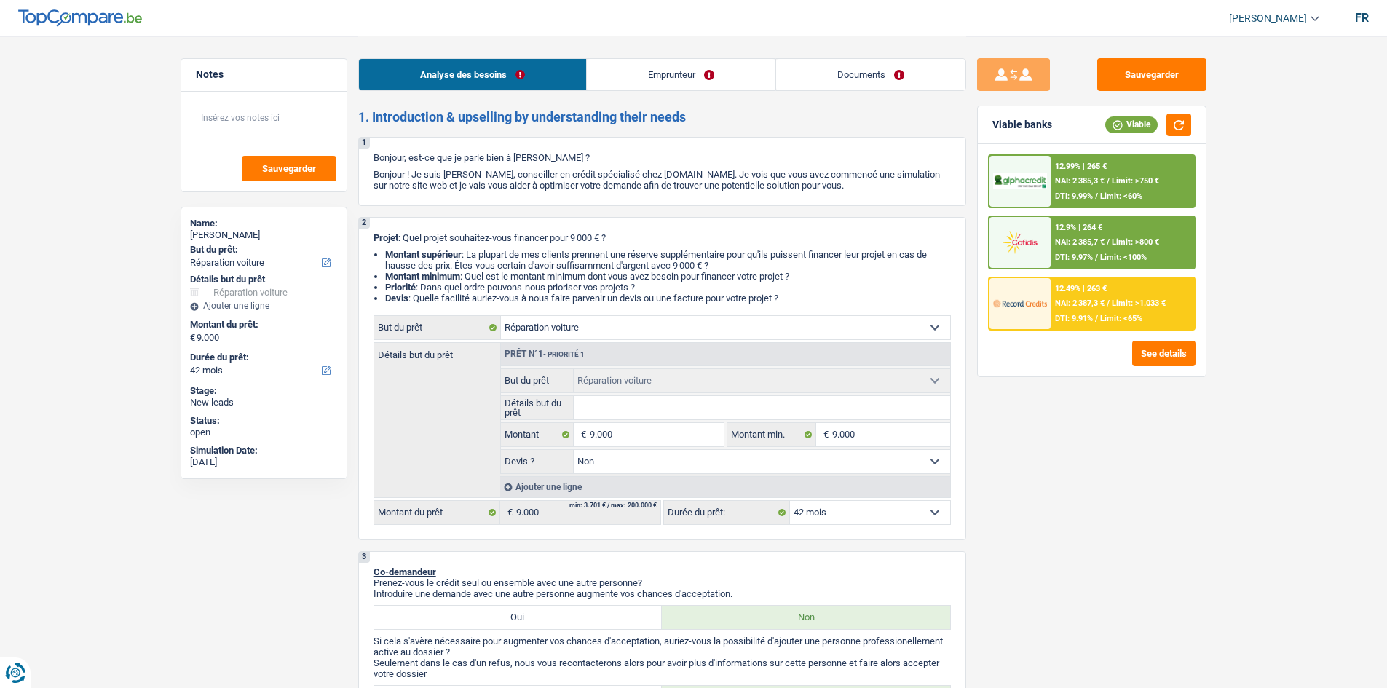
click at [1063, 247] on span "NAI: 2 385,7 €" at bounding box center [1080, 241] width 50 height 9
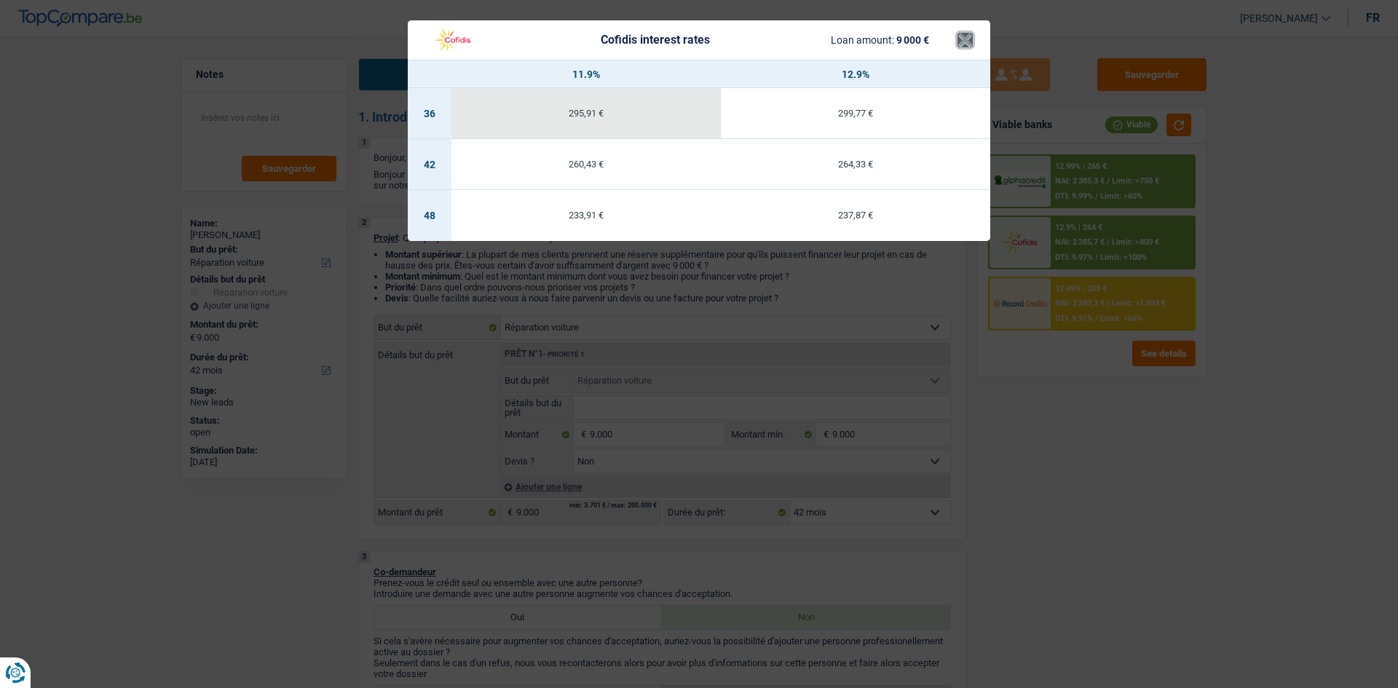
click at [964, 38] on button "×" at bounding box center [965, 40] width 15 height 15
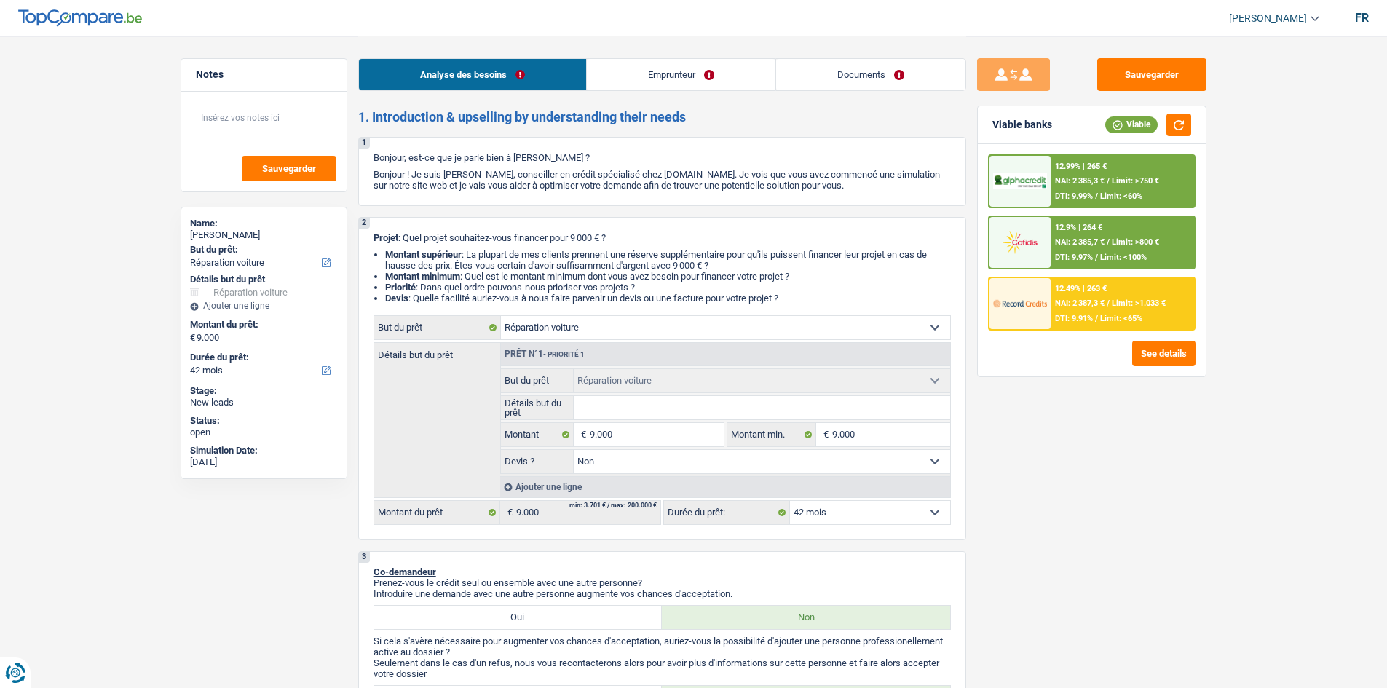
click at [1074, 174] on div "12.99% | 265 € NAI: 2 385,3 € / Limit: >750 € DTI: 9.99% / Limit: <60%" at bounding box center [1122, 181] width 143 height 51
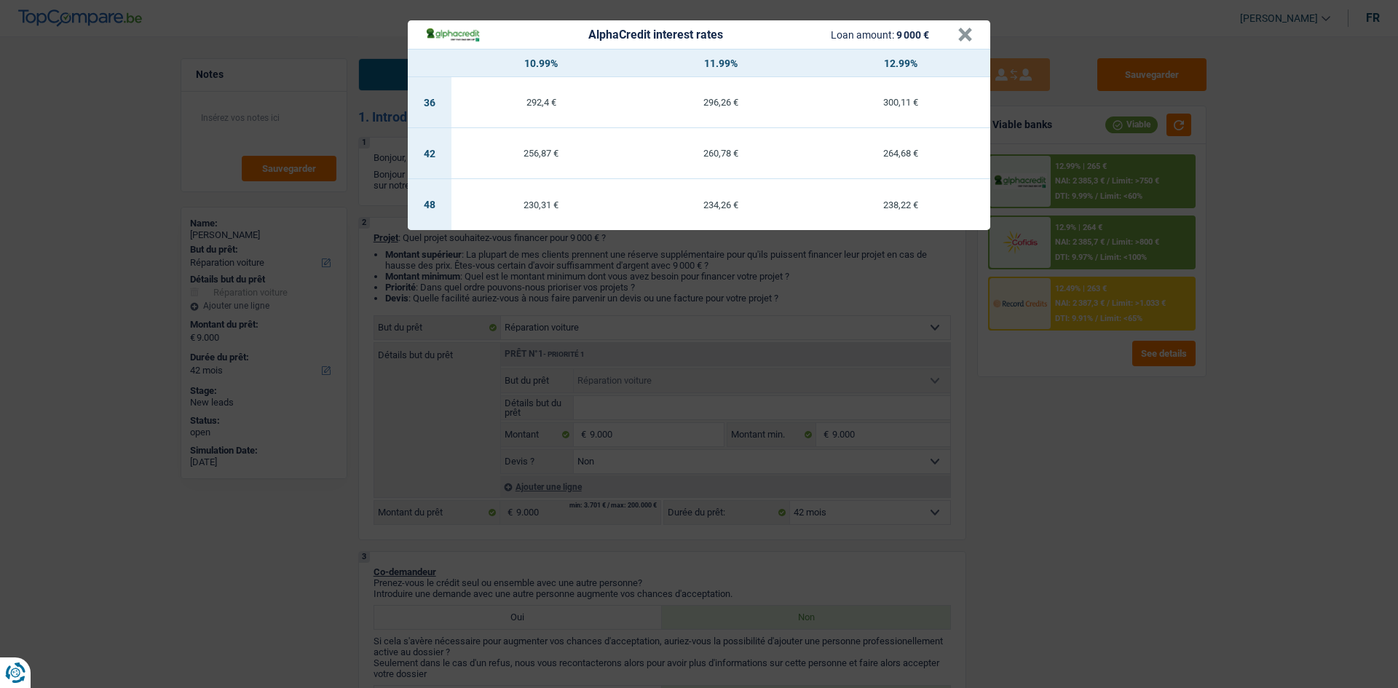
click at [1063, 300] on div "AlphaCredit interest rates Loan amount: 9 000 € × 10.99% 11.99% 12.99% 36 292,4…" at bounding box center [699, 344] width 1398 height 688
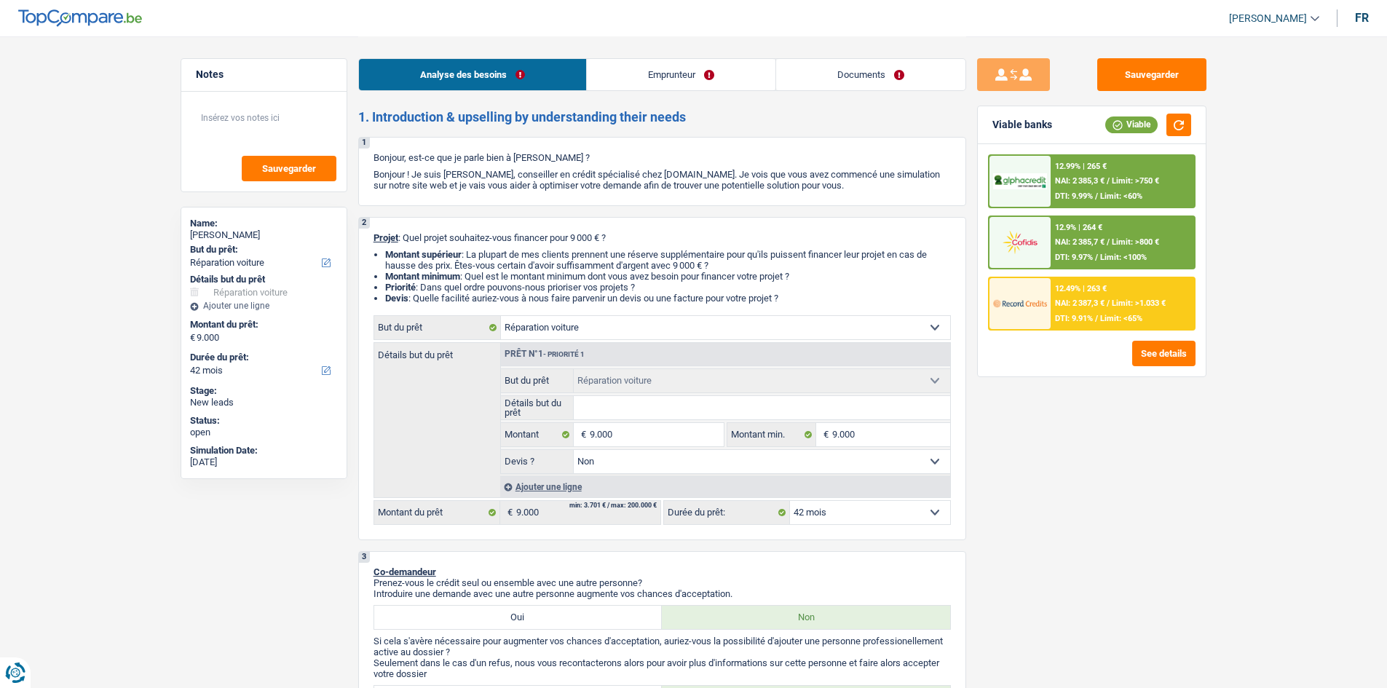
click at [1063, 301] on span "NAI: 2 387,3 €" at bounding box center [1080, 303] width 50 height 9
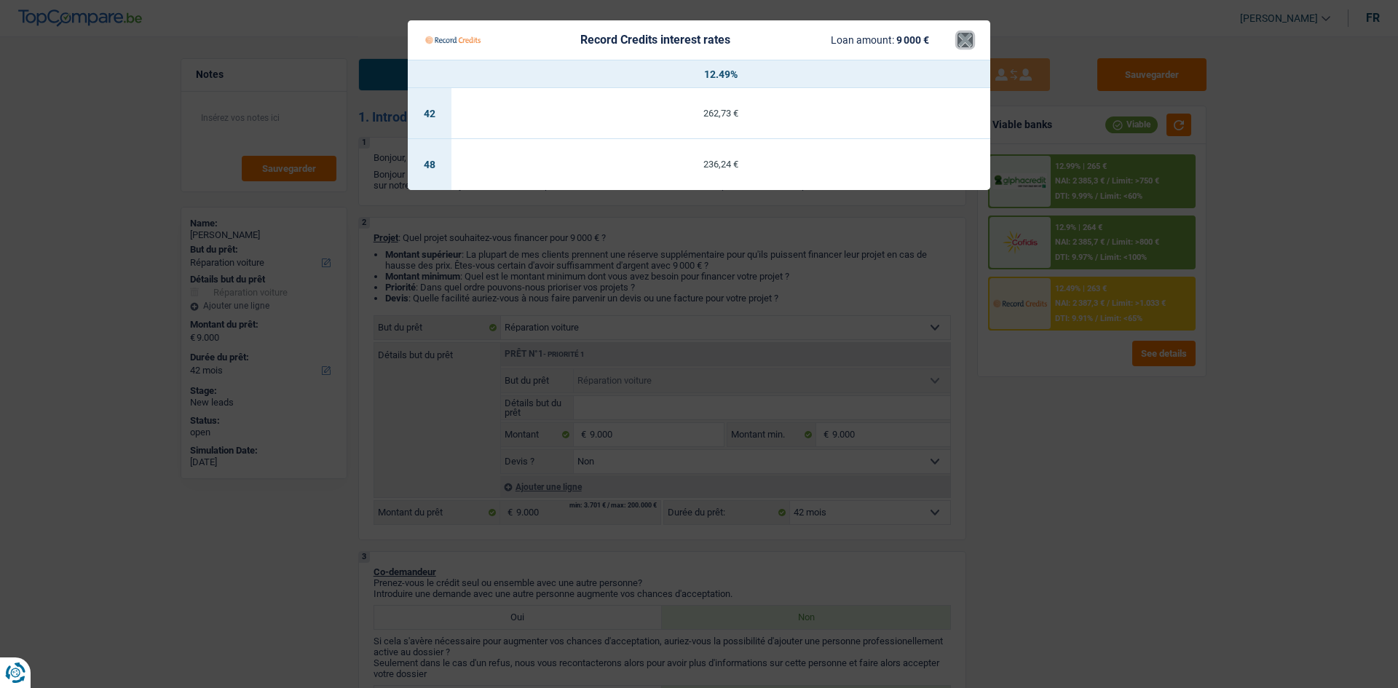
click at [970, 40] on button "×" at bounding box center [965, 40] width 15 height 15
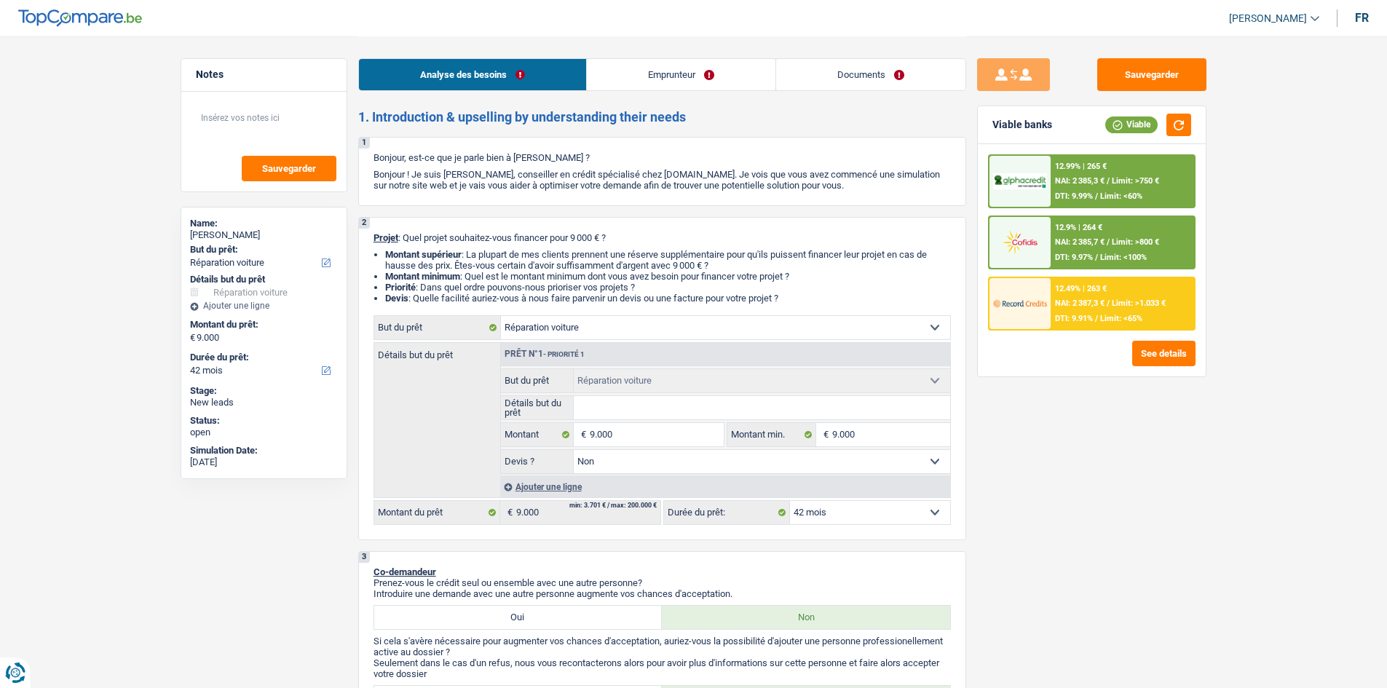
click at [881, 510] on select "12 mois 18 mois 24 mois 30 mois 36 mois 42 mois 48 mois Sélectionner une option" at bounding box center [870, 512] width 160 height 23
click at [790, 501] on select "12 mois 18 mois 24 mois 30 mois 36 mois 42 mois 48 mois Sélectionner une option" at bounding box center [870, 512] width 160 height 23
click at [870, 516] on select "12 mois 18 mois 24 mois 30 mois 36 mois 42 mois 48 mois Sélectionner une option" at bounding box center [870, 512] width 160 height 23
select select "48"
click at [790, 501] on select "12 mois 18 mois 24 mois 30 mois 36 mois 42 mois 48 mois Sélectionner une option" at bounding box center [870, 512] width 160 height 23
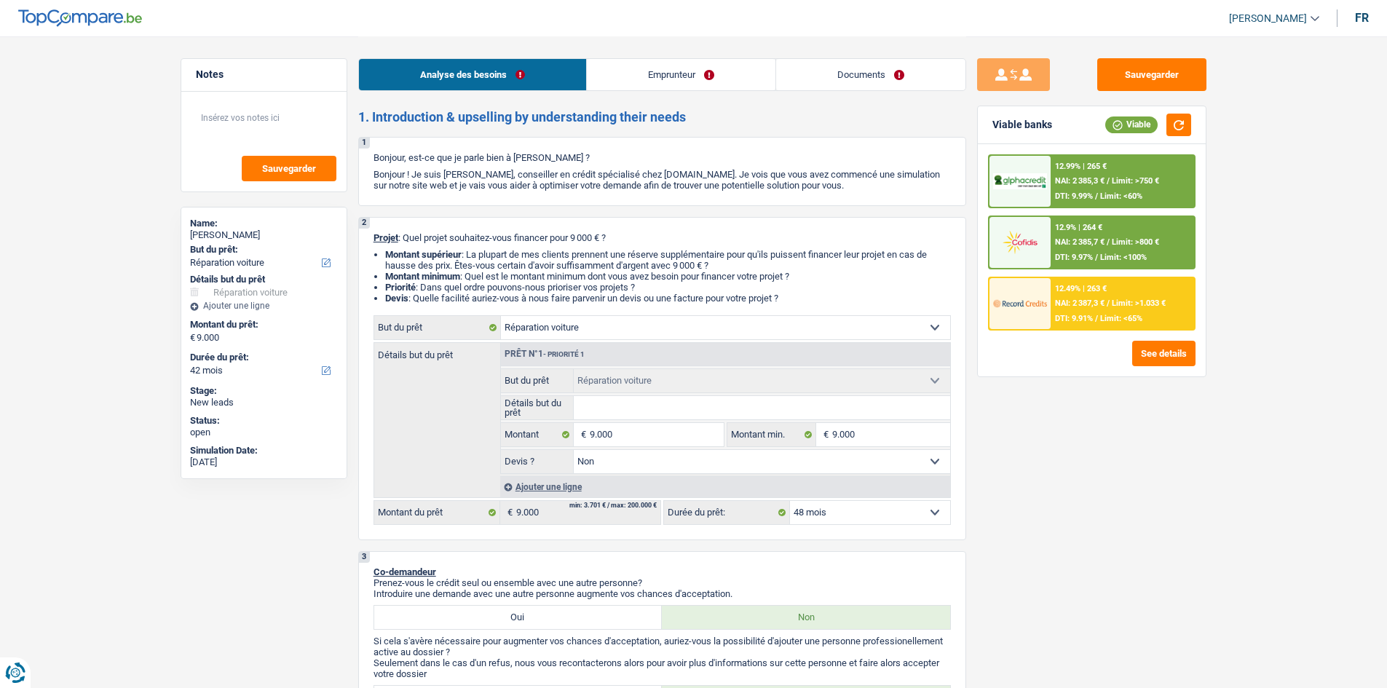
select select "48"
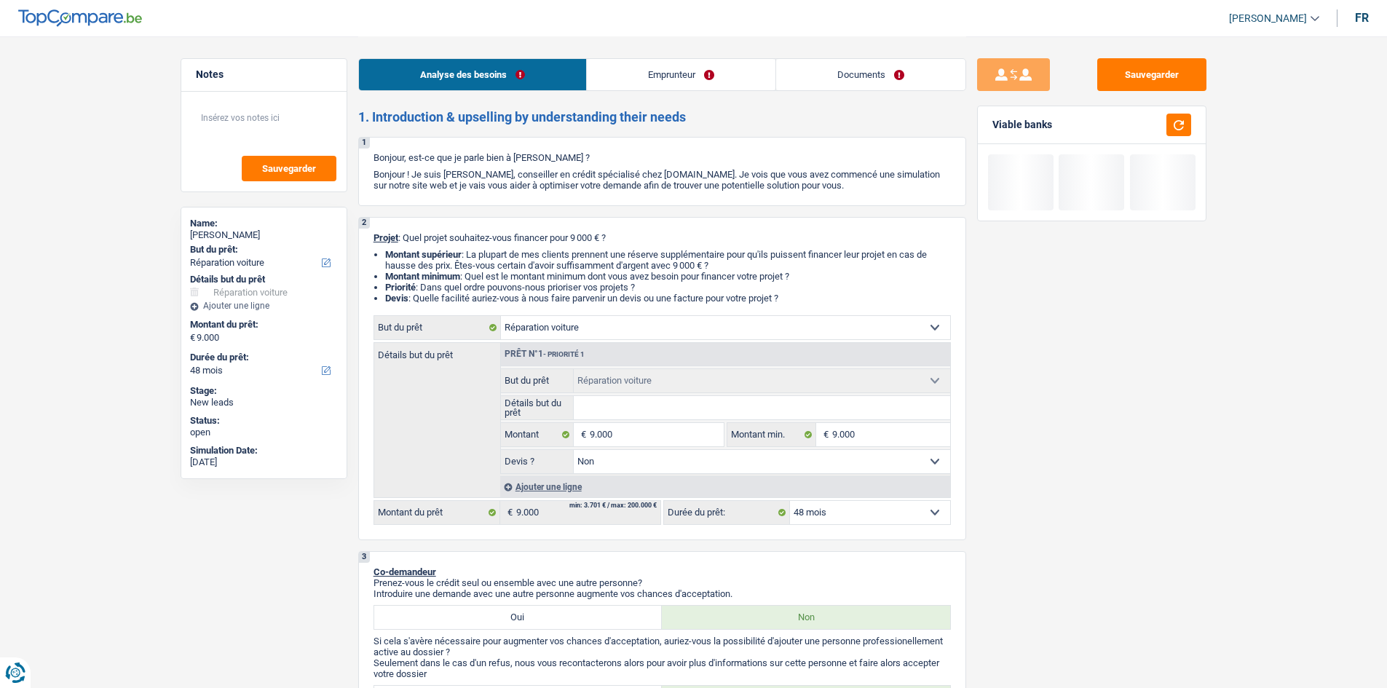
click at [1001, 498] on div "Sauvegarder Viable banks" at bounding box center [1091, 361] width 251 height 607
click at [1178, 123] on button "button" at bounding box center [1179, 125] width 25 height 23
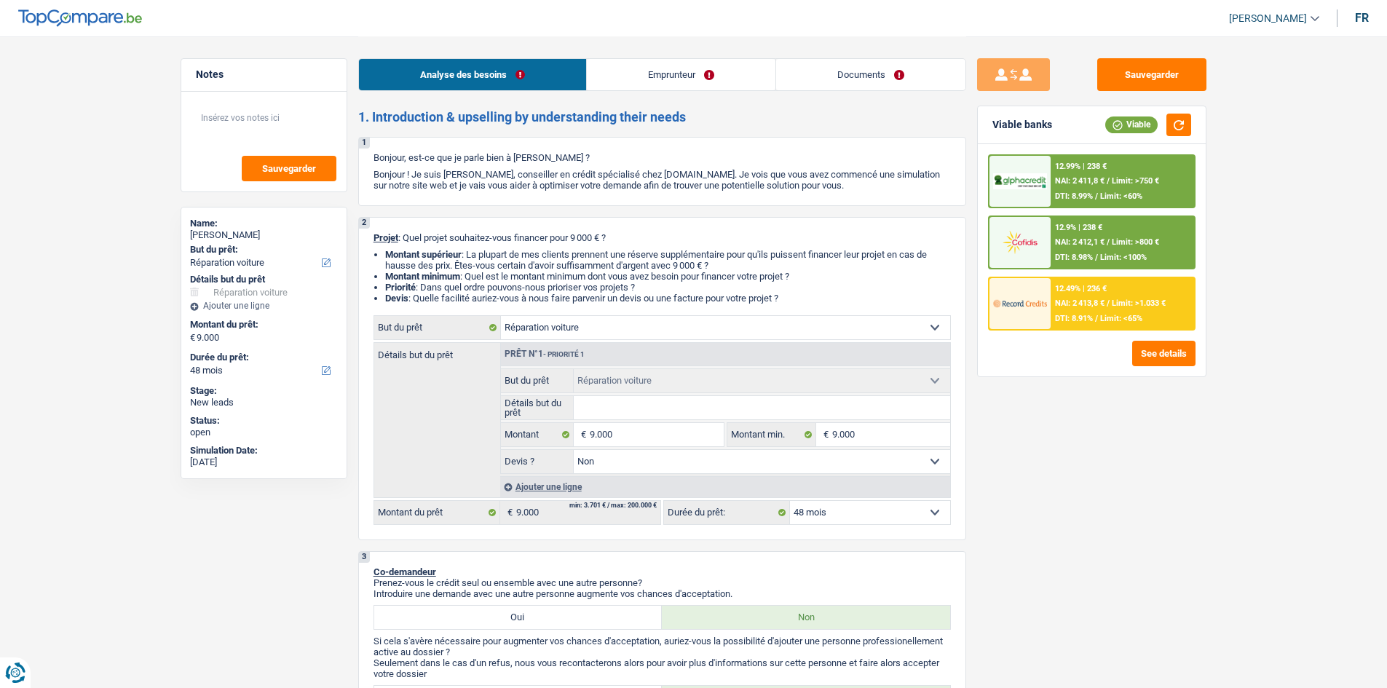
click at [1075, 176] on div "12.99% | 238 € NAI: 2 411,8 € / Limit: >750 € DTI: 8.99% / Limit: <60%" at bounding box center [1122, 181] width 143 height 51
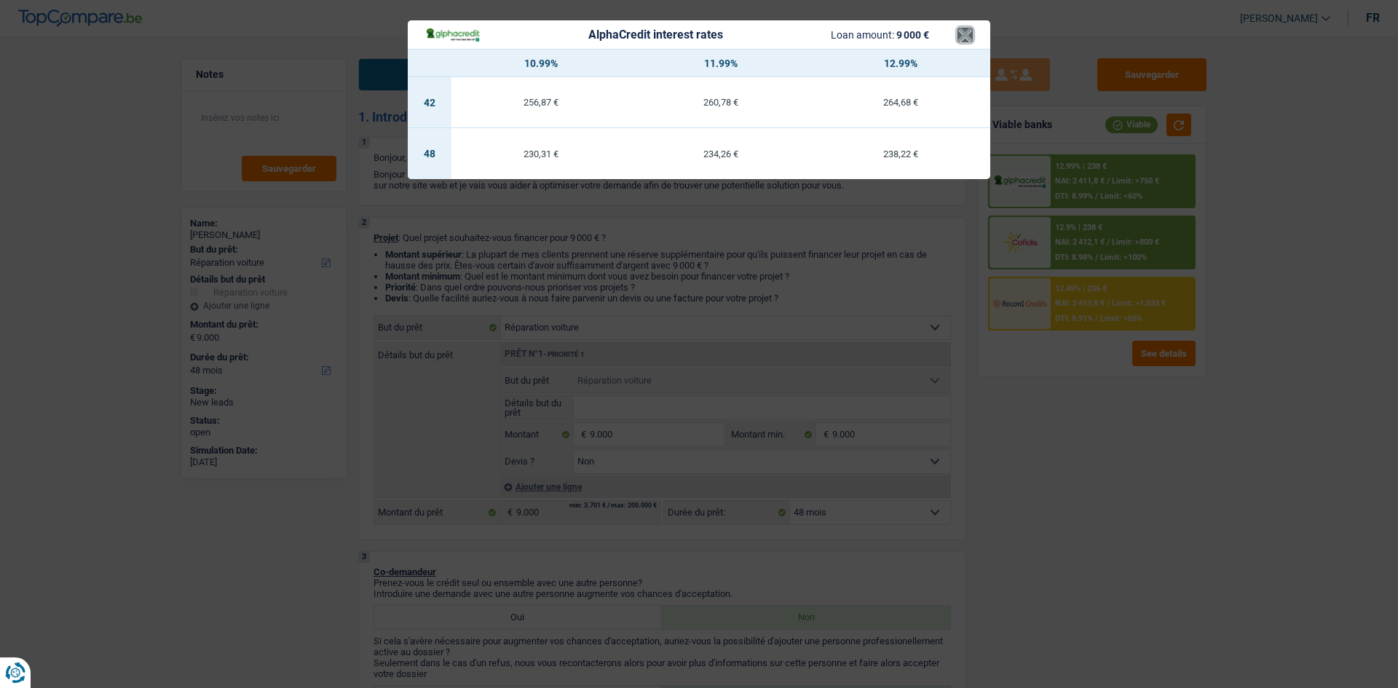
drag, startPoint x: 964, startPoint y: 25, endPoint x: 984, endPoint y: 57, distance: 37.0
click at [965, 28] on button "×" at bounding box center [965, 35] width 15 height 15
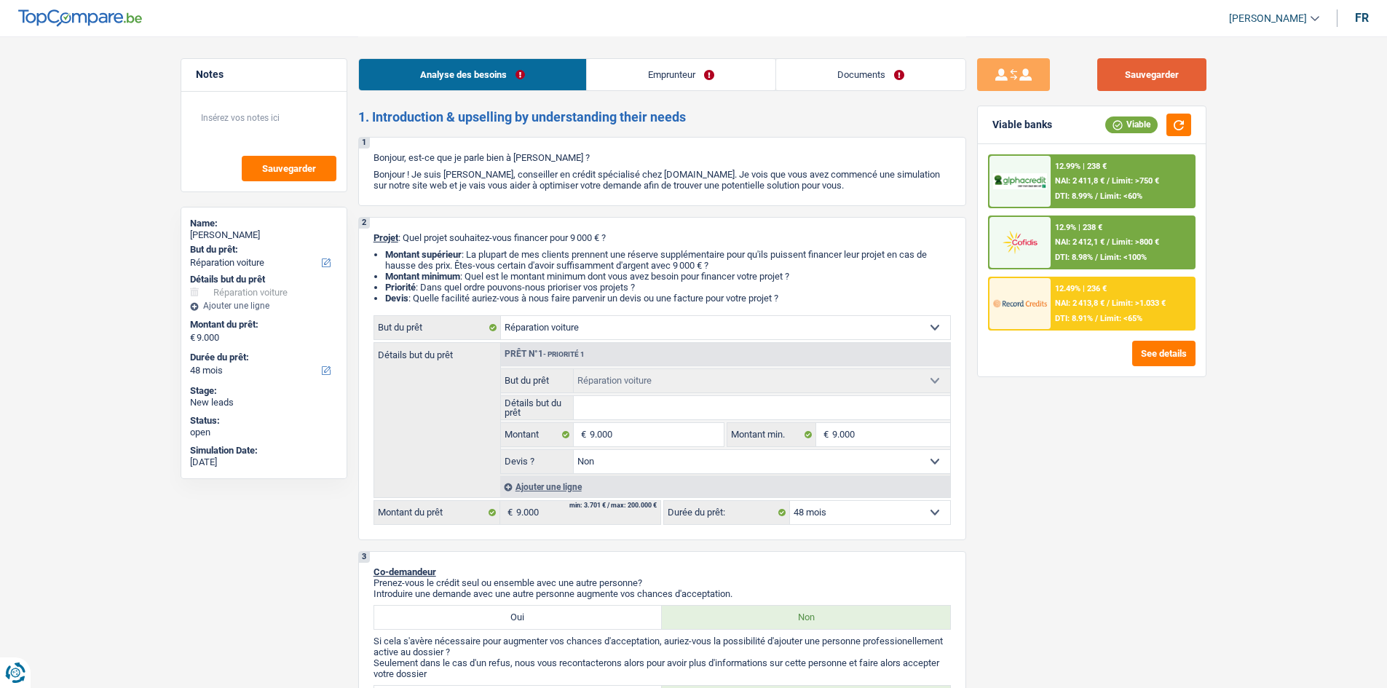
click at [1152, 80] on button "Sauvegarder" at bounding box center [1152, 74] width 109 height 33
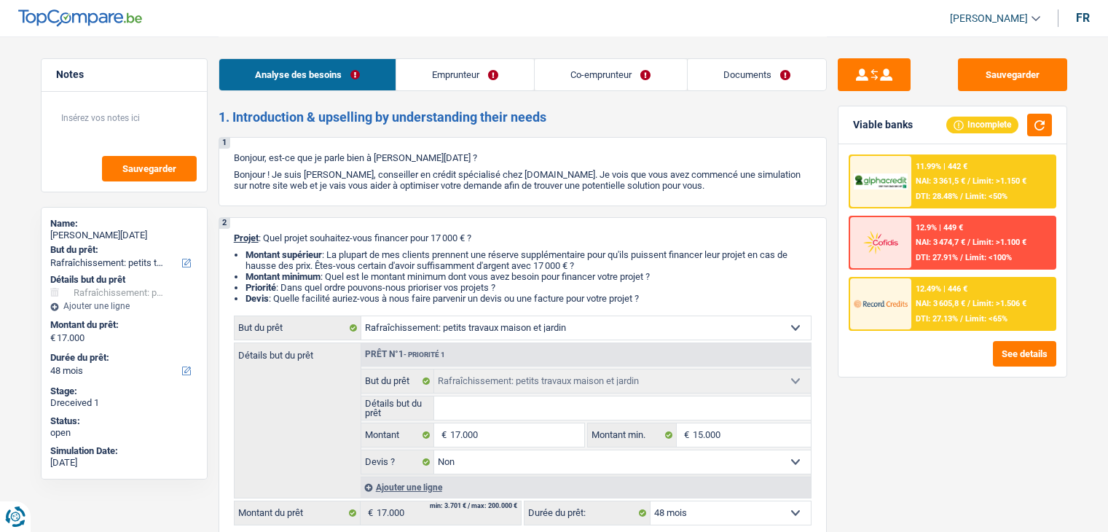
select select "houseOrGarden"
select select "48"
select select "houseOrGarden"
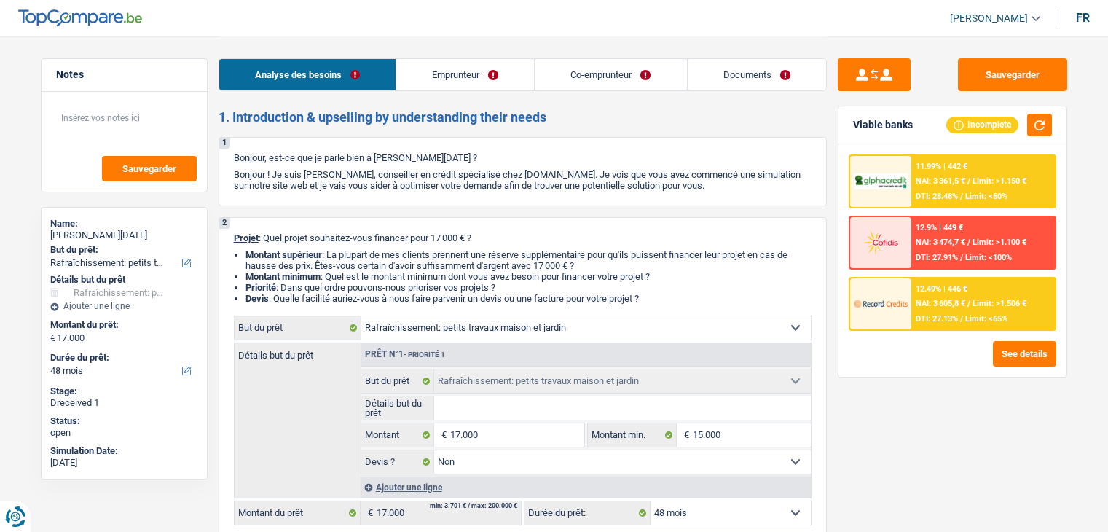
select select "false"
select select "48"
select select "independent"
select select "publicEmployee"
select select "netSalary"
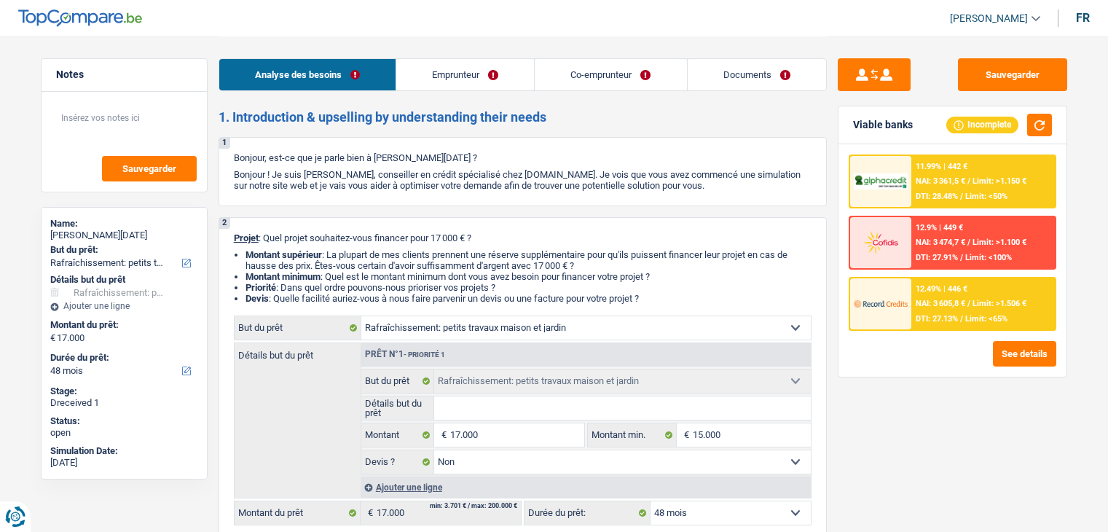
select select "netSalary"
select select "mealVouchers"
select select "rents"
select select "houseOrGarden"
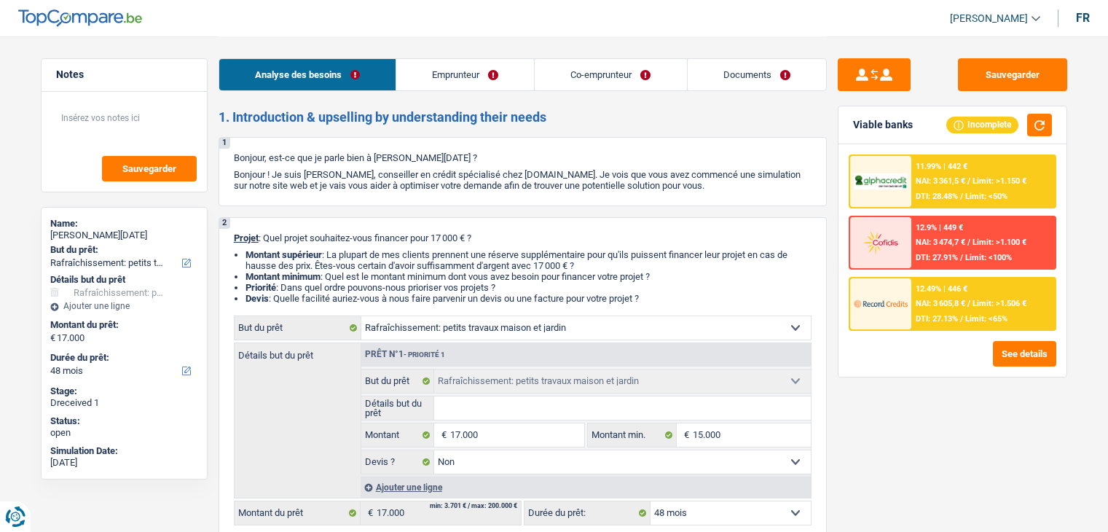
select select "false"
select select "48"
click at [736, 78] on link "Documents" at bounding box center [757, 74] width 138 height 31
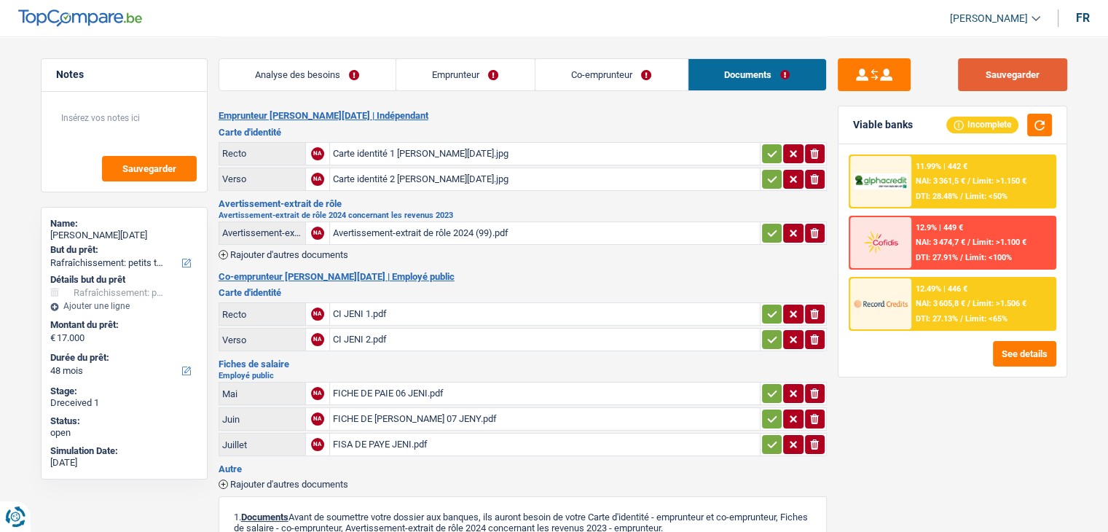
click at [982, 69] on button "Sauvegarder" at bounding box center [1012, 74] width 109 height 33
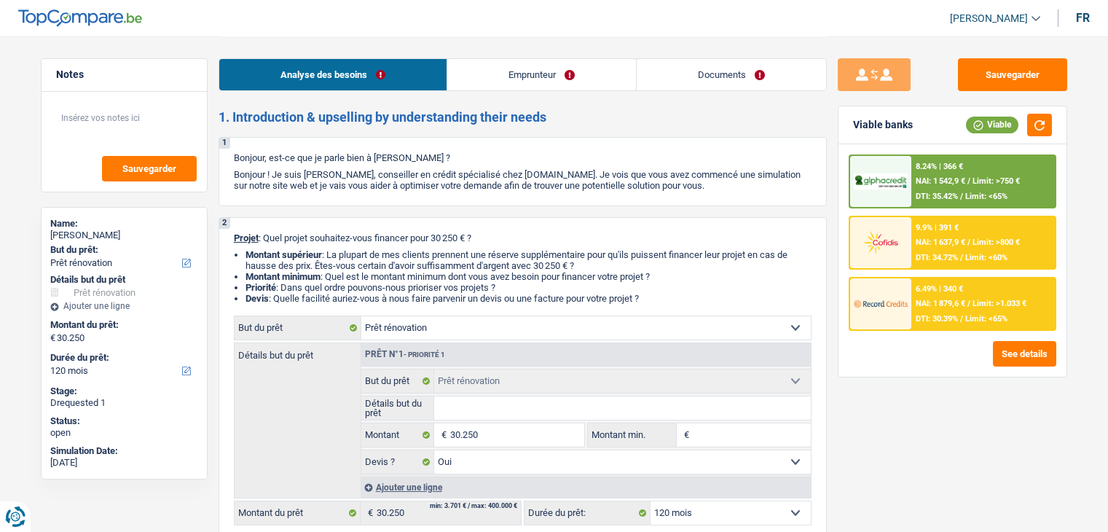
select select "renovation"
select select "120"
select select "renovation"
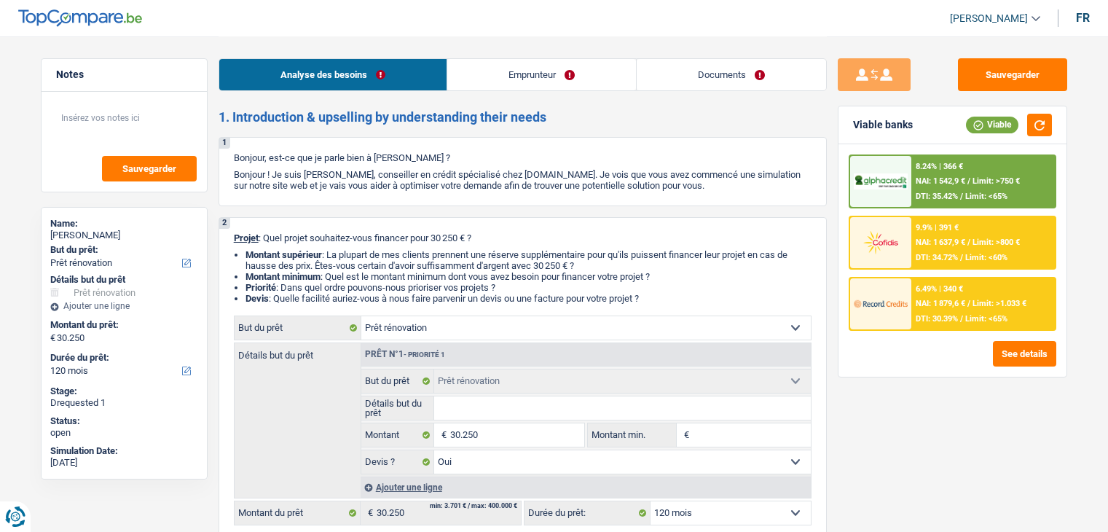
select select "yes"
select select "120"
select select "worker"
select select "netSalary"
select select "mealVouchers"
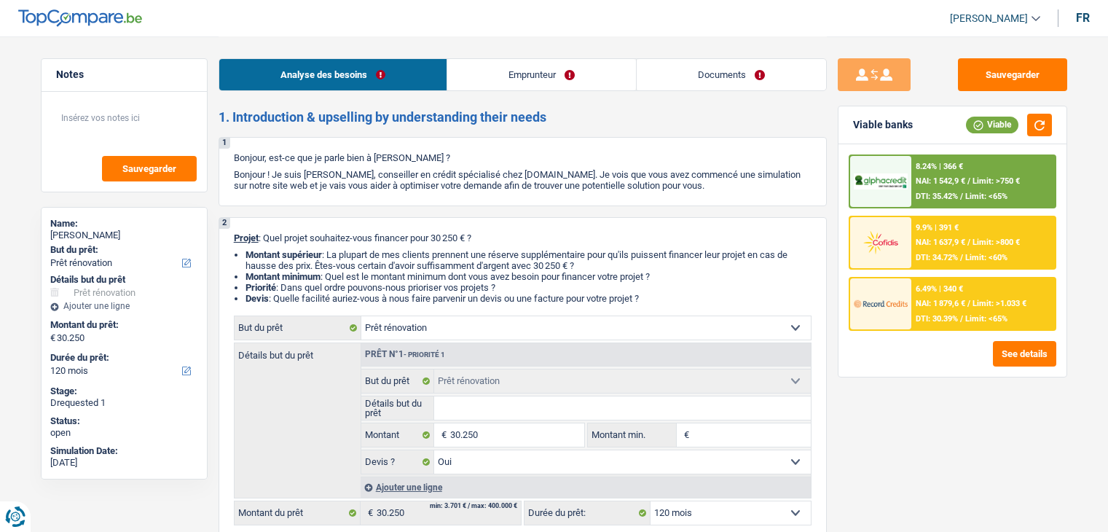
select select "ownerWithMortgage"
select select "mortgage"
select select "360"
select select "renovation"
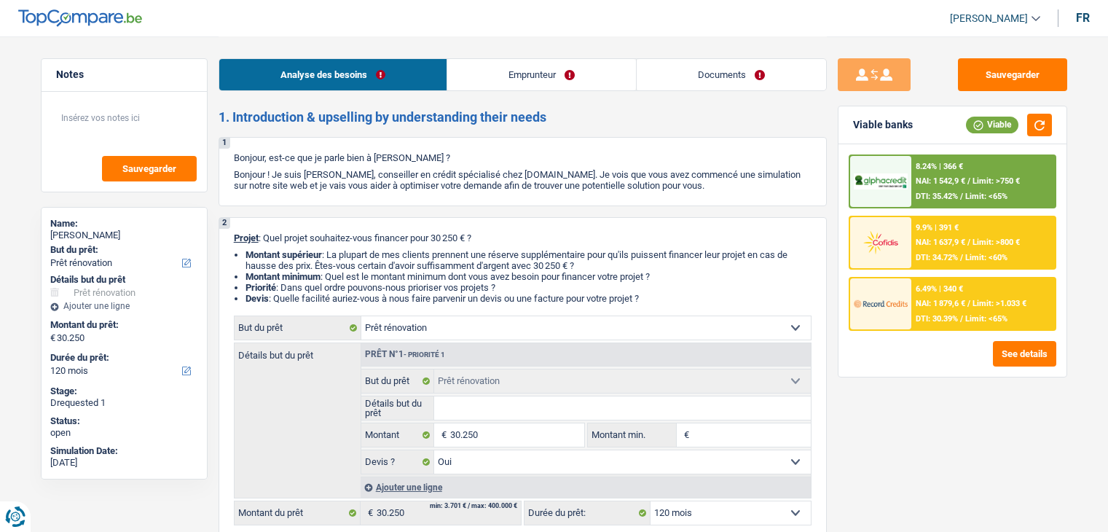
select select "yes"
select select "120"
select select "32"
select select "single"
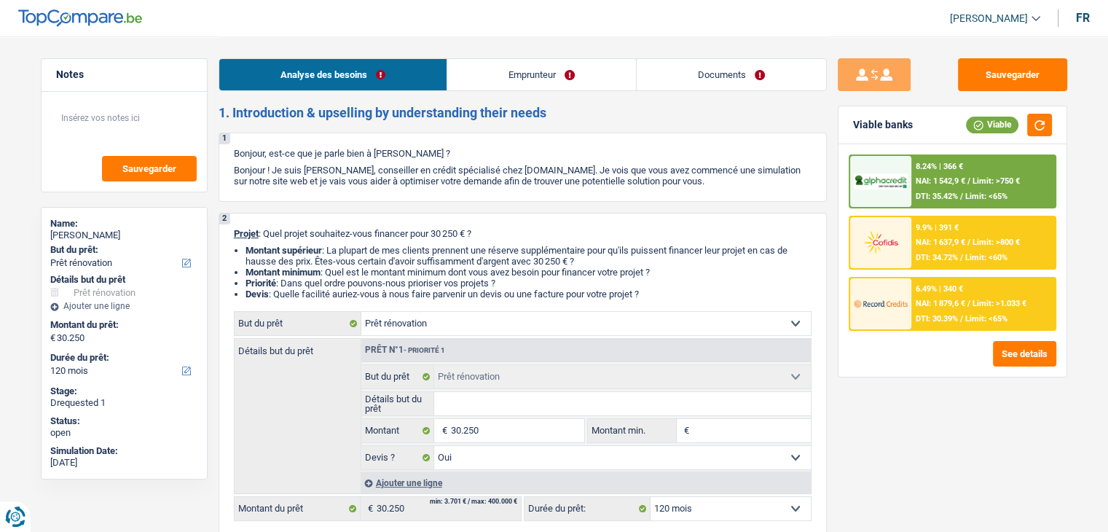
scroll to position [146, 0]
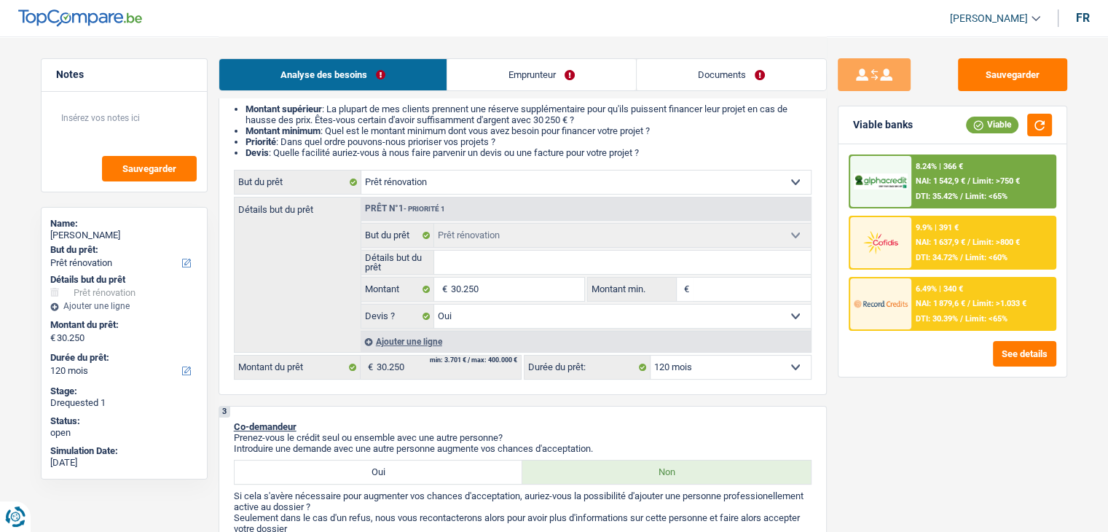
click at [499, 74] on link "Emprunteur" at bounding box center [541, 74] width 189 height 31
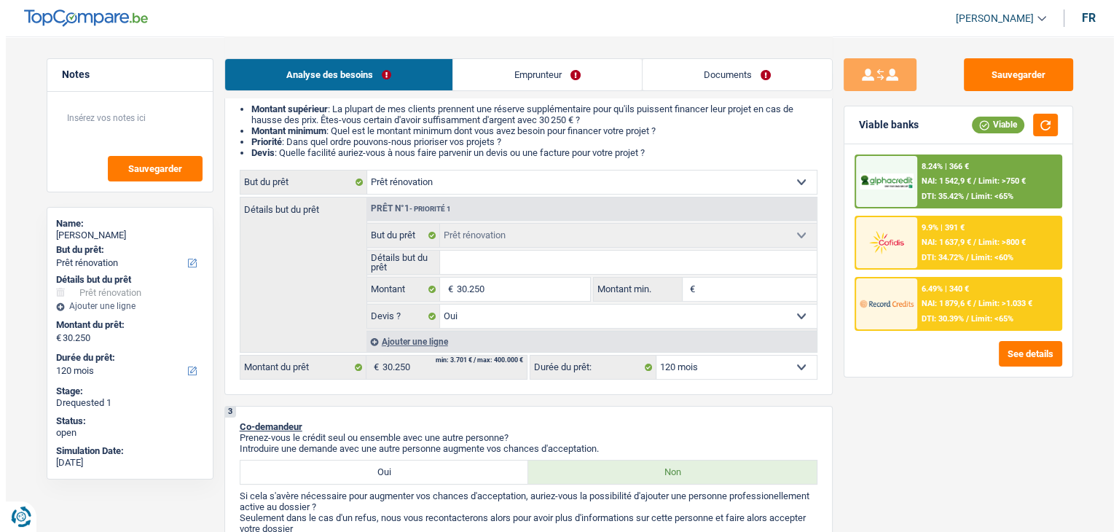
scroll to position [0, 0]
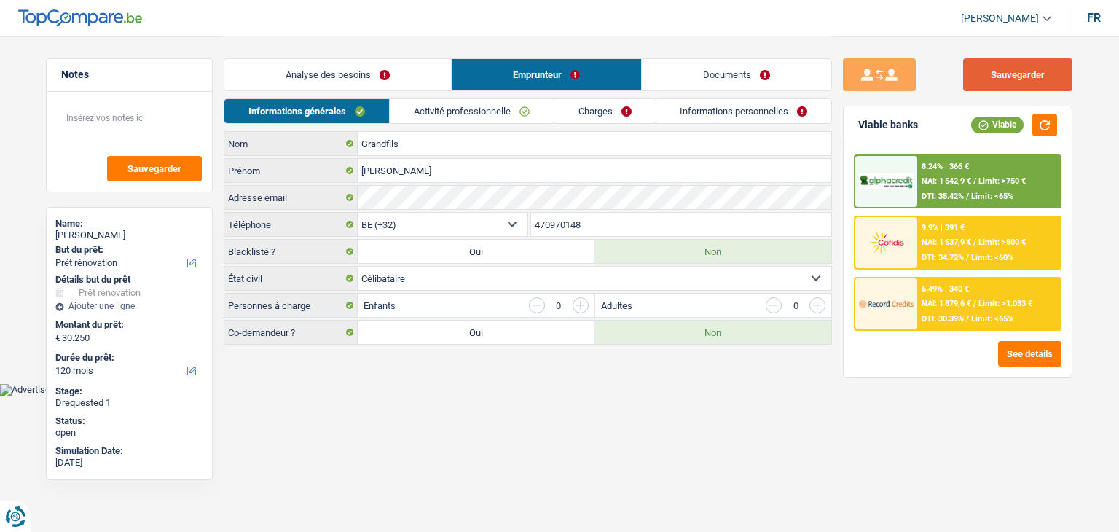
click at [970, 77] on button "Sauvegarder" at bounding box center [1017, 74] width 109 height 33
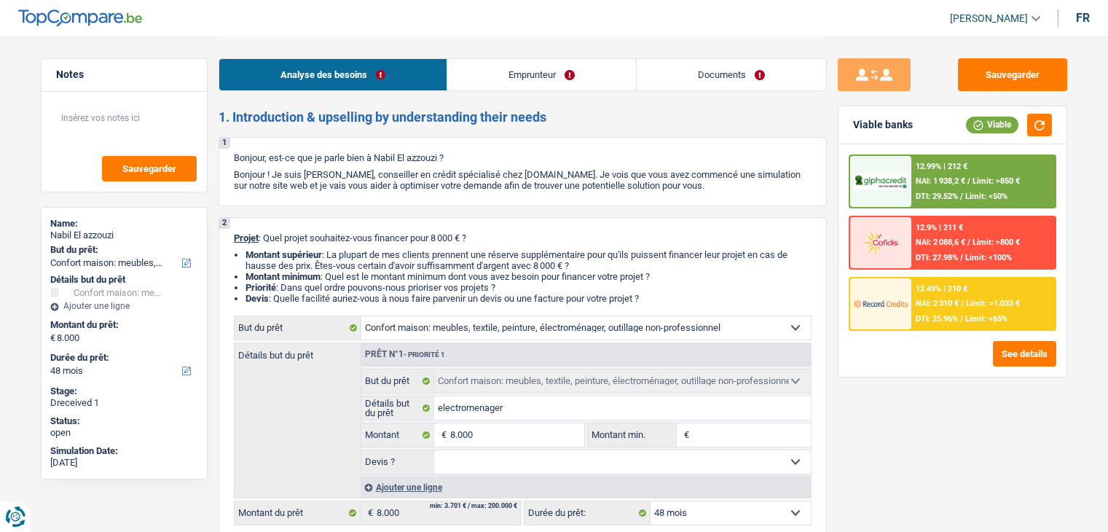
select select "household"
select select "48"
select select "household"
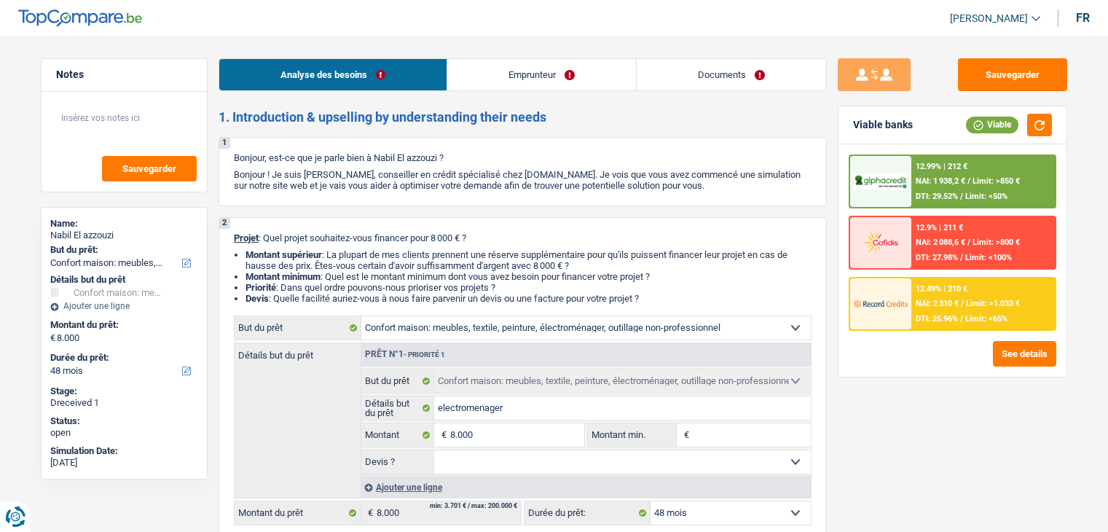
select select "48"
select select "worker"
select select "netSalary"
select select "mealVouchers"
select select "rents"
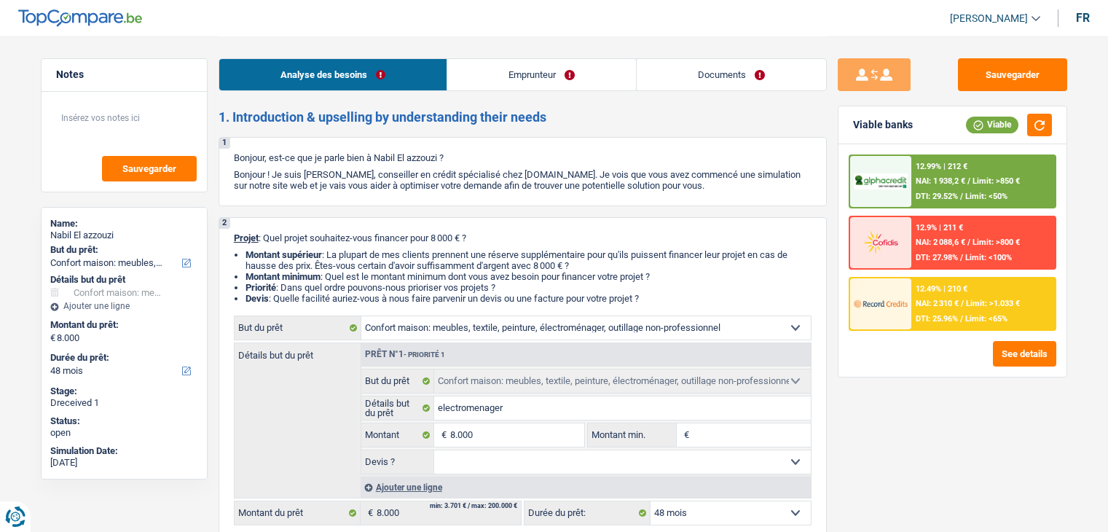
select select "household"
select select "48"
click at [731, 63] on link "Documents" at bounding box center [731, 74] width 189 height 31
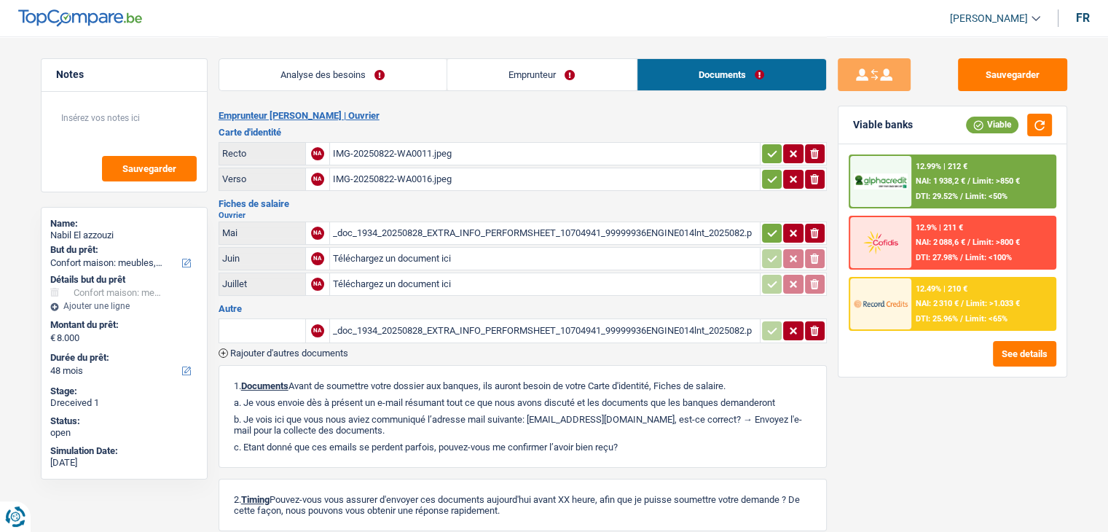
click at [421, 229] on div "_doc_1934_20250828_EXTRA_INFO_PERFORMSHEET_10704941_99999936ENGINE014lnt_202508…" at bounding box center [545, 233] width 424 height 22
click at [448, 321] on div "_doc_1934_20250828_EXTRA_INFO_PERFORMSHEET_10704941_99999936ENGINE014lnt_202508…" at bounding box center [545, 331] width 424 height 22
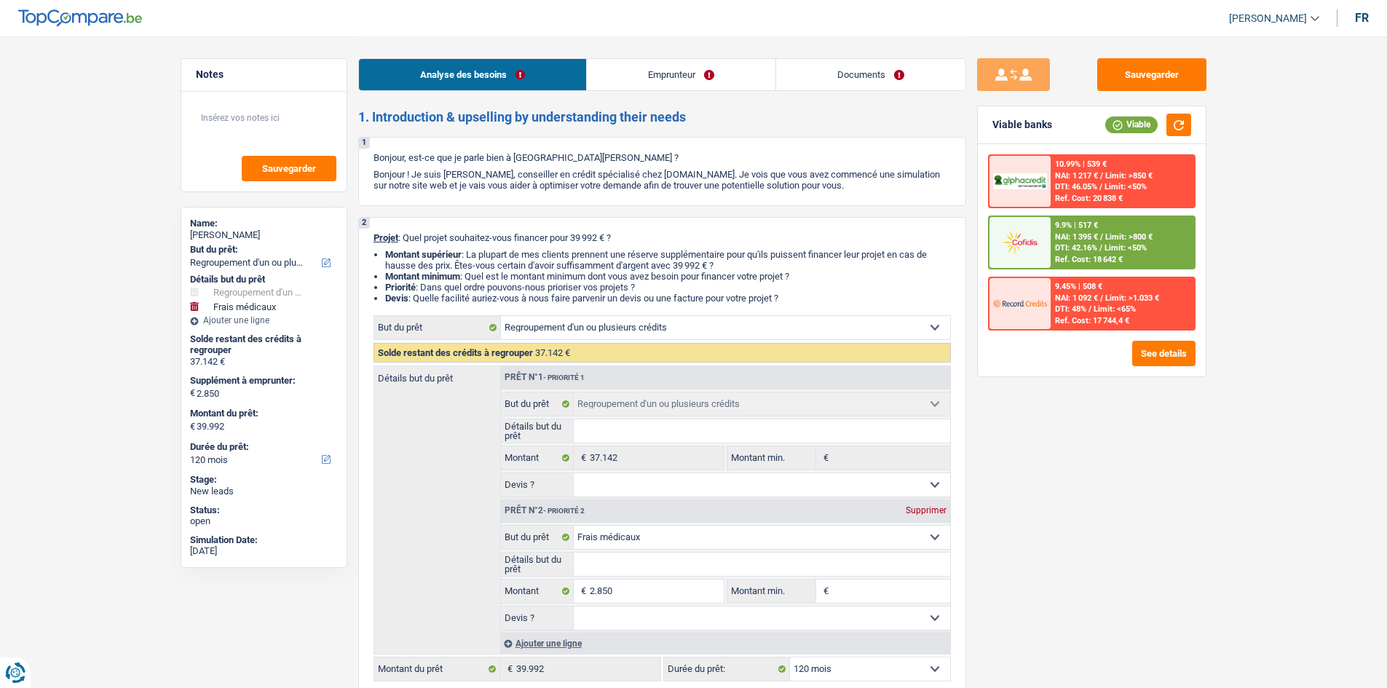
select select "refinancing"
select select "medical"
select select "120"
select select "refinancing"
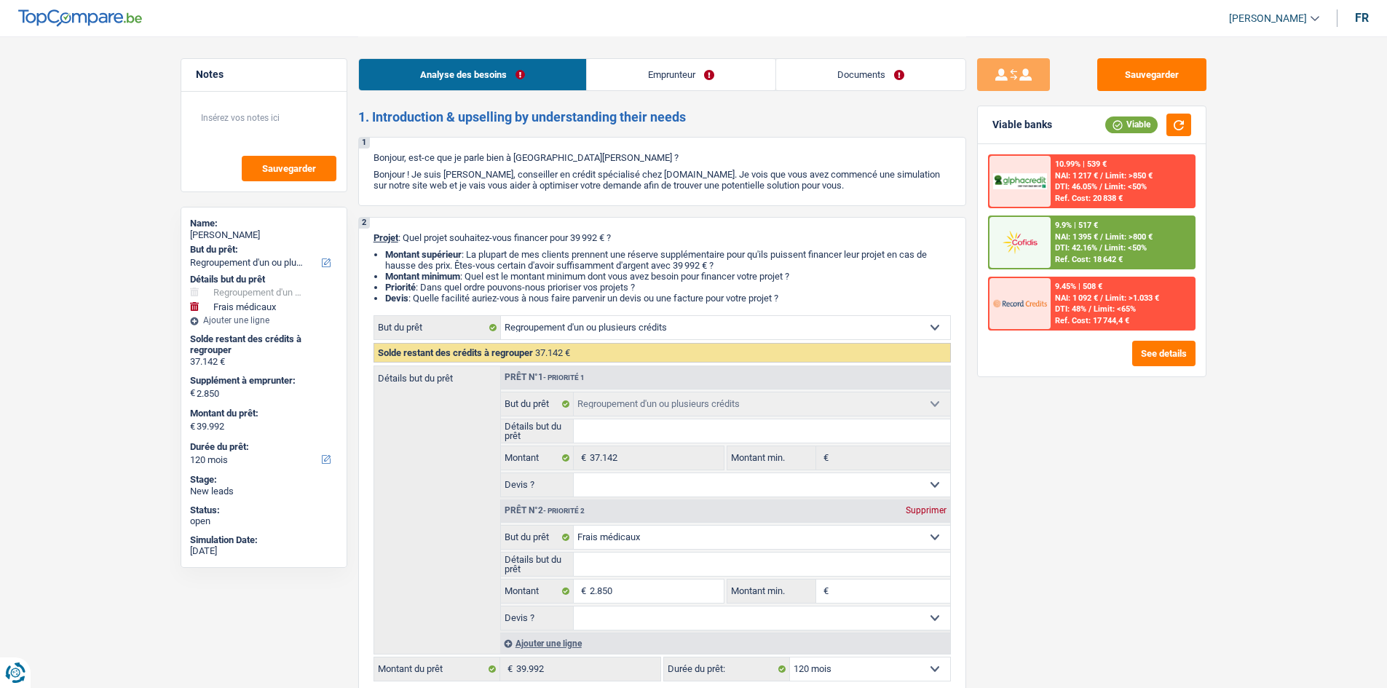
select select "refinancing"
select select "medical"
select select "120"
select select "mutuality"
select select "familyAllowances"
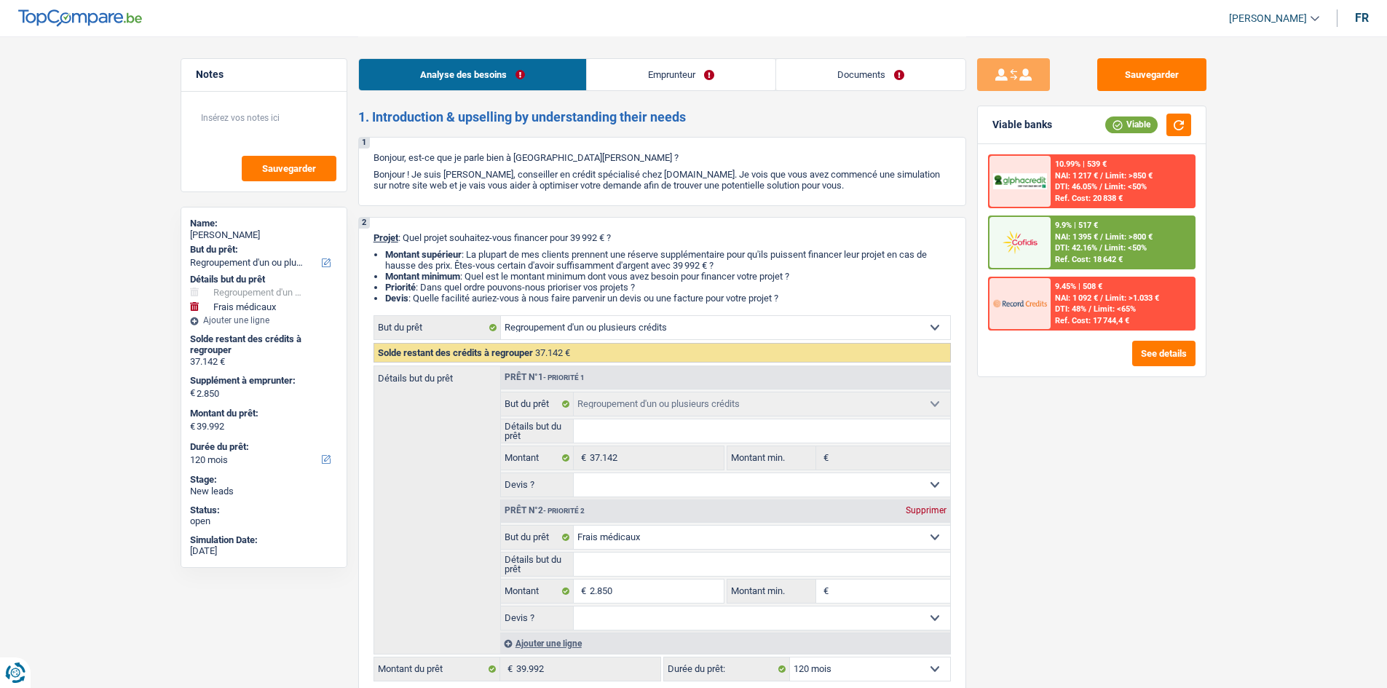
select select "mutualityIndemnity"
select select "rents"
select select "creditConsolidation"
select select "120"
select select "cardOrCredit"
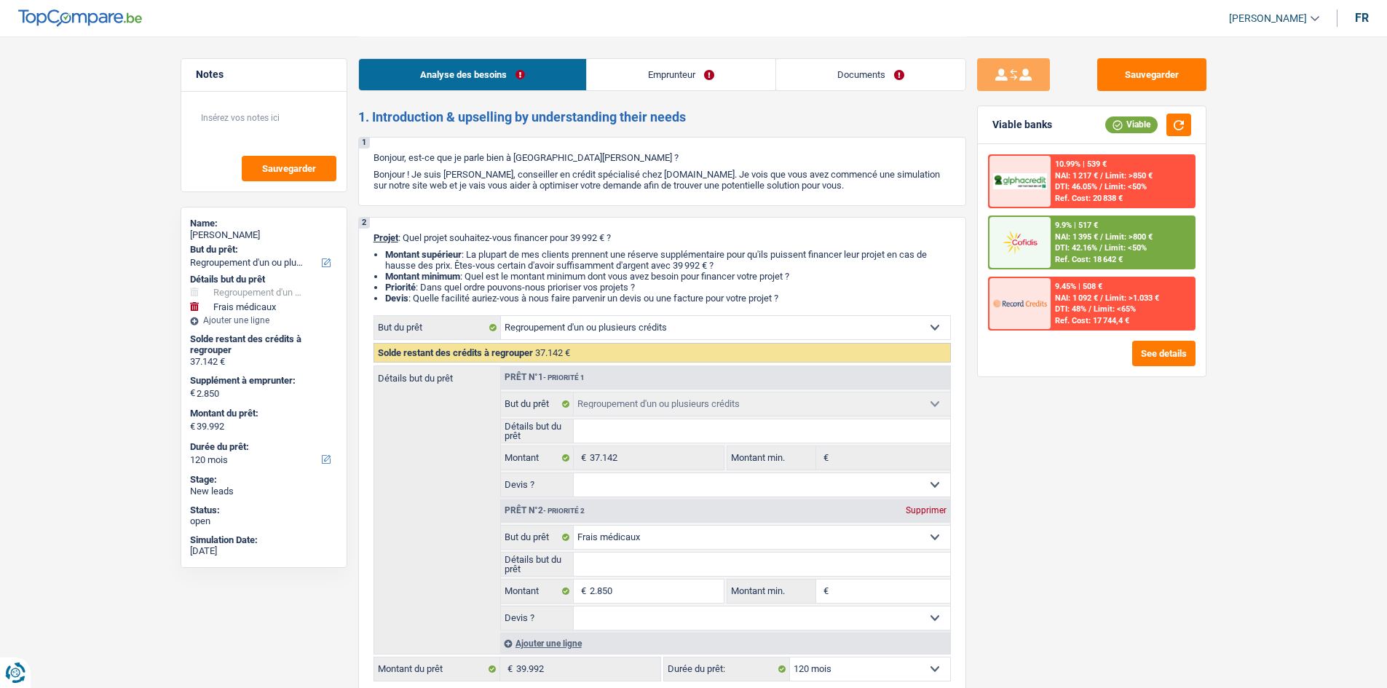
select select "cardOrCredit"
select select "refinancing"
select select "medical"
select select "120"
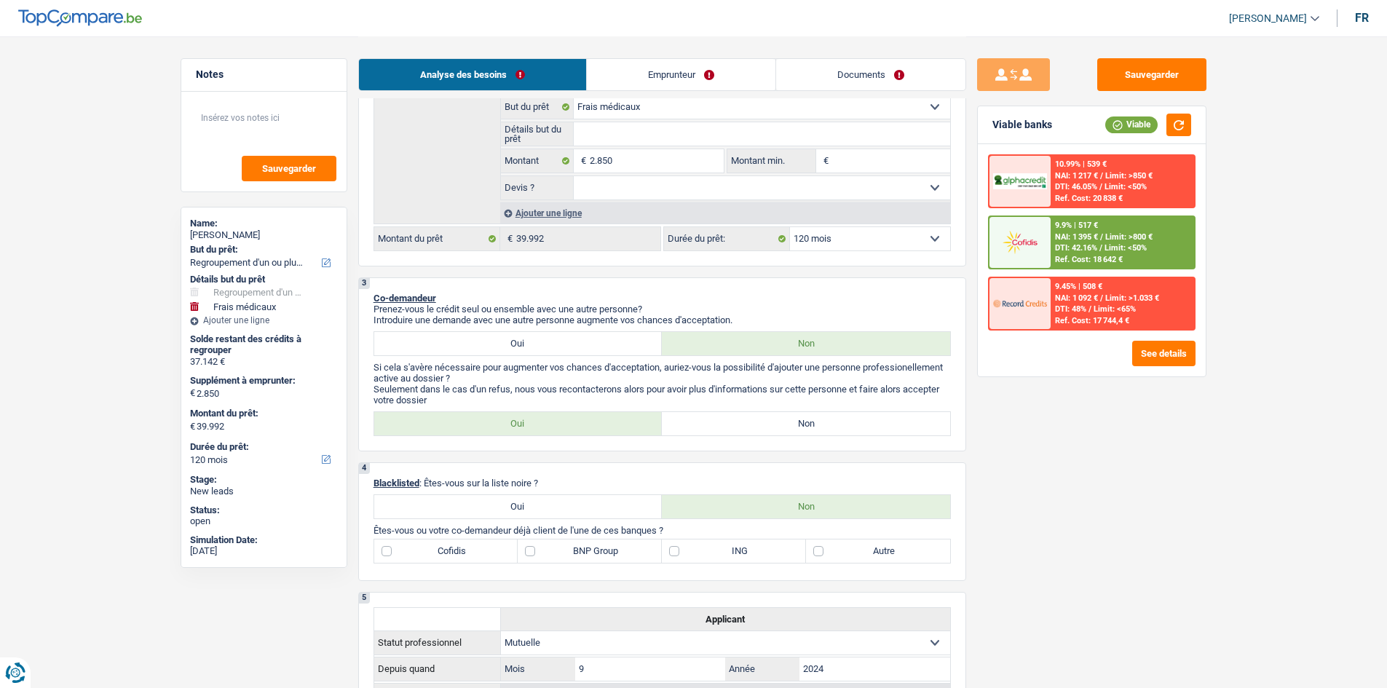
scroll to position [510, 0]
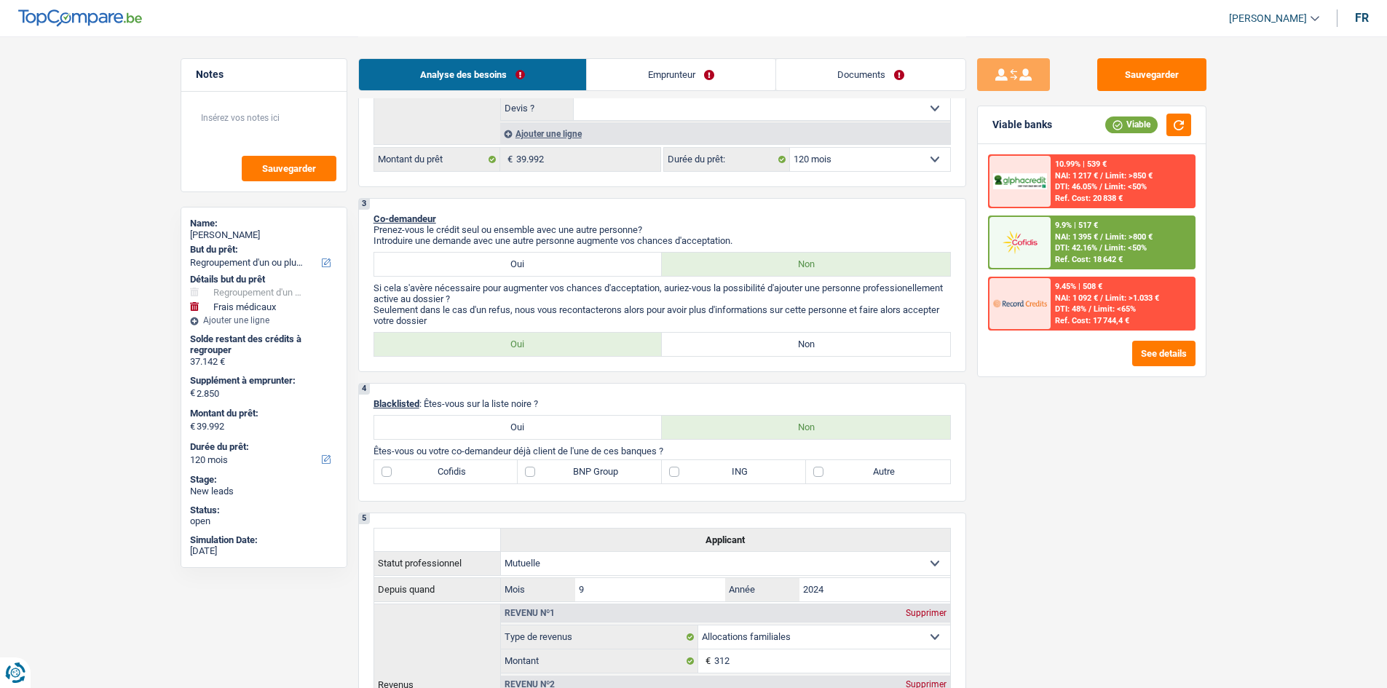
click at [706, 70] on link "Emprunteur" at bounding box center [681, 74] width 189 height 31
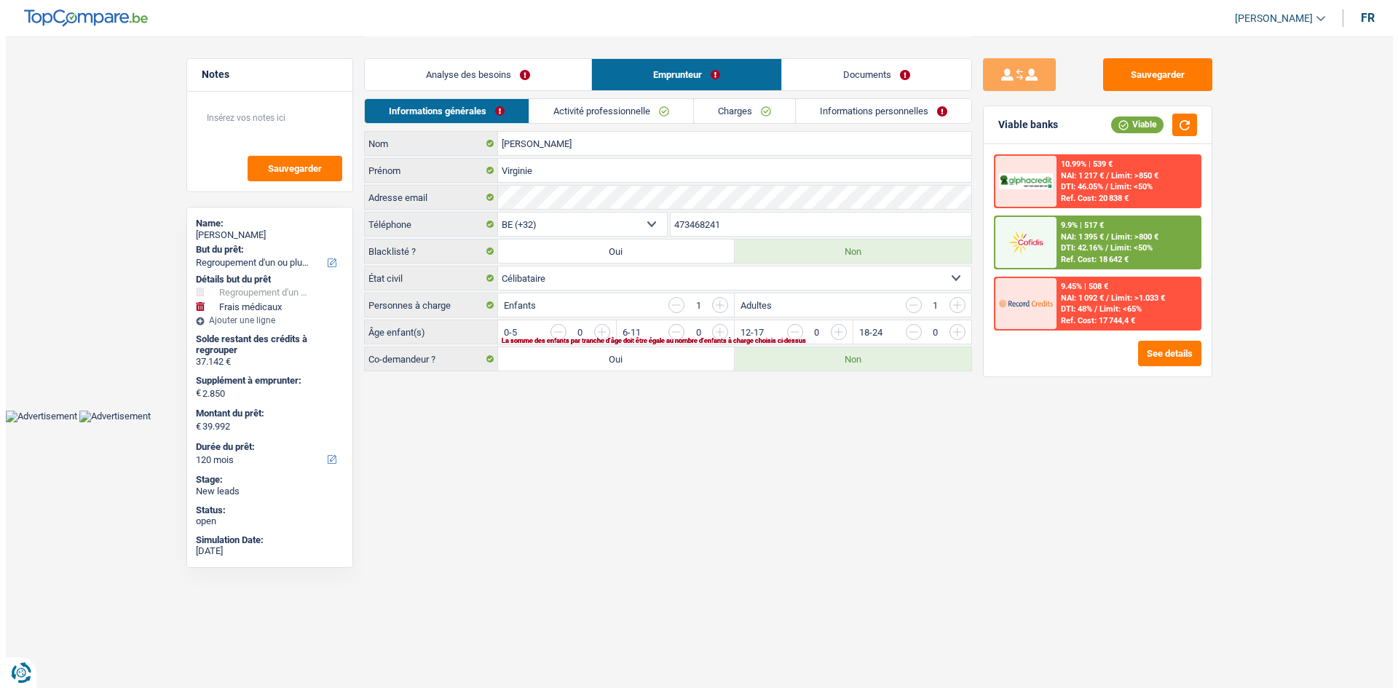
scroll to position [0, 0]
click at [1119, 80] on button "Sauvegarder" at bounding box center [1157, 74] width 109 height 33
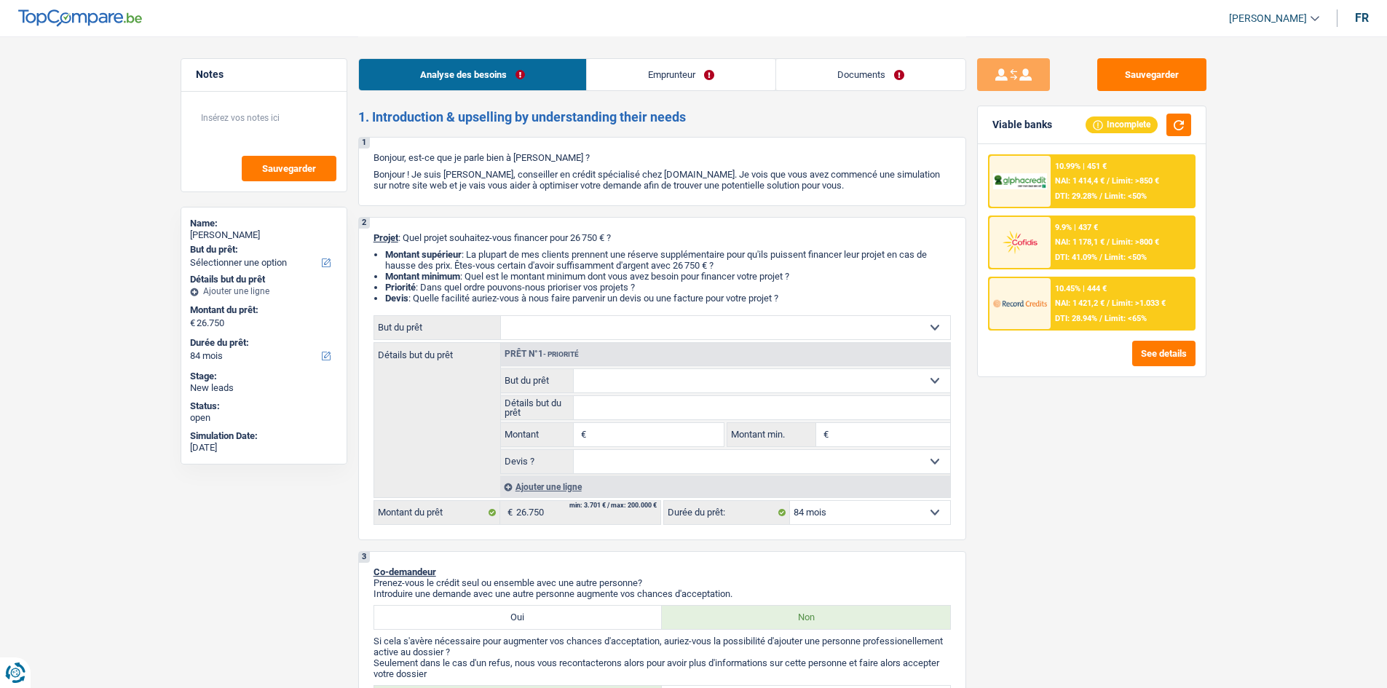
select select "84"
select select "privateEmployee"
select select "netSalary"
select select "mealVouchers"
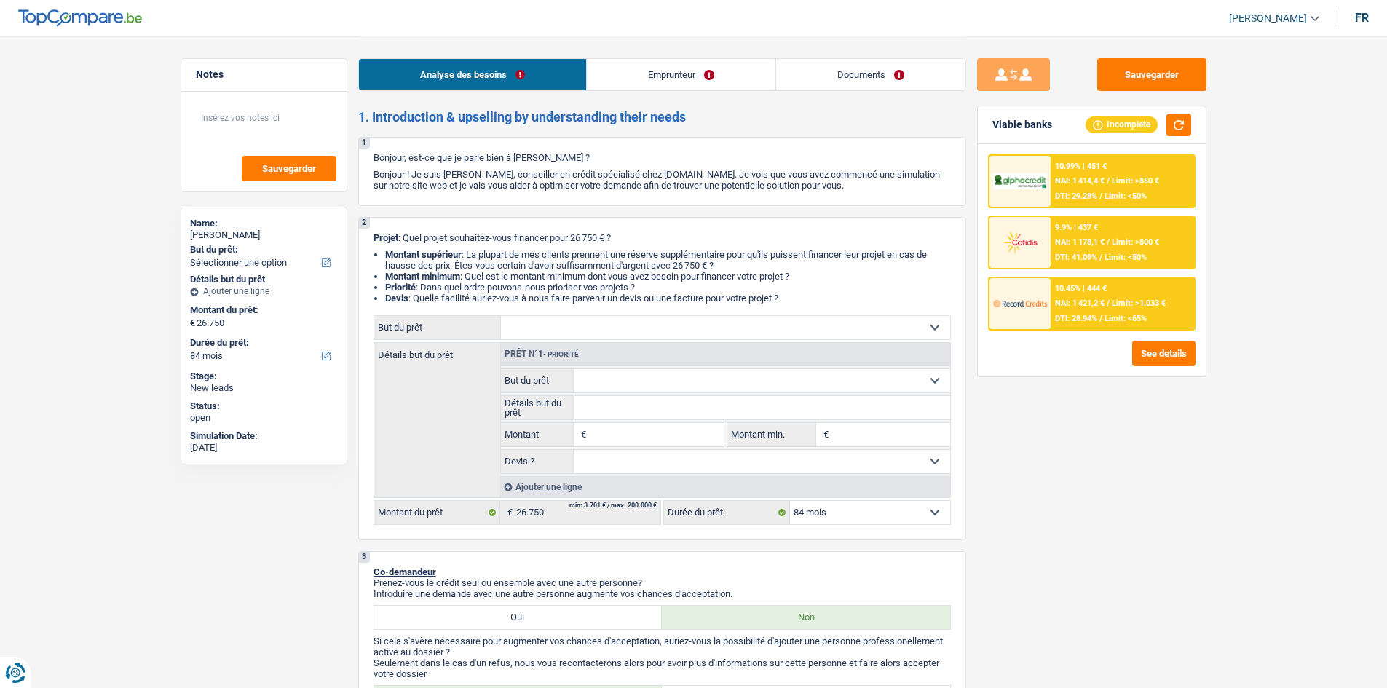
select select "liveWithParents"
select select "cardOrCredit"
select select "84"
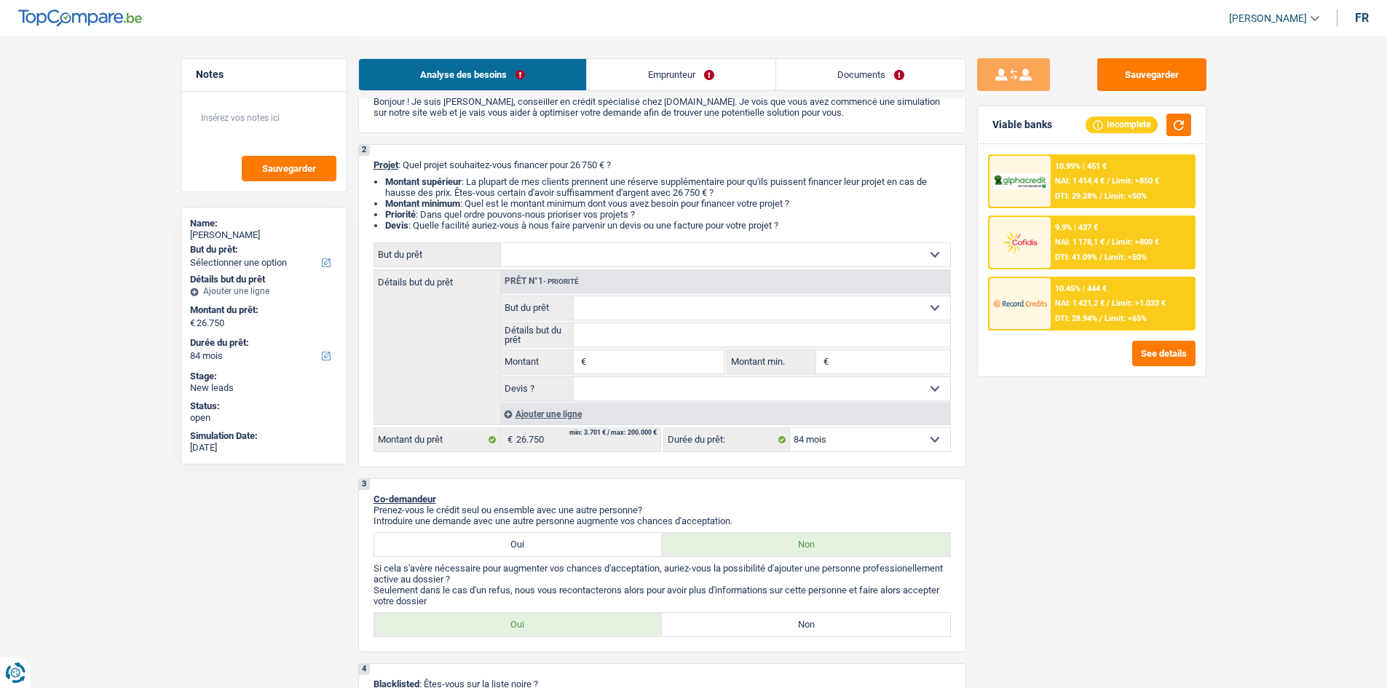
click at [884, 260] on select "Confort maison: meubles, textile, peinture, électroménager, outillage non-profe…" at bounding box center [725, 254] width 449 height 23
click at [593, 257] on select "Confort maison: meubles, textile, peinture, électroménager, outillage non-profe…" at bounding box center [725, 254] width 449 height 23
click at [638, 263] on select "Confort maison: meubles, textile, peinture, électroménager, outillage non-profe…" at bounding box center [725, 254] width 449 height 23
drag, startPoint x: 1245, startPoint y: 496, endPoint x: 1235, endPoint y: 496, distance: 10.2
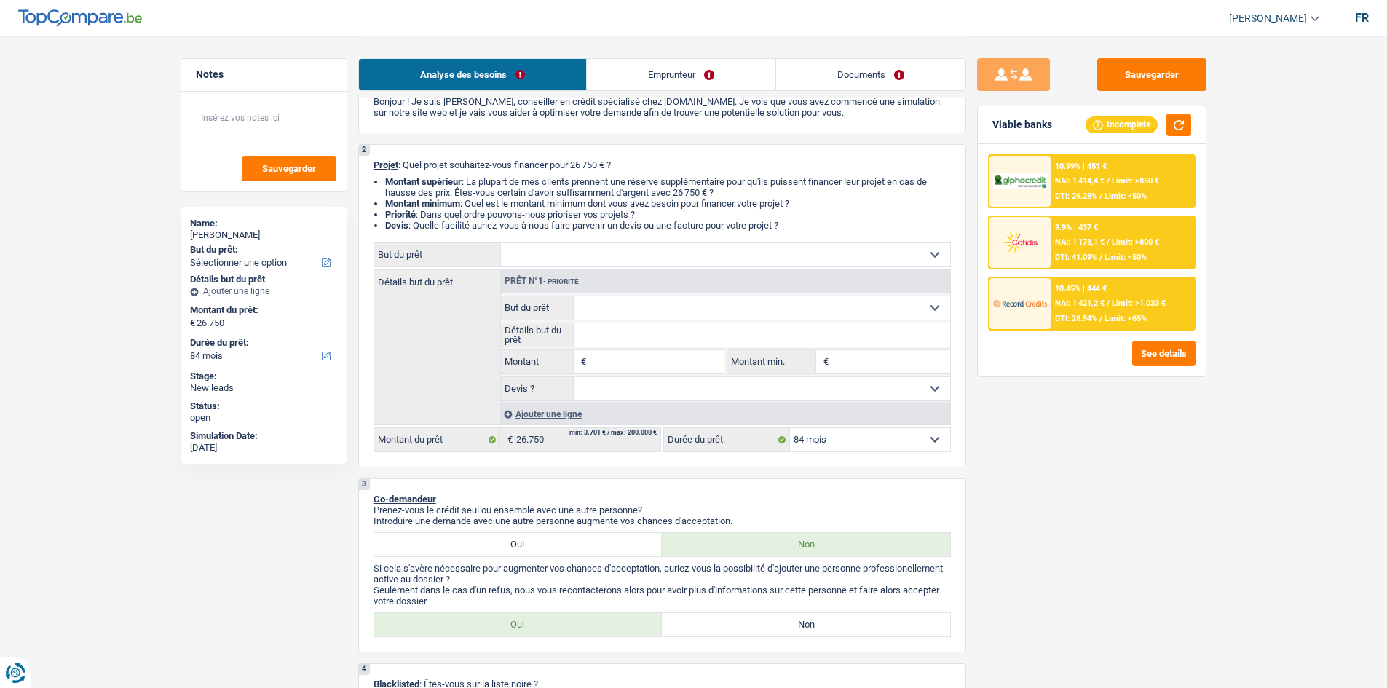
click at [670, 390] on select "Oui Non Non répondu Sélectionner une option" at bounding box center [762, 388] width 377 height 23
click at [628, 250] on select "Confort maison: meubles, textile, peinture, électroménager, outillage non-profe…" at bounding box center [725, 254] width 449 height 23
click at [425, 347] on div "Détails but du prêt Prêt n°1 - Priorité Confort maison: meubles, textile, peint…" at bounding box center [663, 347] width 578 height 156
click at [619, 356] on input "Montant" at bounding box center [656, 361] width 133 height 23
type input "26.750"
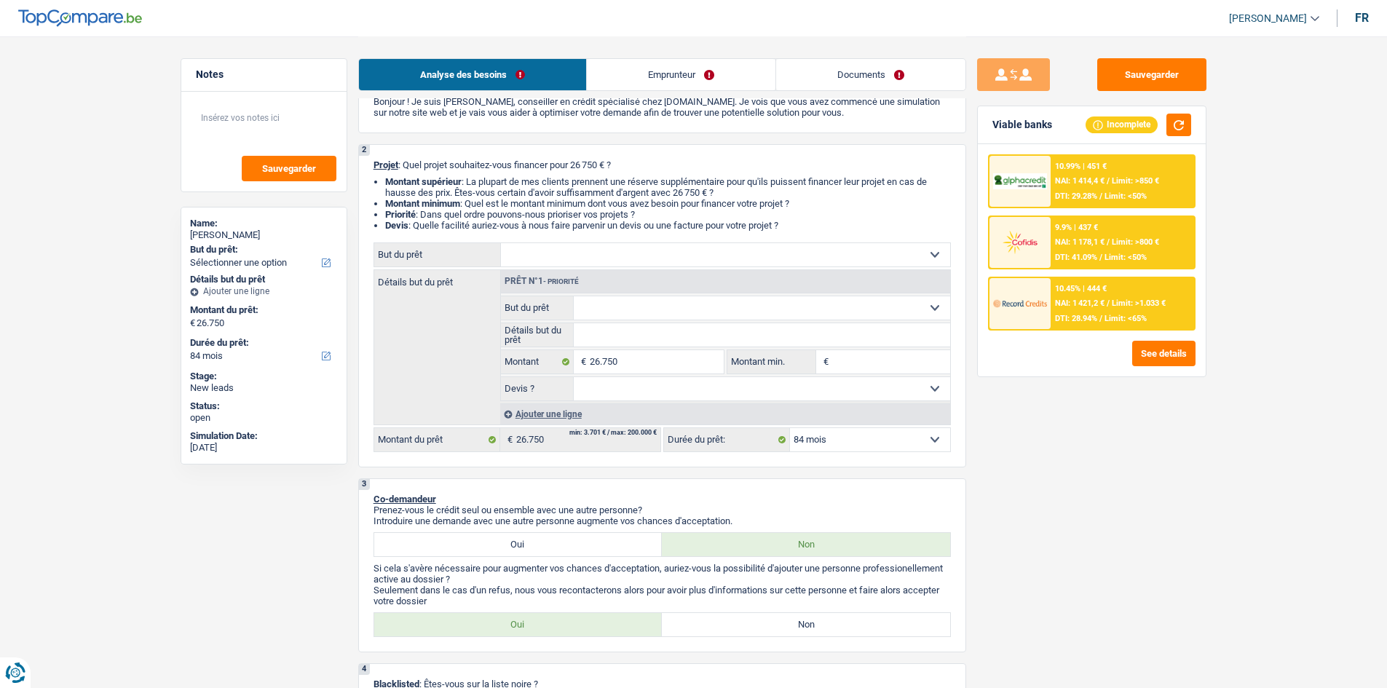
type input "26.750"
click at [991, 443] on div "Sauvegarder Viable banks Incomplete 10.99% | 451 € NAI: 1 414,4 € / Limit: >850…" at bounding box center [1091, 361] width 251 height 607
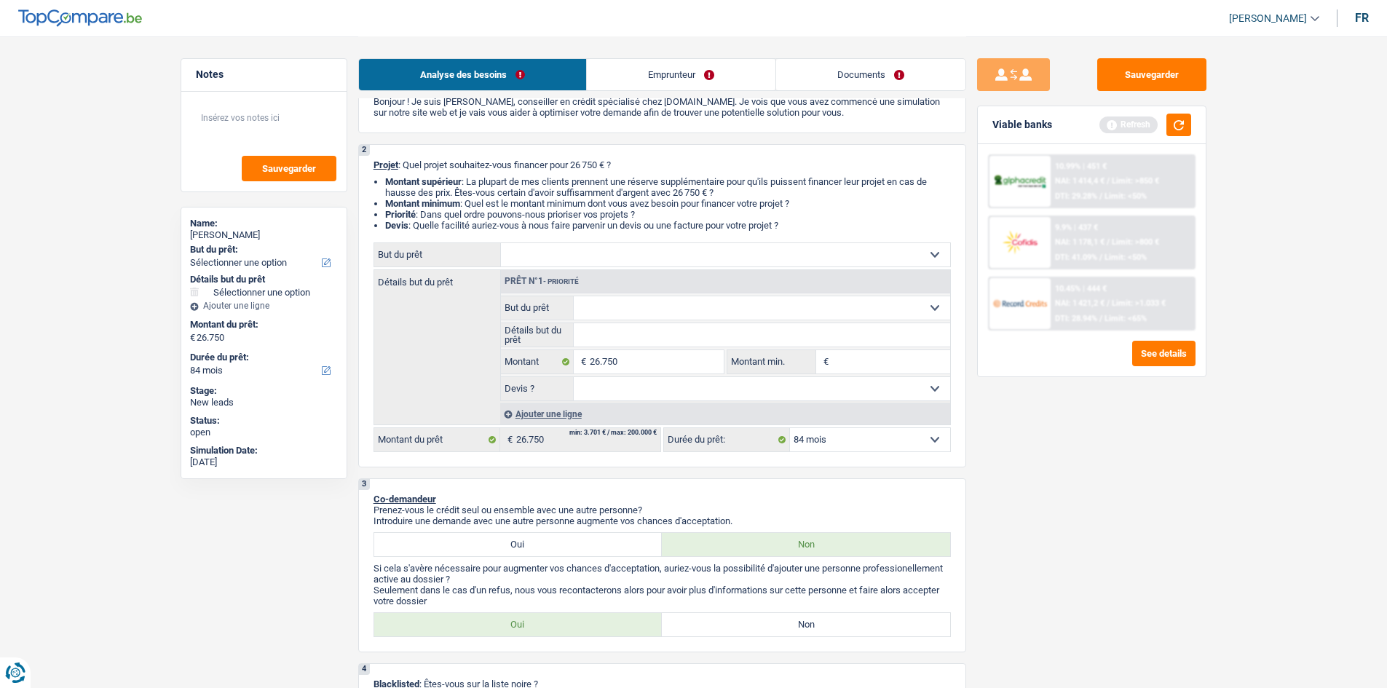
click at [607, 256] on select "Confort maison: meubles, textile, peinture, électroménager, outillage non-profe…" at bounding box center [725, 254] width 449 height 23
click at [636, 311] on select "Confort maison: meubles, textile, peinture, électroménager, outillage non-profe…" at bounding box center [762, 307] width 377 height 23
select select "houseOrGarden"
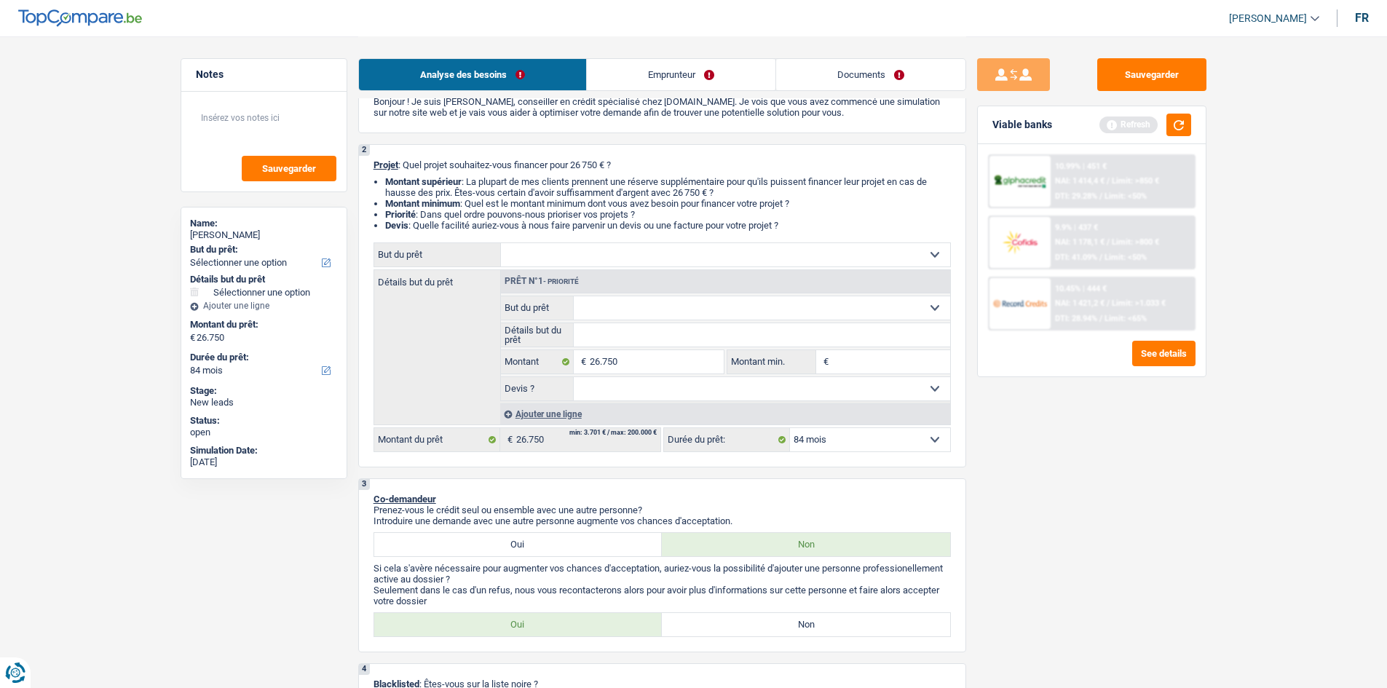
select select "houseOrGarden"
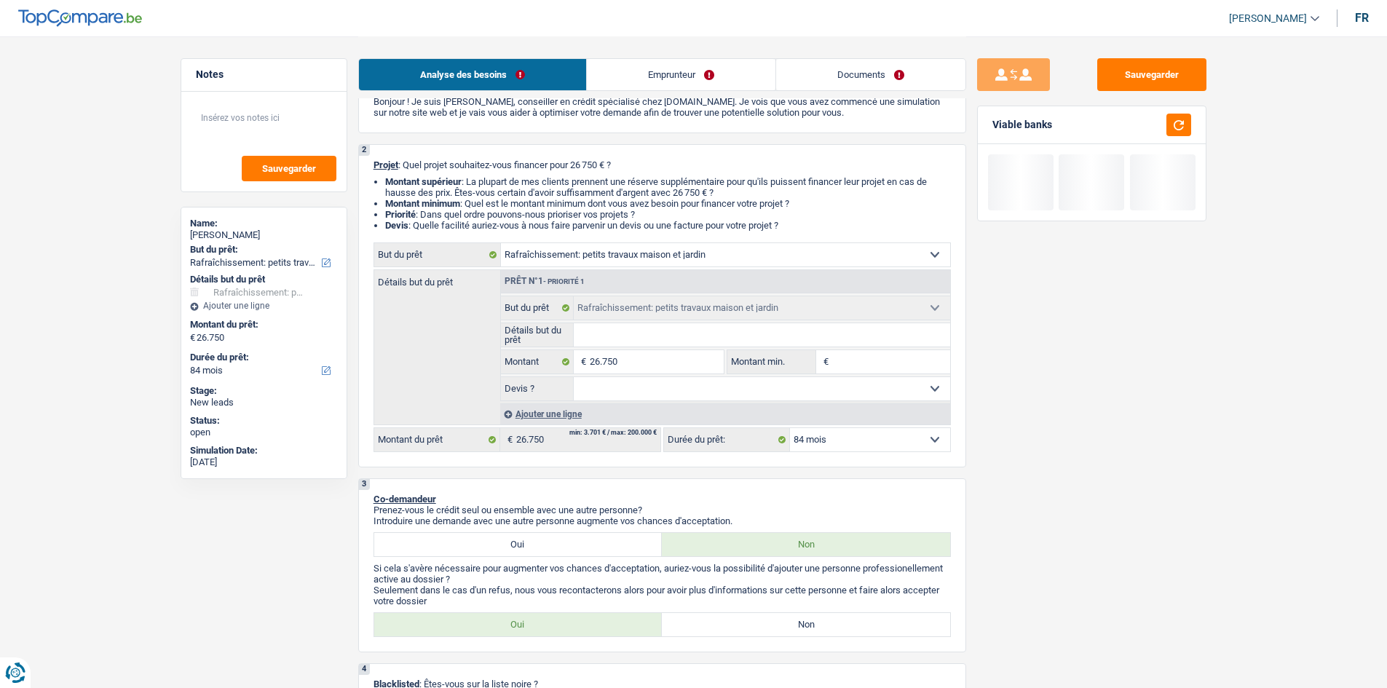
click at [645, 324] on input "Détails but du prêt" at bounding box center [762, 334] width 377 height 23
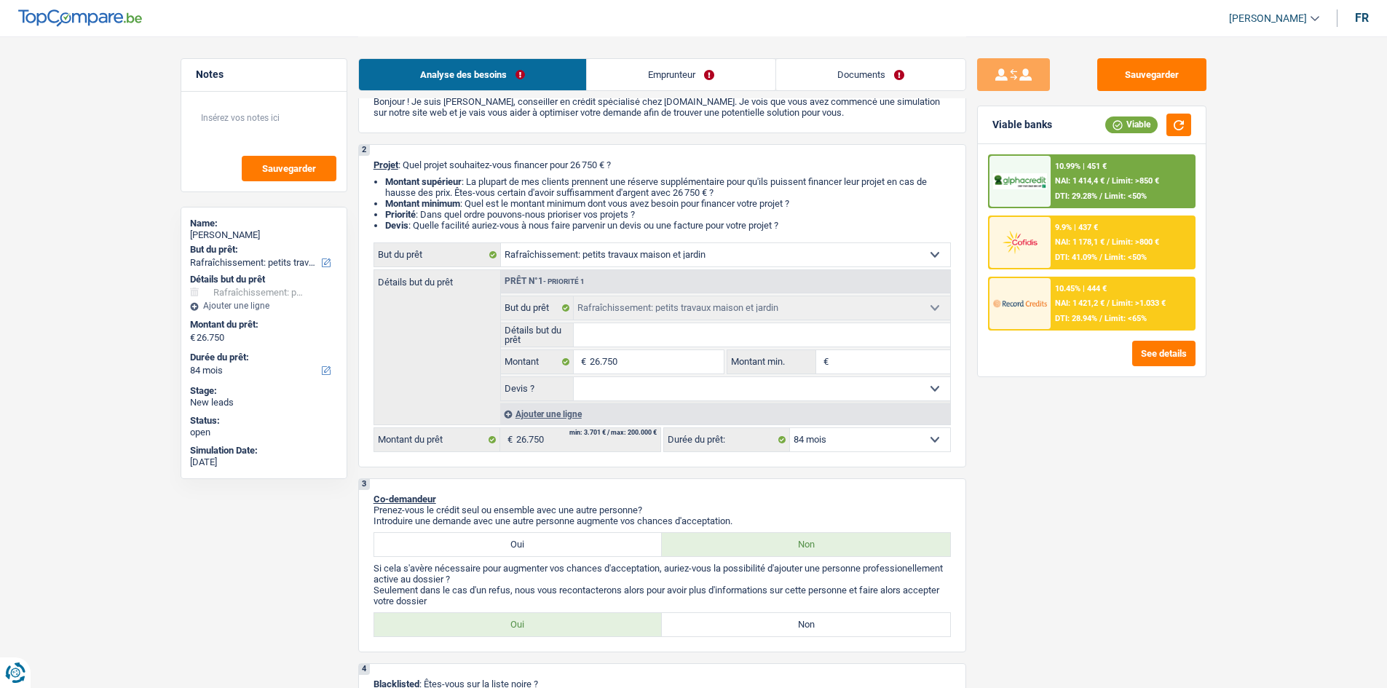
type input "t"
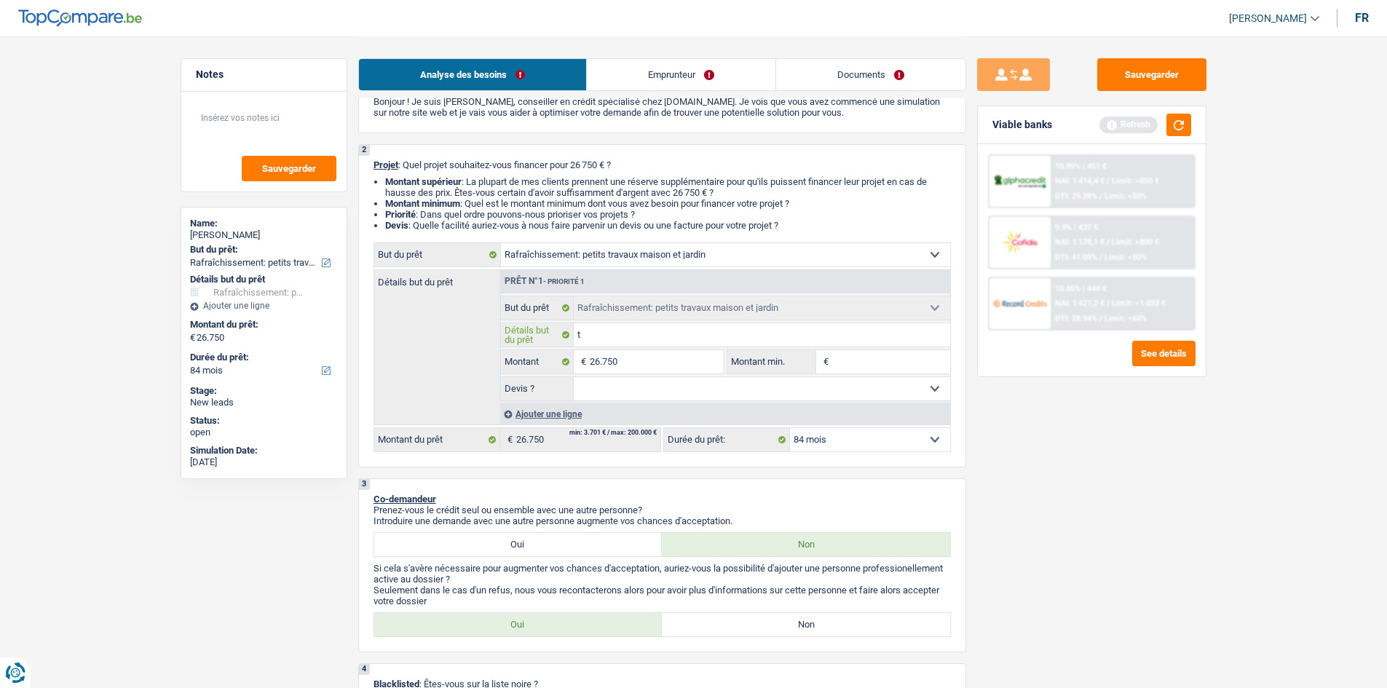
type input "to"
type input "toi"
type input "toit"
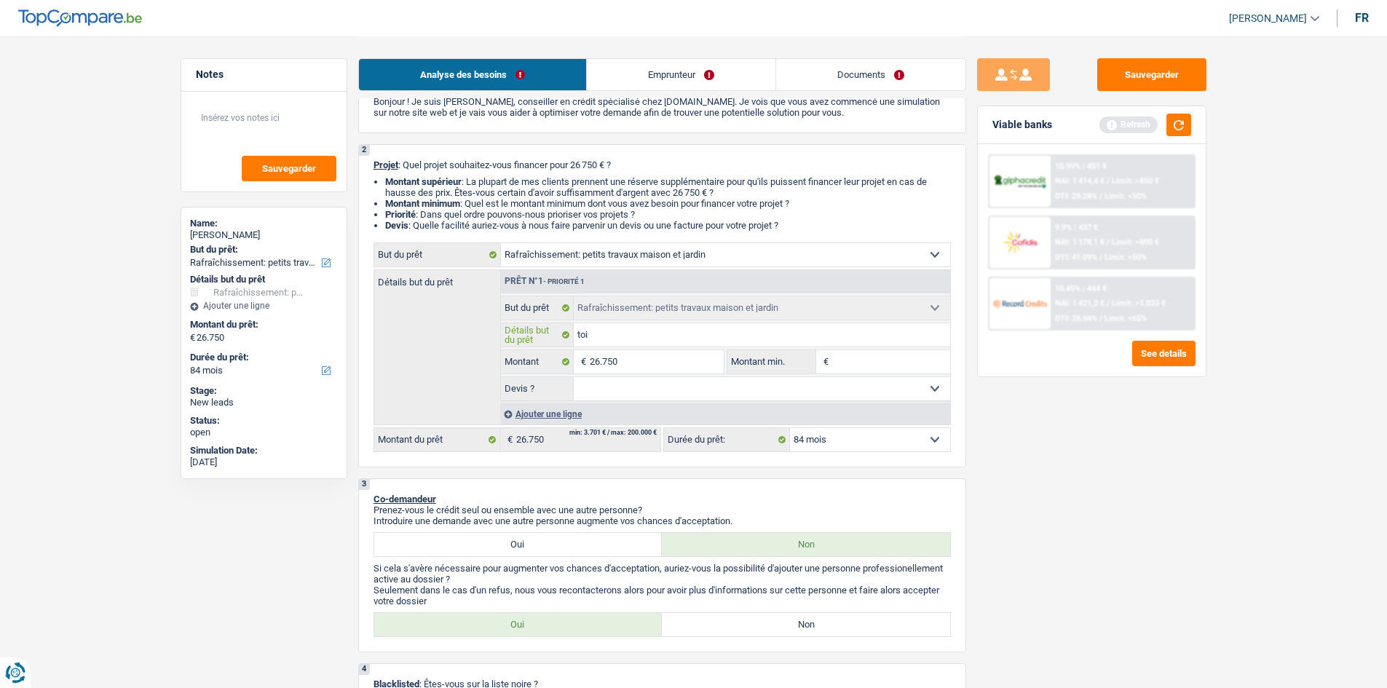
type input "toit"
type input "toitu"
type input "toitut"
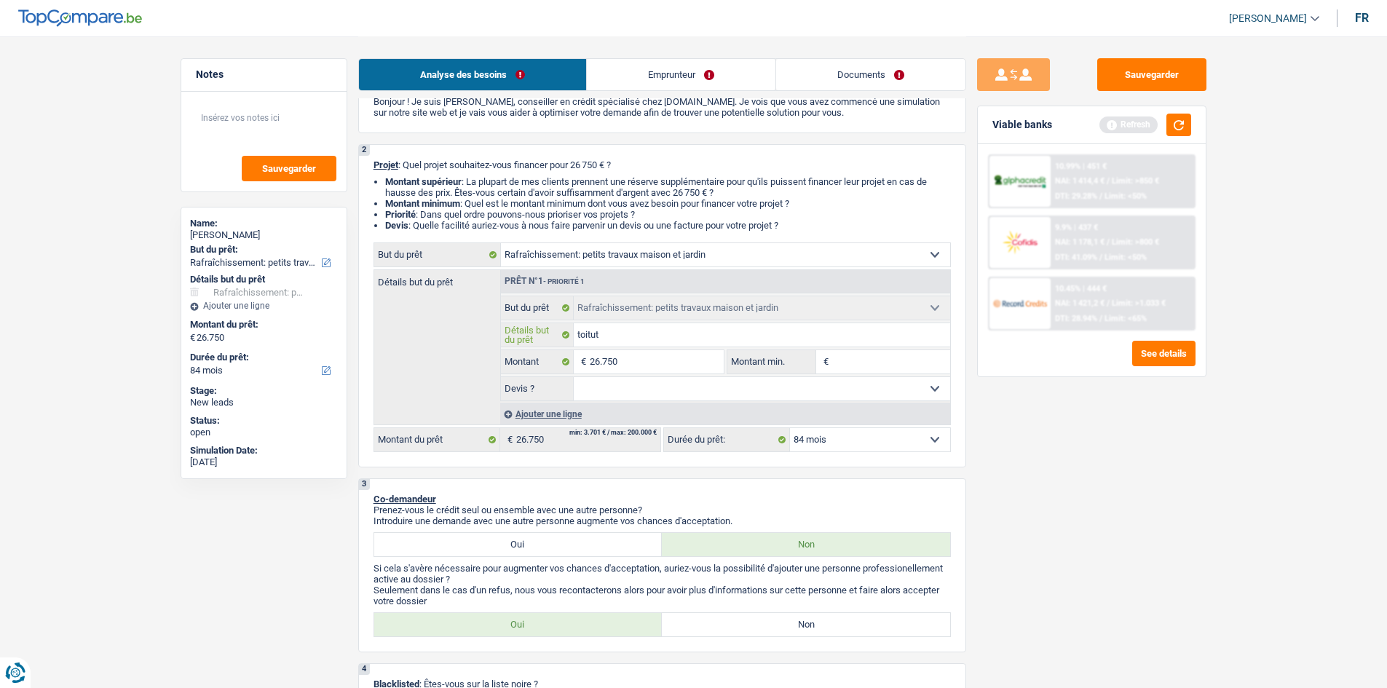
type input "toitu"
type input "toit"
type input "toi"
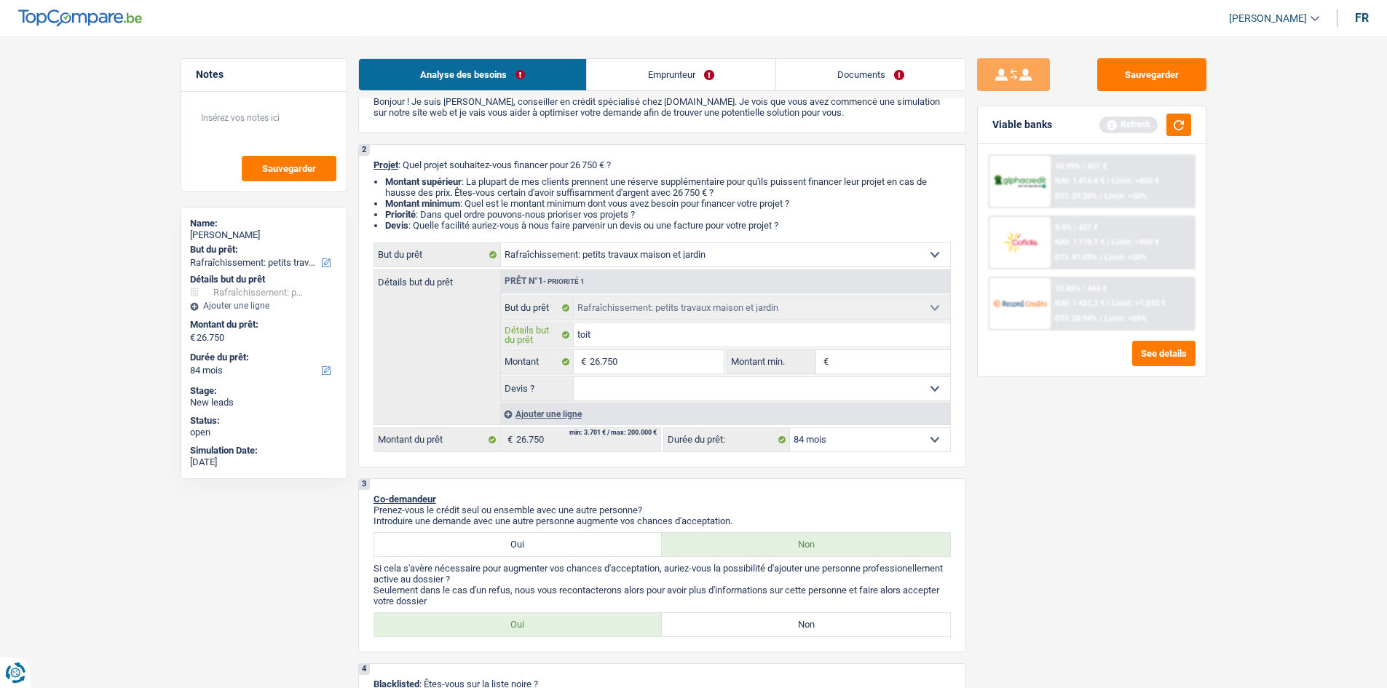
type input "toi"
type input "to"
type input "t"
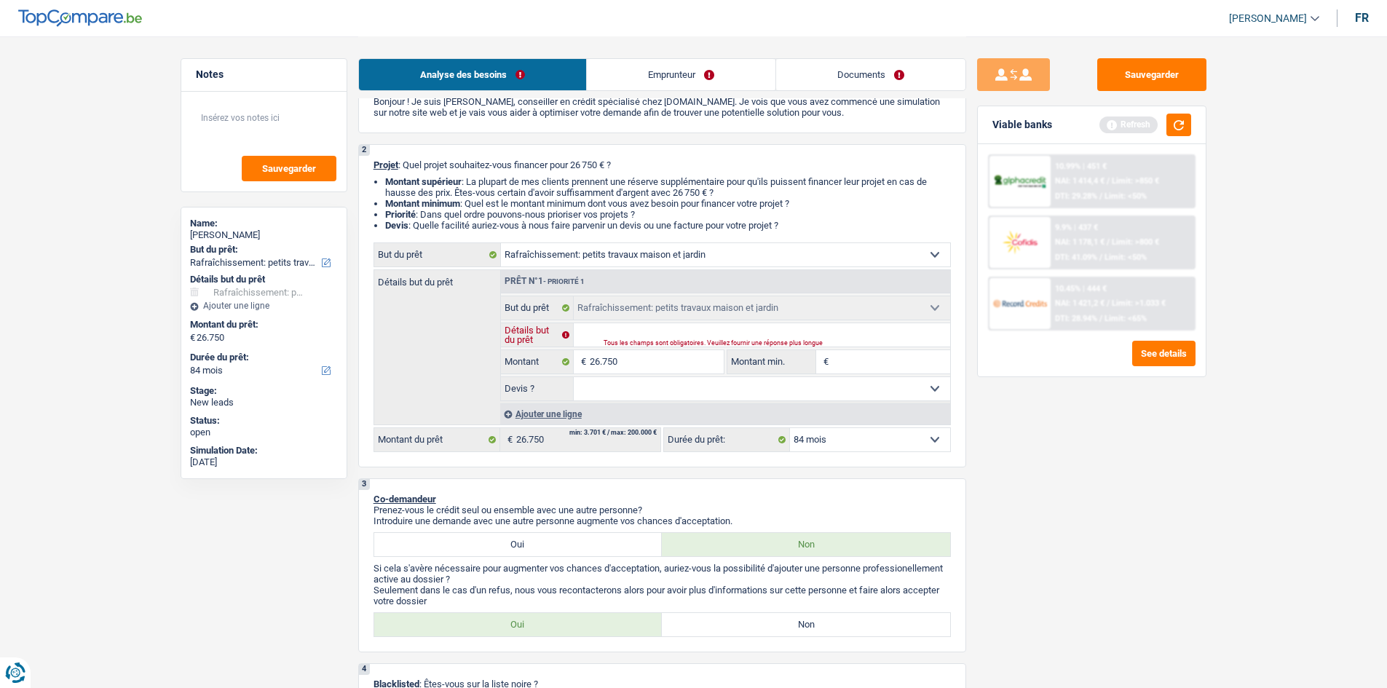
click at [620, 334] on input "Détails but du prêt" at bounding box center [762, 334] width 377 height 23
type input "T"
type input "To"
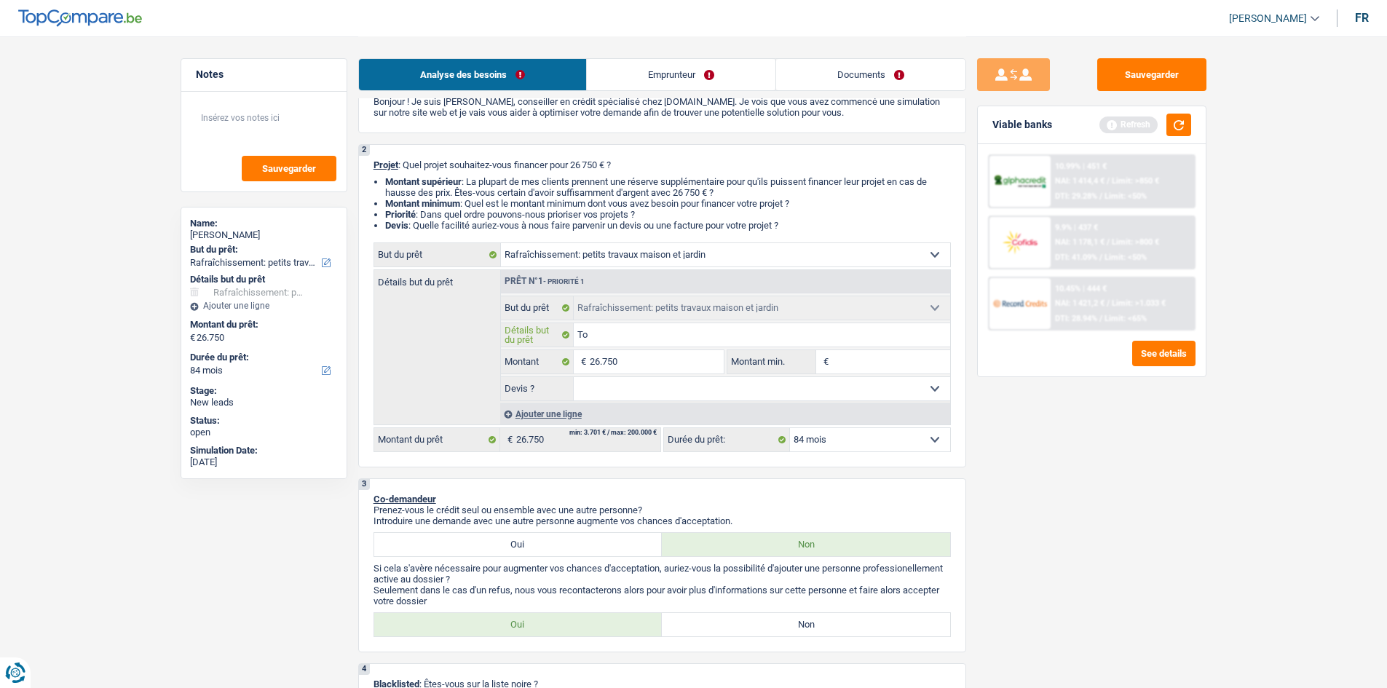
type input "Toi"
type input "Toit"
type input "Toitu"
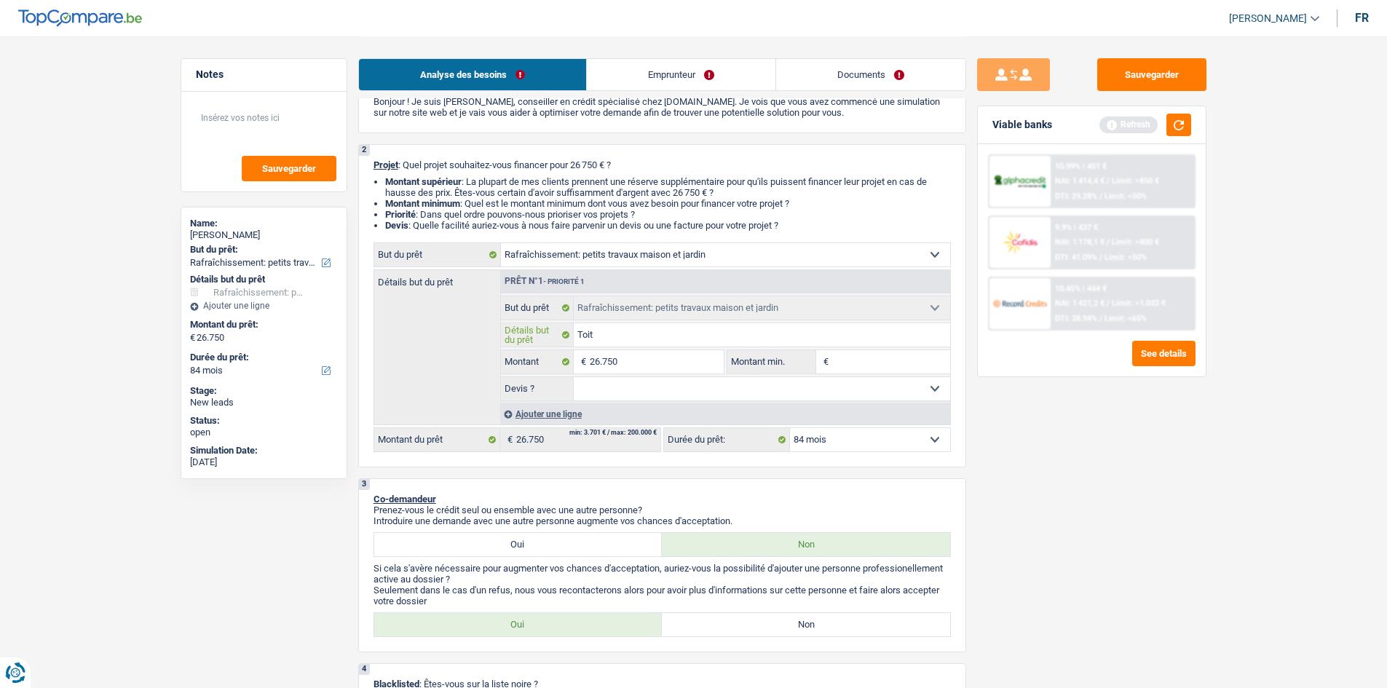
type input "Toitu"
type input "Toitur"
type input "Toiture"
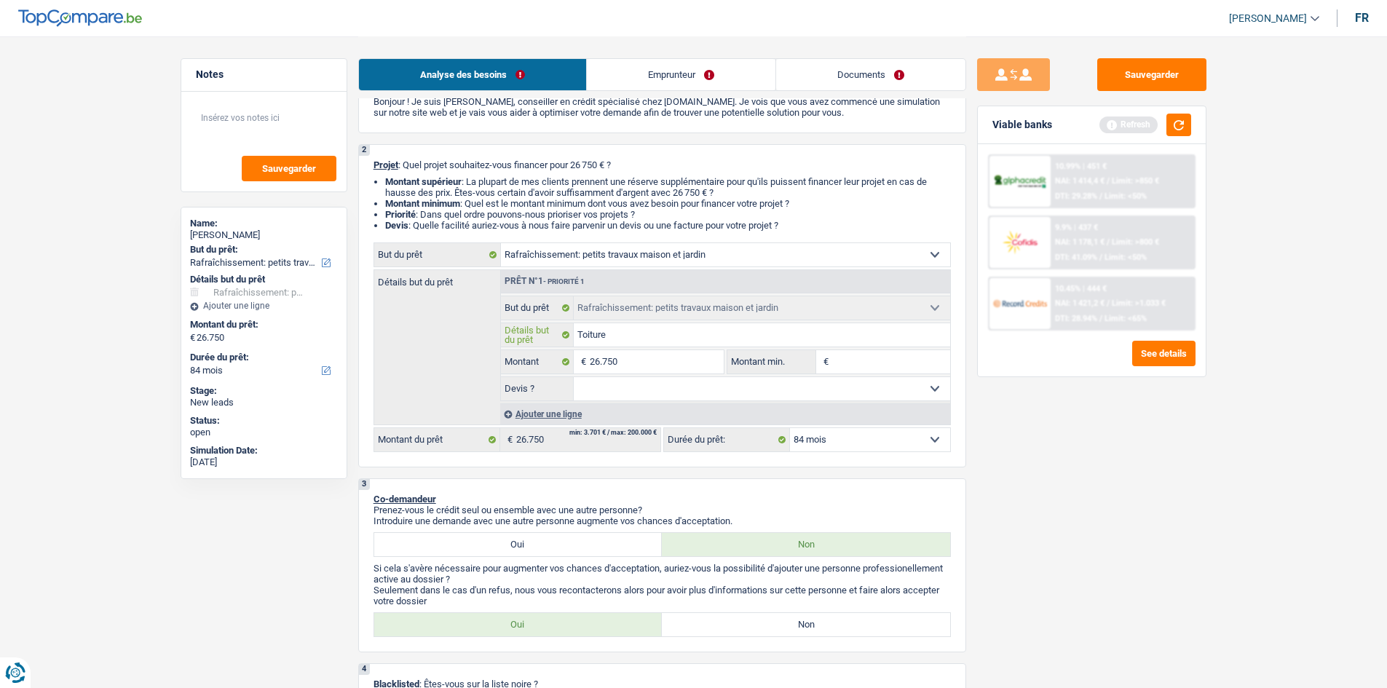
type input "Toiture"
click at [851, 356] on input "Montant min." at bounding box center [891, 361] width 118 height 23
click at [713, 396] on select "Oui Non Non répondu Sélectionner une option" at bounding box center [762, 388] width 377 height 23
select select "yes"
click at [574, 377] on select "Oui Non Non répondu Sélectionner une option" at bounding box center [762, 388] width 377 height 23
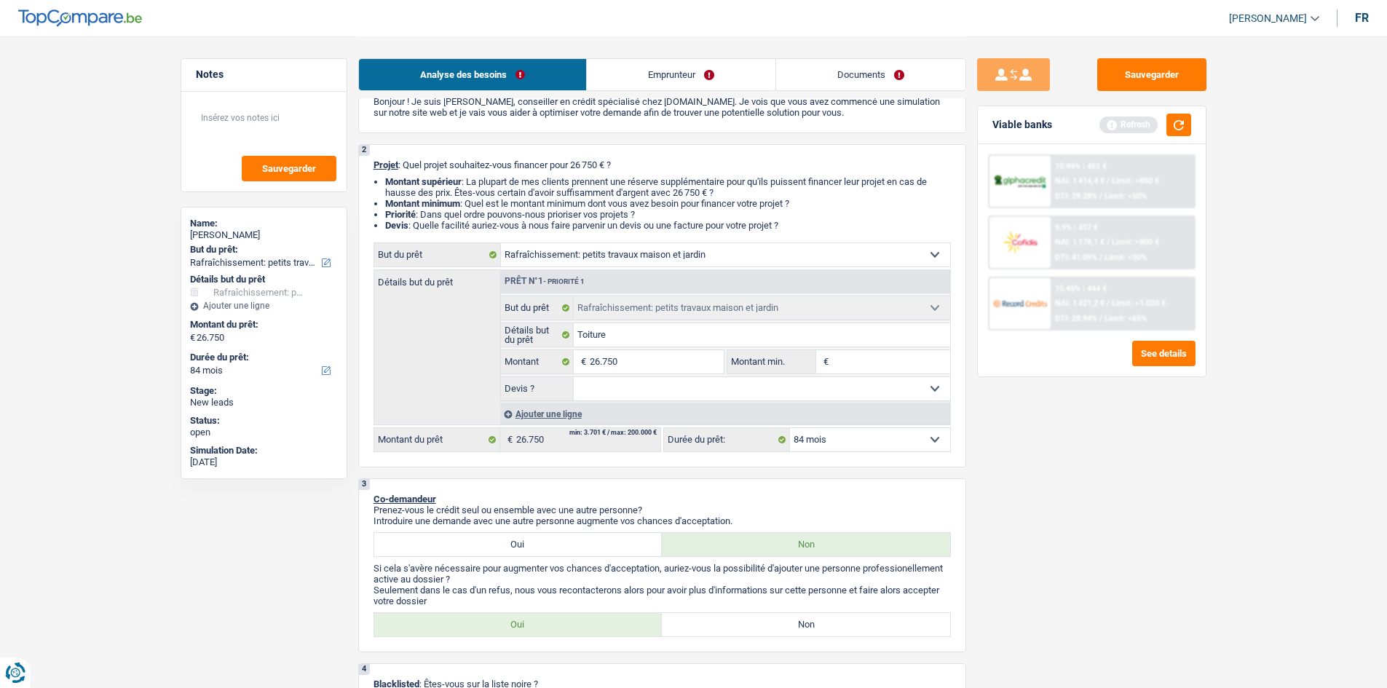
select select "yes"
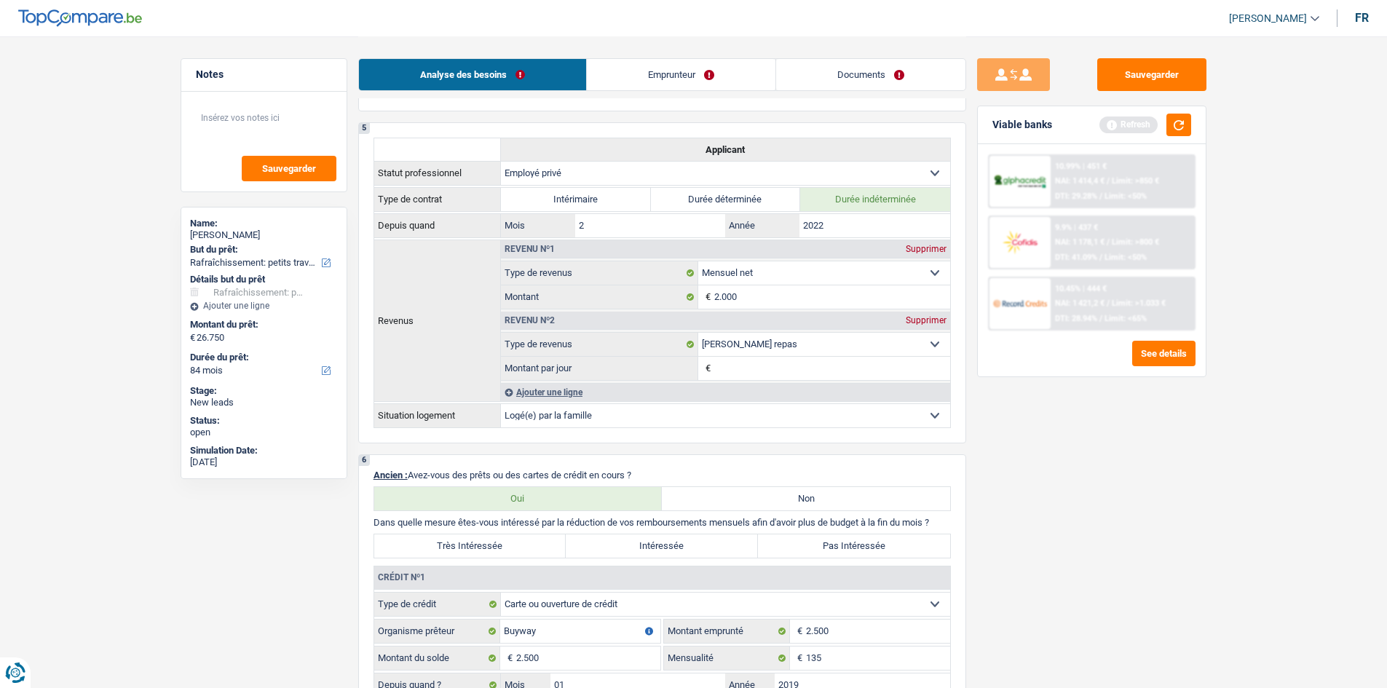
scroll to position [510, 0]
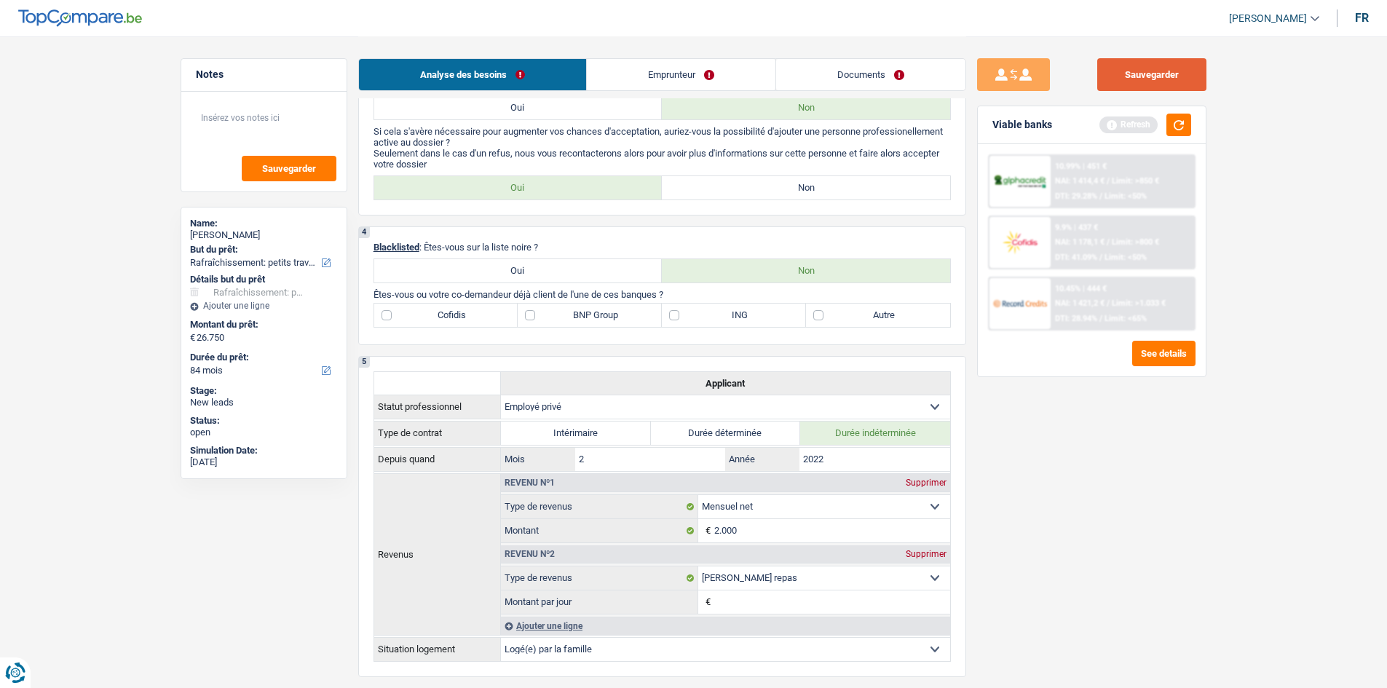
drag, startPoint x: 1166, startPoint y: 65, endPoint x: 1124, endPoint y: 68, distance: 42.4
click at [1166, 66] on button "Sauvegarder" at bounding box center [1152, 74] width 109 height 33
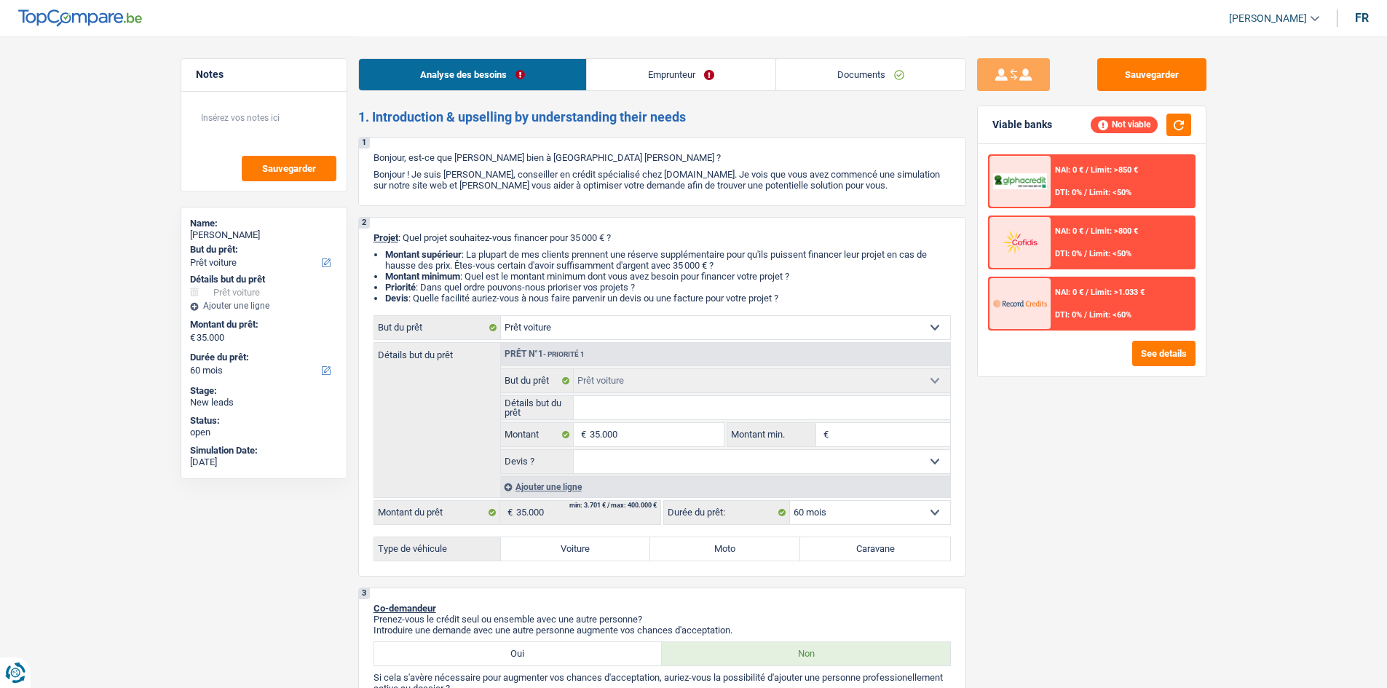
select select "car"
select select "60"
select select "car"
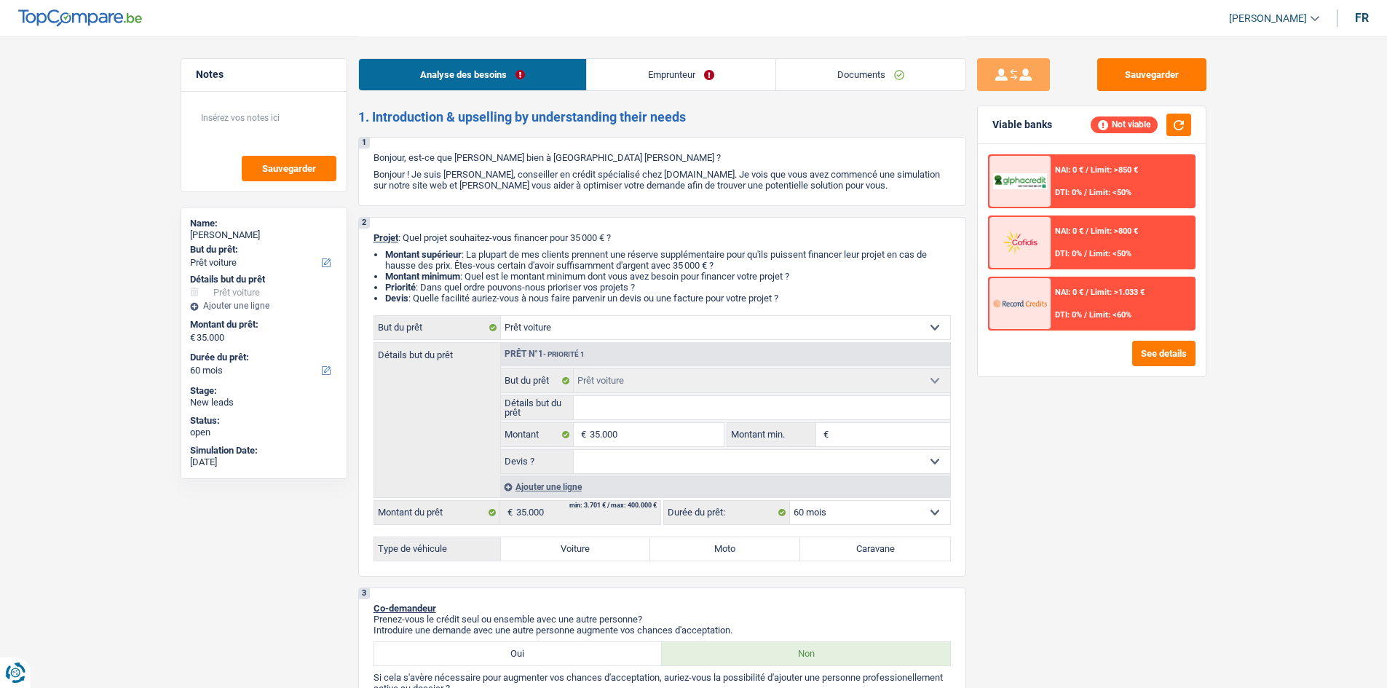
select select "60"
select select "car"
select select "60"
click at [652, 437] on input "35.000" at bounding box center [656, 434] width 133 height 23
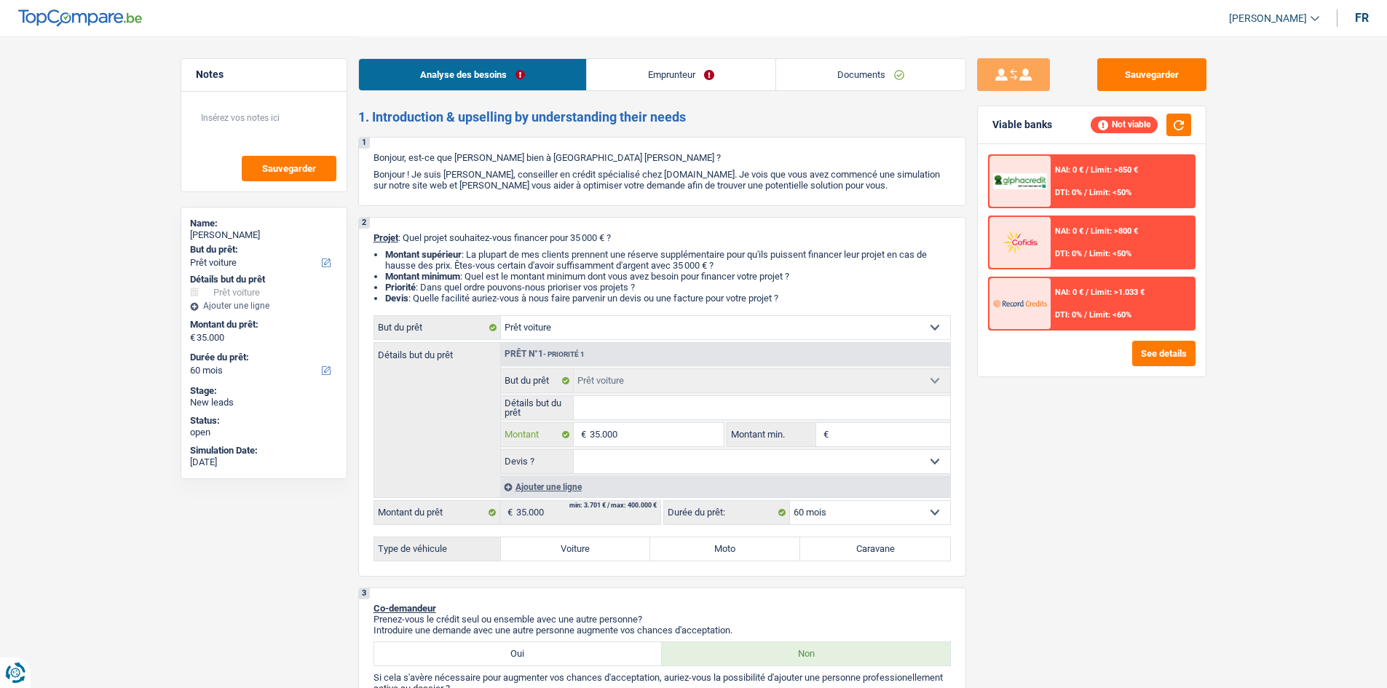
type input "3.500"
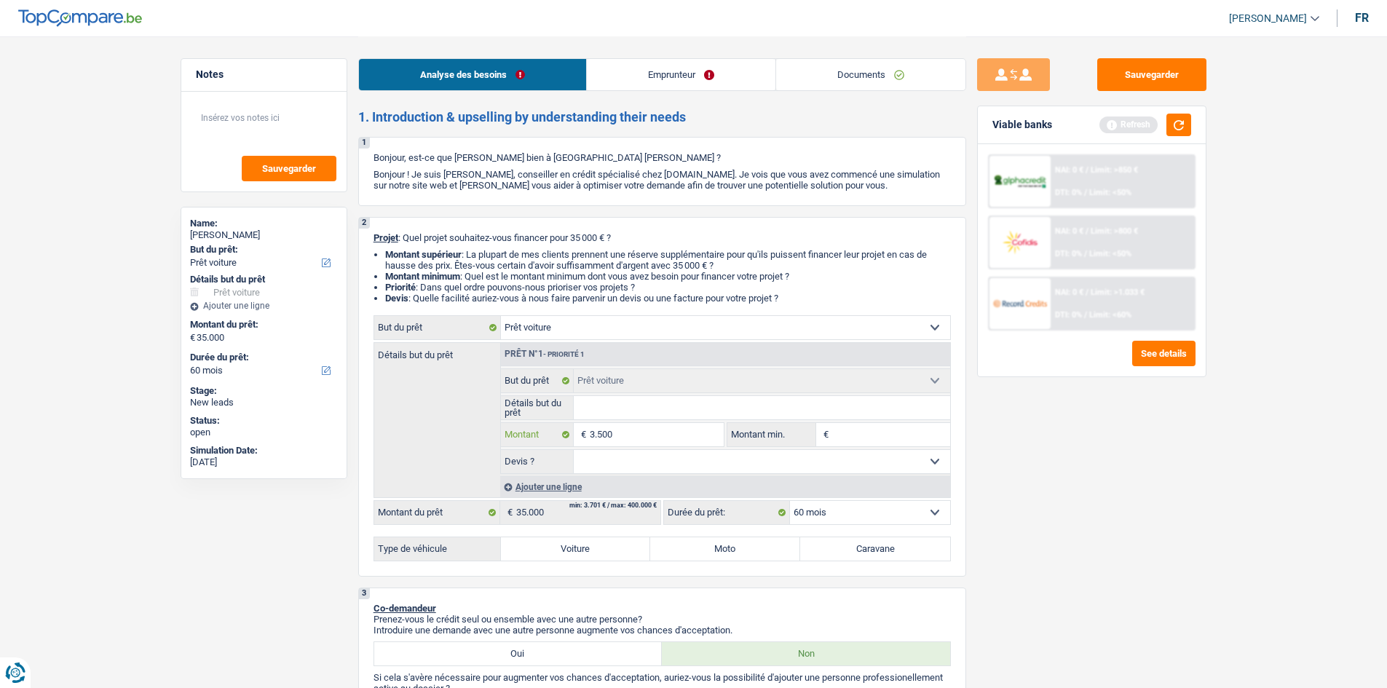
type input "350"
type input "35"
type input "3"
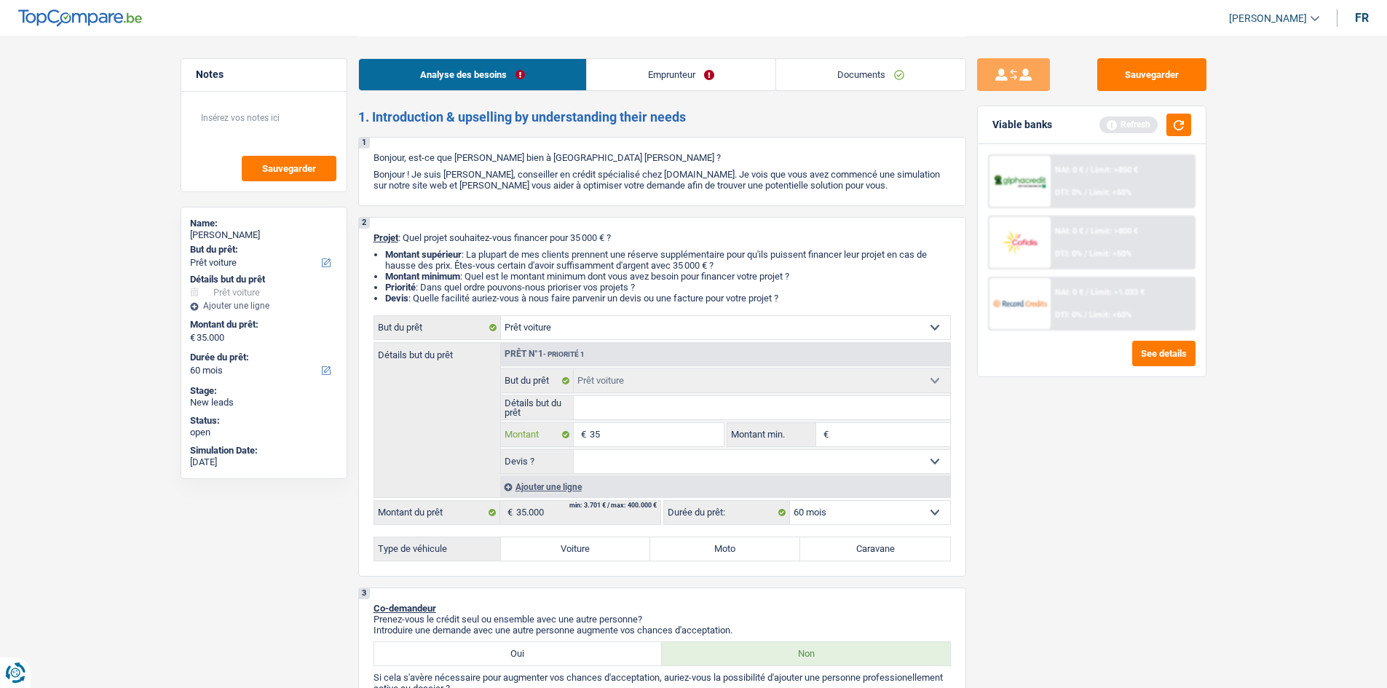
type input "3"
type input "39"
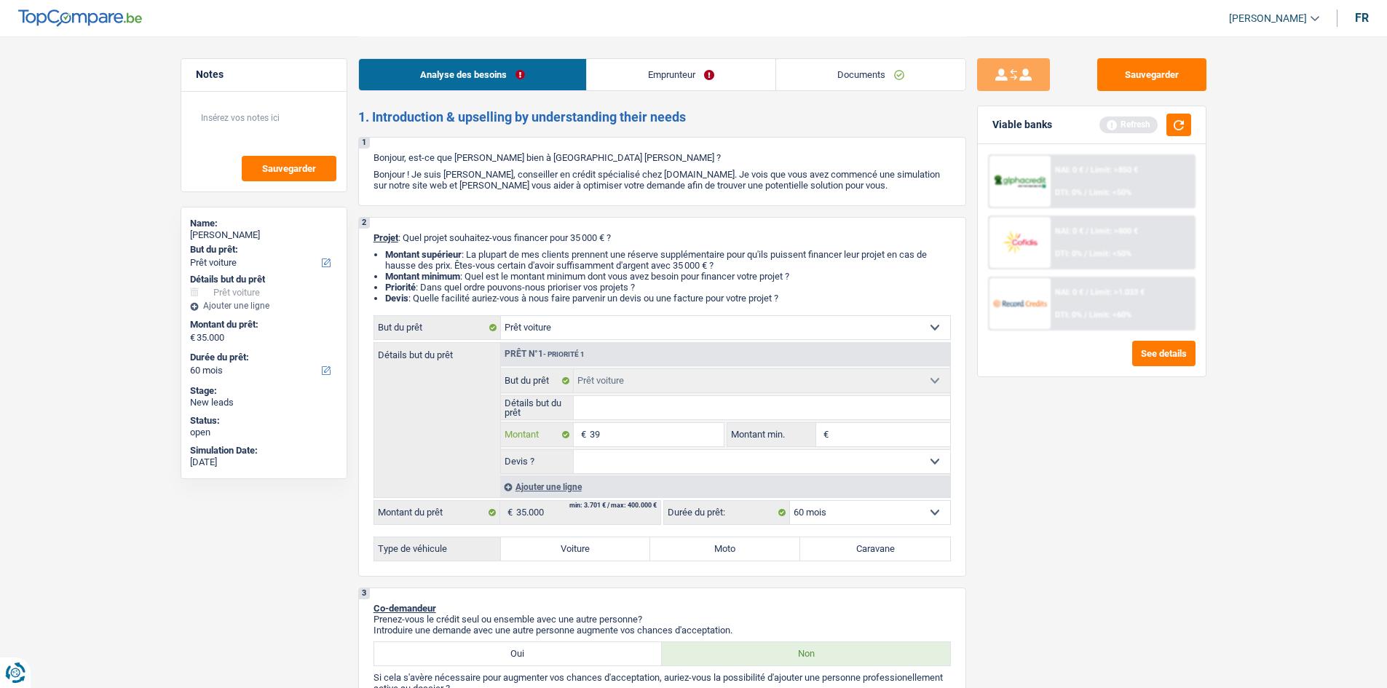
type input "399"
type input "39"
type input "399"
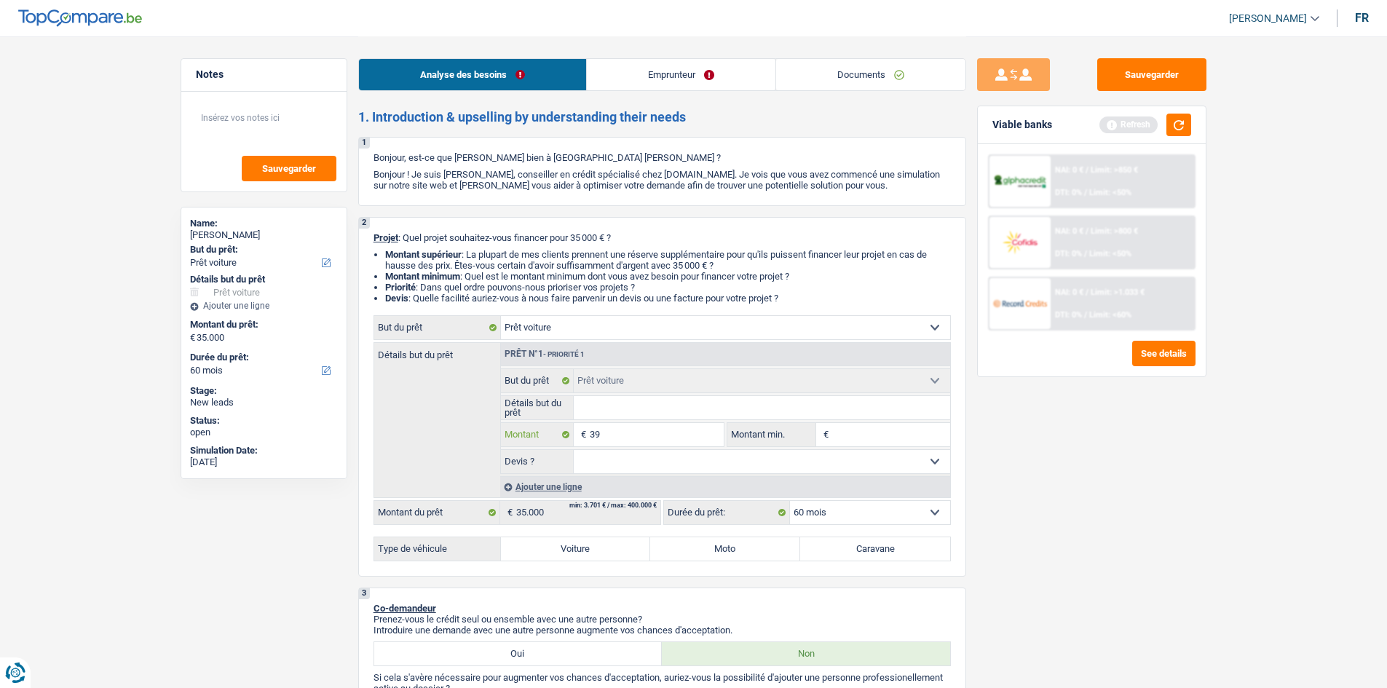
type input "399"
type input "3.992"
type input "39.920"
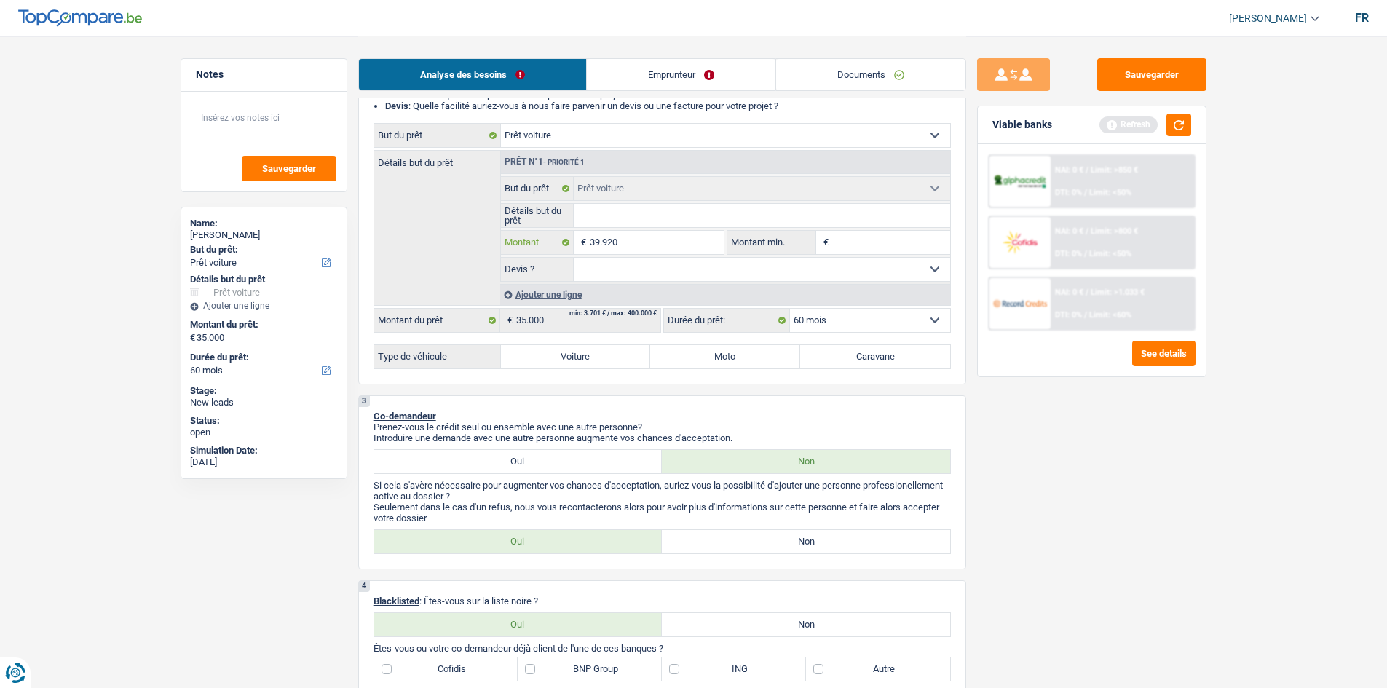
scroll to position [218, 0]
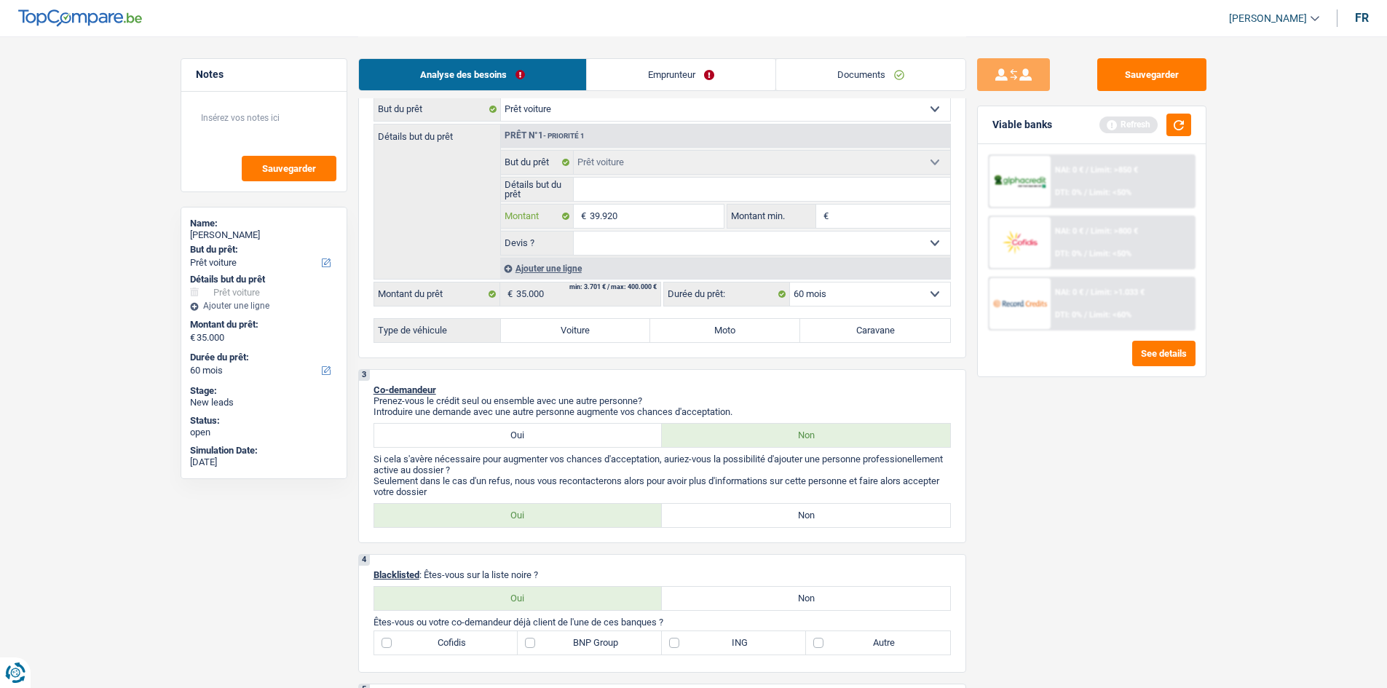
click at [650, 215] on input "39.920" at bounding box center [656, 216] width 133 height 23
type input "3.992"
type input "399"
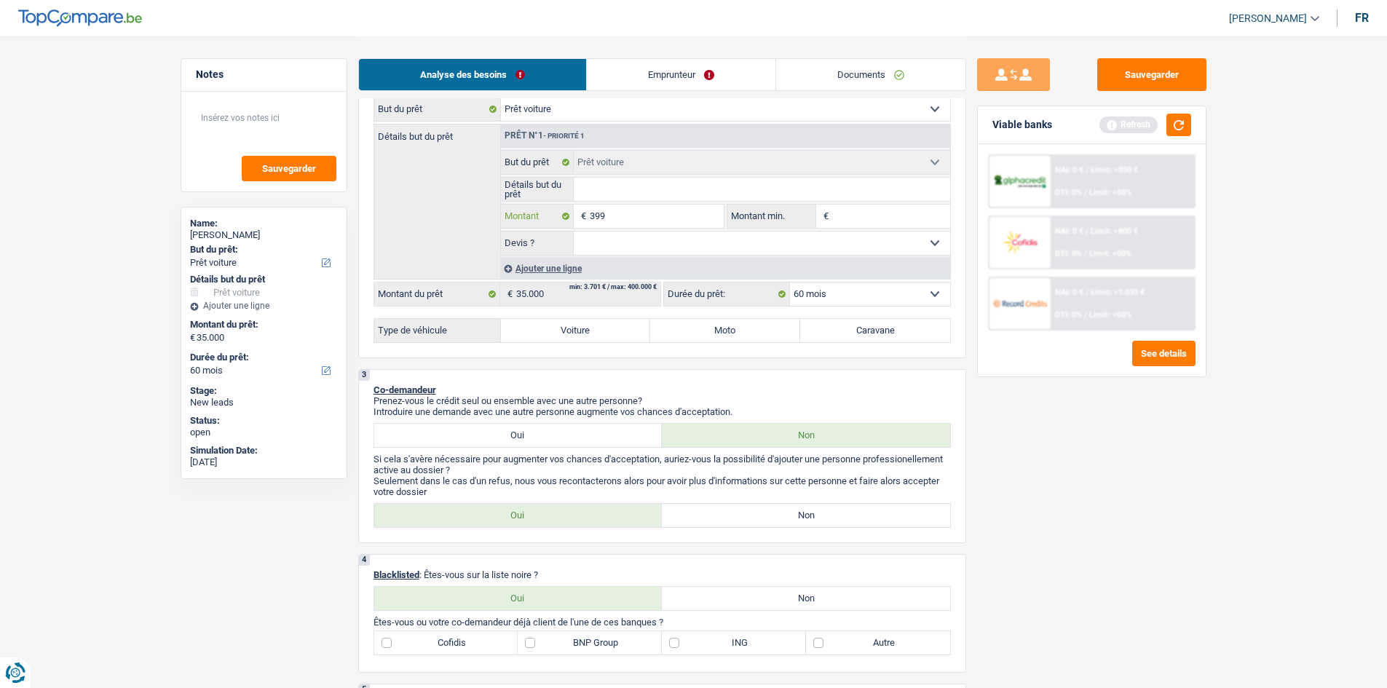
type input "39"
type input "3"
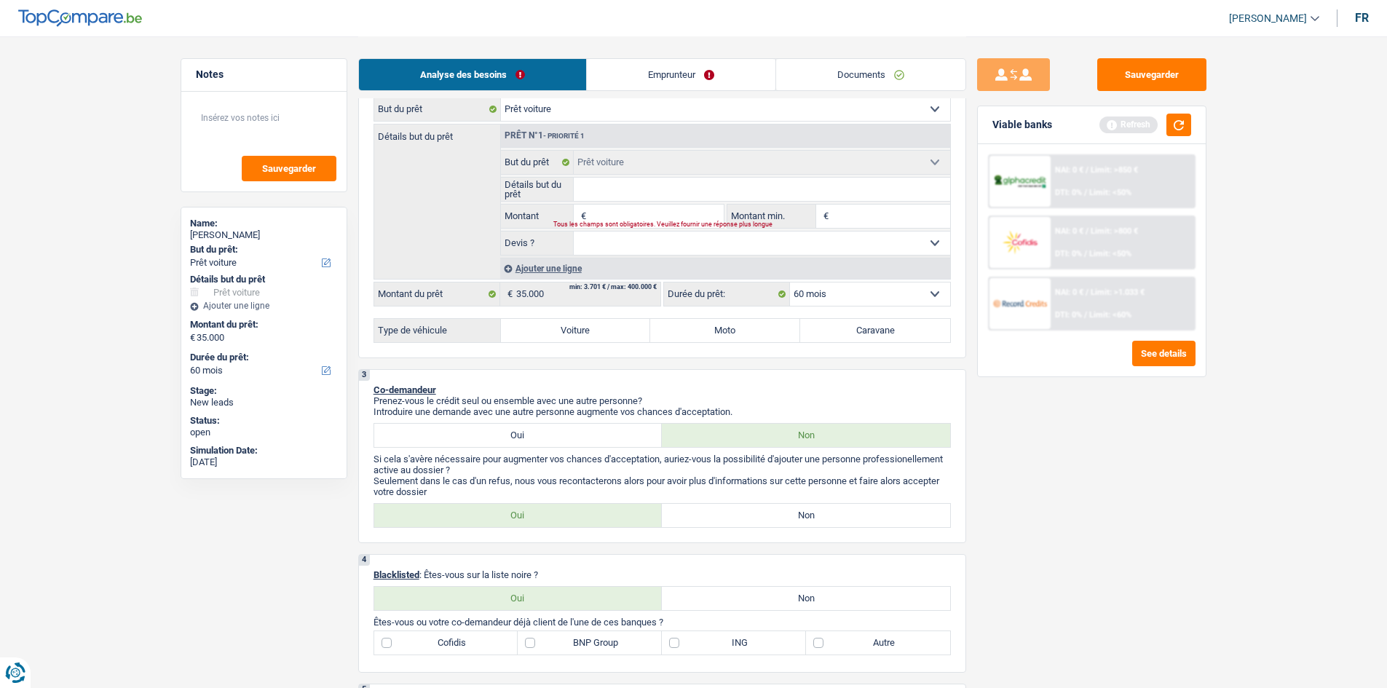
type input "3"
type input "35"
type input "350"
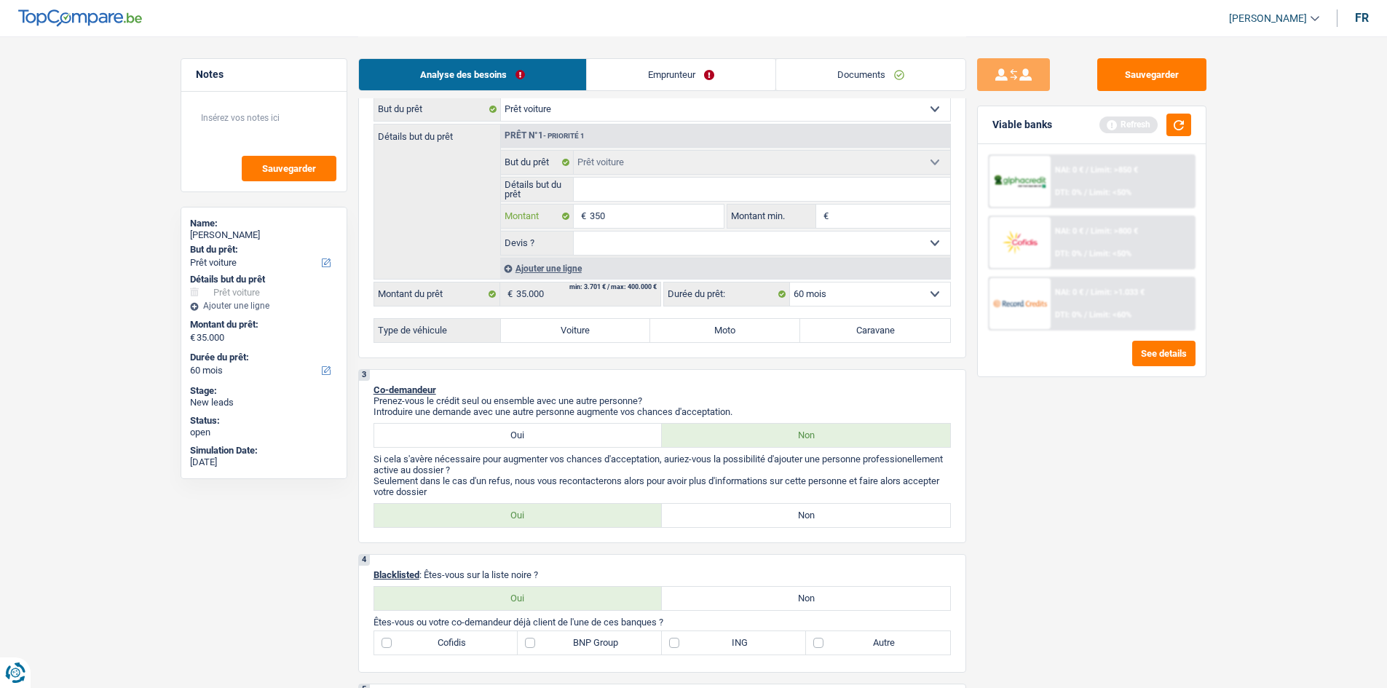
type input "3.500"
type input "35.000"
type input "350.000"
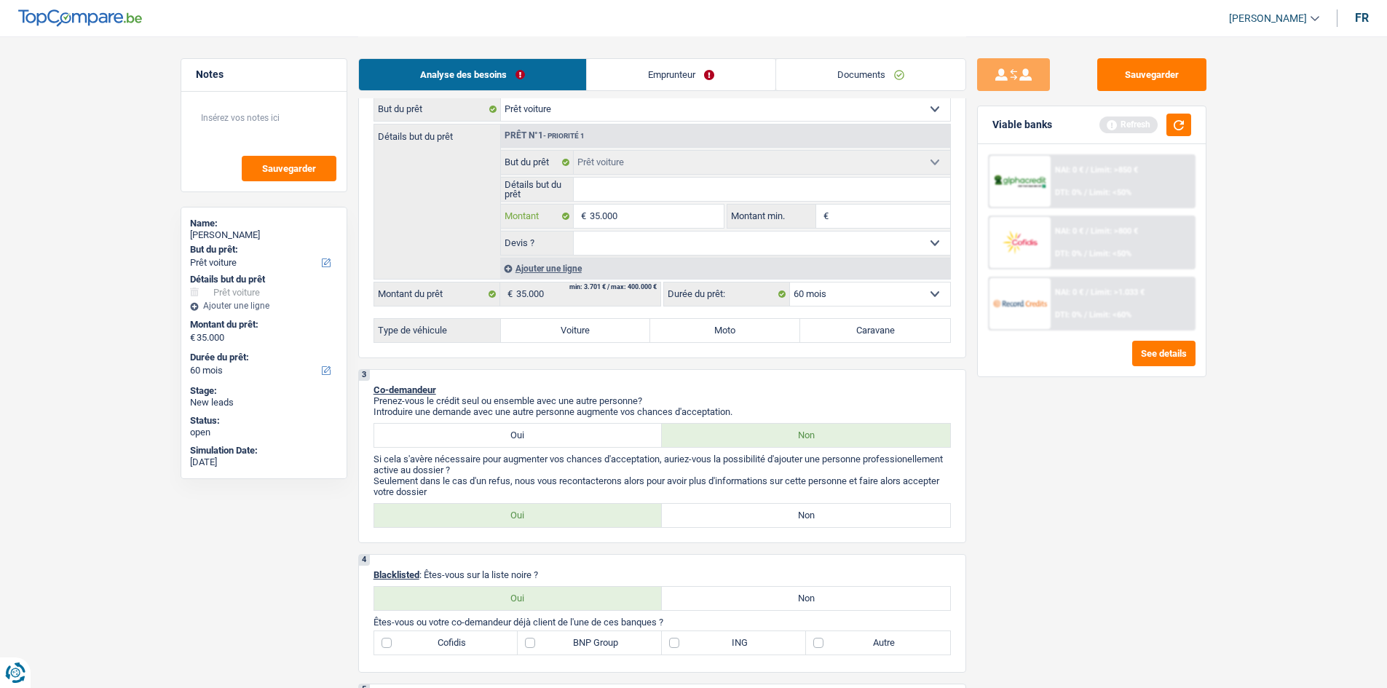
type input "350.000"
type input "35.000"
click at [876, 213] on input "Montant min." at bounding box center [891, 216] width 118 height 23
type input "3"
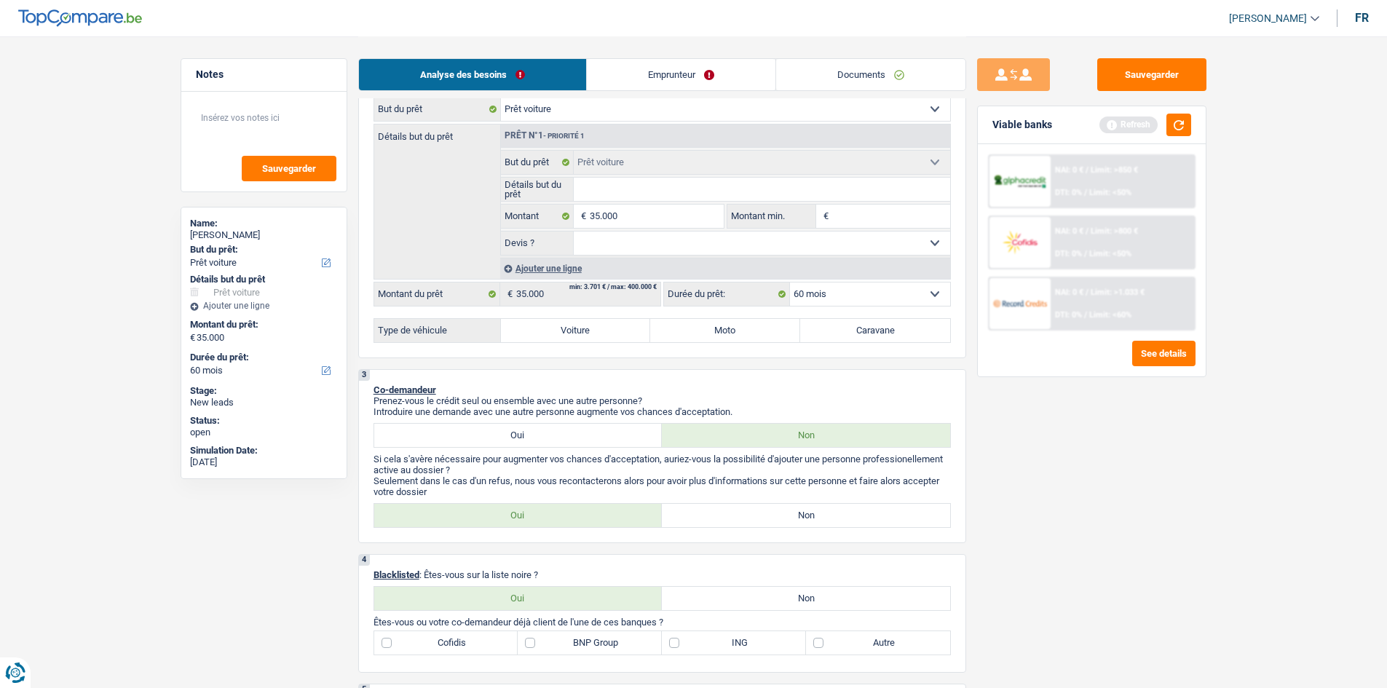
type input "3"
type input "32"
type input "320"
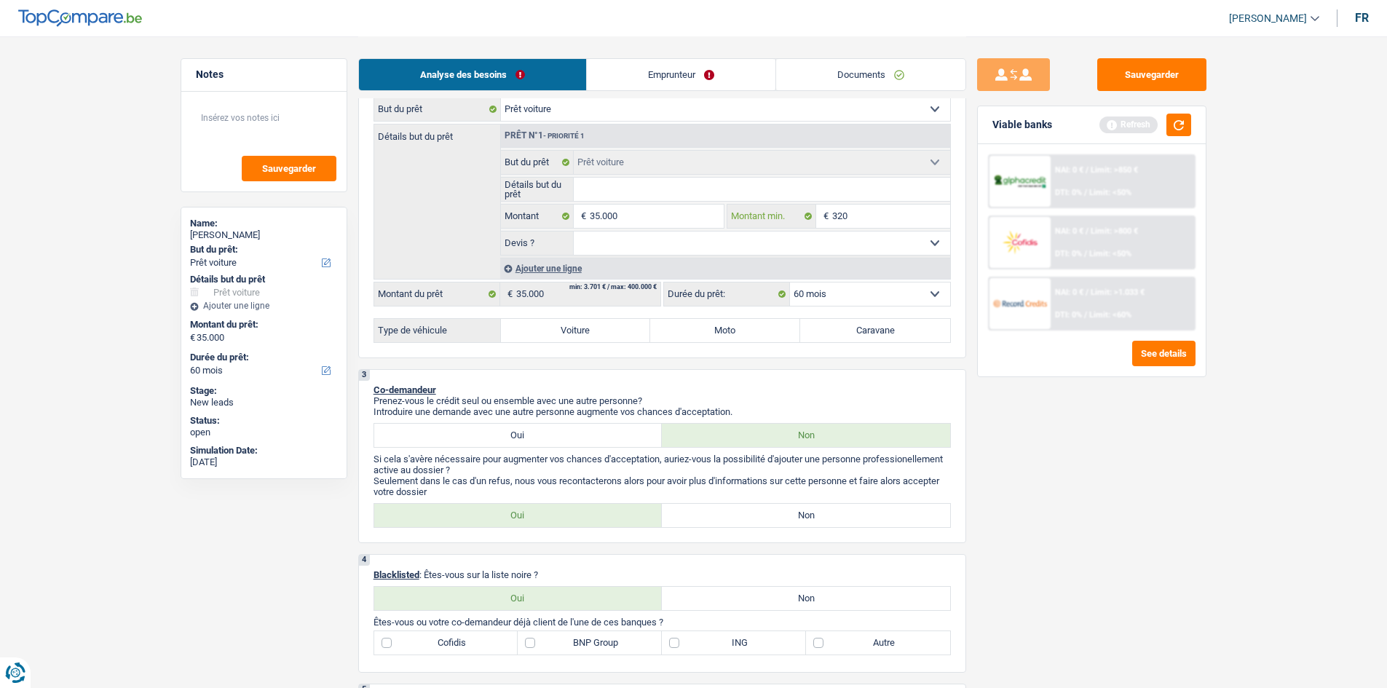
type input "3.200"
type input "32.000"
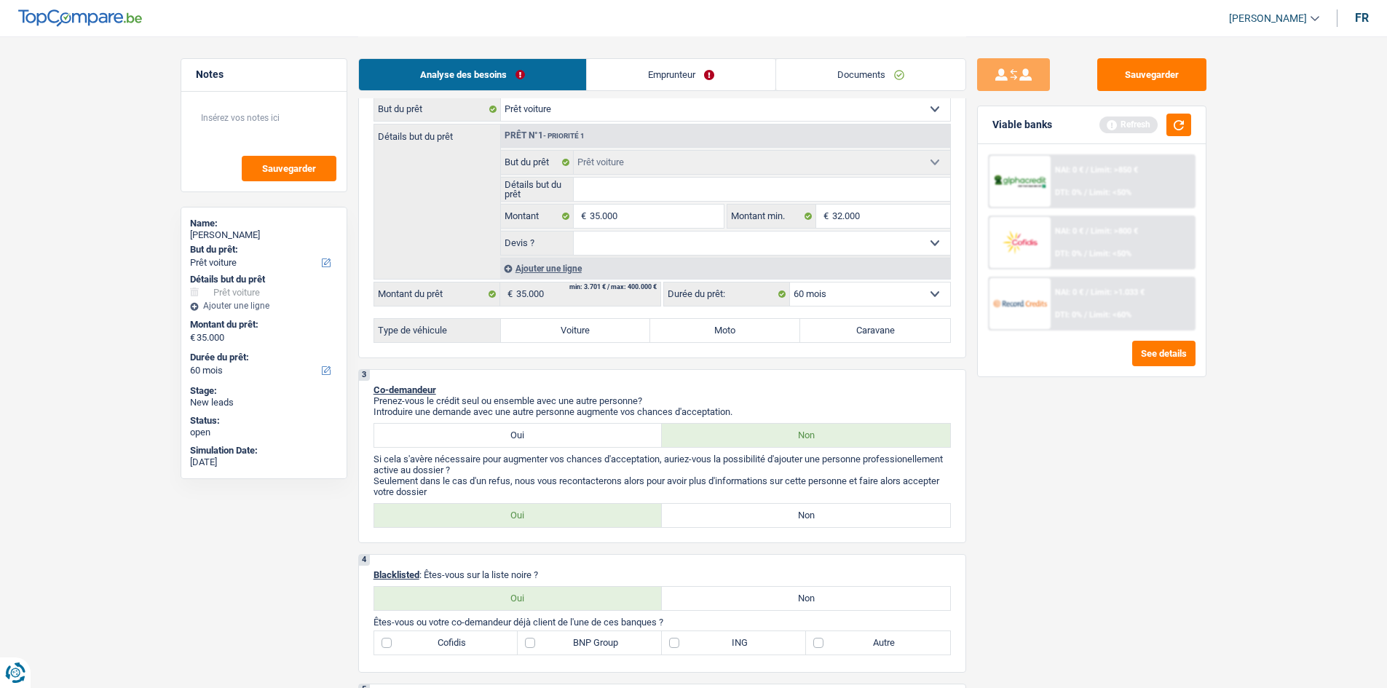
drag, startPoint x: 688, startPoint y: 244, endPoint x: 658, endPoint y: 243, distance: 29.1
click at [671, 242] on select "Oui Non Non répondu Sélectionner une option" at bounding box center [762, 243] width 377 height 23
select select "yes"
click at [574, 232] on select "Oui Non Non répondu Sélectionner une option" at bounding box center [762, 243] width 377 height 23
select select "yes"
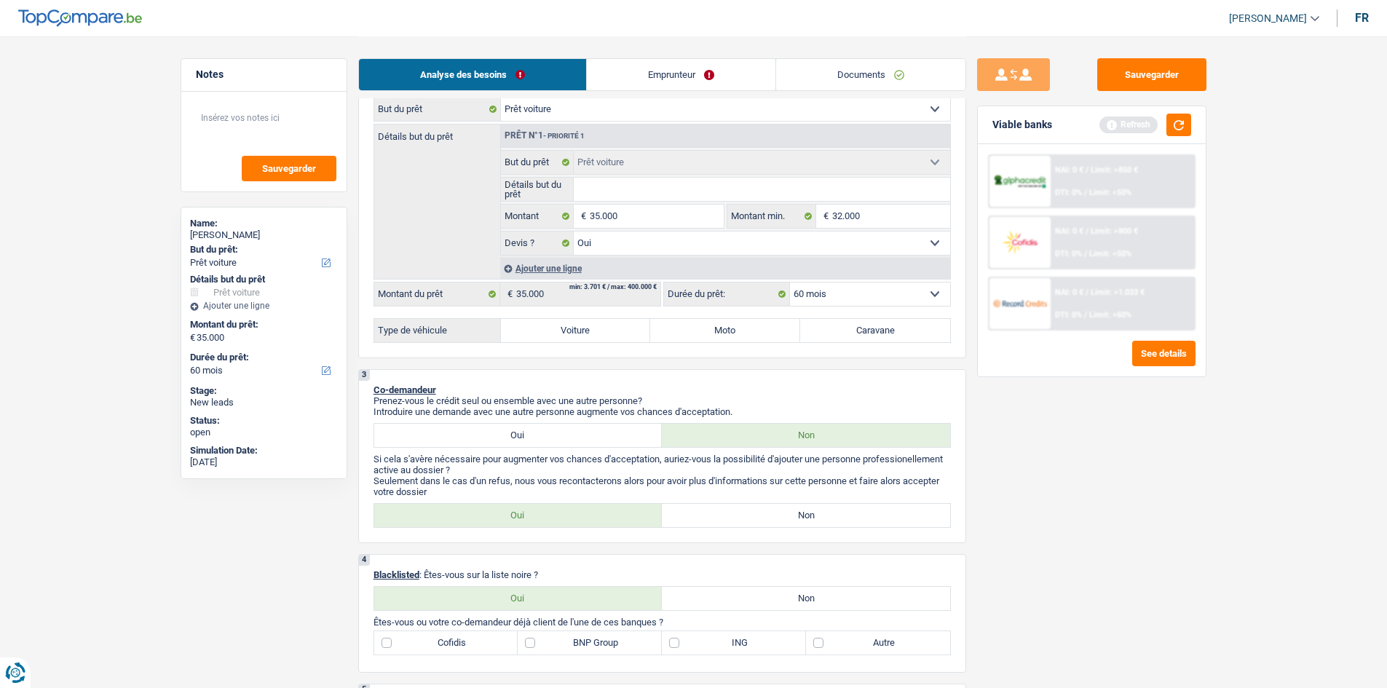
click at [614, 325] on label "Voiture" at bounding box center [576, 330] width 150 height 23
click at [614, 325] on input "Voiture" at bounding box center [576, 330] width 150 height 23
radio input "true"
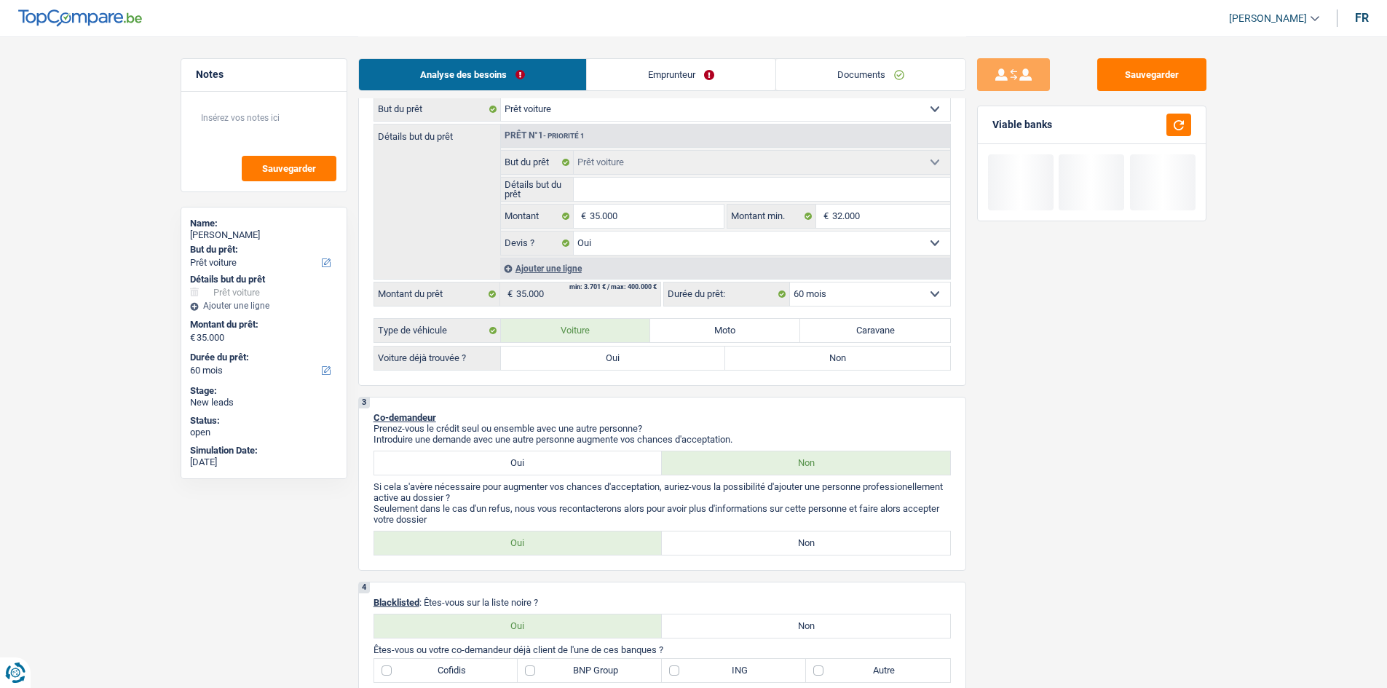
click at [589, 357] on label "Oui" at bounding box center [613, 358] width 225 height 23
click at [589, 357] on input "Oui" at bounding box center [613, 358] width 225 height 23
radio input "true"
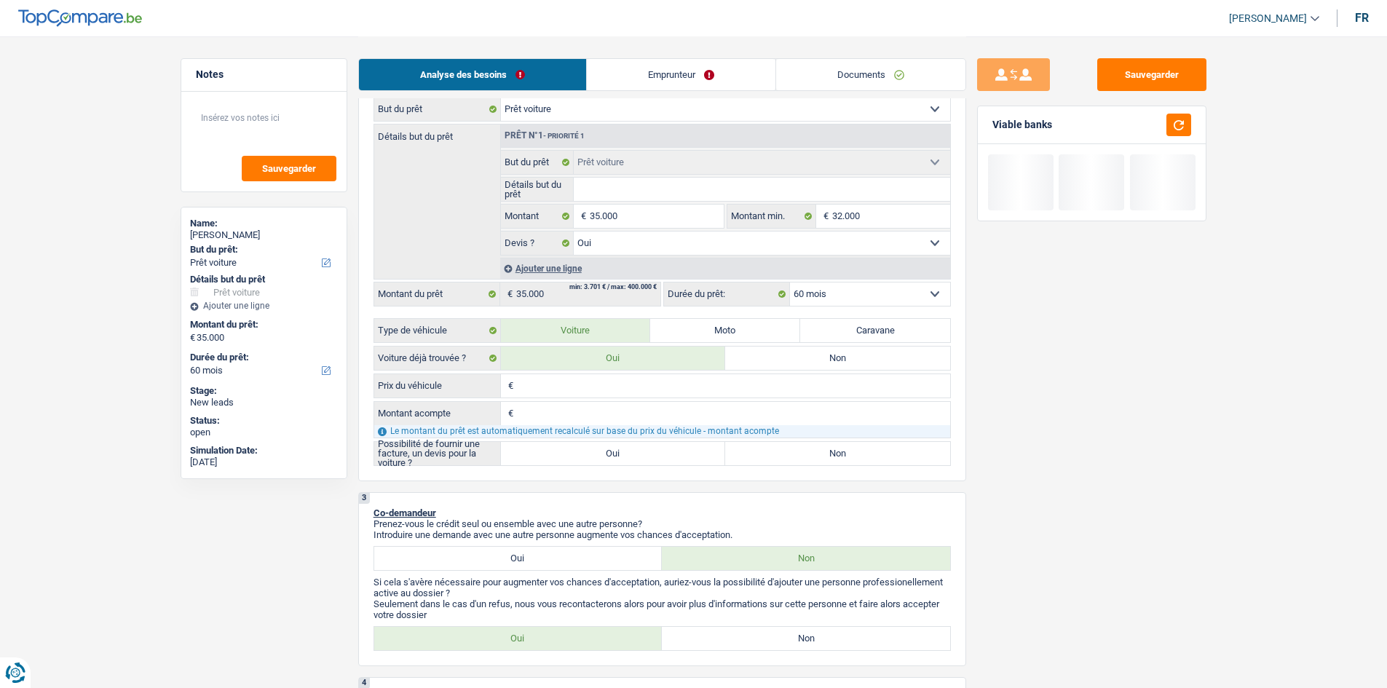
drag, startPoint x: 635, startPoint y: 183, endPoint x: 679, endPoint y: 176, distance: 44.3
click at [635, 183] on input "Détails but du prêt" at bounding box center [762, 189] width 377 height 23
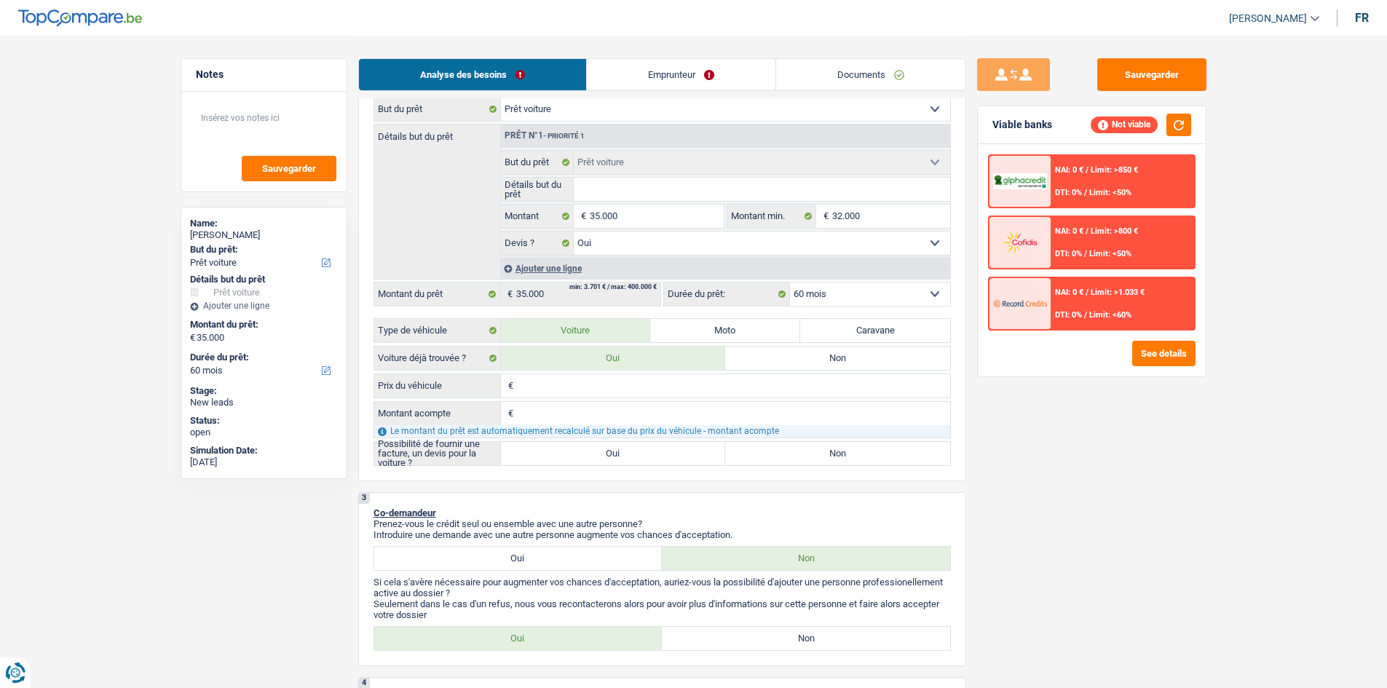
type input "a"
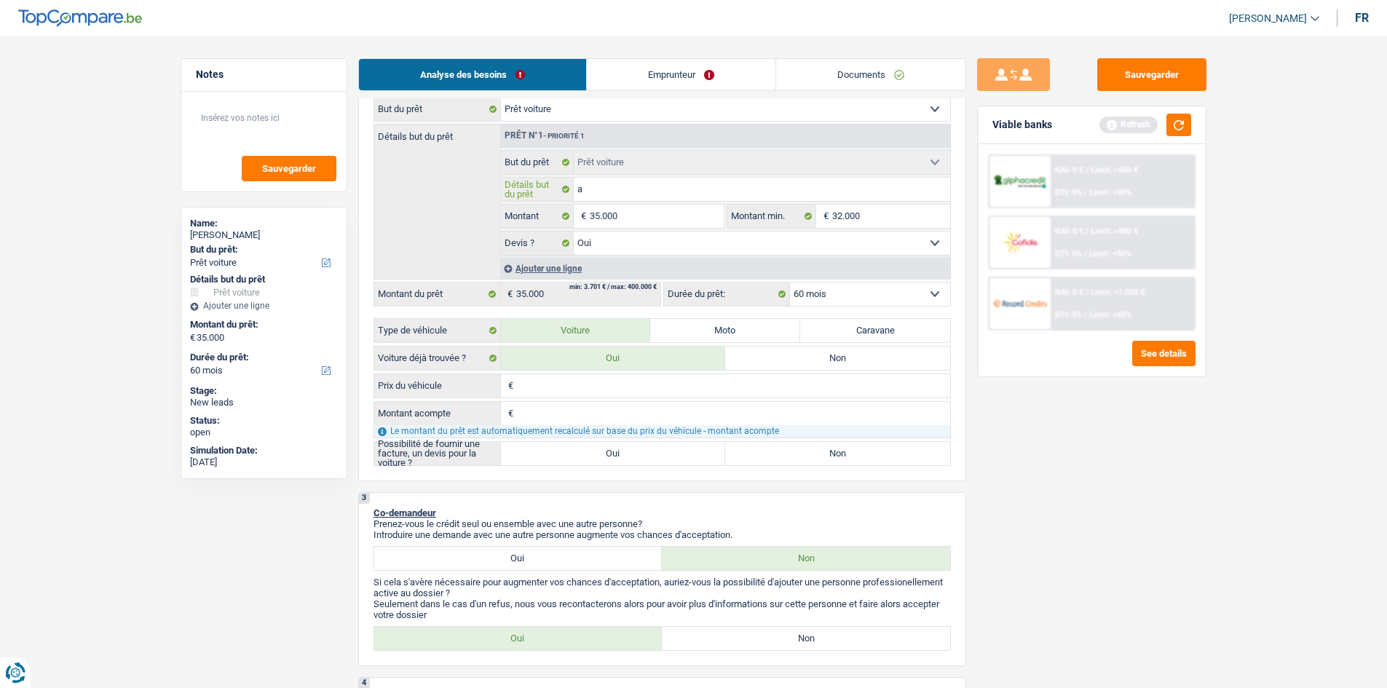
type input "au"
type input "aud"
type input "audi"
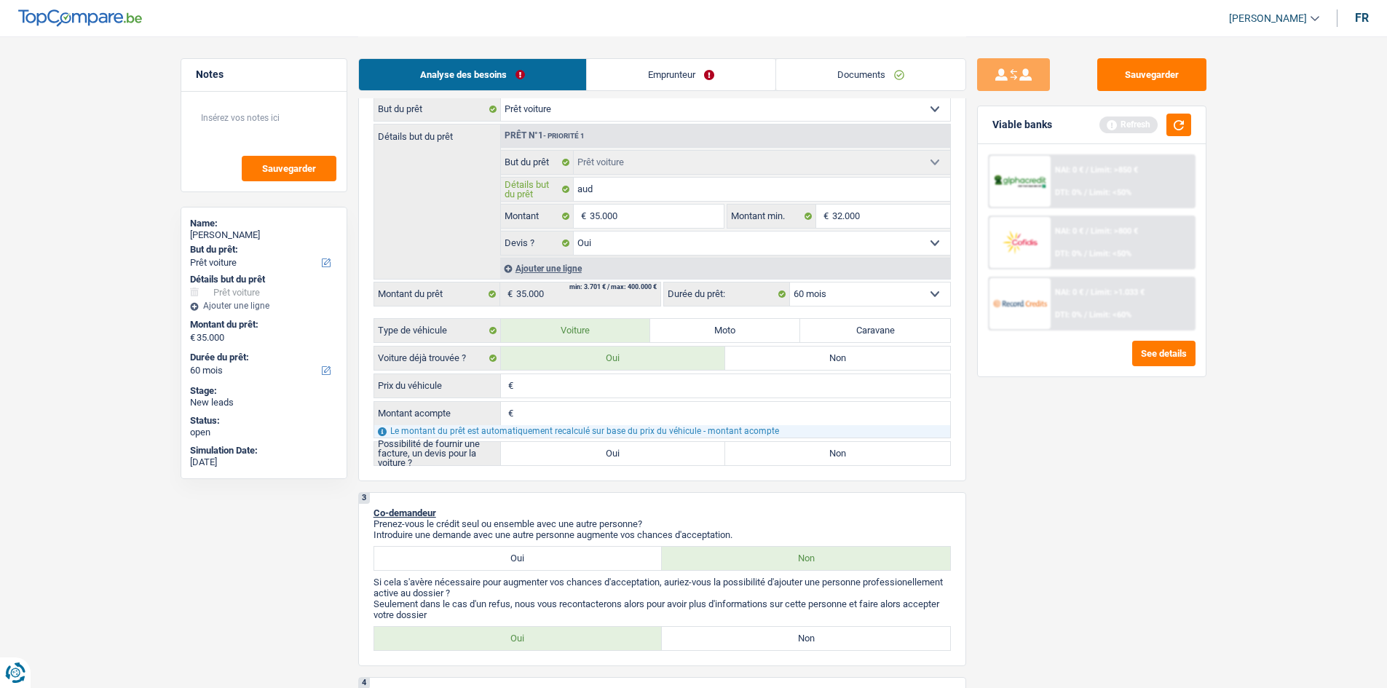
type input "audi"
type input "audi q"
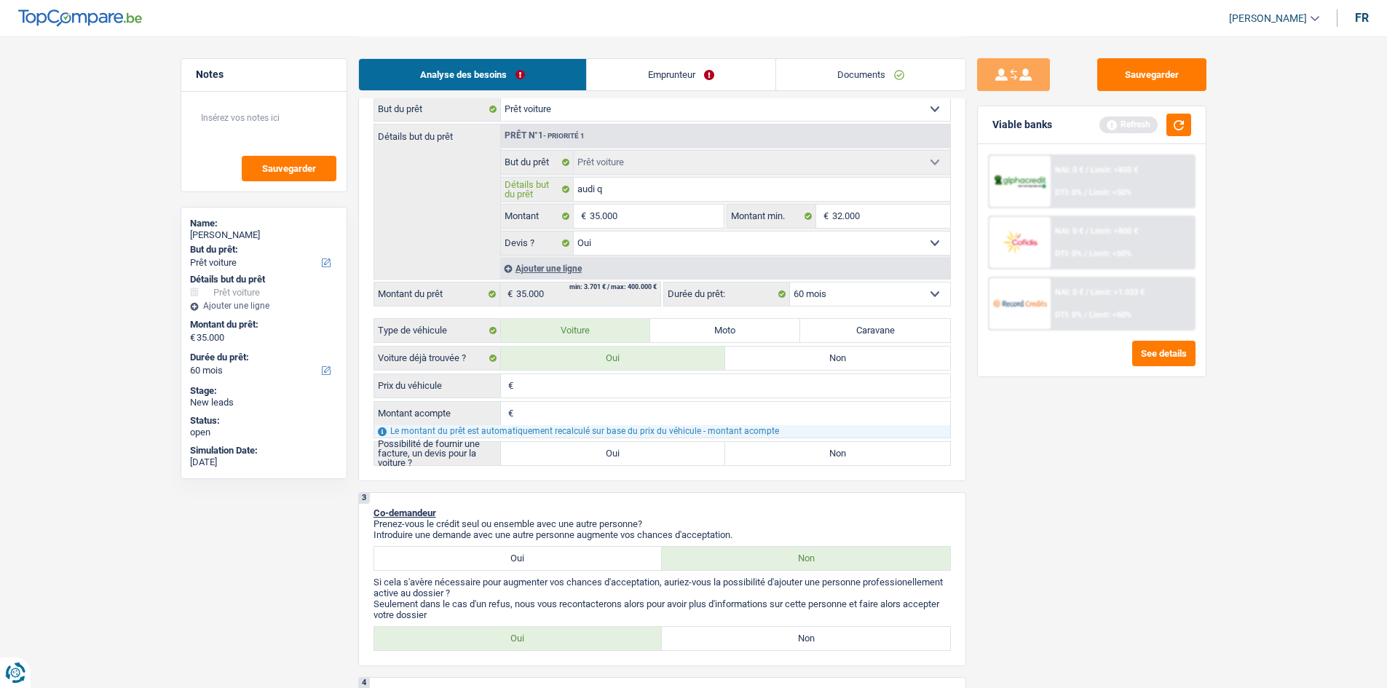
type input "audi q5"
type input "audi q5 2"
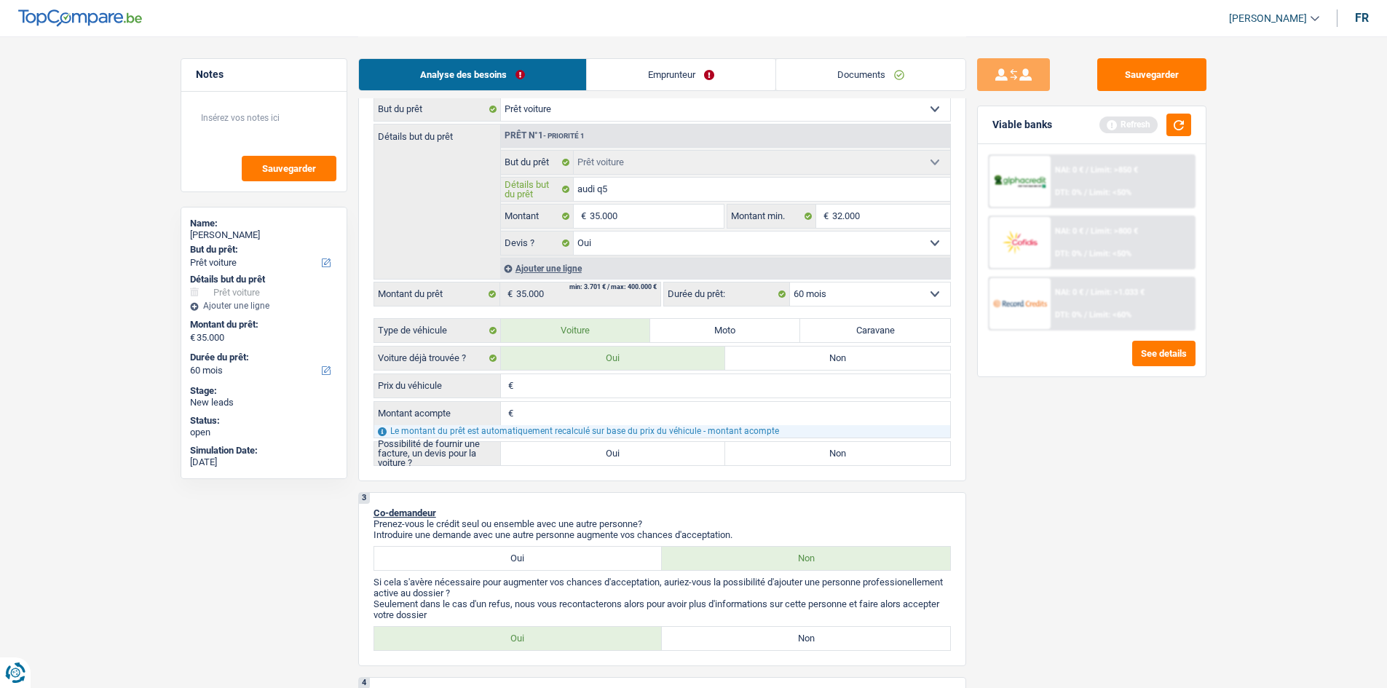
type input "audi q5 2"
type input "audi q5 2T"
type input "audi q5 2TD"
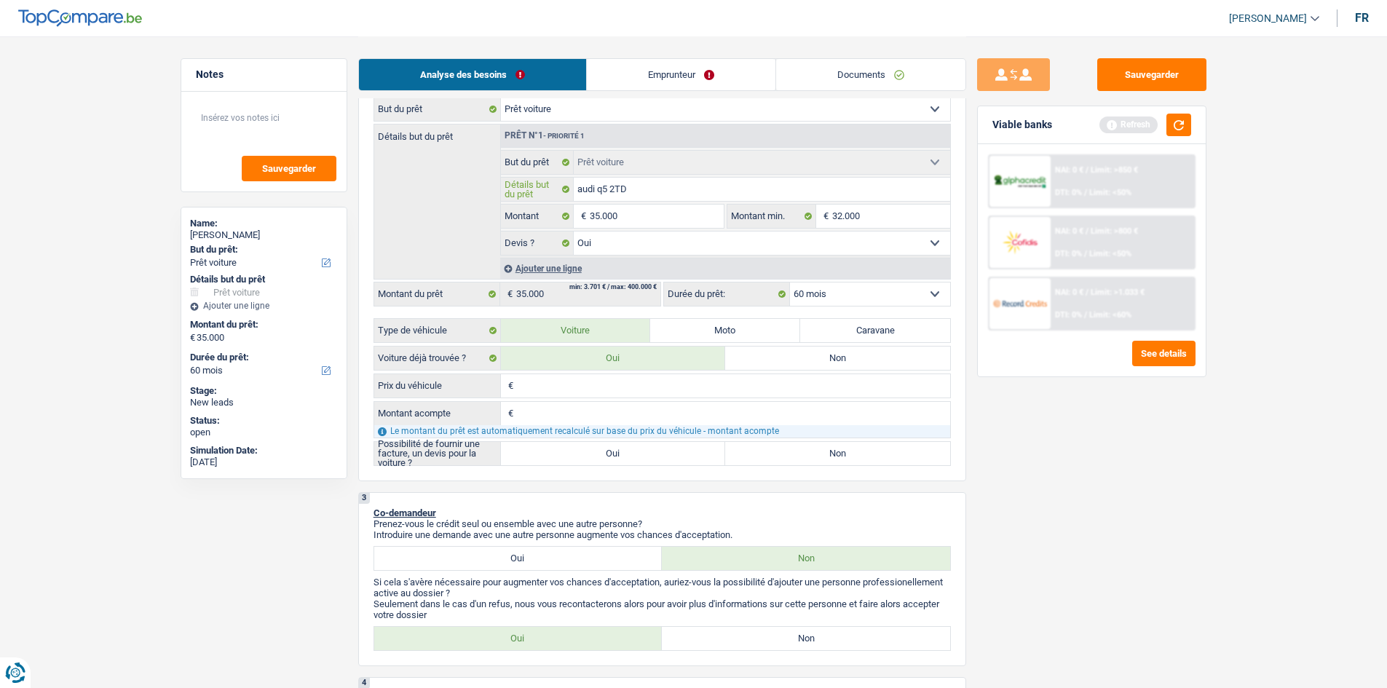
type input "audi q5 2TDI"
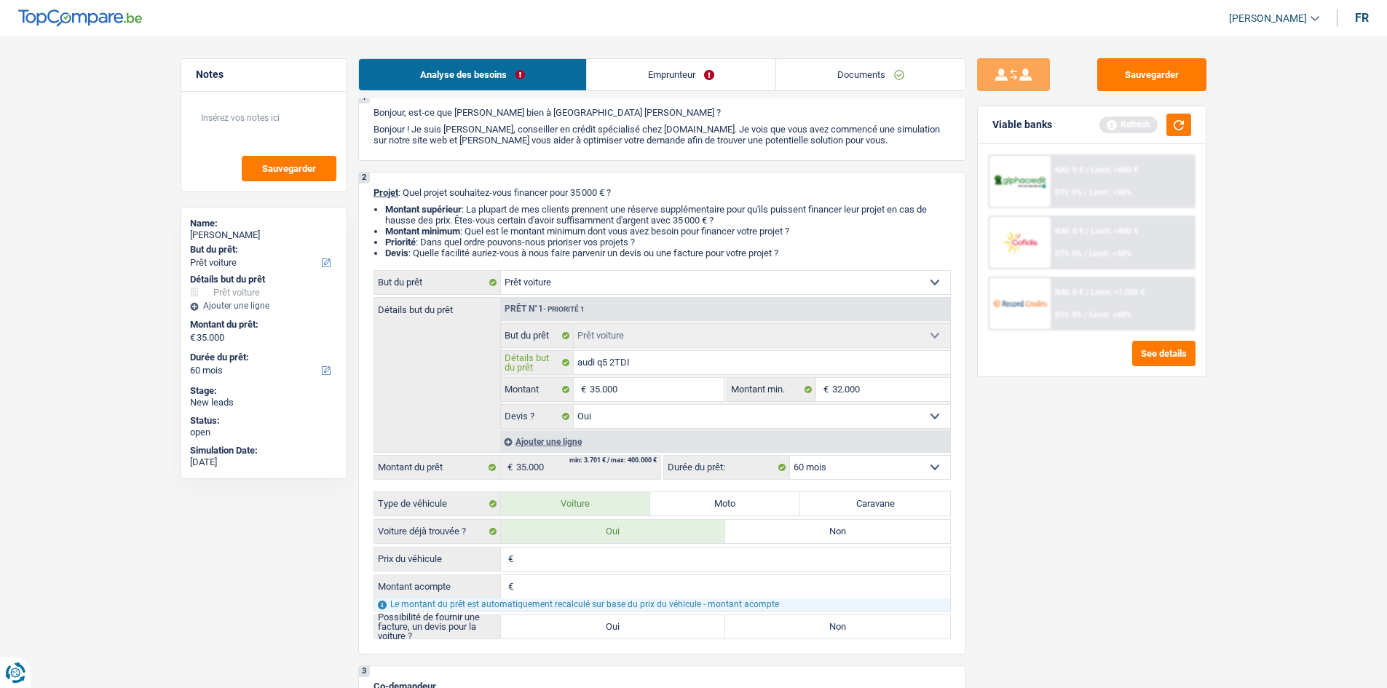
type input "audi q5 2TDI"
click at [1053, 513] on div "Sauvegarder Viable banks Refresh NAI: 0 € / Limit: >850 € DTI: 0% / Limit: <50%…" at bounding box center [1091, 361] width 251 height 607
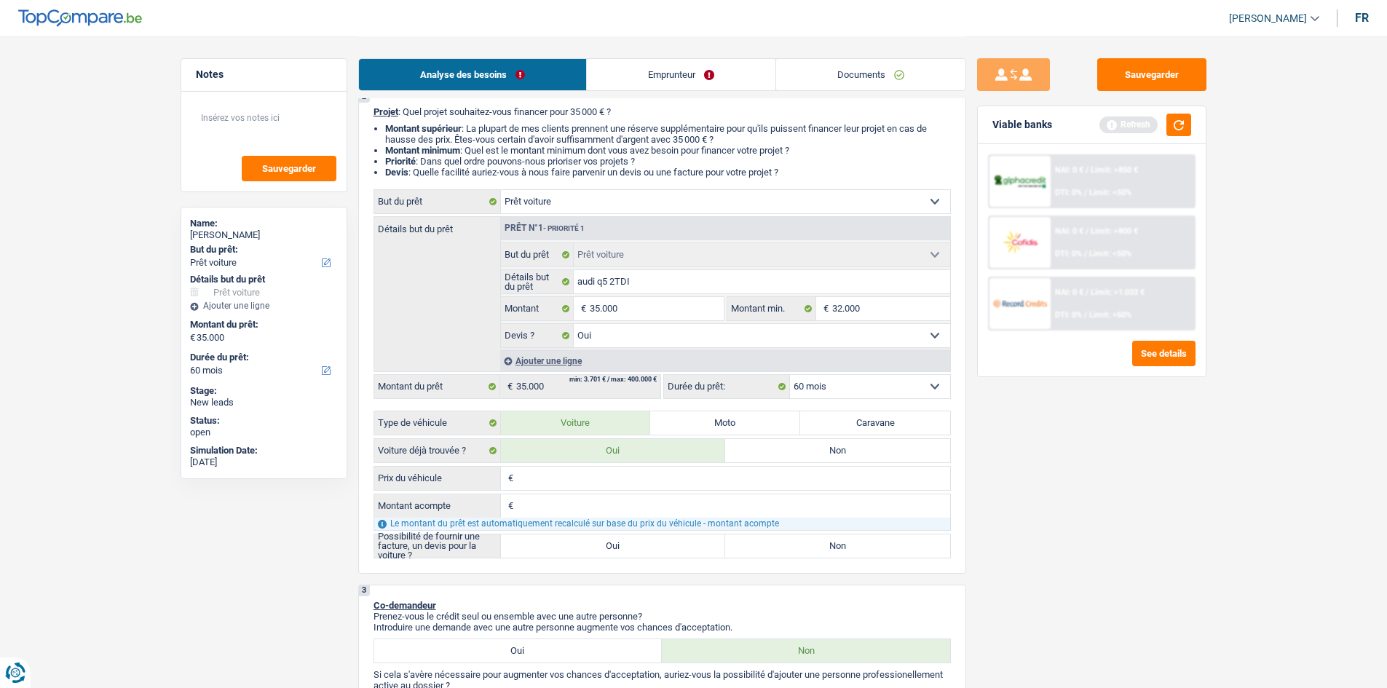
scroll to position [127, 0]
click at [703, 474] on input "Prix du véhicule" at bounding box center [733, 477] width 433 height 23
type input "3"
type input "32"
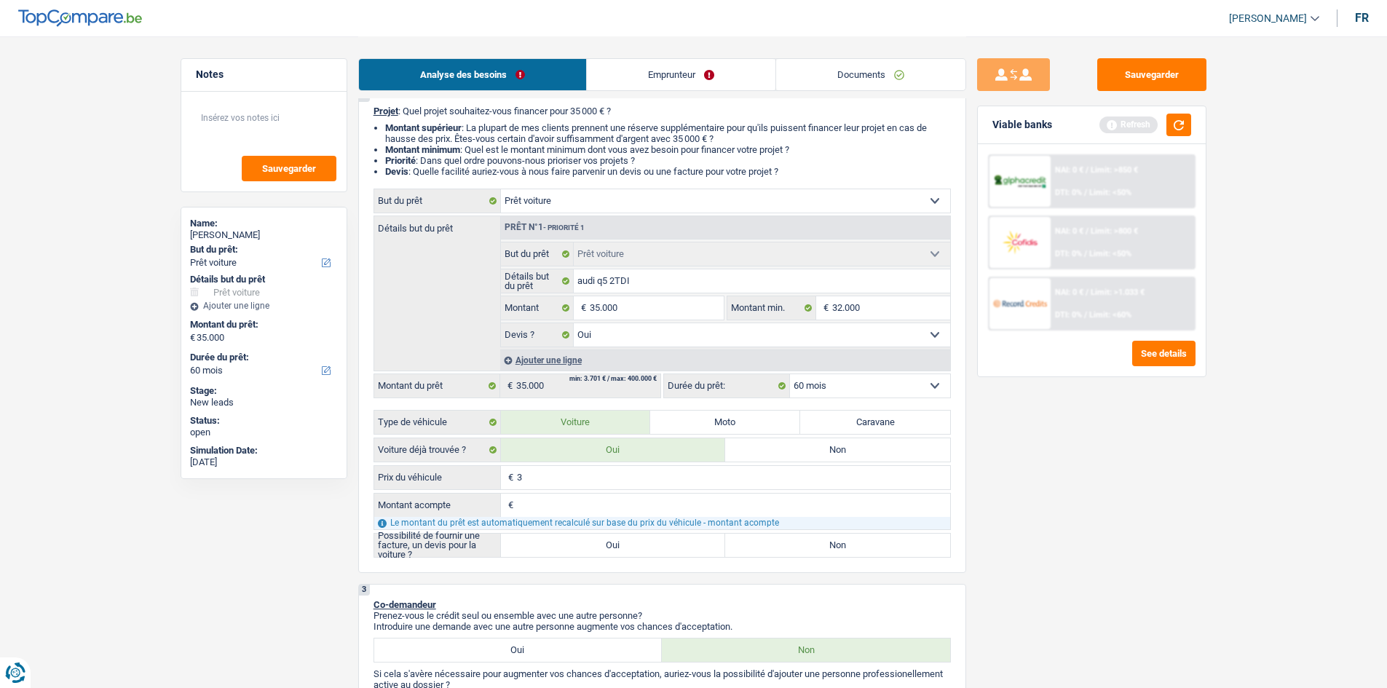
type input "32"
type input "320"
type input "3.200"
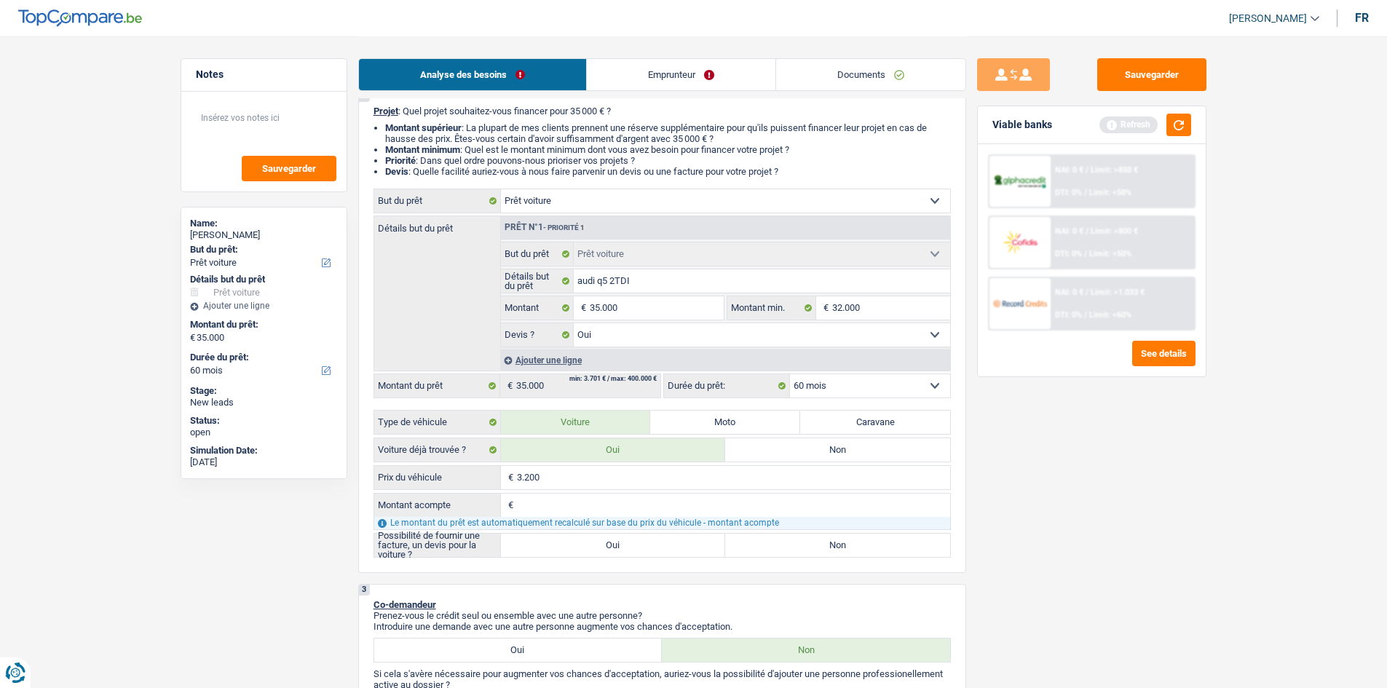
type input "32.000"
click at [1060, 520] on div "Sauvegarder Viable banks Refresh NAI: 0 € / Limit: >850 € DTI: 0% / Limit: <50%…" at bounding box center [1091, 361] width 251 height 607
click at [620, 544] on label "Oui" at bounding box center [613, 545] width 225 height 23
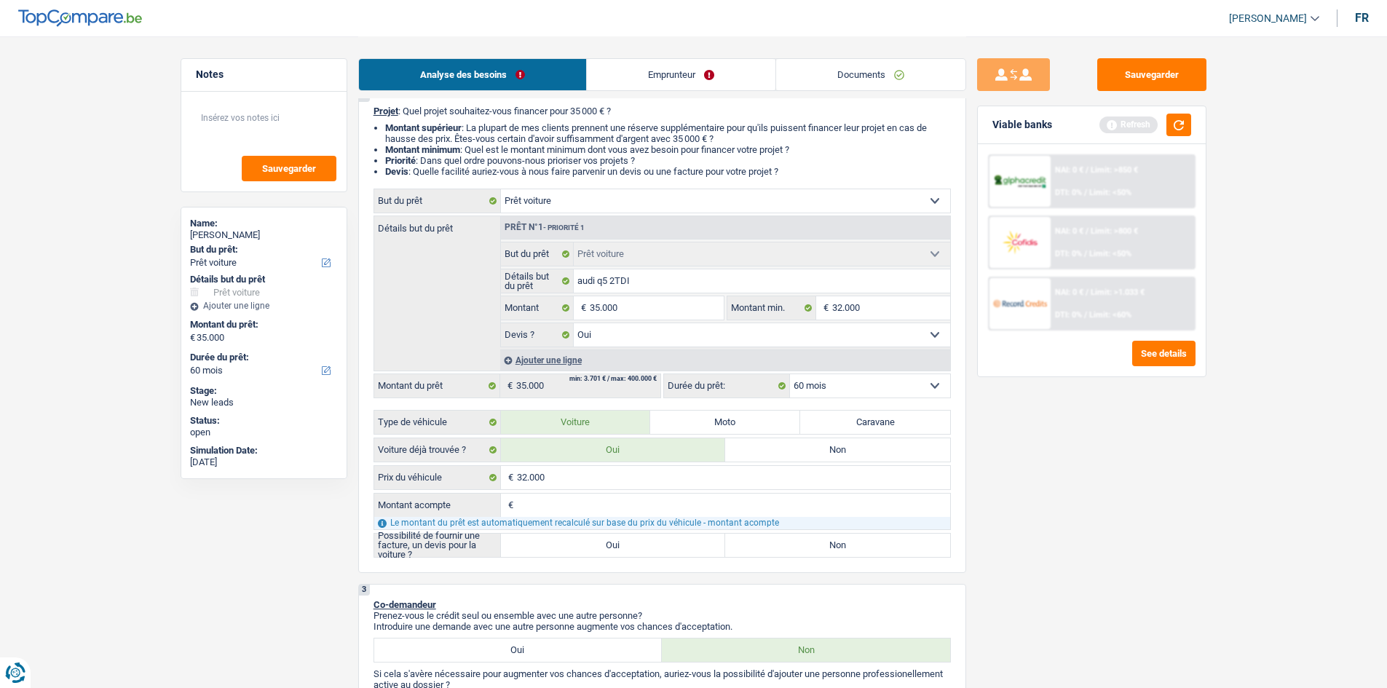
click at [620, 544] on input "Oui" at bounding box center [613, 545] width 225 height 23
radio input "true"
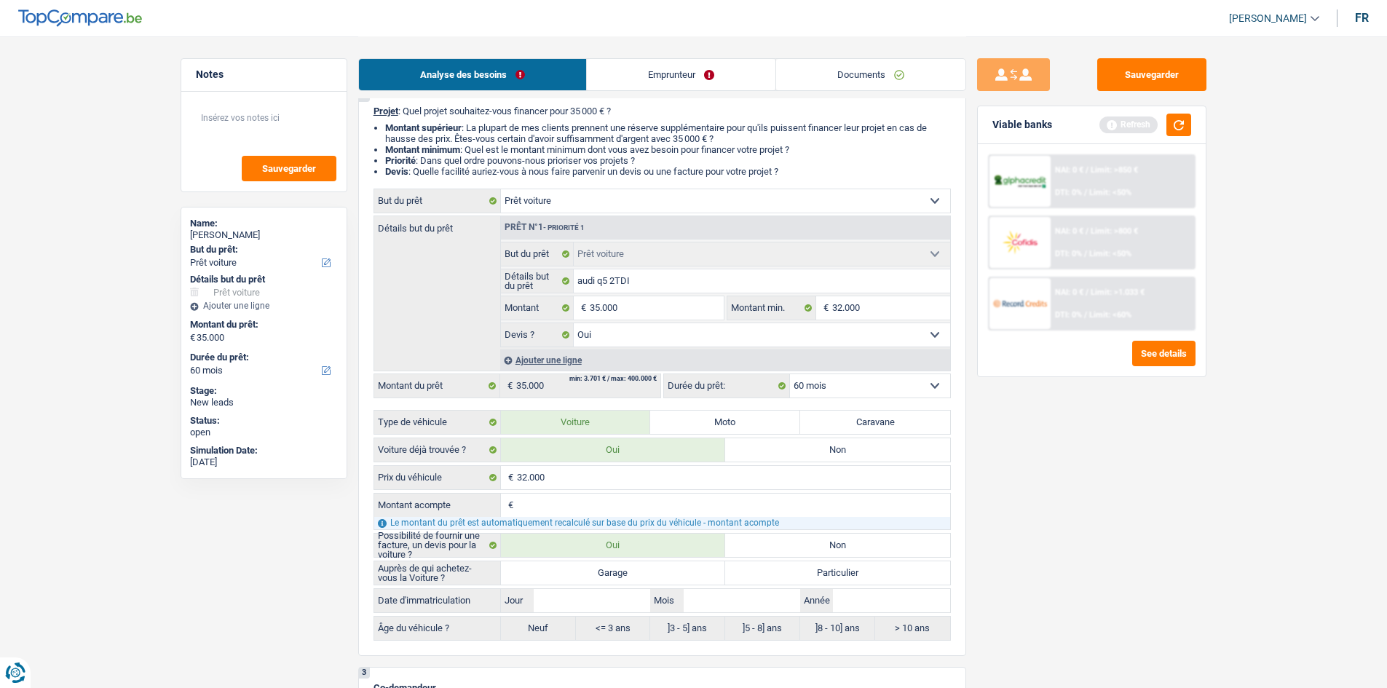
click at [704, 575] on label "Garage" at bounding box center [613, 573] width 225 height 23
click at [704, 575] on input "Garage" at bounding box center [613, 573] width 225 height 23
radio input "true"
click at [865, 596] on input "Année" at bounding box center [891, 600] width 117 height 23
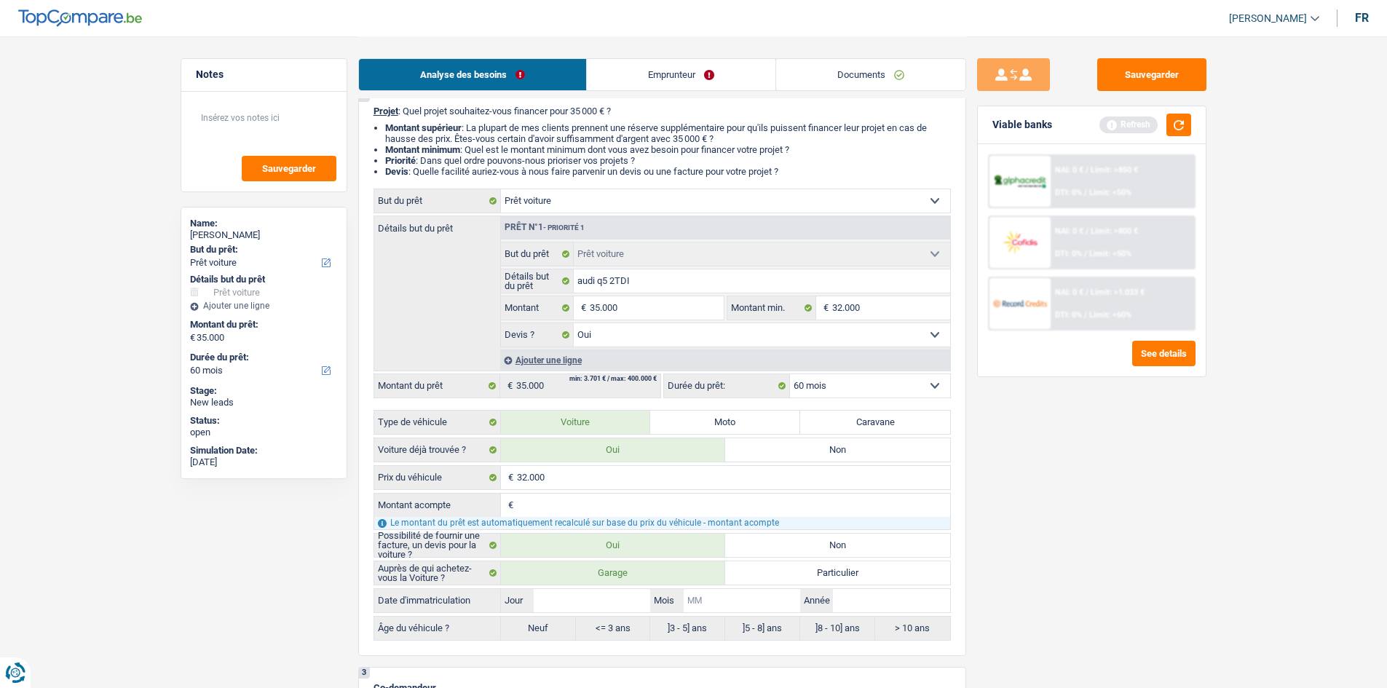
click at [728, 607] on input "Mois" at bounding box center [742, 600] width 117 height 23
type input "1"
type input "11"
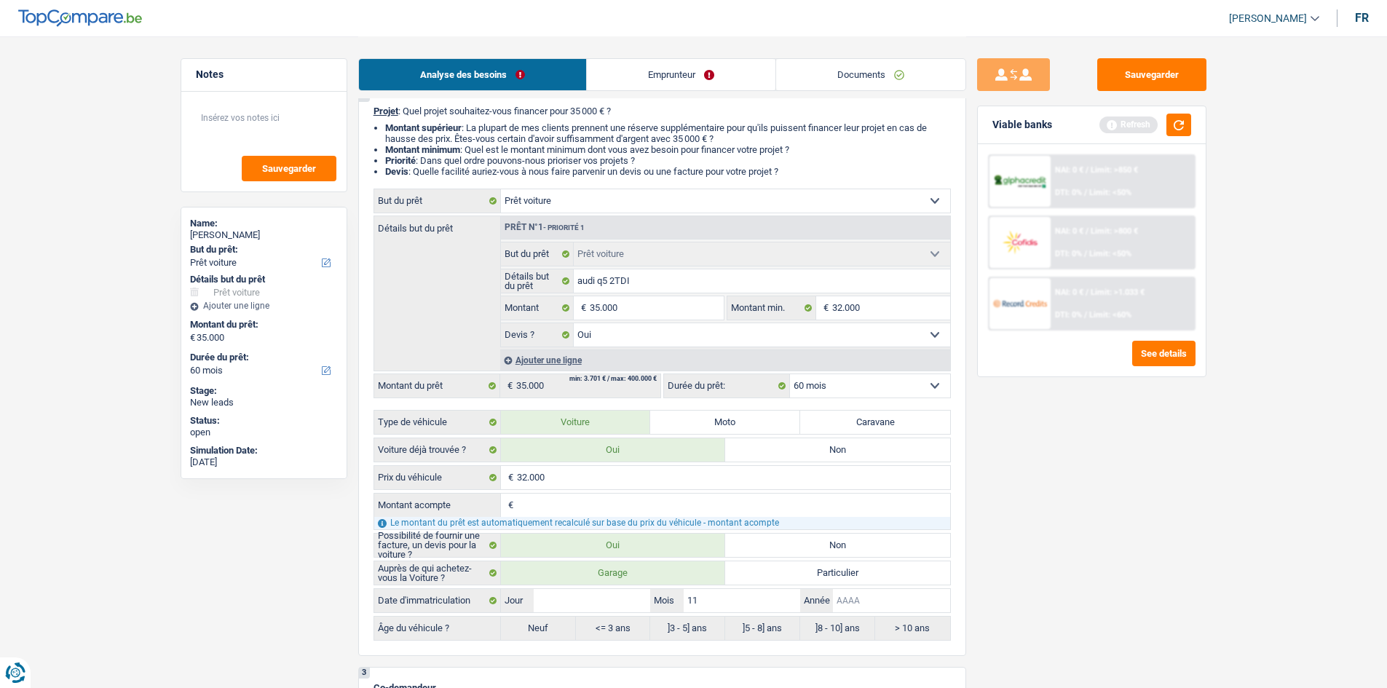
click at [867, 600] on input "Année" at bounding box center [891, 600] width 117 height 23
type input "2"
type input "20"
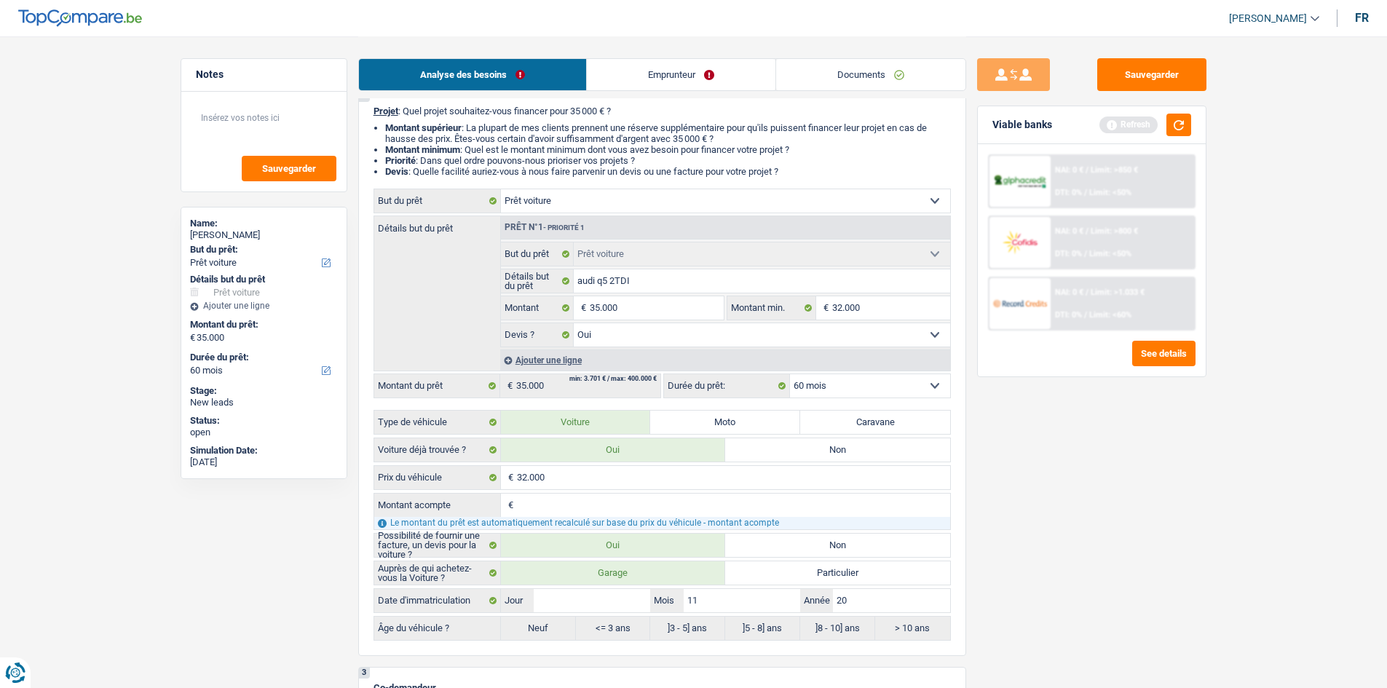
type input "202"
type input "2022"
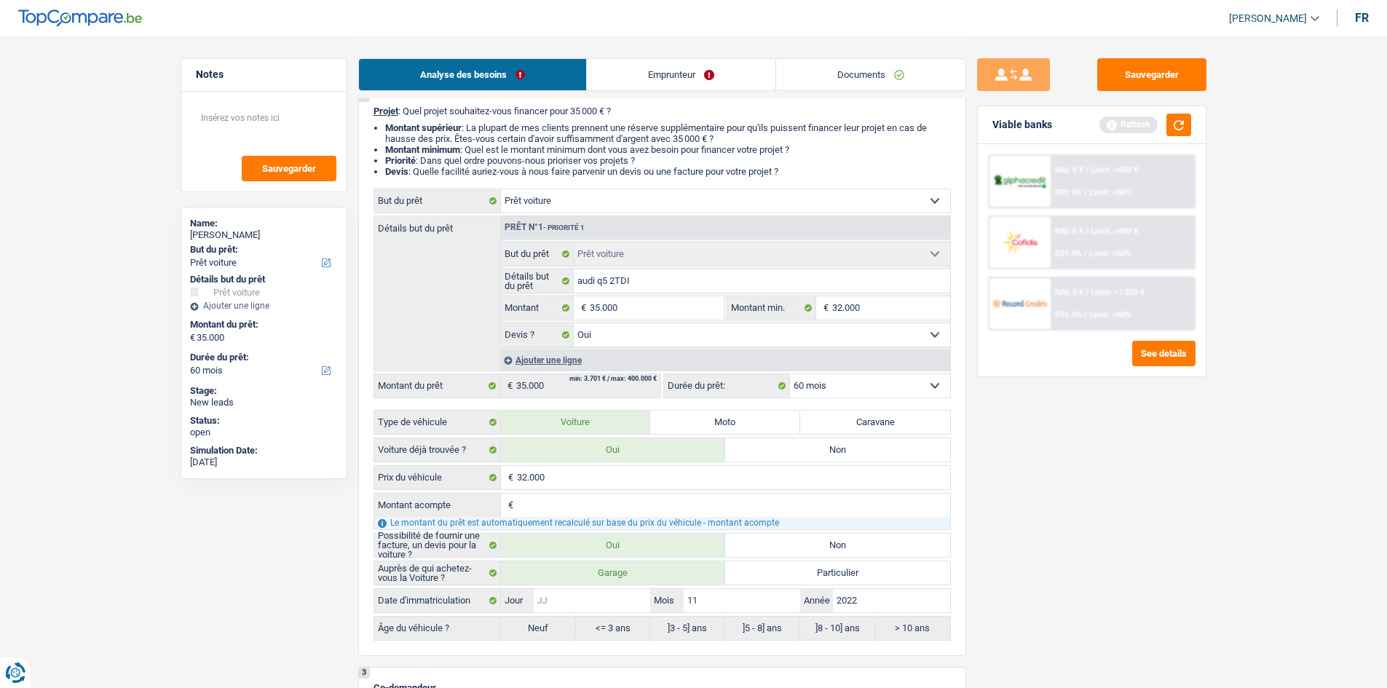
click at [553, 592] on input "Jour" at bounding box center [592, 600] width 117 height 23
type input "0"
type input "07"
radio input "false"
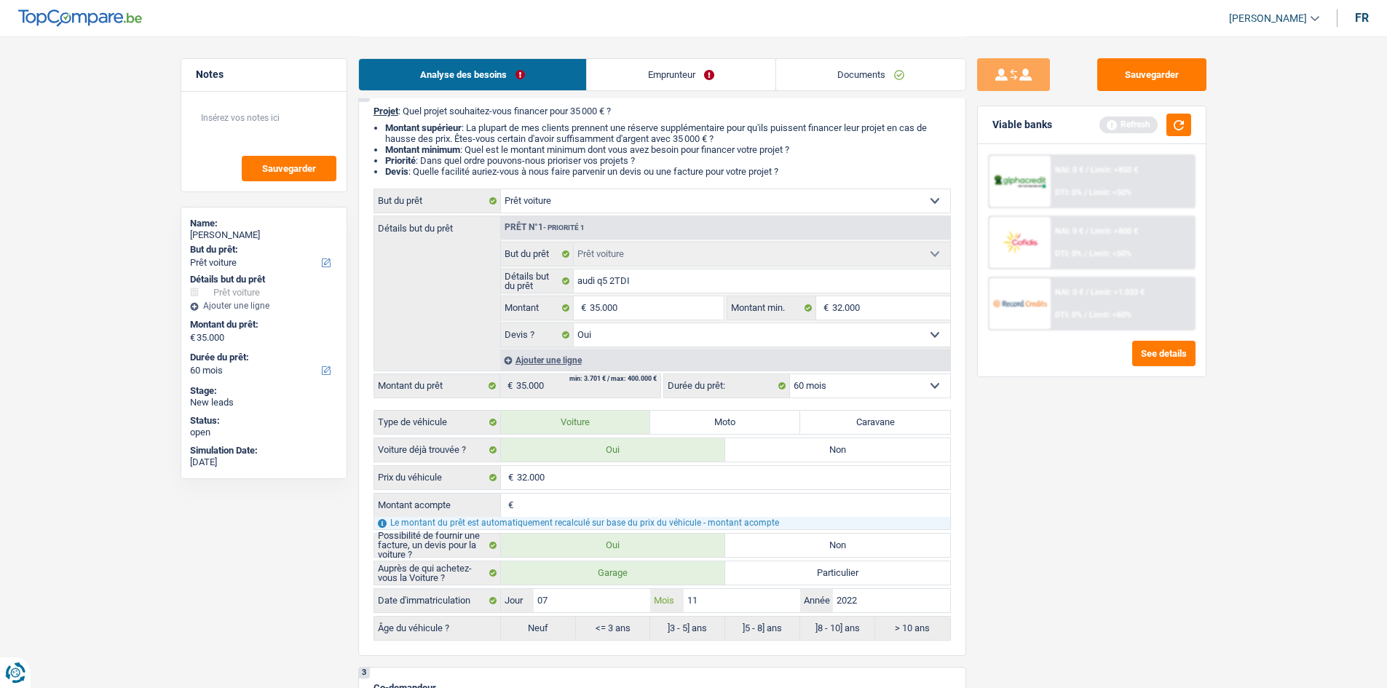
type input "07"
radio input "true"
select select "84"
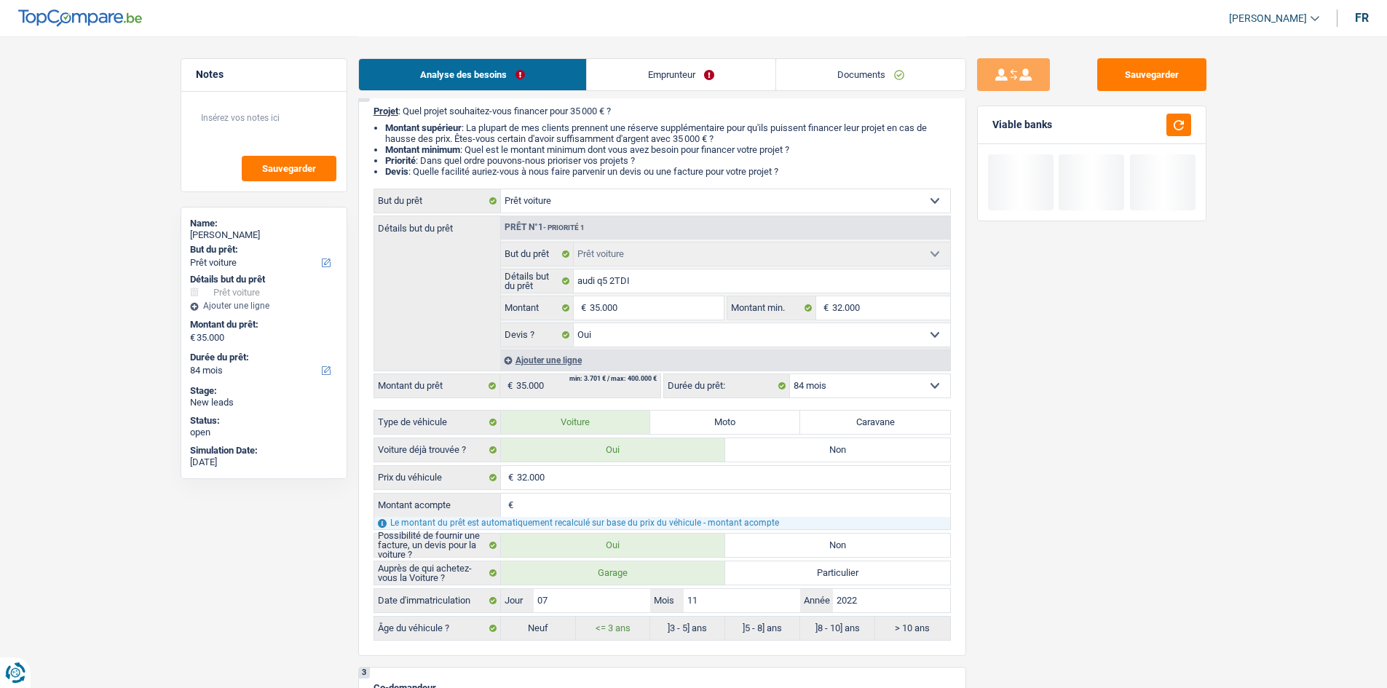
click at [1068, 619] on div "Sauvegarder Viable banks" at bounding box center [1091, 361] width 251 height 607
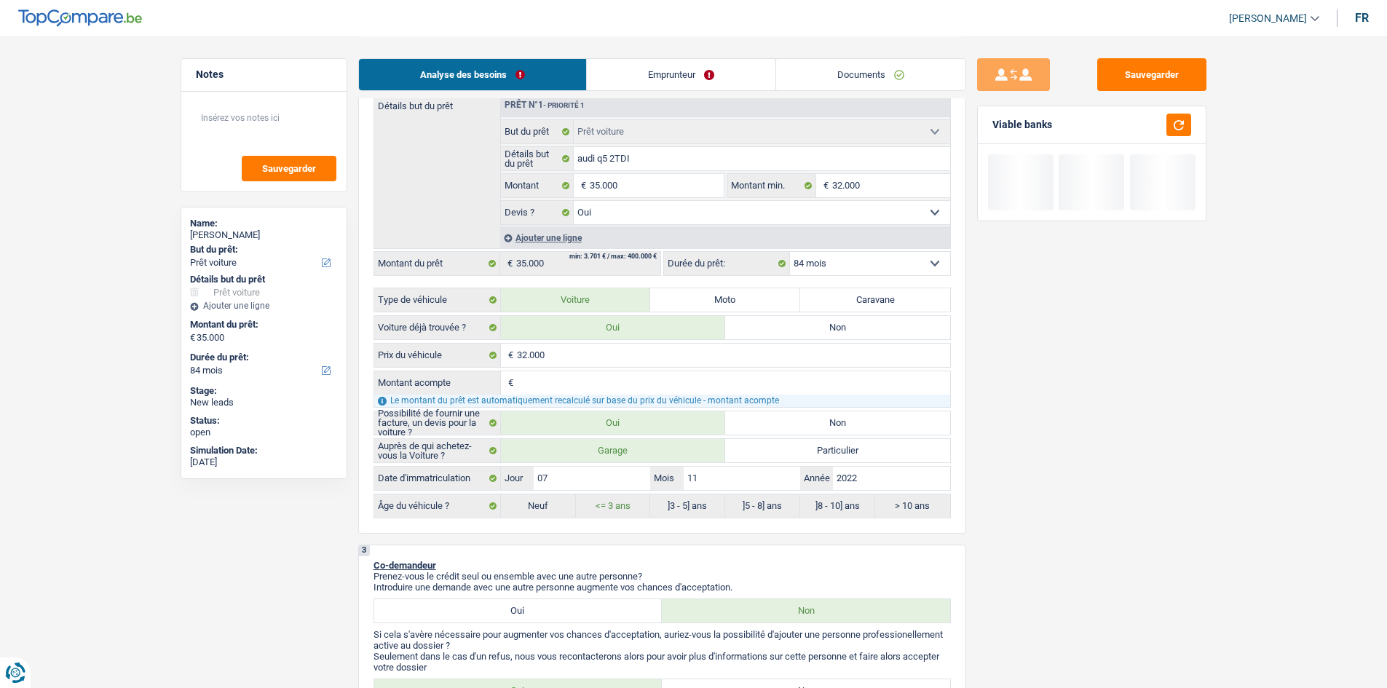
scroll to position [418, 0]
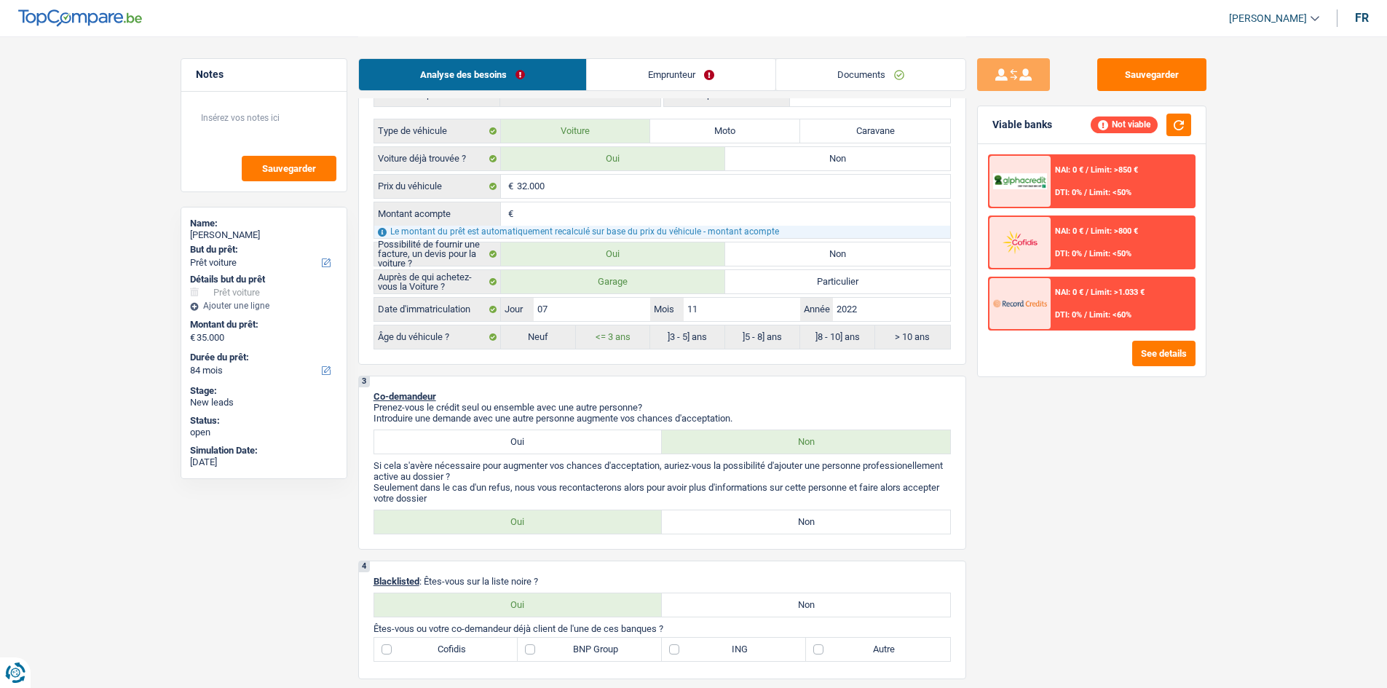
click at [500, 437] on label "Oui" at bounding box center [518, 441] width 288 height 23
click at [500, 437] on input "Oui" at bounding box center [518, 441] width 288 height 23
radio input "true"
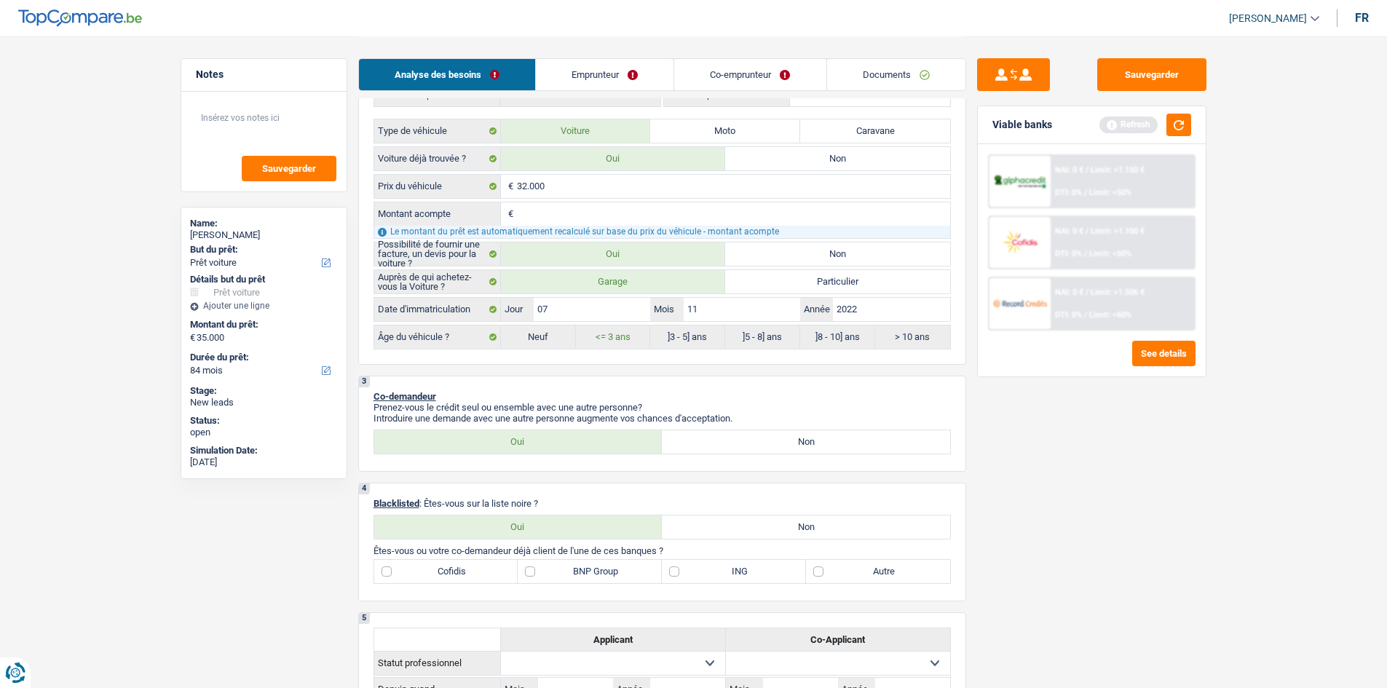
click at [480, 520] on label "Oui" at bounding box center [518, 527] width 288 height 23
click at [480, 520] on input "Oui" at bounding box center [518, 527] width 288 height 23
radio input "true"
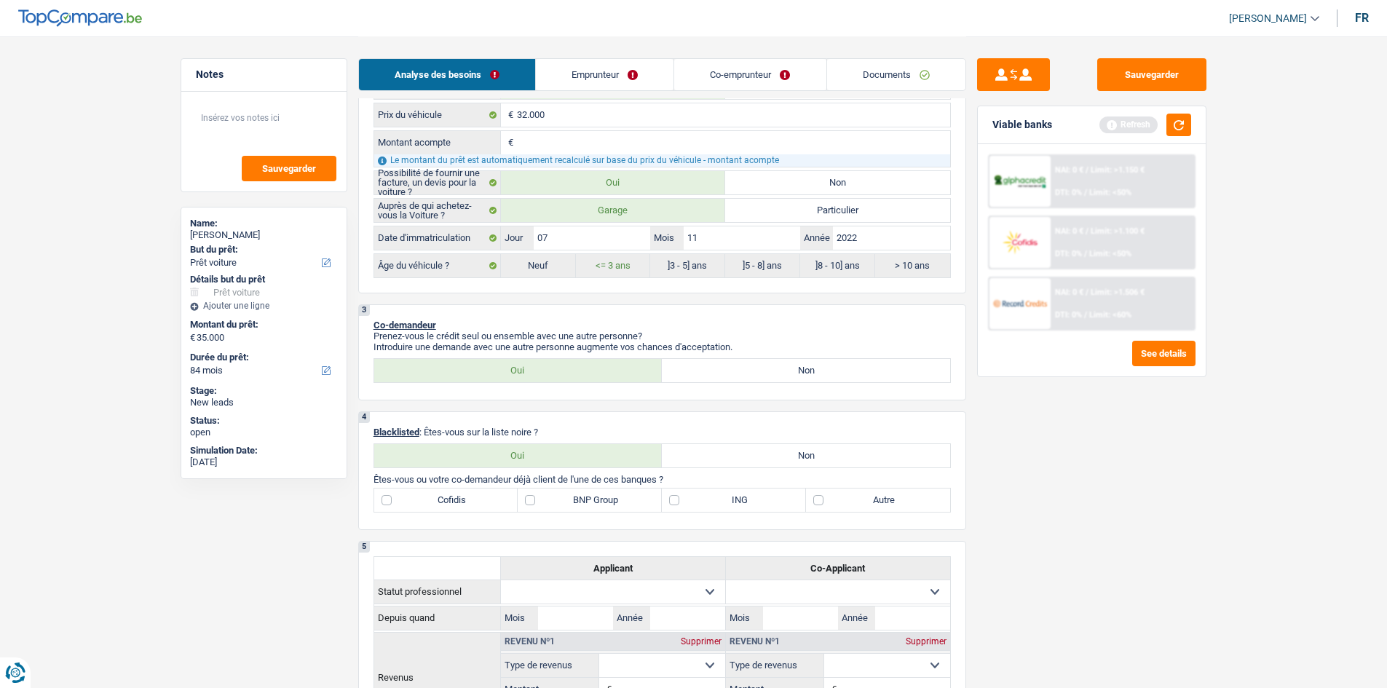
scroll to position [491, 0]
click at [851, 497] on label "Autre" at bounding box center [878, 498] width 144 height 23
click at [851, 497] on input "Autre" at bounding box center [878, 498] width 144 height 23
checkbox input "true"
click at [748, 497] on label "ING" at bounding box center [734, 498] width 144 height 23
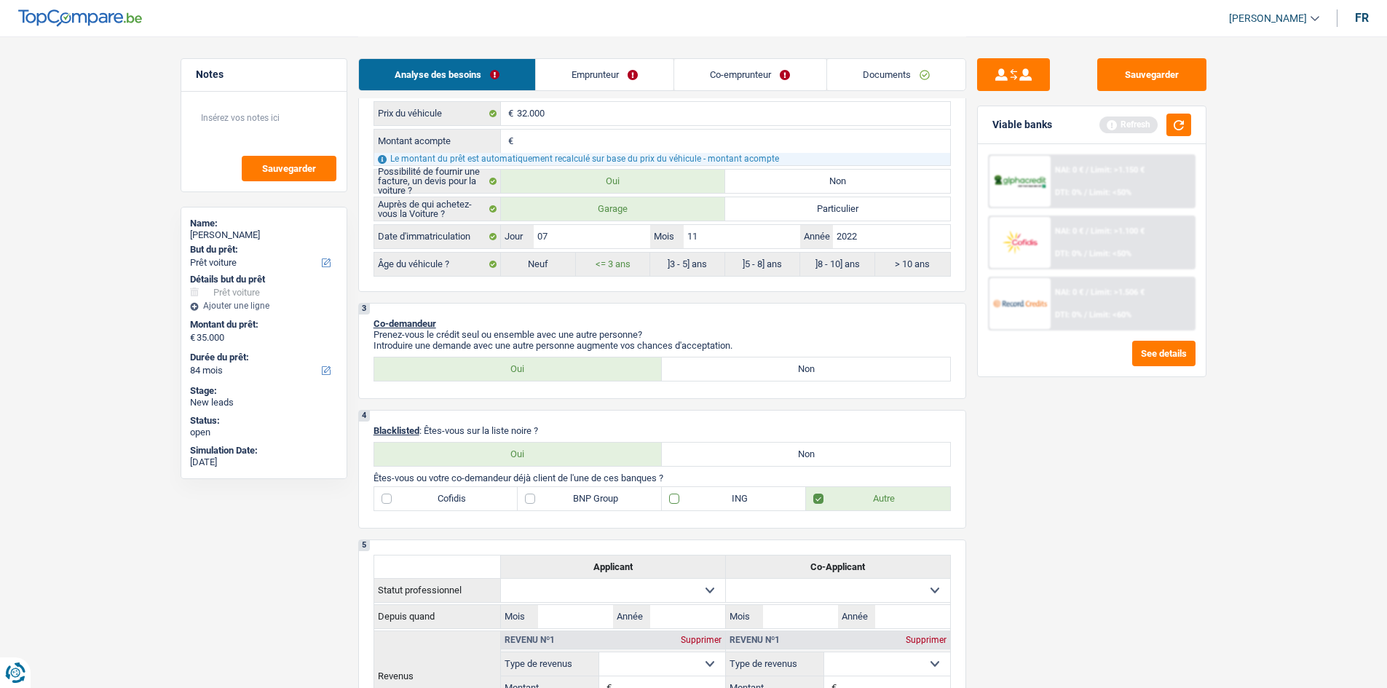
click at [748, 497] on input "ING" at bounding box center [734, 498] width 144 height 23
checkbox input "true"
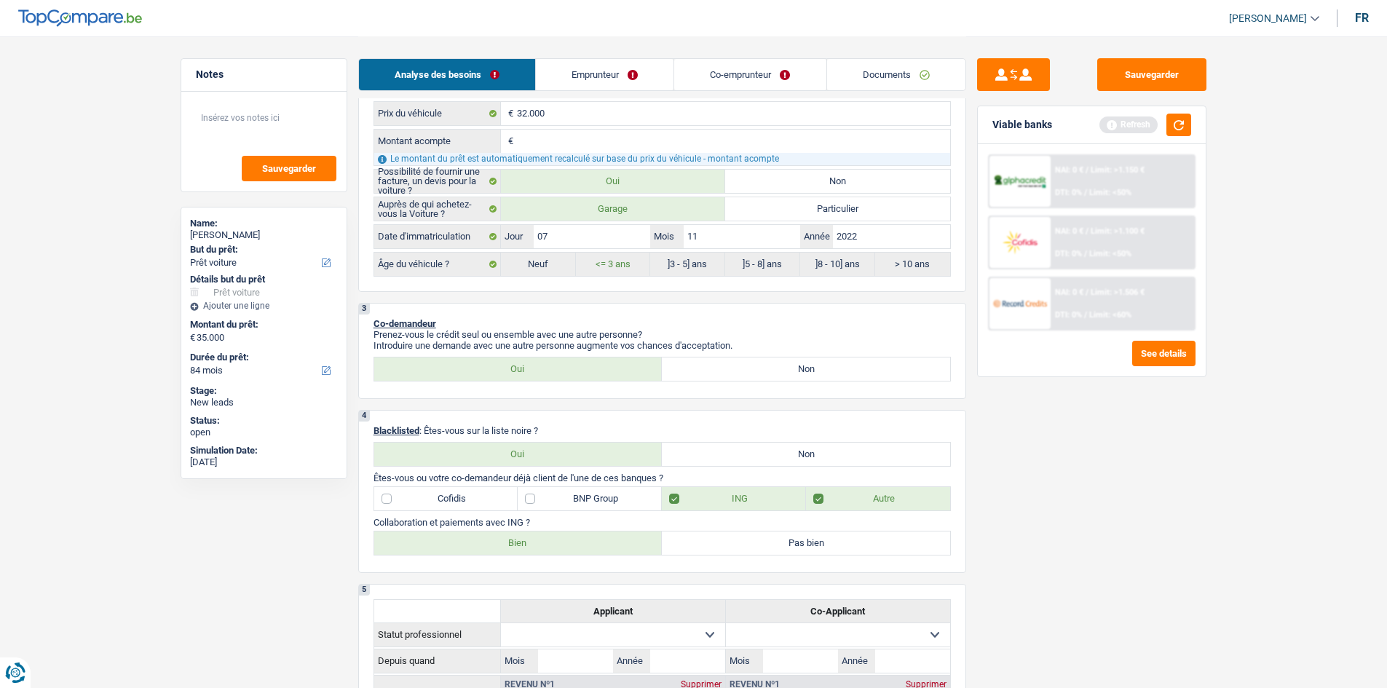
click at [446, 545] on label "Bien" at bounding box center [518, 543] width 288 height 23
click at [446, 545] on input "Bien" at bounding box center [518, 543] width 288 height 23
radio input "true"
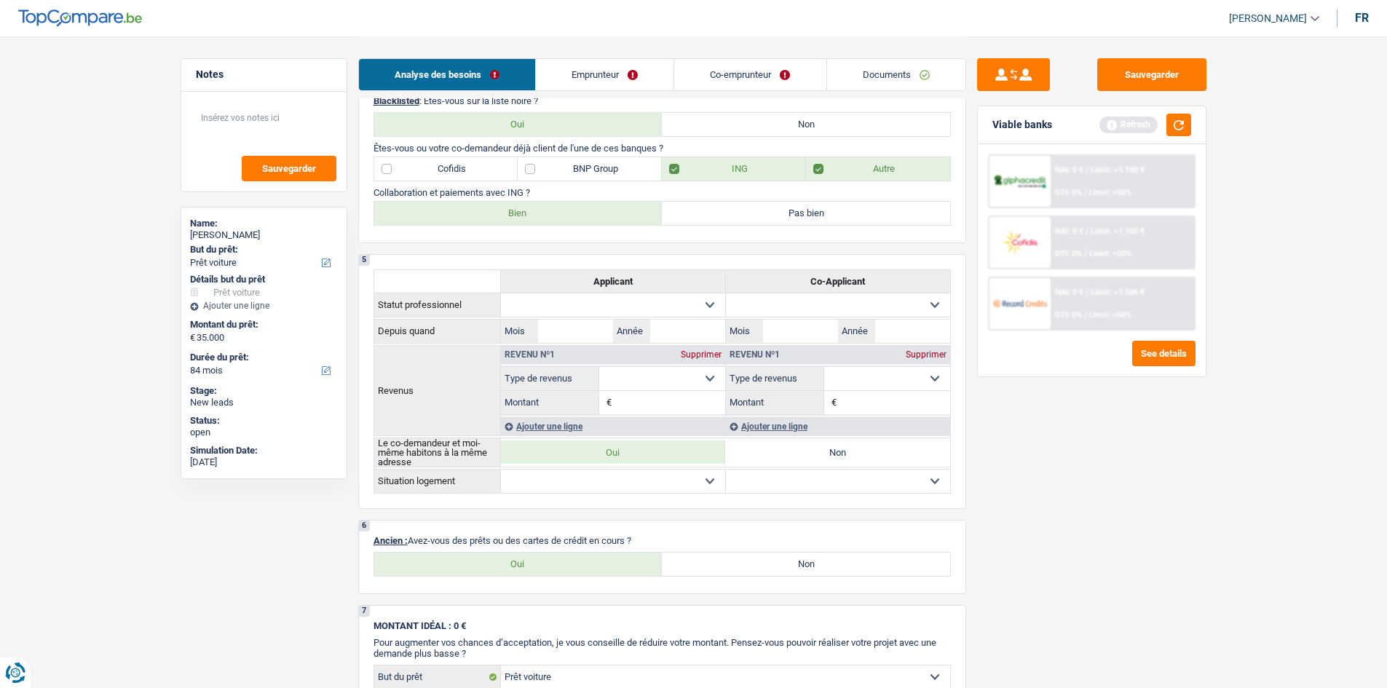
scroll to position [855, 0]
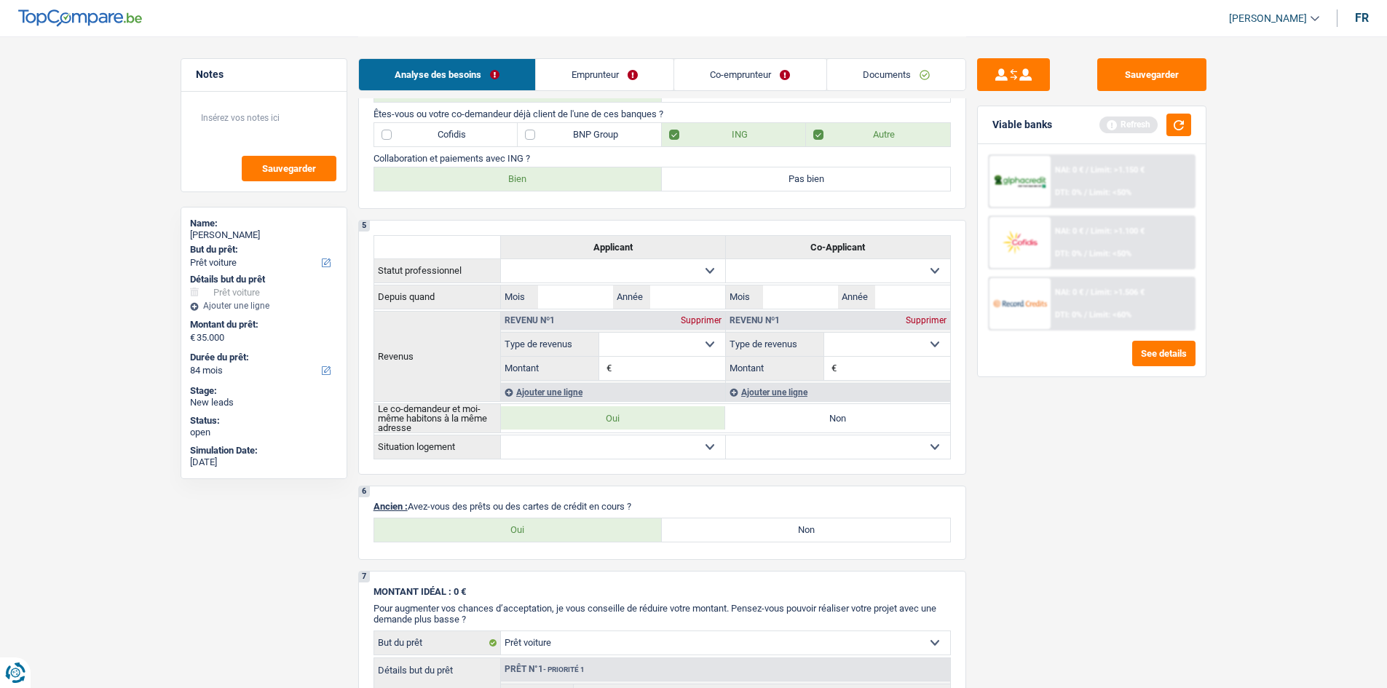
click at [594, 532] on label "Oui" at bounding box center [518, 530] width 288 height 23
click at [594, 532] on input "Oui" at bounding box center [518, 530] width 288 height 23
radio input "true"
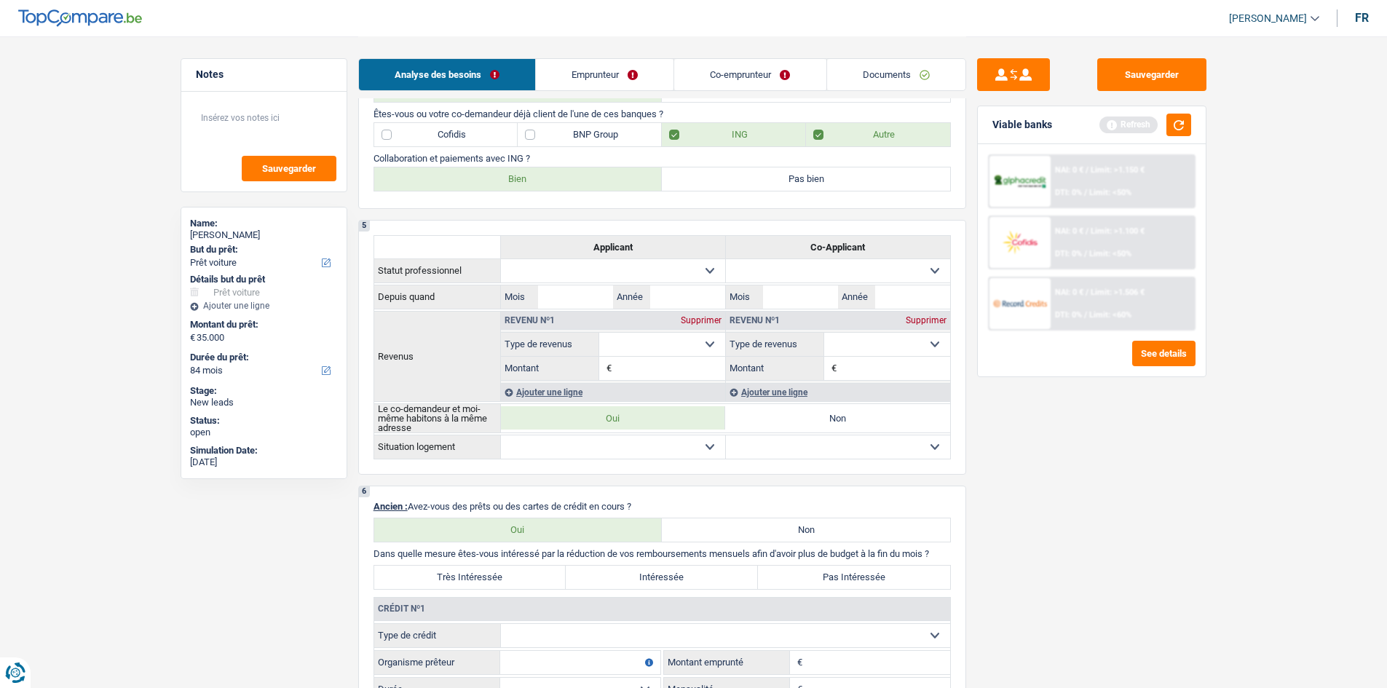
click at [676, 533] on label "Non" at bounding box center [806, 530] width 288 height 23
click at [676, 533] on input "Non" at bounding box center [806, 530] width 288 height 23
radio input "true"
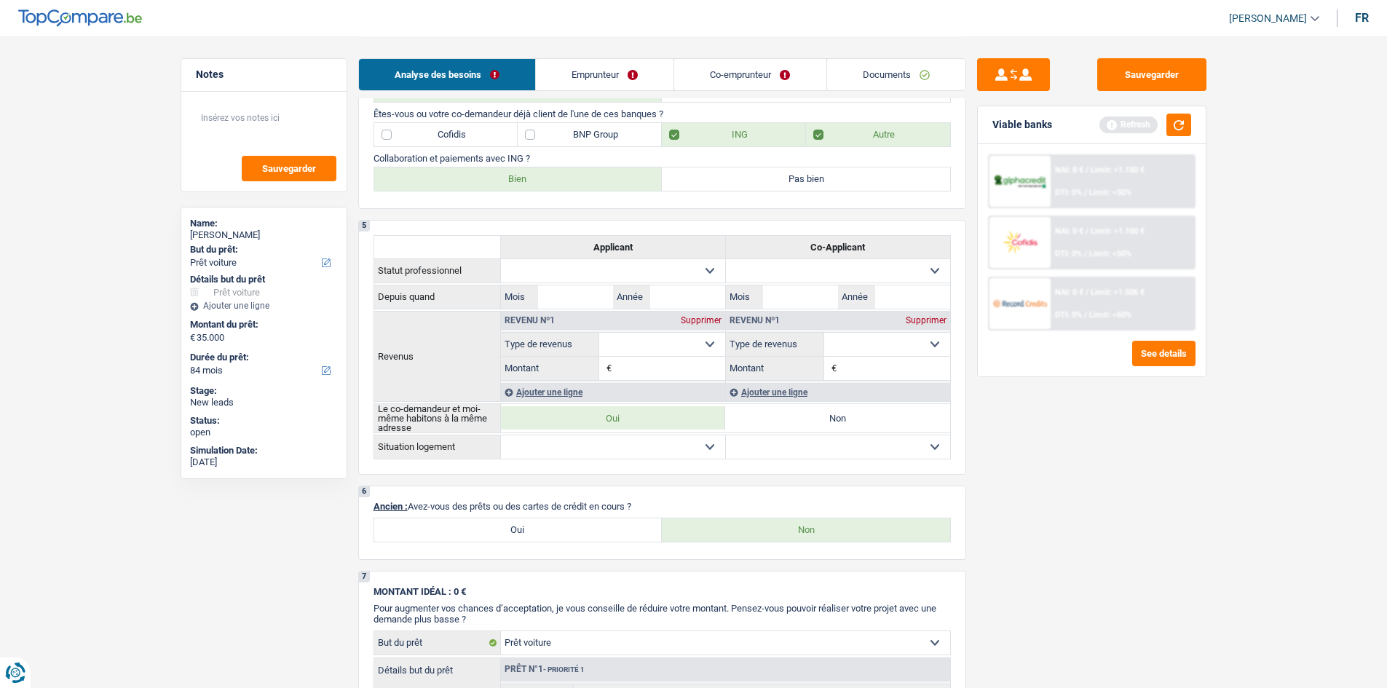
click at [619, 521] on label "Oui" at bounding box center [518, 530] width 288 height 23
click at [619, 521] on input "Oui" at bounding box center [518, 530] width 288 height 23
radio input "true"
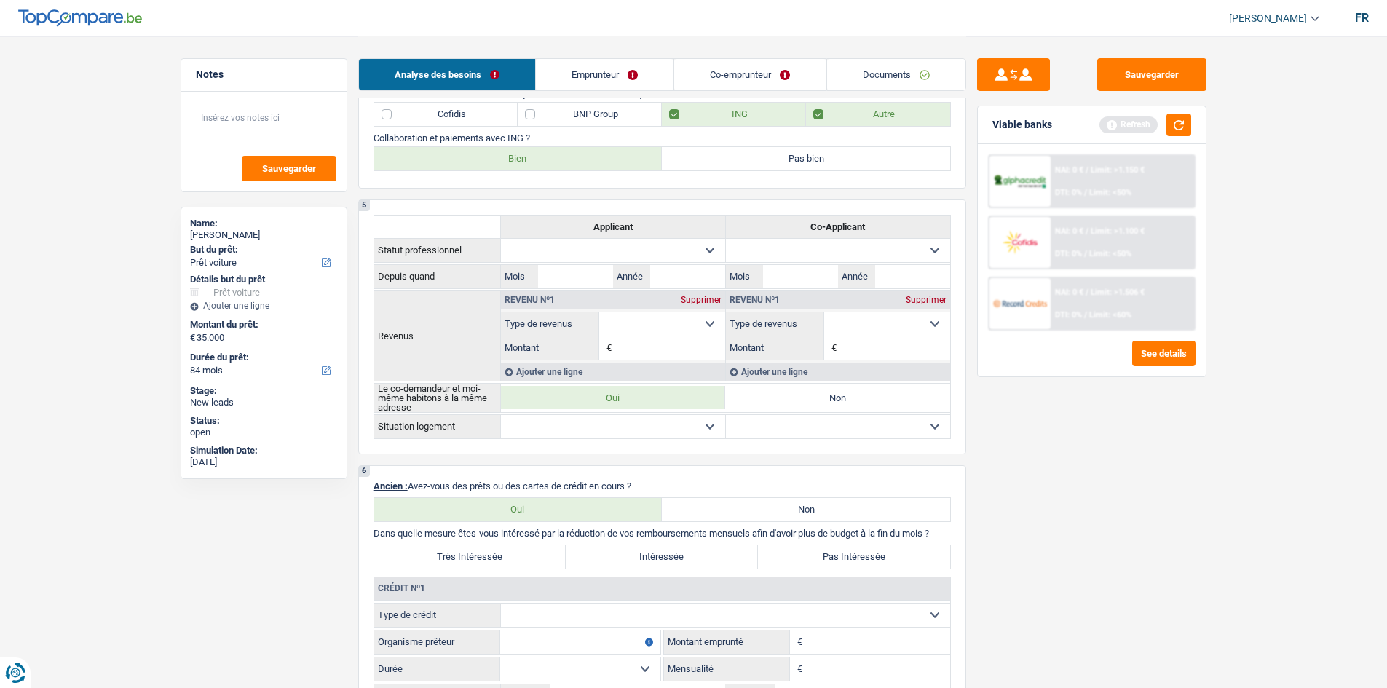
scroll to position [1001, 0]
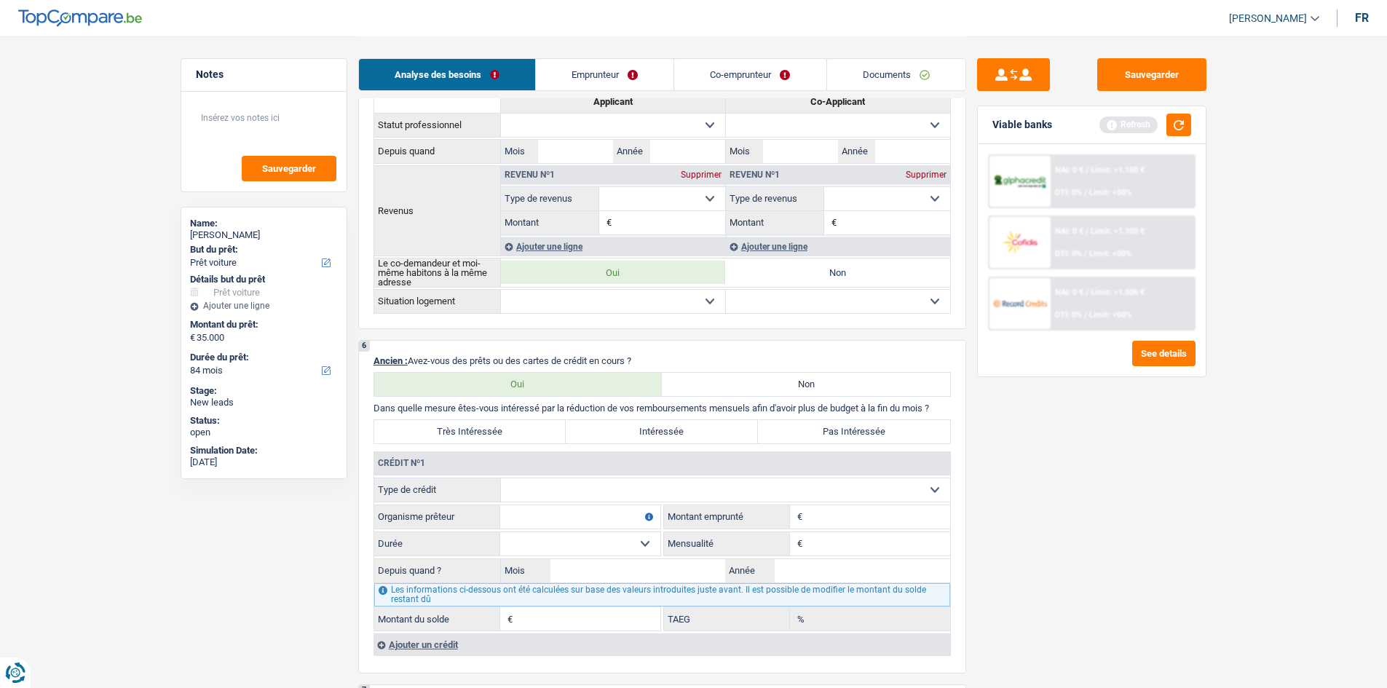
click at [539, 493] on select "Carte ou ouverture de crédit Prêt hypothécaire Vente à tempérament Prêt à tempé…" at bounding box center [725, 489] width 449 height 23
select select "mortgage"
click at [501, 478] on select "Carte ou ouverture de crédit Prêt hypothécaire Vente à tempérament Prêt à tempé…" at bounding box center [725, 489] width 449 height 23
type input "0"
click at [561, 515] on input "Organisme prêteur" at bounding box center [580, 516] width 160 height 23
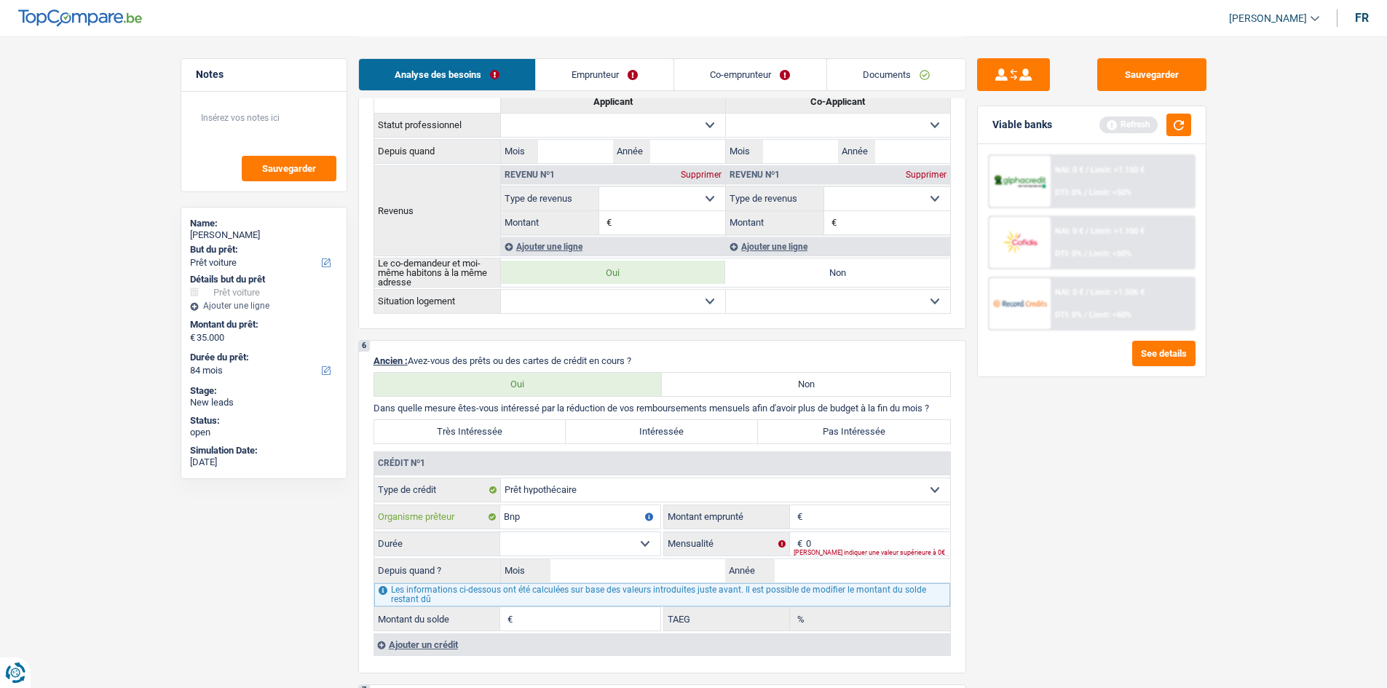
type input "Bnp"
click at [814, 517] on input "Montant" at bounding box center [878, 516] width 144 height 23
click at [834, 513] on input "Montant" at bounding box center [878, 516] width 144 height 23
type input "296.000"
click at [878, 556] on fieldset "Carte ou ouverture de crédit Prêt hypothécaire Vente à tempérament Prêt à tempé…" at bounding box center [662, 555] width 576 height 154
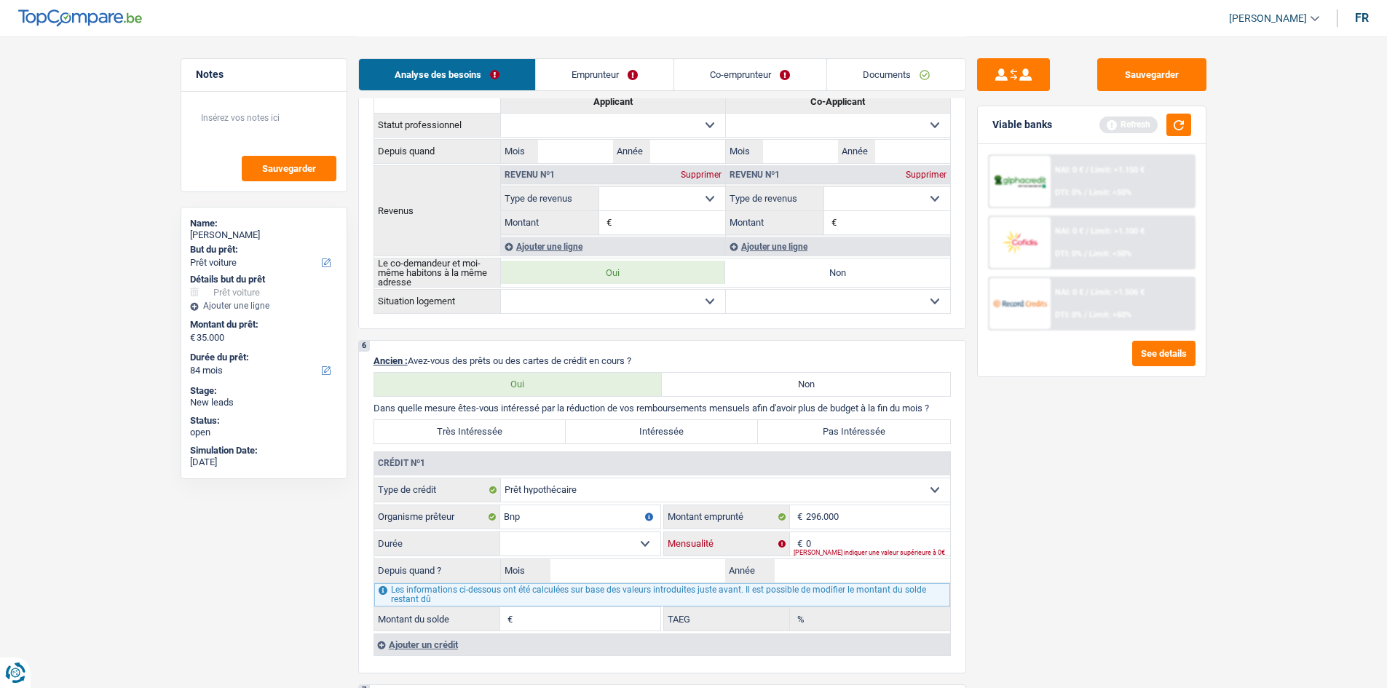
click at [861, 543] on input "0" at bounding box center [878, 543] width 144 height 23
type input "1.267"
click at [609, 539] on select "120 mois 132 mois 144 mois 180 mois 240 mois 300 mois 360 mois 420 mois Sélecti…" at bounding box center [580, 543] width 160 height 23
click at [685, 567] on input "Mois" at bounding box center [639, 570] width 176 height 23
click at [582, 549] on select "120 mois 132 mois 144 mois 180 mois 240 mois 300 mois 360 mois 420 mois Sélecti…" at bounding box center [580, 543] width 160 height 23
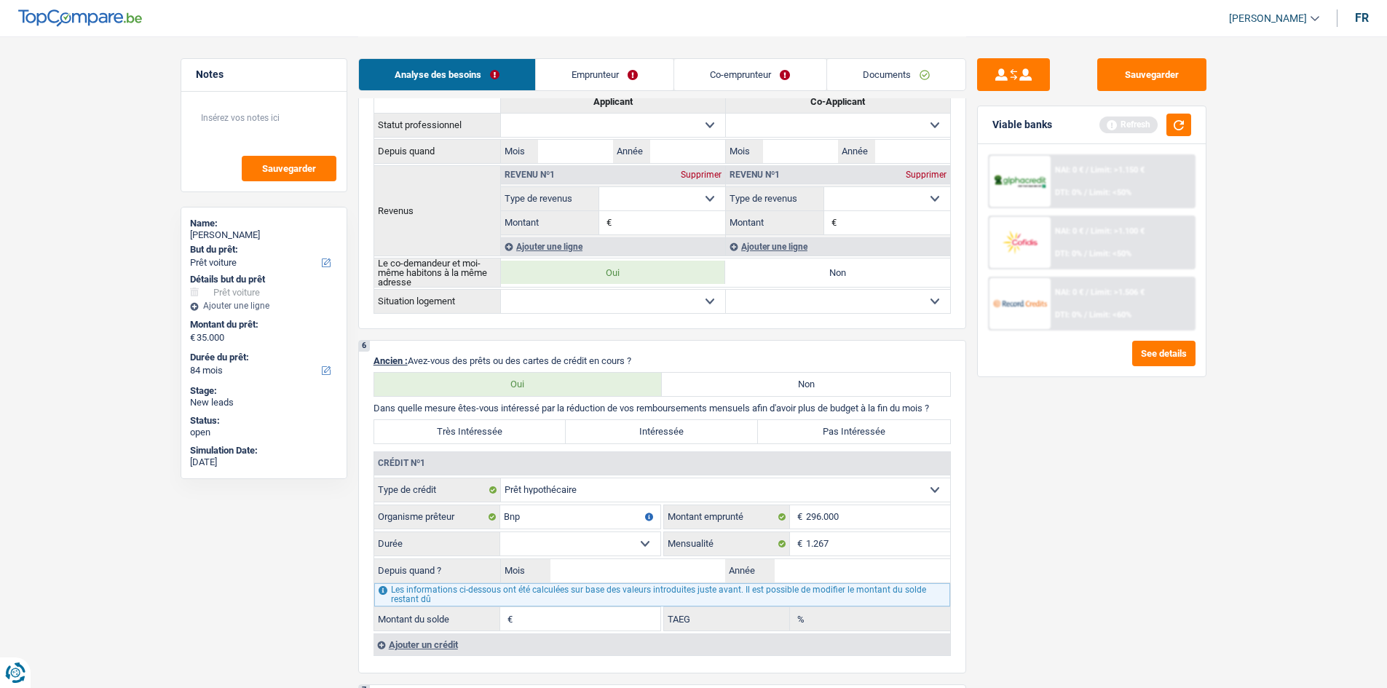
select select "240"
click at [500, 532] on select "120 mois 132 mois 144 mois 180 mois 240 mois 300 mois 360 mois 420 mois Sélecti…" at bounding box center [580, 543] width 160 height 23
click at [812, 559] on input "Année" at bounding box center [863, 570] width 176 height 23
type input "2019"
click at [642, 575] on input "Mois" at bounding box center [639, 570] width 176 height 23
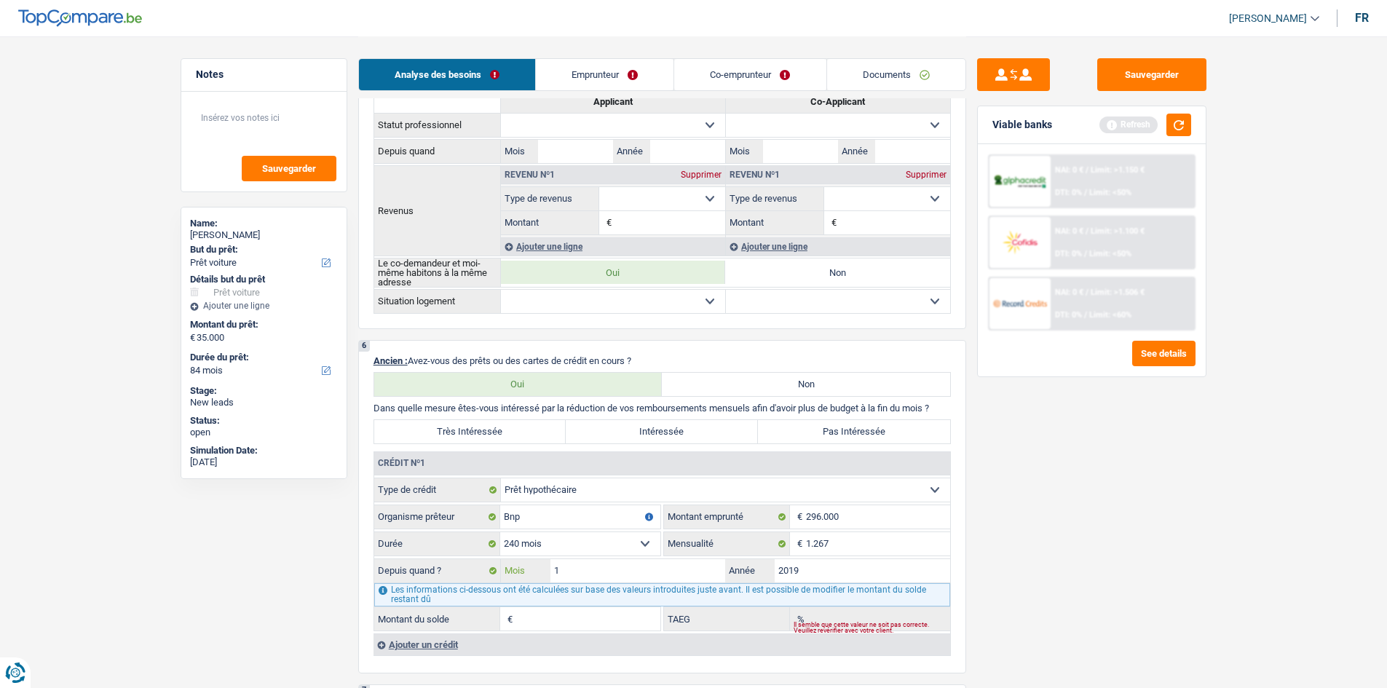
type input "12"
type input "212.528"
type input "0,27"
drag, startPoint x: 1043, startPoint y: 602, endPoint x: 1052, endPoint y: 575, distance: 29.0
click at [1048, 599] on div "Sauvegarder Viable banks Refresh NAI: 0 € / Limit: >1.150 € DTI: 0% / Limit: <5…" at bounding box center [1091, 361] width 251 height 607
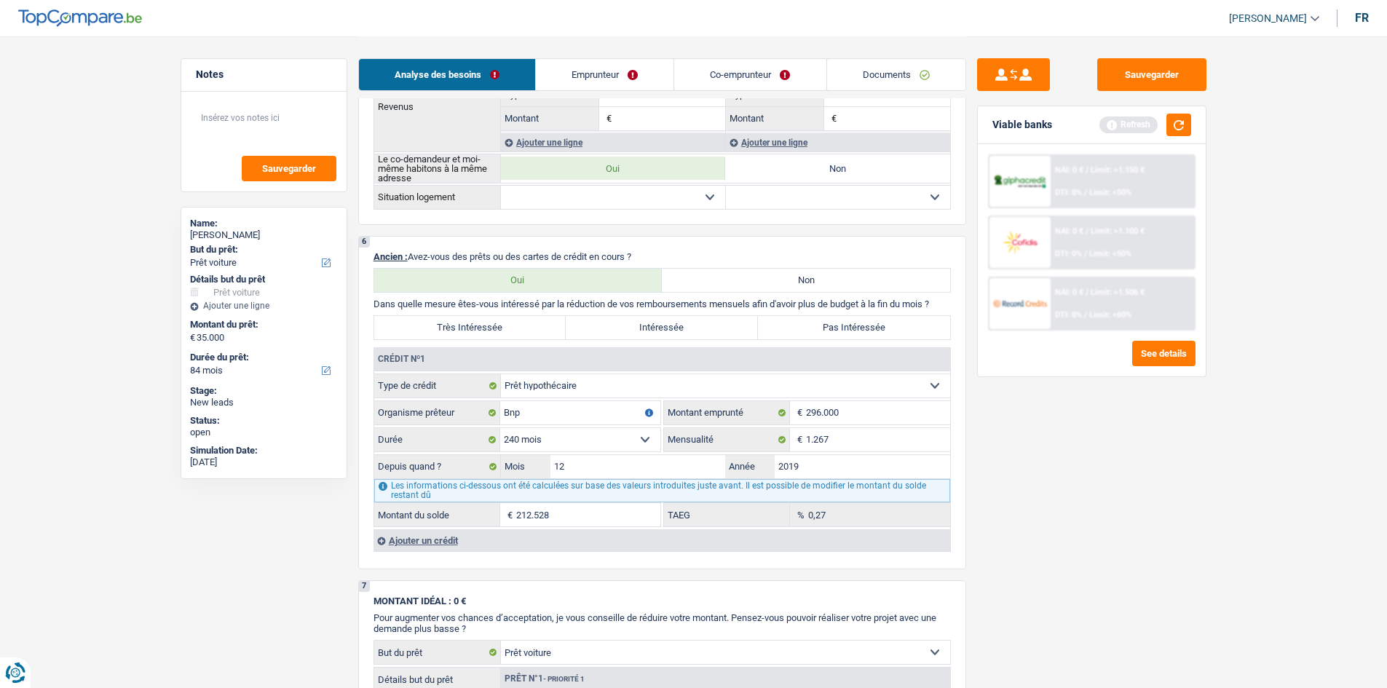
scroll to position [1292, 0]
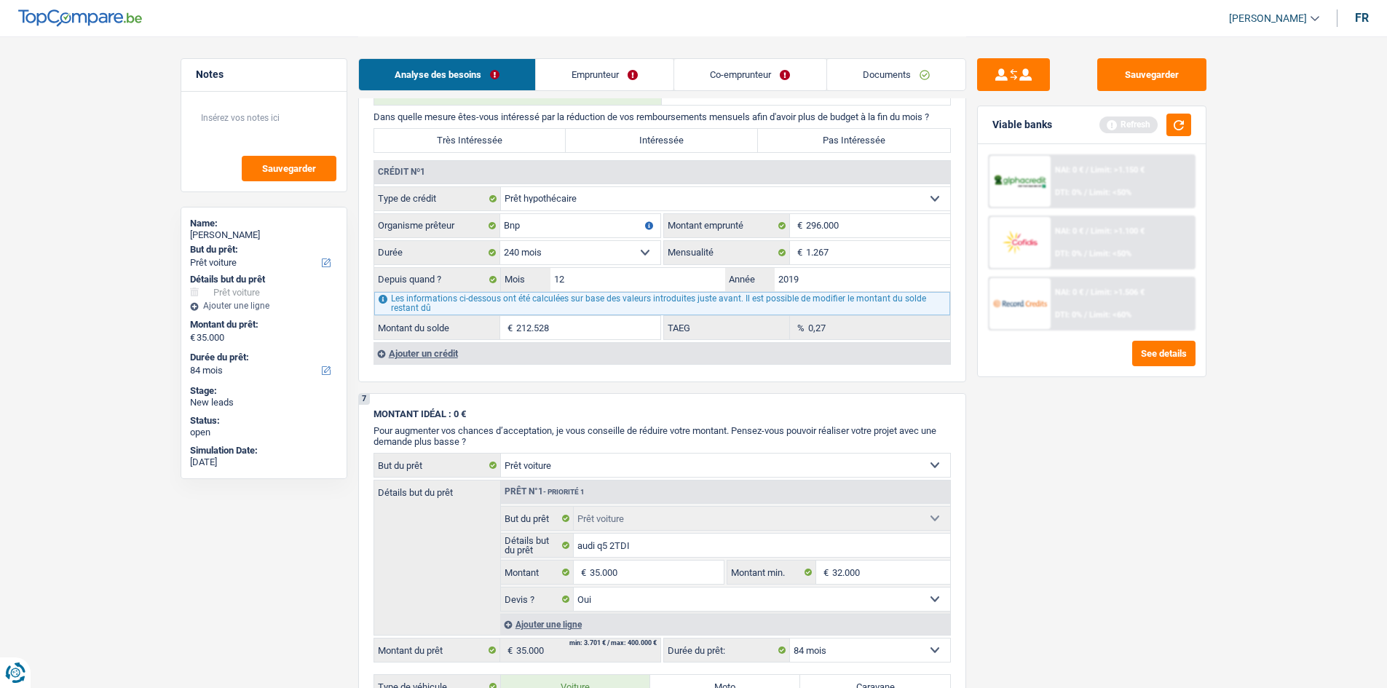
click at [426, 353] on div "Ajouter un crédit" at bounding box center [662, 353] width 577 height 22
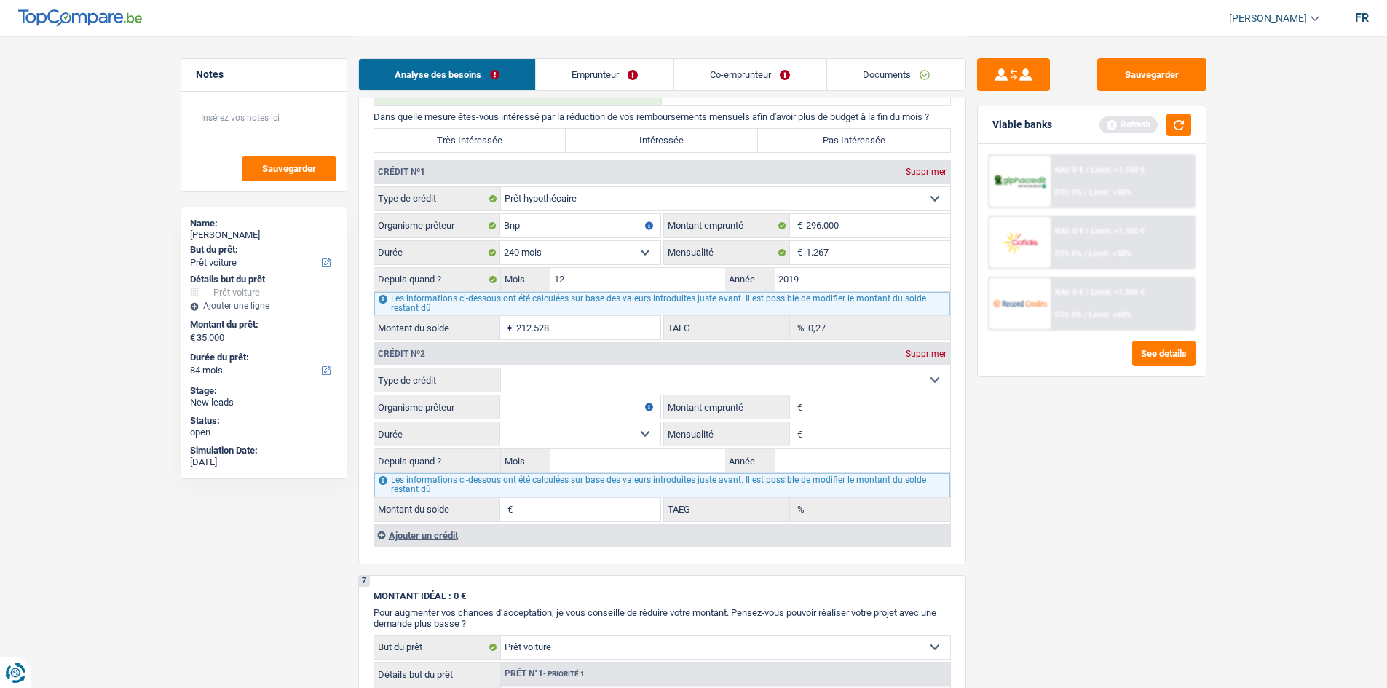
click at [531, 380] on select "Carte ou ouverture de crédit Prêt hypothécaire Vente à tempérament Prêt à tempé…" at bounding box center [725, 380] width 449 height 23
select select "carLoan"
type input "0"
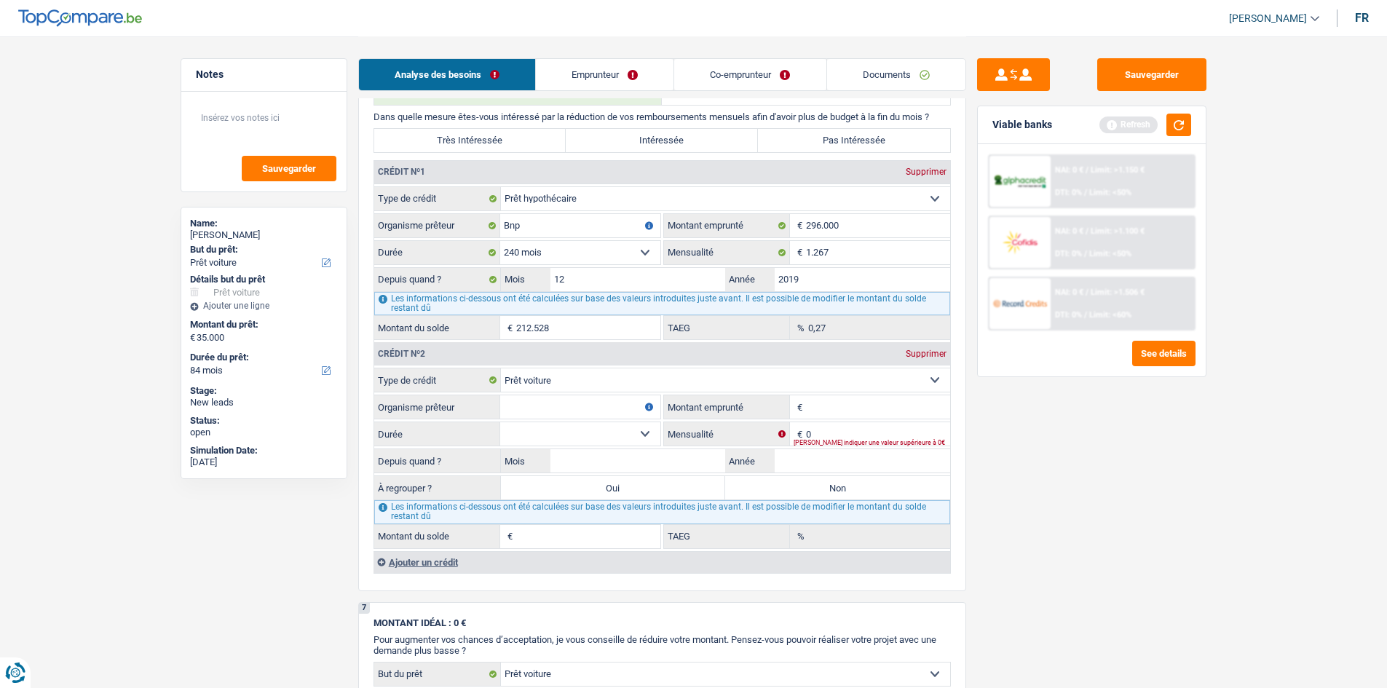
click at [557, 397] on fieldset "Carte ou ouverture de crédit Prêt hypothécaire Vente à tempérament Prêt à tempé…" at bounding box center [662, 458] width 576 height 181
click at [556, 403] on input "Organisme prêteur" at bounding box center [580, 406] width 160 height 23
type input "ALPHA CREDIT"
click at [808, 450] on input "Année" at bounding box center [863, 460] width 176 height 23
type input "2022"
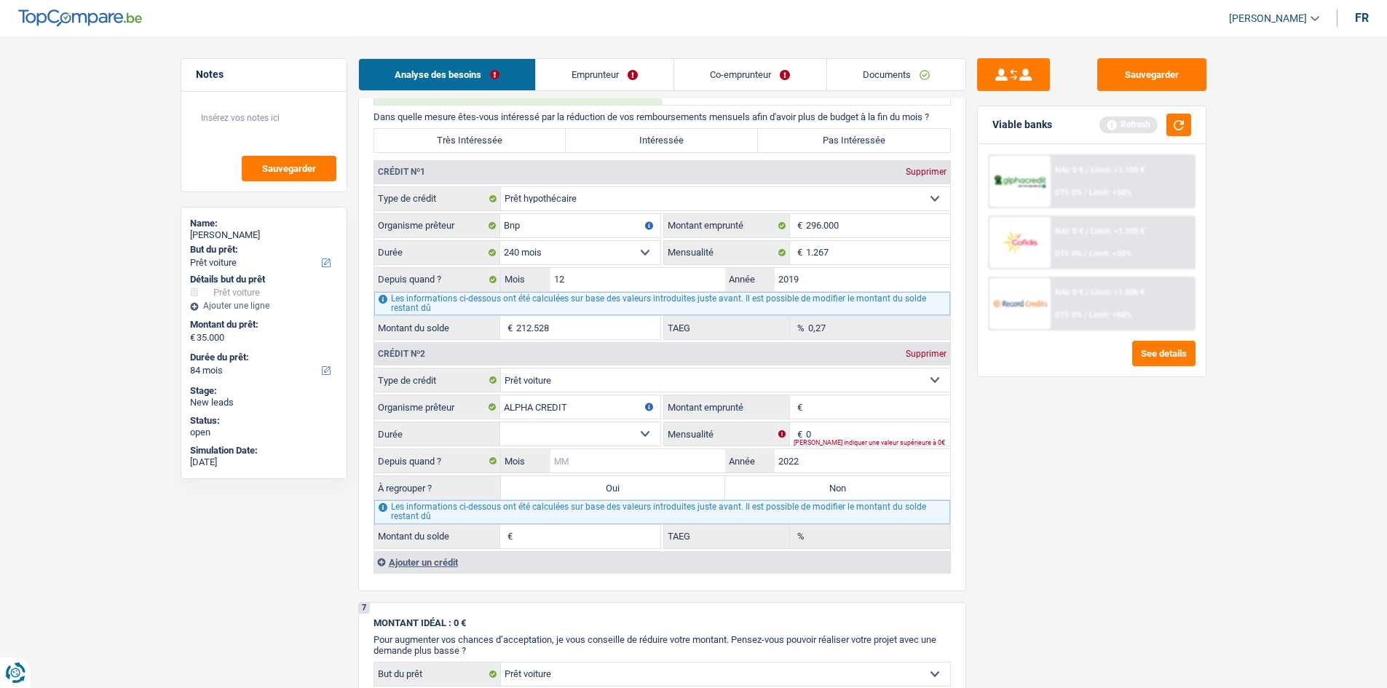
click at [623, 462] on input "Mois" at bounding box center [639, 460] width 176 height 23
type input "10"
click at [817, 431] on input "0" at bounding box center [878, 433] width 144 height 23
type input "199"
click at [819, 406] on input "Montant emprunté" at bounding box center [878, 406] width 144 height 23
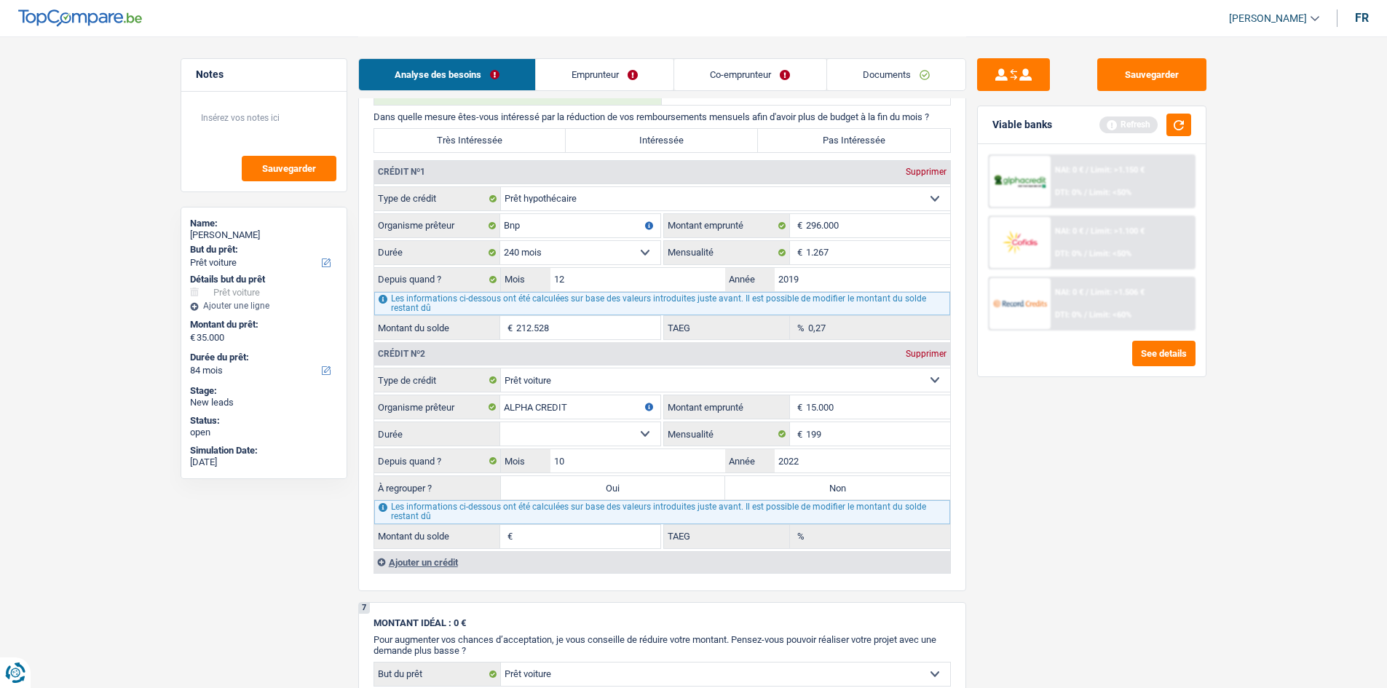
type input "15.000"
click at [622, 436] on select "12 mois 18 mois 24 mois 30 mois 36 mois 42 mois 48 mois 60 mois Sélectionner un…" at bounding box center [580, 433] width 160 height 23
select select "60"
click at [500, 422] on select "12 mois 18 mois 24 mois 30 mois 36 mois 42 mois 48 mois 60 mois Sélectionner un…" at bounding box center [580, 433] width 160 height 23
type input "5.473"
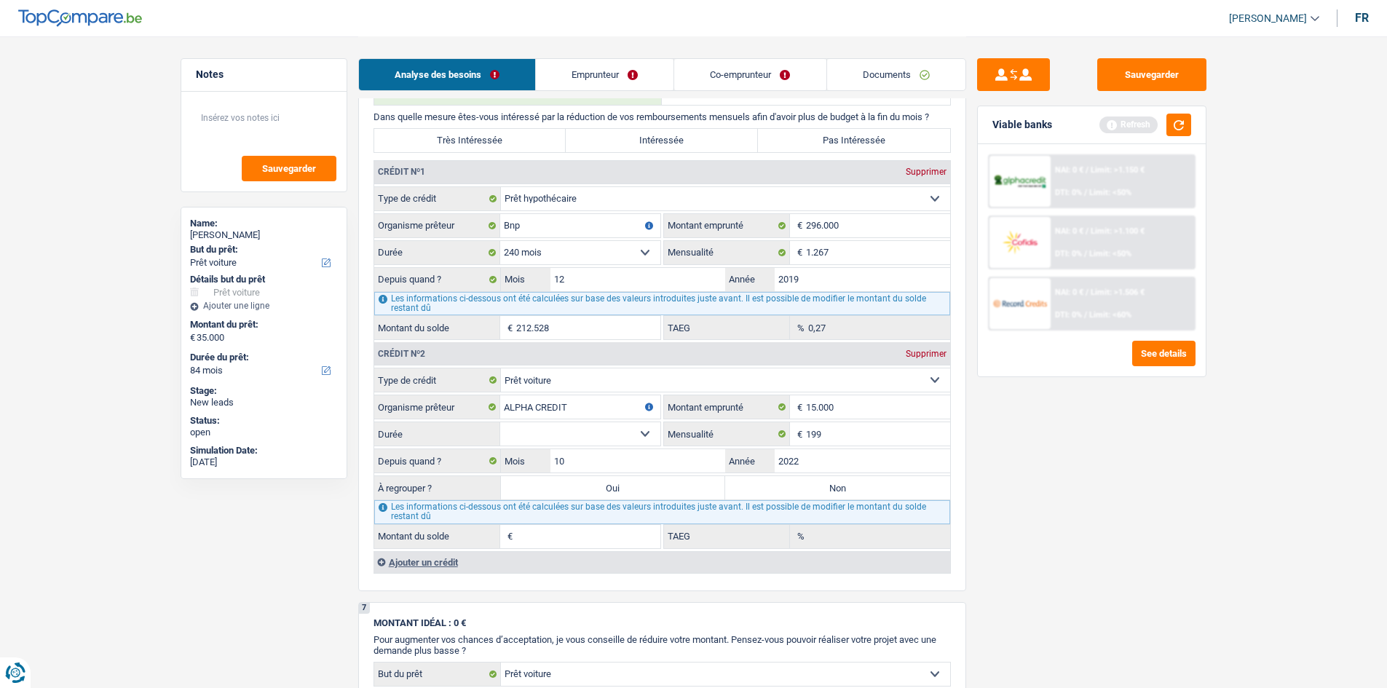
type input "0,00"
click at [640, 438] on select "12 mois 18 mois 24 mois 30 mois 36 mois 42 mois 48 mois 60 mois Sélectionner un…" at bounding box center [580, 433] width 160 height 23
select select "36"
click at [500, 422] on select "12 mois 18 mois 24 mois 30 mois 36 mois 42 mois 48 mois 60 mois Sélectionner un…" at bounding box center [580, 433] width 160 height 23
click at [1083, 500] on div "Sauvegarder Viable banks Refresh NAI: 0 € / Limit: >1.150 € DTI: 0% / Limit: <5…" at bounding box center [1091, 361] width 251 height 607
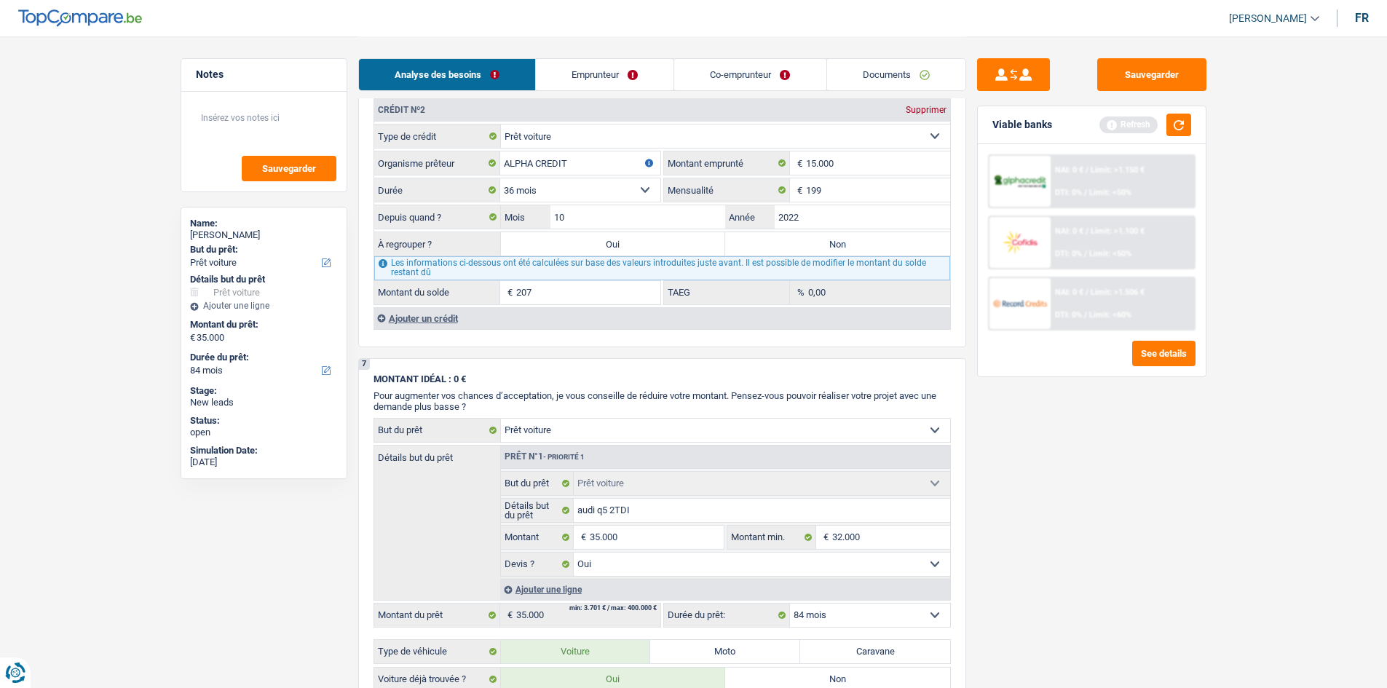
scroll to position [1511, 0]
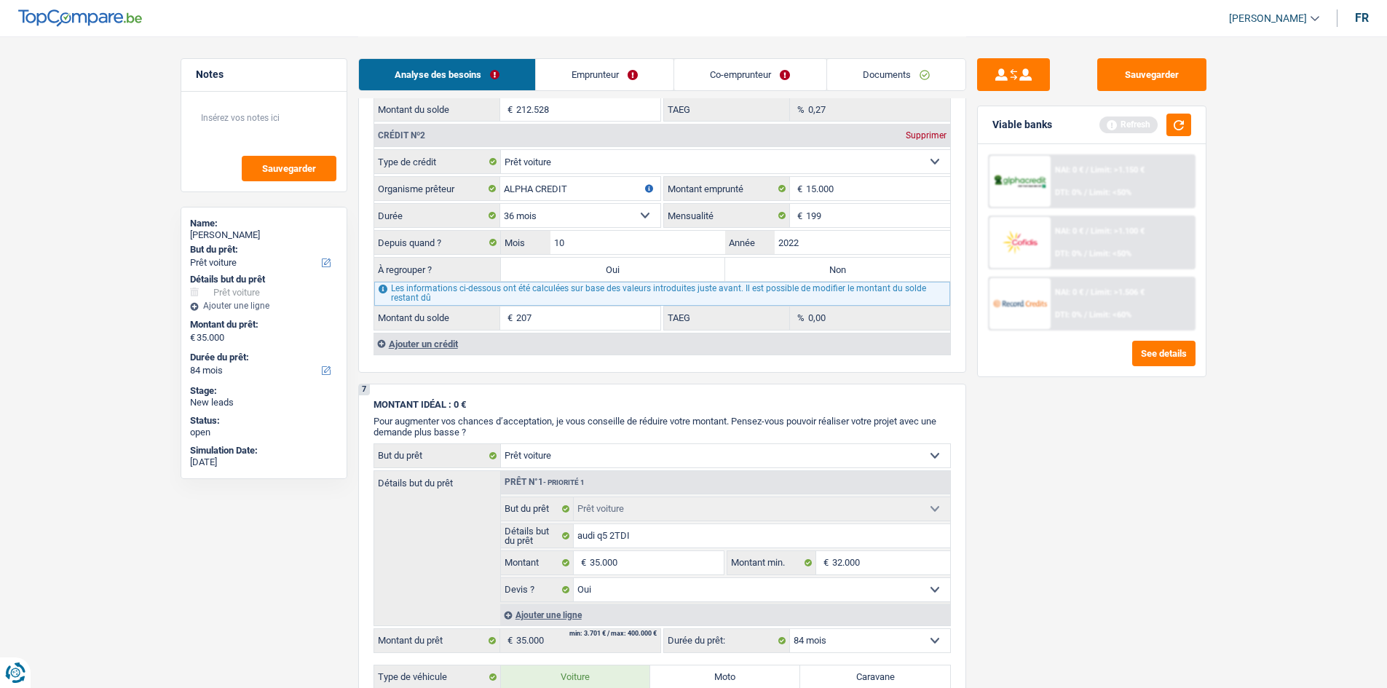
click at [584, 325] on input "207" at bounding box center [588, 318] width 144 height 23
type input "2"
type input "6.000"
drag, startPoint x: 1004, startPoint y: 452, endPoint x: 910, endPoint y: 424, distance: 97.9
click at [1007, 452] on div "Sauvegarder Viable banks Refresh NAI: 0 € / Limit: >1.150 € DTI: 0% / Limit: <5…" at bounding box center [1091, 361] width 251 height 607
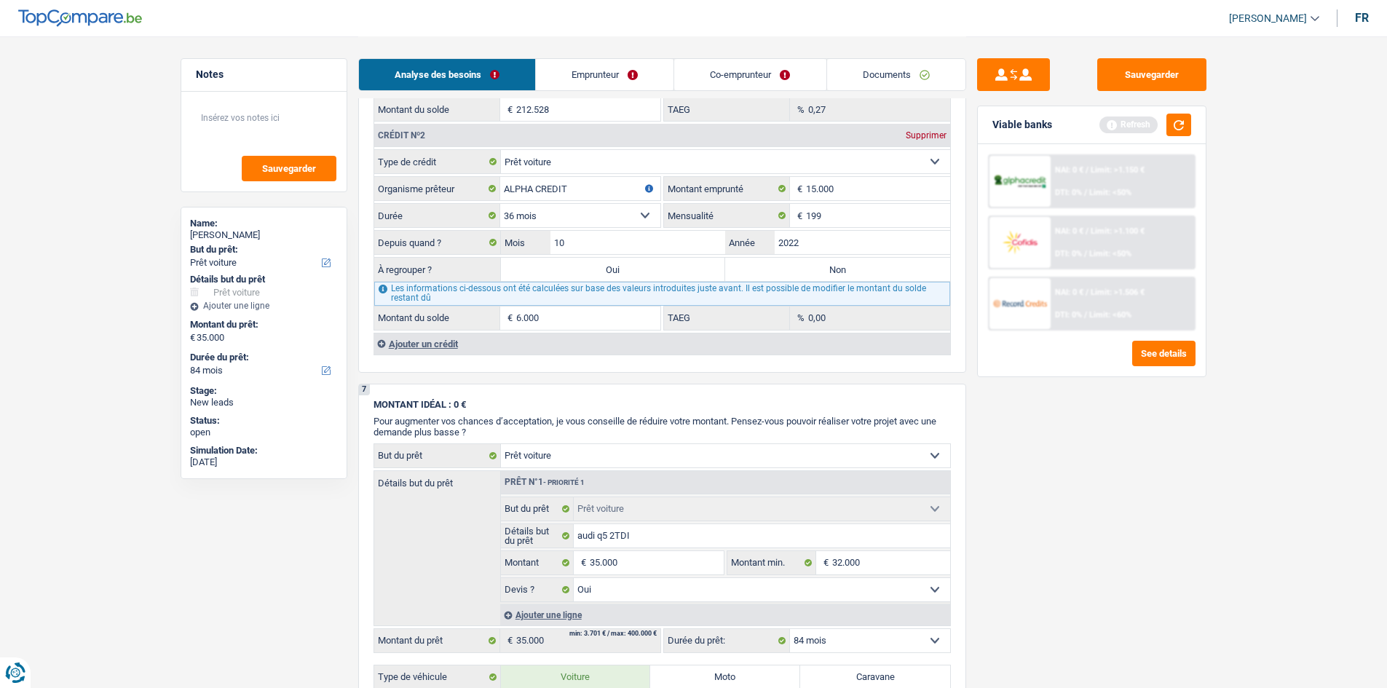
click at [411, 340] on div "Ajouter un crédit" at bounding box center [662, 344] width 577 height 22
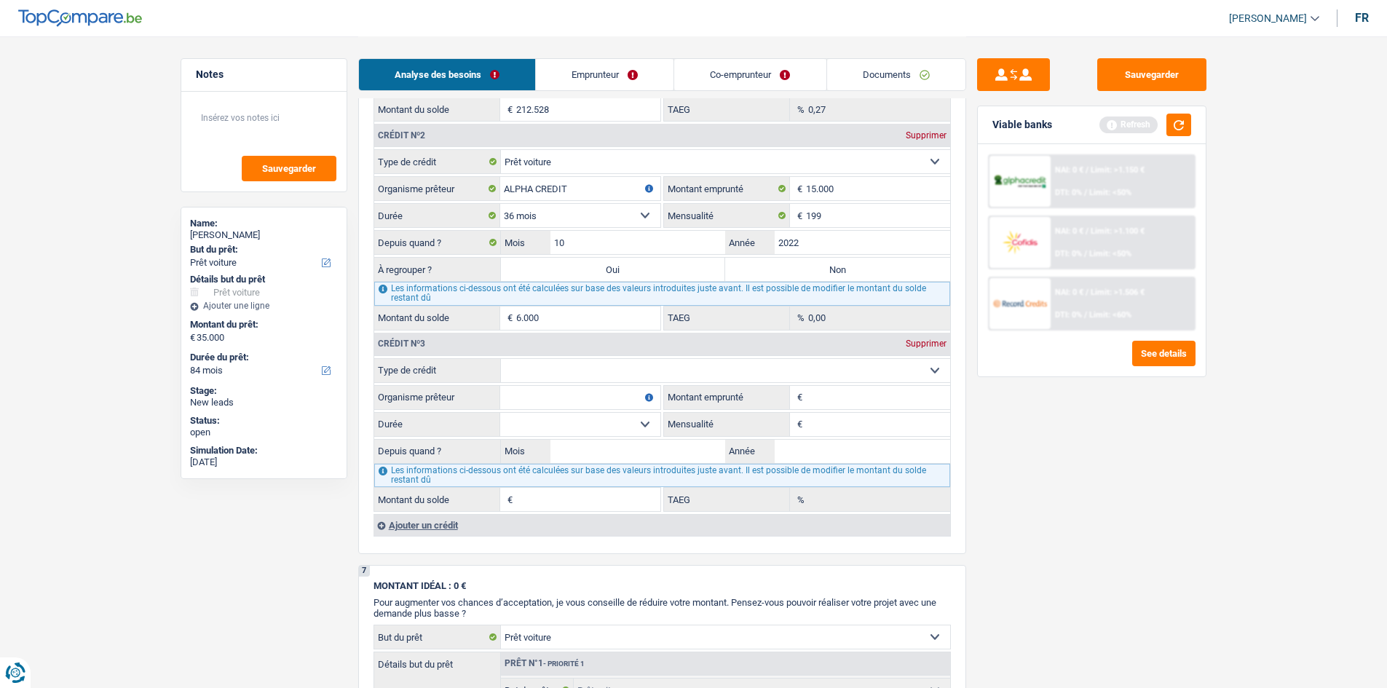
click at [560, 369] on select "Carte ou ouverture de crédit Prêt hypothécaire Vente à tempérament Prêt à tempé…" at bounding box center [725, 370] width 449 height 23
select select "personalLoan"
type input "0"
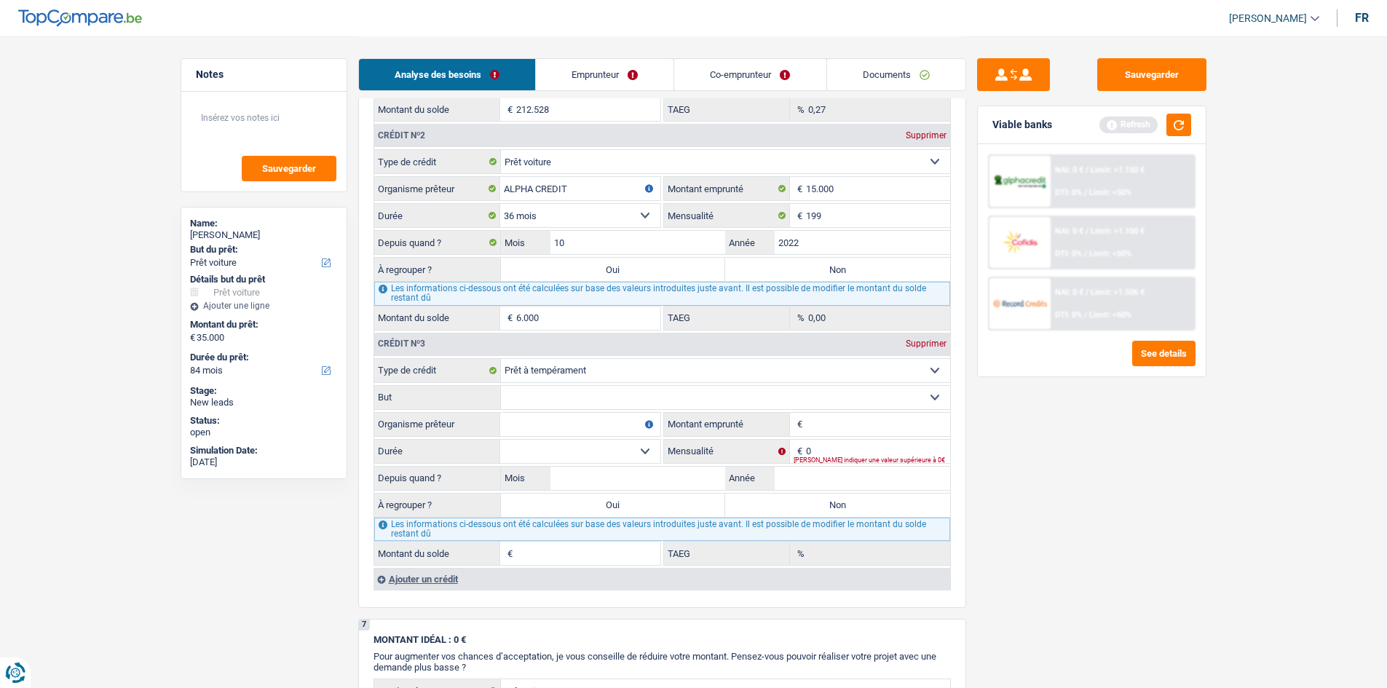
click at [554, 398] on select "Confort maison: meubles, textile, peinture, électroménager, outillage non-profe…" at bounding box center [725, 397] width 449 height 23
click at [480, 390] on label "But" at bounding box center [437, 397] width 127 height 23
click at [501, 390] on select "Confort maison: meubles, textile, peinture, électroménager, outillage non-profe…" at bounding box center [725, 397] width 449 height 23
click at [535, 375] on select "Carte ou ouverture de crédit Prêt hypothécaire Vente à tempérament Prêt à tempé…" at bounding box center [725, 370] width 449 height 23
select select "carLoan"
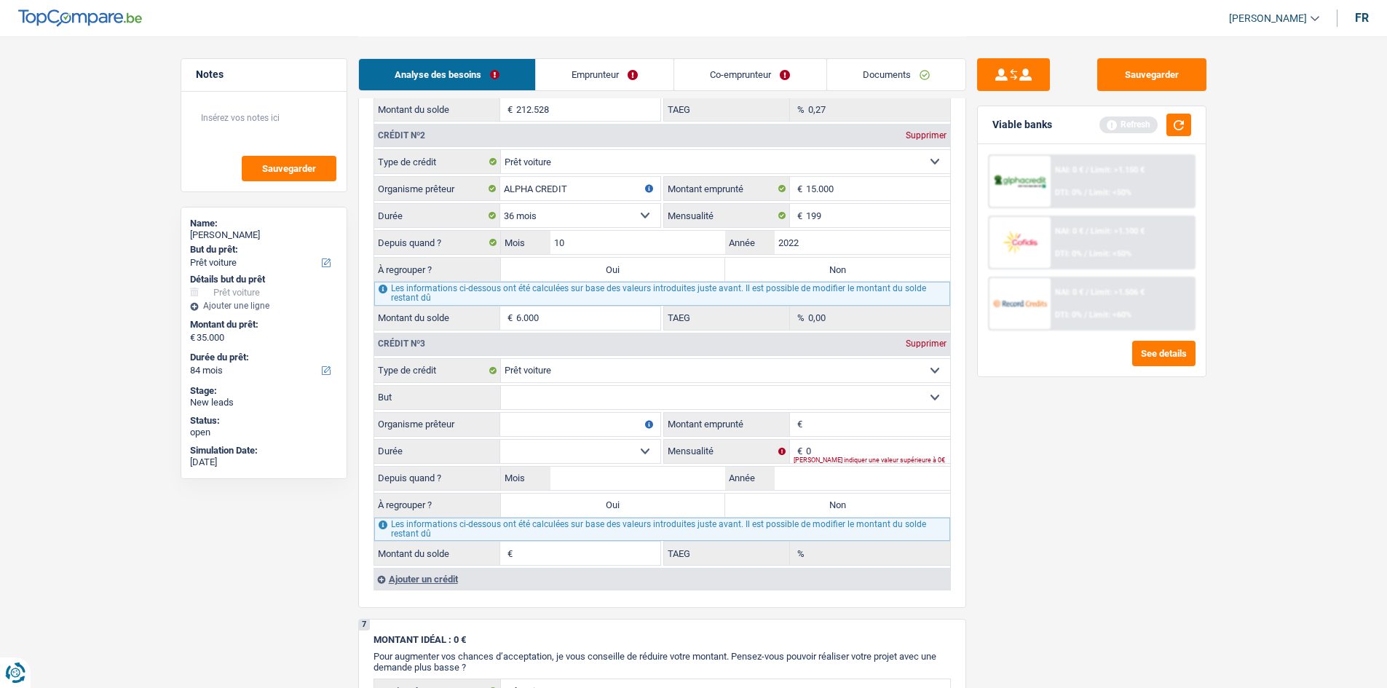
click at [501, 359] on select "Carte ou ouverture de crédit Prêt hypothécaire Vente à tempérament Prêt à tempé…" at bounding box center [725, 370] width 449 height 23
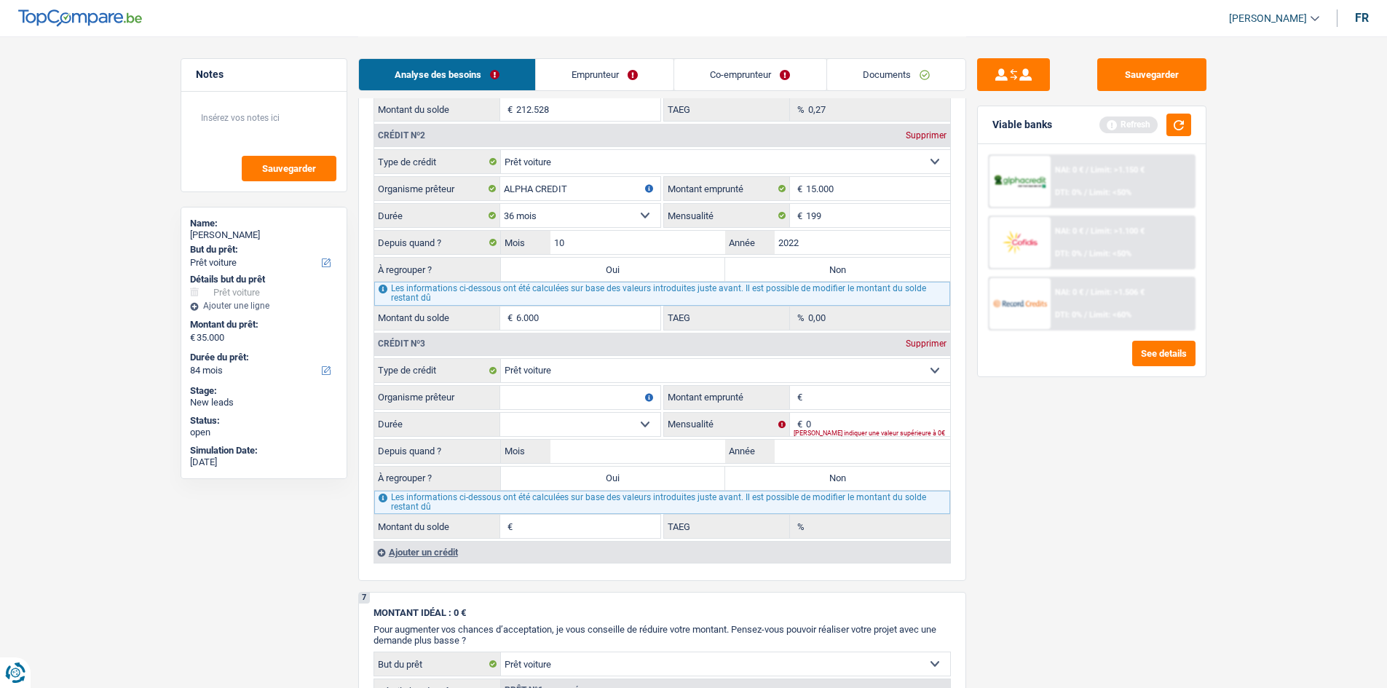
click at [543, 396] on input "Organisme prêteur" at bounding box center [580, 397] width 160 height 23
type input "ALPHA CREDIT"
click at [853, 400] on input "Montant emprunté" at bounding box center [878, 397] width 144 height 23
click at [831, 442] on input "Année" at bounding box center [863, 451] width 176 height 23
click at [852, 398] on input "3.100" at bounding box center [878, 397] width 144 height 23
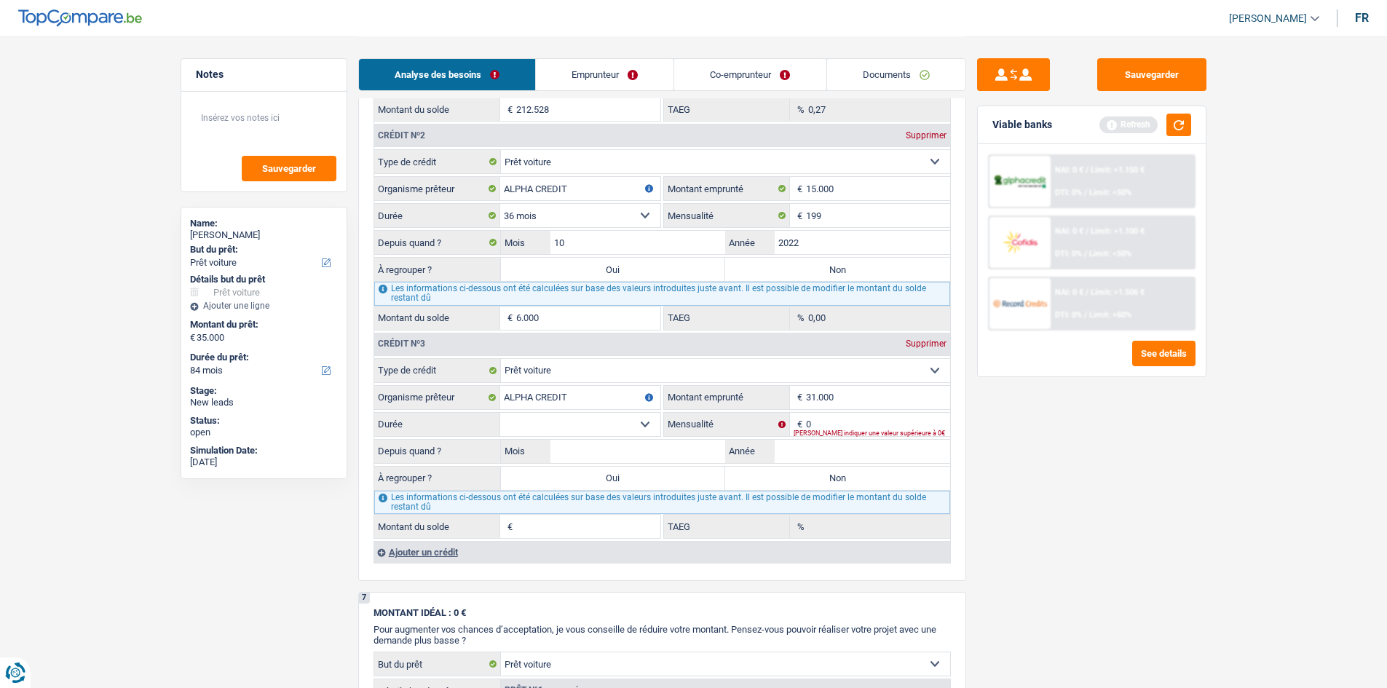
type input "31.000"
click at [826, 430] on div "Veuillez indiquer une valeur supérieure à 0€" at bounding box center [872, 433] width 157 height 6
click at [811, 424] on input "0" at bounding box center [878, 424] width 144 height 23
type input "271"
click at [631, 425] on select "12 mois 18 mois 24 mois 30 mois 36 mois 42 mois 48 mois 60 mois 72 mois 84 mois…" at bounding box center [580, 424] width 160 height 23
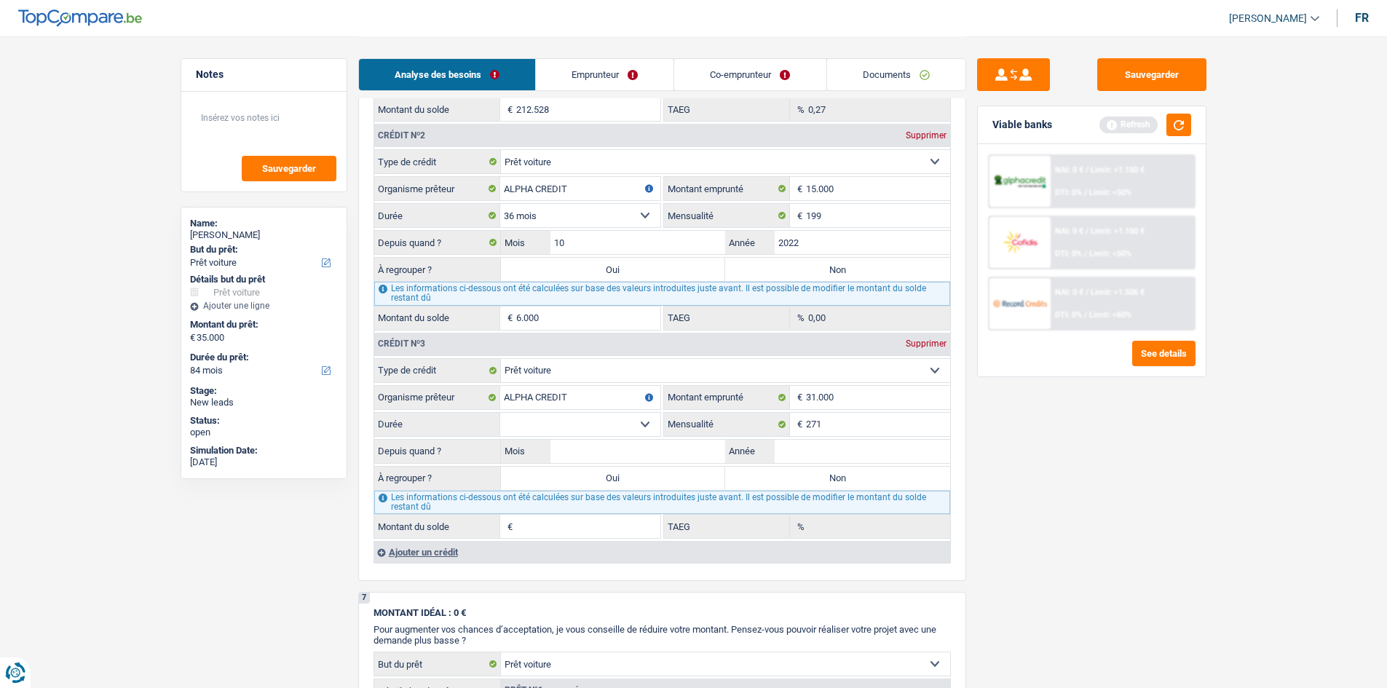
select select "120"
click at [500, 413] on select "12 mois 18 mois 24 mois 30 mois 36 mois 42 mois 48 mois 60 mois 72 mois 84 mois…" at bounding box center [580, 424] width 160 height 23
click at [803, 453] on input "Année" at bounding box center [863, 451] width 176 height 23
type input "2020"
click at [664, 455] on input "Mois" at bounding box center [639, 451] width 176 height 23
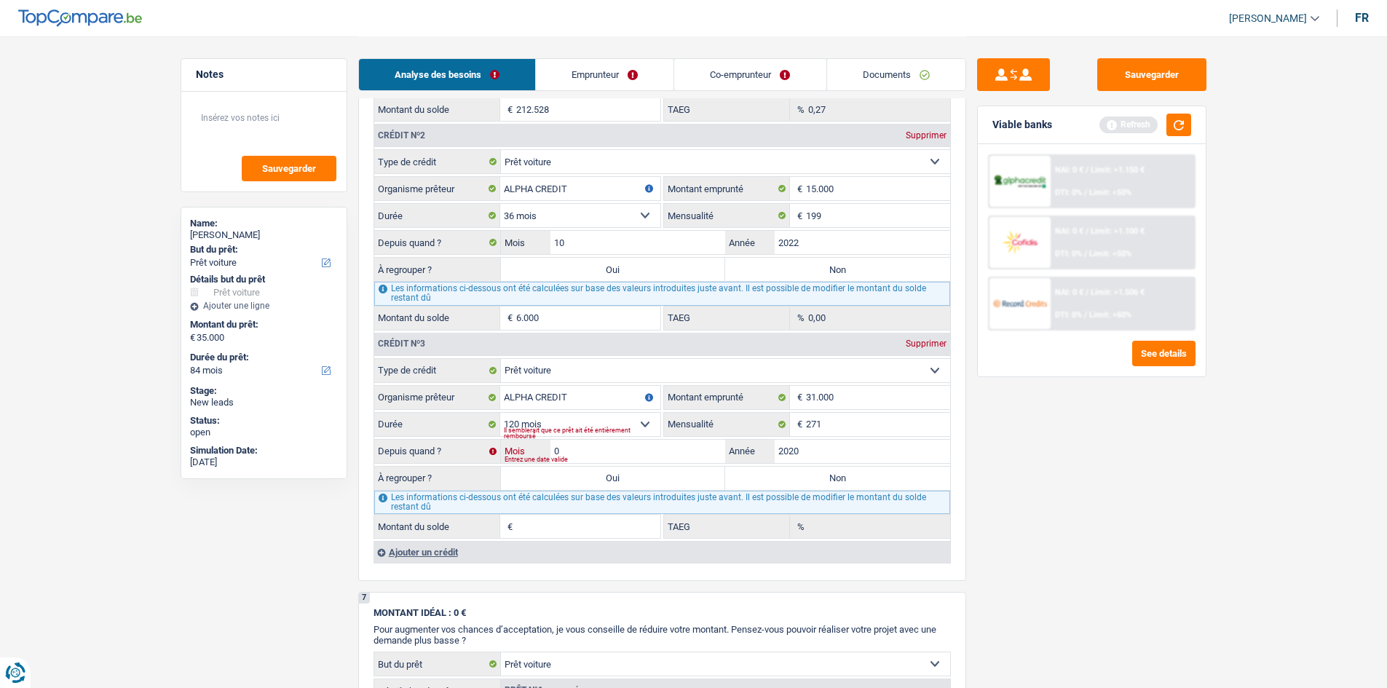
type input "06"
type input "15.096"
type input "0,96"
click at [1091, 618] on div "Sauvegarder Viable banks Refresh NAI: 0 € / Limit: >1.150 € DTI: 0% / Limit: <5…" at bounding box center [1091, 361] width 251 height 607
click at [1122, 494] on div "Sauvegarder Viable banks Refresh NAI: 0 € / Limit: >1.150 € DTI: 0% / Limit: <5…" at bounding box center [1091, 361] width 251 height 607
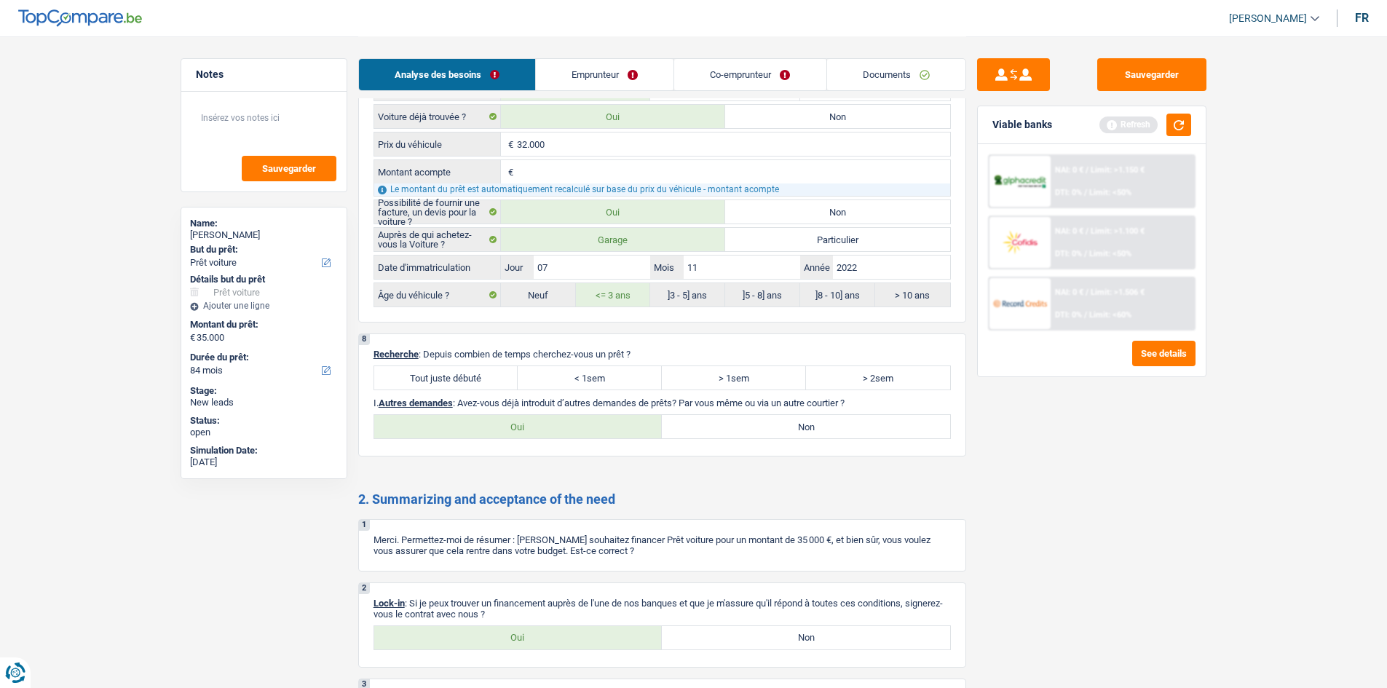
scroll to position [2425, 0]
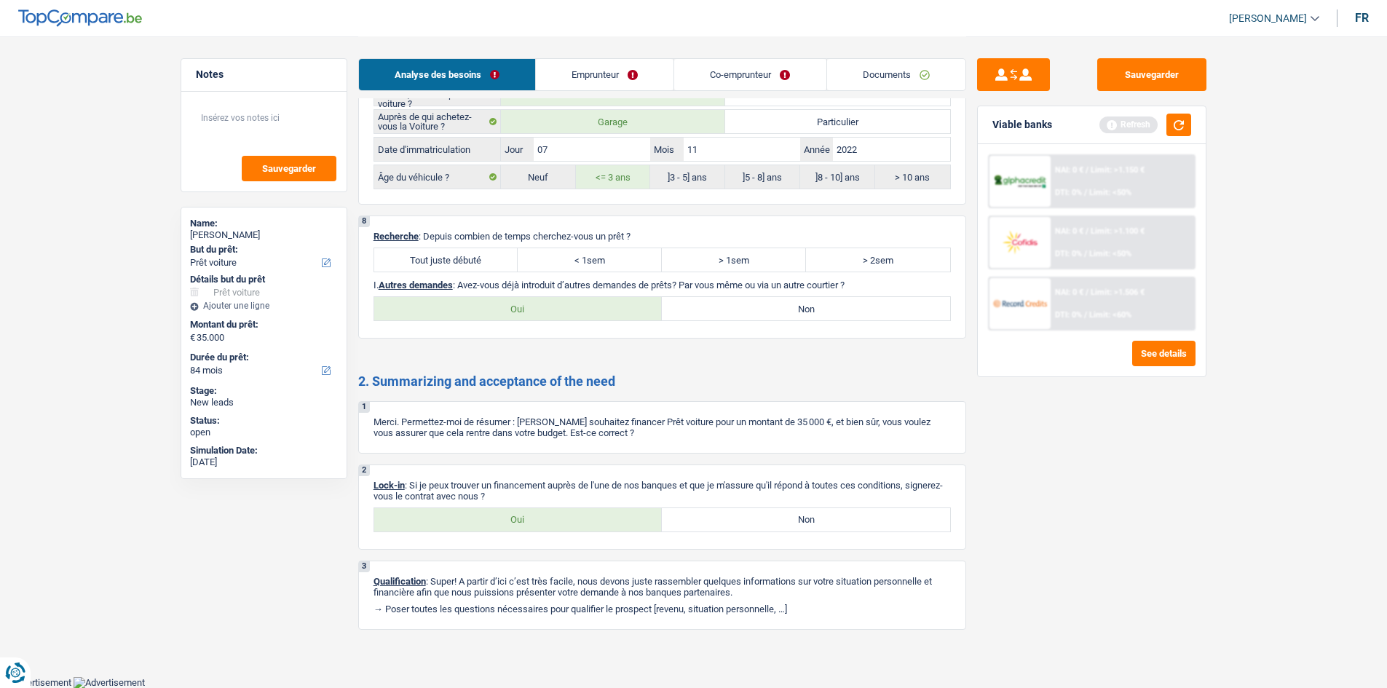
click at [442, 253] on label "Tout juste débuté" at bounding box center [446, 259] width 144 height 23
click at [442, 253] on input "Tout juste débuté" at bounding box center [446, 259] width 144 height 23
radio input "true"
click at [598, 308] on label "Oui" at bounding box center [518, 308] width 288 height 23
click at [598, 308] on input "Oui" at bounding box center [518, 308] width 288 height 23
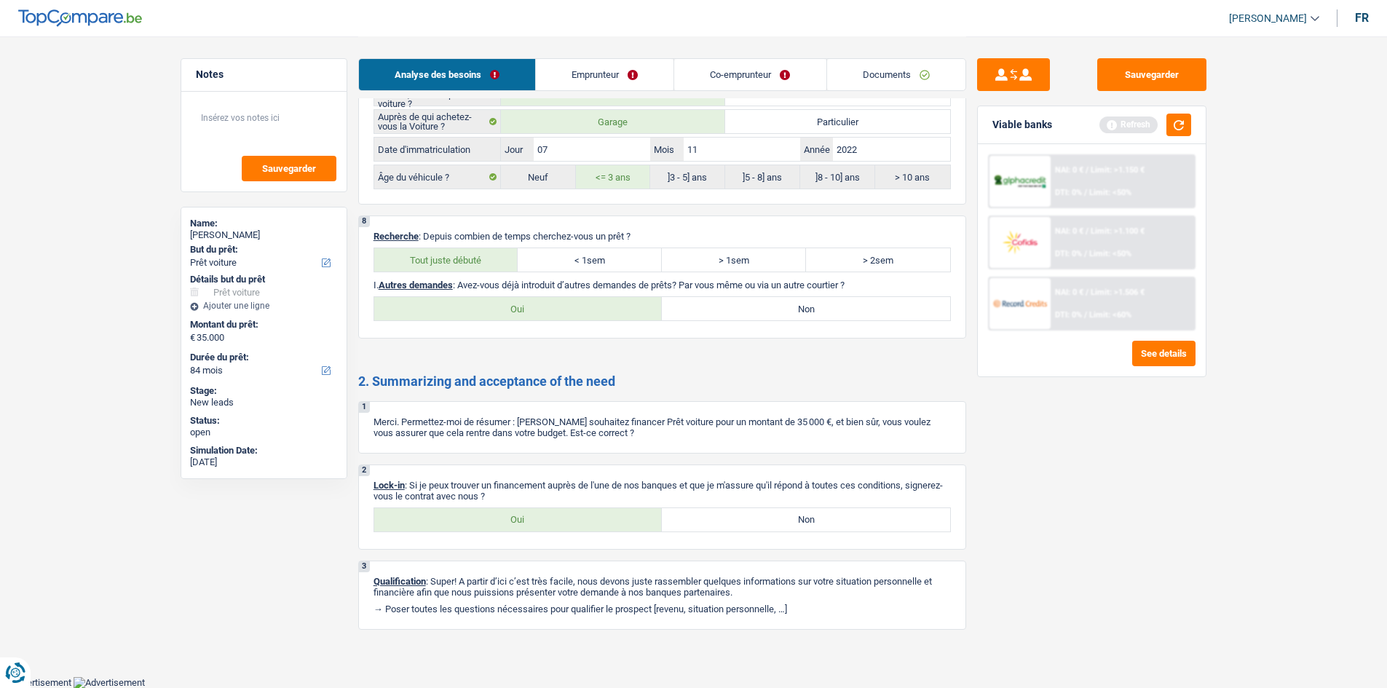
radio input "true"
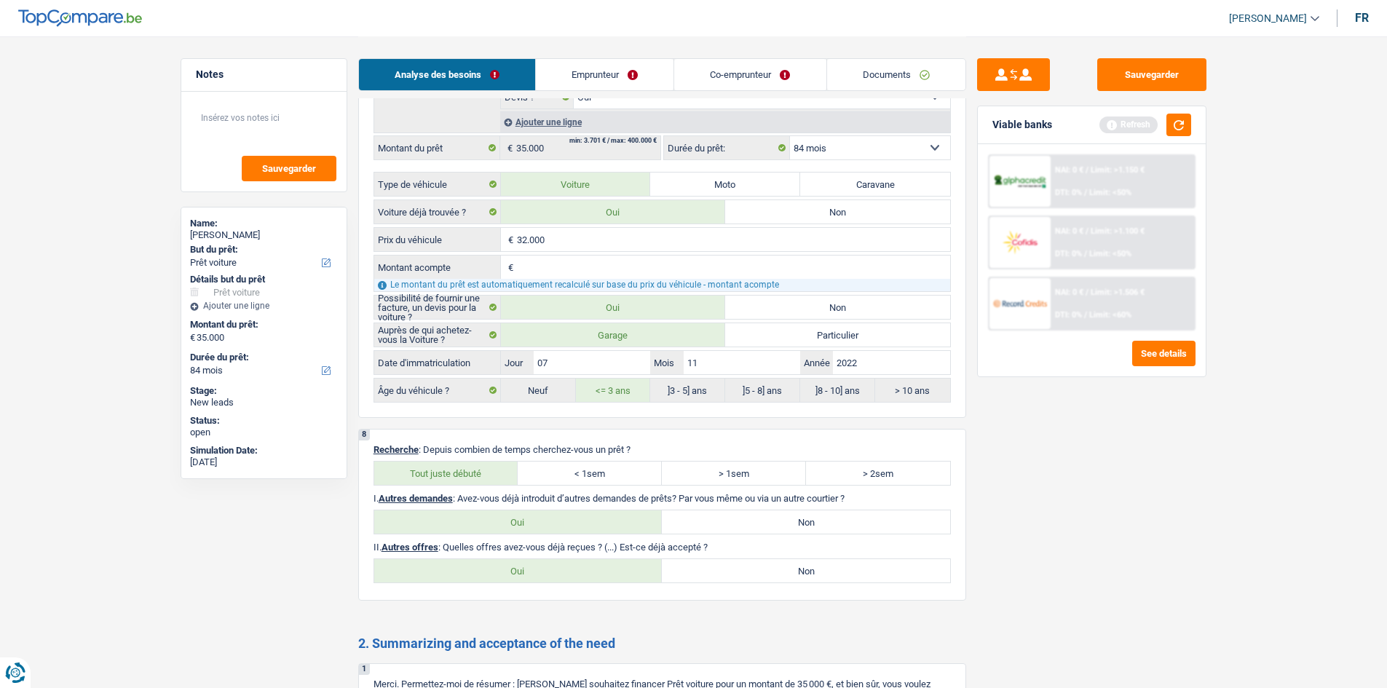
scroll to position [2474, 0]
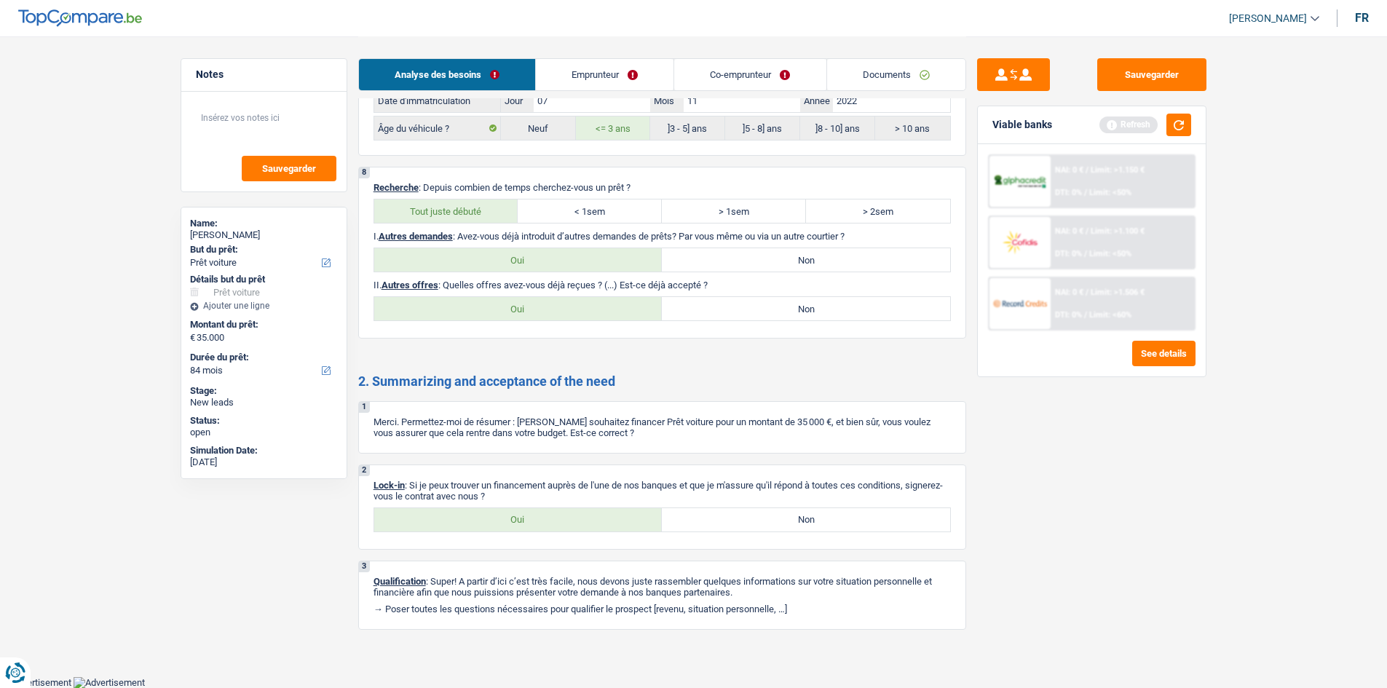
click at [720, 315] on label "Non" at bounding box center [806, 308] width 288 height 23
click at [720, 315] on input "Non" at bounding box center [806, 308] width 288 height 23
radio input "true"
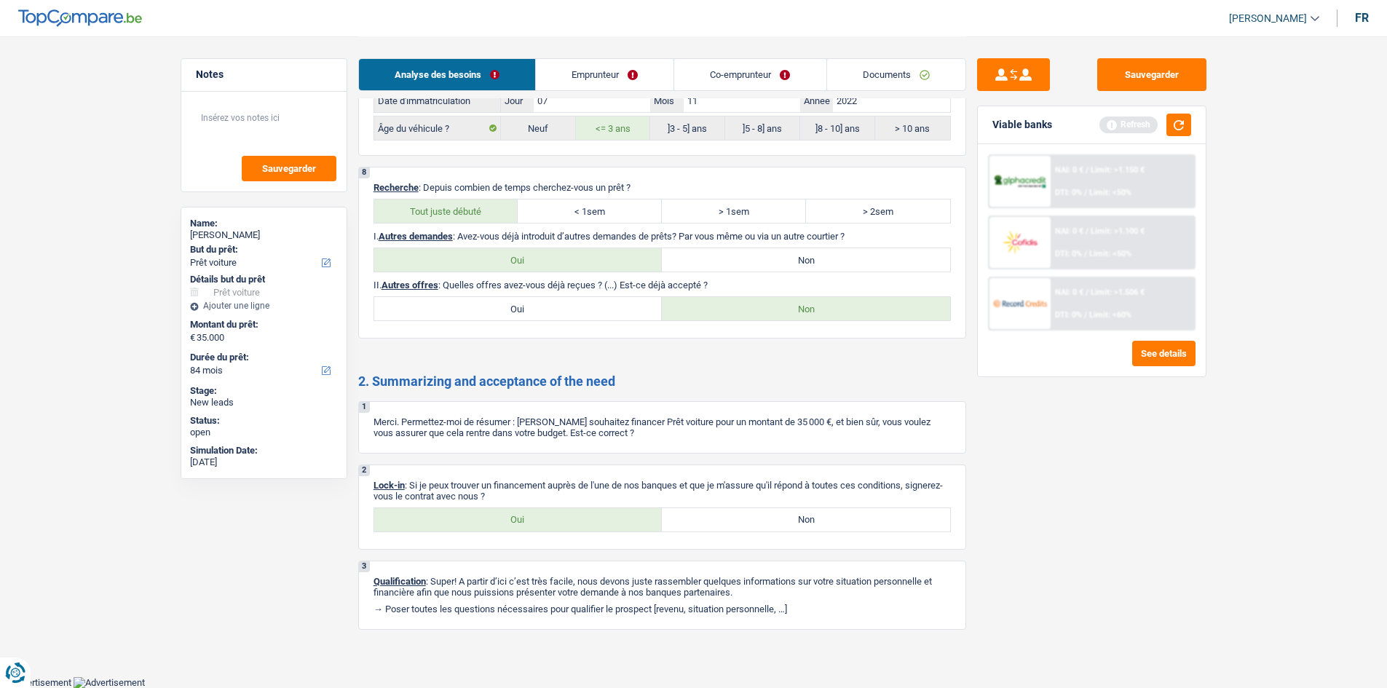
click at [611, 75] on link "Emprunteur" at bounding box center [605, 74] width 138 height 31
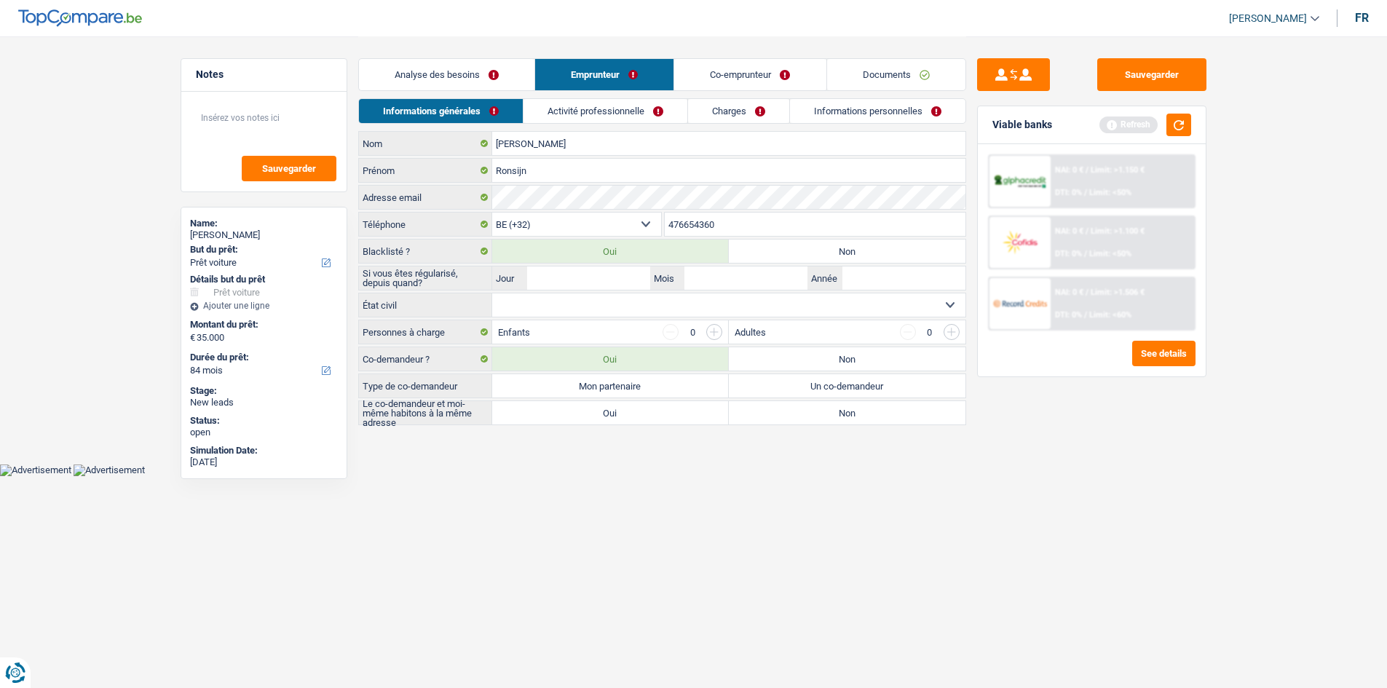
scroll to position [0, 0]
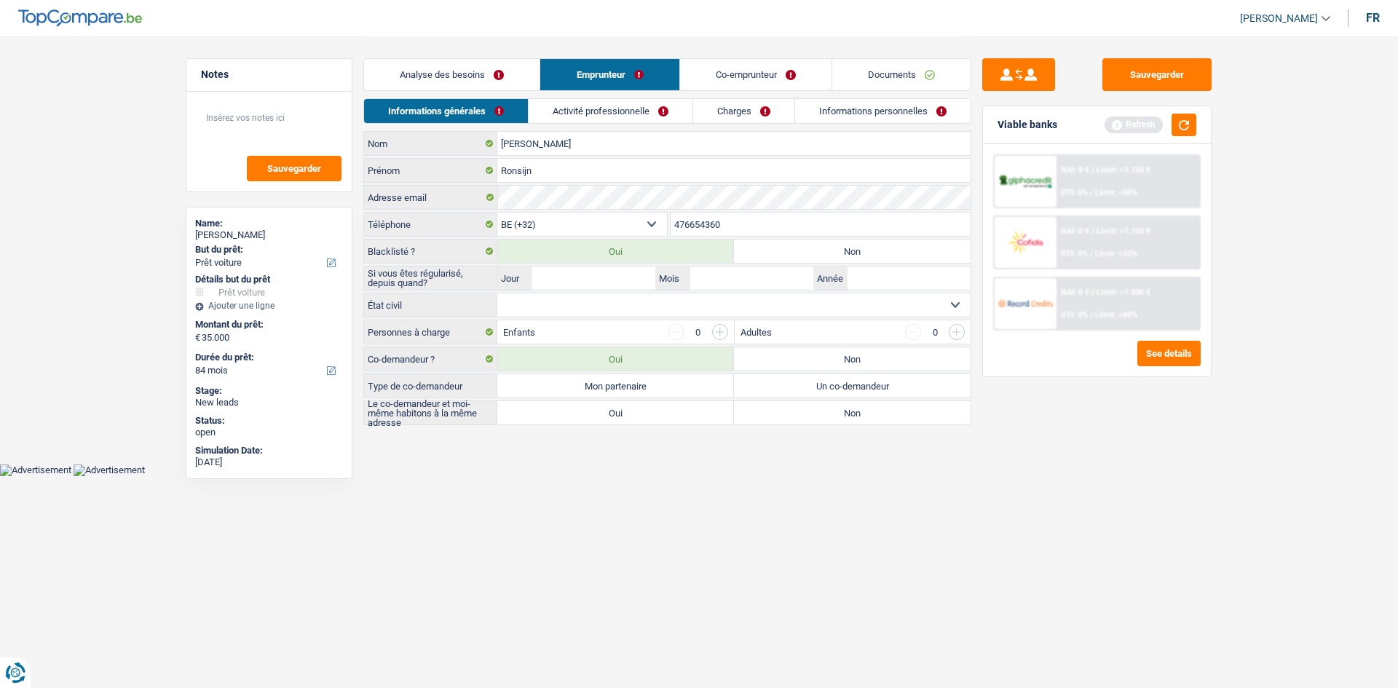
click at [510, 85] on link "Analyse des besoins" at bounding box center [452, 74] width 176 height 31
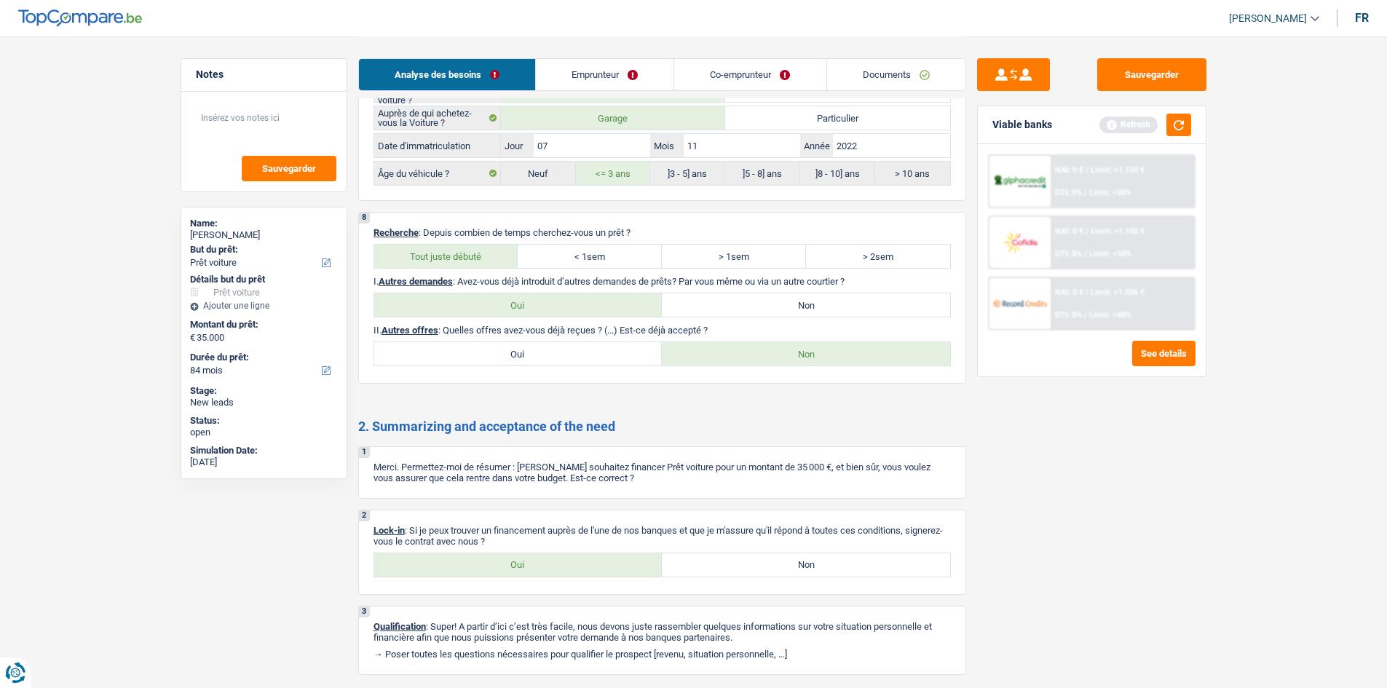
scroll to position [2474, 0]
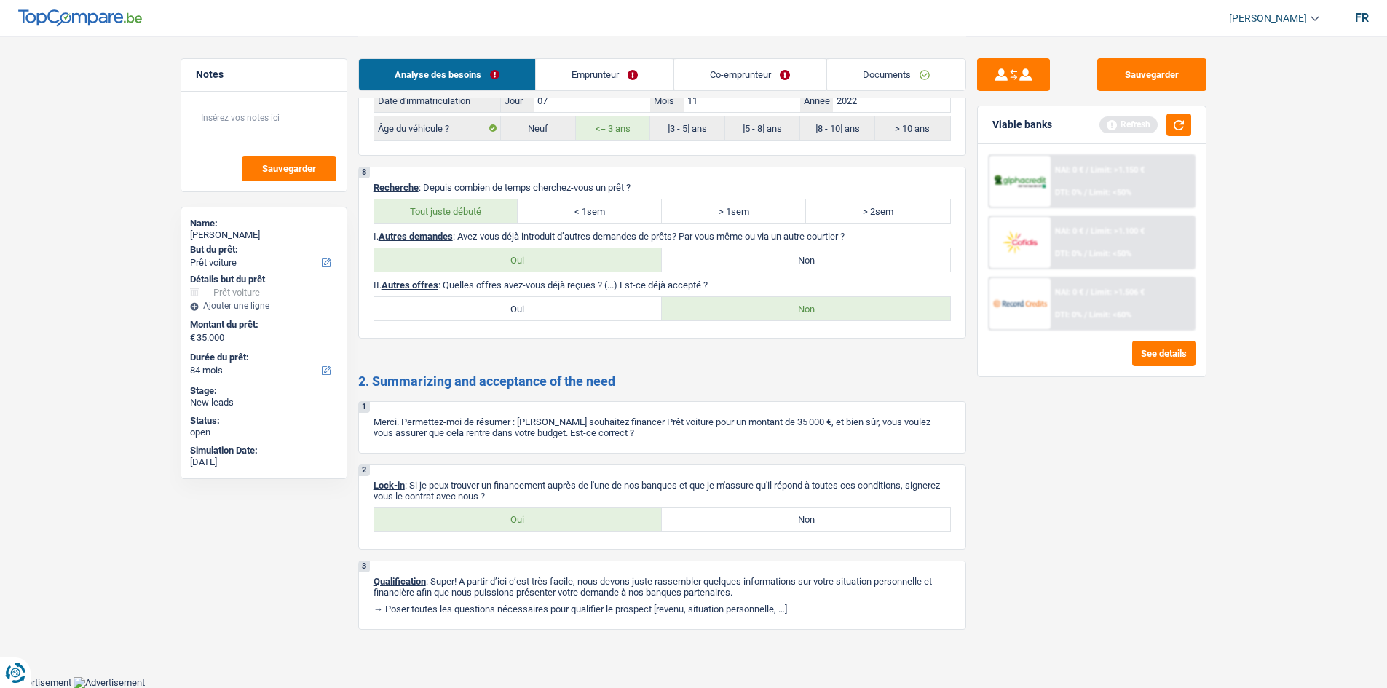
click at [490, 513] on label "Oui" at bounding box center [518, 519] width 288 height 23
click at [490, 513] on input "Oui" at bounding box center [518, 519] width 288 height 23
radio input "true"
click at [629, 68] on link "Emprunteur" at bounding box center [605, 74] width 138 height 31
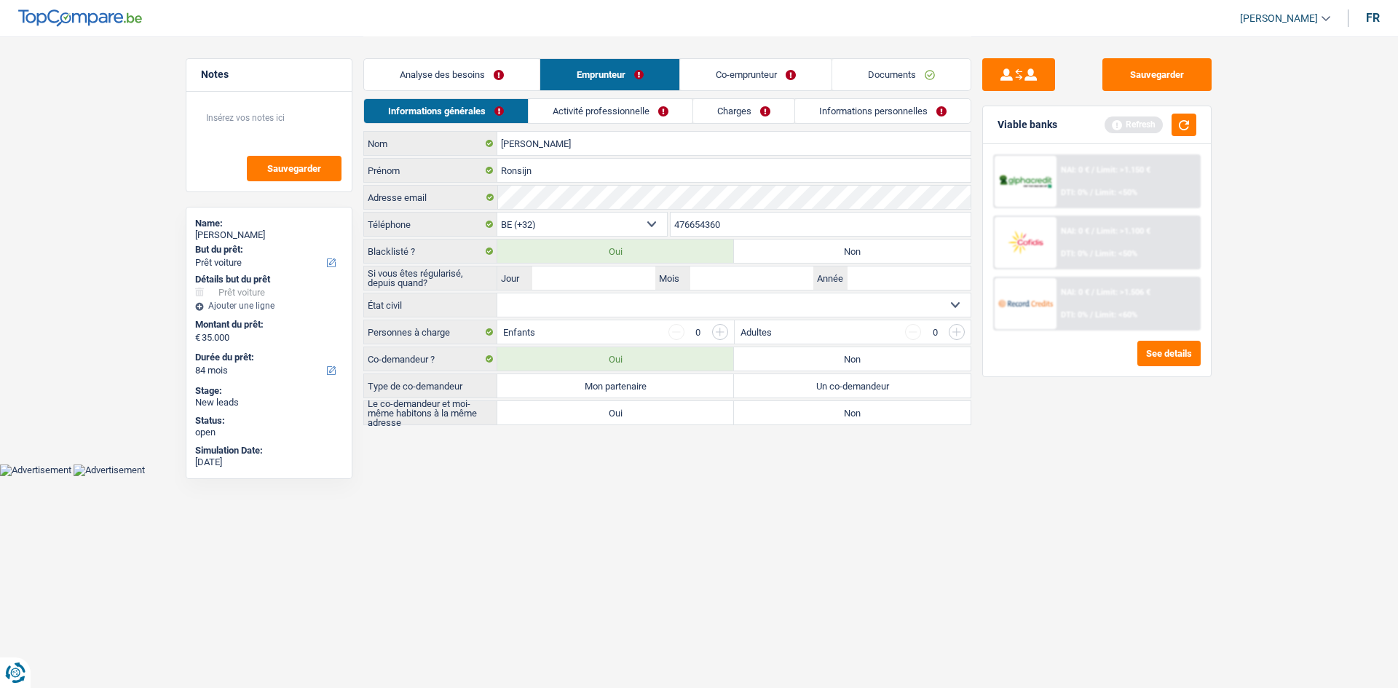
click at [795, 251] on label "Non" at bounding box center [852, 251] width 237 height 23
click at [795, 251] on input "Non" at bounding box center [852, 251] width 237 height 23
radio input "true"
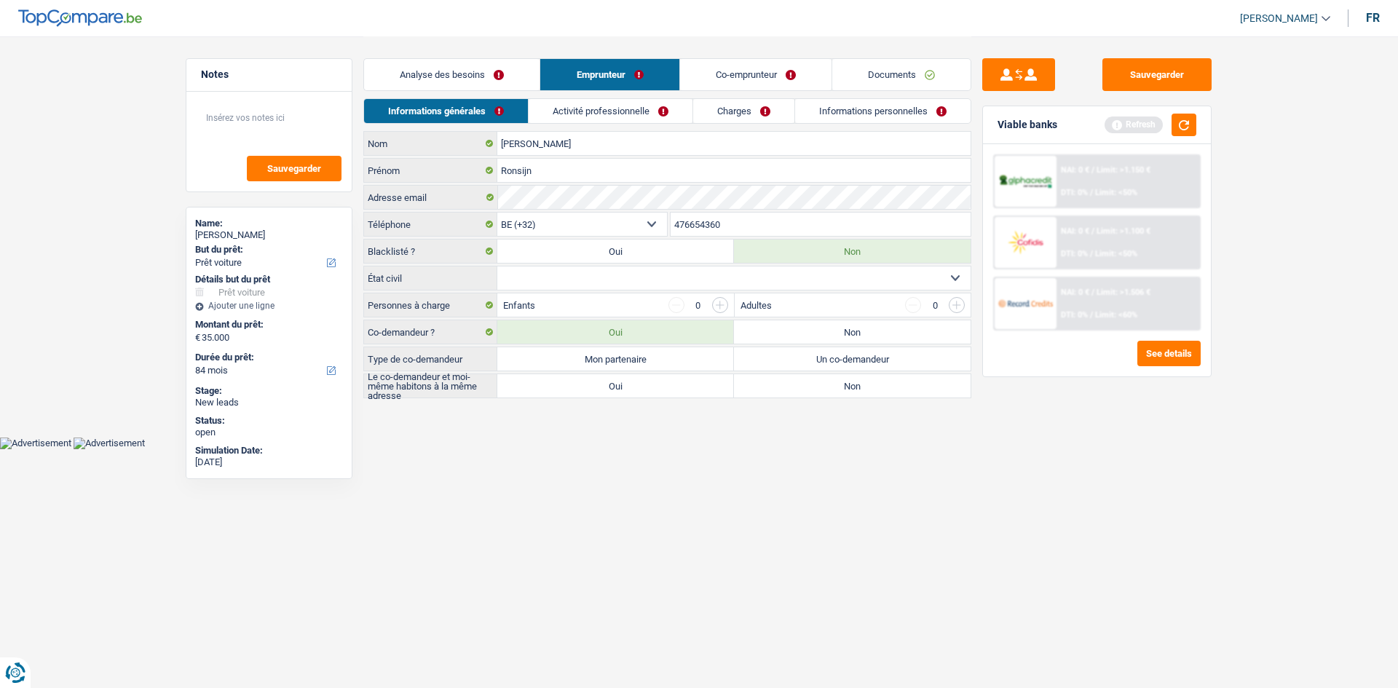
click at [618, 275] on select "Célibataire Marié(e) Cohabitant(e) légal(e) Divorcé(e) Veuf(ve) Séparé (de fait…" at bounding box center [733, 278] width 473 height 23
select select "married"
click at [497, 267] on select "Célibataire Marié(e) Cohabitant(e) légal(e) Divorcé(e) Veuf(ve) Séparé (de fait…" at bounding box center [733, 278] width 473 height 23
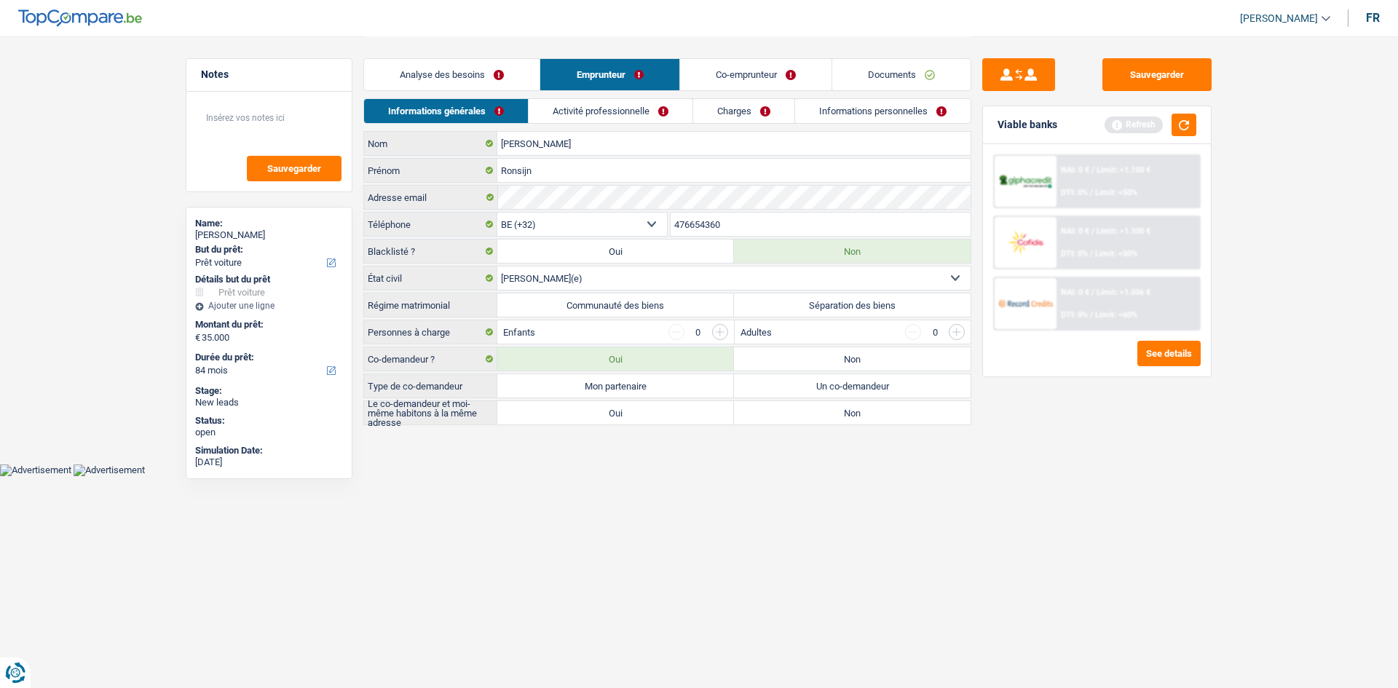
click at [716, 306] on label "Communauté des biens" at bounding box center [615, 305] width 237 height 23
click at [716, 306] on input "Communauté des biens" at bounding box center [615, 305] width 237 height 23
radio input "true"
click at [712, 476] on html "Vous avez le contrôle de vos données Nous utilisons des cookies, tout comme nos…" at bounding box center [699, 238] width 1398 height 476
click at [653, 385] on label "Mon partenaire" at bounding box center [615, 385] width 237 height 23
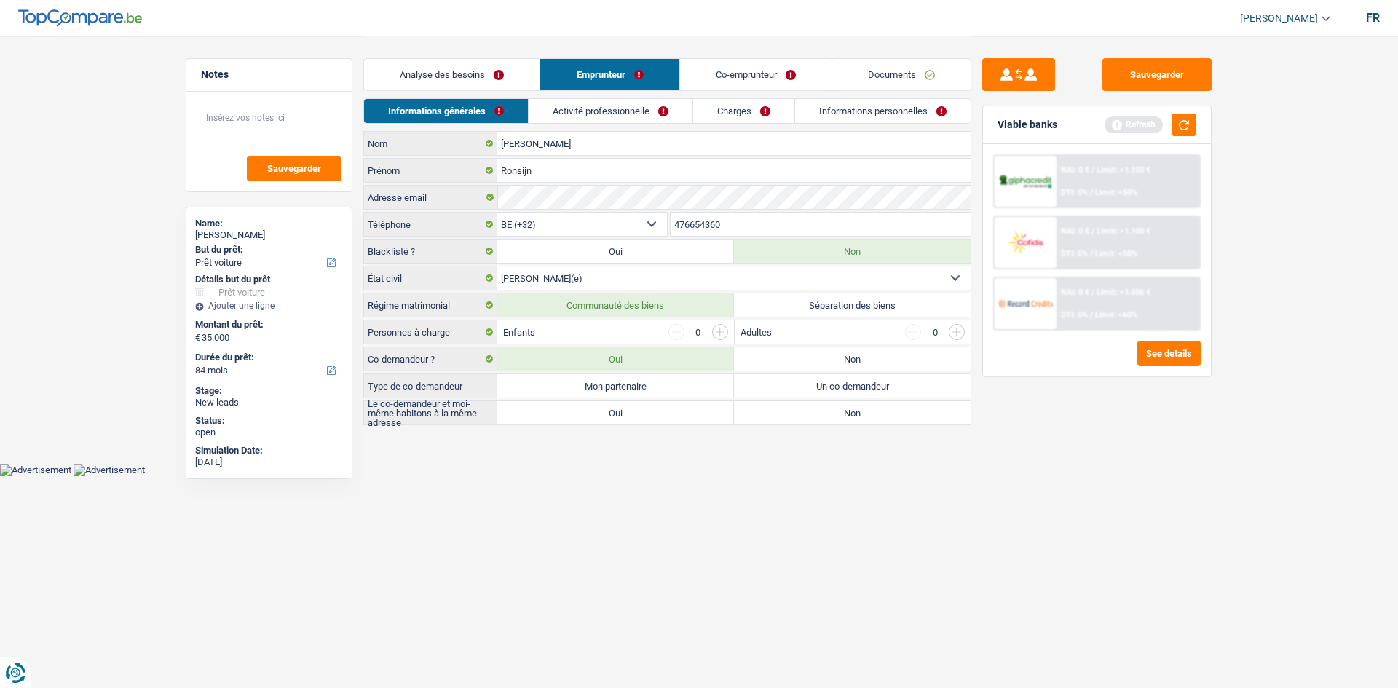
click at [653, 385] on input "Mon partenaire" at bounding box center [615, 385] width 237 height 23
radio input "true"
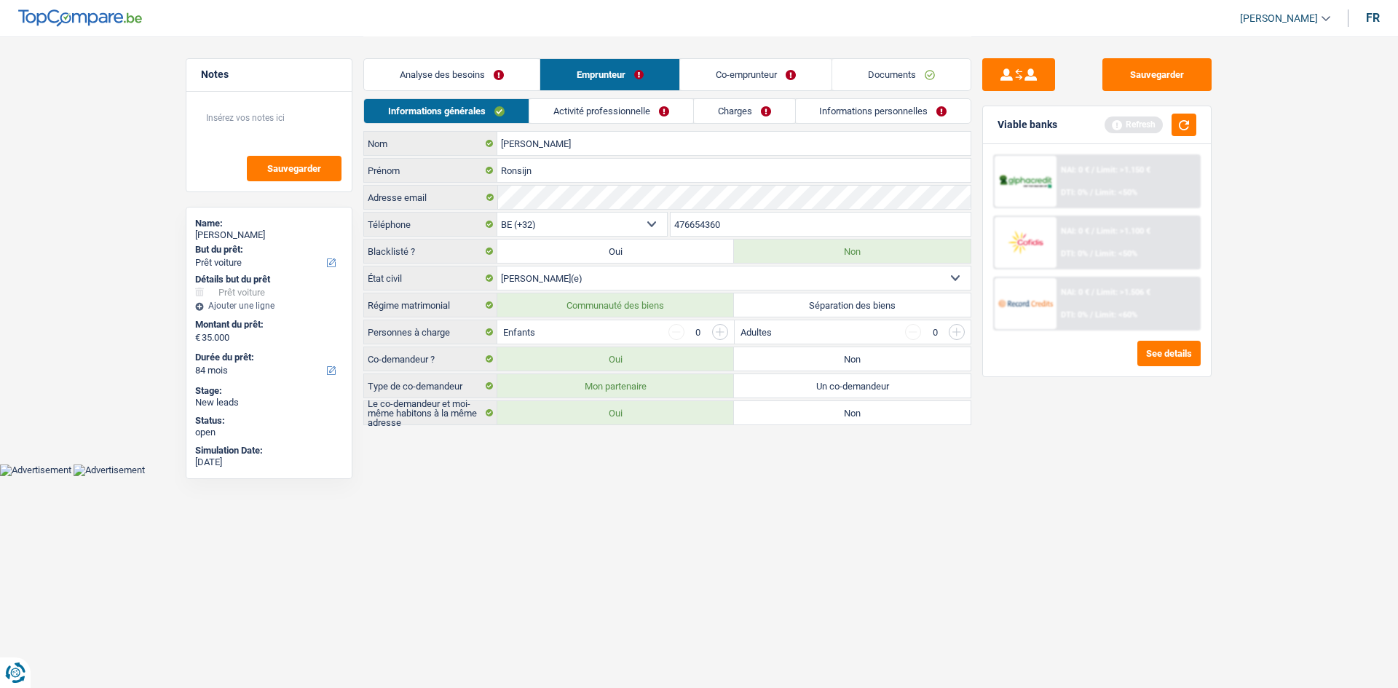
click at [637, 113] on link "Activité professionnelle" at bounding box center [611, 111] width 164 height 24
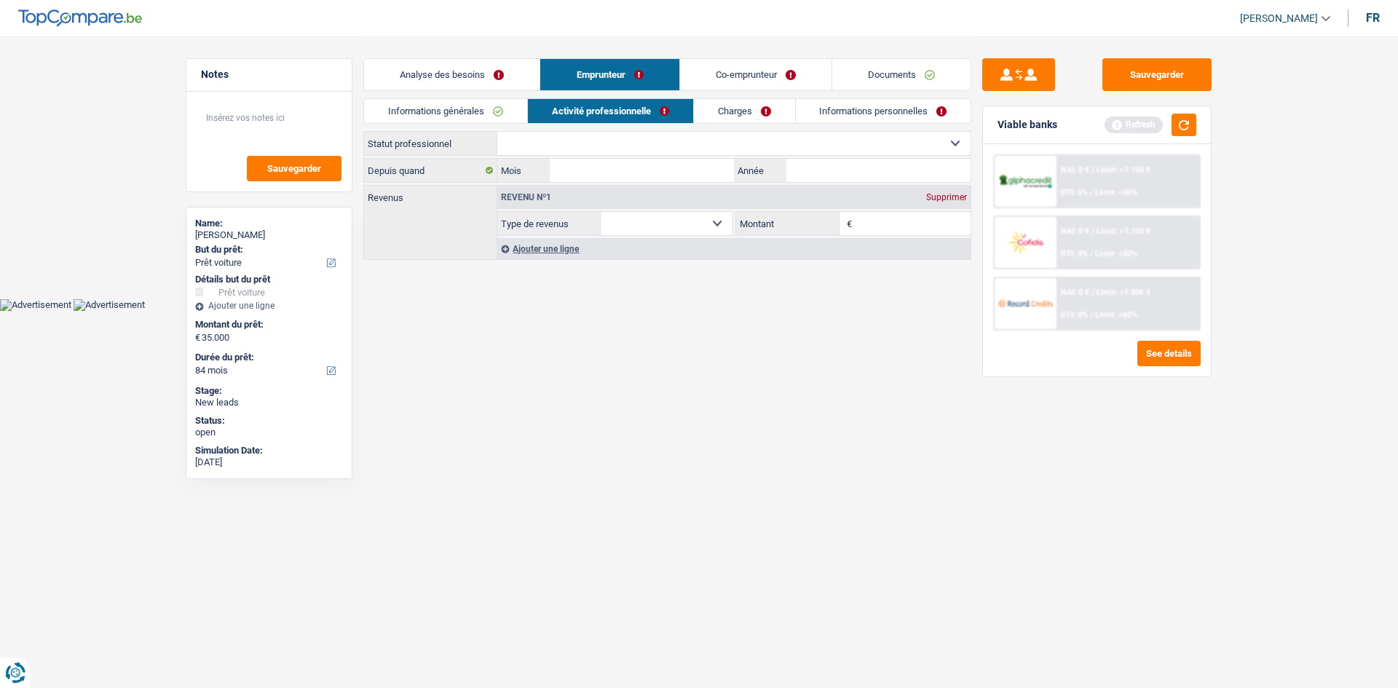
click at [550, 149] on select "Ouvrier Employé privé Employé public Invalide Indépendant Pensionné Chômeur Mut…" at bounding box center [733, 143] width 473 height 23
select select "publicEmployee"
click at [497, 132] on select "Ouvrier Employé privé Employé public Invalide Indépendant Pensionné Chômeur Mut…" at bounding box center [733, 143] width 473 height 23
select select "netSalary"
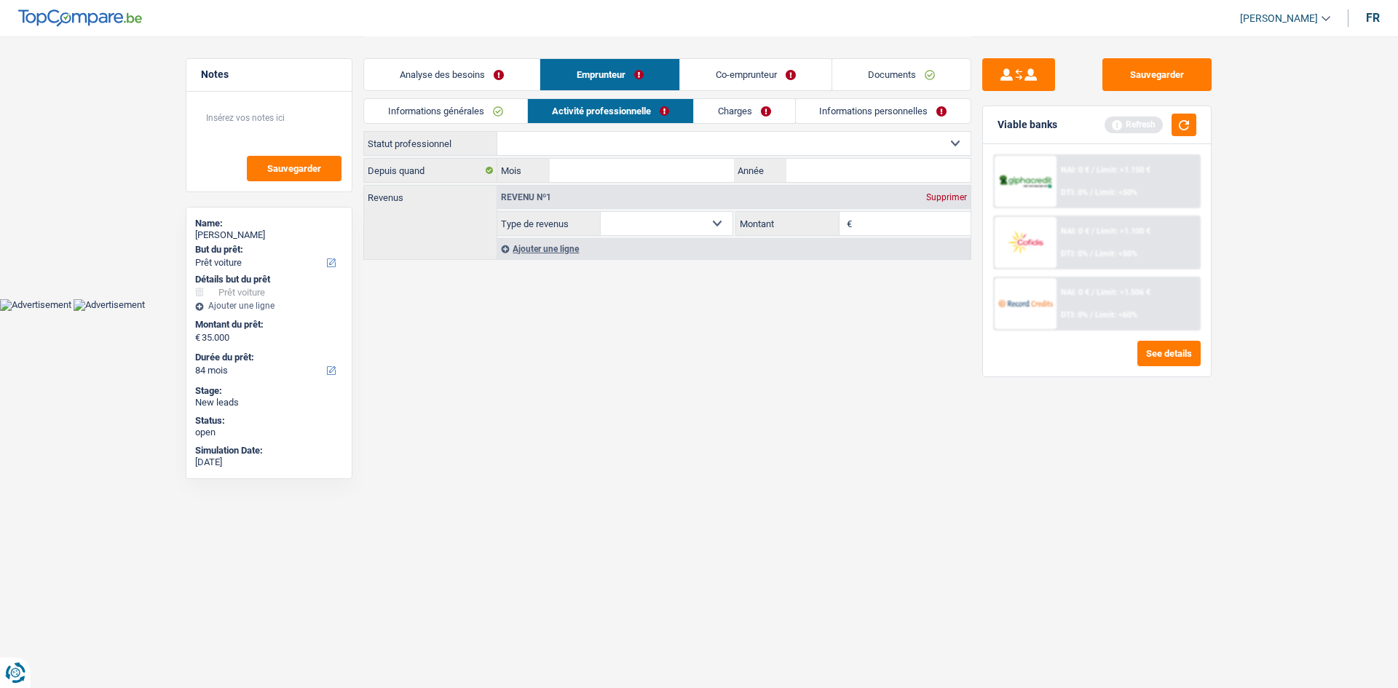
select select "mealVouchers"
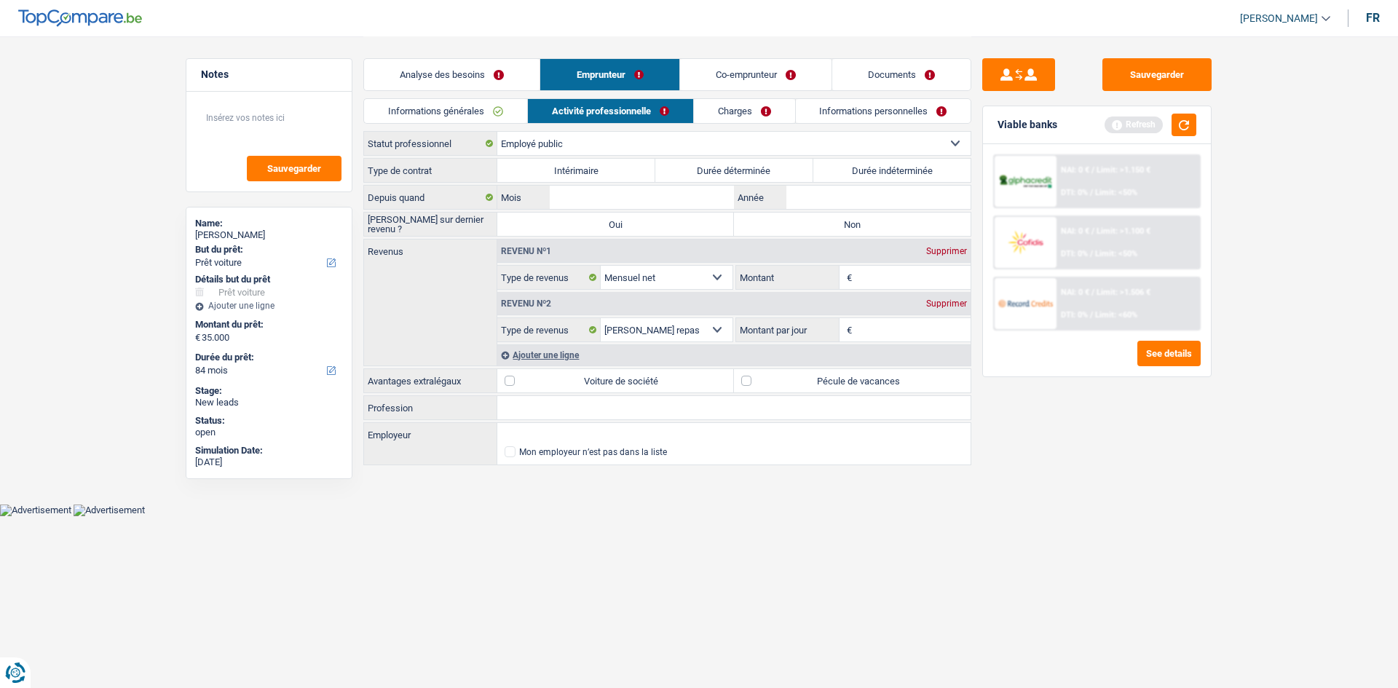
click at [867, 171] on label "Durée indéterminée" at bounding box center [893, 170] width 158 height 23
click at [867, 171] on input "Durée indéterminée" at bounding box center [893, 170] width 158 height 23
radio input "true"
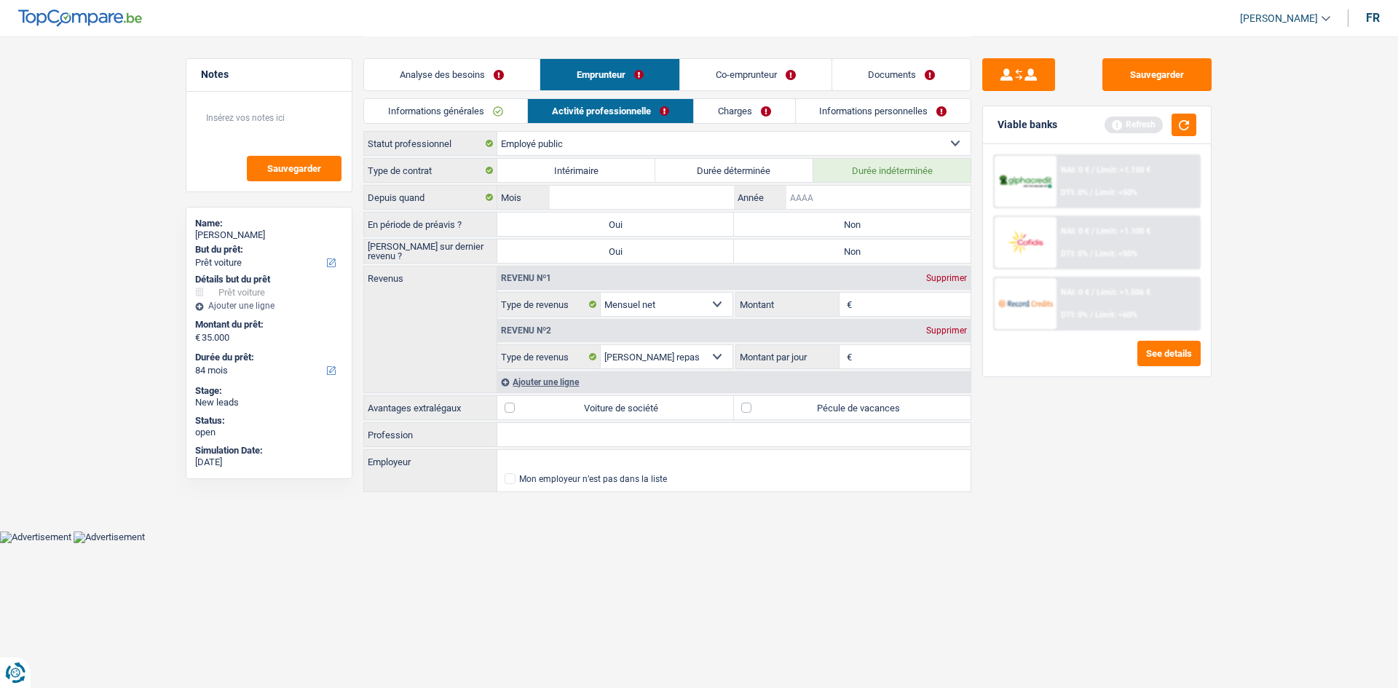
click at [834, 194] on input "Année" at bounding box center [879, 197] width 184 height 23
click at [532, 438] on input "Profession" at bounding box center [733, 434] width 473 height 23
click at [525, 459] on input "Employeur" at bounding box center [733, 461] width 473 height 23
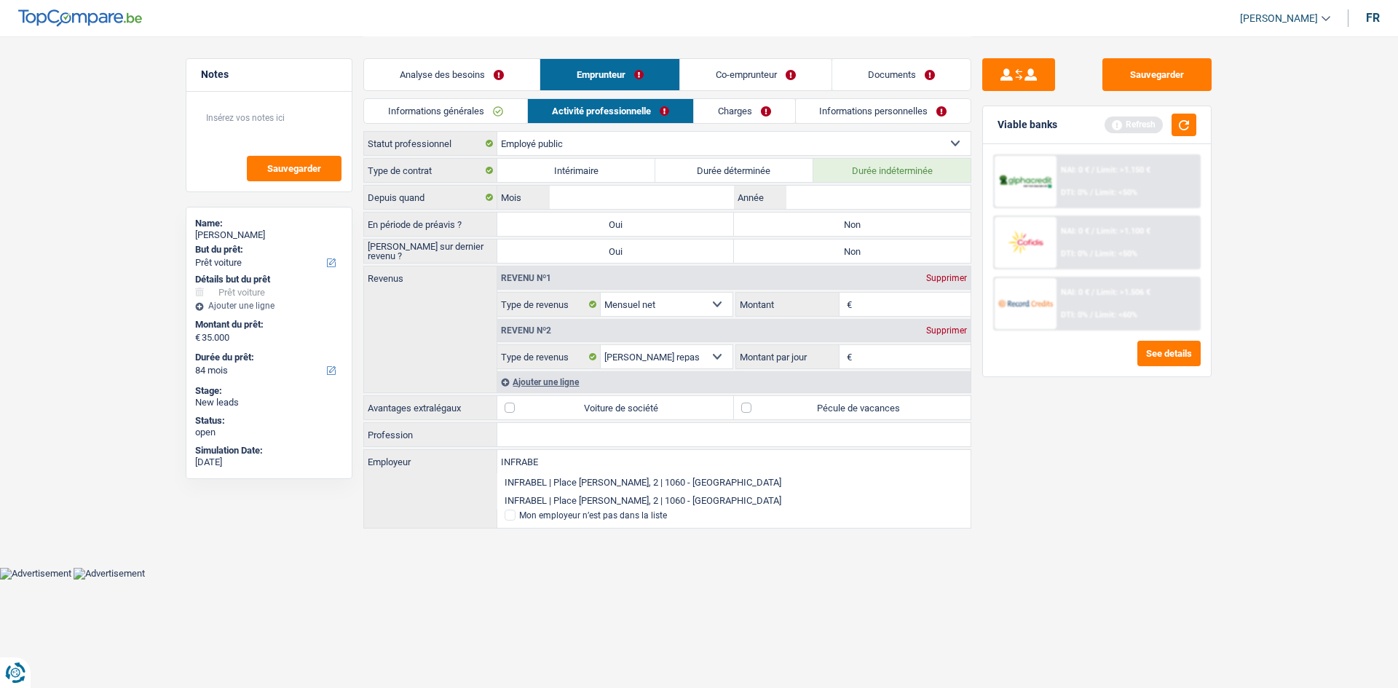
click at [539, 483] on li "INFRABEL | Place Marcel Broodthaers, 2 | 1060 - Saint-Gilles" at bounding box center [733, 482] width 473 height 18
type input "INFRABEL | Place Marcel Broodthaers, 2 | 1060 - Saint-Gilles"
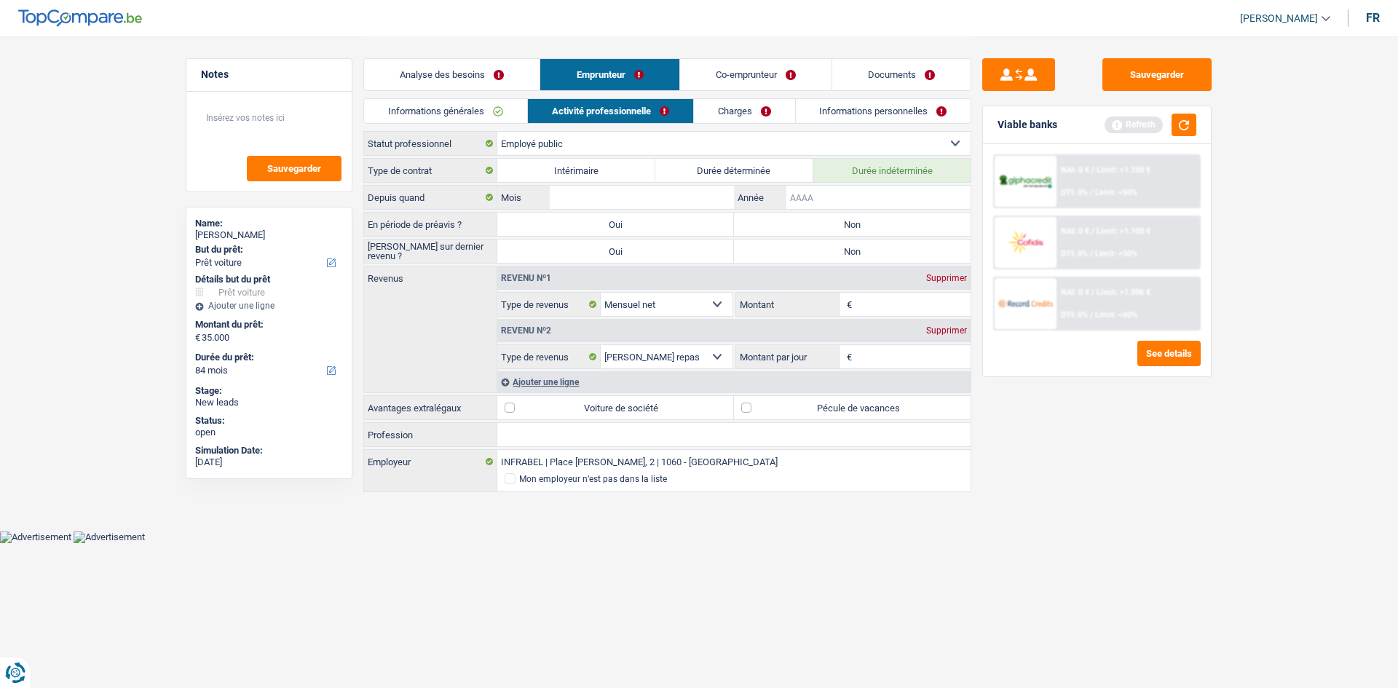
click at [846, 204] on input "Année" at bounding box center [879, 197] width 184 height 23
type input "2008"
click at [708, 199] on input "Mois" at bounding box center [642, 197] width 184 height 23
type input "07"
type input "200"
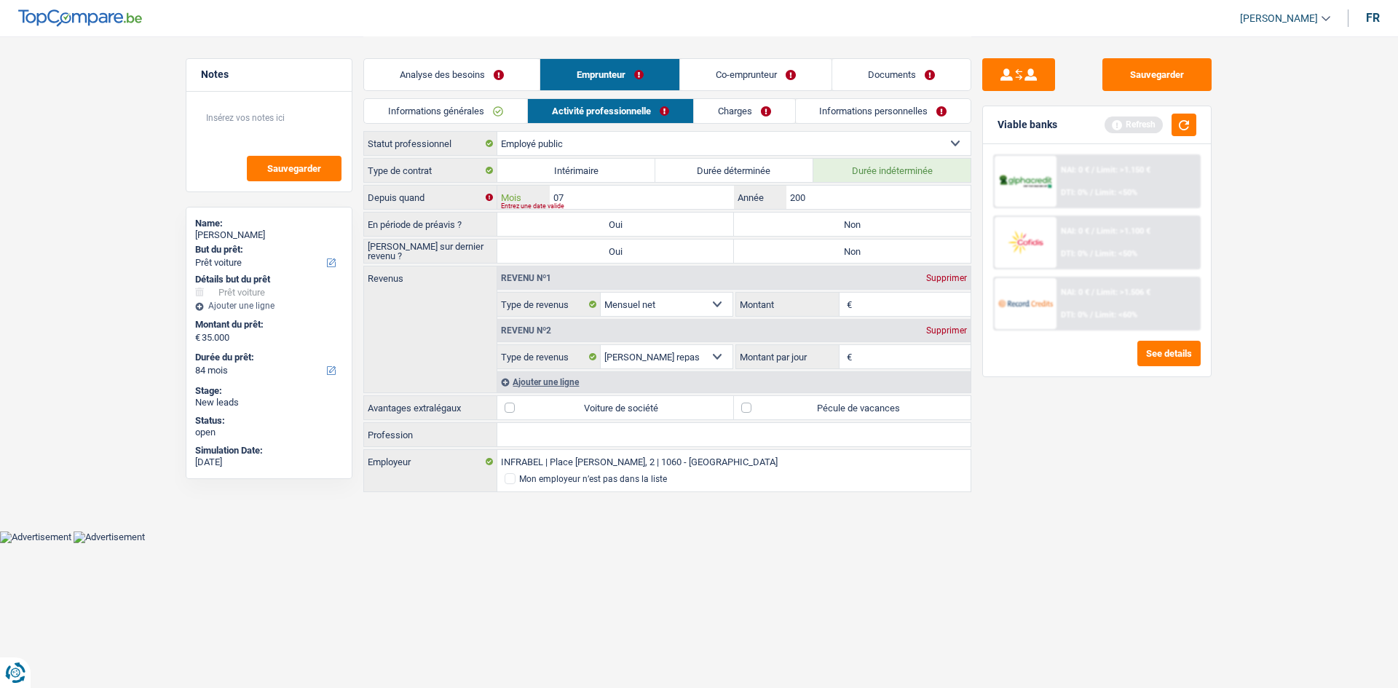
click at [708, 199] on input "07" at bounding box center [642, 197] width 184 height 23
type input "09"
click at [831, 185] on div "Depuis quand 09 Mois / 200 Année Entrez une date valide" at bounding box center [667, 197] width 608 height 25
click at [787, 226] on label "Non" at bounding box center [852, 224] width 237 height 23
click at [787, 226] on input "Non" at bounding box center [852, 224] width 237 height 23
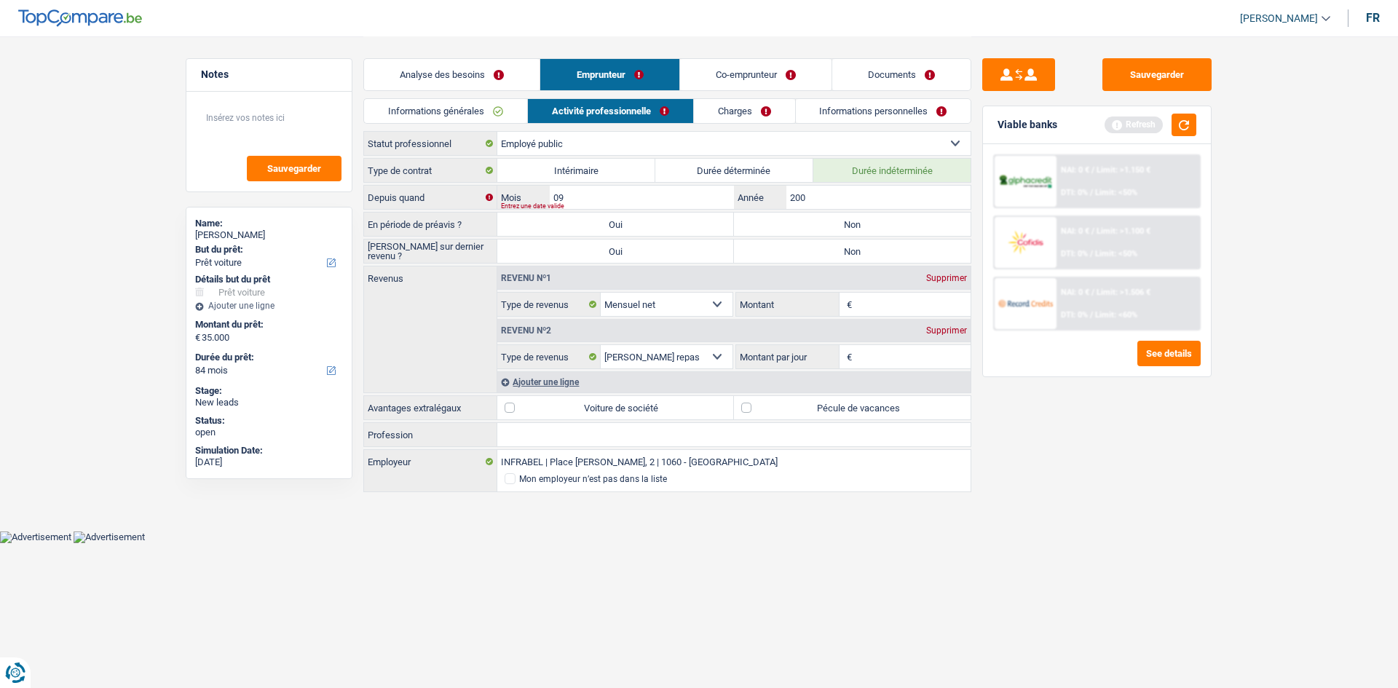
radio input "true"
click at [794, 245] on label "Non" at bounding box center [852, 251] width 237 height 23
click at [794, 245] on input "Non" at bounding box center [852, 251] width 237 height 23
radio input "true"
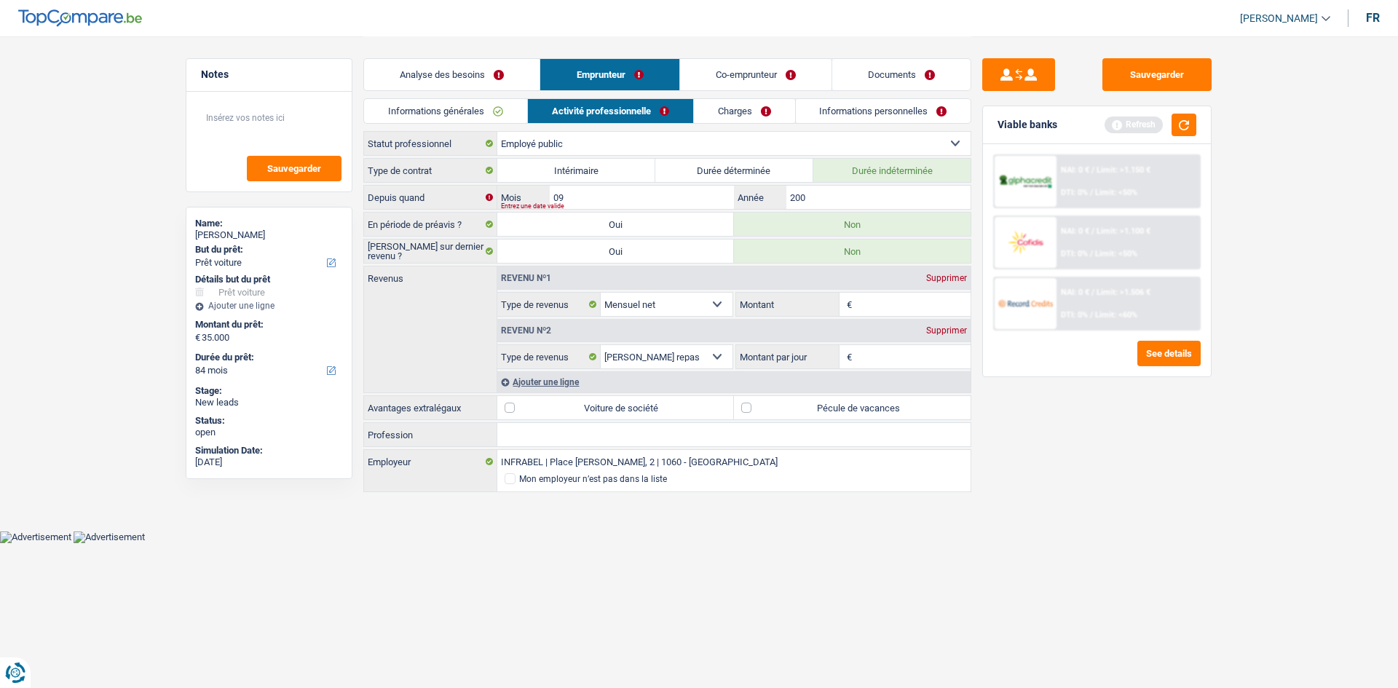
click at [867, 306] on input "Montant" at bounding box center [914, 304] width 116 height 23
type input "2.844"
click at [918, 356] on input "Montant par jour" at bounding box center [914, 356] width 116 height 23
click at [889, 407] on label "Pécule de vacances" at bounding box center [852, 407] width 237 height 23
click at [889, 407] on input "Pécule de vacances" at bounding box center [852, 407] width 237 height 23
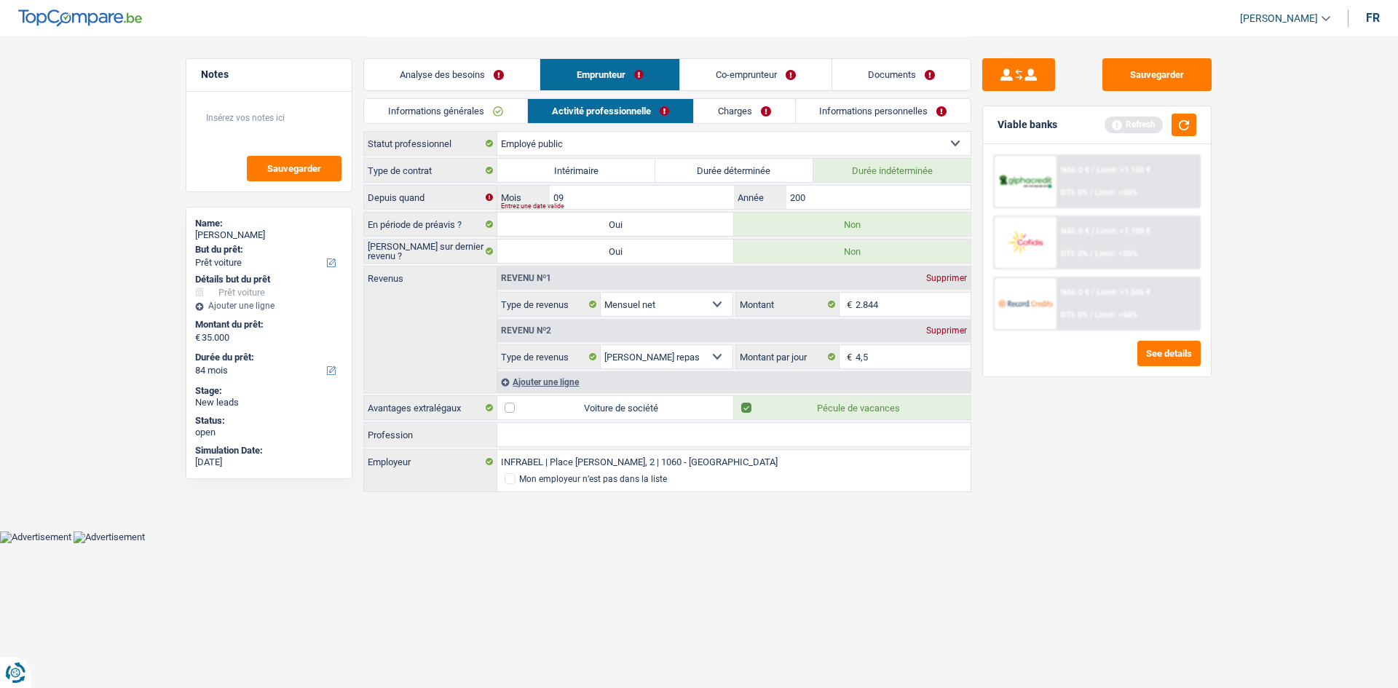
drag, startPoint x: 591, startPoint y: 434, endPoint x: 583, endPoint y: 431, distance: 9.2
click at [590, 434] on input "Profession" at bounding box center [733, 434] width 473 height 23
click at [722, 543] on html "Vous avez le contrôle de vos données Nous utilisons des cookies, tout comme nos…" at bounding box center [699, 271] width 1398 height 543
click at [731, 113] on link "Charges" at bounding box center [744, 111] width 101 height 24
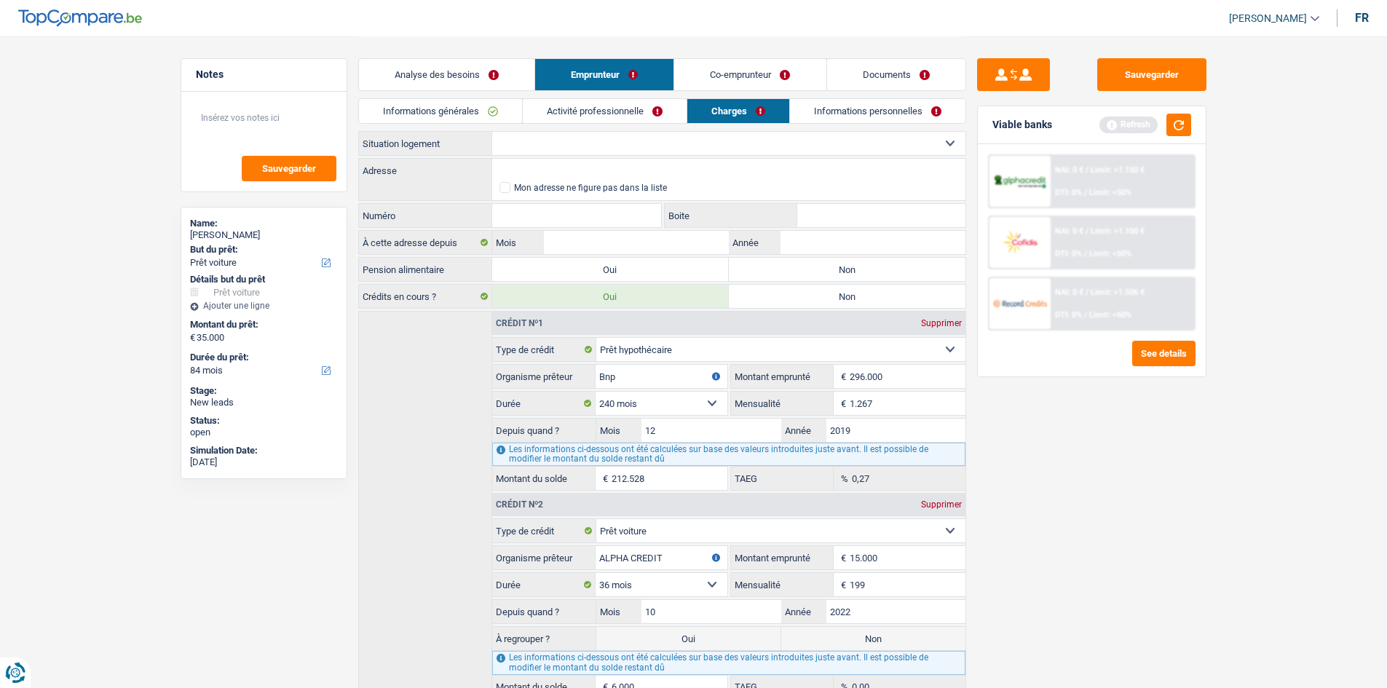
click at [646, 142] on select "Locataire Propriétaire avec prêt hypothécaire Propriétaire sans prêt hypothécai…" at bounding box center [728, 143] width 473 height 23
click at [492, 132] on select "Locataire Propriétaire avec prêt hypothécaire Propriétaire sans prêt hypothécai…" at bounding box center [728, 143] width 473 height 23
click at [536, 160] on input "Adresse" at bounding box center [728, 170] width 473 height 23
click at [508, 215] on input "Numéro" at bounding box center [577, 215] width 170 height 23
click at [988, 389] on div "Sauvegarder Viable banks Refresh NAI: 0 € / Limit: >1.000 € DTI: 0% / Limit: <6…" at bounding box center [1091, 361] width 251 height 607
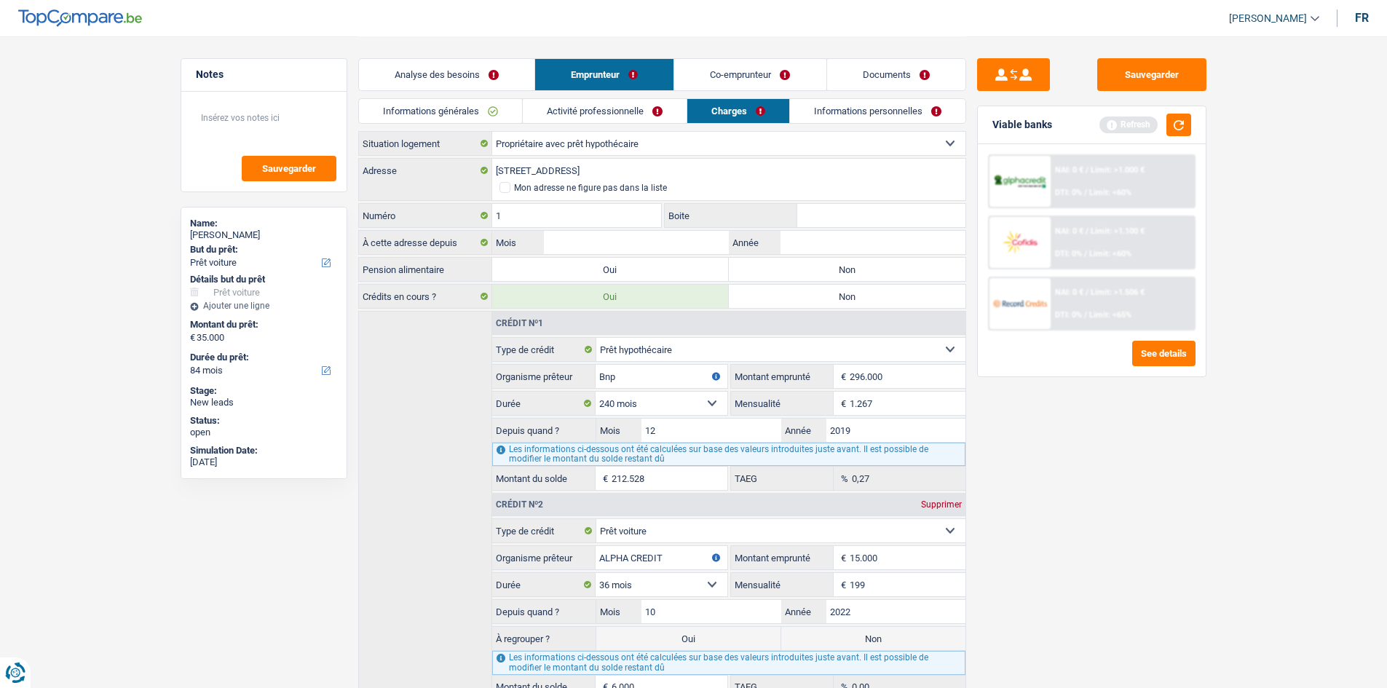
drag, startPoint x: 780, startPoint y: 240, endPoint x: 790, endPoint y: 247, distance: 12.1
click at [782, 242] on div "Année" at bounding box center [847, 242] width 237 height 23
drag, startPoint x: 822, startPoint y: 221, endPoint x: 814, endPoint y: 216, distance: 9.5
click at [823, 220] on input "Boite" at bounding box center [881, 215] width 168 height 23
click at [645, 218] on input "1" at bounding box center [577, 215] width 170 height 23
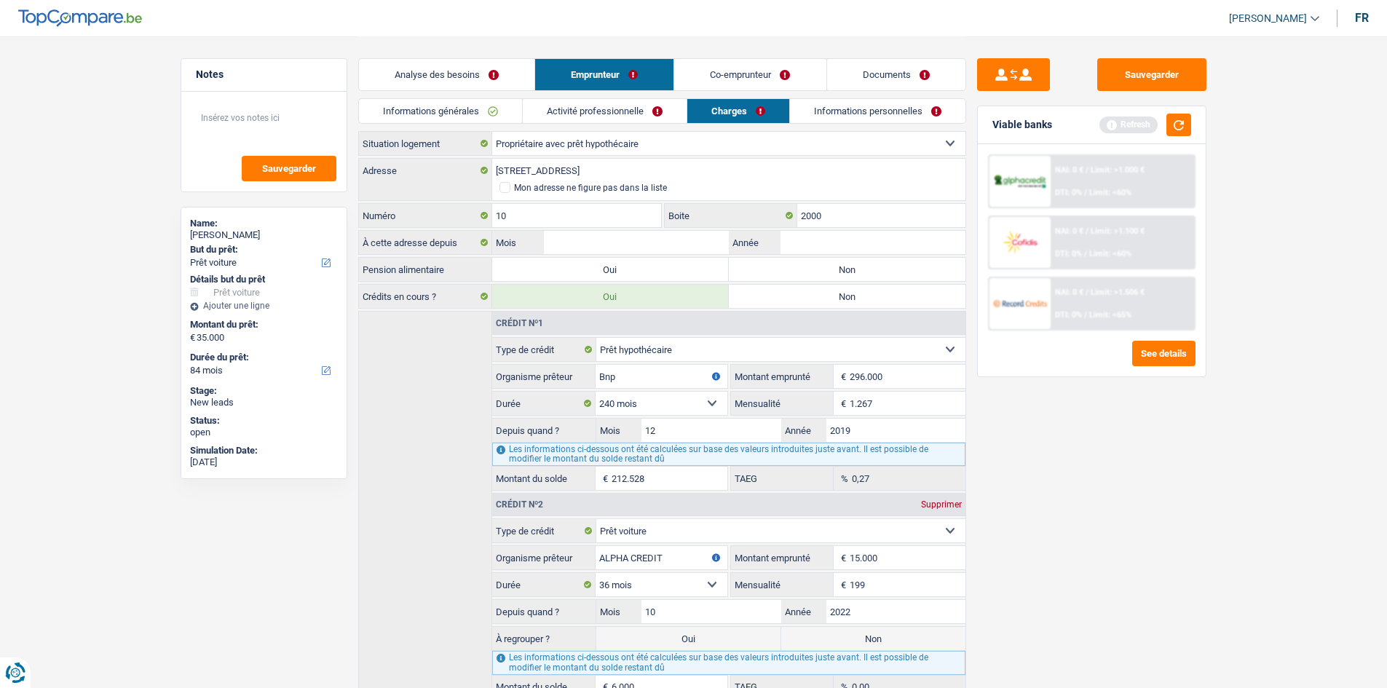
click at [1001, 481] on div "Sauvegarder Viable banks Refresh NAI: 0 € / Limit: >1.000 € DTI: 0% / Limit: <6…" at bounding box center [1091, 361] width 251 height 607
click at [769, 272] on label "Non" at bounding box center [847, 269] width 237 height 23
click at [769, 272] on input "Non" at bounding box center [847, 269] width 237 height 23
drag, startPoint x: 843, startPoint y: 212, endPoint x: 778, endPoint y: 211, distance: 65.6
click at [778, 211] on div "2000 Boite" at bounding box center [815, 215] width 301 height 23
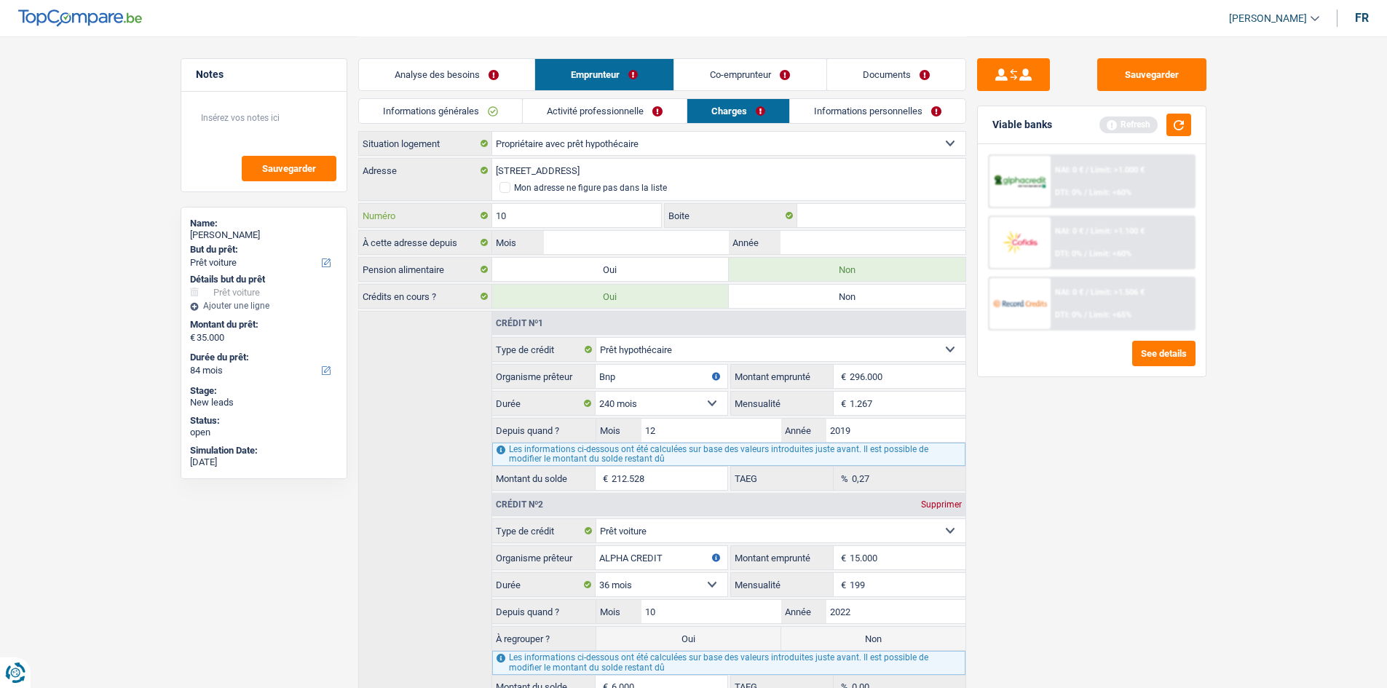
click at [602, 210] on input "10" at bounding box center [577, 215] width 170 height 23
drag, startPoint x: 696, startPoint y: 245, endPoint x: 673, endPoint y: 242, distance: 22.9
click at [692, 245] on input "Mois" at bounding box center [636, 242] width 184 height 23
click at [657, 208] on input "12" at bounding box center [577, 215] width 170 height 23
drag, startPoint x: 1036, startPoint y: 428, endPoint x: 977, endPoint y: 401, distance: 64.2
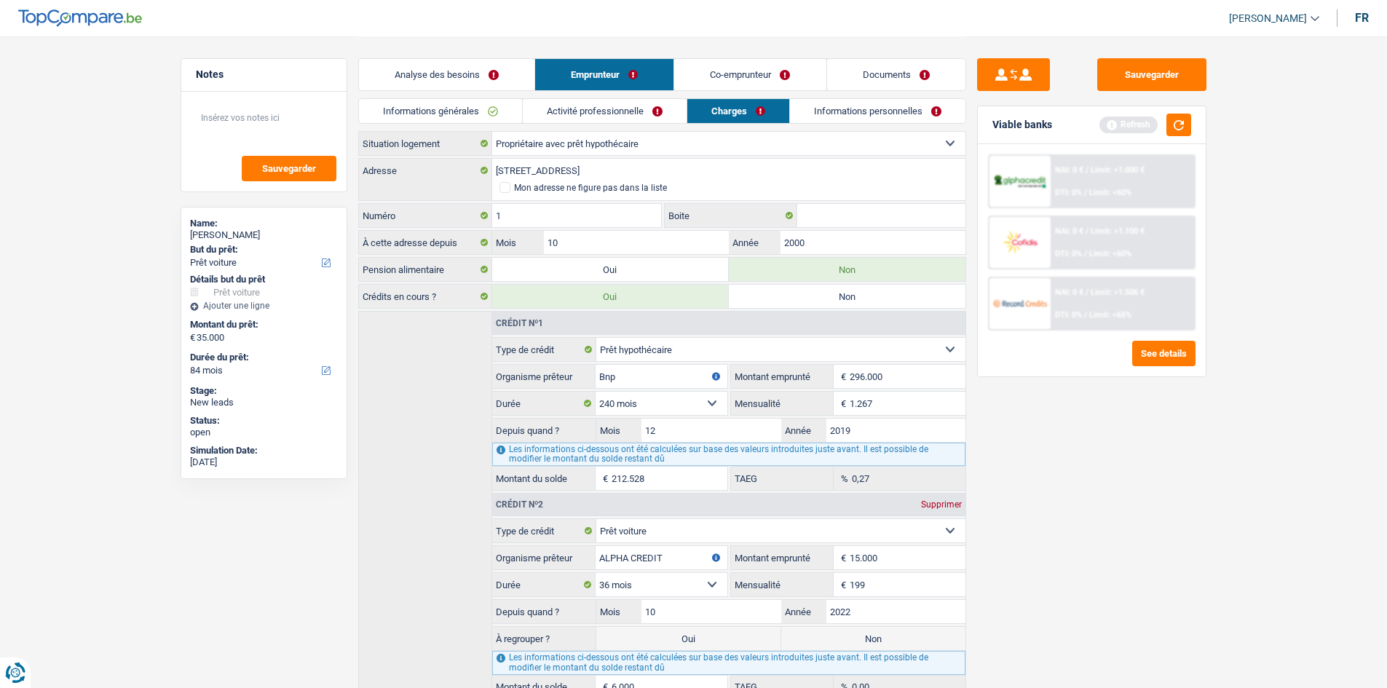
click at [1031, 428] on div "Sauvegarder Viable banks Refresh NAI: 0 € / Limit: >1.000 € DTI: 0% / Limit: <6…" at bounding box center [1091, 361] width 251 height 607
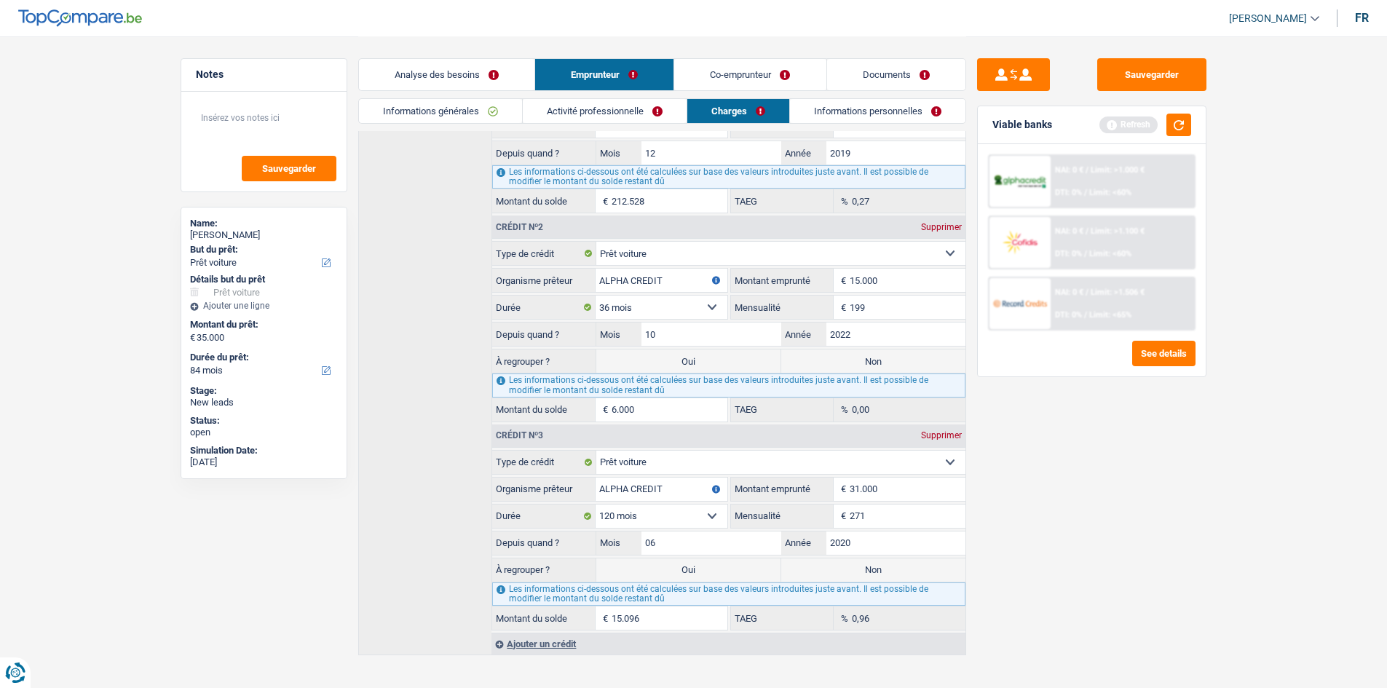
scroll to position [294, 0]
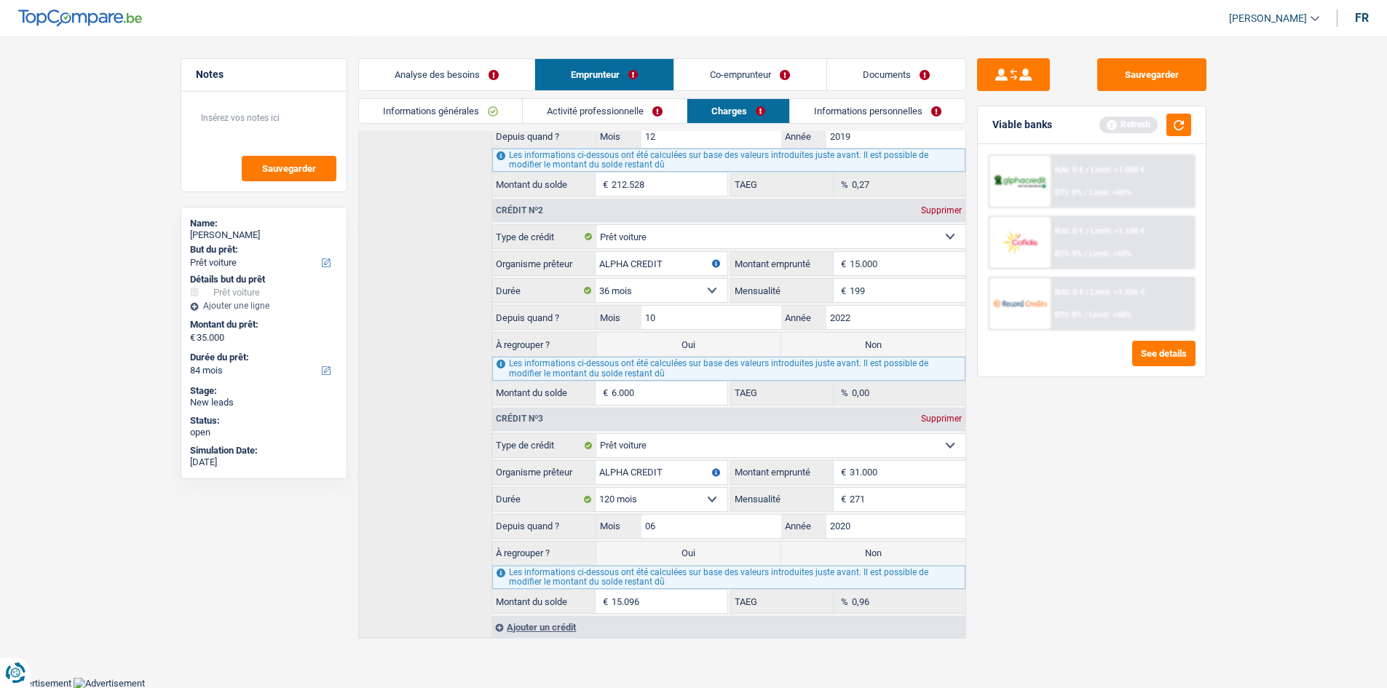
click at [850, 115] on link "Informations personnelles" at bounding box center [878, 111] width 176 height 24
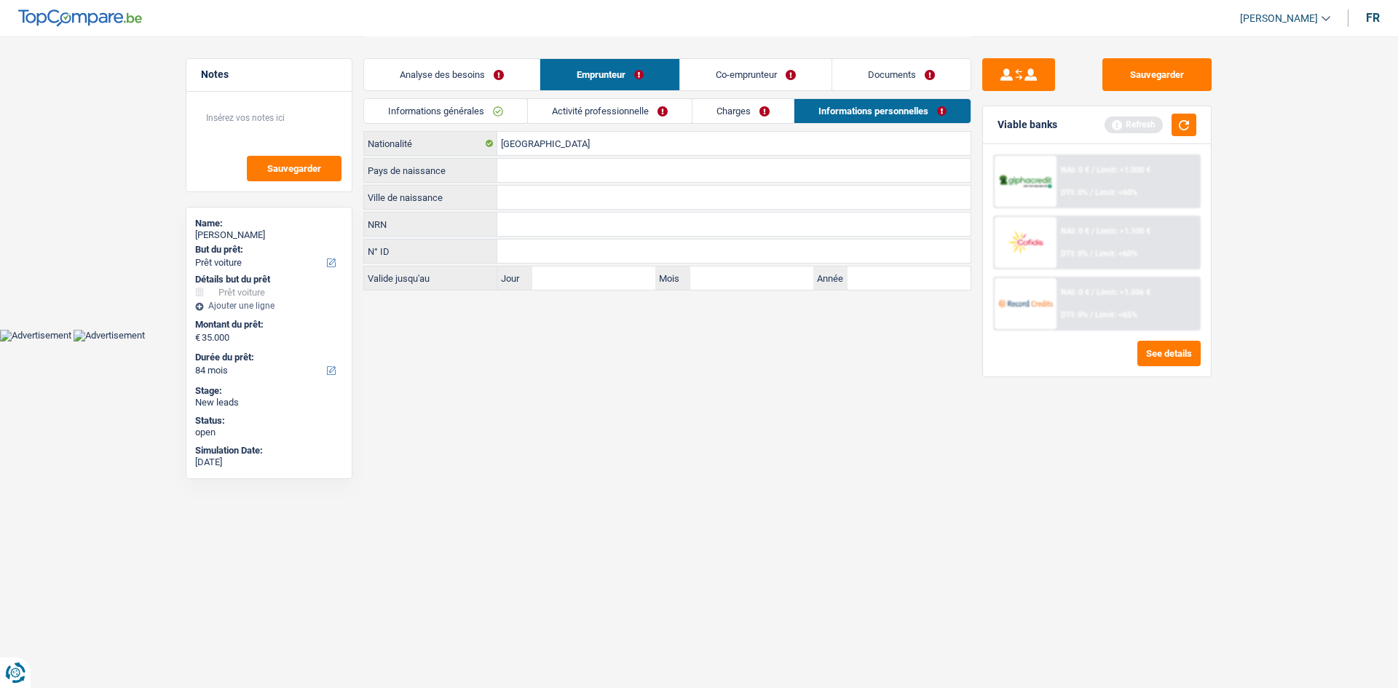
click at [559, 198] on input "Ville de naissance" at bounding box center [733, 197] width 473 height 23
click at [549, 177] on input "Pays de naissance" at bounding box center [733, 170] width 473 height 23
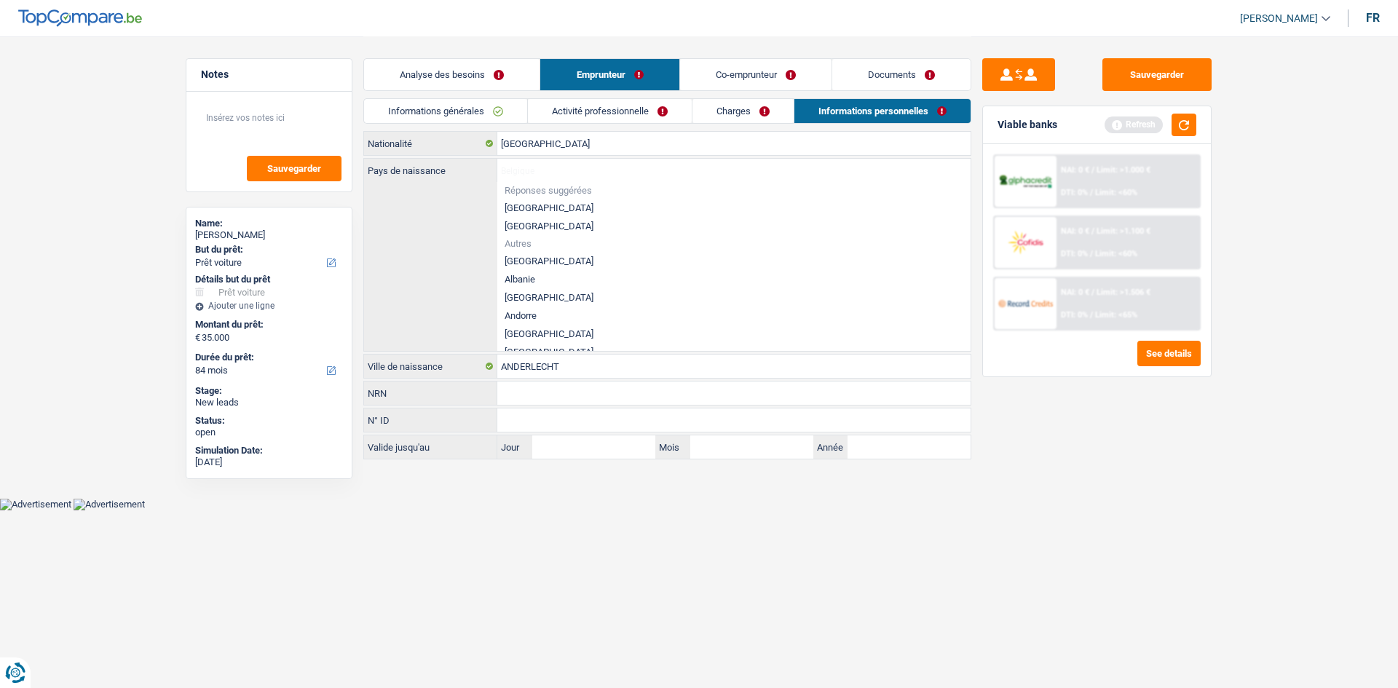
click at [534, 204] on li "[GEOGRAPHIC_DATA]" at bounding box center [733, 208] width 473 height 18
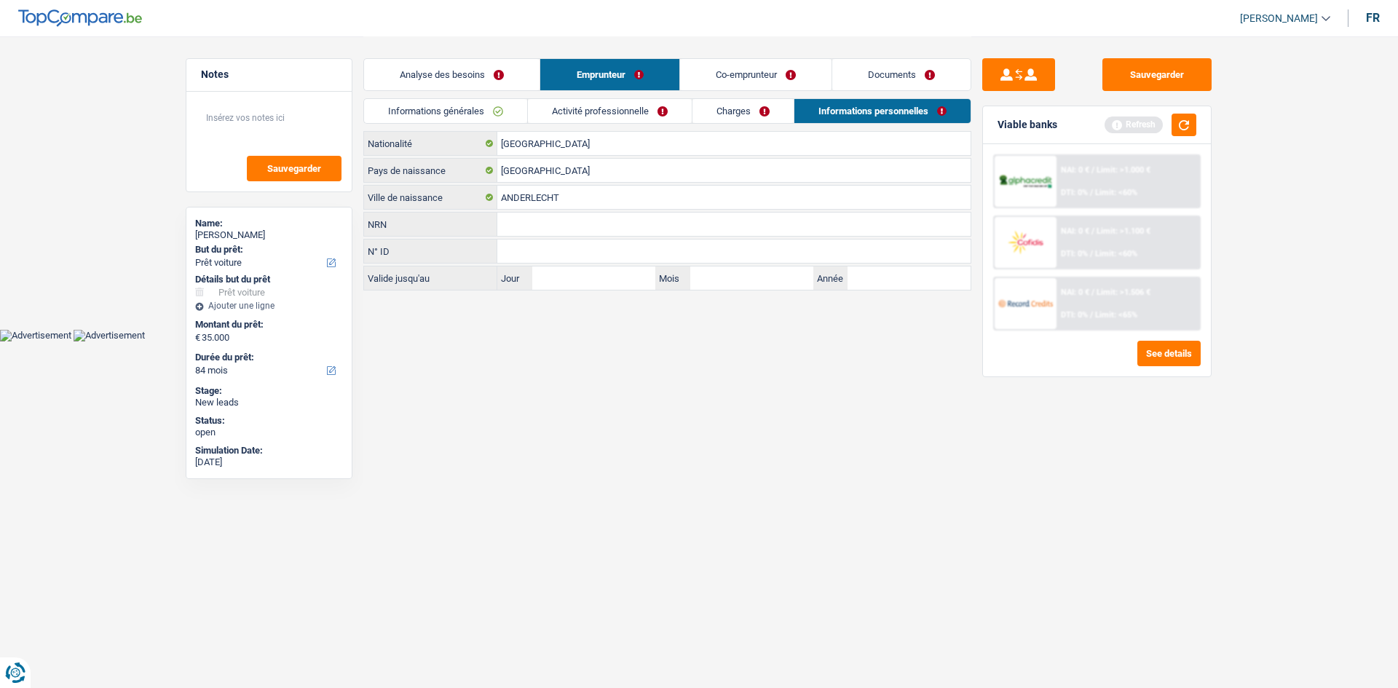
click at [741, 69] on link "Co-emprunteur" at bounding box center [755, 74] width 151 height 31
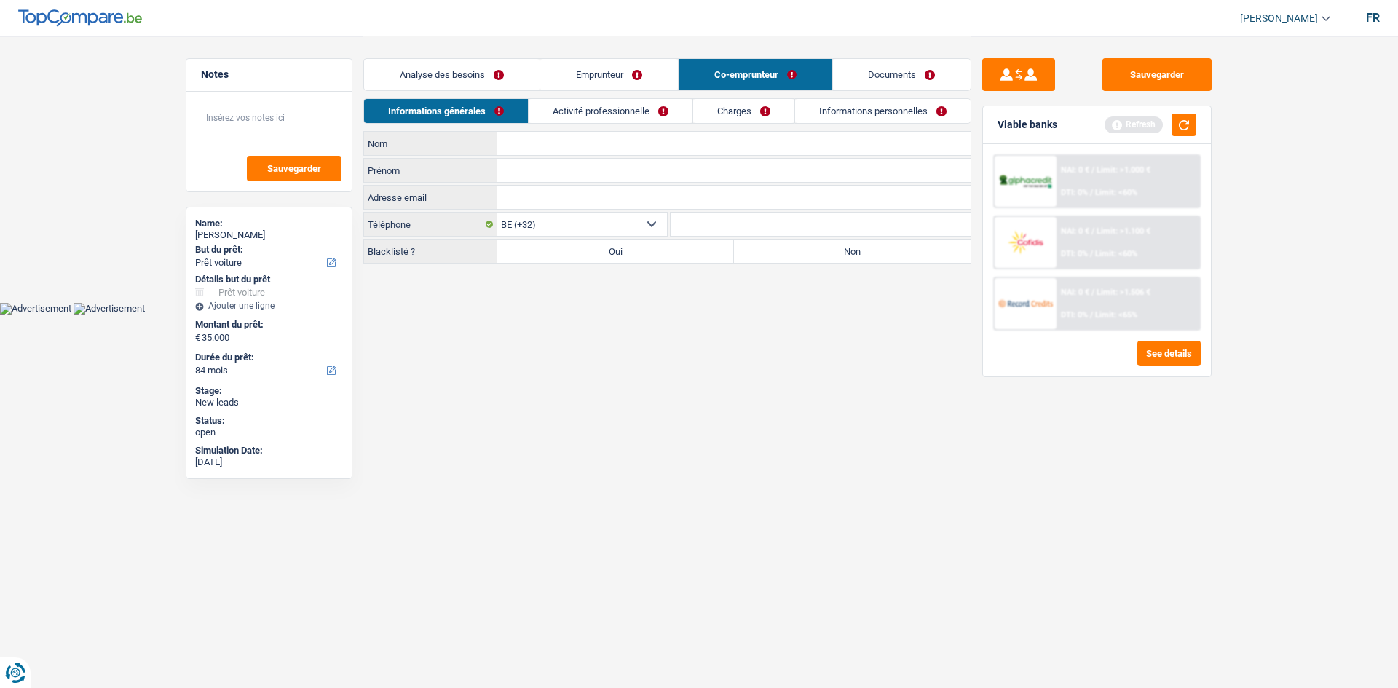
click at [523, 170] on input "Prénom" at bounding box center [733, 170] width 473 height 23
click at [422, 67] on link "Analyse des besoins" at bounding box center [452, 74] width 176 height 31
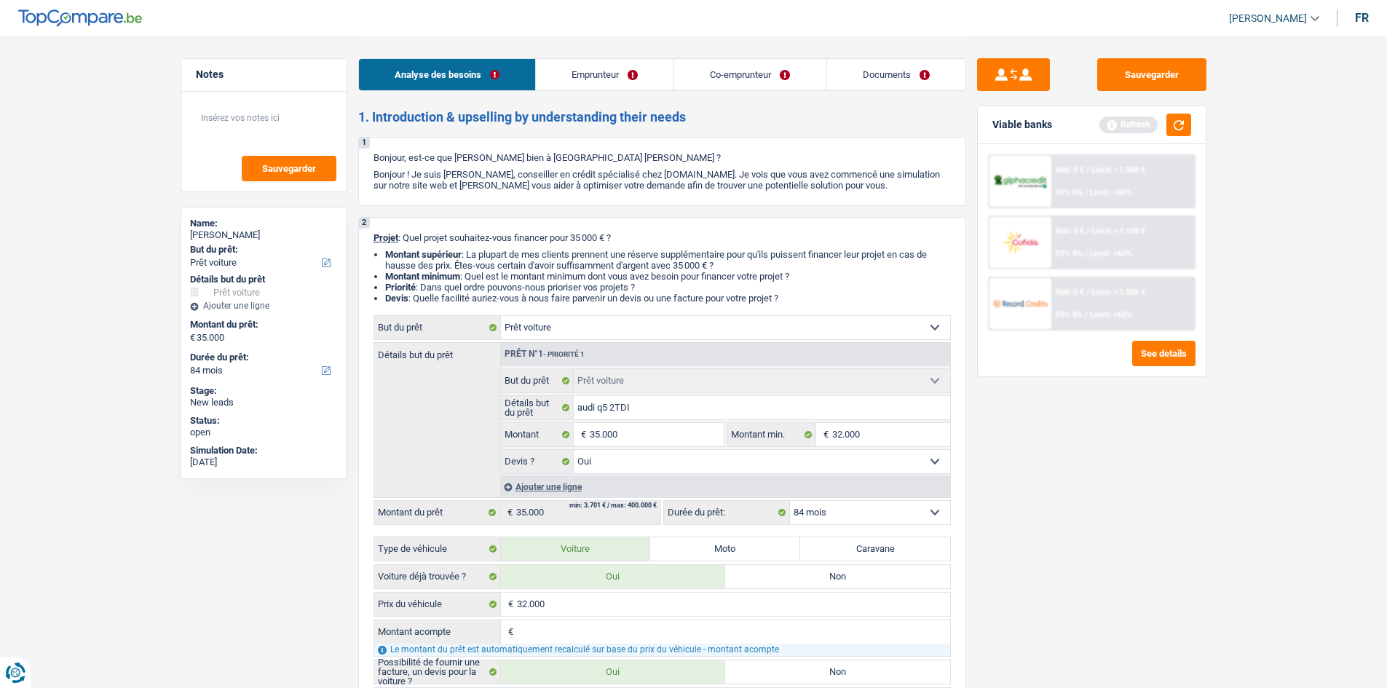
click at [589, 74] on link "Emprunteur" at bounding box center [605, 74] width 138 height 31
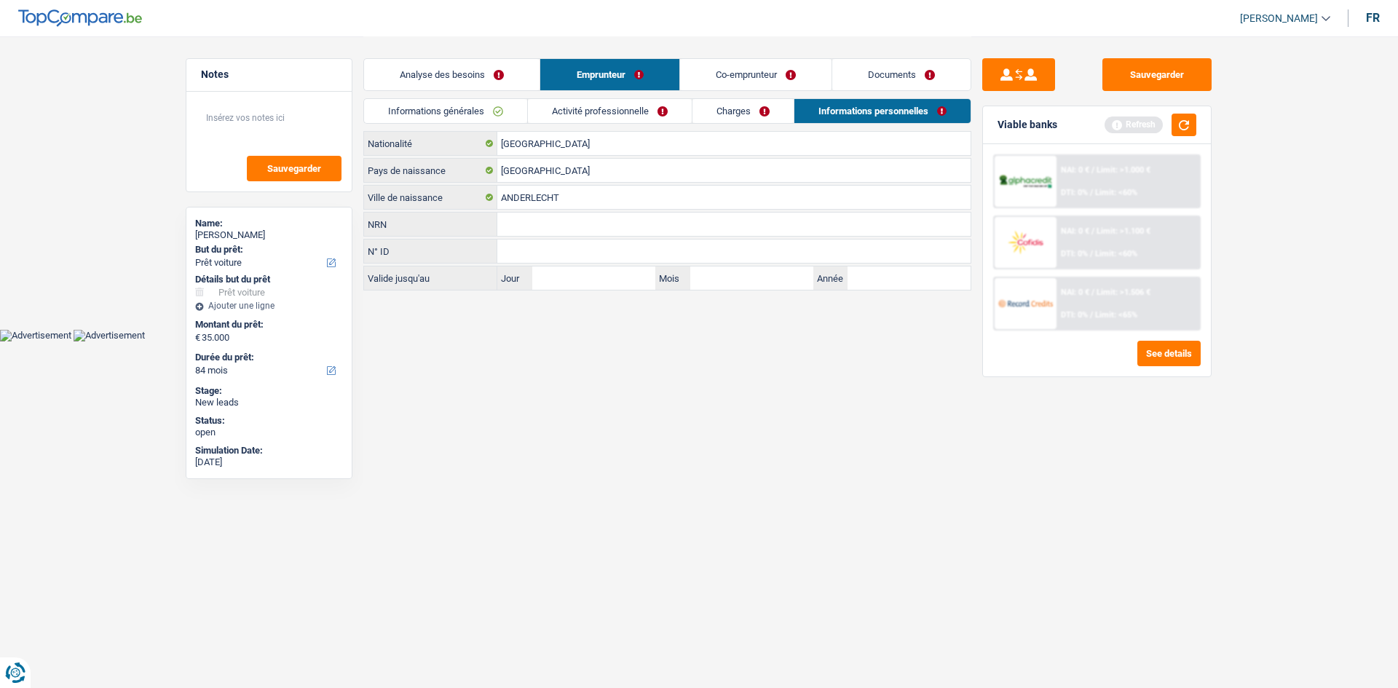
click at [488, 116] on link "Informations générales" at bounding box center [445, 111] width 163 height 24
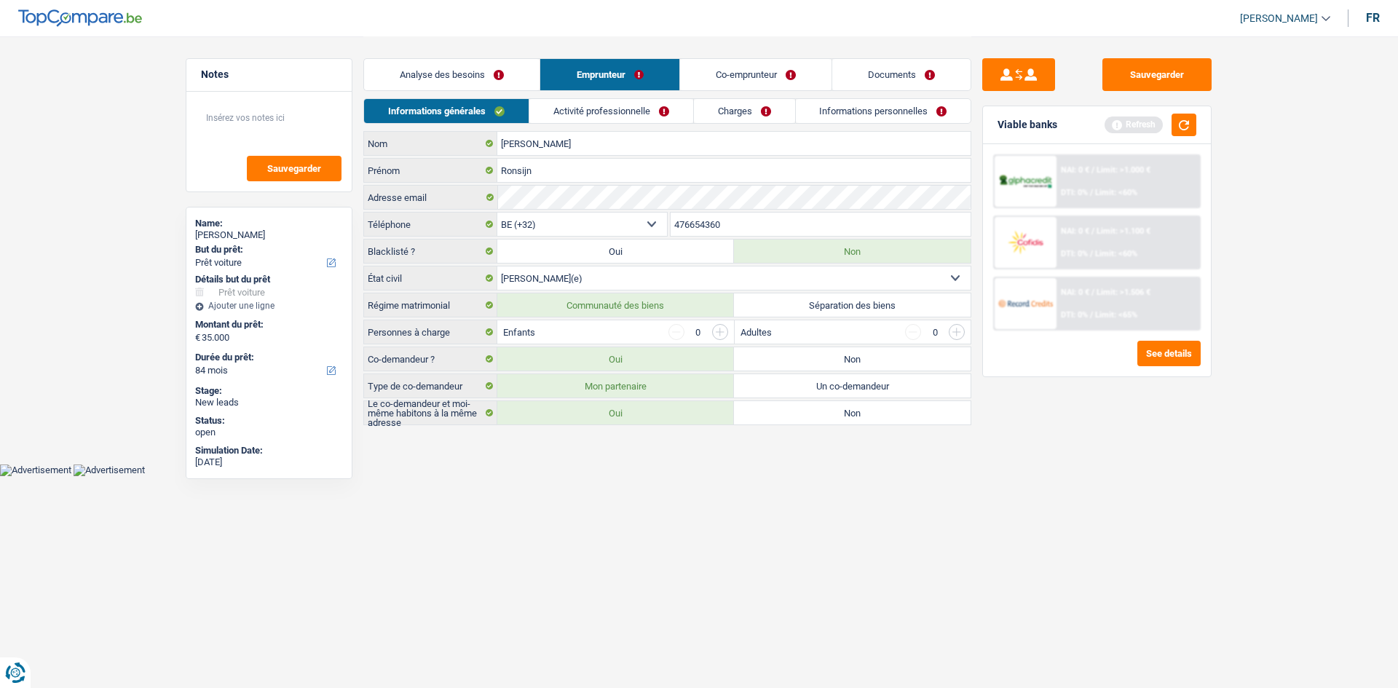
click at [745, 68] on link "Co-emprunteur" at bounding box center [755, 74] width 151 height 31
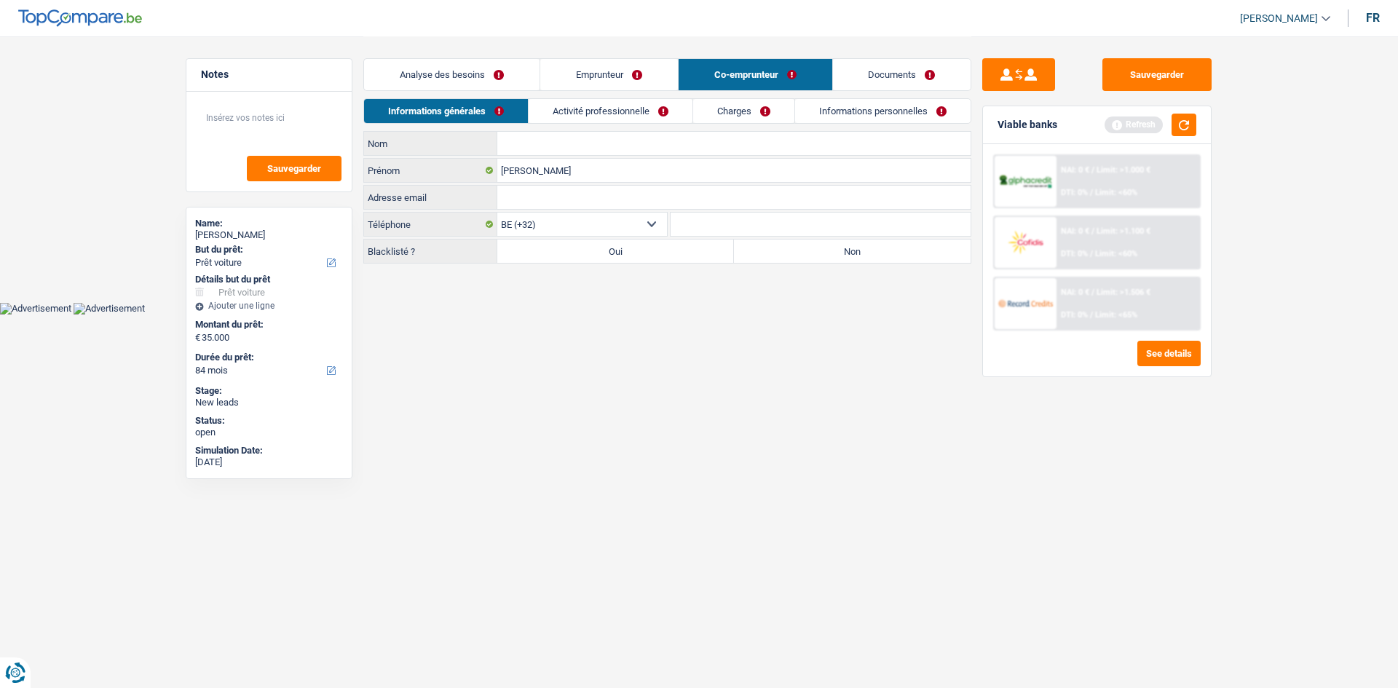
click at [565, 146] on input "Nom" at bounding box center [733, 143] width 473 height 23
click at [612, 106] on link "Activité professionnelle" at bounding box center [611, 111] width 164 height 24
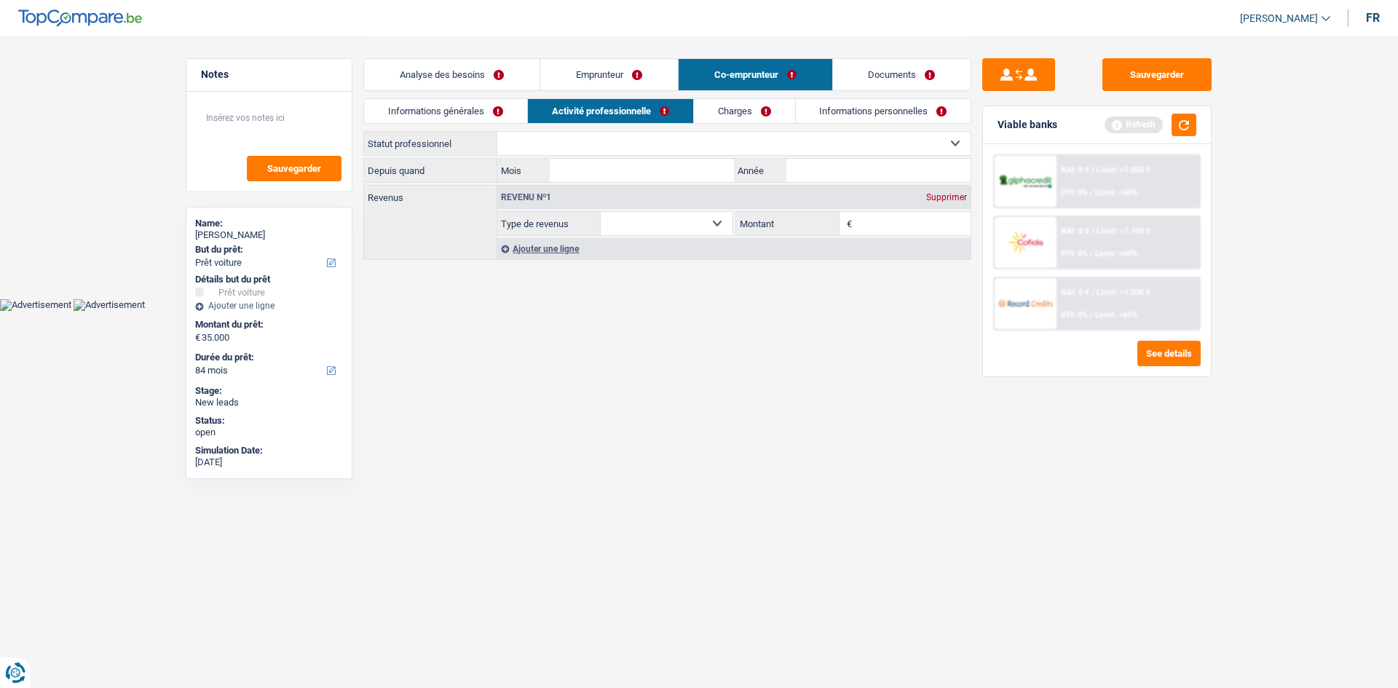
click at [688, 150] on select "Ouvrier Employé privé Employé public Invalide Indépendant Pensionné Chômeur Mut…" at bounding box center [733, 143] width 473 height 23
click at [497, 132] on select "Ouvrier Employé privé Employé public Invalide Indépendant Pensionné Chômeur Mut…" at bounding box center [733, 143] width 473 height 23
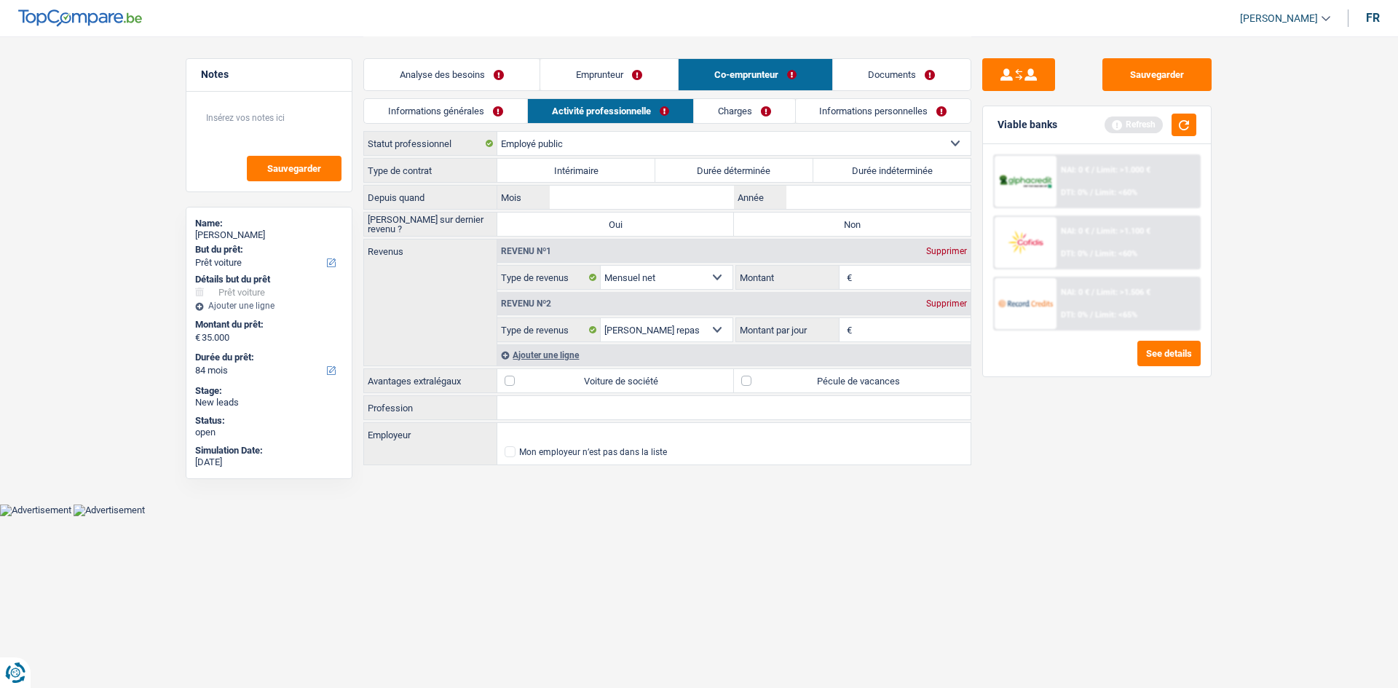
click at [870, 169] on label "Durée indéterminée" at bounding box center [893, 170] width 158 height 23
click at [870, 169] on input "Durée indéterminée" at bounding box center [893, 170] width 158 height 23
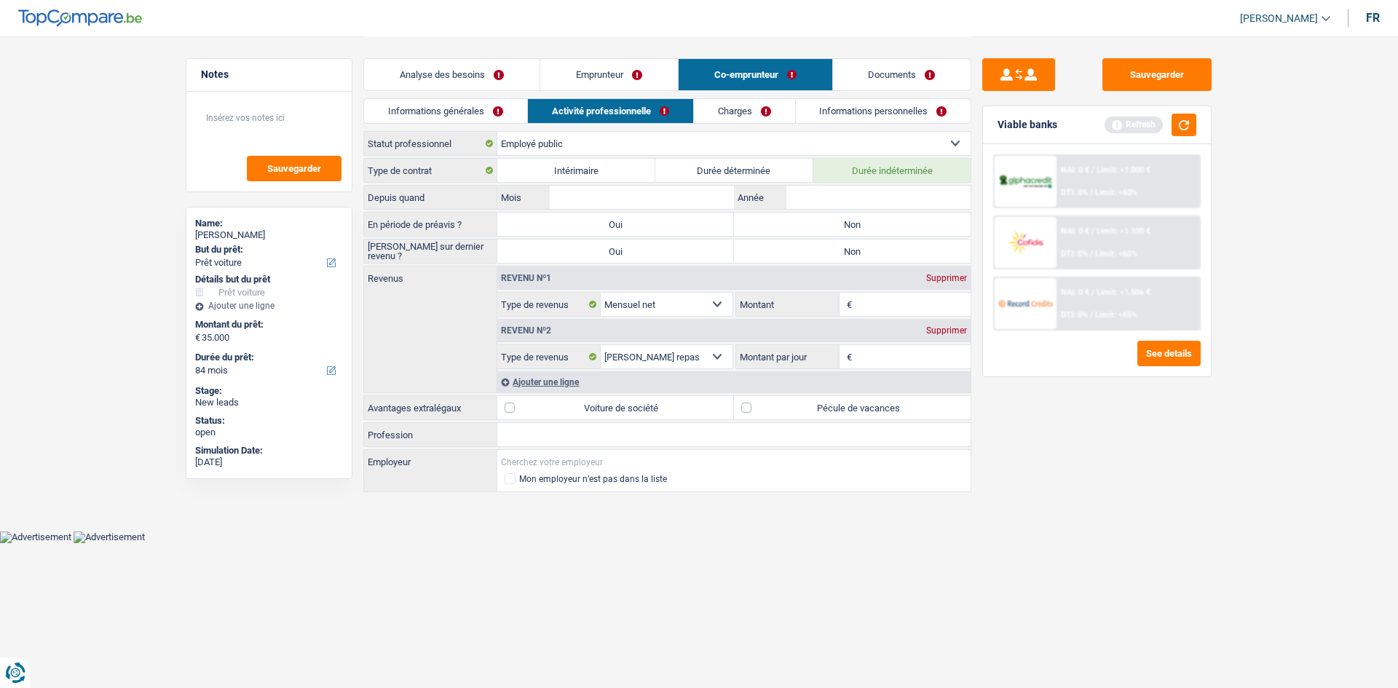
paste input "Bonjour monsieur El Azzouzi,"
drag, startPoint x: 623, startPoint y: 460, endPoint x: 479, endPoint y: 467, distance: 144.4
click at [479, 467] on div "Bonjour monsieur El Azzouzi,OLICE DES TROIS VALL2ES Employeur" at bounding box center [667, 461] width 607 height 23
click at [513, 439] on input "Profession" at bounding box center [733, 434] width 473 height 23
click at [761, 519] on main "Notes Sauvegarder Name: Ronsijn Stéphane But du prêt: Confort maison: meubles, …" at bounding box center [699, 265] width 1398 height 531
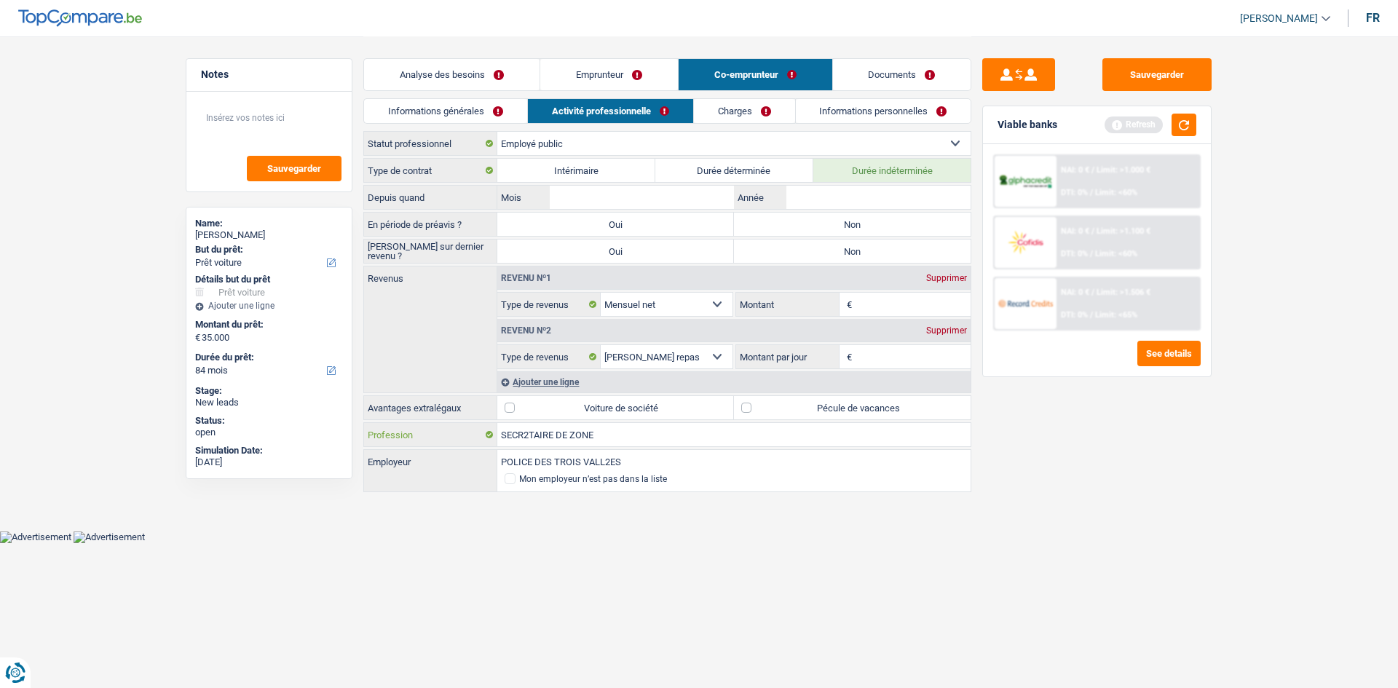
click at [528, 440] on input "SECR2TAIRE DE ZONE" at bounding box center [733, 434] width 473 height 23
click at [797, 397] on label "Pécule de vacances" at bounding box center [852, 407] width 237 height 23
click at [797, 397] on input "Pécule de vacances" at bounding box center [852, 407] width 237 height 23
click at [824, 193] on input "Année" at bounding box center [879, 197] width 184 height 23
click at [1055, 494] on div "Sauvegarder Viable banks Refresh NAI: 0 € / Limit: >1.000 € DTI: 0% / Limit: <6…" at bounding box center [1097, 361] width 251 height 607
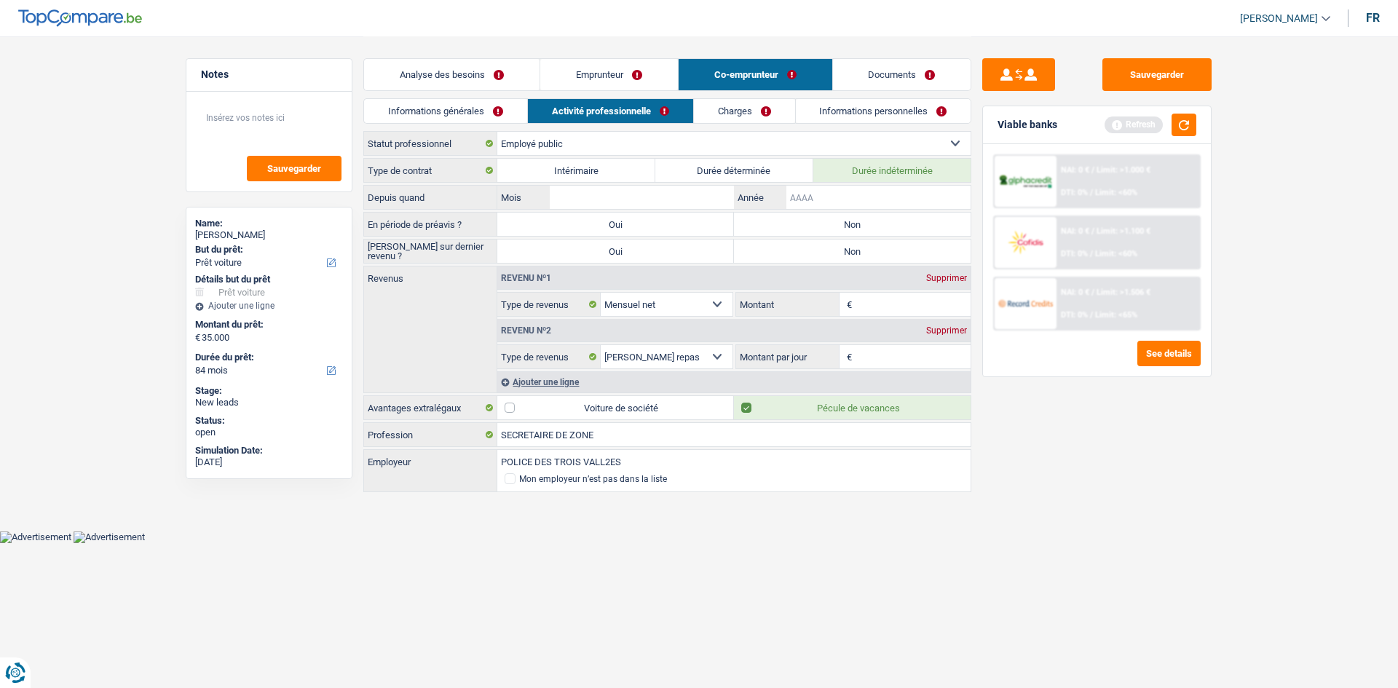
click at [800, 189] on input "Année" at bounding box center [879, 197] width 184 height 23
click at [653, 187] on input "Mois" at bounding box center [642, 197] width 184 height 23
click at [1016, 409] on div "Sauvegarder Viable banks Refresh NAI: 0 € / Limit: >1.000 € DTI: 0% / Limit: <6…" at bounding box center [1097, 361] width 251 height 607
click at [869, 235] on label "Non" at bounding box center [852, 224] width 237 height 23
click at [869, 235] on input "Non" at bounding box center [852, 224] width 237 height 23
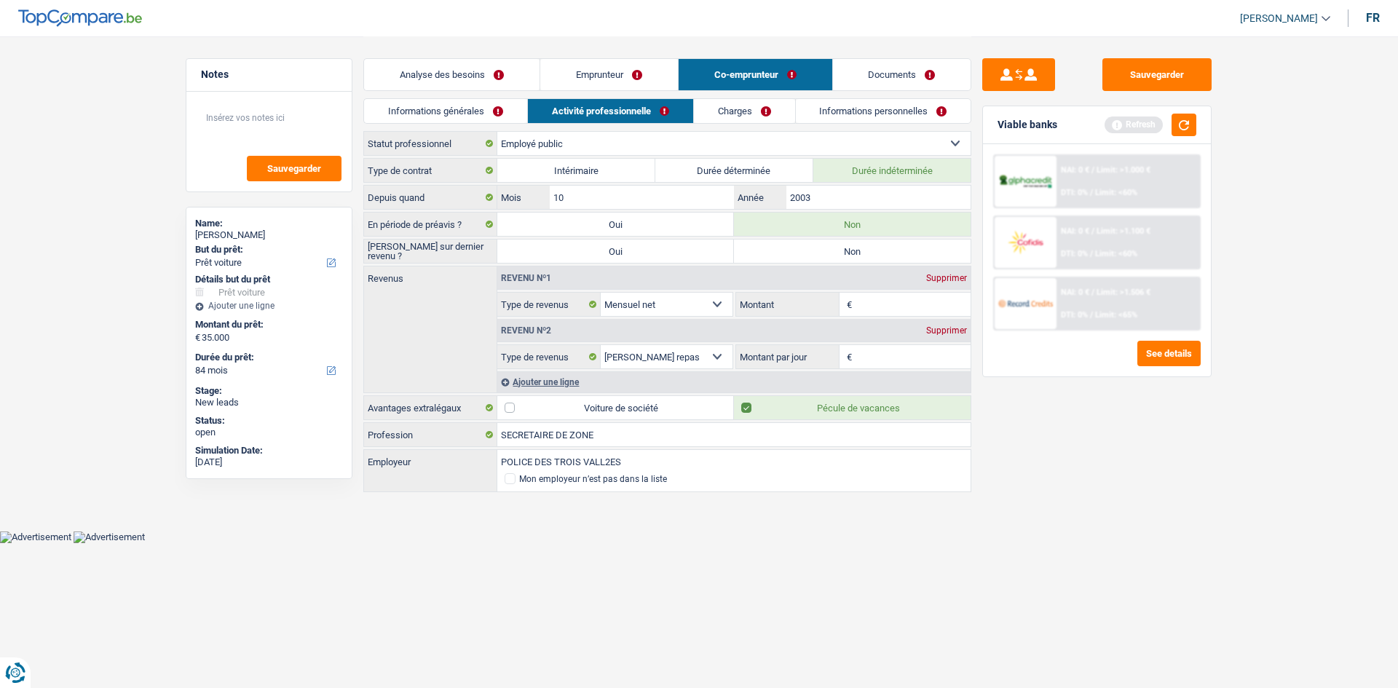
click at [807, 251] on label "Non" at bounding box center [852, 251] width 237 height 23
click at [807, 251] on input "Non" at bounding box center [852, 251] width 237 height 23
click at [807, 251] on label "Non" at bounding box center [852, 251] width 237 height 23
click at [807, 251] on input "Non" at bounding box center [852, 251] width 237 height 23
click at [807, 251] on label "Non" at bounding box center [852, 251] width 237 height 23
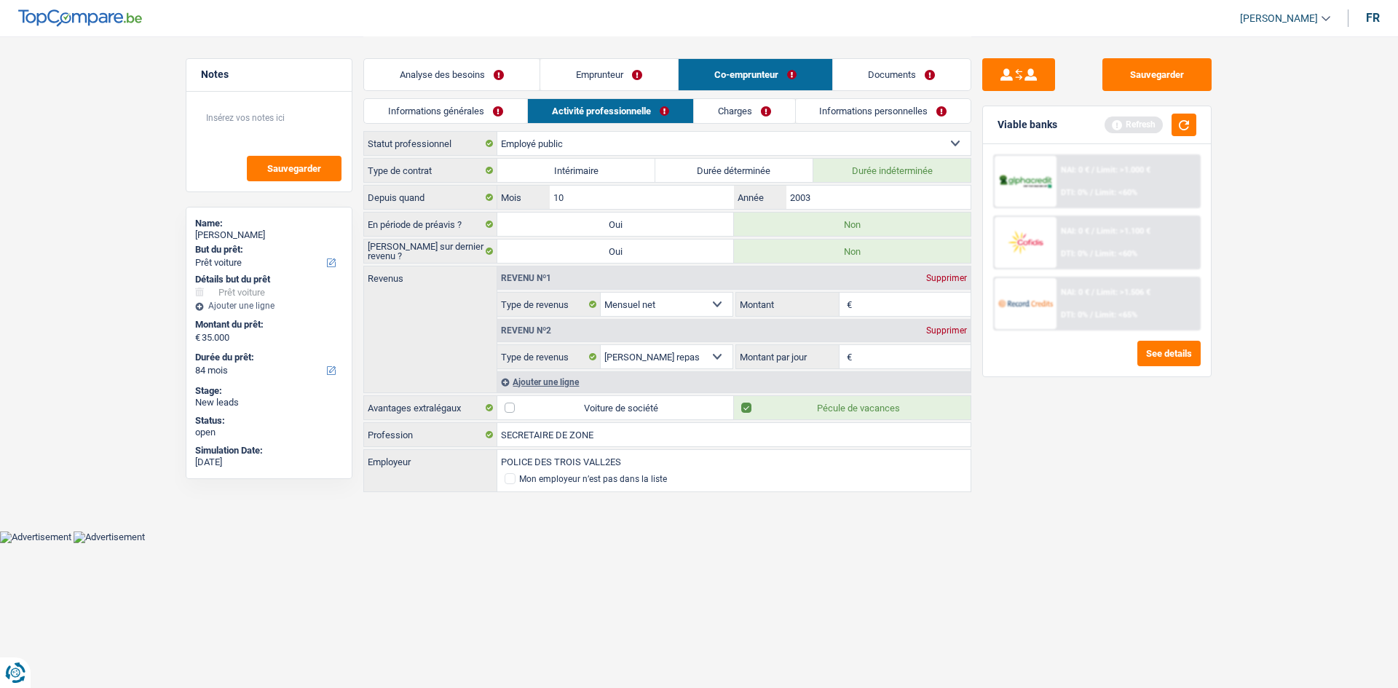
click at [807, 251] on input "Non" at bounding box center [852, 251] width 237 height 23
click at [871, 300] on input "Montant" at bounding box center [914, 304] width 116 height 23
click at [888, 357] on input "Montant par jour" at bounding box center [914, 356] width 116 height 23
click at [1023, 414] on div "Sauvegarder Viable banks Refresh NAI: 0 € / Limit: >1.000 € DTI: 0% / Limit: <6…" at bounding box center [1097, 361] width 251 height 607
click at [777, 111] on link "Charges" at bounding box center [744, 111] width 101 height 24
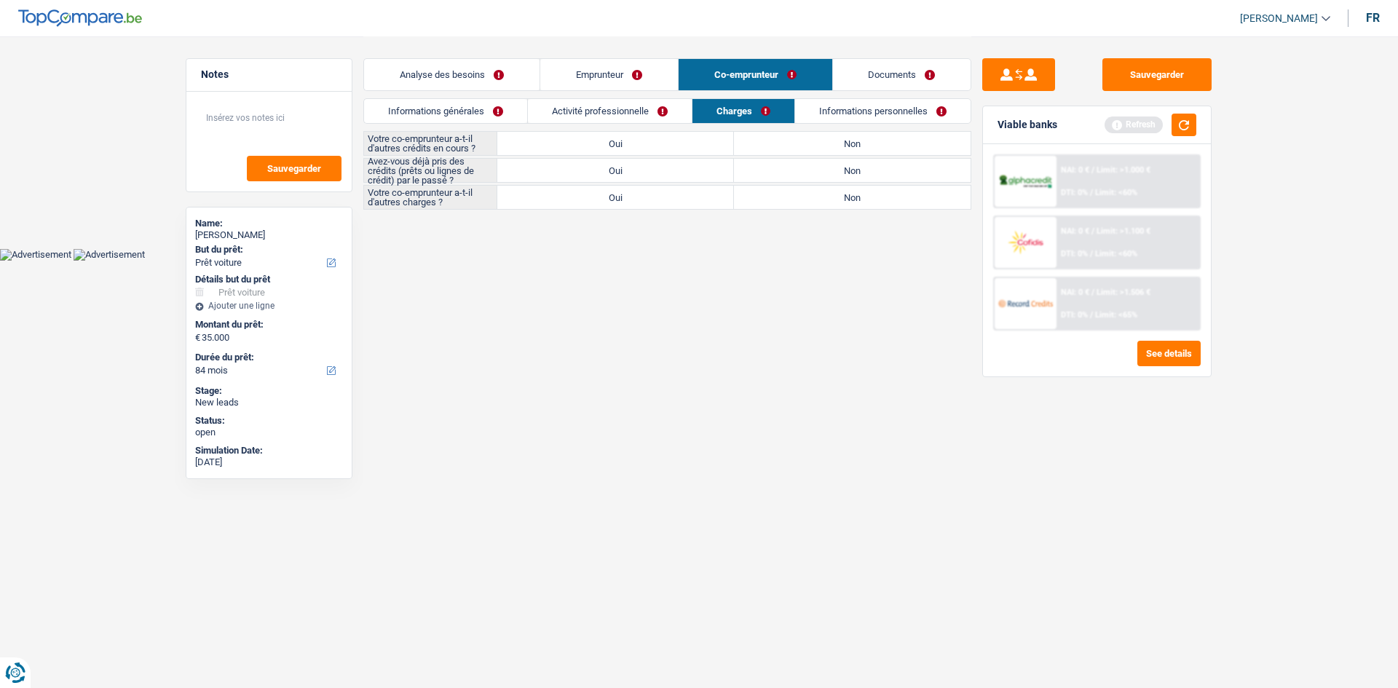
click at [830, 142] on label "Non" at bounding box center [852, 143] width 237 height 23
click at [830, 142] on input "Non" at bounding box center [852, 143] width 237 height 23
click at [798, 176] on label "Non" at bounding box center [852, 170] width 237 height 23
click at [798, 176] on input "Non" at bounding box center [852, 170] width 237 height 23
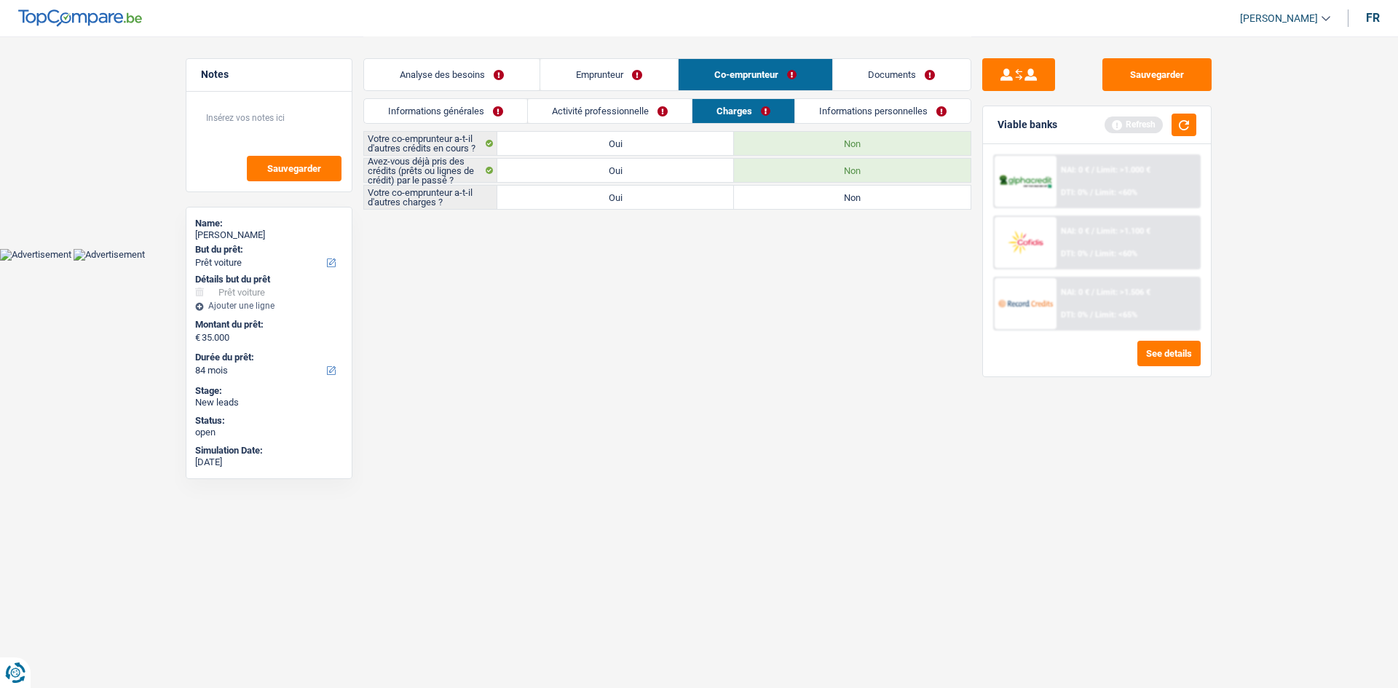
click at [797, 202] on label "Non" at bounding box center [852, 197] width 237 height 23
click at [797, 202] on input "Non" at bounding box center [852, 197] width 237 height 23
click at [835, 113] on link "Informations personnelles" at bounding box center [884, 111] width 176 height 24
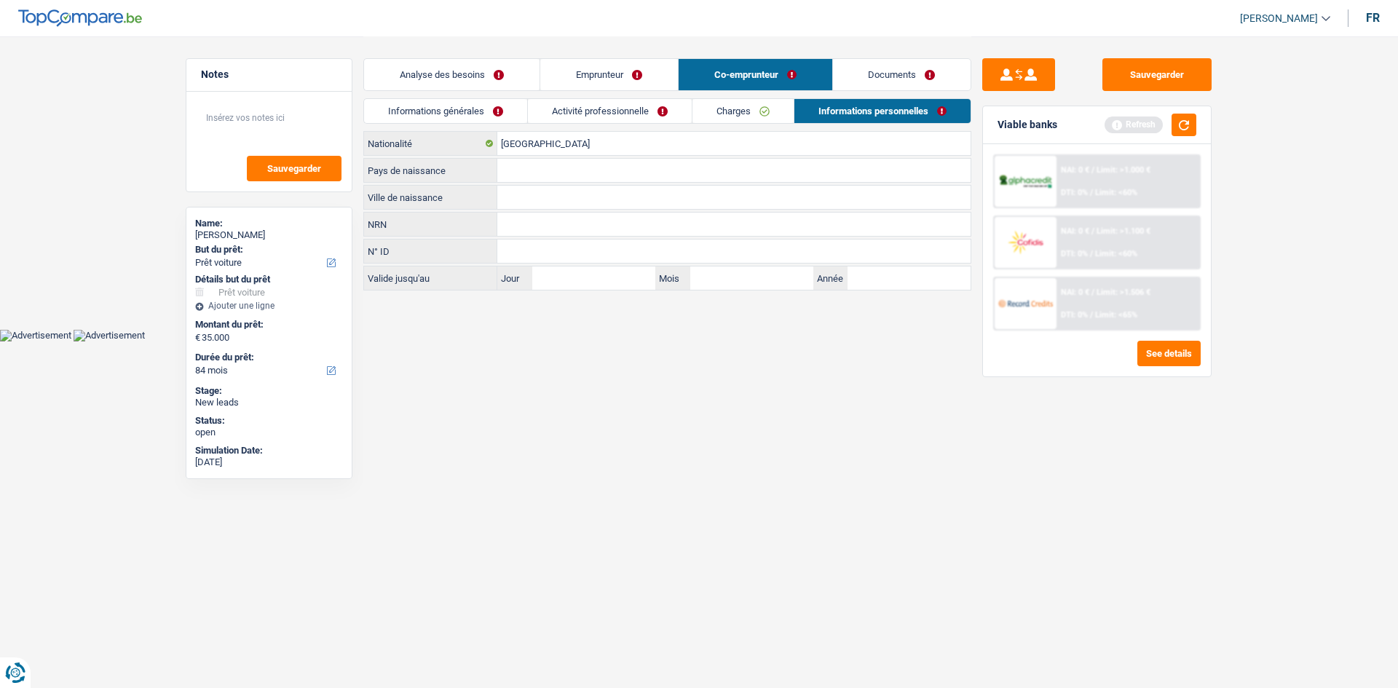
click at [525, 196] on input "Ville de naissance" at bounding box center [733, 197] width 473 height 23
click at [508, 174] on input "Pays de naissance" at bounding box center [733, 170] width 473 height 23
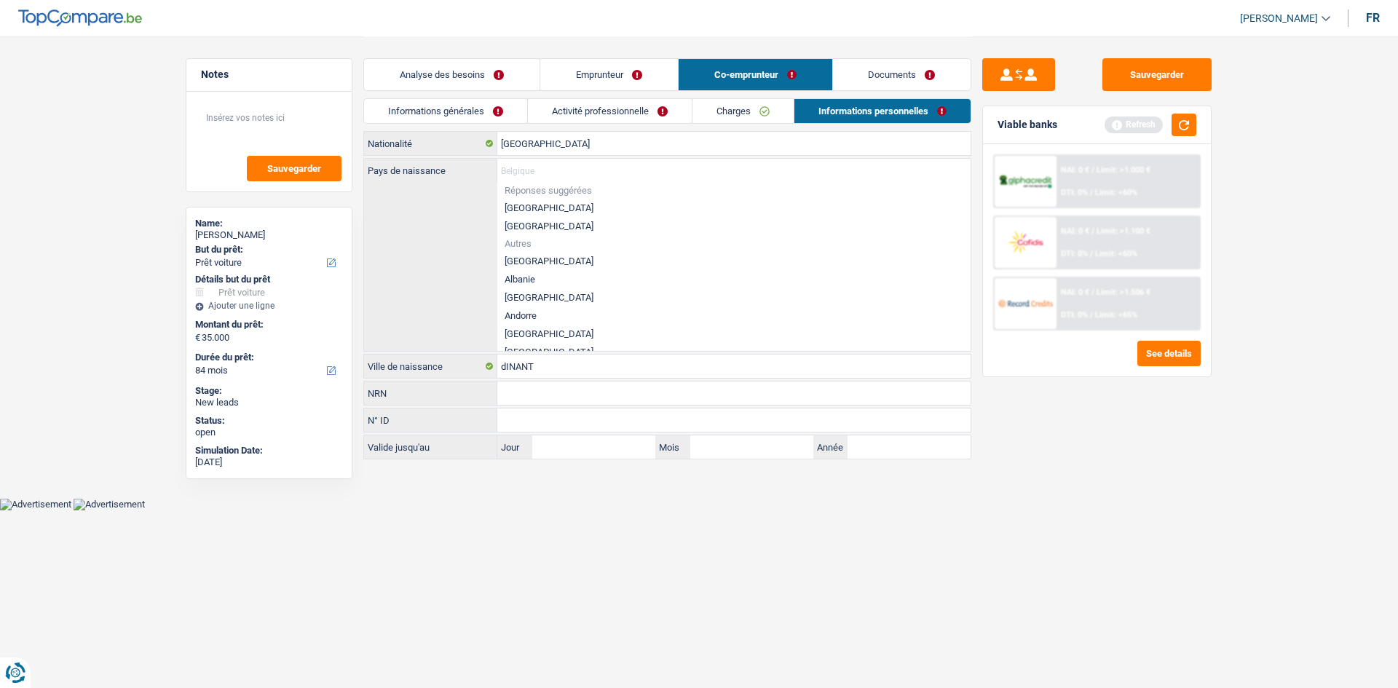
click at [519, 209] on li "[GEOGRAPHIC_DATA]" at bounding box center [733, 208] width 473 height 18
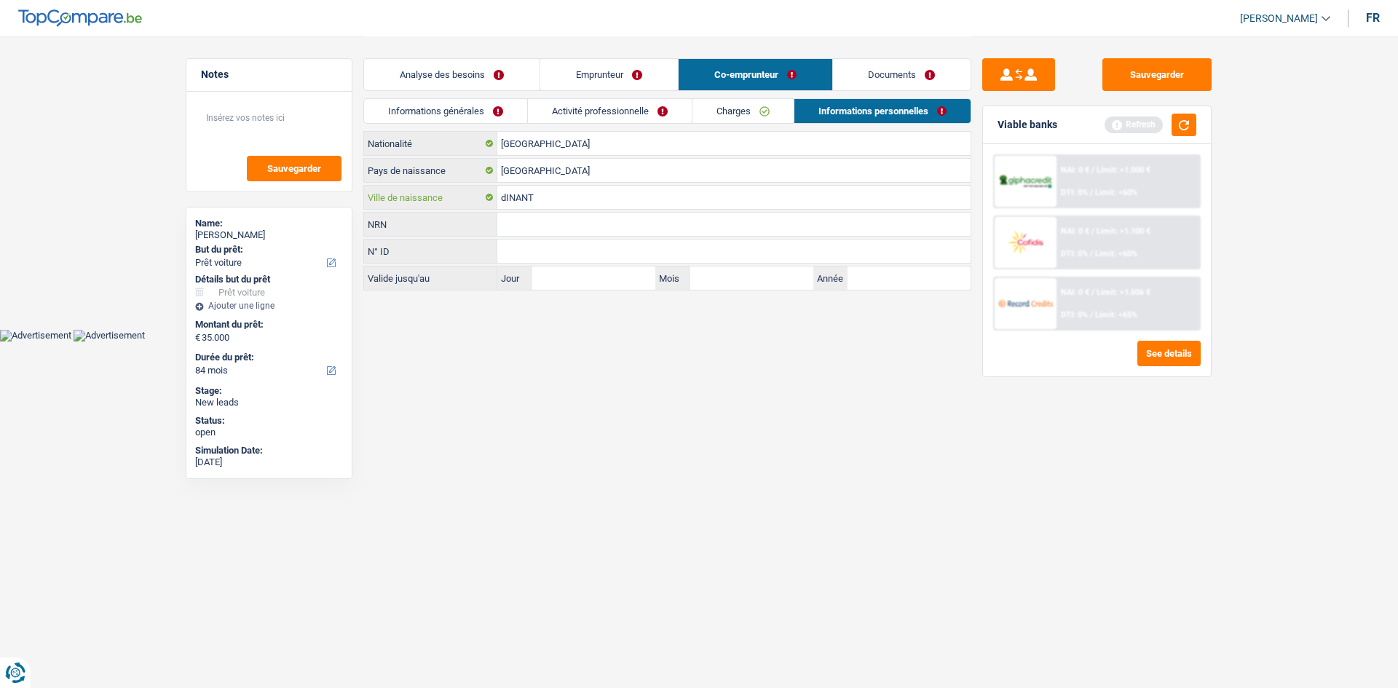
click at [507, 202] on input "dINANT" at bounding box center [733, 197] width 473 height 23
click at [674, 342] on html "Vous avez le contrôle de vos données Nous utilisons des cookies, tout comme nos…" at bounding box center [699, 171] width 1398 height 342
click at [1181, 121] on button "button" at bounding box center [1184, 125] width 25 height 23
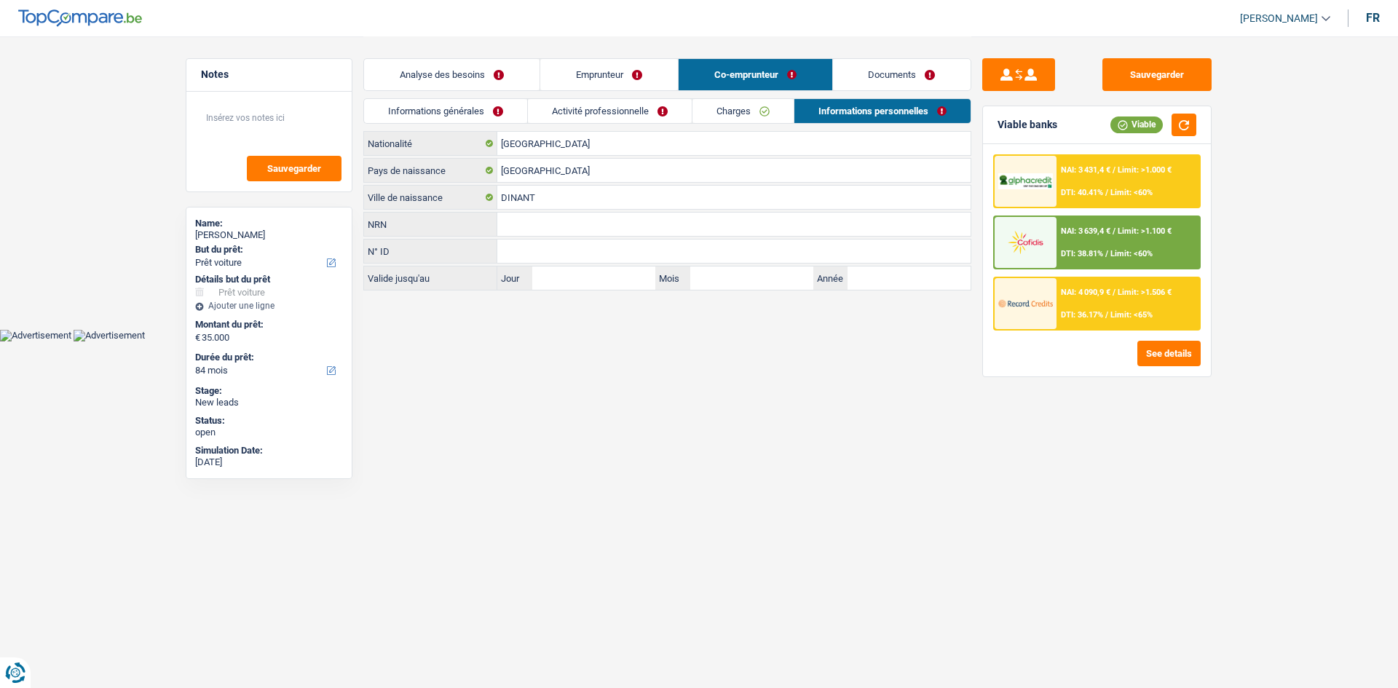
click at [506, 73] on link "Analyse des besoins" at bounding box center [452, 74] width 176 height 31
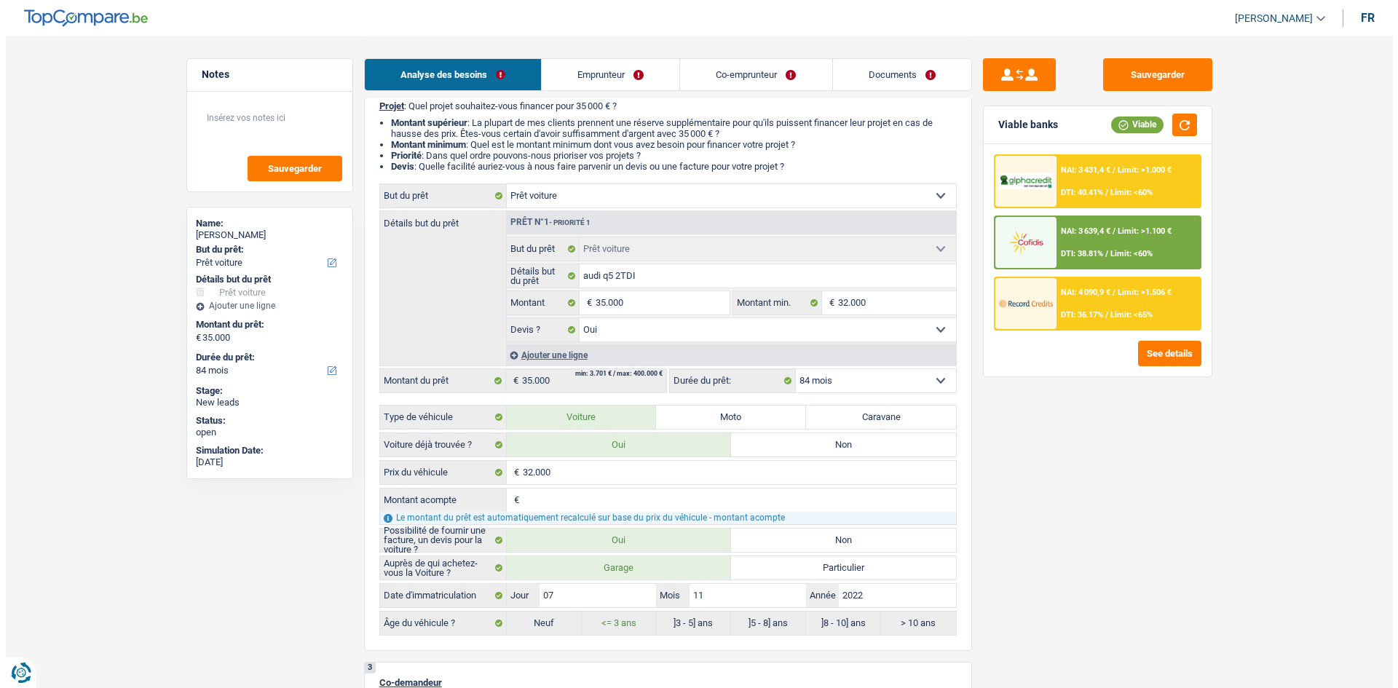
scroll to position [137, 0]
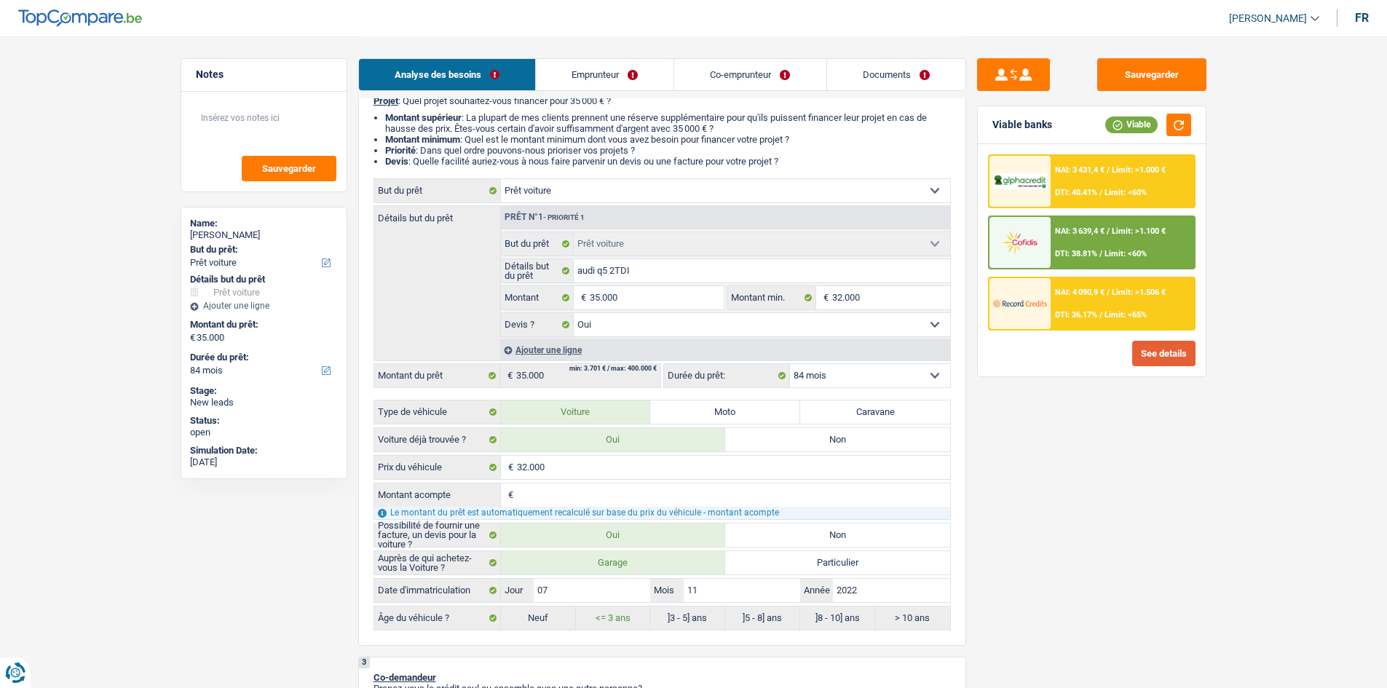
click at [1140, 355] on button "See details" at bounding box center [1164, 353] width 63 height 25
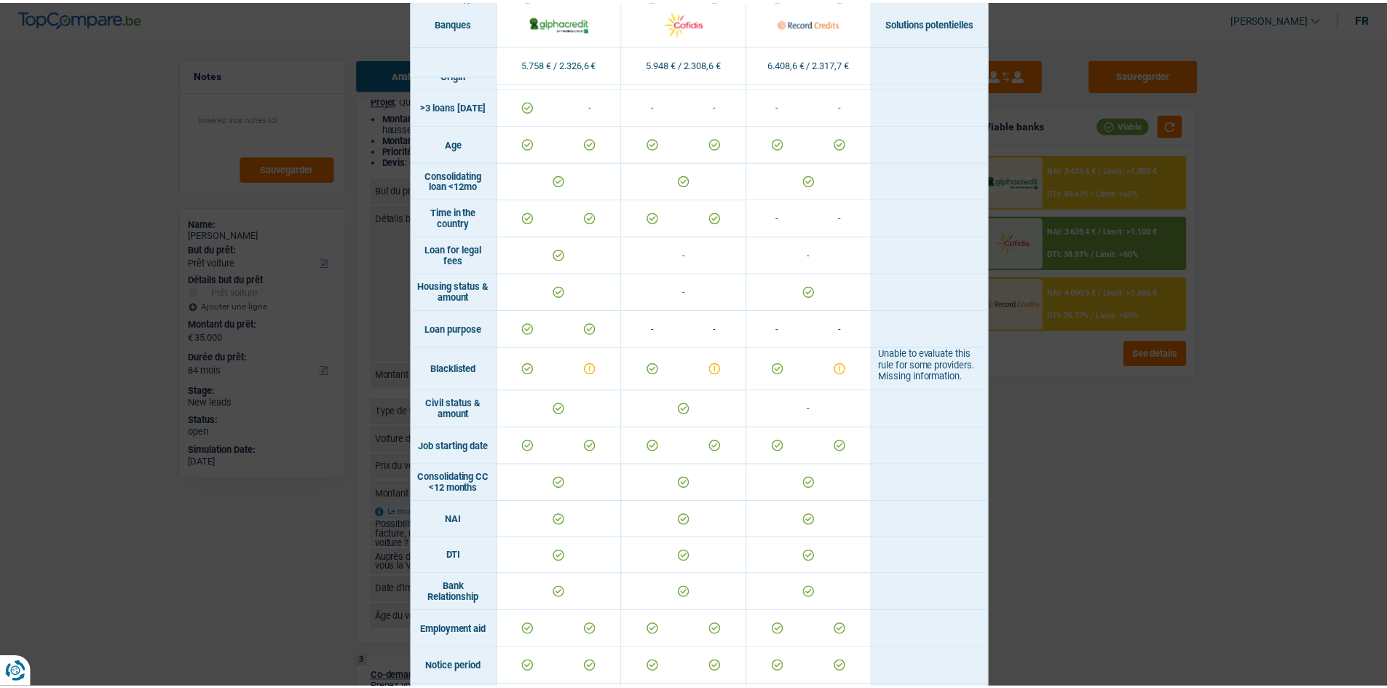
scroll to position [234, 0]
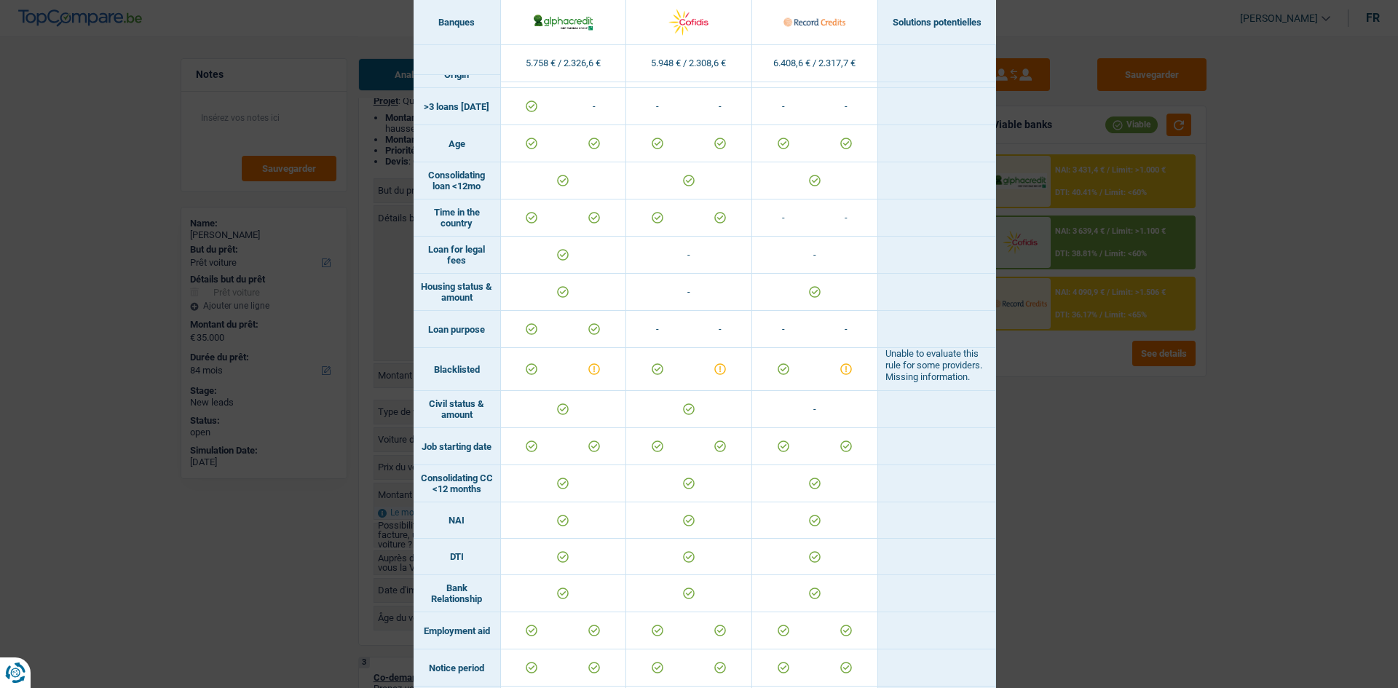
click at [1084, 482] on div "Banks conditions × Banques Solutions potentielles Revenus / Charges 5.758 € / 2…" at bounding box center [699, 344] width 1398 height 688
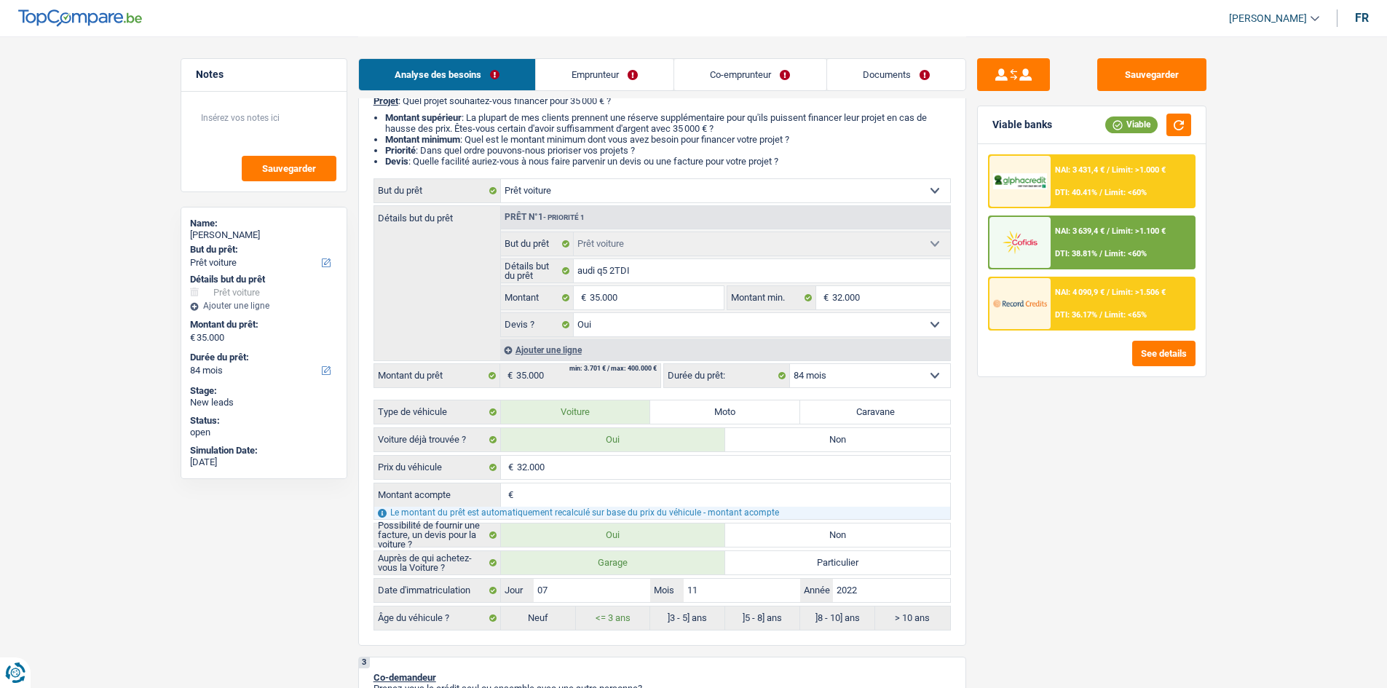
click at [625, 74] on link "Emprunteur" at bounding box center [605, 74] width 138 height 31
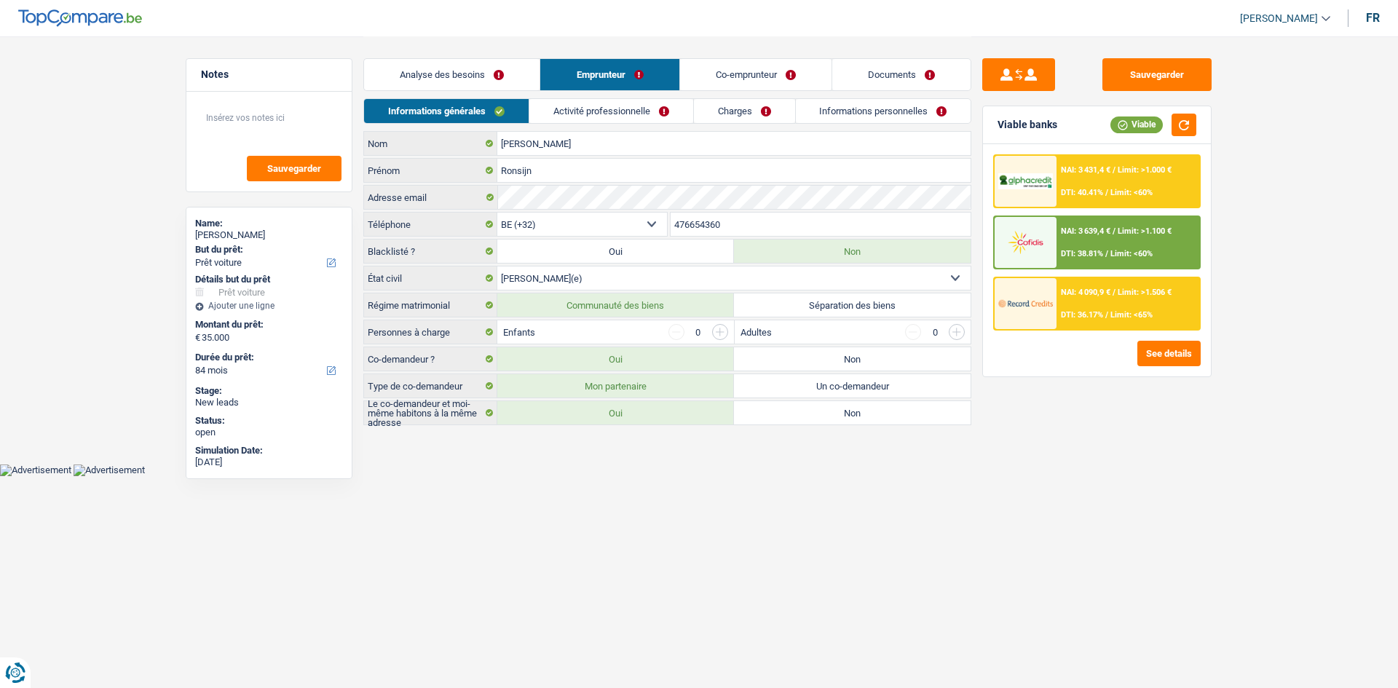
click at [753, 64] on link "Co-emprunteur" at bounding box center [755, 74] width 151 height 31
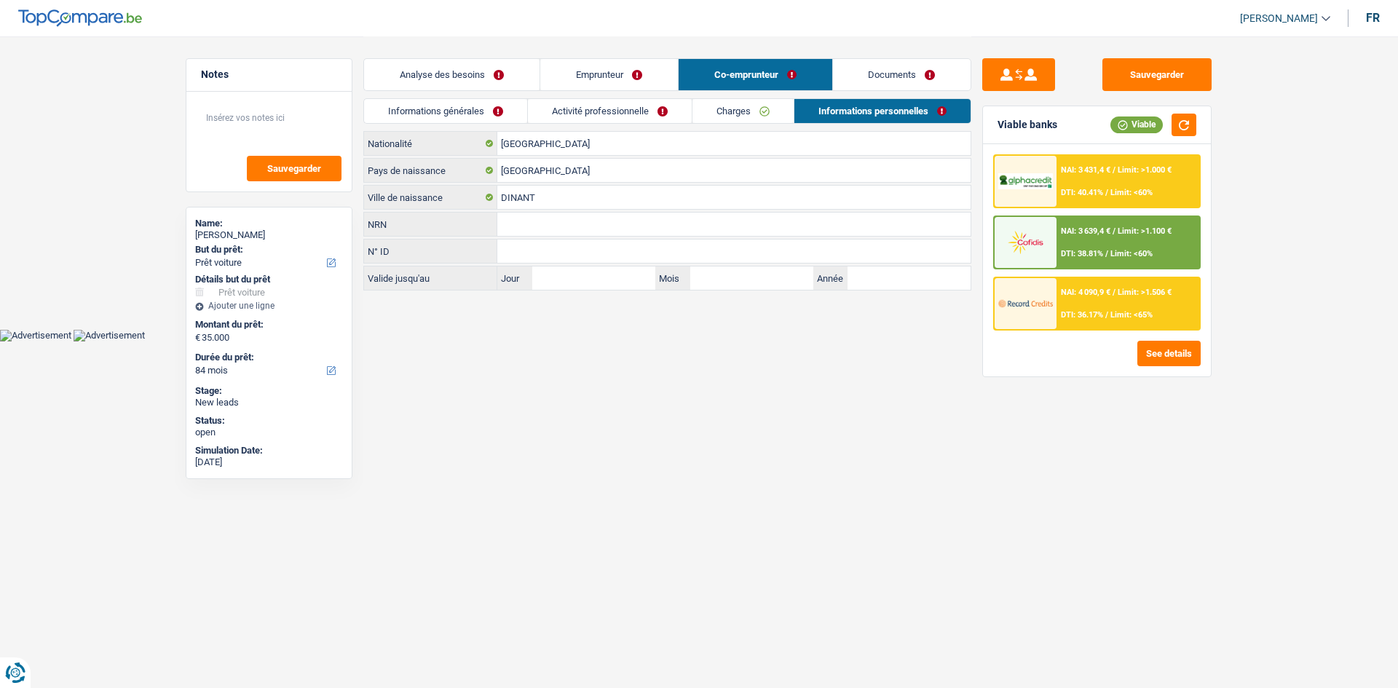
click at [669, 103] on link "Activité professionnelle" at bounding box center [610, 111] width 164 height 24
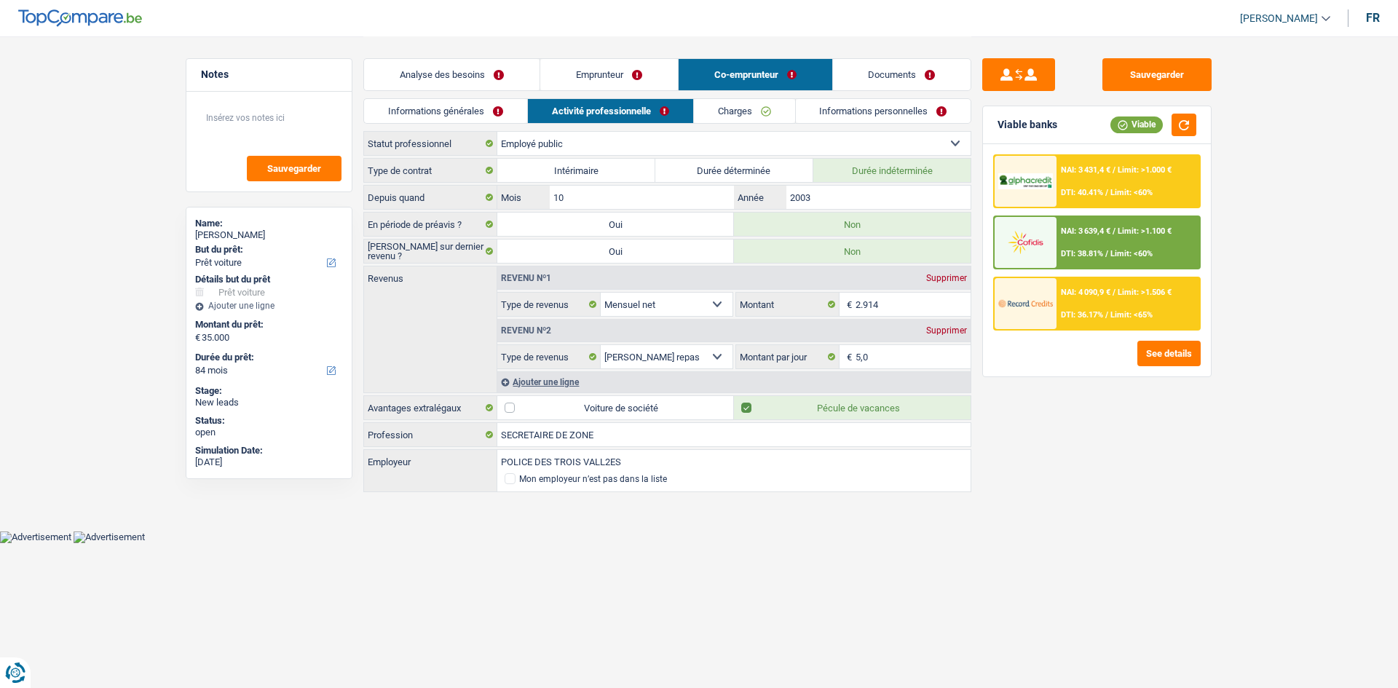
click at [500, 114] on link "Informations générales" at bounding box center [445, 111] width 163 height 24
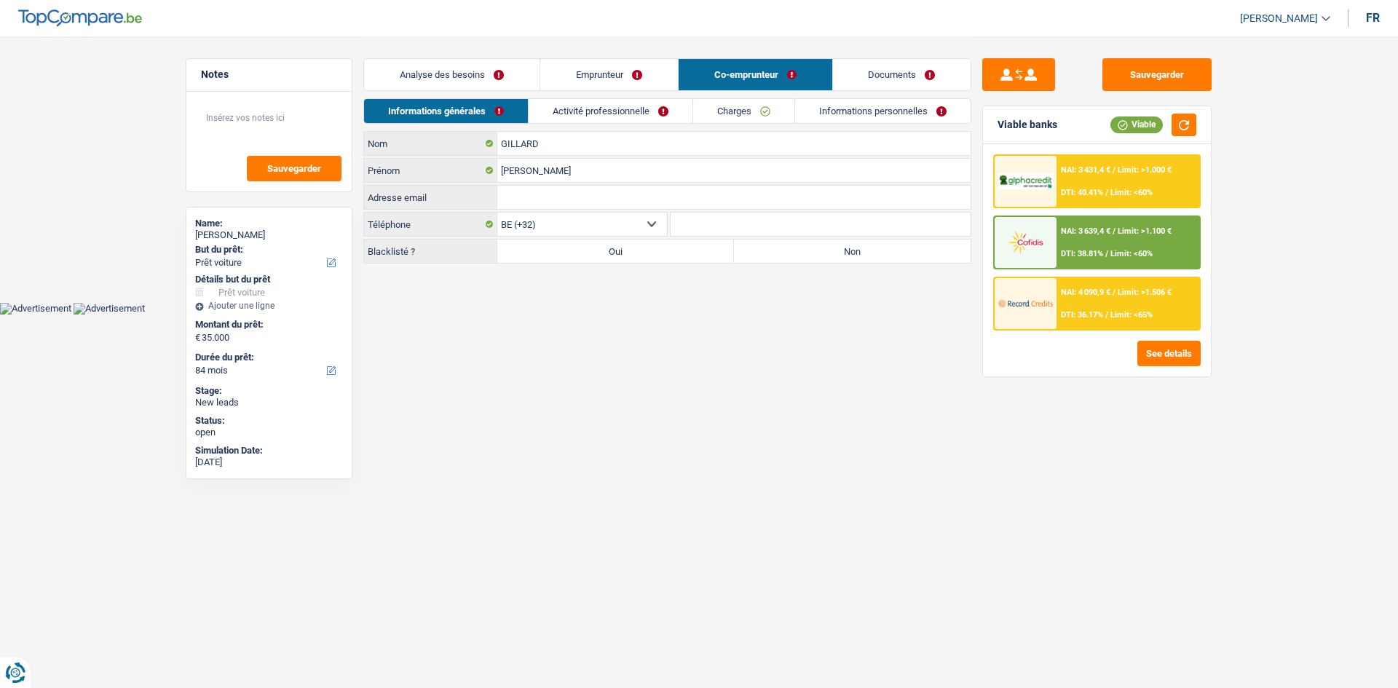
click at [779, 253] on label "Non" at bounding box center [852, 251] width 237 height 23
click at [779, 253] on input "Non" at bounding box center [852, 251] width 237 height 23
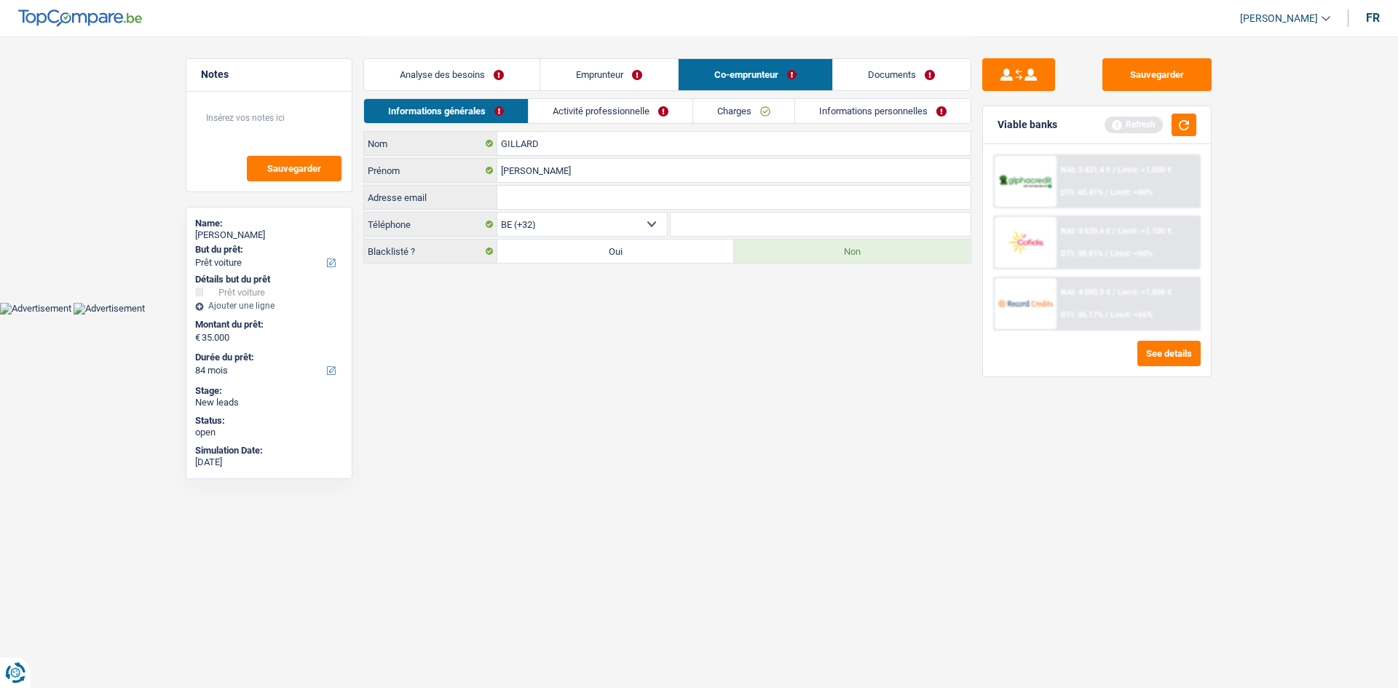
click at [779, 253] on label "Non" at bounding box center [852, 251] width 237 height 23
click at [779, 253] on input "Non" at bounding box center [852, 251] width 237 height 23
click at [1182, 126] on button "button" at bounding box center [1184, 125] width 25 height 23
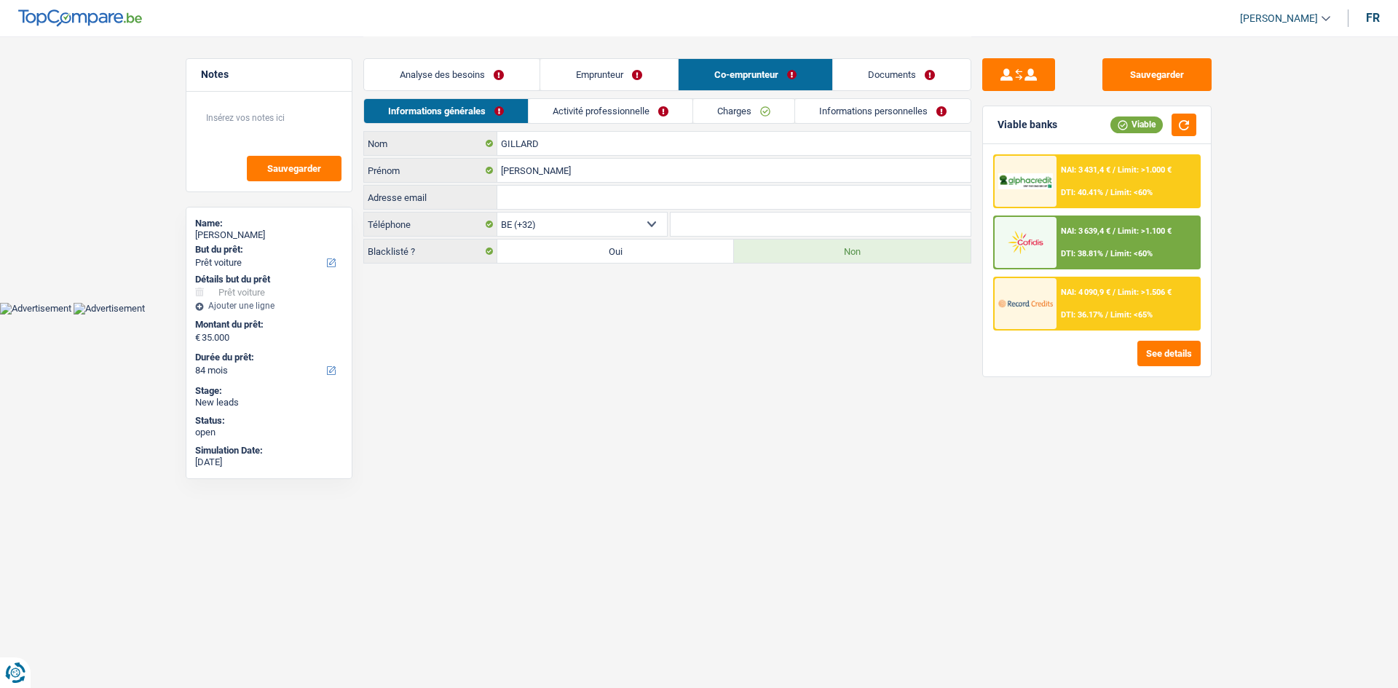
click at [692, 315] on html "Vous avez le contrôle de vos données Nous utilisons des cookies, tout comme nos…" at bounding box center [699, 157] width 1398 height 315
click at [470, 70] on link "Analyse des besoins" at bounding box center [452, 74] width 176 height 31
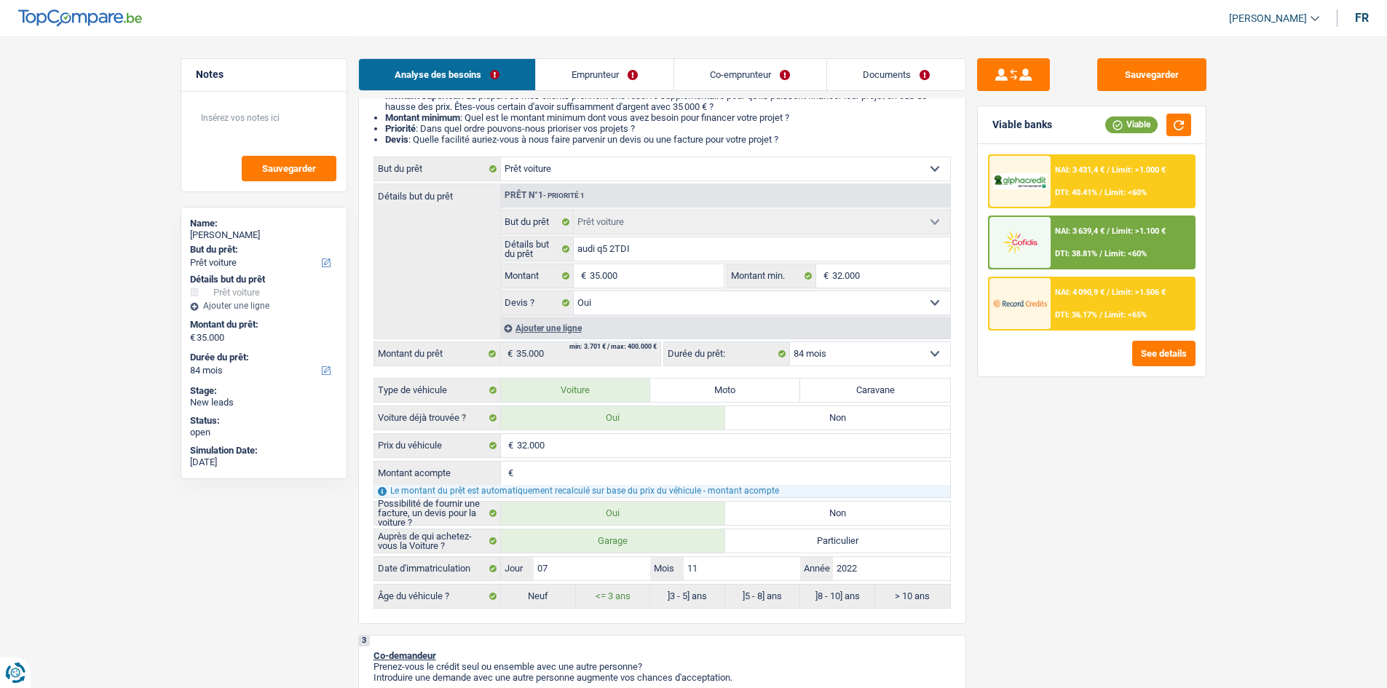
scroll to position [159, 0]
click at [858, 341] on div "12 mois 18 mois 24 mois 30 mois 36 mois 42 mois 48 mois 60 mois 72 mois 84 mois…" at bounding box center [807, 353] width 288 height 25
click at [854, 352] on select "12 mois 18 mois 24 mois 30 mois 36 mois 42 mois 48 mois 60 mois 72 mois 84 mois…" at bounding box center [870, 353] width 160 height 23
click at [790, 342] on select "12 mois 18 mois 24 mois 30 mois 36 mois 42 mois 48 mois 60 mois 72 mois 84 mois…" at bounding box center [870, 353] width 160 height 23
click at [1057, 307] on div "NAI: 4 023,5 € / Limit: >1.506 € DTI: 37.22% / Limit: <65%" at bounding box center [1122, 303] width 143 height 51
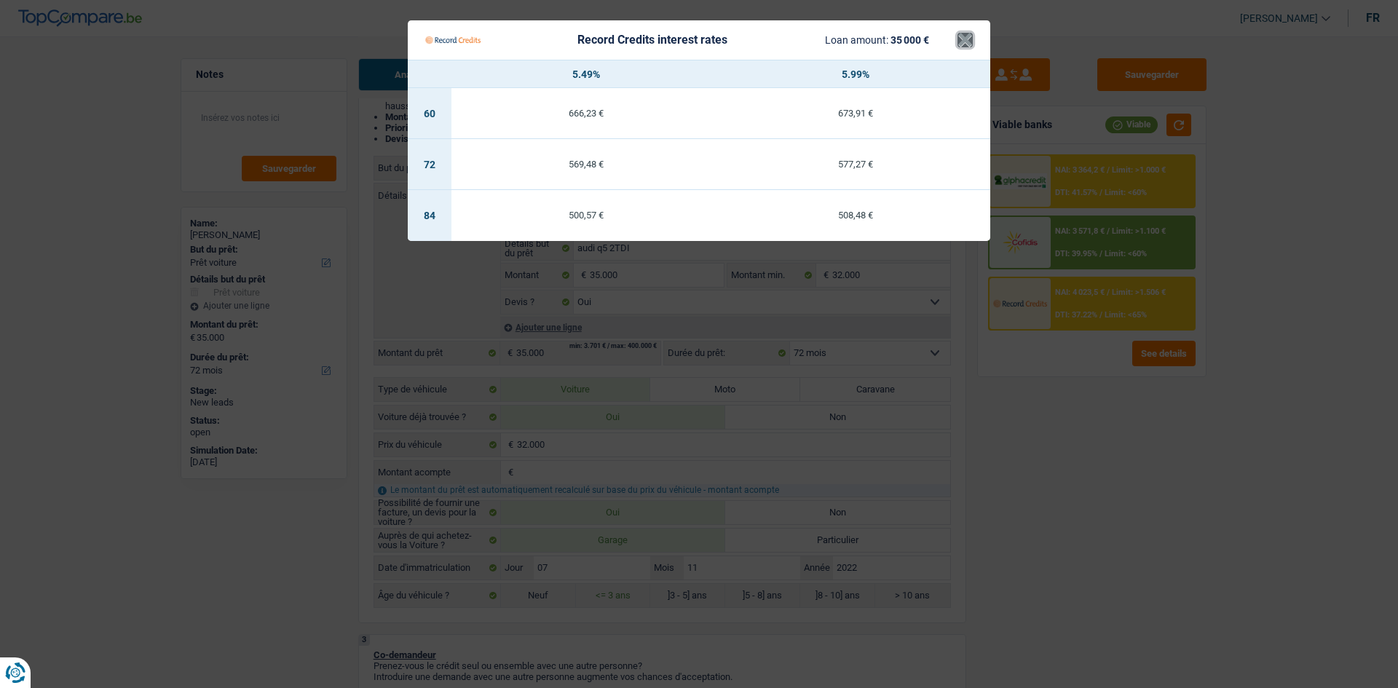
click at [964, 34] on button "×" at bounding box center [965, 40] width 15 height 15
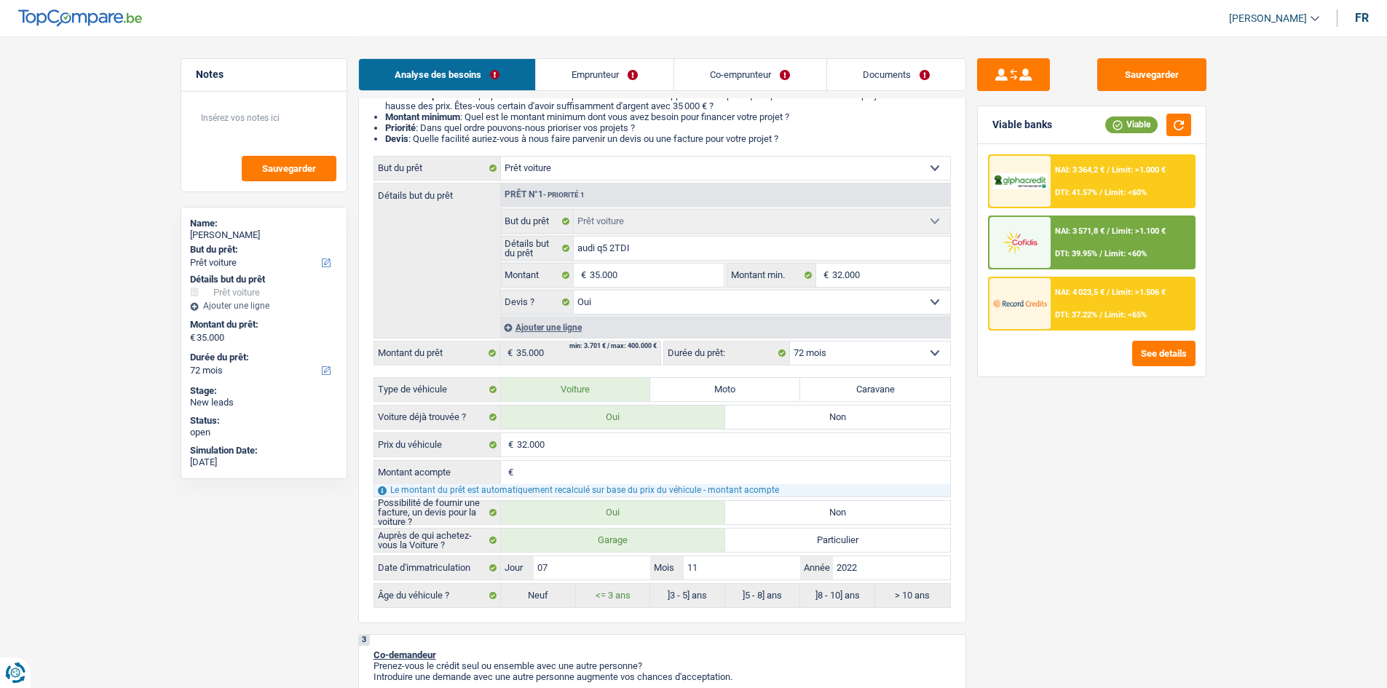
click at [1033, 287] on div at bounding box center [1020, 303] width 61 height 51
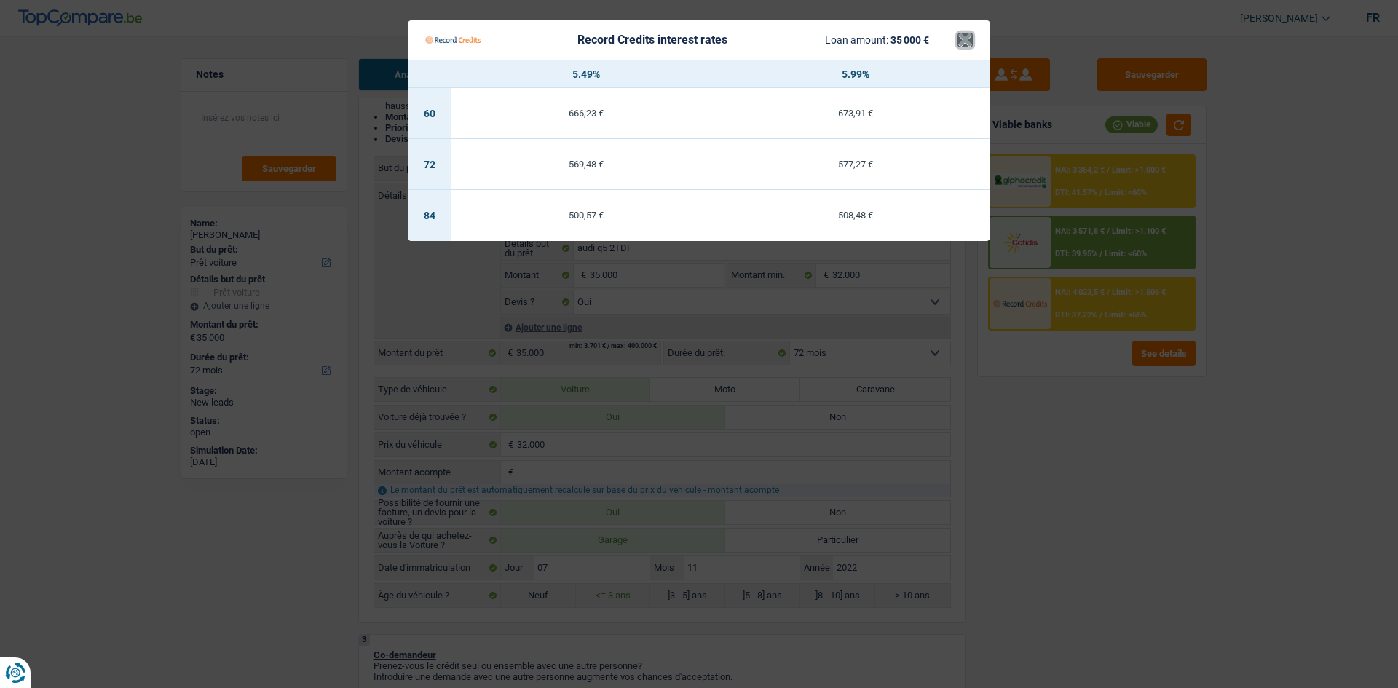
drag, startPoint x: 966, startPoint y: 39, endPoint x: 966, endPoint y: 62, distance: 23.3
click at [965, 38] on button "×" at bounding box center [965, 40] width 15 height 15
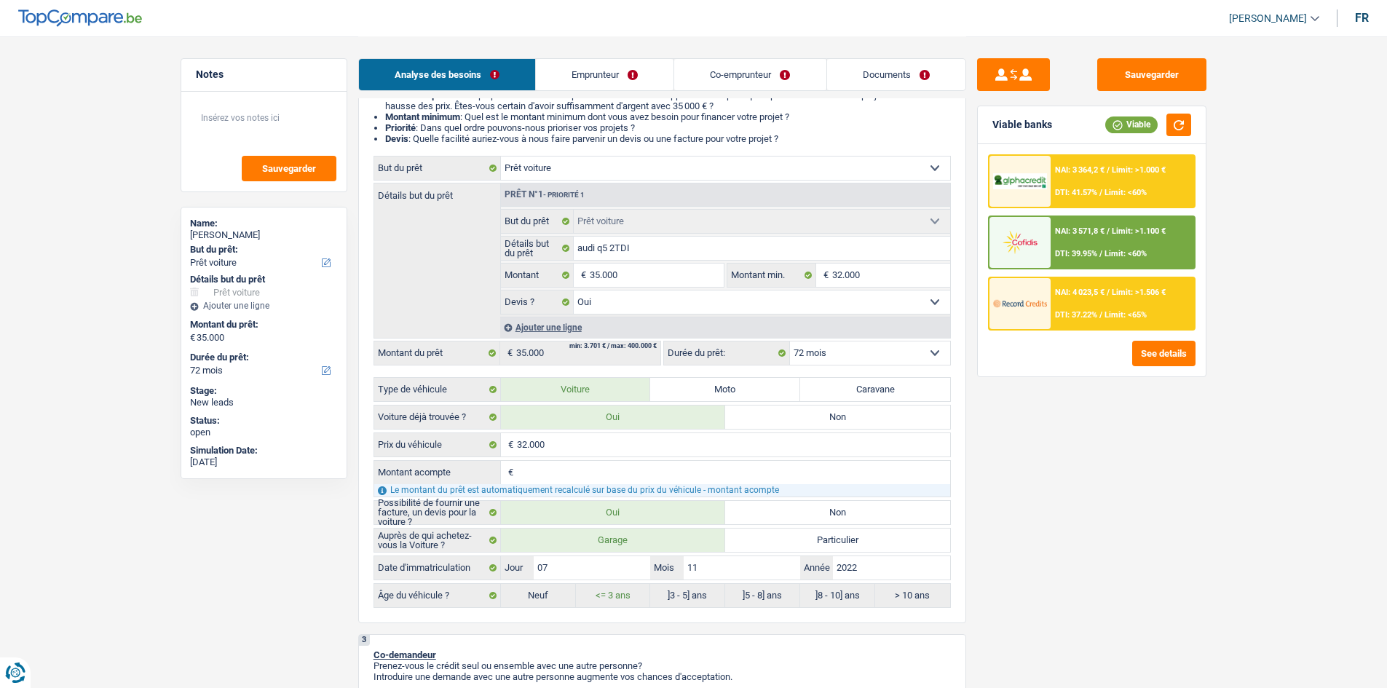
click at [1047, 197] on div at bounding box center [1020, 181] width 61 height 51
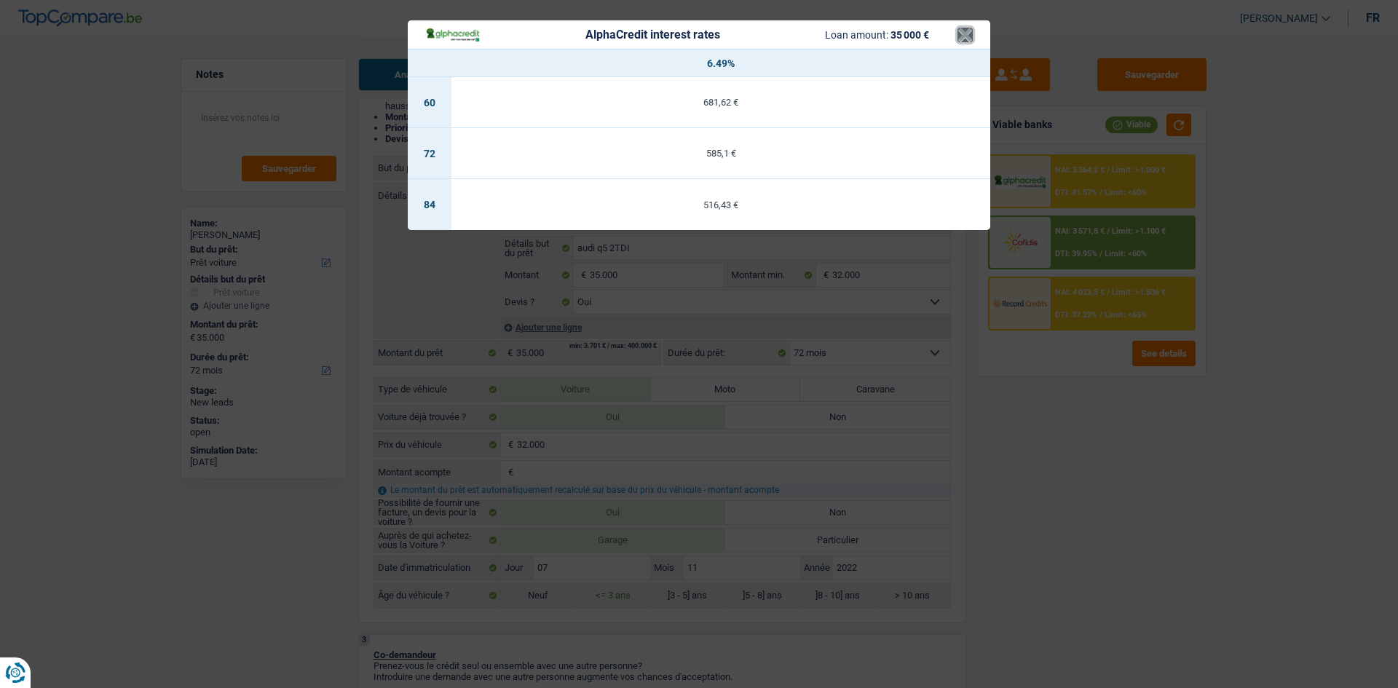
click at [969, 30] on button "×" at bounding box center [965, 35] width 15 height 15
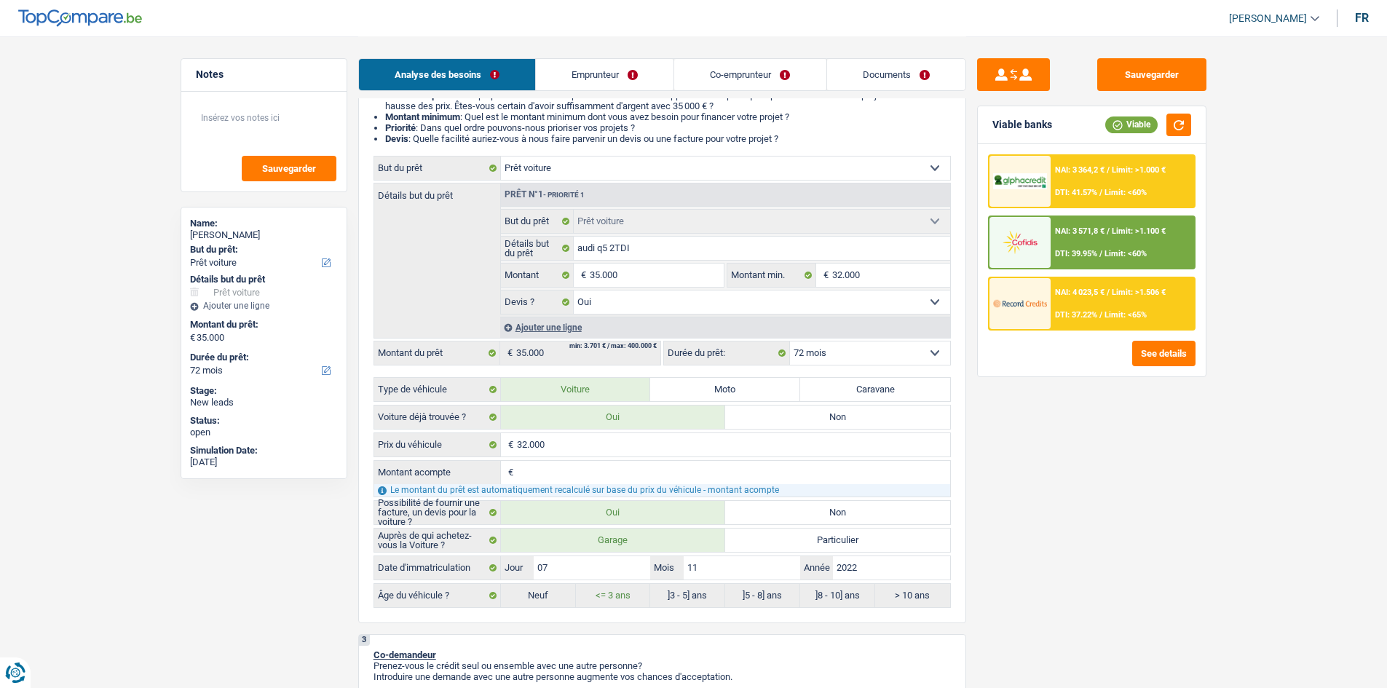
click at [1053, 247] on div "NAI: 3 571,8 € / Limit: >1.100 € DTI: 39.95% / Limit: <60%" at bounding box center [1122, 242] width 143 height 51
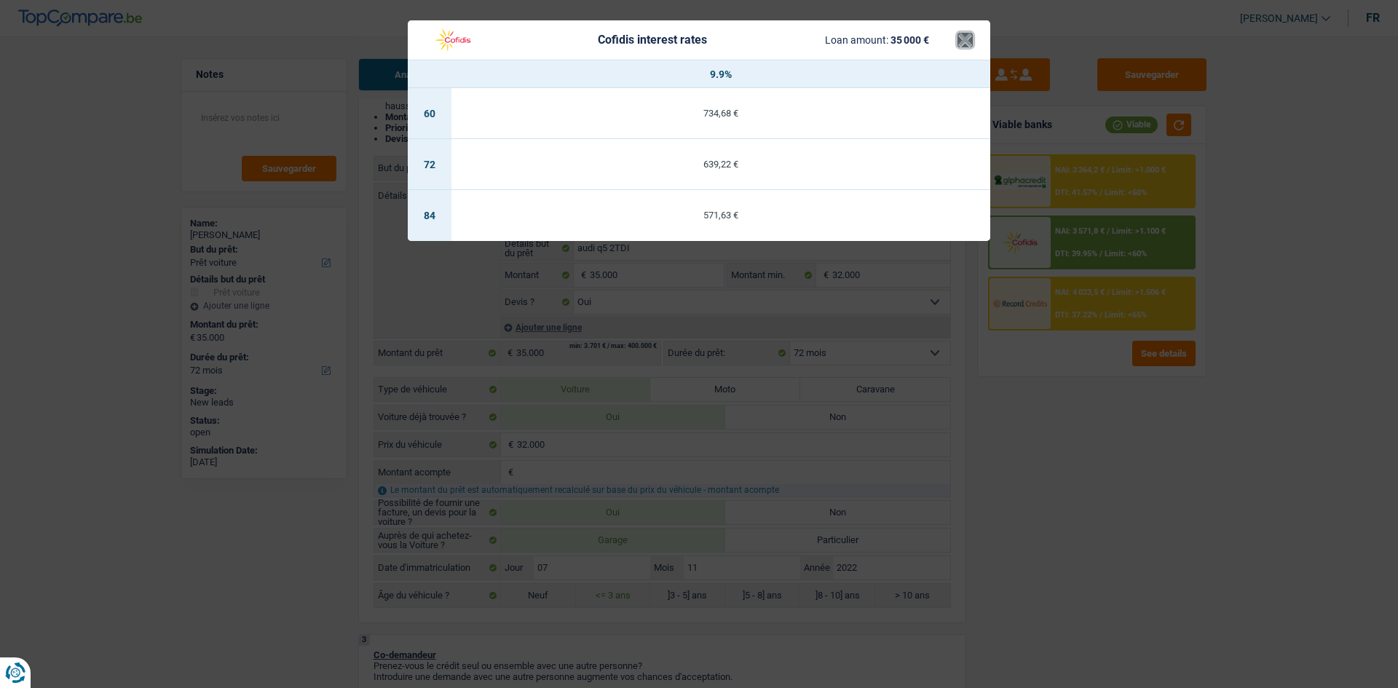
click at [959, 45] on button "×" at bounding box center [965, 40] width 15 height 15
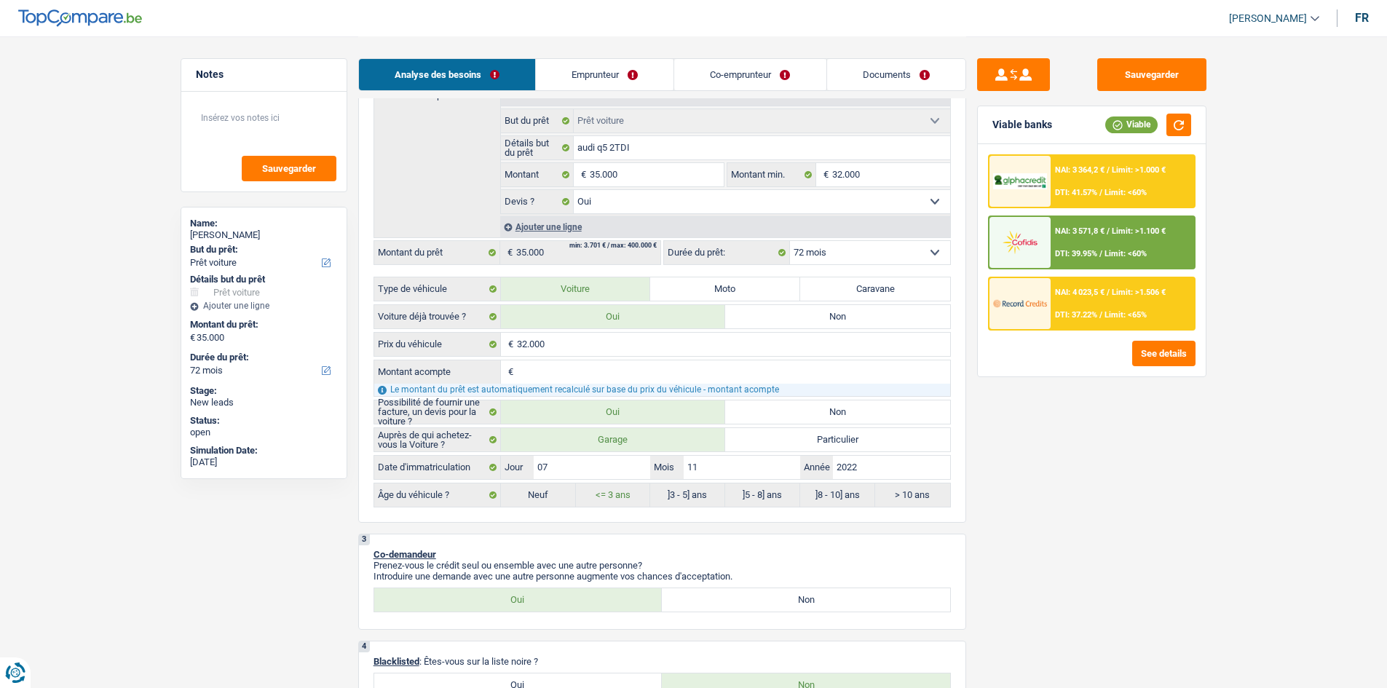
scroll to position [232, 0]
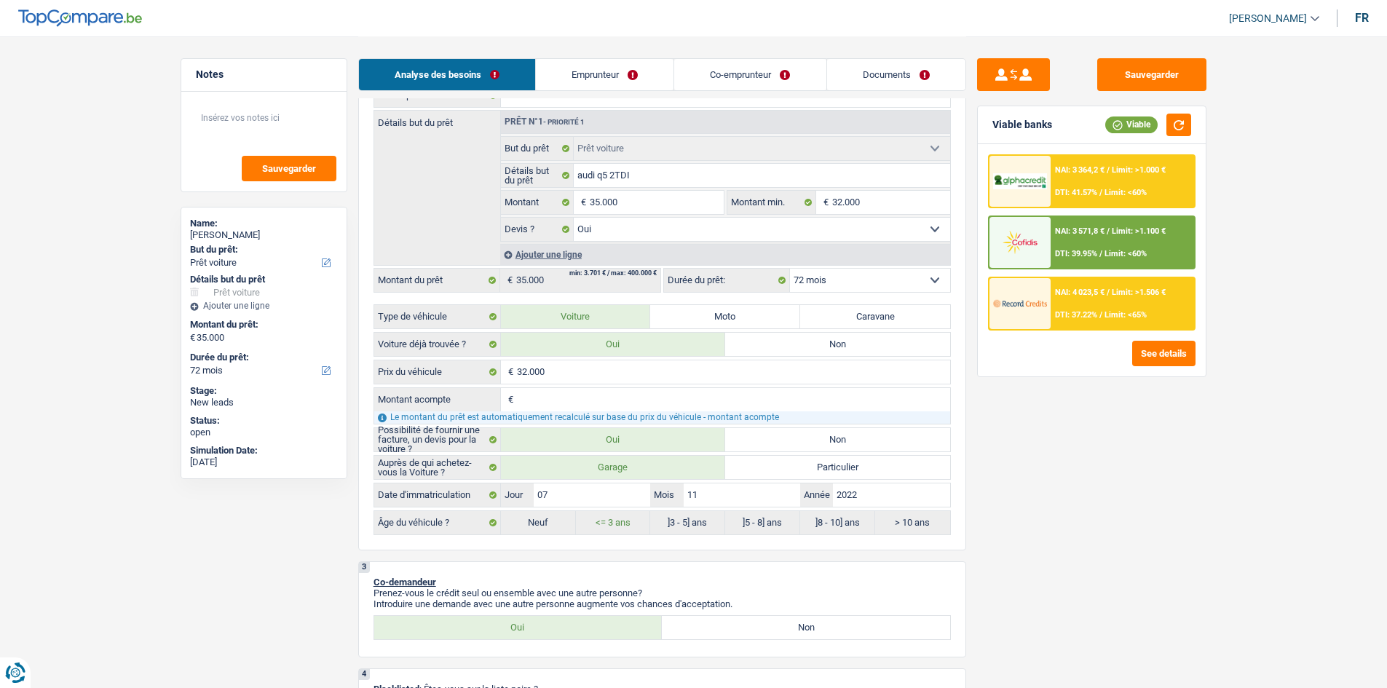
click at [1041, 298] on img at bounding box center [1020, 303] width 54 height 27
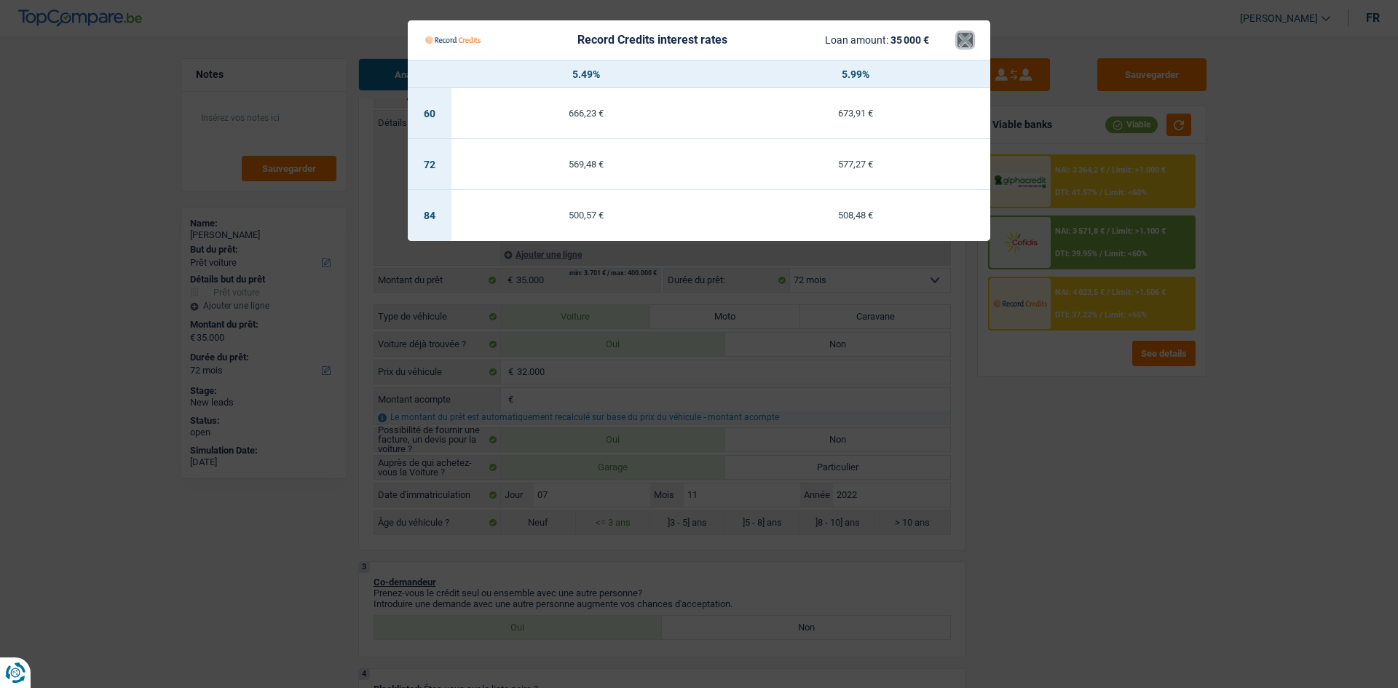
click at [962, 39] on button "×" at bounding box center [965, 40] width 15 height 15
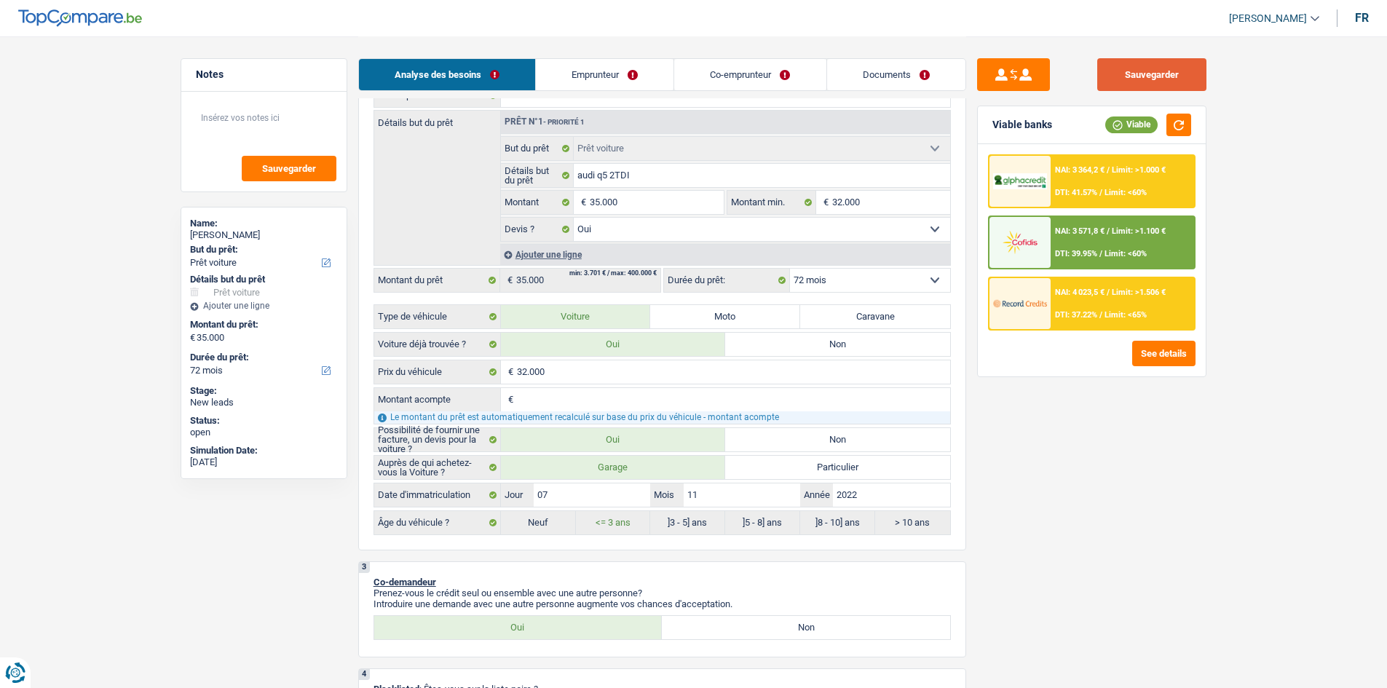
click at [1124, 79] on button "Sauvegarder" at bounding box center [1152, 74] width 109 height 33
click at [1163, 66] on button "Sauvegarder" at bounding box center [1152, 74] width 109 height 33
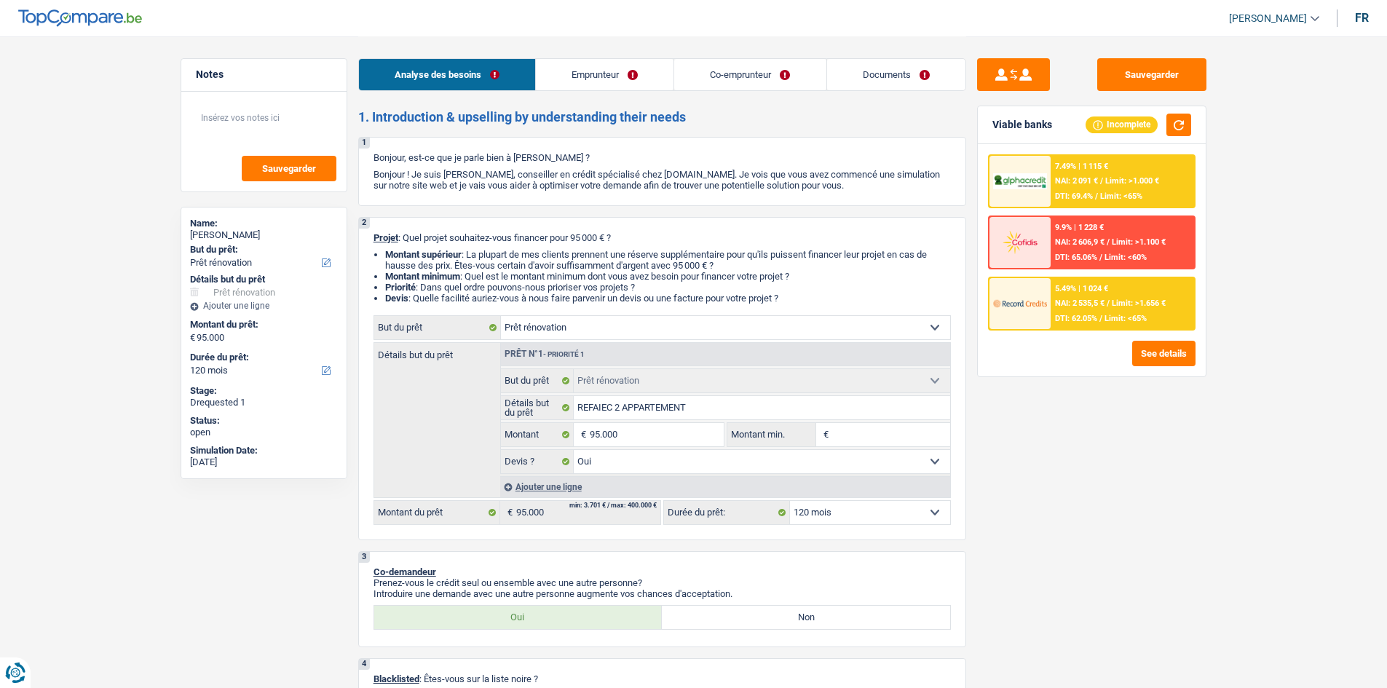
select select "renovation"
select select "120"
select select "renovation"
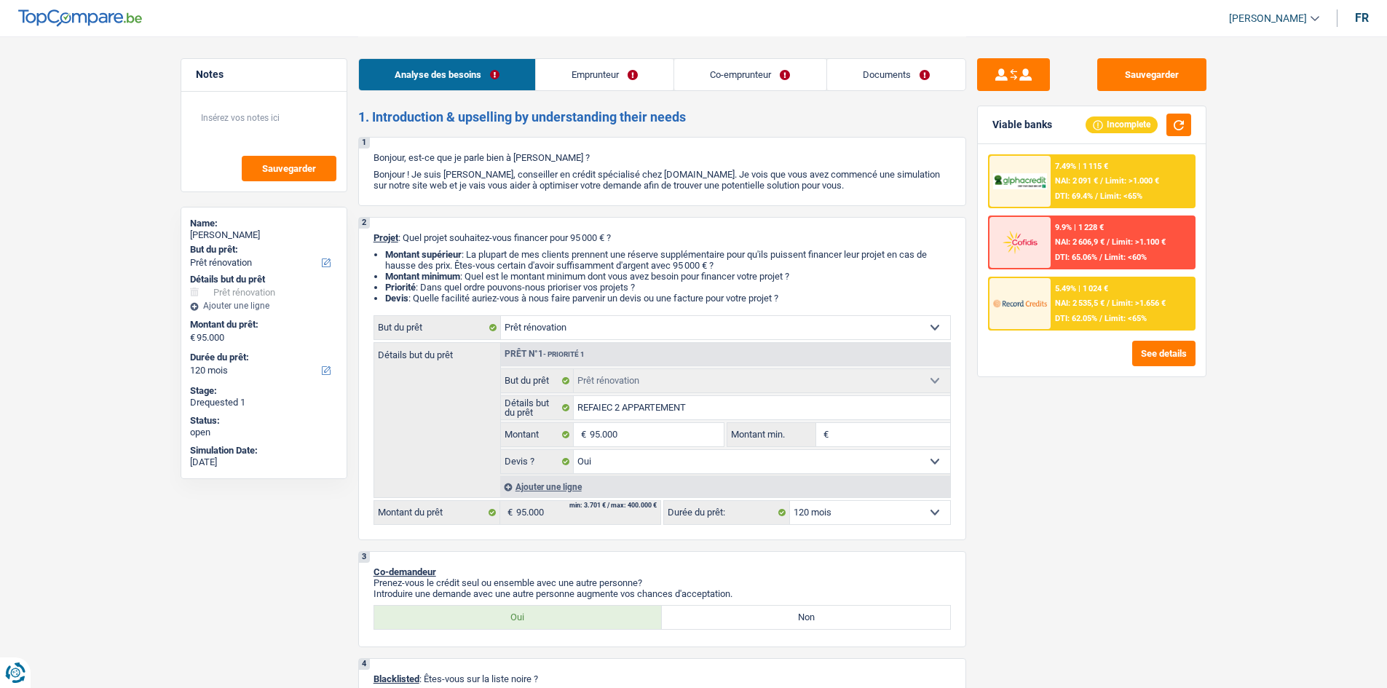
select select "yes"
select select "120"
select select "publicEmployee"
select select "retired"
select select "netSalary"
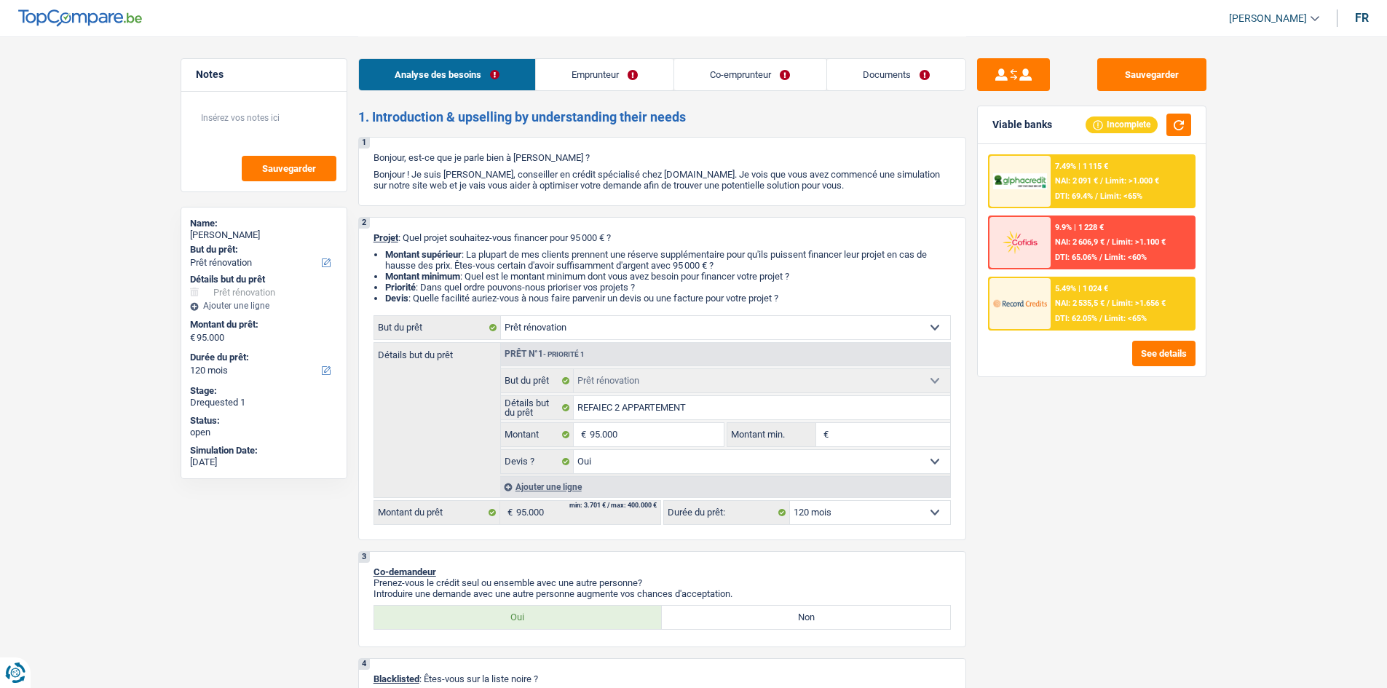
select select "mealVouchers"
select select "familyAllowances"
select select "rentalIncome"
select select "pension"
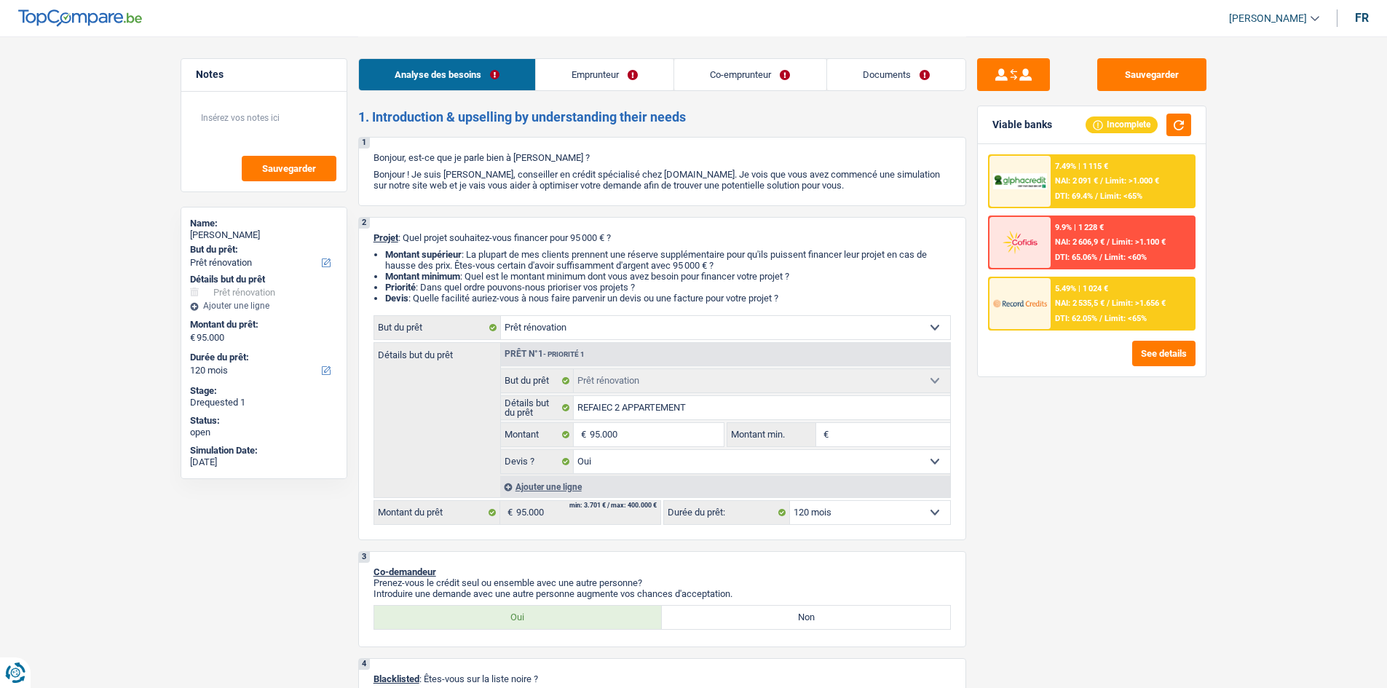
select select "ownerWithMortgage"
select select "mortgage"
select select "360"
select select "carLoan"
select select "60"
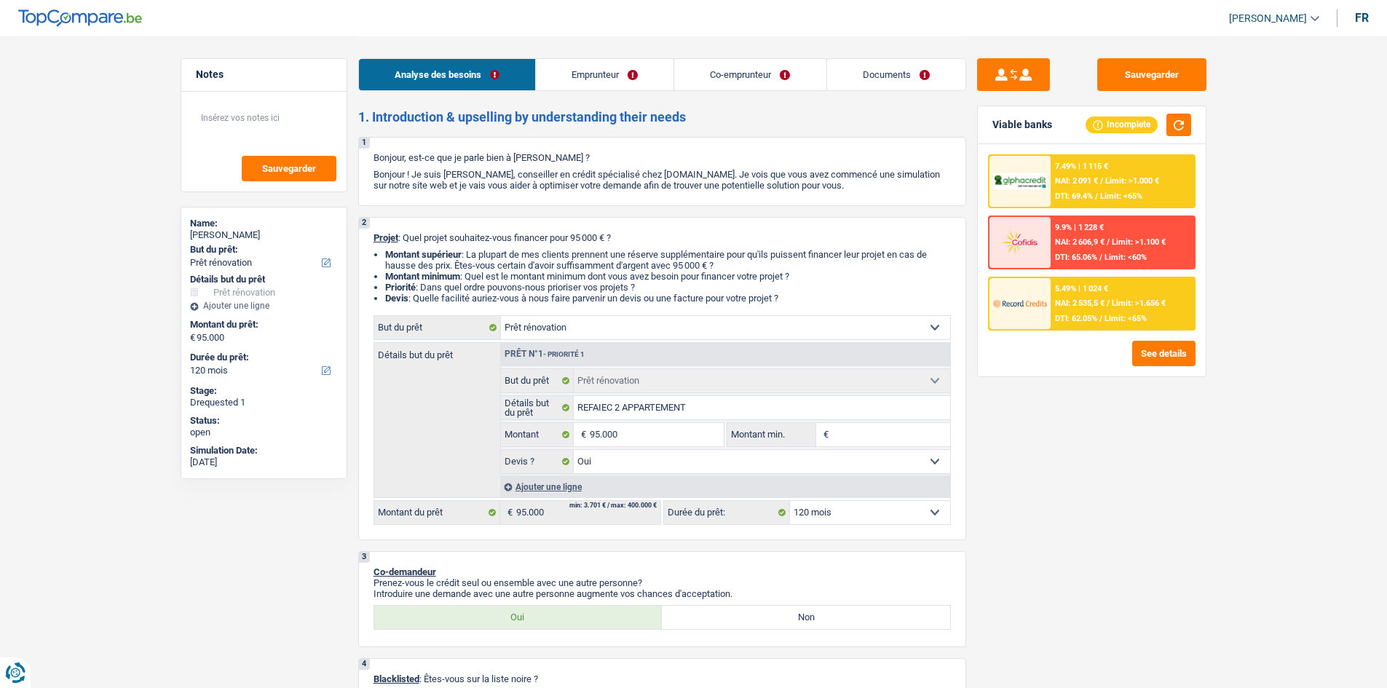
select select "renovationLoan"
select select "120"
select select "renovationLoan"
select select "120"
select select "mortgage"
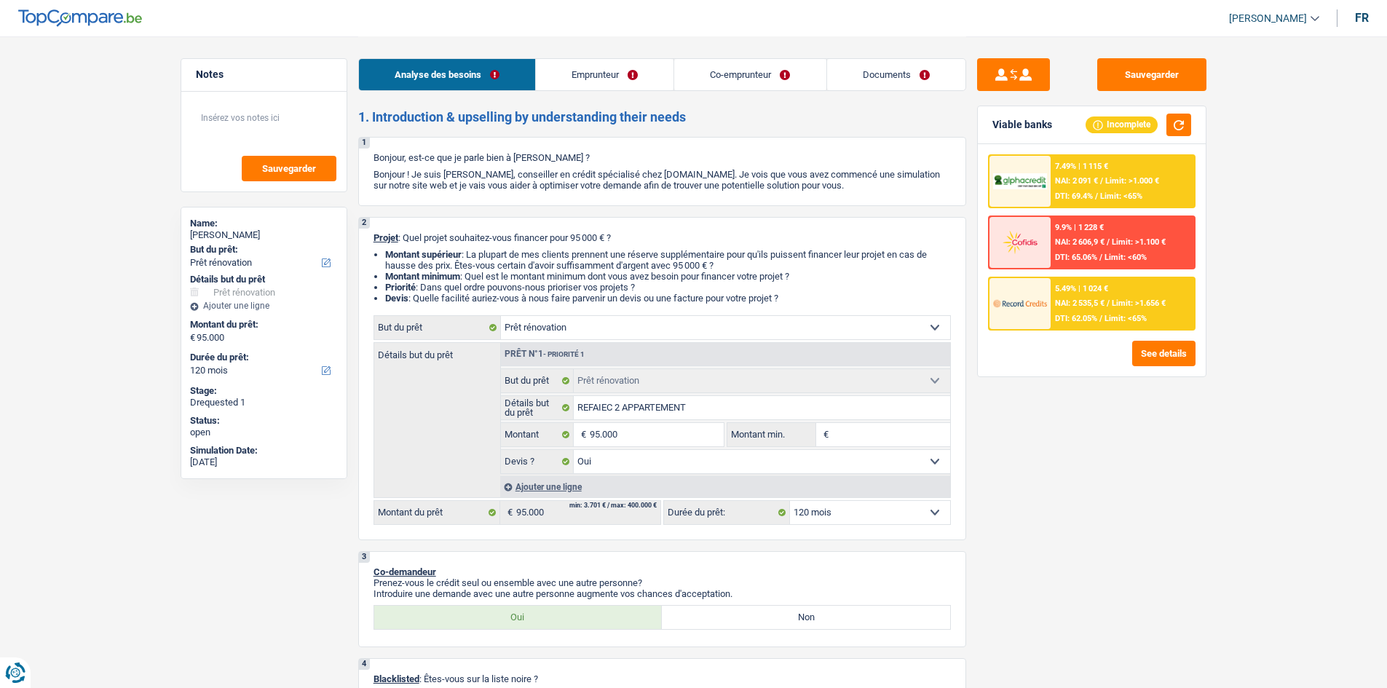
select select "240"
select select "renovation"
select select "yes"
select select "120"
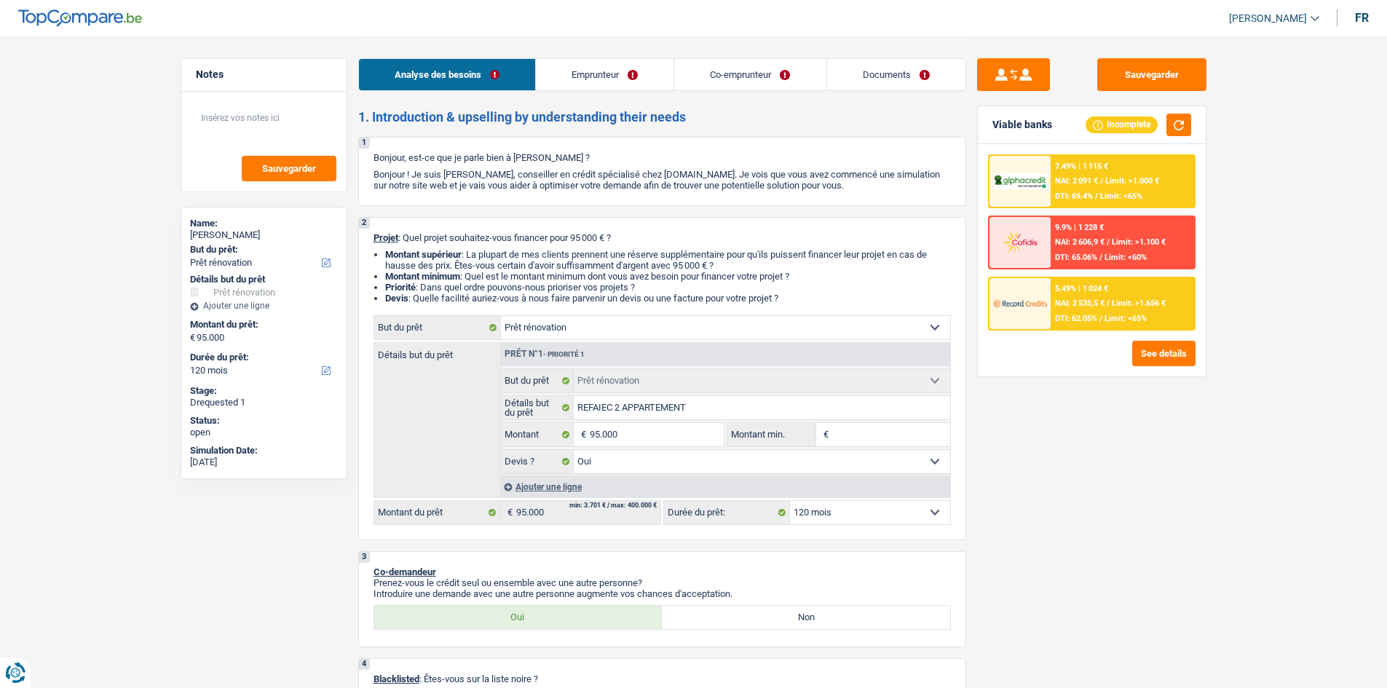
click at [869, 71] on link "Documents" at bounding box center [896, 74] width 138 height 31
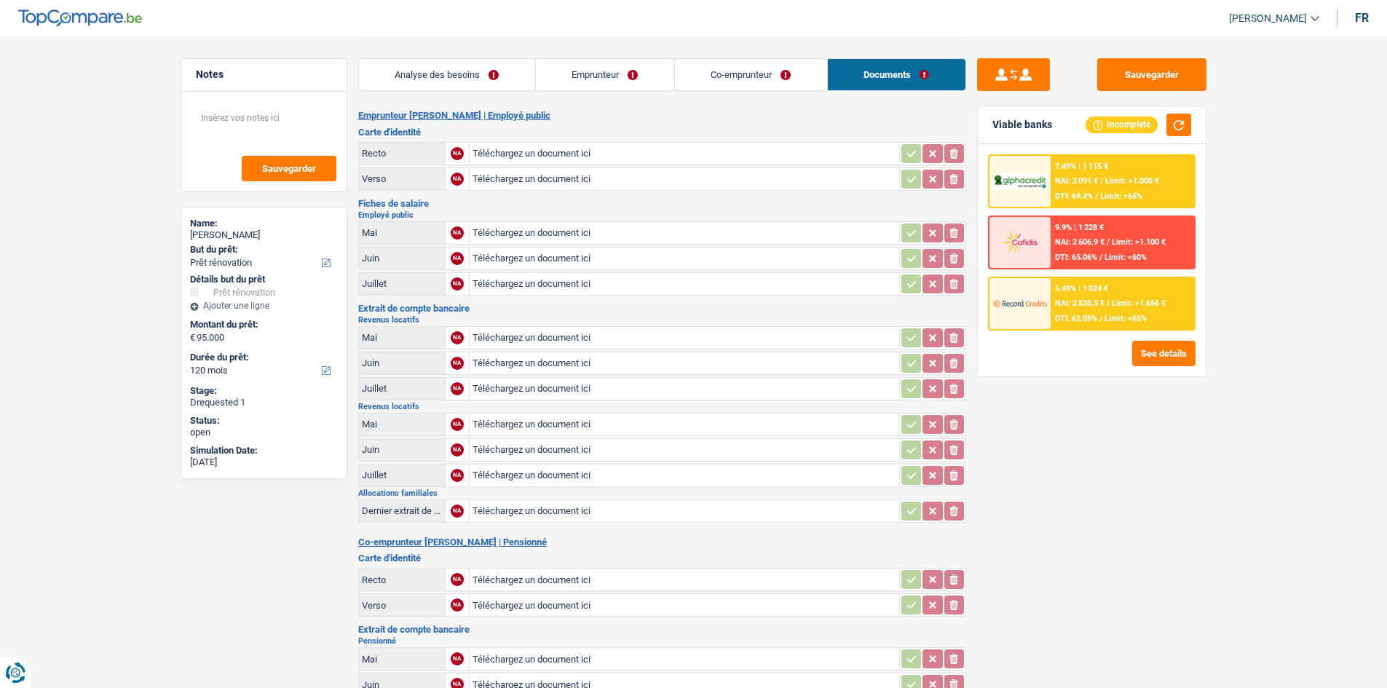
click at [629, 79] on link "Emprunteur" at bounding box center [605, 74] width 138 height 31
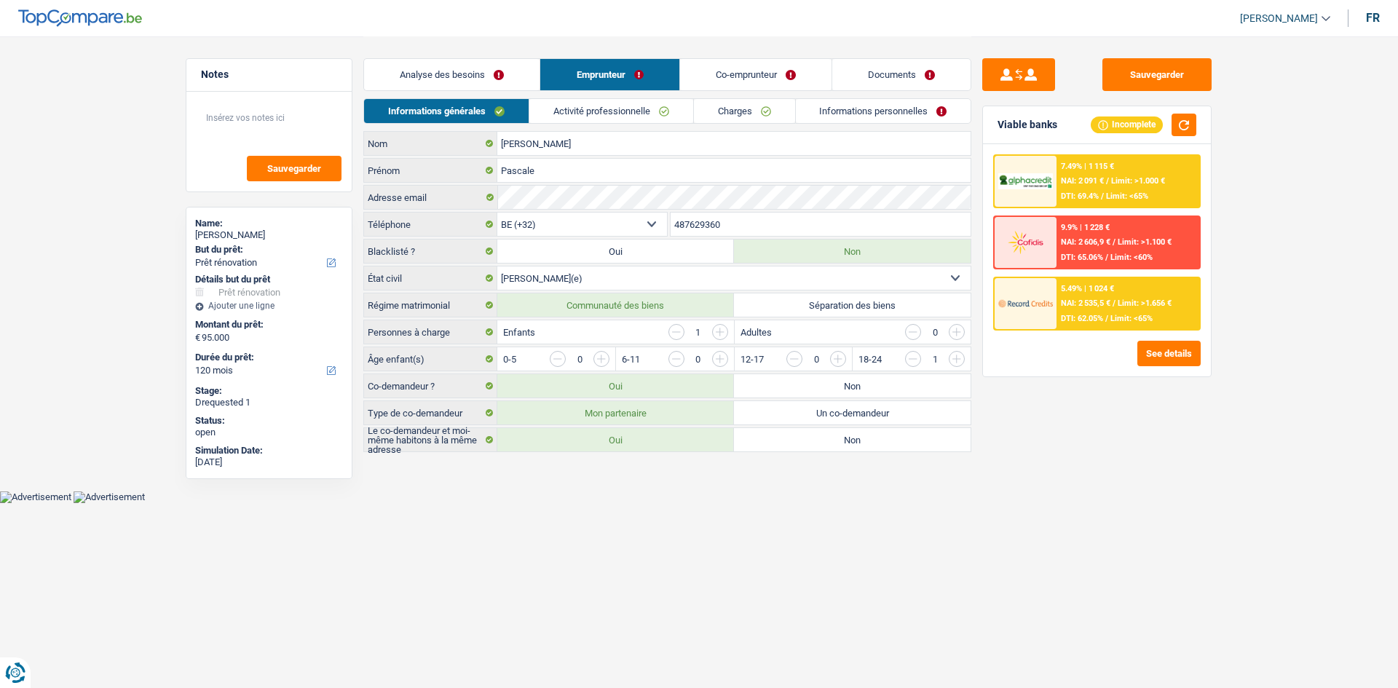
click at [521, 71] on link "Analyse des besoins" at bounding box center [452, 74] width 176 height 31
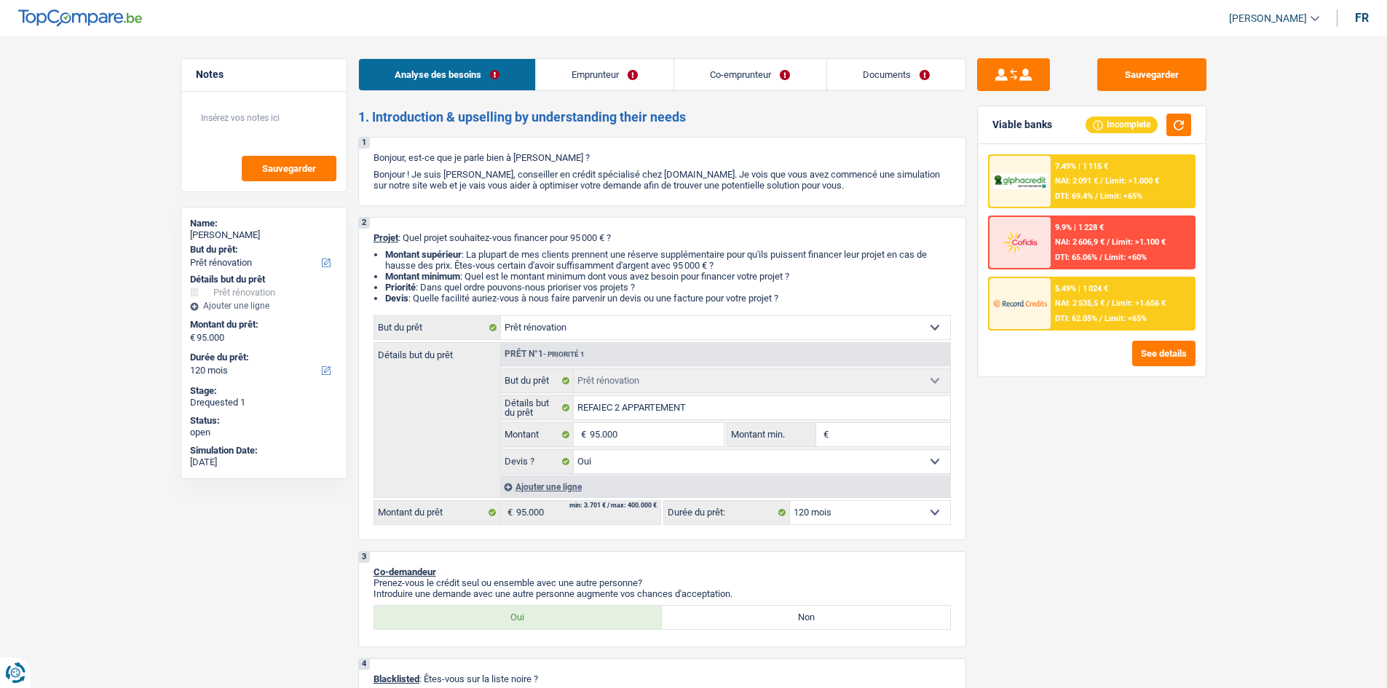
click at [634, 86] on link "Emprunteur" at bounding box center [605, 74] width 138 height 31
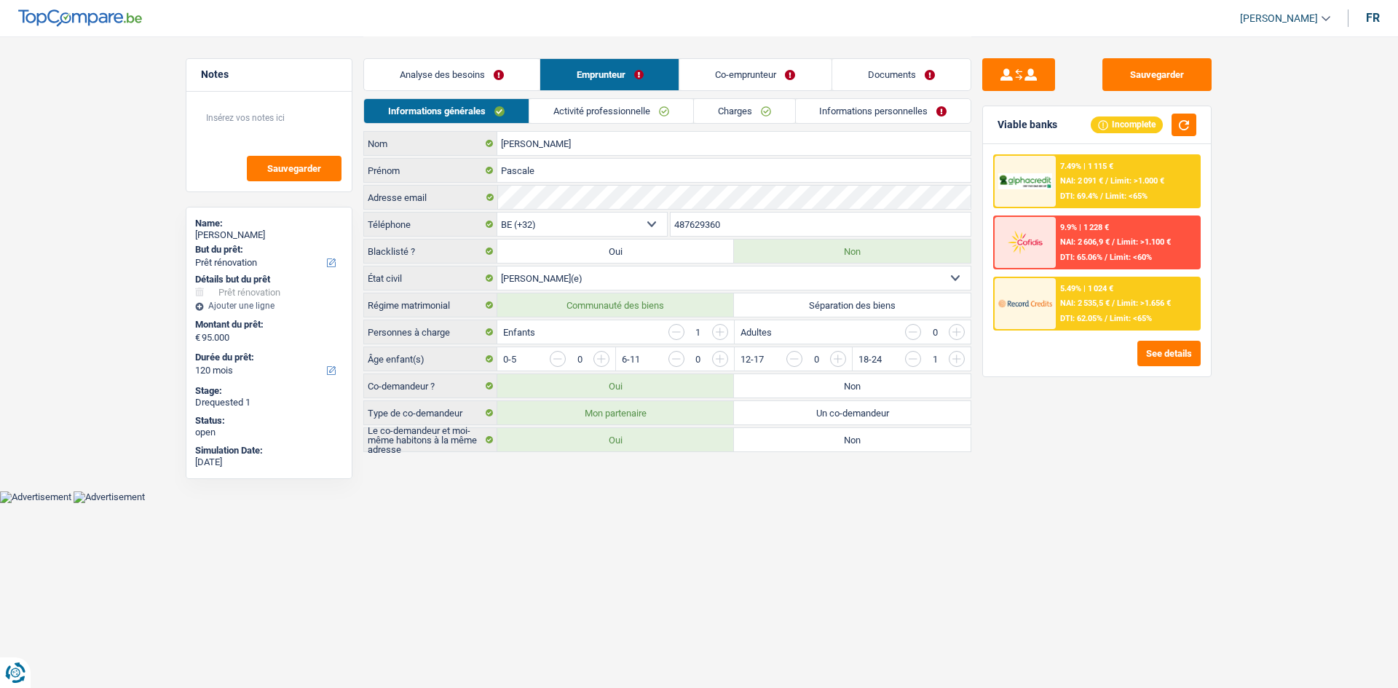
click at [634, 110] on link "Activité professionnelle" at bounding box center [611, 111] width 164 height 24
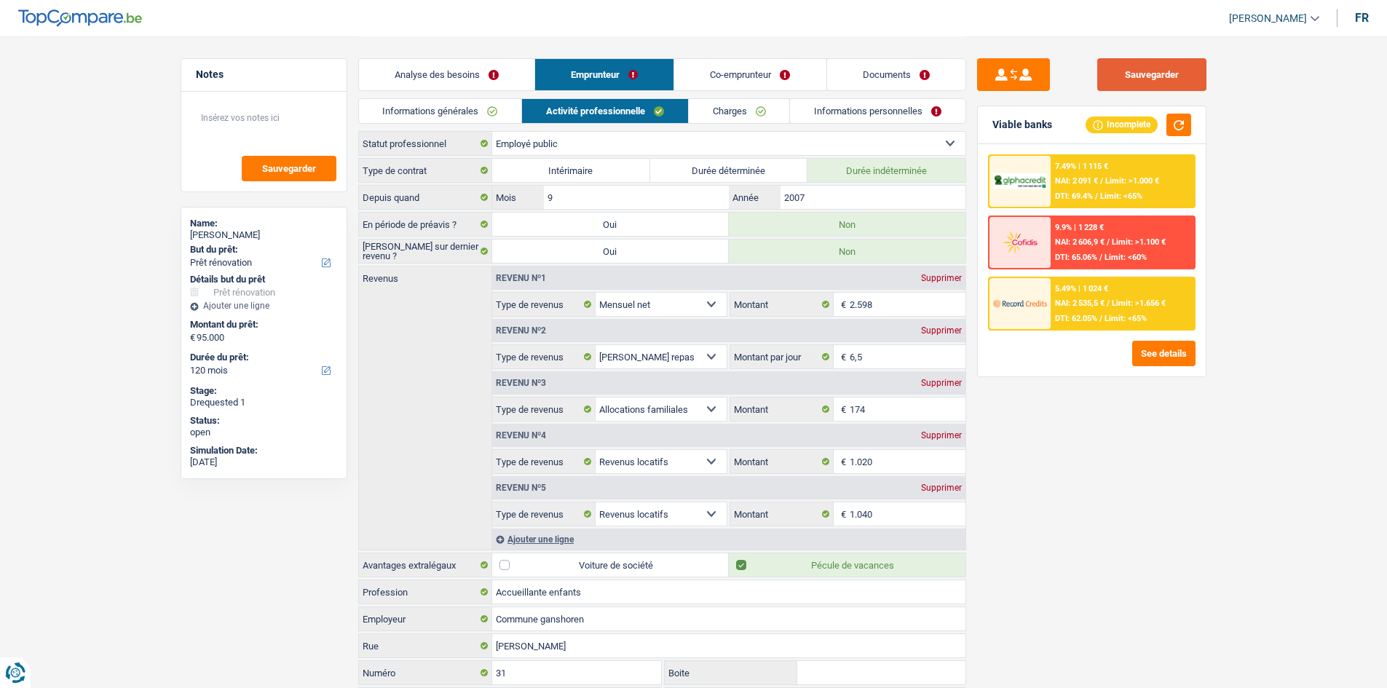
click at [1119, 61] on button "Sauvegarder" at bounding box center [1152, 74] width 109 height 33
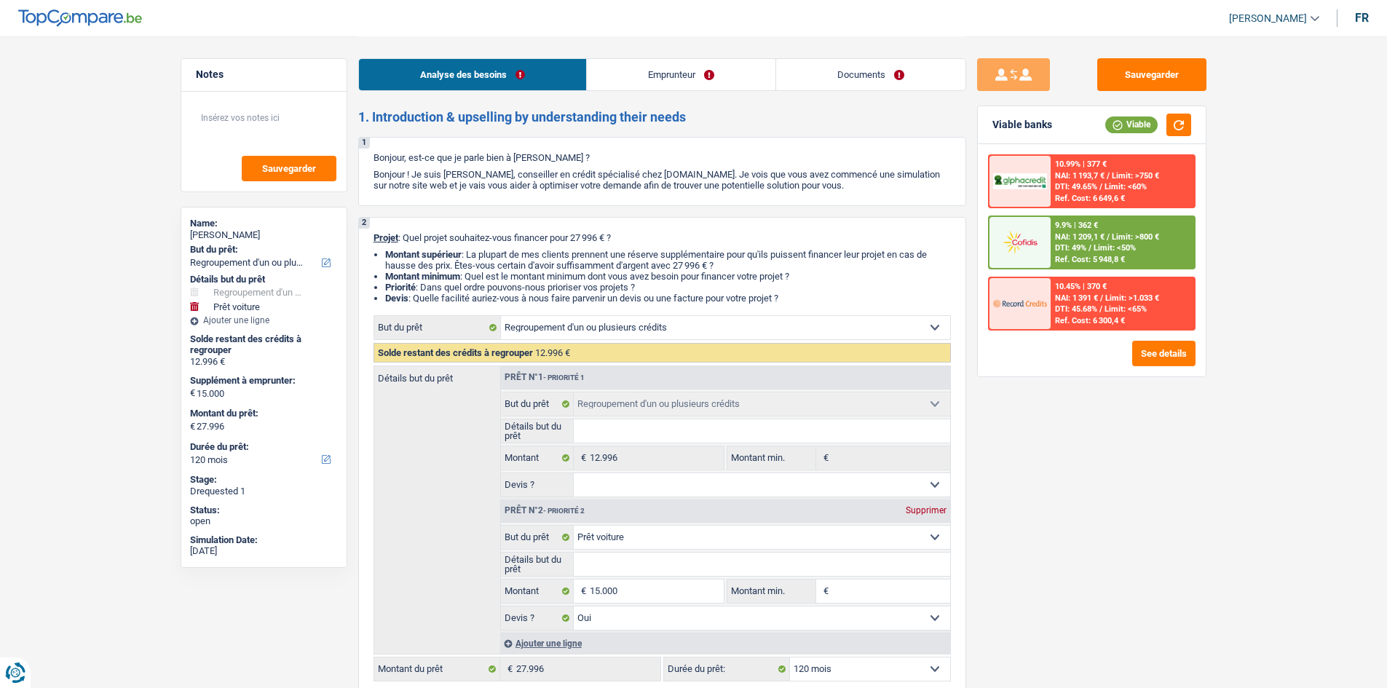
select select "refinancing"
select select "car"
select select "120"
select select "refinancing"
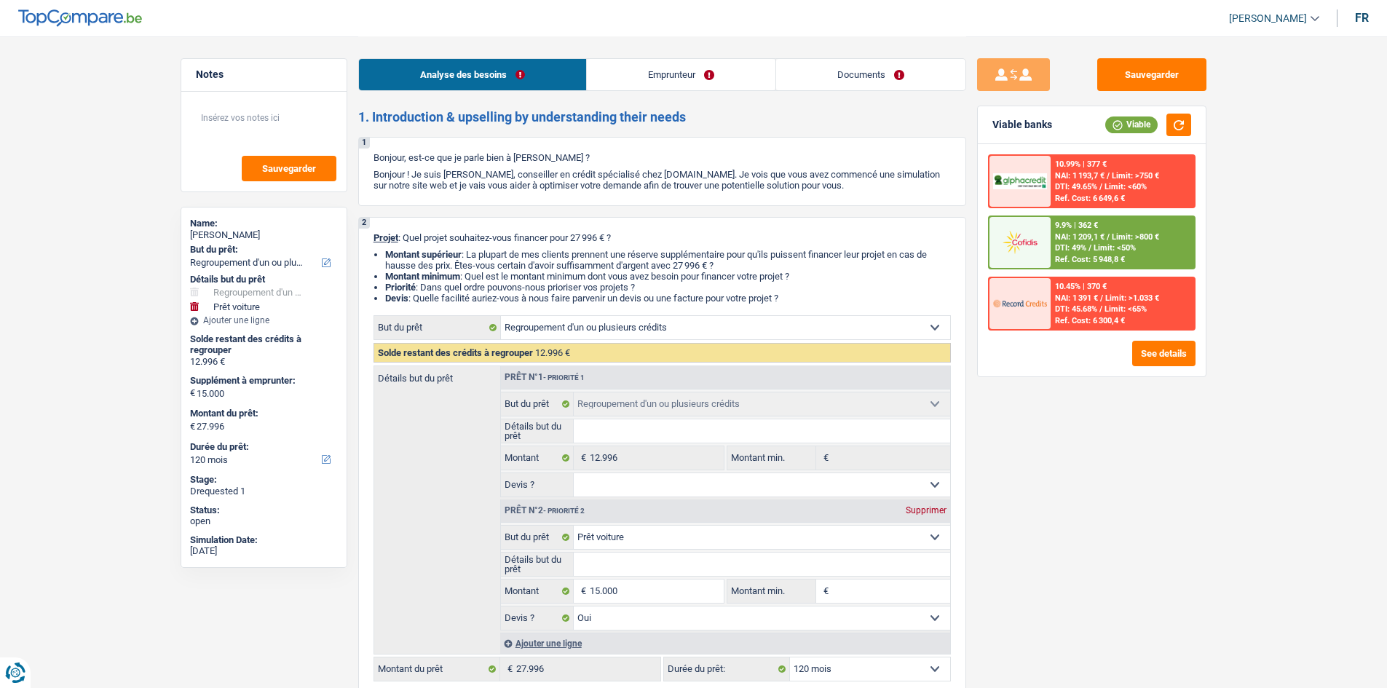
select select "refinancing"
select select "car"
select select "yes"
select select "120"
select select "privateEmployee"
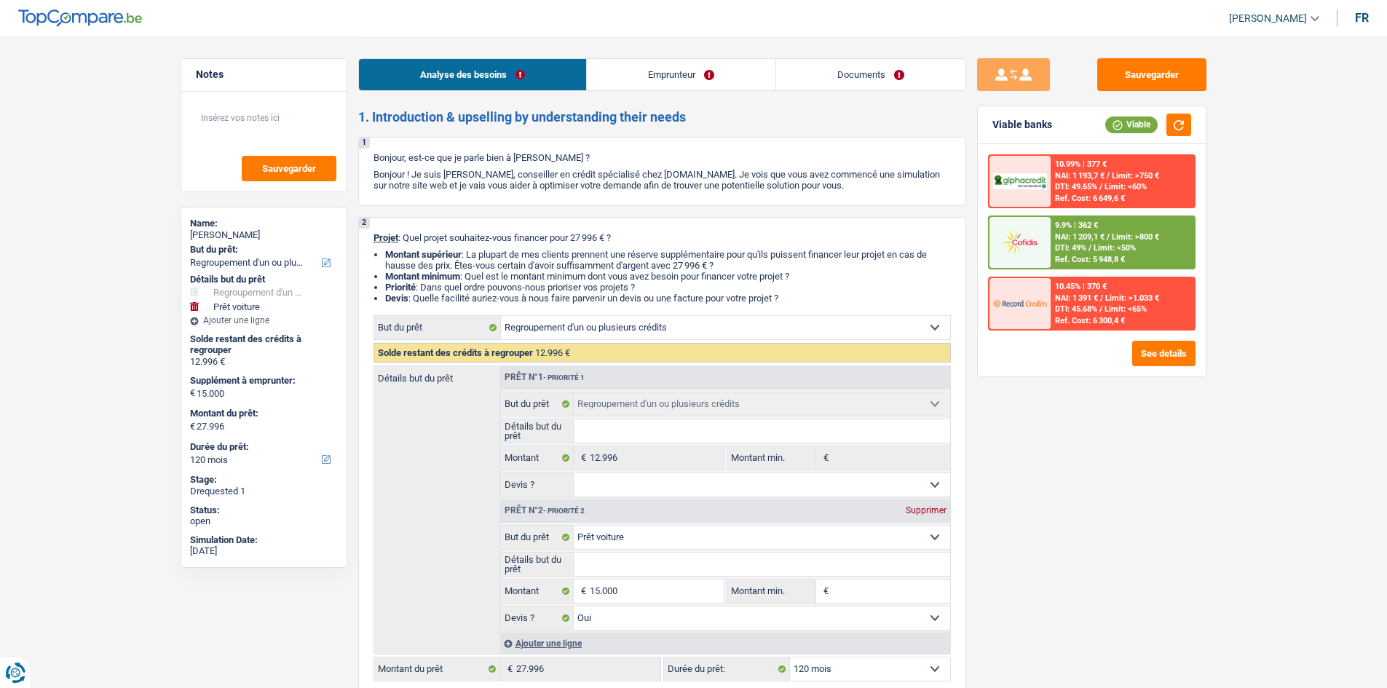
select select "netSalary"
select select "mealVouchers"
select select "rents"
select select "personalLoan"
select select "familyEvent"
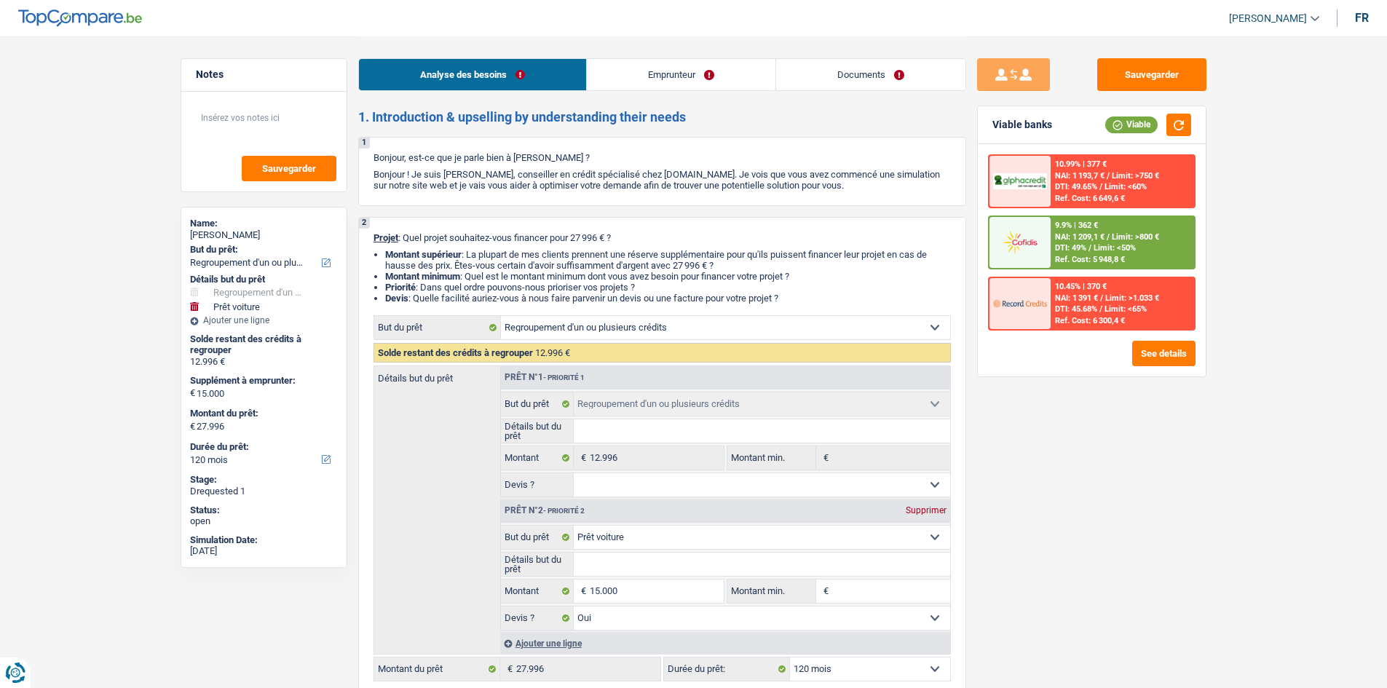
select select "30"
select select "cardOrCredit"
select select "personalLoan"
select select "homeFurnishingOrRelocation"
select select "60"
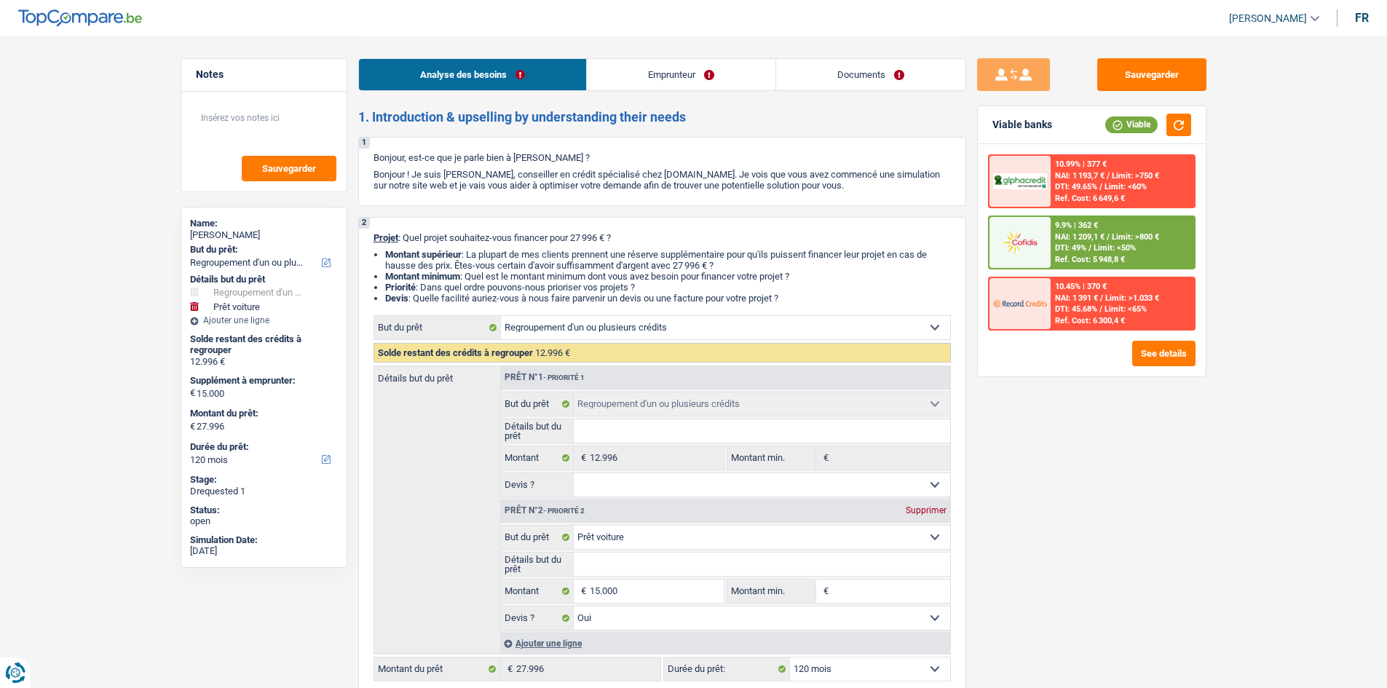
select select "refinancing"
select select "car"
select select "yes"
select select "120"
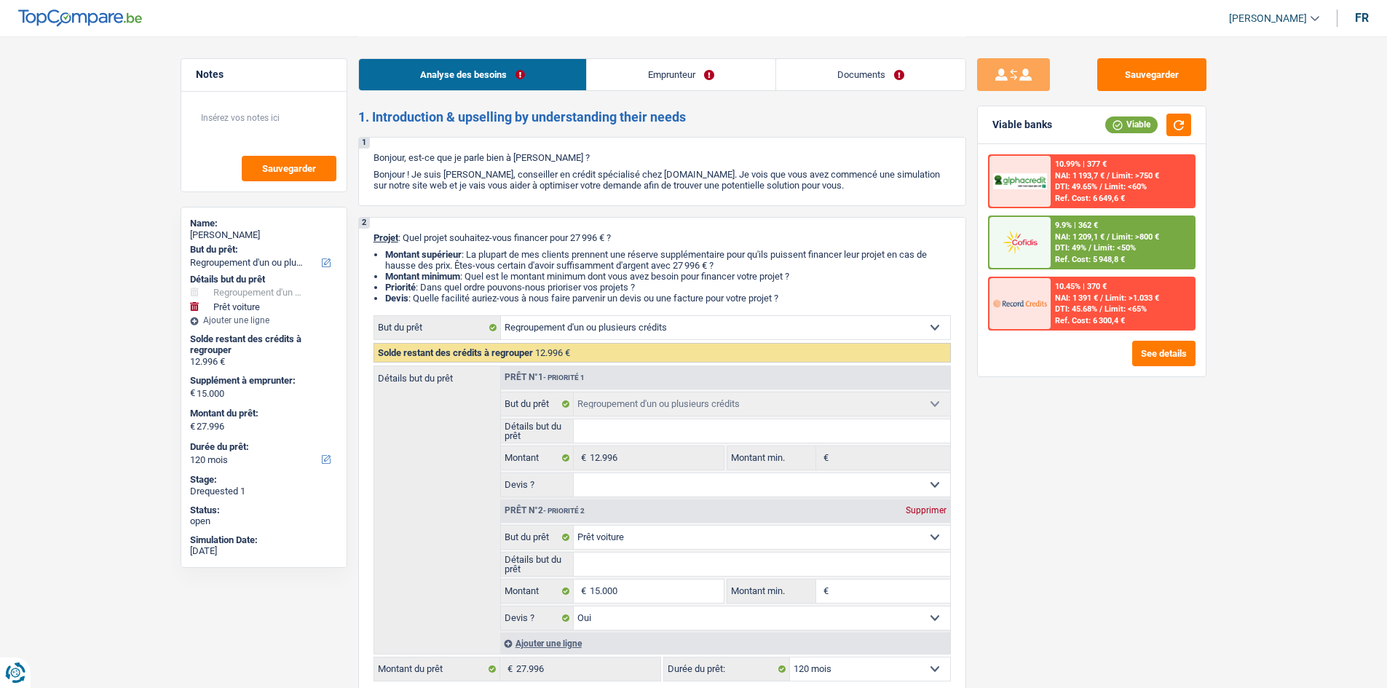
click at [805, 66] on link "Documents" at bounding box center [870, 74] width 189 height 31
